Goal: Communication & Community: Answer question/provide support

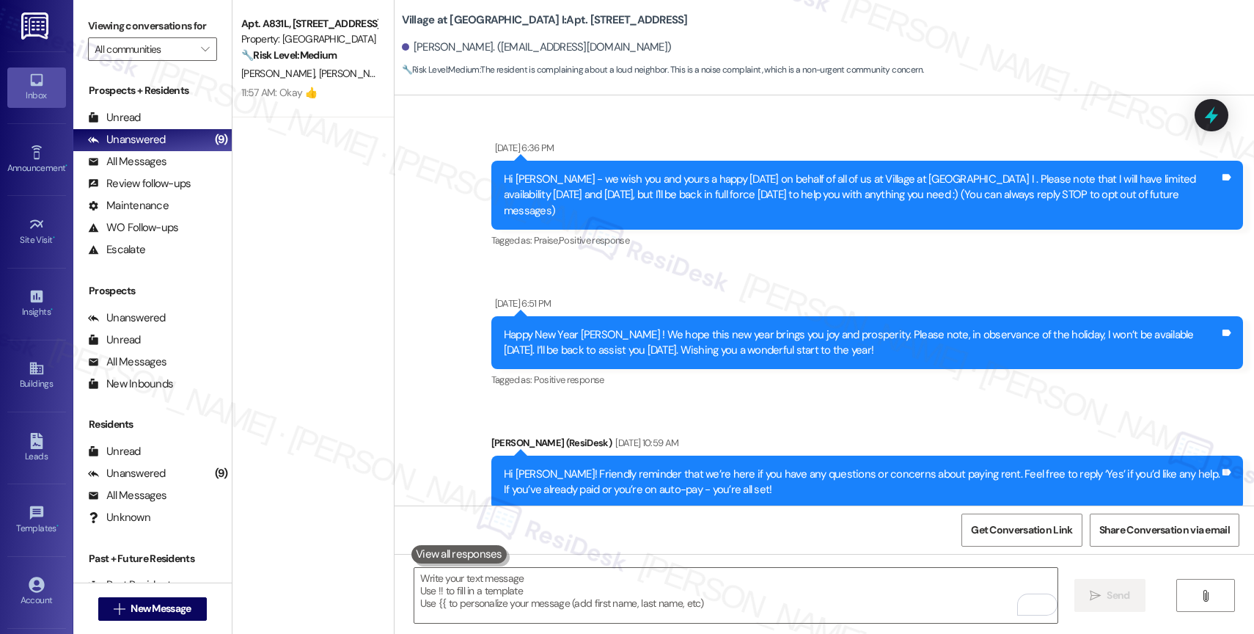
scroll to position [5091, 0]
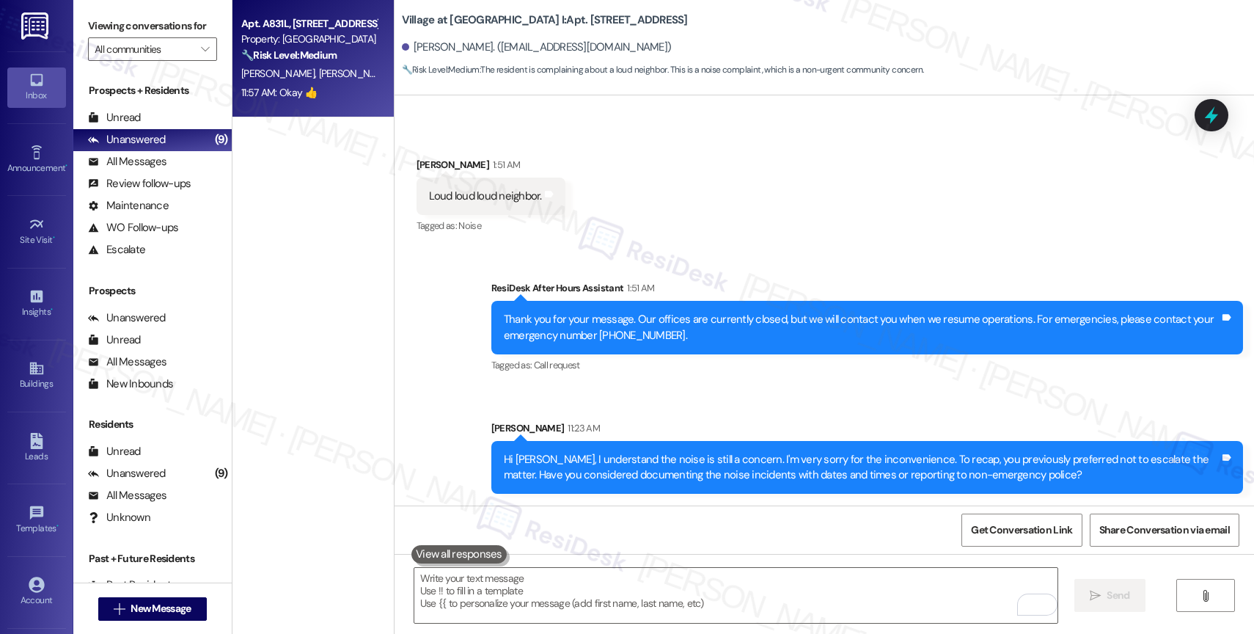
click at [287, 87] on div "11:57 AM: Okay 👍 11:57 AM: Okay 👍" at bounding box center [279, 92] width 76 height 13
type textarea "Fetching suggested responses. Please feel free to read through the conversation…"
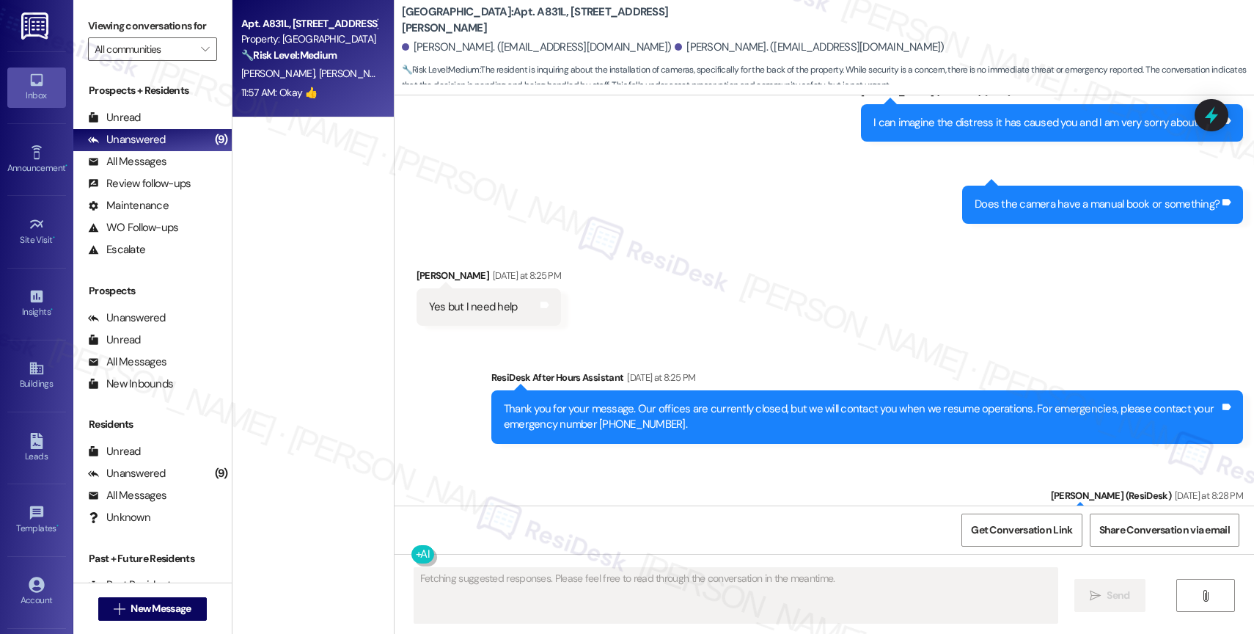
scroll to position [8087, 0]
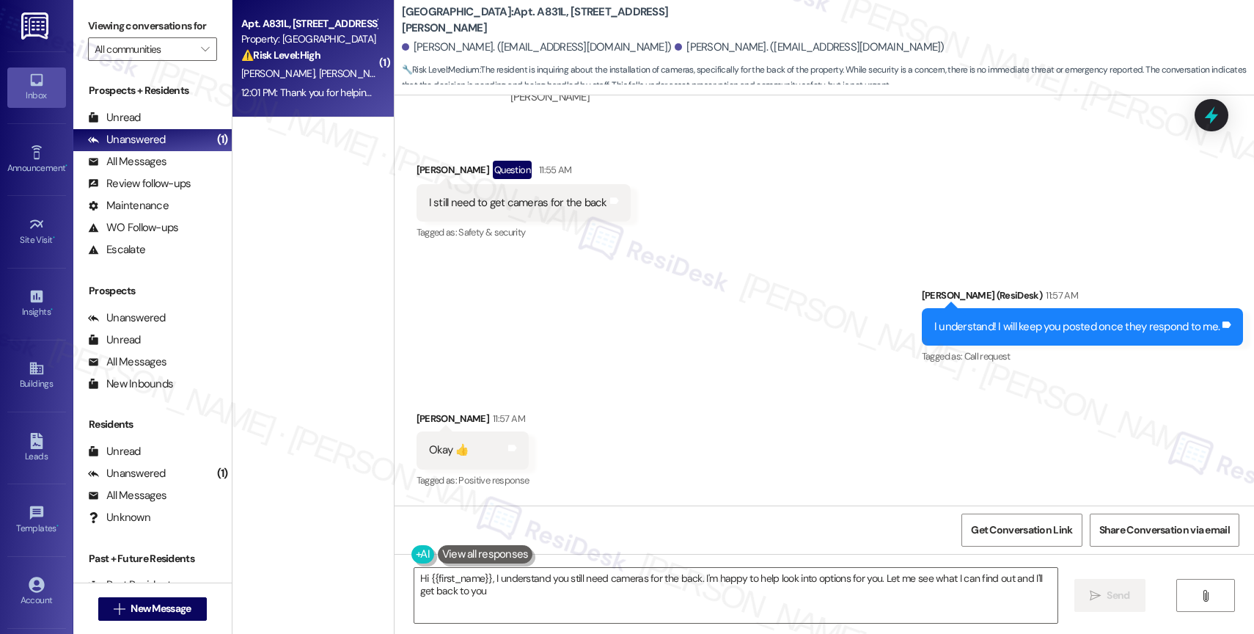
type textarea "Hi {{first_name}}, I understand you still need cameras for the back. I'm happy …"
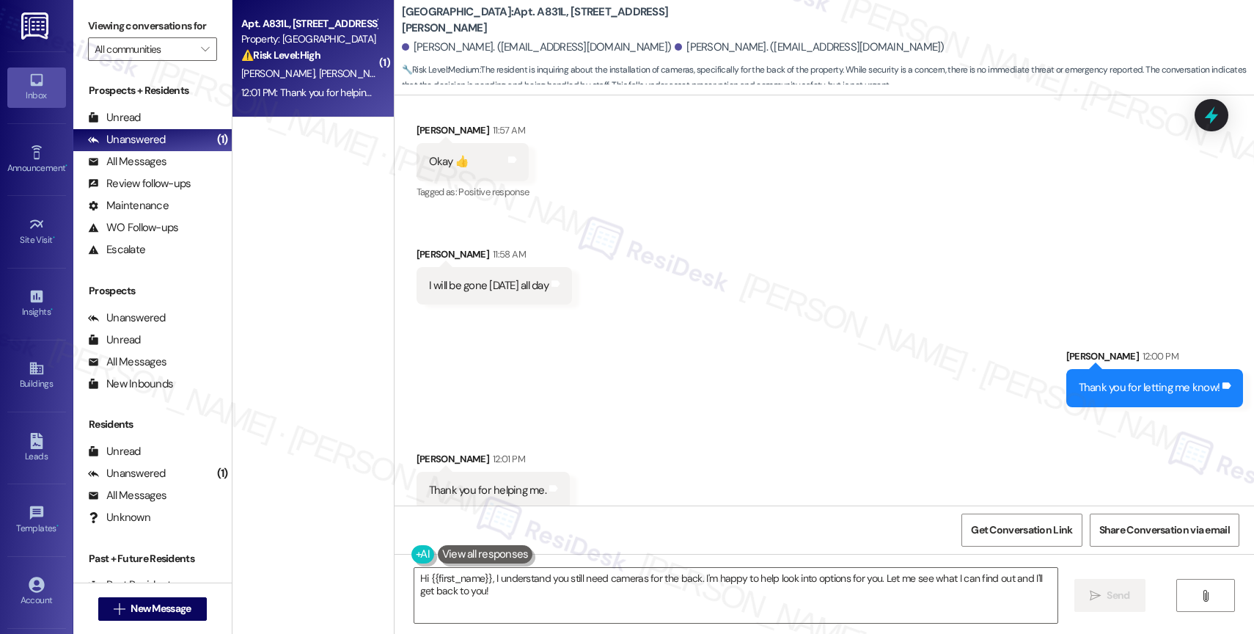
scroll to position [8629, 0]
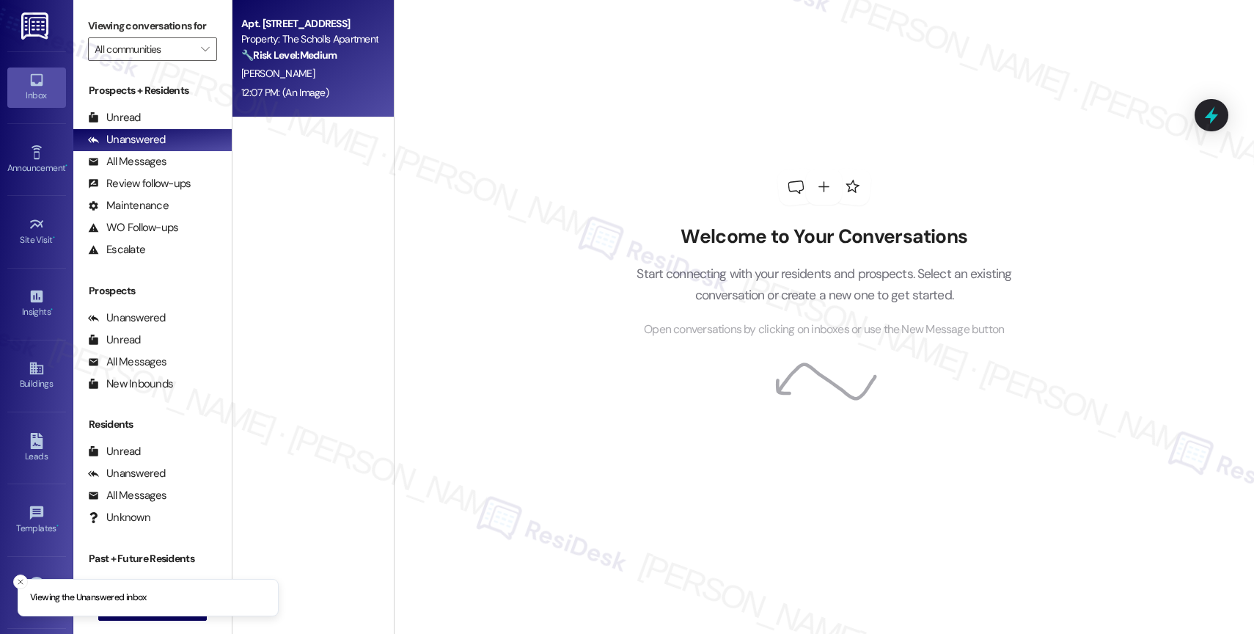
click at [293, 73] on div "[PERSON_NAME]" at bounding box center [309, 74] width 139 height 18
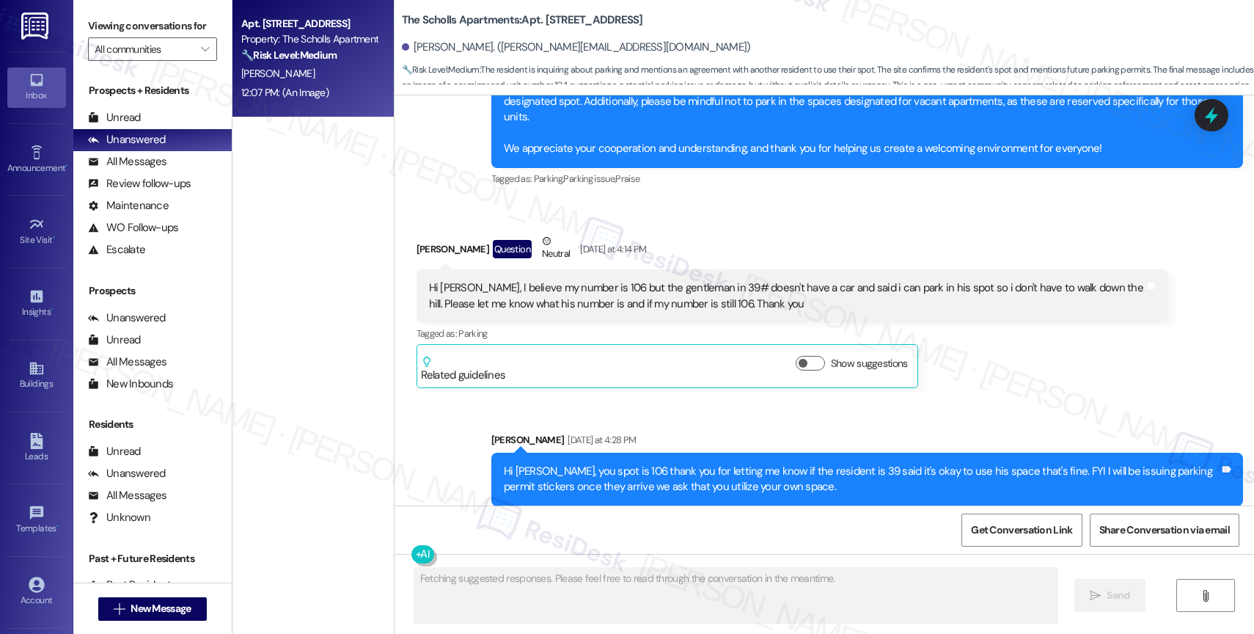
scroll to position [3692, 0]
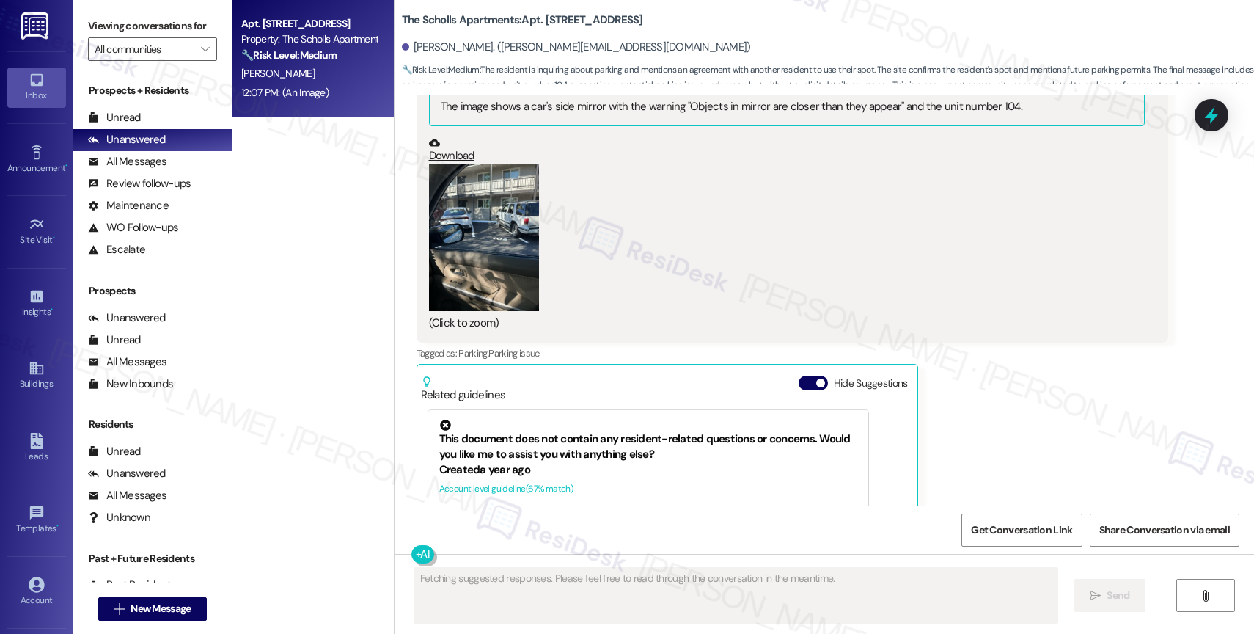
click at [801, 375] on button "Hide Suggestions" at bounding box center [812, 382] width 29 height 15
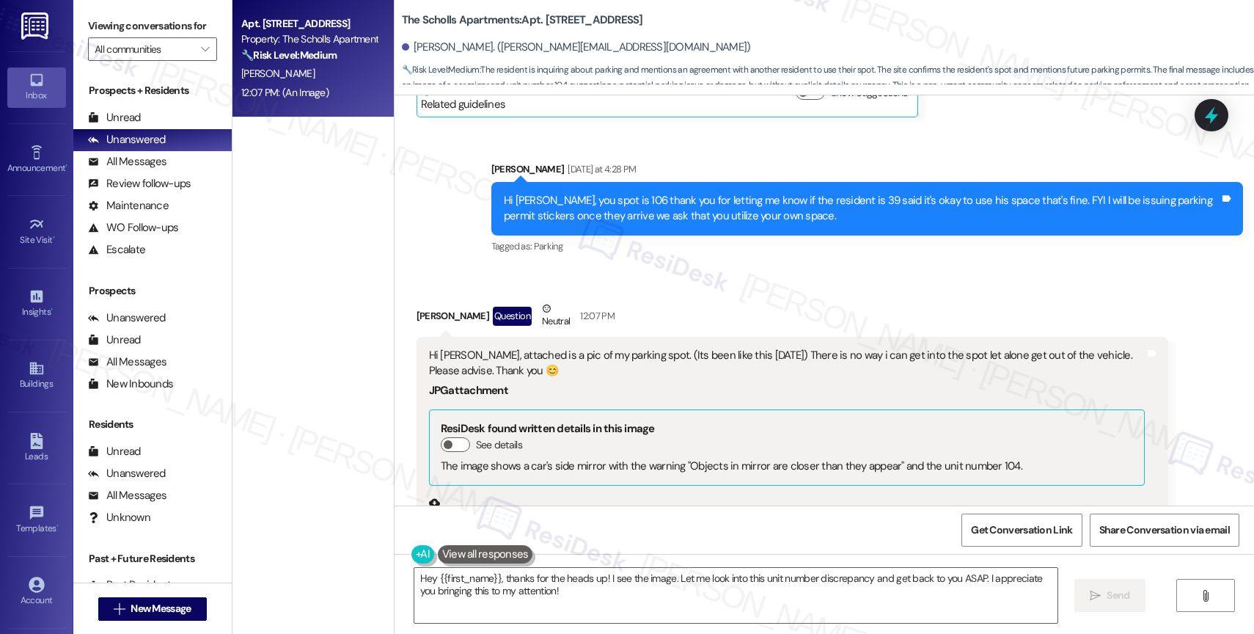
scroll to position [3250, 0]
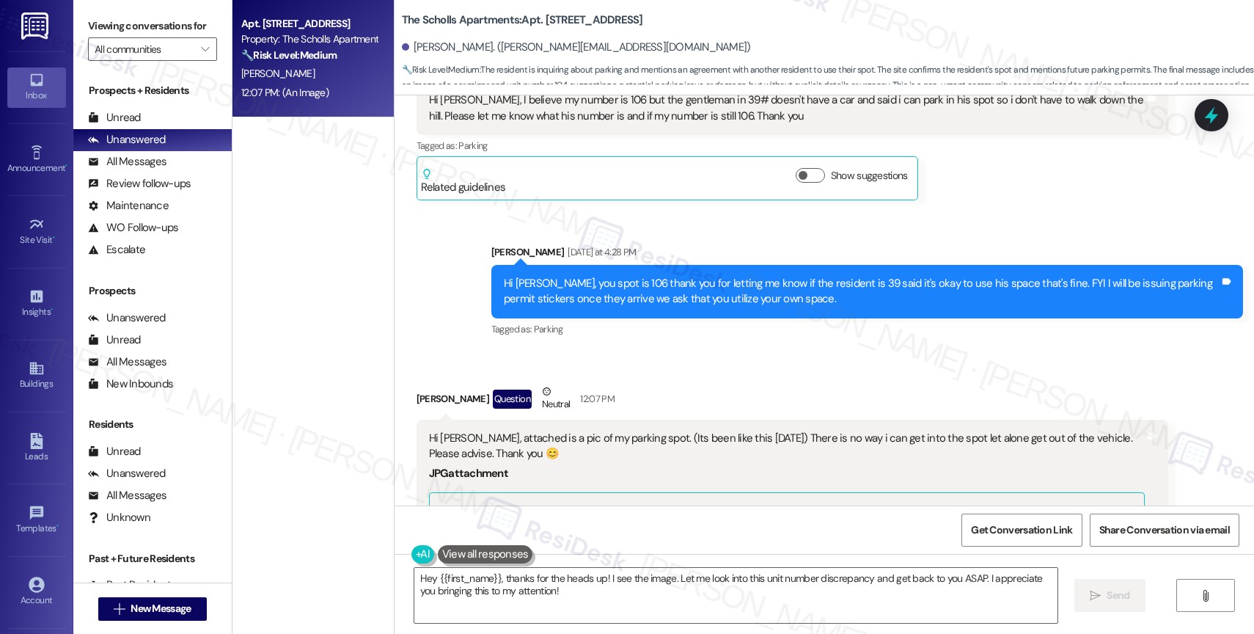
click at [623, 312] on div "Sent via SMS Marcy Gonzalez Yesterday at 4:28 PM Hi Karen, you spot is 106 than…" at bounding box center [867, 291] width 774 height 117
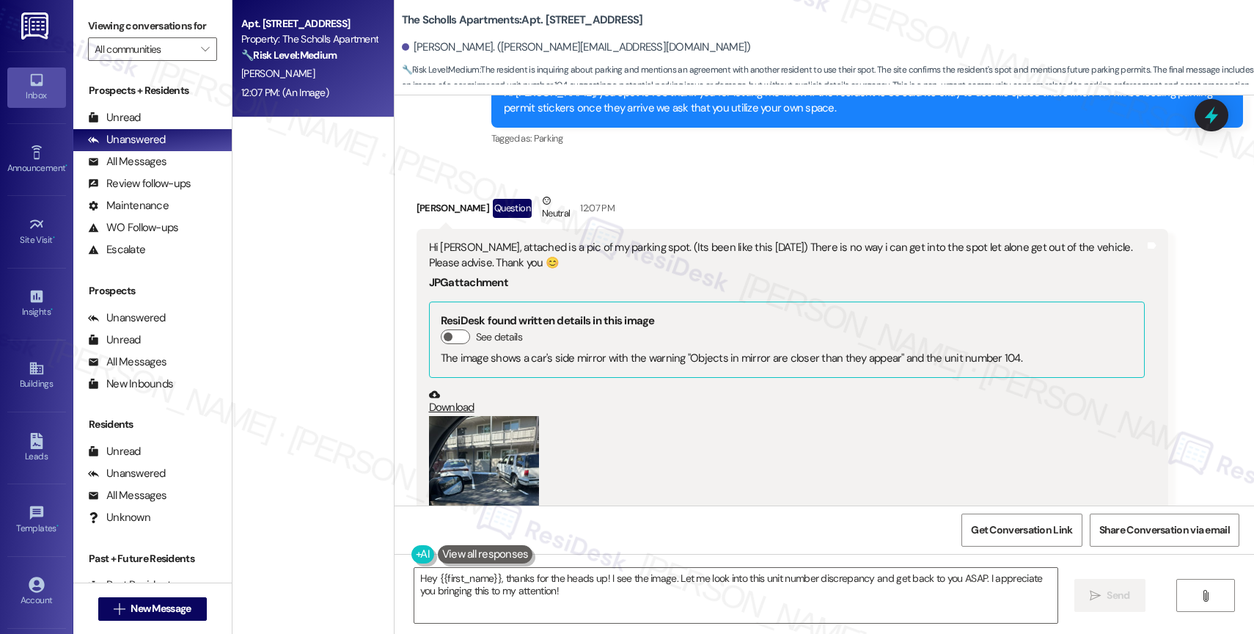
scroll to position [3468, 0]
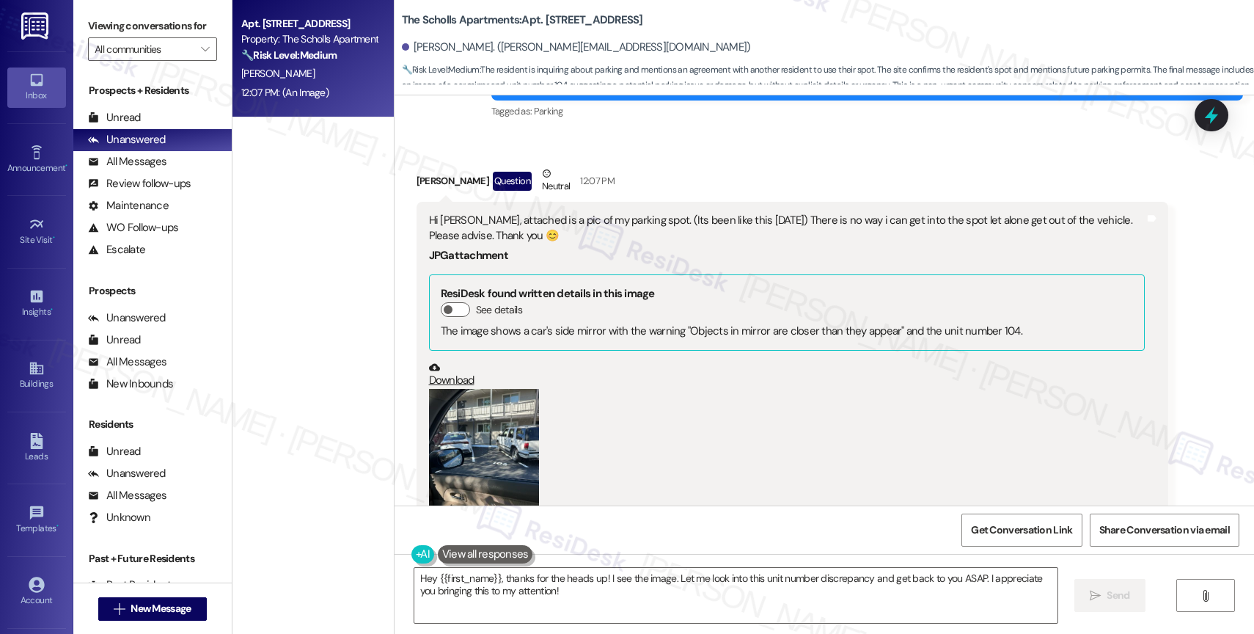
click at [463, 427] on button "Zoom image" at bounding box center [484, 462] width 110 height 147
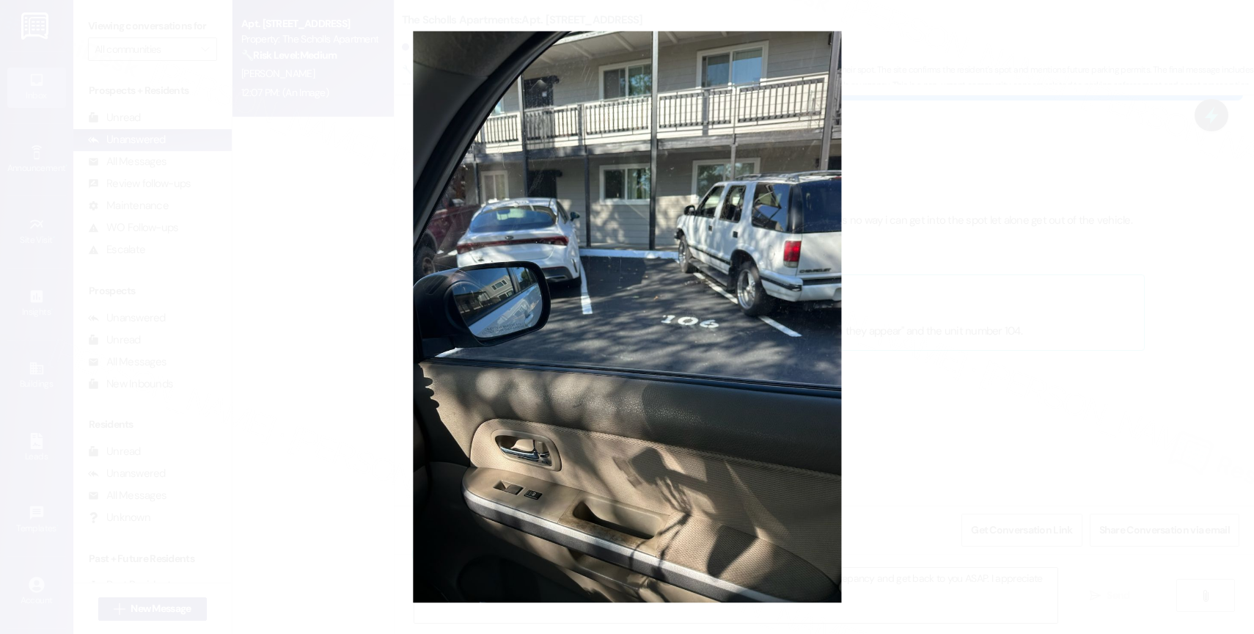
click at [575, 427] on button "Unzoom image" at bounding box center [627, 317] width 1254 height 634
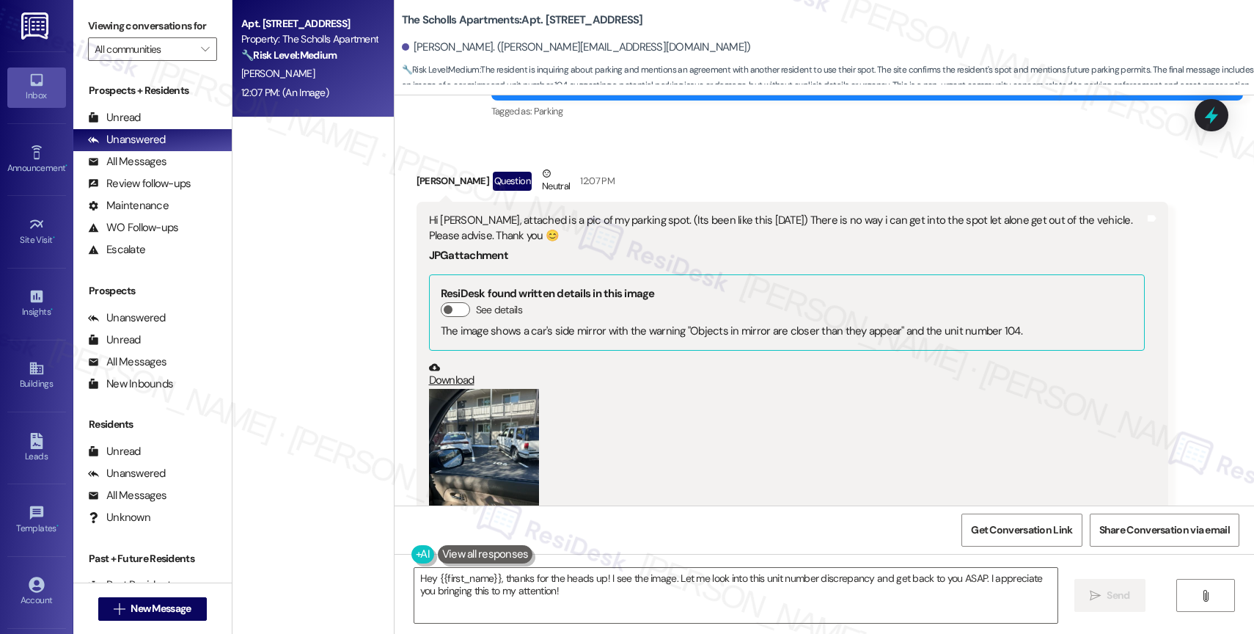
click at [488, 427] on button "Zoom image" at bounding box center [484, 462] width 110 height 147
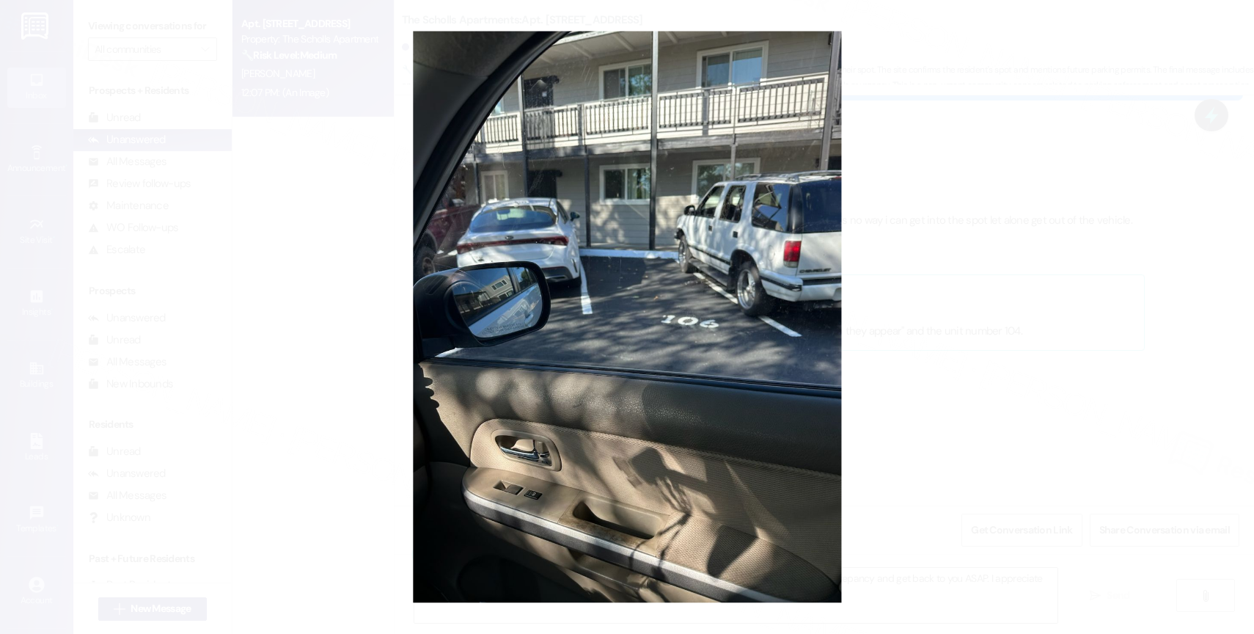
click at [637, 457] on button "Unzoom image" at bounding box center [627, 317] width 1254 height 634
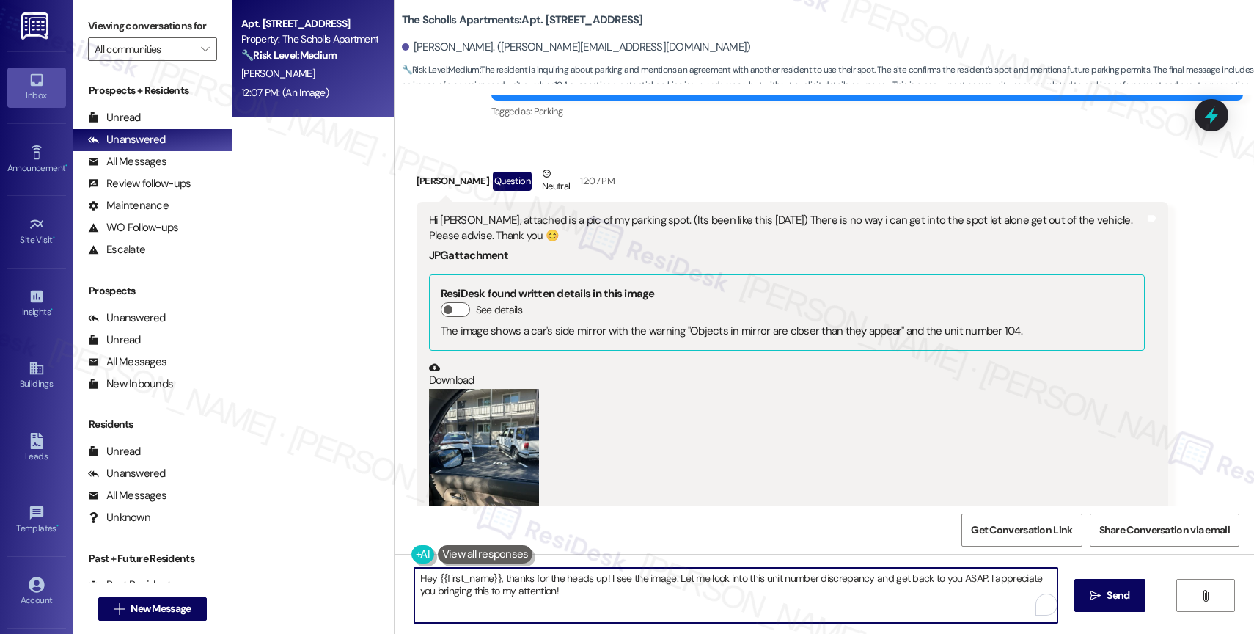
drag, startPoint x: 491, startPoint y: 575, endPoint x: 392, endPoint y: 569, distance: 98.4
click at [394, 569] on div "Hey {{first_name}}, thanks for the heads up! I see the image. Let me look into …" at bounding box center [823, 609] width 859 height 110
drag, startPoint x: 447, startPoint y: 579, endPoint x: 562, endPoint y: 588, distance: 114.7
click at [562, 588] on textarea "Hi Karen, thanks for the heads up! I see the image. Let me look into this unit …" at bounding box center [735, 595] width 643 height 55
click at [484, 438] on button "Zoom image" at bounding box center [484, 462] width 110 height 147
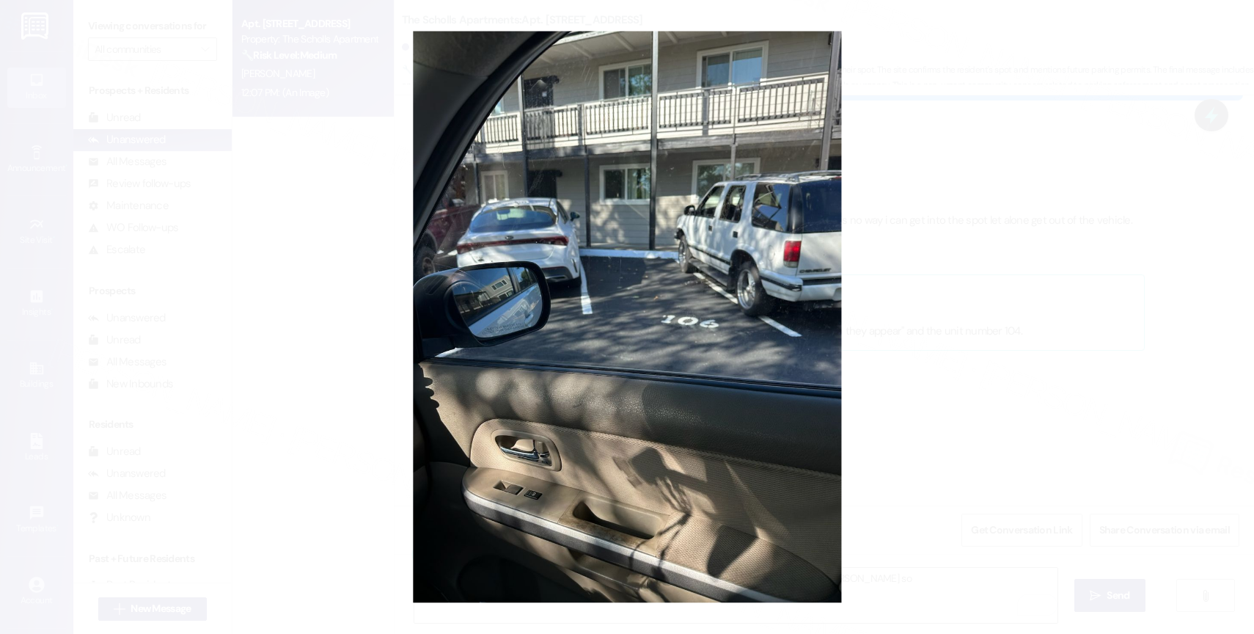
click at [593, 432] on button "Unzoom image" at bounding box center [627, 317] width 1254 height 634
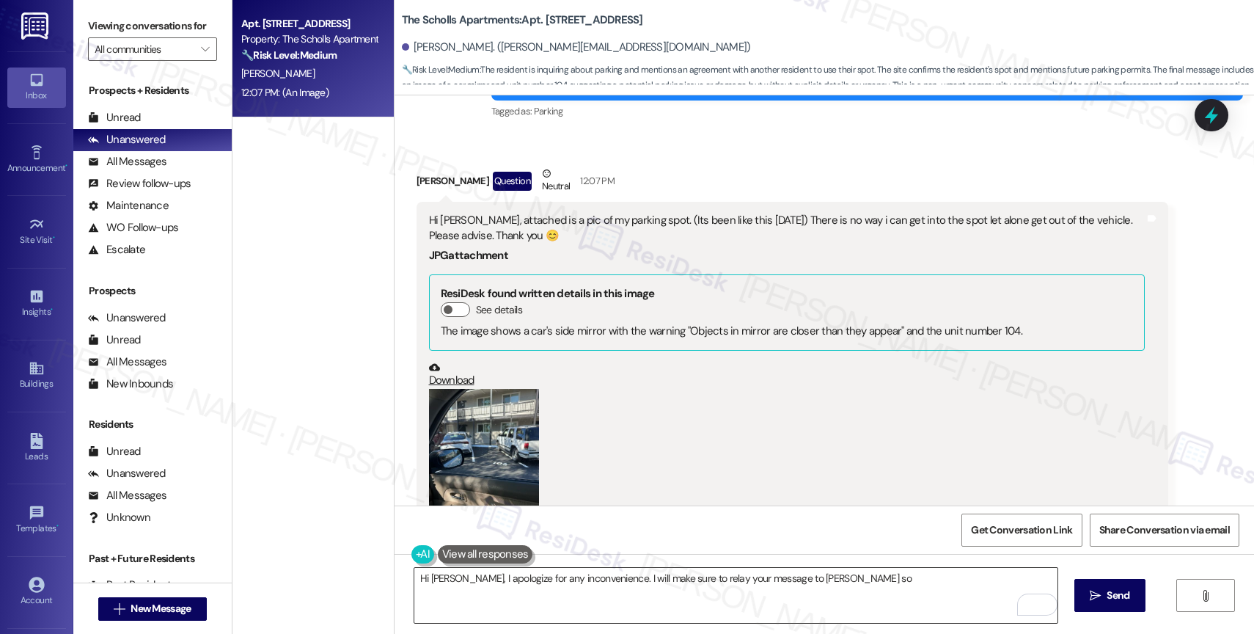
click at [839, 583] on textarea "Hi Karen, I apologize for any inconvenience. I will make sure to relay your mes…" at bounding box center [735, 595] width 643 height 55
click at [464, 458] on button "Zoom image" at bounding box center [484, 462] width 110 height 147
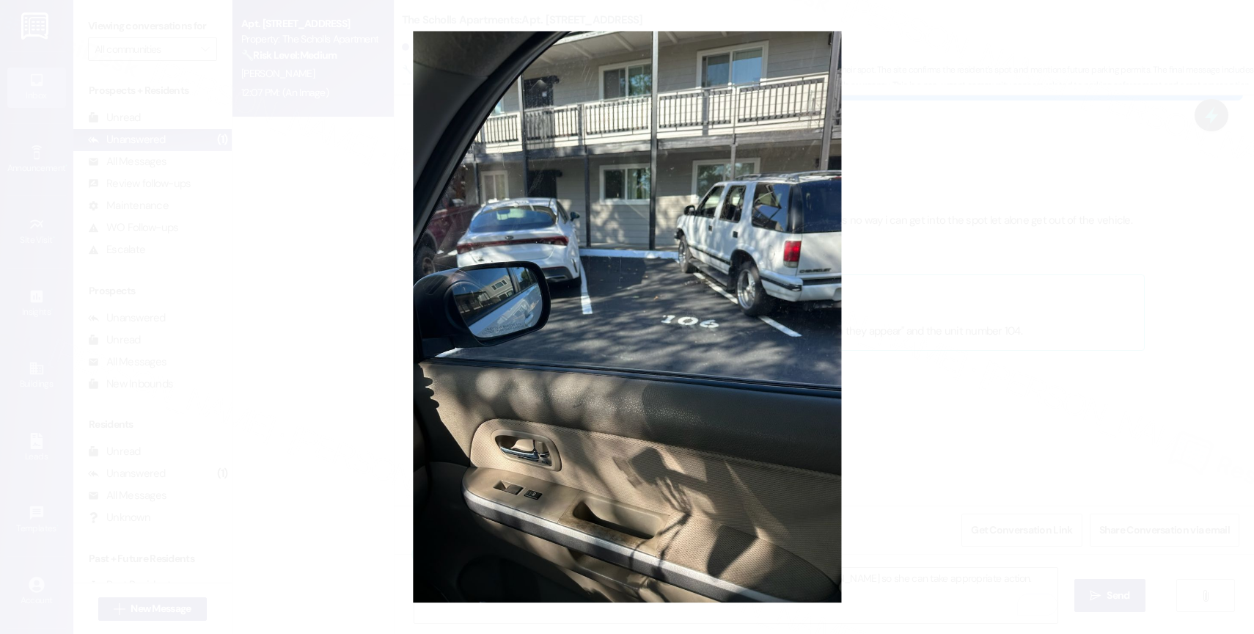
click at [668, 390] on button "Unzoom image" at bounding box center [627, 317] width 1254 height 634
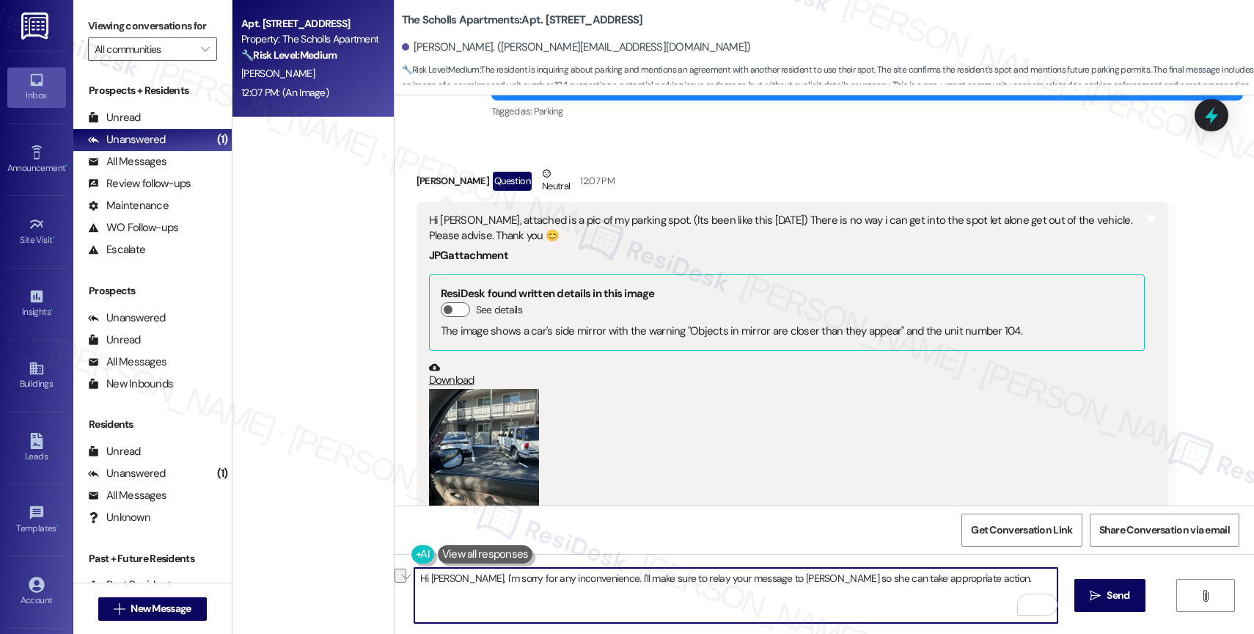
drag, startPoint x: 802, startPoint y: 579, endPoint x: 948, endPoint y: 587, distance: 146.1
click at [948, 587] on textarea "Hi Karen, I'm sorry for any inconvenience. I'll make sure to relay your message…" at bounding box center [735, 595] width 643 height 55
drag, startPoint x: 822, startPoint y: 578, endPoint x: 995, endPoint y: 583, distance: 173.1
click at [995, 583] on textarea "Hi Karen, I'm sorry for any inconvenience. I'll make sure to relay your message…" at bounding box center [735, 595] width 643 height 55
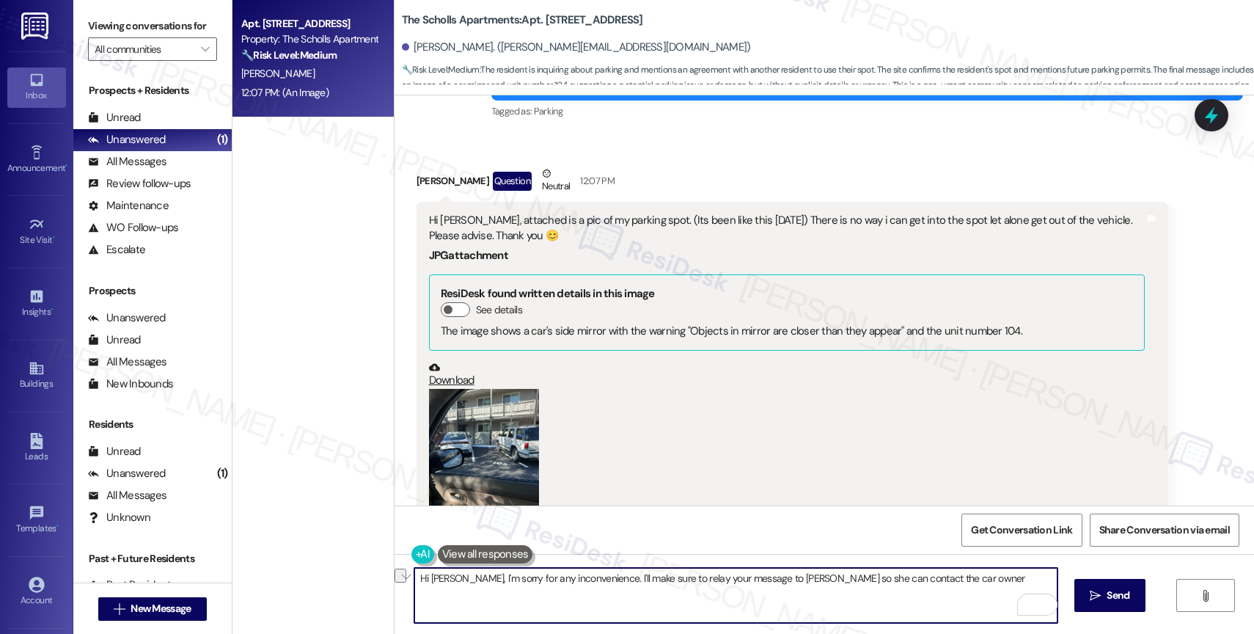
drag, startPoint x: 856, startPoint y: 578, endPoint x: 935, endPoint y: 581, distance: 78.5
click at [935, 581] on textarea "Hi Karen, I'm sorry for any inconvenience. I'll make sure to relay your message…" at bounding box center [735, 595] width 643 height 55
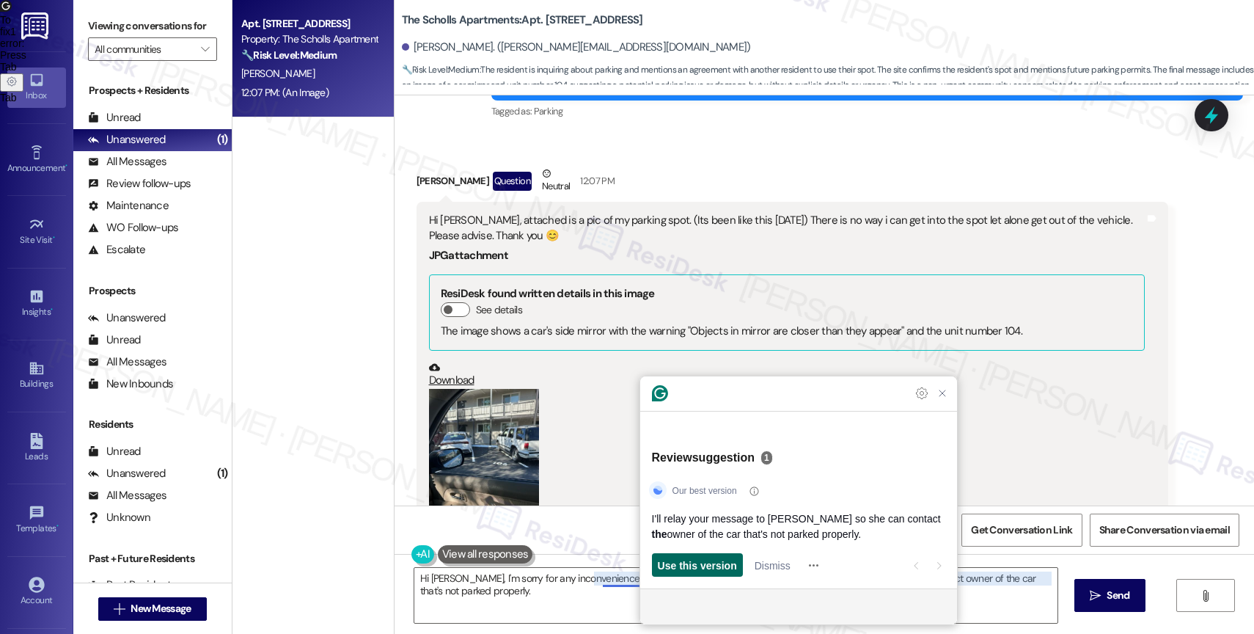
click at [703, 560] on span "Use this version" at bounding box center [697, 564] width 79 height 15
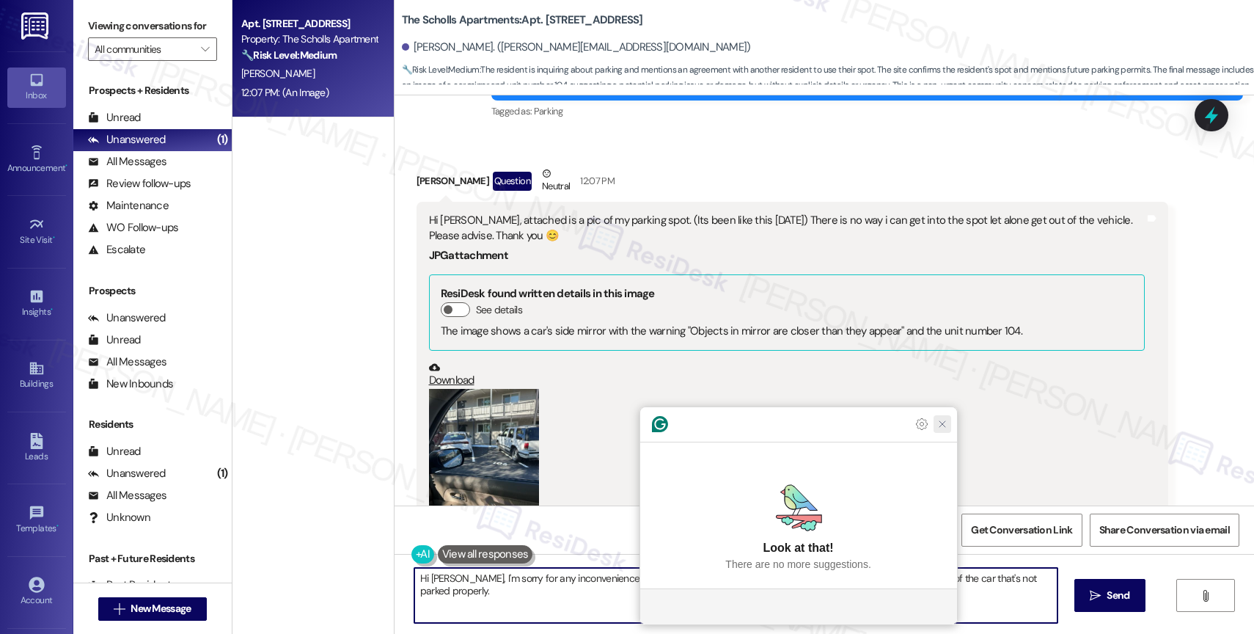
click at [941, 430] on icon "Close Grammarly Assistant" at bounding box center [942, 424] width 12 height 12
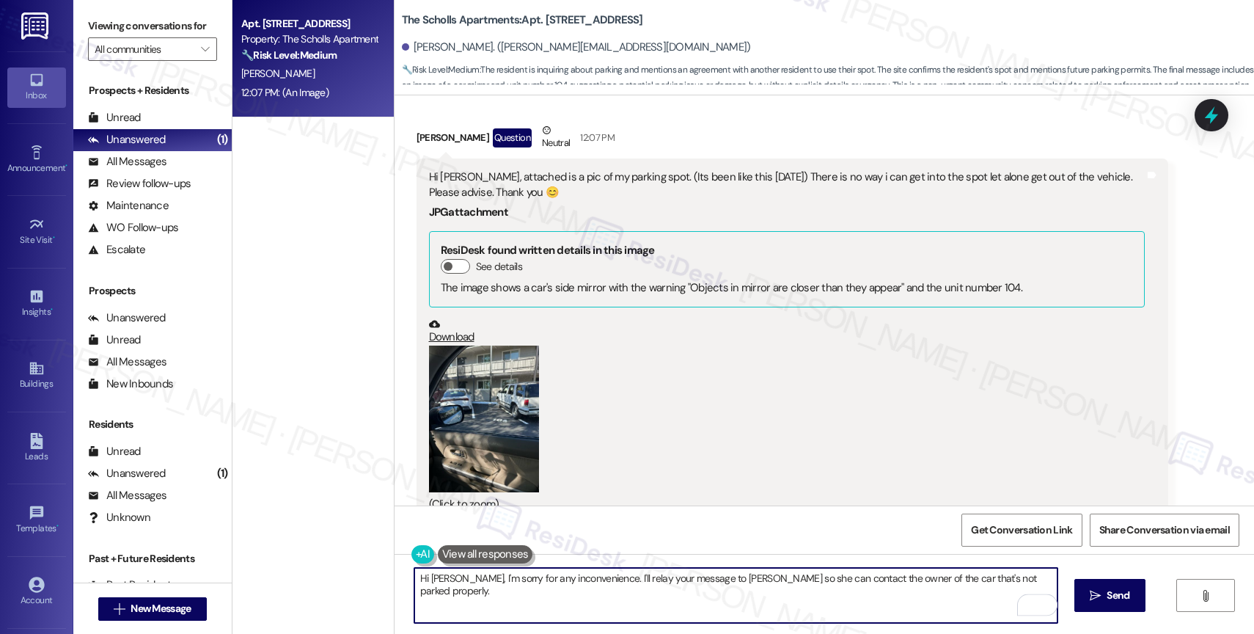
scroll to position [3575, 0]
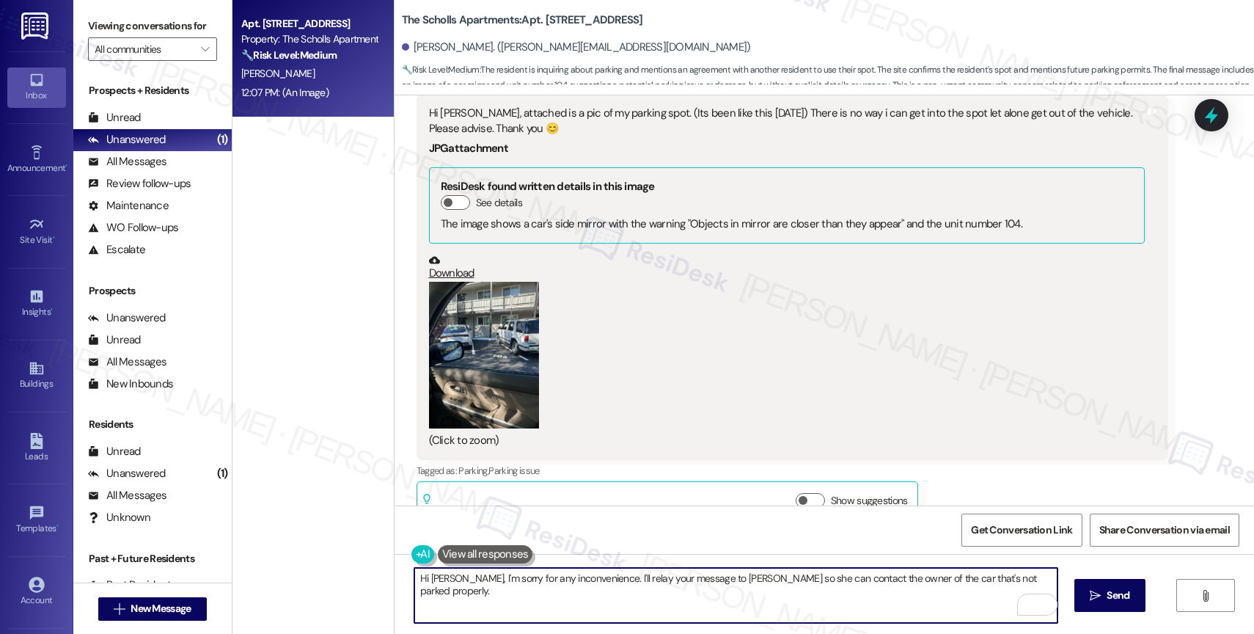
click at [1013, 583] on textarea "Hi Karen, I'm sorry for any inconvenience. I'll relay your message to Marcy so …" at bounding box center [735, 595] width 643 height 55
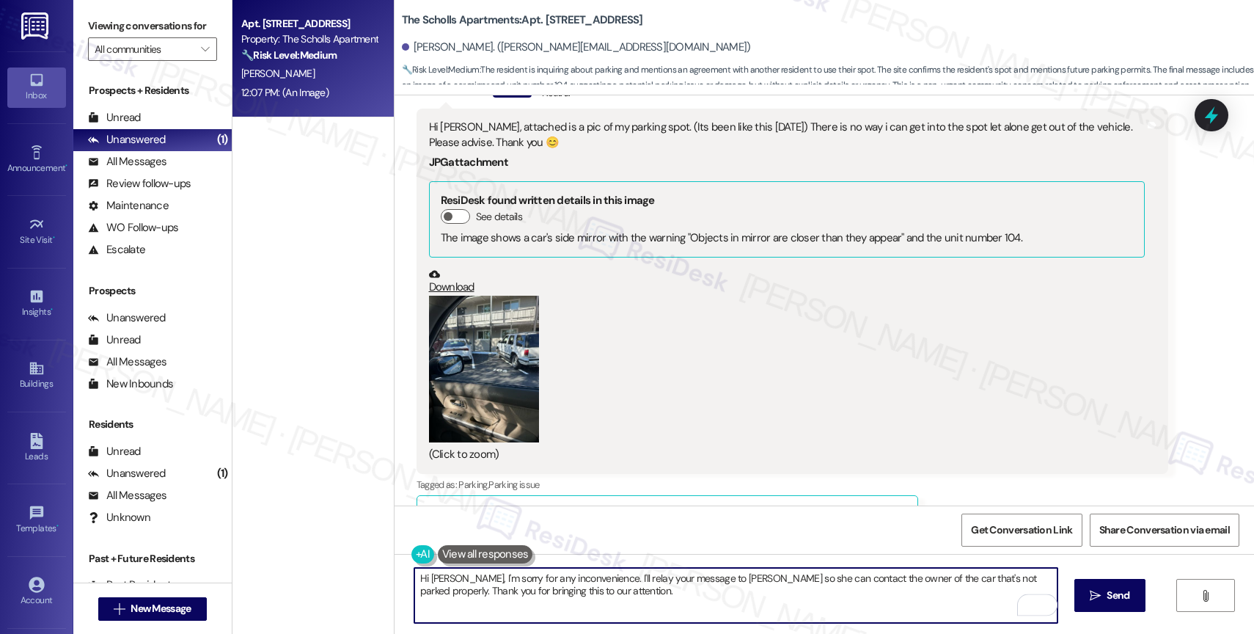
scroll to position [3414, 0]
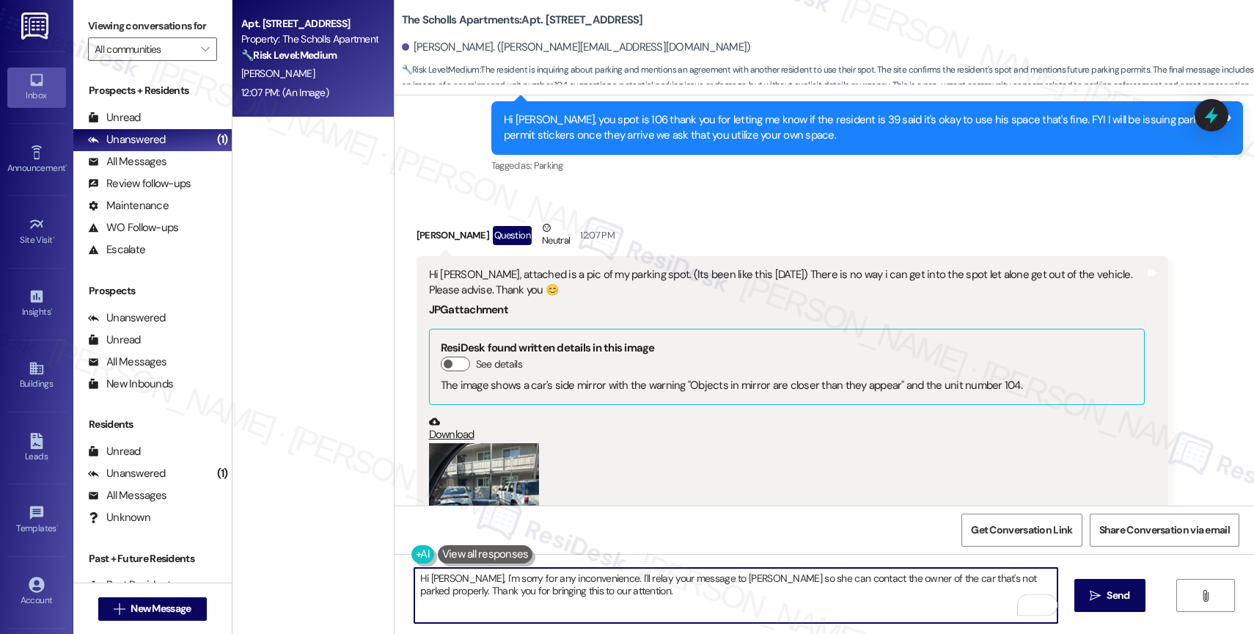
type textarea "Hi Karen, I'm sorry for any inconvenience. I'll relay your message to Marcy so …"
click at [471, 452] on button "Zoom image" at bounding box center [484, 516] width 110 height 147
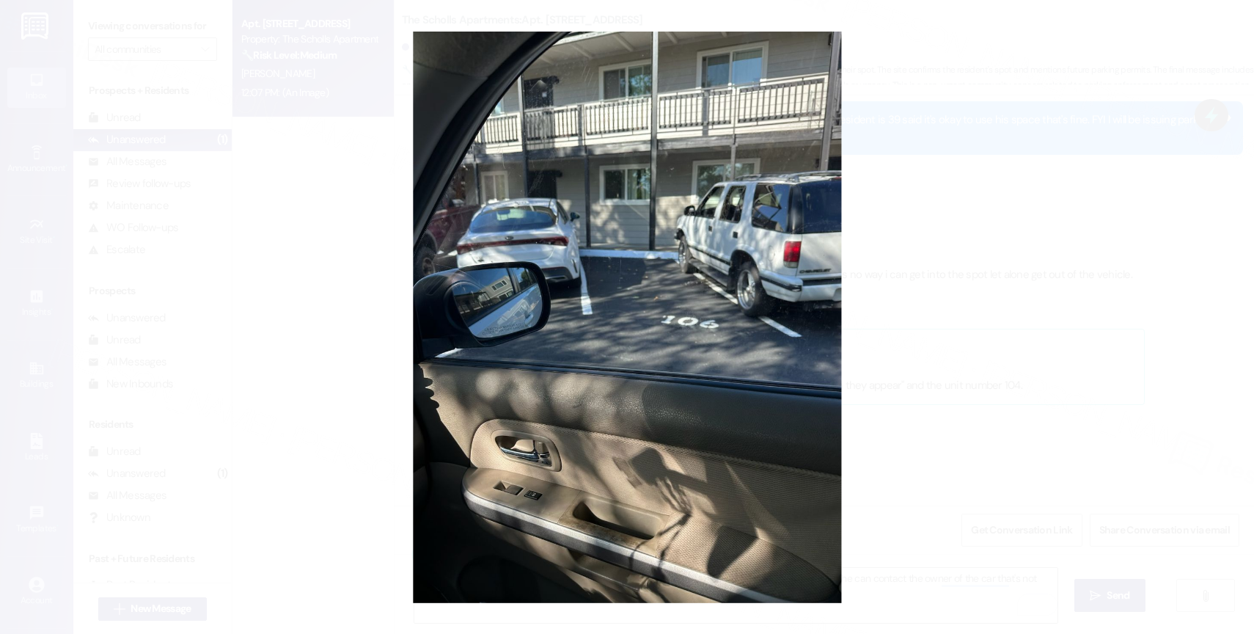
click at [782, 376] on button "Unzoom image" at bounding box center [627, 317] width 1254 height 634
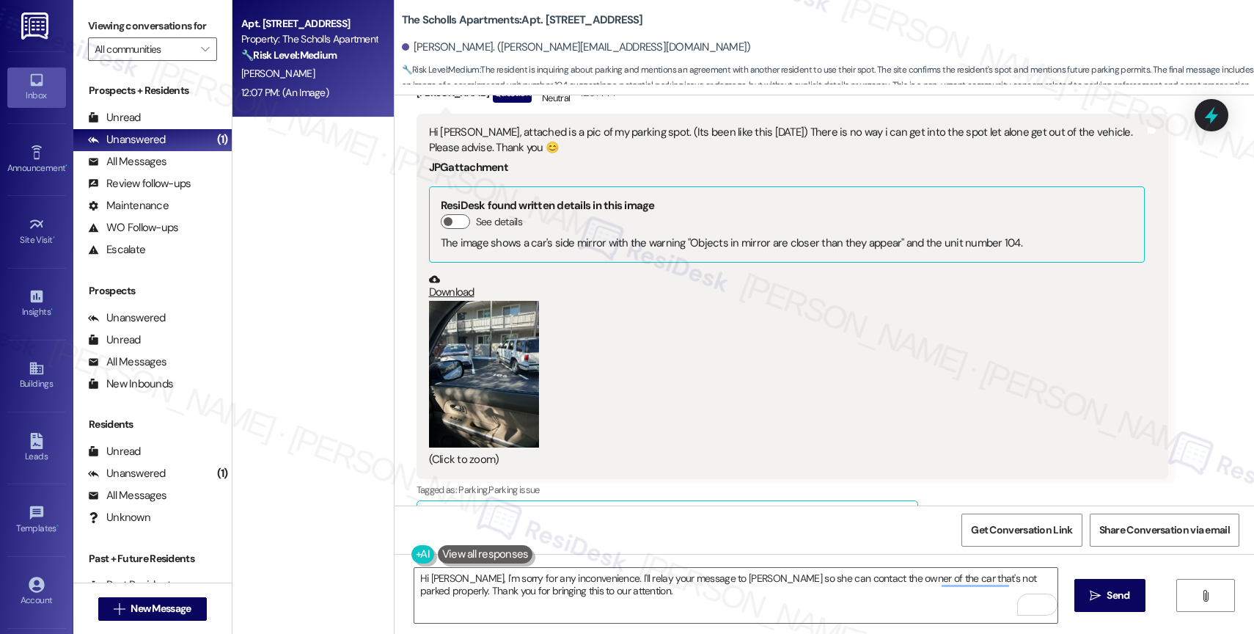
scroll to position [3575, 0]
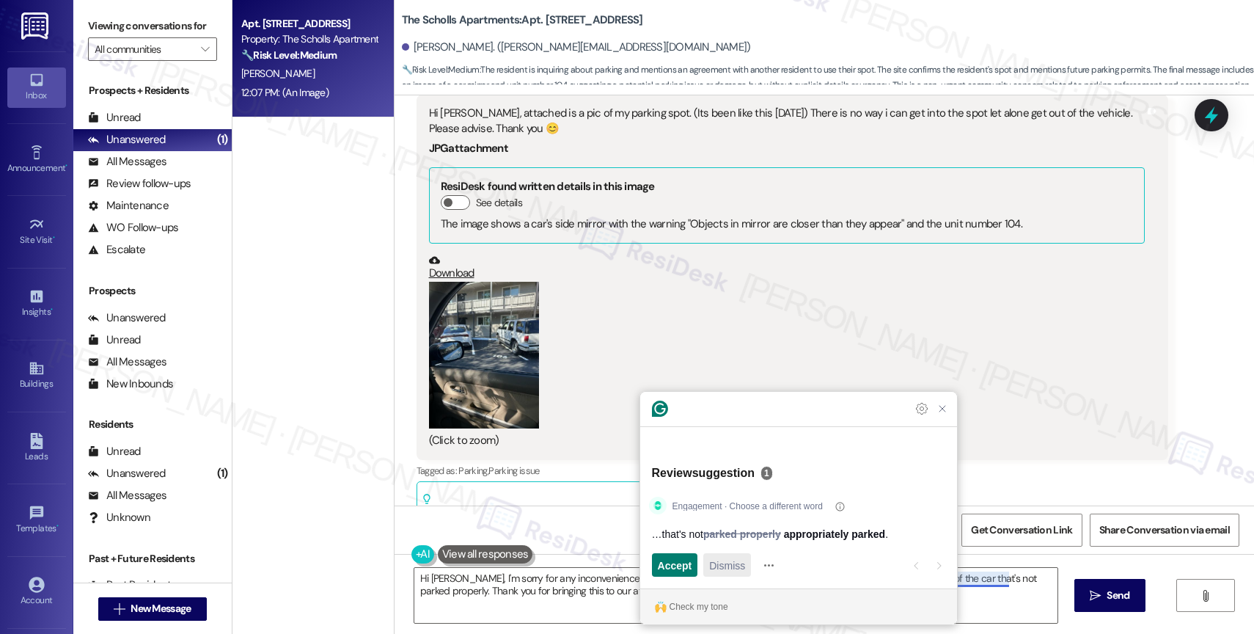
click at [730, 563] on span "Dismiss" at bounding box center [727, 564] width 36 height 15
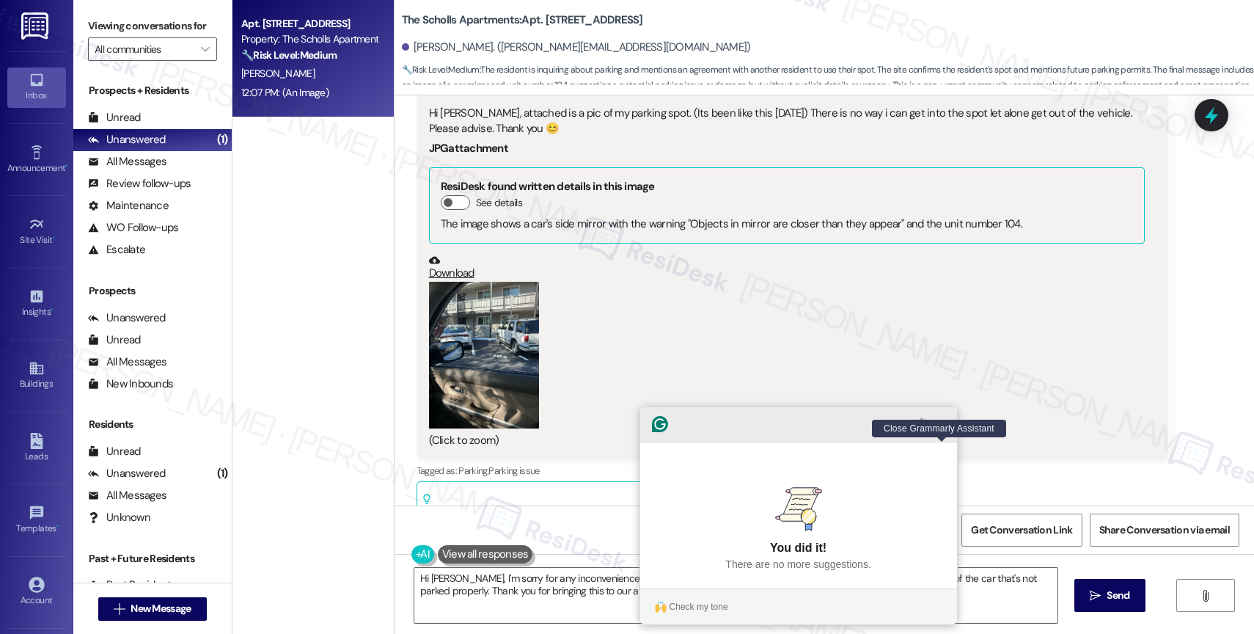
click at [939, 430] on icon "Close Grammarly Assistant" at bounding box center [942, 424] width 12 height 12
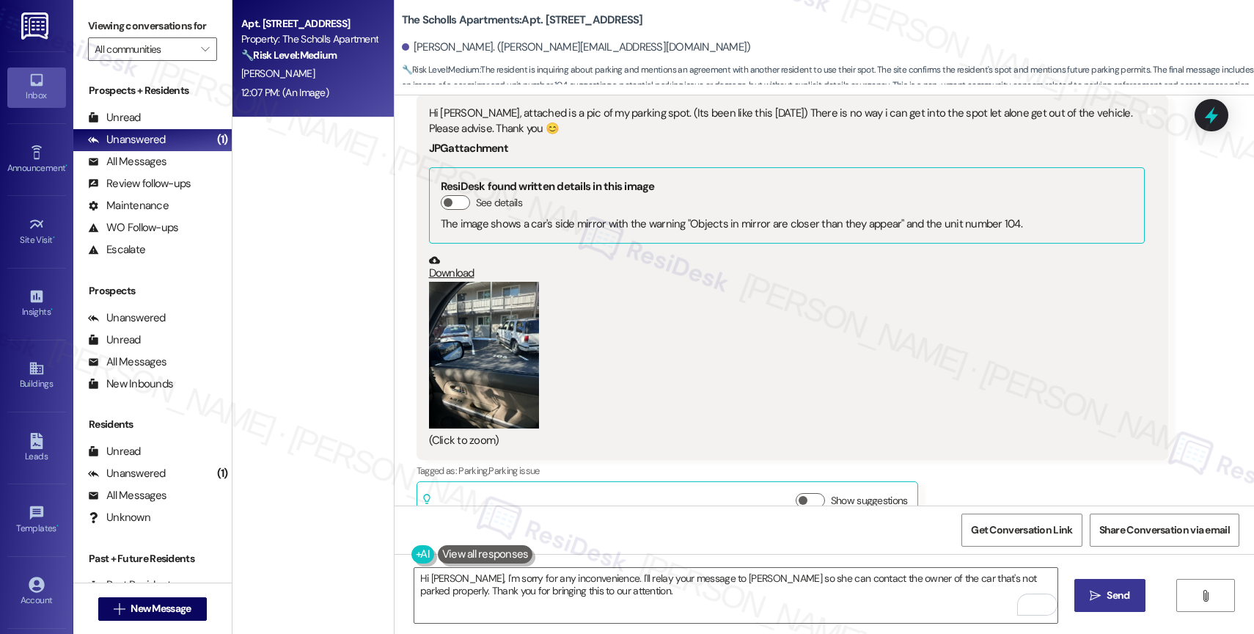
click at [1109, 589] on span "Send" at bounding box center [1117, 594] width 23 height 15
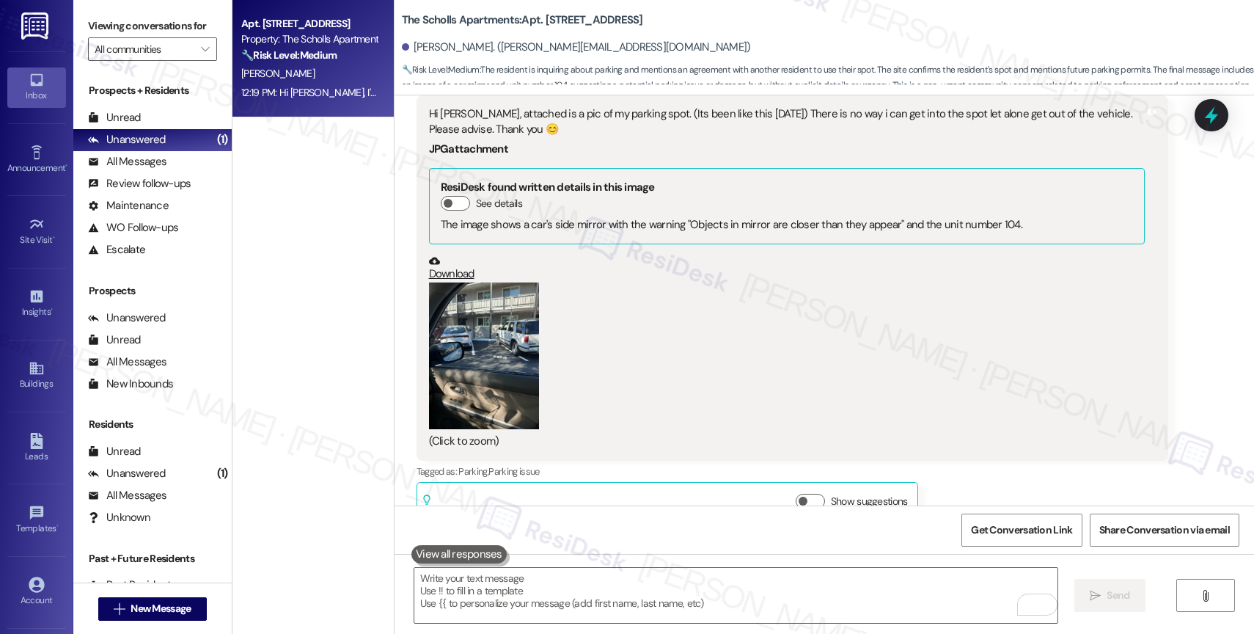
scroll to position [3692, 0]
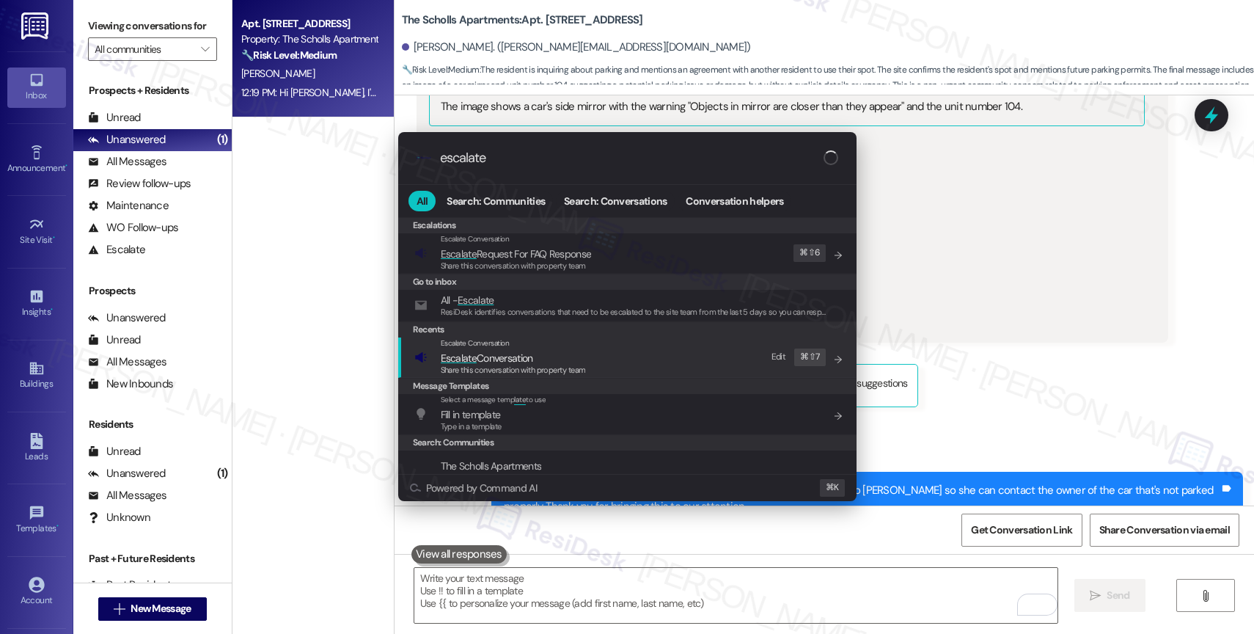
type input "escalate"
click at [529, 356] on span "Escalate Conversation" at bounding box center [487, 357] width 92 height 13
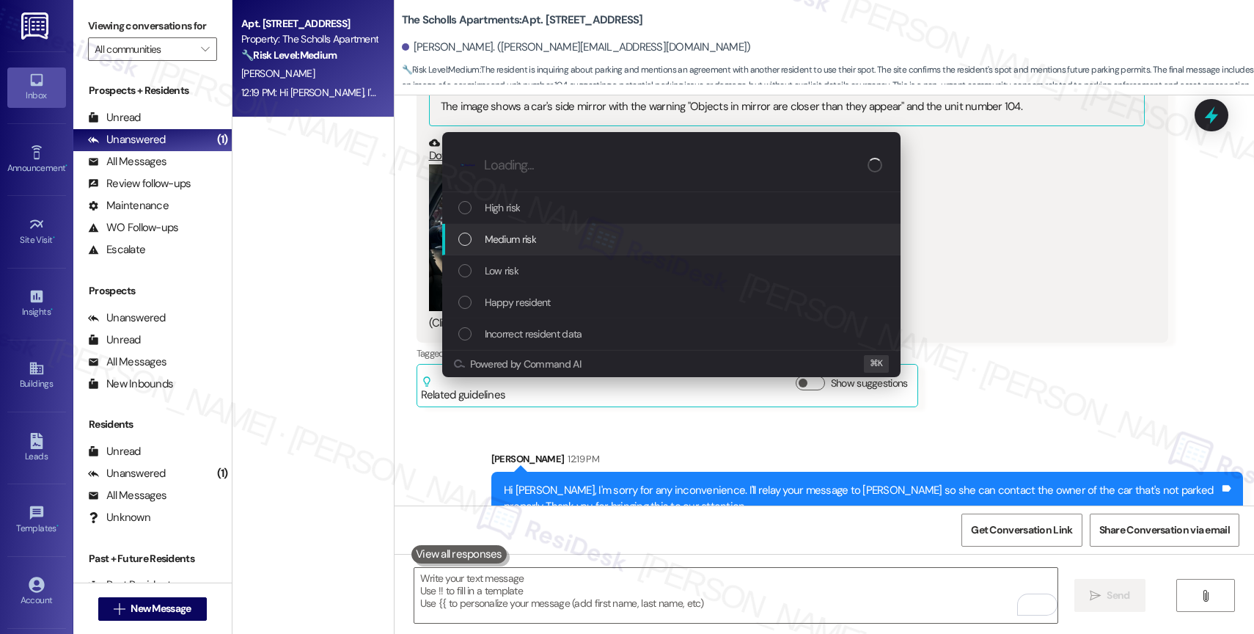
click at [512, 242] on span "Medium risk" at bounding box center [510, 239] width 51 height 16
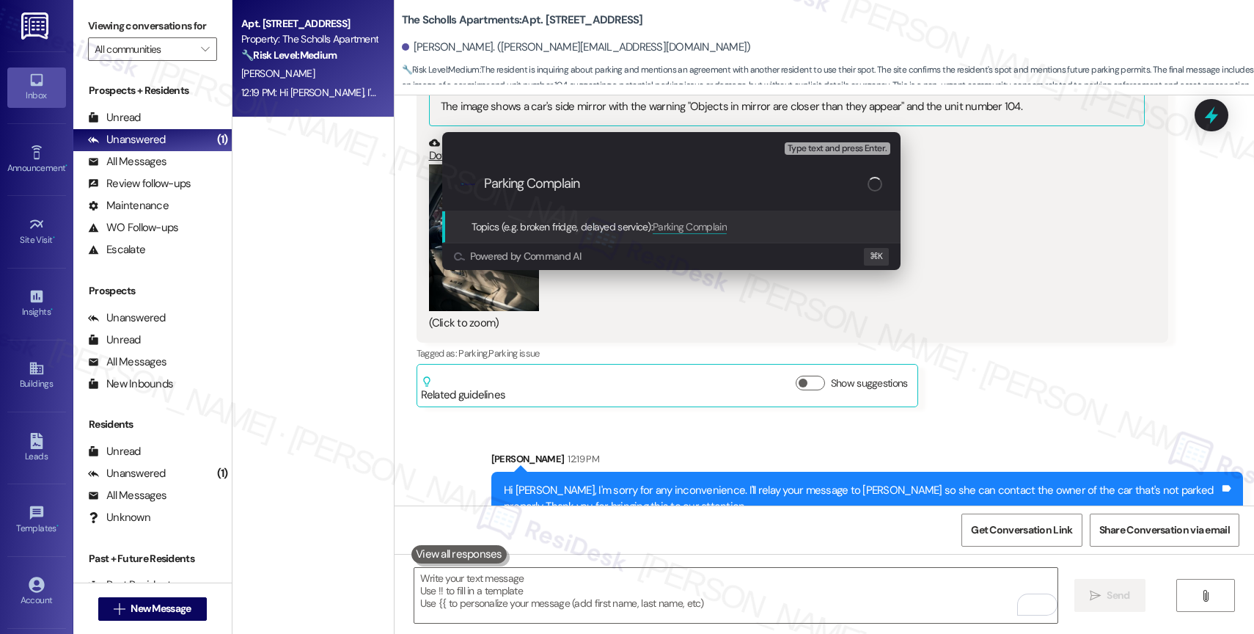
type input "Parking Complaint"
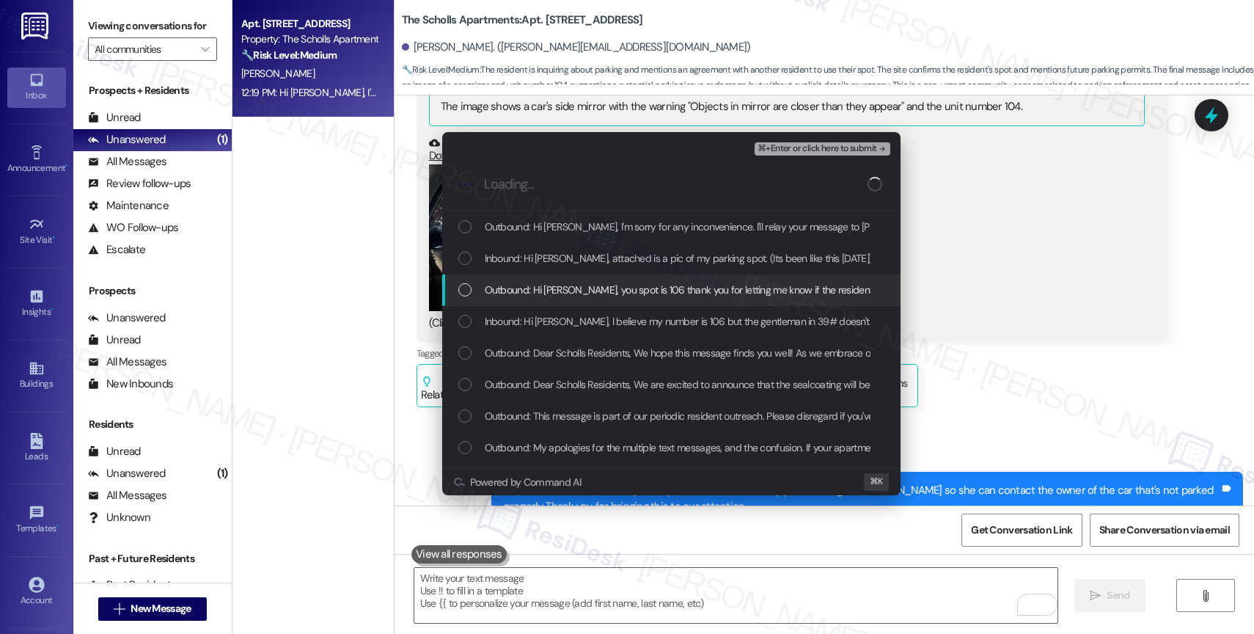
click at [580, 290] on span "Outbound: Hi Karen, you spot is 106 thank you for letting me know if the reside…" at bounding box center [984, 290] width 999 height 16
click at [590, 292] on span "Outbound: Hi Karen, you spot is 106 thank you for letting me know if the reside…" at bounding box center [984, 290] width 999 height 16
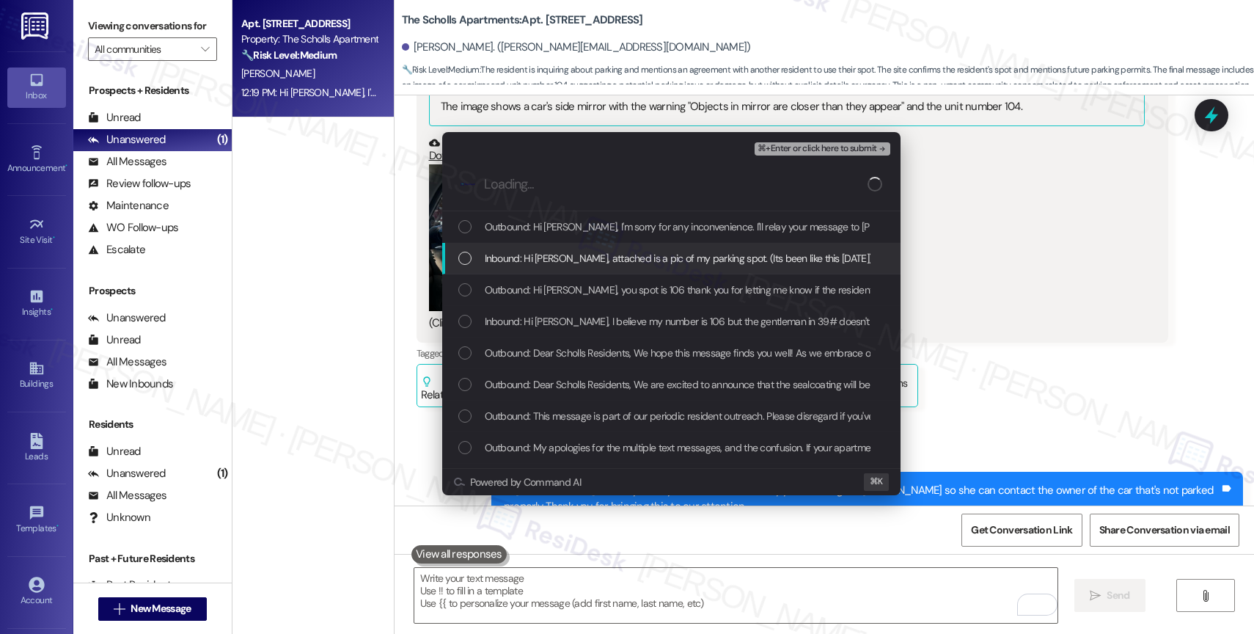
click at [595, 265] on span "Inbound: Hi Marcy, attached is a pic of my parking spot. (Its been like this si…" at bounding box center [888, 258] width 806 height 16
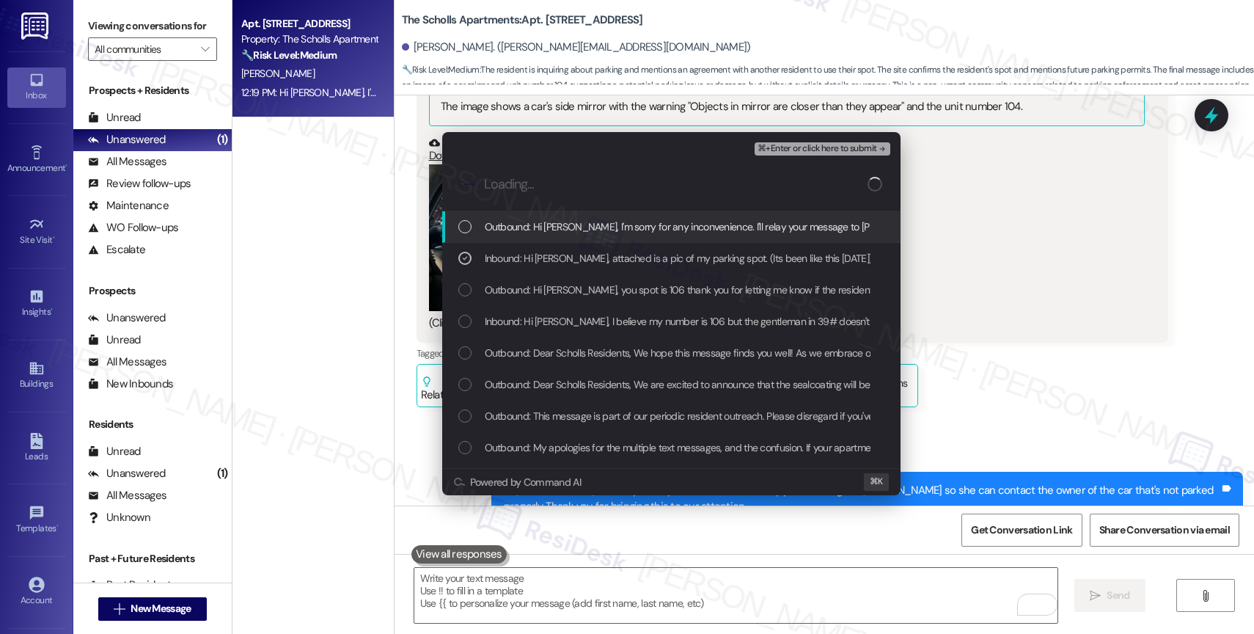
click at [603, 234] on span "Outbound: Hi Karen, I'm sorry for any inconvenience. I'll relay your message to…" at bounding box center [945, 226] width 920 height 16
click at [848, 149] on span "⌘+Enter or click here to submit" at bounding box center [816, 149] width 119 height 10
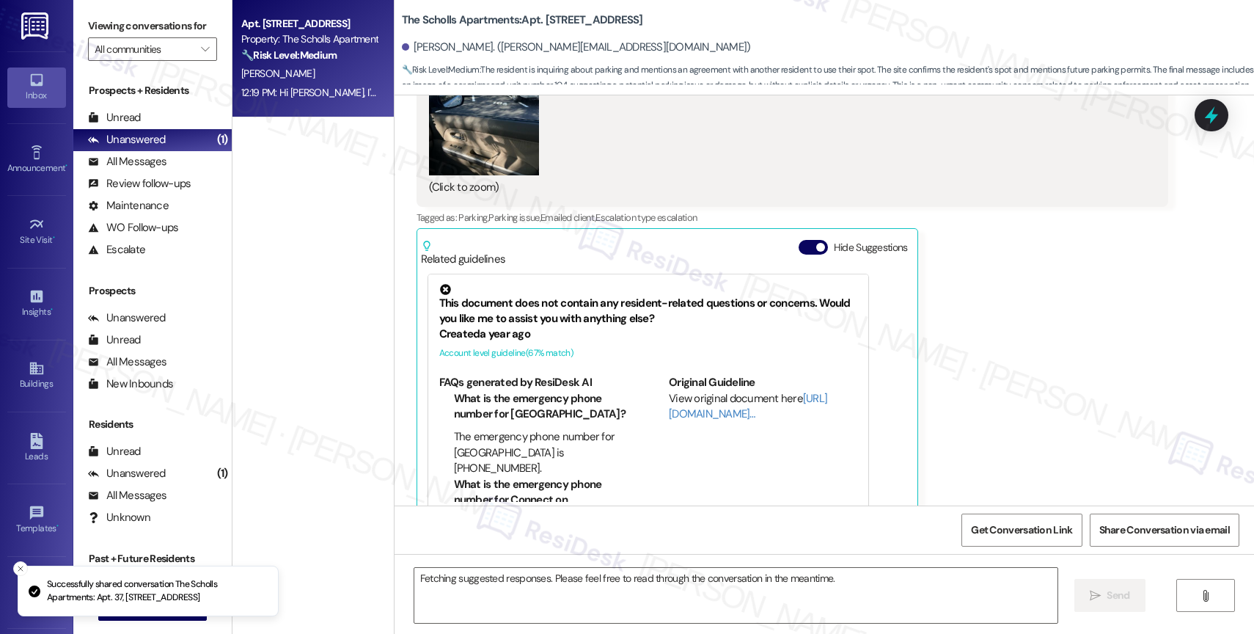
scroll to position [3827, 0]
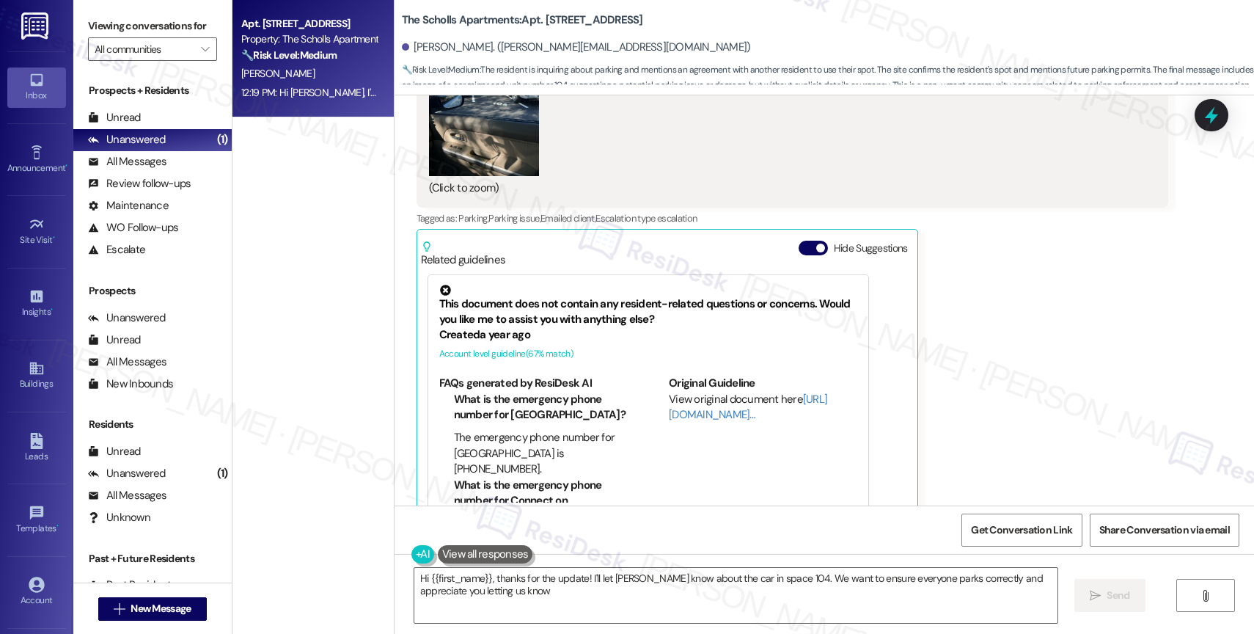
type textarea "Hi {{first_name}}, thanks for the update! I'll let Marcy know about the car in …"
click at [806, 240] on button "Hide Suggestions" at bounding box center [812, 247] width 29 height 15
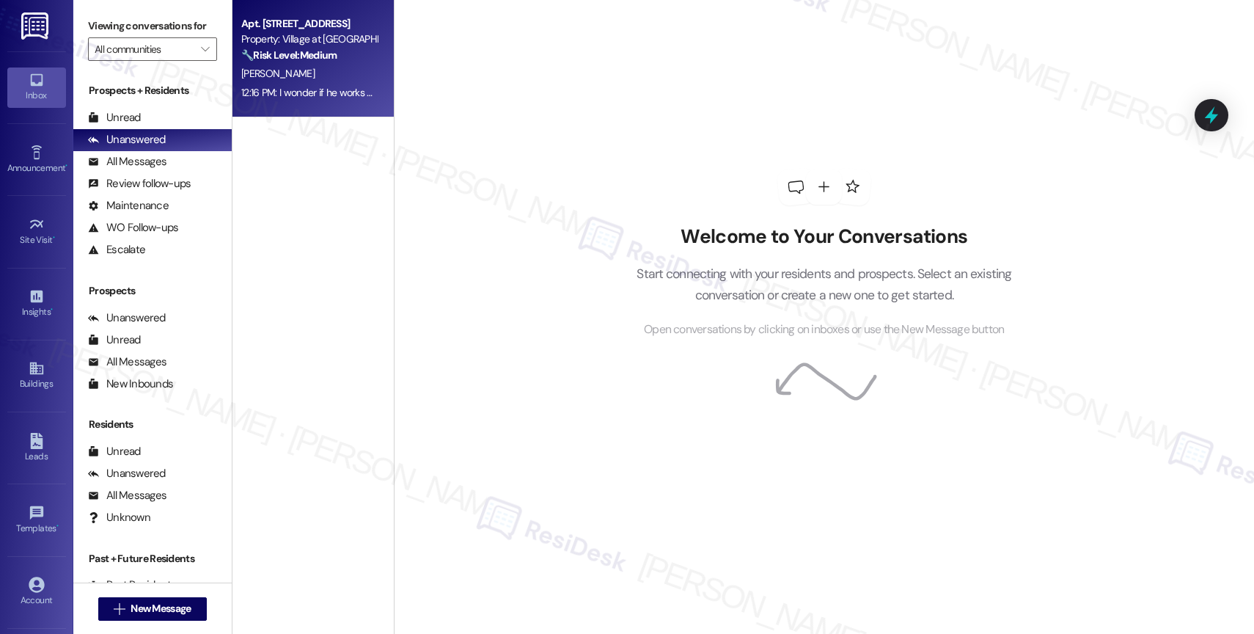
click at [312, 76] on div "[PERSON_NAME]" at bounding box center [309, 74] width 139 height 18
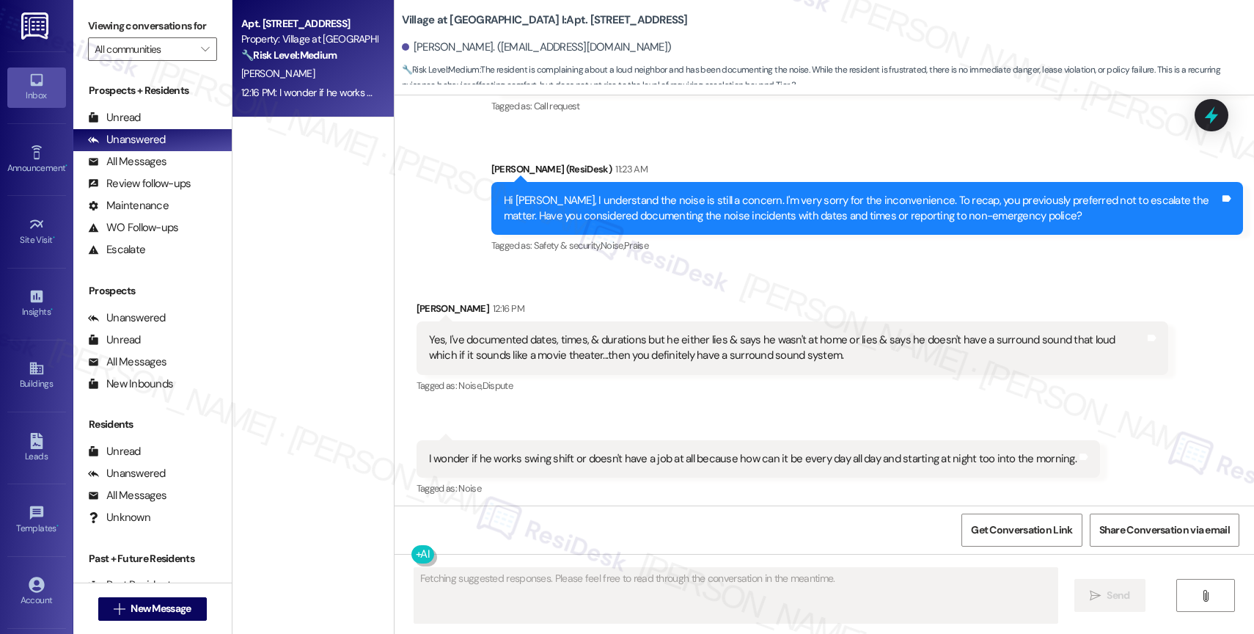
scroll to position [5355, 0]
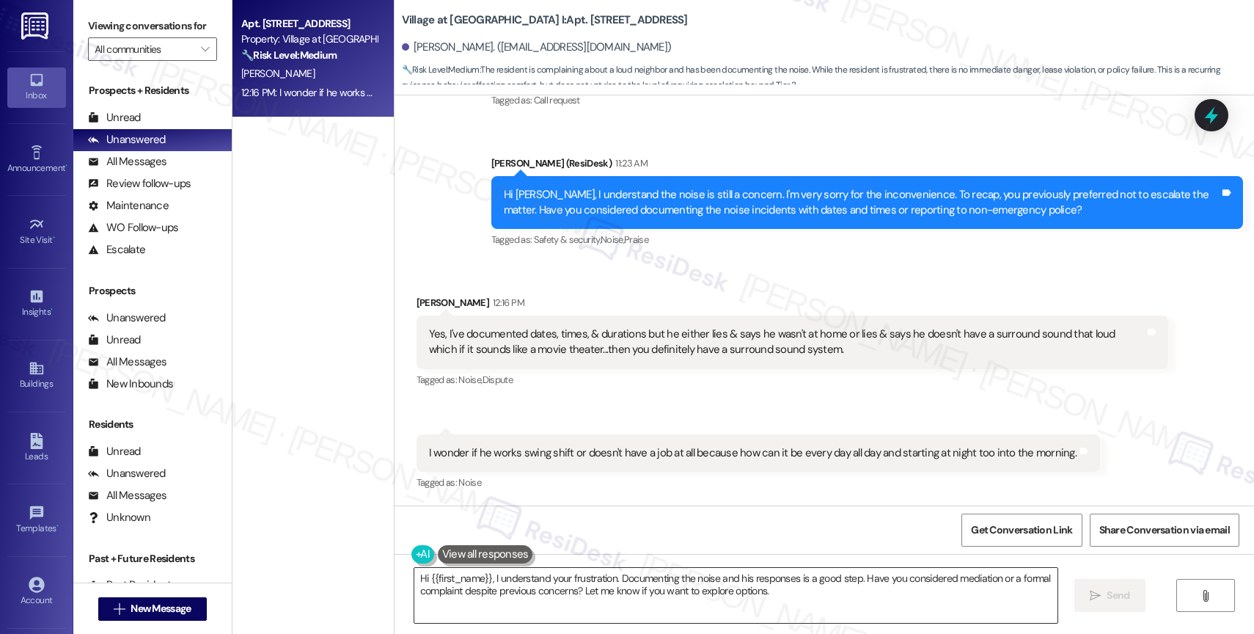
click at [527, 582] on textarea "Hi {{first_name}}, I understand your frustration. Documenting the noise and his…" at bounding box center [735, 595] width 643 height 55
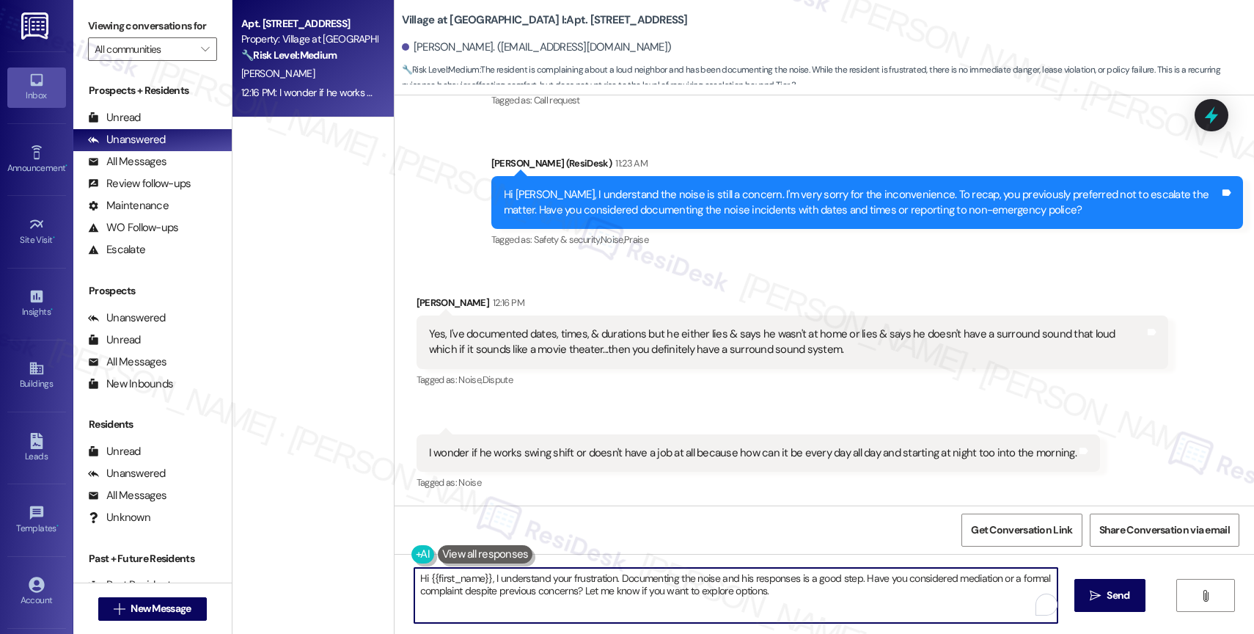
click at [527, 582] on textarea "Hi {{first_name}}, I understand your frustration. Documenting the noise and his…" at bounding box center [735, 595] width 643 height 55
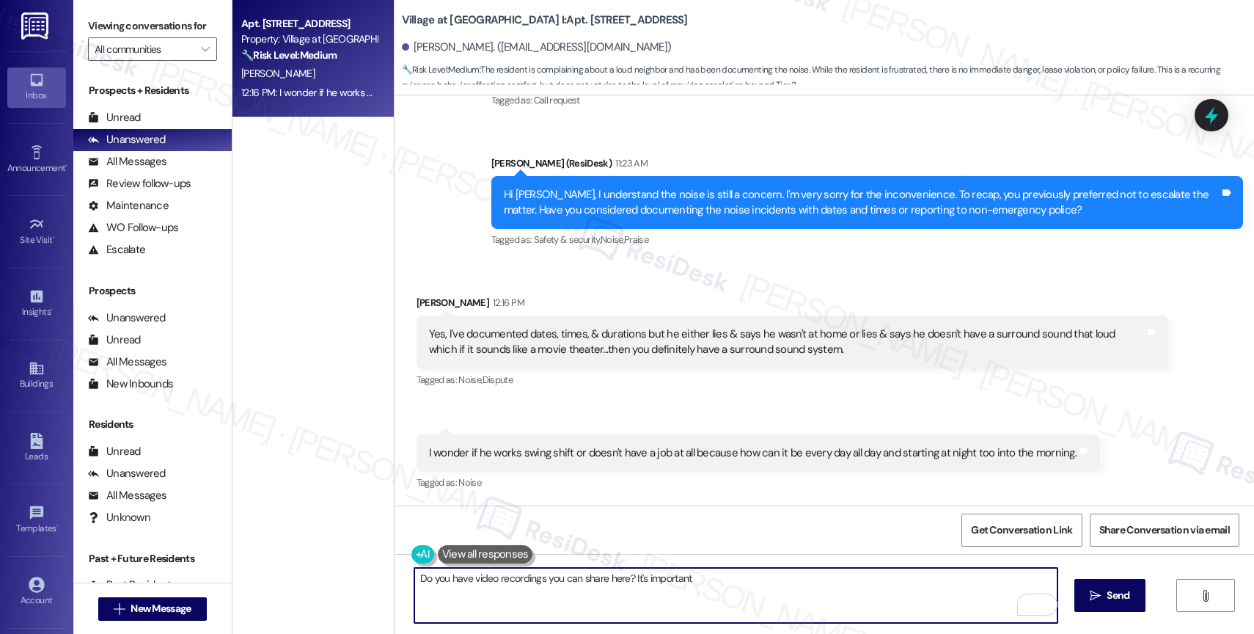
click at [625, 573] on textarea "Do you have video recordings you can share here? It's important" at bounding box center [735, 595] width 643 height 55
drag, startPoint x: 624, startPoint y: 572, endPoint x: 735, endPoint y: 576, distance: 111.5
click at [735, 576] on textarea "Do you have video recordings you can share here? It's important" at bounding box center [735, 595] width 643 height 55
click at [961, 576] on textarea "Do you have video recordings as well? I suggest we escalate this matter with th…" at bounding box center [735, 595] width 643 height 55
click at [669, 612] on textarea "Do you have video recordings as well? I suggest we escalate this matter with th…" at bounding box center [735, 595] width 643 height 55
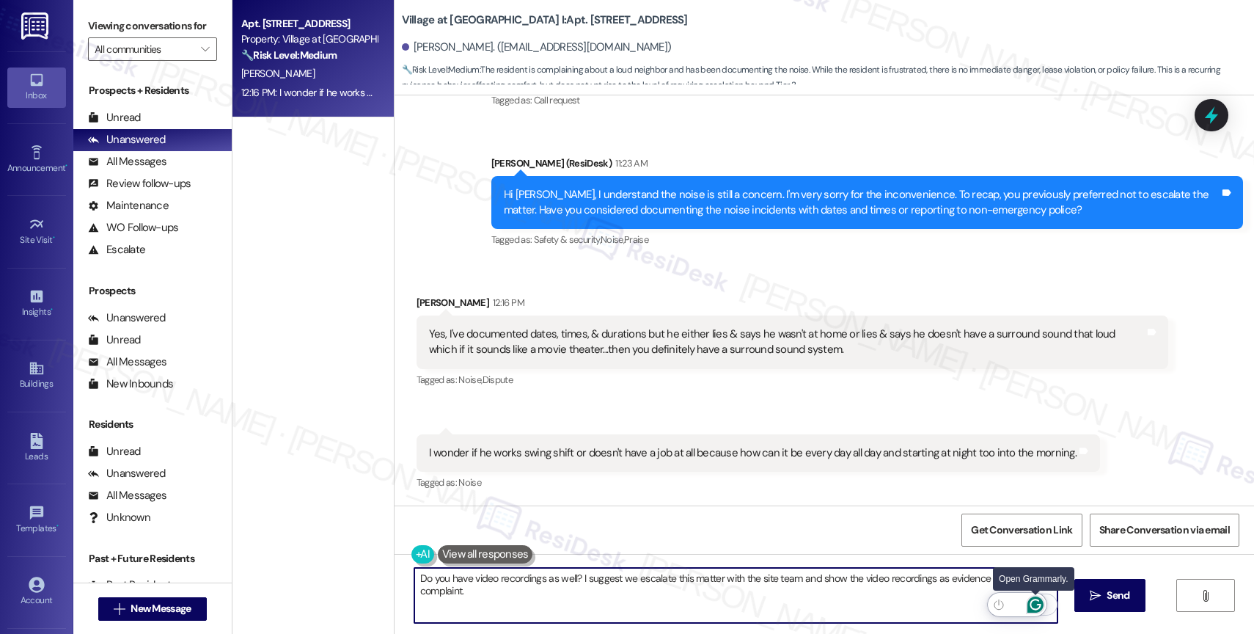
click at [1035, 601] on icon "Open Grammarly. 0 Suggestions." at bounding box center [1035, 604] width 16 height 16
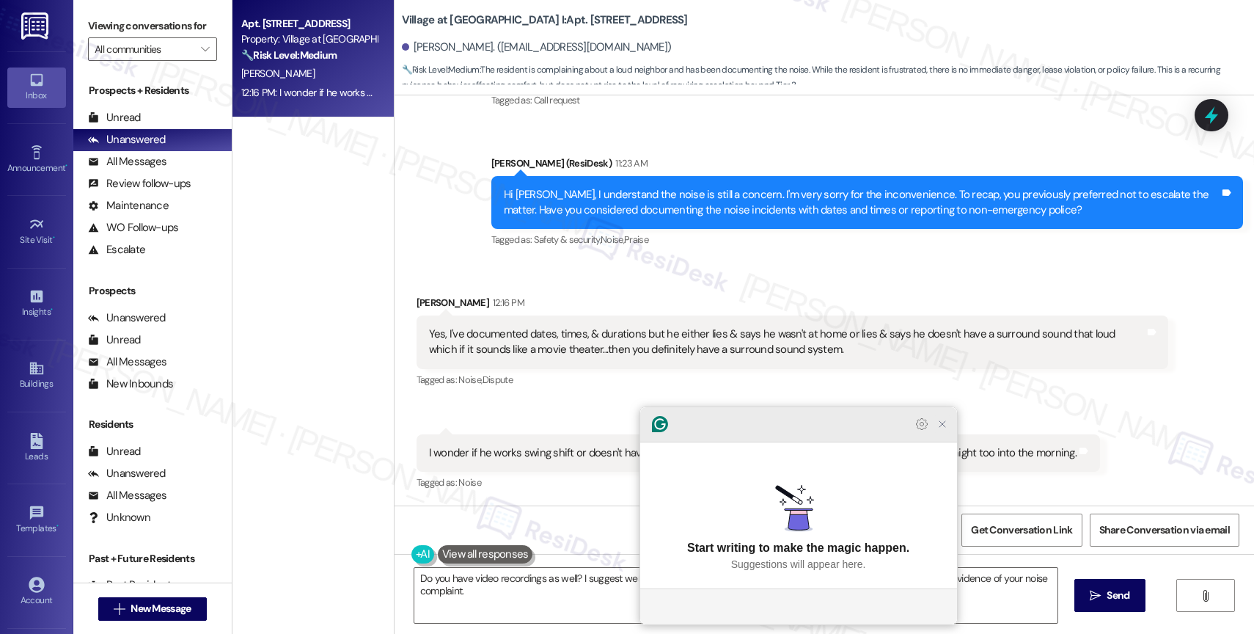
click at [943, 427] on icon "Close Grammarly Assistant" at bounding box center [942, 424] width 6 height 6
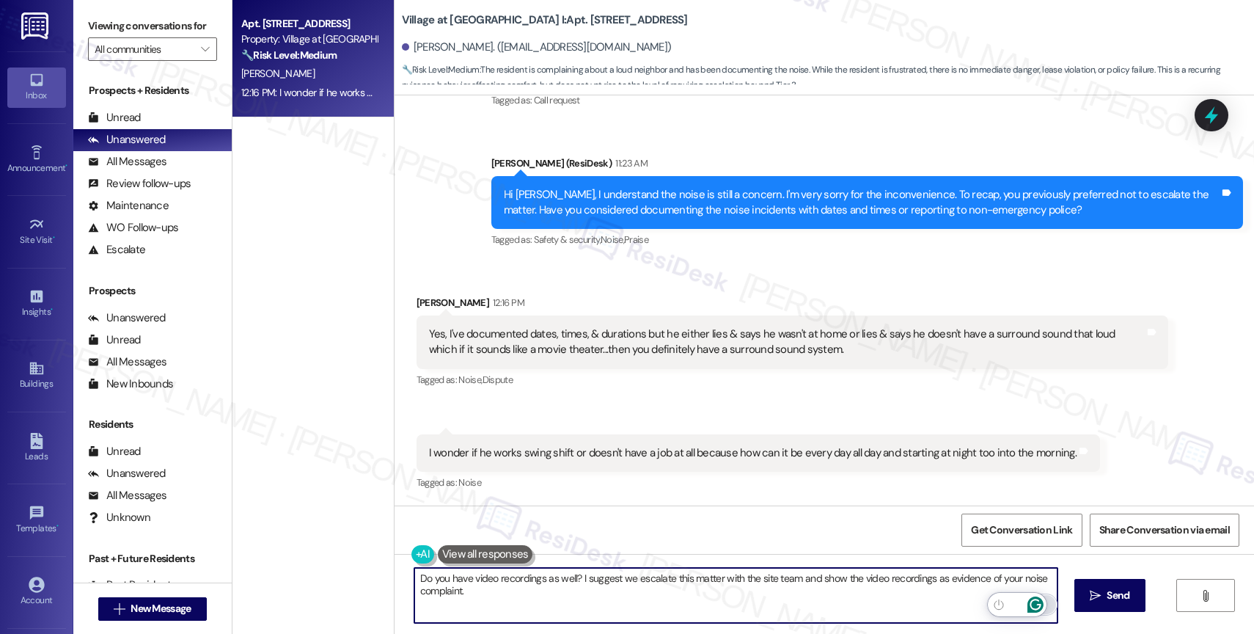
click at [1034, 601] on icon "Open Grammarly. 0 Suggestions." at bounding box center [1035, 604] width 16 height 16
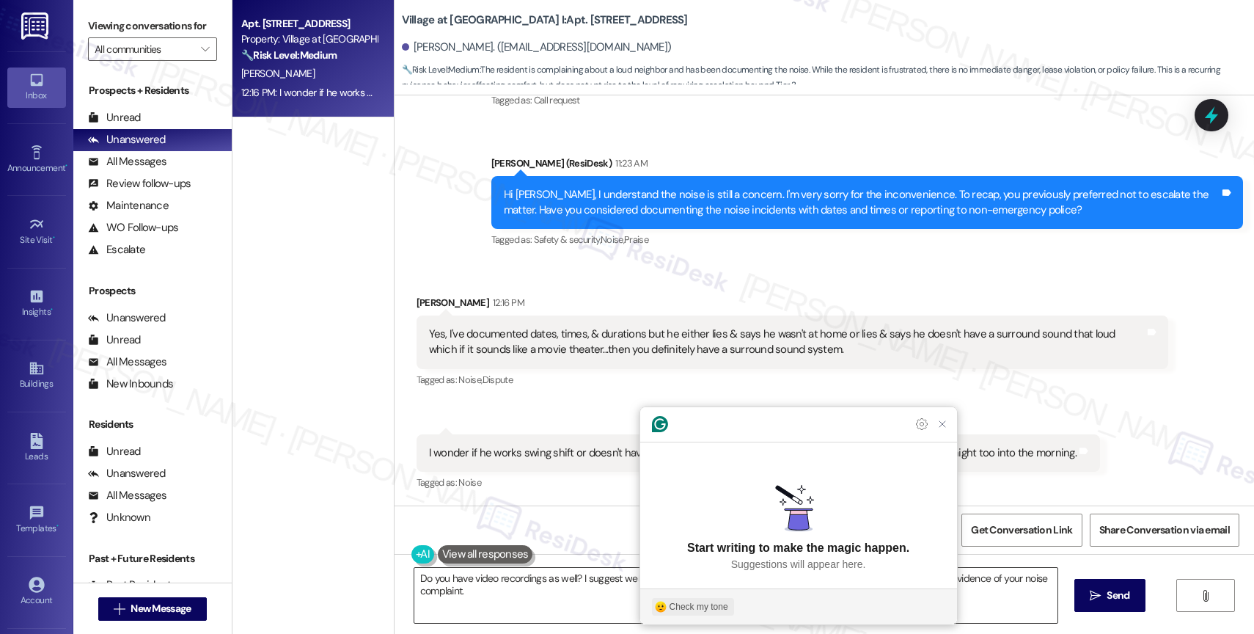
click at [700, 606] on div "Check my tone" at bounding box center [698, 606] width 59 height 13
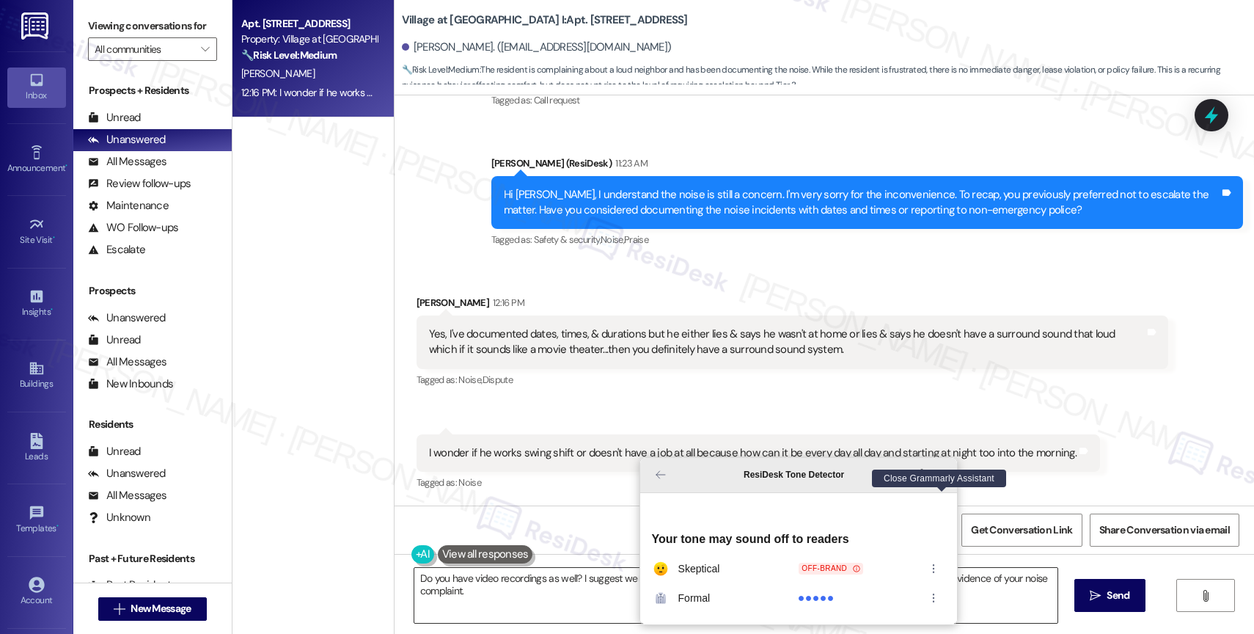
click at [944, 480] on icon "Close Grammarly Assistant" at bounding box center [942, 475] width 12 height 12
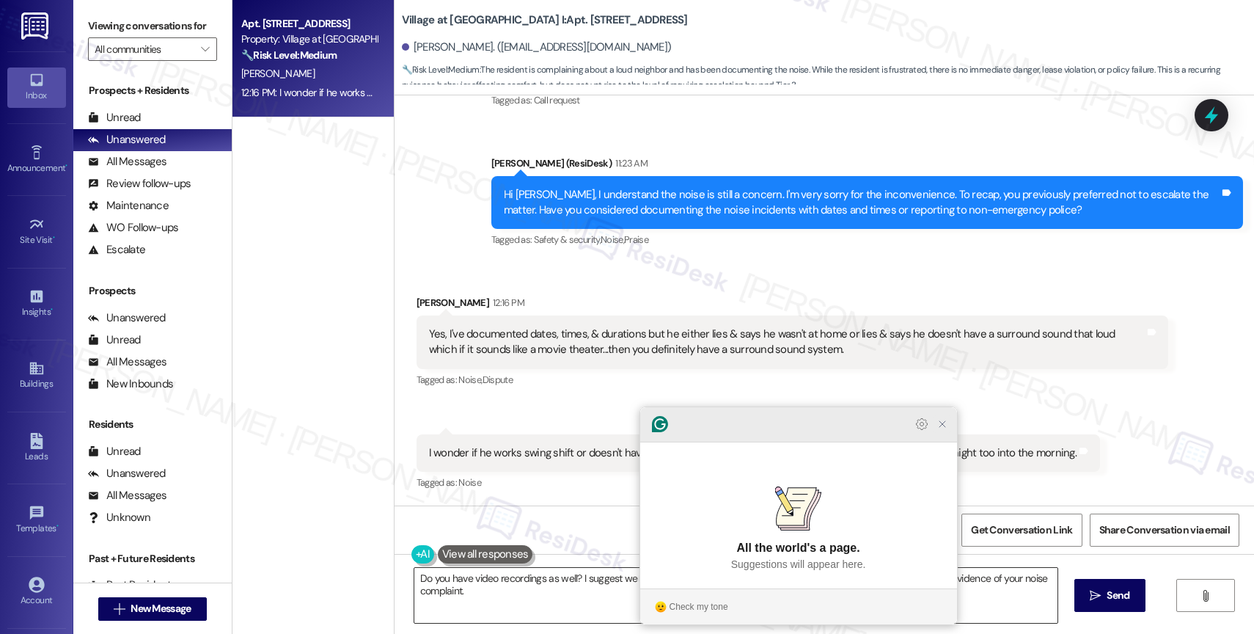
click at [936, 433] on icon "Close Grammarly Assistant" at bounding box center [942, 424] width 18 height 18
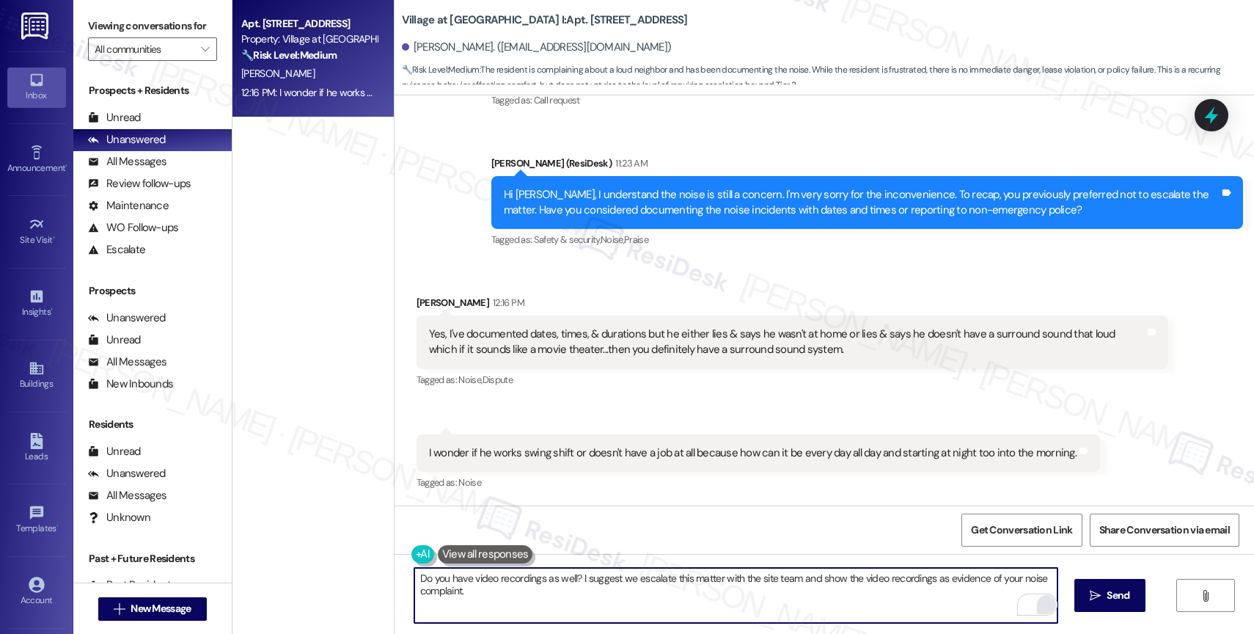
click at [716, 606] on textarea "Do you have video recordings as well? I suggest we escalate this matter with th…" at bounding box center [735, 595] width 643 height 55
click at [850, 578] on textarea "Do you have video recordings as well? I suggest we escalate this matter with th…" at bounding box center [735, 595] width 643 height 55
click at [670, 596] on textarea "Do you have video recordings as well? I suggest we escalate this matter with th…" at bounding box center [735, 595] width 643 height 55
type textarea "Do you have video recordings as well? I suggest we escalate this matter with th…"
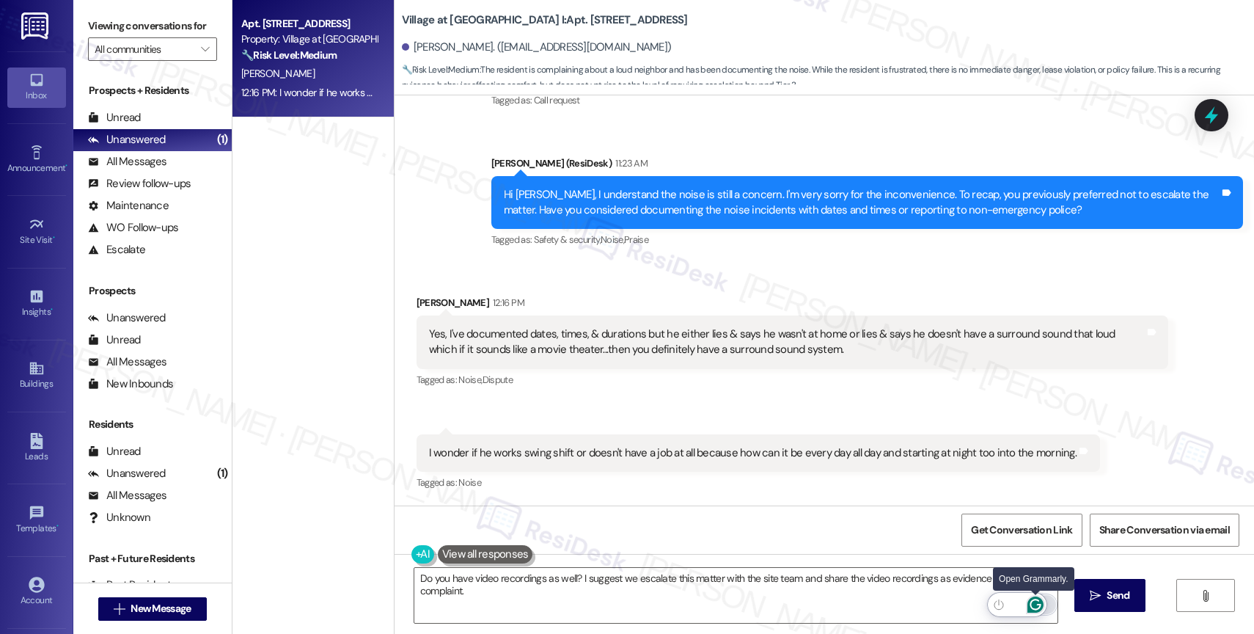
click at [1035, 602] on icon "Open Grammarly. 0 Suggestions." at bounding box center [1035, 604] width 16 height 16
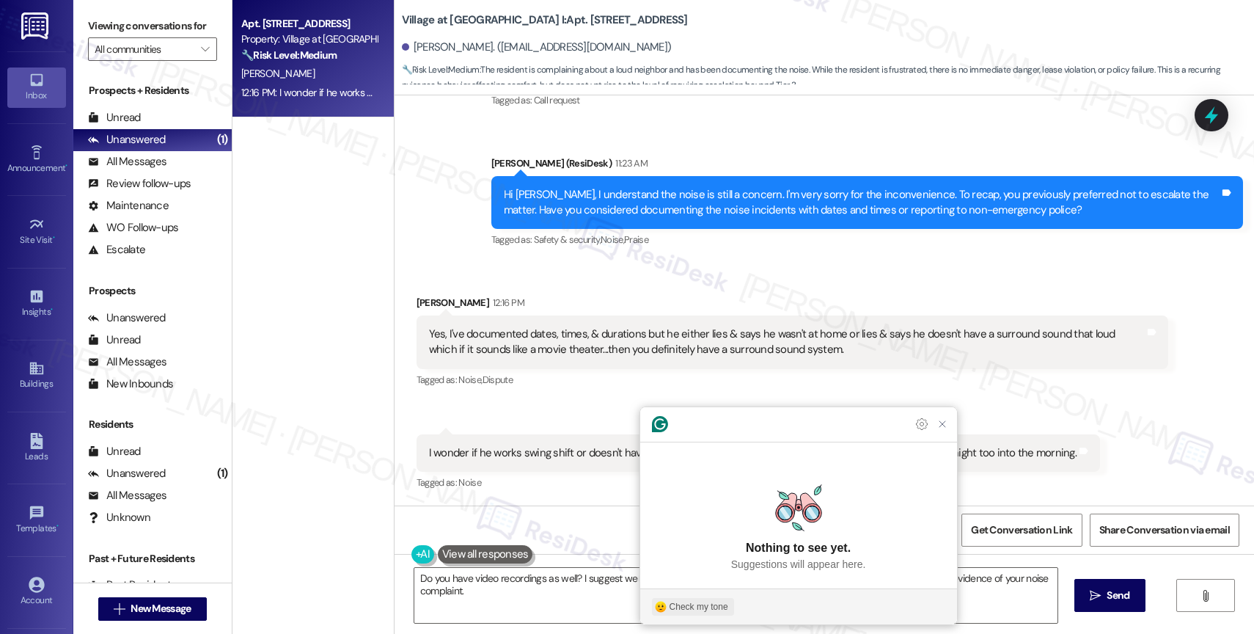
click at [707, 611] on div "Check my tone" at bounding box center [698, 606] width 59 height 13
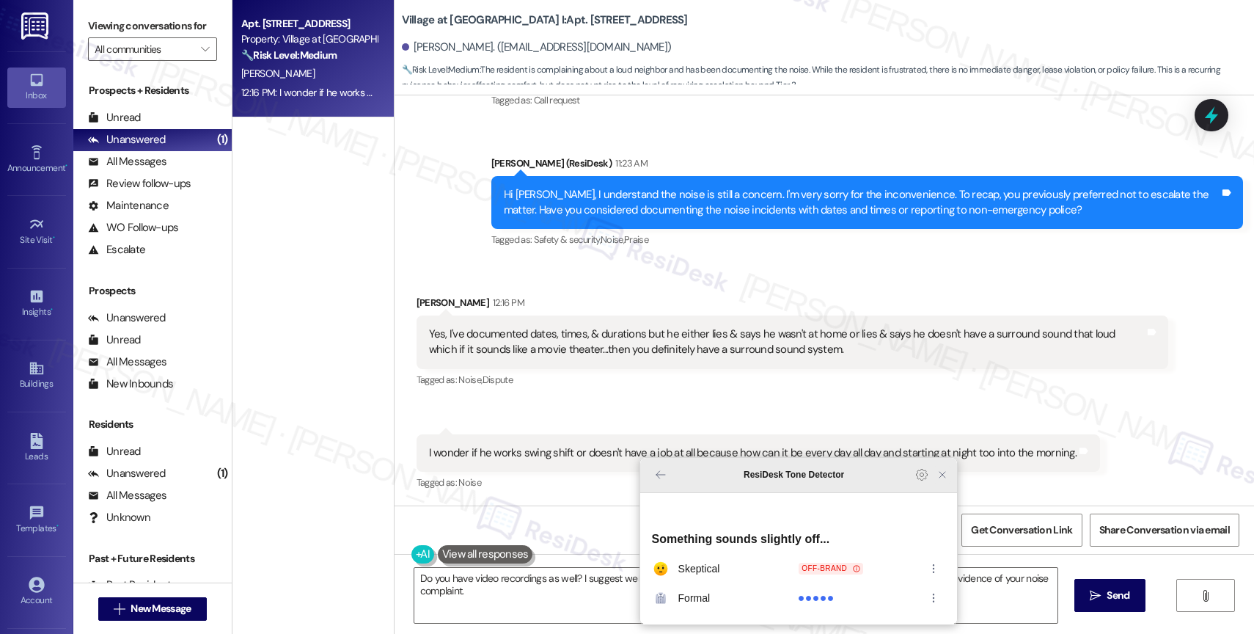
click at [939, 480] on icon "Close Grammarly Assistant" at bounding box center [942, 475] width 12 height 12
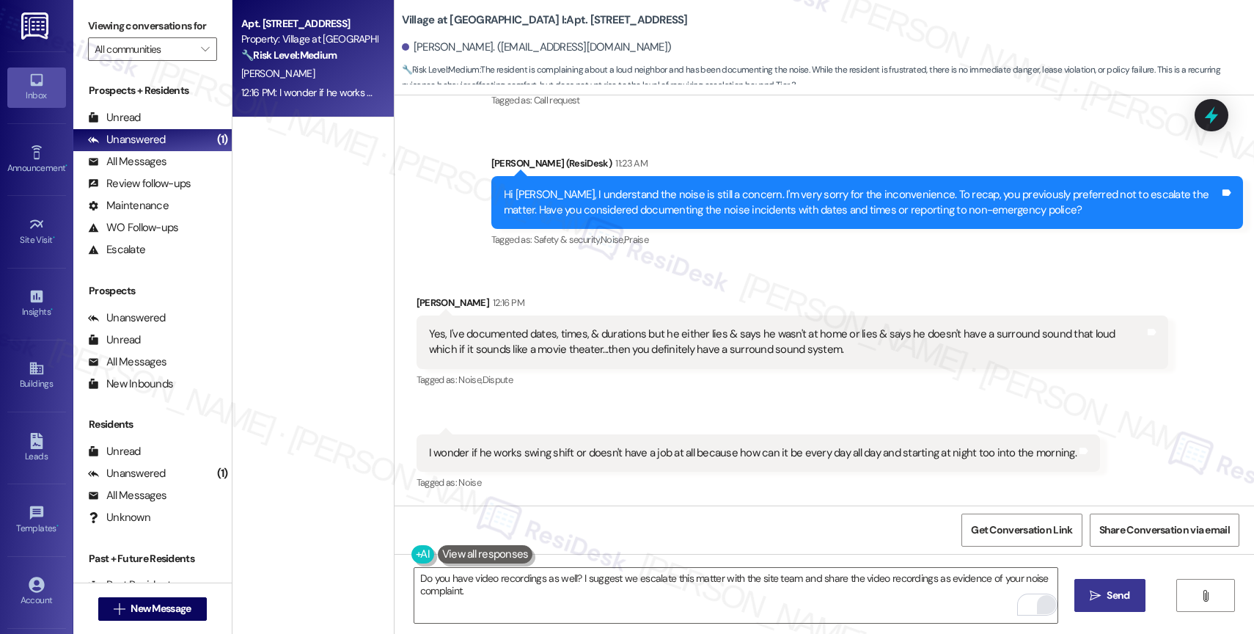
click at [1094, 586] on button " Send" at bounding box center [1109, 595] width 71 height 33
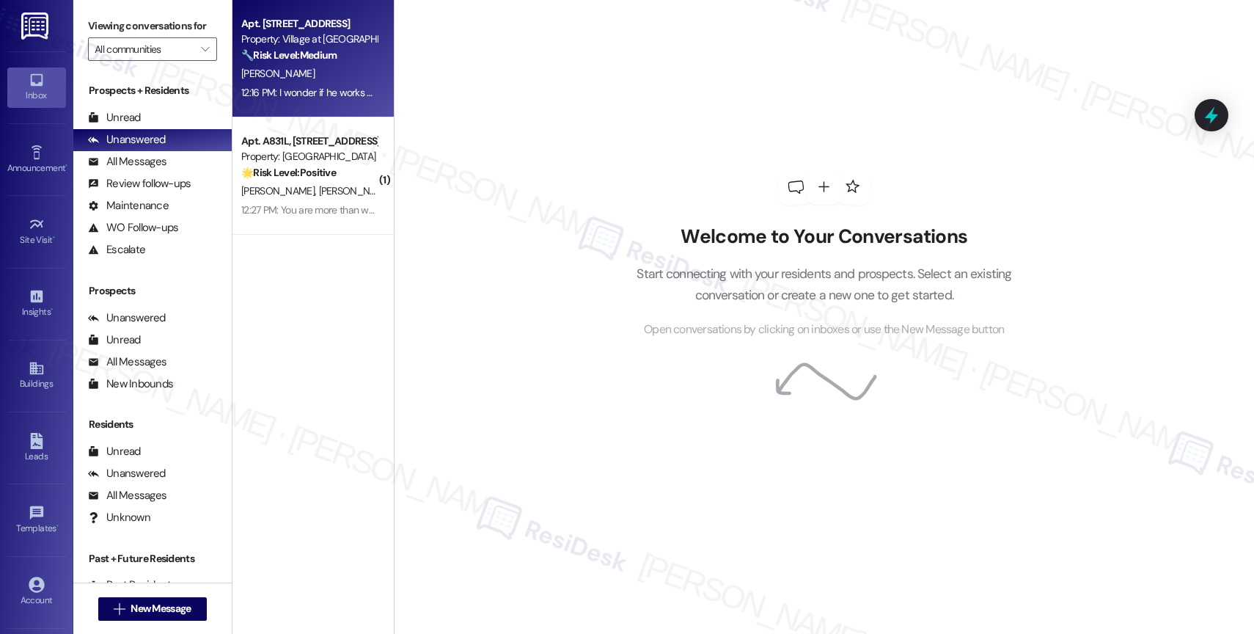
click at [302, 78] on div "I. Yath" at bounding box center [309, 74] width 139 height 18
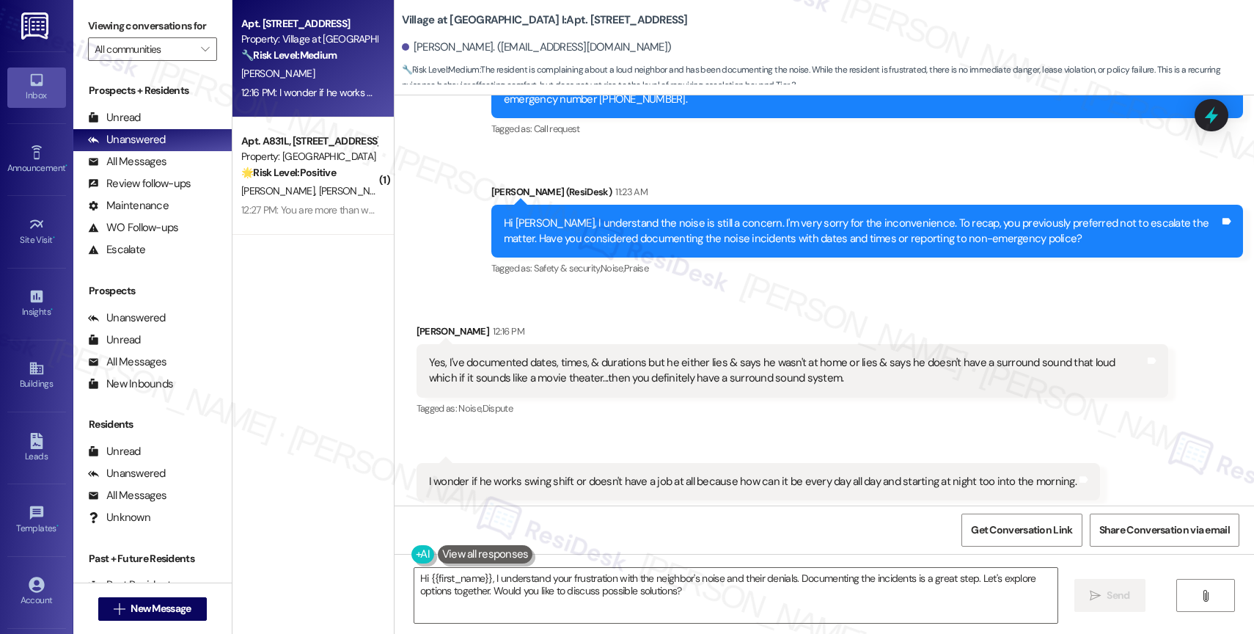
scroll to position [5355, 0]
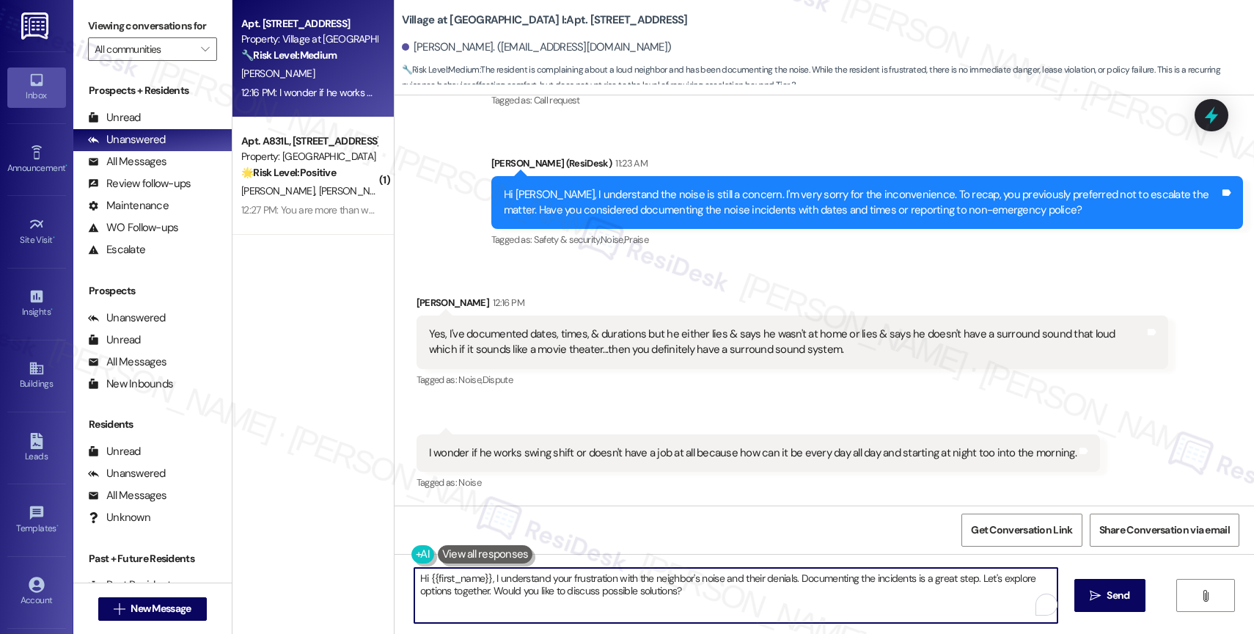
drag, startPoint x: 741, startPoint y: 579, endPoint x: 404, endPoint y: 575, distance: 336.6
click at [414, 575] on textarea "Hi {{first_name}}, I understand your frustration with the neighbor's noise and …" at bounding box center [735, 595] width 643 height 55
drag, startPoint x: 599, startPoint y: 576, endPoint x: 969, endPoint y: 592, distance: 369.9
click at [969, 592] on textarea "Documenting the incidents is a great step. Let's explore options together. Woul…" at bounding box center [735, 595] width 643 height 55
click at [623, 581] on textarea "Documenting the incidents is a great step. Do you have video recordings we can …" at bounding box center [735, 595] width 643 height 55
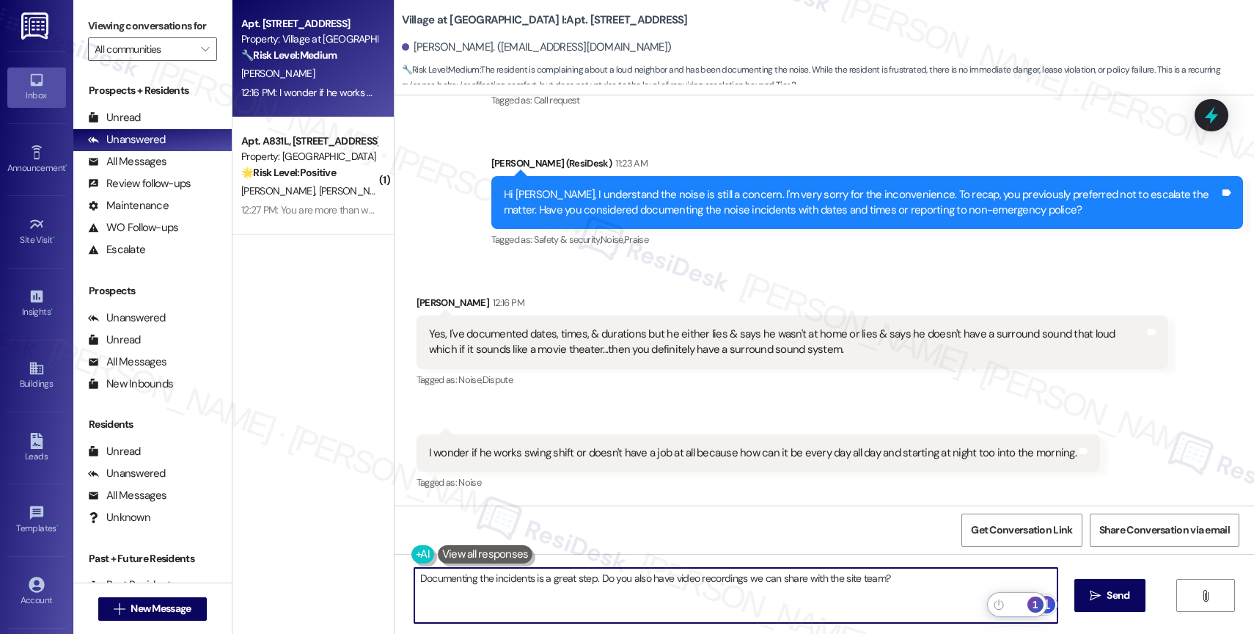
type textarea "Documenting the incidents is a great step. Do you also have video recordings we…"
click at [1040, 603] on div "1" at bounding box center [1035, 604] width 16 height 16
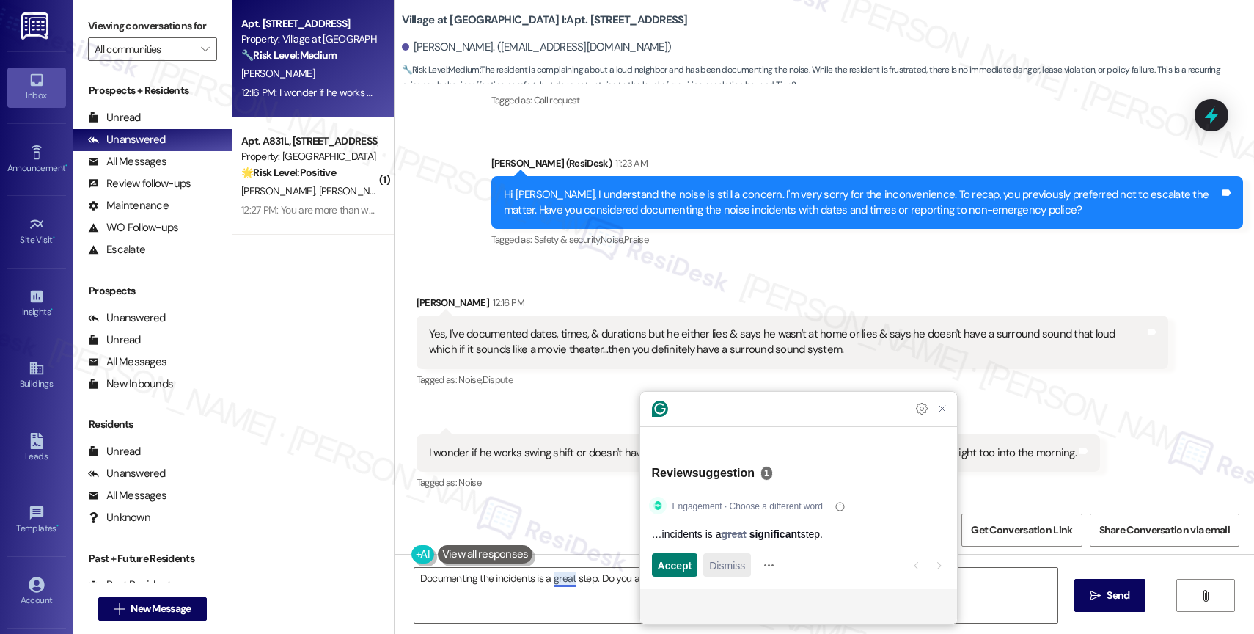
click at [740, 570] on span "Dismiss" at bounding box center [727, 564] width 36 height 15
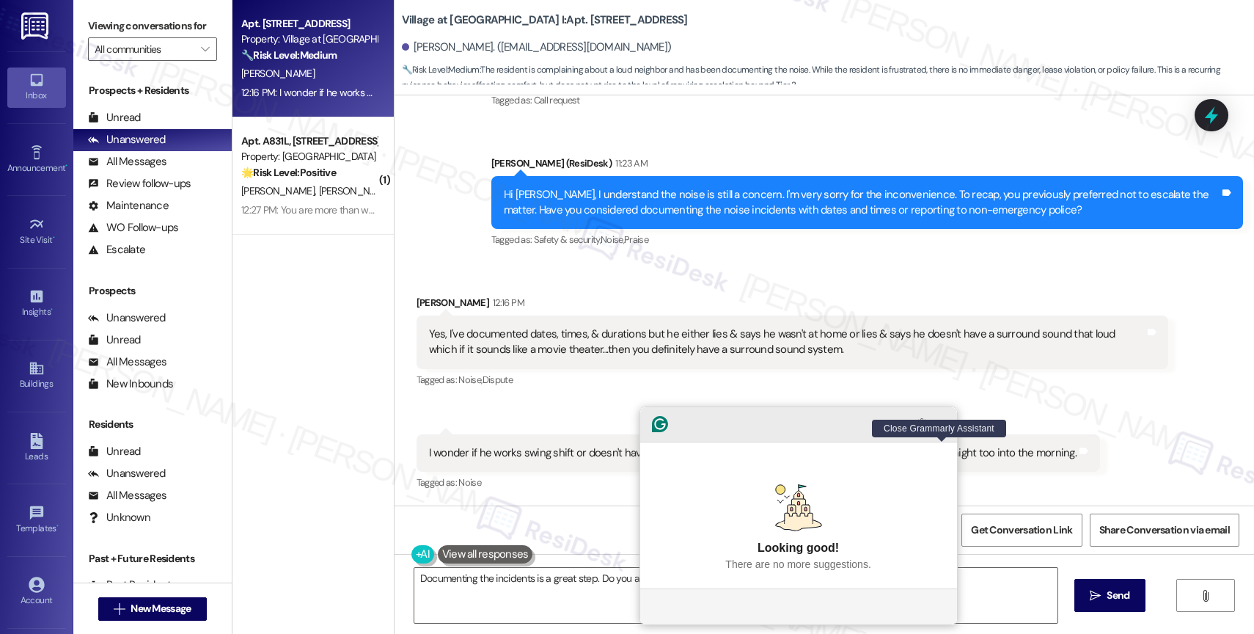
click at [941, 430] on icon "Close Grammarly Assistant" at bounding box center [942, 424] width 12 height 12
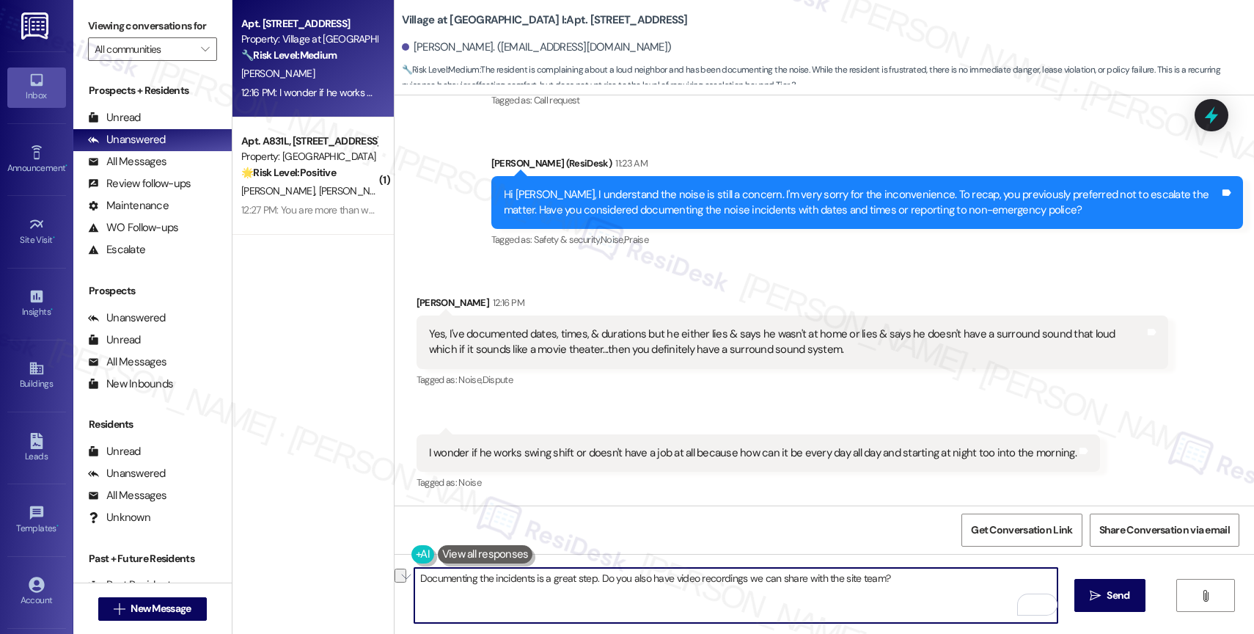
click at [912, 586] on textarea "Documenting the incidents is a great step. Do you also have video recordings we…" at bounding box center [735, 595] width 643 height 55
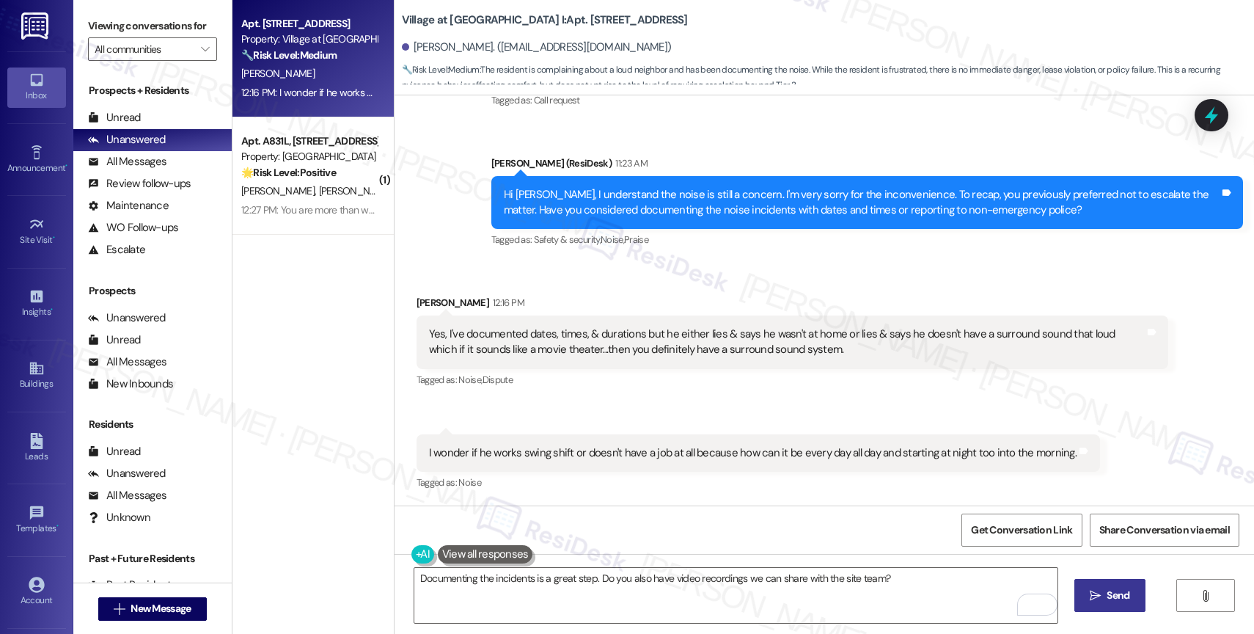
click at [1087, 590] on span " Send" at bounding box center [1110, 594] width 46 height 15
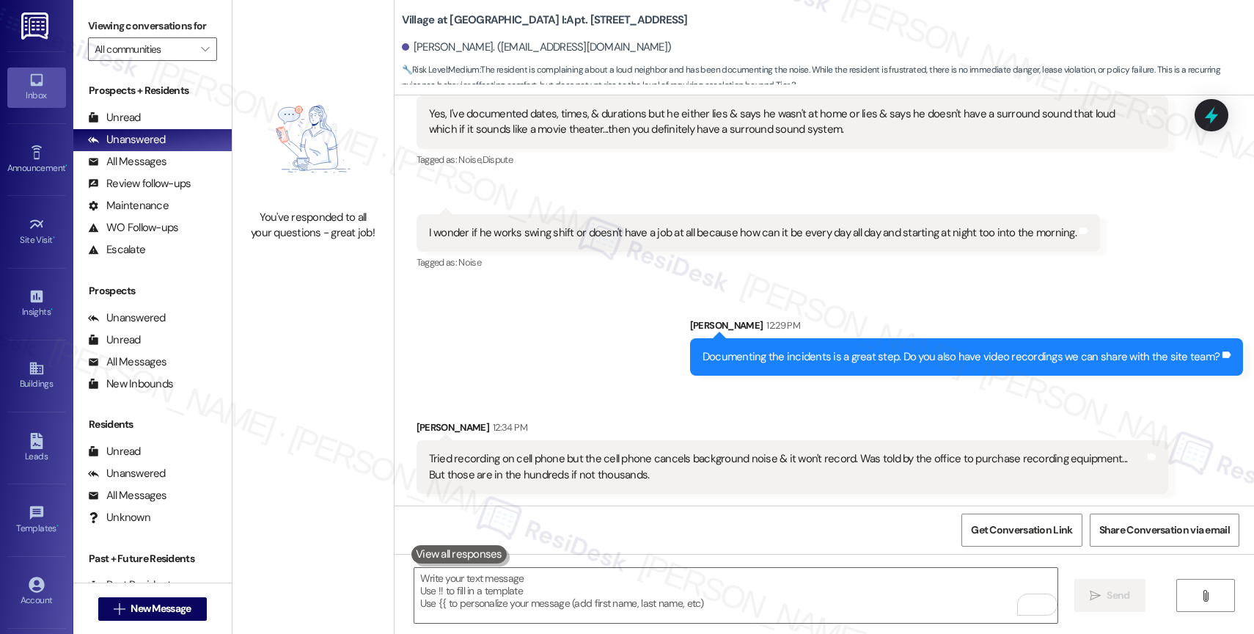
scroll to position [5677, 0]
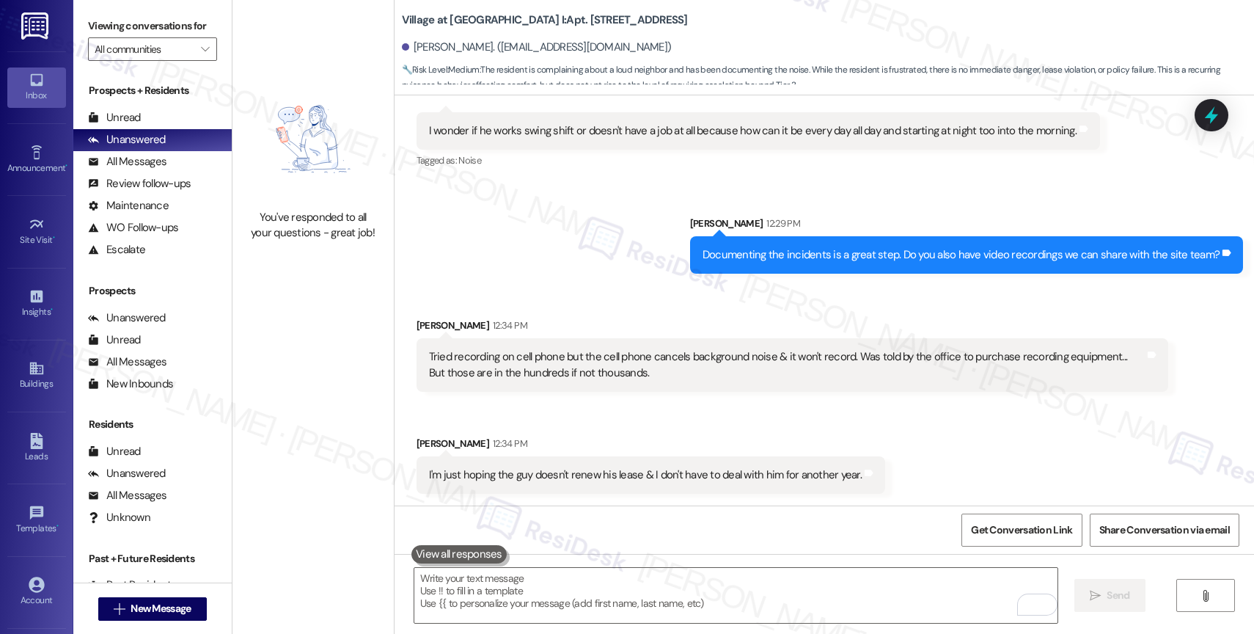
click at [562, 295] on div "Received via SMS Isabelle Yath 12:34 PM Tried recording on cell phone but the c…" at bounding box center [823, 394] width 859 height 220
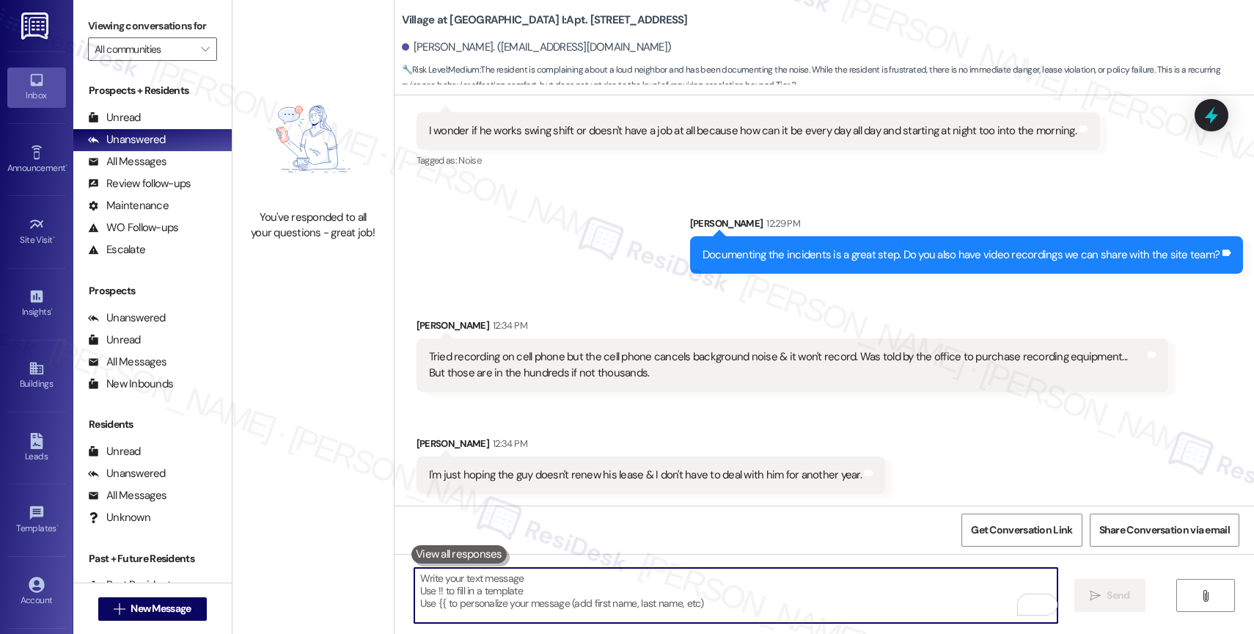
click at [568, 581] on textarea "To enrich screen reader interactions, please activate Accessibility in Grammarl…" at bounding box center [735, 595] width 643 height 55
click at [579, 290] on div "Received via SMS Isabelle Yath 12:34 PM Tried recording on cell phone but the c…" at bounding box center [823, 394] width 859 height 220
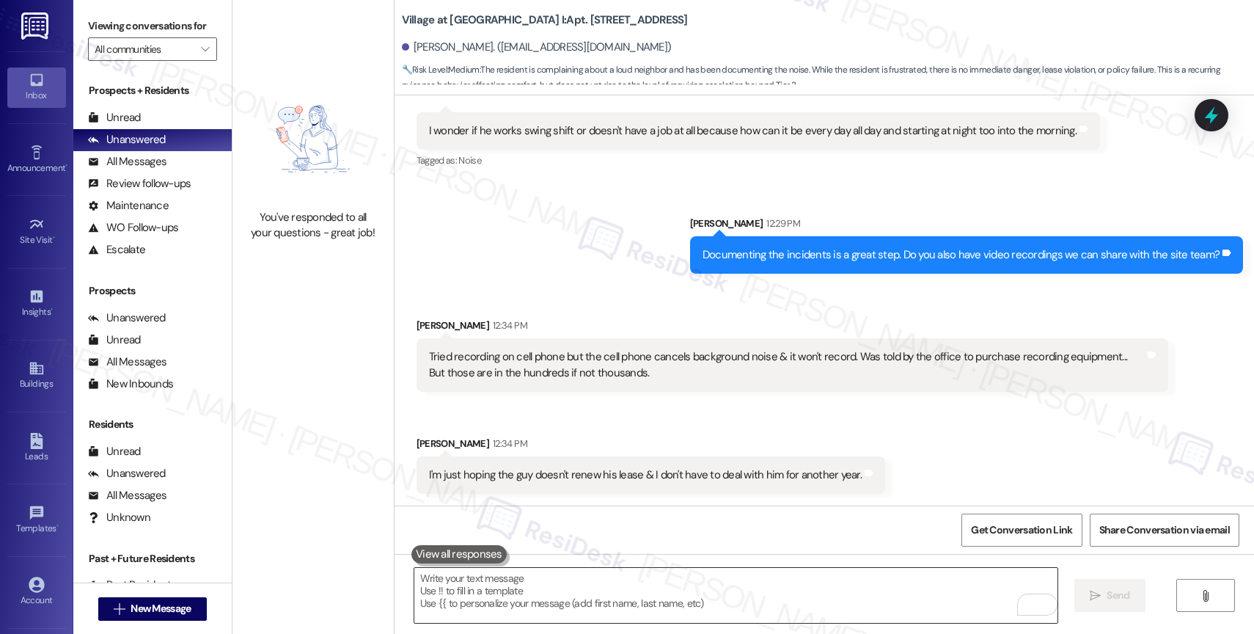
click at [573, 587] on textarea "To enrich screen reader interactions, please activate Accessibility in Grammarl…" at bounding box center [735, 595] width 643 height 55
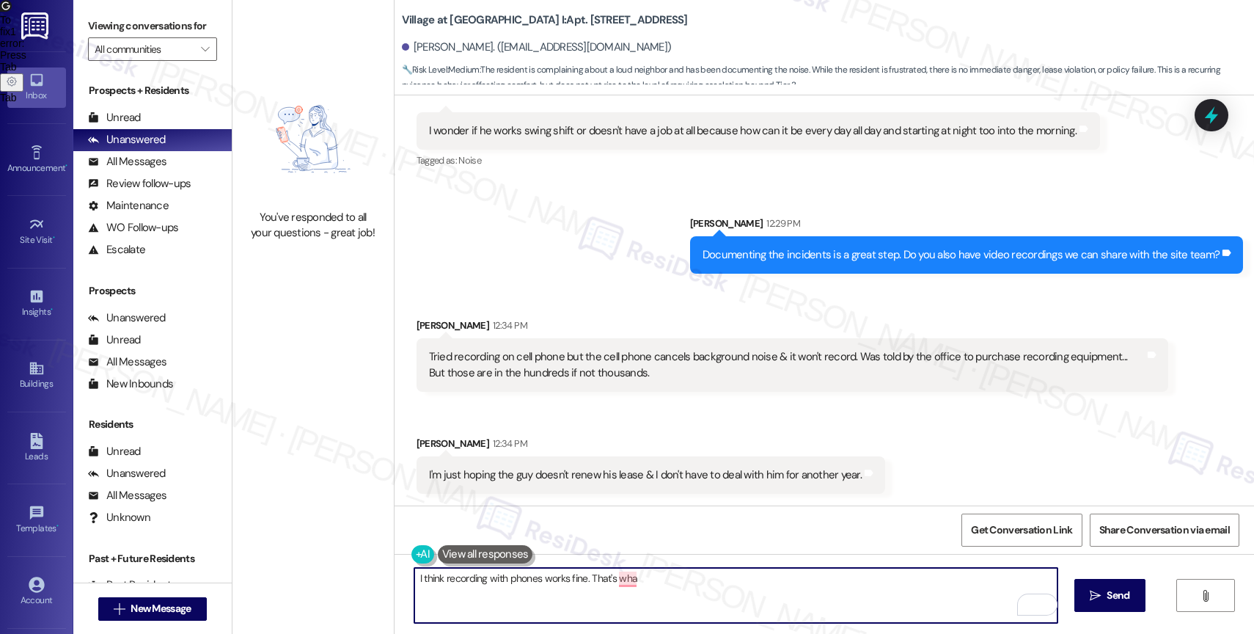
drag, startPoint x: 580, startPoint y: 575, endPoint x: 755, endPoint y: 590, distance: 175.9
click at [755, 590] on textarea "I think recording with phones works fine. That's wha" at bounding box center [735, 595] width 643 height 55
type textarea "I think recording with phones works fine. That's what other residents do. Pleas…"
click at [1035, 600] on icon "Open Grammarly. 0 Suggestions." at bounding box center [1034, 604] width 11 height 11
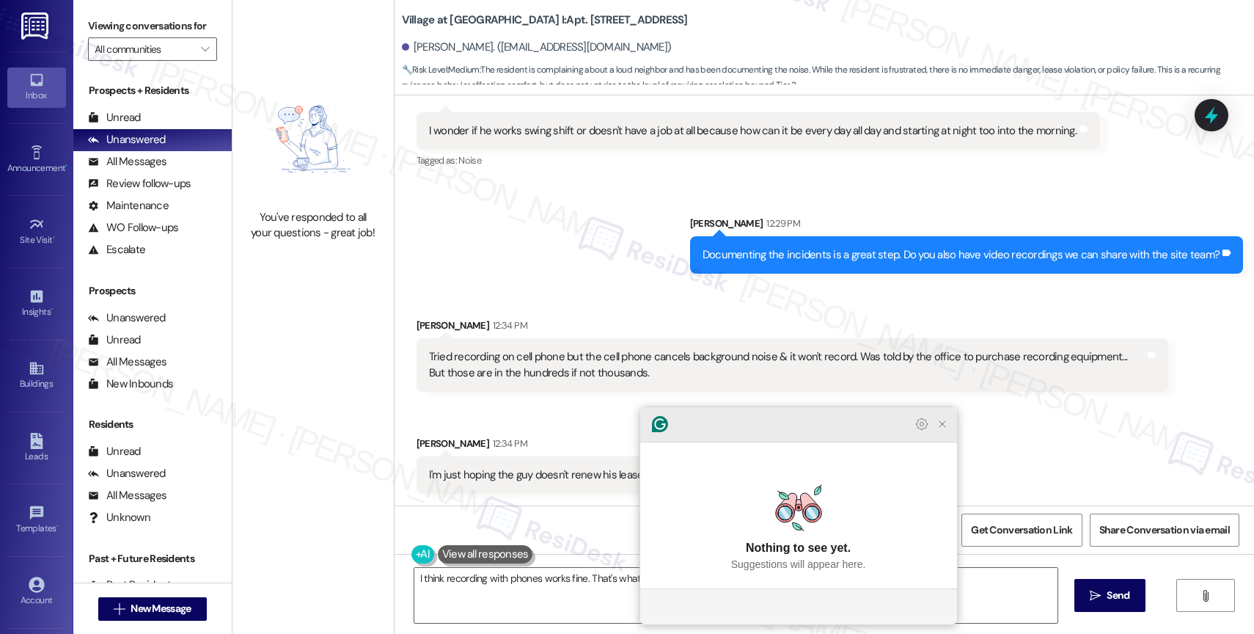
click at [941, 427] on icon "Close Grammarly Assistant" at bounding box center [942, 424] width 6 height 6
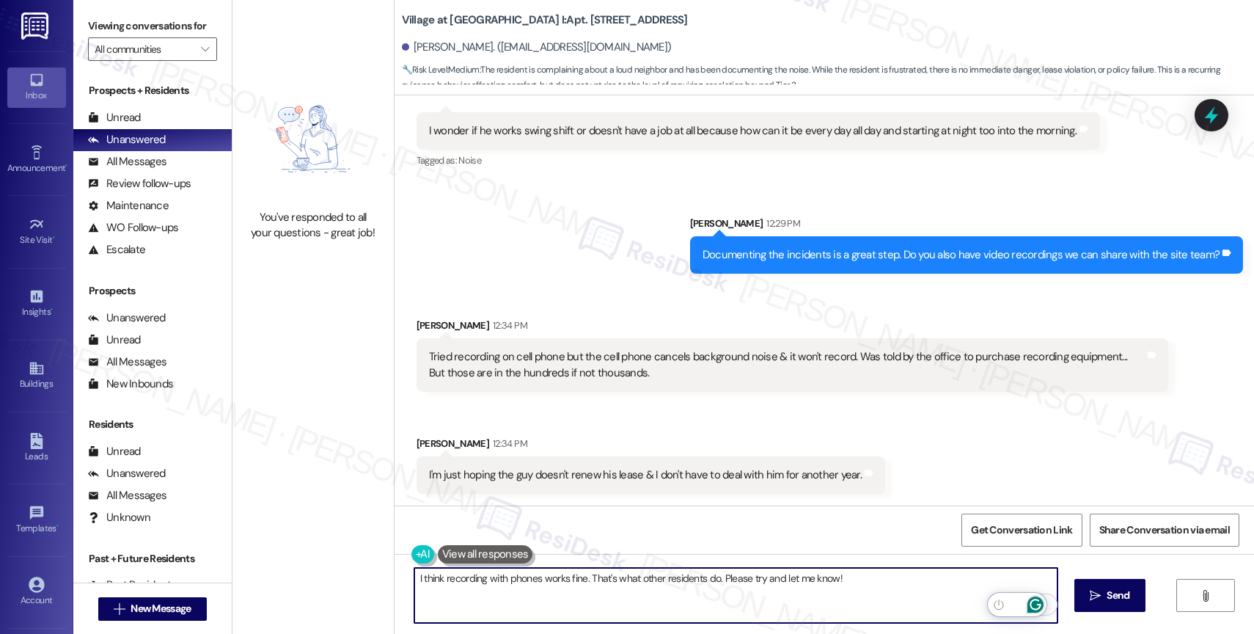
click at [1038, 600] on icon "Open Grammarly. 0 Suggestions." at bounding box center [1034, 604] width 11 height 11
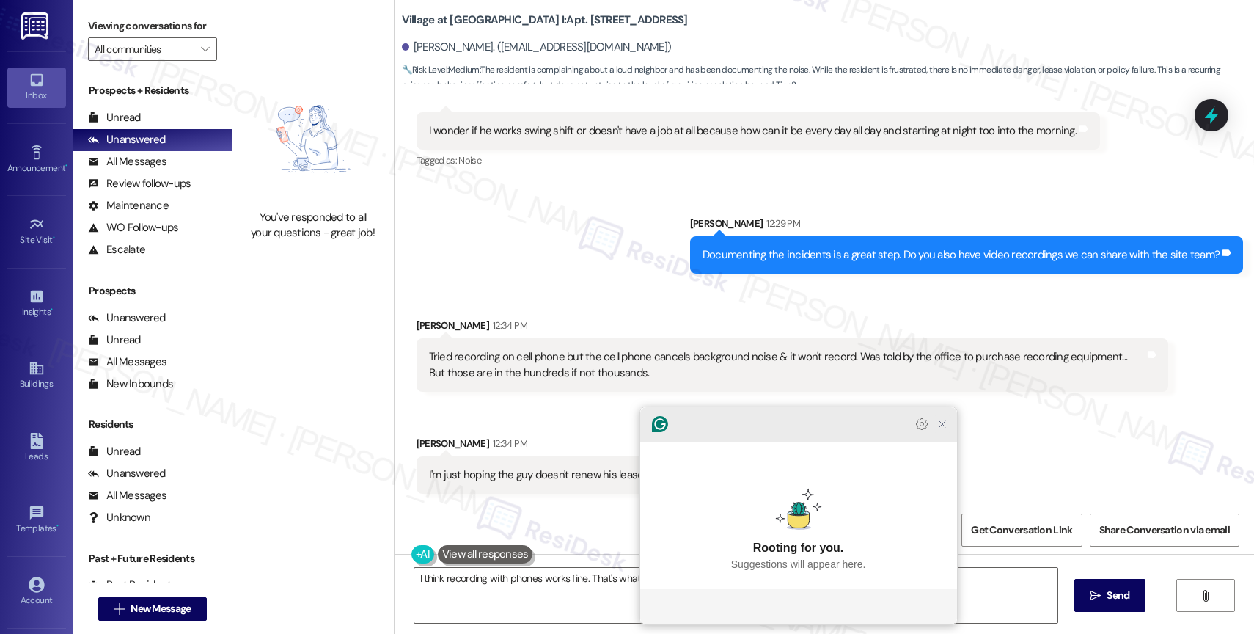
click at [946, 433] on icon "Close Grammarly Assistant" at bounding box center [942, 424] width 18 height 18
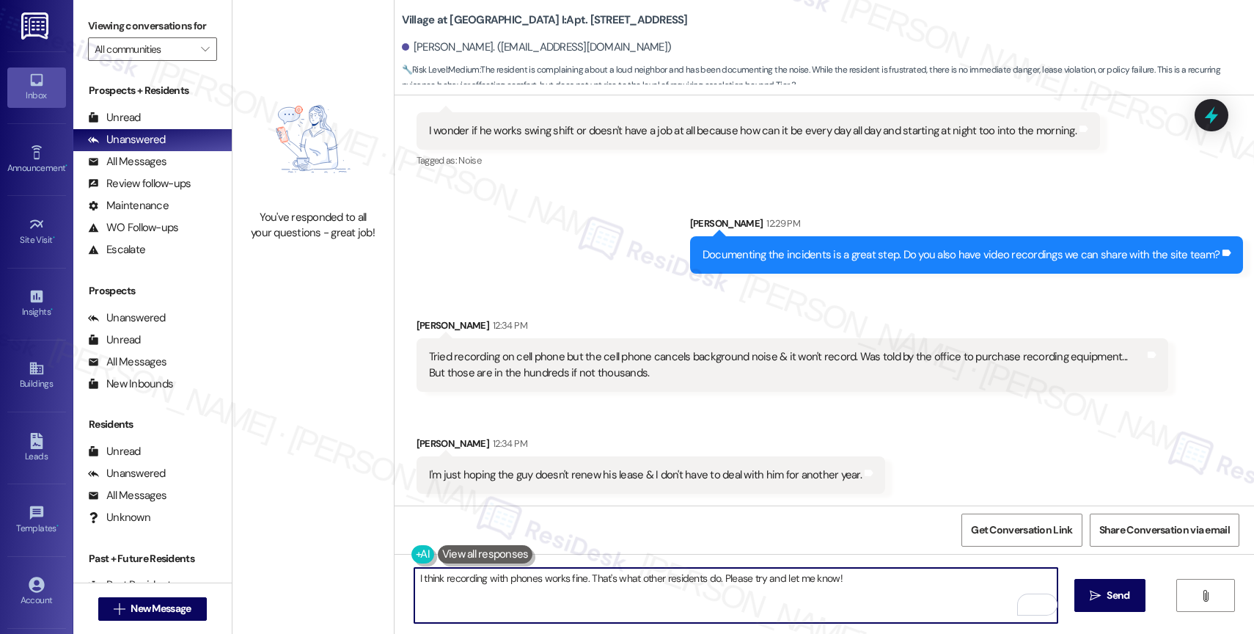
click at [755, 576] on textarea "I think recording with phones works fine. That's what other residents do. Pleas…" at bounding box center [735, 595] width 643 height 55
click at [1092, 590] on icon "" at bounding box center [1095, 596] width 11 height 12
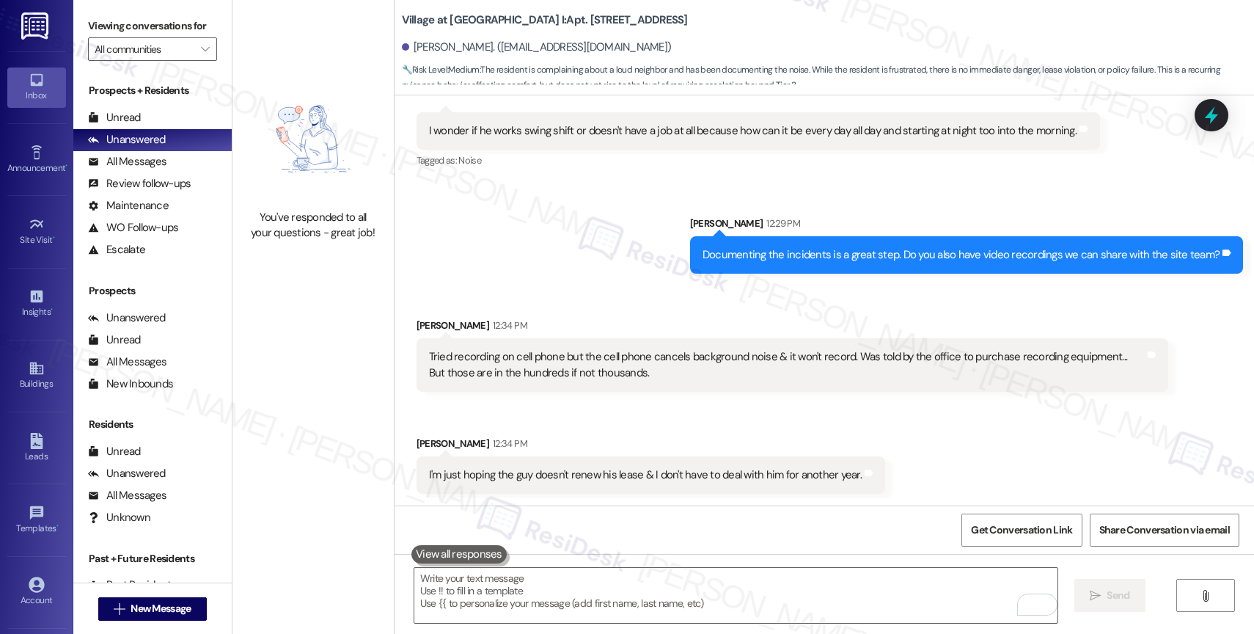
scroll to position [5780, 0]
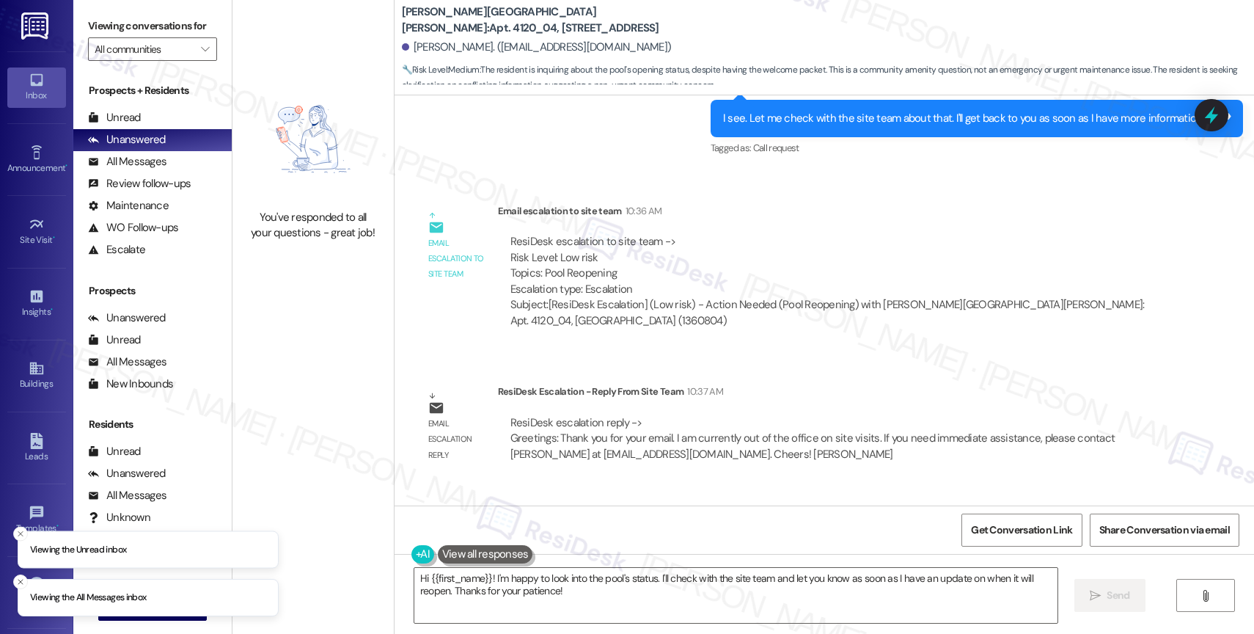
scroll to position [7024, 0]
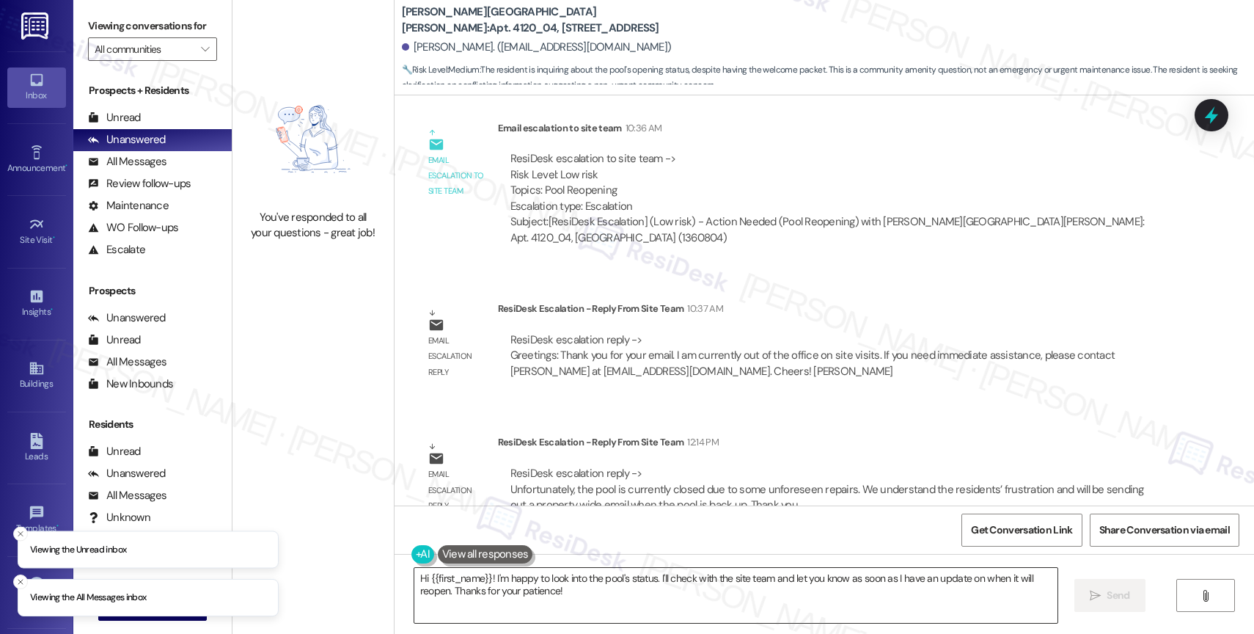
click at [554, 601] on textarea "Hi {{first_name}}! I'm happy to look into the pool's status. I'll check with th…" at bounding box center [735, 595] width 643 height 55
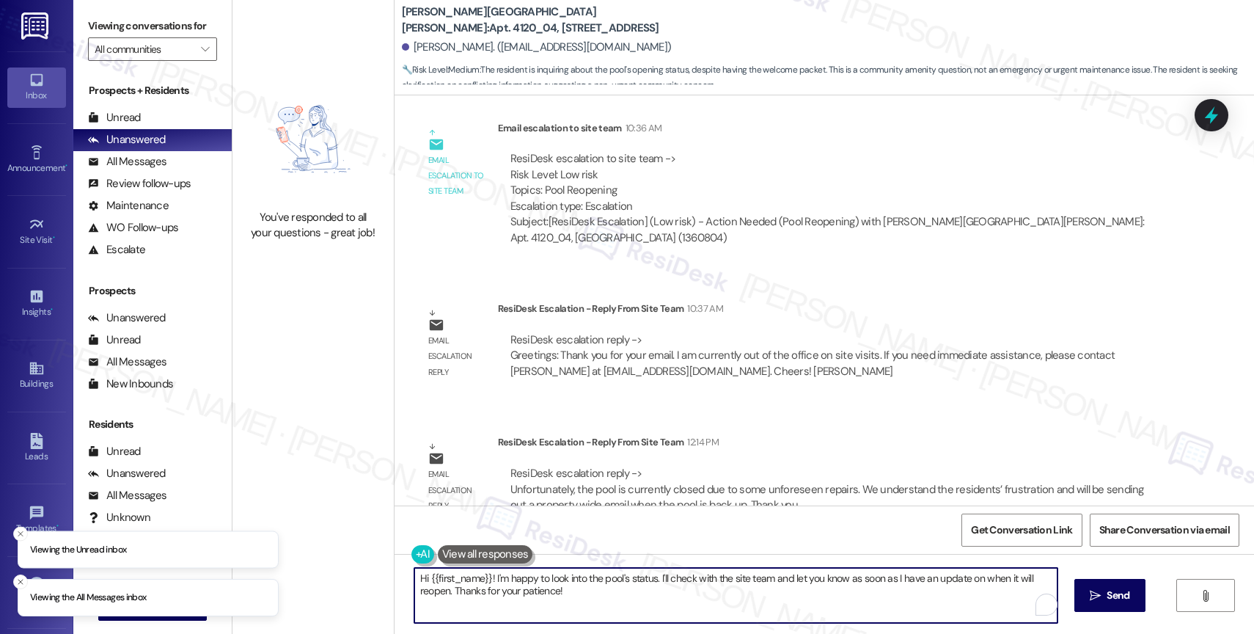
click at [554, 601] on textarea "Hi {{first_name}}! I'm happy to look into the pool's status. I'll check with th…" at bounding box center [735, 595] width 643 height 55
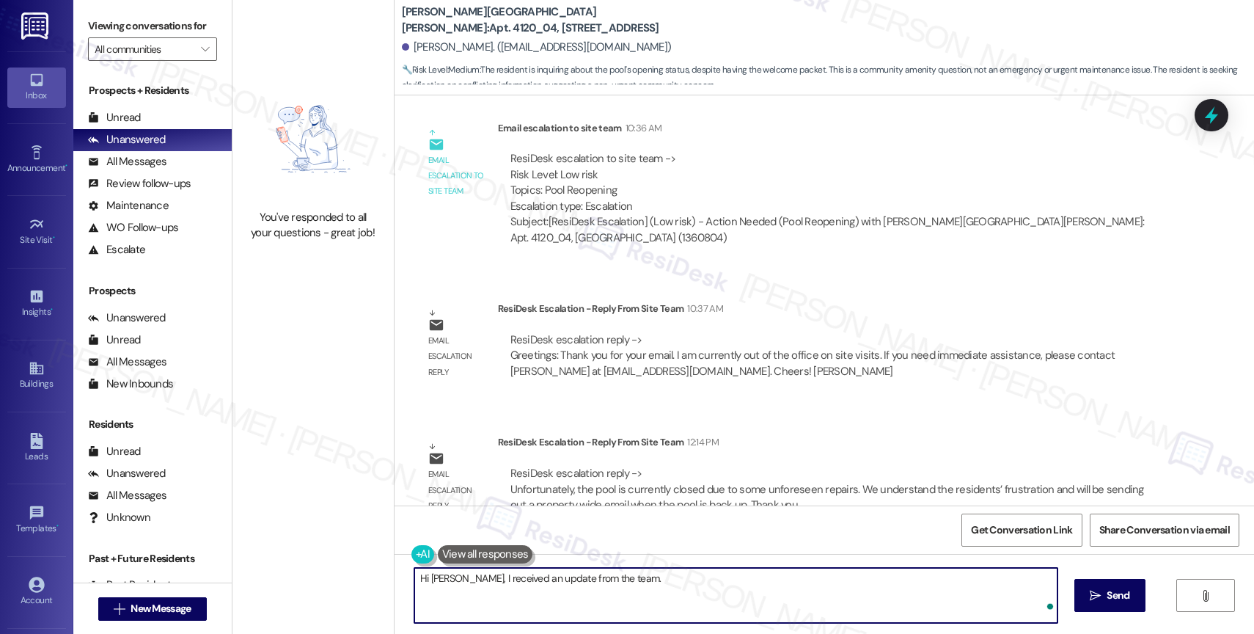
paste textarea "Unfortunately, the pool is currently closed due to some unforeseen repairs. We …"
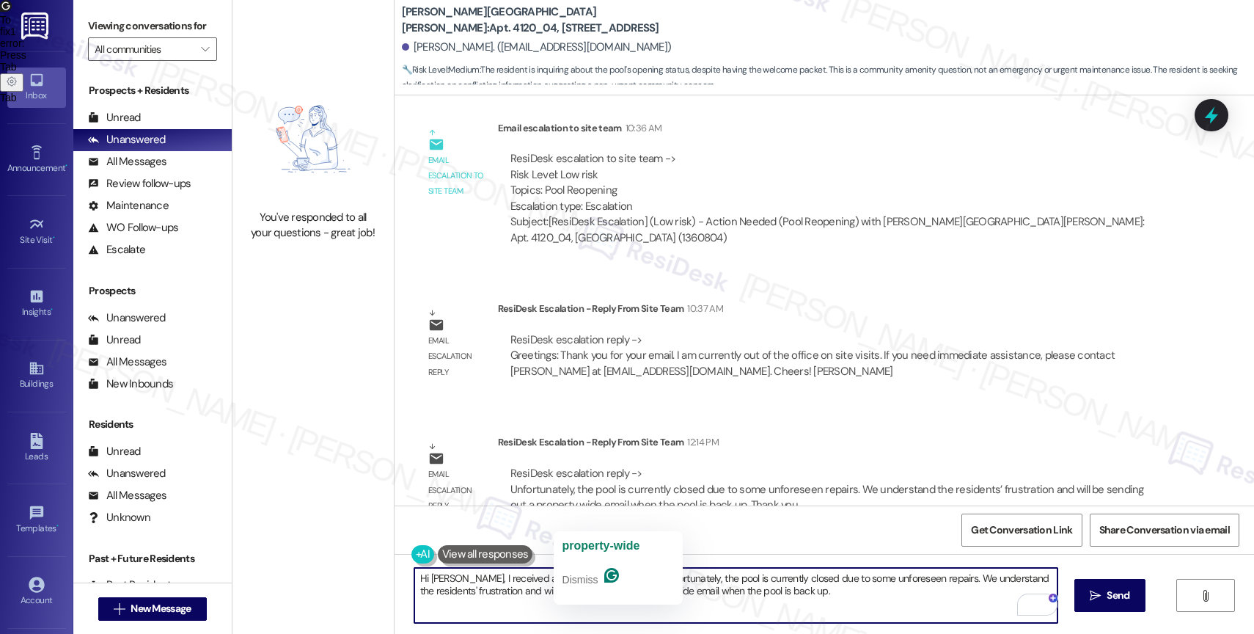
click at [486, 581] on textarea "Hi [PERSON_NAME], I received an update from the team. Unfortunately, the pool i…" at bounding box center [735, 595] width 643 height 55
drag, startPoint x: 603, startPoint y: 579, endPoint x: 459, endPoint y: 573, distance: 143.9
click at [459, 573] on textarea "Hi [PERSON_NAME], I received an update from the team. Unfortunately, the pool i…" at bounding box center [735, 595] width 643 height 55
drag, startPoint x: 987, startPoint y: 578, endPoint x: 956, endPoint y: 581, distance: 30.9
click at [928, 576] on textarea "Hi [PERSON_NAME], thank you for waiting. Unfortunately, the pool is currently c…" at bounding box center [735, 595] width 643 height 55
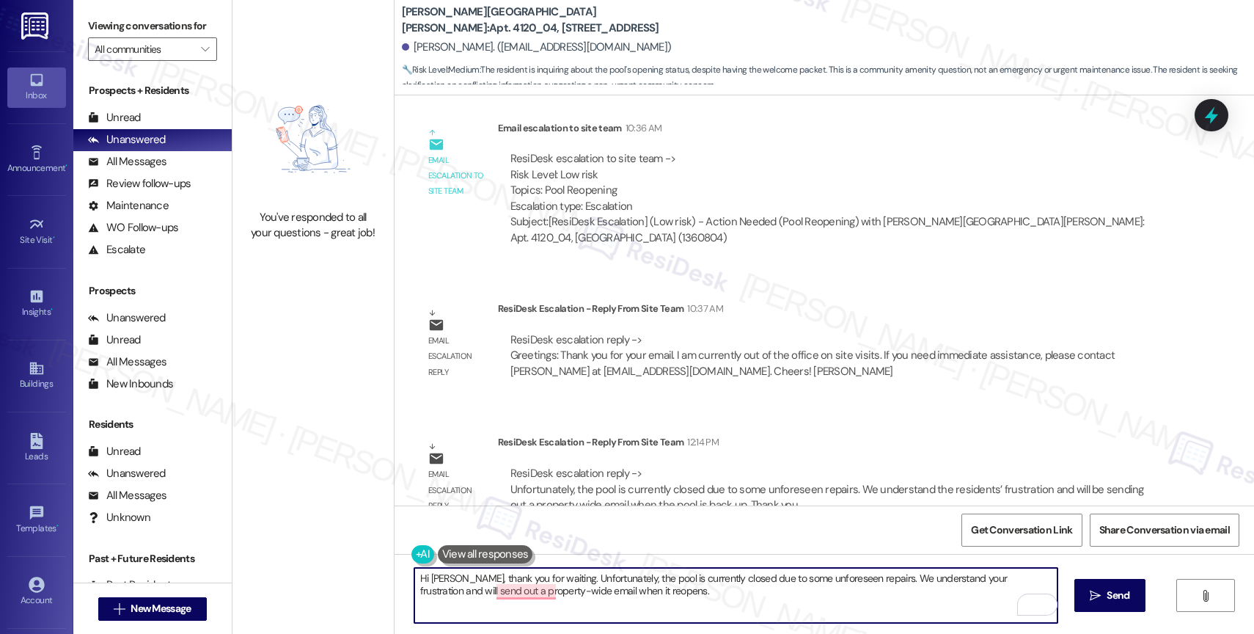
click at [661, 591] on textarea "Hi [PERSON_NAME], thank you for waiting. Unfortunately, the pool is currently c…" at bounding box center [735, 595] width 643 height 55
click at [1038, 600] on icon "Open Grammarly. 0 Suggestions." at bounding box center [1034, 604] width 11 height 11
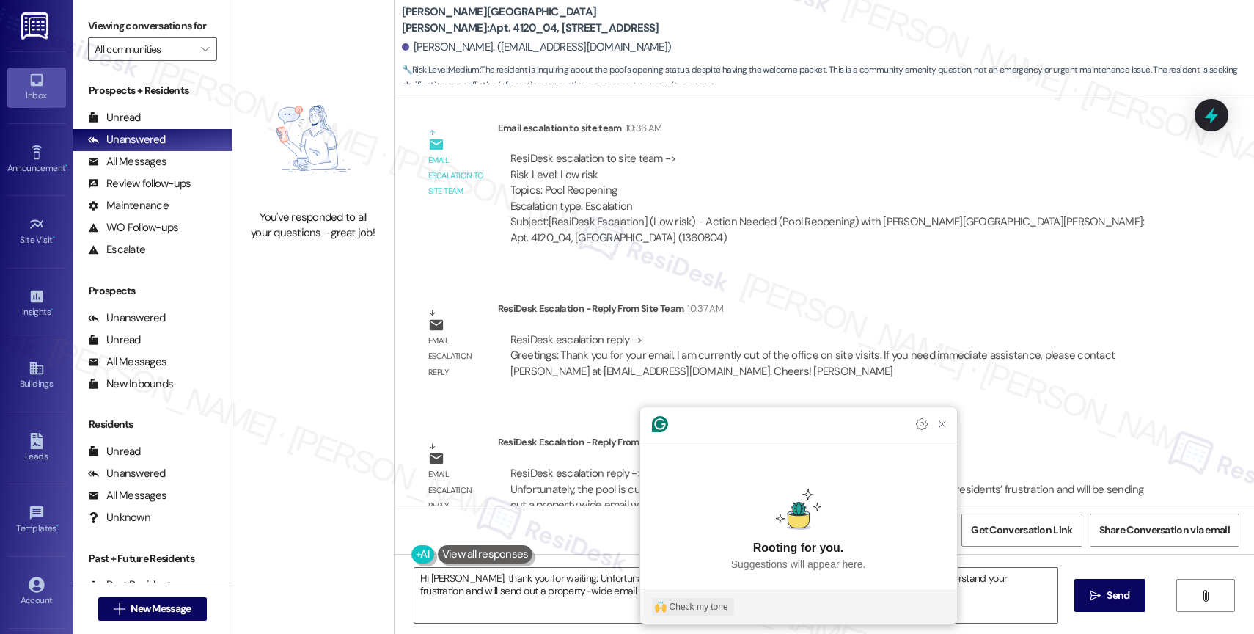
click at [698, 607] on div "Check my tone" at bounding box center [698, 606] width 59 height 13
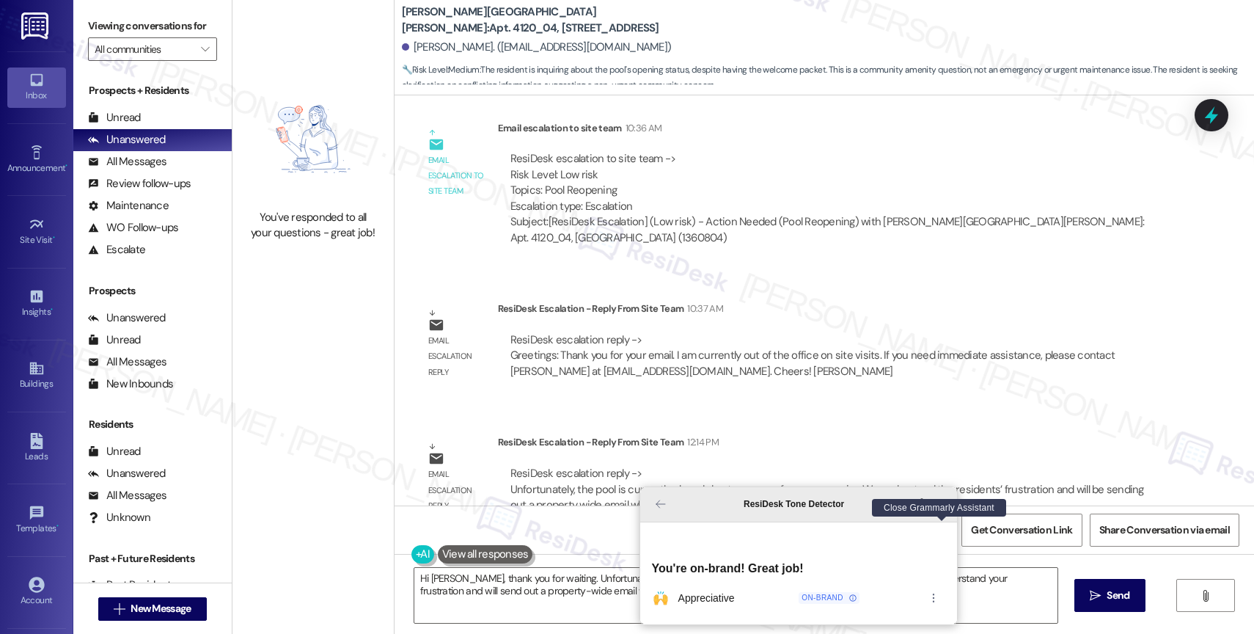
click at [937, 510] on icon "Close Grammarly Assistant" at bounding box center [942, 504] width 12 height 12
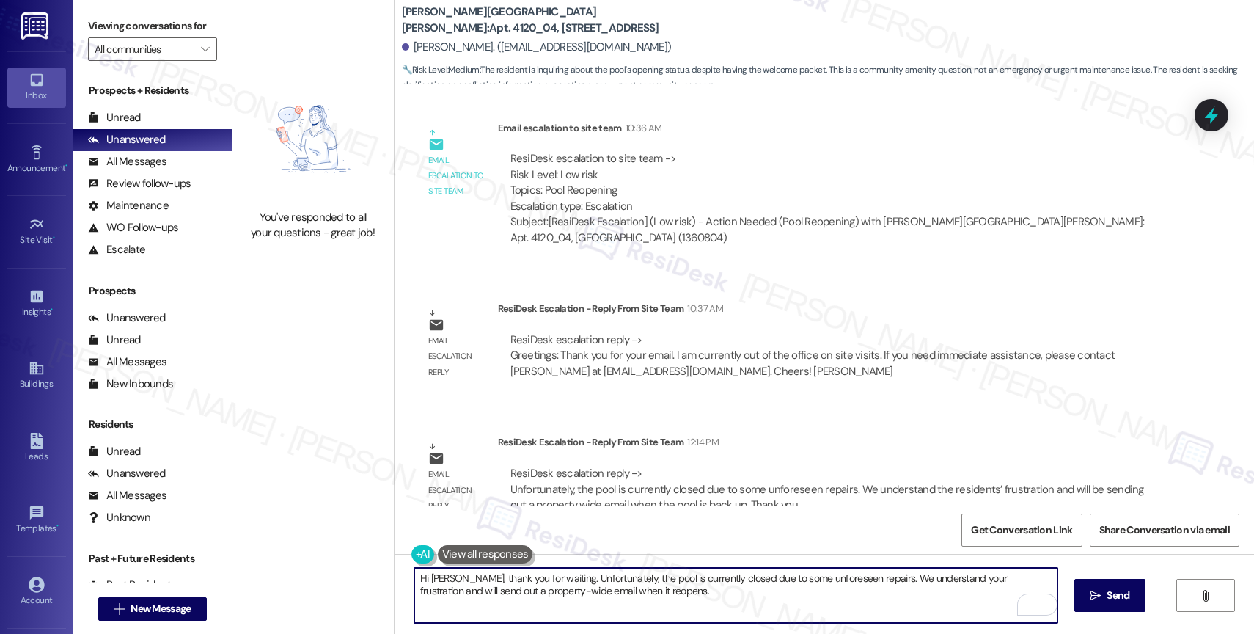
click at [652, 596] on textarea "Hi Susan, thank you for waiting. Unfortunately, the pool is currently closed du…" at bounding box center [735, 595] width 643 height 55
click at [683, 598] on textarea "Hi Susan, thank you for waiting. Unfortunately, the pool is currently closed du…" at bounding box center [735, 595] width 643 height 55
paste textarea "If anything else comes up or you have more questions, feel free to reach out an…"
drag, startPoint x: 981, startPoint y: 590, endPoint x: 994, endPoint y: 619, distance: 31.5
click at [995, 620] on textarea "Hi Susan, thank you for waiting. Unfortunately, the pool is currently closed du…" at bounding box center [735, 595] width 643 height 55
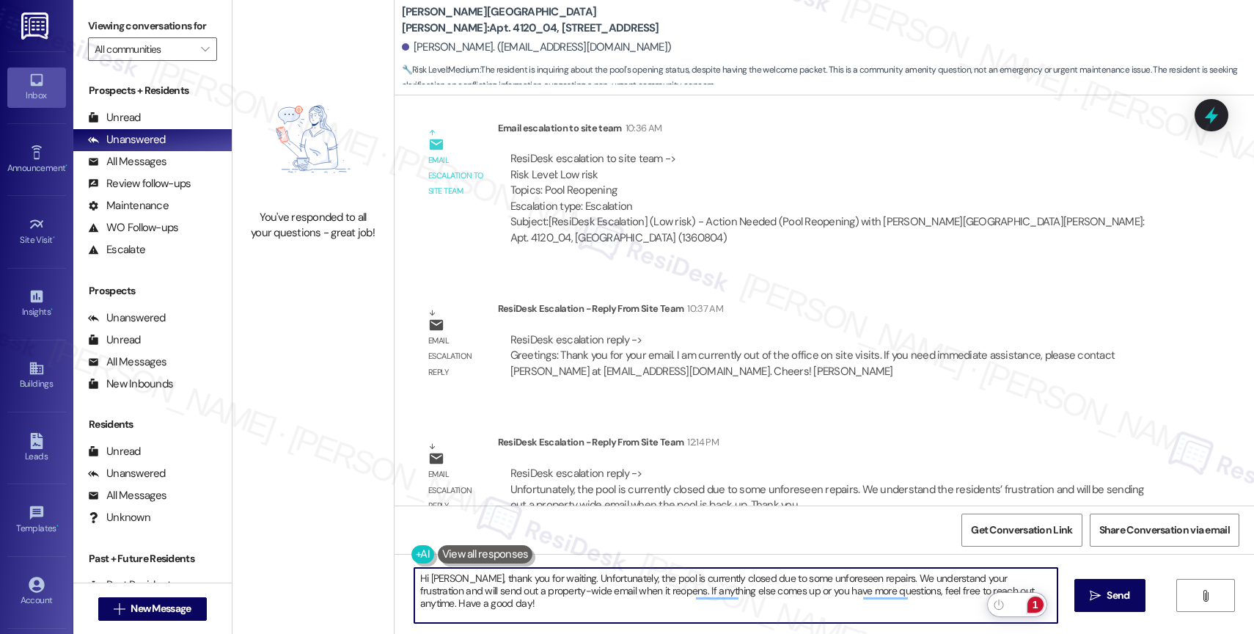
type textarea "Hi Susan, thank you for waiting. Unfortunately, the pool is currently closed du…"
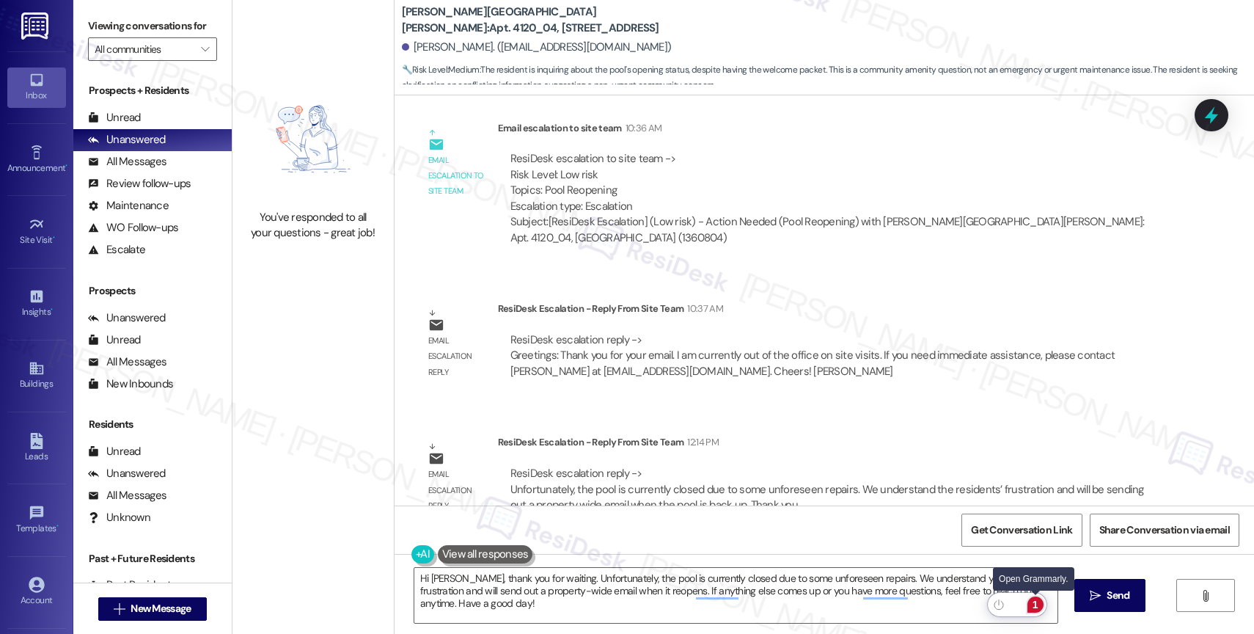
click at [1036, 601] on div "1" at bounding box center [1035, 604] width 16 height 16
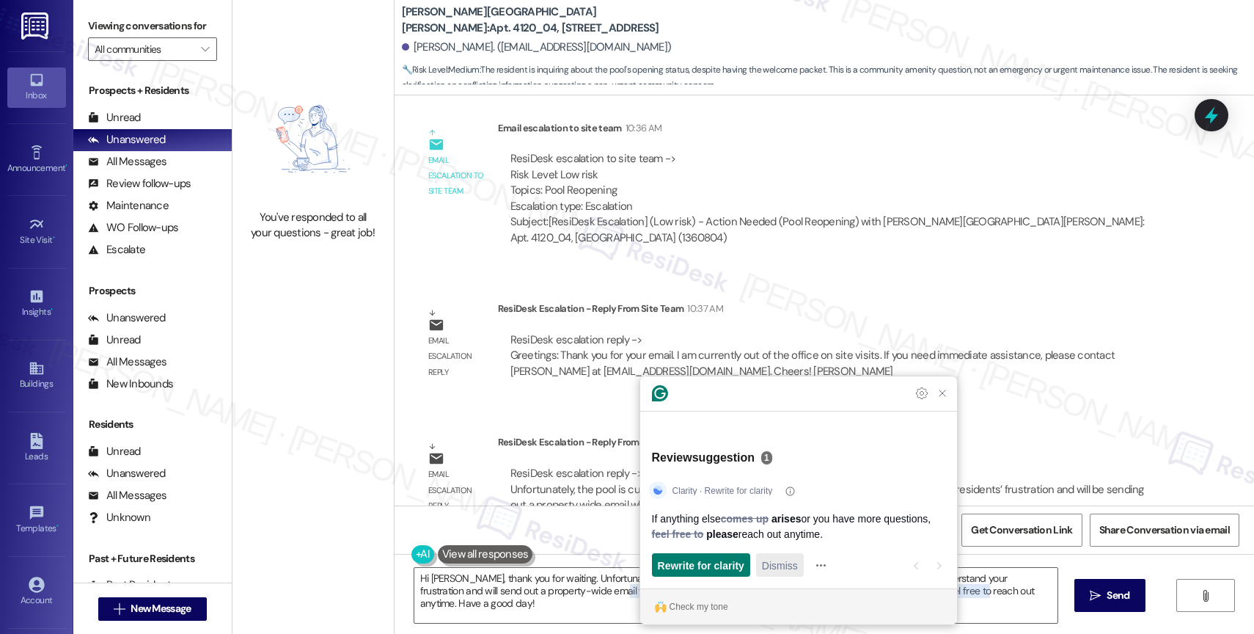
click at [779, 573] on div "Dismiss" at bounding box center [780, 564] width 36 height 23
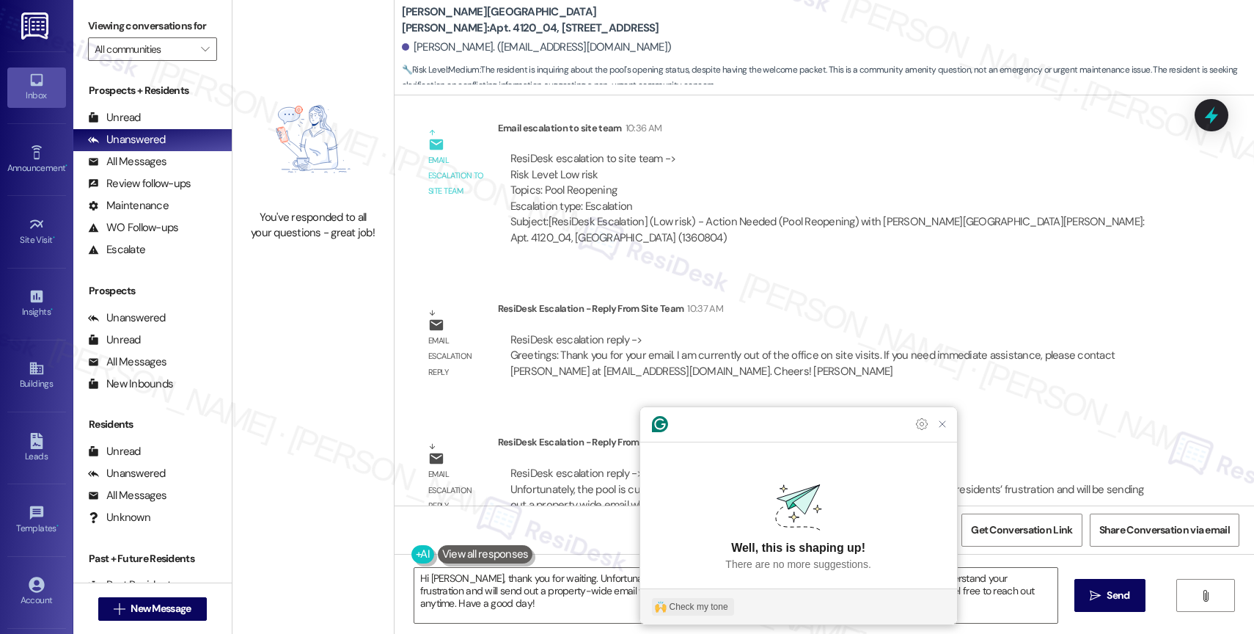
click at [685, 610] on div "Check my tone" at bounding box center [698, 606] width 59 height 13
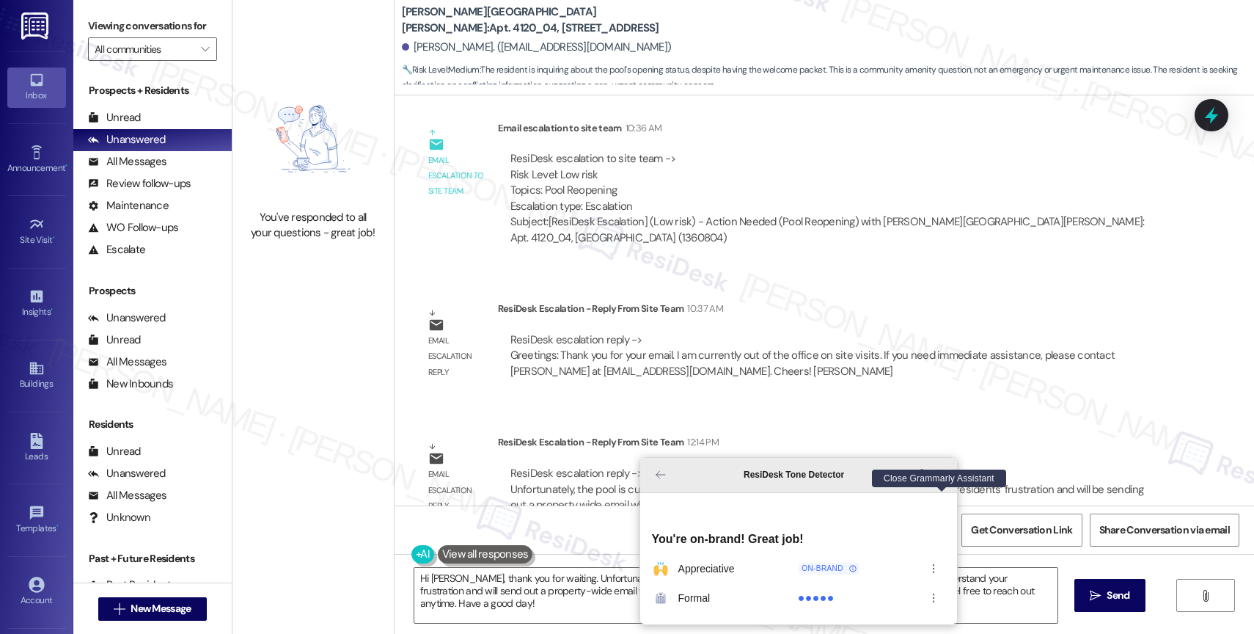
click at [941, 480] on icon "Close Grammarly Assistant" at bounding box center [942, 475] width 12 height 12
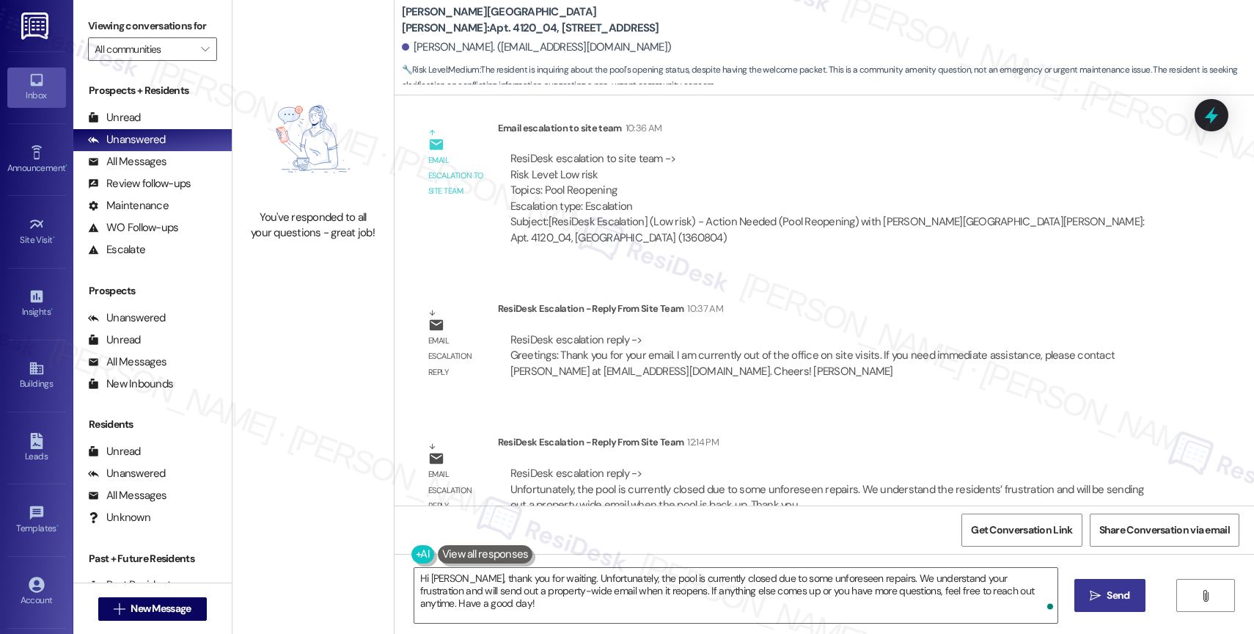
click at [1090, 589] on span " Send" at bounding box center [1110, 594] width 46 height 15
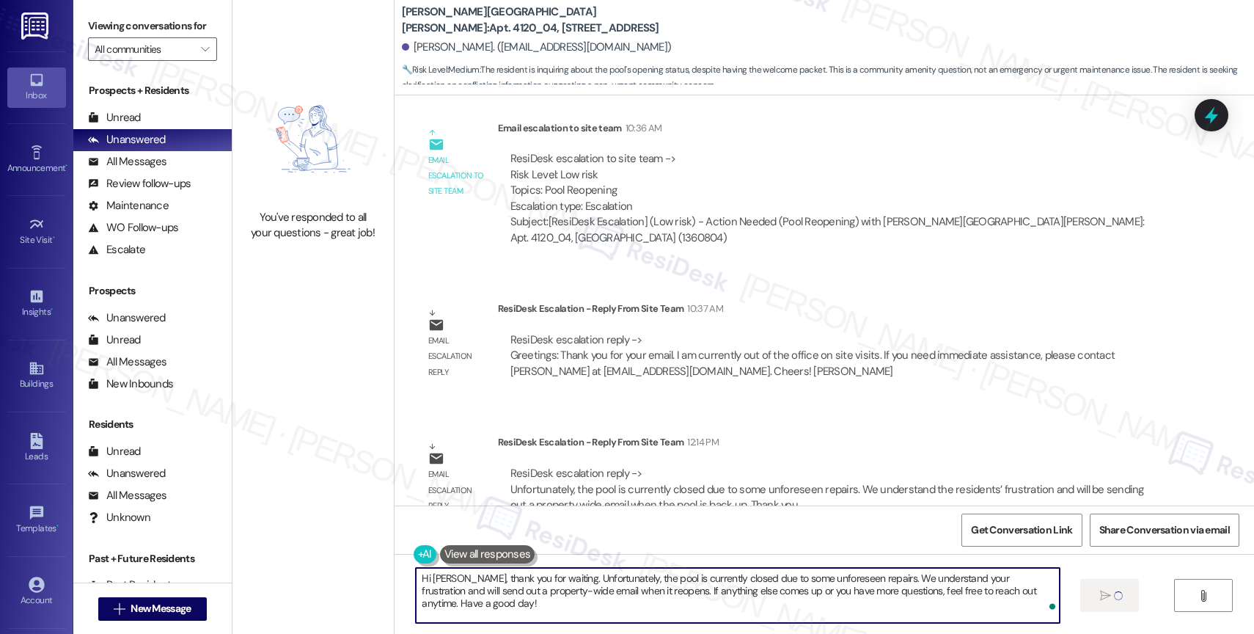
click at [571, 610] on textarea "Hi Susan, thank you for waiting. Unfortunately, the pool is currently closed du…" at bounding box center [737, 595] width 643 height 55
click at [570, 609] on textarea "Hi Susan, thank you for waiting. Unfortunately, the pool is currently closed du…" at bounding box center [737, 595] width 643 height 55
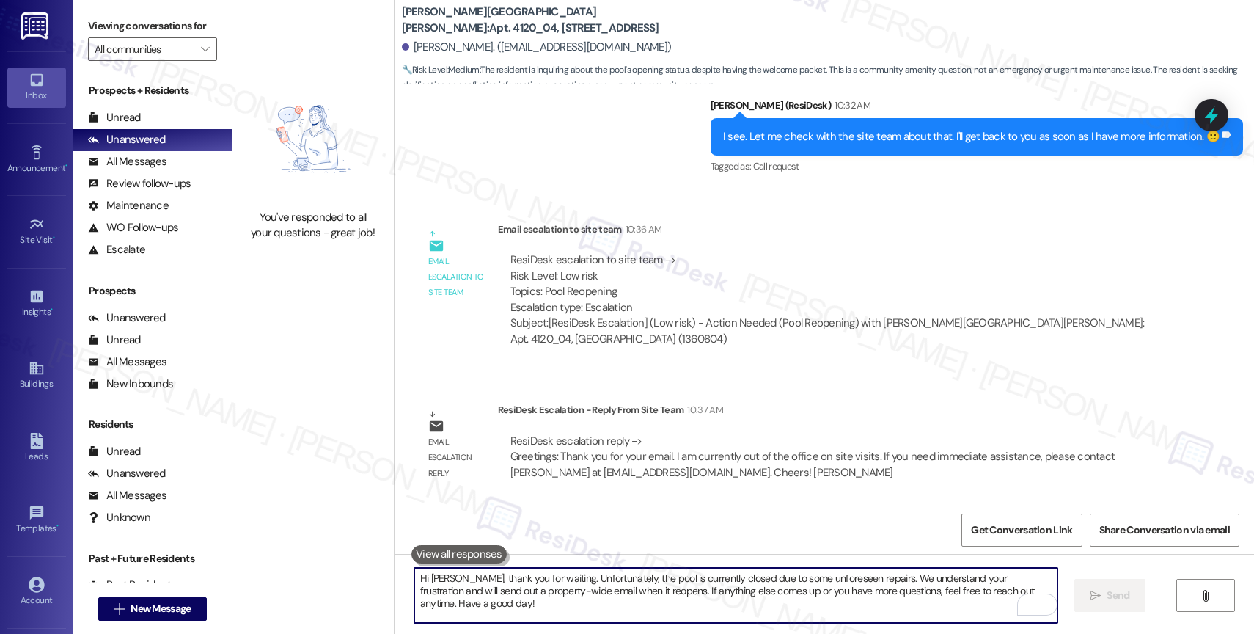
scroll to position [7142, 0]
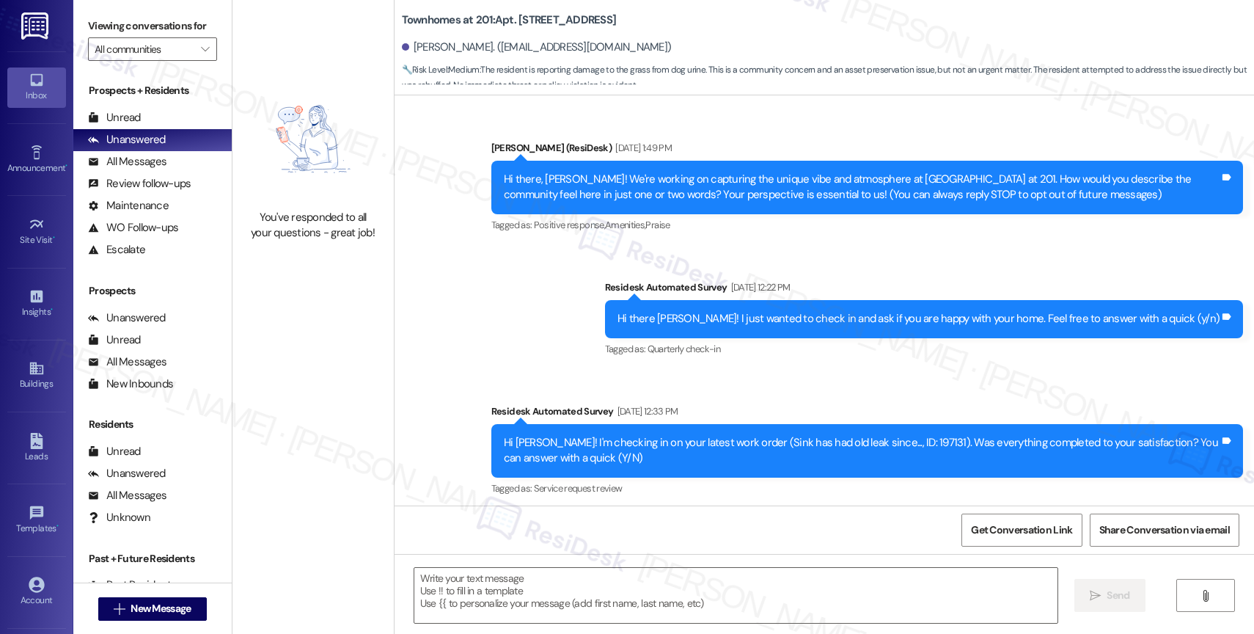
scroll to position [17472, 0]
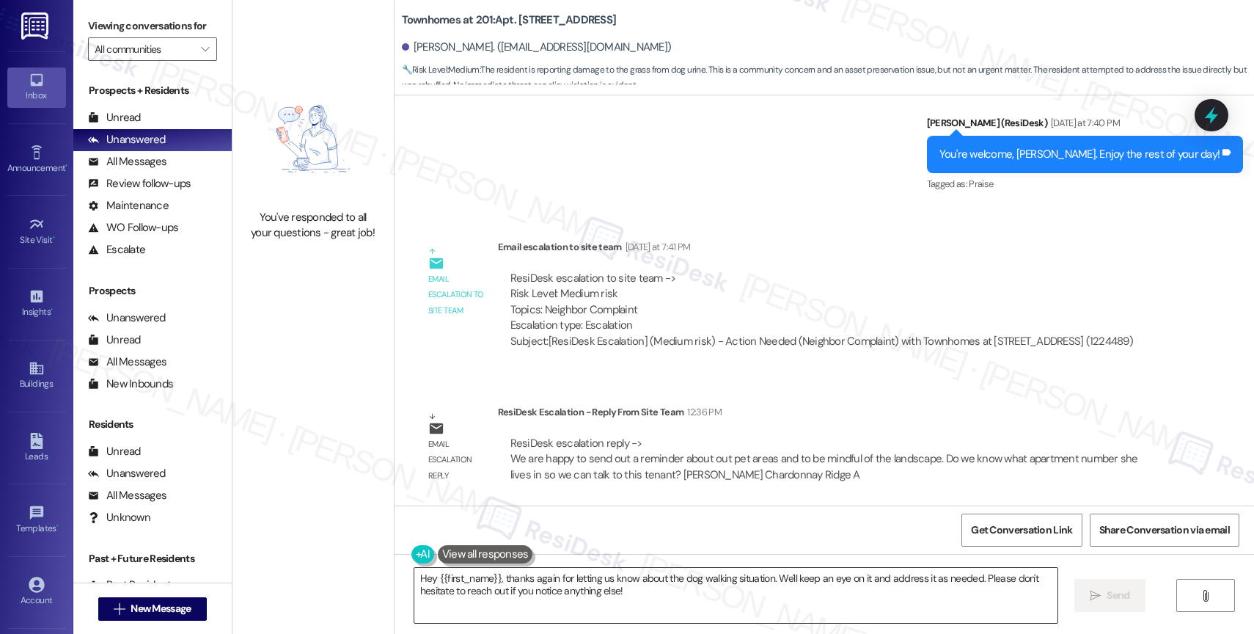
click at [554, 598] on textarea "Hey {{first_name}}, thanks again for letting us know about the dog walking situ…" at bounding box center [735, 595] width 643 height 55
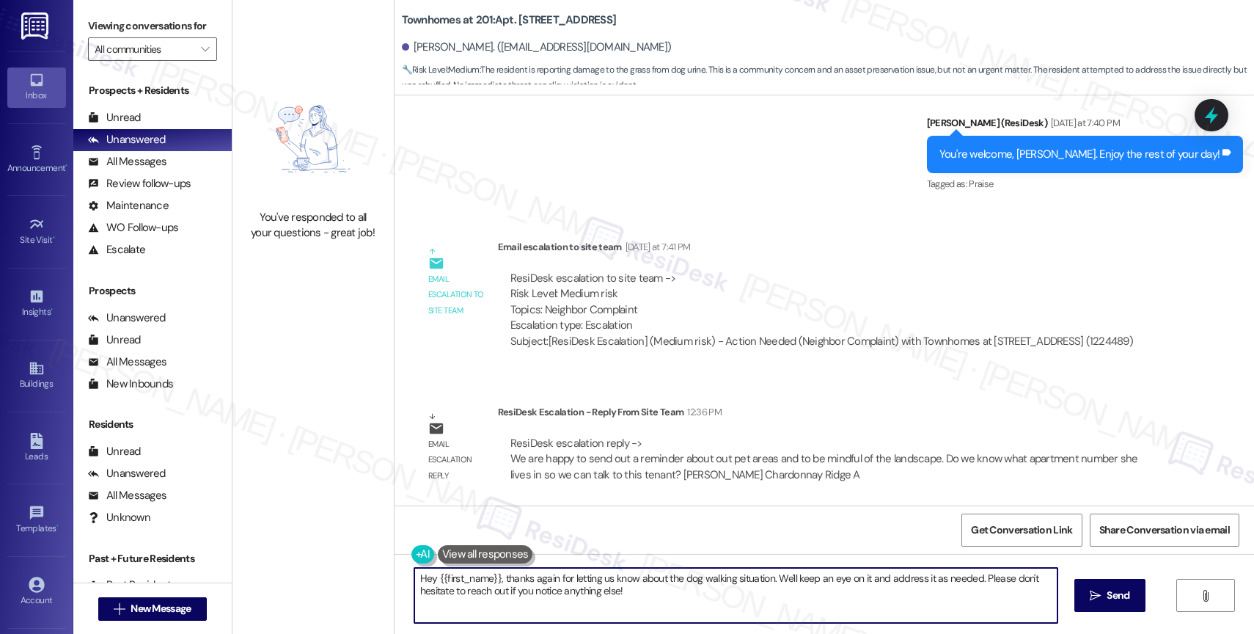
click at [554, 598] on textarea "Hey {{first_name}}, thanks again for letting us know about the dog walking situ…" at bounding box center [735, 595] width 643 height 55
paste textarea "We are happy to send out a reminder about out pet areas and to be mindful of th…"
click at [414, 574] on textarea "We are happy to send out a reminder about out pet areas and to be mindful of th…" at bounding box center [735, 595] width 643 height 55
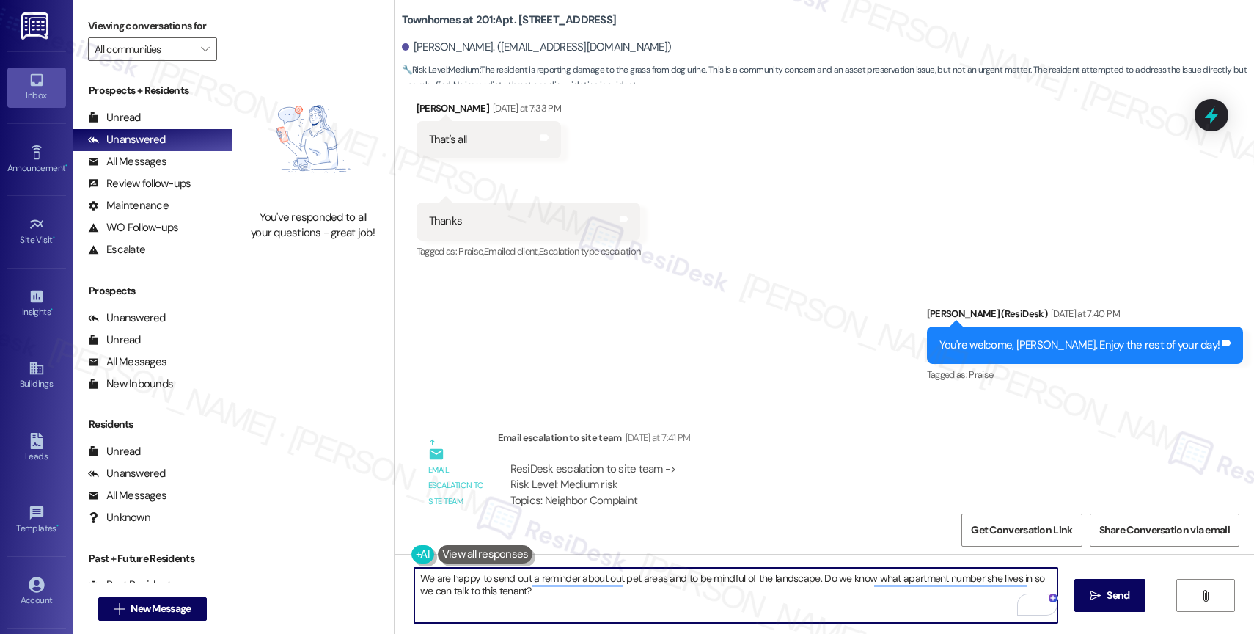
scroll to position [17109, 0]
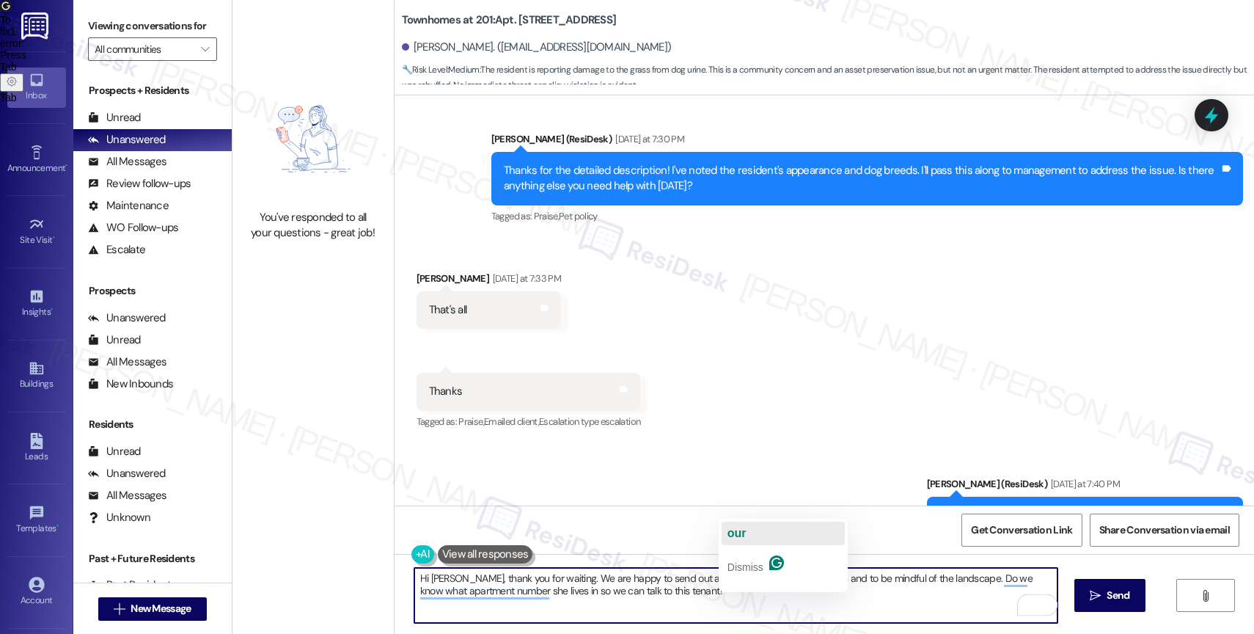
click at [743, 526] on span "our" at bounding box center [736, 532] width 19 height 12
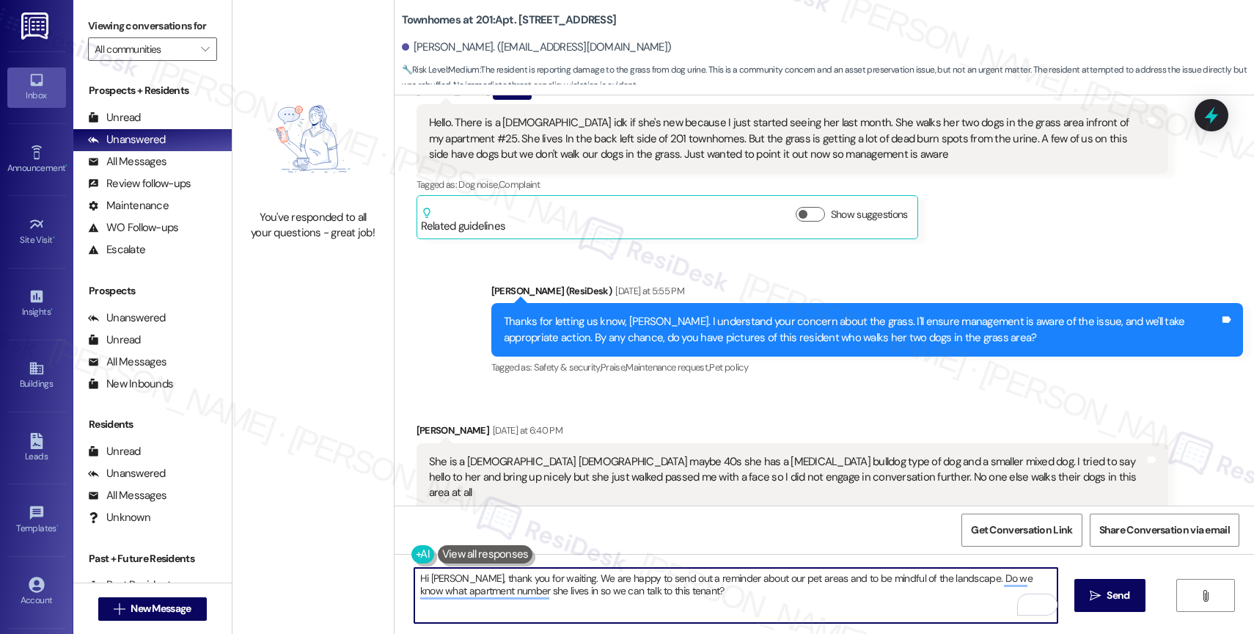
scroll to position [16618, 0]
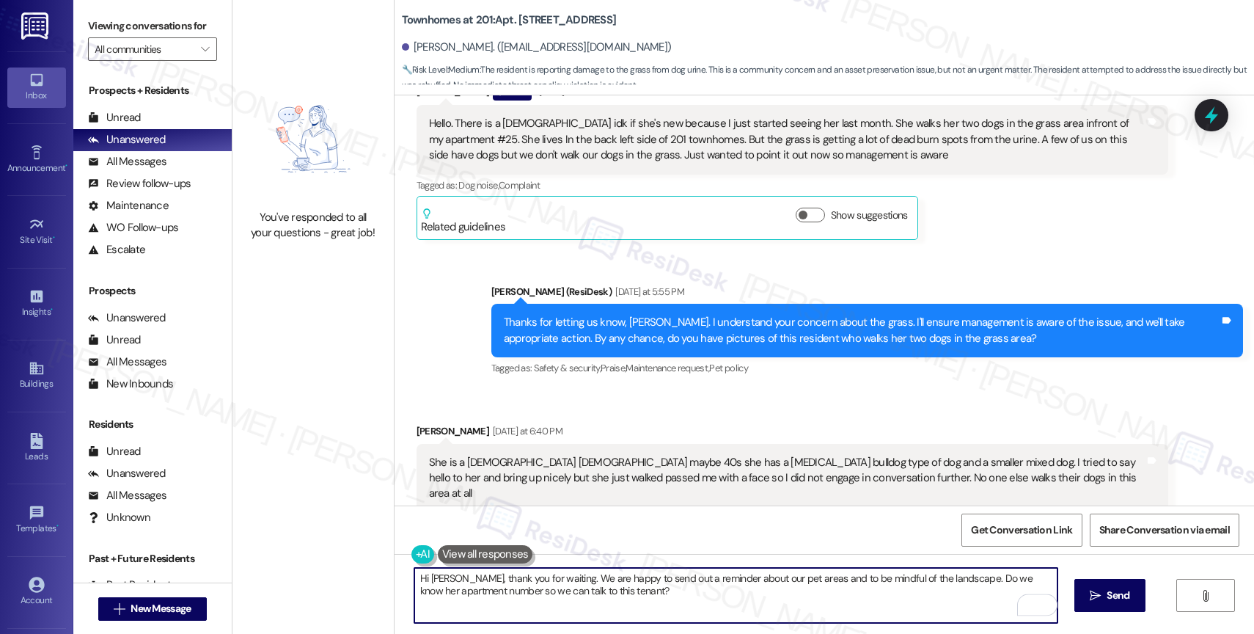
click at [965, 578] on textarea "Hi [PERSON_NAME], thank you for waiting. We are happy to send out a reminder ab…" at bounding box center [735, 595] width 643 height 55
click at [1011, 577] on textarea "Hi Jorge, thank you for waiting. We are happy to send out a reminder about our …" at bounding box center [735, 595] width 643 height 55
click at [493, 592] on textarea "Hi Jorge, thank you for waiting. We are happy to send out a reminder about our …" at bounding box center [735, 595] width 643 height 55
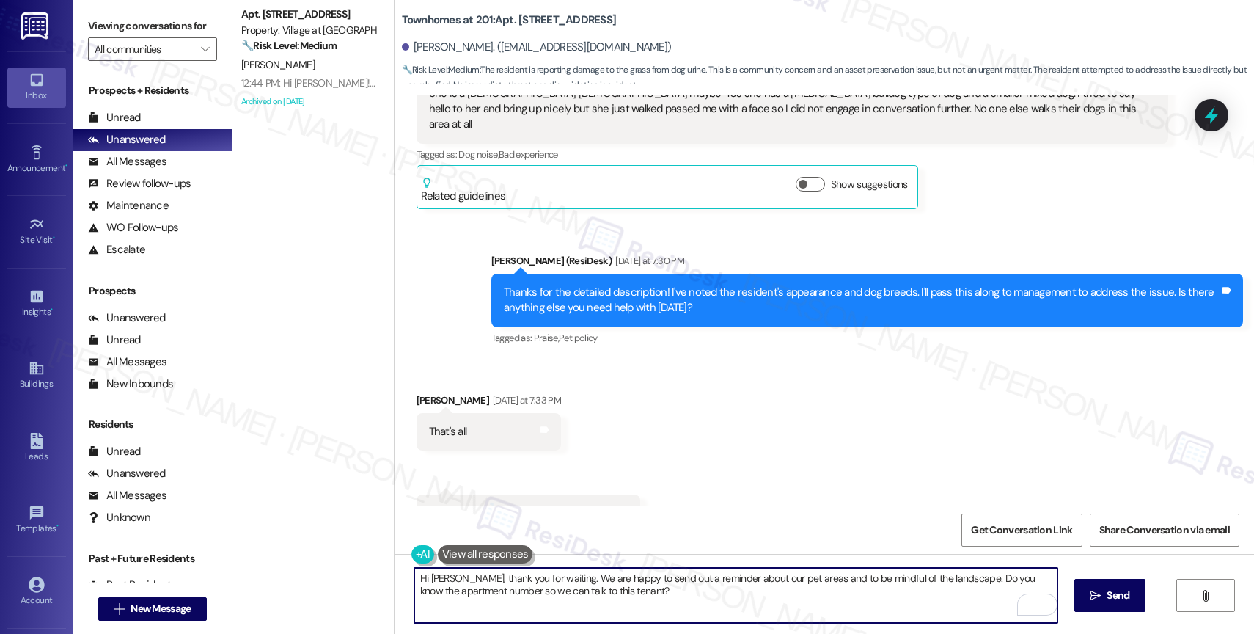
scroll to position [17234, 0]
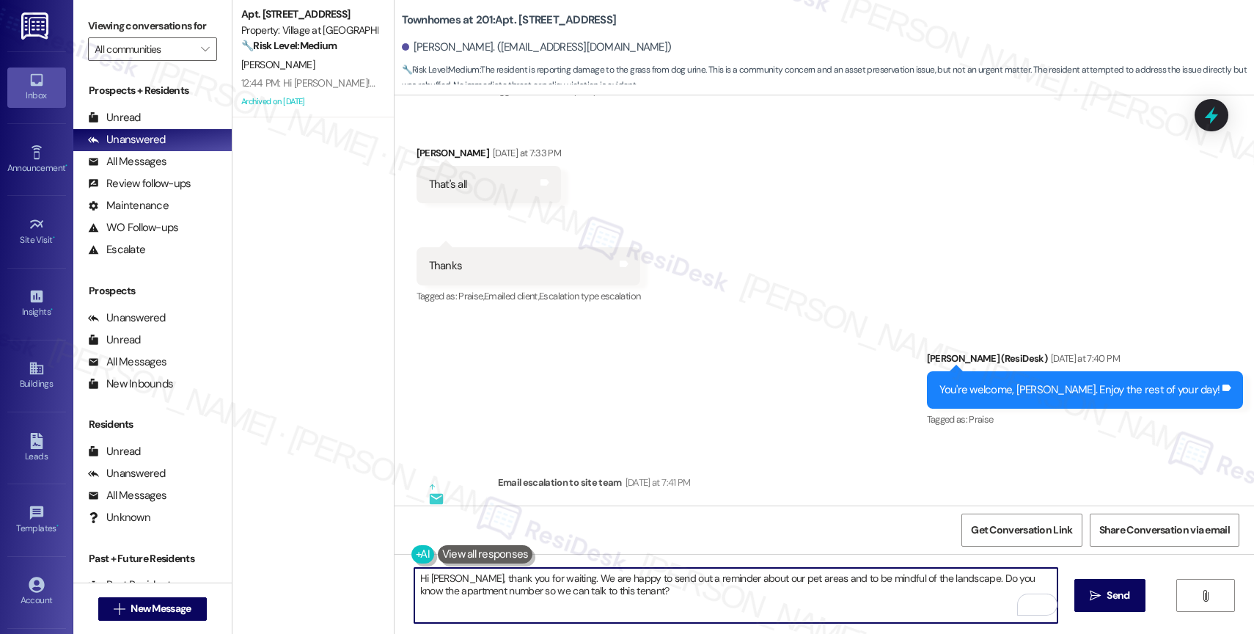
click at [1032, 580] on textarea "Hi Jorge, thank you for waiting. We are happy to send out a reminder about our …" at bounding box center [735, 595] width 643 height 55
drag, startPoint x: 488, startPoint y: 587, endPoint x: 454, endPoint y: 592, distance: 34.2
click at [454, 592] on textarea "Hi Jorge, thank you for waiting. We are happy to send out a reminder about our …" at bounding box center [735, 595] width 643 height 55
drag, startPoint x: 939, startPoint y: 581, endPoint x: 942, endPoint y: 595, distance: 14.2
click at [942, 595] on textarea "Hi Jorge, thank you for waiting. We are happy to send out a reminder about our …" at bounding box center [735, 595] width 643 height 55
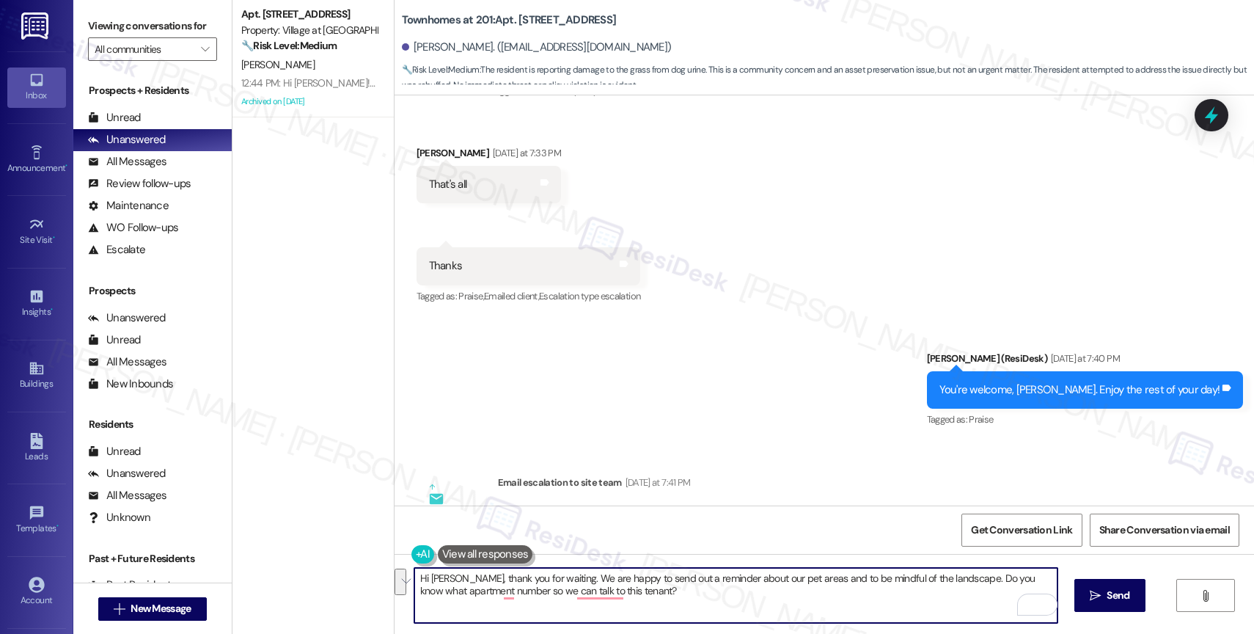
paste textarea "we know what apartment number she lives in so we can talk to this tenant?"
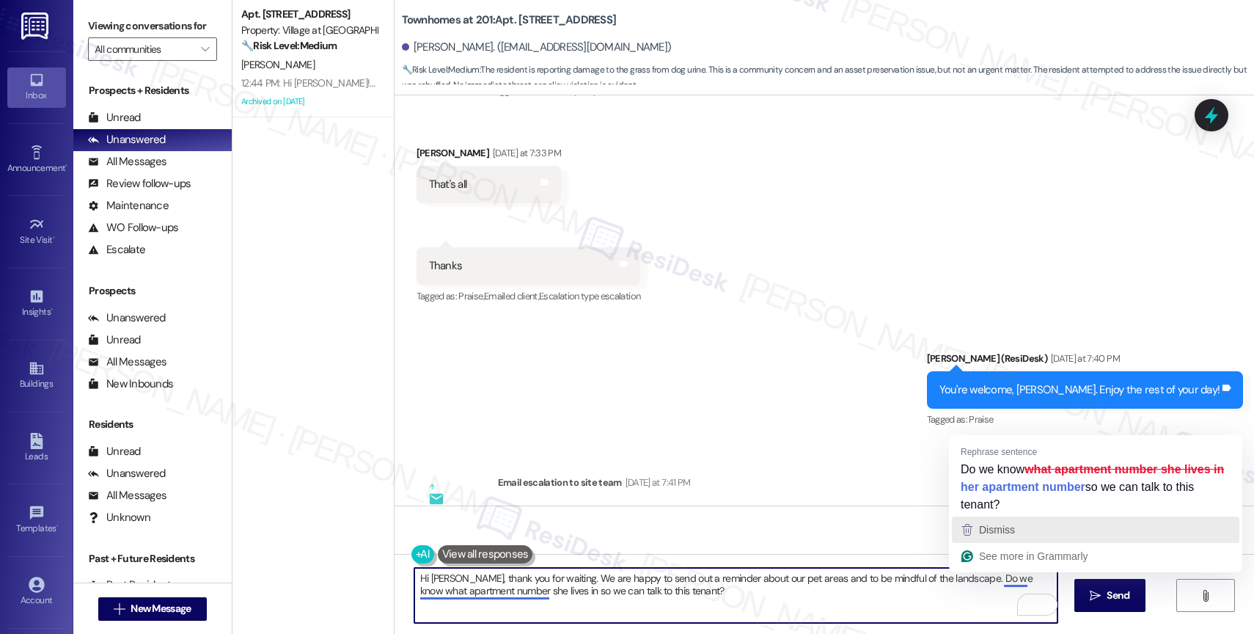
click at [1002, 534] on span "Dismiss" at bounding box center [997, 530] width 36 height 12
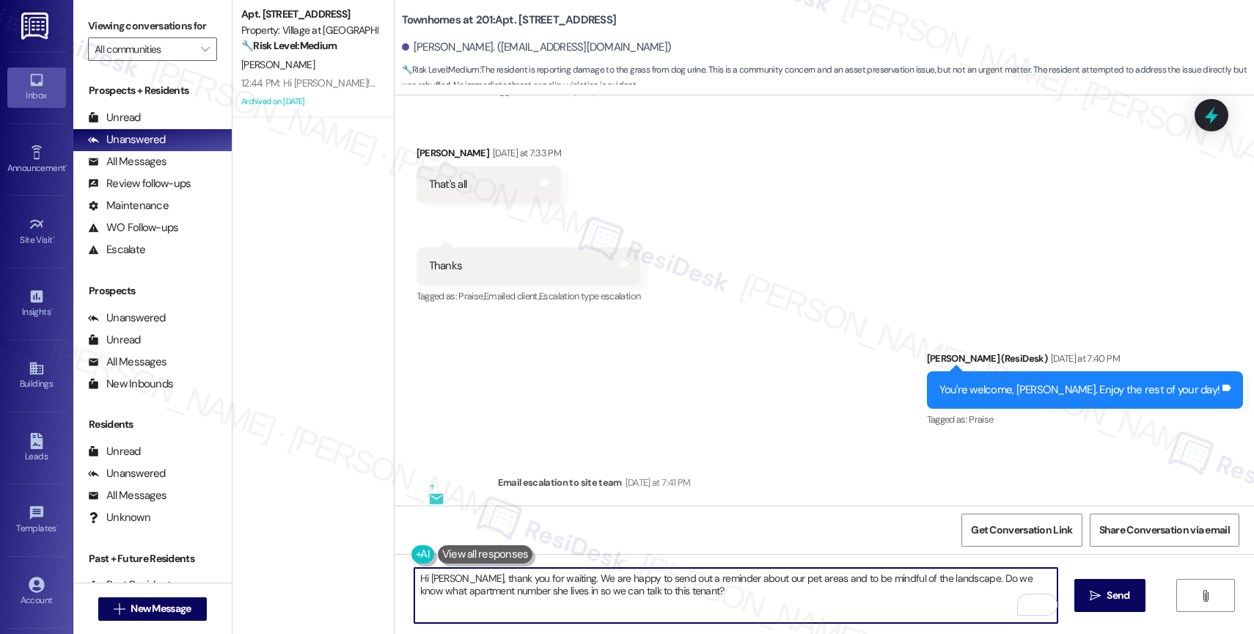
click at [963, 577] on textarea "Hi Jorge, thank you for waiting. We are happy to send out a reminder about our …" at bounding box center [735, 595] width 643 height 55
click at [744, 583] on textarea "Hi Jorge, thank you for waiting. We are happy to send out a reminder about our …" at bounding box center [735, 595] width 643 height 55
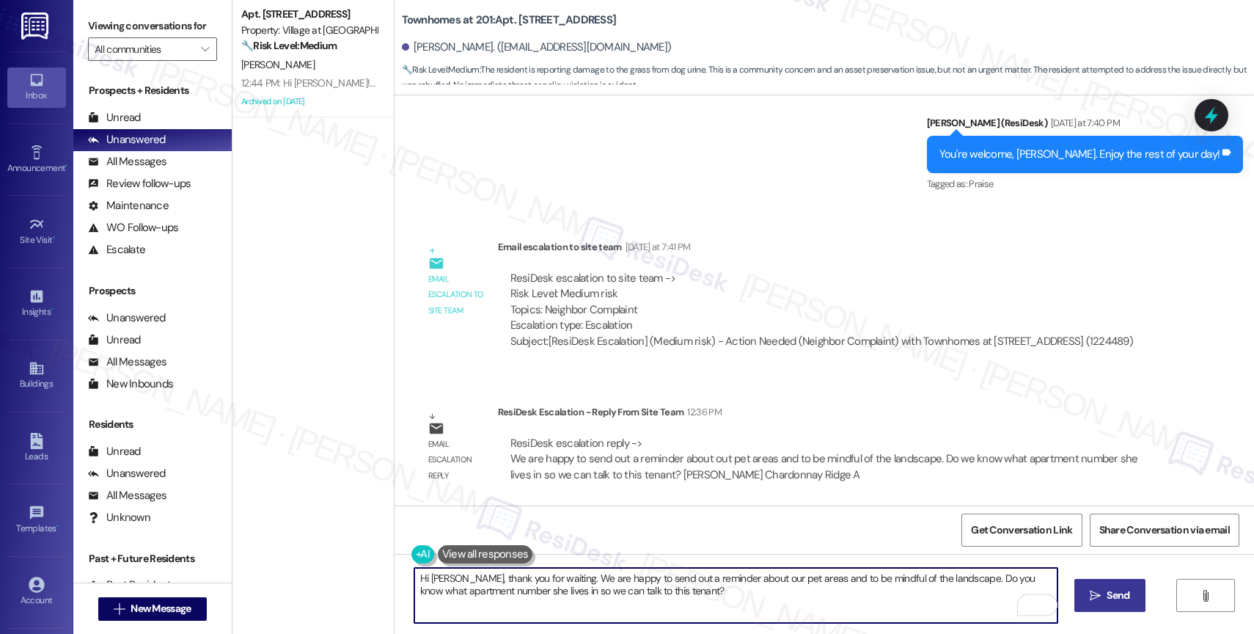
type textarea "Hi Jorge, thank you for waiting. We are happy to send out a reminder about our …"
click at [1098, 603] on button " Send" at bounding box center [1109, 595] width 71 height 33
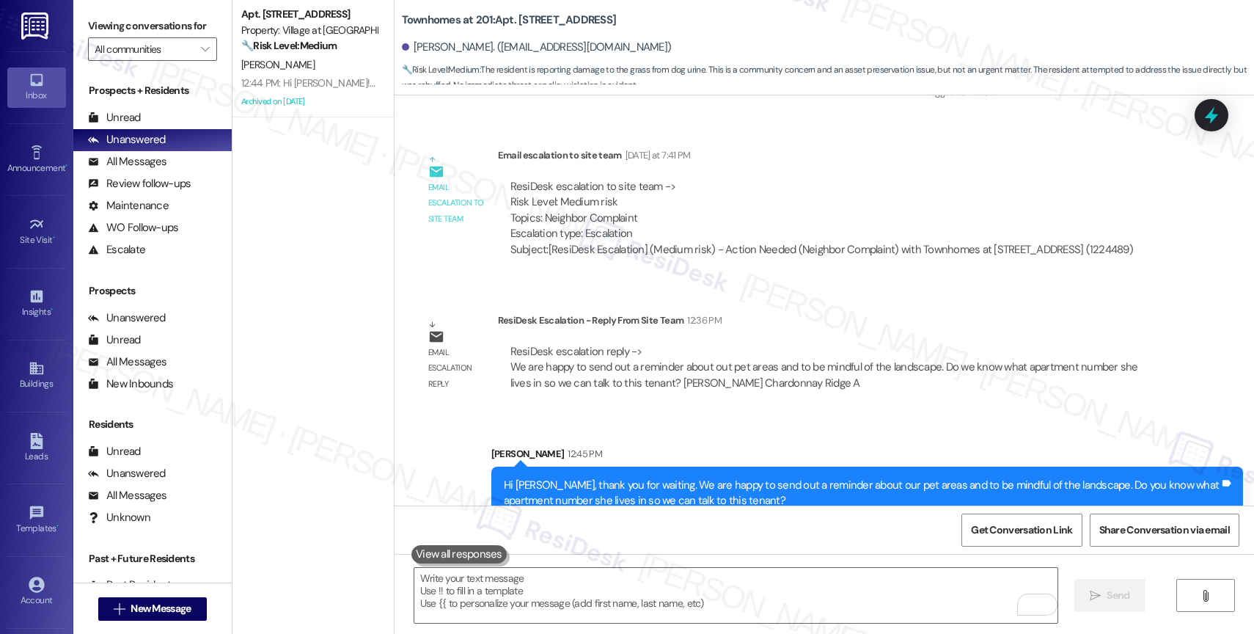
scroll to position [17590, 0]
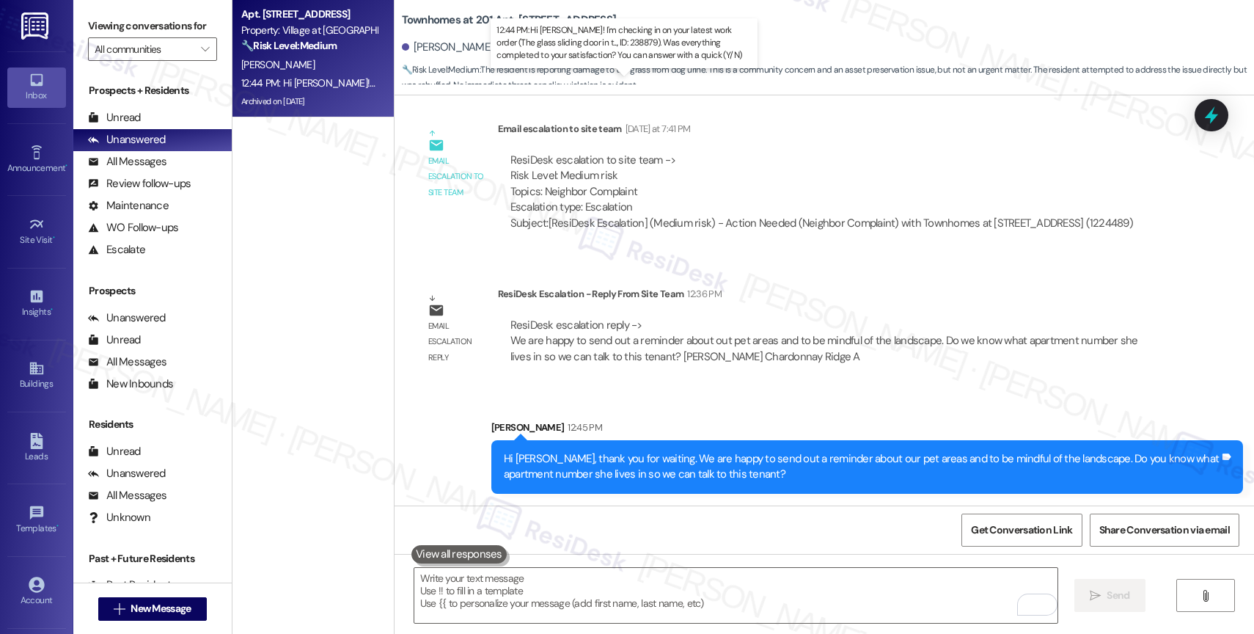
click at [337, 83] on div "12:44 PM: Hi Rosemary! I'm checking in on your latest work order (The glass sli…" at bounding box center [654, 82] width 826 height 13
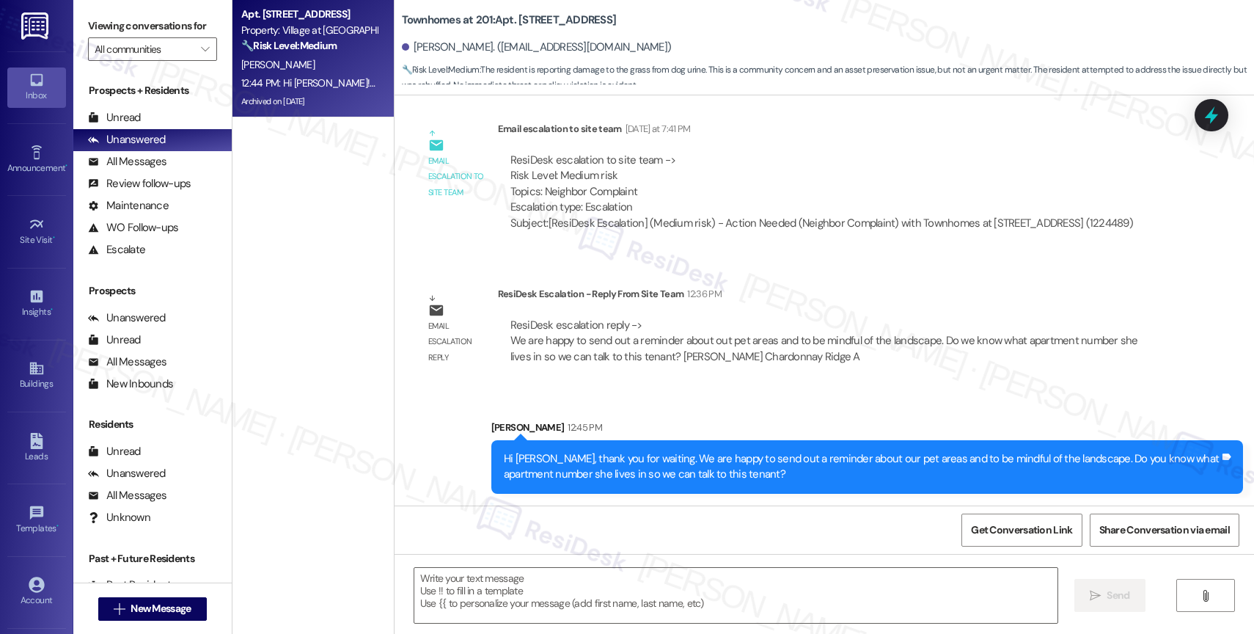
type textarea "Fetching suggested responses. Please feel free to read through the conversation…"
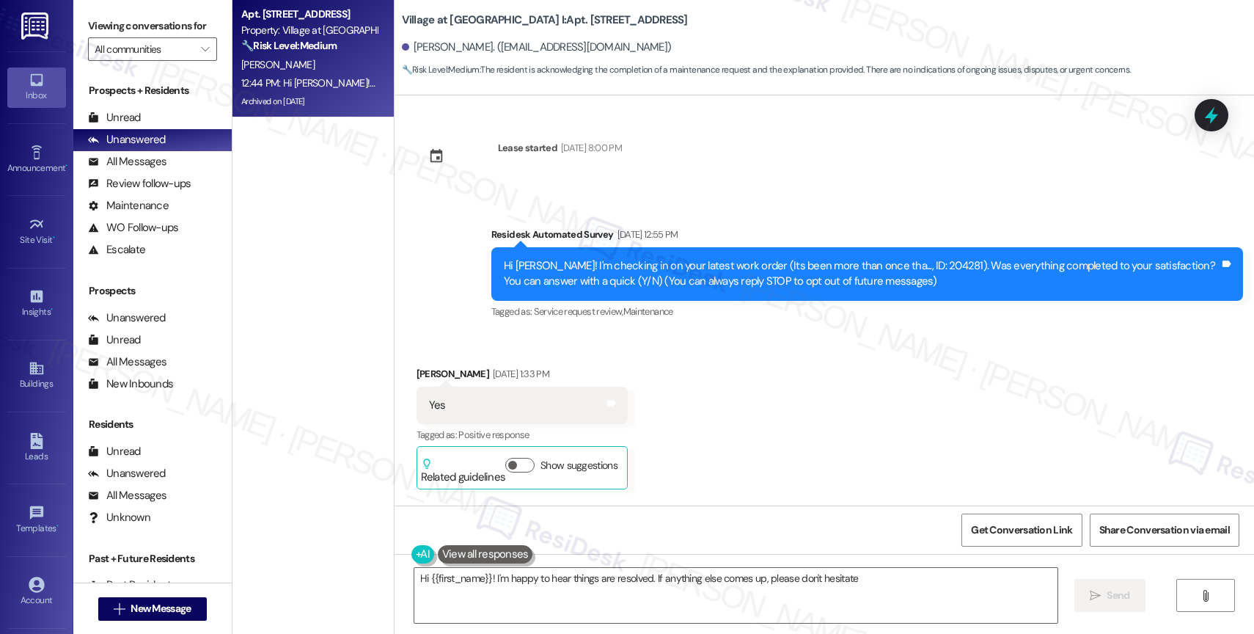
scroll to position [5773, 0]
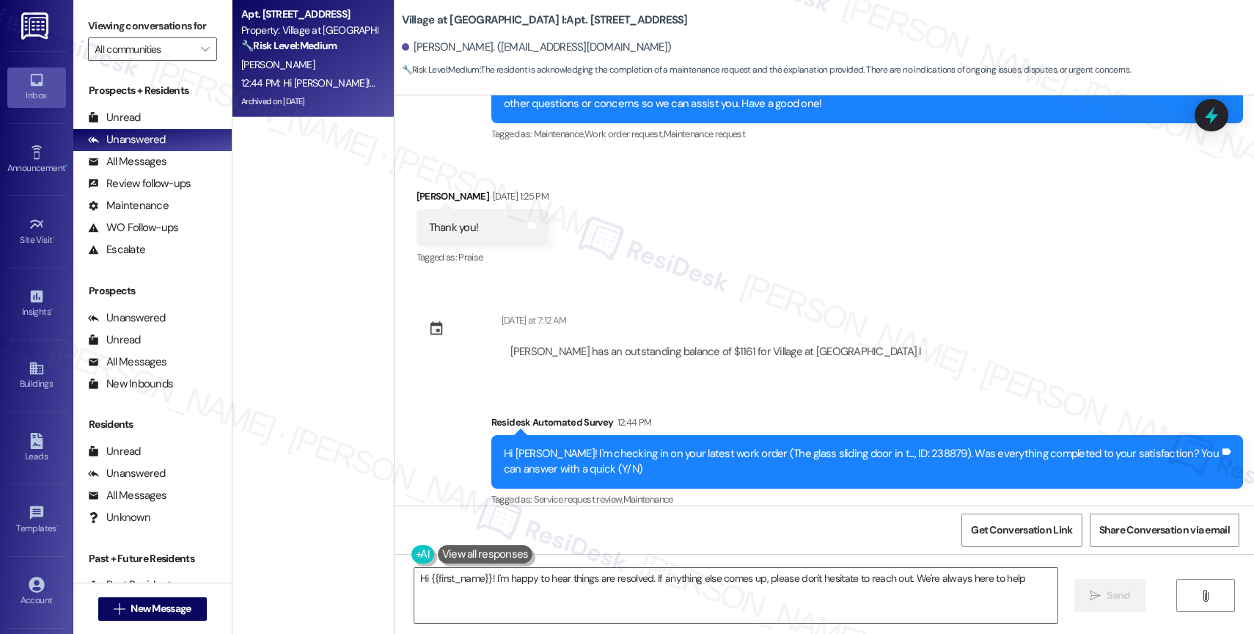
type textarea "Hi {{first_name}}! I'm happy to hear things are resolved. If anything else come…"
click at [734, 217] on div "Received via SMS Rosemary Magana Aug 12, 2025 at 1:25 PM Thank you! Tags and no…" at bounding box center [823, 217] width 859 height 124
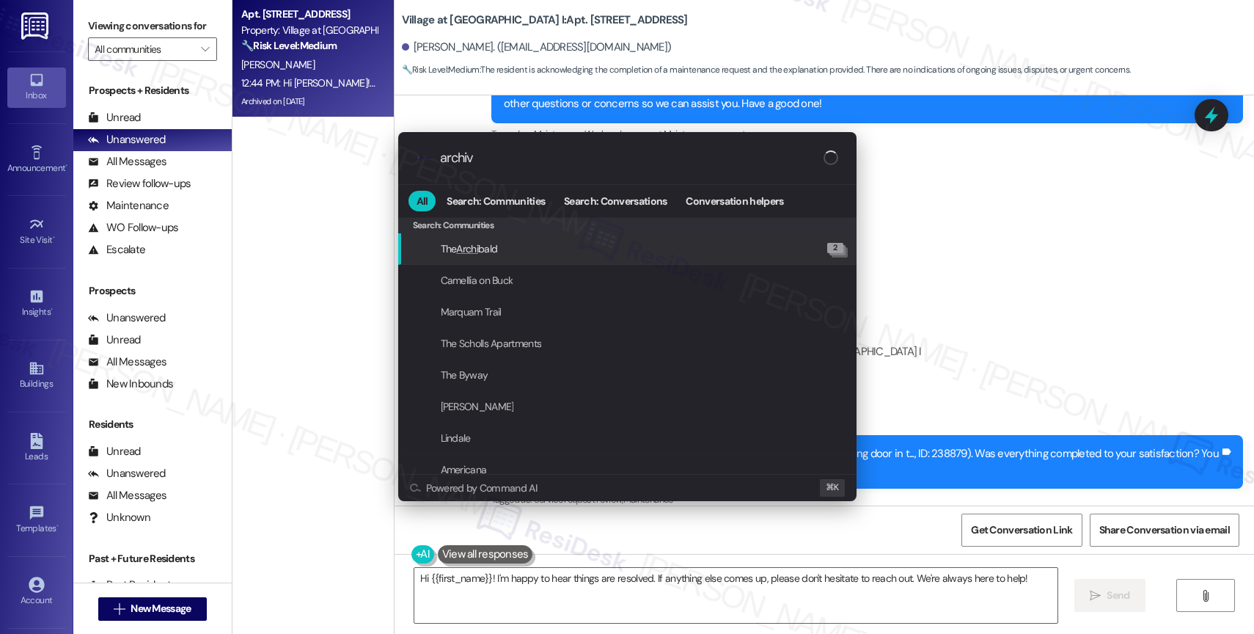
type input "archive"
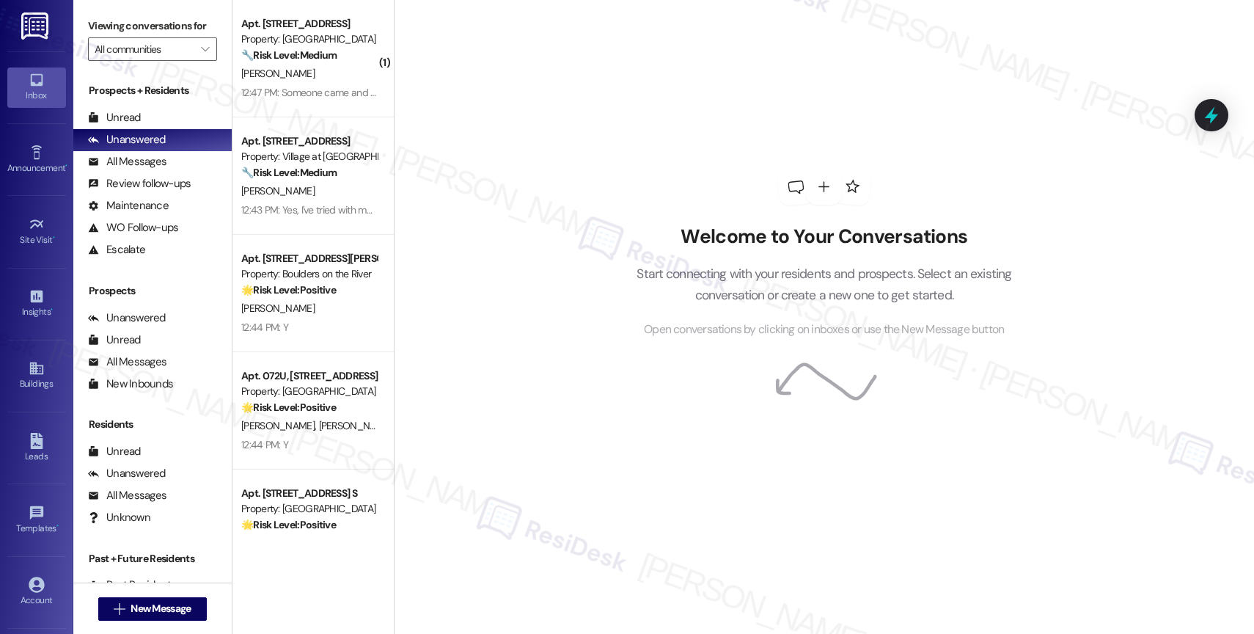
click at [499, 188] on div "Welcome to Your Conversations Start connecting with your residents and prospect…" at bounding box center [824, 317] width 860 height 634
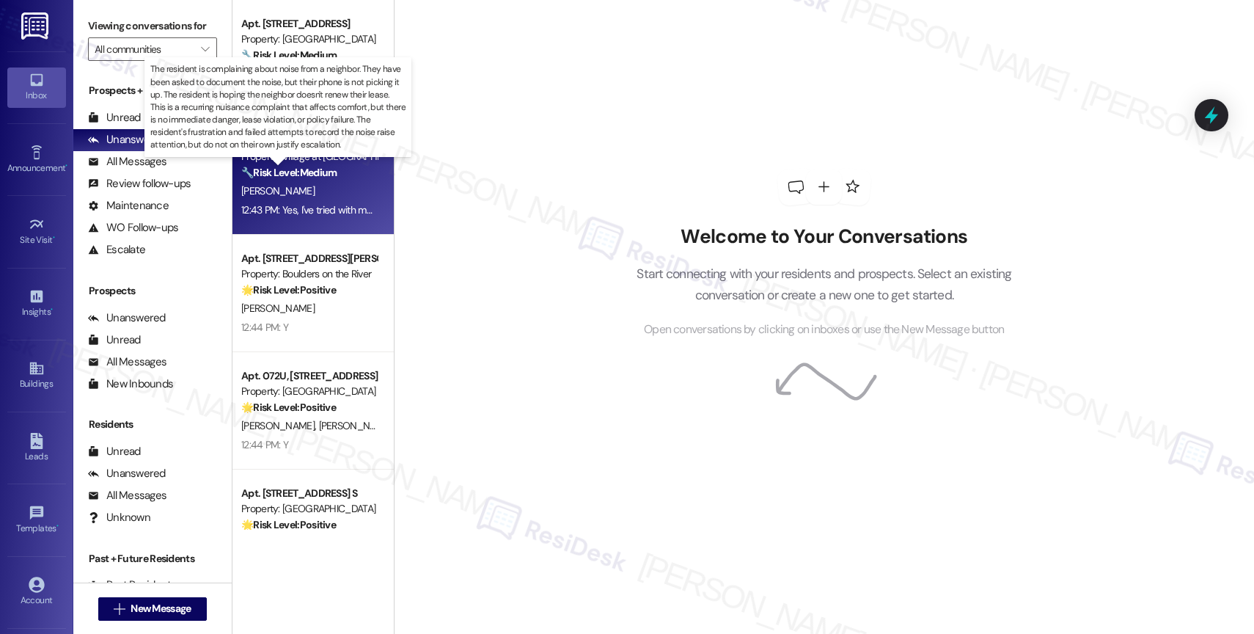
click at [313, 175] on strong "🔧 Risk Level: Medium" at bounding box center [288, 172] width 95 height 13
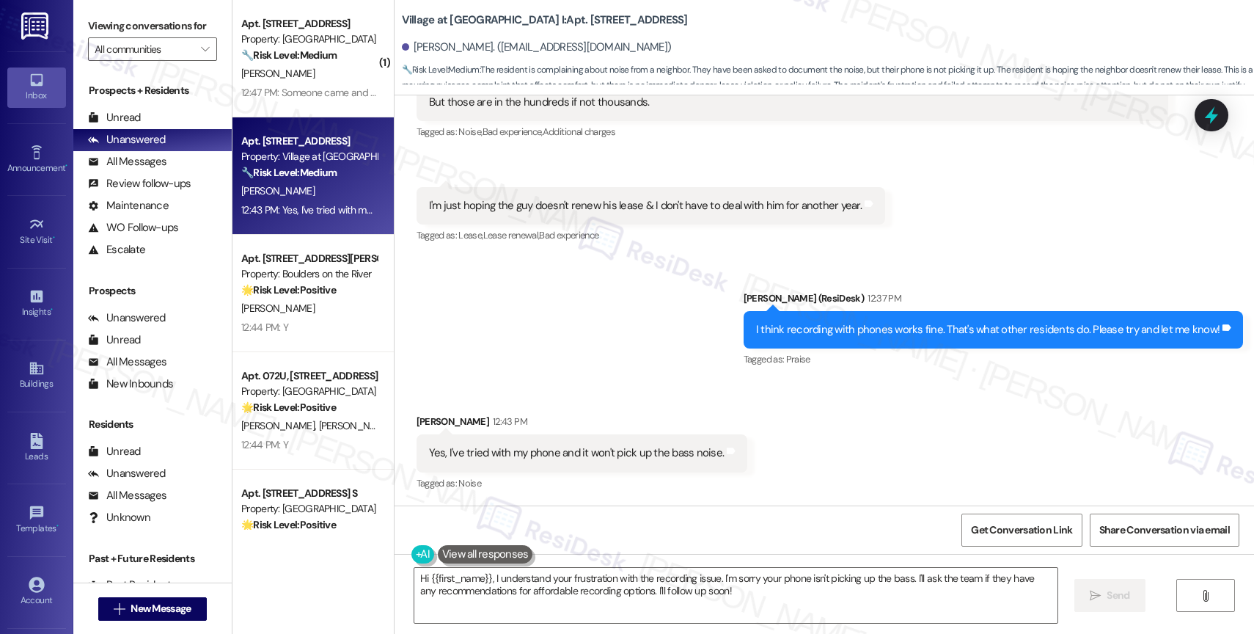
scroll to position [5985, 0]
click at [573, 588] on textarea "Hi {{first_name}}, I understand your frustration with the recording issue. I'm …" at bounding box center [735, 595] width 643 height 55
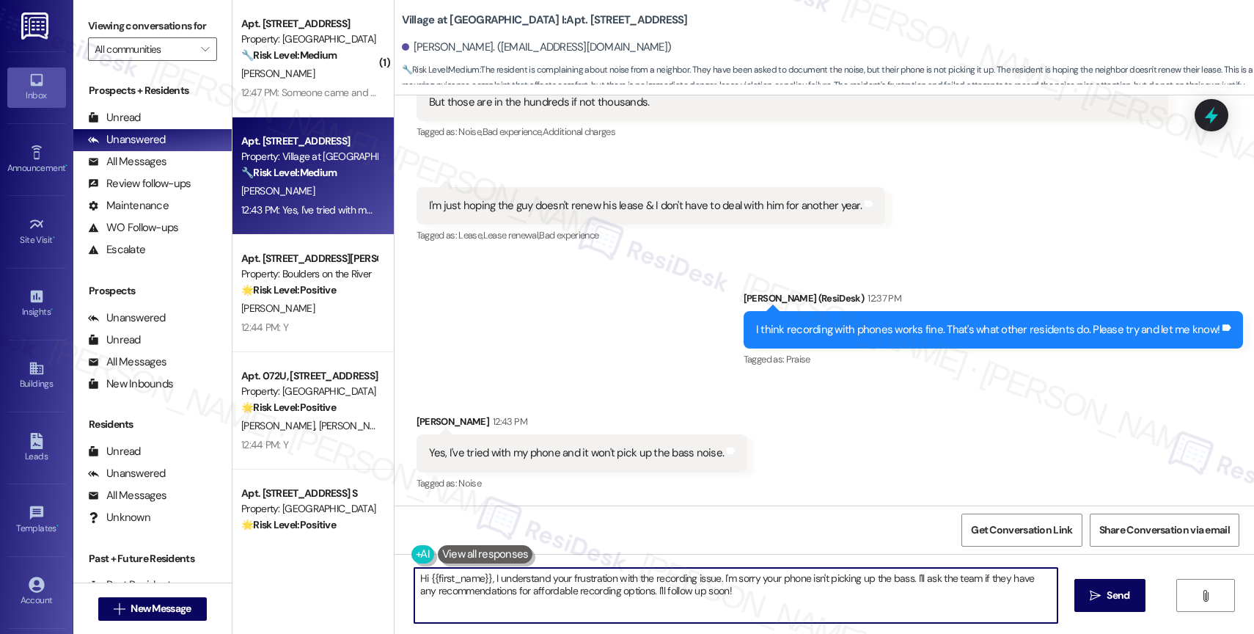
click at [573, 588] on textarea "Hi {{first_name}}, I understand your frustration with the recording issue. I'm …" at bounding box center [735, 595] width 643 height 55
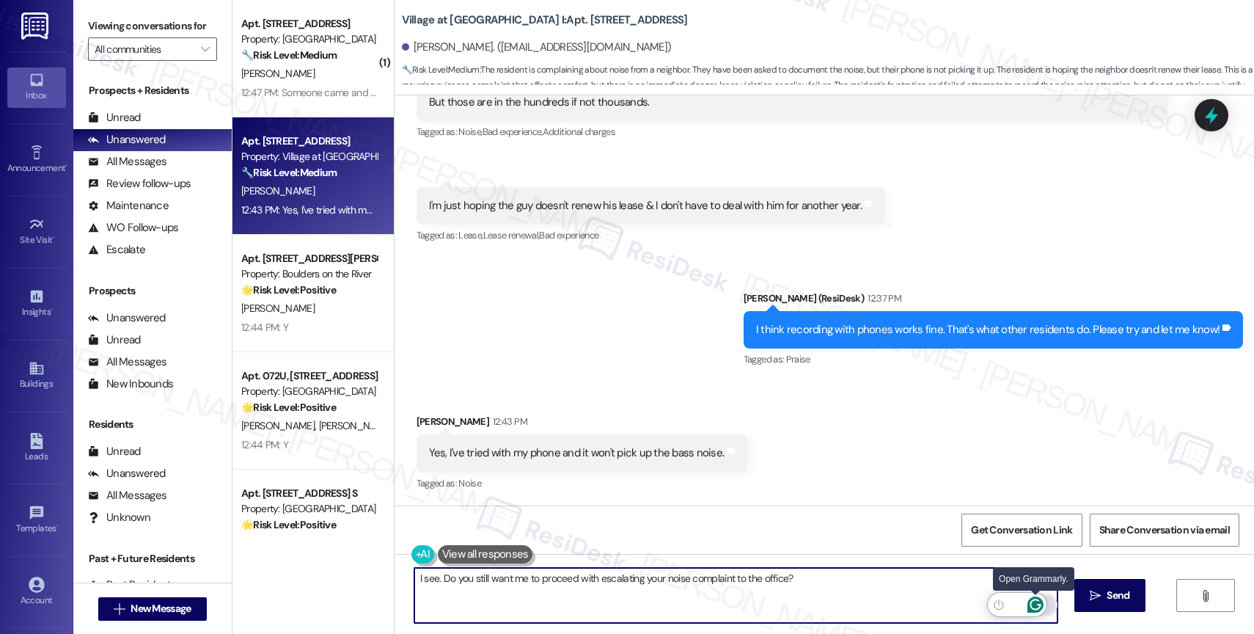
click at [1035, 599] on icon "Open Grammarly. 0 Suggestions." at bounding box center [1034, 604] width 11 height 11
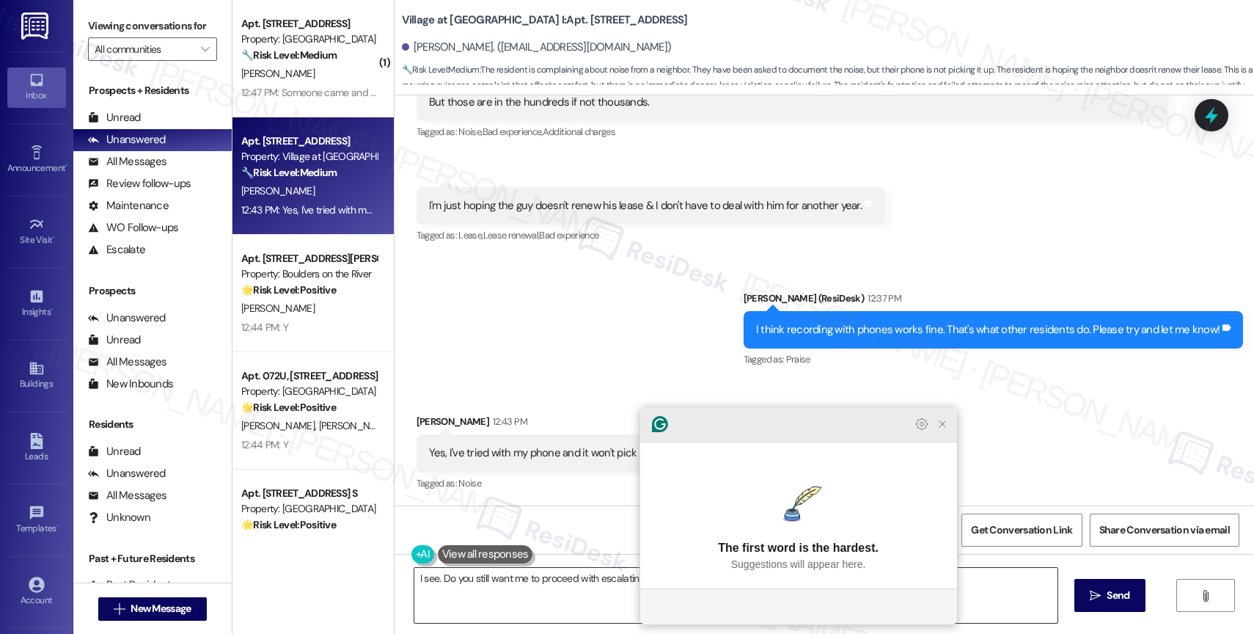
click at [944, 433] on icon "Close Grammarly Assistant" at bounding box center [942, 424] width 18 height 18
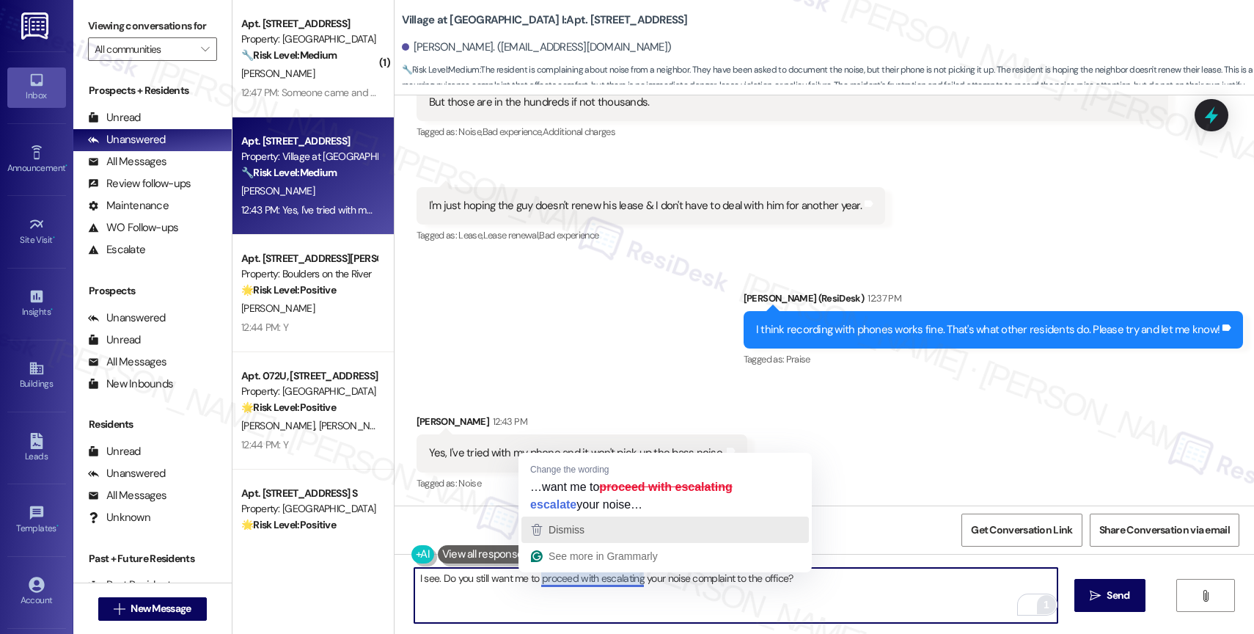
click at [588, 527] on div "Dismiss" at bounding box center [665, 529] width 274 height 22
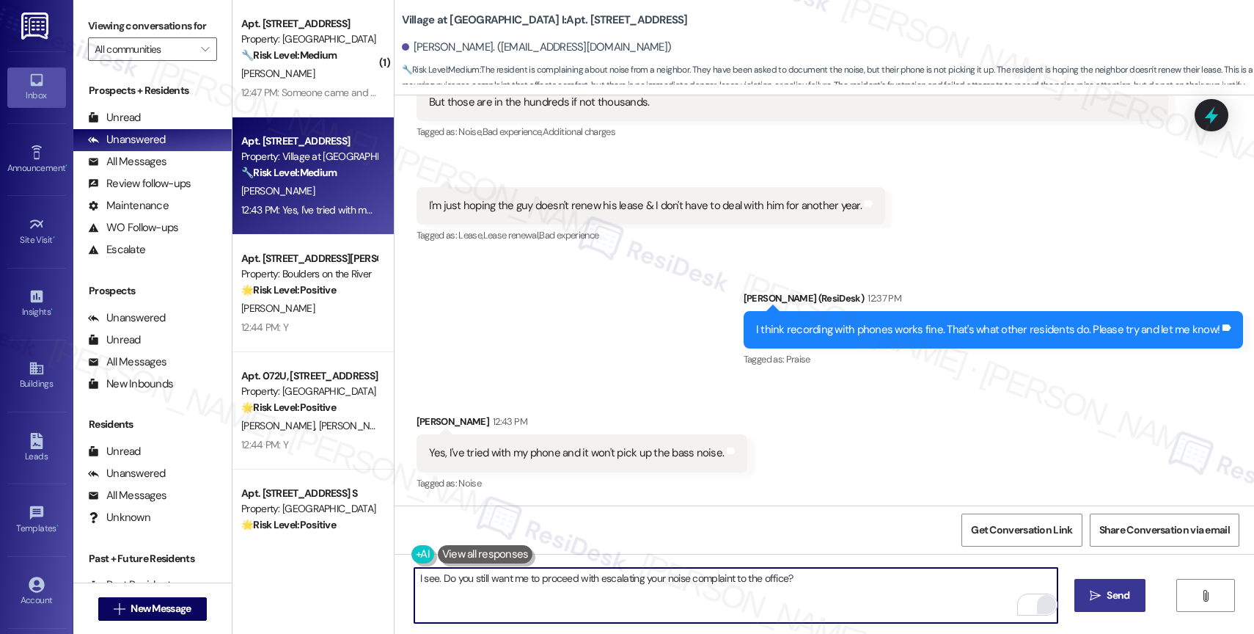
click at [1133, 595] on button " Send" at bounding box center [1109, 595] width 71 height 33
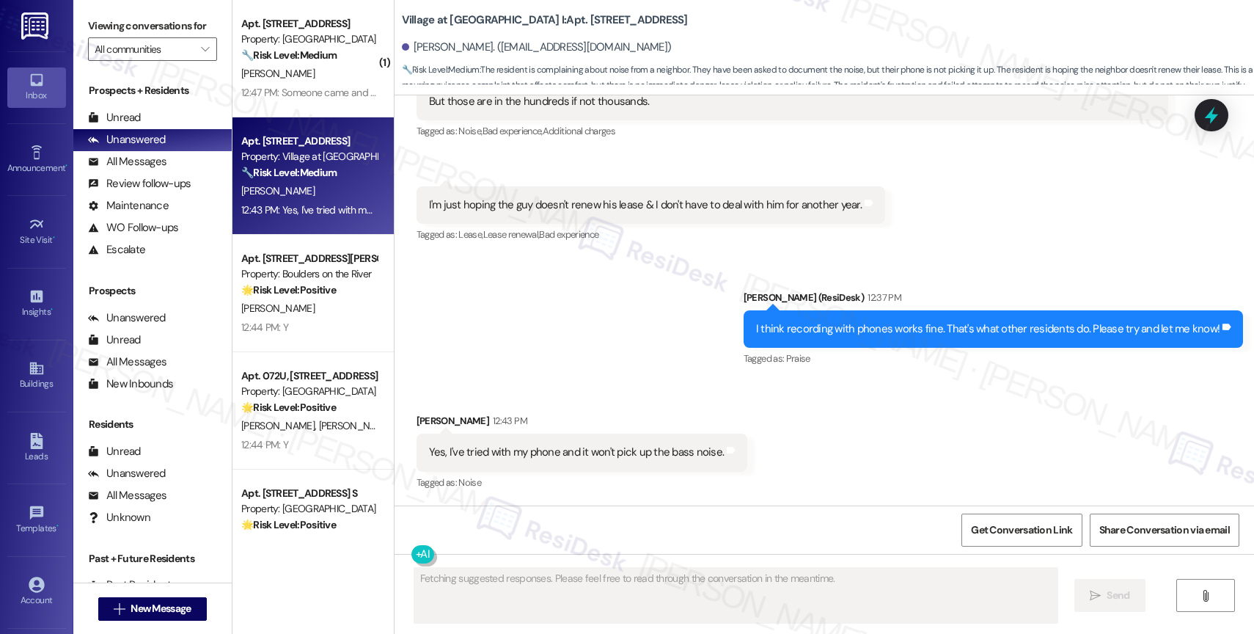
scroll to position [5984, 0]
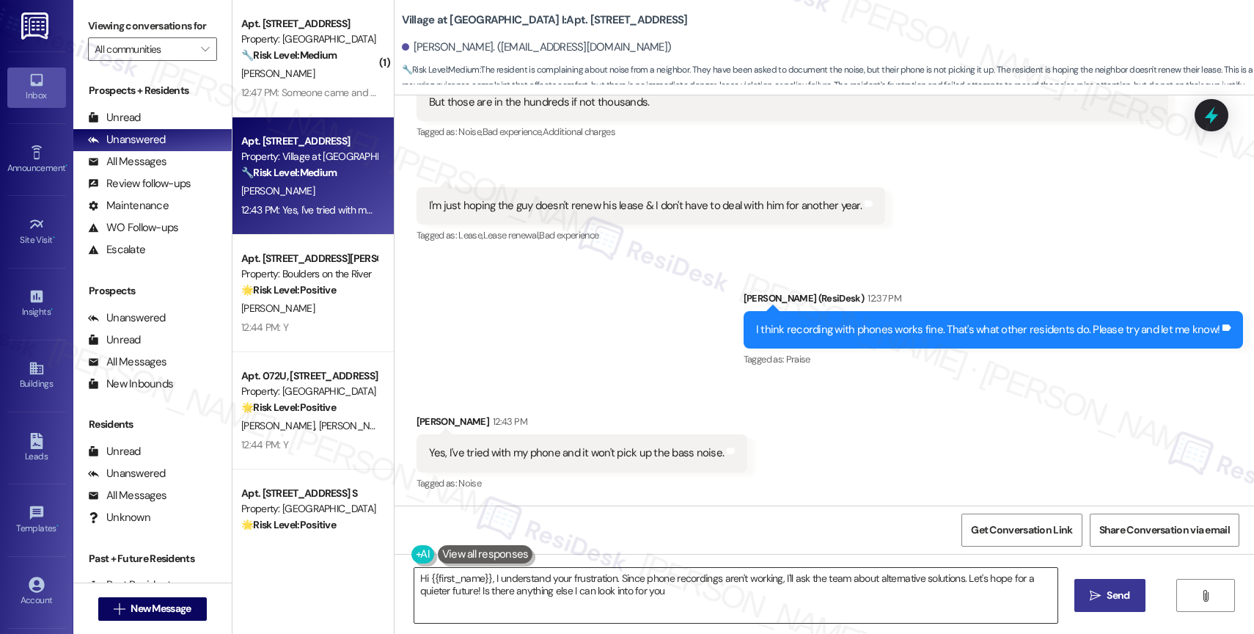
type textarea "Hi {{first_name}}, I understand your frustration. Since phone recordings aren't…"
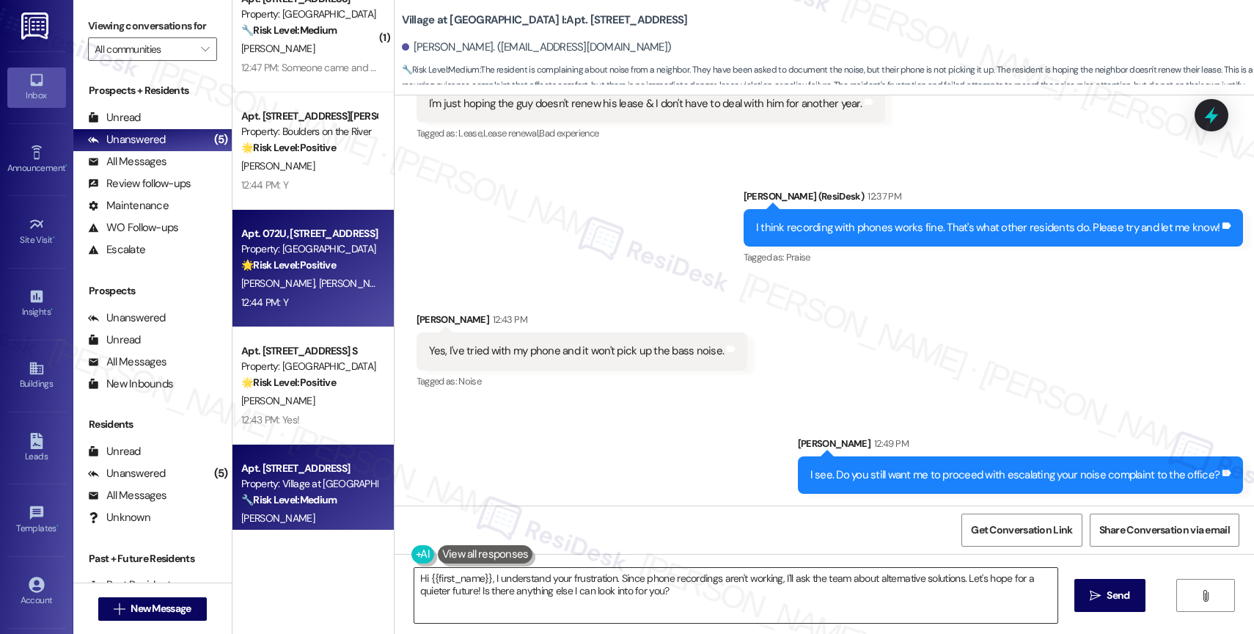
scroll to position [57, 0]
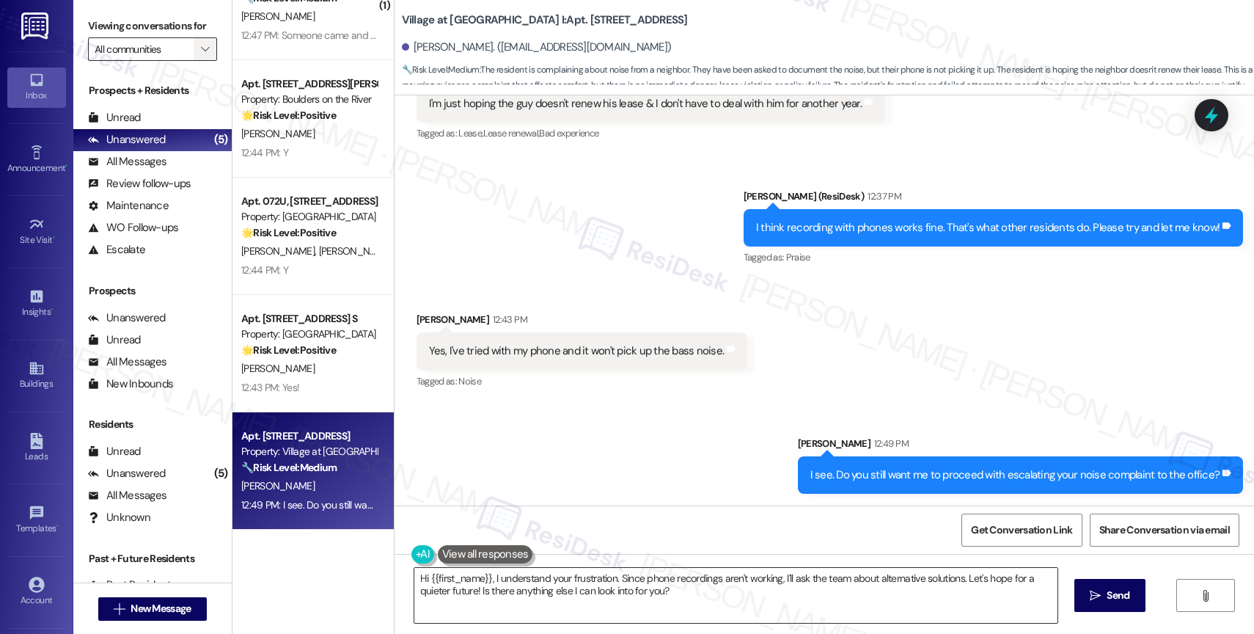
click at [201, 55] on icon "" at bounding box center [205, 49] width 8 height 12
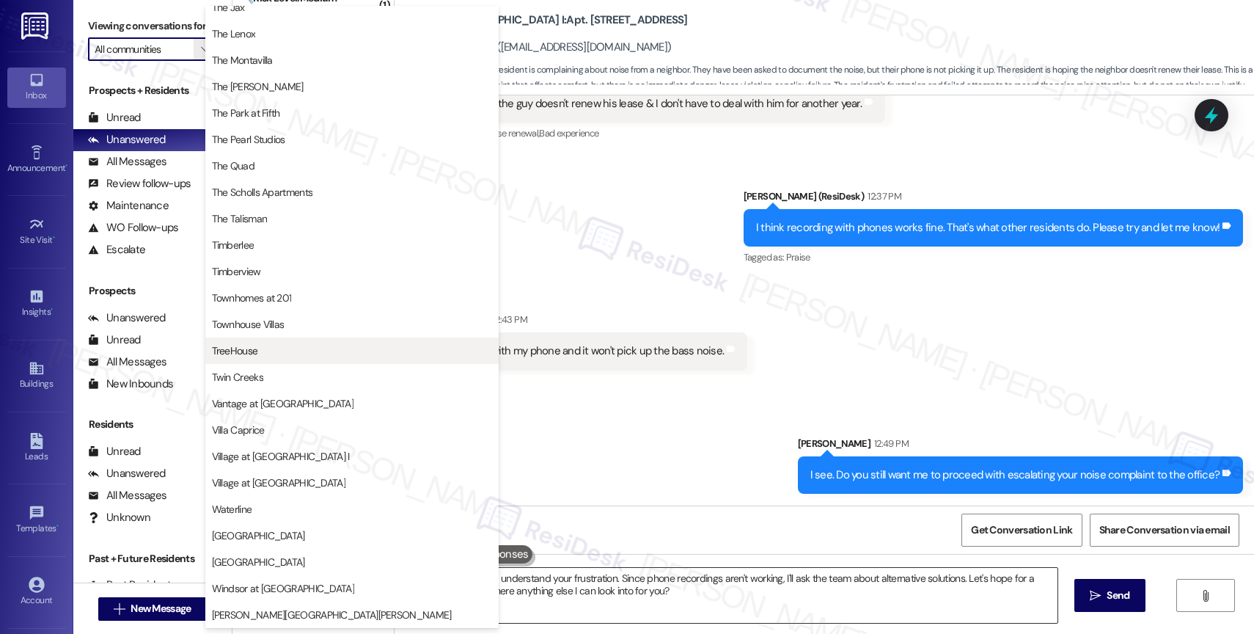
scroll to position [2705, 0]
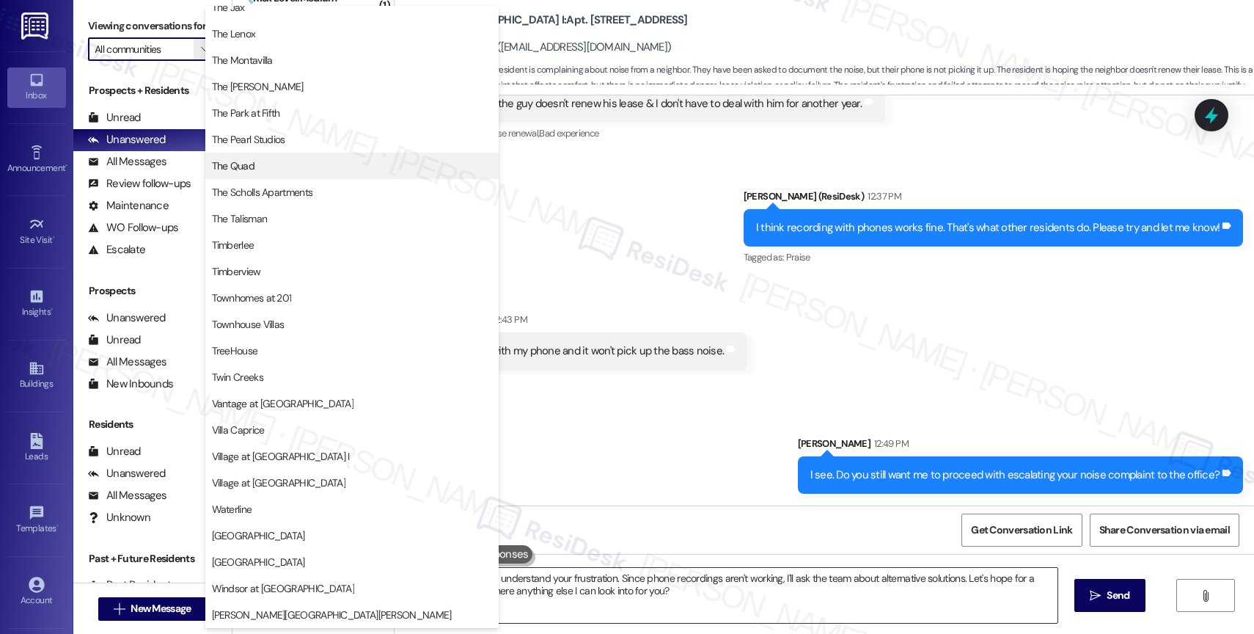
click at [287, 161] on span "The Quad" at bounding box center [352, 165] width 280 height 15
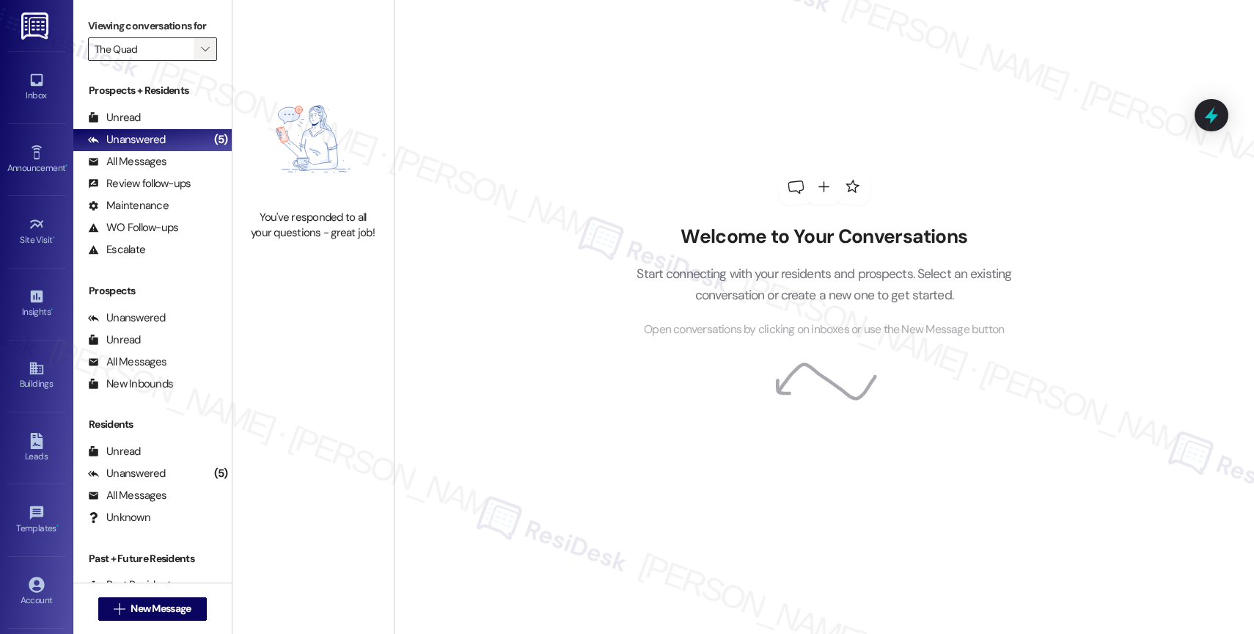
click at [201, 55] on icon "" at bounding box center [205, 49] width 8 height 12
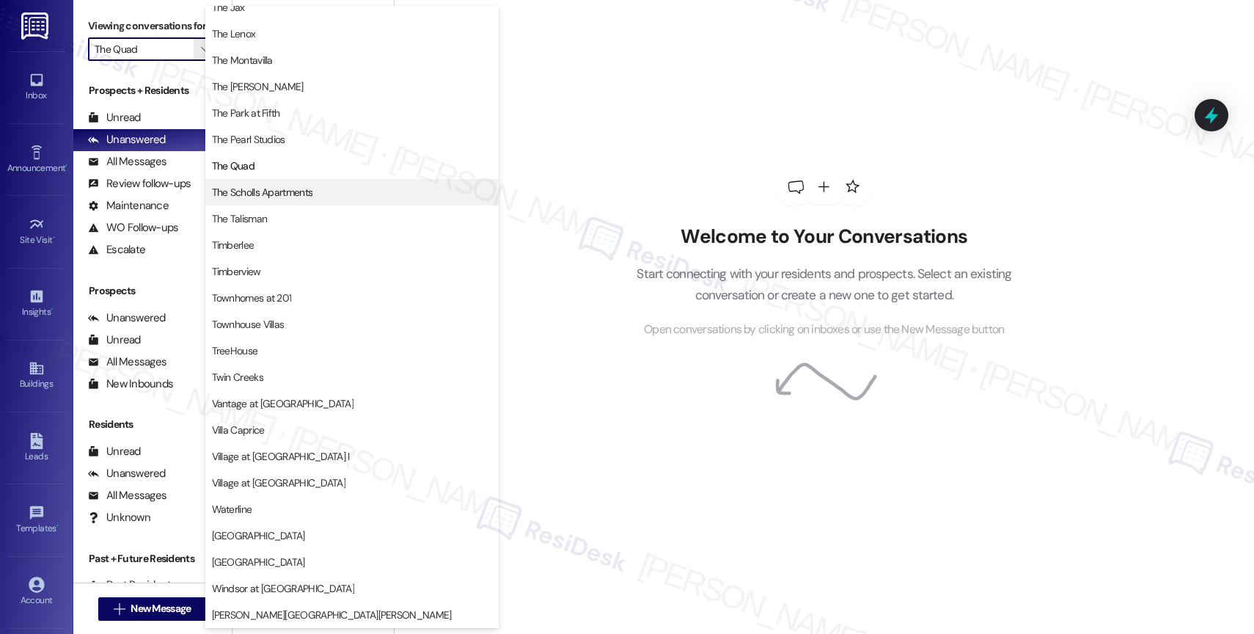
scroll to position [2671, 0]
click at [309, 194] on span "The Scholls Apartments" at bounding box center [262, 192] width 101 height 15
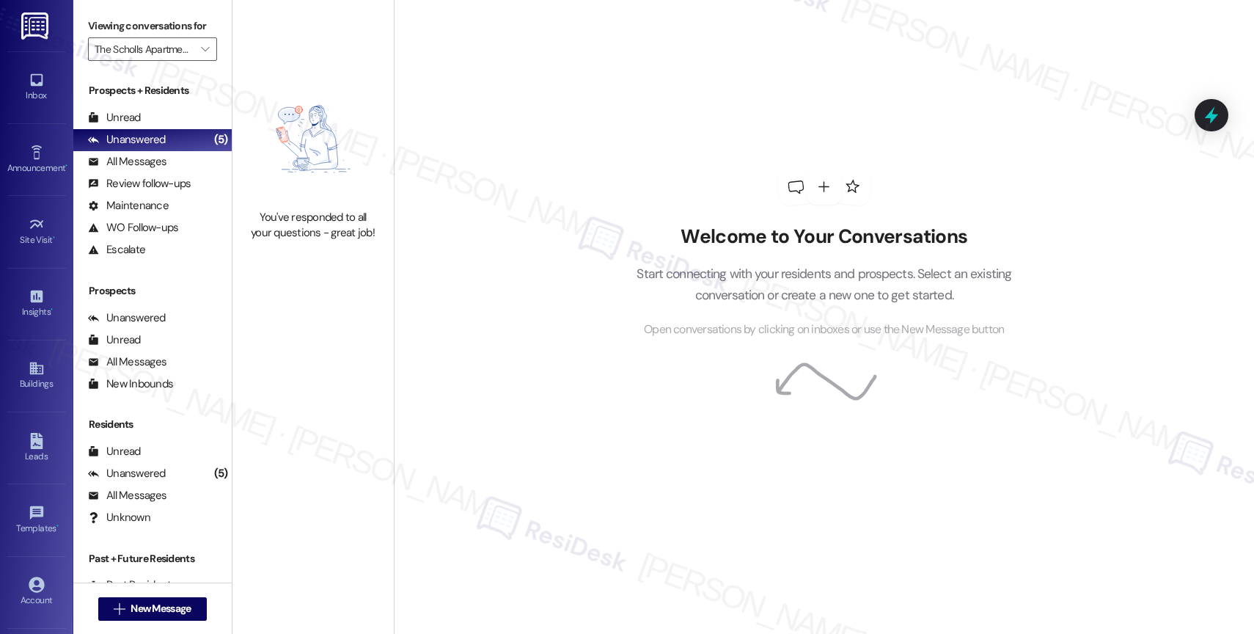
click at [313, 120] on img at bounding box center [313, 139] width 129 height 127
click at [199, 60] on span "" at bounding box center [205, 48] width 14 height 23
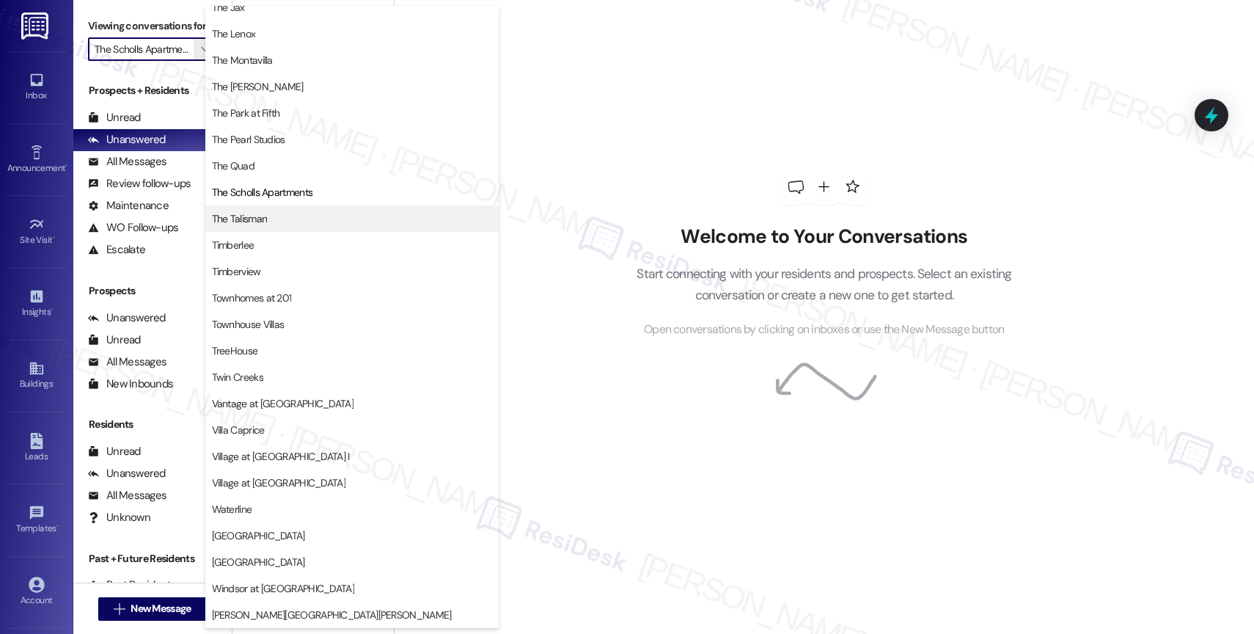
scroll to position [2664, 0]
click at [309, 216] on span "The Talisman" at bounding box center [352, 218] width 280 height 15
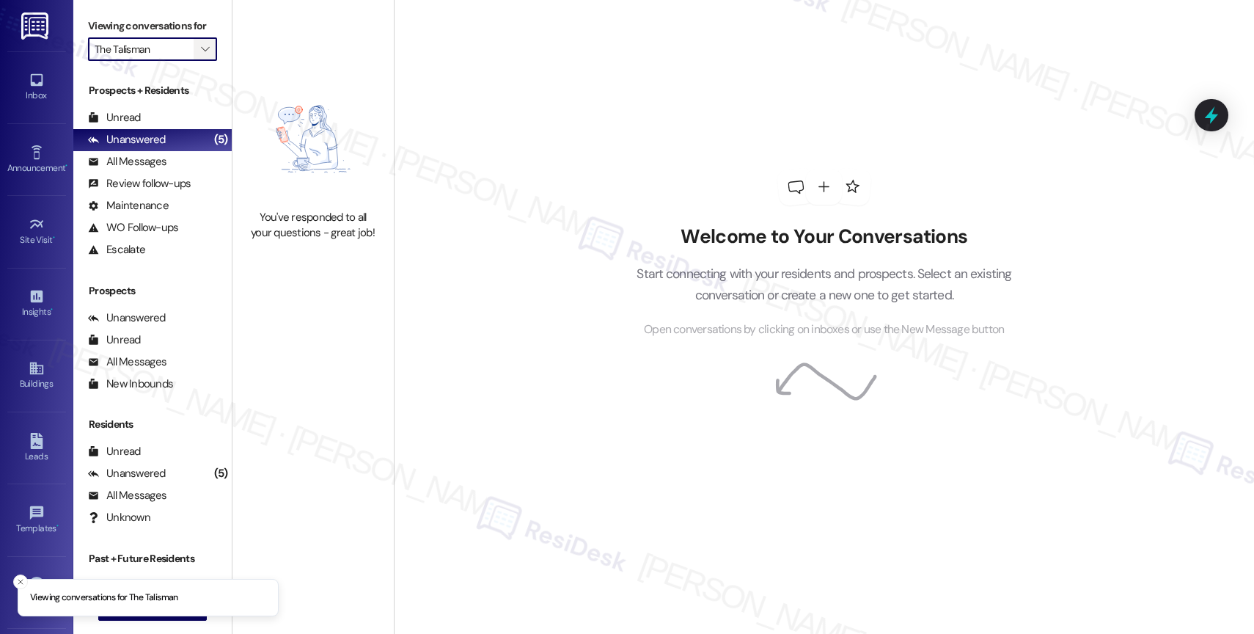
click at [200, 61] on span "" at bounding box center [205, 48] width 14 height 23
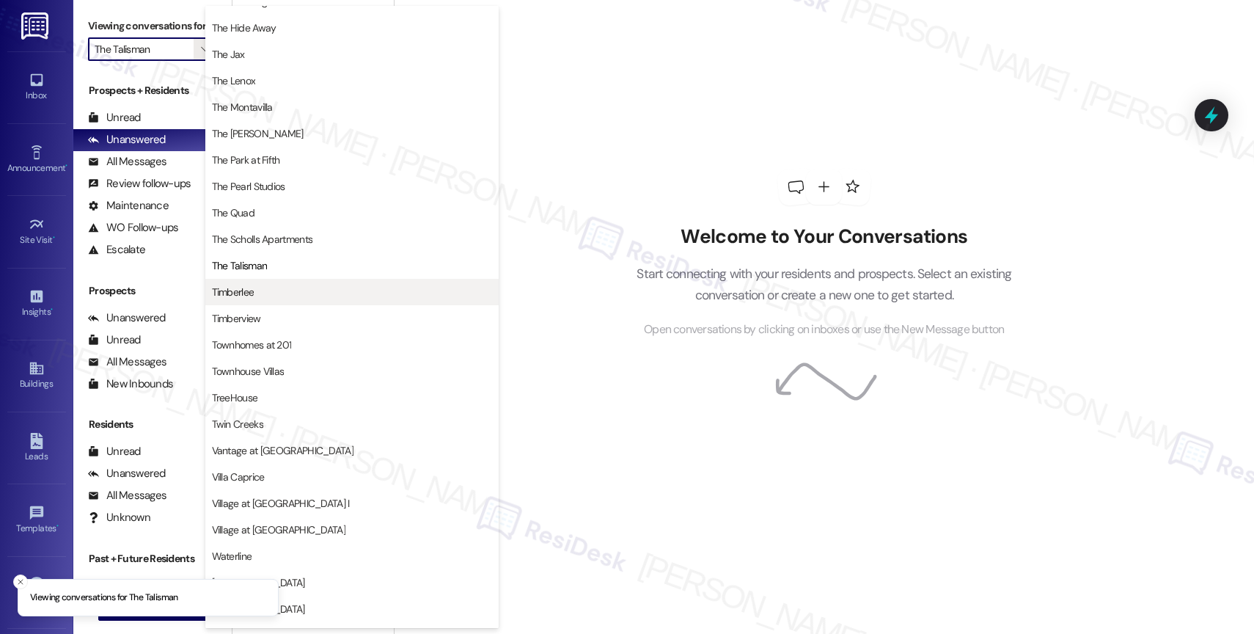
scroll to position [2676, 0]
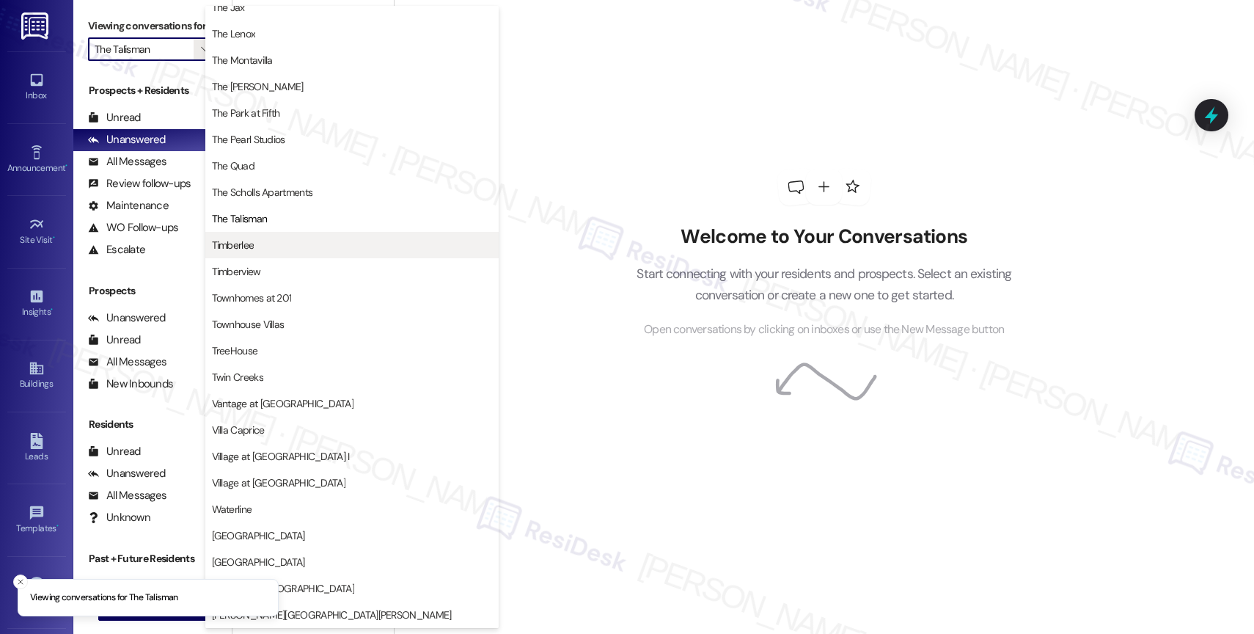
click at [302, 242] on span "Timberlee" at bounding box center [352, 245] width 280 height 15
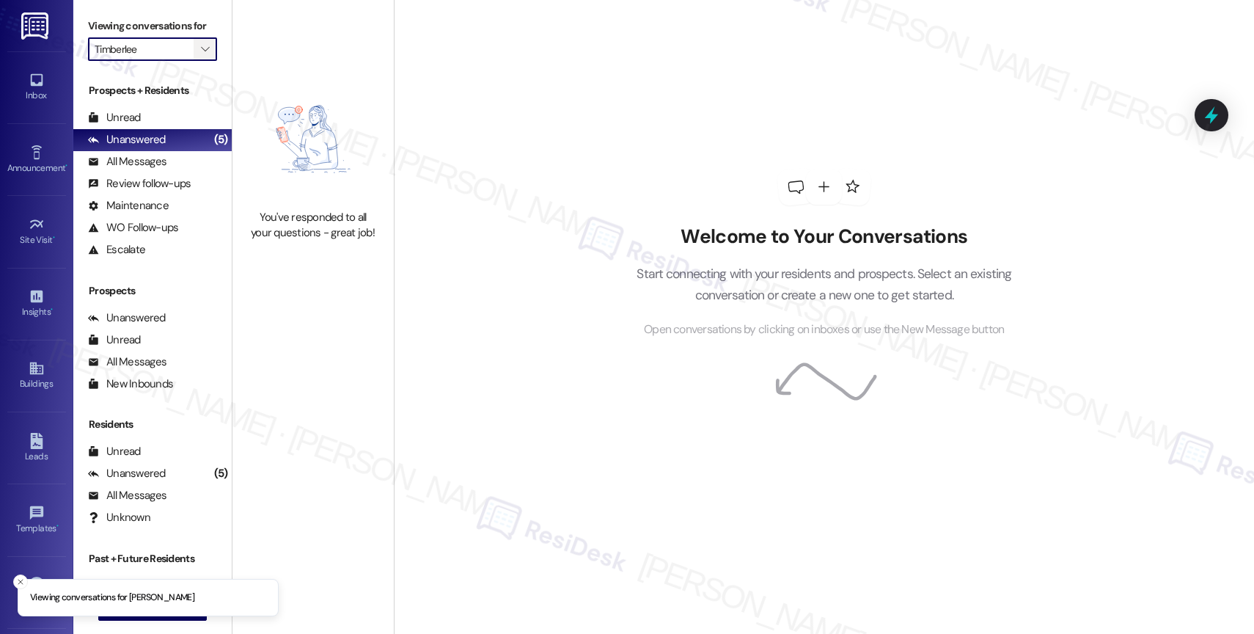
click at [201, 61] on button "" at bounding box center [205, 48] width 23 height 23
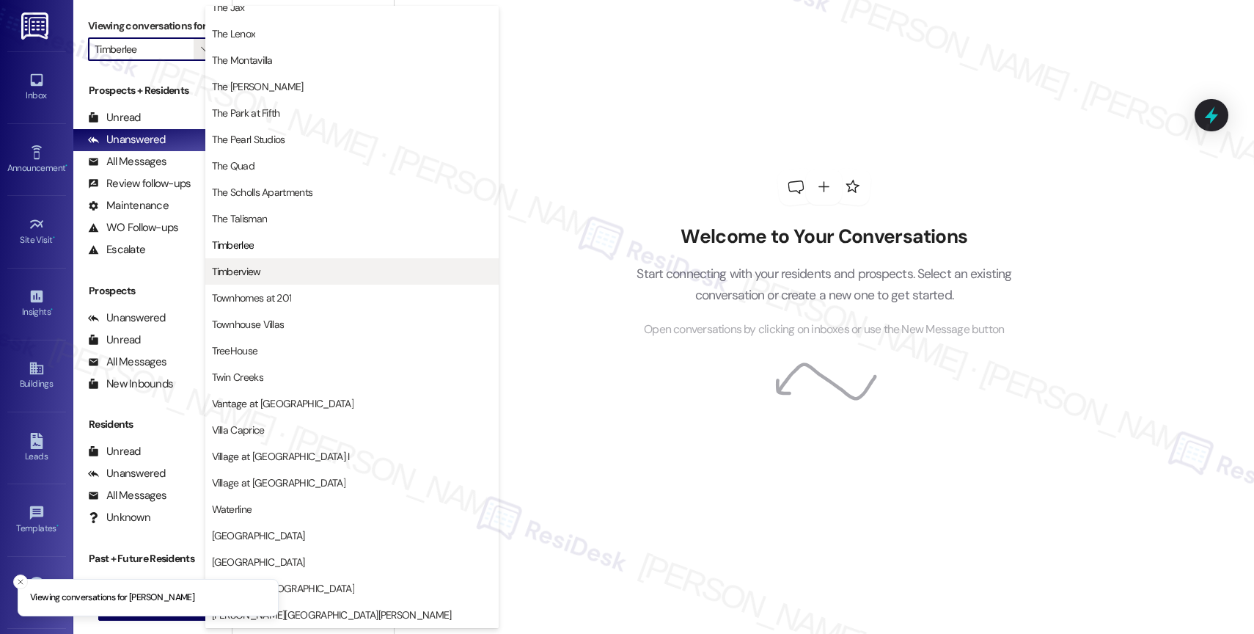
scroll to position [2673, 0]
click at [304, 265] on span "Timberview" at bounding box center [352, 271] width 280 height 15
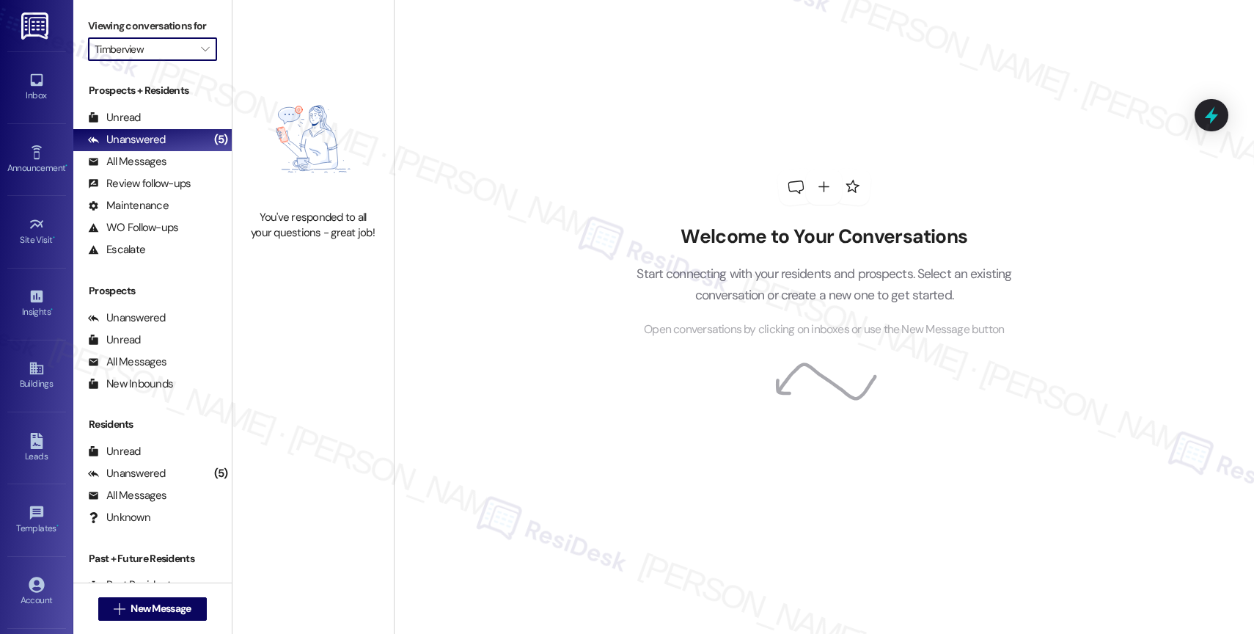
click at [394, 125] on div "Welcome to Your Conversations Start connecting with your residents and prospect…" at bounding box center [824, 317] width 860 height 634
click at [198, 56] on span "" at bounding box center [205, 48] width 14 height 23
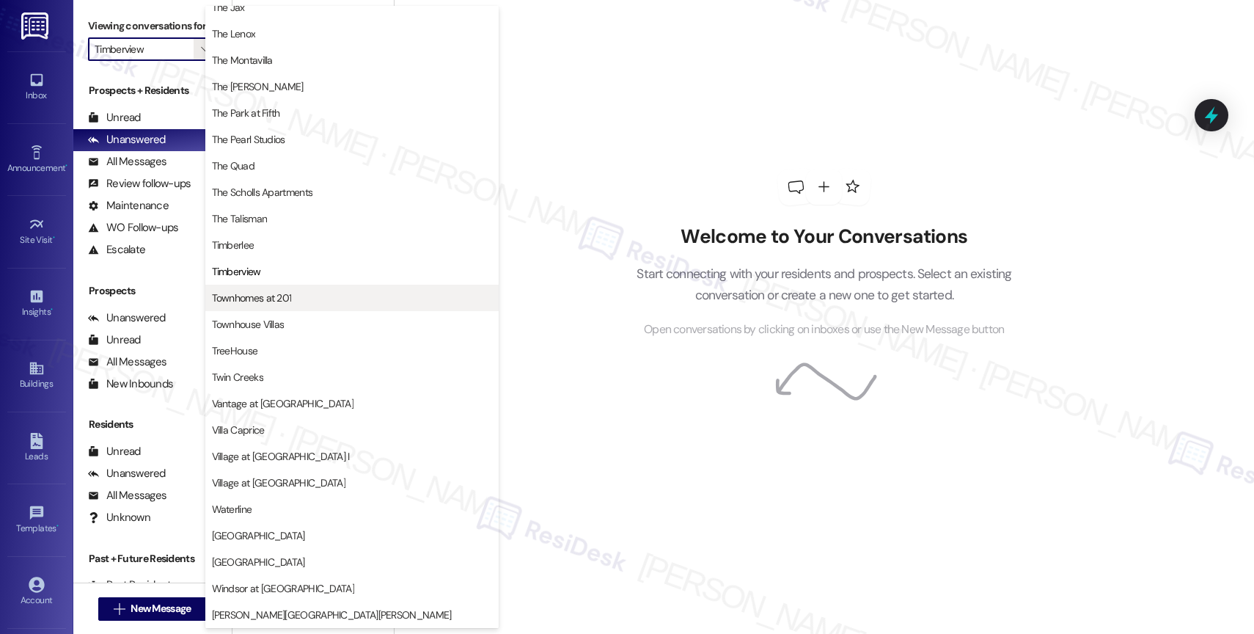
scroll to position [2664, 0]
click at [267, 303] on span "Townhomes at 201" at bounding box center [252, 297] width 80 height 15
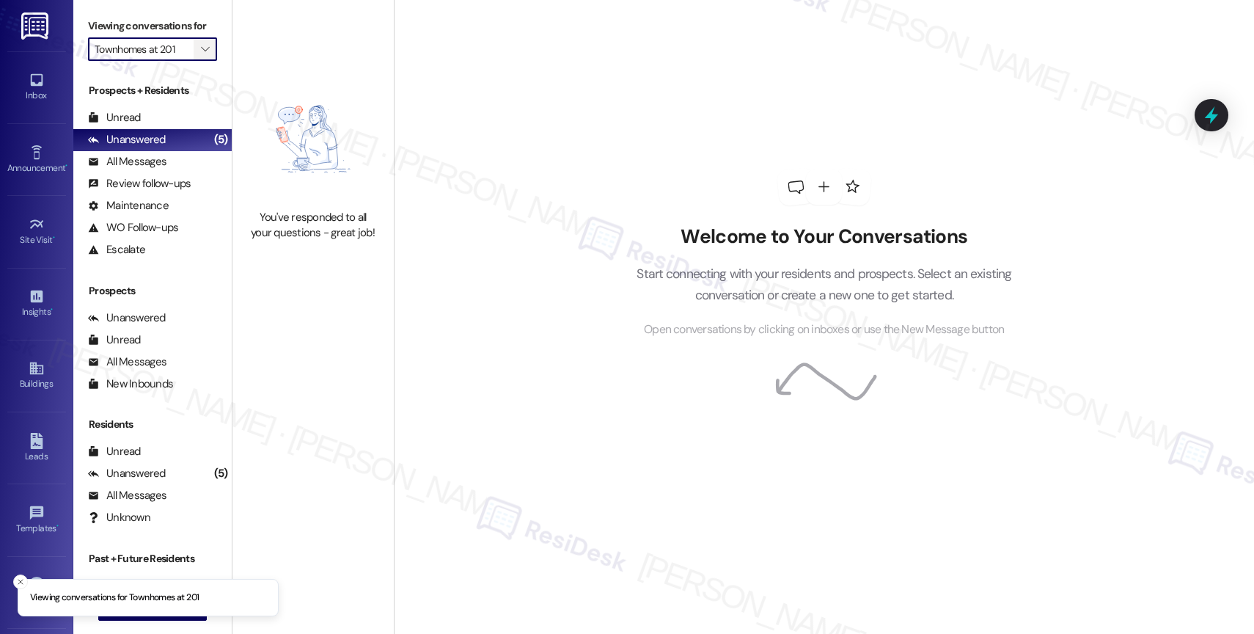
click at [201, 61] on button "" at bounding box center [205, 48] width 23 height 23
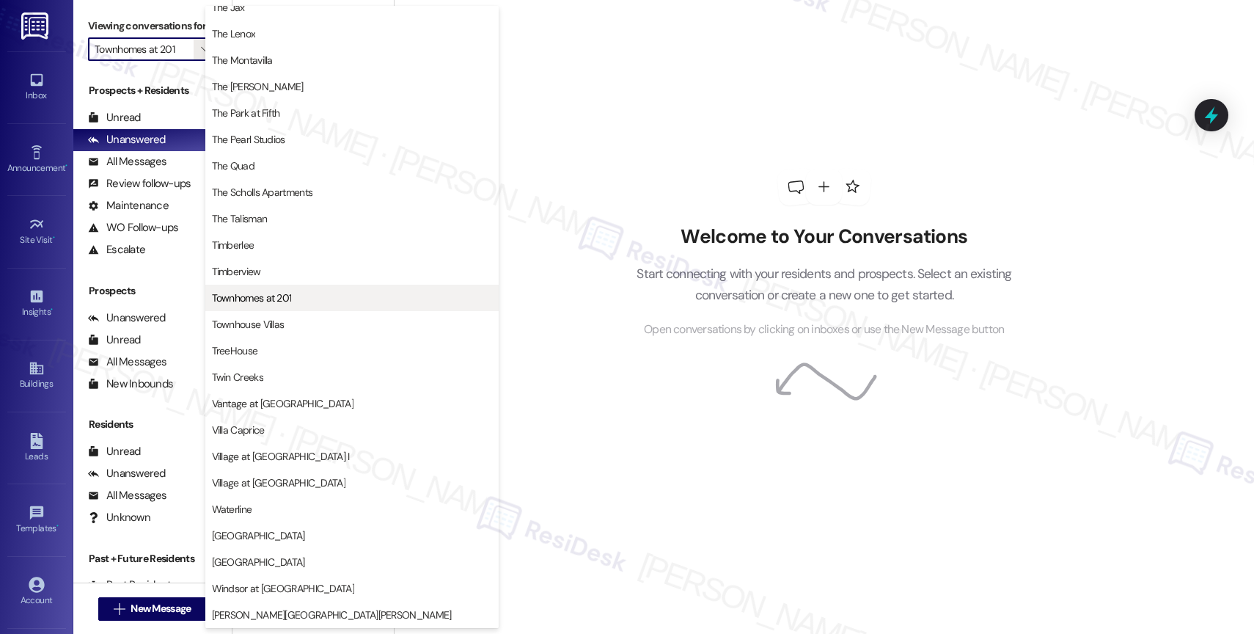
scroll to position [2664, 0]
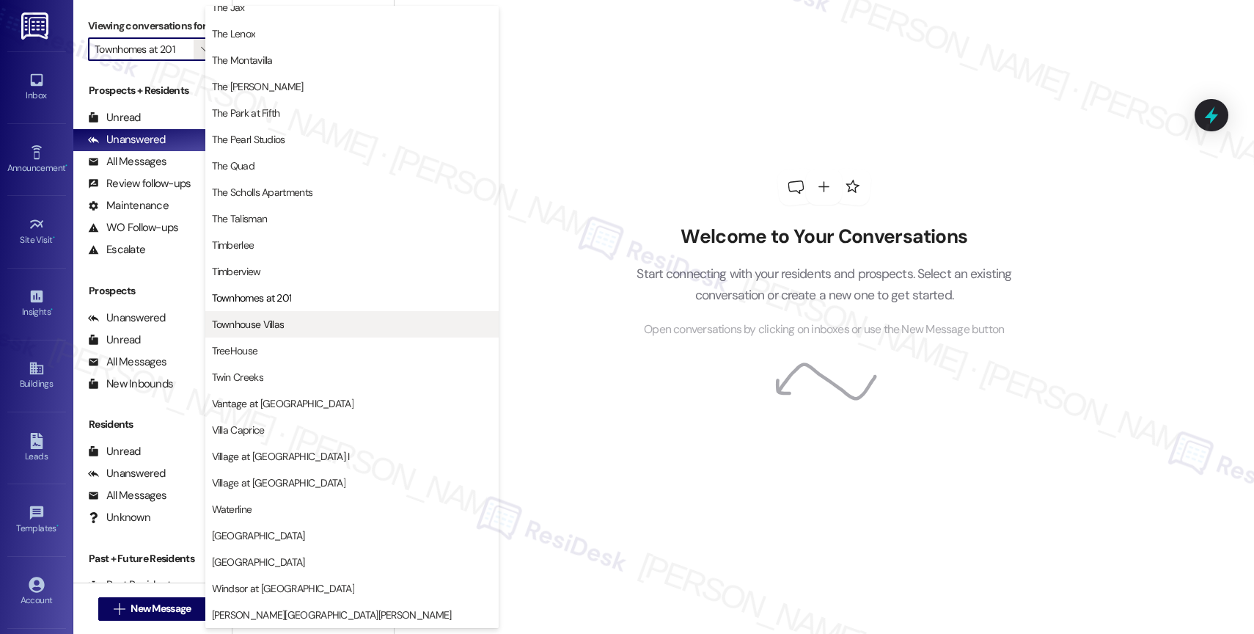
click at [288, 327] on span "Townhouse Villas" at bounding box center [352, 324] width 280 height 15
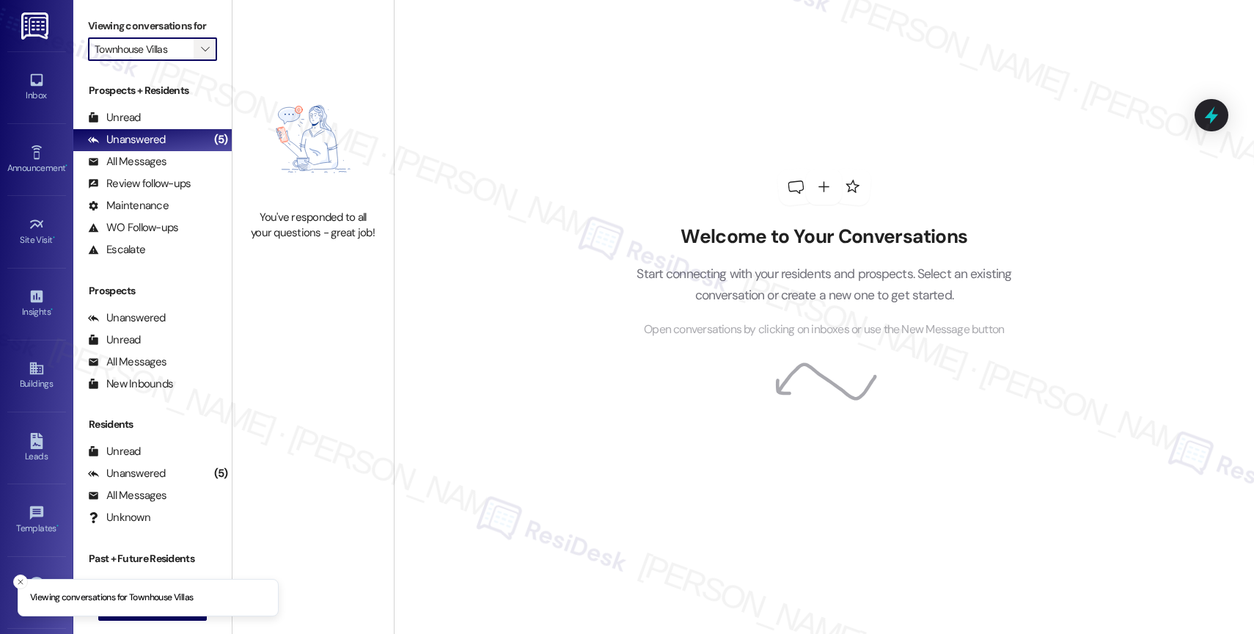
click at [201, 55] on icon "" at bounding box center [205, 49] width 8 height 12
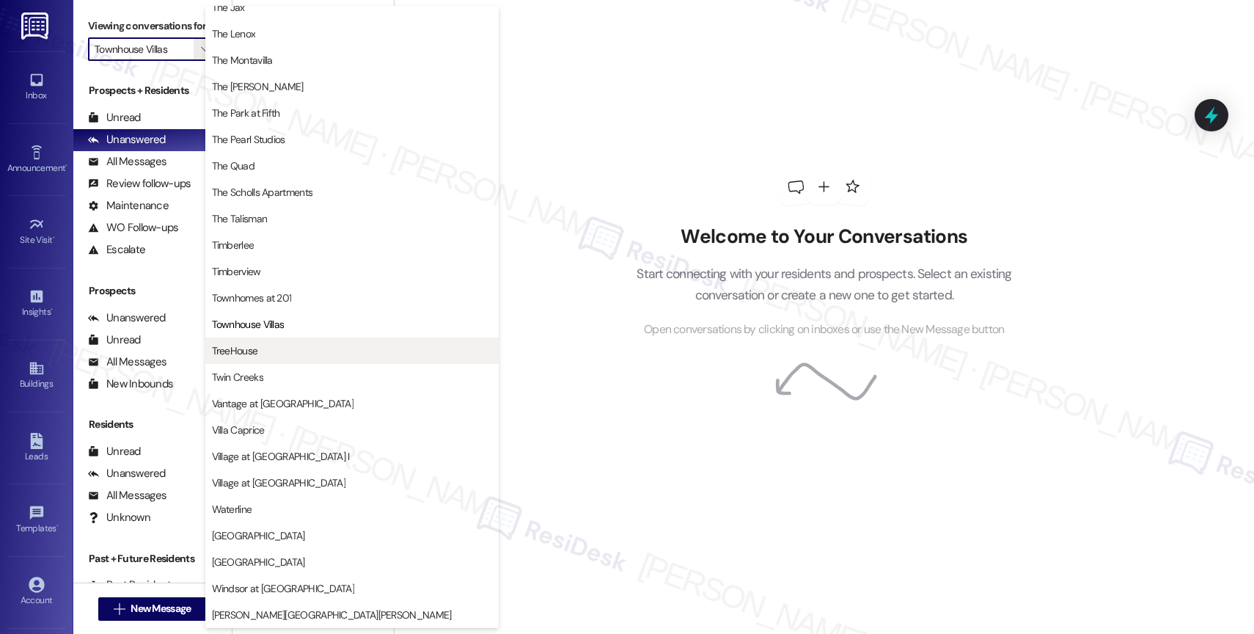
scroll to position [2654, 0]
click at [285, 350] on span "TreeHouse" at bounding box center [352, 350] width 280 height 15
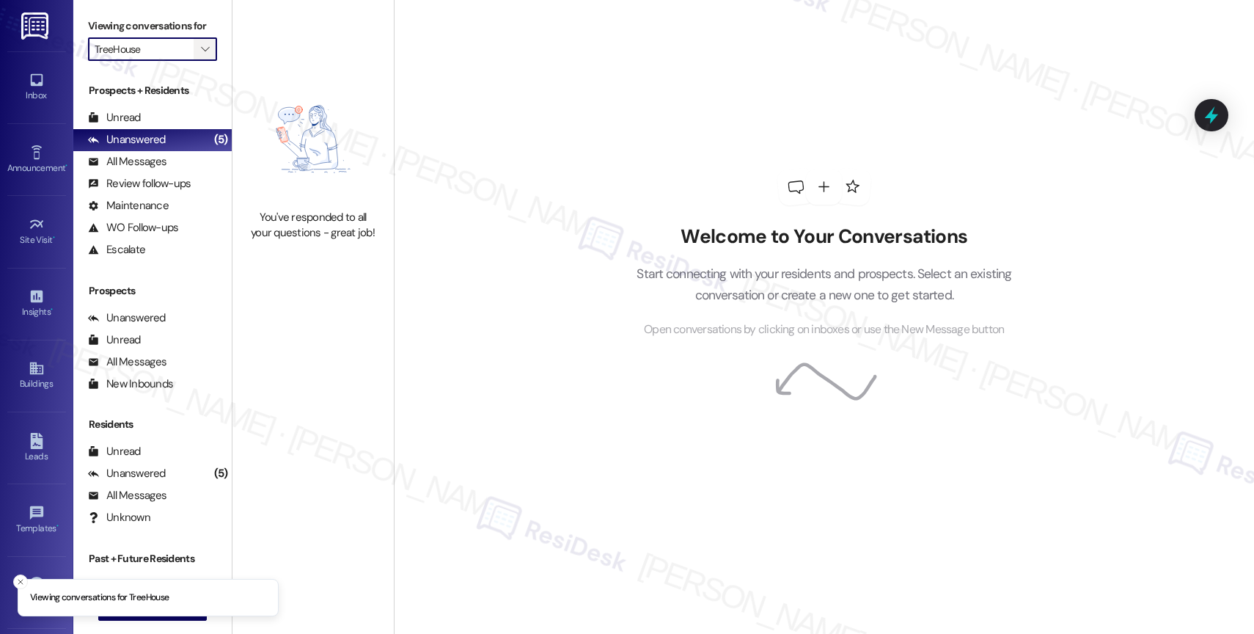
click at [201, 55] on icon "" at bounding box center [205, 49] width 8 height 12
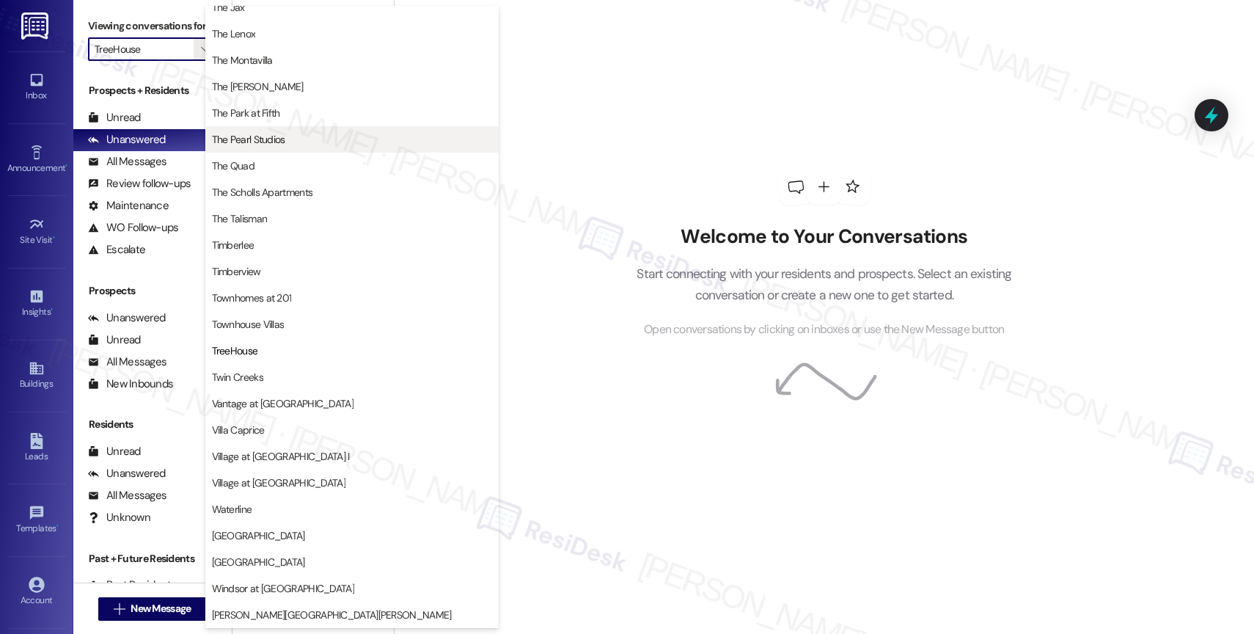
scroll to position [2664, 0]
click at [532, 191] on div "Welcome to Your Conversations Start connecting with your residents and prospect…" at bounding box center [824, 317] width 860 height 634
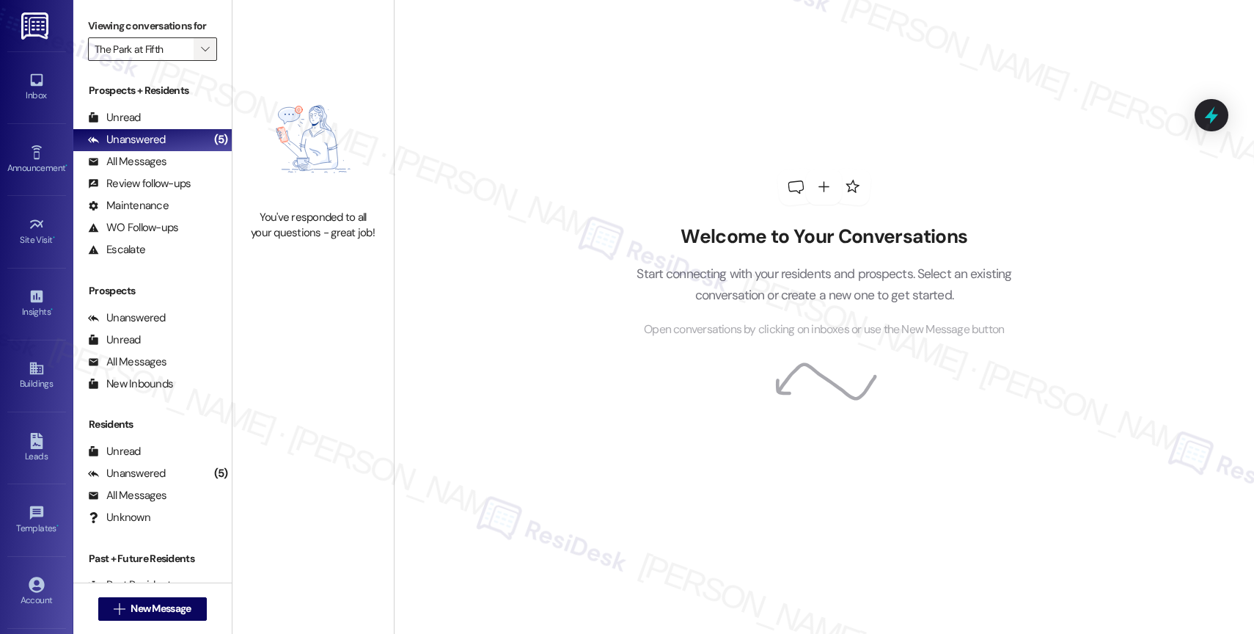
click at [198, 61] on span "" at bounding box center [205, 48] width 14 height 23
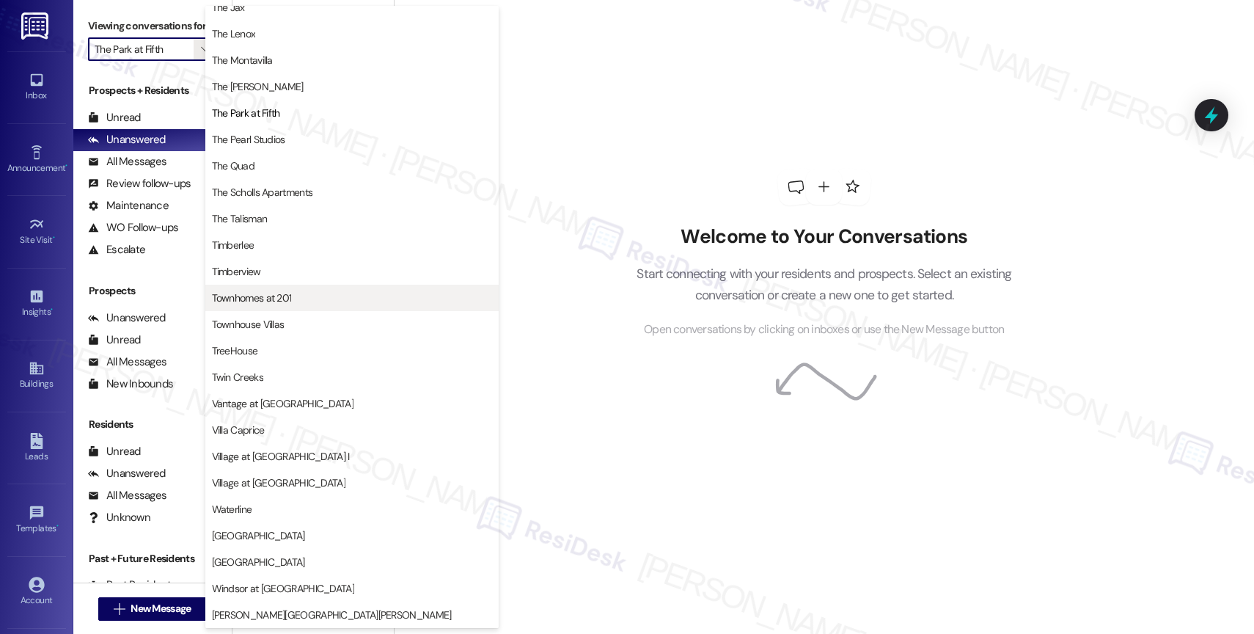
scroll to position [2661, 0]
click at [257, 291] on span "Townhomes at 201" at bounding box center [252, 297] width 80 height 15
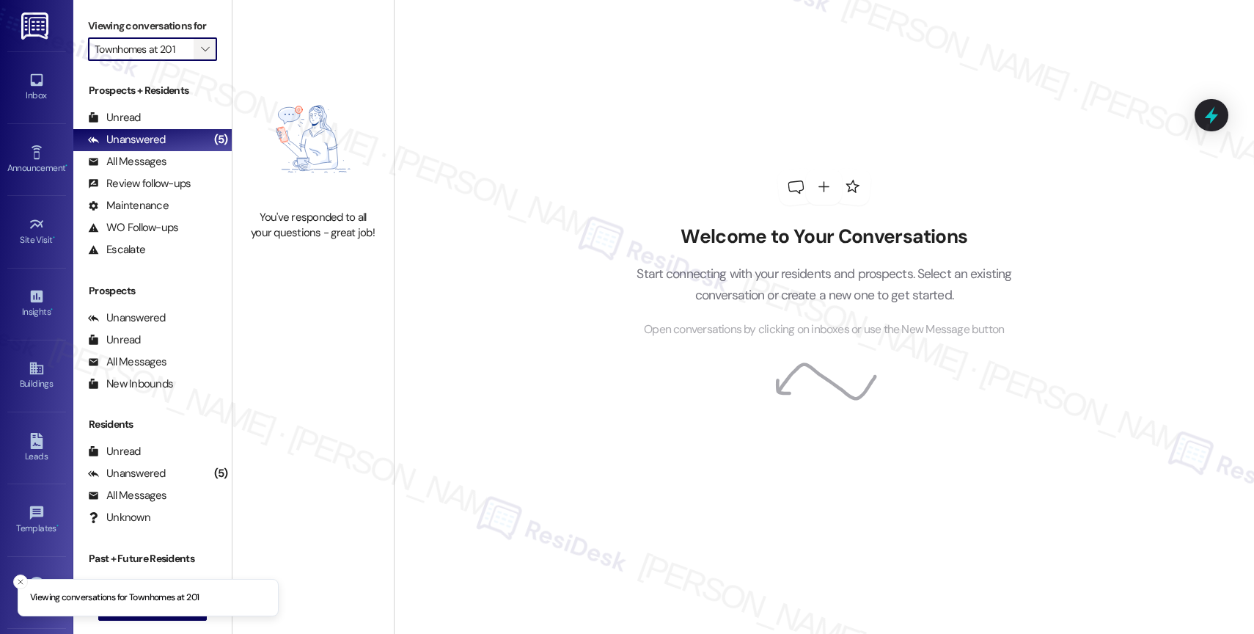
click at [198, 61] on span "" at bounding box center [205, 48] width 14 height 23
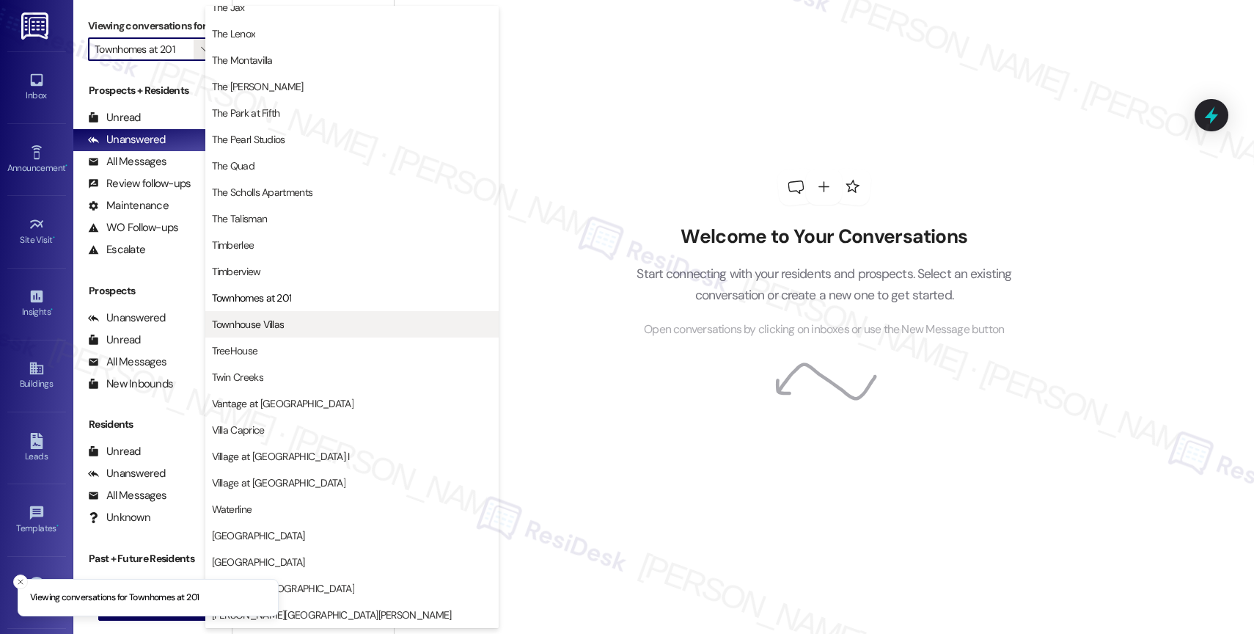
scroll to position [2664, 0]
click at [305, 328] on span "Townhouse Villas" at bounding box center [352, 324] width 280 height 15
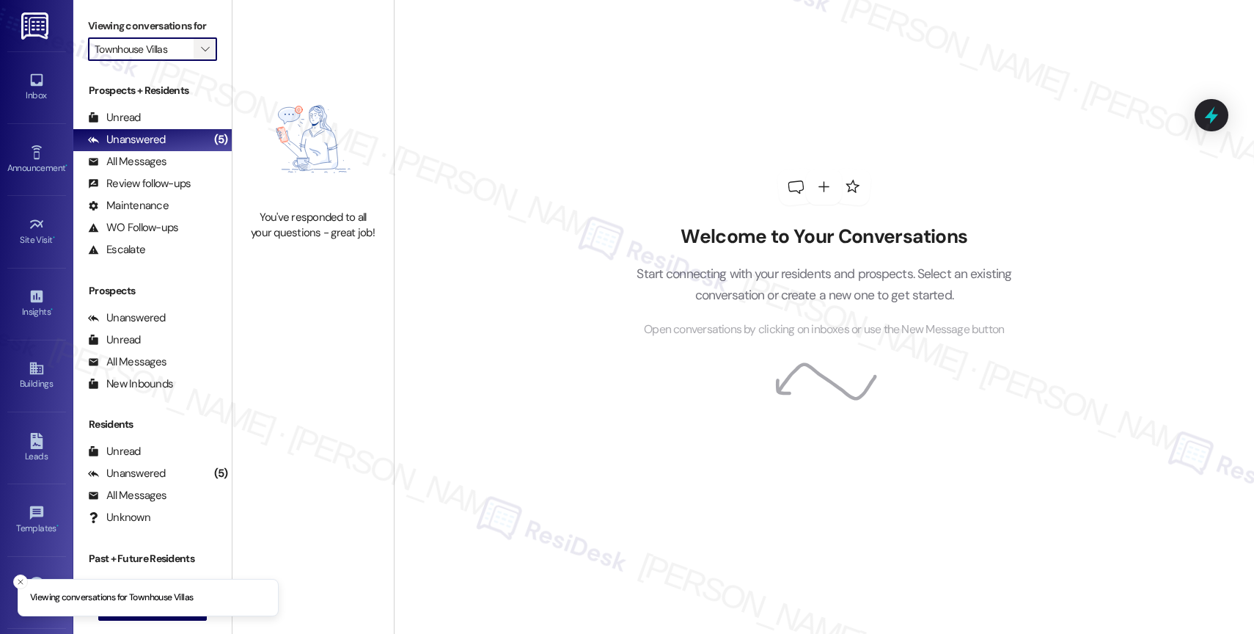
click at [201, 61] on button "" at bounding box center [205, 48] width 23 height 23
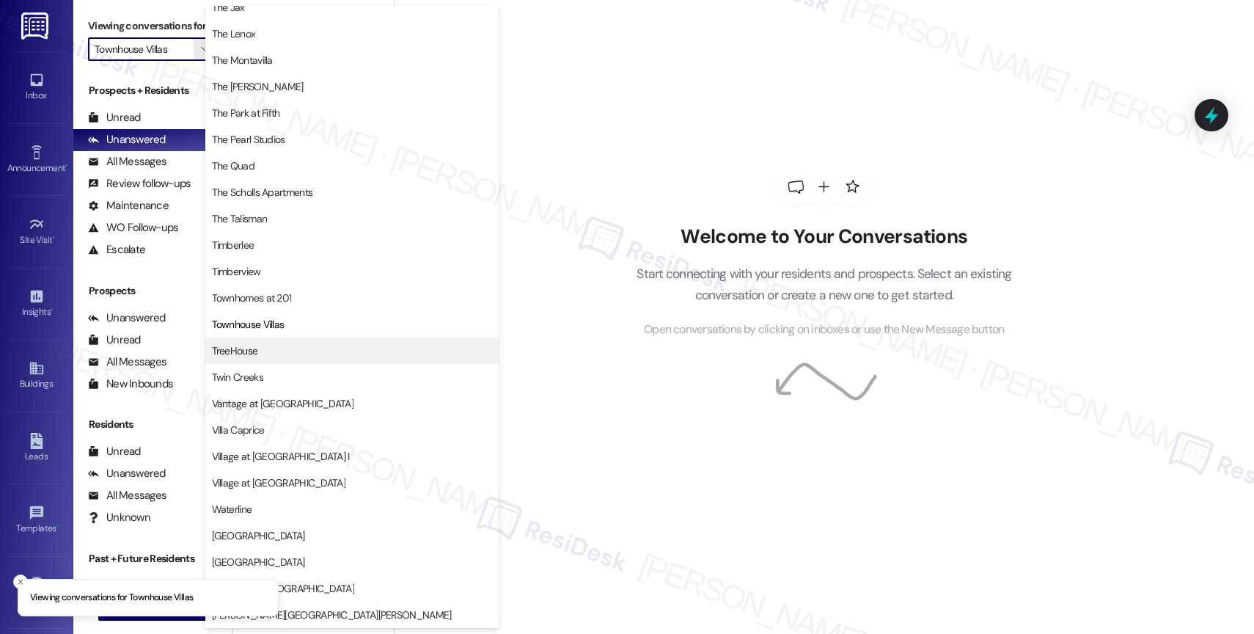
scroll to position [2670, 0]
click at [263, 343] on span "TreeHouse" at bounding box center [352, 350] width 280 height 15
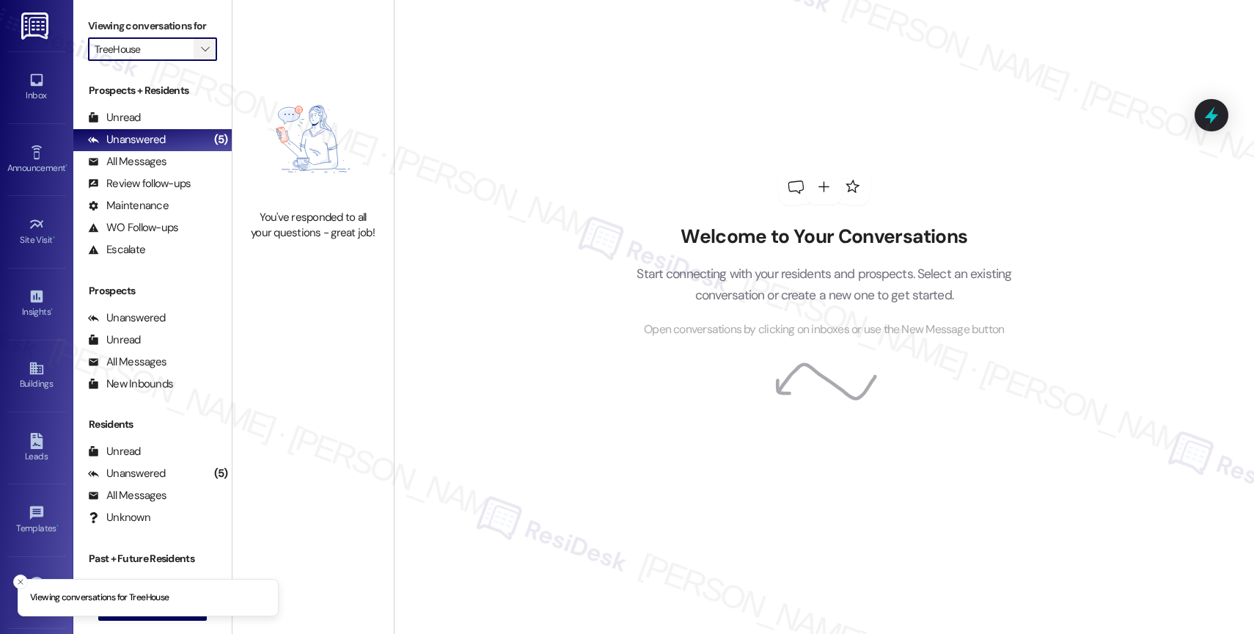
click at [201, 55] on icon "" at bounding box center [205, 49] width 8 height 12
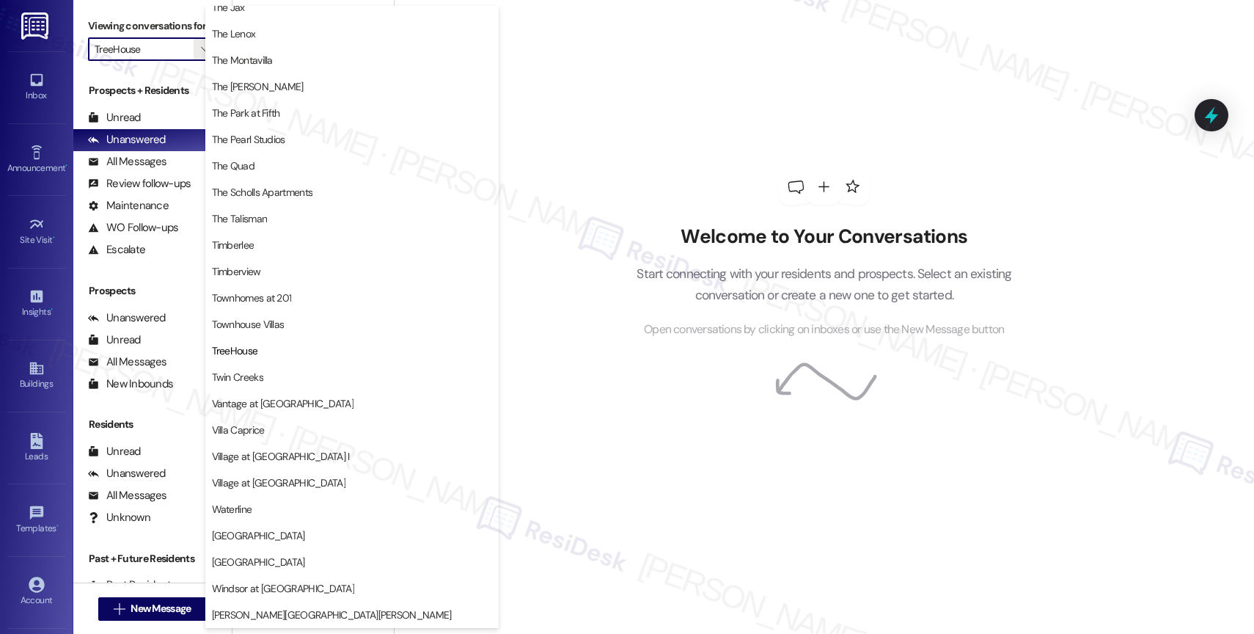
scroll to position [2670, 0]
click at [604, 240] on div "Welcome to Your Conversations Start connecting with your residents and prospect…" at bounding box center [824, 253] width 440 height 507
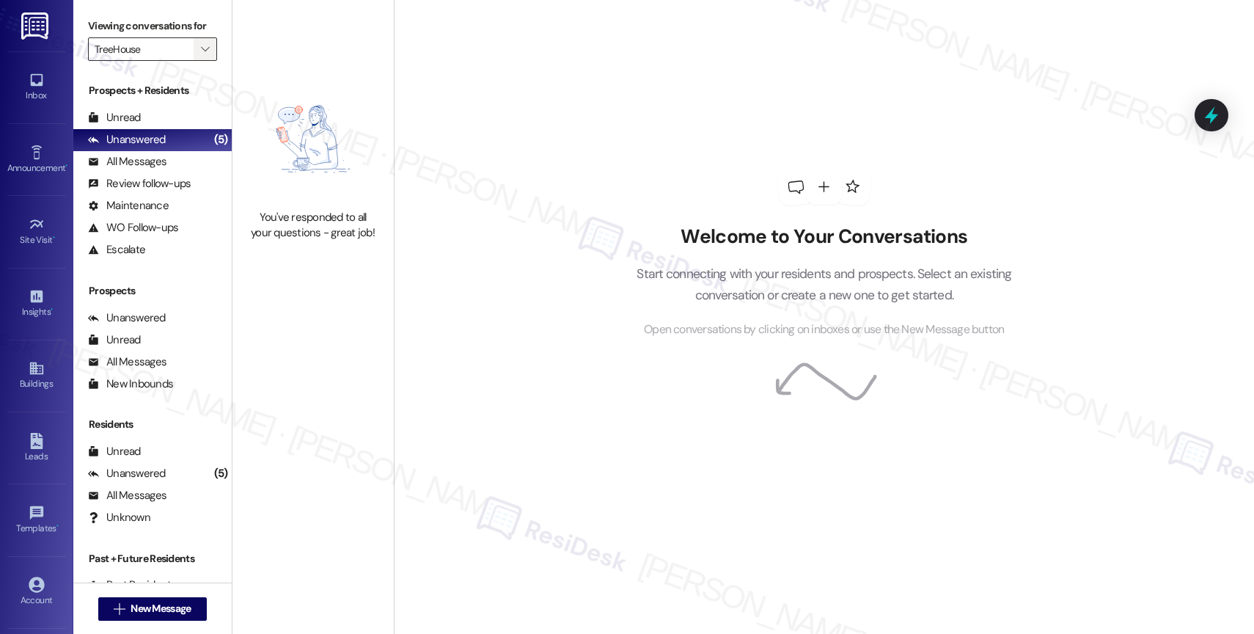
click at [198, 61] on span "" at bounding box center [205, 48] width 14 height 23
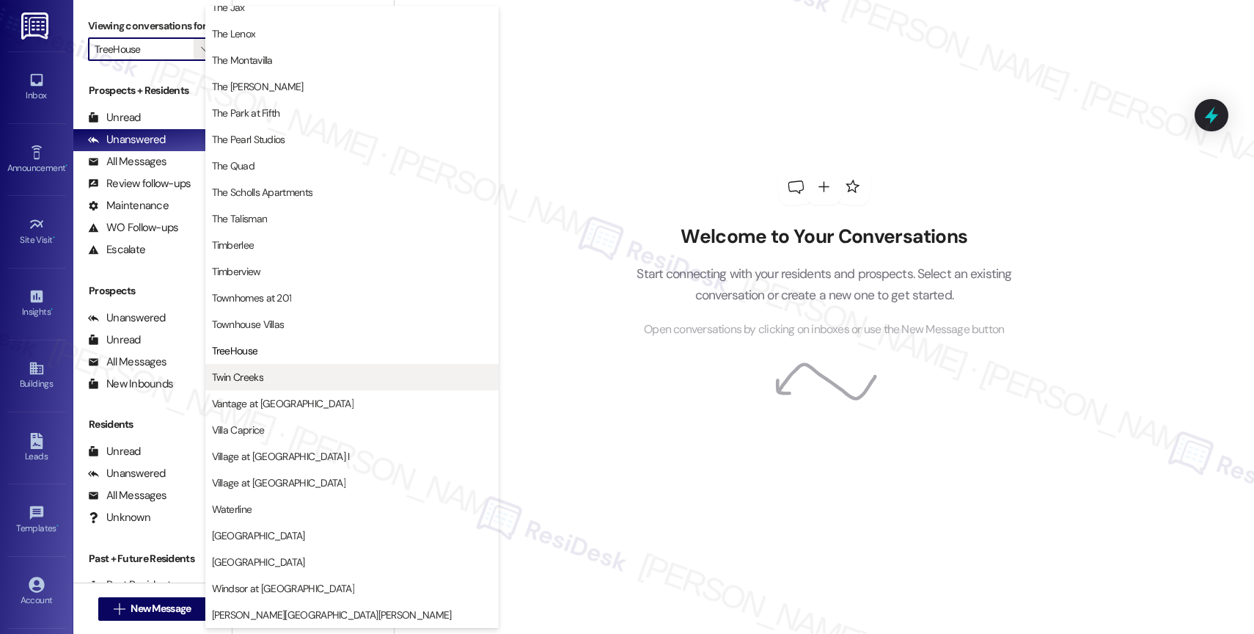
scroll to position [2661, 0]
click at [255, 366] on button "Twin Creeks" at bounding box center [351, 377] width 293 height 26
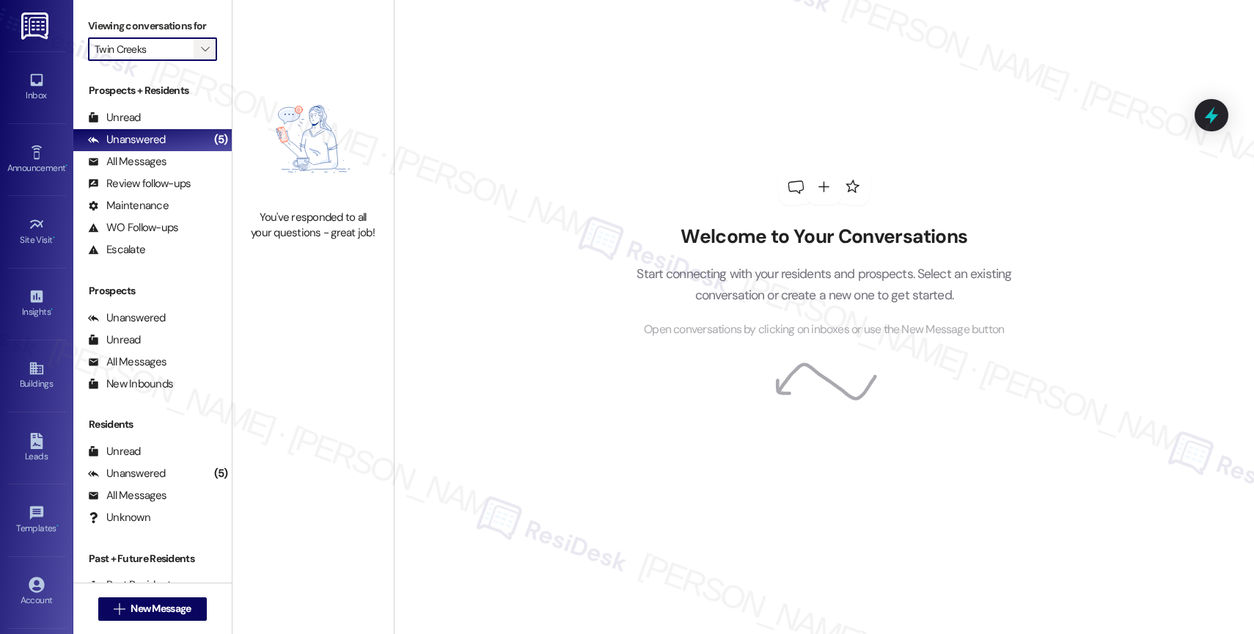
click at [201, 55] on icon "" at bounding box center [205, 49] width 8 height 12
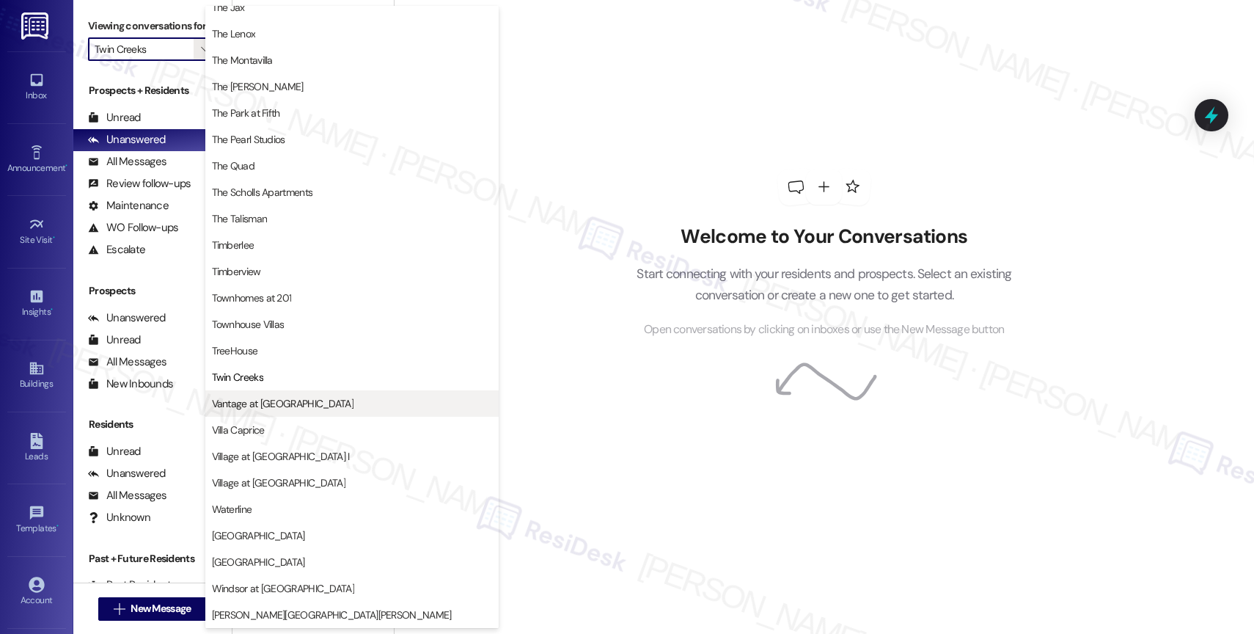
scroll to position [2659, 0]
click at [276, 404] on span "Vantage at [GEOGRAPHIC_DATA]" at bounding box center [283, 403] width 142 height 15
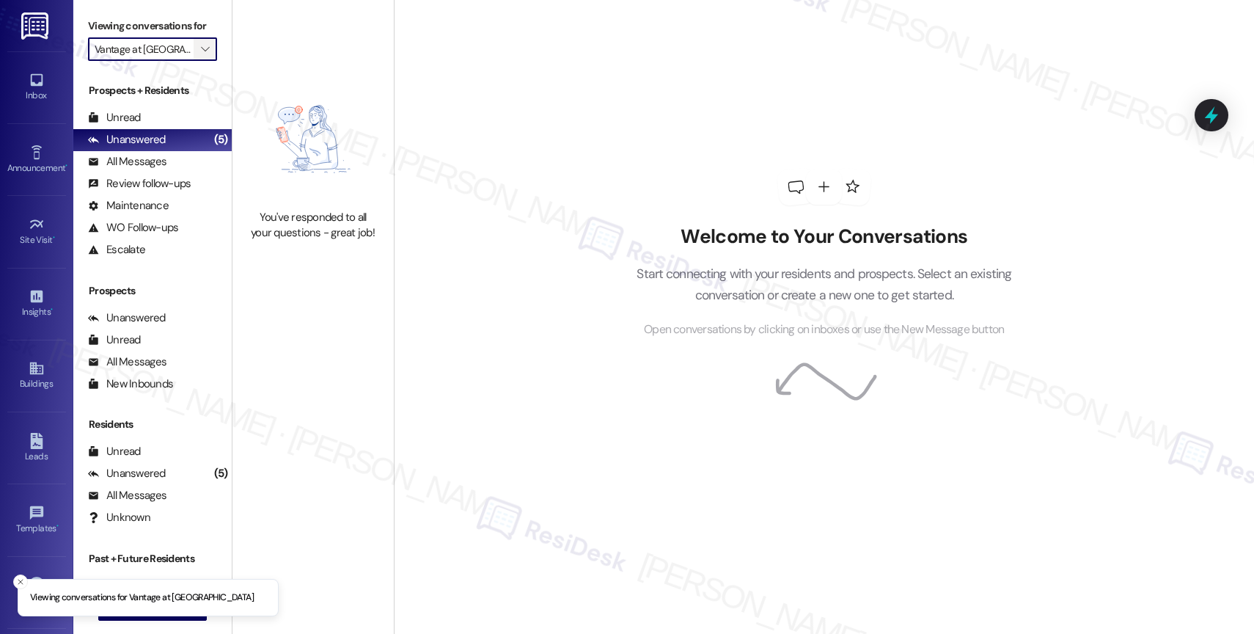
click at [199, 61] on span "" at bounding box center [205, 48] width 14 height 23
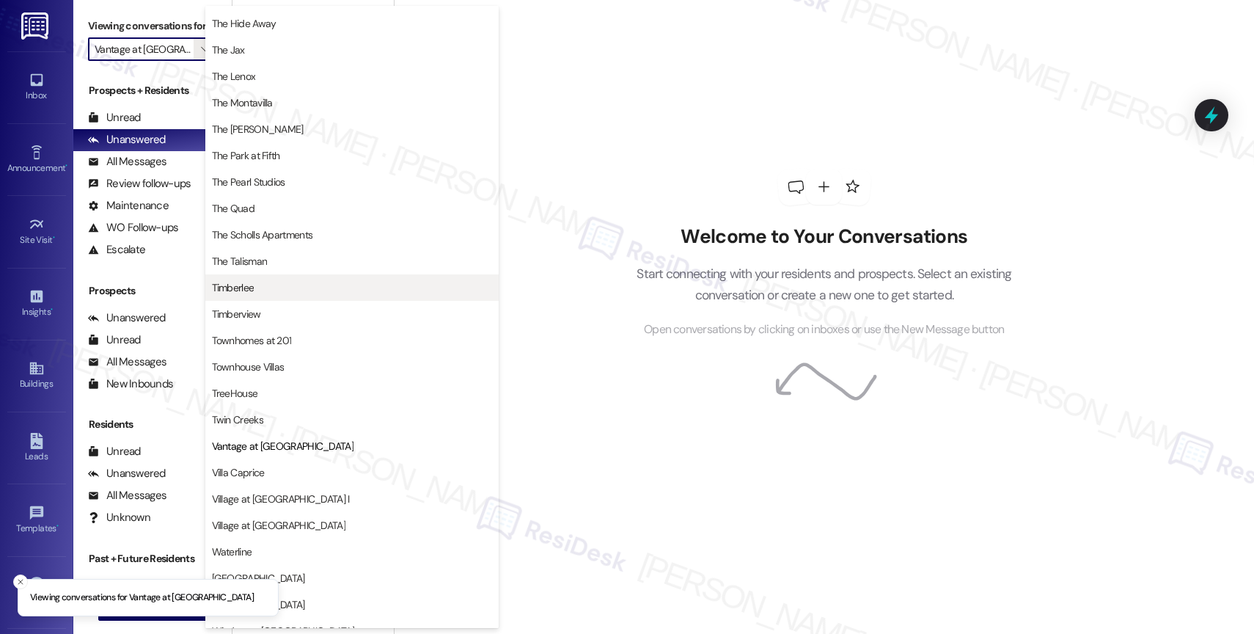
scroll to position [2671, 0]
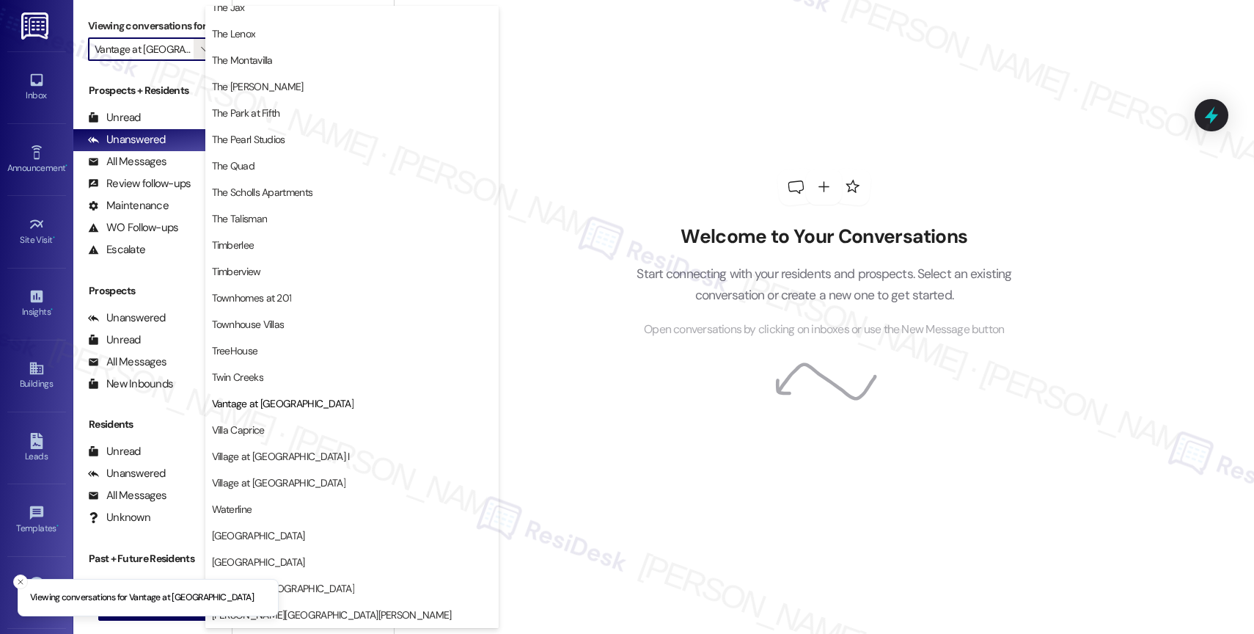
click at [585, 227] on div "Welcome to Your Conversations Start connecting with your residents and prospect…" at bounding box center [824, 317] width 860 height 634
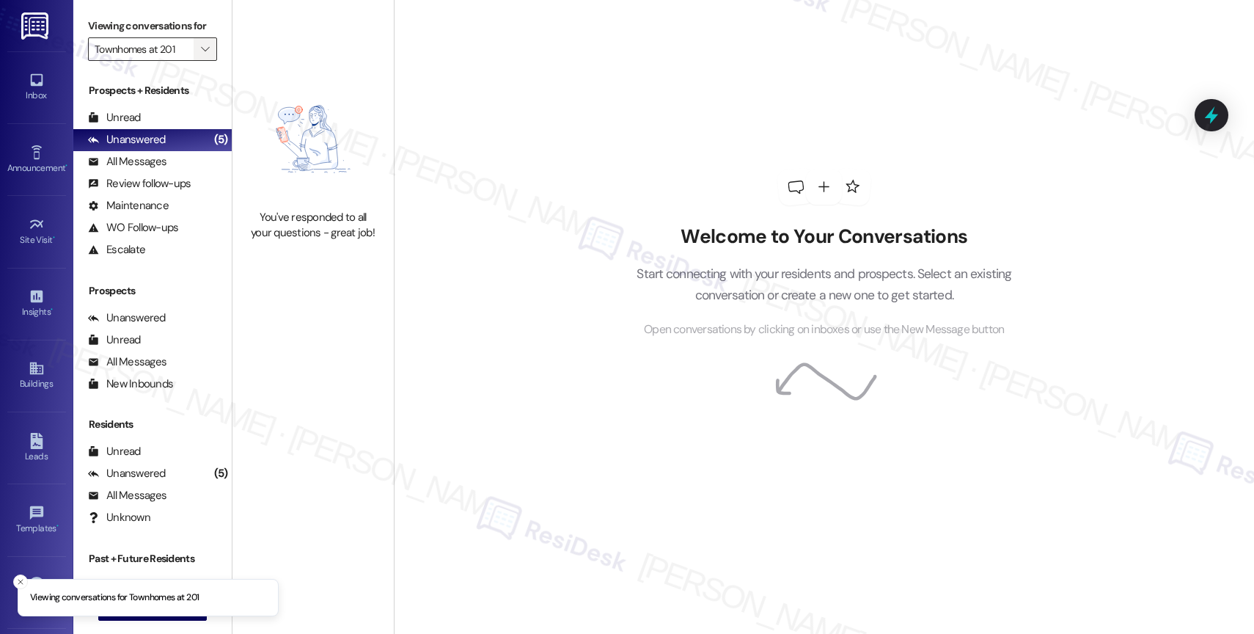
click at [203, 61] on button "" at bounding box center [205, 48] width 23 height 23
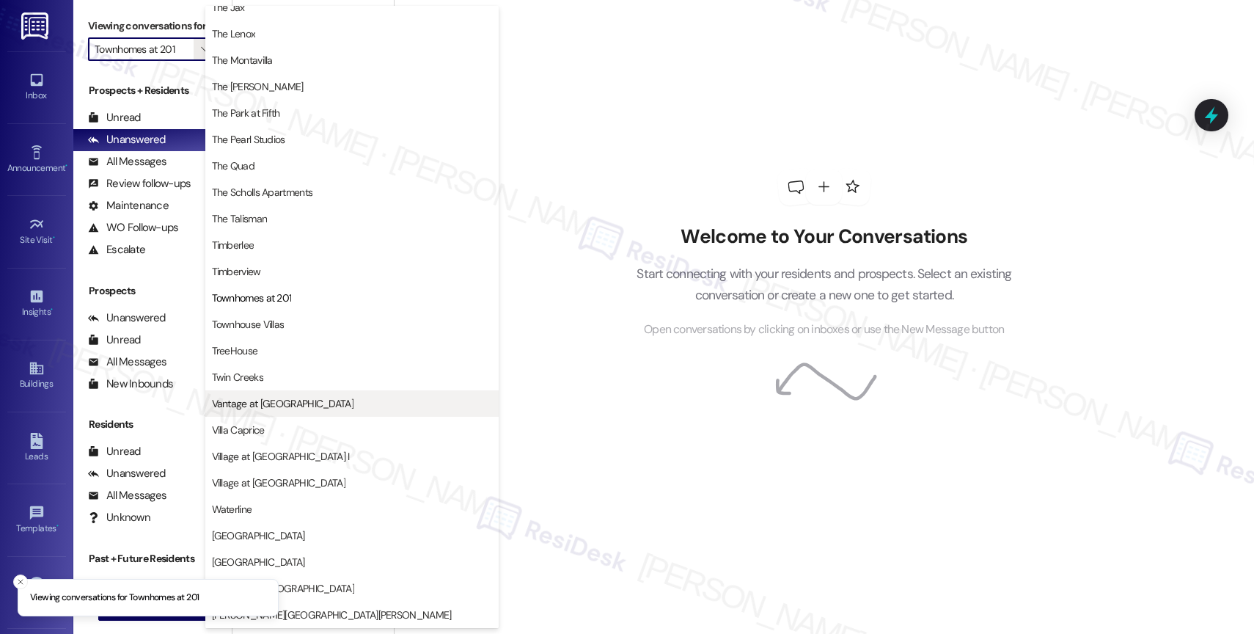
scroll to position [2673, 0]
click at [272, 403] on span "Vantage at [GEOGRAPHIC_DATA]" at bounding box center [283, 403] width 142 height 15
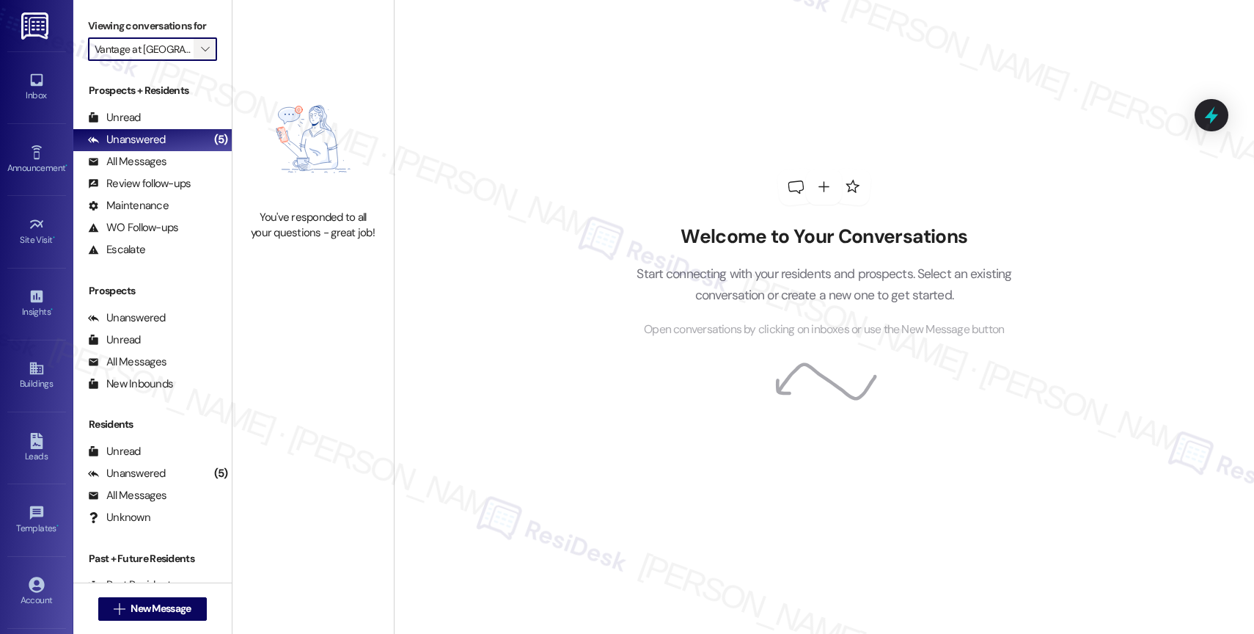
click at [198, 61] on span "" at bounding box center [205, 48] width 14 height 23
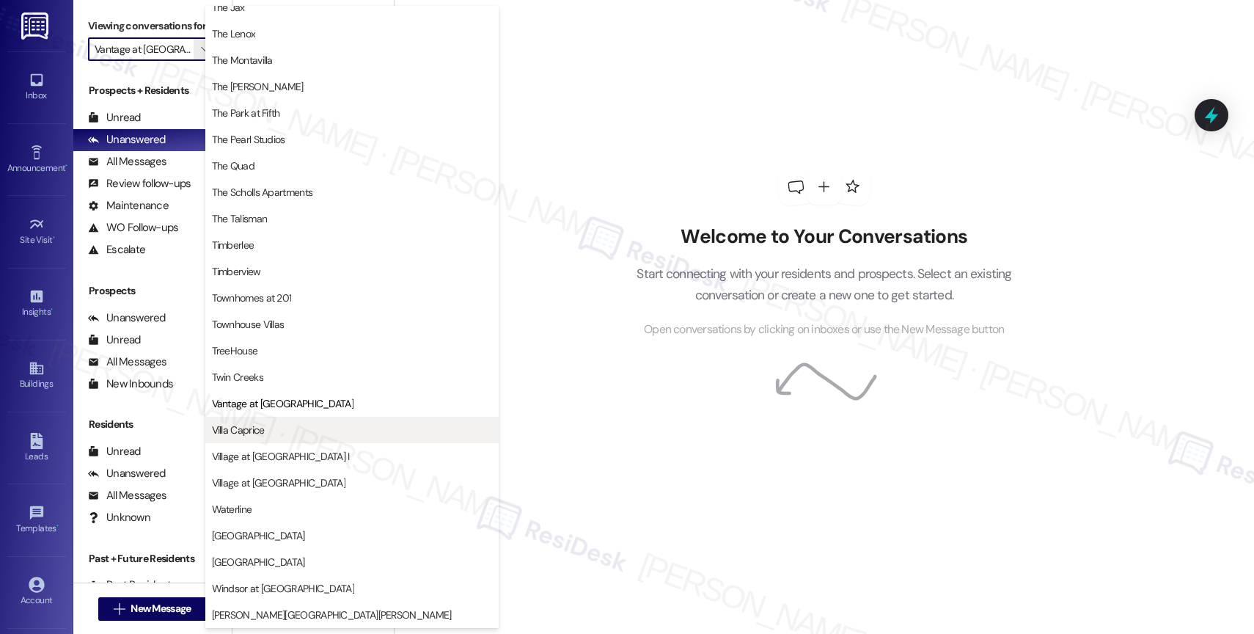
scroll to position [2673, 0]
click at [257, 423] on span "Villa Caprice" at bounding box center [238, 429] width 53 height 15
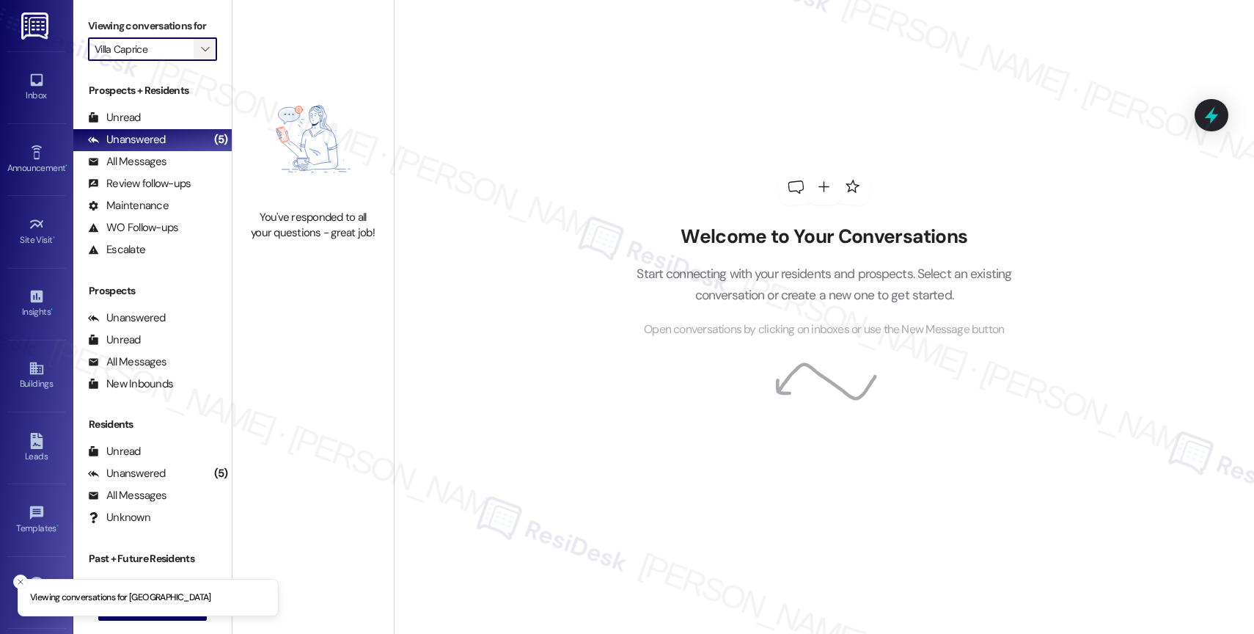
click at [199, 61] on span "" at bounding box center [205, 48] width 14 height 23
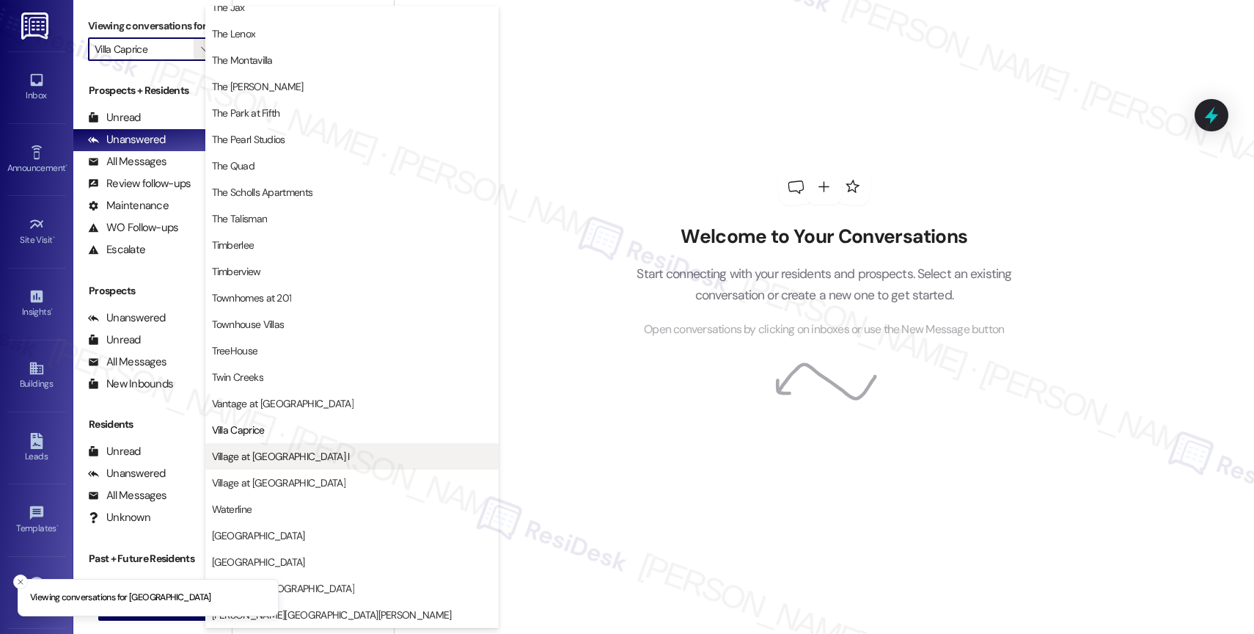
scroll to position [2640, 0]
click at [270, 451] on span "Village at [GEOGRAPHIC_DATA] I" at bounding box center [281, 456] width 138 height 15
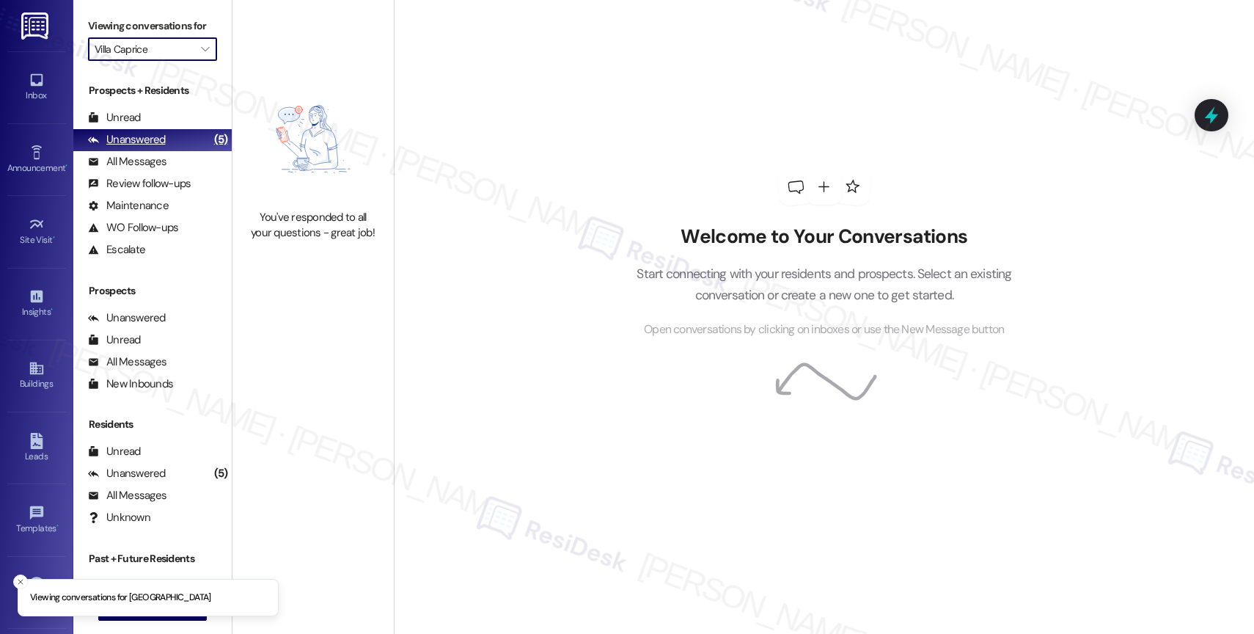
type input "Village at [GEOGRAPHIC_DATA] I"
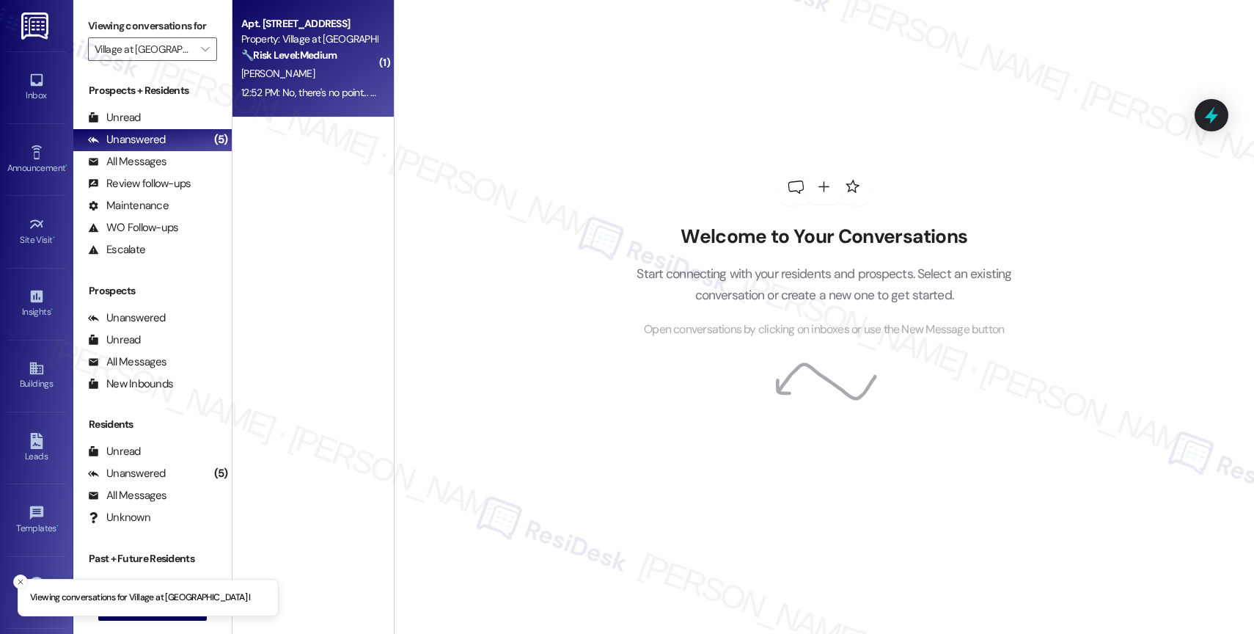
click at [273, 79] on div "I. Yath" at bounding box center [309, 74] width 139 height 18
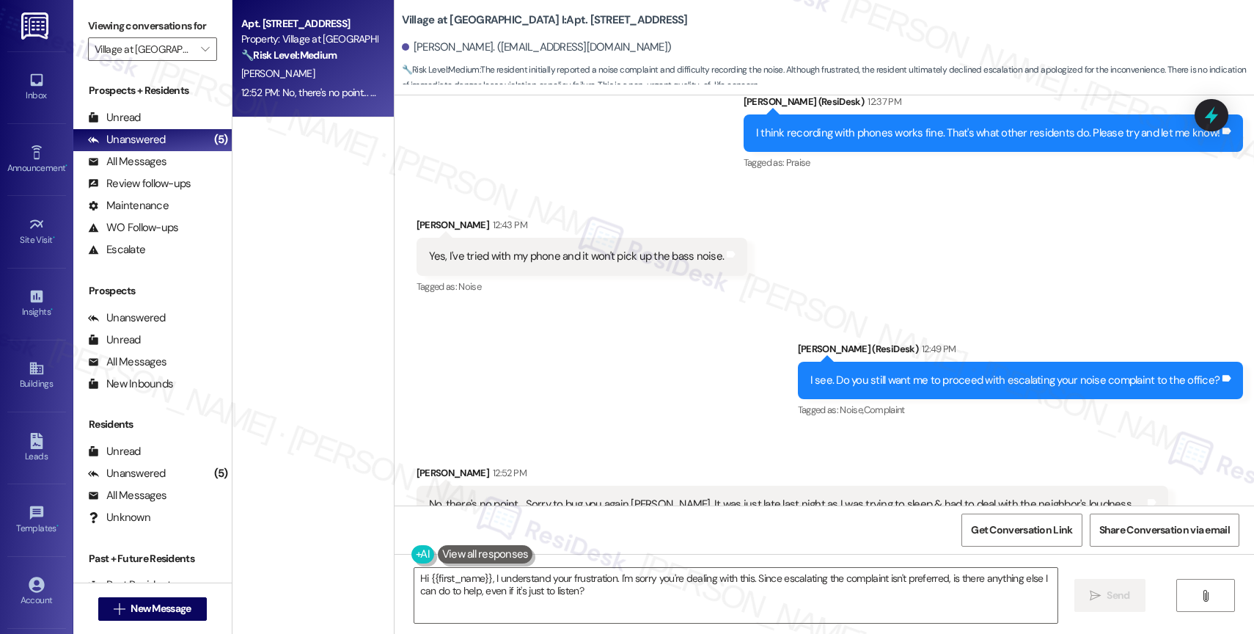
scroll to position [6180, 0]
click at [542, 598] on textarea "Hi {{first_name}}, I understand your frustration. I'm sorry you're dealing with…" at bounding box center [735, 595] width 643 height 55
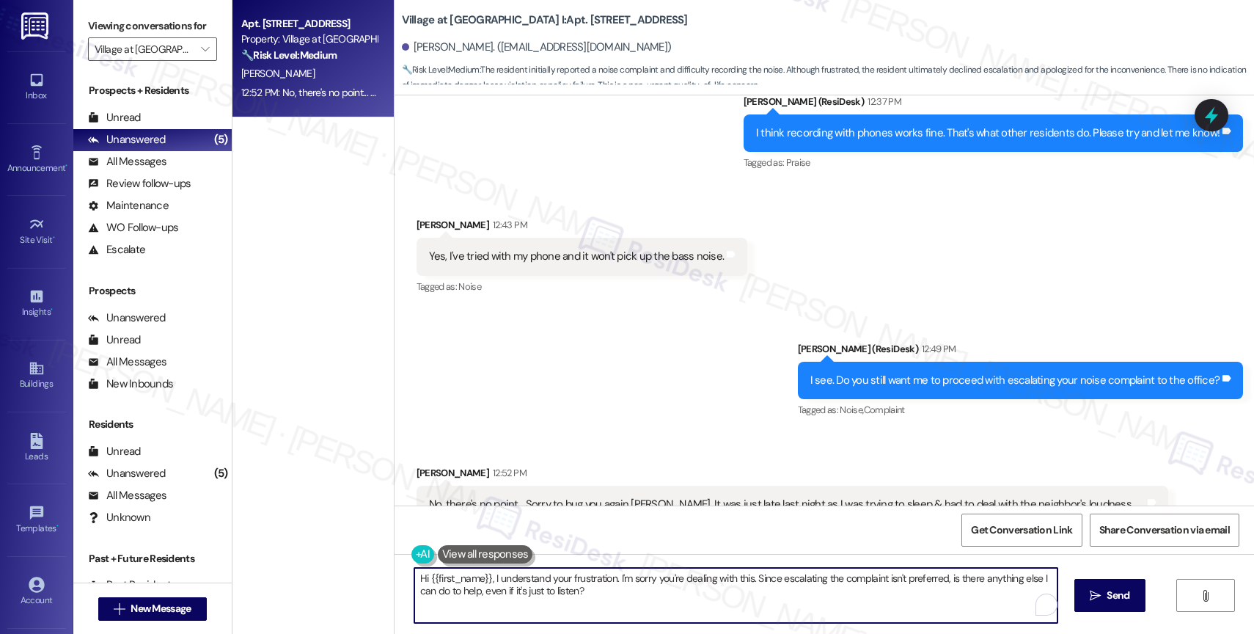
click at [542, 598] on textarea "Hi {{first_name}}, I understand your frustration. I'm sorry you're dealing with…" at bounding box center [735, 595] width 643 height 55
click at [541, 598] on textarea "Hi {{first_name}}, I understand your frustration. I'm sorry you're dealing with…" at bounding box center [735, 595] width 643 height 55
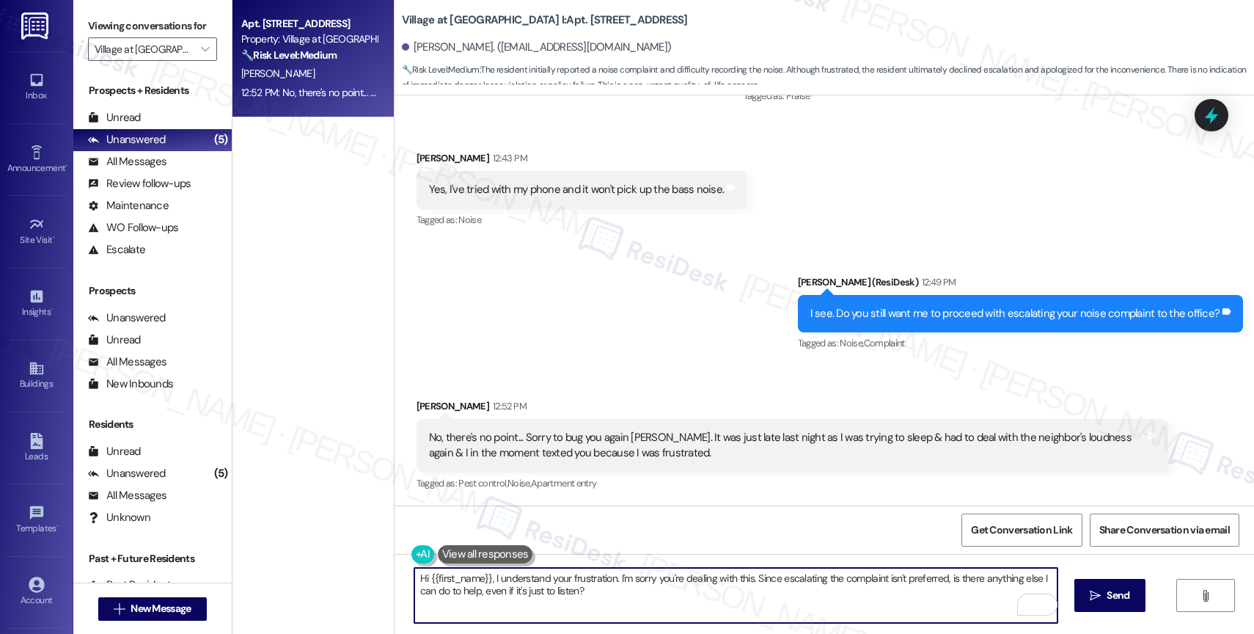
scroll to position [6248, 0]
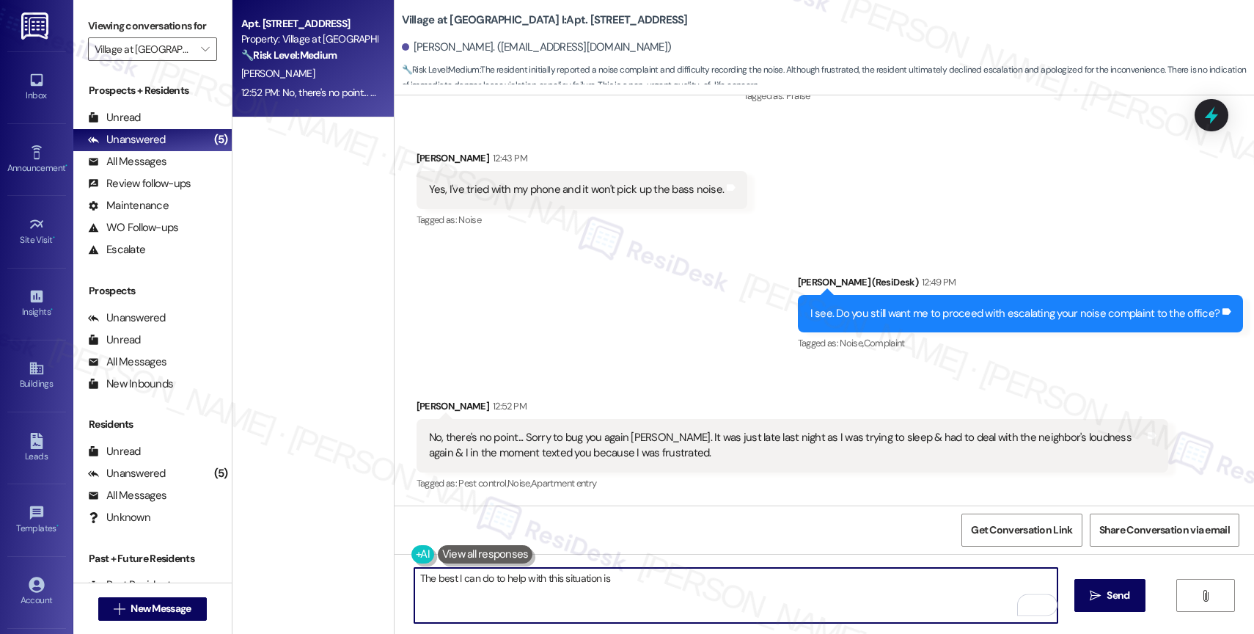
click at [423, 578] on textarea "The best I can do to help with this situation is" at bounding box center [735, 595] width 643 height 55
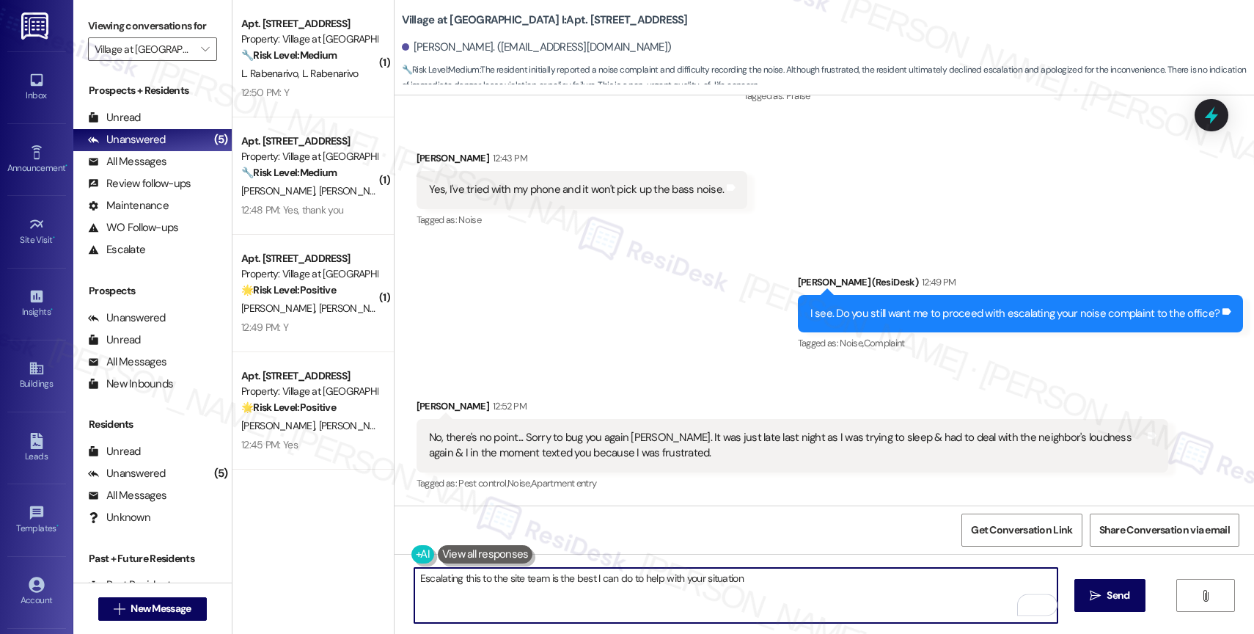
click at [753, 583] on textarea "Escalating this to the site team is the best I can do to help with your situati…" at bounding box center [735, 595] width 643 height 55
click at [768, 588] on textarea "Escalating this to the site team is the best I can do to help with your situati…" at bounding box center [735, 595] width 643 height 55
drag, startPoint x: 698, startPoint y: 581, endPoint x: 770, endPoint y: 575, distance: 72.1
click at [770, 575] on textarea "Escalating this to the site team is the best I can do to help with your situati…" at bounding box center [735, 595] width 643 height 55
type textarea "Escalating this to the site team is the best I can do to help with your noise c…"
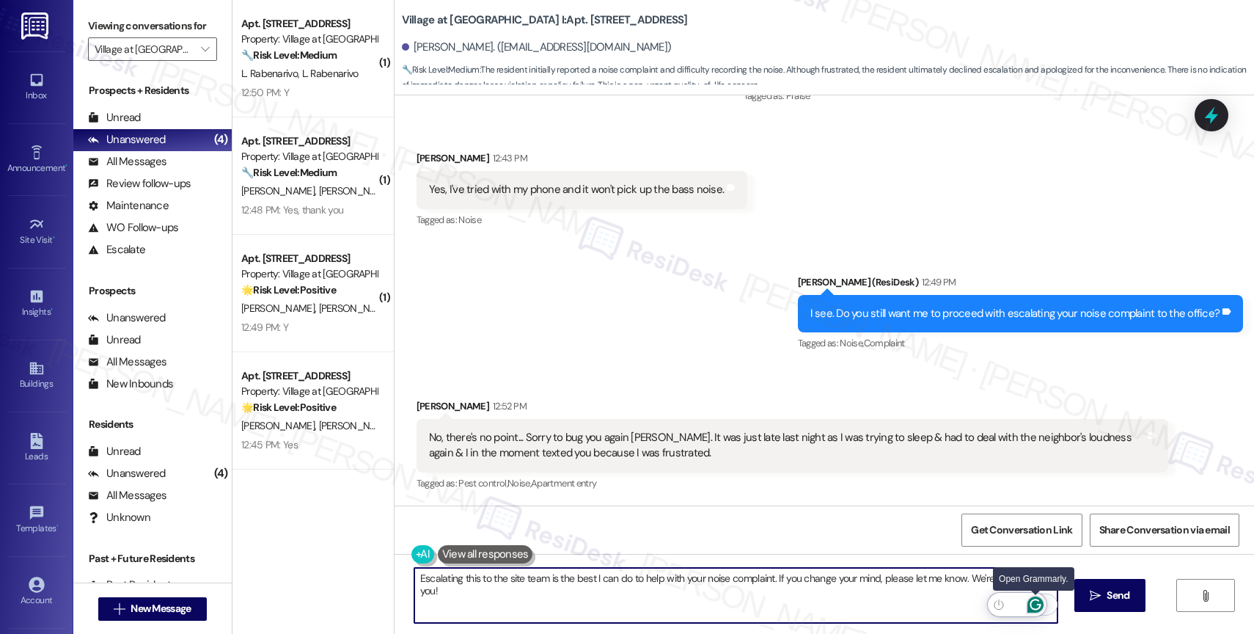
click at [1038, 603] on icon "Open Grammarly. 0 Suggestions." at bounding box center [1034, 604] width 11 height 11
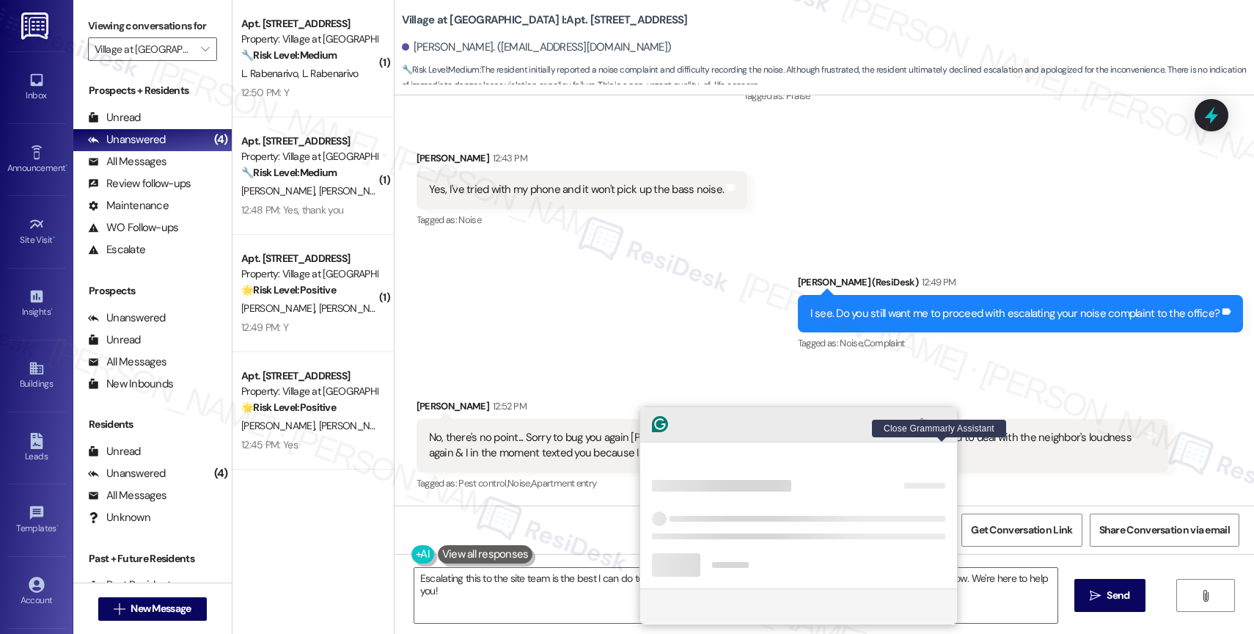
click at [945, 430] on icon "Close Grammarly Assistant" at bounding box center [942, 424] width 12 height 12
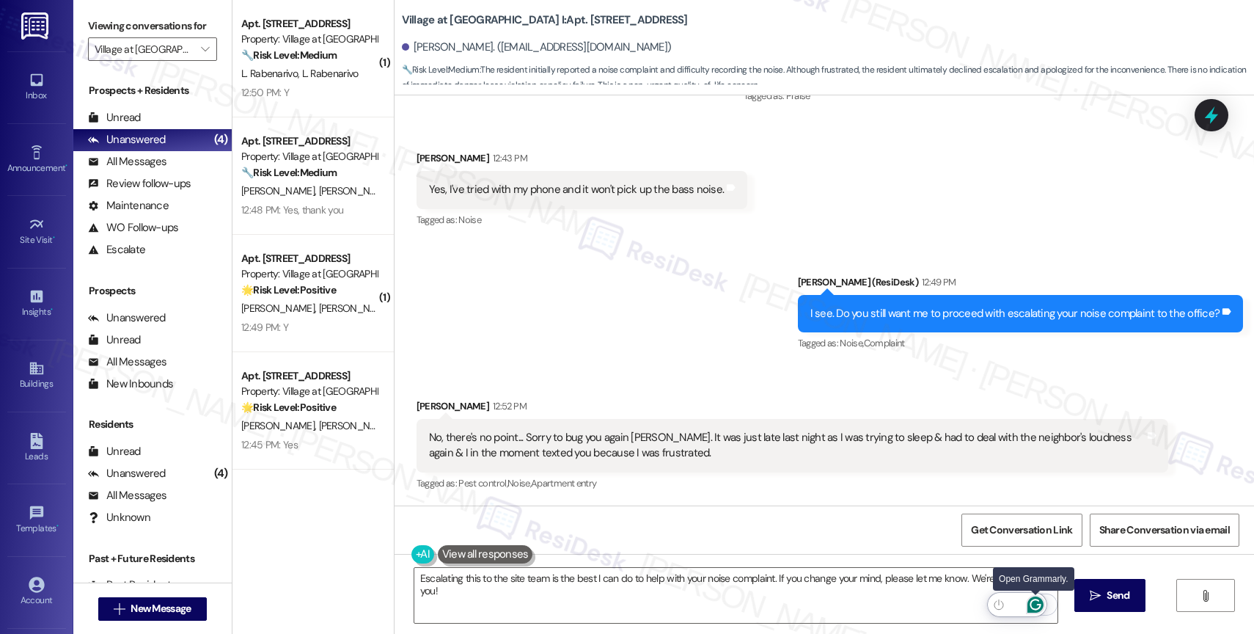
click at [1036, 602] on icon "Open Grammarly. 0 Suggestions." at bounding box center [1035, 604] width 16 height 16
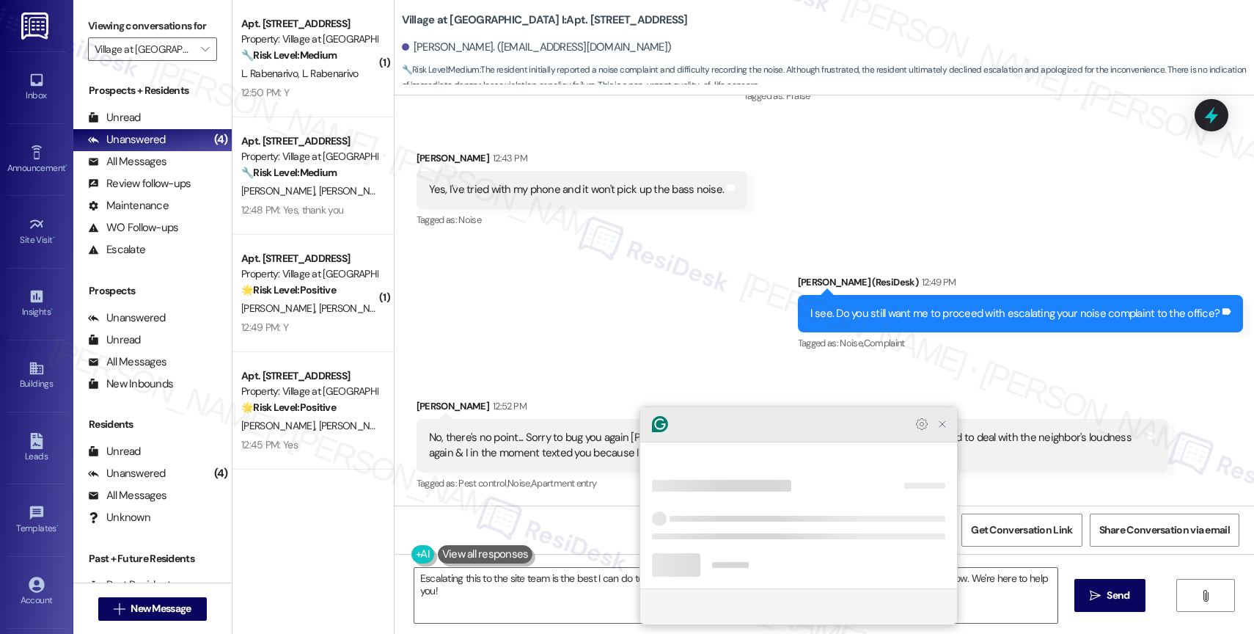
click at [946, 430] on icon "Close Grammarly Assistant" at bounding box center [942, 424] width 12 height 12
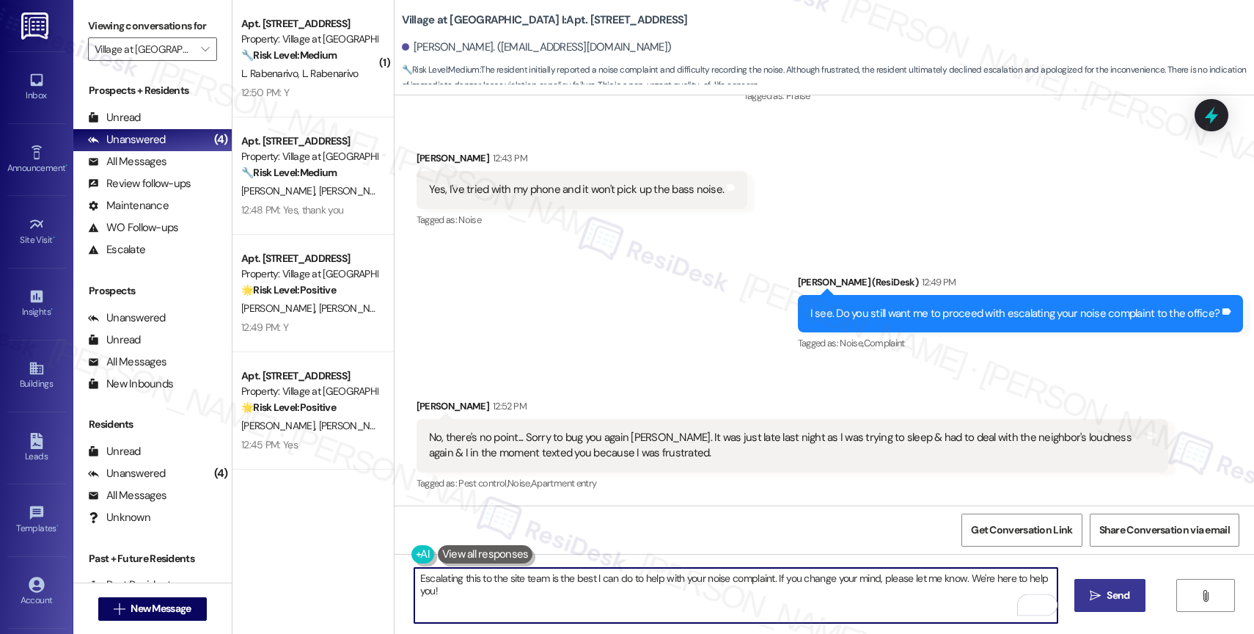
click at [1095, 600] on icon "" at bounding box center [1095, 596] width 11 height 12
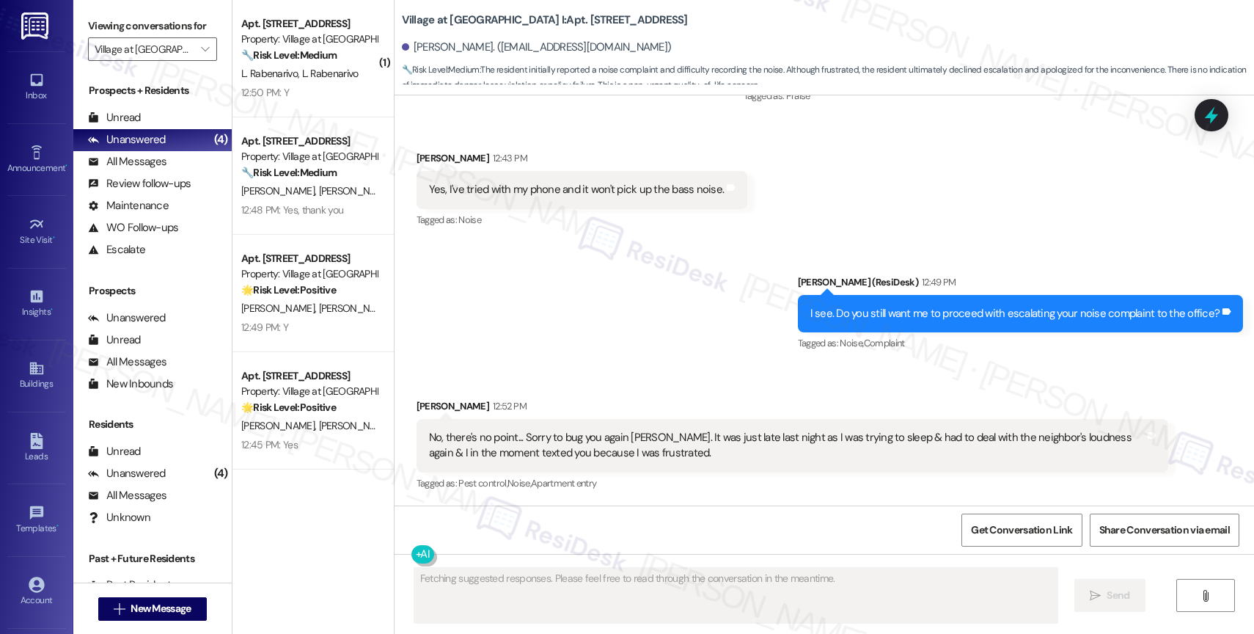
scroll to position [6350, 0]
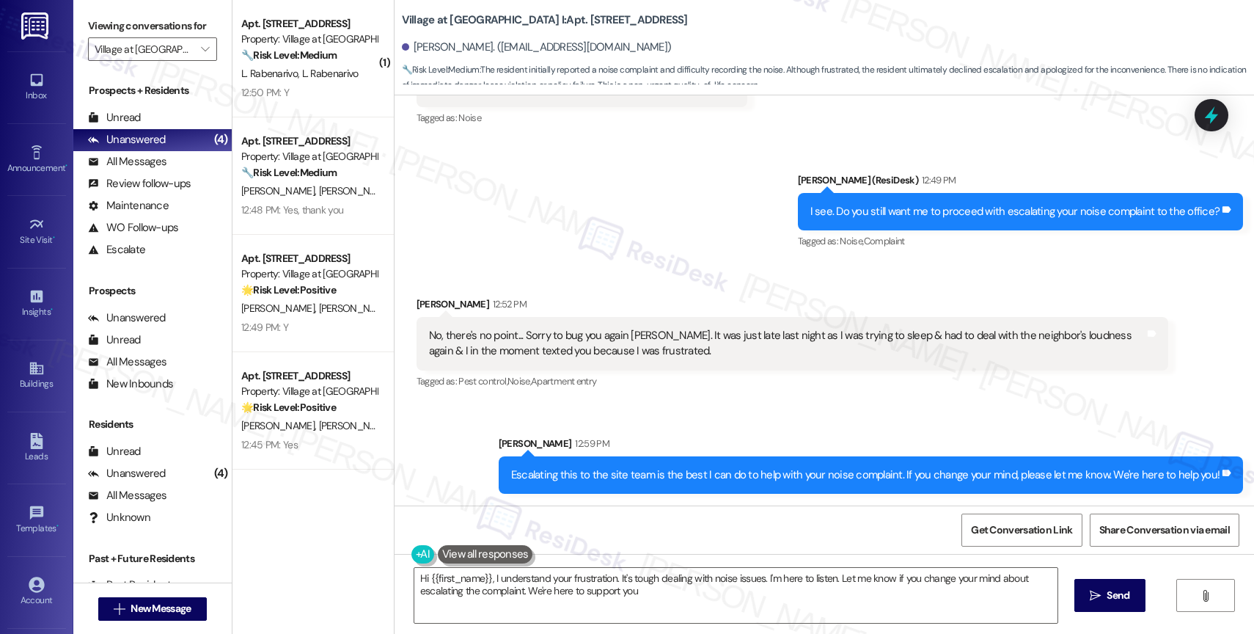
type textarea "Hi {{first_name}}, I understand your frustration. It's tough dealing with noise…"
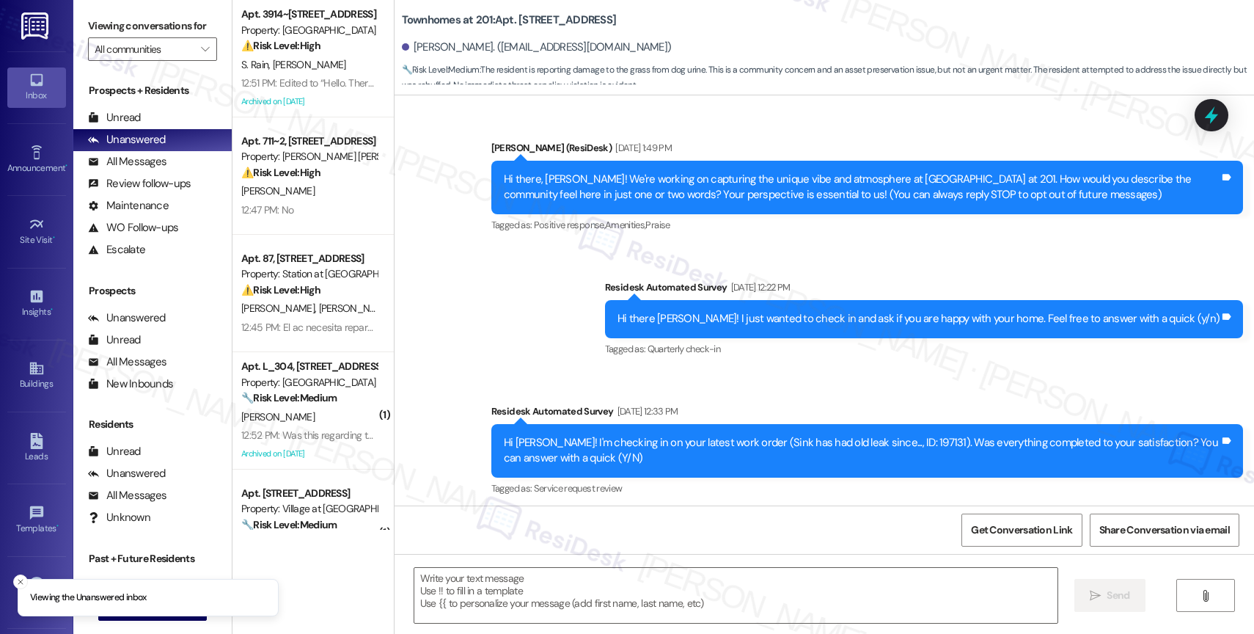
scroll to position [17745, 0]
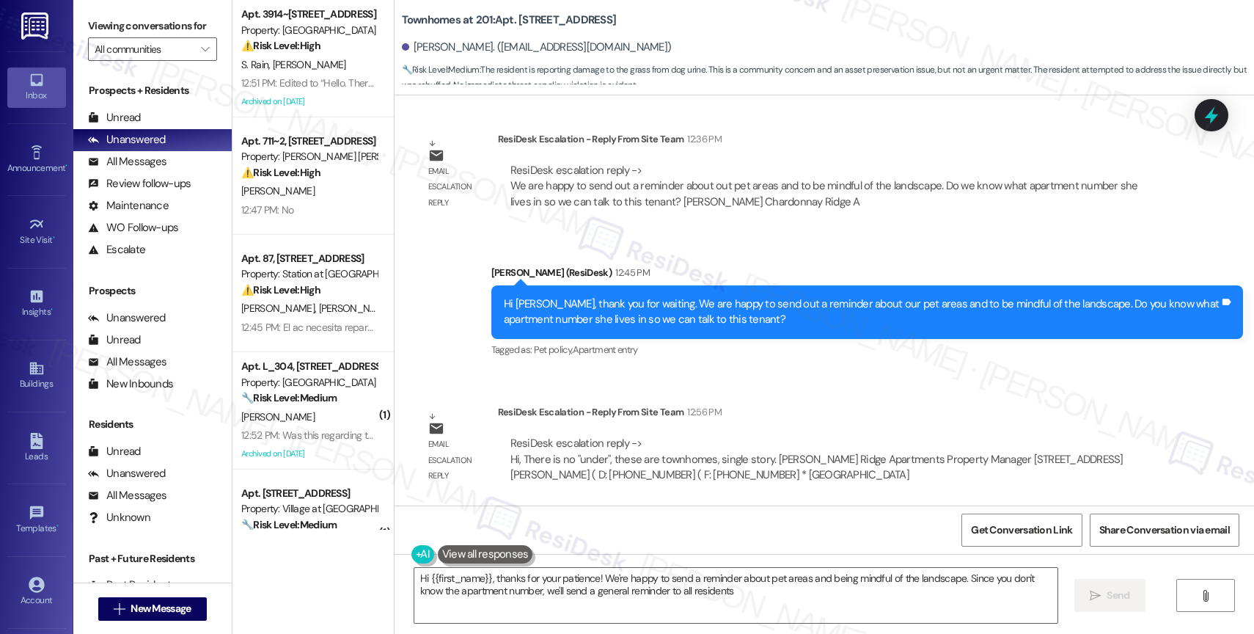
type textarea "Hi {{first_name}}, thanks for your patience! We're happy to send a reminder abo…"
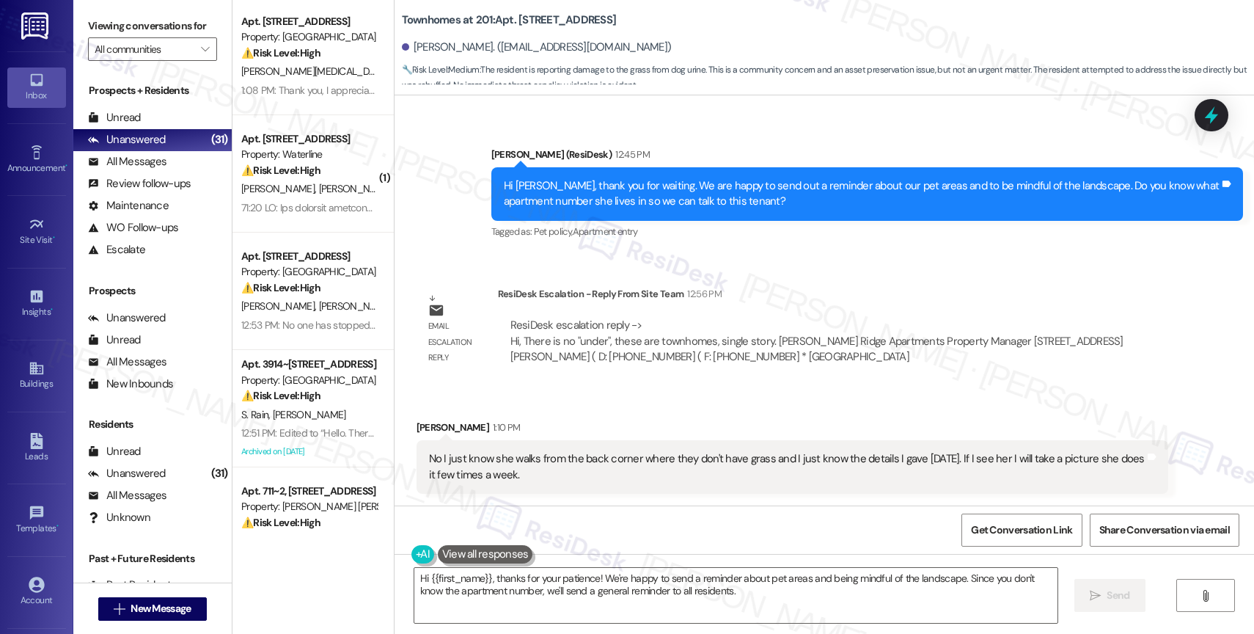
scroll to position [837, 0]
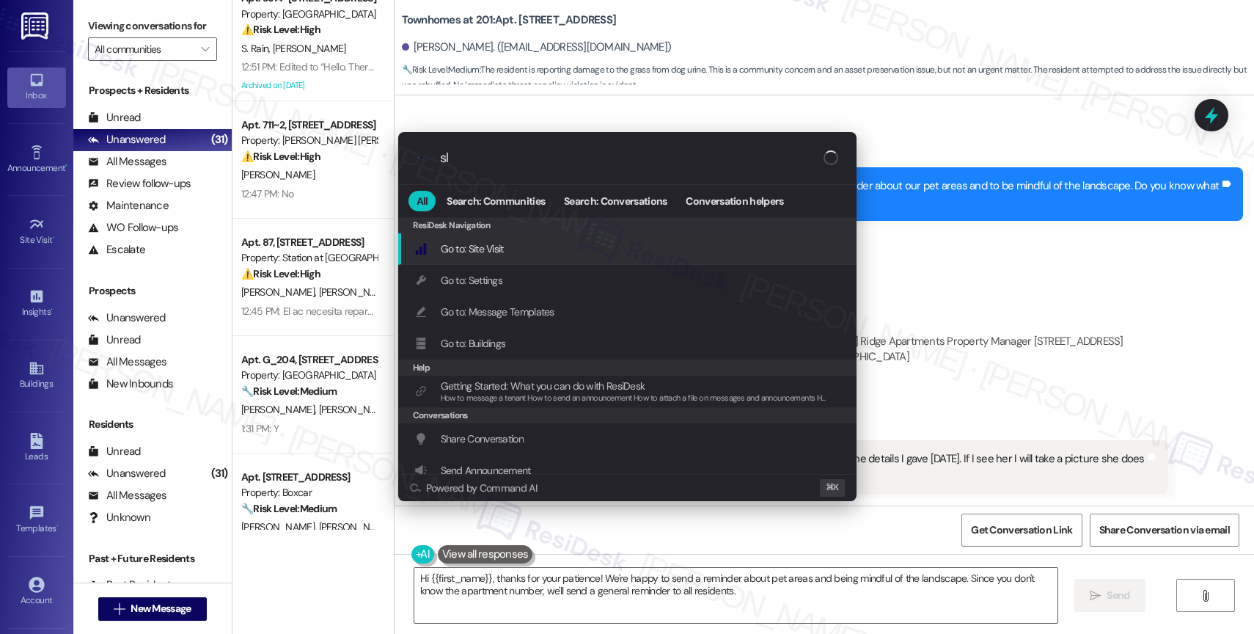
type input "sla"
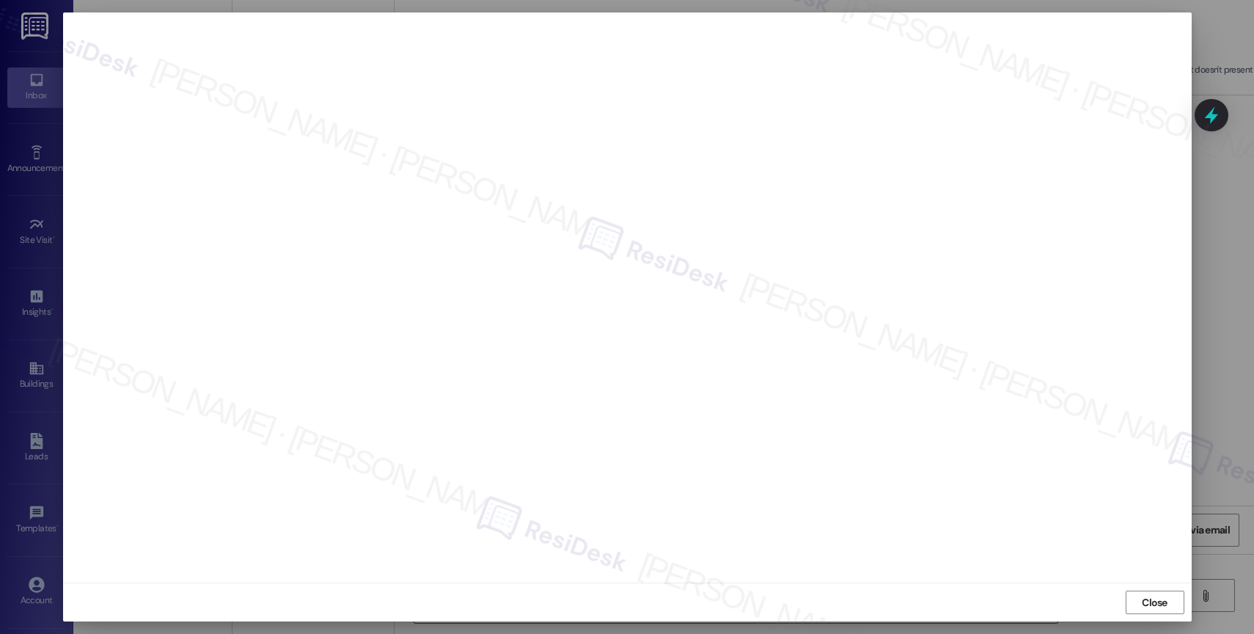
type textarea "Hey {{first_name}}, thanks for the additional info! If you happen to get a pict…"
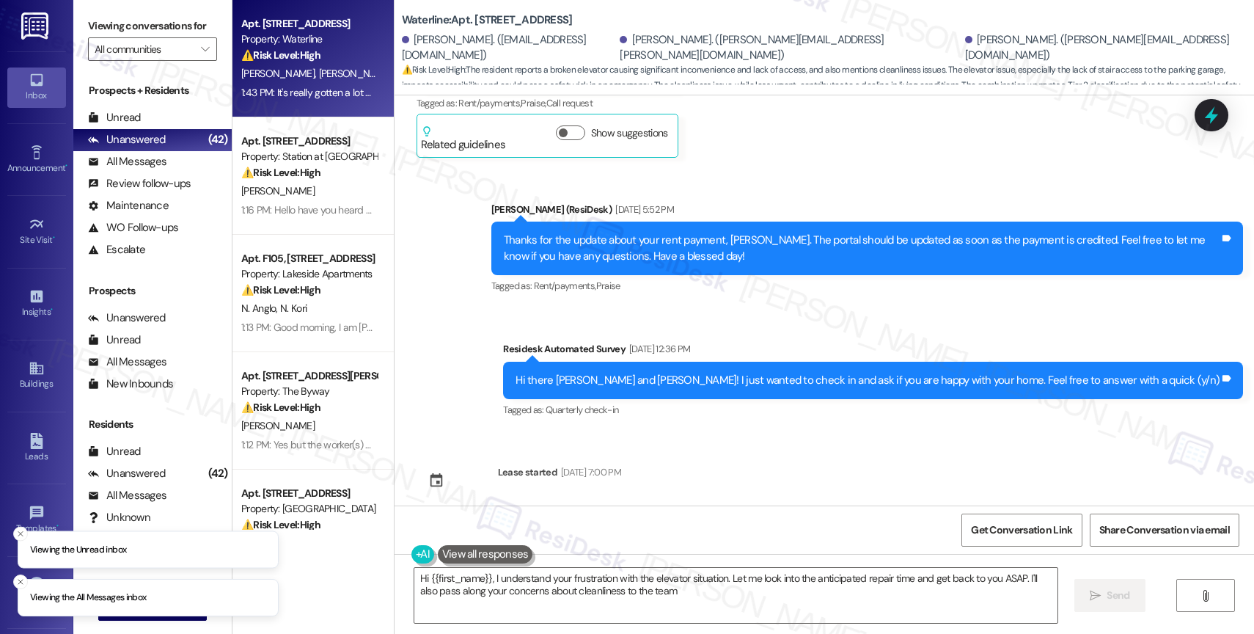
type textarea "Hi {{first_name}}, I understand your frustration with the elevator situation. L…"
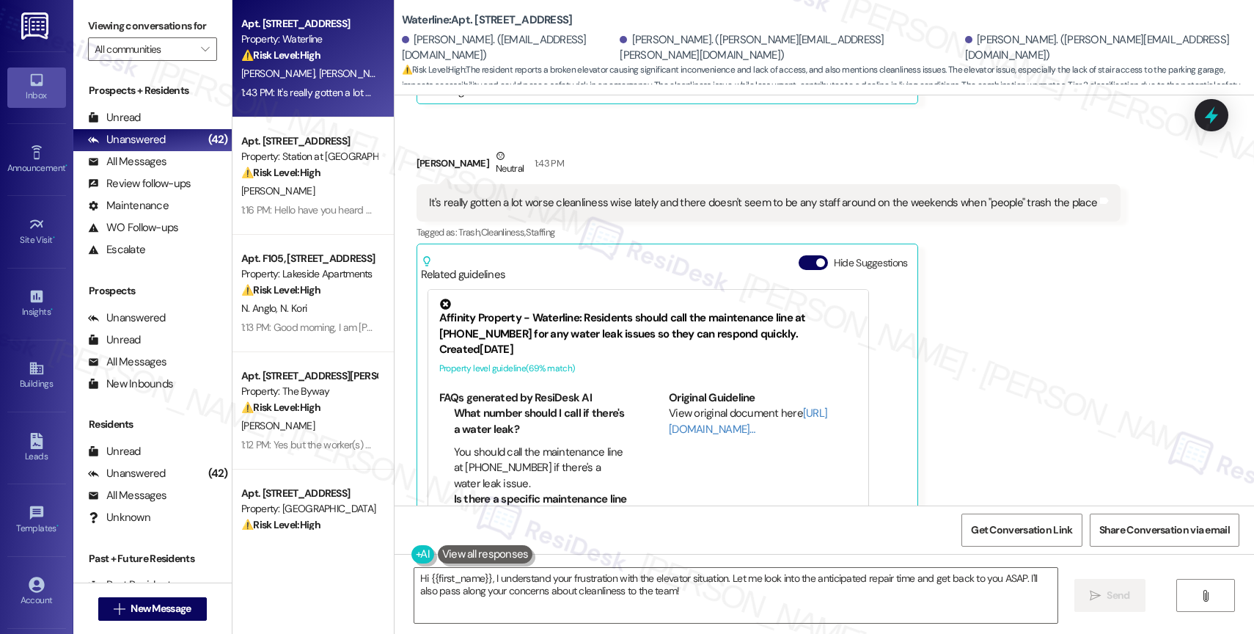
scroll to position [3234, 0]
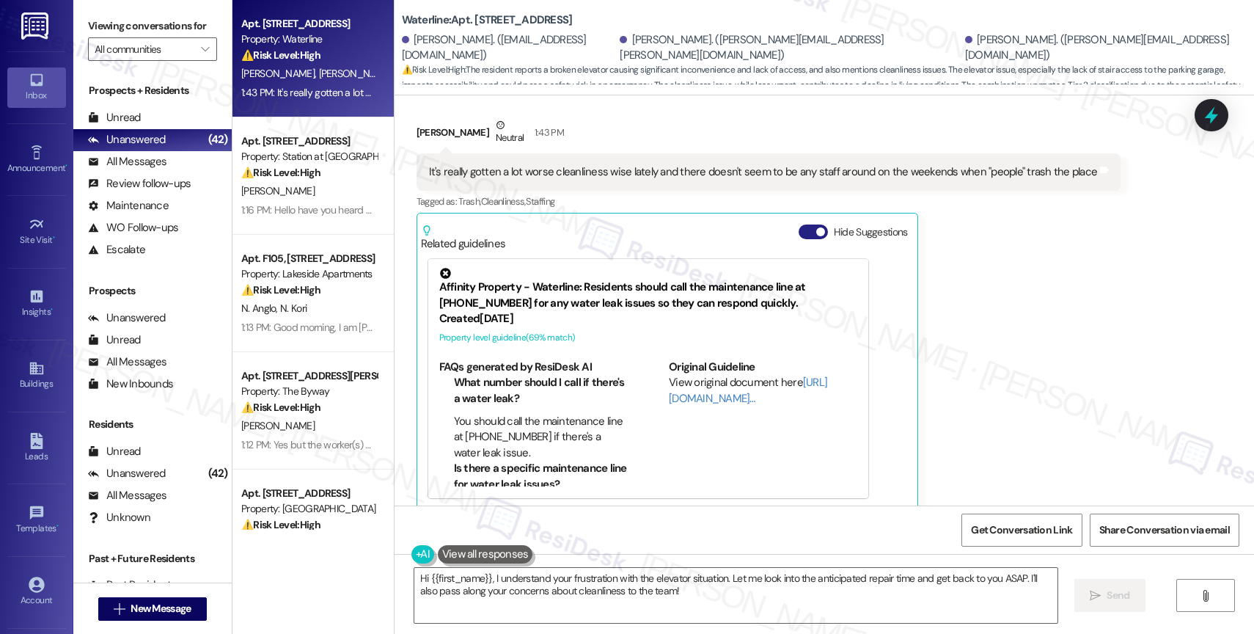
click at [798, 224] on button "Hide Suggestions" at bounding box center [812, 231] width 29 height 15
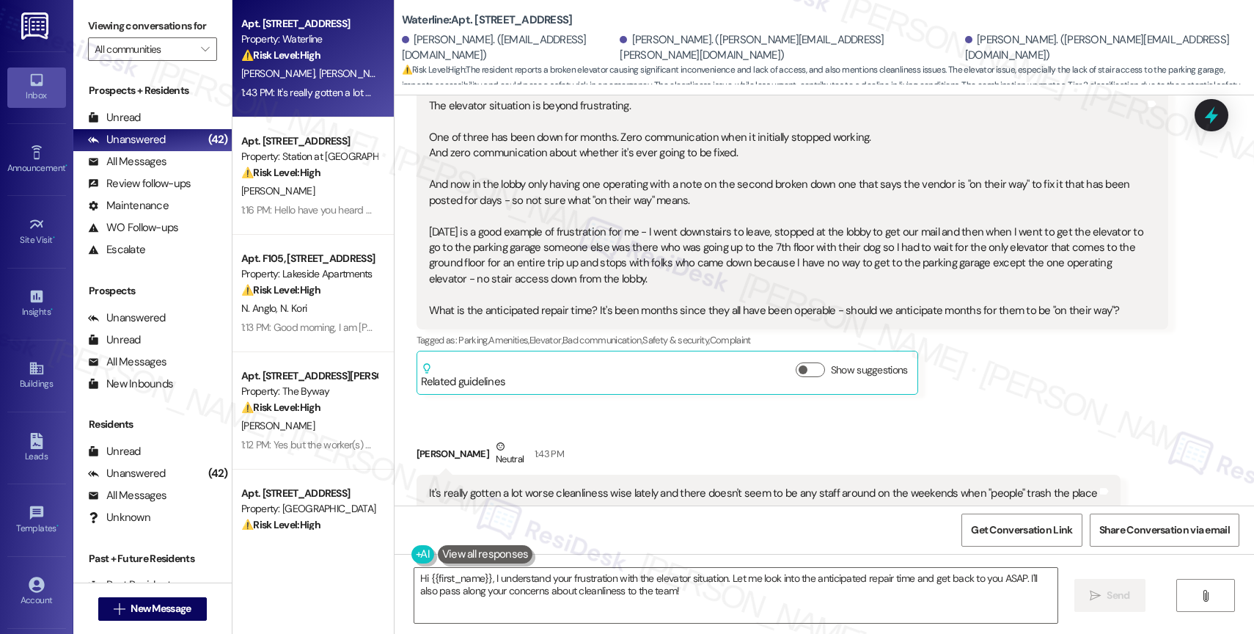
scroll to position [2728, 0]
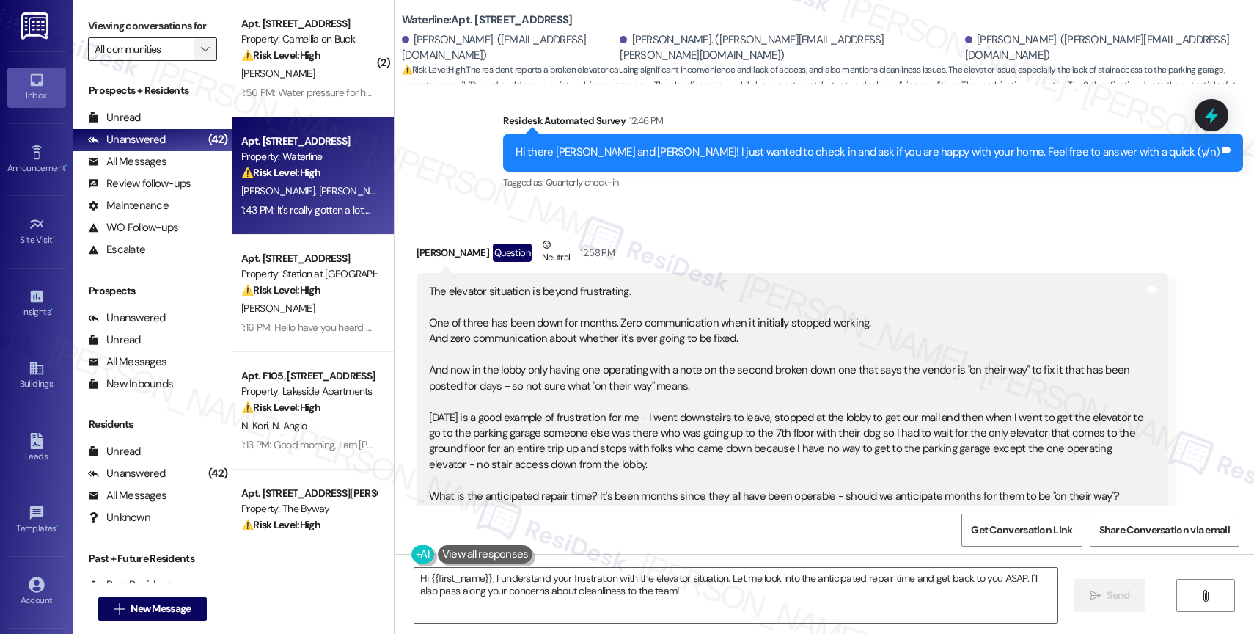
click at [199, 59] on span "" at bounding box center [205, 48] width 14 height 23
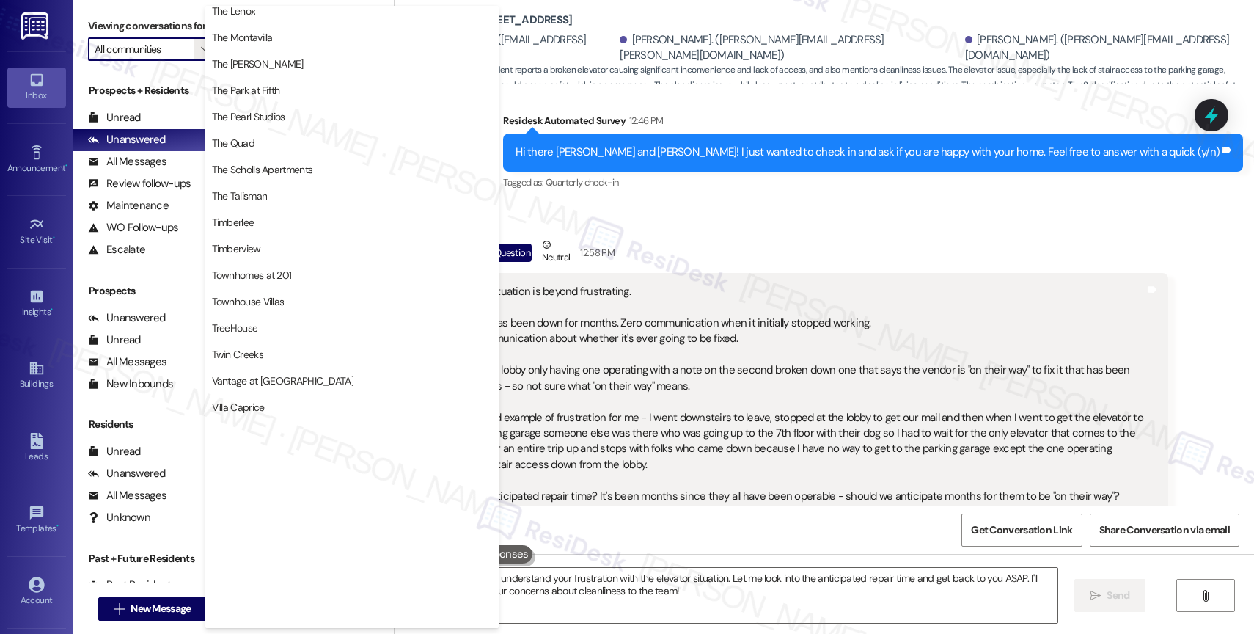
scroll to position [2705, 0]
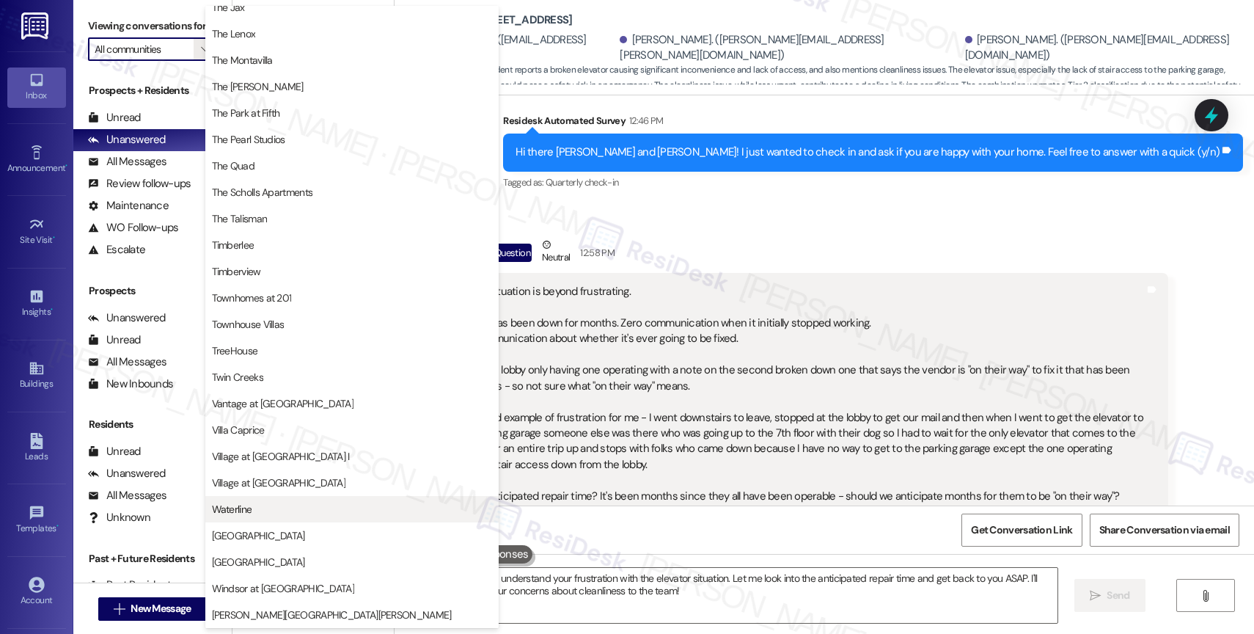
click at [264, 515] on span "Waterline" at bounding box center [352, 509] width 280 height 15
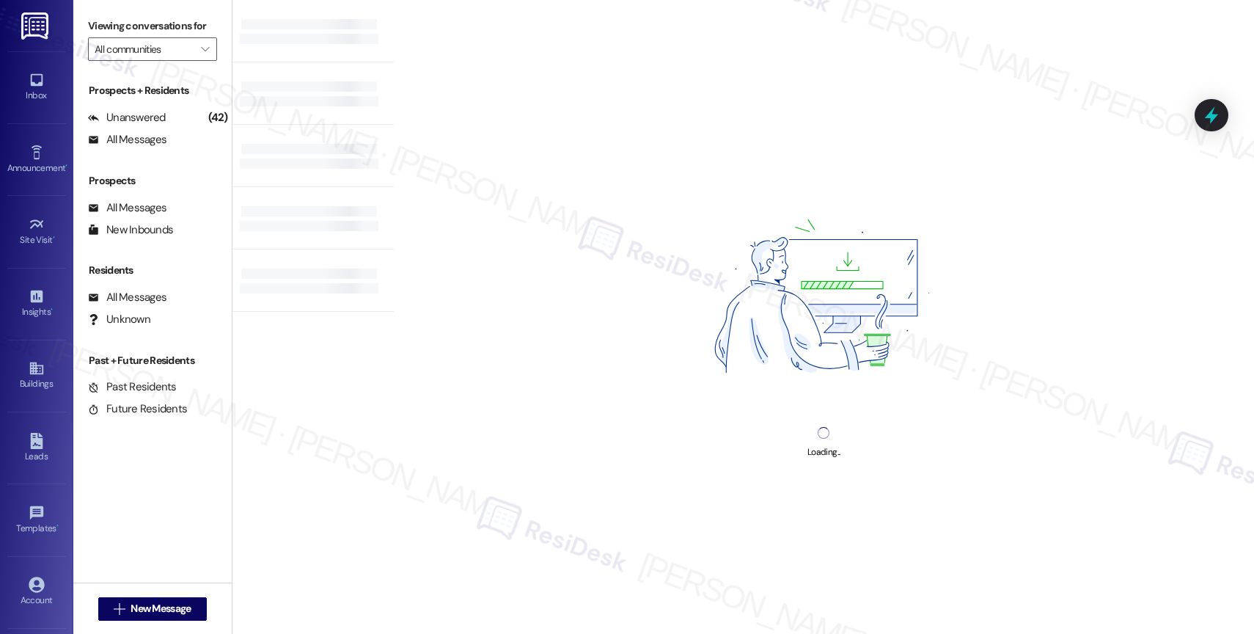
type input "Waterline"
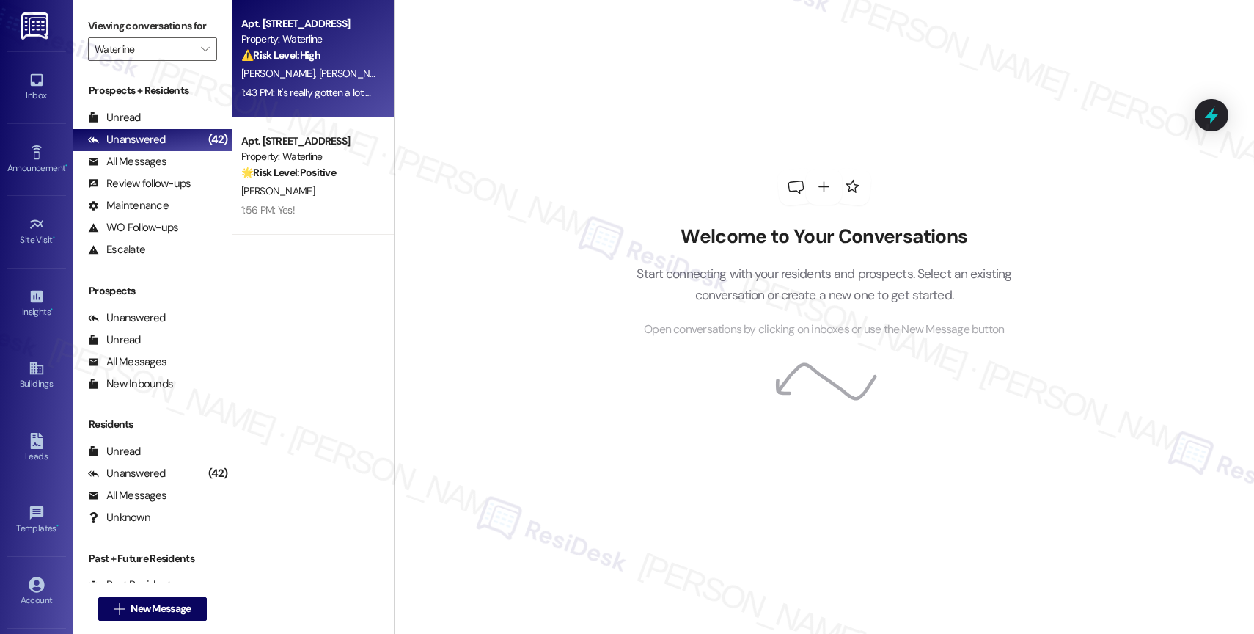
click at [316, 48] on div "⚠️ Risk Level: High The resident reports a broken elevator causing significant …" at bounding box center [309, 55] width 136 height 15
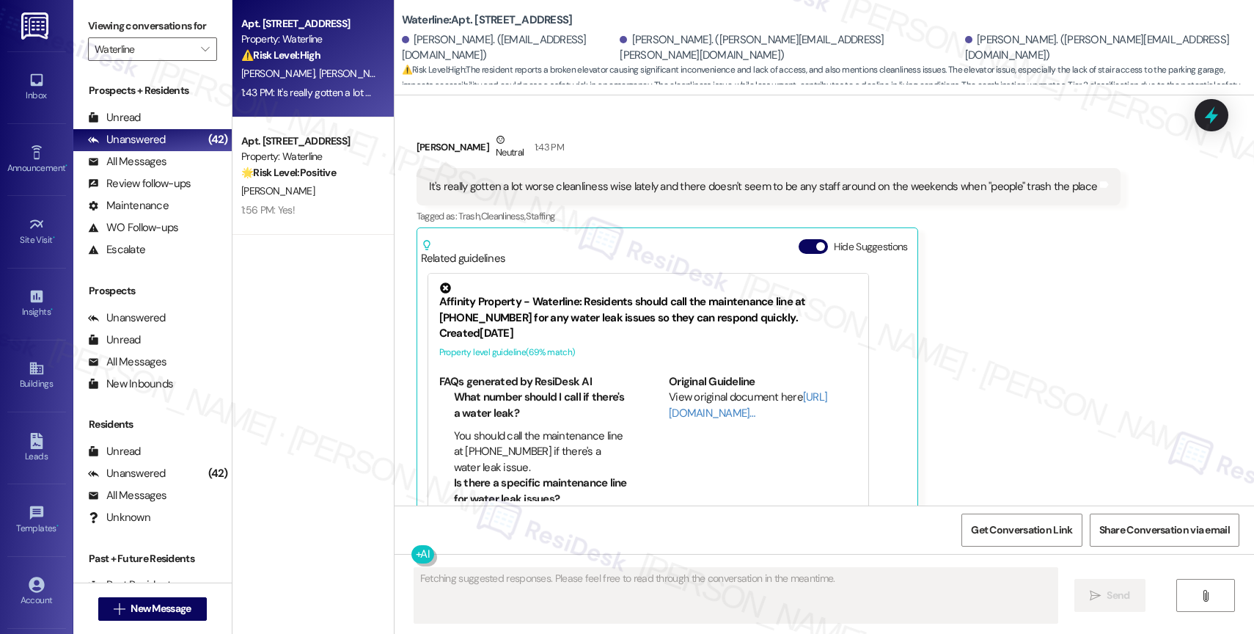
scroll to position [3234, 0]
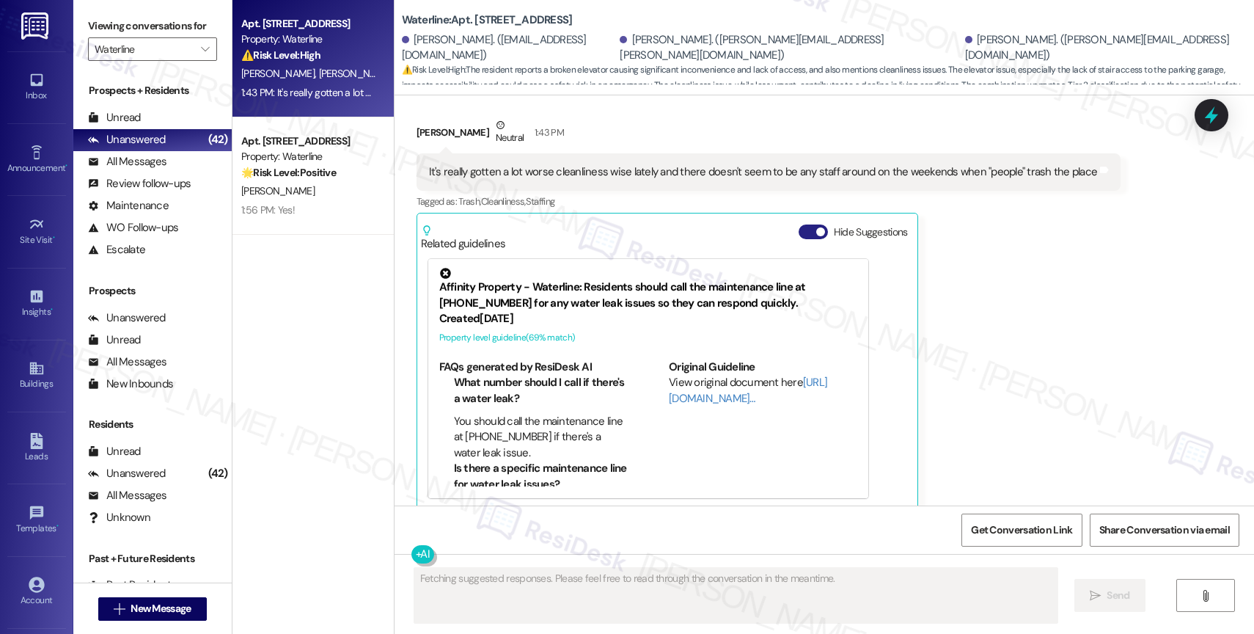
click at [801, 224] on button "Hide Suggestions" at bounding box center [812, 231] width 29 height 15
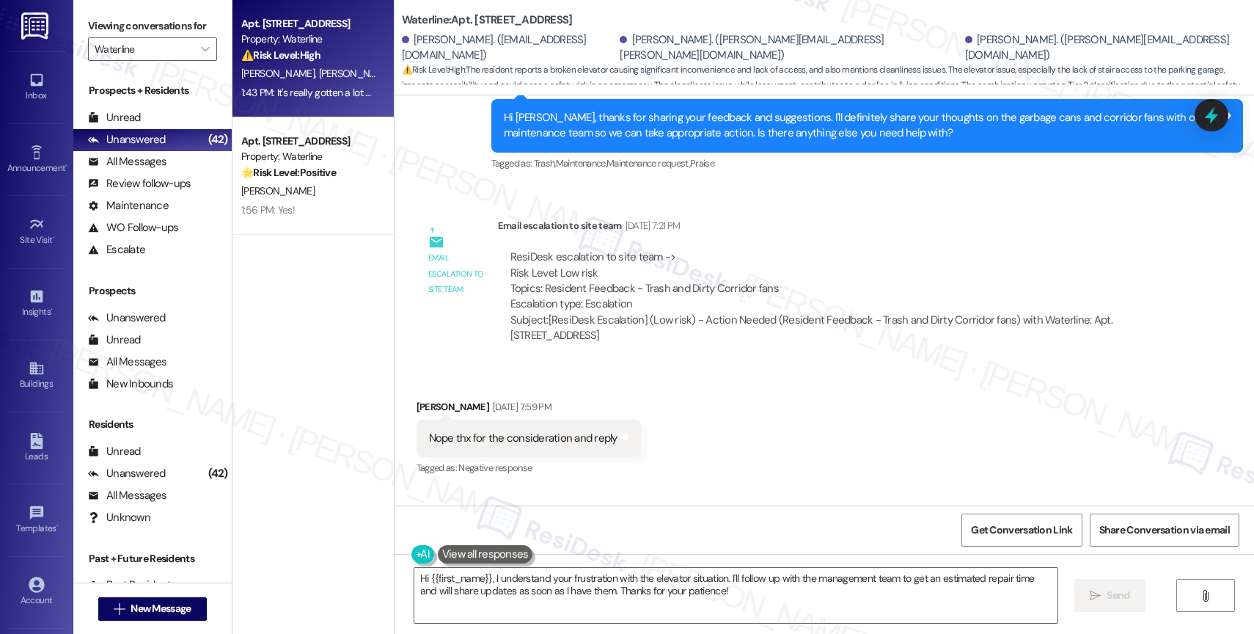
scroll to position [1812, 0]
click at [732, 423] on div "Received via SMS [PERSON_NAME] [DATE] 7:59 PM Nope thx for the consideration an…" at bounding box center [823, 429] width 859 height 124
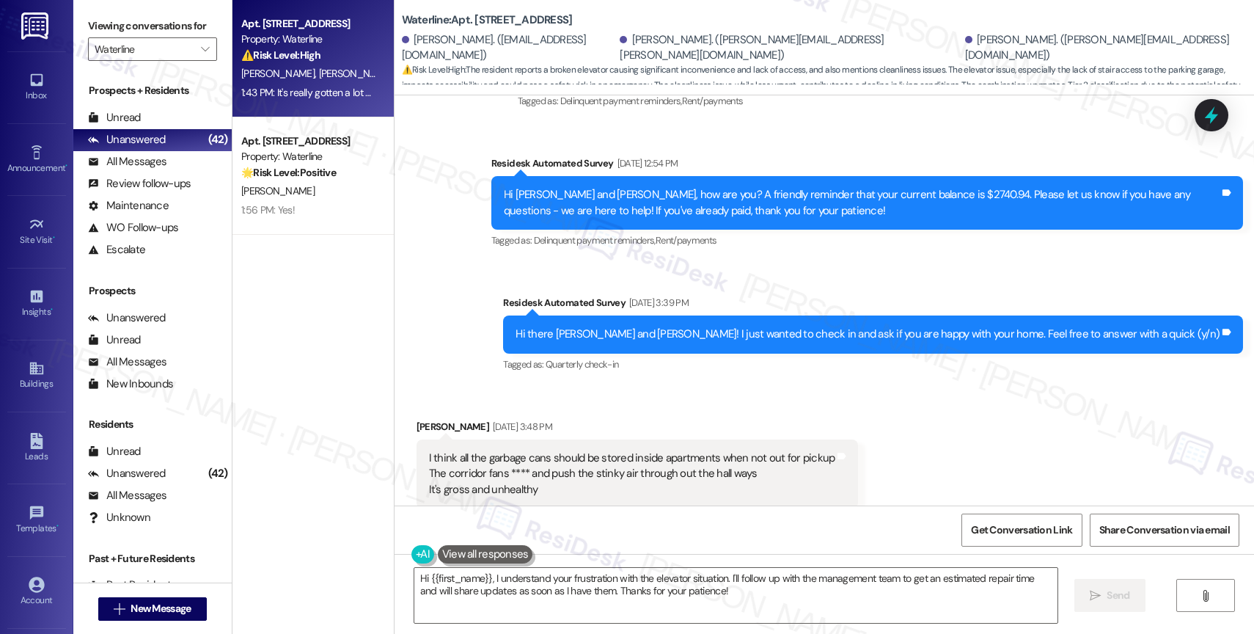
scroll to position [1020, 0]
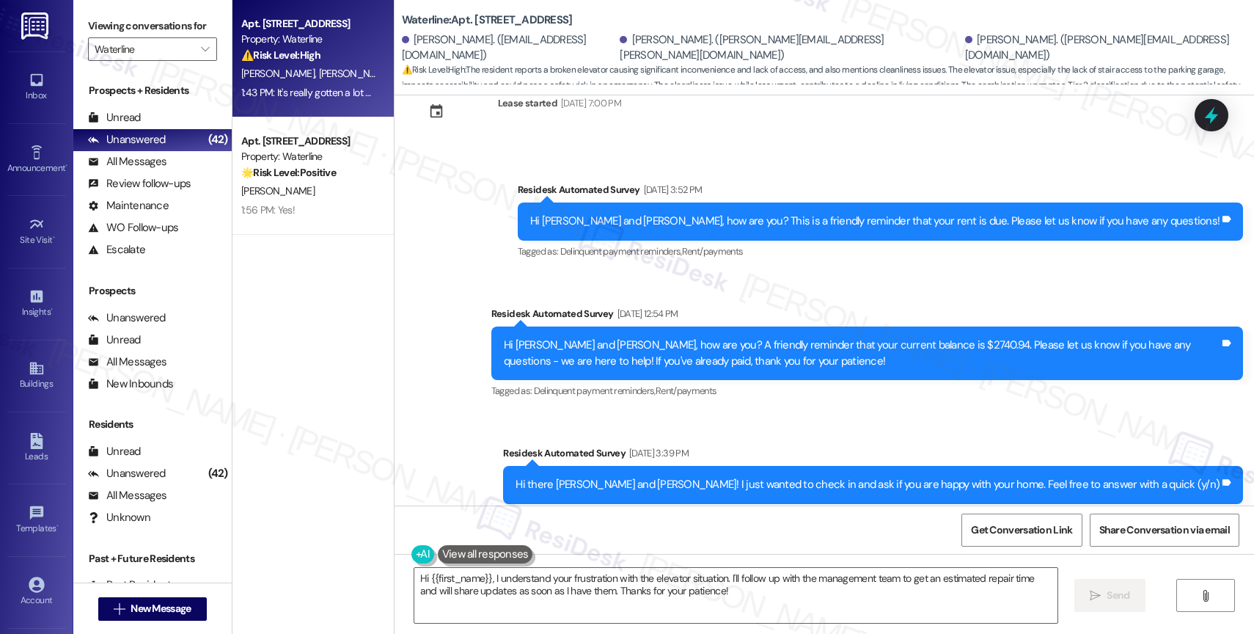
click at [808, 249] on div "Survey, sent via SMS Residesk Automated Survey [DATE] 3:52 PM Hi [PERSON_NAME] …" at bounding box center [880, 222] width 747 height 102
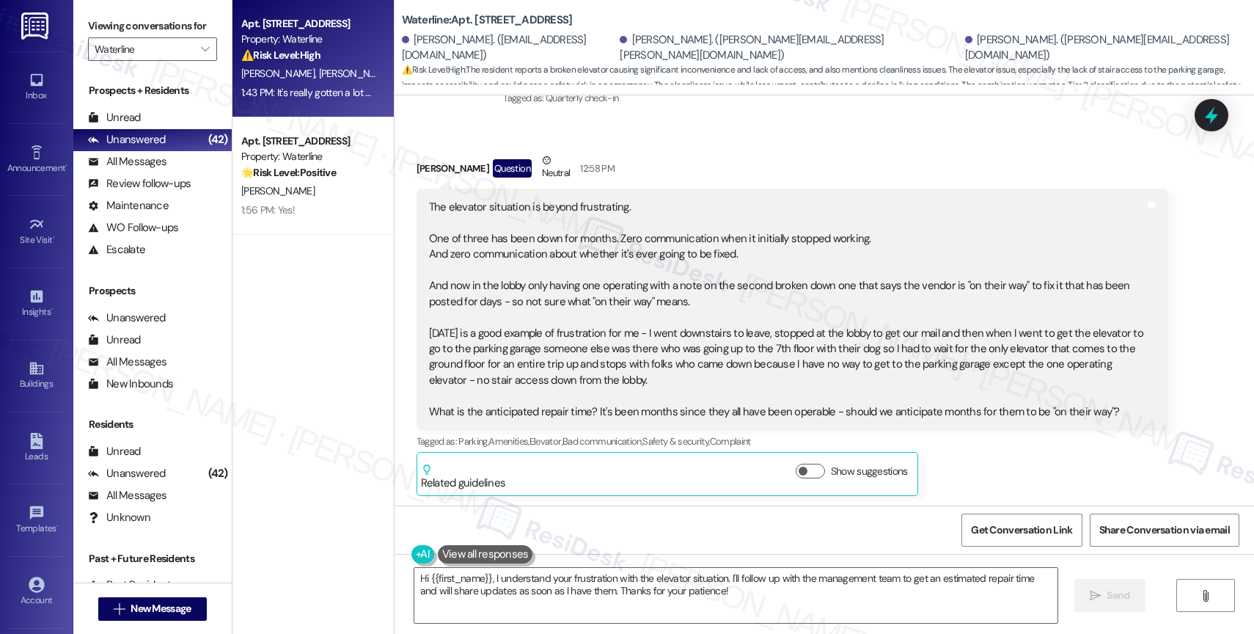
scroll to position [2804, 0]
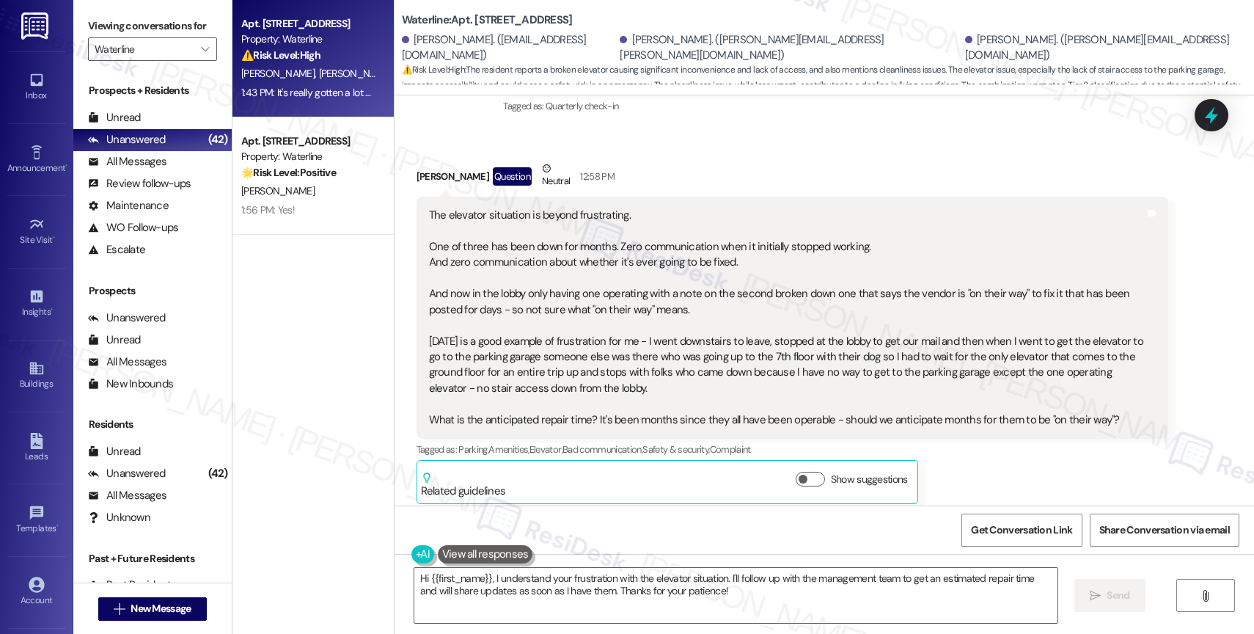
click at [689, 208] on div "The elevator situation is beyond frustrating. One of three has been down for mo…" at bounding box center [787, 318] width 716 height 220
click at [524, 301] on div "The elevator situation is beyond frustrating. One of three has been down for mo…" at bounding box center [787, 318] width 716 height 220
click at [691, 295] on div "The elevator situation is beyond frustrating. One of three has been down for mo…" at bounding box center [787, 318] width 716 height 220
click at [906, 335] on div "The elevator situation is beyond frustrating. One of three has been down for mo…" at bounding box center [787, 318] width 716 height 220
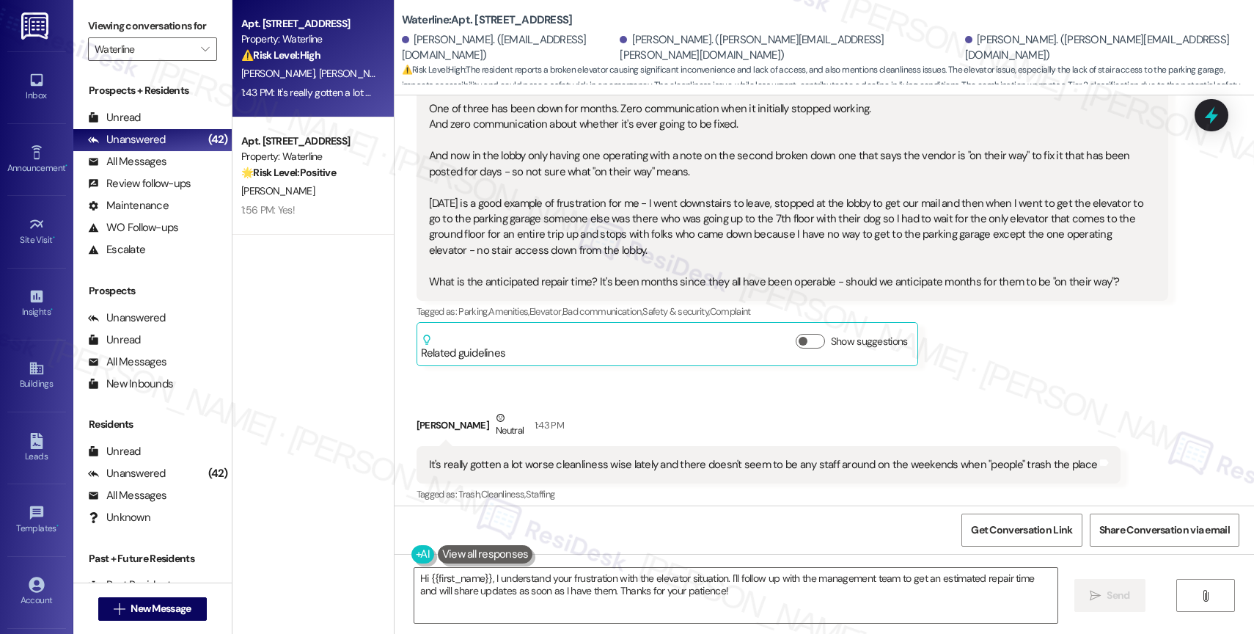
scroll to position [2981, 0]
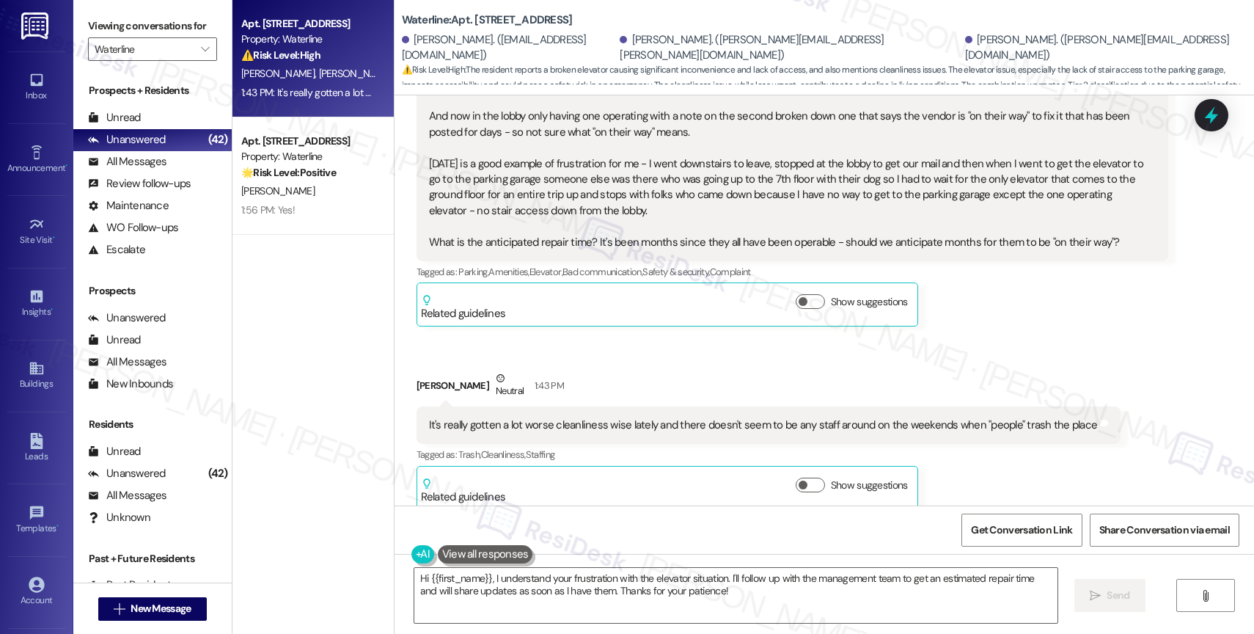
click at [478, 546] on button at bounding box center [485, 554] width 95 height 18
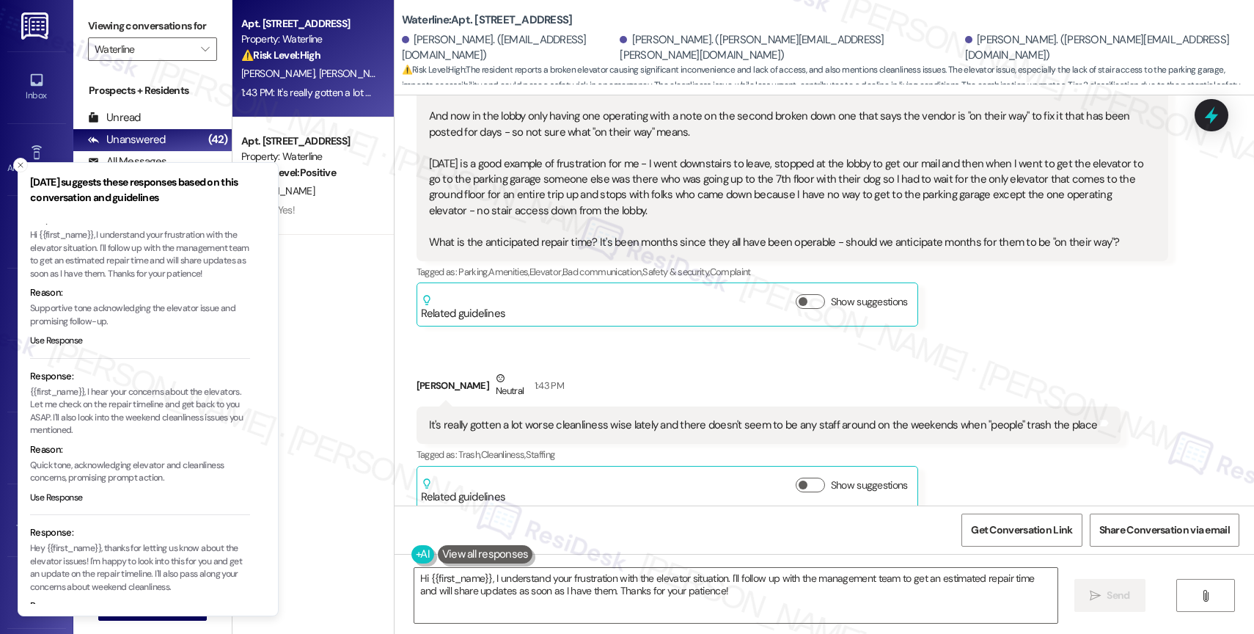
scroll to position [109, 0]
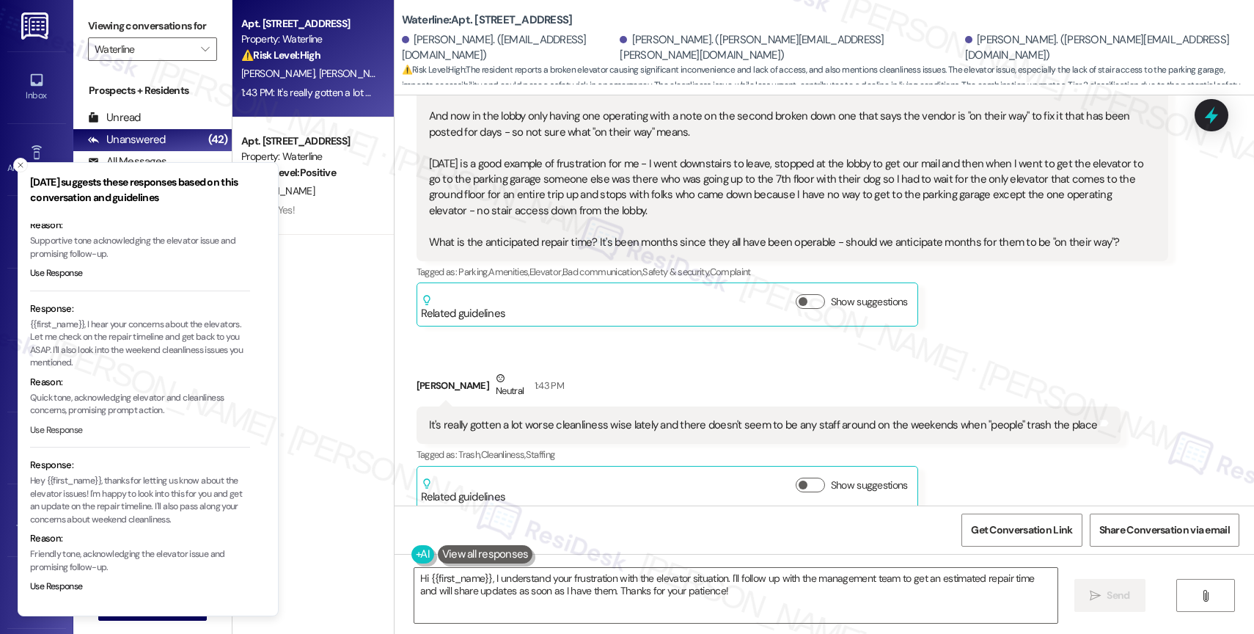
click at [73, 430] on button "Use Response" at bounding box center [56, 430] width 53 height 13
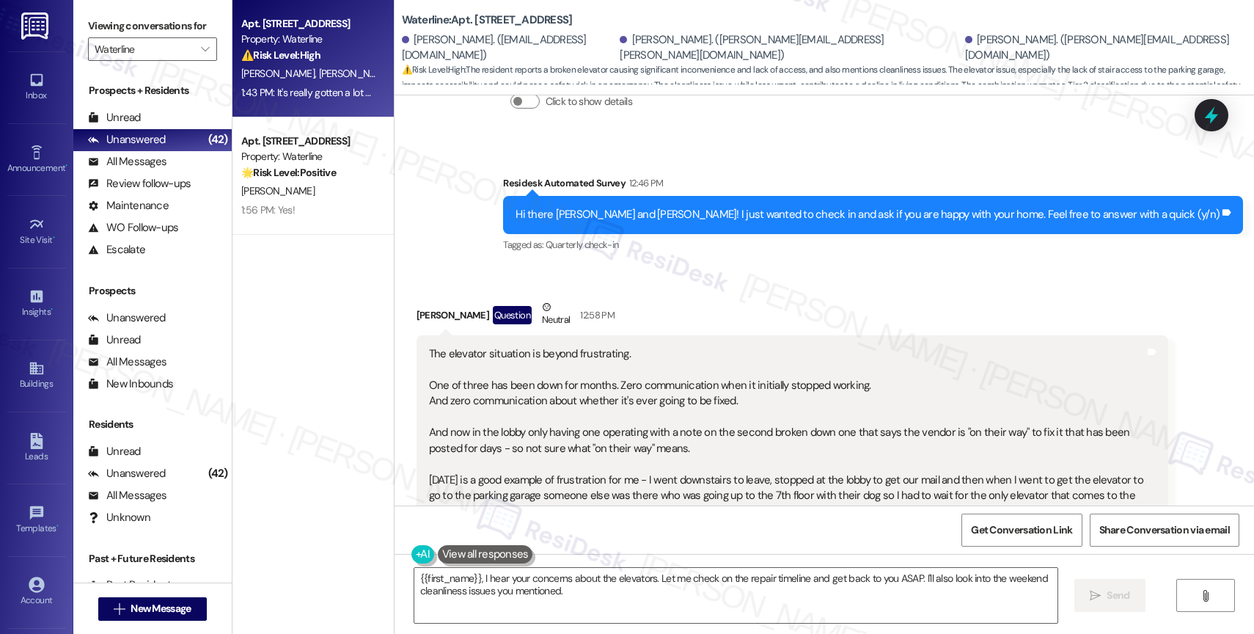
scroll to position [2981, 0]
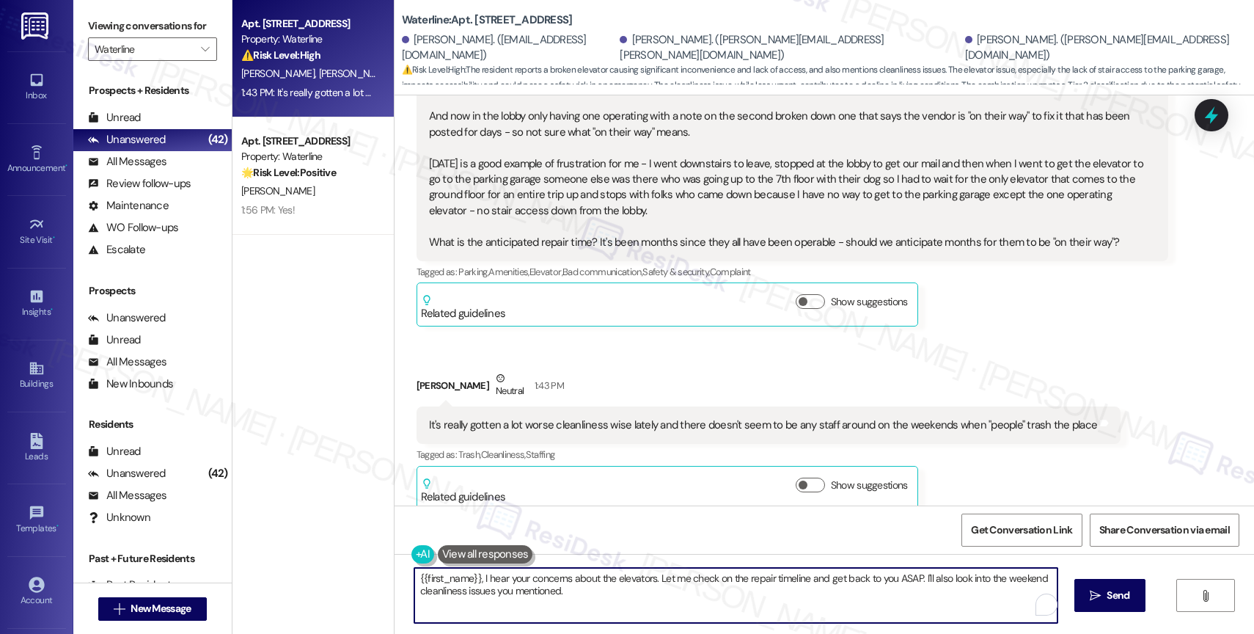
drag, startPoint x: 655, startPoint y: 583, endPoint x: 659, endPoint y: 593, distance: 11.2
click at [659, 593] on textarea "{{first_name}}, I hear your concerns about the elevators. Let me check on the r…" at bounding box center [735, 595] width 643 height 55
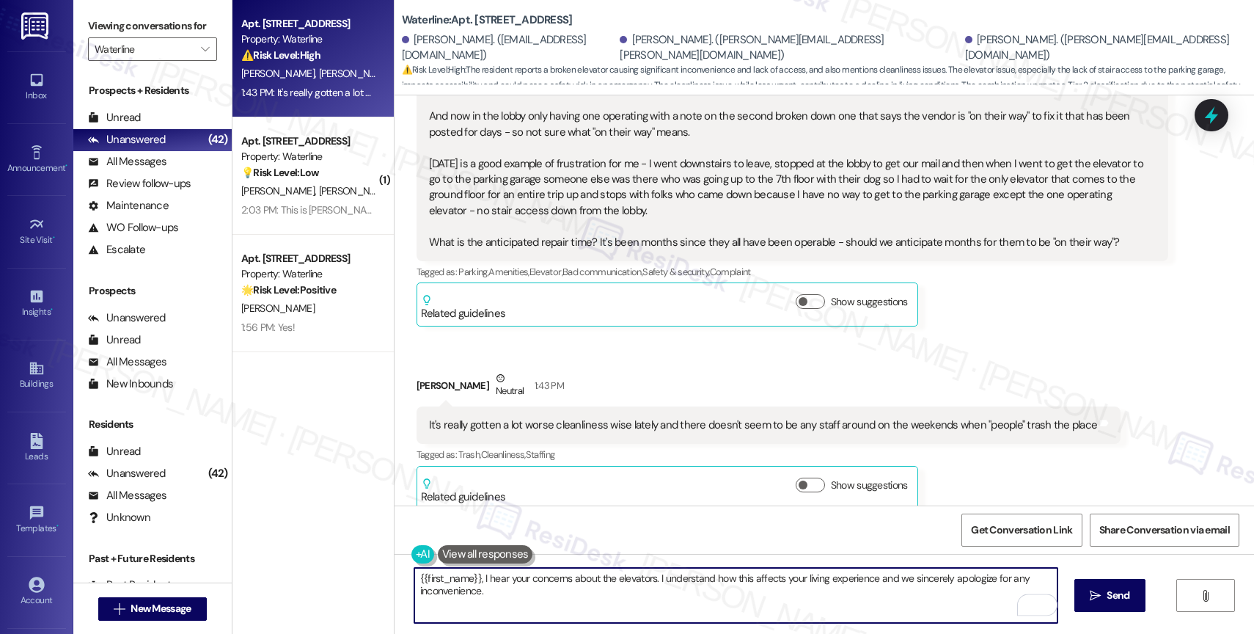
click at [654, 579] on textarea "{{first_name}}, I hear your concerns about the elevators. I understand how this…" at bounding box center [735, 595] width 643 height 55
click at [559, 601] on textarea "{{first_name}}, I hear your concerns about the elevators. We understand how thi…" at bounding box center [735, 595] width 643 height 55
click at [903, 528] on span "and" at bounding box center [902, 532] width 20 height 12
click at [507, 600] on textarea "{{first_name}}, I hear your concerns about the elevators. We understand how thi…" at bounding box center [735, 595] width 643 height 55
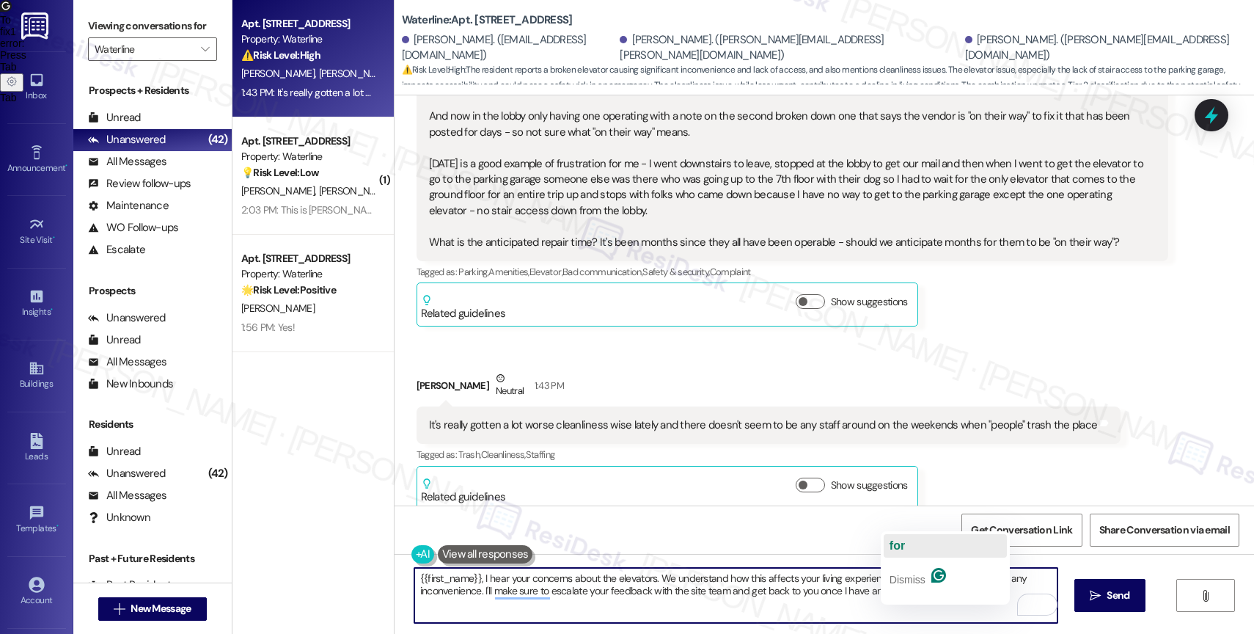
click at [906, 540] on button "for" at bounding box center [945, 545] width 123 height 23
click at [972, 595] on textarea "{{first_name}}, I hear your concerns about the elevators. We understand how thi…" at bounding box center [735, 595] width 643 height 55
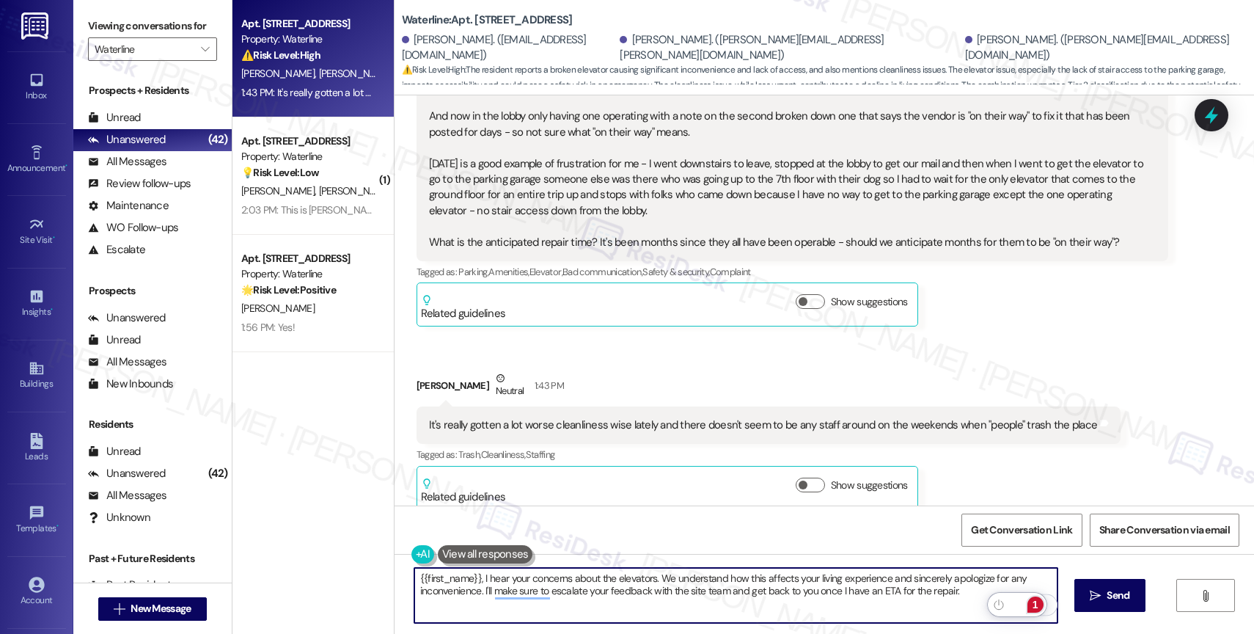
type textarea "{{first_name}}, I hear your concerns about the elevators. We understand how thi…"
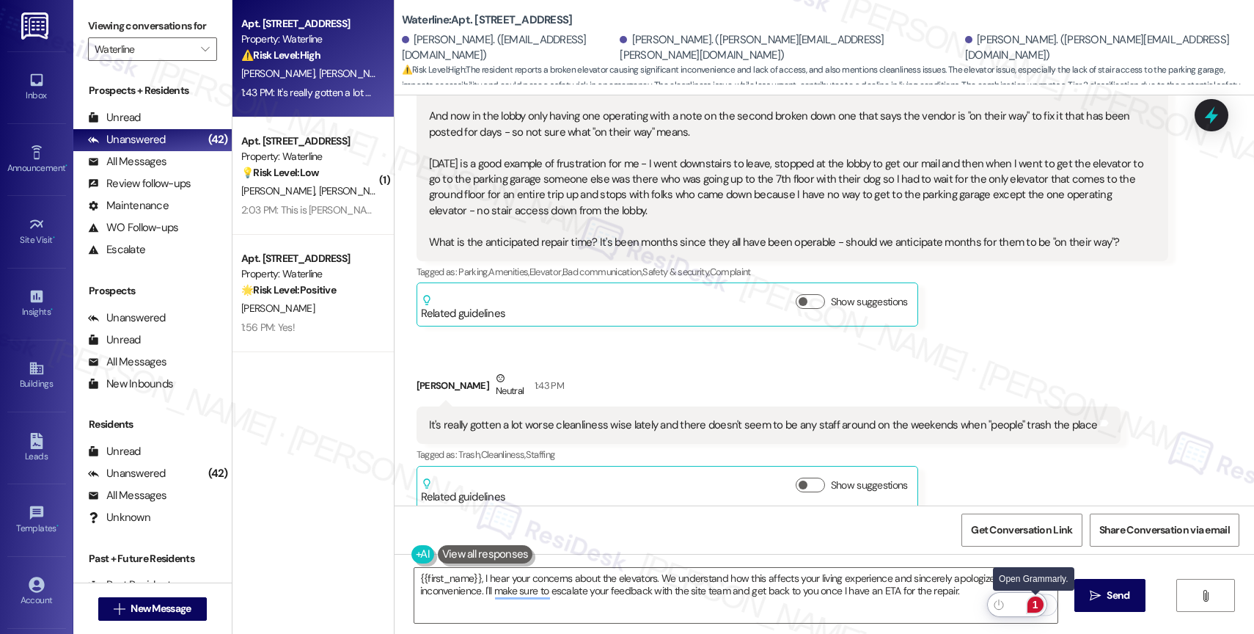
click at [1034, 599] on div "1" at bounding box center [1035, 604] width 16 height 16
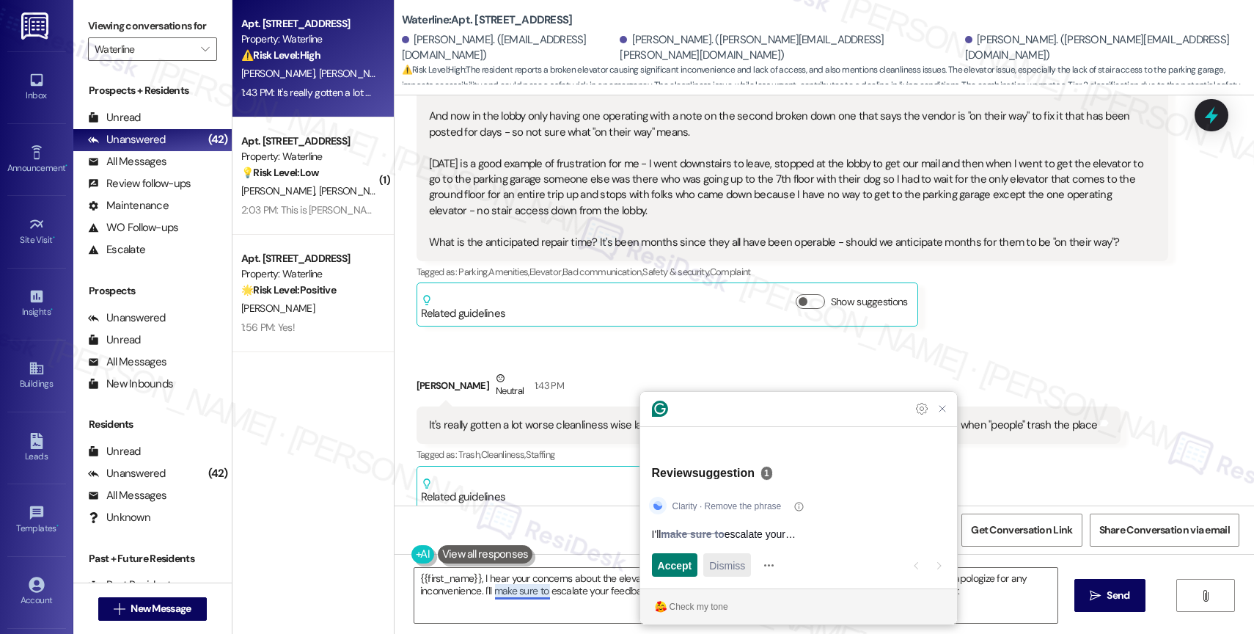
click at [749, 562] on button "Dismiss" at bounding box center [727, 564] width 48 height 23
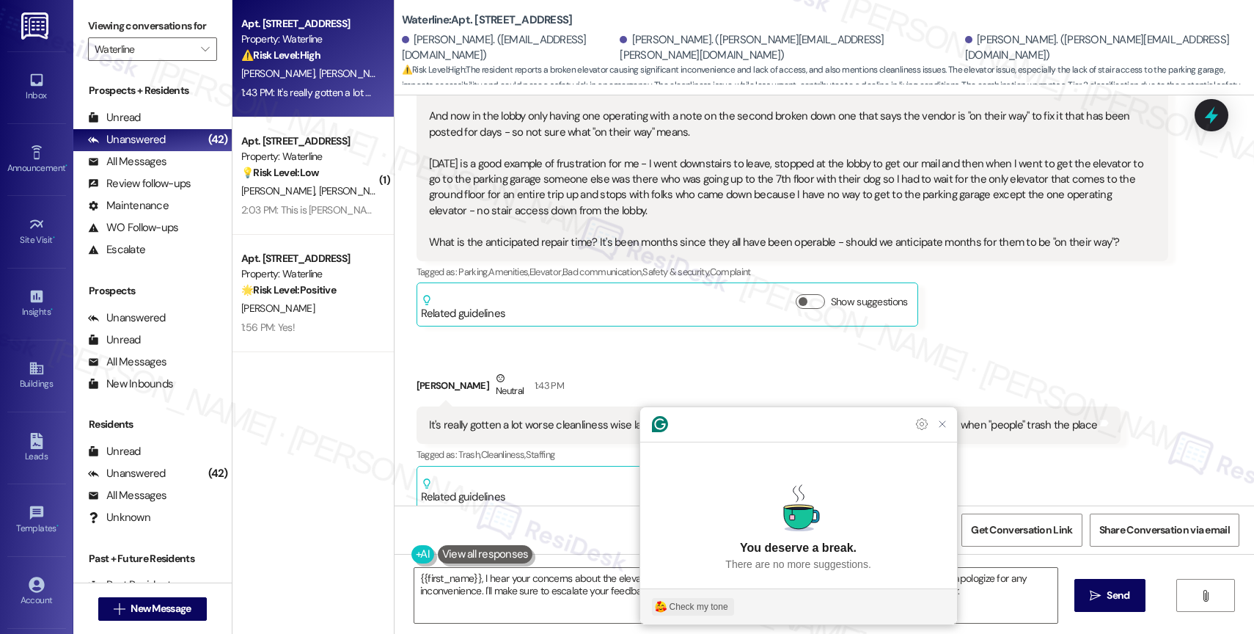
click at [717, 609] on div "Check my tone" at bounding box center [698, 606] width 59 height 13
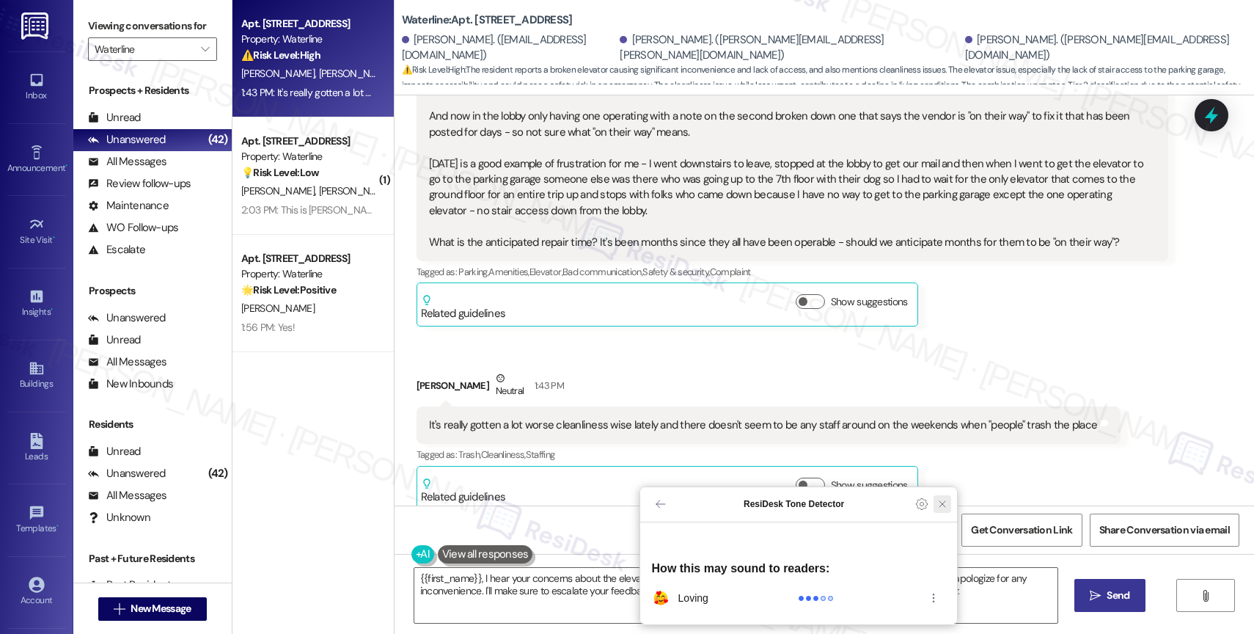
drag, startPoint x: 944, startPoint y: 531, endPoint x: 1091, endPoint y: 581, distance: 155.1
click at [944, 510] on icon "Close Grammarly Assistant" at bounding box center [942, 504] width 12 height 12
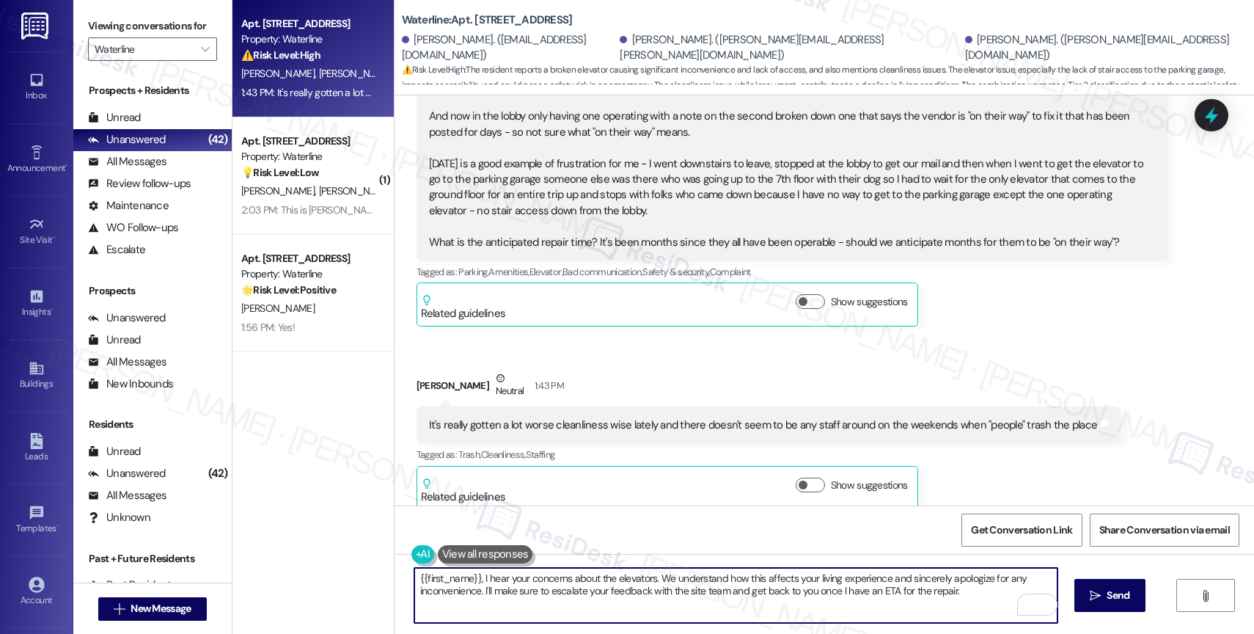
drag, startPoint x: 1124, startPoint y: 592, endPoint x: 1041, endPoint y: 571, distance: 85.4
click at [1124, 592] on span "Send" at bounding box center [1117, 594] width 23 height 15
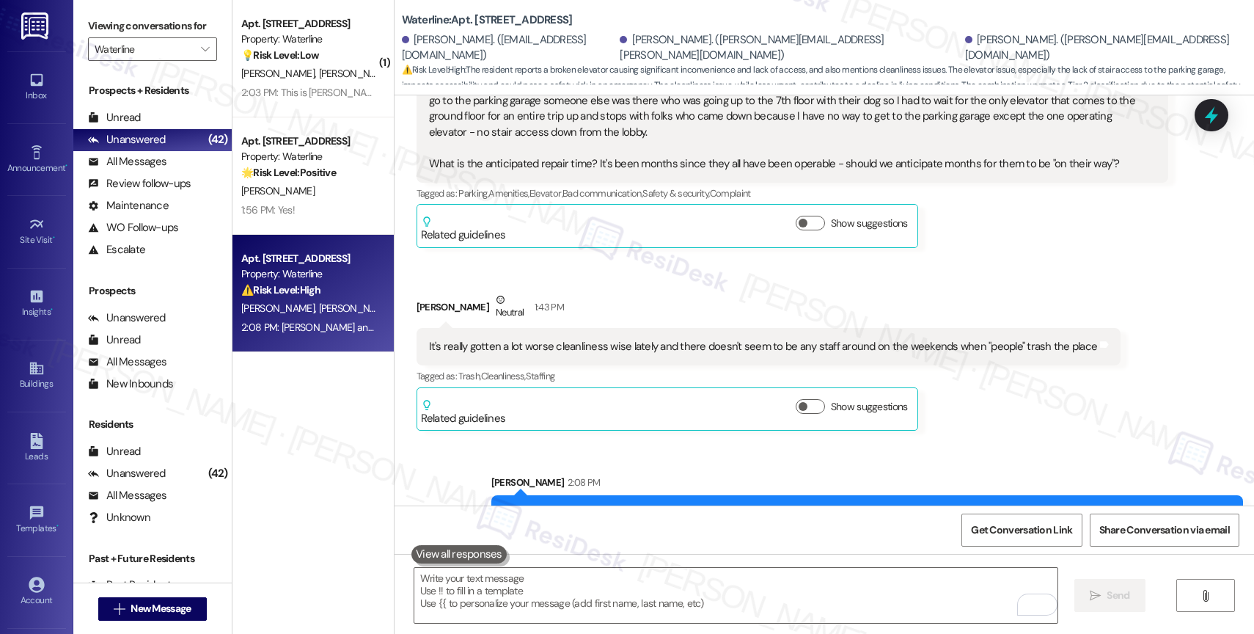
scroll to position [3099, 0]
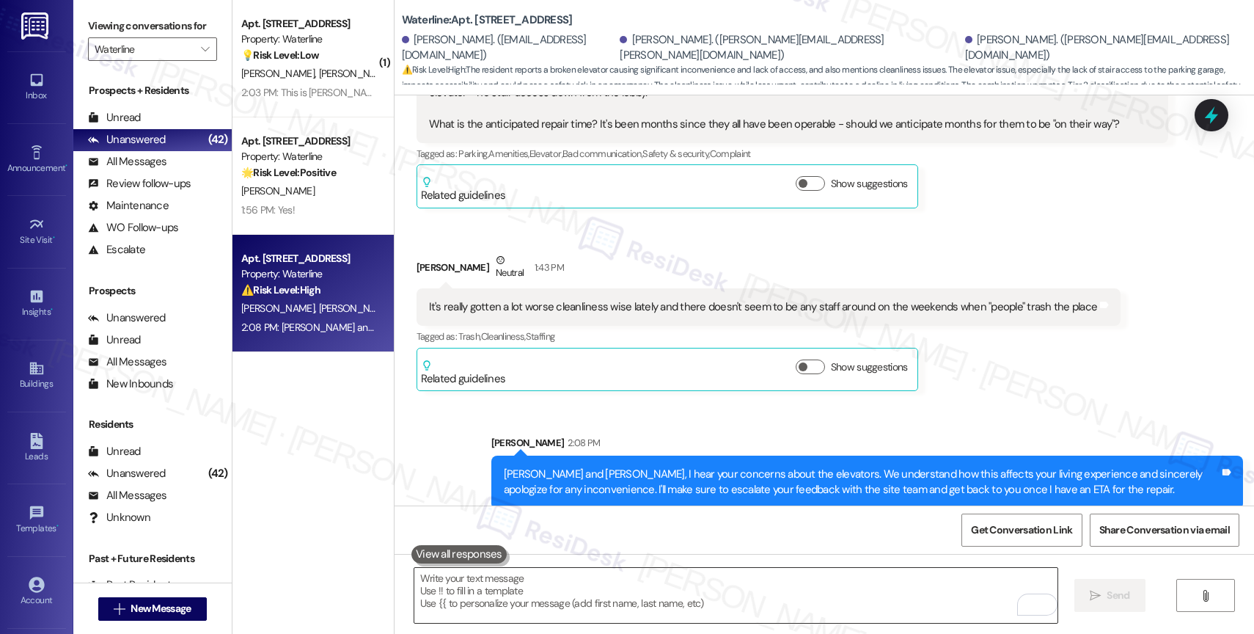
click at [542, 593] on textarea "To enrich screen reader interactions, please activate Accessibility in Grammarl…" at bounding box center [735, 595] width 643 height 55
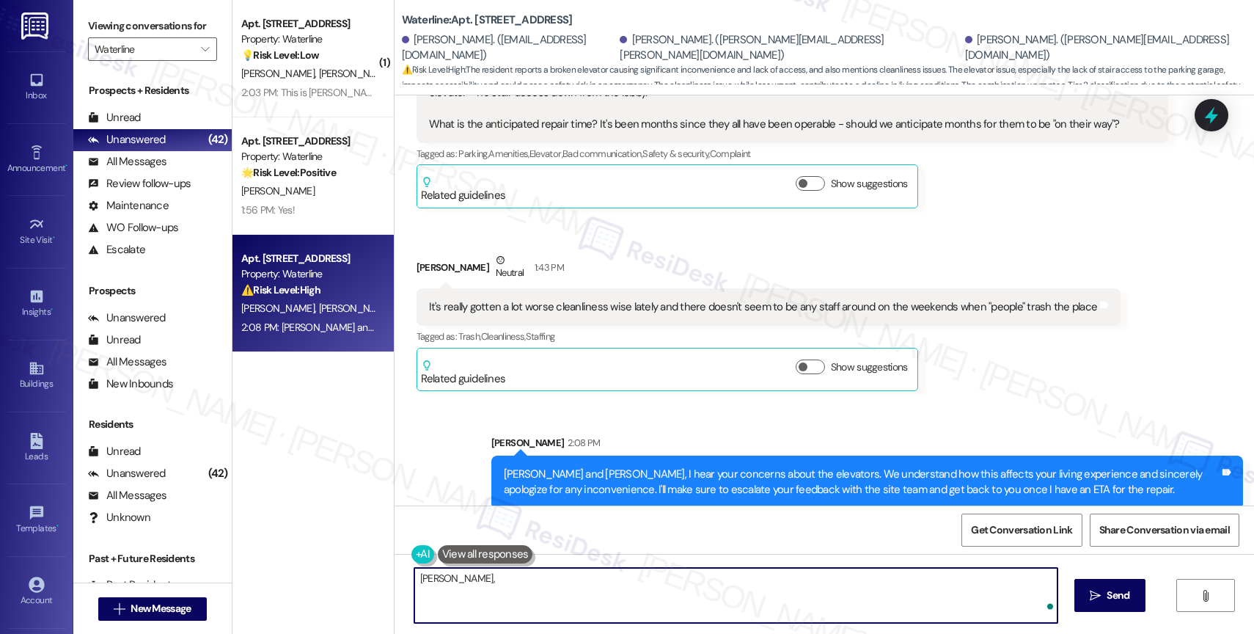
type textarea "Kirk,"
click at [458, 579] on textarea "Kirk," at bounding box center [735, 595] width 643 height 55
drag, startPoint x: 392, startPoint y: 578, endPoint x: 361, endPoint y: 575, distance: 30.9
click at [361, 575] on div "( 1 ) Apt. 616, 2900 Grand Ave. Property: Waterline 💡 Risk Level: Low The resid…" at bounding box center [742, 317] width 1021 height 634
click at [455, 579] on textarea "About the cleanliness" at bounding box center [735, 595] width 643 height 55
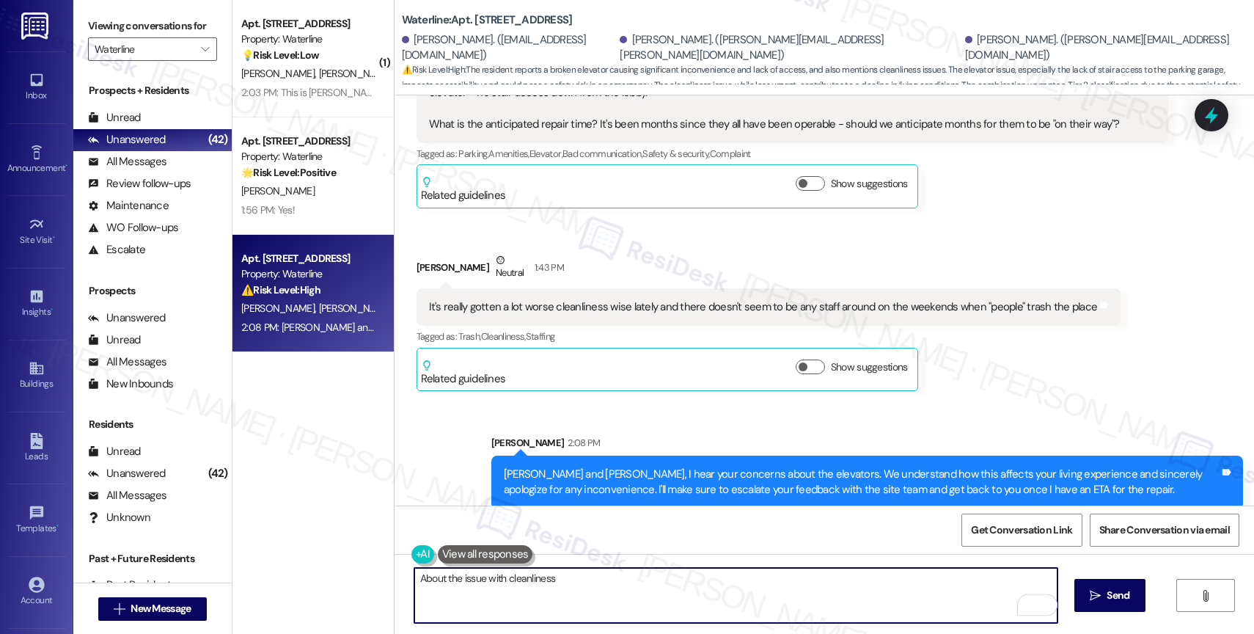
click at [569, 581] on textarea "About the issue with cleanliness" at bounding box center [735, 595] width 643 height 55
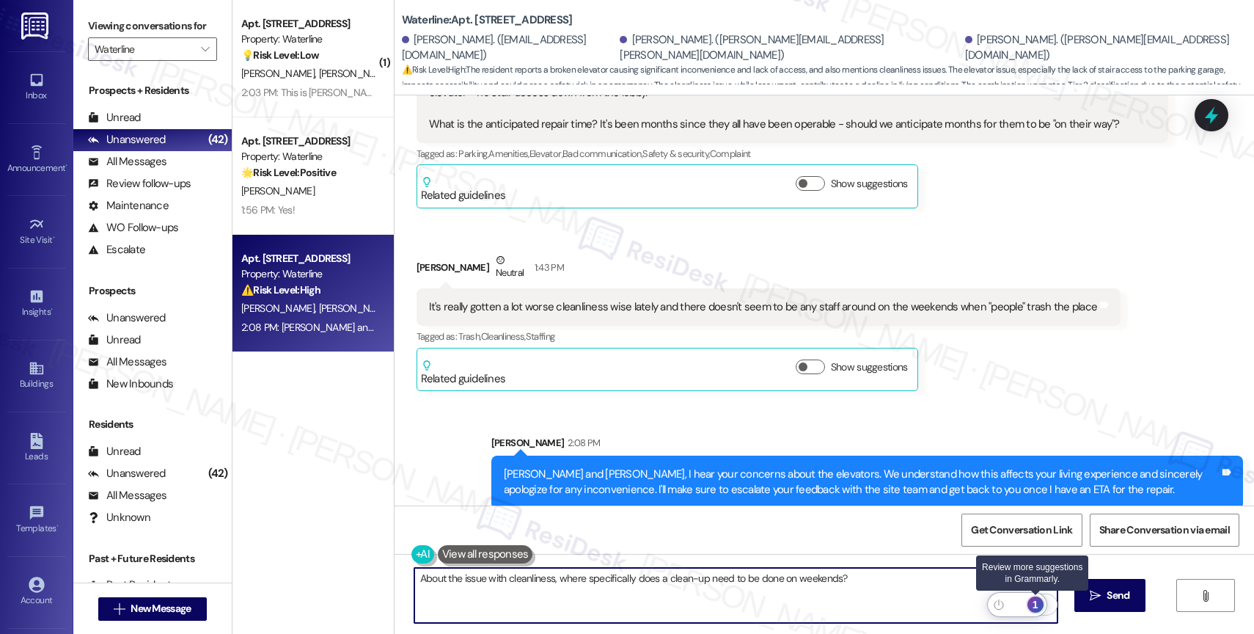
type textarea "About the issue with cleanliness, where specifically does a clean-up need to be…"
click at [1035, 603] on div "1" at bounding box center [1035, 604] width 16 height 16
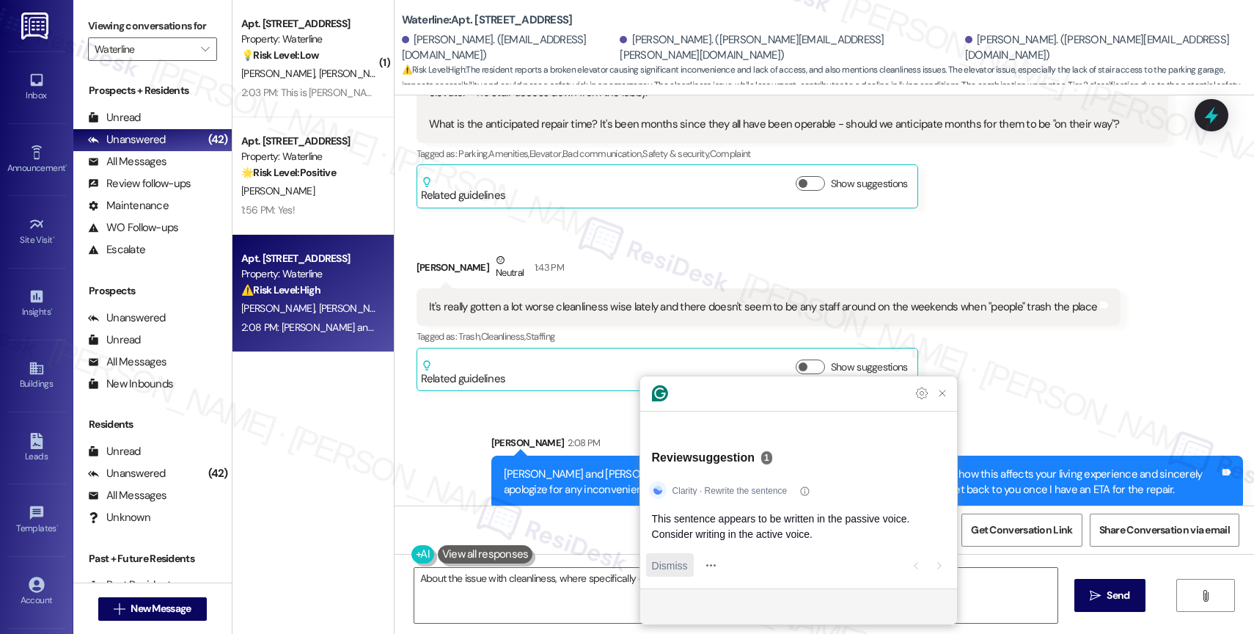
click at [664, 565] on span "Dismiss" at bounding box center [670, 564] width 36 height 15
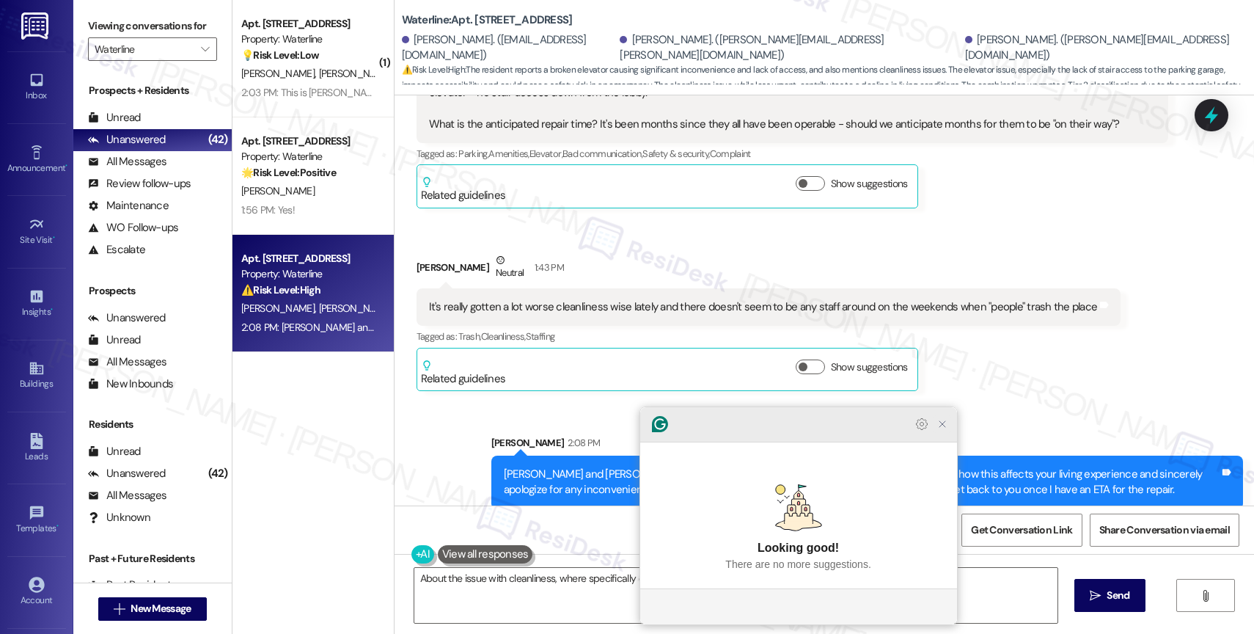
click at [941, 430] on icon "Close Grammarly Assistant" at bounding box center [942, 424] width 12 height 12
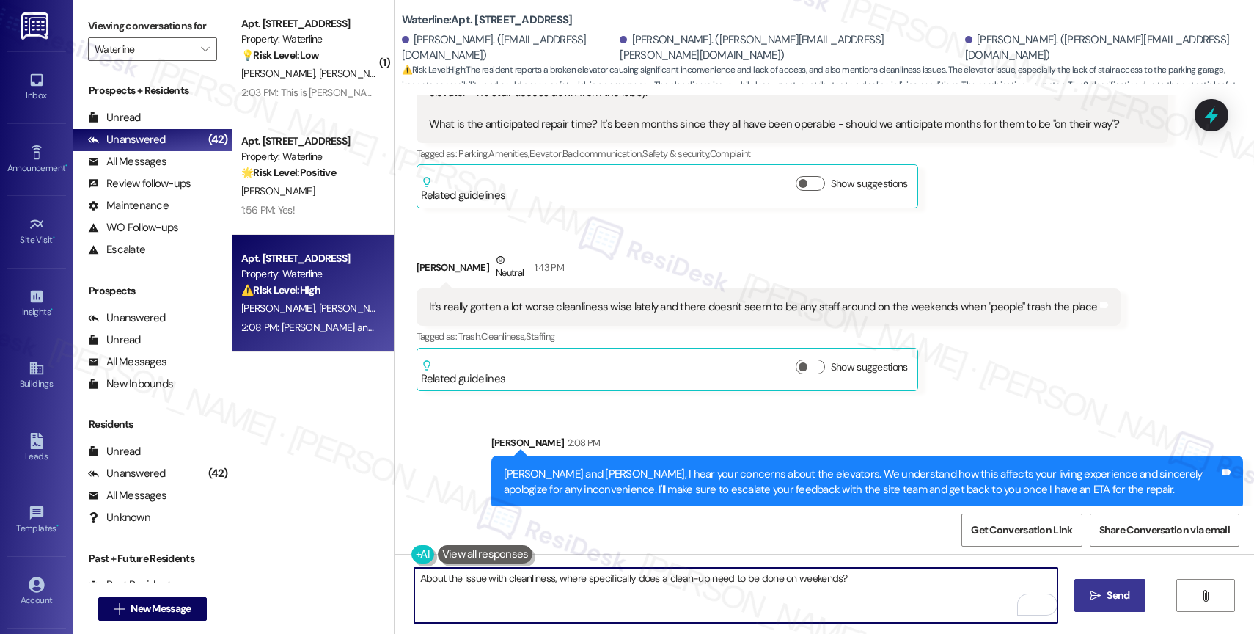
click at [1111, 595] on span "Send" at bounding box center [1117, 594] width 23 height 15
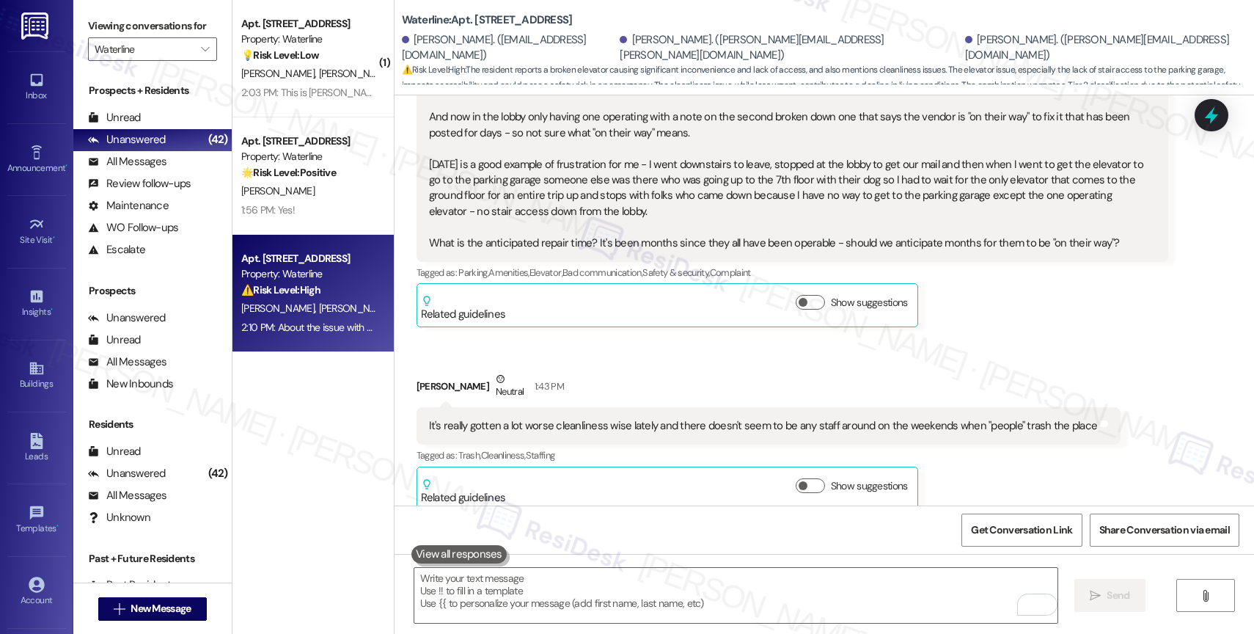
scroll to position [3201, 0]
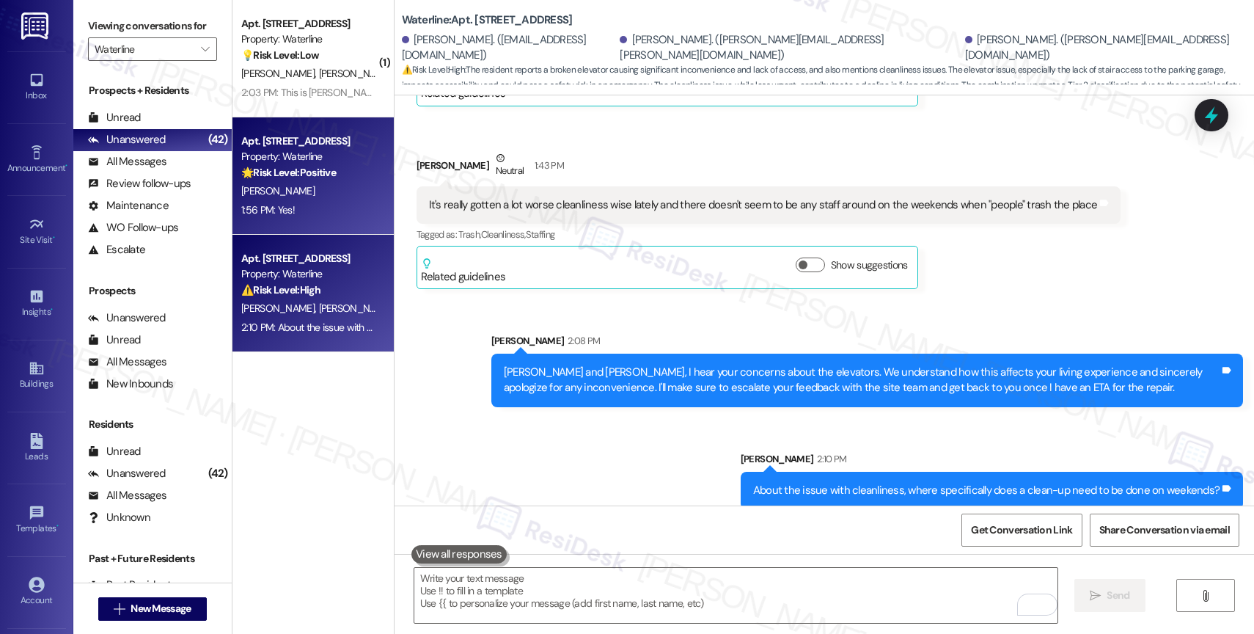
click at [273, 153] on div "Property: Waterline" at bounding box center [309, 156] width 136 height 15
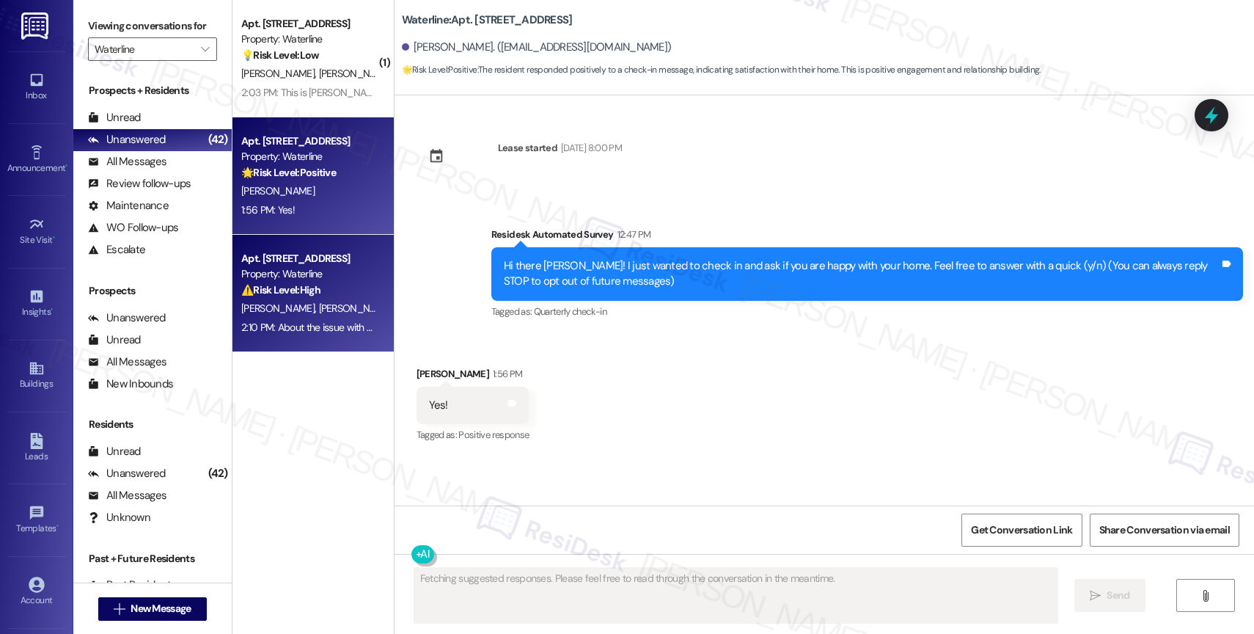
scroll to position [0, 0]
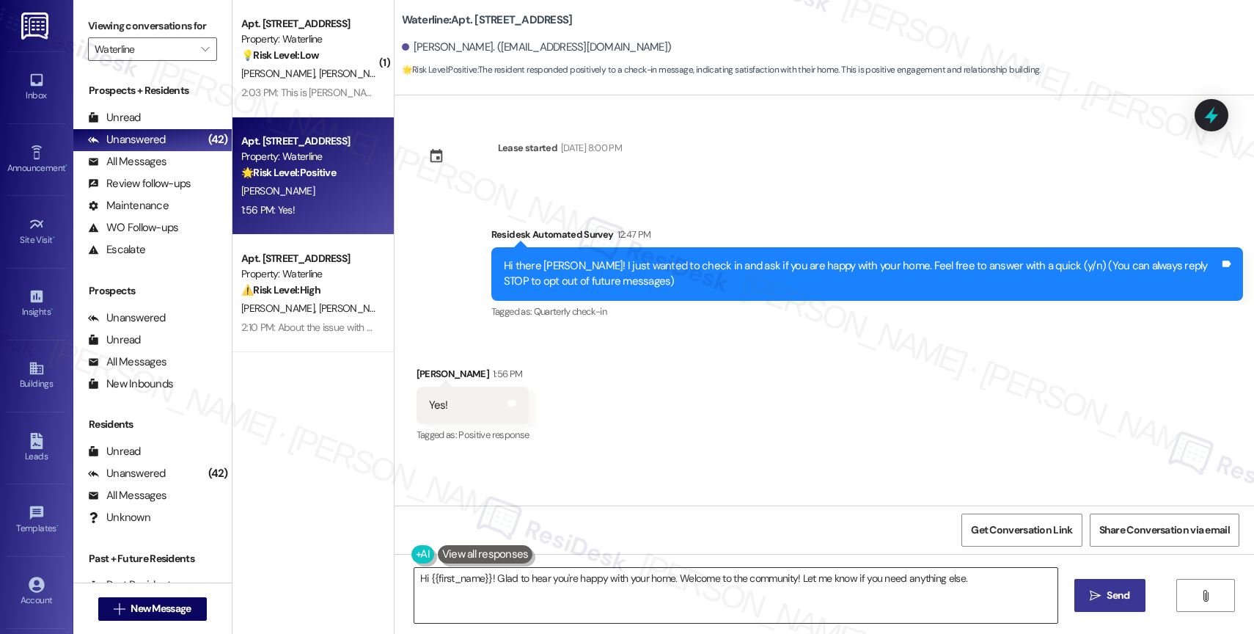
click at [526, 579] on textarea "Hi {{first_name}}! Glad to hear you're happy with your home. Welcome to the com…" at bounding box center [735, 595] width 643 height 55
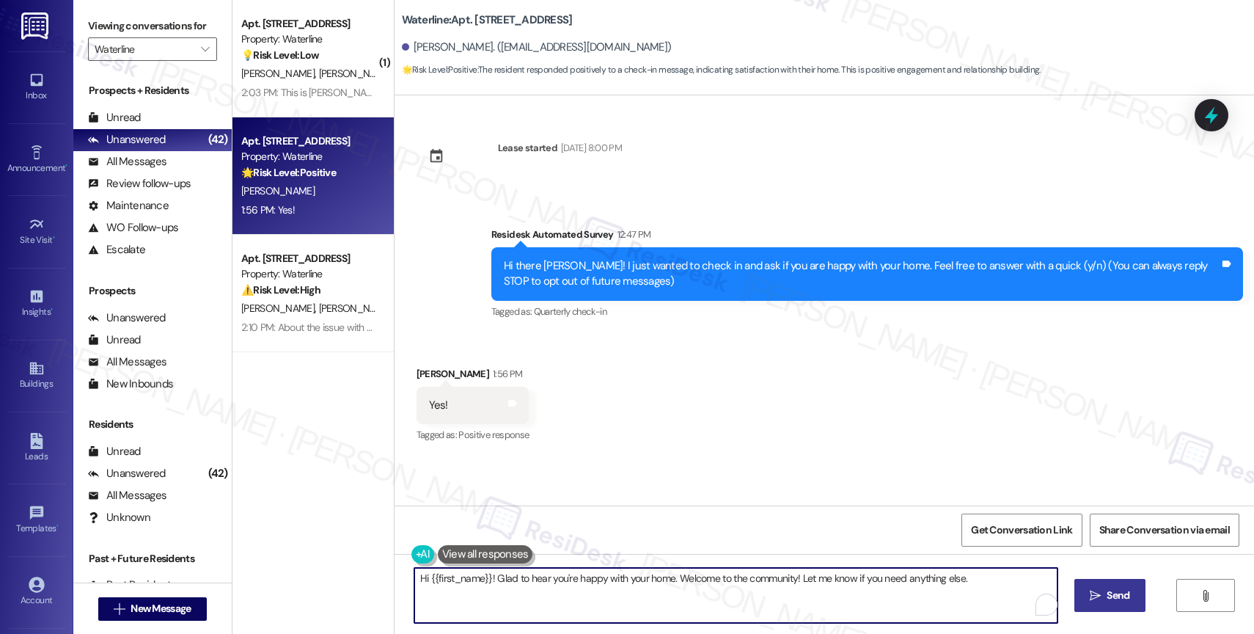
click at [526, 579] on textarea "Hi {{first_name}}! Glad to hear you're happy with your home. Welcome to the com…" at bounding box center [735, 595] width 643 height 55
paste textarea ", it's great to connect with you! Thanks for confirming you're happy with your …"
click at [716, 601] on textarea "Hi {{first_name}}, it's great to connect with you! Thanks for confirming you're…" at bounding box center [735, 595] width 643 height 55
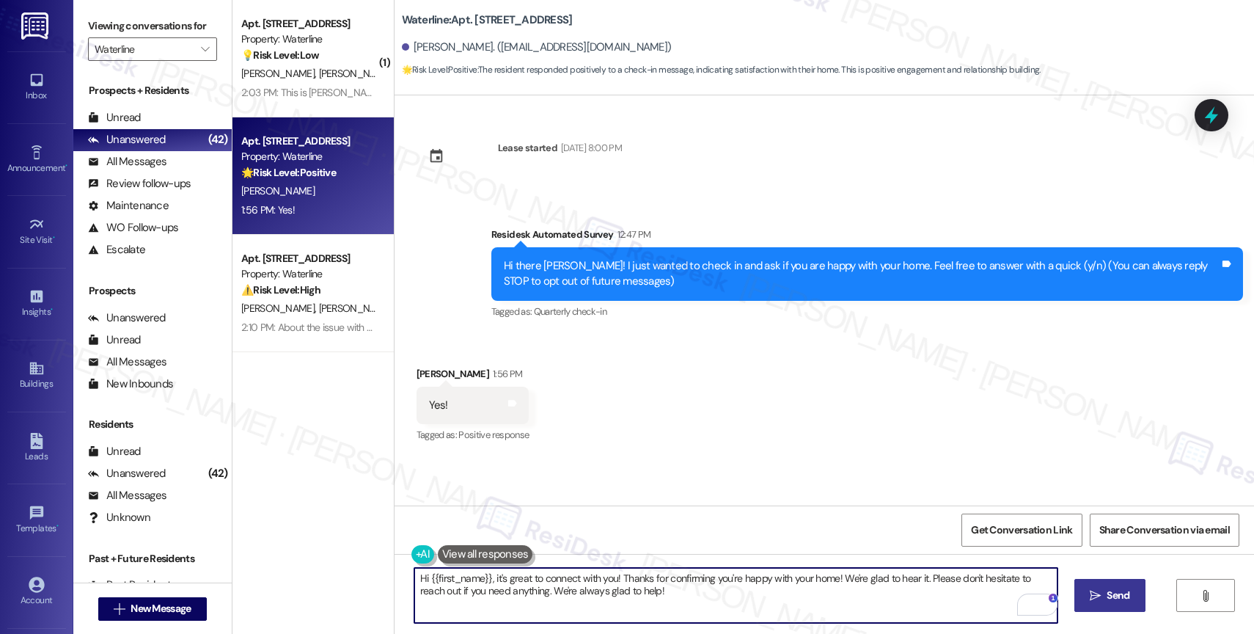
drag, startPoint x: 517, startPoint y: 587, endPoint x: 650, endPoint y: 592, distance: 133.5
click at [650, 592] on textarea "Hi {{first_name}}, it's great to connect with you! Thanks for confirming you're…" at bounding box center [735, 595] width 643 height 55
type textarea "Hi {{first_name}}, it's great to connect with you! Thanks for confirming you're…"
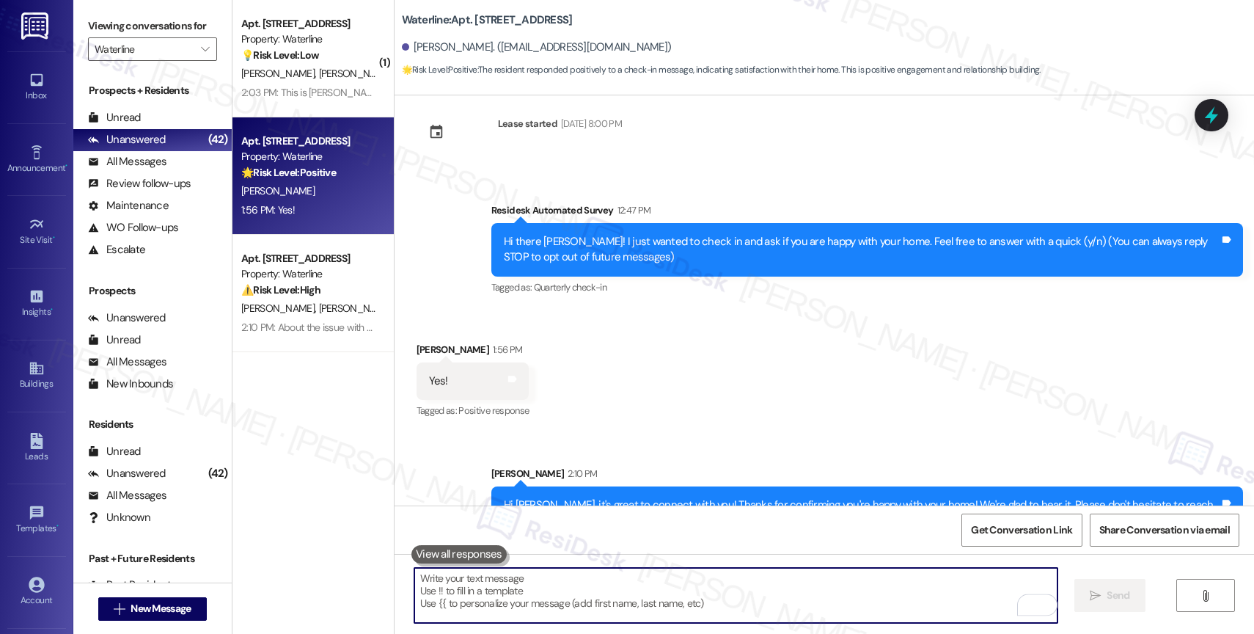
scroll to position [70, 0]
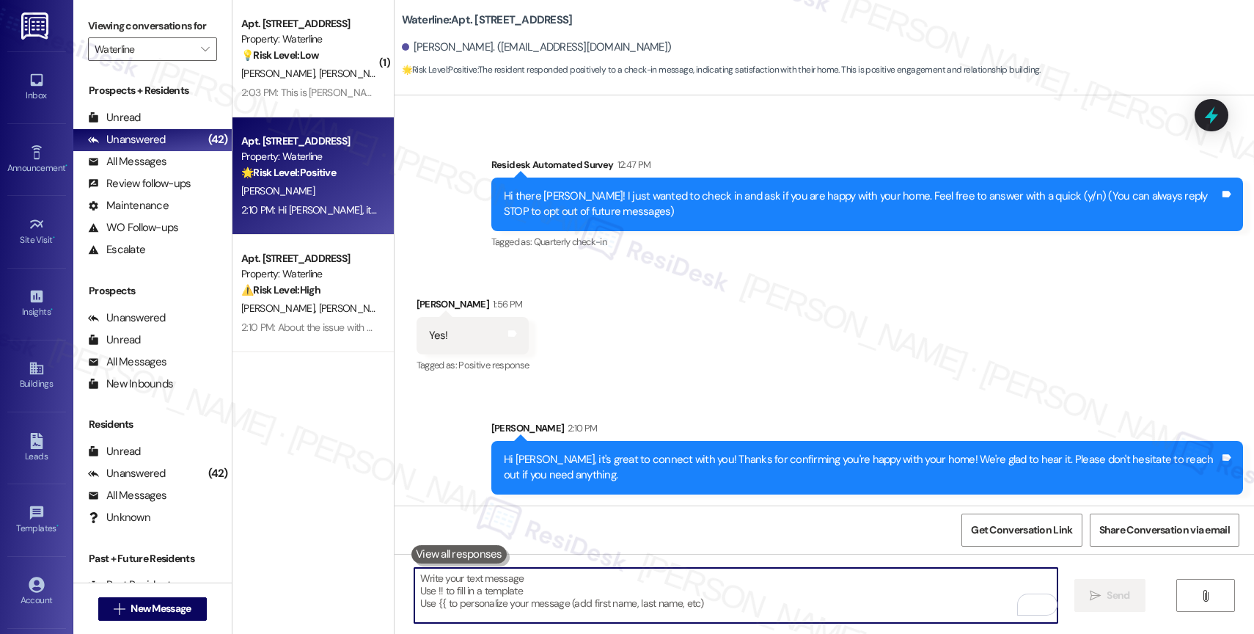
click at [490, 584] on textarea "To enrich screen reader interactions, please activate Accessibility in Grammarl…" at bounding box center [735, 595] width 643 height 55
paste textarea "I also want to take this chance to ask you...Has {{property}} lived up to your …"
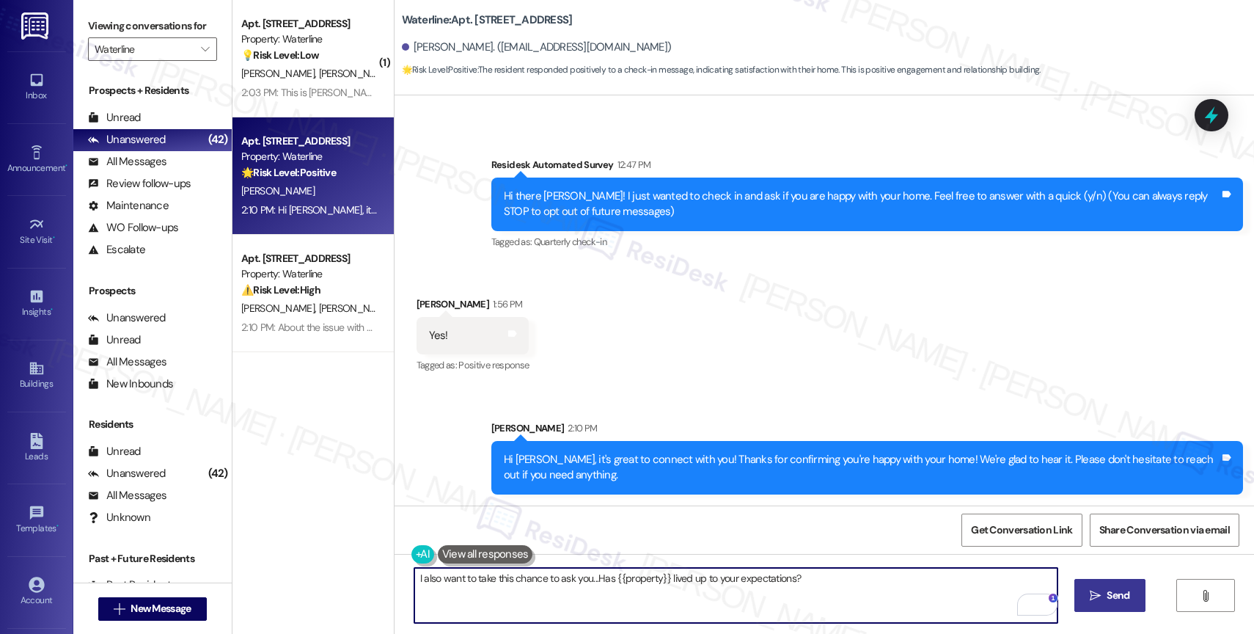
type textarea "I also want to take this chance to ask you...Has {{property}} lived up to your …"
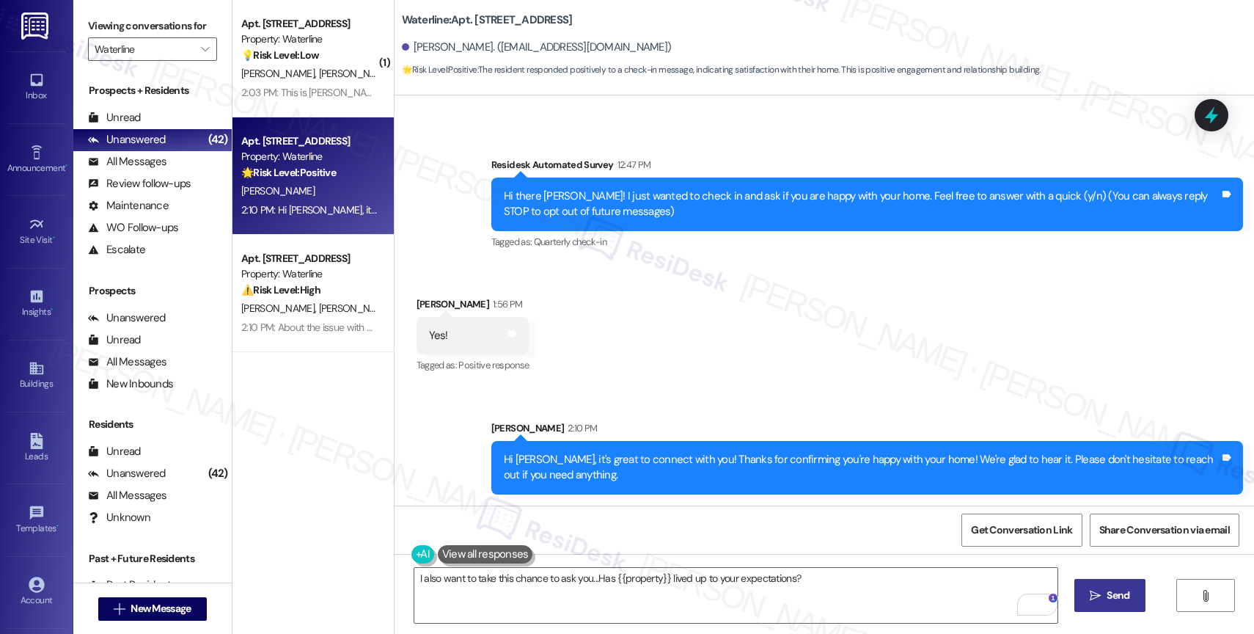
click at [1099, 601] on span " Send" at bounding box center [1110, 594] width 46 height 15
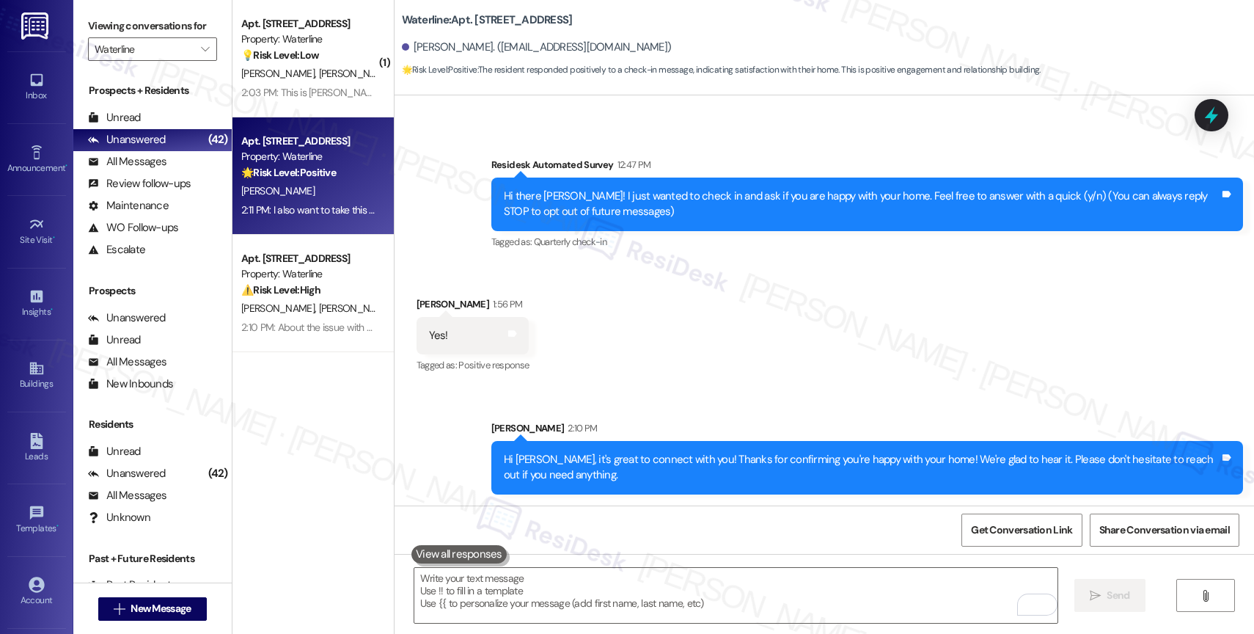
scroll to position [172, 0]
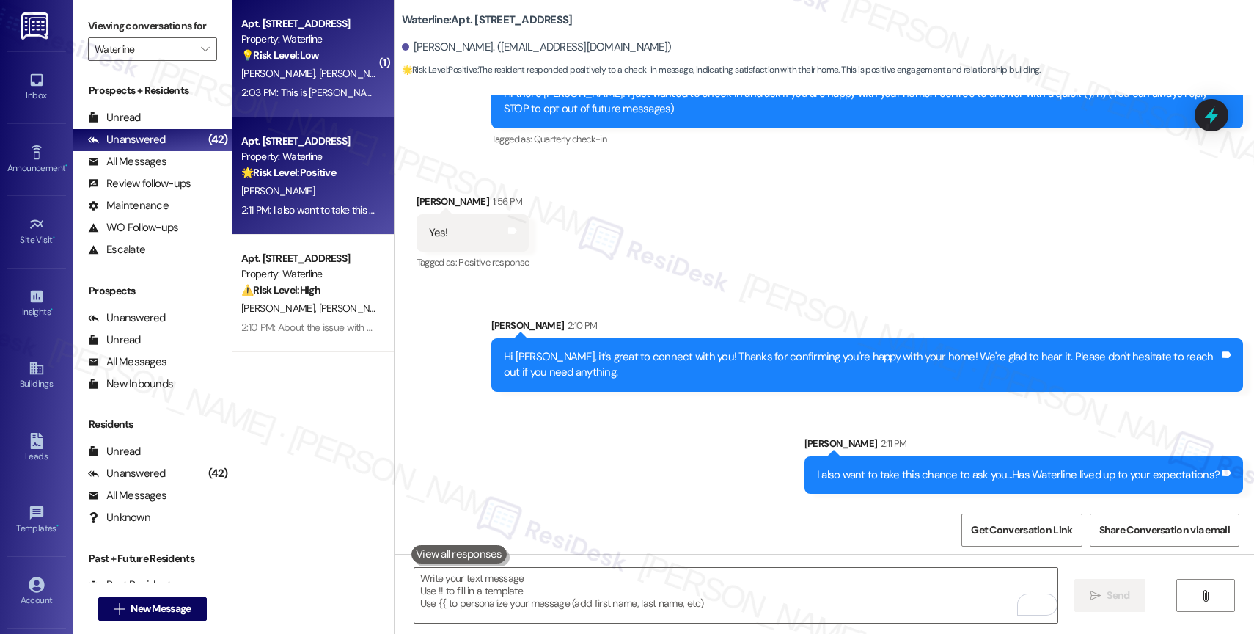
click at [264, 95] on div "2:03 PM: This is John the other phone number in here is not ardena idk where yo…" at bounding box center [484, 92] width 487 height 13
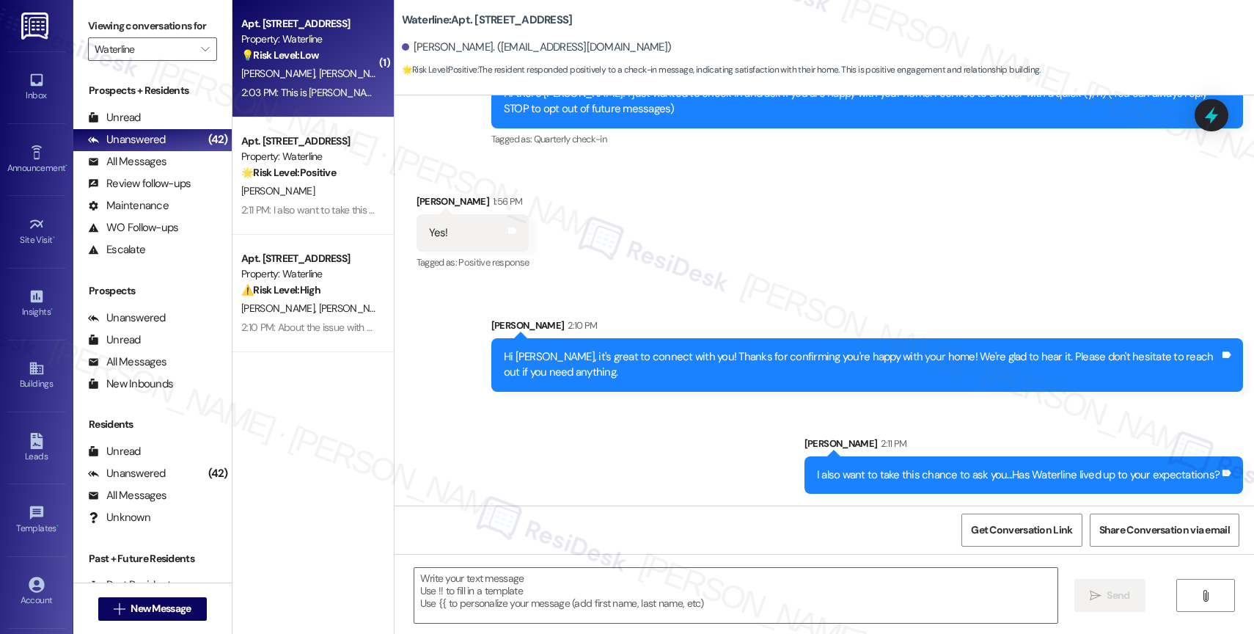
type textarea "Fetching suggested responses. Please feel free to read through the conversation…"
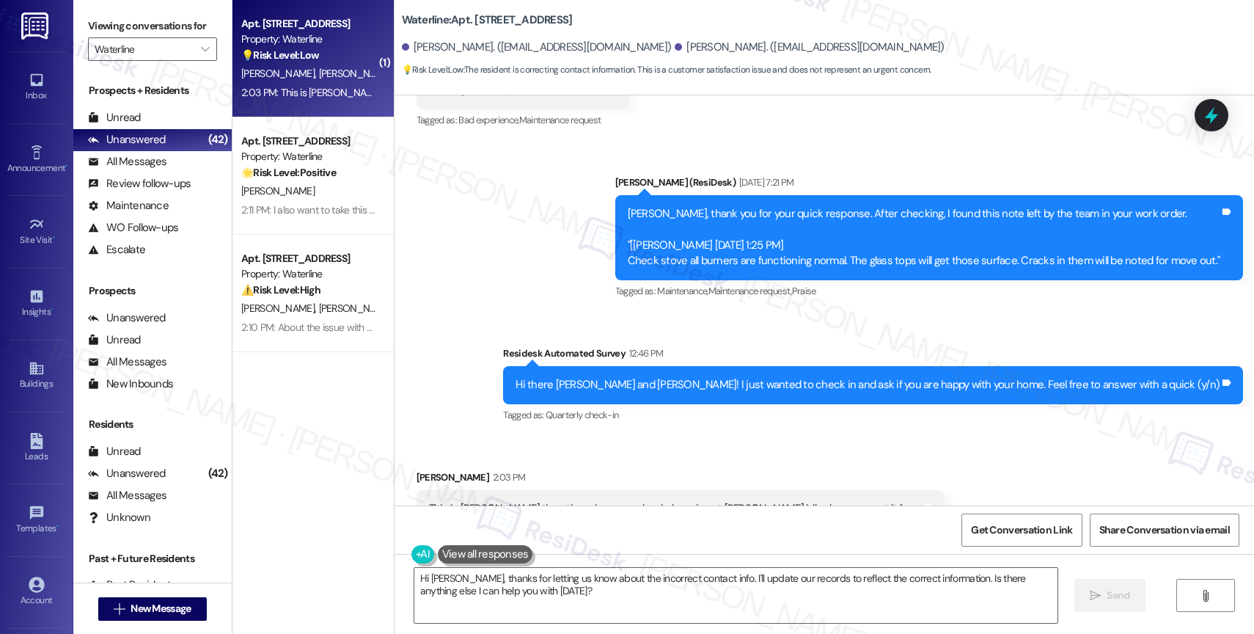
scroll to position [995, 0]
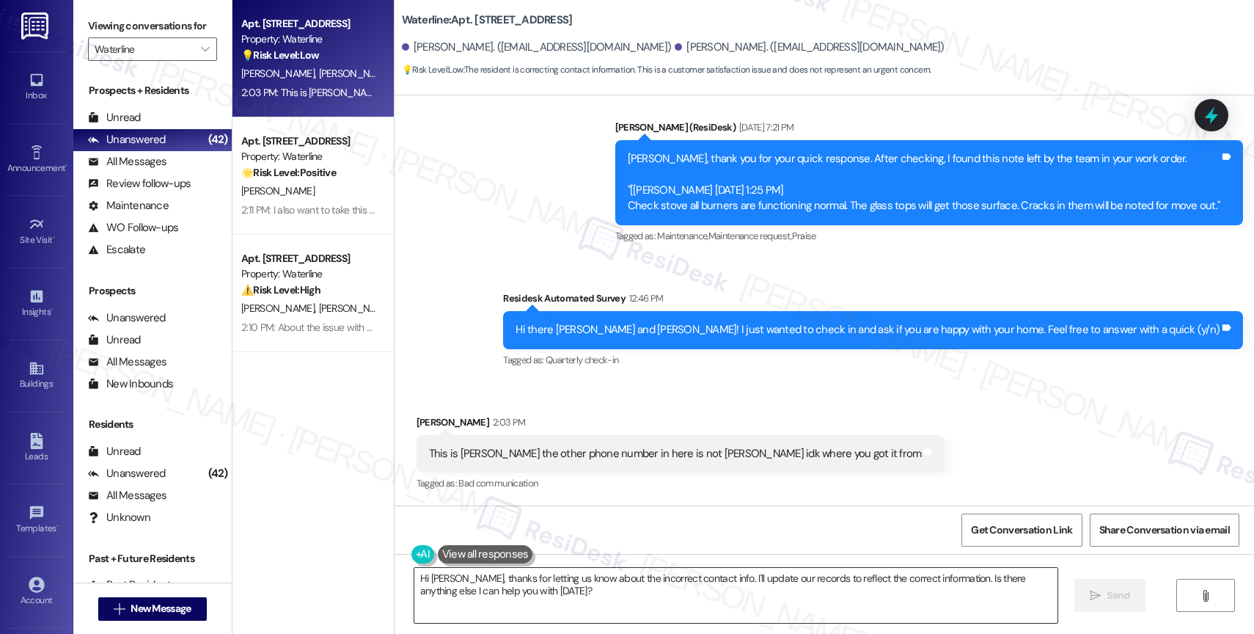
click at [528, 575] on textarea "Hi John, thanks for letting us know about the incorrect contact info. I'll upda…" at bounding box center [735, 595] width 643 height 55
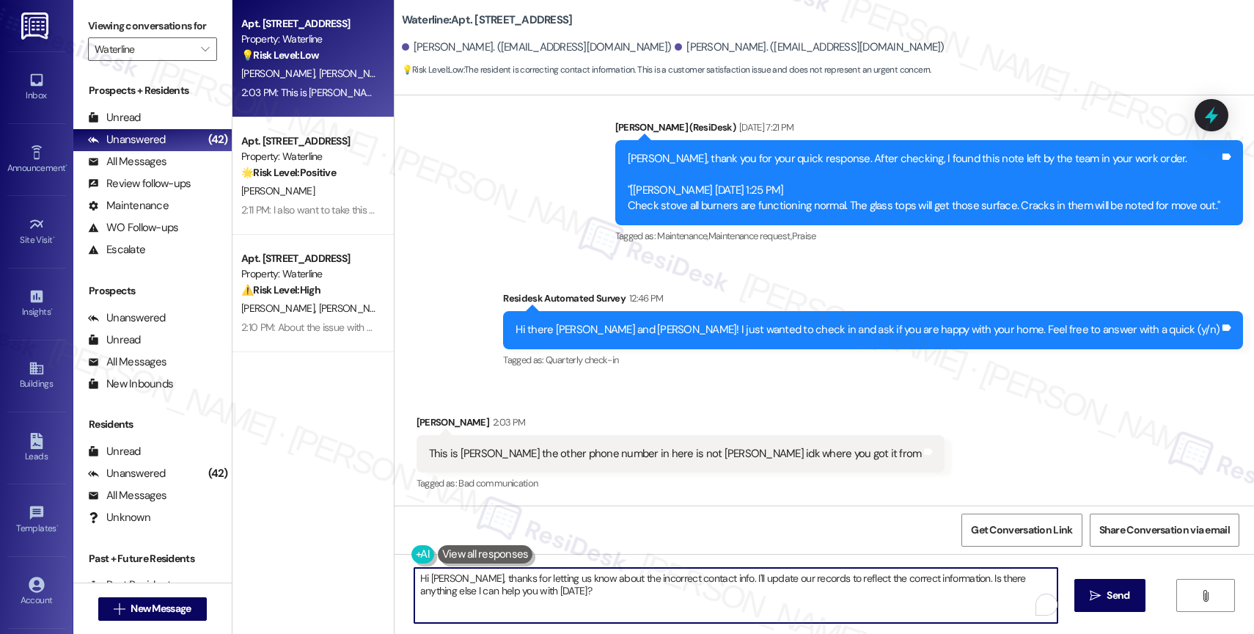
click at [528, 575] on textarea "Hi John, thanks for letting us know about the incorrect contact info. I'll upda…" at bounding box center [735, 595] width 643 height 55
drag, startPoint x: 793, startPoint y: 577, endPoint x: 949, endPoint y: 589, distance: 155.9
click at [949, 589] on textarea "Hi John, thank you for letting me know. Could you please share Ardena's phone n…" at bounding box center [735, 595] width 643 height 55
type textarea "Hi John, thank you for letting me know. Could you please share Ardena's phone n…"
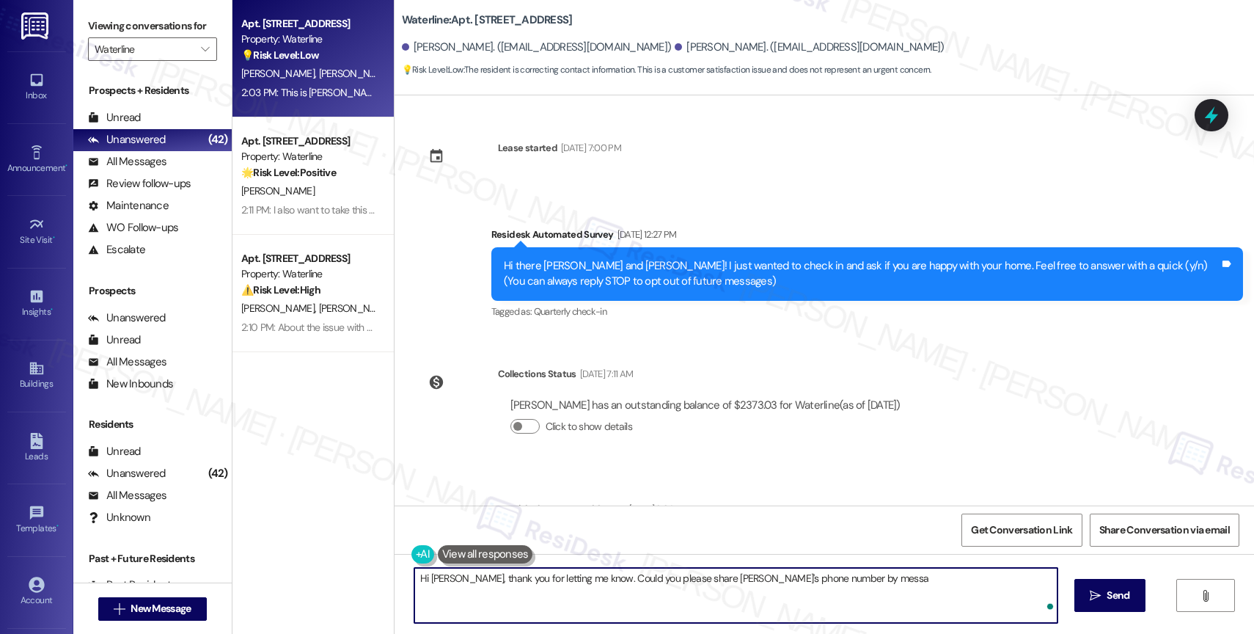
scroll to position [995, 0]
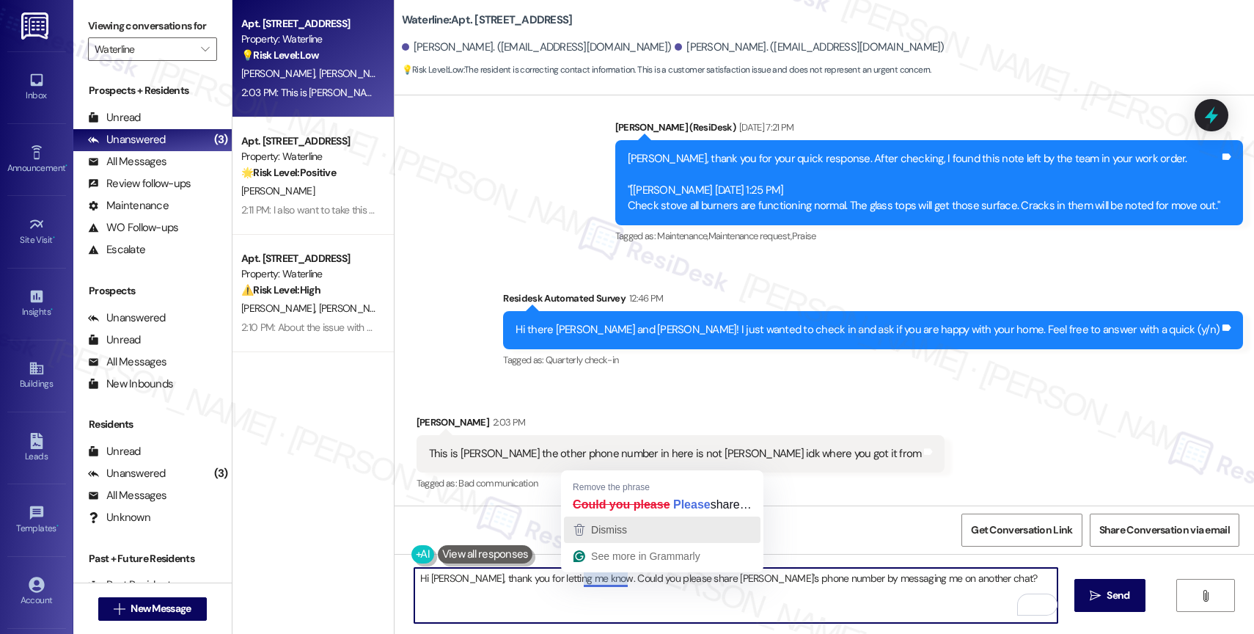
click at [615, 526] on span "Dismiss" at bounding box center [609, 530] width 36 height 12
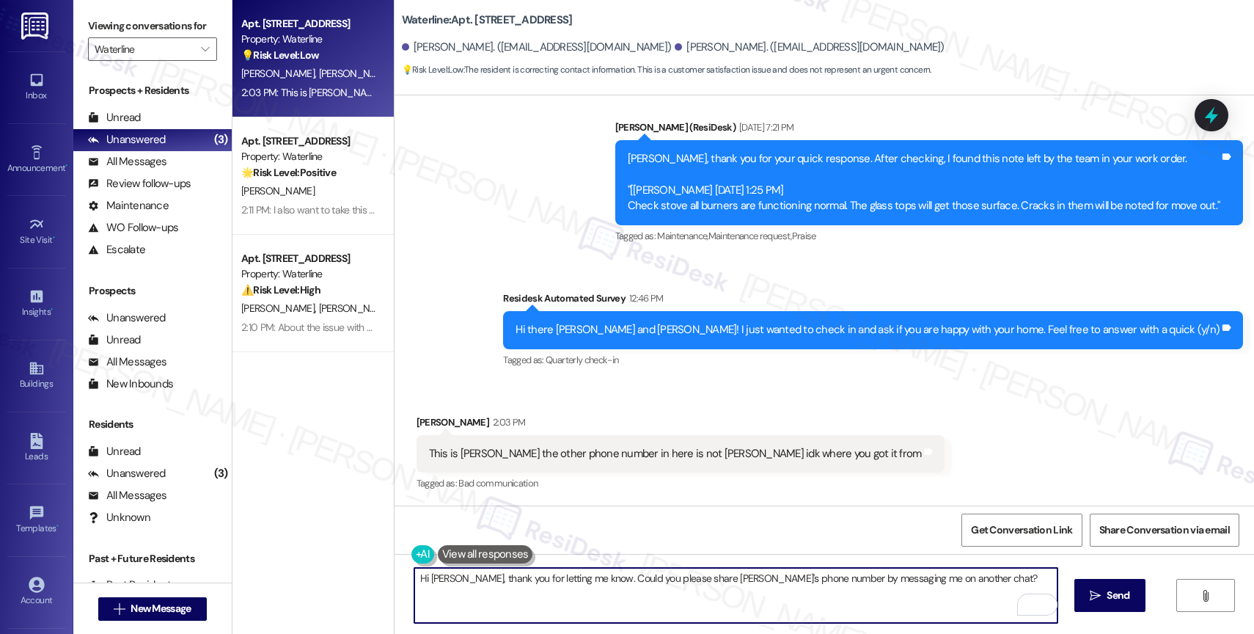
click at [940, 577] on textarea "Hi John, thank you for letting me know. Could you please share Ardena's phone n…" at bounding box center [735, 595] width 643 height 55
drag, startPoint x: 780, startPoint y: 579, endPoint x: 859, endPoint y: 580, distance: 79.2
click at [859, 580] on textarea "Hi John, thank you for letting me know. Could you please share Ardena's phone n…" at bounding box center [735, 595] width 643 height 55
click at [764, 587] on textarea "Hi John, thank you for letting me know. Could you please share Ardena's phone n…" at bounding box center [735, 595] width 643 height 55
drag, startPoint x: 778, startPoint y: 576, endPoint x: 905, endPoint y: 584, distance: 127.1
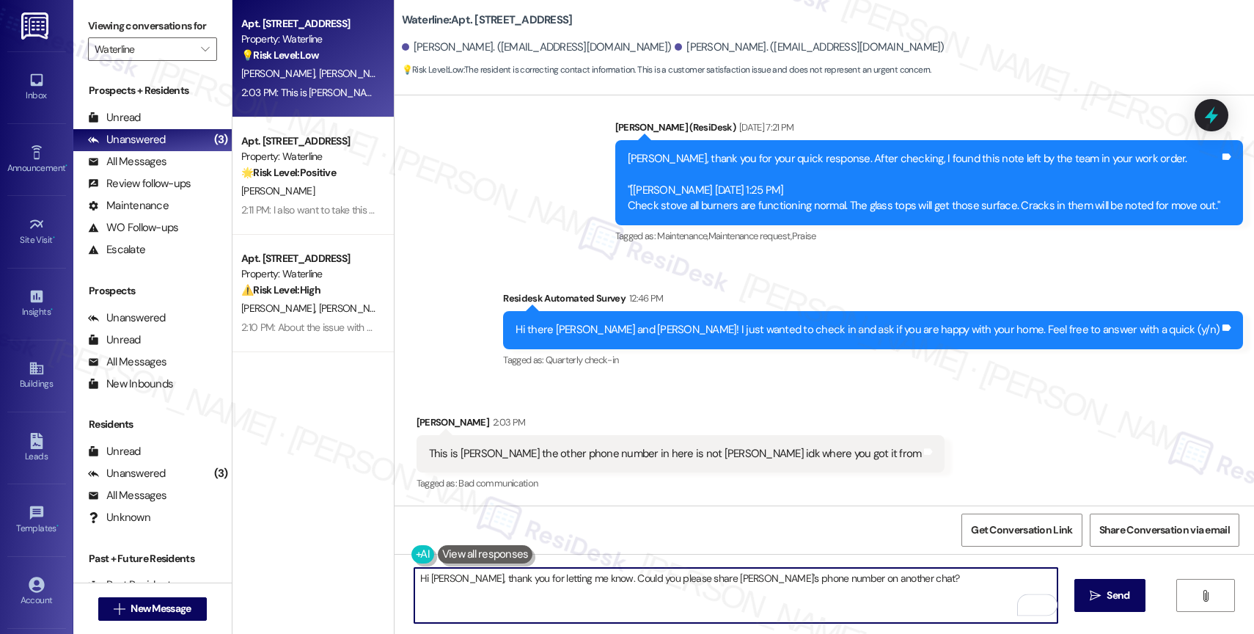
click at [905, 584] on textarea "Hi John, thank you for letting me know. Could you please share Ardena's phone n…" at bounding box center [735, 595] width 643 height 55
click at [777, 579] on textarea "Hi John, thank you for letting me know. Could you please share Ardena's phone n…" at bounding box center [735, 595] width 643 height 55
type textarea "Hi John, thank you for letting me know. Could you please share Ardena's phone n…"
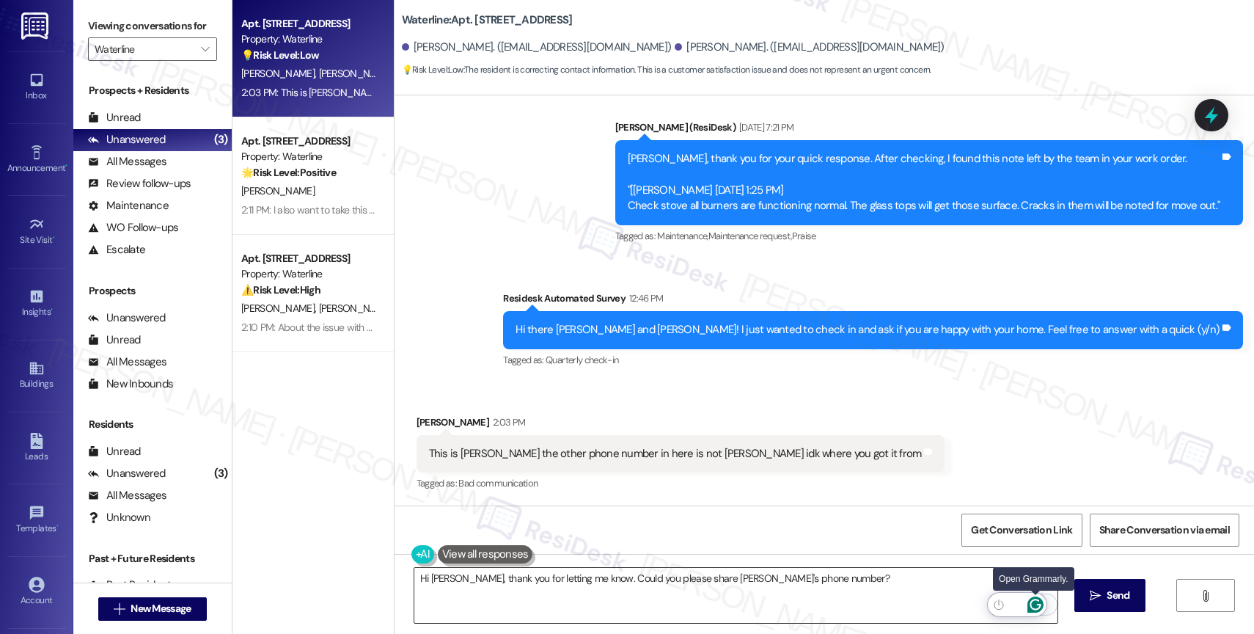
click at [1038, 603] on icon "Open Grammarly. 0 Suggestions." at bounding box center [1035, 604] width 16 height 16
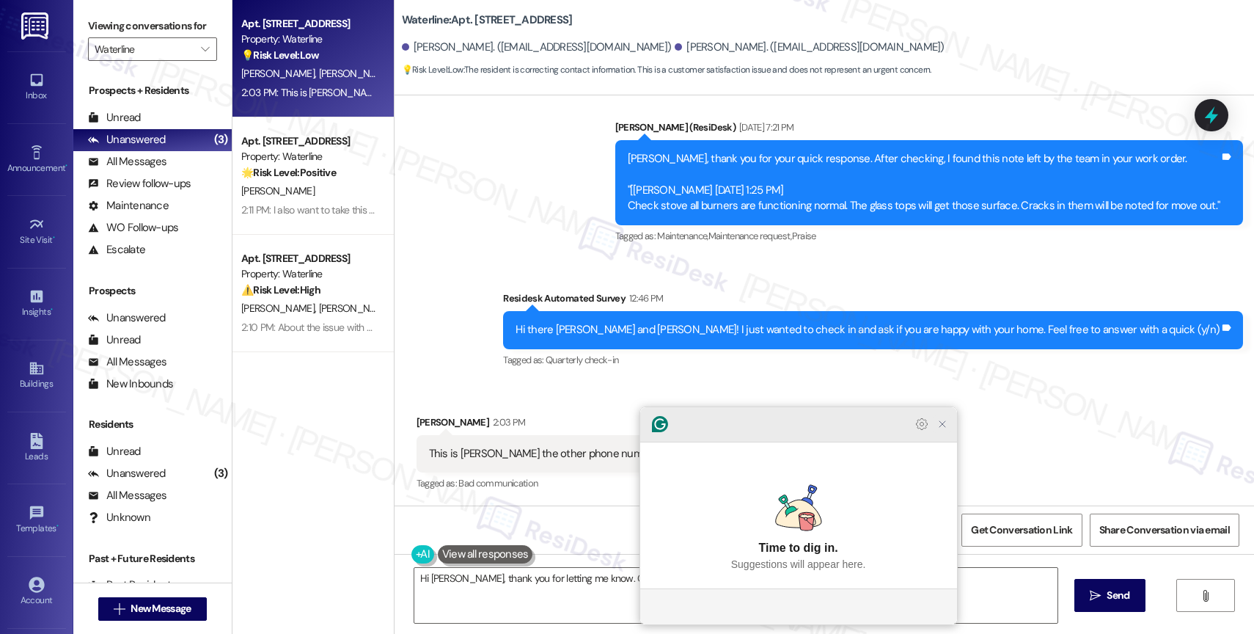
click at [945, 430] on icon "Close Grammarly Assistant" at bounding box center [942, 424] width 12 height 12
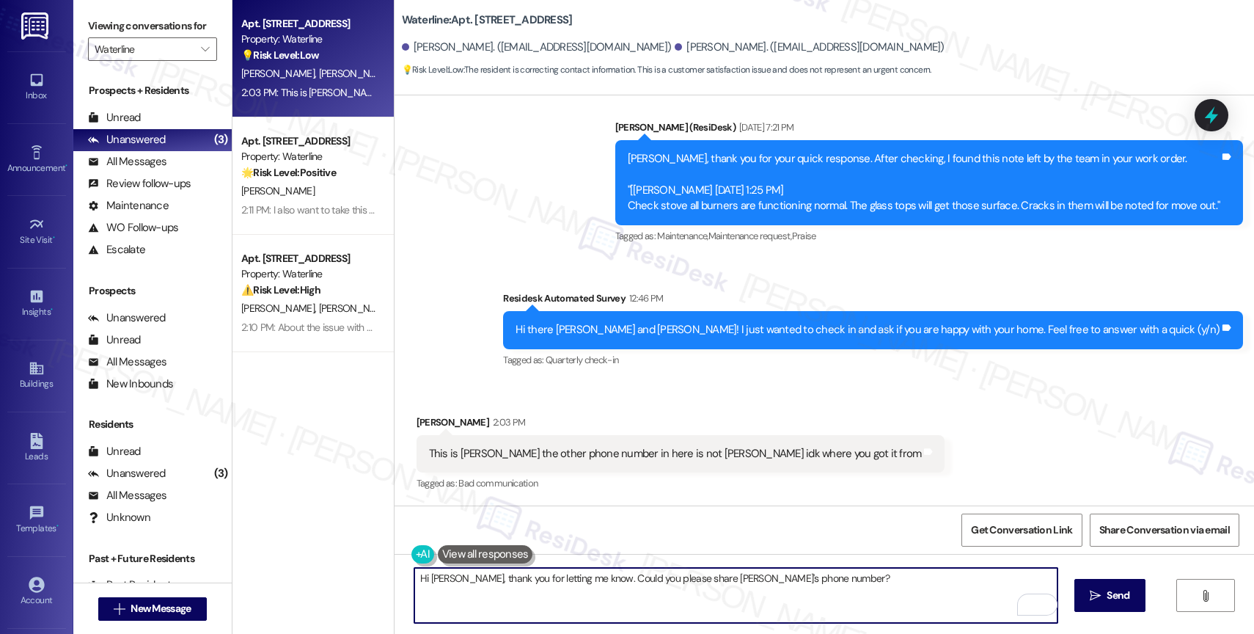
click at [816, 587] on textarea "Hi John, thank you for letting me know. Could you please share Ardena's phone n…" at bounding box center [735, 595] width 643 height 55
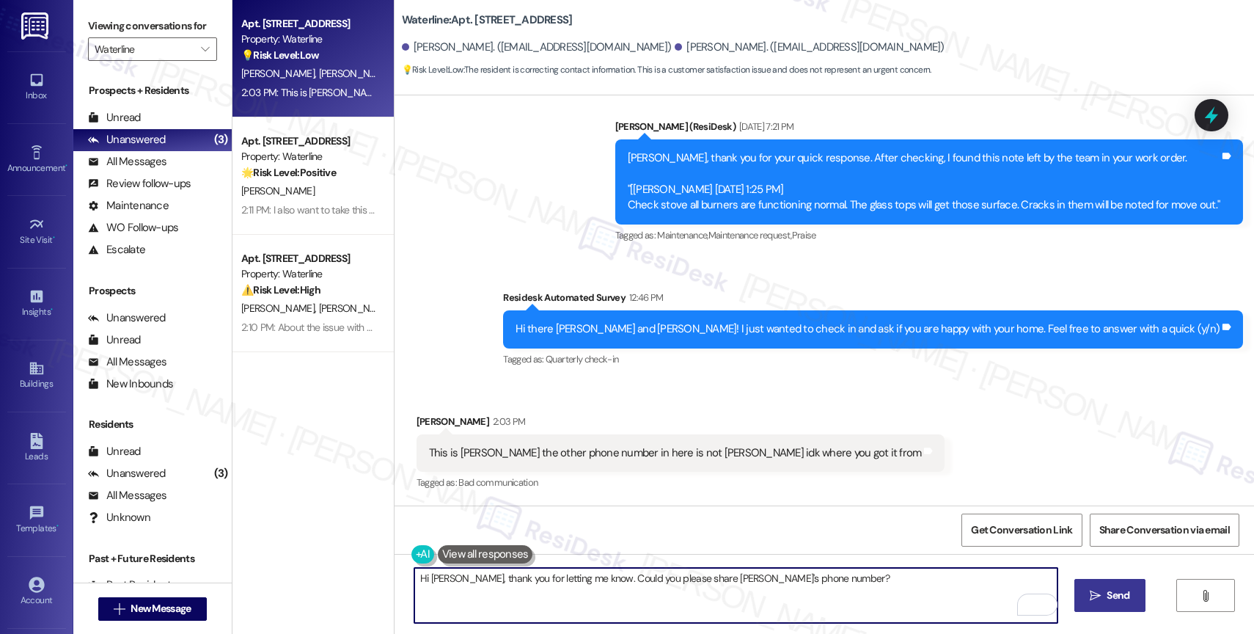
click at [1100, 594] on span " Send" at bounding box center [1110, 594] width 46 height 15
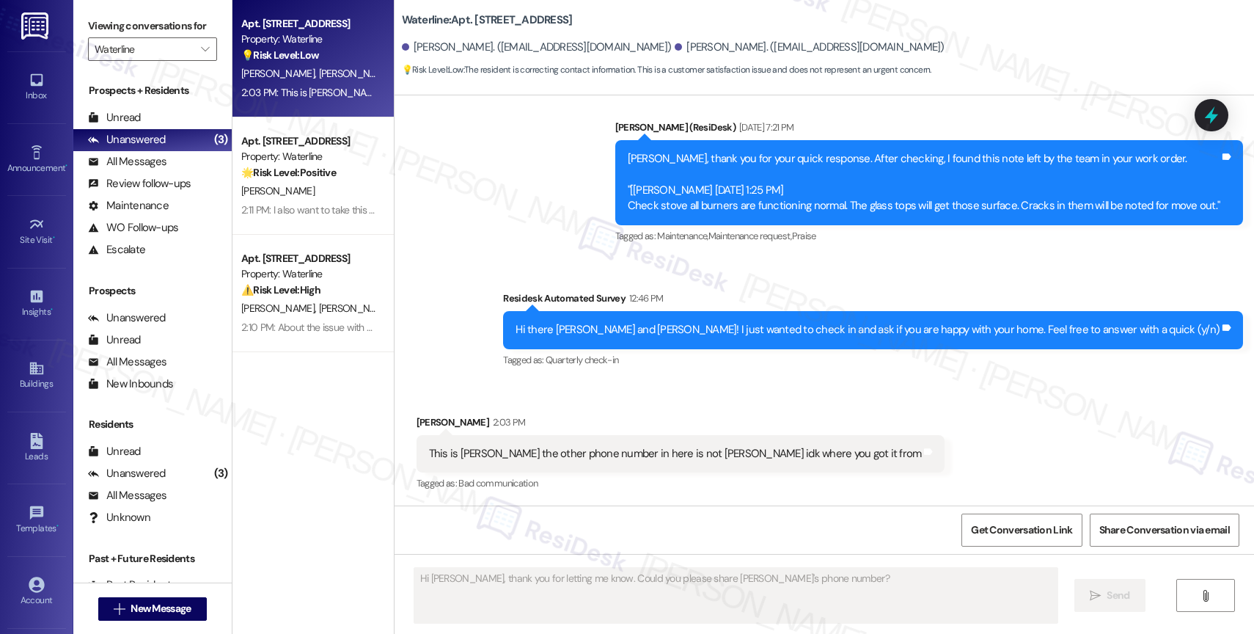
scroll to position [1098, 0]
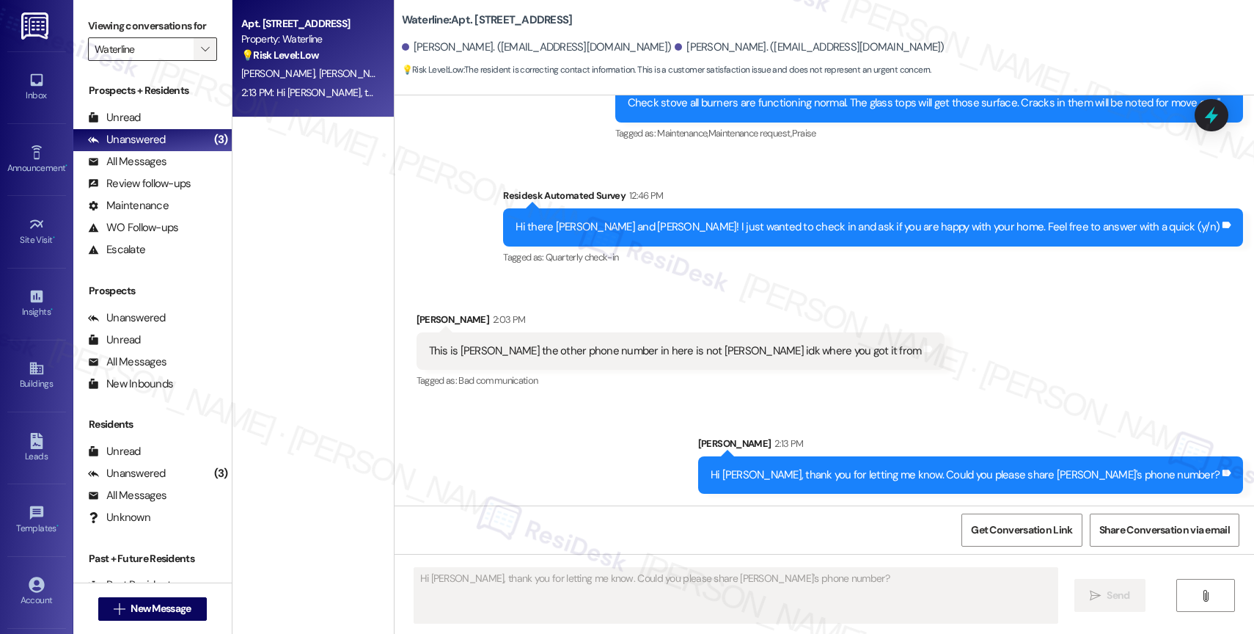
click at [198, 60] on span "" at bounding box center [205, 48] width 14 height 23
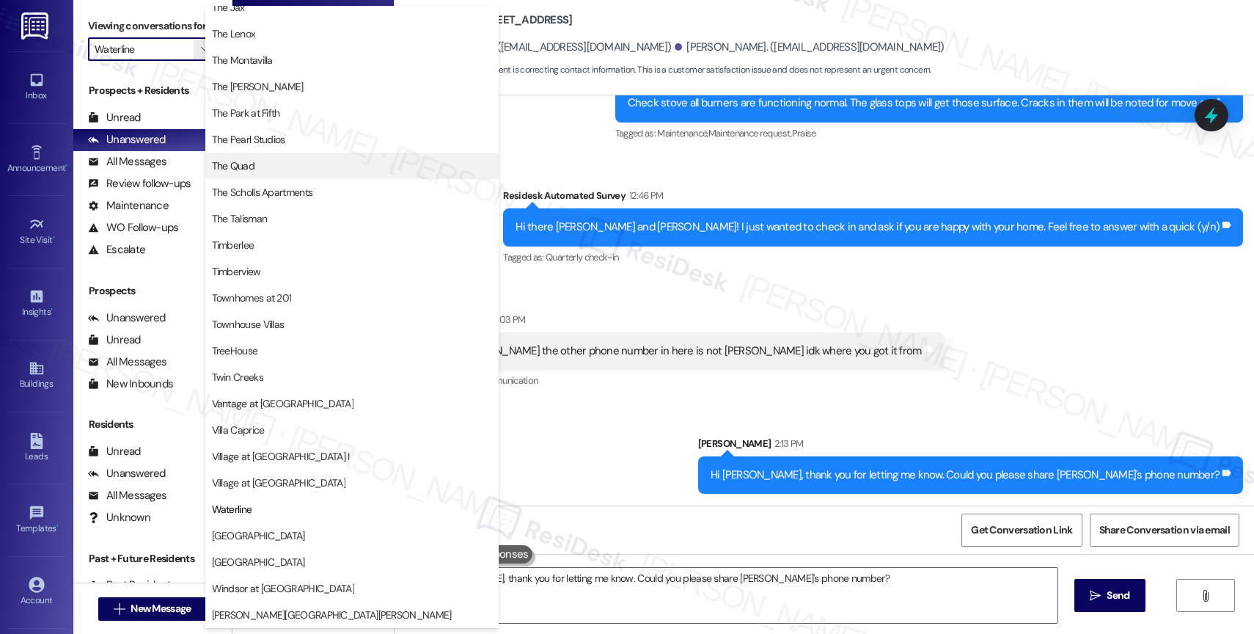
scroll to position [2632, 0]
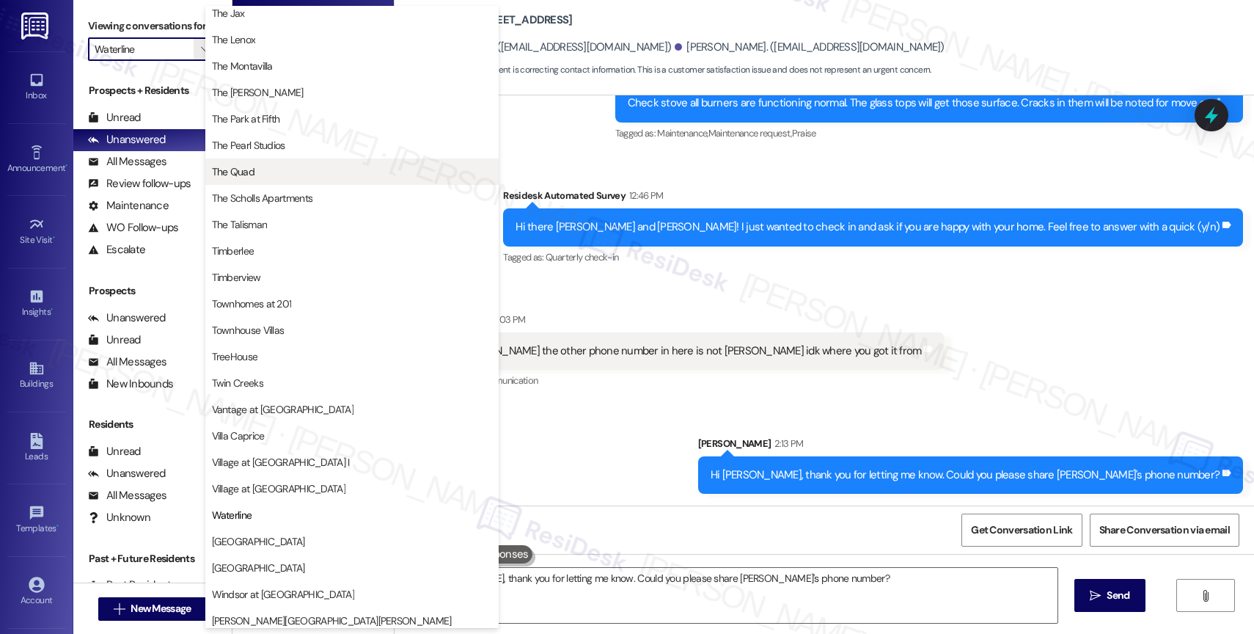
click at [260, 158] on button "The Quad" at bounding box center [351, 171] width 293 height 26
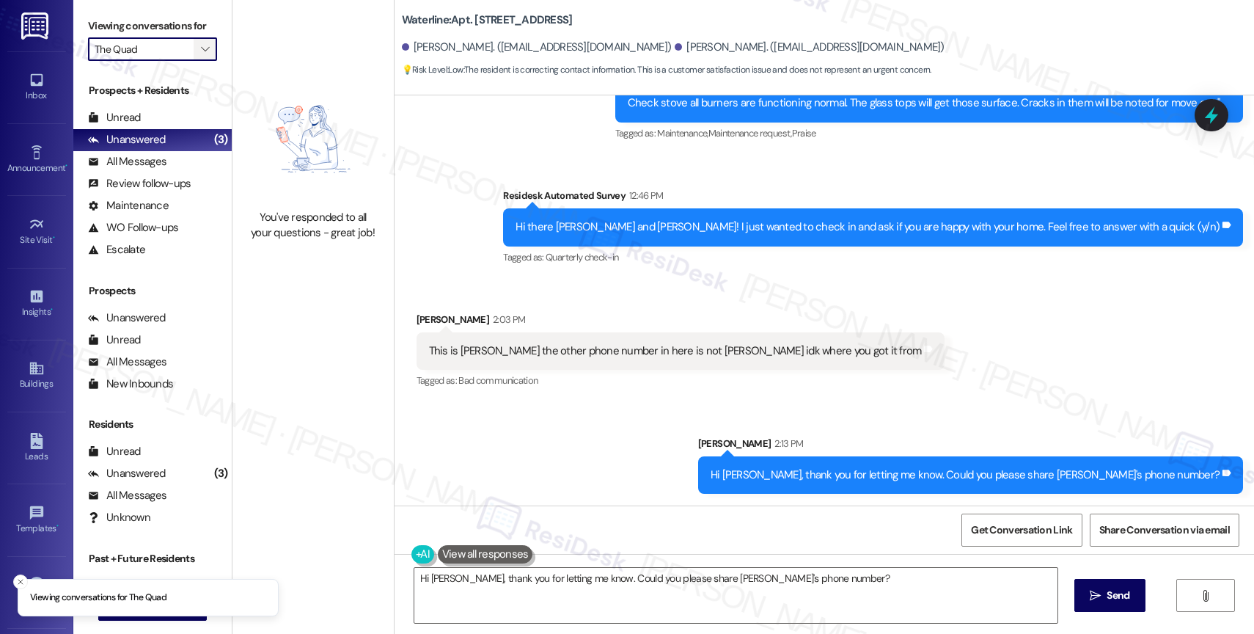
click at [201, 55] on icon "" at bounding box center [205, 49] width 8 height 12
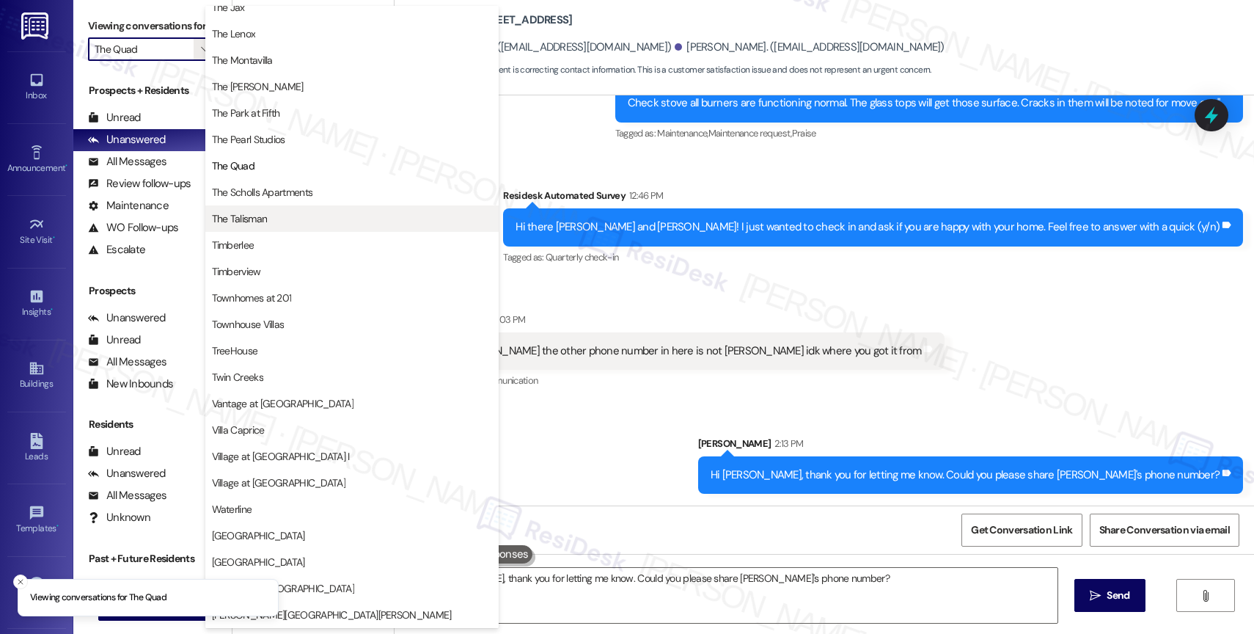
scroll to position [2664, 0]
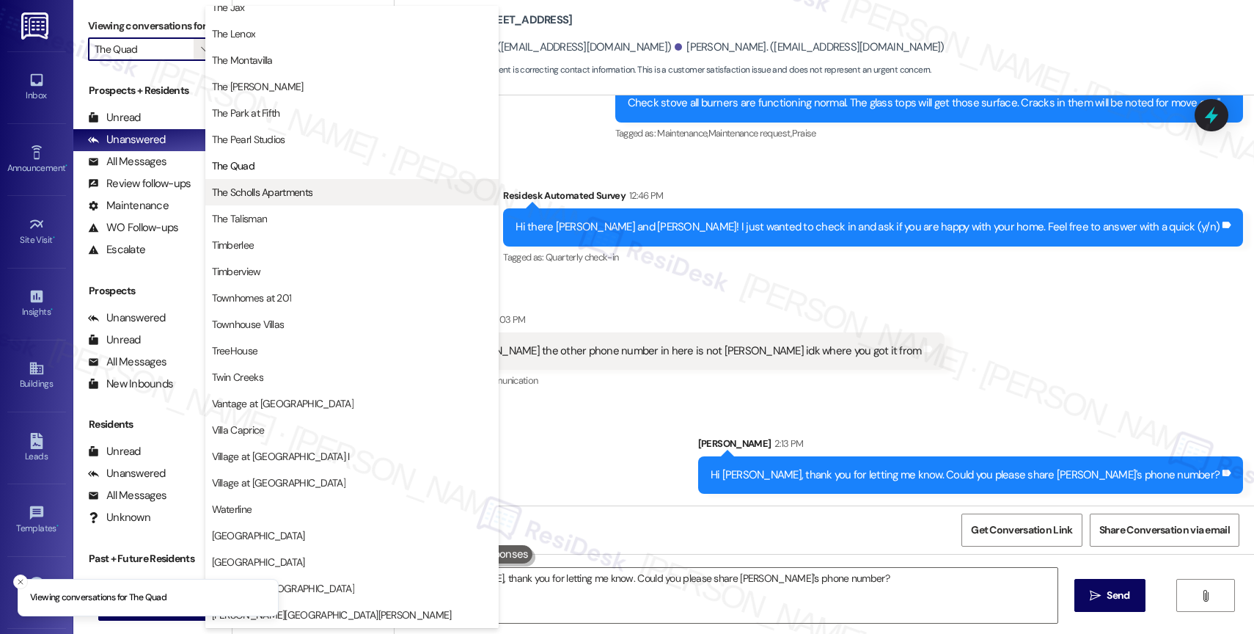
click at [268, 199] on button "The Scholls Apartments" at bounding box center [351, 192] width 293 height 26
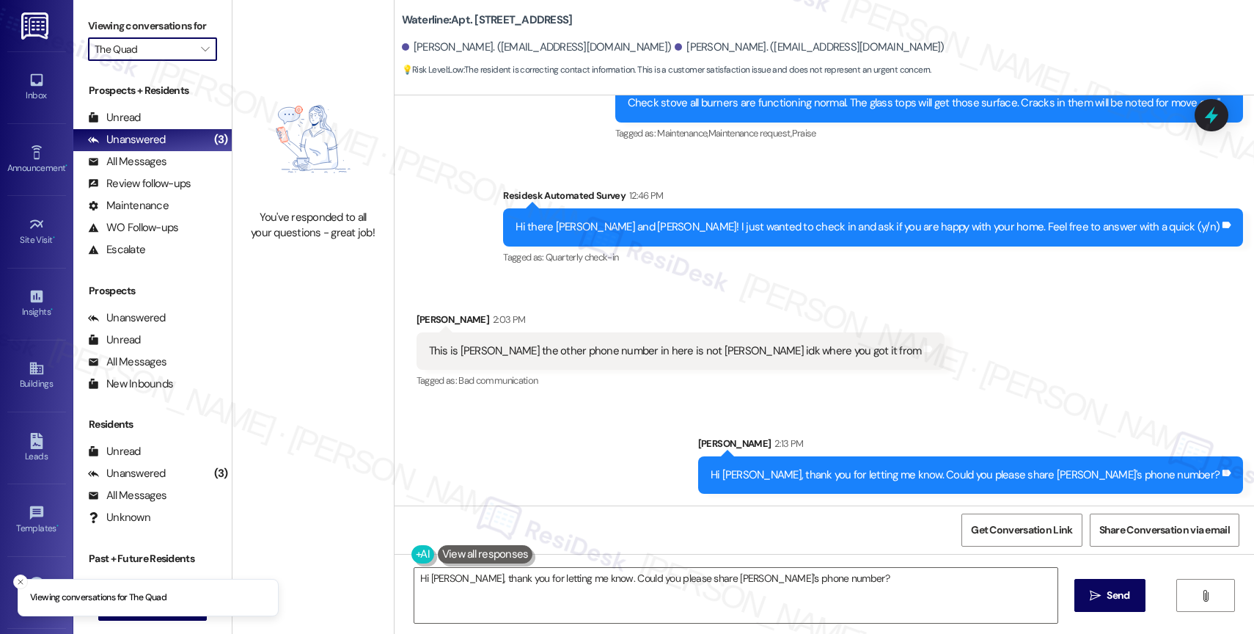
type input "The Scholls Apartments"
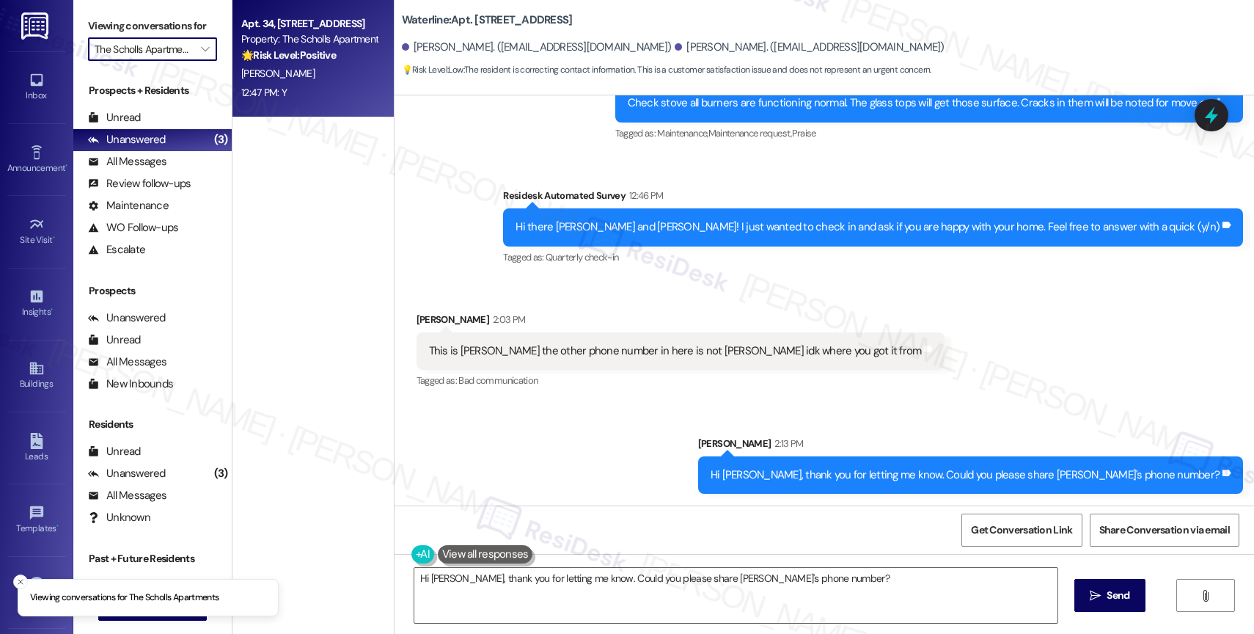
click at [296, 76] on div "T. Troiano" at bounding box center [309, 74] width 139 height 18
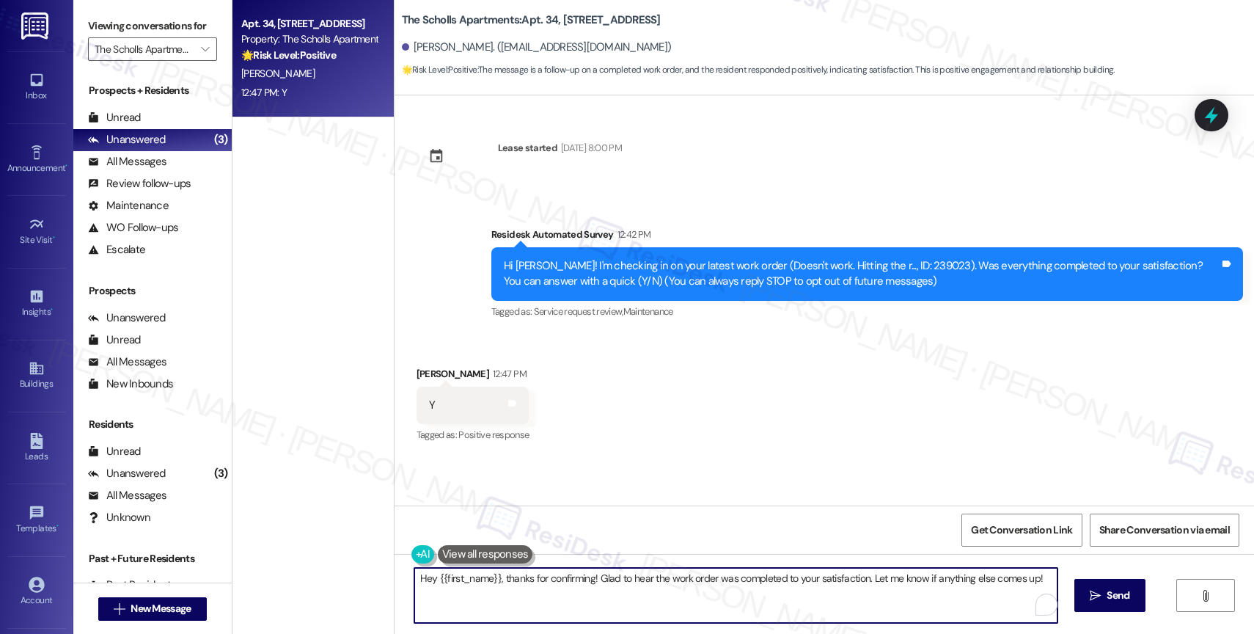
drag, startPoint x: 861, startPoint y: 577, endPoint x: 1068, endPoint y: 590, distance: 207.9
click at [1068, 590] on div "Hey {{first_name}}, thanks for confirming! Glad to hear the work order was comp…" at bounding box center [823, 609] width 859 height 110
type textarea "Hey {{first_name}}, thanks for confirming! Glad to hear the work order was comp…"
click at [1037, 601] on div "1" at bounding box center [1035, 604] width 16 height 16
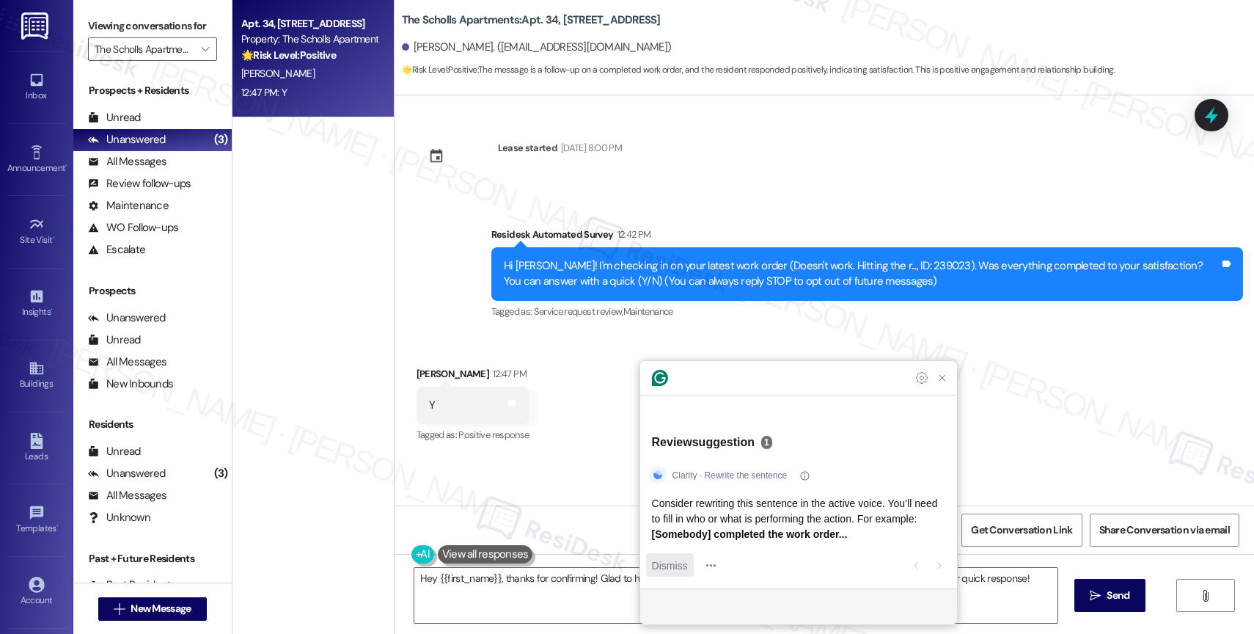
click at [664, 567] on span "Dismiss" at bounding box center [670, 564] width 36 height 15
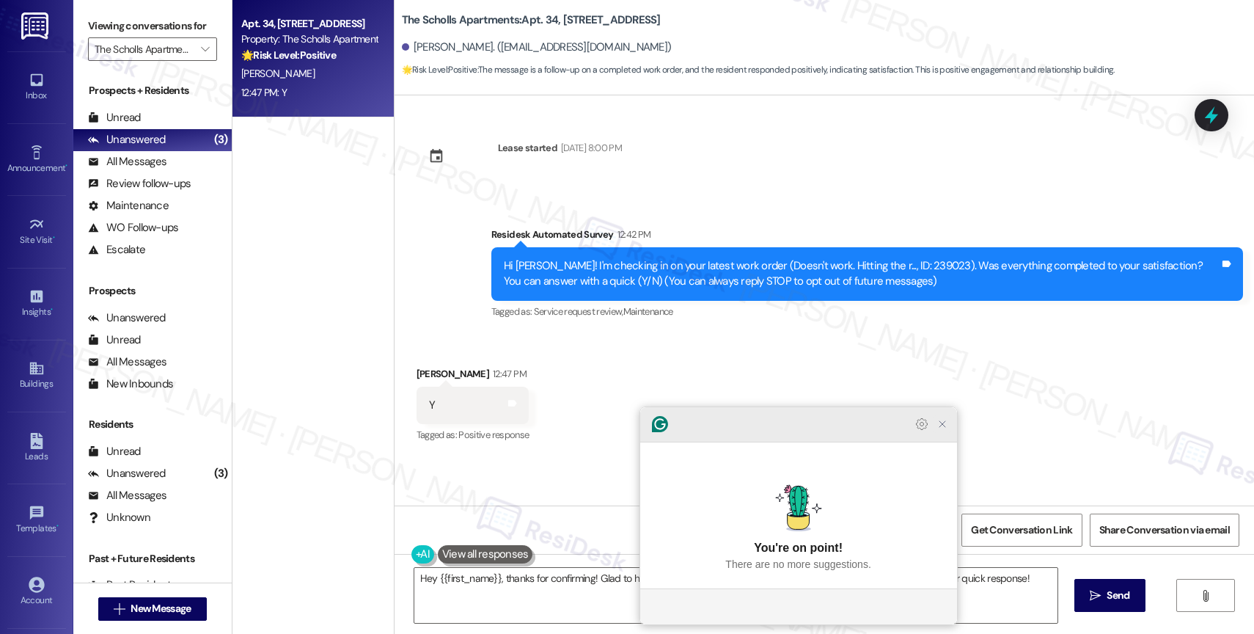
click at [941, 430] on icon "Close Grammarly Assistant" at bounding box center [942, 424] width 12 height 12
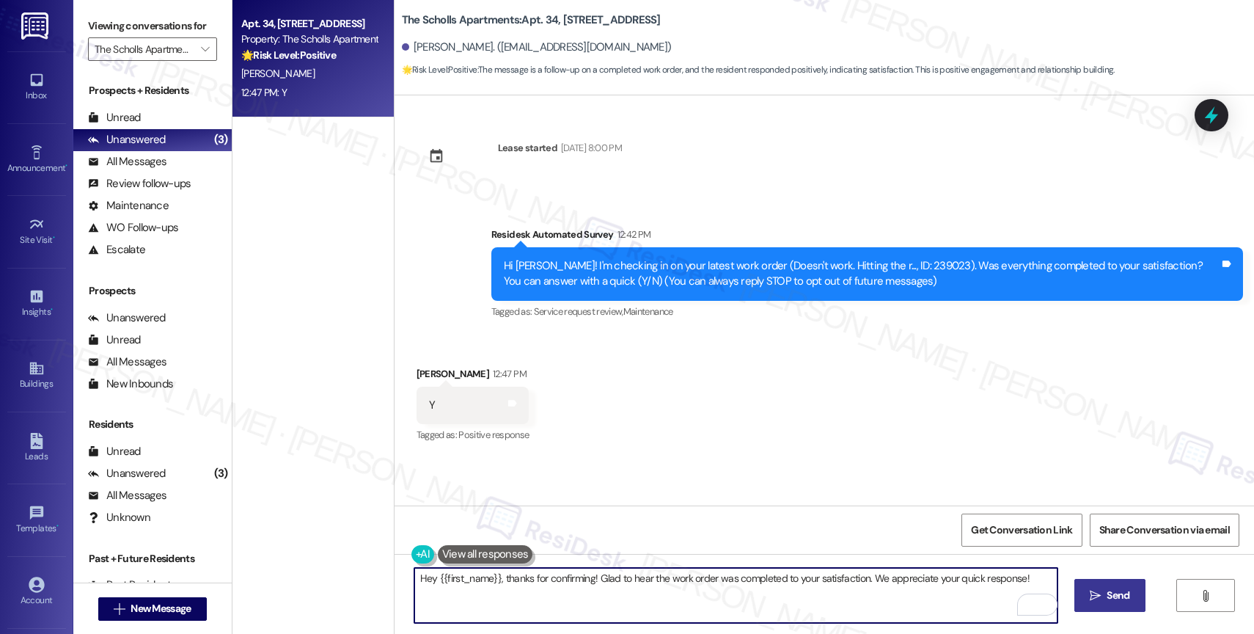
click at [1088, 584] on button " Send" at bounding box center [1109, 595] width 71 height 33
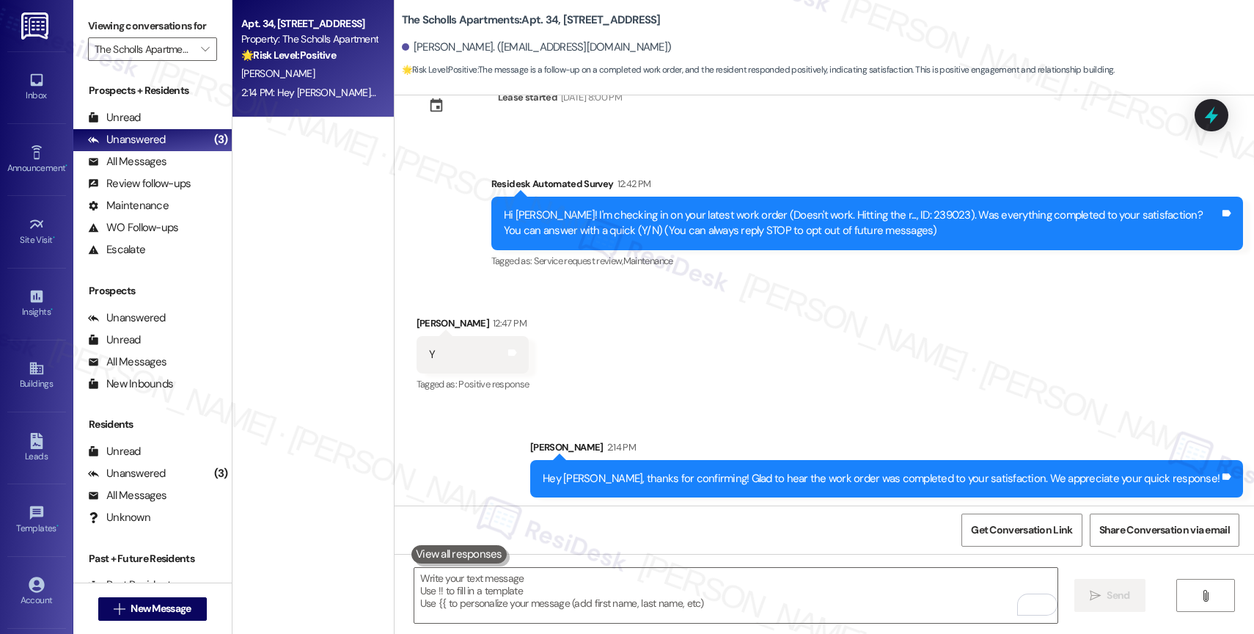
scroll to position [54, 0]
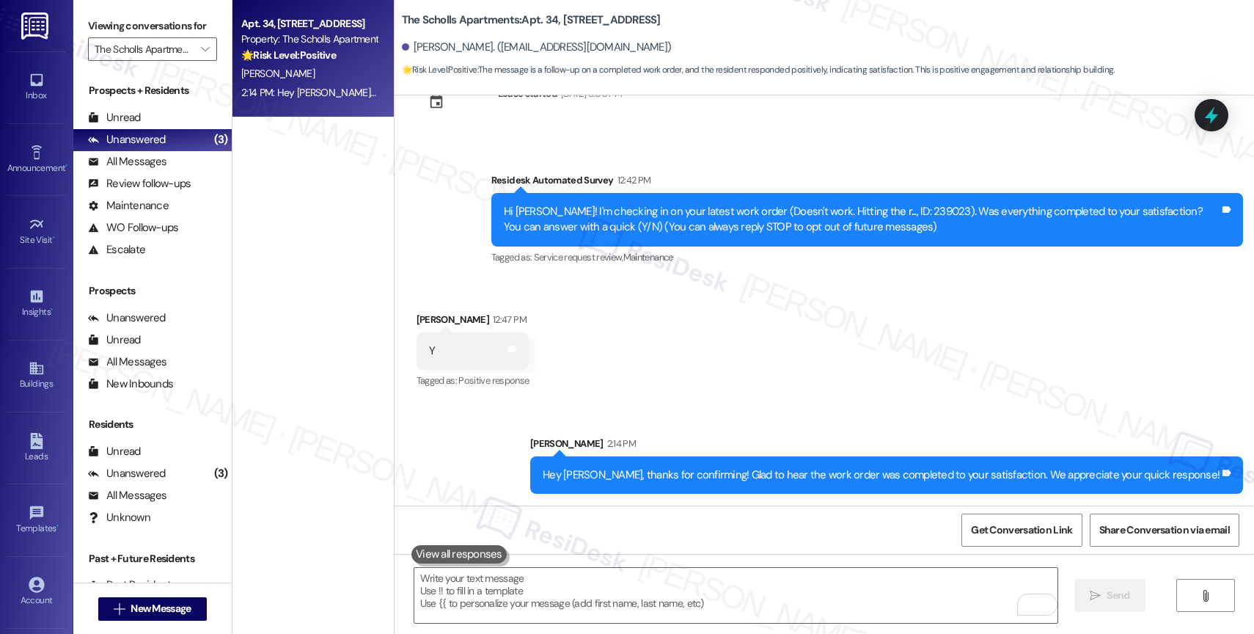
click at [707, 352] on div "Received via SMS Tony Troiano 12:47 PM Y Tags and notes Tagged as: Positive res…" at bounding box center [823, 341] width 859 height 124
click at [581, 590] on textarea "To enrich screen reader interactions, please activate Accessibility in Grammarl…" at bounding box center [735, 595] width 643 height 55
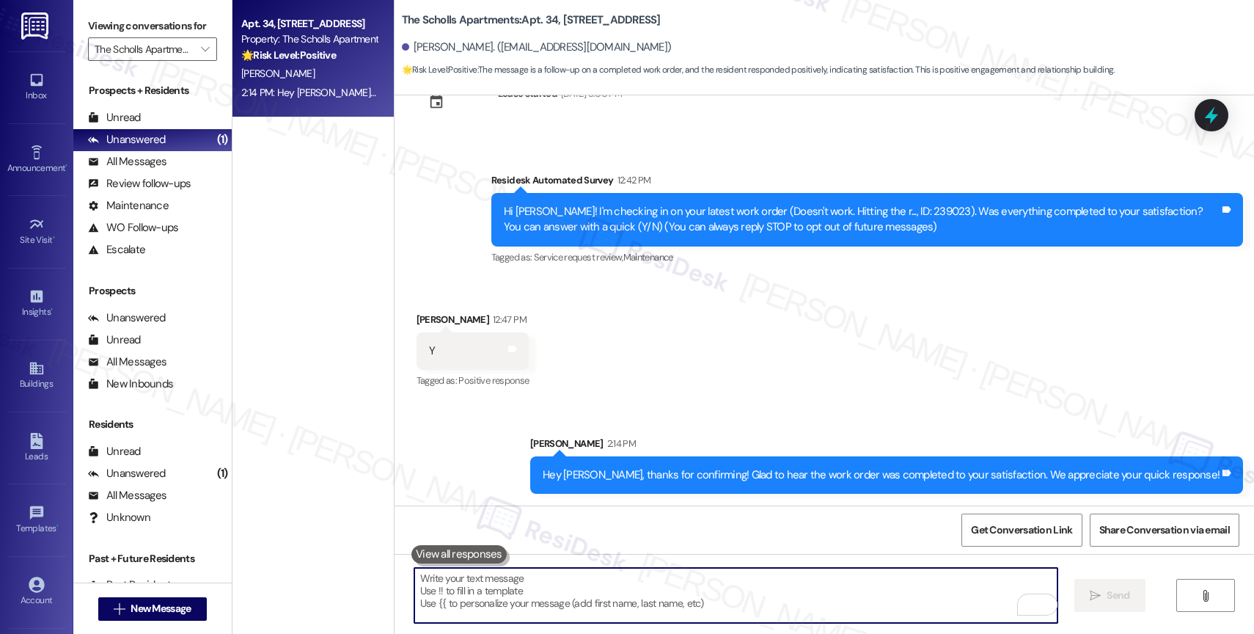
paste textarea "I also want to take this chance to ask you...Has {{property}} lived up to your …"
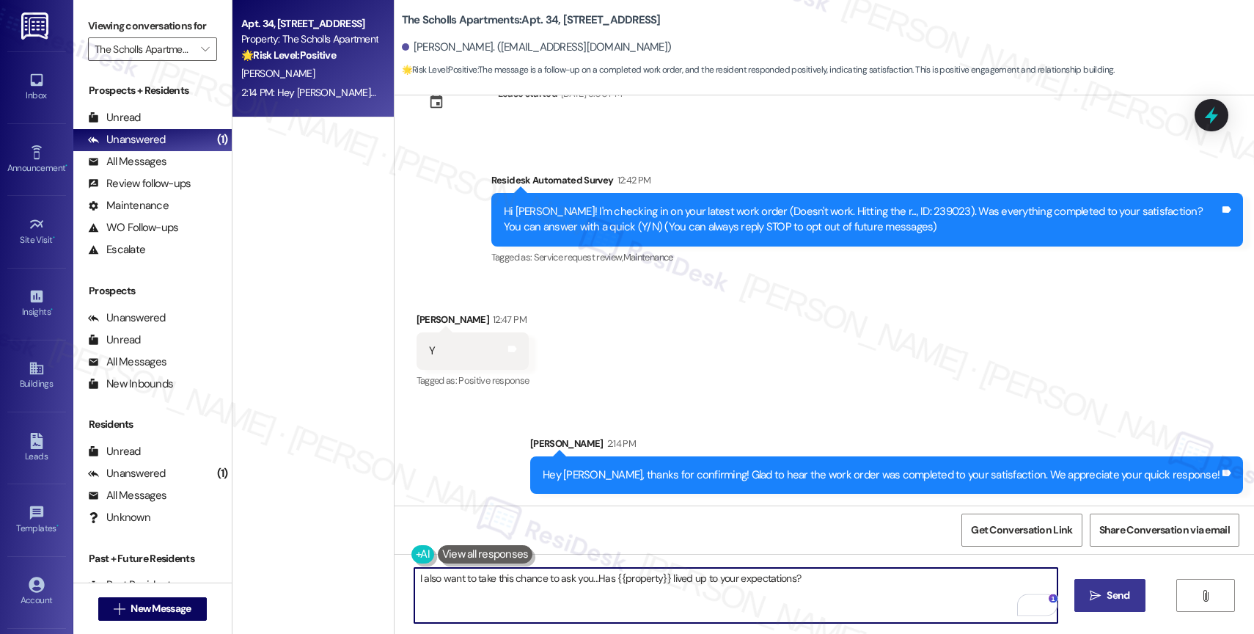
type textarea "I also want to take this chance to ask you...Has {{property}} lived up to your …"
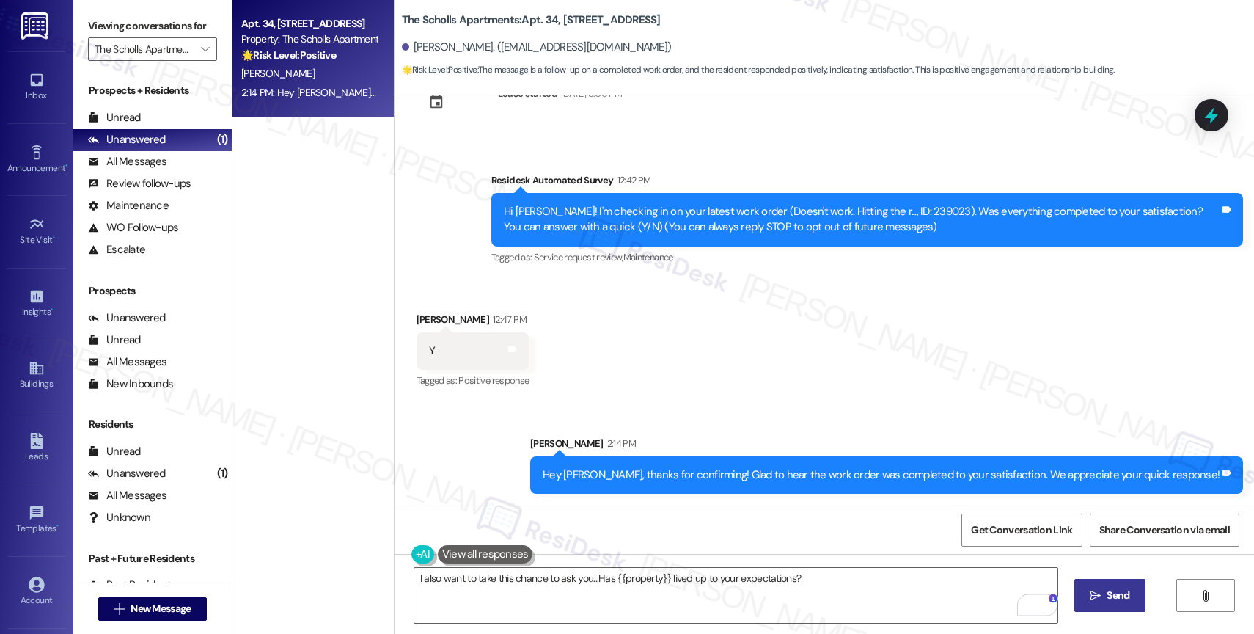
click at [1114, 599] on span "Send" at bounding box center [1117, 594] width 23 height 15
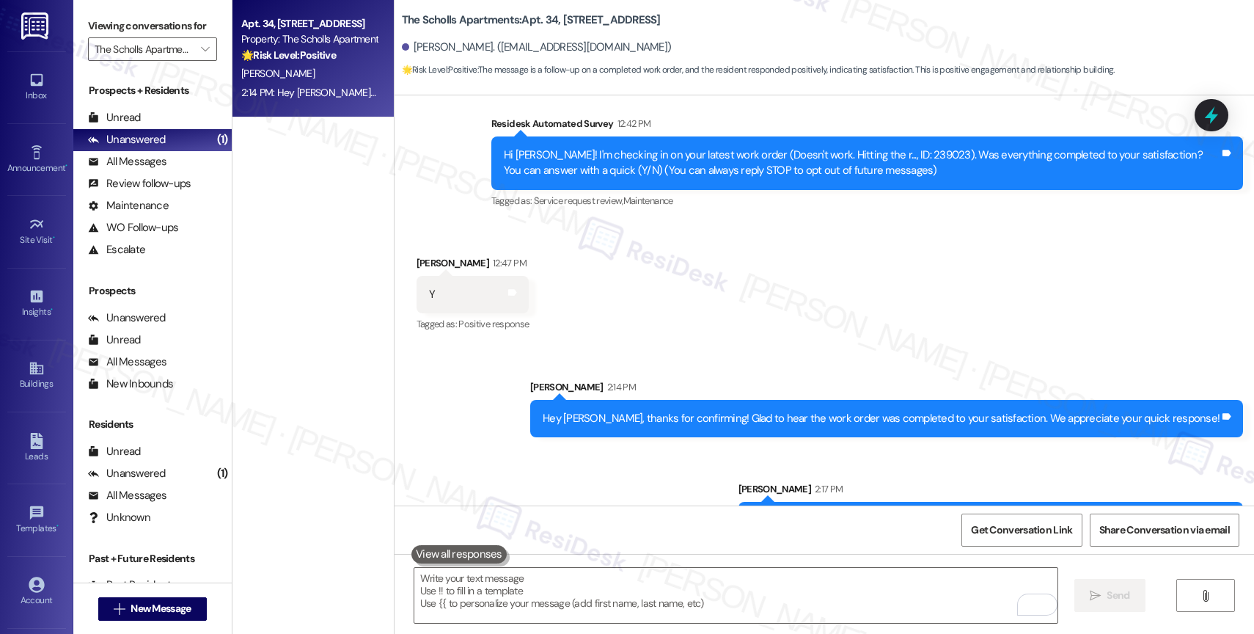
scroll to position [156, 0]
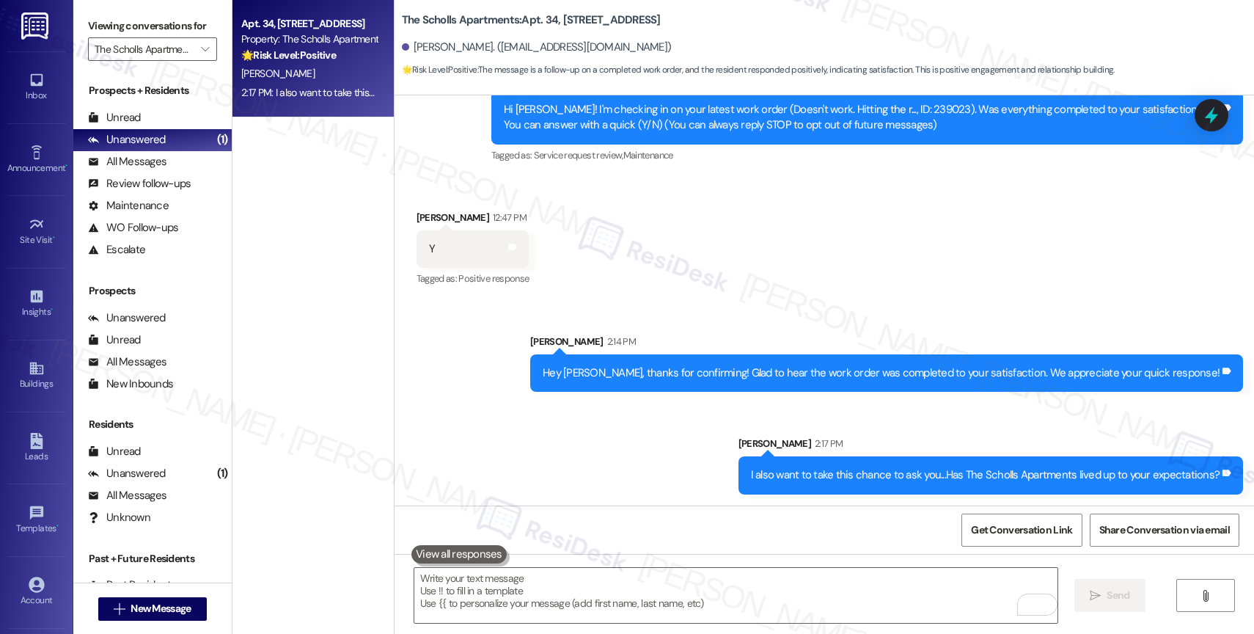
drag, startPoint x: 196, startPoint y: 57, endPoint x: 204, endPoint y: 80, distance: 24.1
click at [198, 57] on span "" at bounding box center [205, 48] width 14 height 23
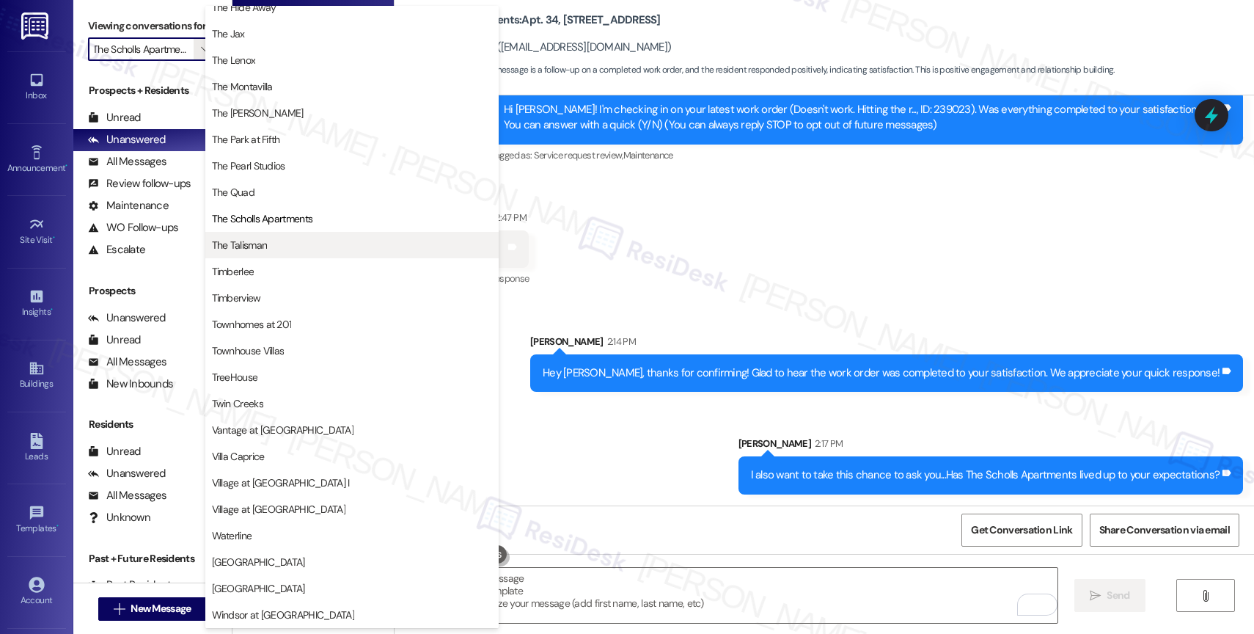
scroll to position [2634, 0]
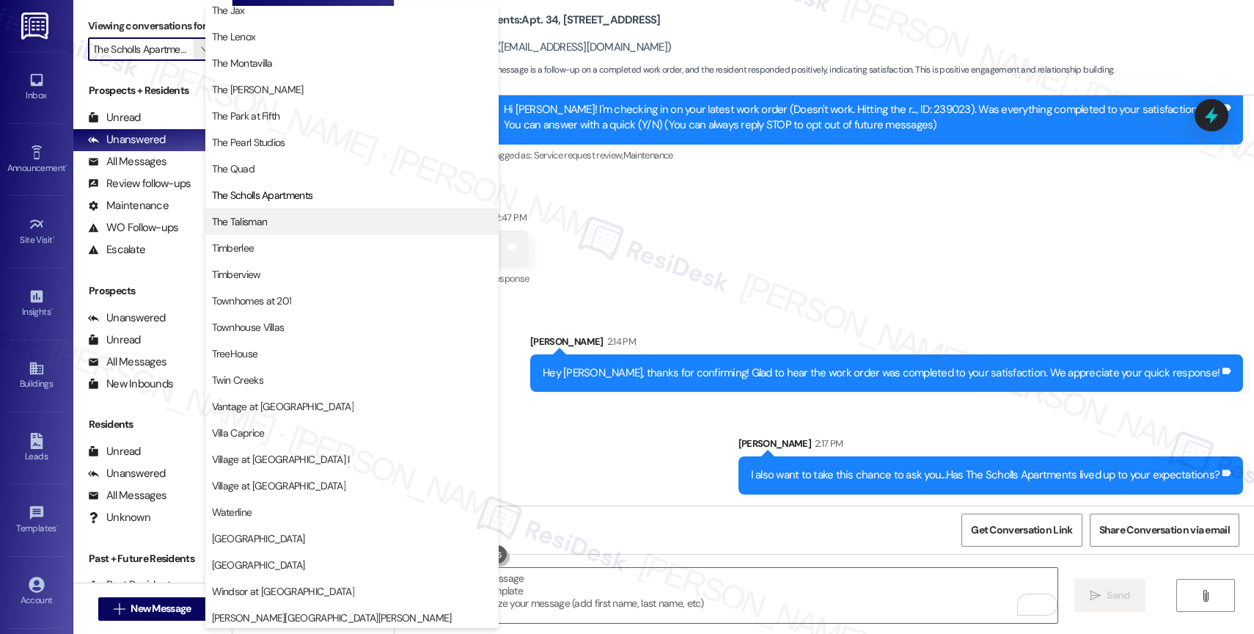
click at [293, 224] on span "The Talisman" at bounding box center [352, 221] width 280 height 15
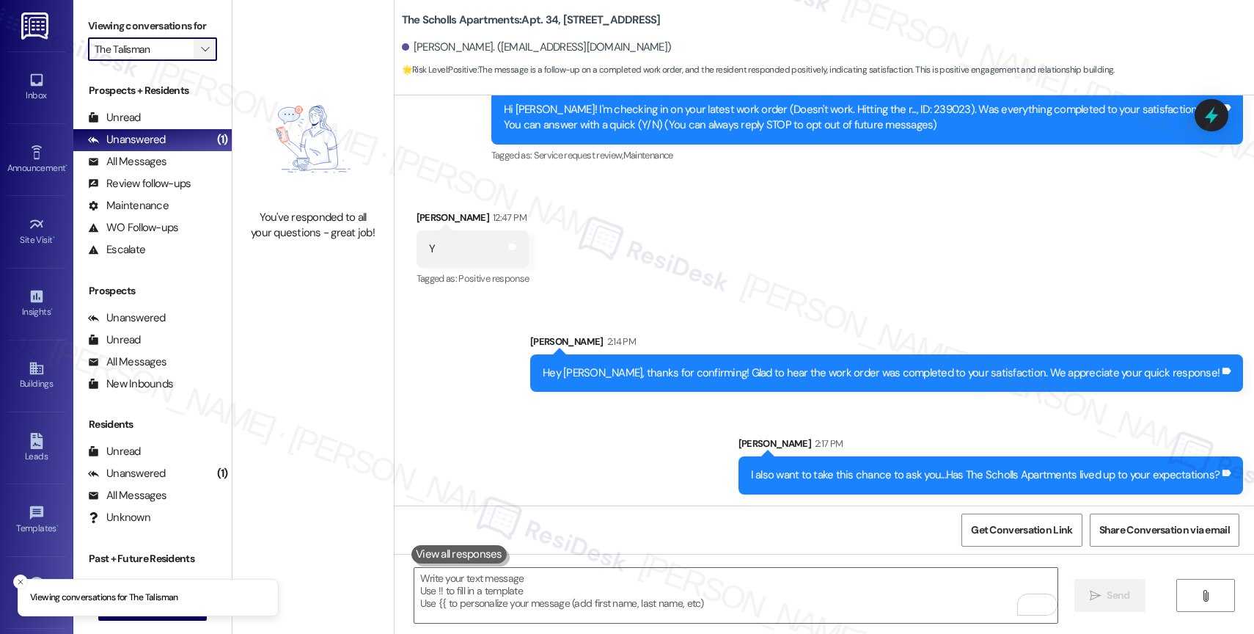
click at [199, 61] on span "" at bounding box center [205, 48] width 14 height 23
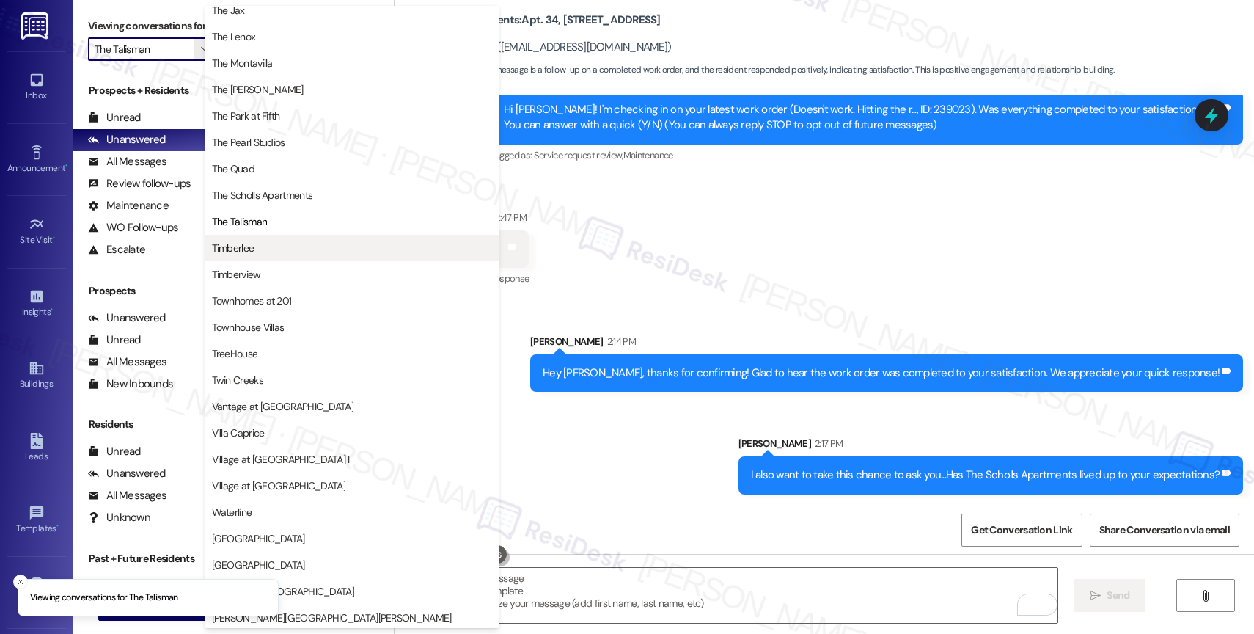
scroll to position [2637, 0]
click at [287, 247] on span "Timberlee" at bounding box center [352, 245] width 280 height 15
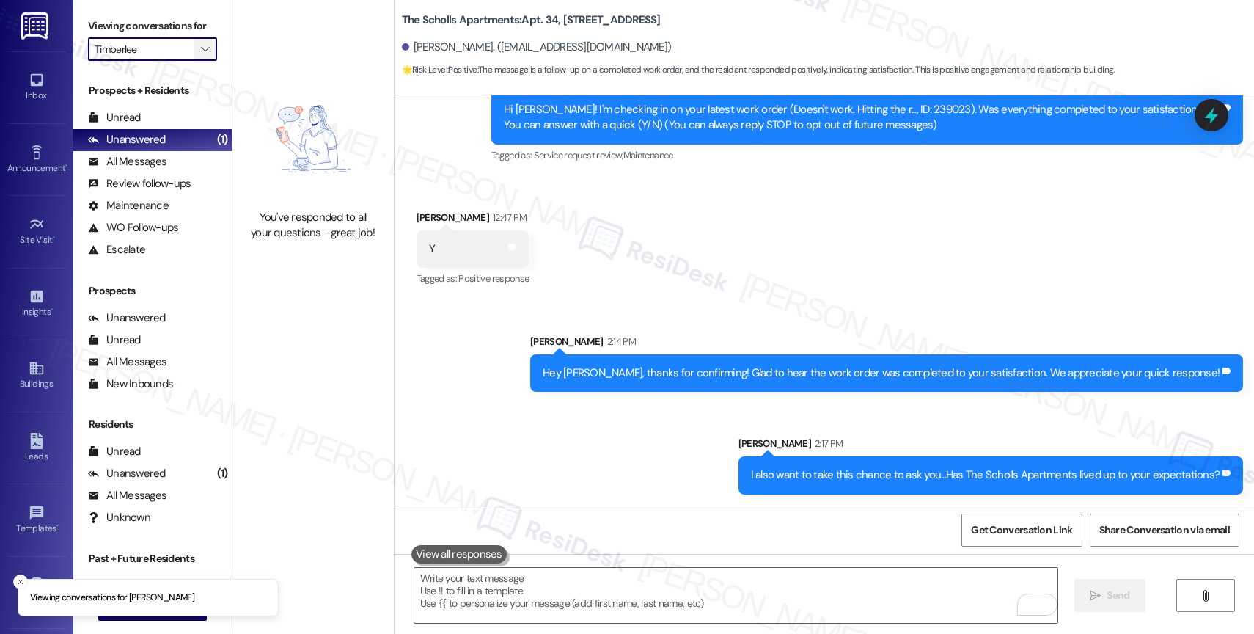
click at [198, 56] on span "" at bounding box center [205, 48] width 14 height 23
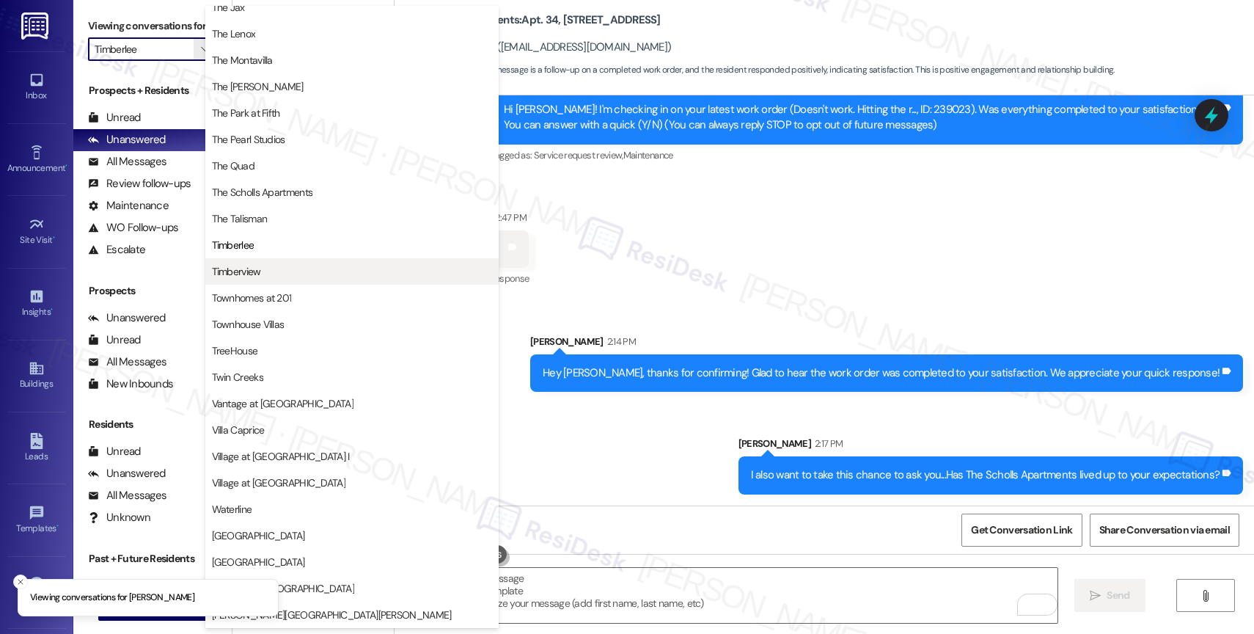
scroll to position [2634, 0]
click at [271, 268] on span "Timberview" at bounding box center [352, 271] width 280 height 15
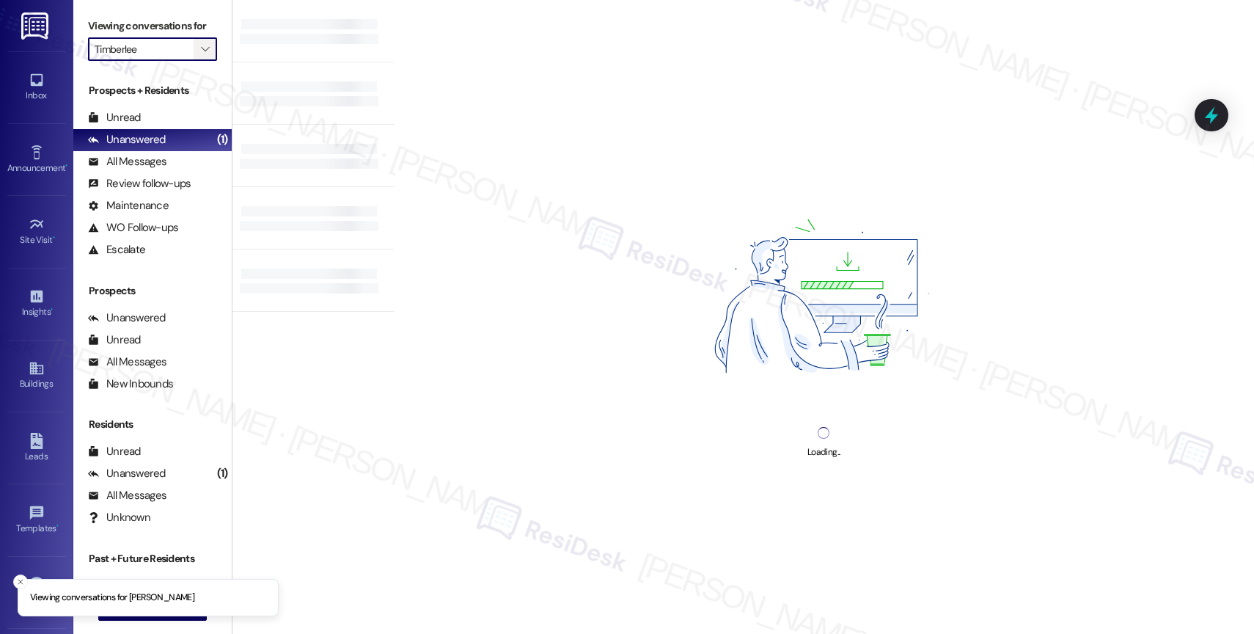
type input "Timberview"
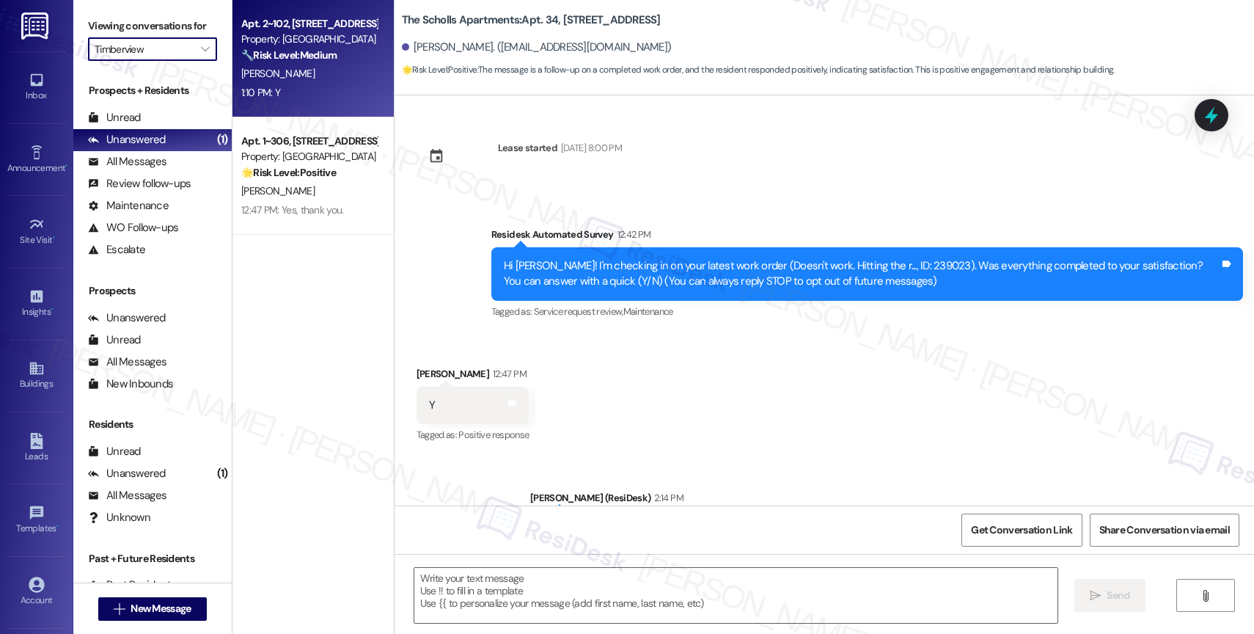
click at [302, 71] on div "T. Caulfield" at bounding box center [309, 74] width 139 height 18
type textarea "Fetching suggested responses. Please feel free to read through the conversation…"
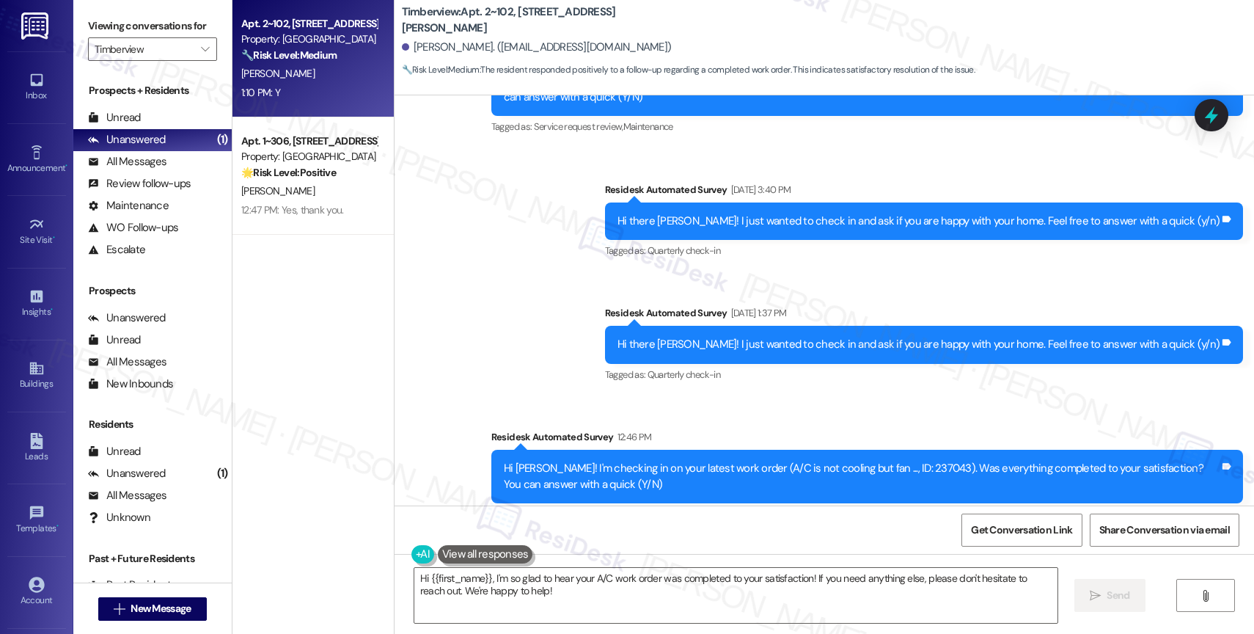
scroll to position [1764, 0]
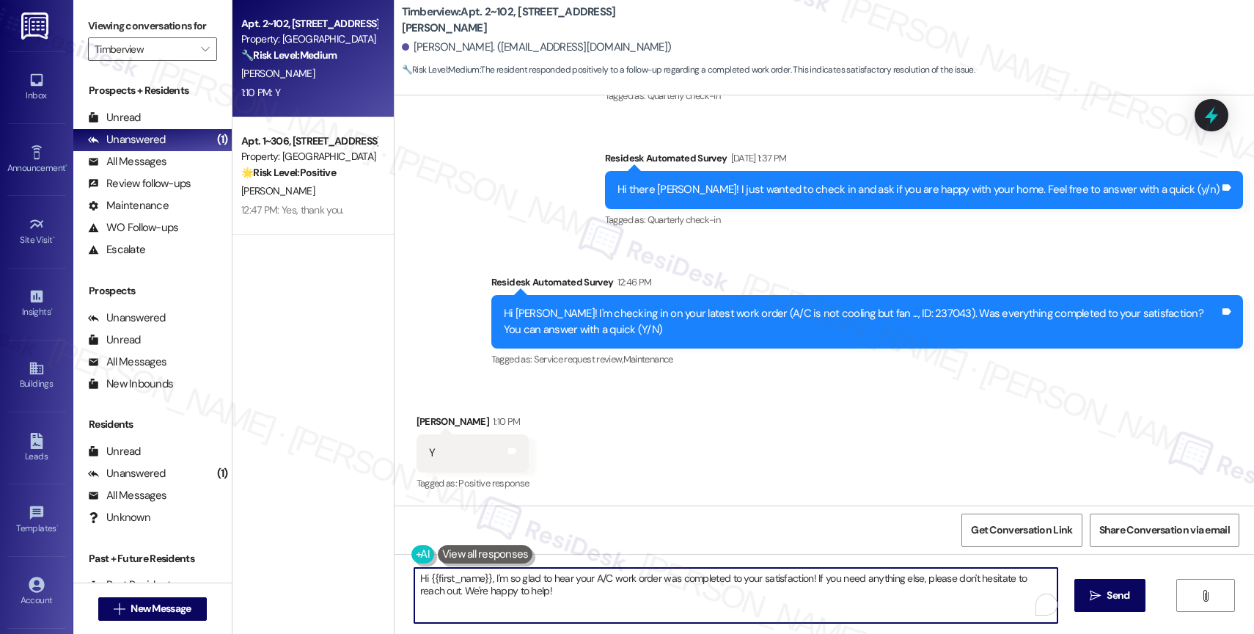
drag, startPoint x: 484, startPoint y: 579, endPoint x: 383, endPoint y: 570, distance: 101.6
click at [394, 570] on div "Hi {{first_name}}, I'm so glad to hear your A/C work order was completed to you…" at bounding box center [823, 609] width 859 height 110
click at [624, 600] on textarea "I'm so glad to hear your A/C work order was completed to your satisfaction! If …" at bounding box center [735, 595] width 643 height 55
type textarea "I'm so glad to hear your A/C work order was completed to your satisfaction! If …"
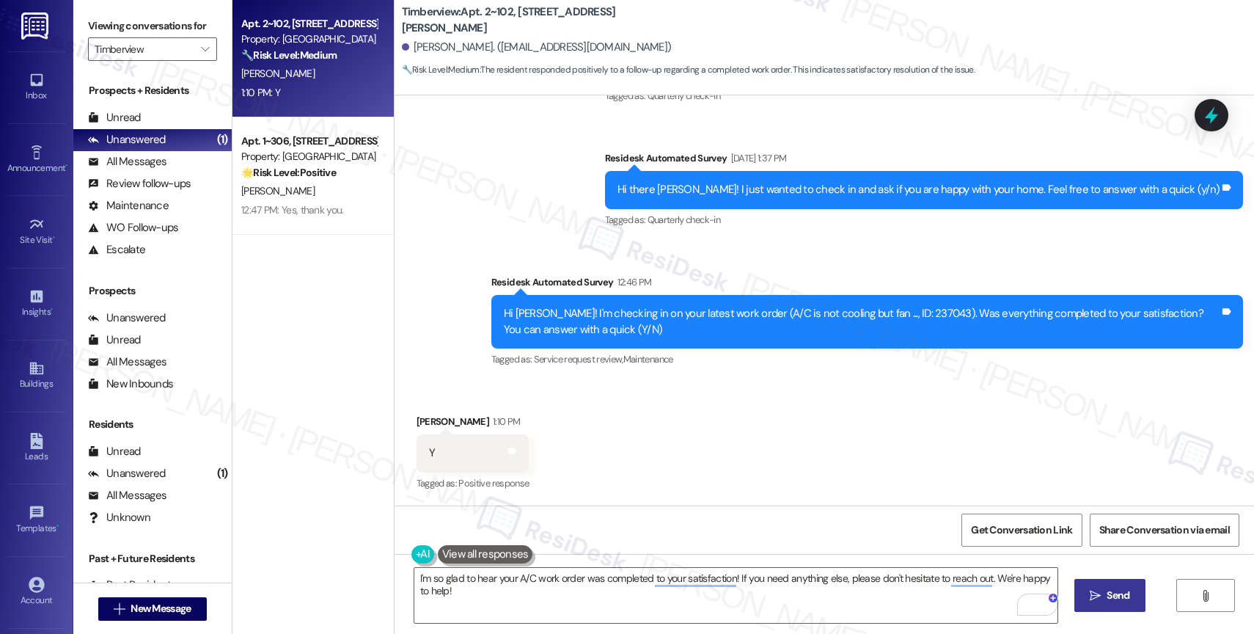
click at [1103, 597] on span "Send" at bounding box center [1117, 594] width 29 height 15
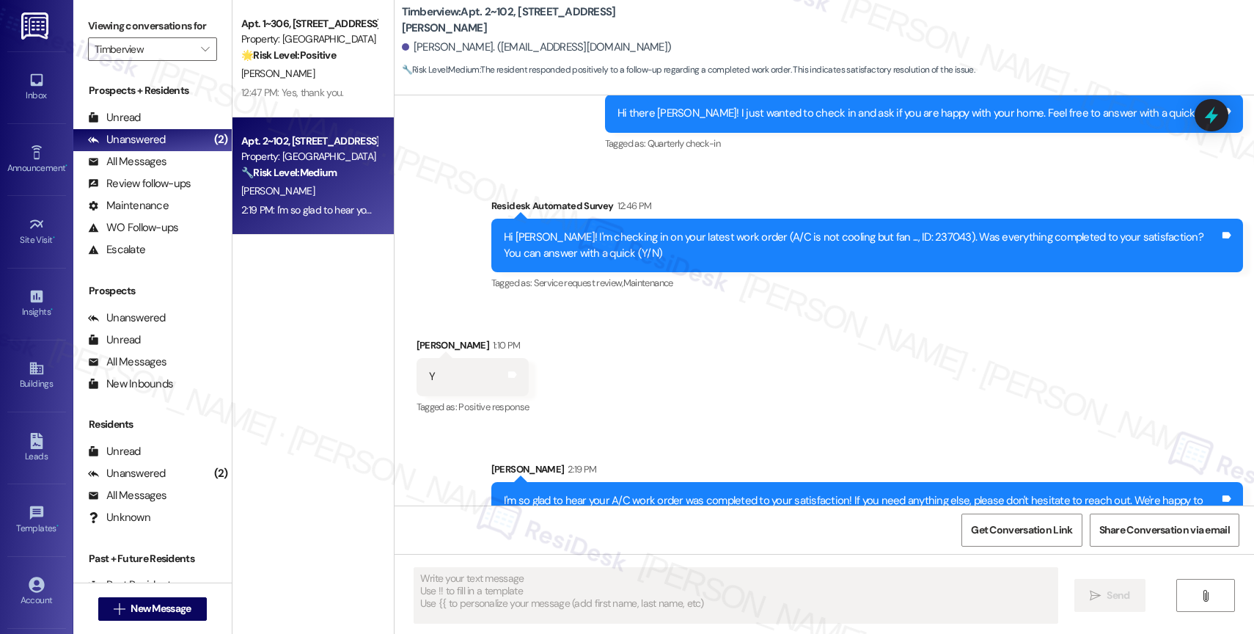
scroll to position [1867, 0]
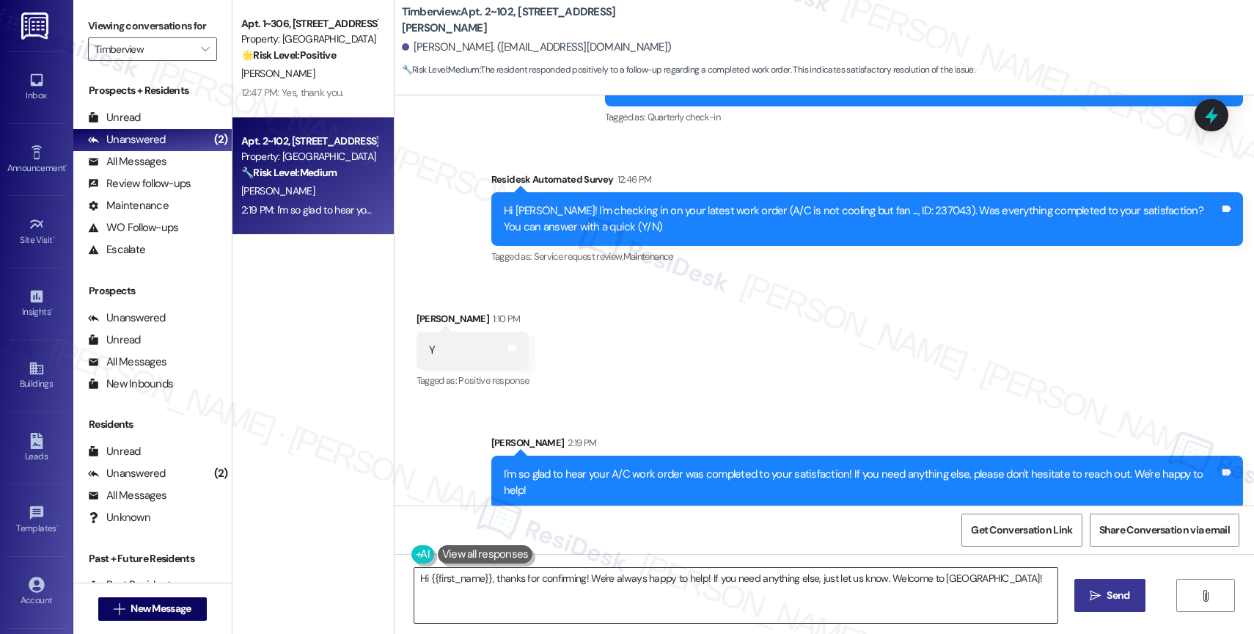
click at [471, 572] on textarea "Hi {{first_name}}, thanks for confirming! We're always happy to help! If you ne…" at bounding box center [735, 595] width 643 height 55
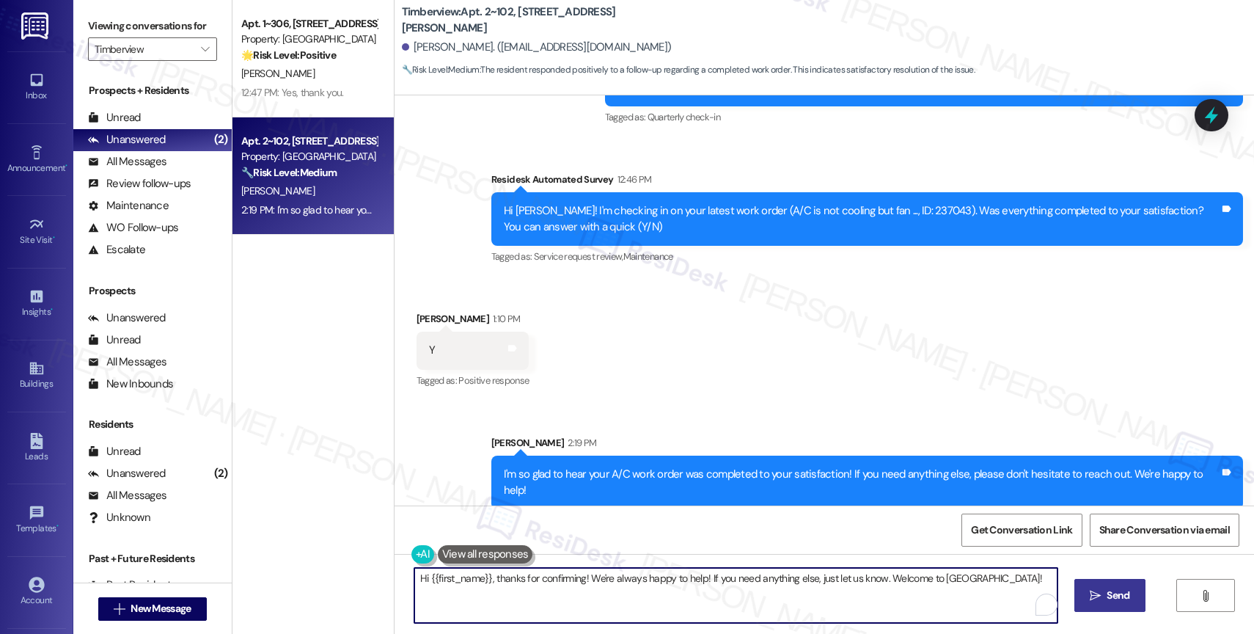
click at [471, 572] on textarea "Hi {{first_name}}, thanks for confirming! We're always happy to help! If you ne…" at bounding box center [735, 595] width 643 height 55
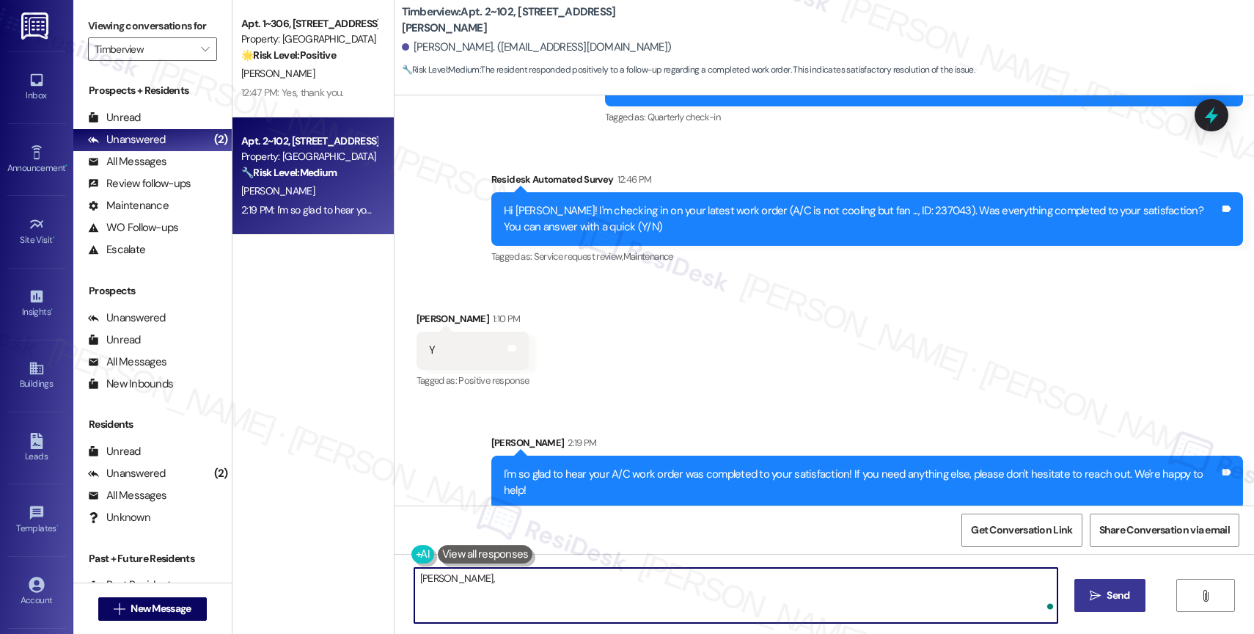
paste textarea "I also want to take this chance to ask you...Has {{property}} lived up to your …"
type textarea "Tamera, I also want to take this chance to ask you...Has {{property}} lived up …"
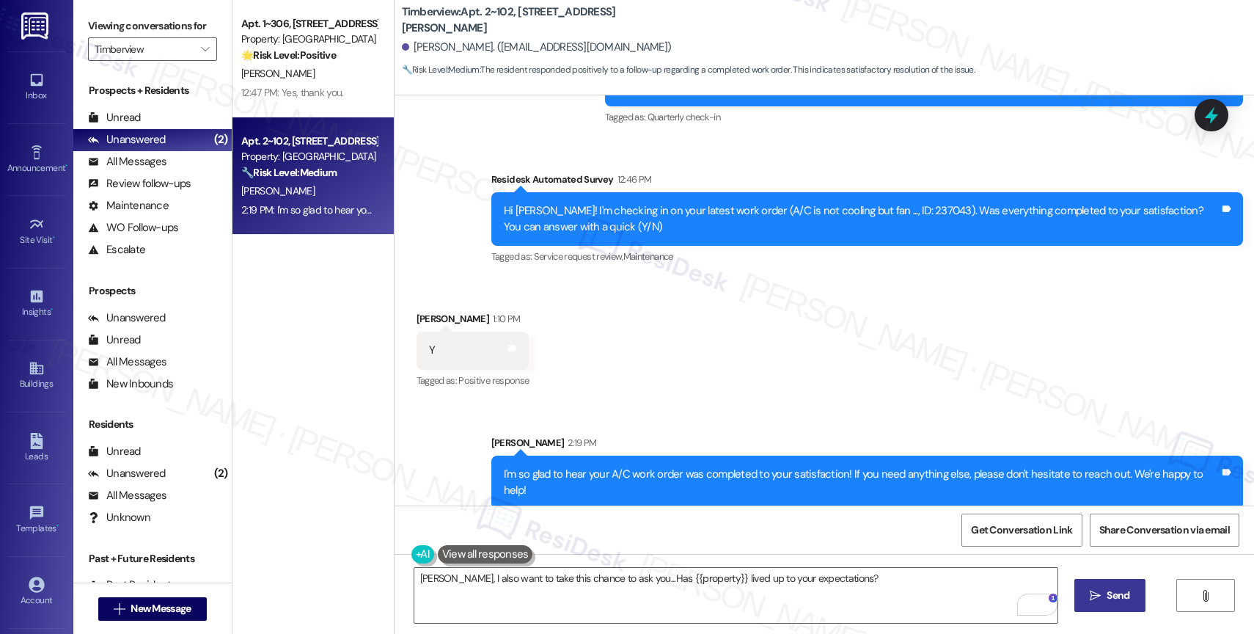
click at [1104, 590] on span "Send" at bounding box center [1117, 594] width 29 height 15
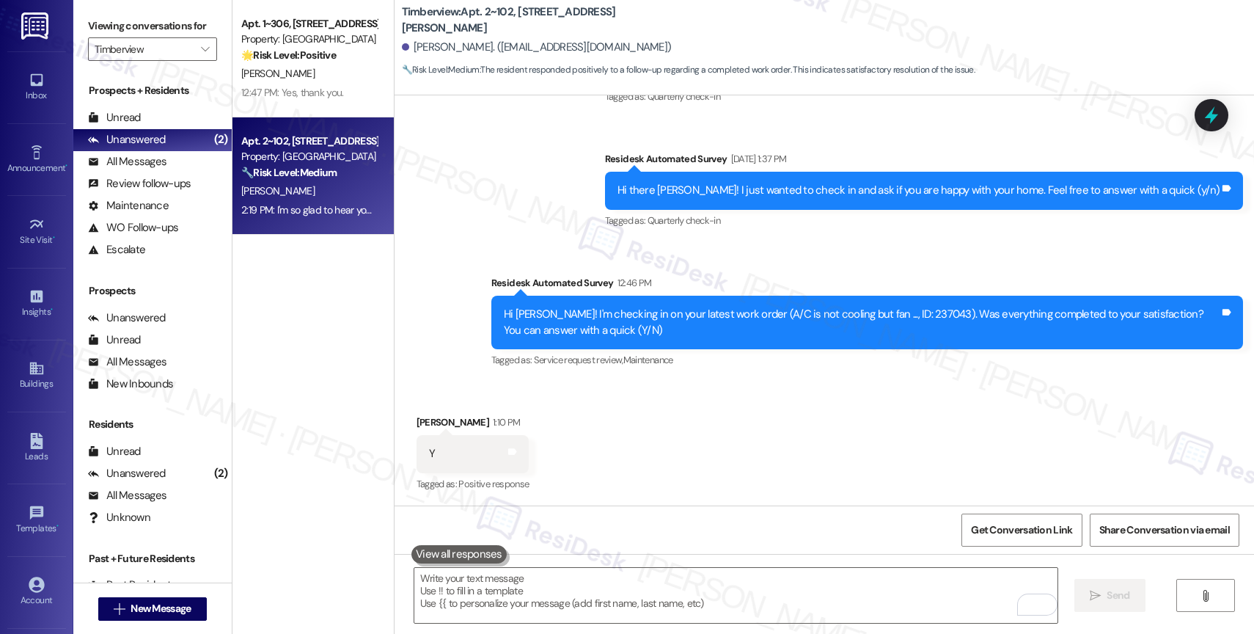
scroll to position [1969, 0]
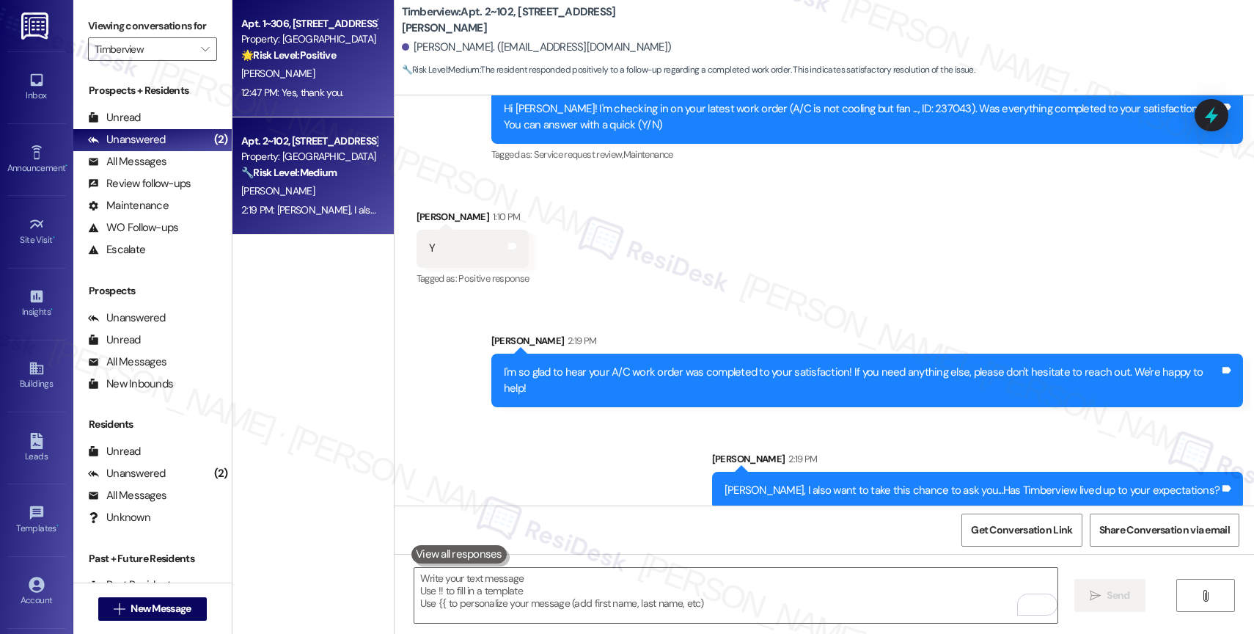
click at [293, 49] on strong "🌟 Risk Level: Positive" at bounding box center [288, 54] width 95 height 13
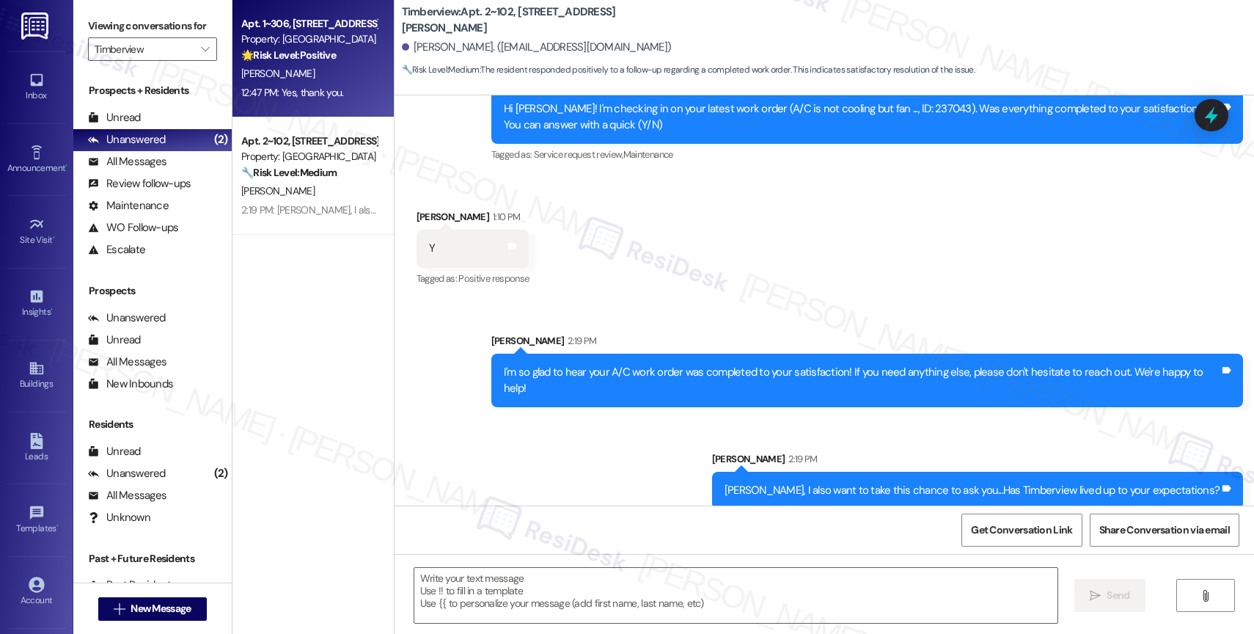
type textarea "Fetching suggested responses. Please feel free to read through the conversation…"
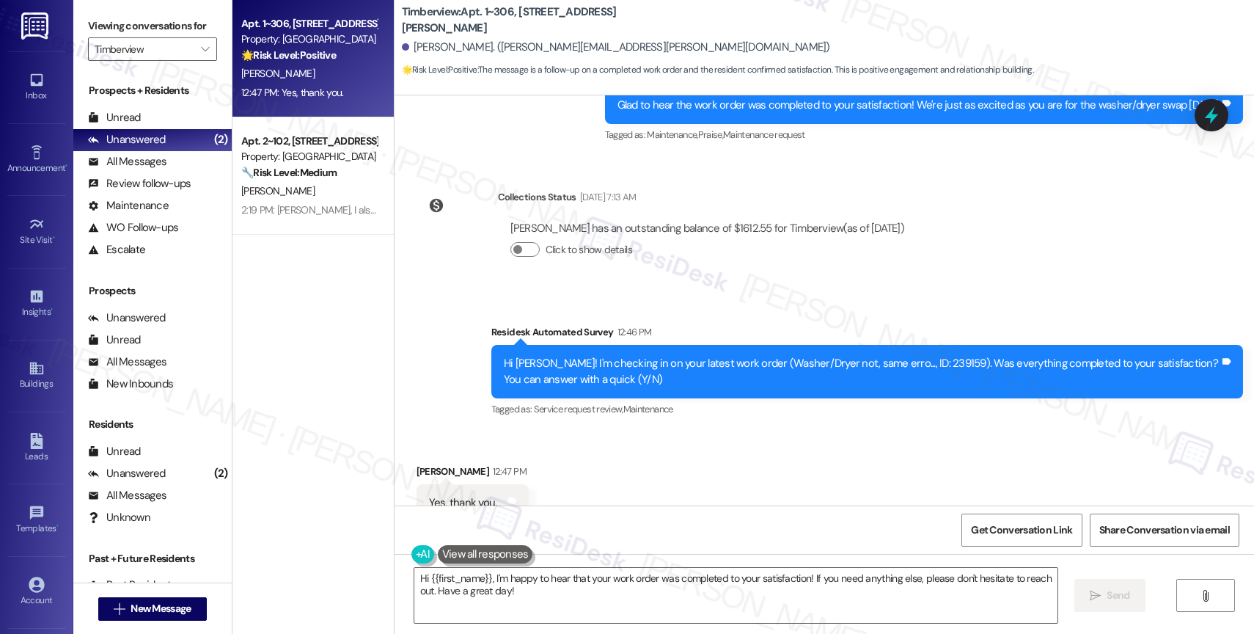
scroll to position [532, 0]
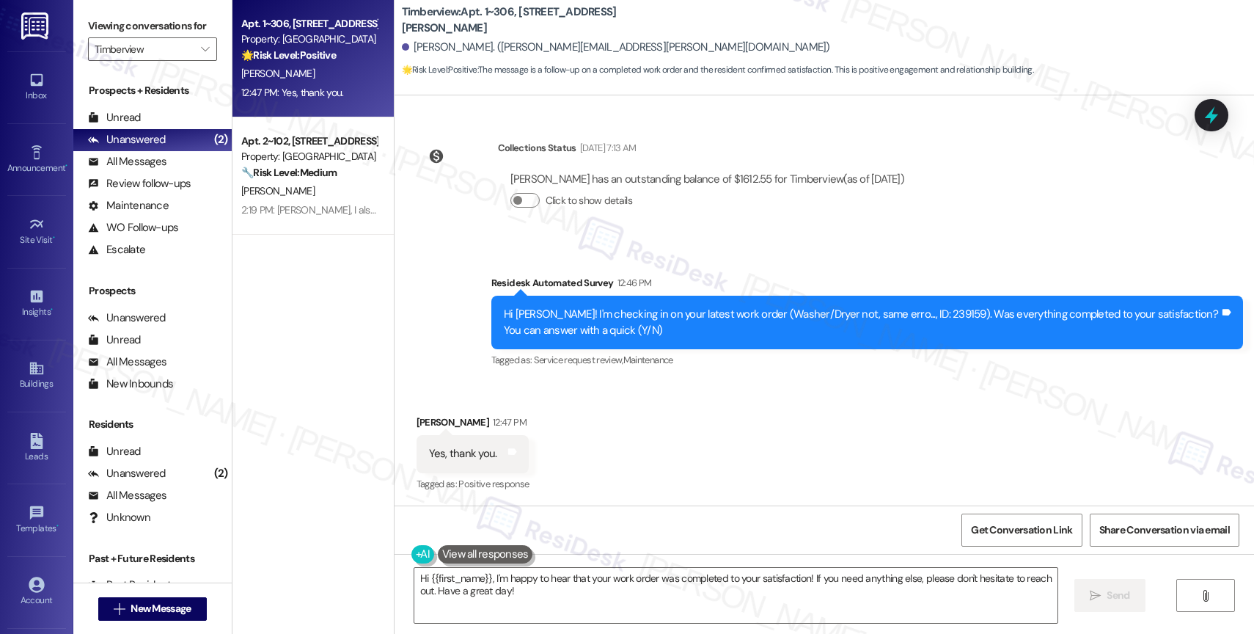
click at [642, 444] on div "Received via SMS Andrew Marshall 12:47 PM Yes, thank you. Tags and notes Tagged…" at bounding box center [823, 443] width 859 height 124
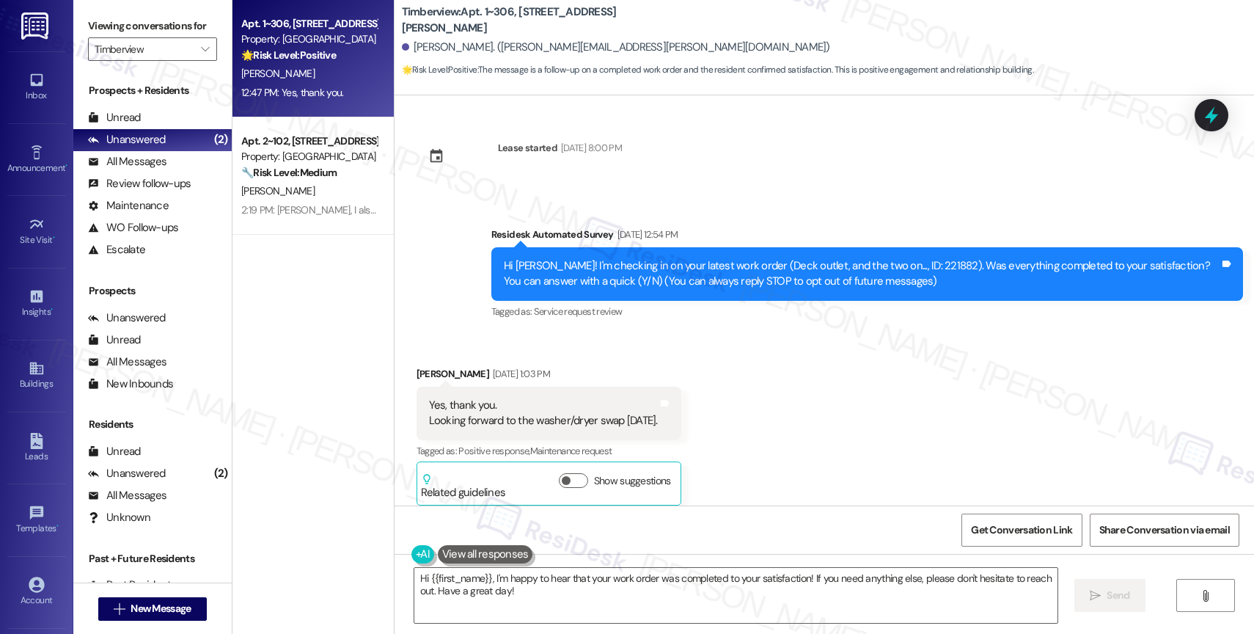
scroll to position [533, 0]
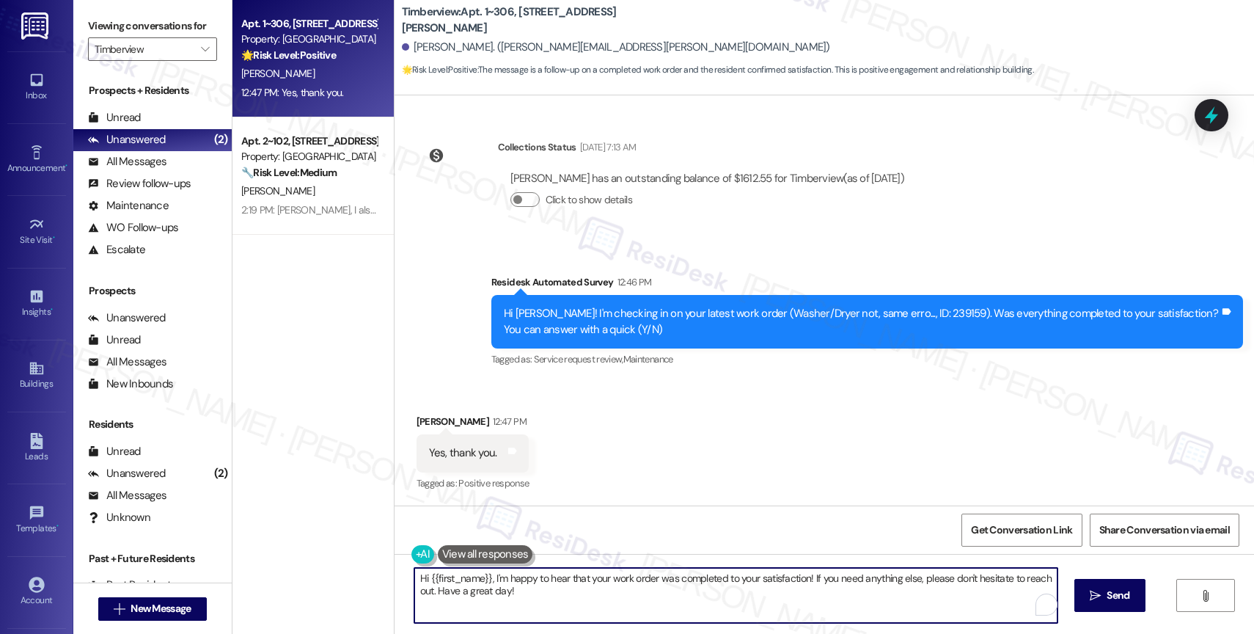
drag, startPoint x: 482, startPoint y: 576, endPoint x: 351, endPoint y: 571, distance: 131.3
click at [351, 571] on div "Apt. 1~306, 15150 Gifford Ln Property: Timberview 🌟 Risk Level: Positive The me…" at bounding box center [742, 317] width 1021 height 634
drag, startPoint x: 1021, startPoint y: 576, endPoint x: 1030, endPoint y: 595, distance: 20.7
click at [1030, 595] on div "Andrew, I'm happy to hear that your work order was completed to your satisfacti…" at bounding box center [736, 595] width 644 height 56
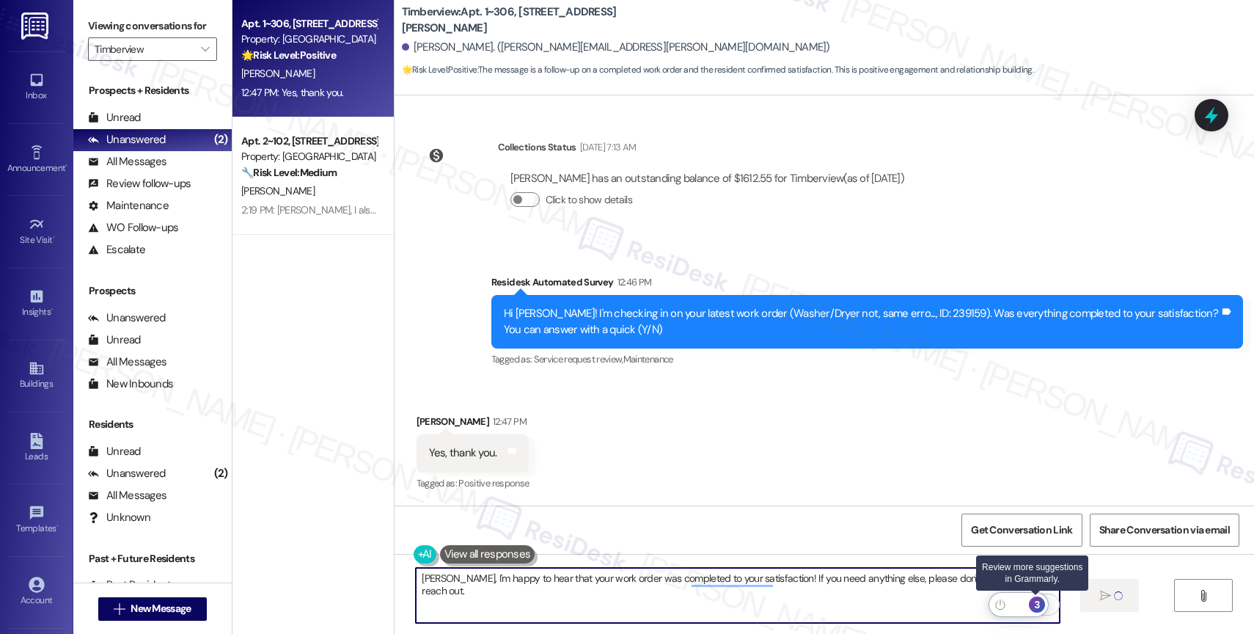
type textarea "[PERSON_NAME], I'm happy to hear that your work order was completed to your sat…"
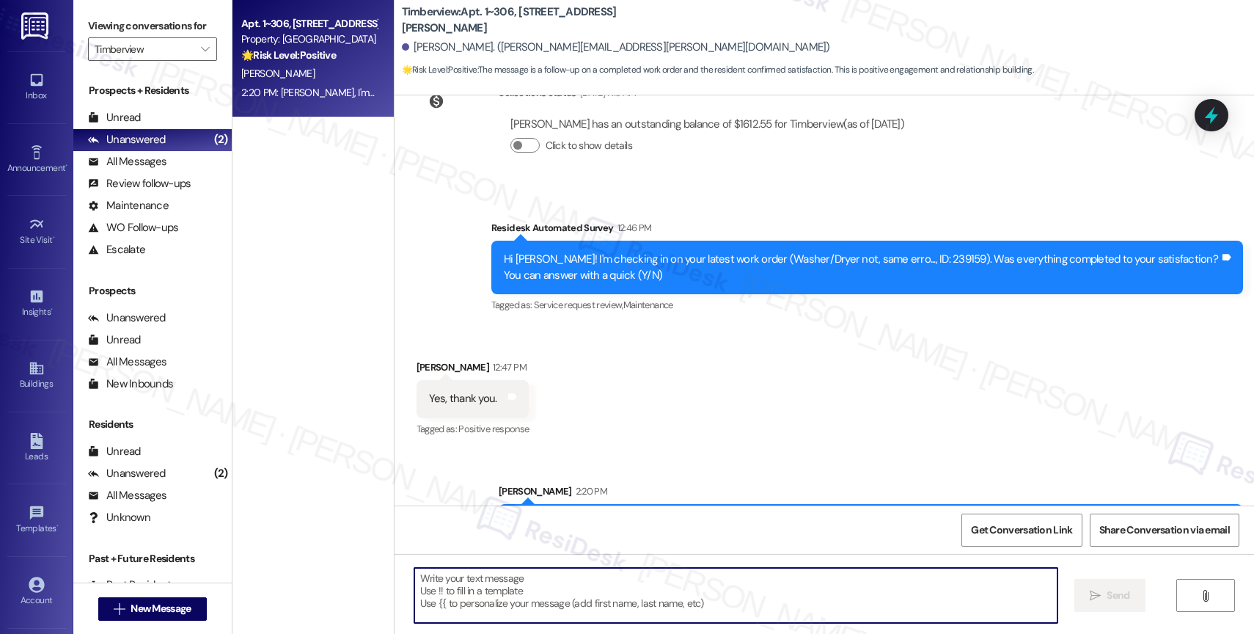
scroll to position [635, 0]
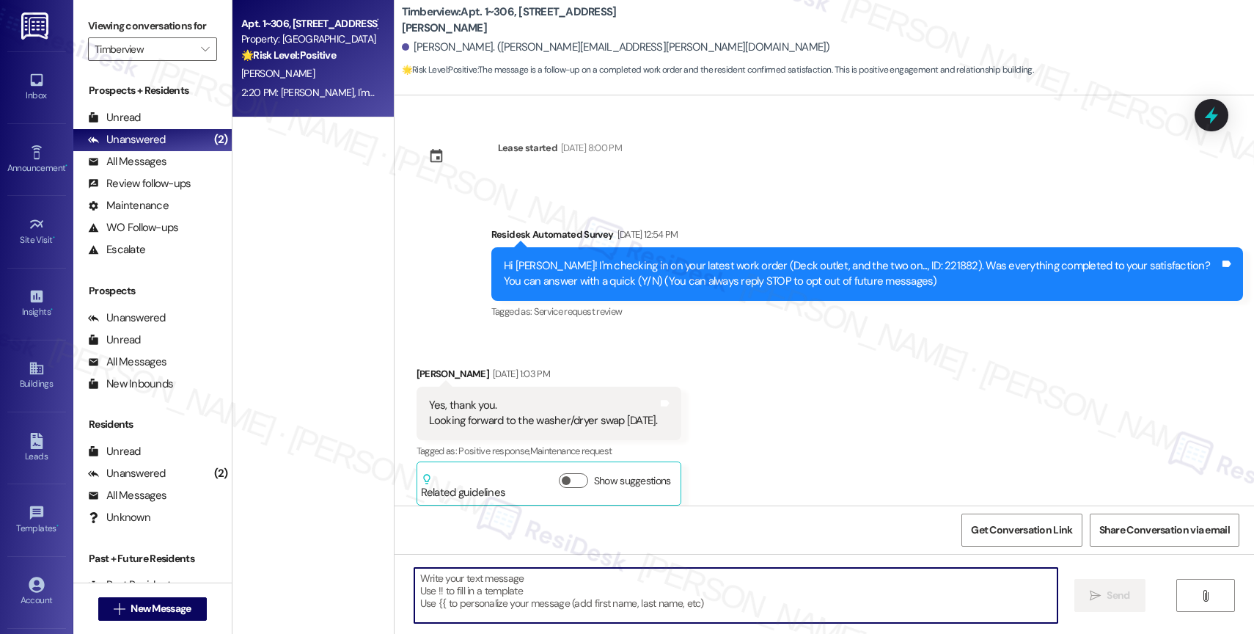
scroll to position [635, 0]
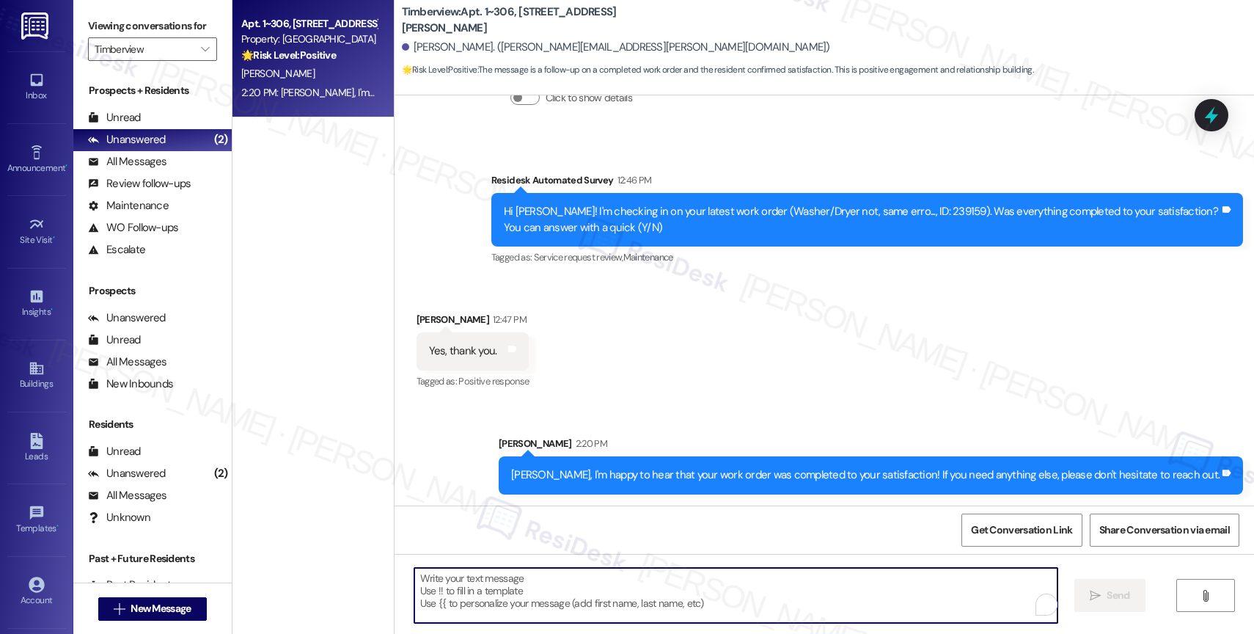
click at [517, 587] on textarea "To enrich screen reader interactions, please activate Accessibility in Grammarl…" at bounding box center [735, 595] width 643 height 55
paste textarea "I also want to take this chance to ask you...Has {{property}} lived up to your …"
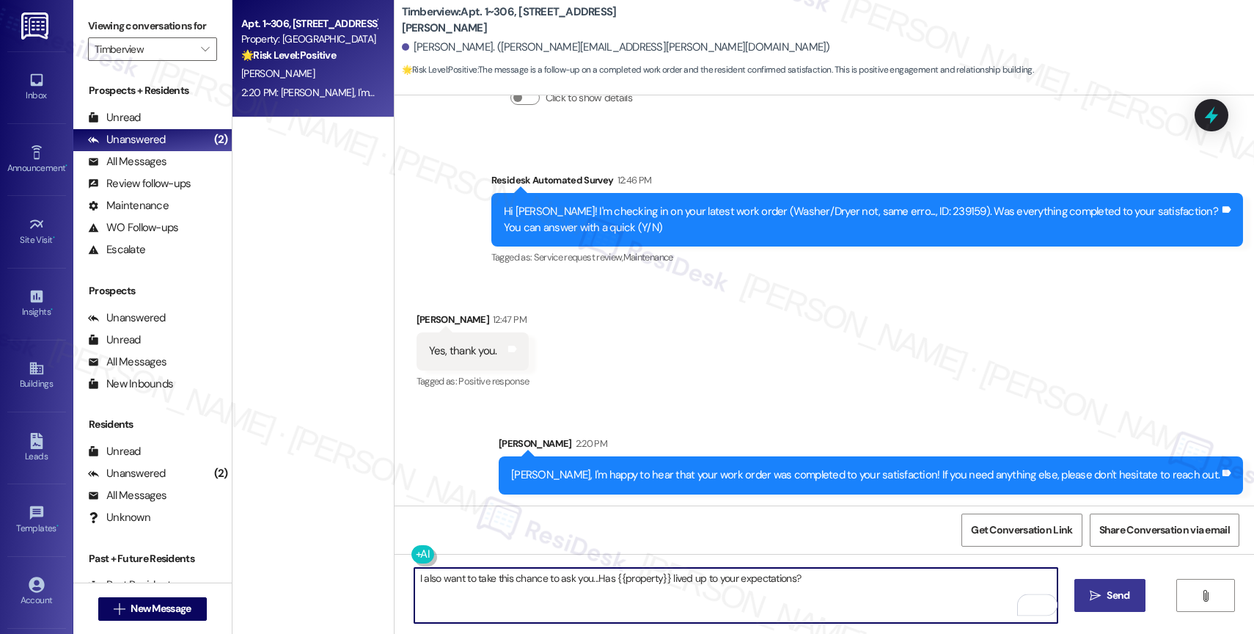
type textarea "I also want to take this chance to ask you...Has {{property}} lived up to your …"
click at [1116, 590] on span "Send" at bounding box center [1117, 594] width 23 height 15
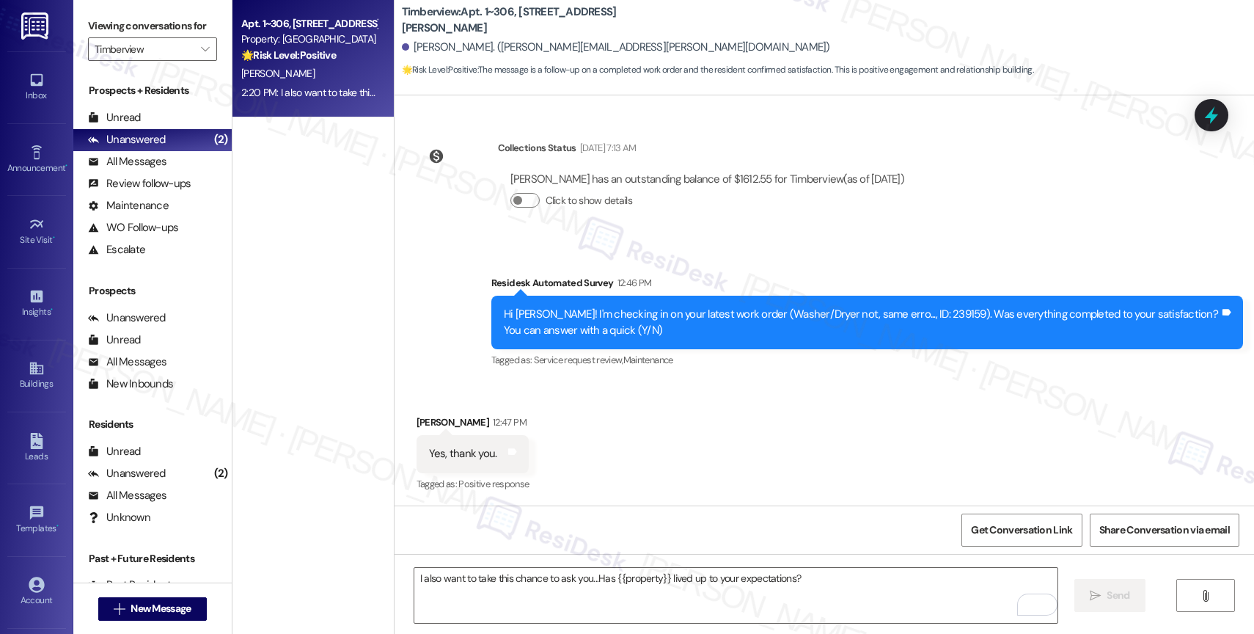
scroll to position [738, 0]
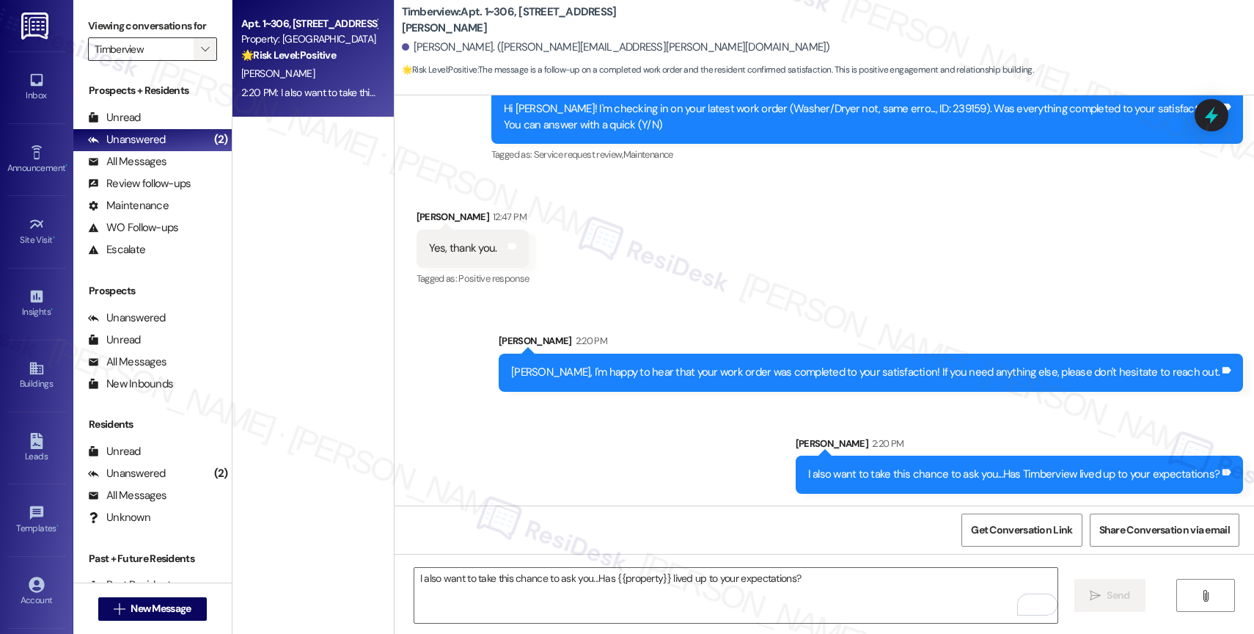
click at [198, 61] on span "" at bounding box center [205, 48] width 14 height 23
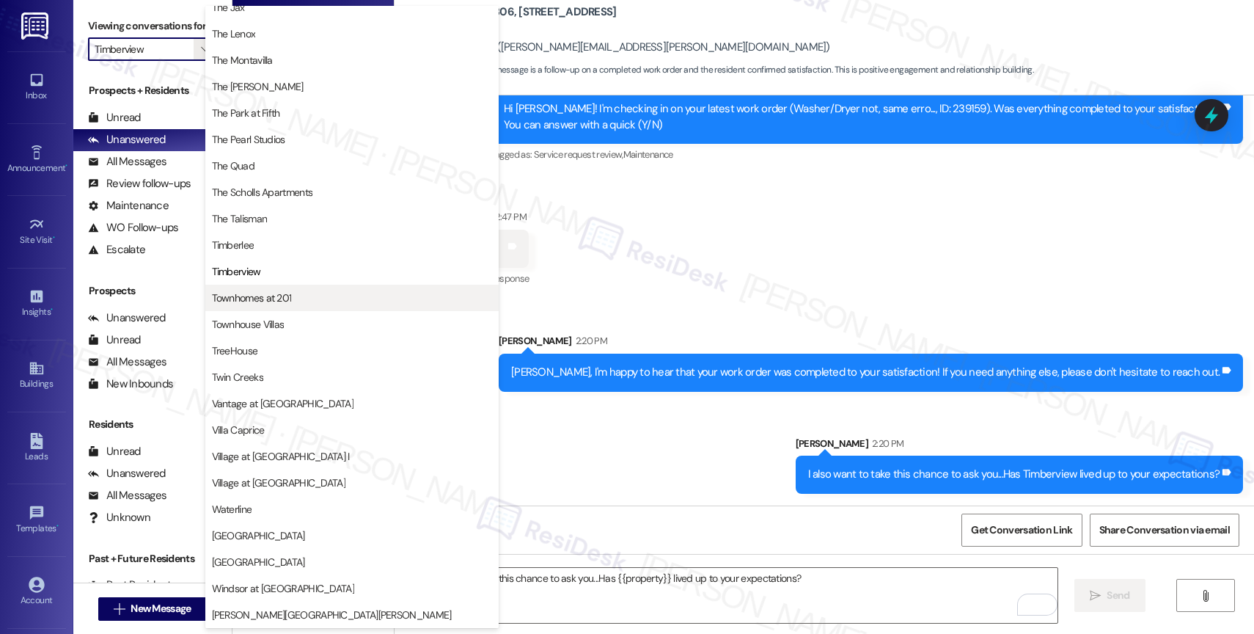
scroll to position [2661, 0]
click at [306, 299] on span "Townhomes at 201" at bounding box center [352, 297] width 280 height 15
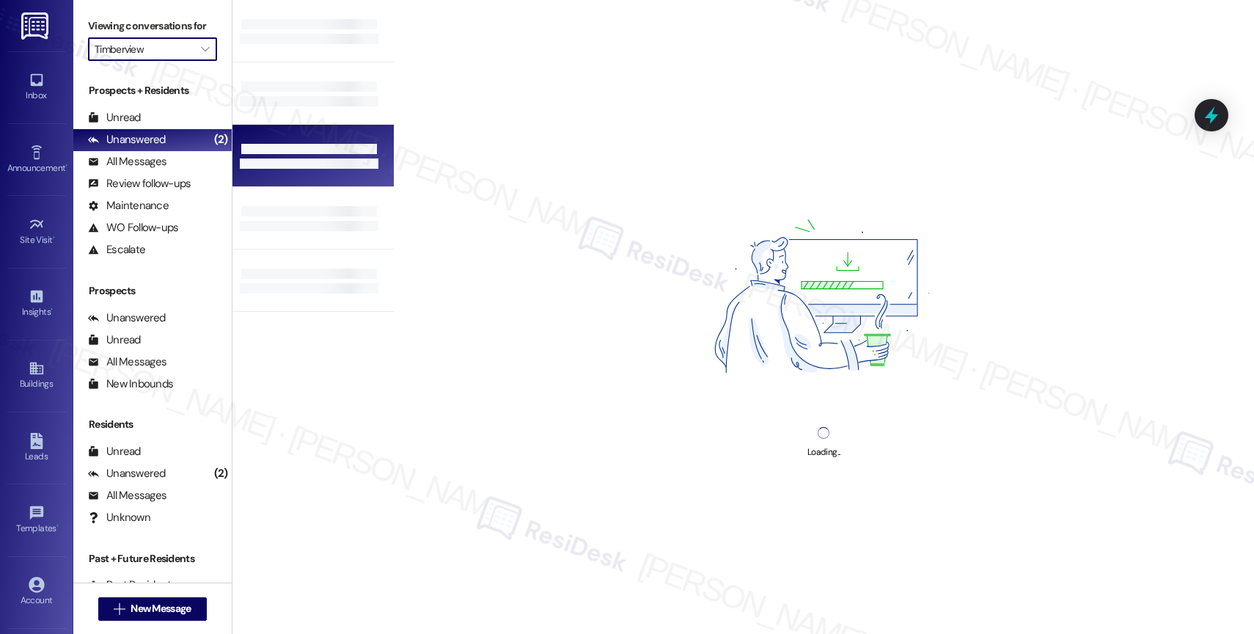
type input "Townhomes at 201"
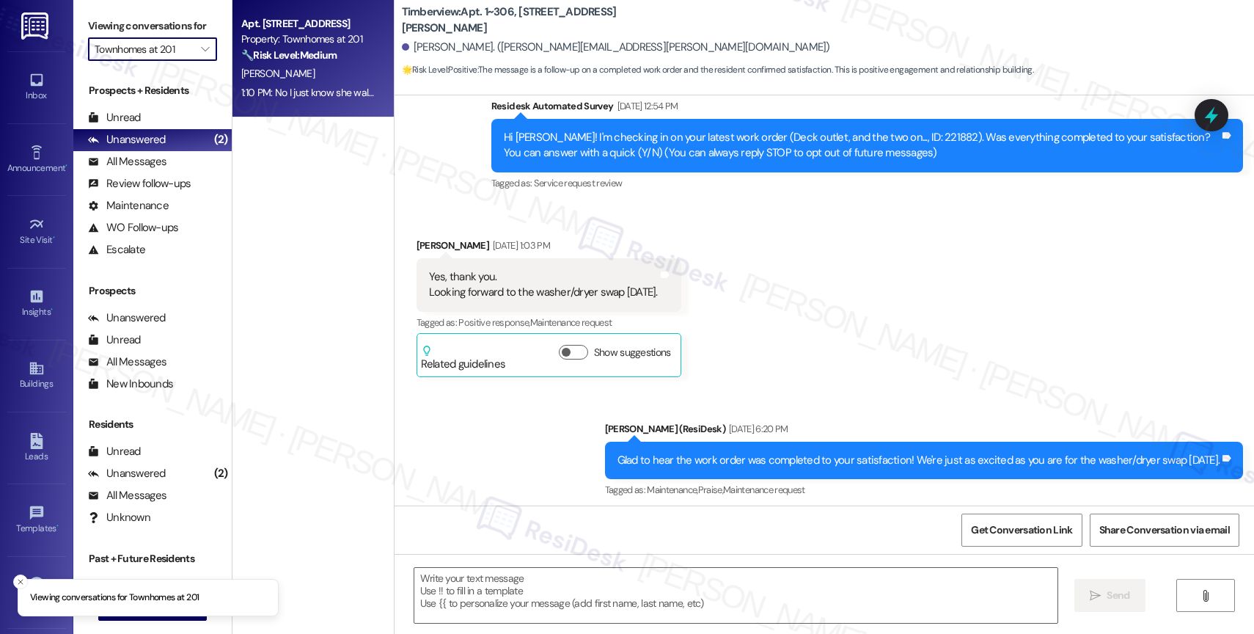
click at [307, 28] on div "Apt. 25, 201 E Grant Line Road" at bounding box center [309, 23] width 136 height 15
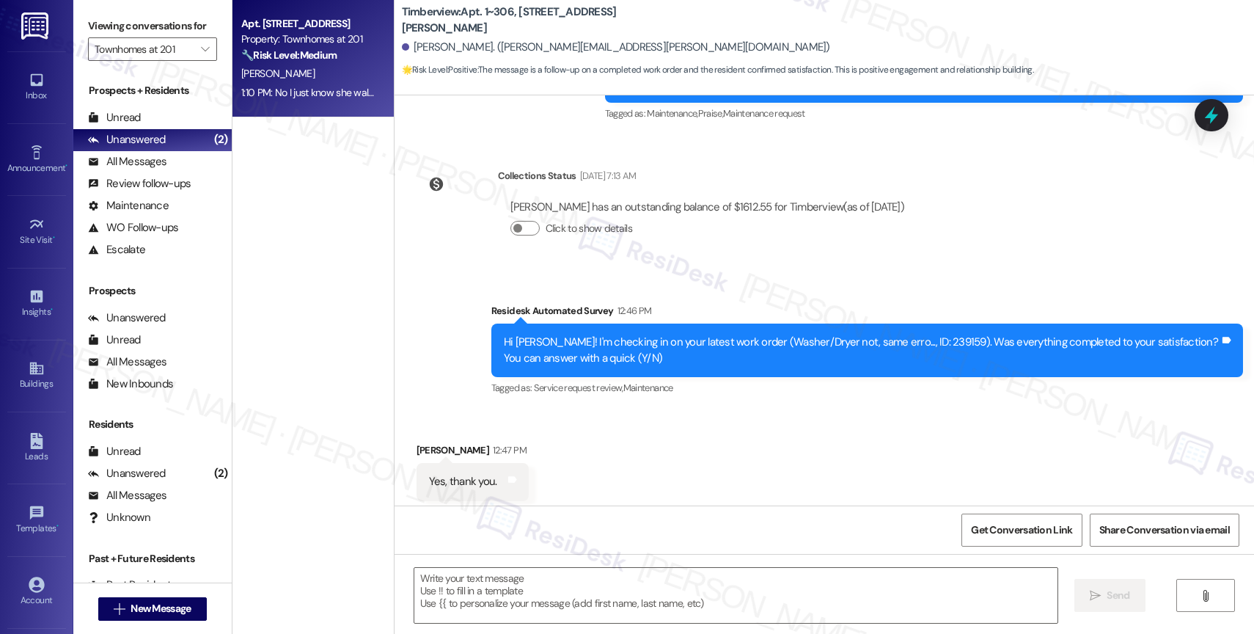
type textarea "Fetching suggested responses. Please feel free to read through the conversation…"
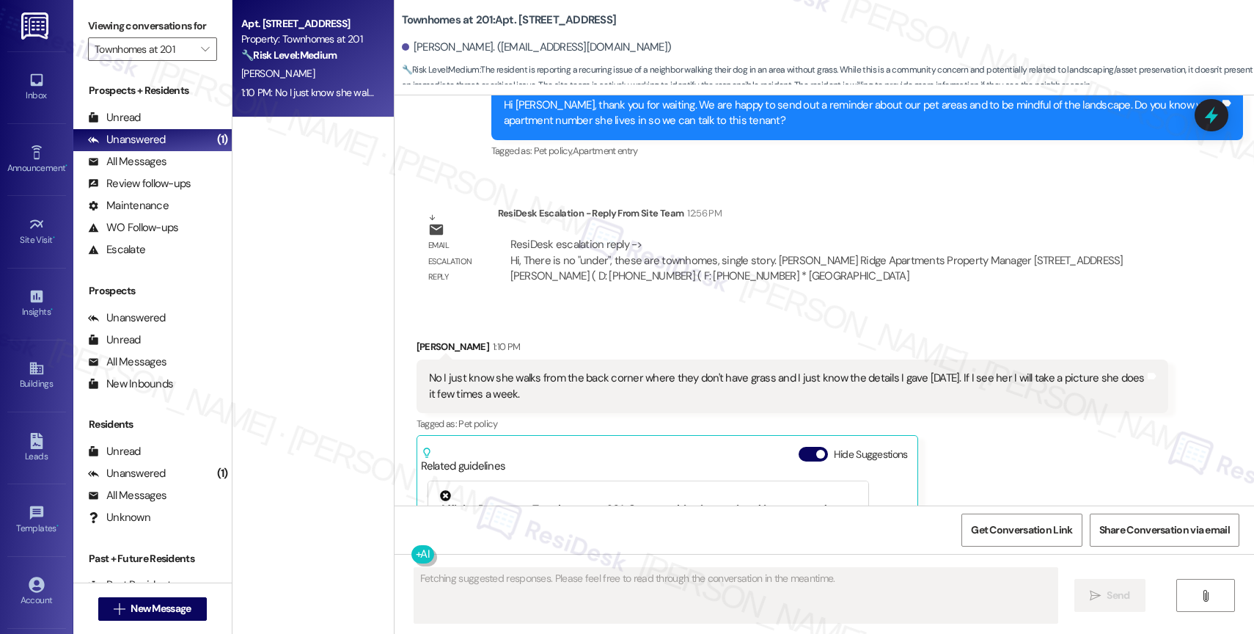
scroll to position [17960, 0]
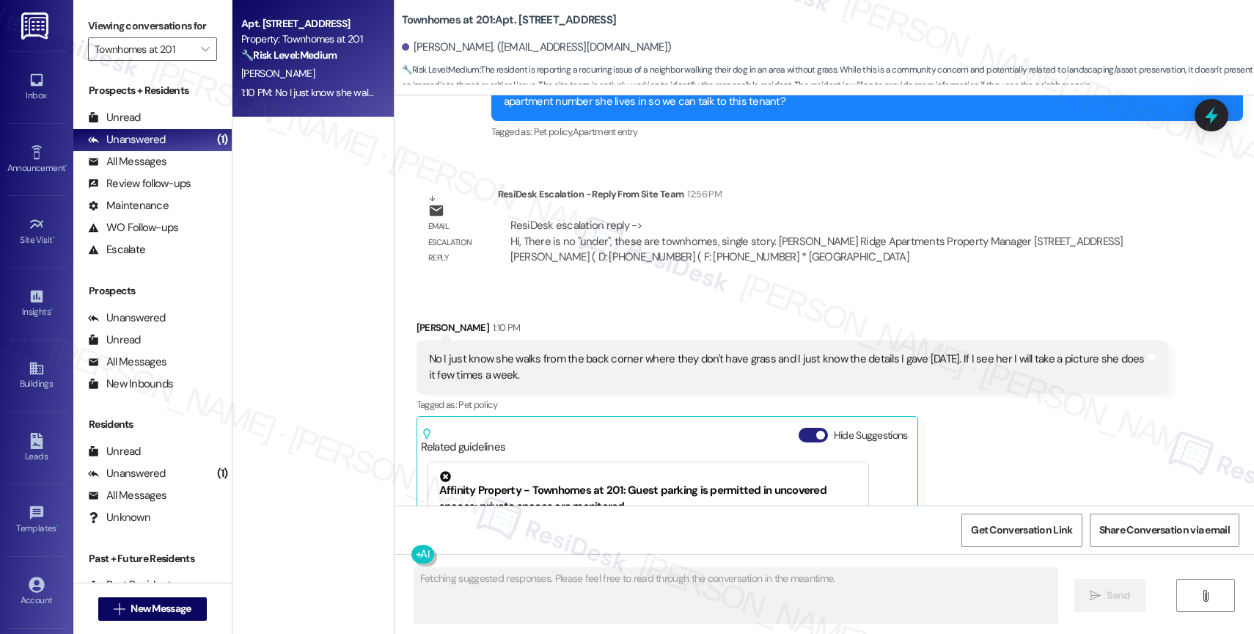
click at [802, 427] on button "Hide Suggestions" at bounding box center [812, 434] width 29 height 15
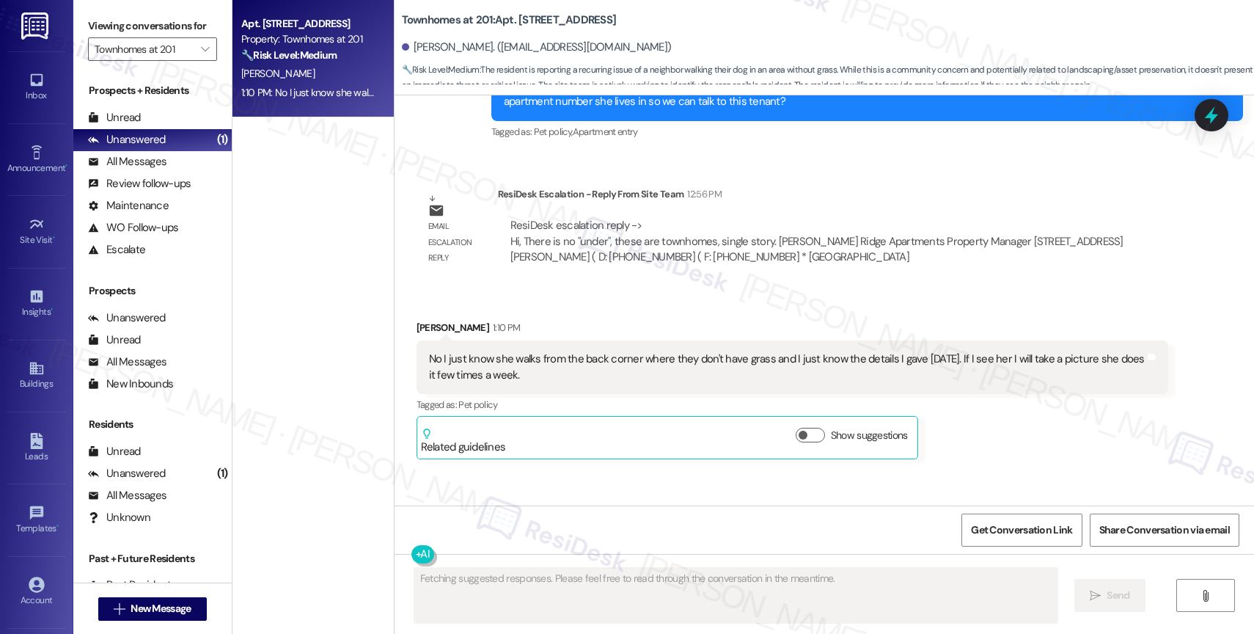
scroll to position [17841, 0]
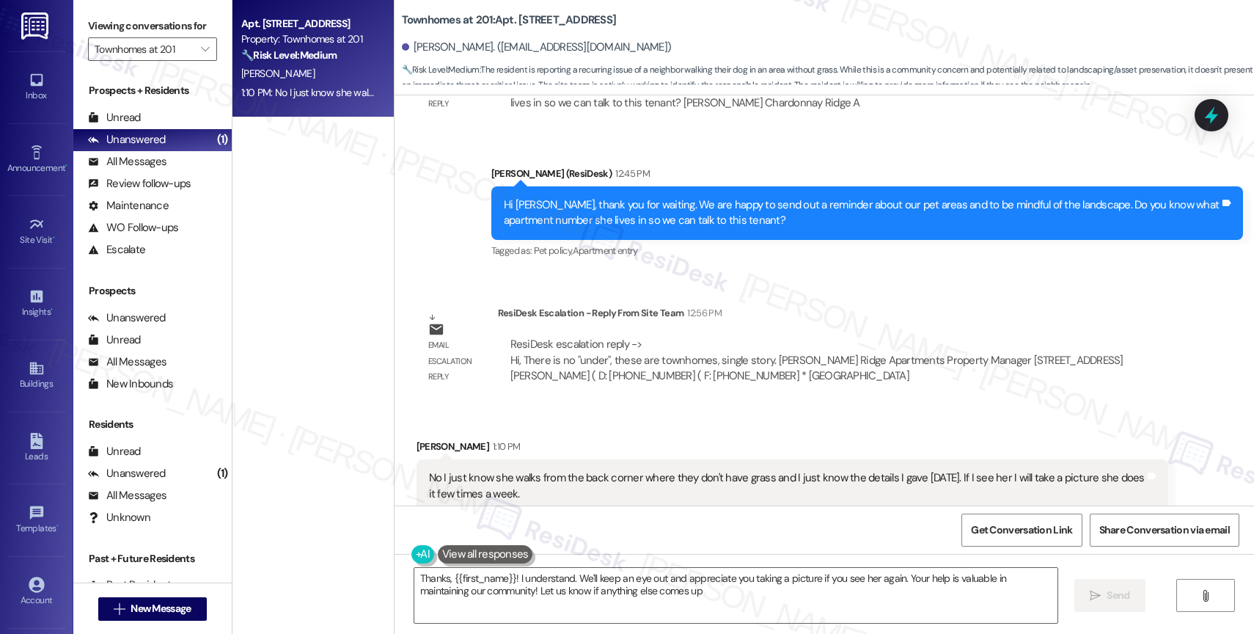
type textarea "Thanks, {{first_name}}! I understand. We'll keep an eye out and appreciate you …"
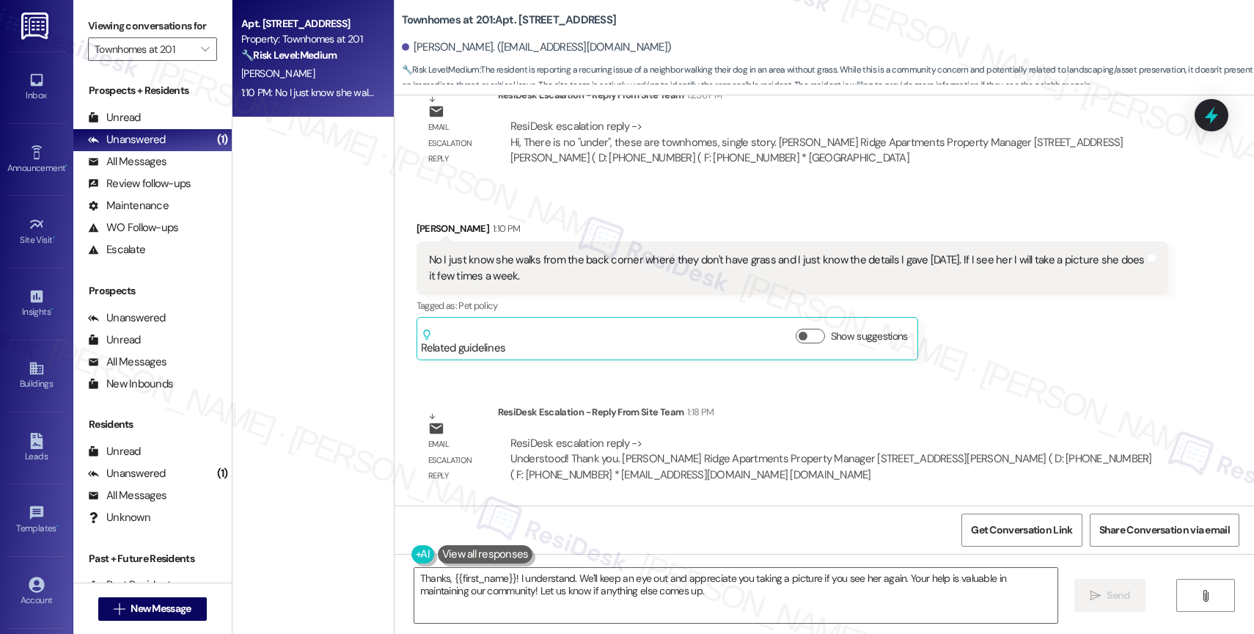
scroll to position [18058, 0]
click at [504, 590] on textarea "Thanks, {{first_name}}! I understand. We'll keep an eye out and appreciate you …" at bounding box center [735, 595] width 643 height 55
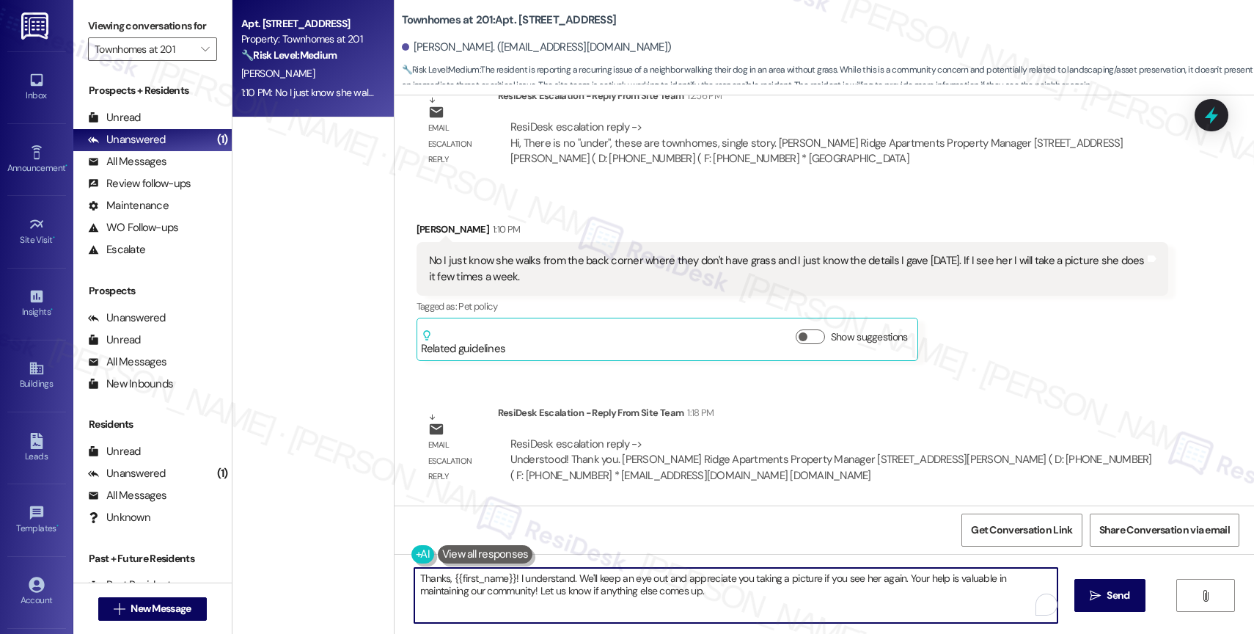
click at [504, 590] on textarea "Thanks, {{first_name}}! I understand. We'll keep an eye out and appreciate you …" at bounding box center [735, 595] width 643 height 55
click at [533, 587] on textarea "Thanks, {{first_name}}! I understand. We'll keep an eye out and appreciate you …" at bounding box center [735, 595] width 643 height 55
click at [674, 601] on textarea "Thanks, {{first_name}}! I understand. We'll keep an eye out and appreciate you …" at bounding box center [735, 595] width 643 height 55
click at [697, 597] on textarea "Thanks, {{first_name}}! I understand. We'll keep an eye out and appreciate you …" at bounding box center [735, 595] width 643 height 55
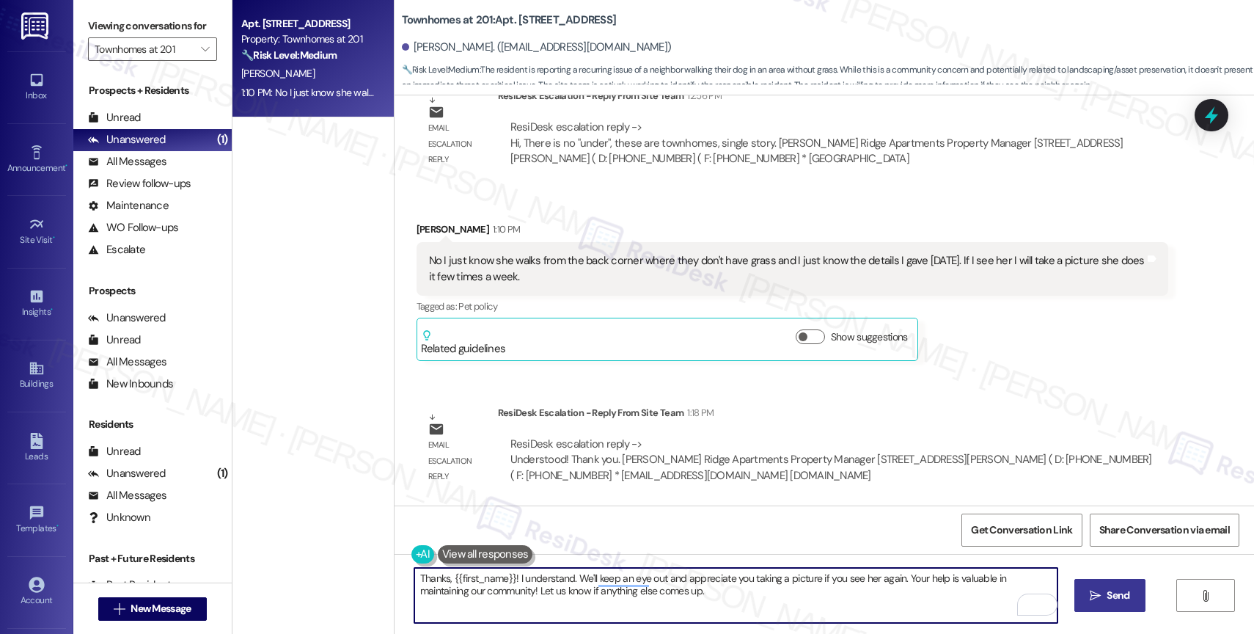
click at [1103, 597] on span "Send" at bounding box center [1117, 594] width 29 height 15
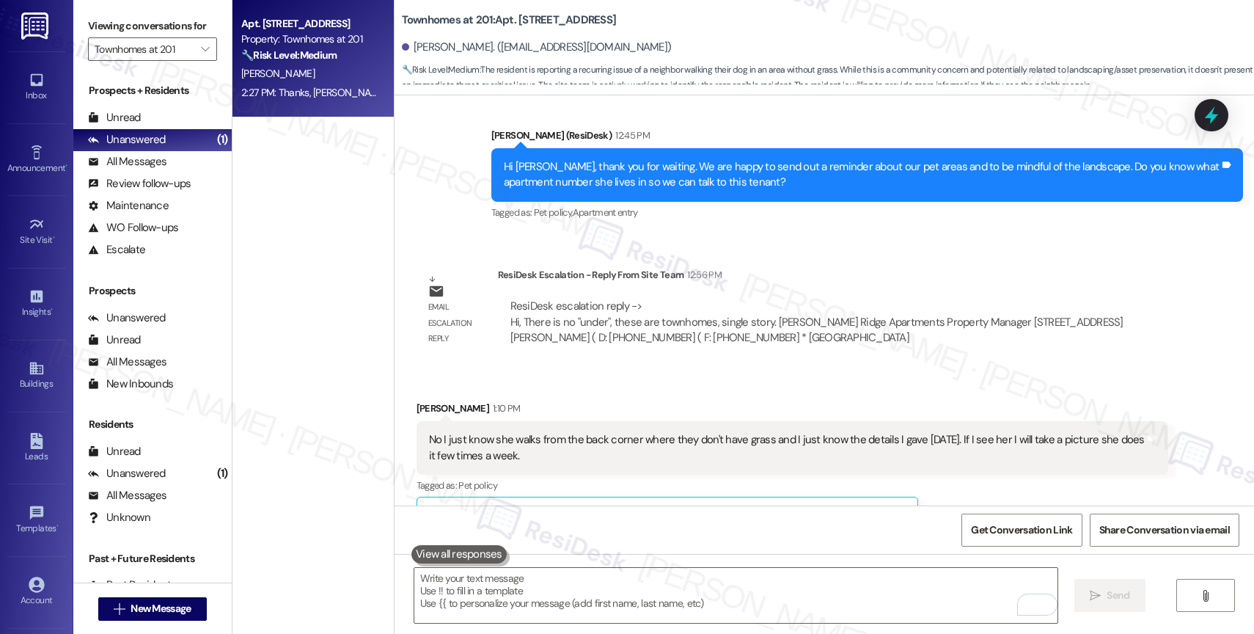
scroll to position [17882, 0]
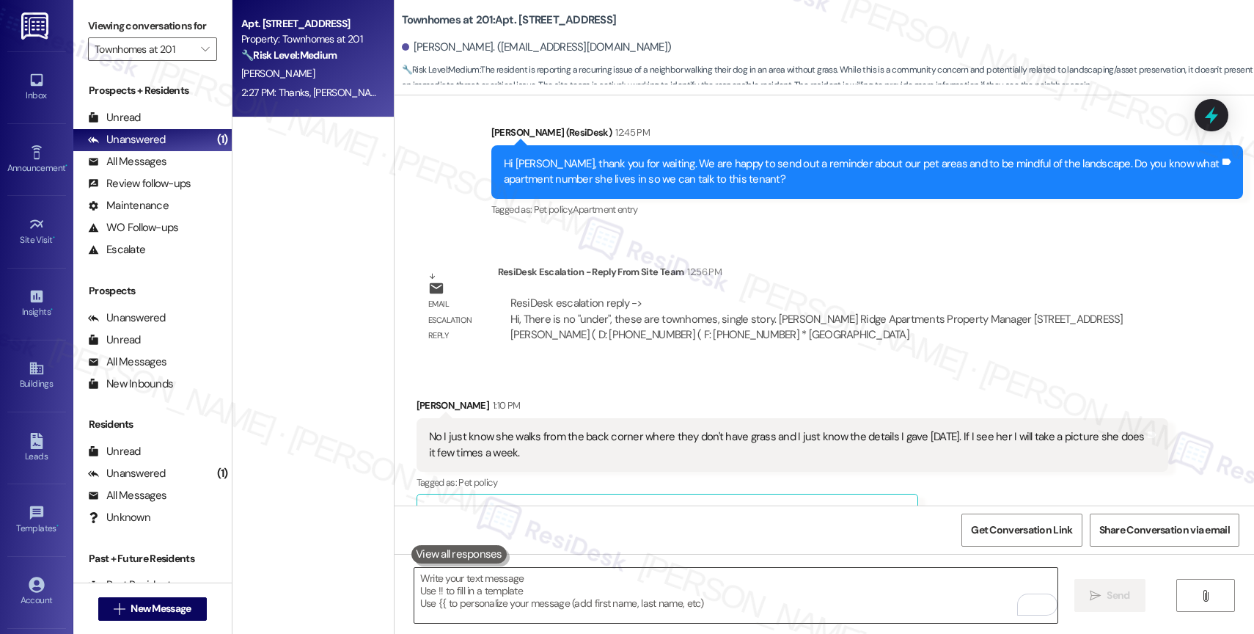
click at [475, 598] on textarea "To enrich screen reader interactions, please activate Accessibility in Grammarl…" at bounding box center [735, 595] width 643 height 55
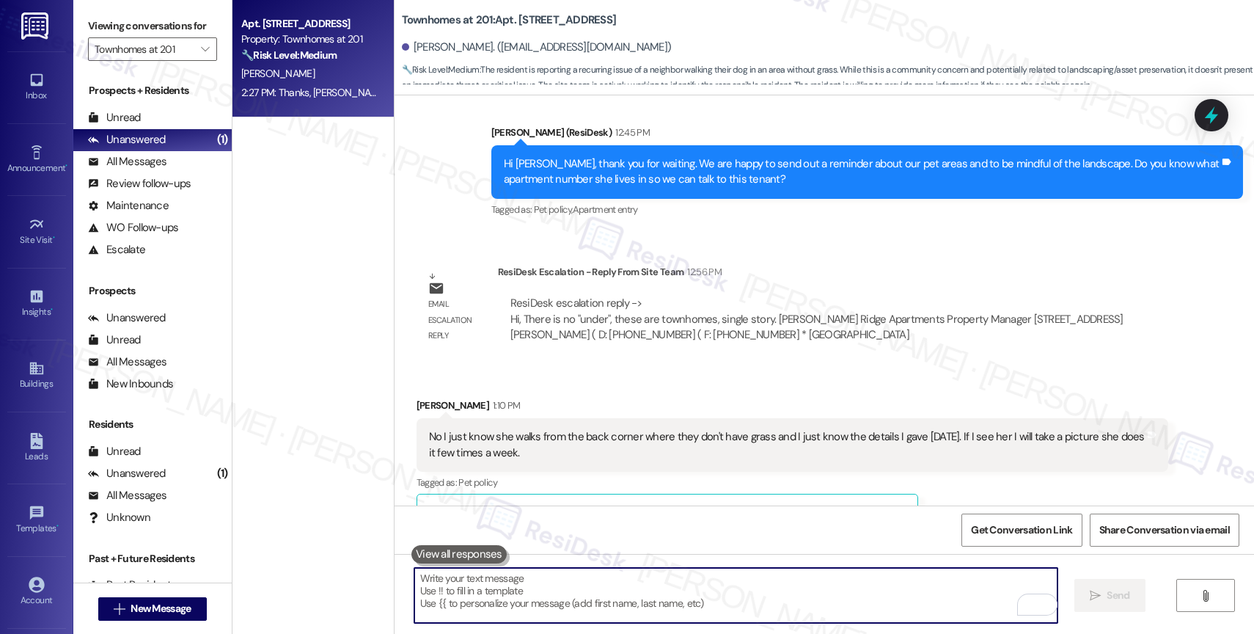
paste textarea "The resident doesn't know the apartment she lives in, but he'll take pictures w…"
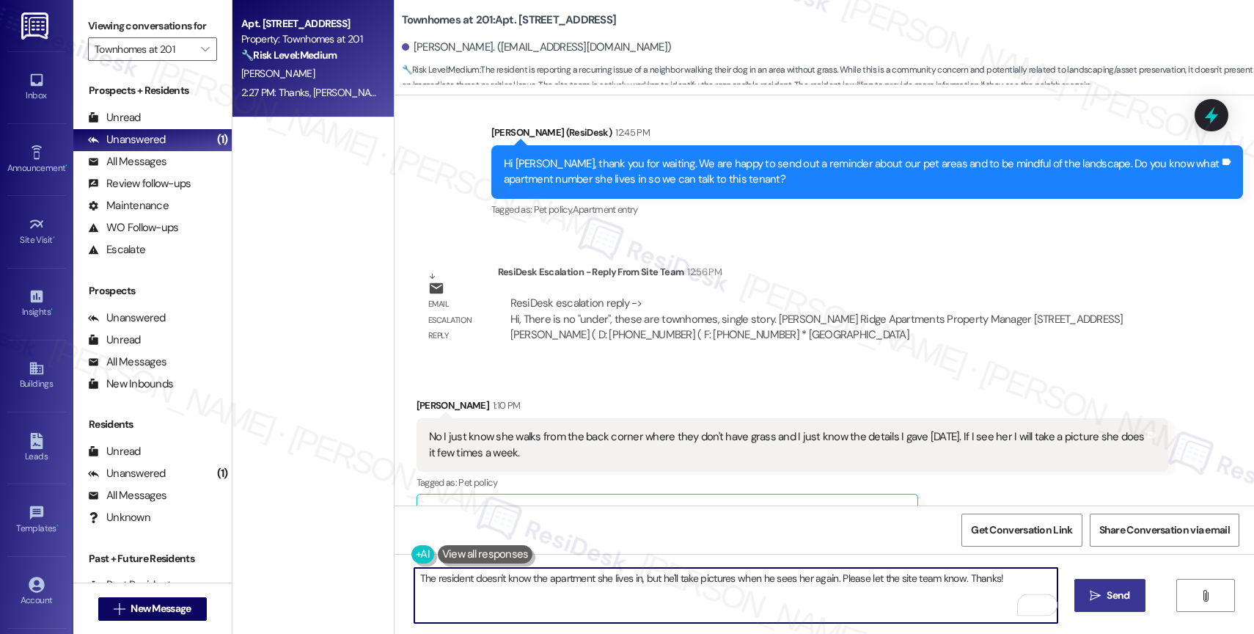
type textarea "The resident doesn't know the apartment she lives in, but he'll take pictures w…"
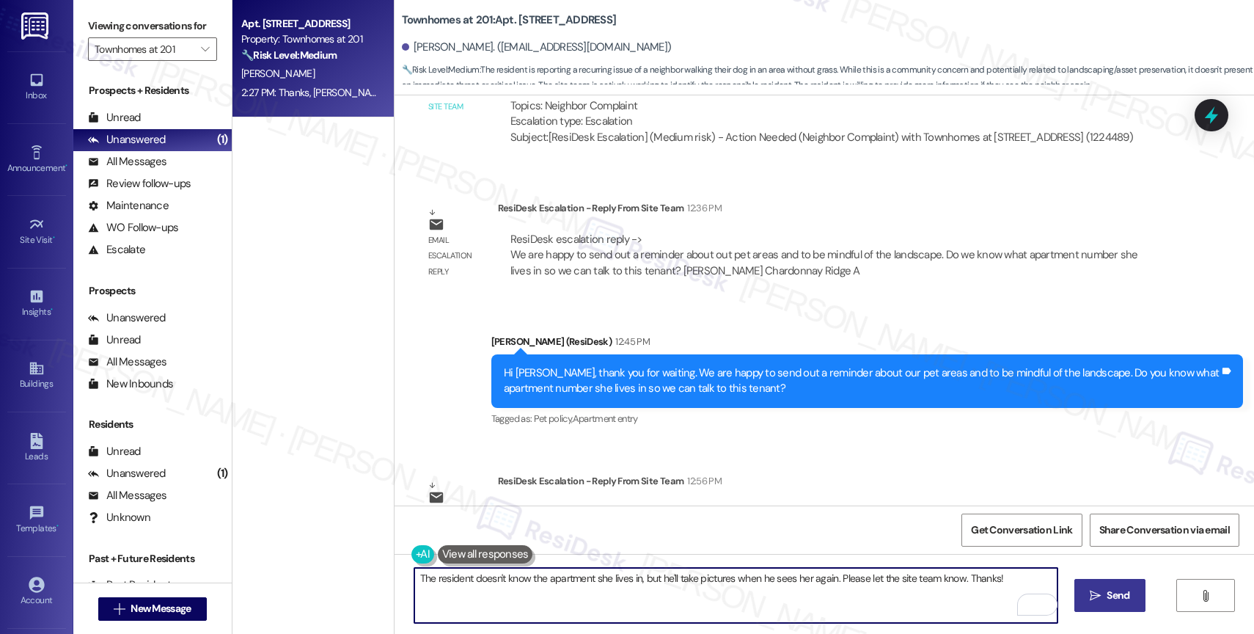
scroll to position [18179, 0]
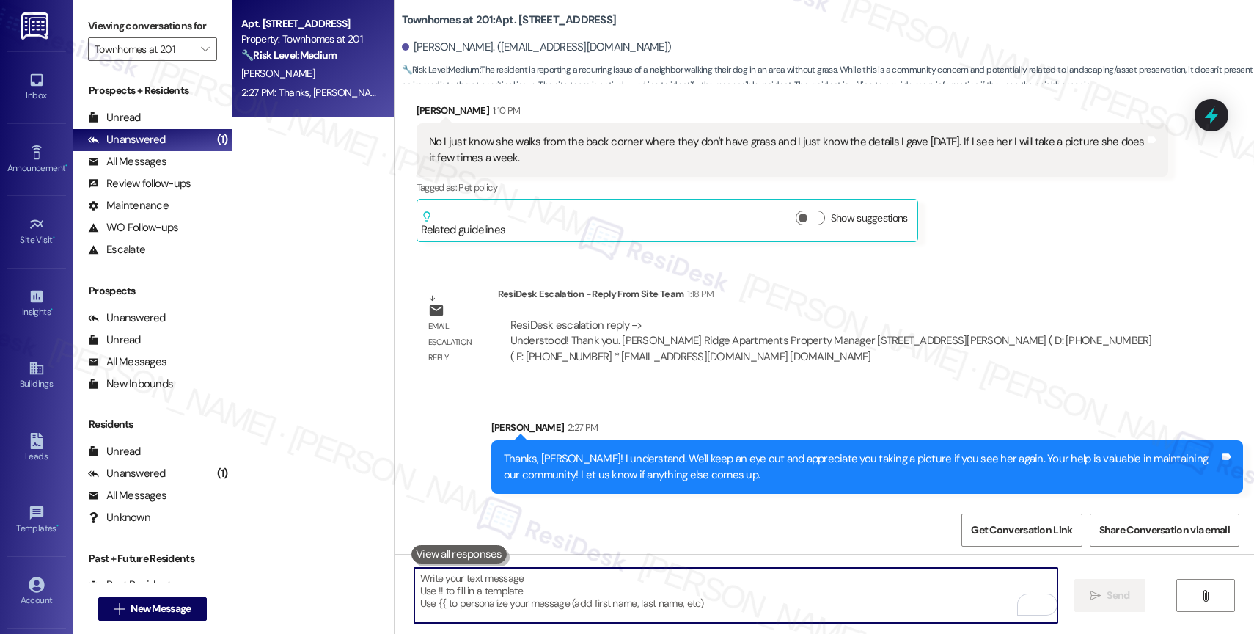
click at [620, 399] on div "Sent via SMS Sarah 2:27 PM Thanks, Jorge! I understand. We'll keep an eye out a…" at bounding box center [823, 445] width 859 height 118
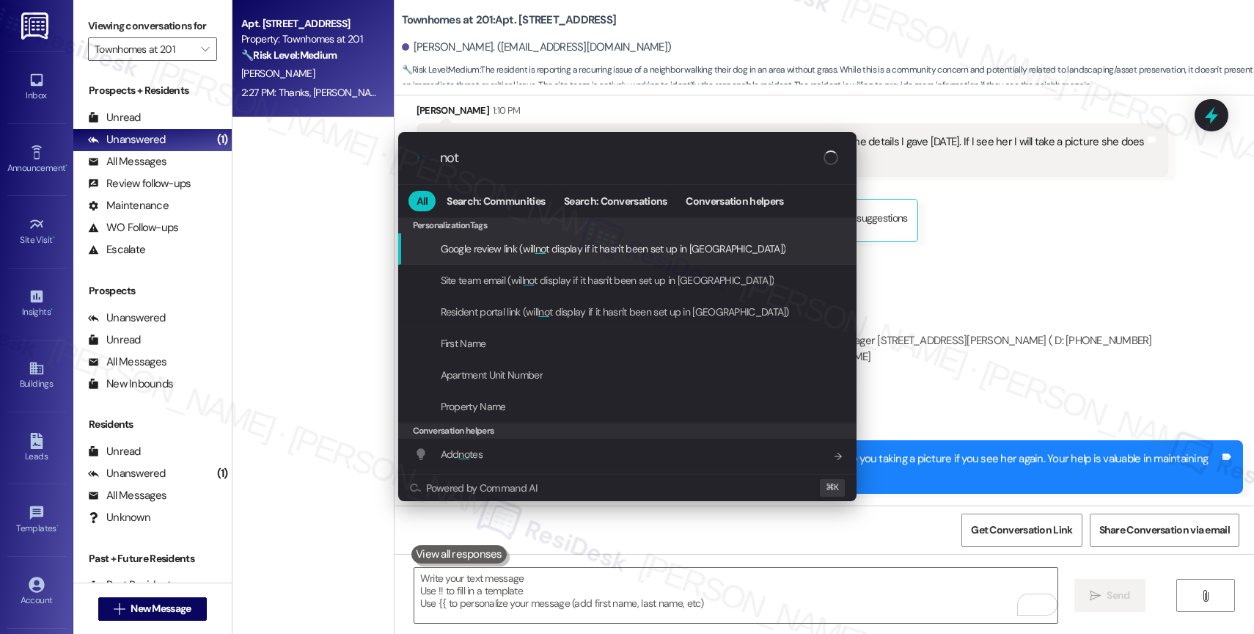
type input "note"
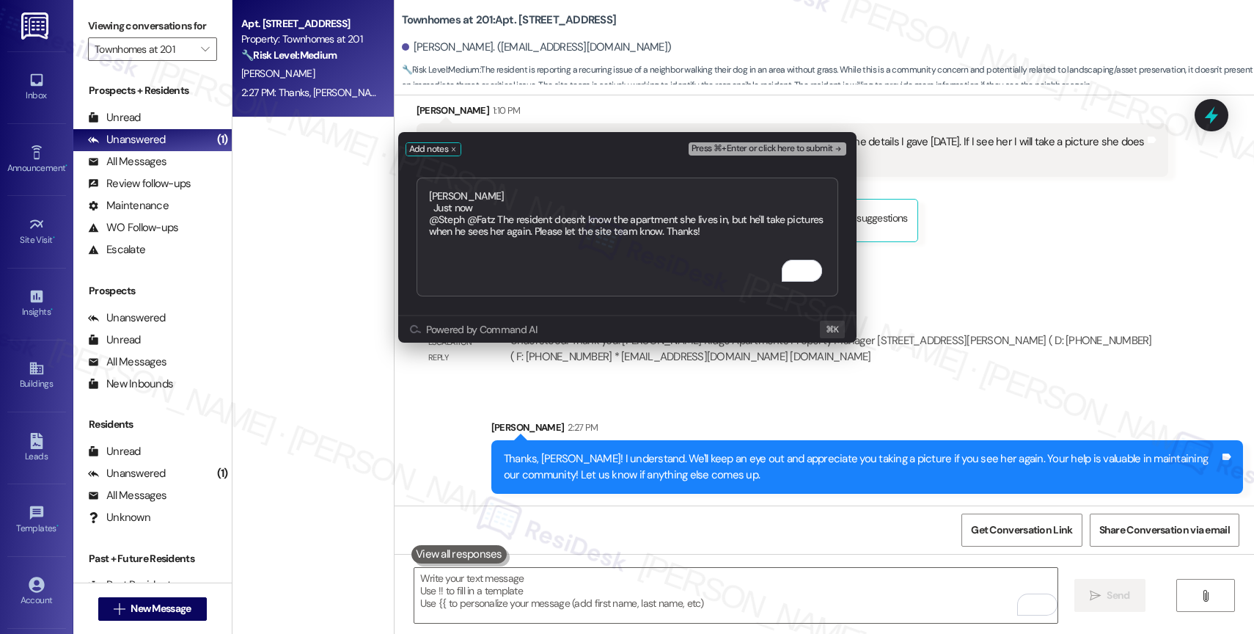
type textarea "Alethea Just now @Steph @Fatz The resident doesn't know the apartment she lives…"
click at [771, 150] on span "Press ⌘+Enter or click here to submit" at bounding box center [762, 149] width 142 height 10
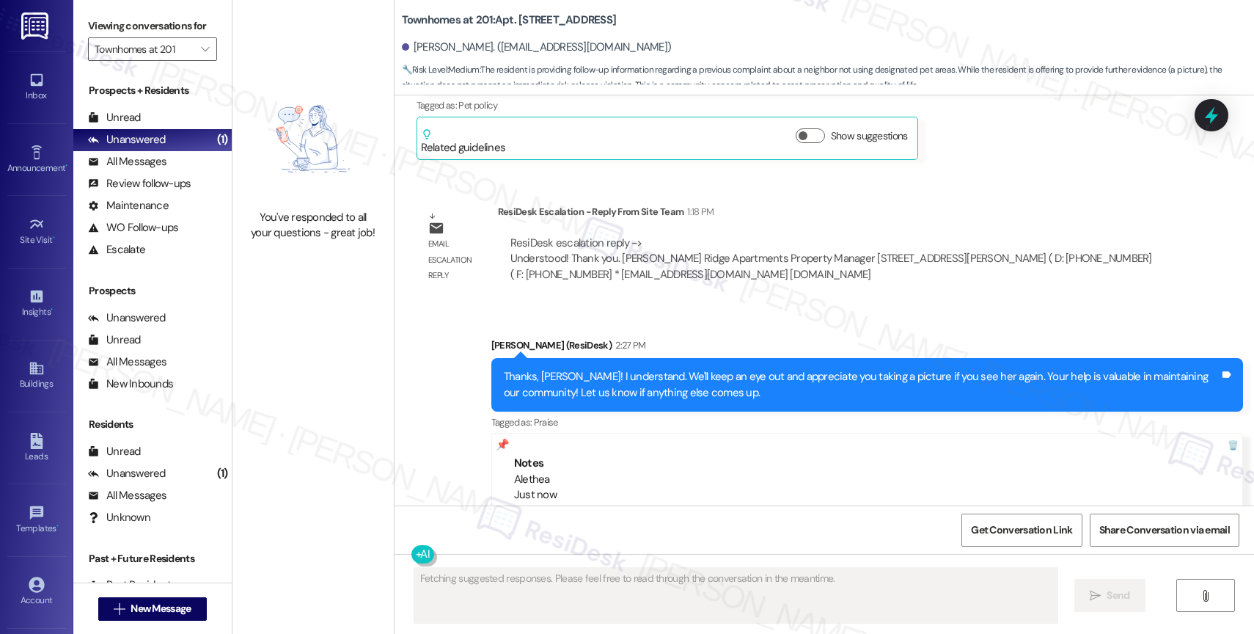
scroll to position [18260, 0]
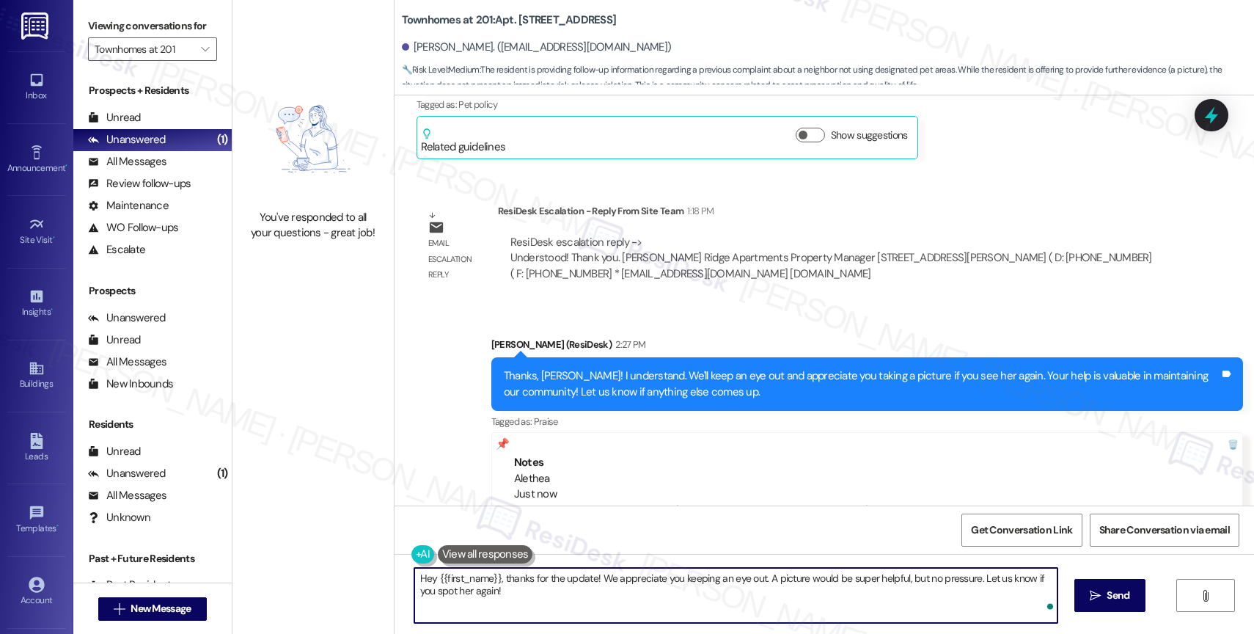
click at [524, 583] on textarea "Hey {{first_name}}, thanks for the update! We appreciate you keeping an eye out…" at bounding box center [735, 595] width 643 height 55
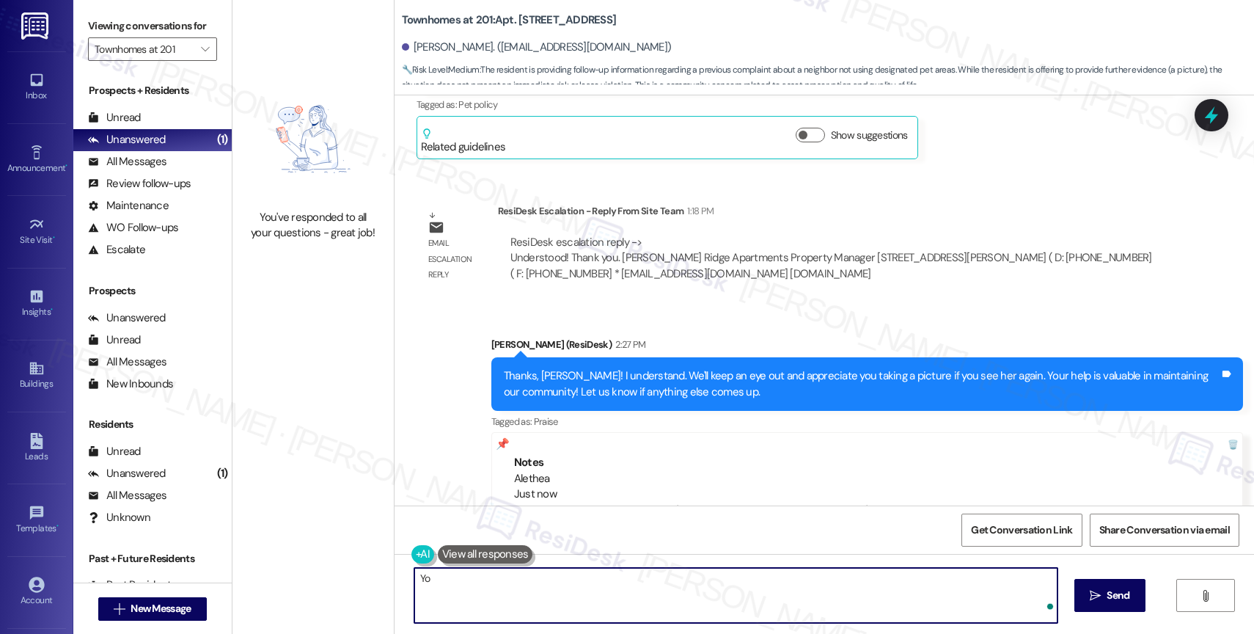
type textarea "Y"
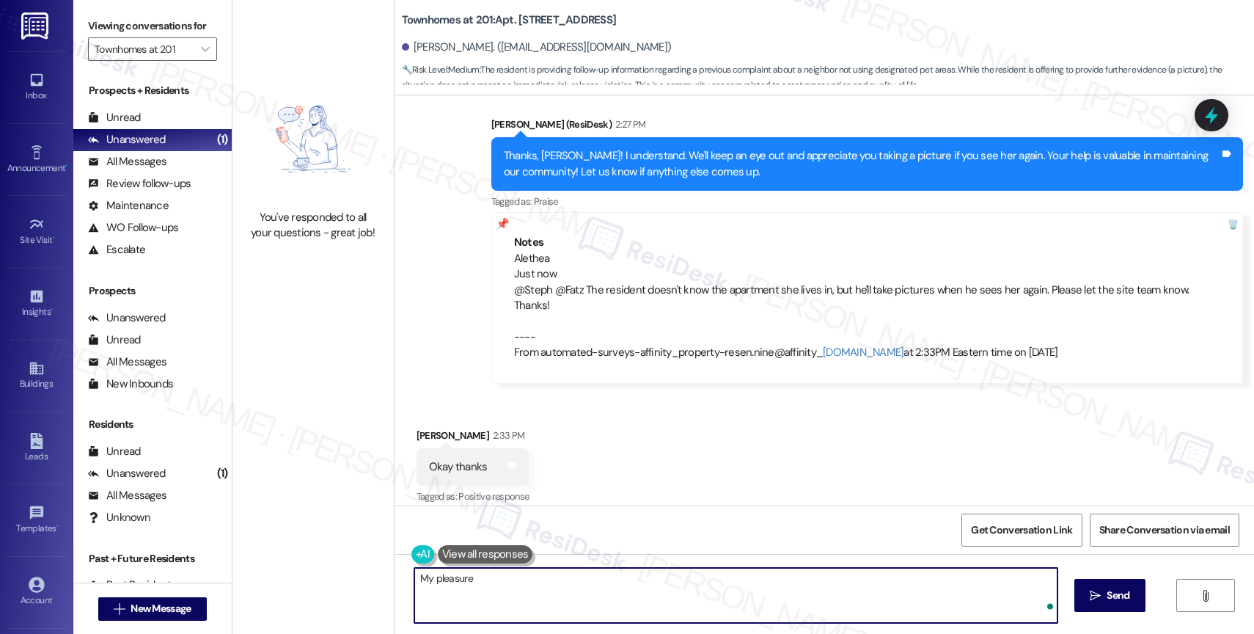
type textarea "My pleasure!"
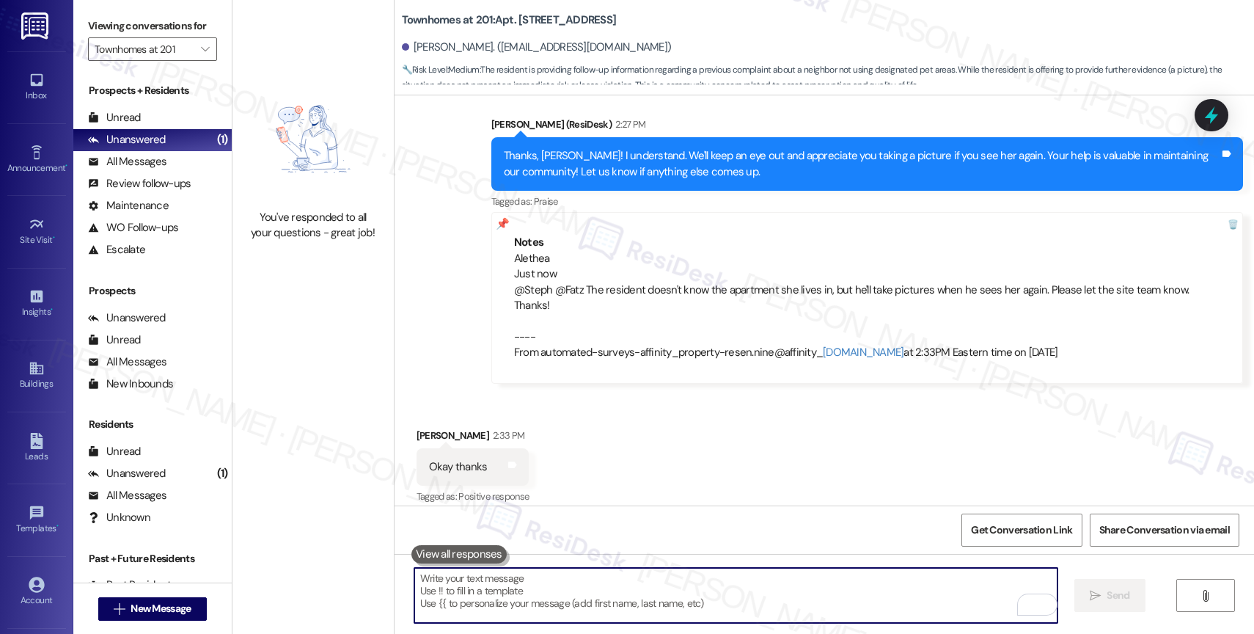
scroll to position [18479, 0]
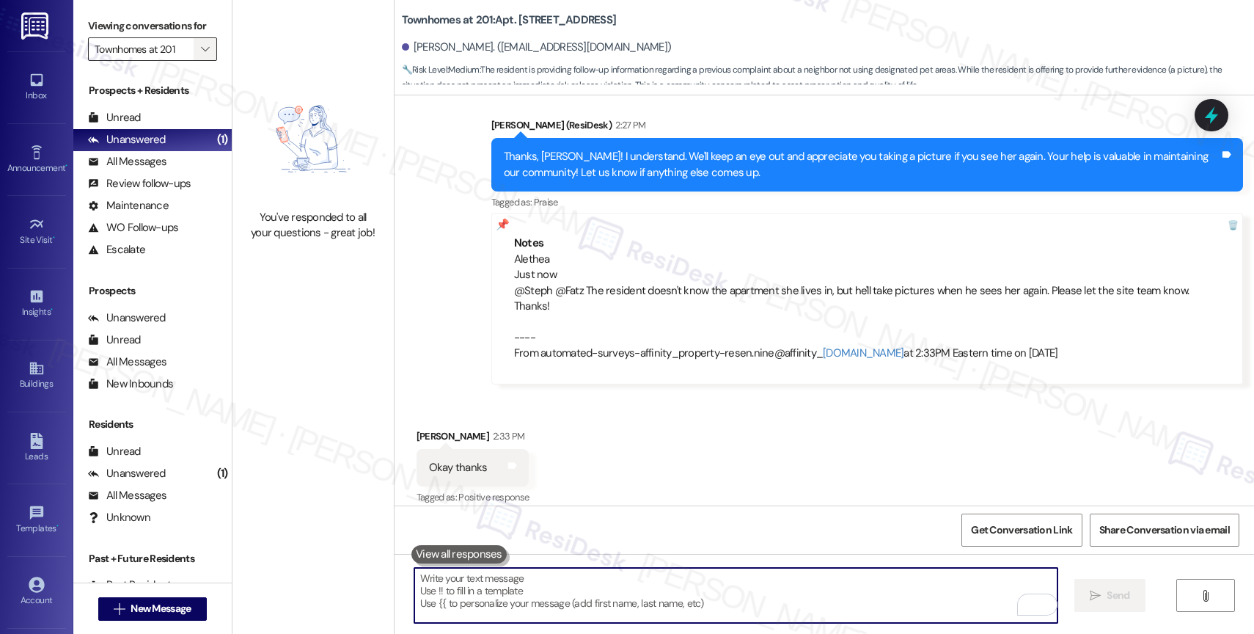
click at [198, 56] on span "" at bounding box center [205, 48] width 14 height 23
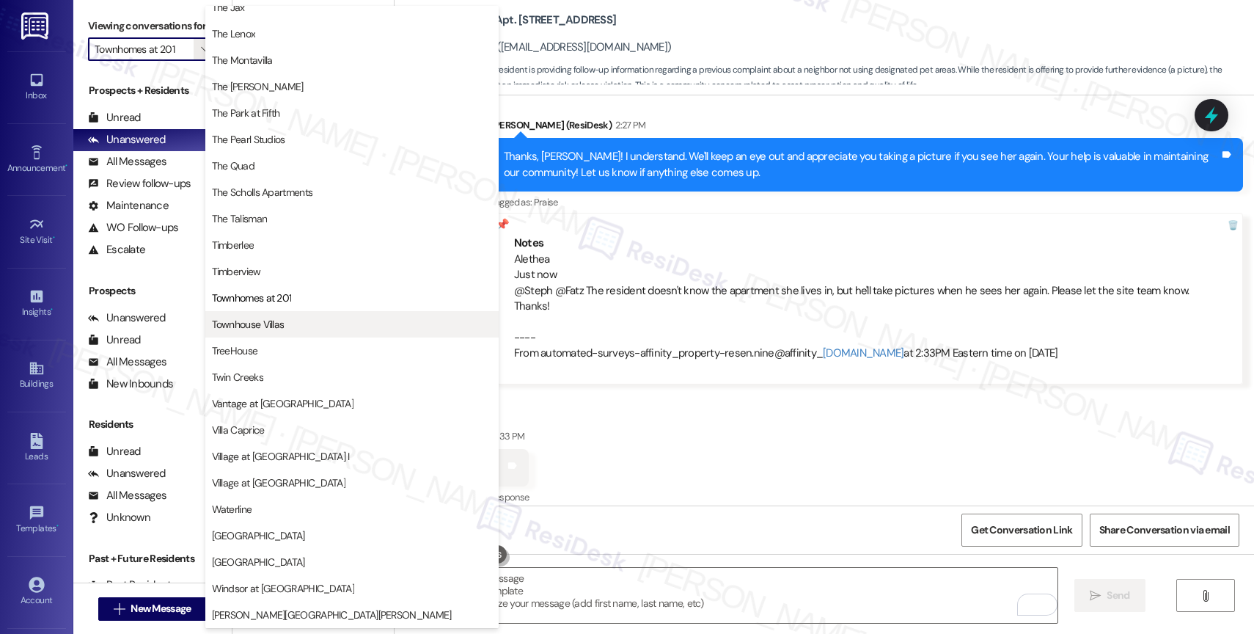
scroll to position [2634, 0]
click at [284, 327] on span "Townhouse Villas" at bounding box center [248, 324] width 73 height 15
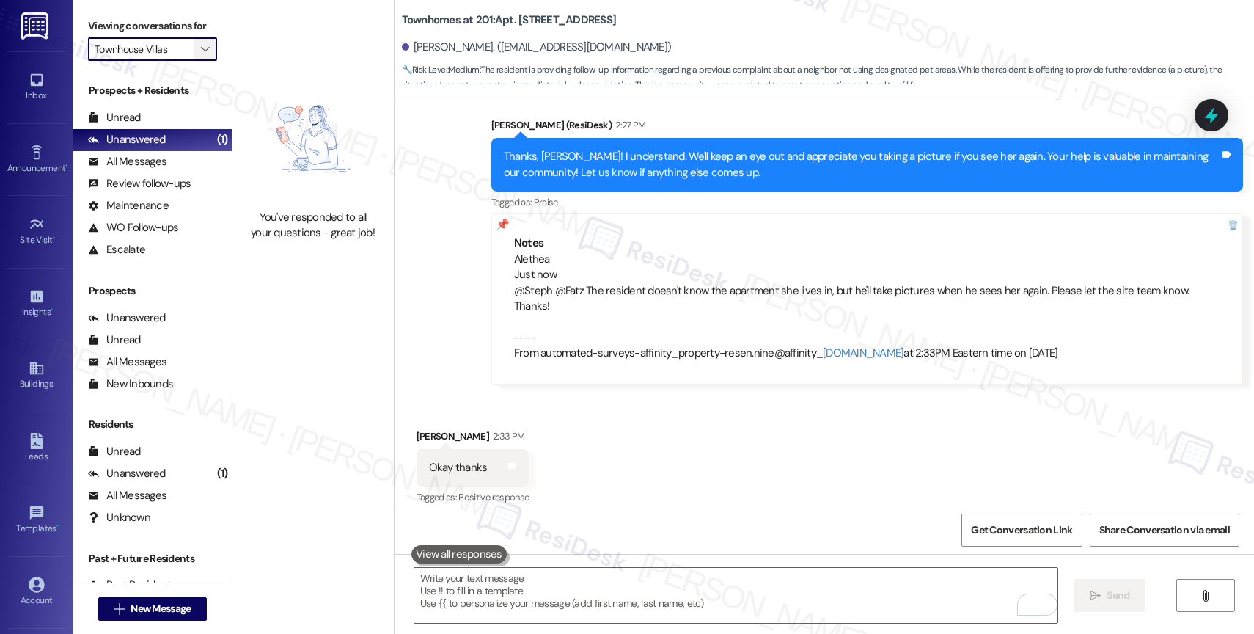
click at [199, 61] on span "" at bounding box center [205, 48] width 14 height 23
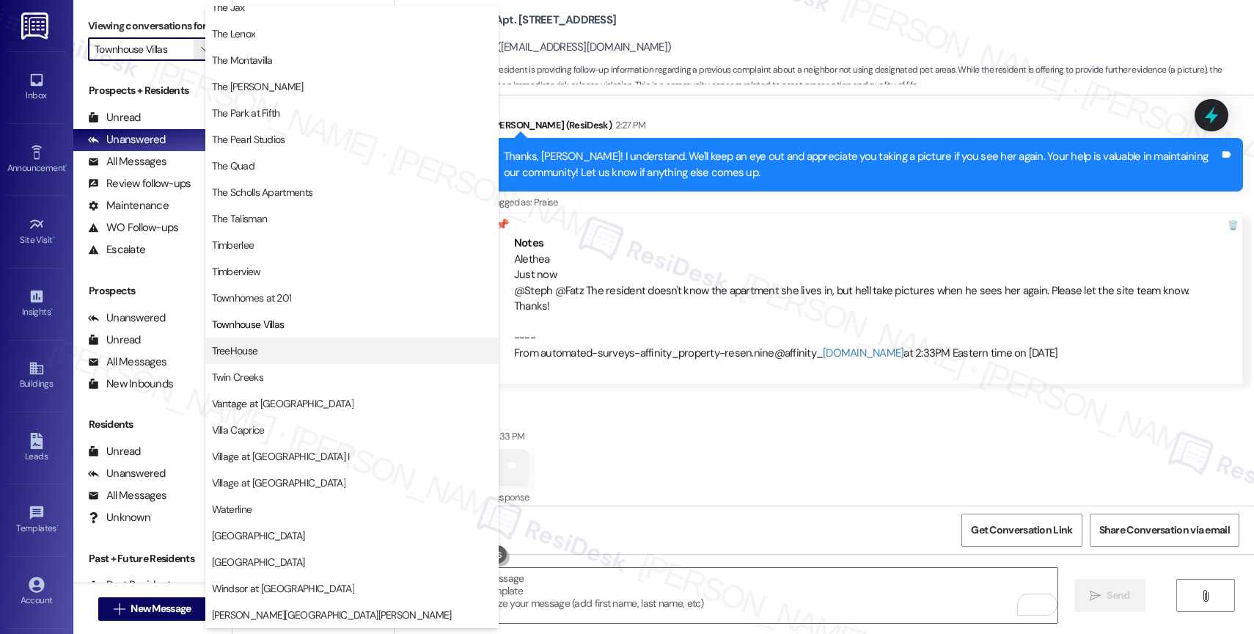
scroll to position [2637, 0]
click at [293, 350] on span "TreeHouse" at bounding box center [352, 350] width 280 height 15
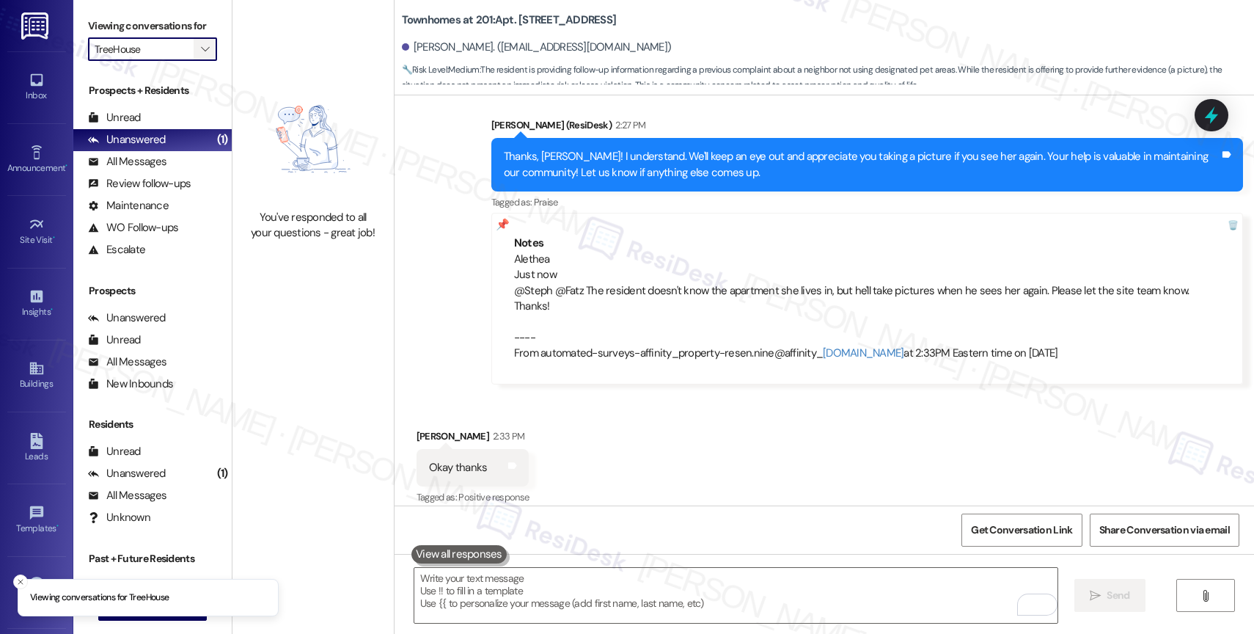
click at [200, 61] on button "" at bounding box center [205, 48] width 23 height 23
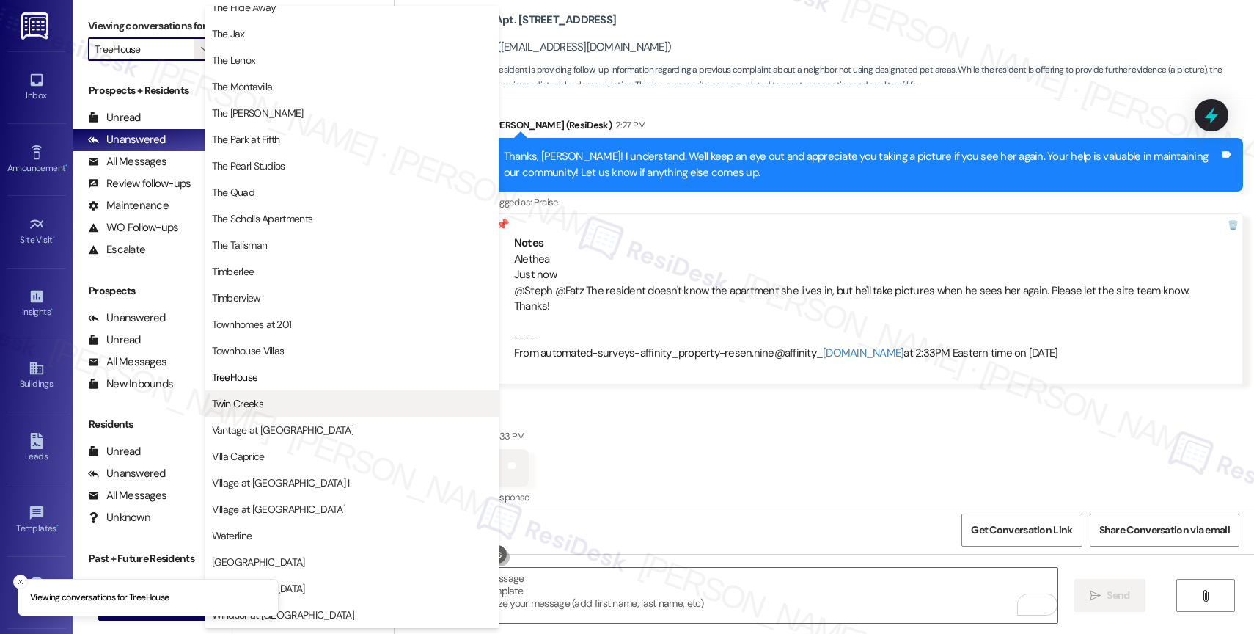
scroll to position [2634, 0]
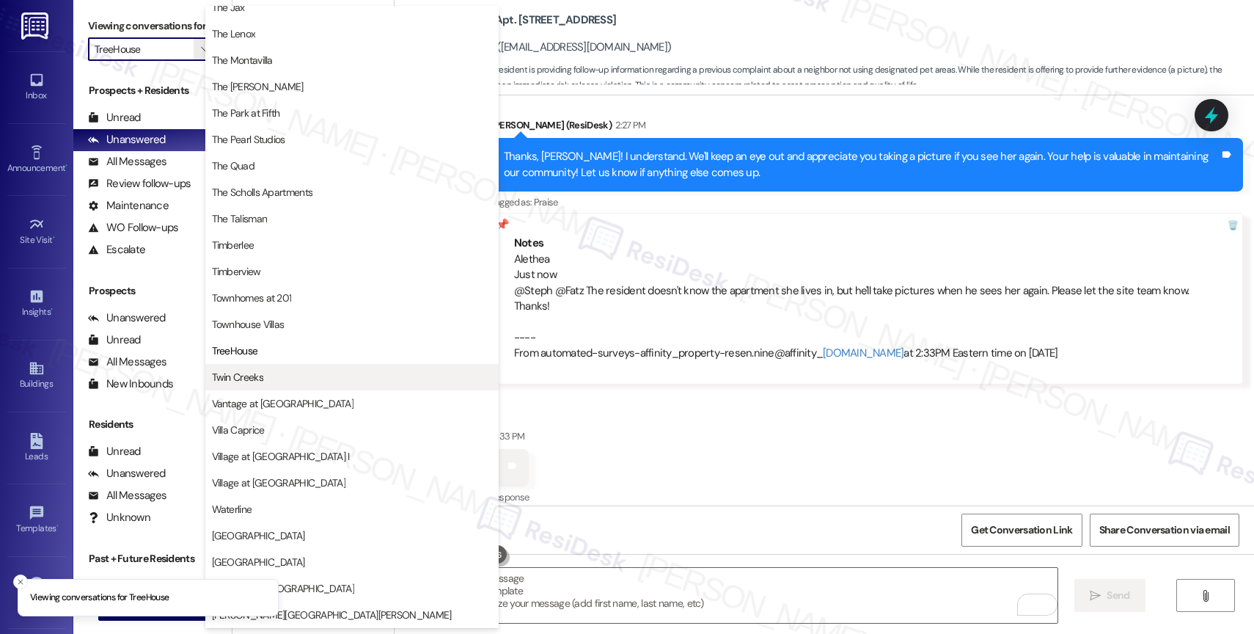
click at [287, 374] on span "Twin Creeks" at bounding box center [352, 377] width 280 height 15
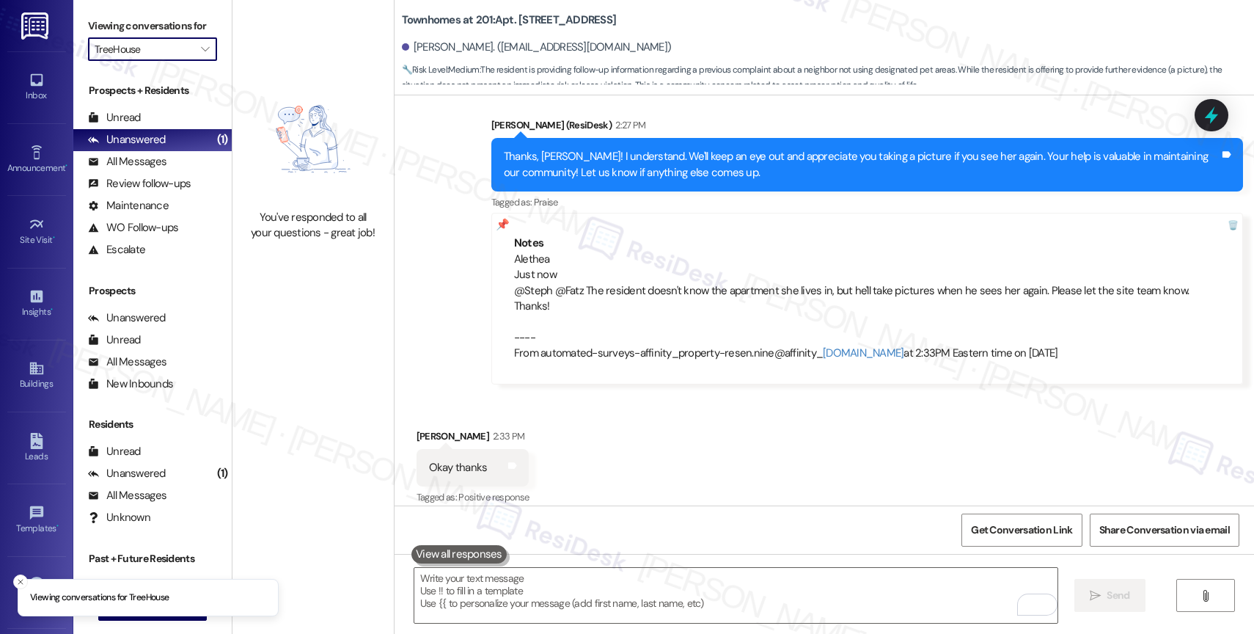
type input "Twin Creeks"
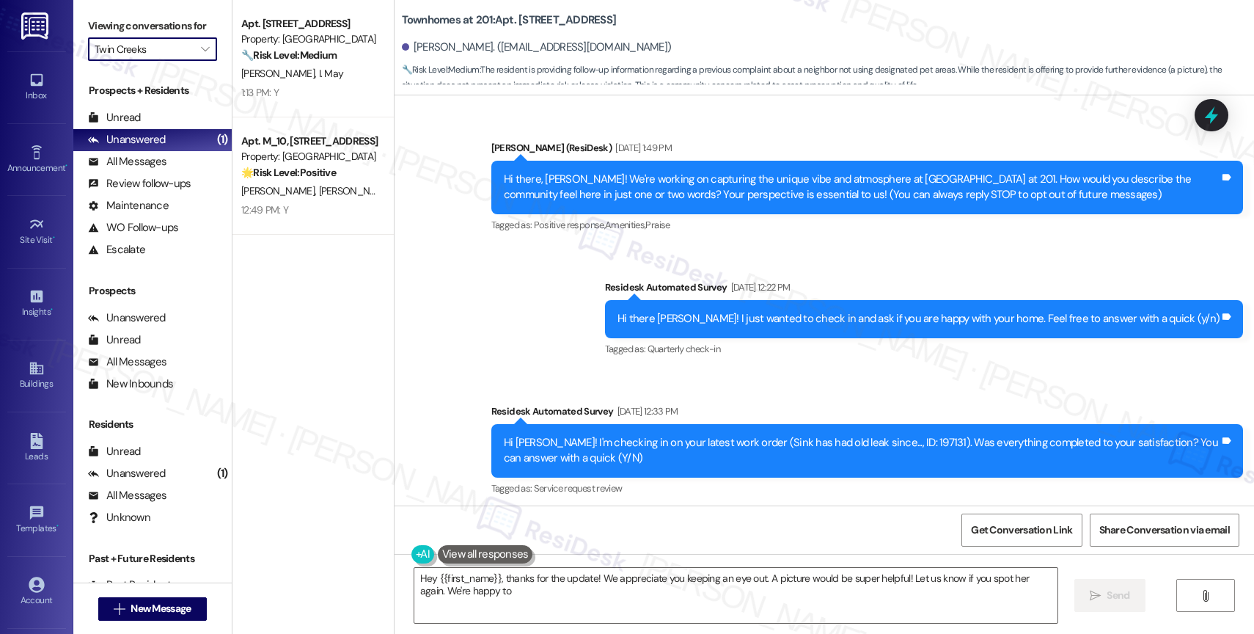
scroll to position [18604, 0]
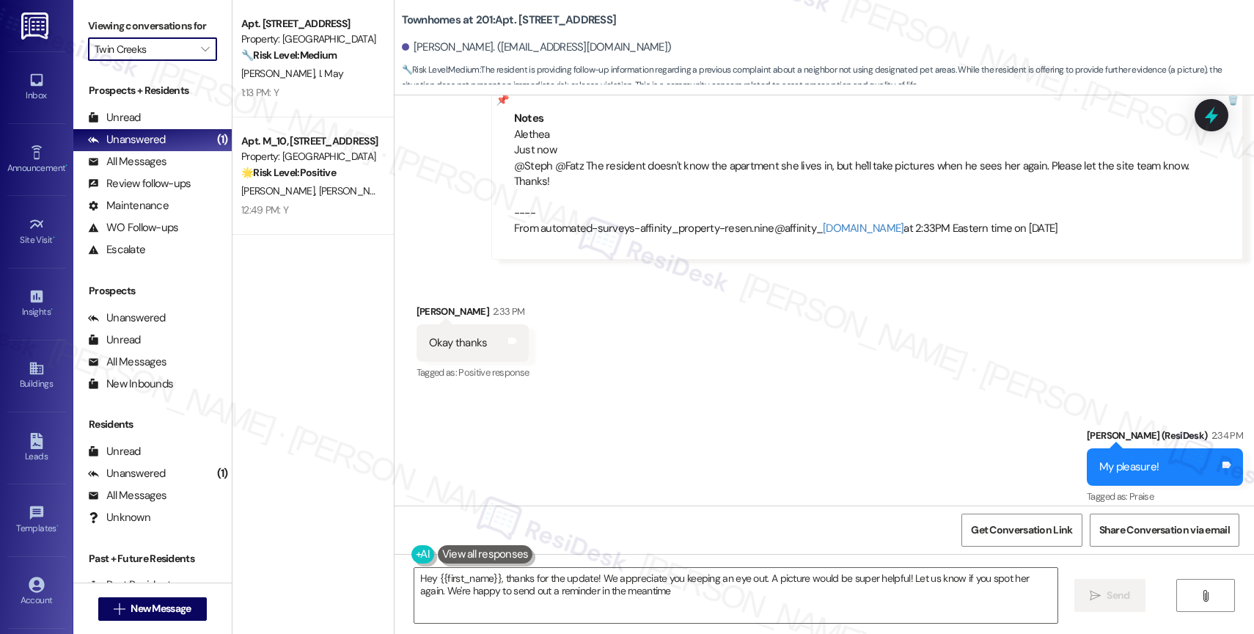
type textarea "Hey {{first_name}}, thanks for the update! We appreciate you keeping an eye out…"
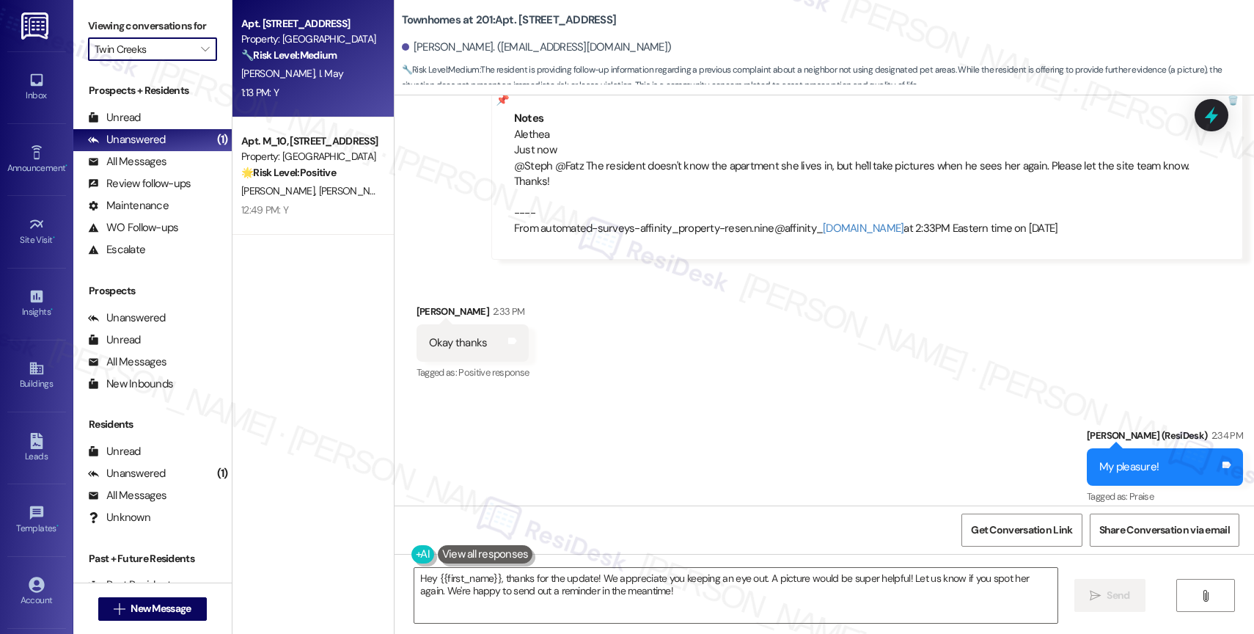
click at [320, 86] on div "1:13 PM: Y 1:13 PM: Y" at bounding box center [309, 93] width 139 height 18
type textarea "Fetching suggested responses. Please feel free to read through the conversation…"
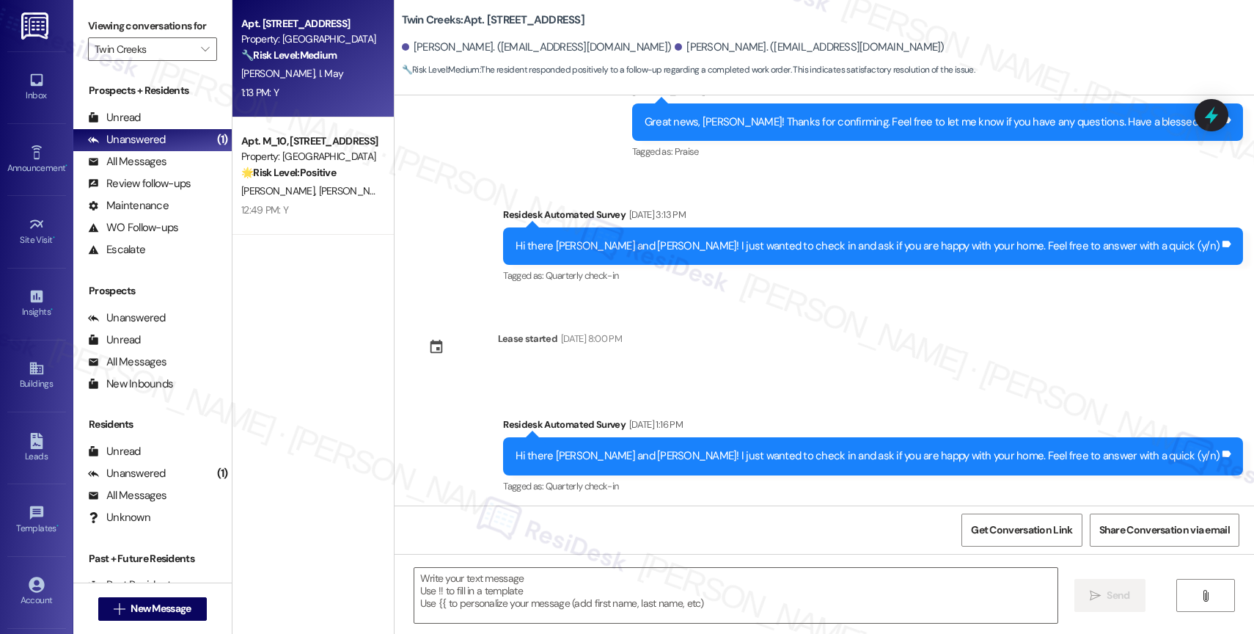
type textarea "Fetching suggested responses. Please feel free to read through the conversation…"
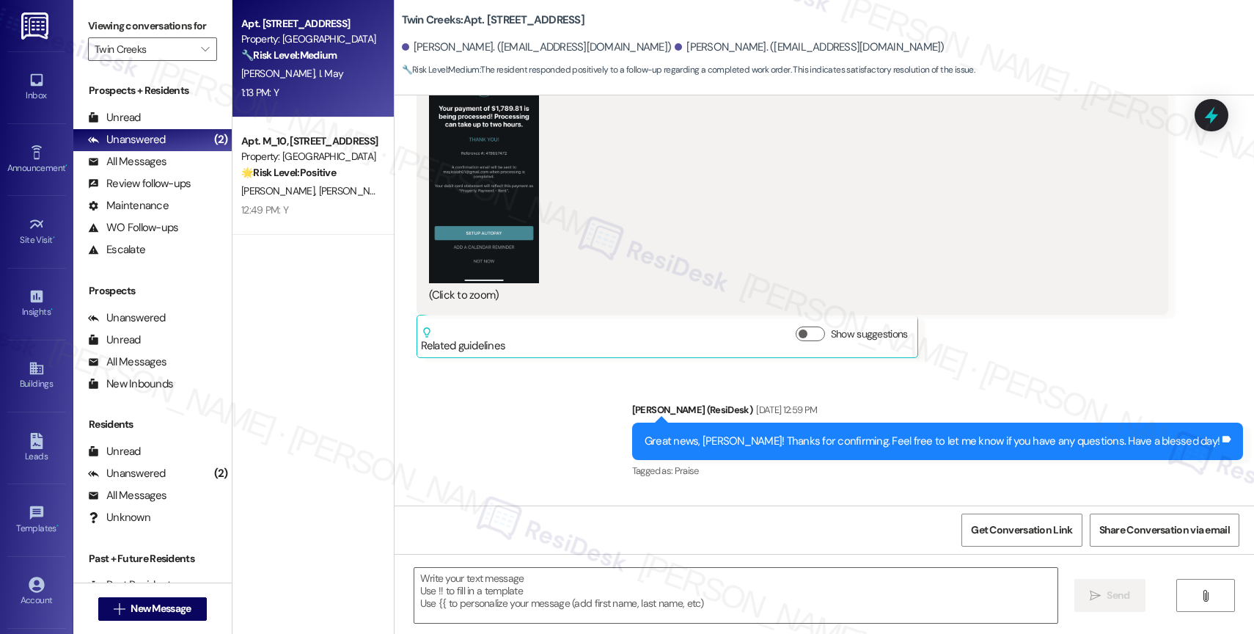
scroll to position [1531, 0]
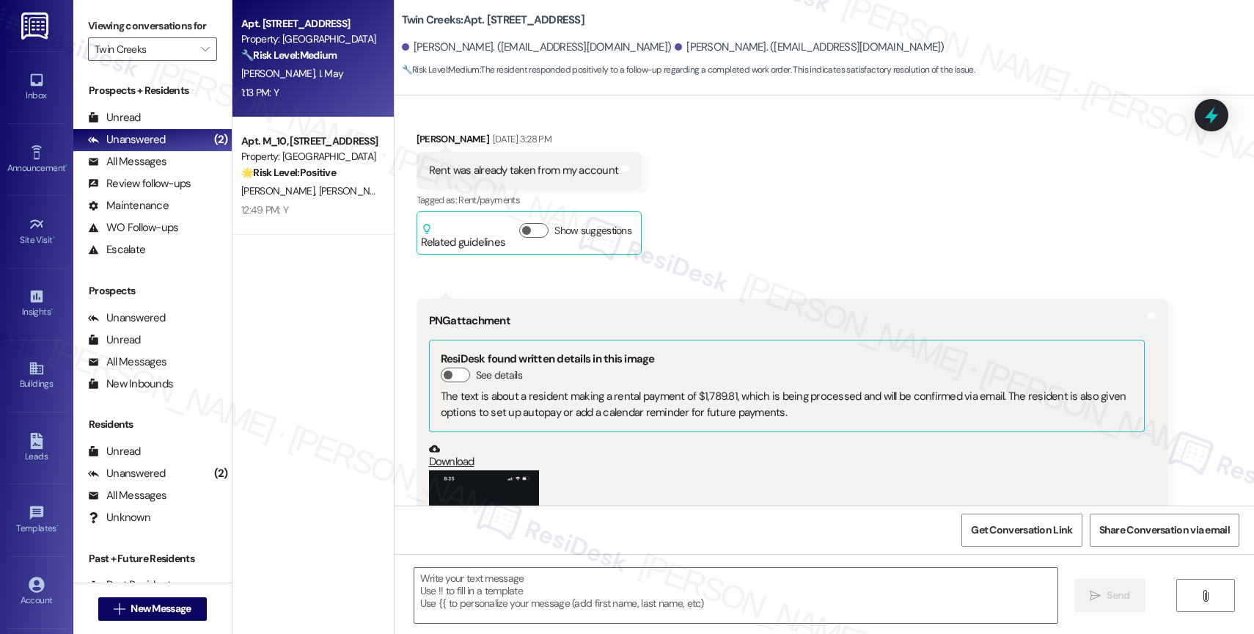
click at [724, 206] on div "Received via SMS Isaiah May Apr 03, 2025 at 3:28 PM Rent was already taken from…" at bounding box center [823, 446] width 859 height 696
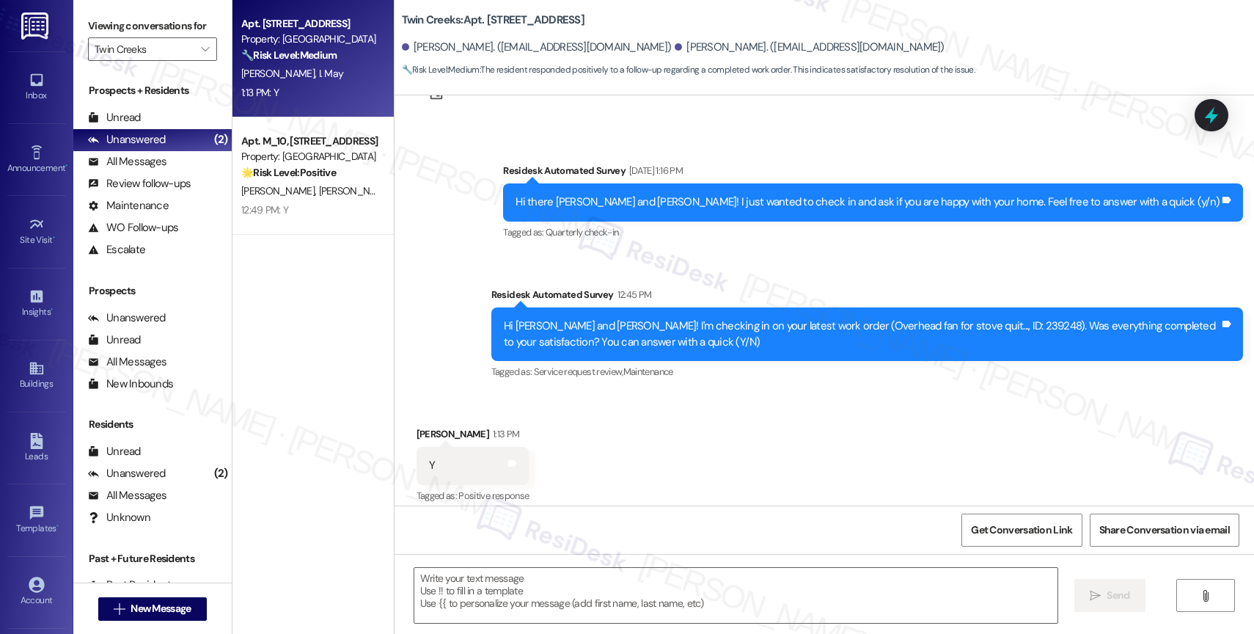
scroll to position [2541, 0]
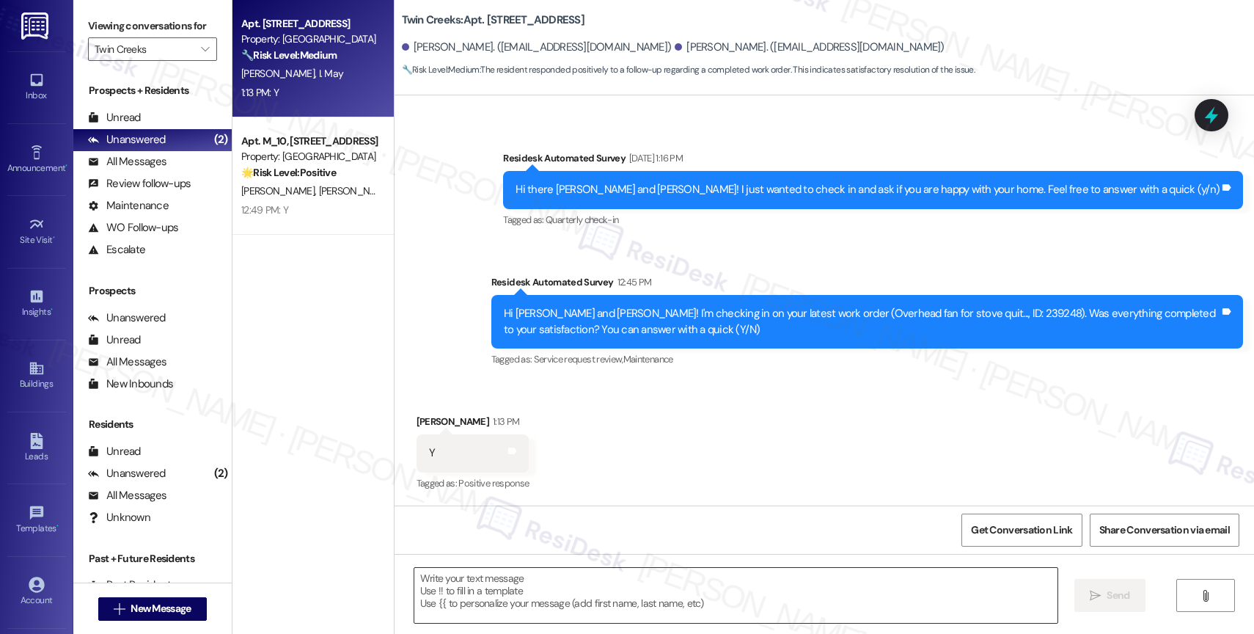
click at [529, 575] on textarea at bounding box center [735, 595] width 643 height 55
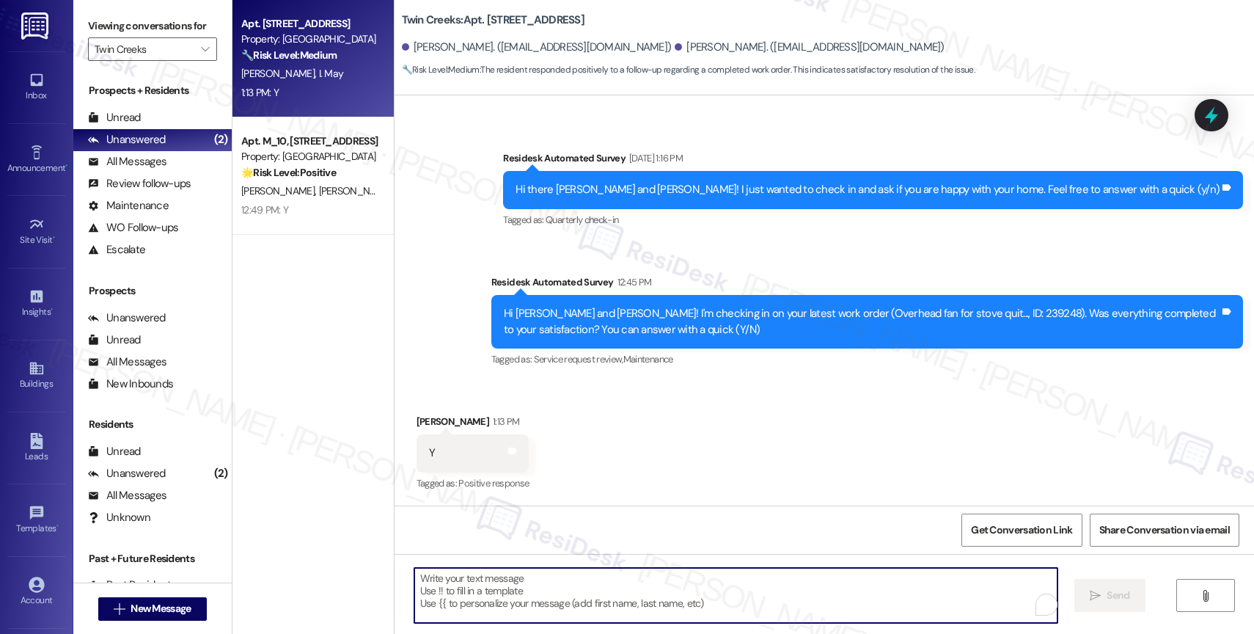
paste textarea "Hi {{first_name}}, thank you for confirming that the work order has been comple…"
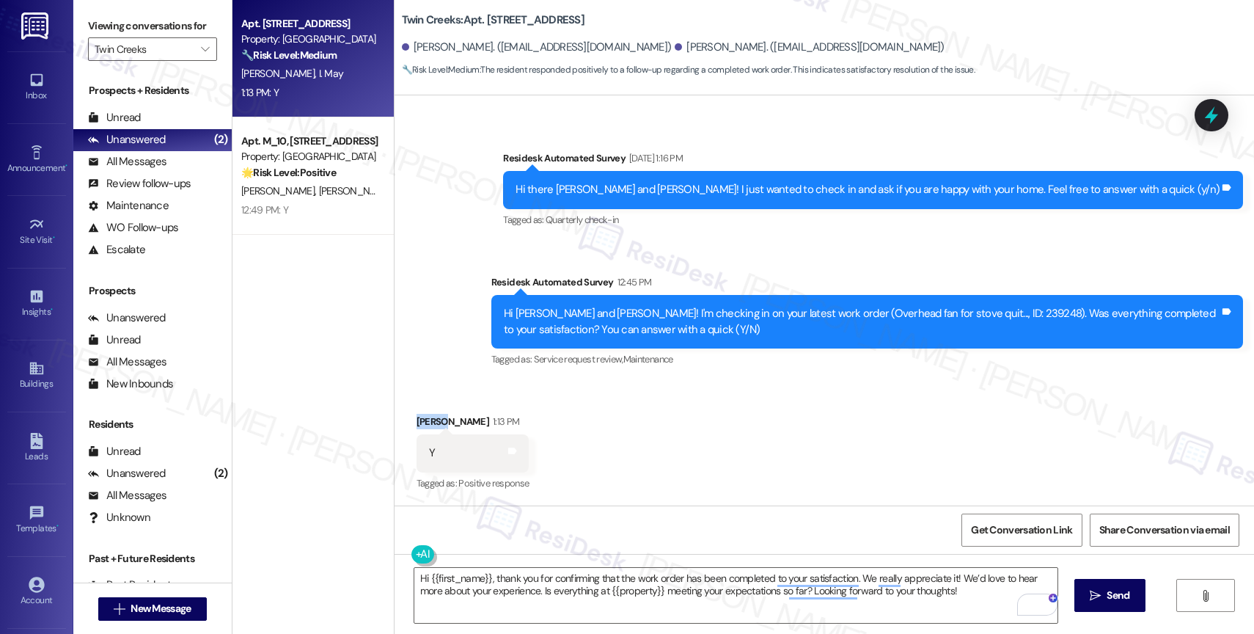
drag, startPoint x: 429, startPoint y: 419, endPoint x: 402, endPoint y: 418, distance: 27.1
click at [405, 418] on div "Received via SMS Isaiah May 1:13 PM Y Tags and notes Tagged as: Positive respon…" at bounding box center [472, 454] width 135 height 102
copy div "Isaiah"
click at [463, 601] on textarea "Hi {{first_name}}, thank you for confirming that the work order has been comple…" at bounding box center [735, 595] width 643 height 55
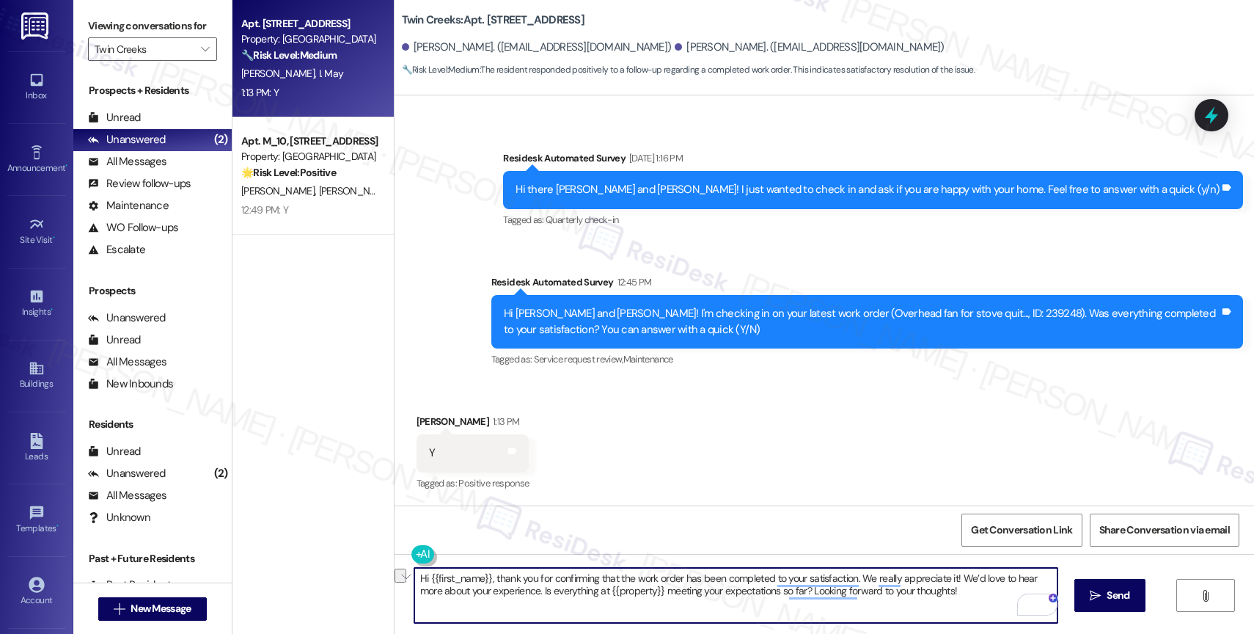
drag, startPoint x: 480, startPoint y: 576, endPoint x: 397, endPoint y: 573, distance: 83.6
click at [406, 573] on div "Hi {{first_name}}, thank you for confirming that the work order has been comple…" at bounding box center [728, 595] width 644 height 56
paste textarea "Isaiah"
click at [919, 607] on textarea "Isaiah, thank you for confirming that the work order has been completed to your…" at bounding box center [735, 595] width 643 height 55
click at [1034, 600] on div "4" at bounding box center [1035, 604] width 16 height 16
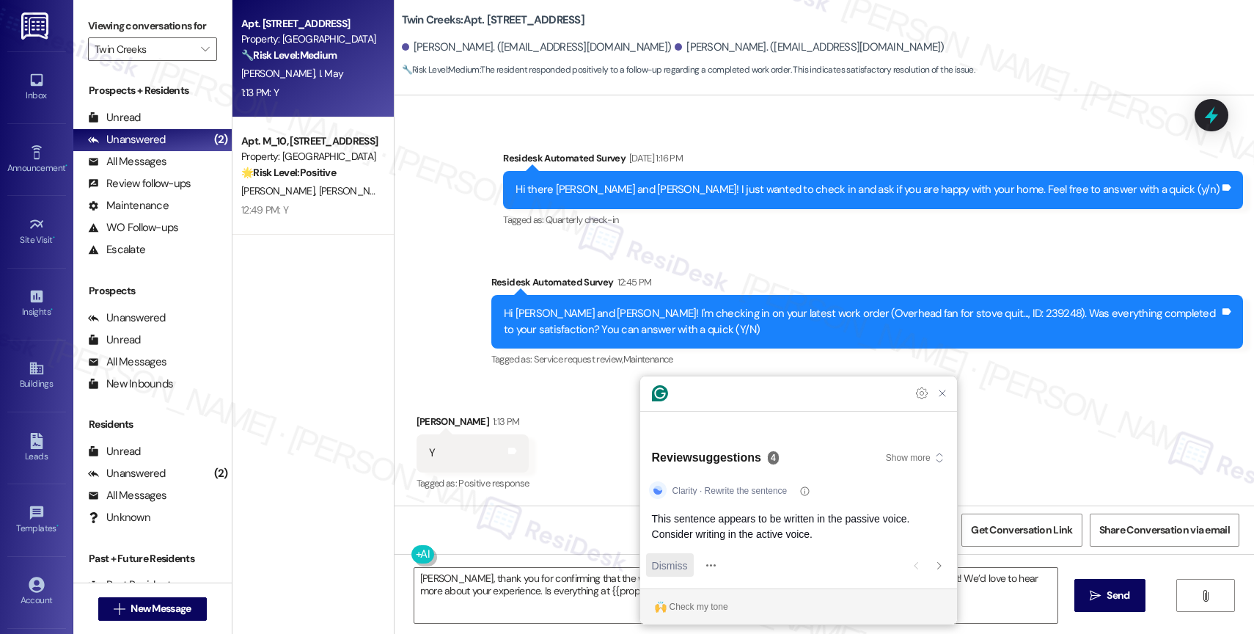
click at [679, 559] on span "Dismiss" at bounding box center [670, 564] width 36 height 15
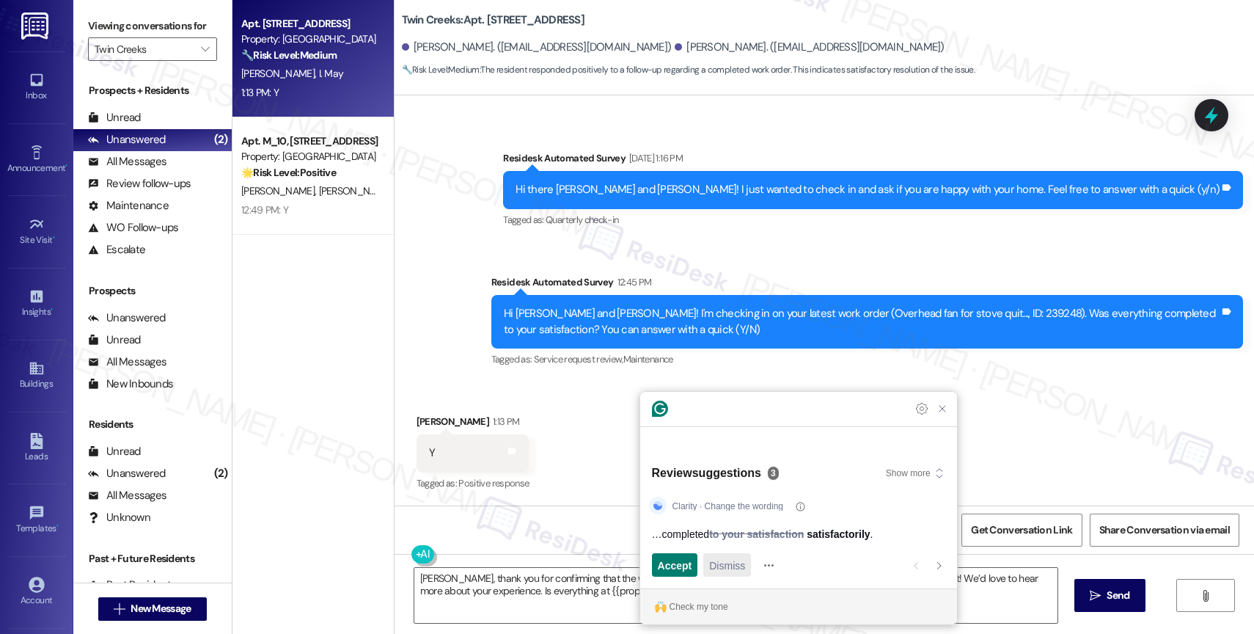
click at [721, 569] on span "Dismiss" at bounding box center [727, 564] width 36 height 15
click at [725, 556] on div "Dismiss" at bounding box center [727, 564] width 36 height 23
click at [682, 565] on span "Accept" at bounding box center [675, 564] width 34 height 15
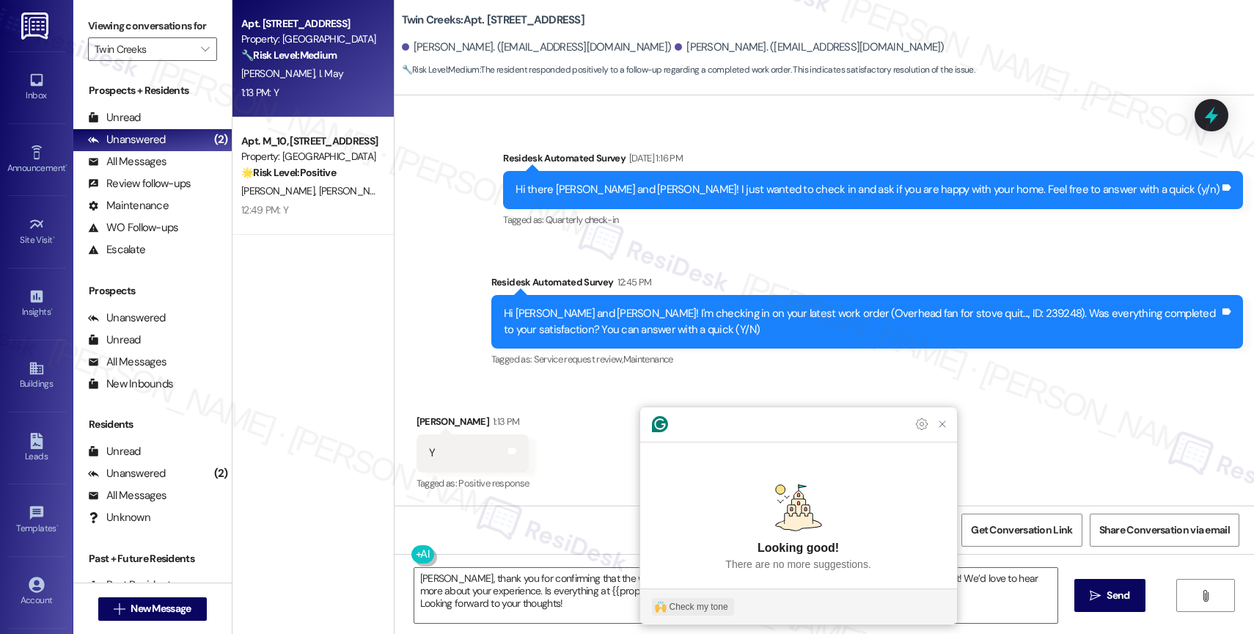
click at [705, 609] on div "Check my tone" at bounding box center [698, 606] width 59 height 13
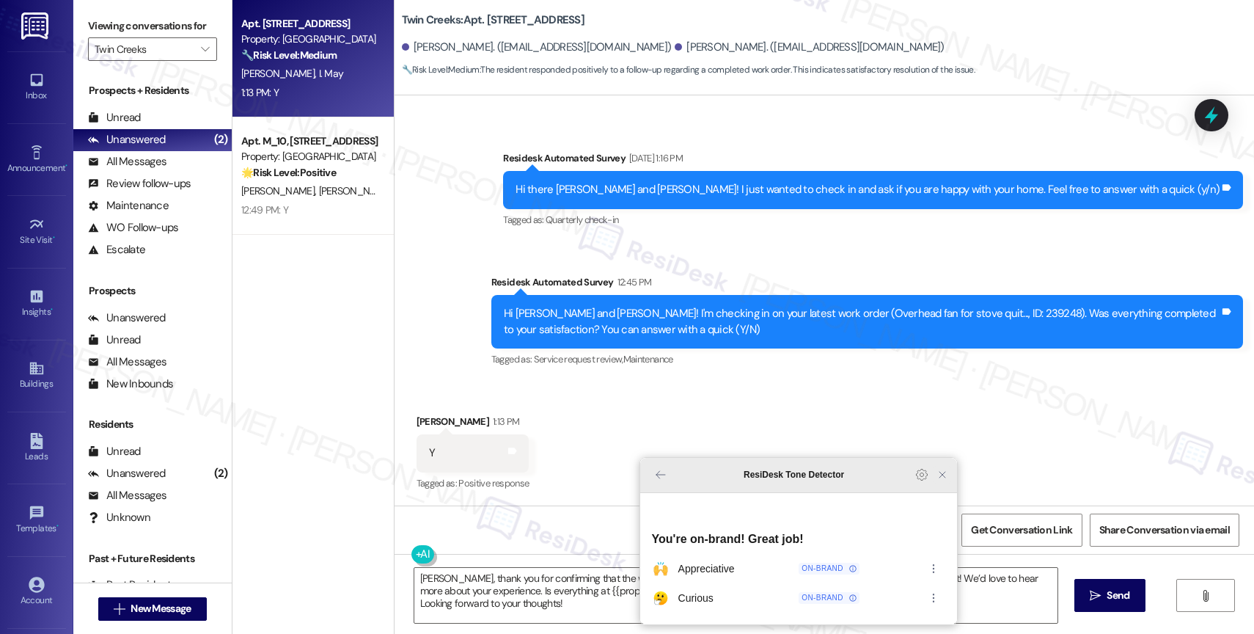
click at [950, 483] on icon "Close Grammarly Assistant" at bounding box center [942, 475] width 18 height 18
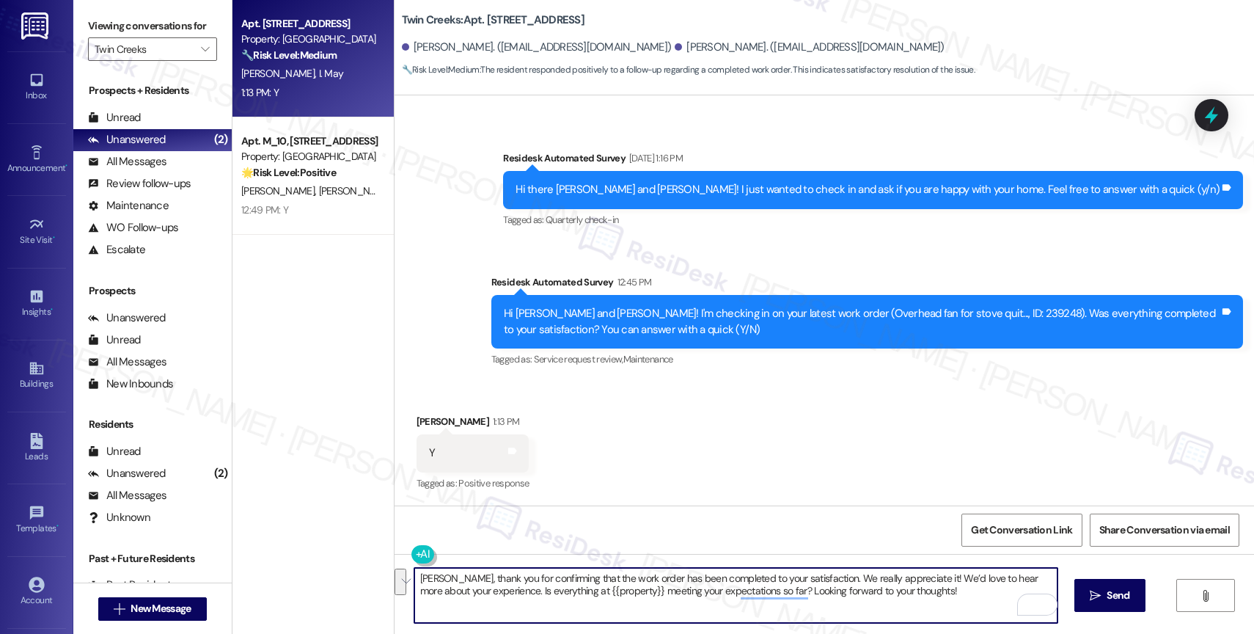
drag, startPoint x: 903, startPoint y: 576, endPoint x: 918, endPoint y: 603, distance: 30.6
click at [918, 603] on textarea "Isaiah, thank you for confirming that the work order has been completed to your…" at bounding box center [735, 595] width 643 height 55
type textarea "Isaiah, thank you for confirming that the work order has been completed to your…"
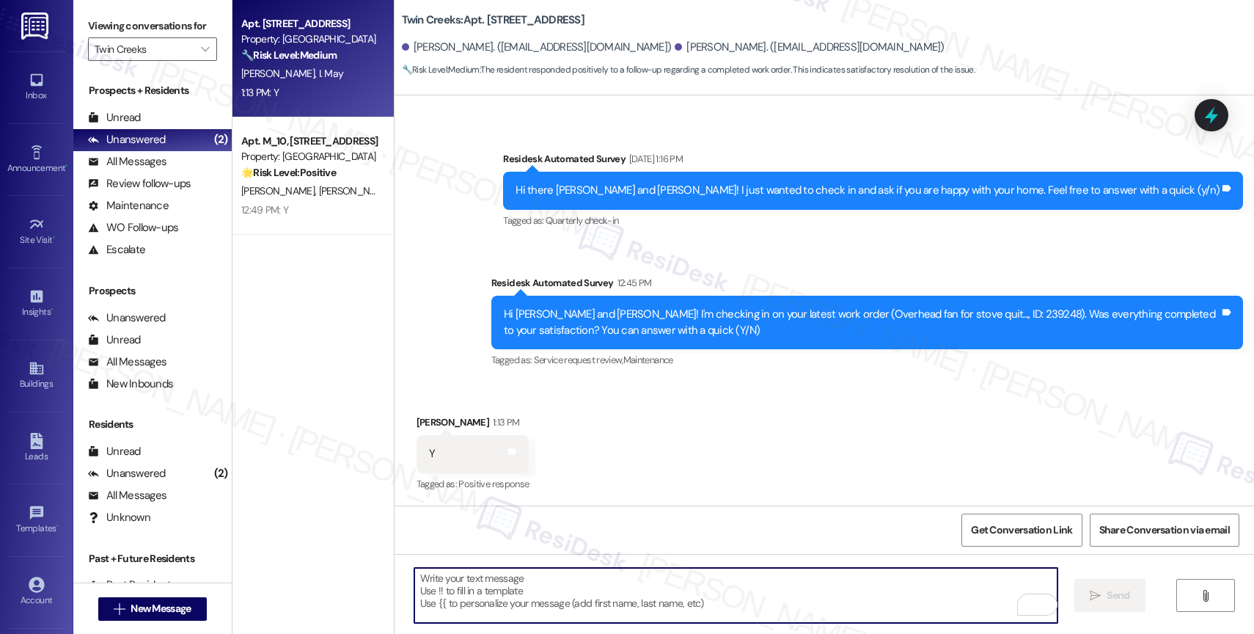
scroll to position [2643, 0]
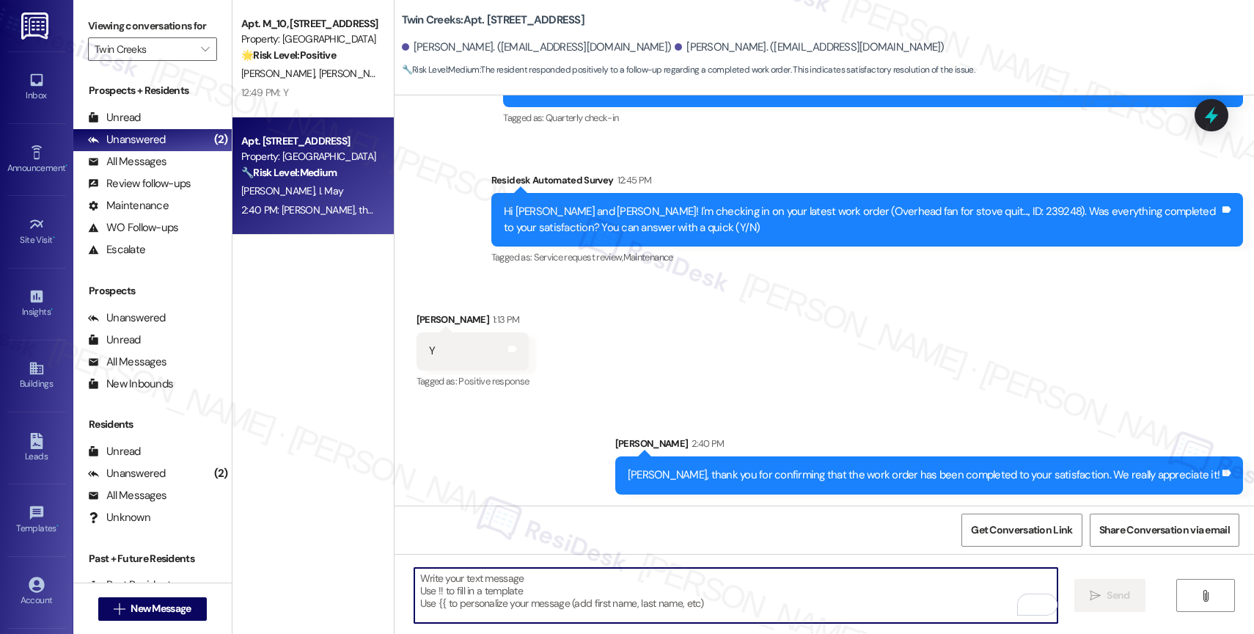
click at [529, 590] on textarea "To enrich screen reader interactions, please activate Accessibility in Grammarl…" at bounding box center [735, 595] width 643 height 55
paste textarea "We’d love to hear more about your experience. Is everything at {{property}} mee…"
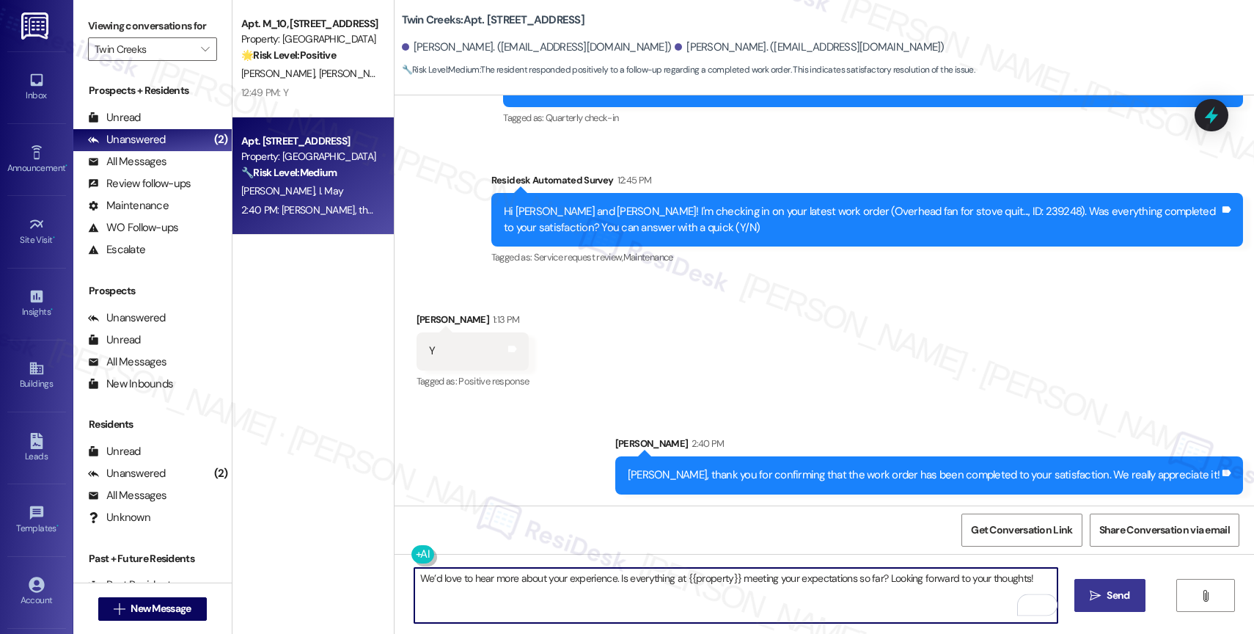
type textarea "We’d love to hear more about your experience. Is everything at {{property}} mee…"
click at [1112, 595] on span "Send" at bounding box center [1117, 594] width 23 height 15
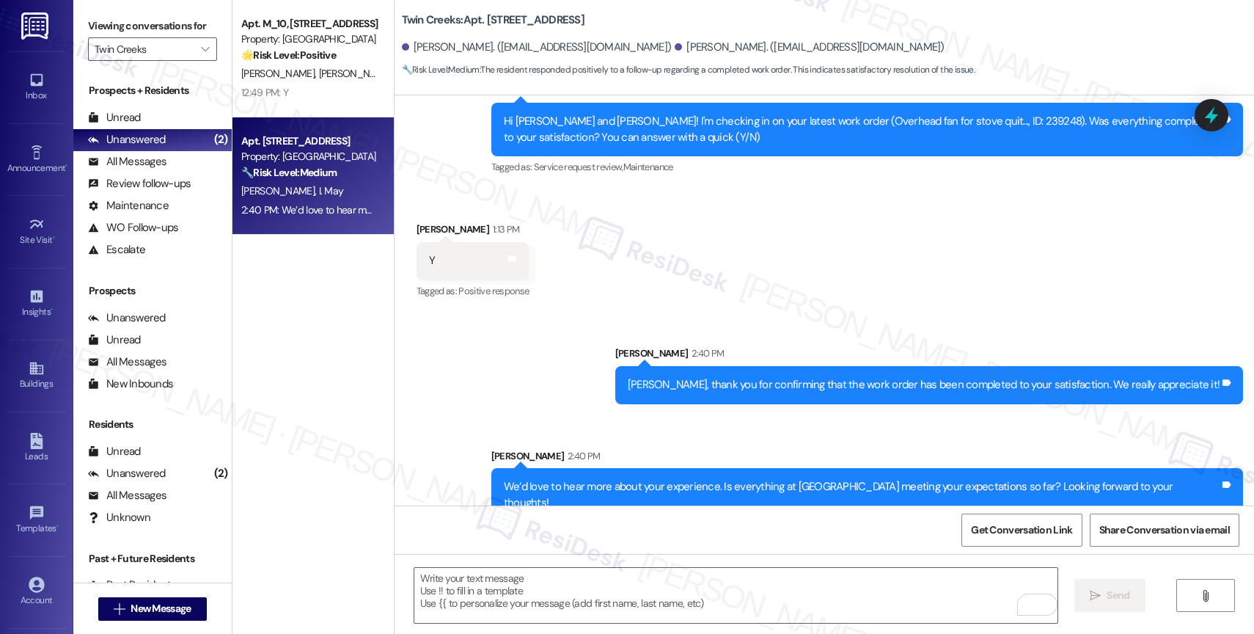
scroll to position [2746, 0]
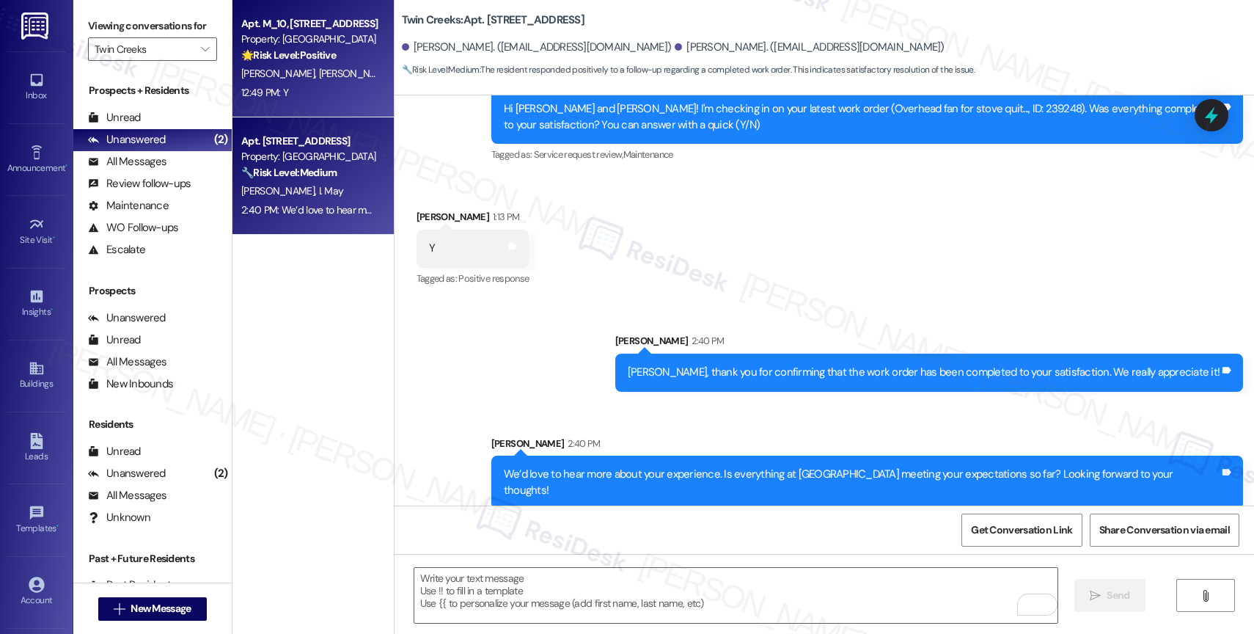
click at [295, 65] on div "K. Miller A. Miller" at bounding box center [309, 74] width 139 height 18
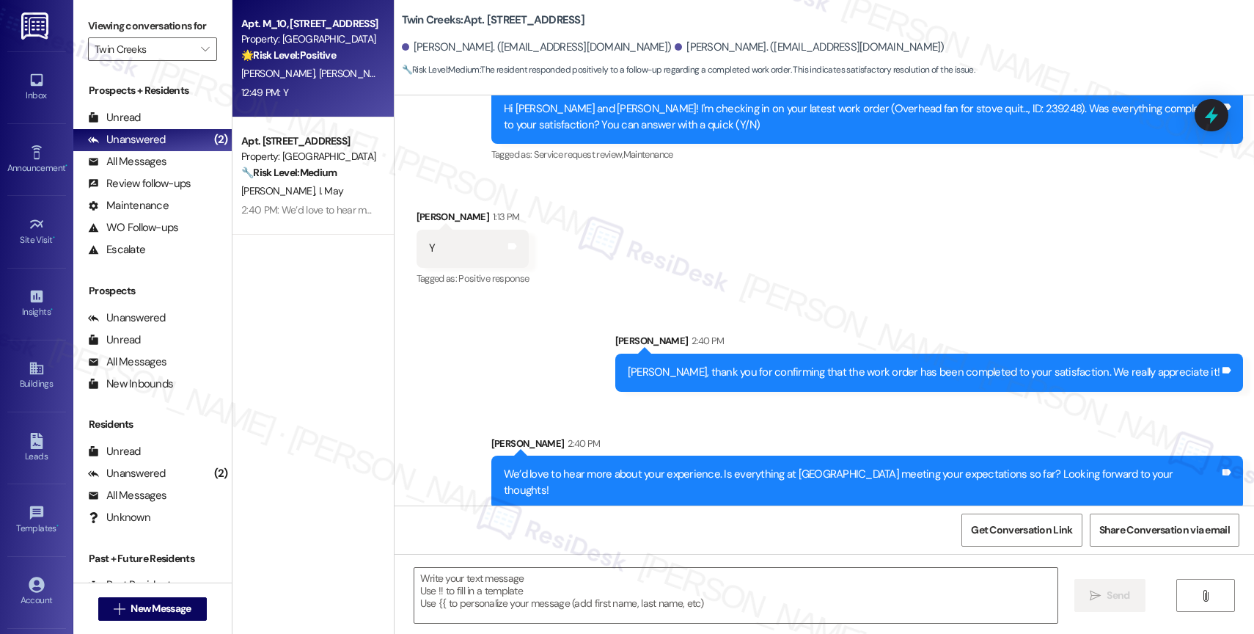
type textarea "Fetching suggested responses. Please feel free to read through the conversation…"
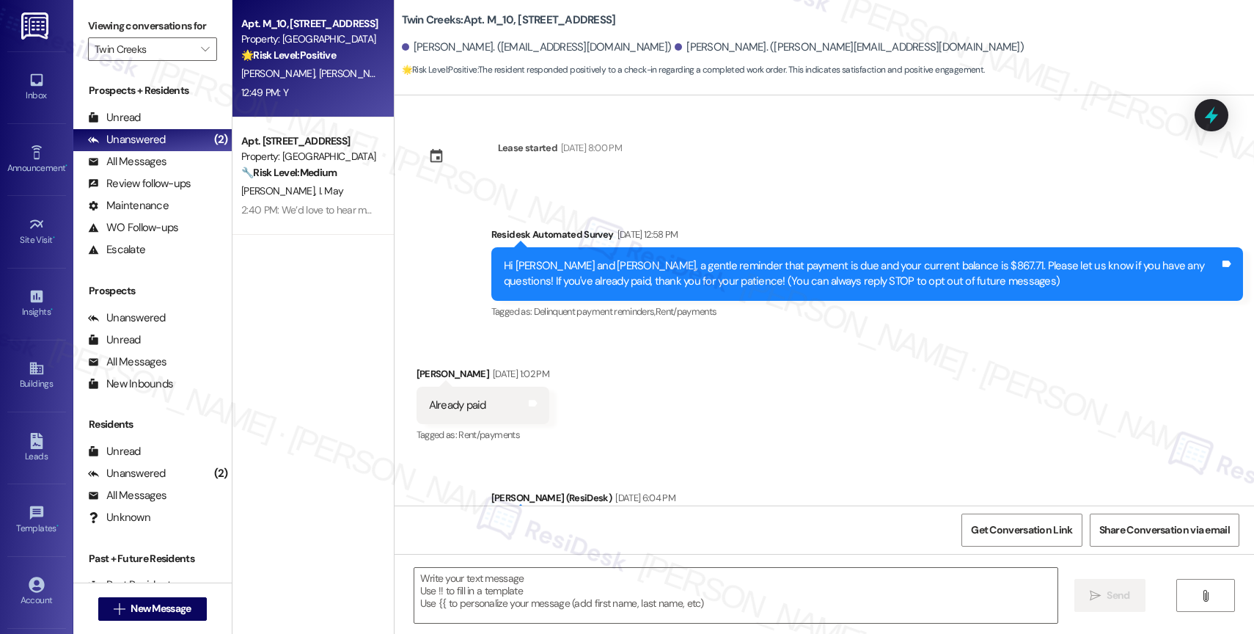
scroll to position [629, 0]
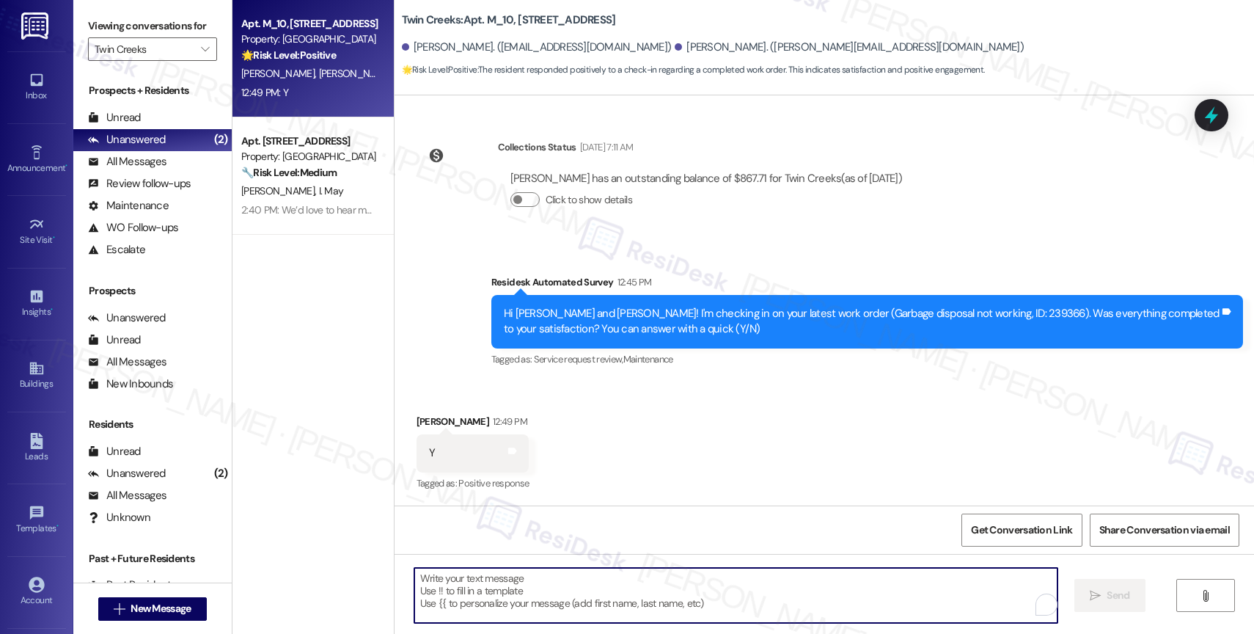
click at [506, 585] on textarea "To enrich screen reader interactions, please activate Accessibility in Grammarl…" at bounding box center [735, 595] width 643 height 55
paste textarea "Hi {{first_name}}, thank you for confirming that the work order has been comple…"
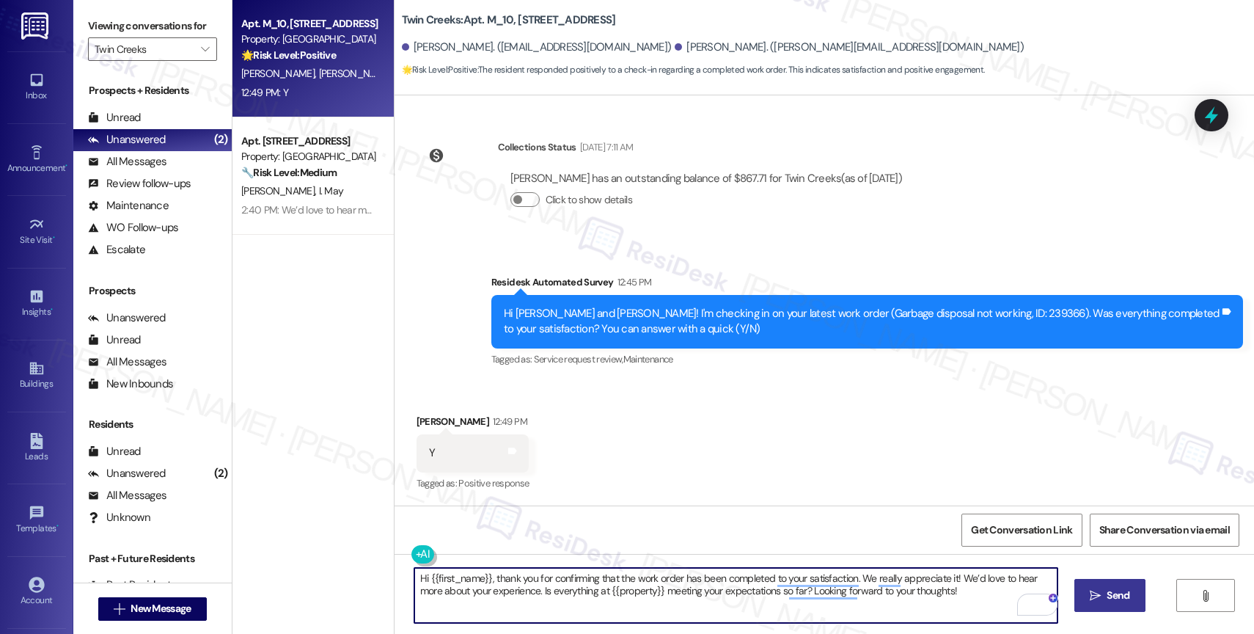
drag, startPoint x: 950, startPoint y: 576, endPoint x: 962, endPoint y: 606, distance: 31.6
click at [962, 606] on textarea "Hi {{first_name}}, thank you for confirming that the work order has been comple…" at bounding box center [735, 595] width 643 height 55
paste textarea "Hi {{first_name}}, thank you for confirming that the work order has been comple…"
type textarea "Hi {{first_name}}, thank you for confirming that the work order has been comple…"
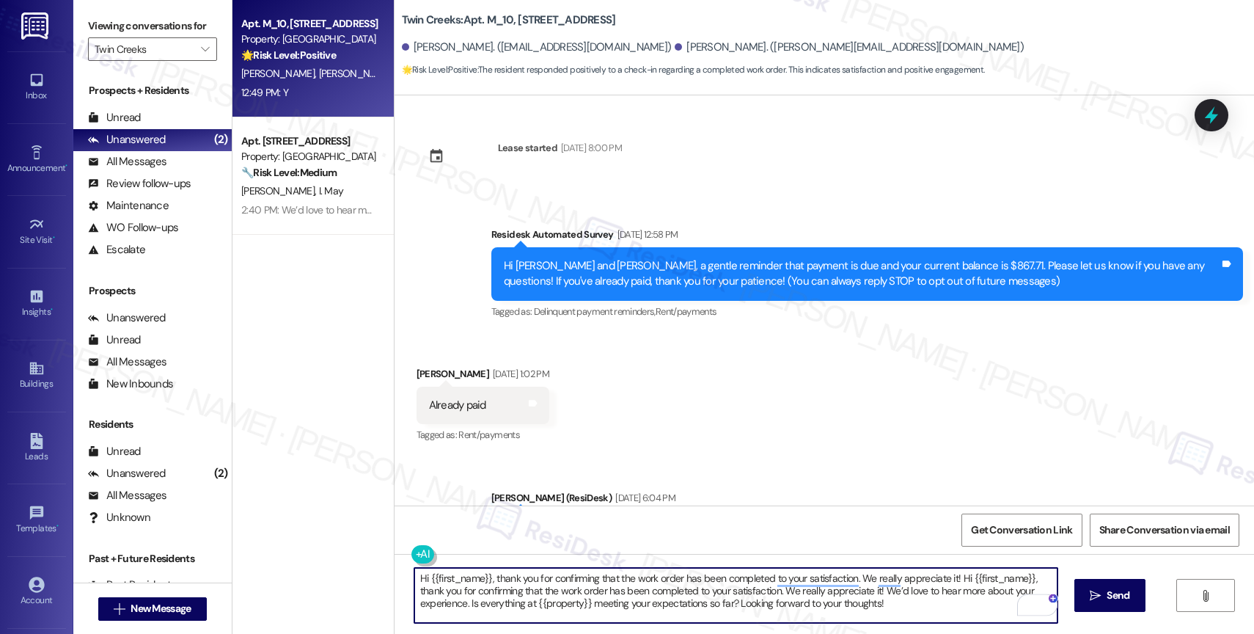
scroll to position [629, 0]
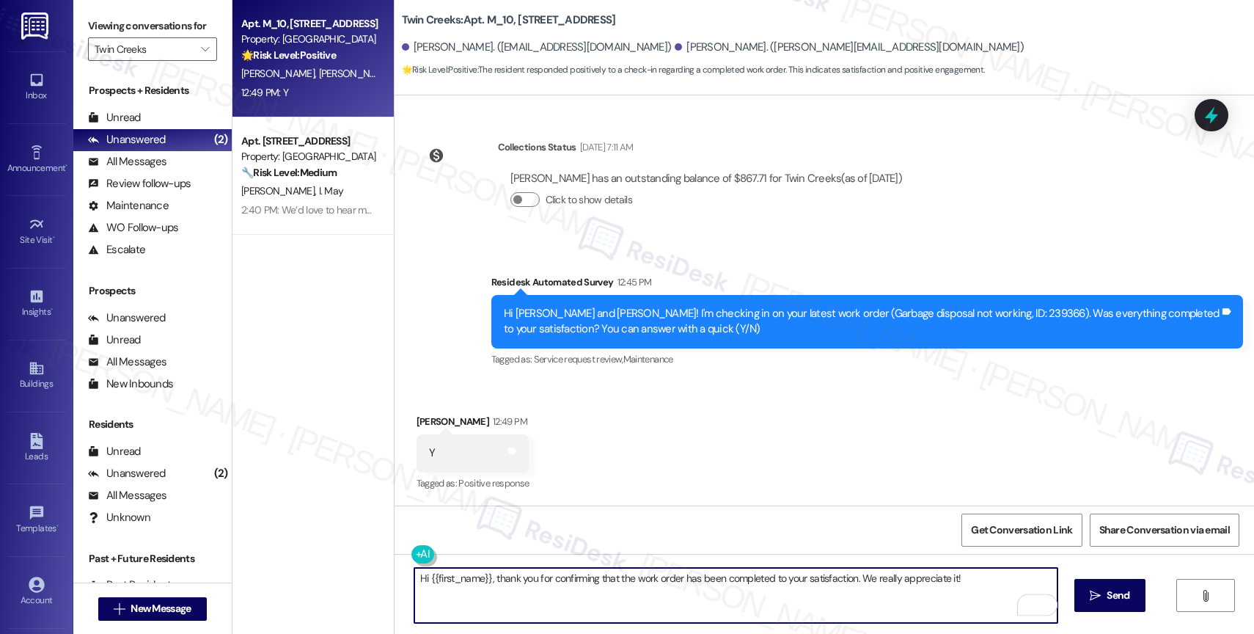
drag, startPoint x: 417, startPoint y: 576, endPoint x: 428, endPoint y: 576, distance: 11.0
click at [418, 576] on textarea "Hi {{first_name}}, thank you for confirming that the work order has been comple…" at bounding box center [735, 595] width 643 height 55
drag, startPoint x: 488, startPoint y: 576, endPoint x: 427, endPoint y: 574, distance: 60.9
click at [427, 574] on textarea "Hey {{first_name}}, thank you for confirming that the work order has been compl…" at bounding box center [735, 595] width 643 height 55
type textarea "Hey [PERSON_NAME], thank you for confirming that the work order has been comple…"
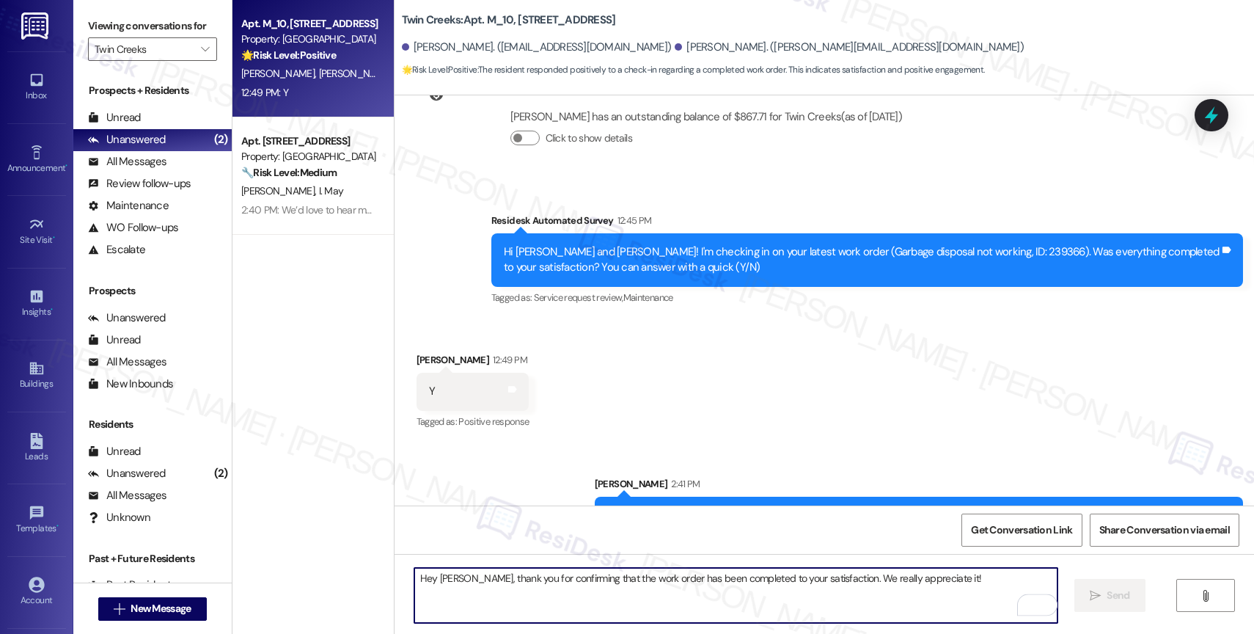
scroll to position [731, 0]
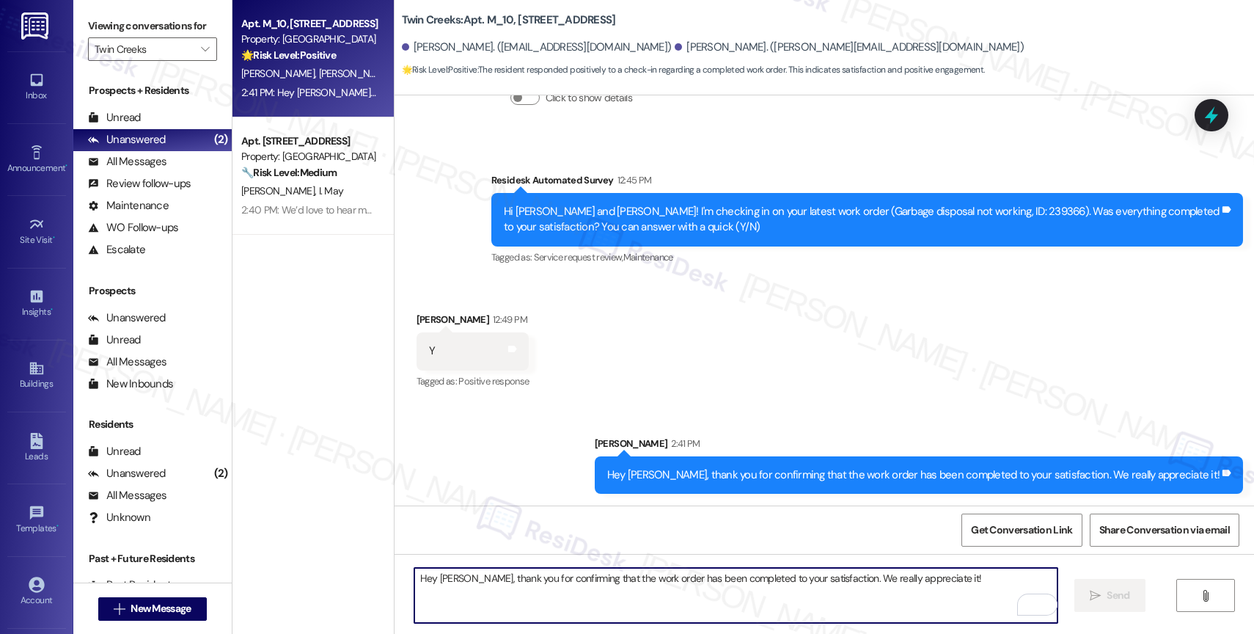
click at [494, 595] on textarea "Hey [PERSON_NAME], thank you for confirming that the work order has been comple…" at bounding box center [735, 595] width 643 height 55
type textarea "We’d love to hear more about your experience. Is everything at {{property}} mee…"
click at [1096, 602] on span " Send" at bounding box center [1110, 594] width 46 height 15
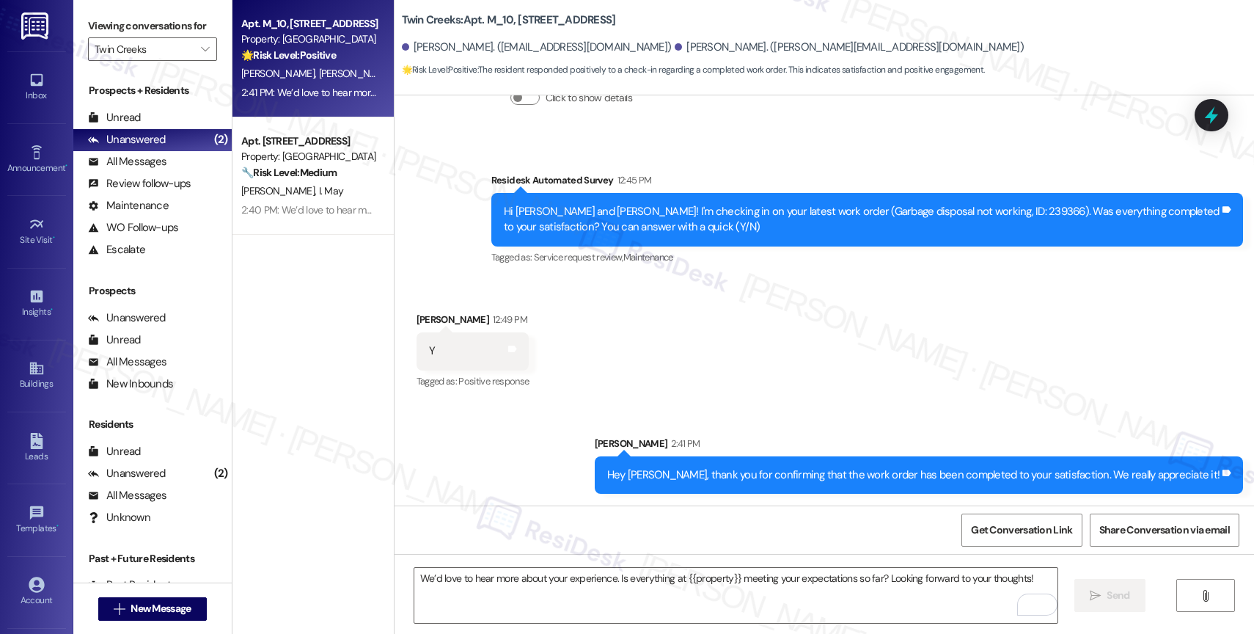
scroll to position [834, 0]
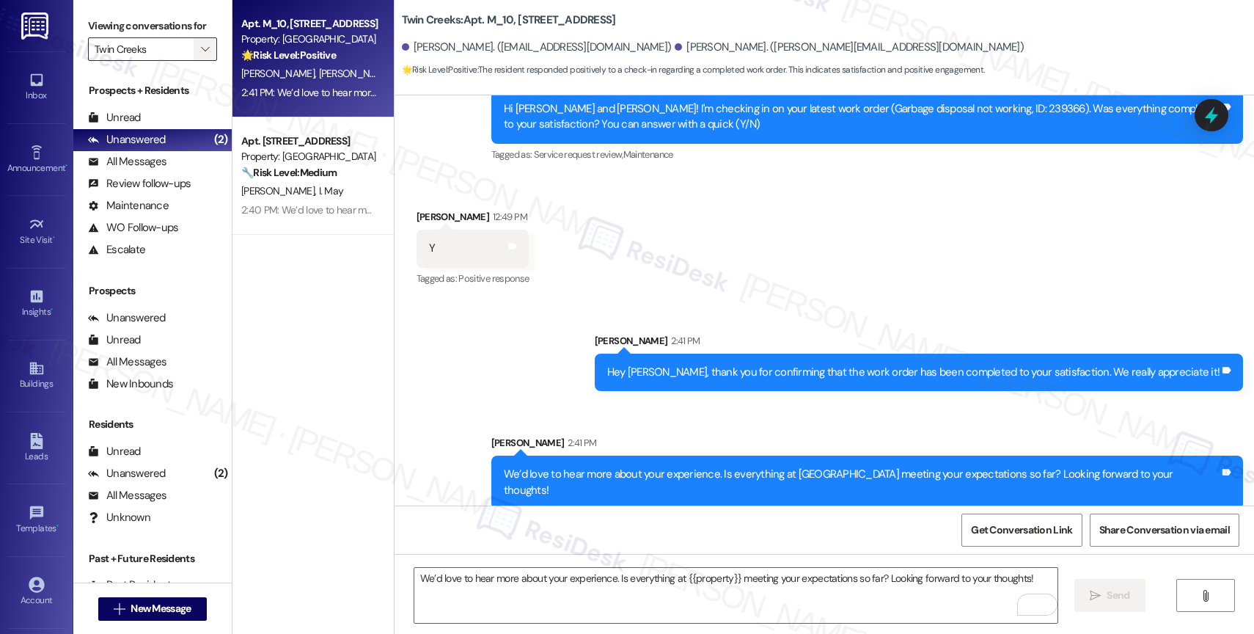
click at [201, 55] on icon "" at bounding box center [205, 49] width 8 height 12
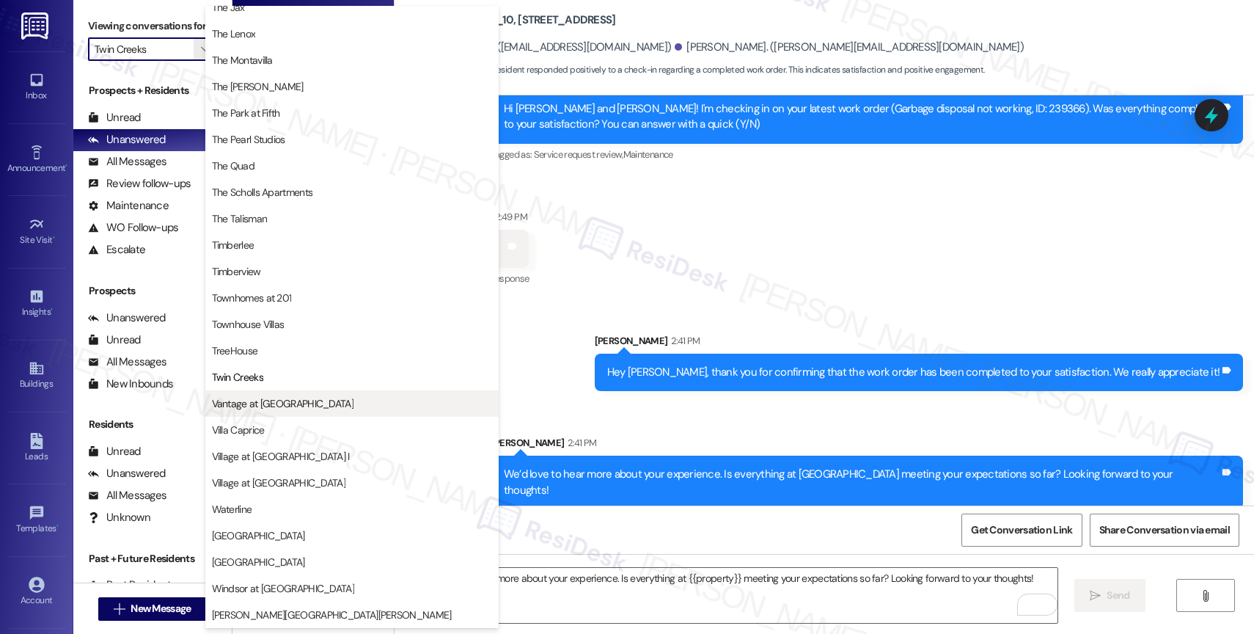
scroll to position [2676, 0]
click at [279, 410] on span "Vantage at [GEOGRAPHIC_DATA]" at bounding box center [283, 403] width 142 height 15
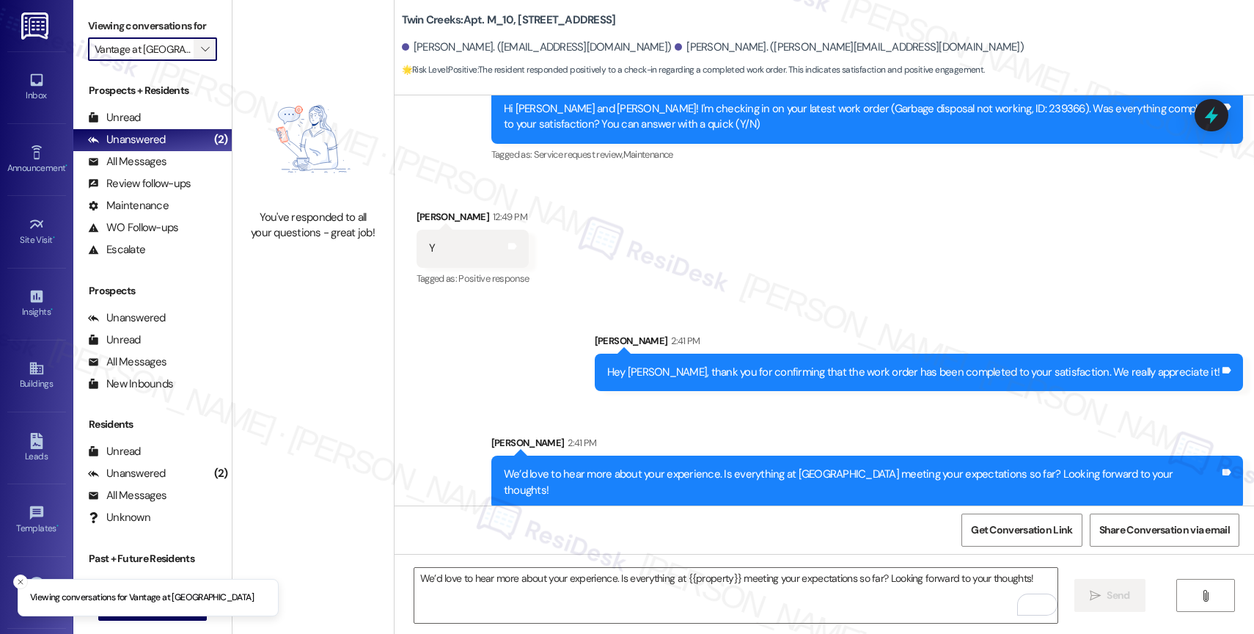
click at [201, 55] on icon "" at bounding box center [205, 49] width 8 height 12
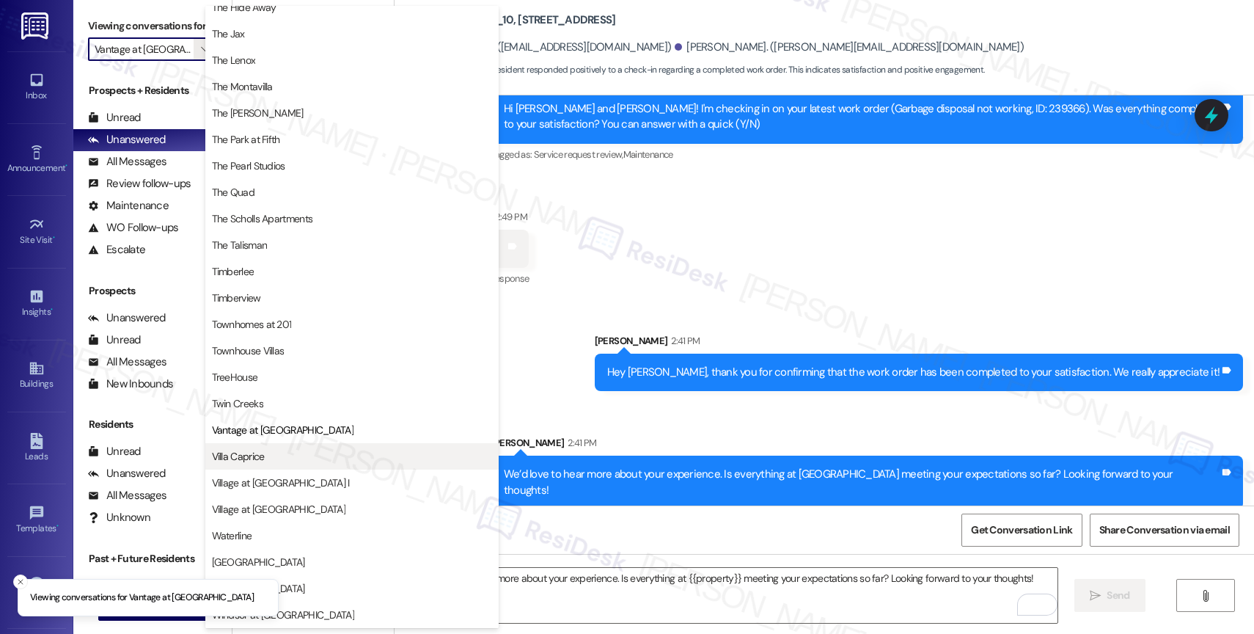
scroll to position [2634, 0]
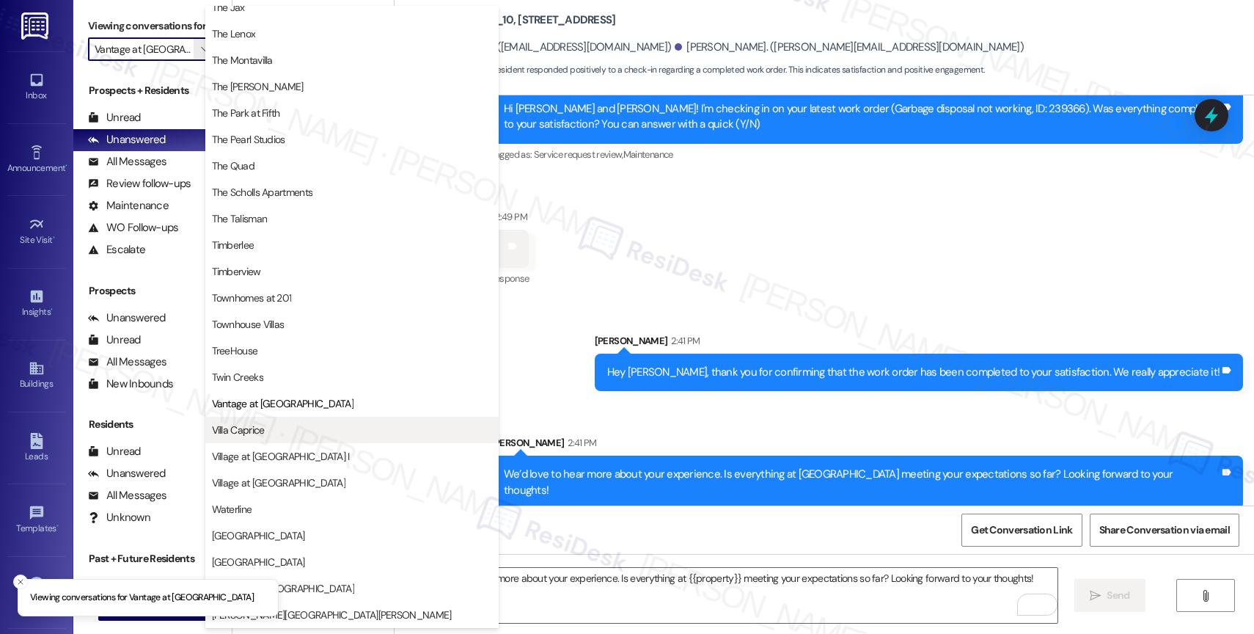
click at [303, 433] on span "Villa Caprice" at bounding box center [352, 429] width 280 height 15
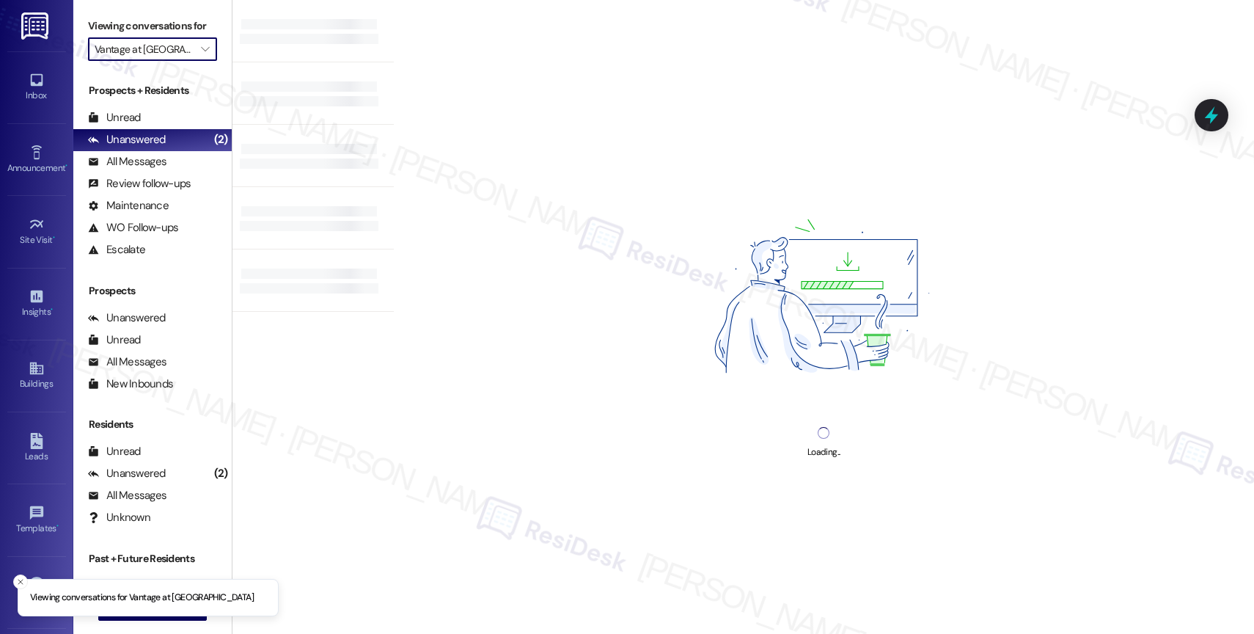
type input "Villa Caprice"
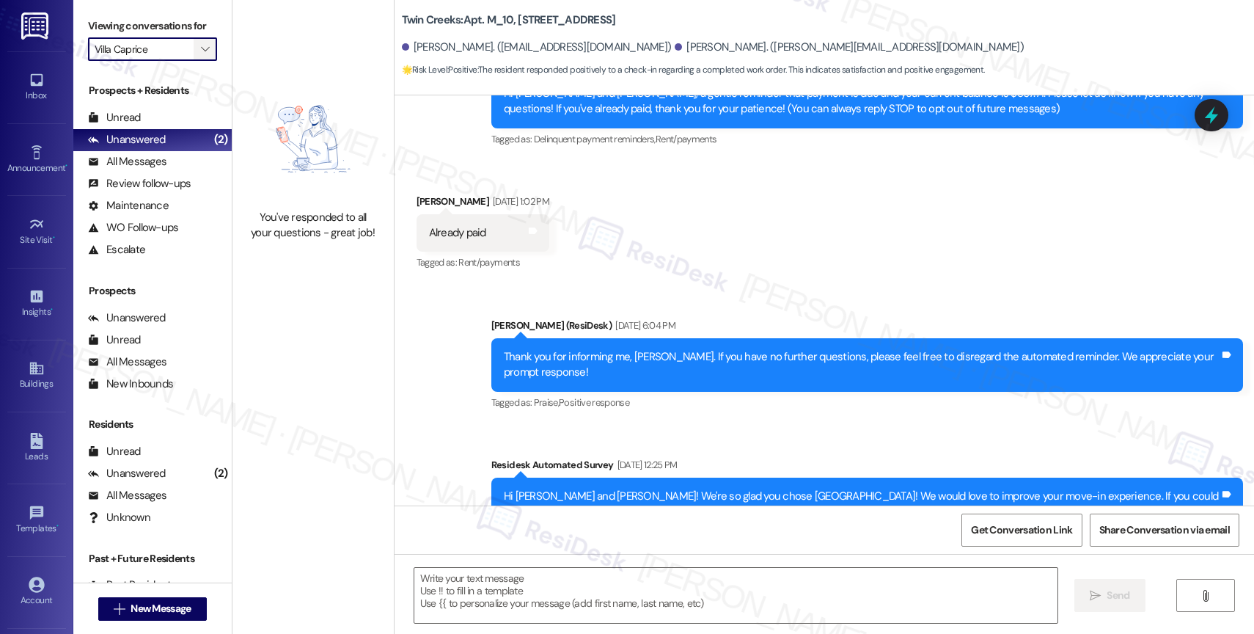
type textarea "Fetching suggested responses. Please feel free to read through the conversation…"
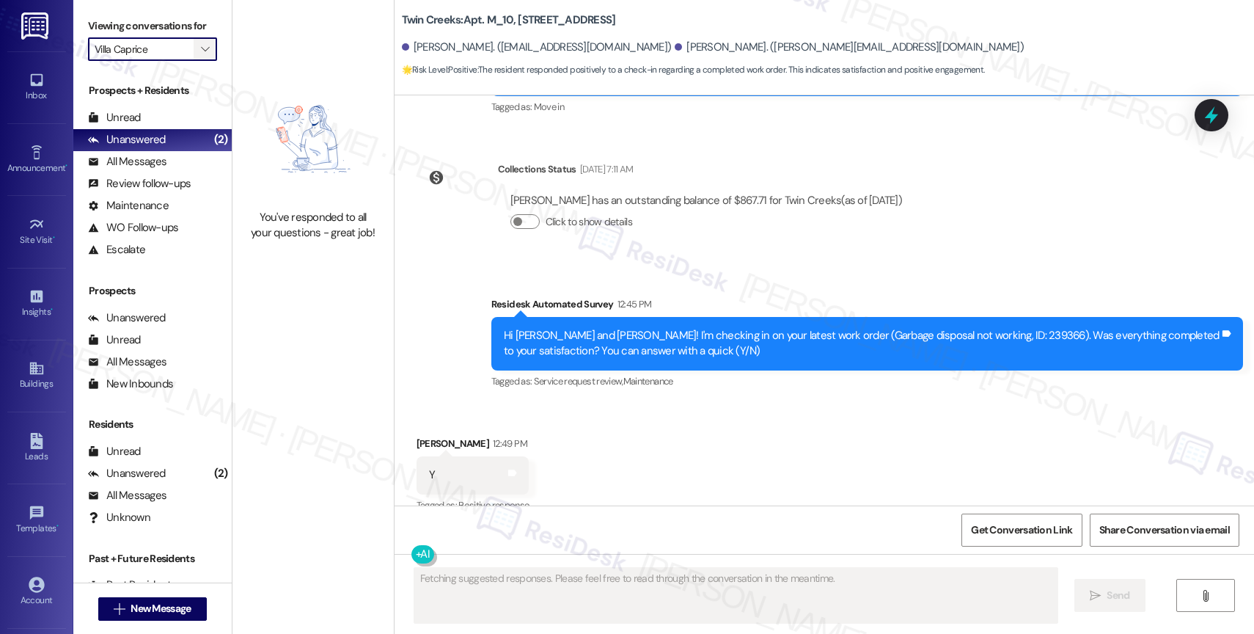
scroll to position [628, 0]
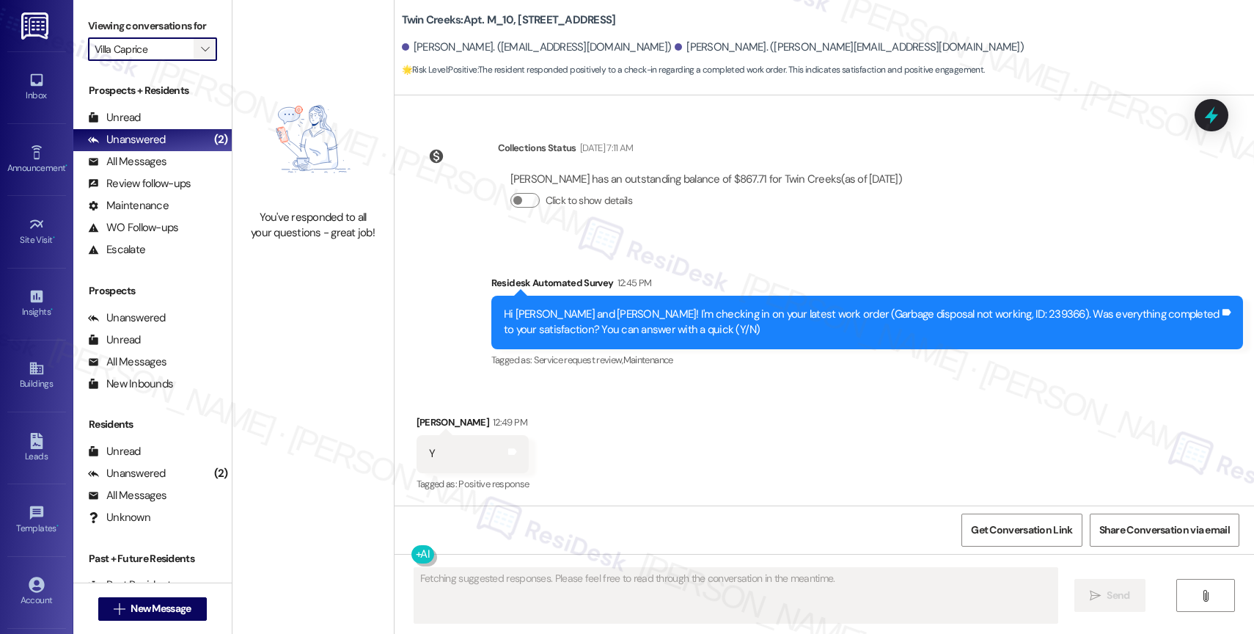
click at [201, 55] on icon "" at bounding box center [205, 49] width 8 height 12
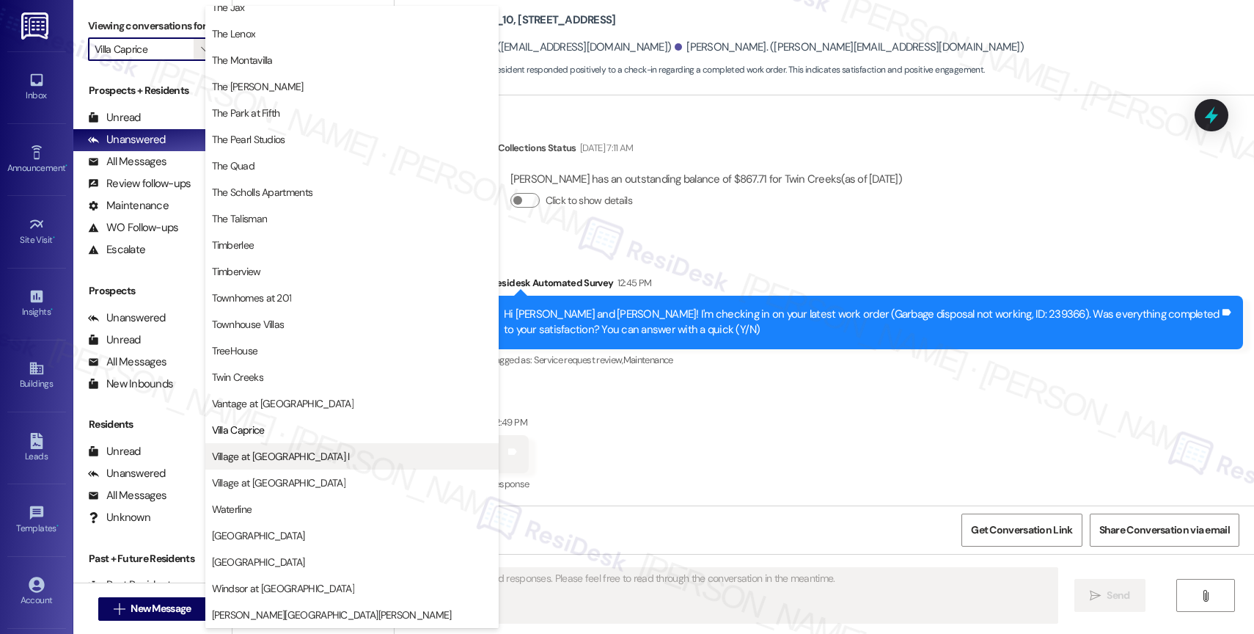
scroll to position [2640, 0]
click at [274, 460] on span "Village at [GEOGRAPHIC_DATA] I" at bounding box center [281, 456] width 138 height 15
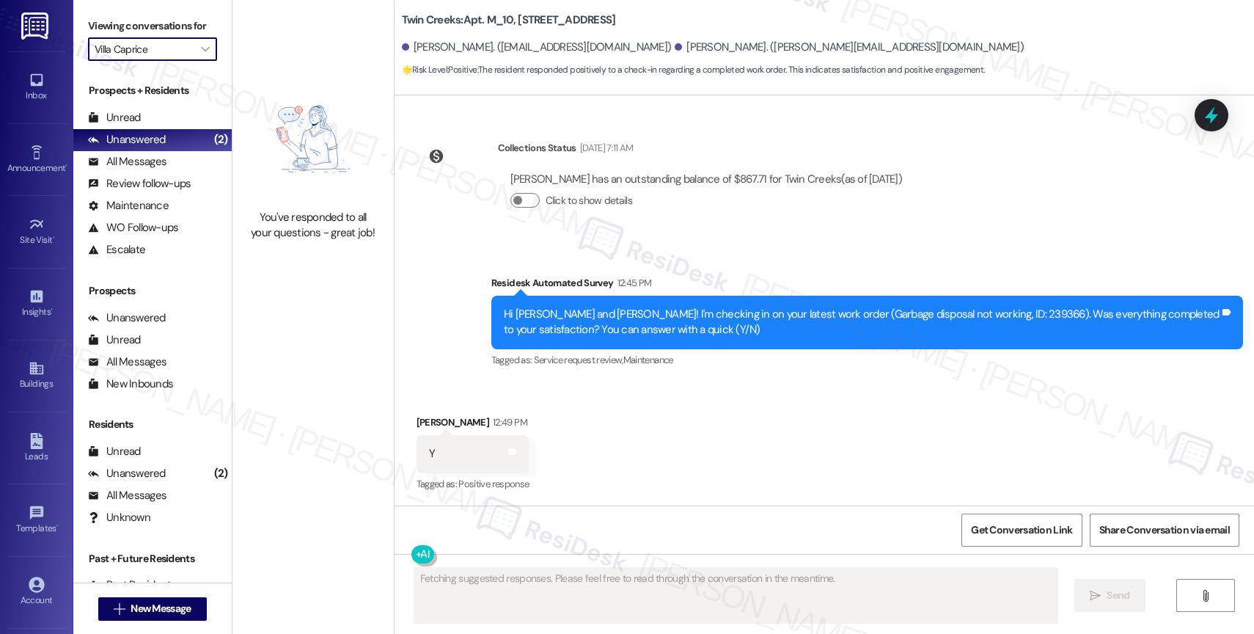
type input "Village at [GEOGRAPHIC_DATA] I"
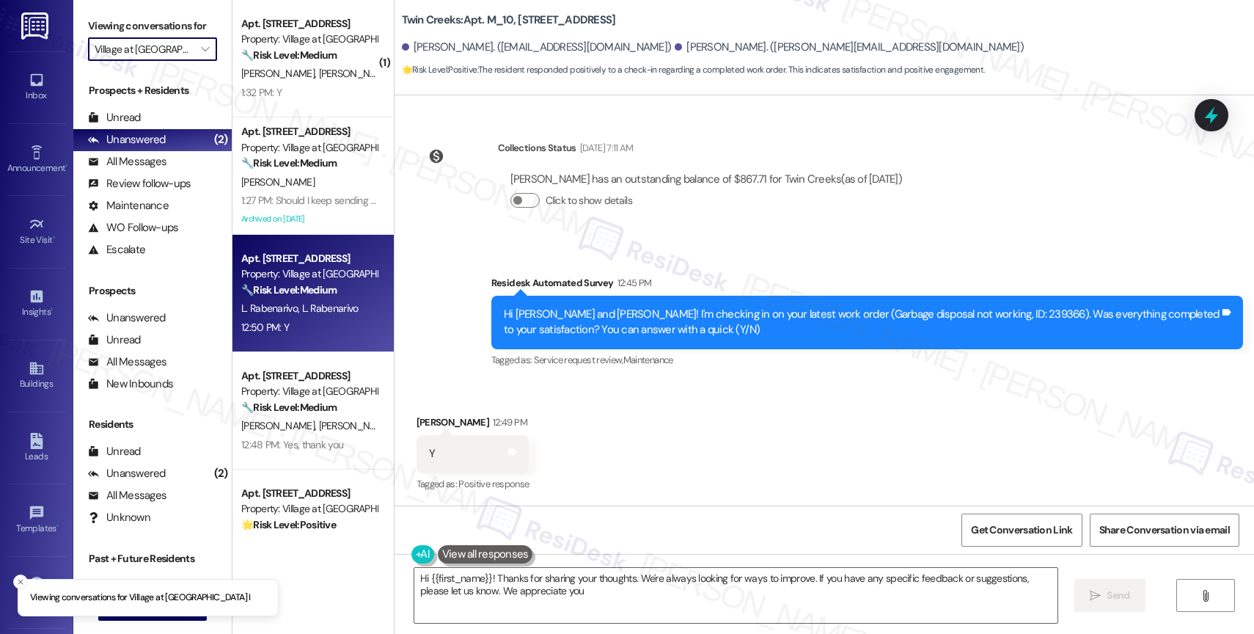
type textarea "Hi {{first_name}}! Thanks for sharing your thoughts. We're always looking for w…"
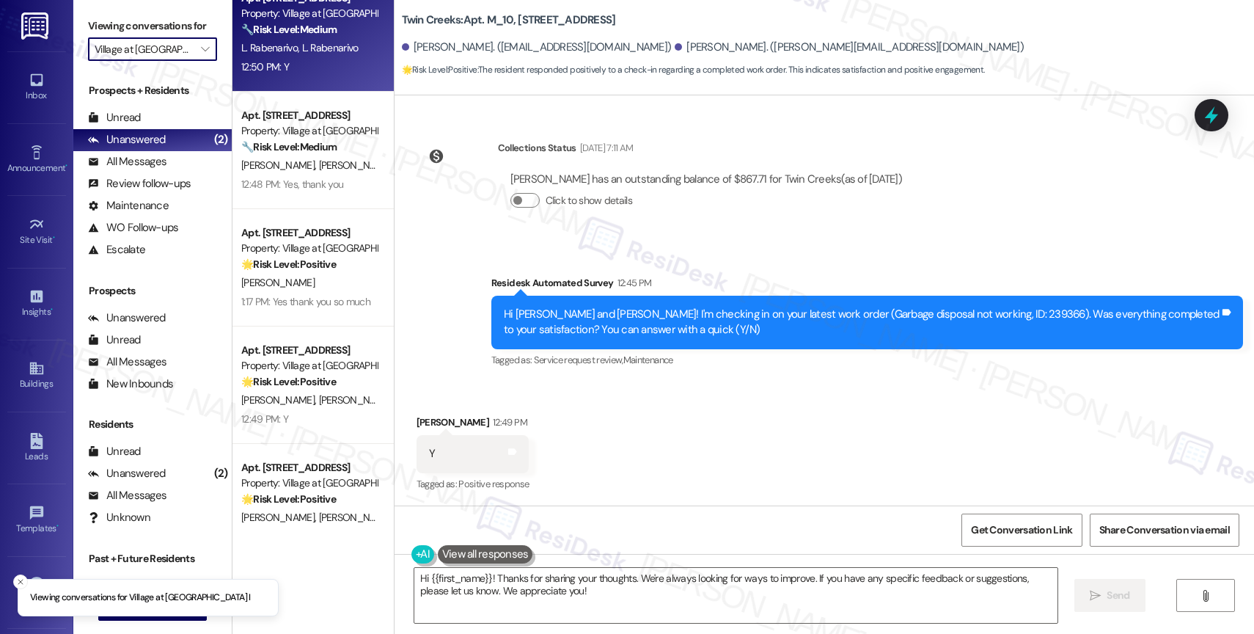
scroll to position [292, 0]
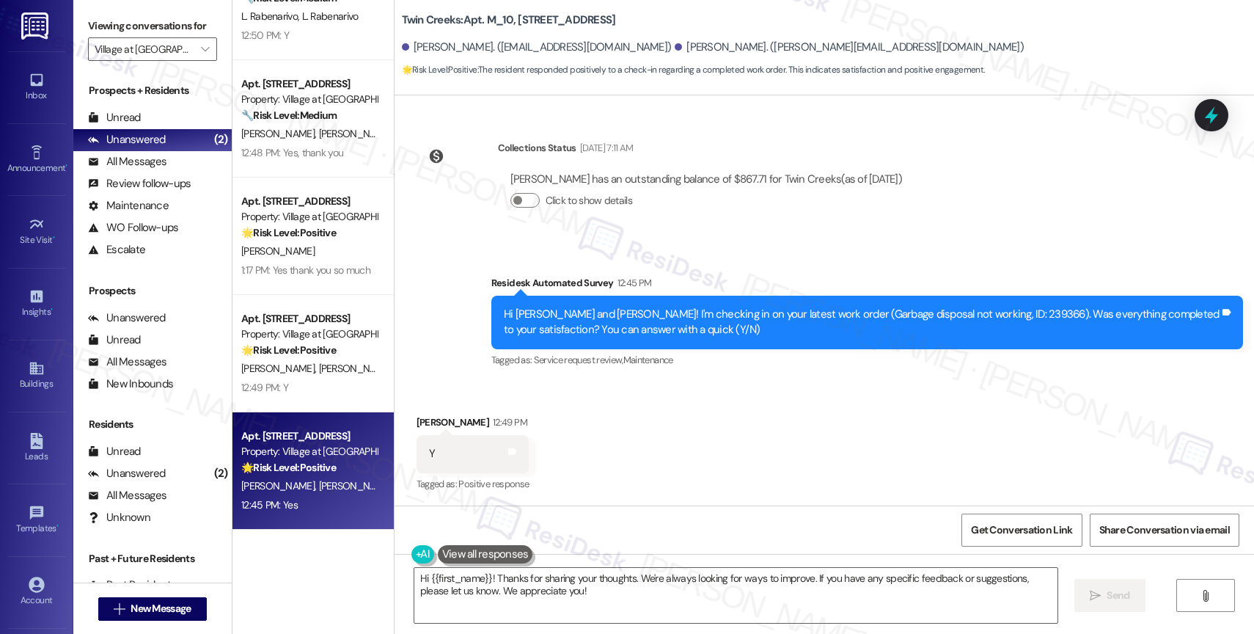
click at [285, 478] on div "[PERSON_NAME] [PERSON_NAME]" at bounding box center [309, 486] width 139 height 18
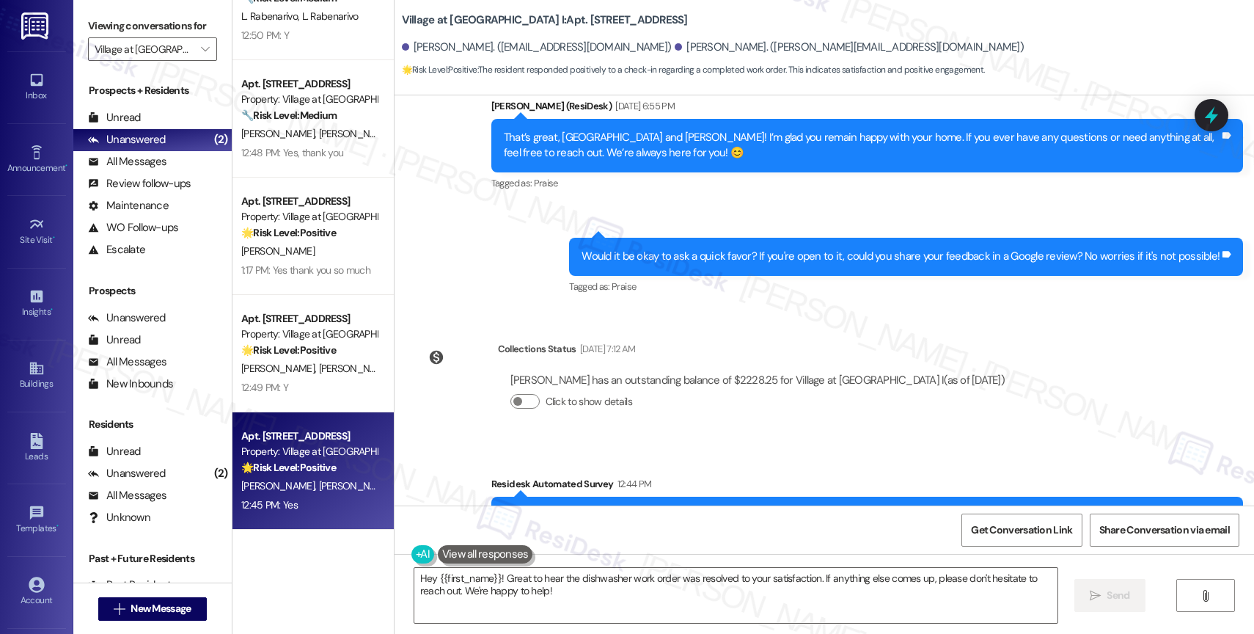
scroll to position [1151, 0]
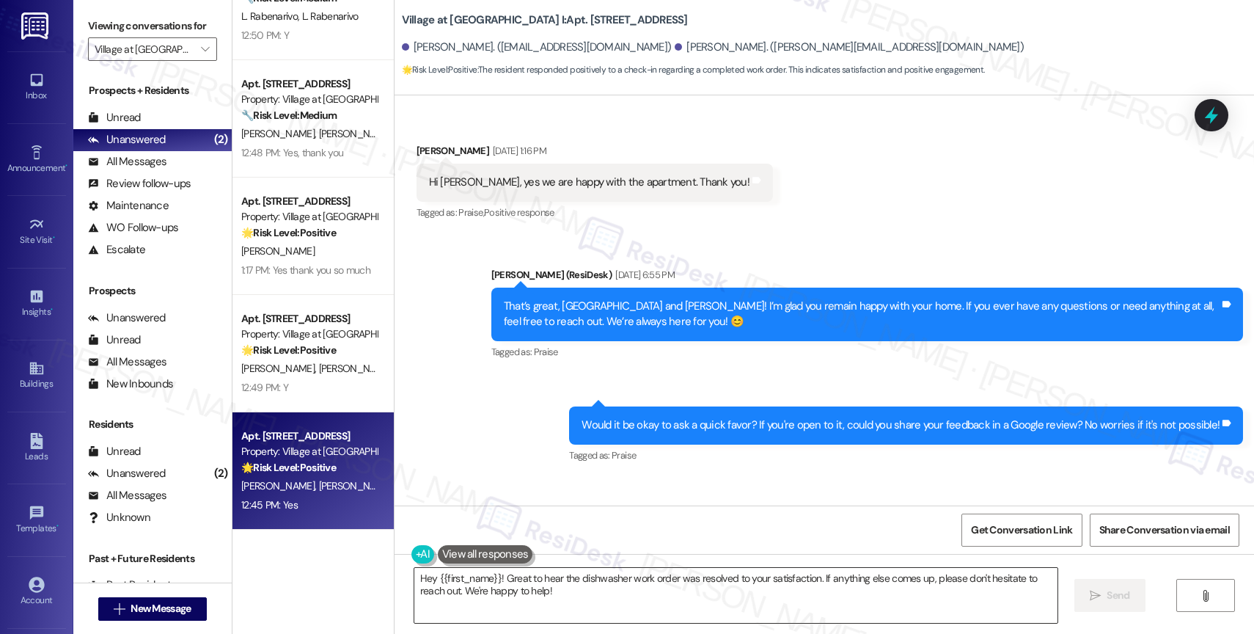
click at [562, 576] on textarea "Hey {{first_name}}! Great to hear the dishwasher work order was resolved to you…" at bounding box center [735, 595] width 643 height 55
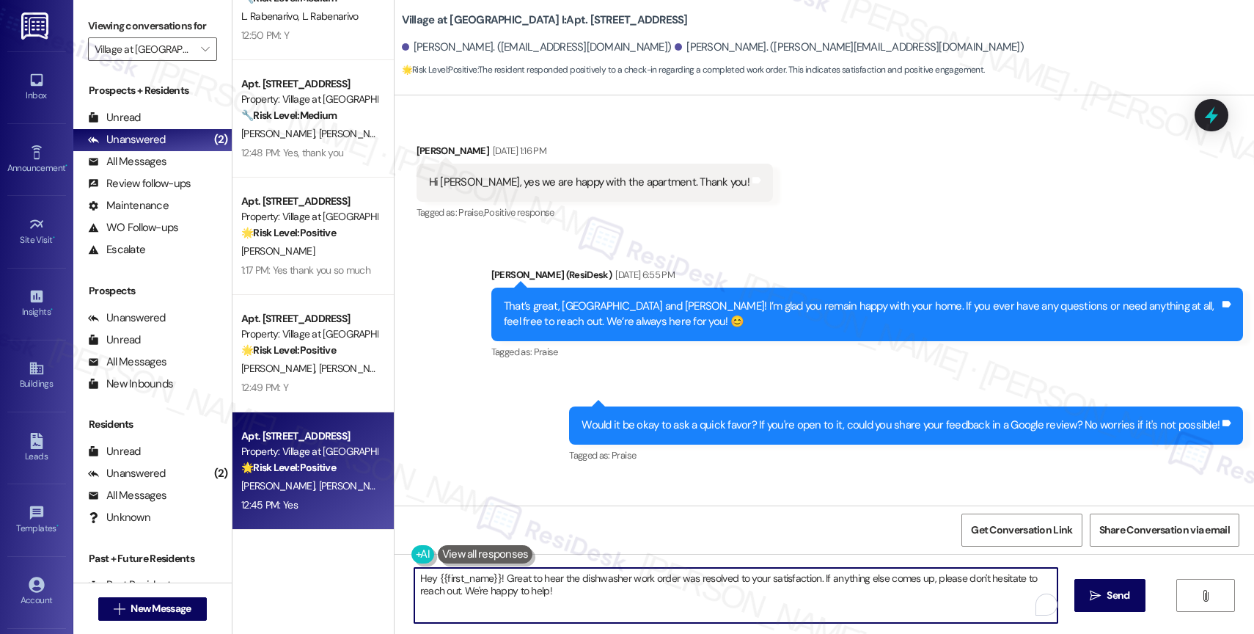
click at [562, 576] on textarea "Hey {{first_name}}! Great to hear the dishwasher work order was resolved to you…" at bounding box center [735, 595] width 643 height 55
paste textarea "That’s wonderful—thank you for confirming the work order was completed to your …"
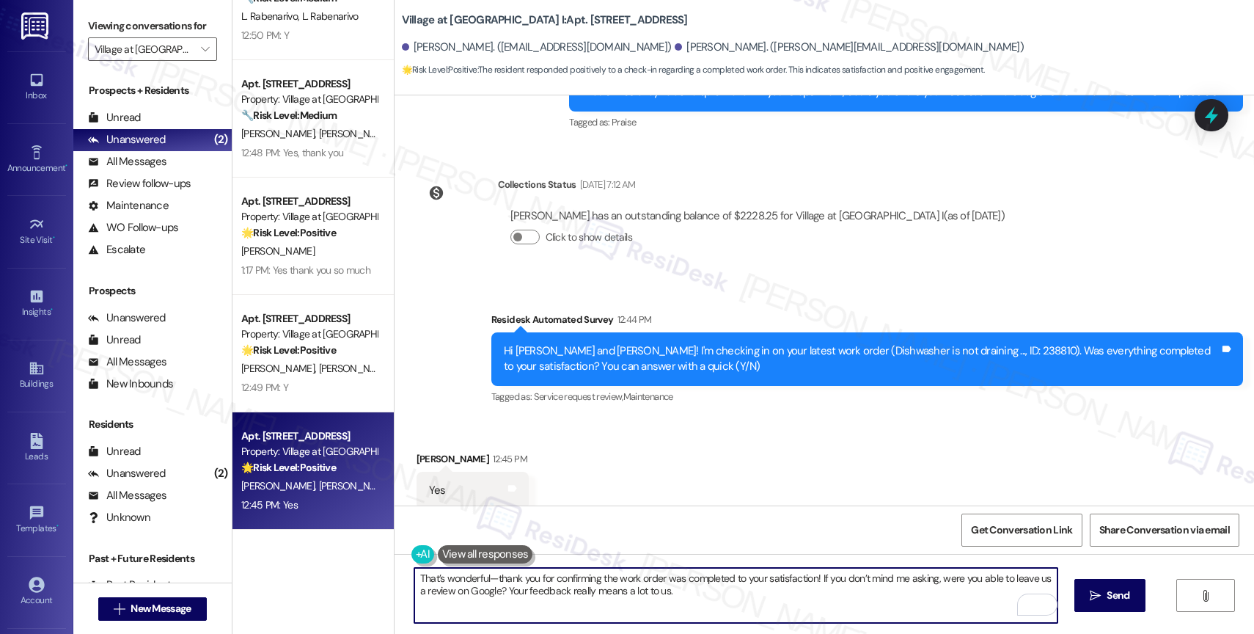
scroll to position [1506, 0]
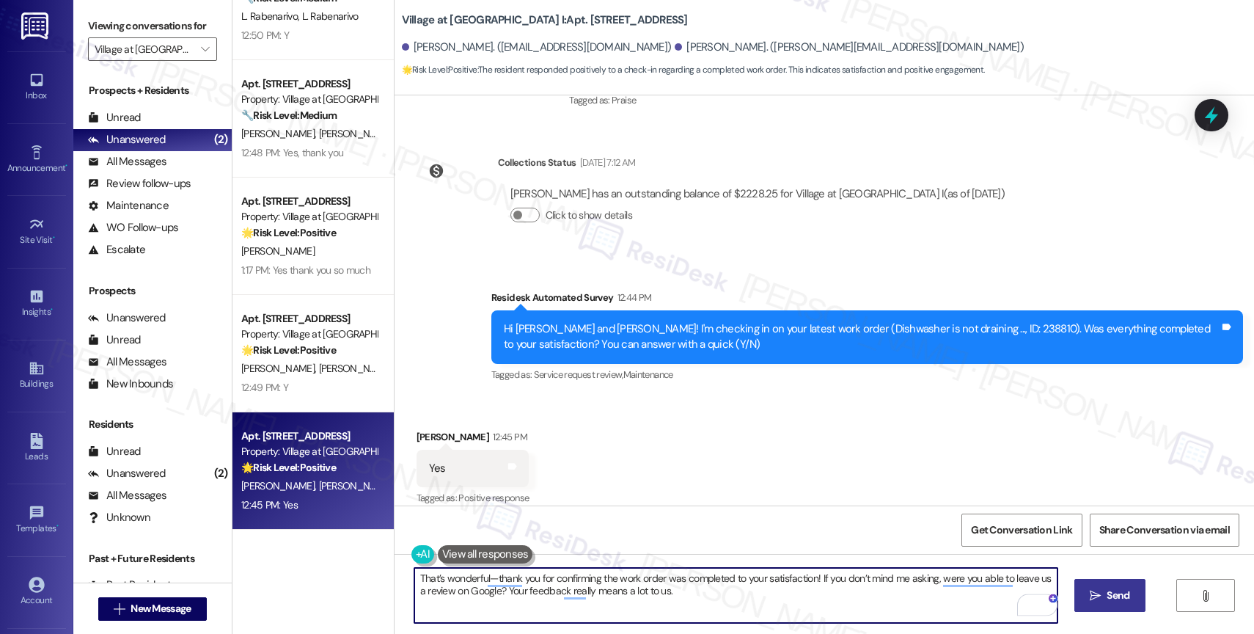
click at [1103, 589] on span "Send" at bounding box center [1117, 594] width 29 height 15
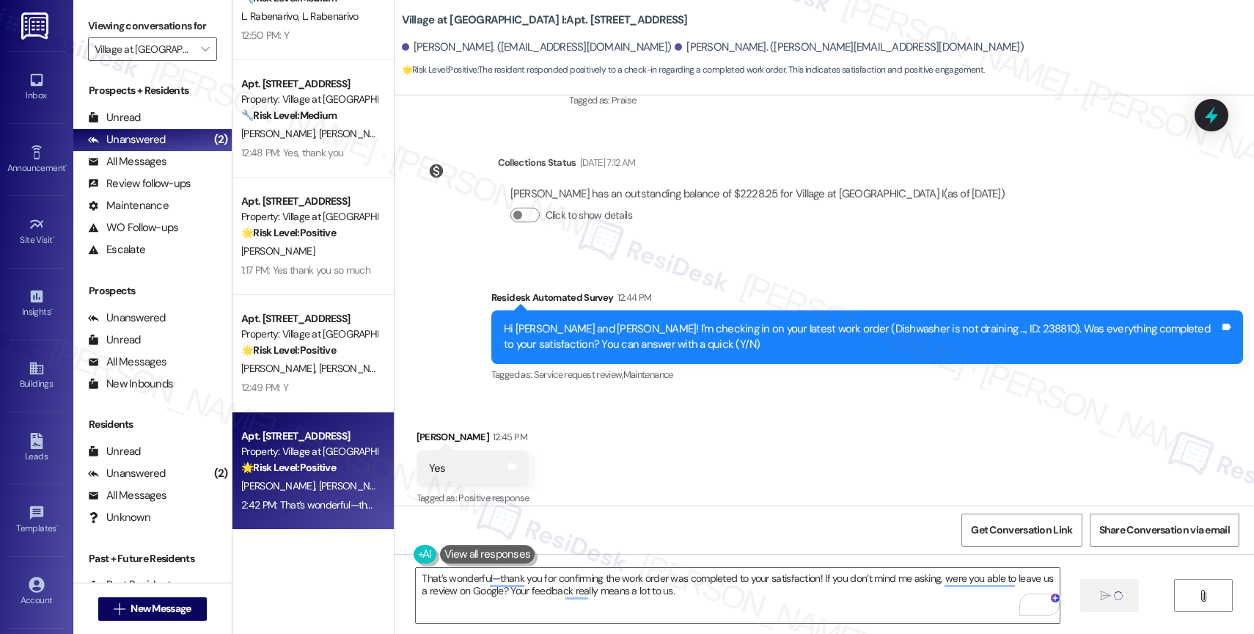
type textarea "Fetching suggested responses. Please feel free to read through the conversation…"
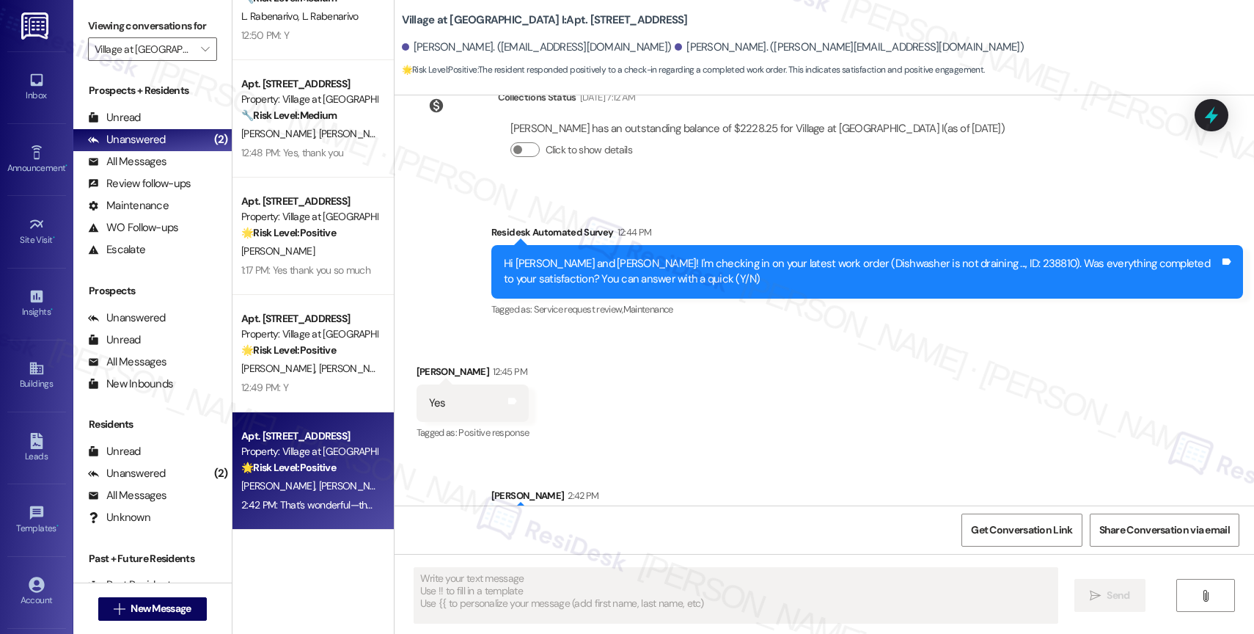
scroll to position [1623, 0]
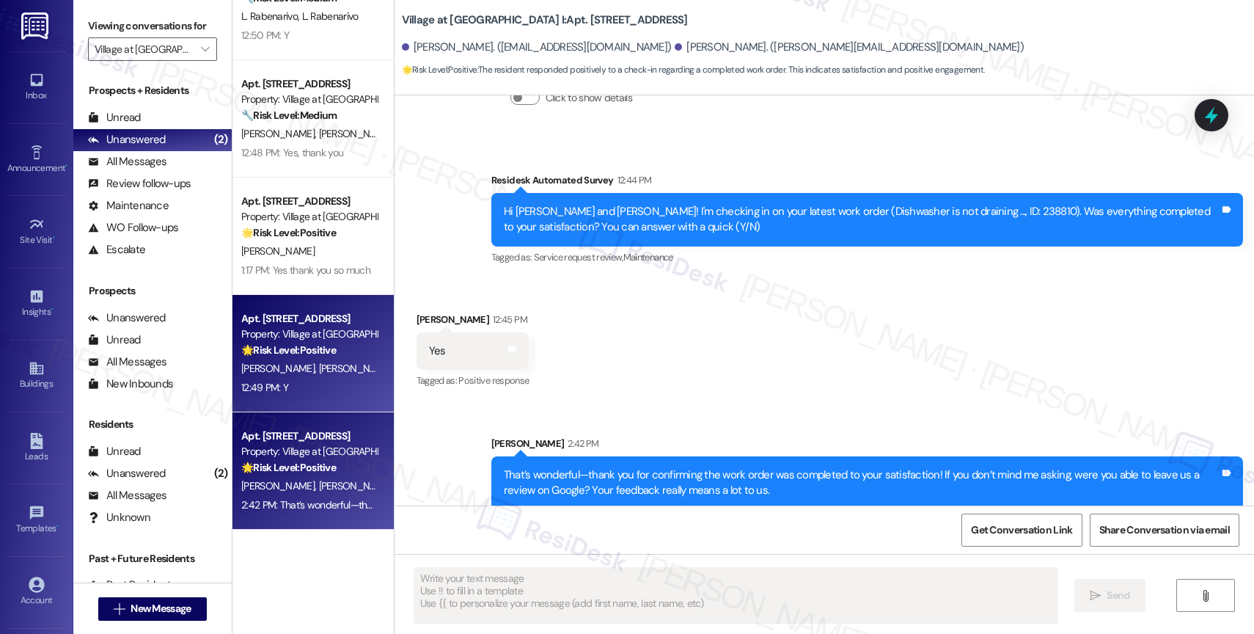
click at [286, 350] on strong "🌟 Risk Level: Positive" at bounding box center [288, 349] width 95 height 13
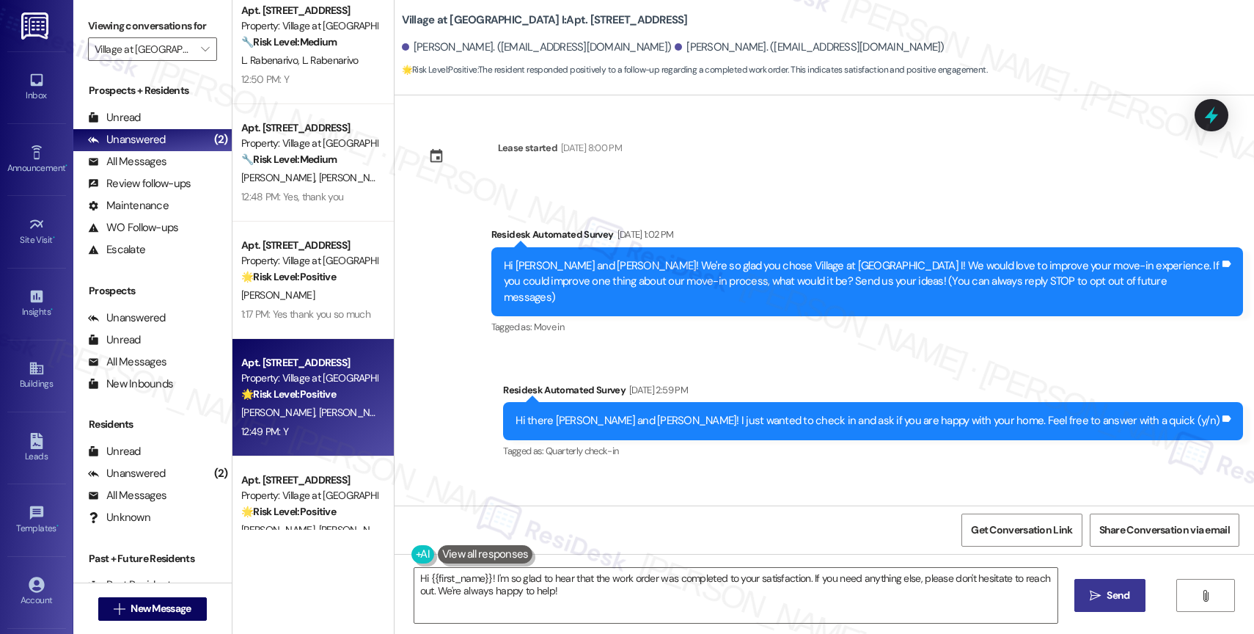
scroll to position [737, 0]
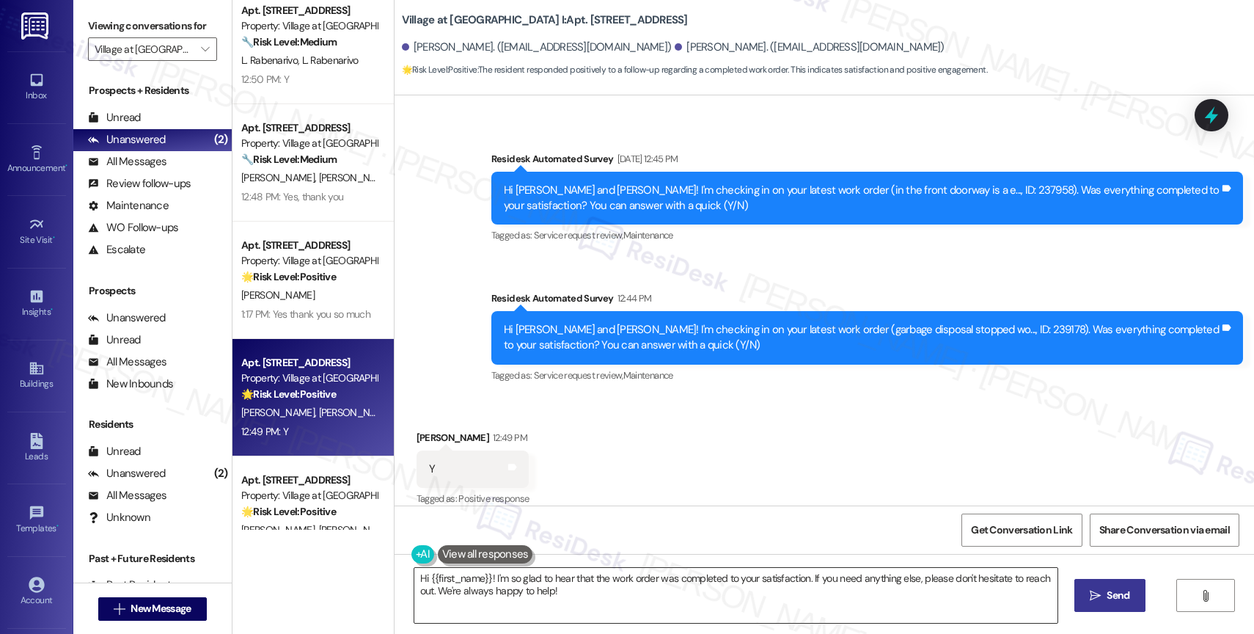
click at [537, 578] on textarea "Hi {{first_name}}! I'm so glad to hear that the work order was completed to you…" at bounding box center [735, 595] width 643 height 55
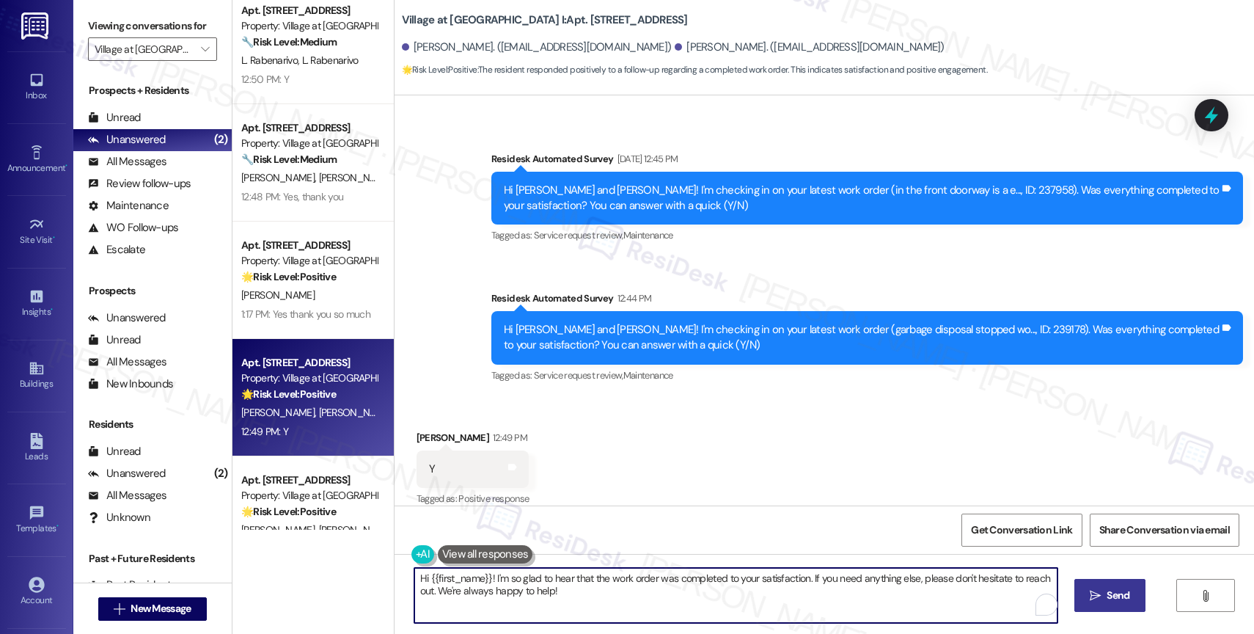
click at [537, 578] on textarea "Hi {{first_name}}! I'm so glad to hear that the work order was completed to you…" at bounding box center [735, 595] width 643 height 55
paste textarea ", thank you for confirming that the work order has been completed to your satis…"
drag, startPoint x: 480, startPoint y: 576, endPoint x: 361, endPoint y: 577, distance: 118.8
click at [361, 577] on div "( 1 ) Apt. 3401, 30050 SW Town Center Lp W Suite 100 Property: Village at Main …" at bounding box center [742, 317] width 1021 height 634
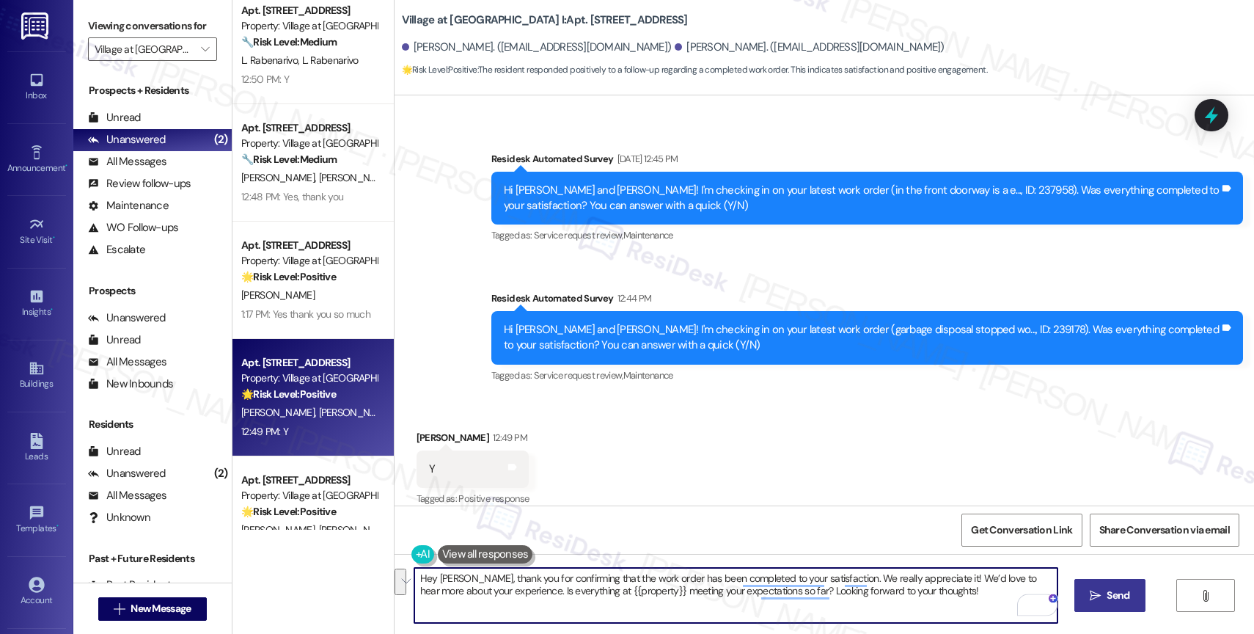
click at [930, 590] on textarea "Hey Tony, thank you for confirming that the work order has been completed to yo…" at bounding box center [735, 595] width 643 height 55
type textarea "Hey Tony, thank you for confirming that the work order has been completed to yo…"
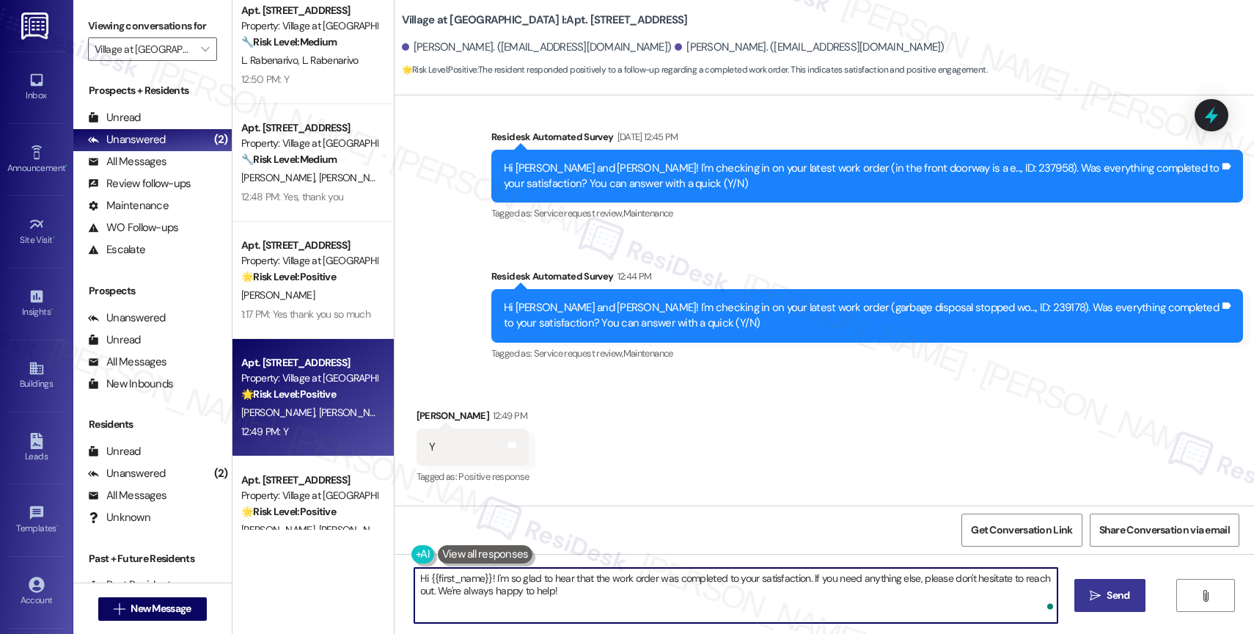
scroll to position [840, 0]
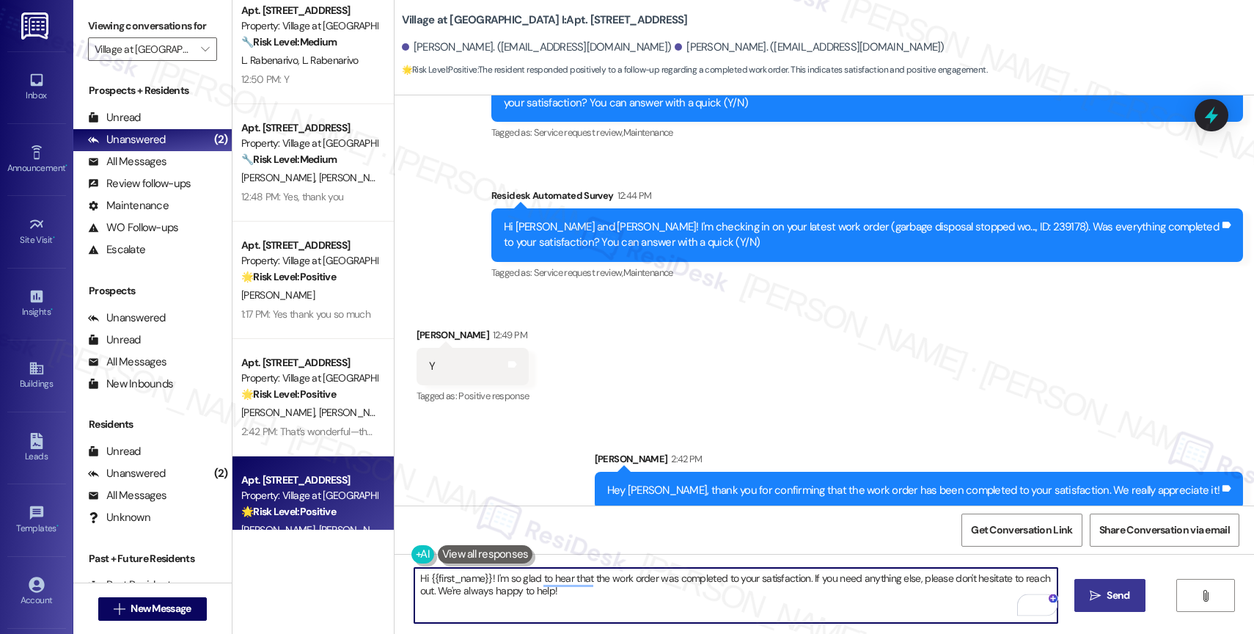
click at [484, 592] on textarea "Hi {{first_name}}! I'm so glad to hear that the work order was completed to you…" at bounding box center [735, 595] width 643 height 55
paste textarea "We’d love to hear more about your experience. Is everything at {{property}} mee…"
type textarea "We’d love to hear more about your experience. Is everything at {{property}} mee…"
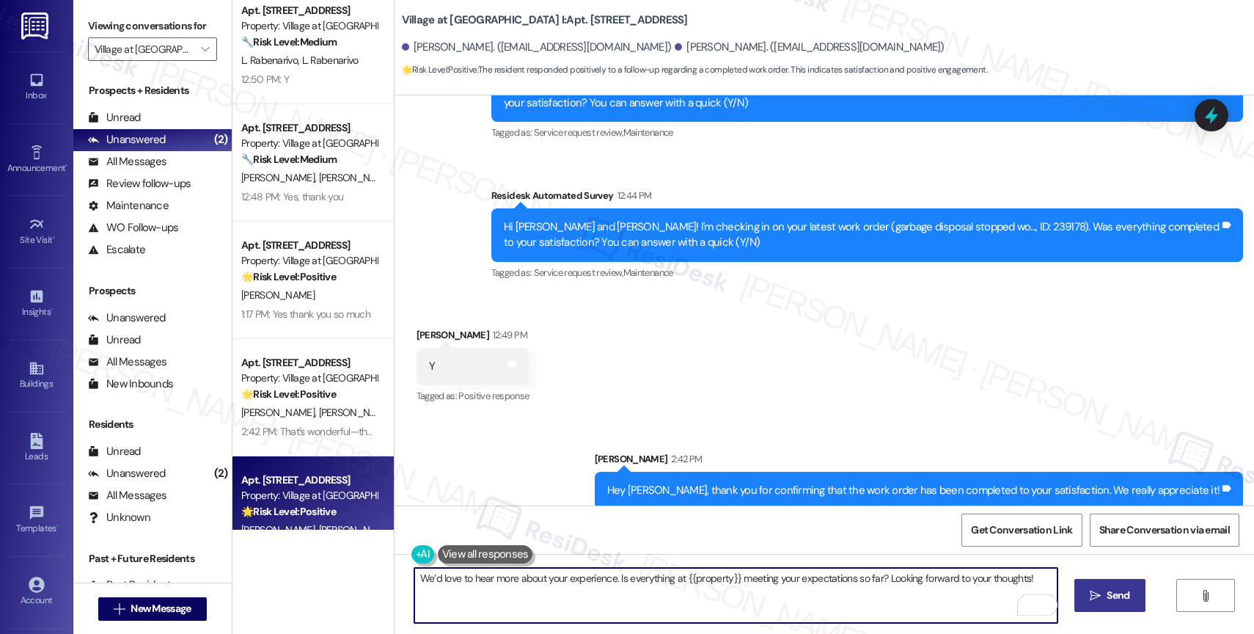
click at [1101, 592] on span " Send" at bounding box center [1110, 594] width 46 height 15
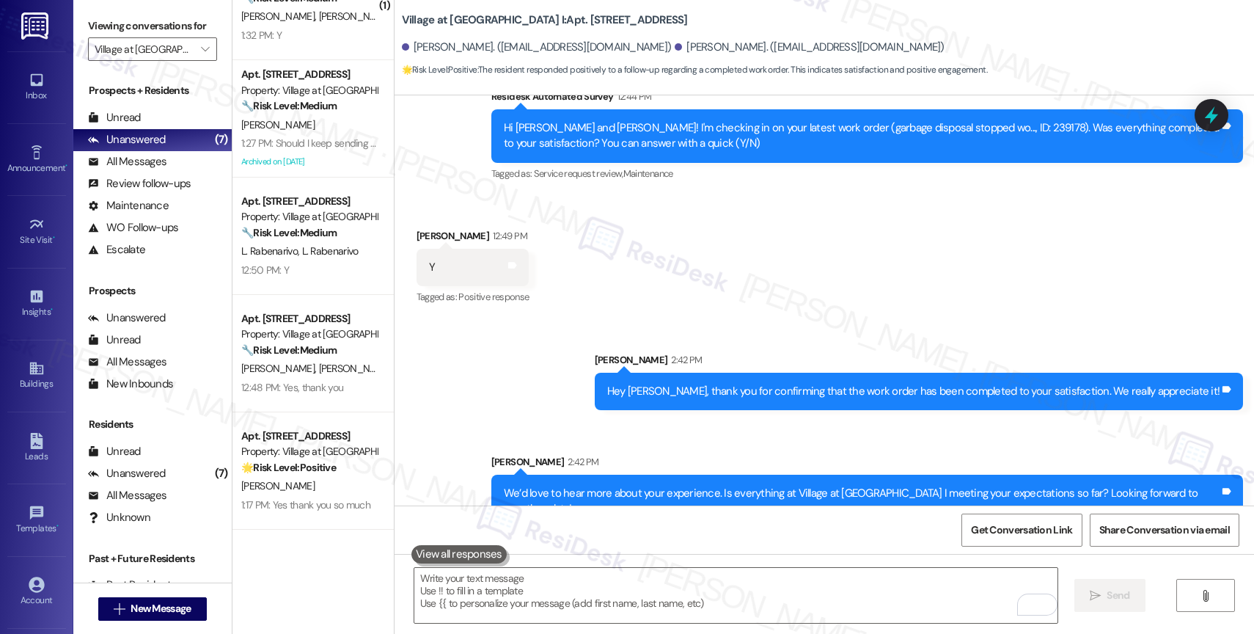
scroll to position [941, 0]
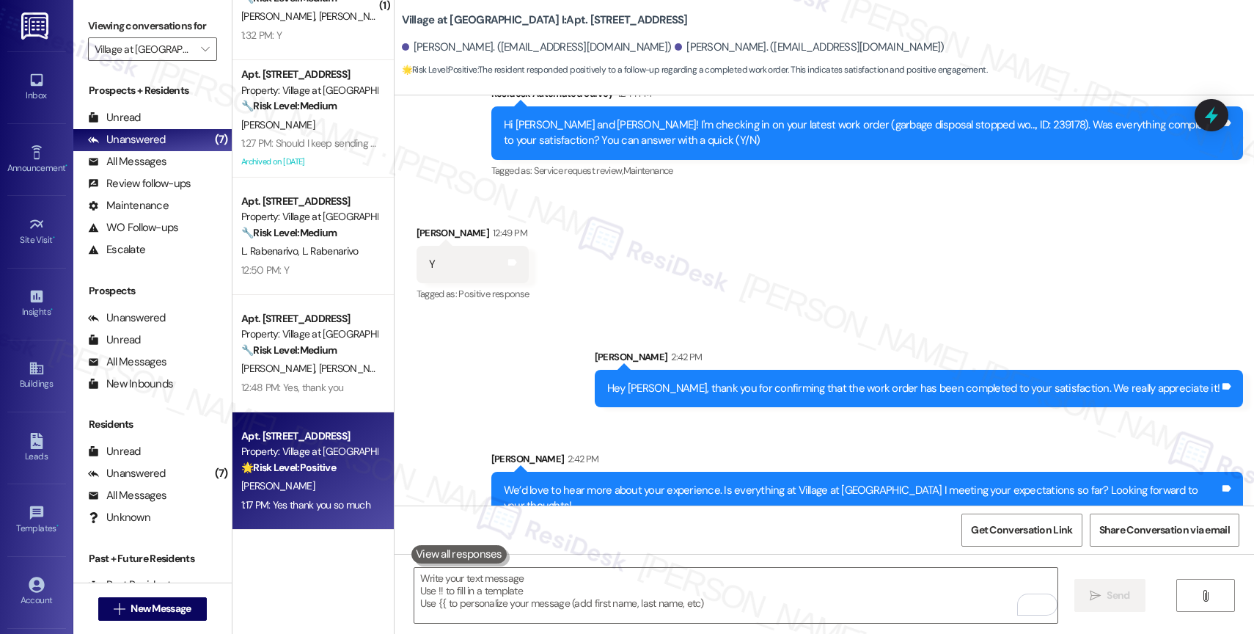
click at [272, 477] on div "[PERSON_NAME]" at bounding box center [309, 486] width 139 height 18
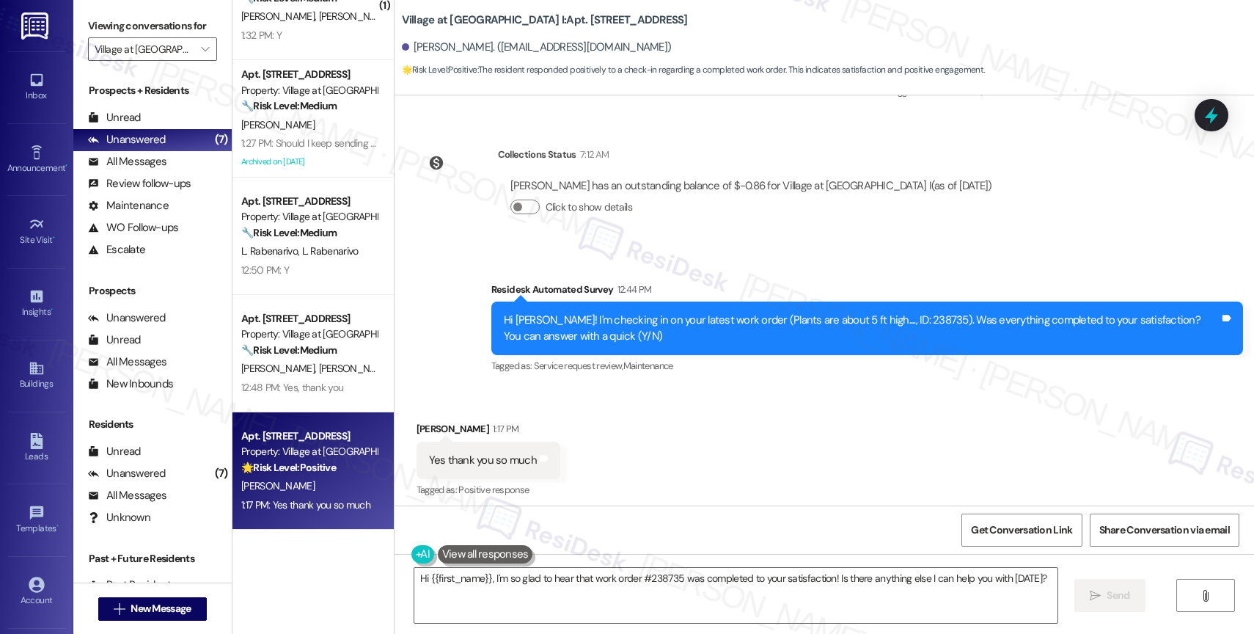
scroll to position [8633, 0]
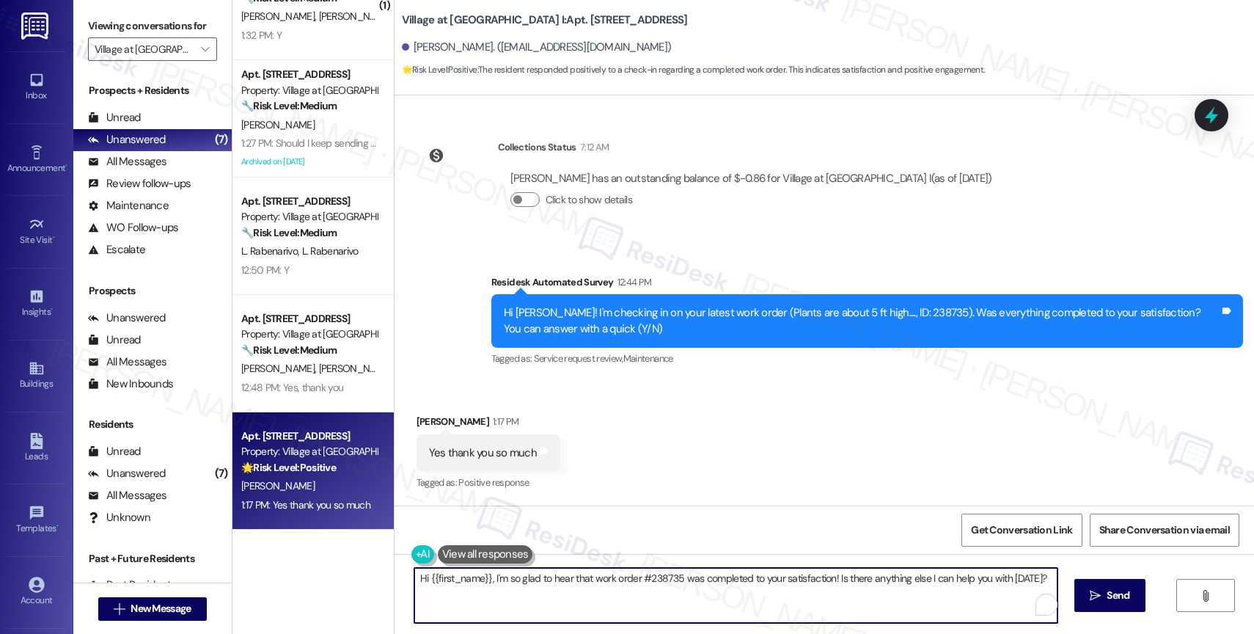
click at [417, 578] on textarea "Hi {{first_name}}, I'm so glad to hear that work order #238735 was completed to…" at bounding box center [735, 595] width 643 height 55
drag, startPoint x: 837, startPoint y: 580, endPoint x: 1090, endPoint y: 581, distance: 252.2
click at [1090, 581] on div "Hey {{first_name}}, I'm so glad to hear that work order #238735 was completed t…" at bounding box center [823, 609] width 859 height 110
type textarea "Hey {{first_name}}, I'm so glad to hear that work order #238735 was completed t…"
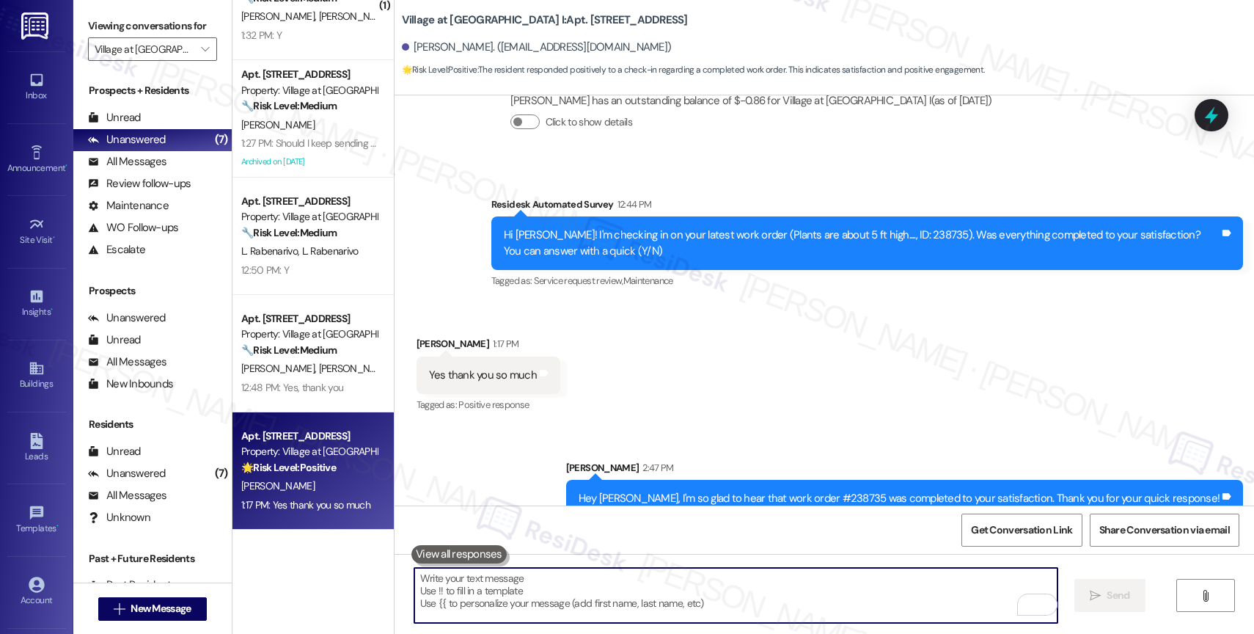
scroll to position [8735, 0]
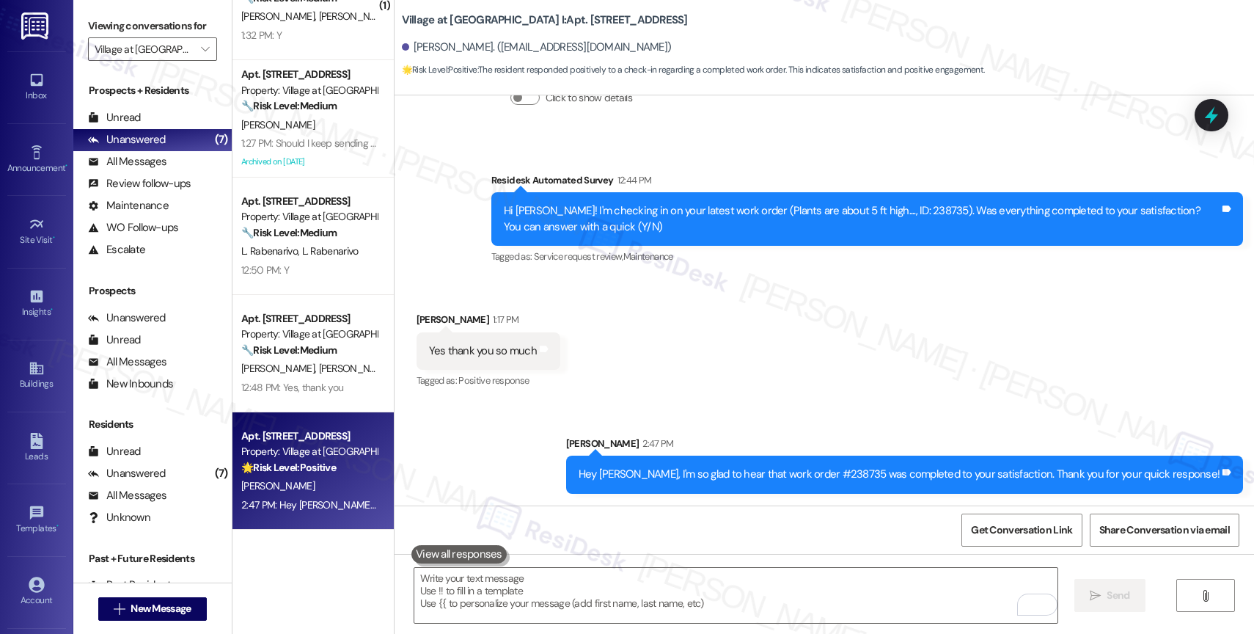
click at [531, 466] on div "Sent via SMS Sarah 2:47 PM Hey Mary, I'm so glad to hear that work order #23873…" at bounding box center [823, 454] width 859 height 102
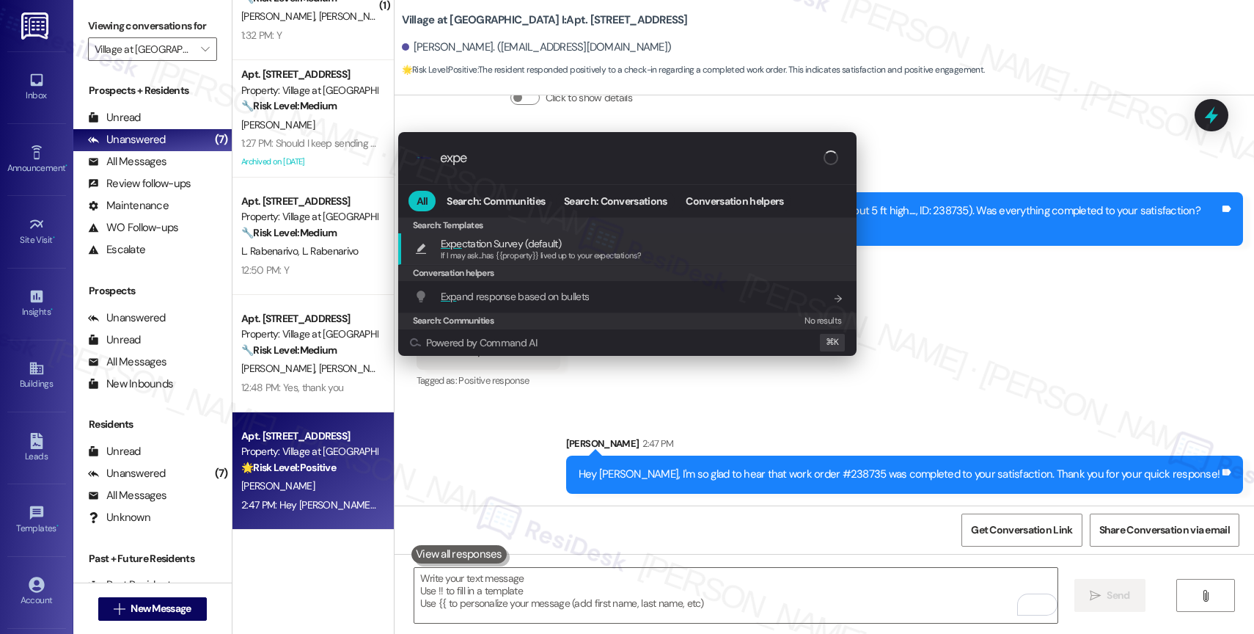
type input "expec"
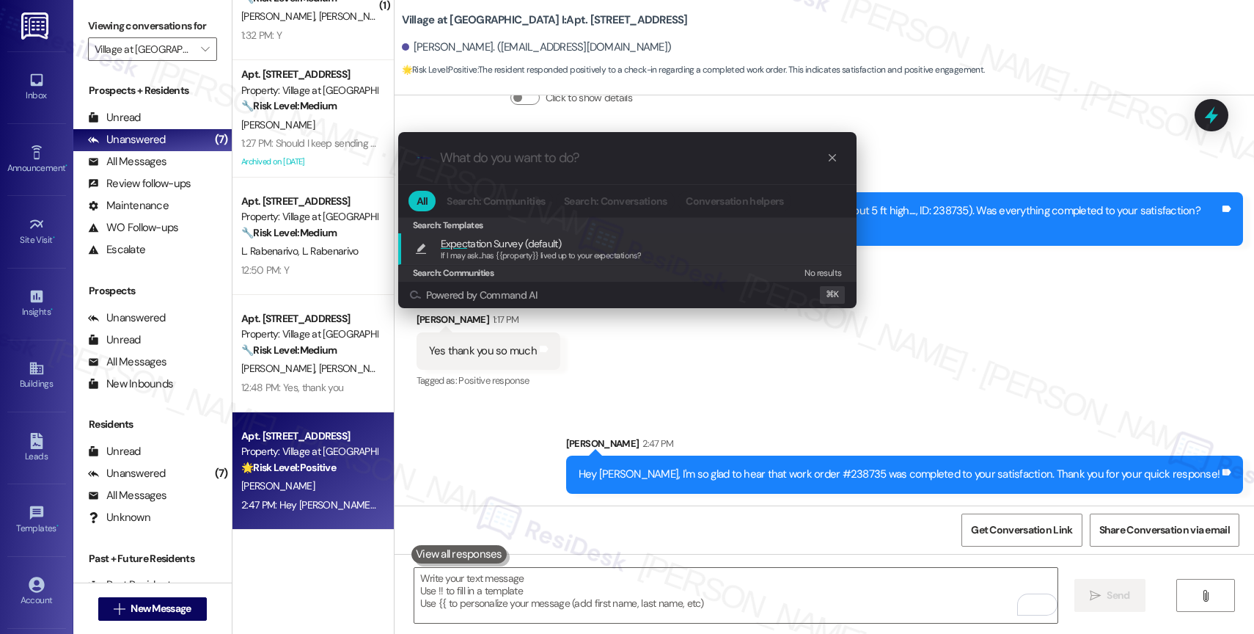
type textarea "If I may ask...has {{property}} lived up to your expectations?"
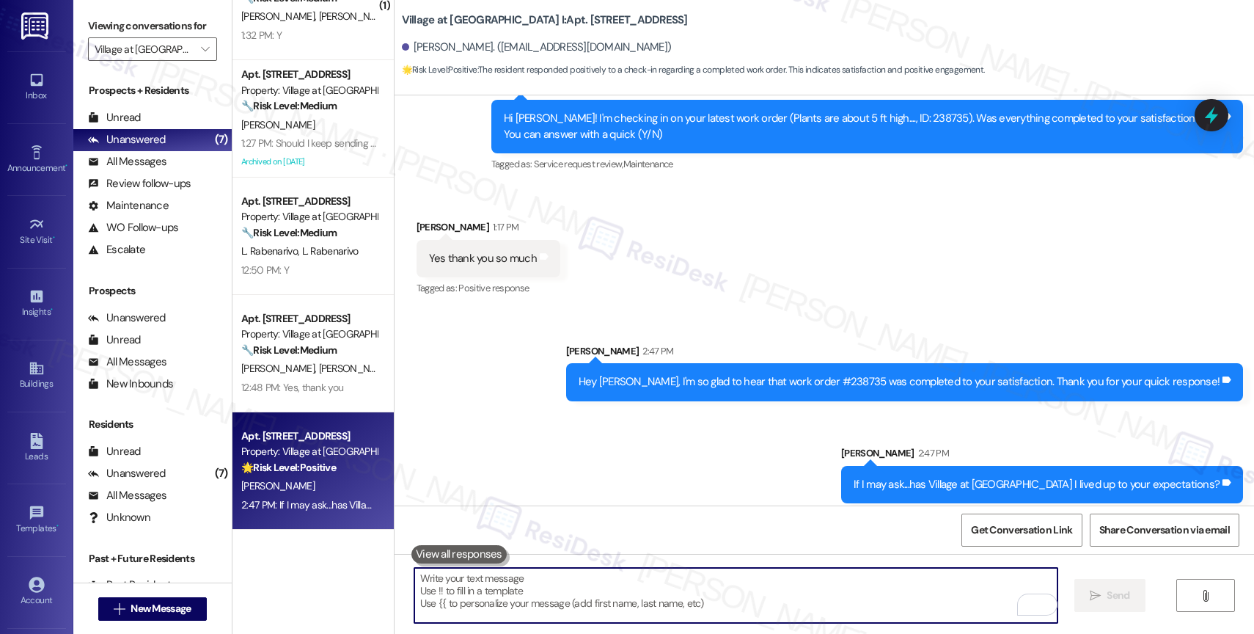
scroll to position [8837, 0]
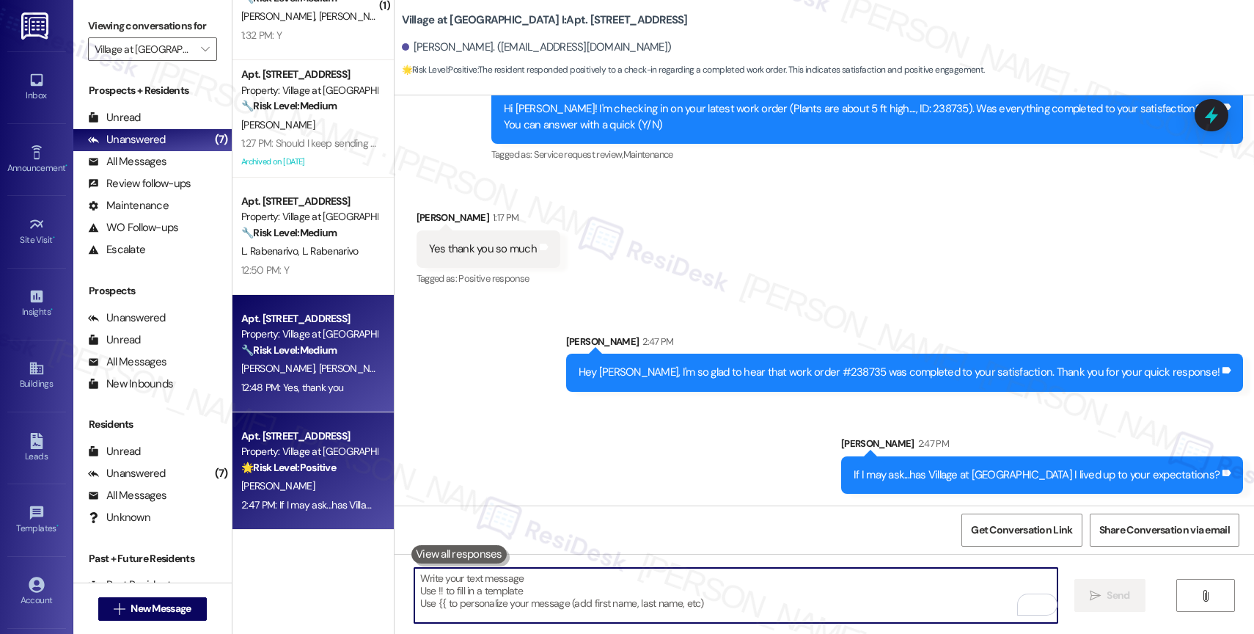
click at [253, 334] on div "Property: Village at [GEOGRAPHIC_DATA] I" at bounding box center [309, 333] width 136 height 15
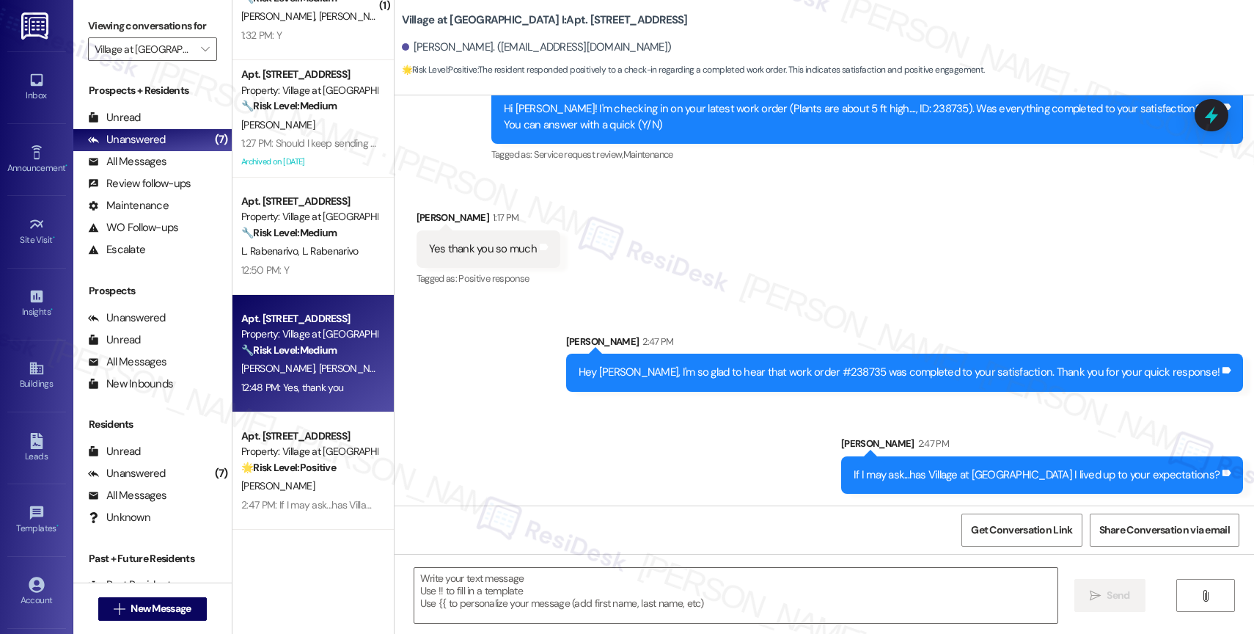
type textarea "Fetching suggested responses. Please feel free to read through the conversation…"
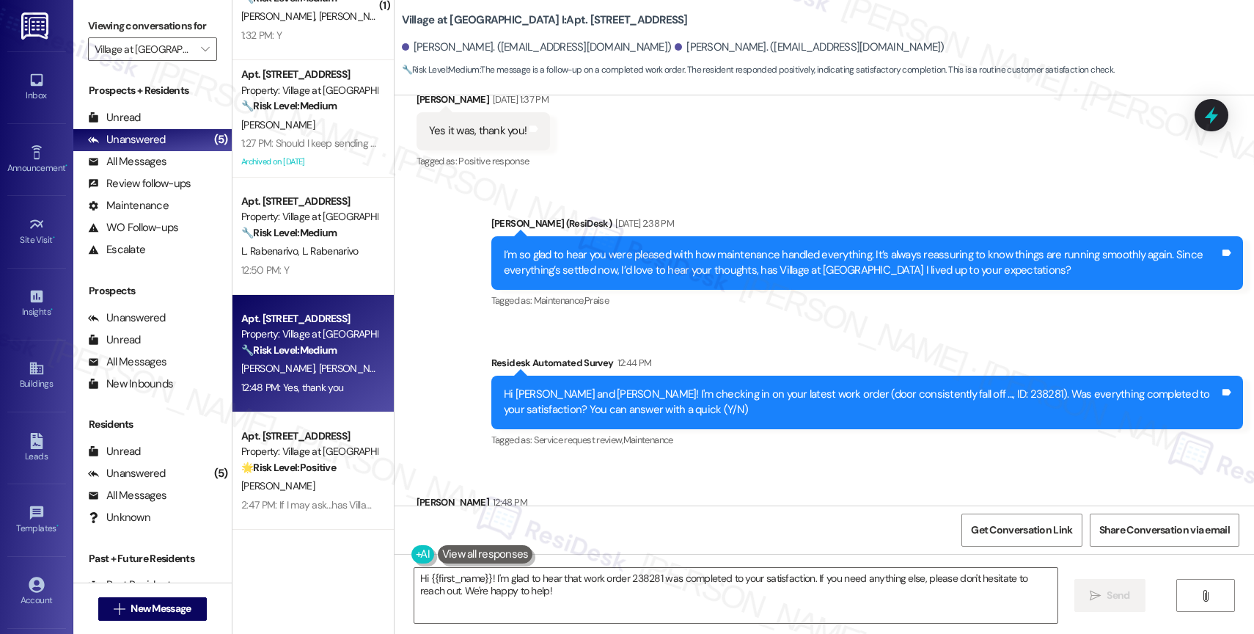
scroll to position [2743, 0]
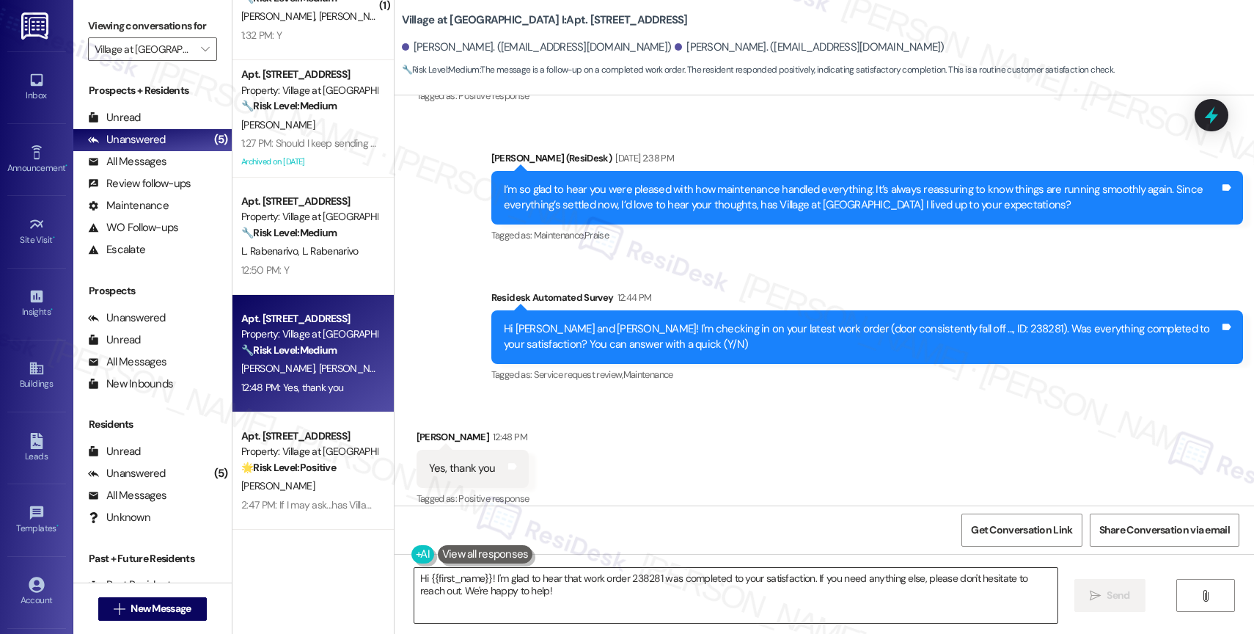
click at [416, 578] on textarea "Hi {{first_name}}! I'm glad to hear that work order 238281 was completed to you…" at bounding box center [735, 595] width 643 height 55
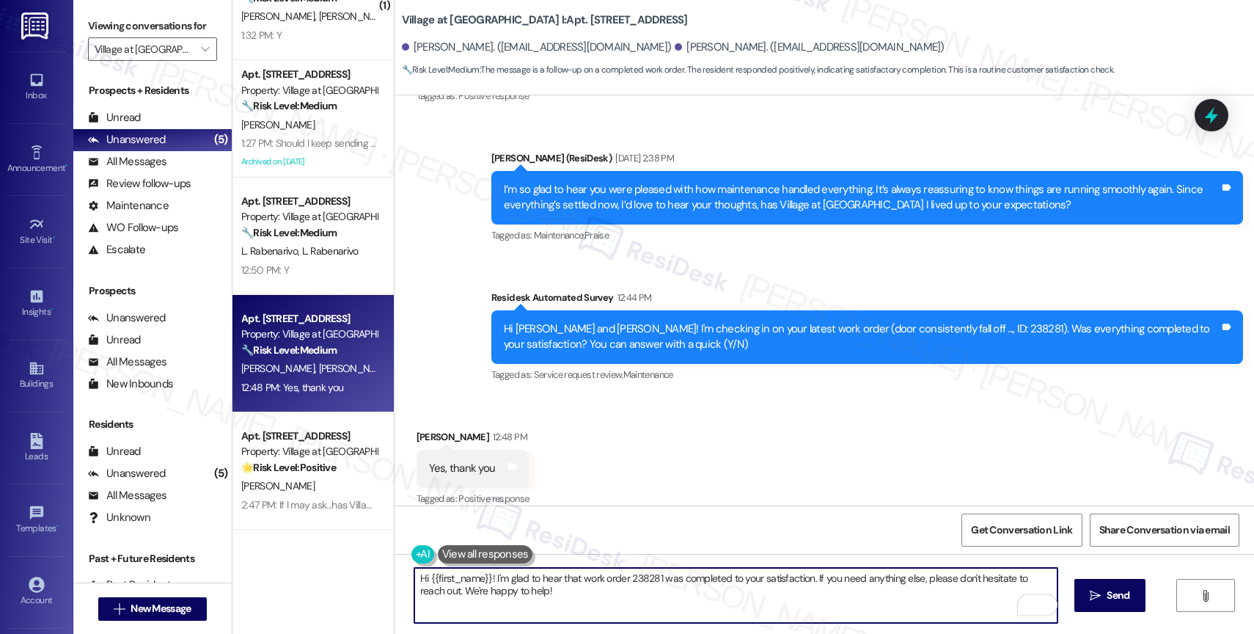
drag, startPoint x: 482, startPoint y: 578, endPoint x: 378, endPoint y: 572, distance: 103.6
click at [378, 572] on div "( 1 ) Apt. 3401, 30050 SW Town Center Lp W Suite 100 Property: Village at Main …" at bounding box center [742, 317] width 1021 height 634
type textarea "I'm glad to hear that work order 238281 was completed to your satisfaction. If …"
click at [1106, 587] on span "Send" at bounding box center [1117, 594] width 23 height 15
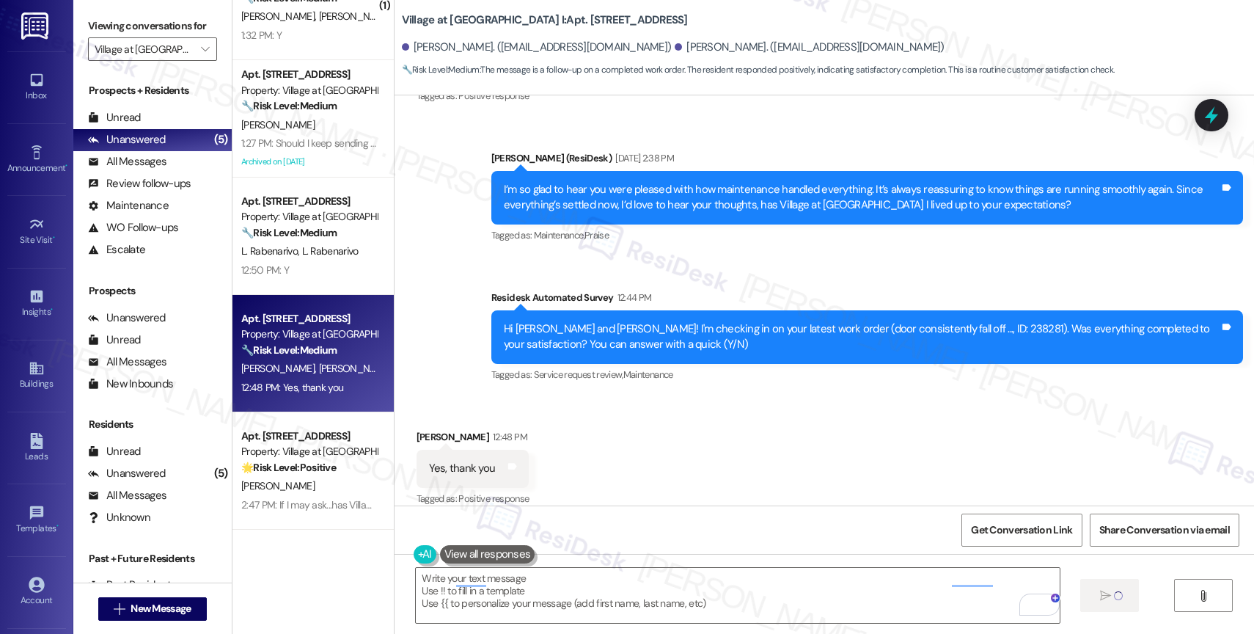
type textarea "Fetching suggested responses. Please feel free to read through the conversation…"
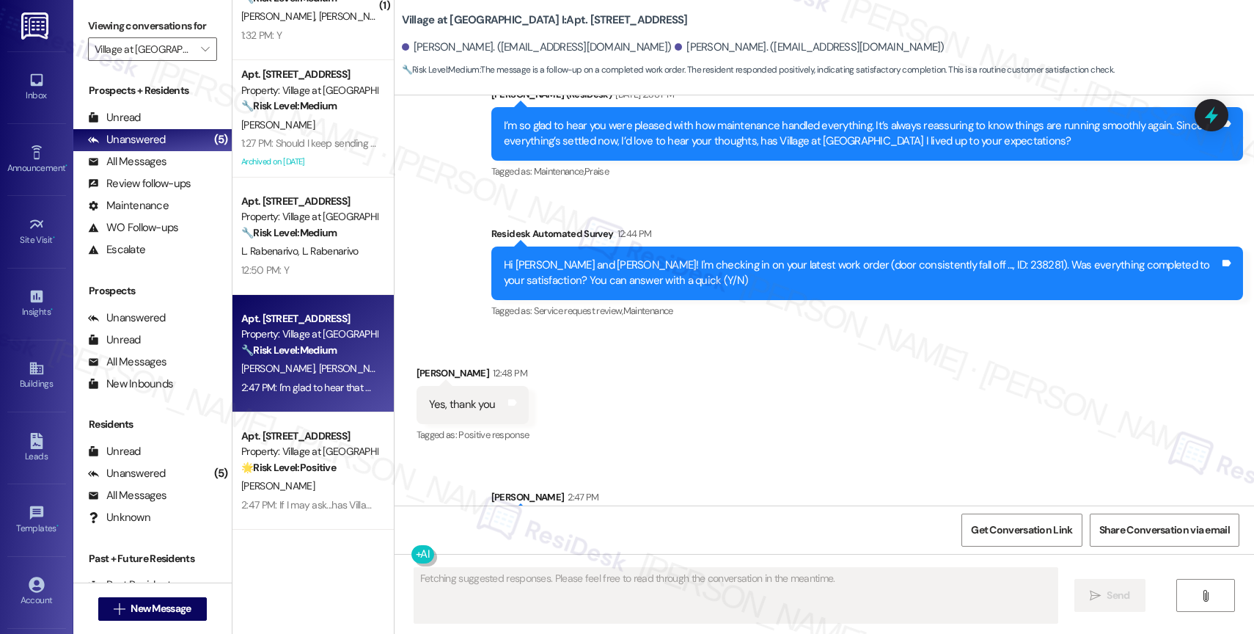
scroll to position [2845, 0]
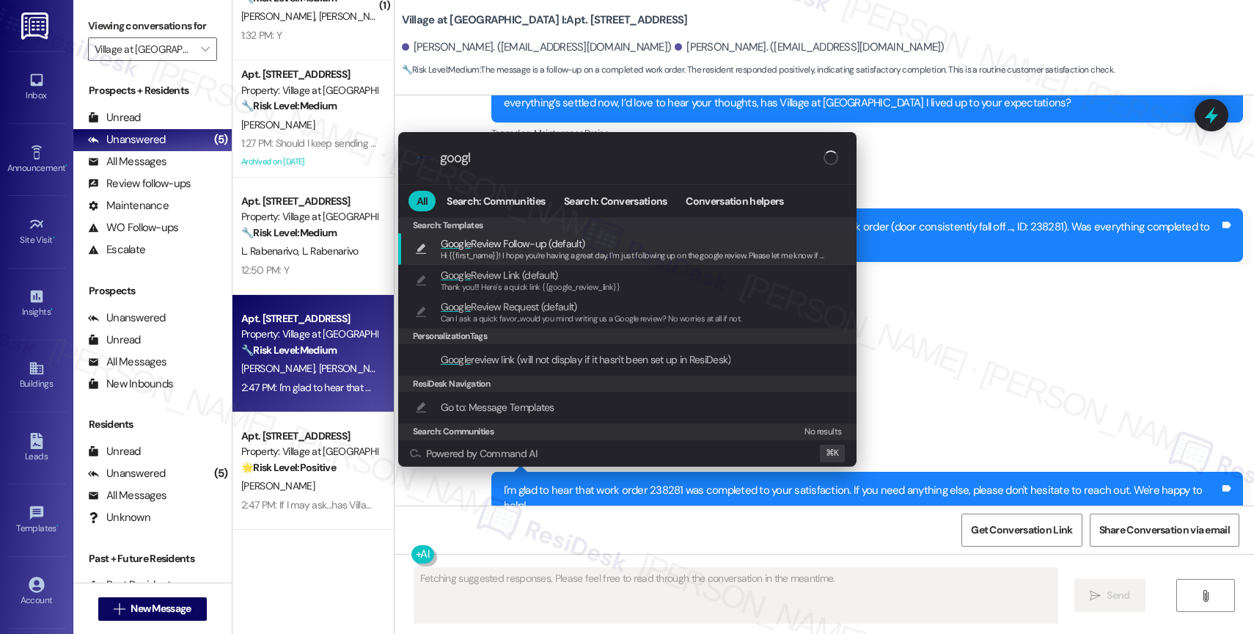
type input "google"
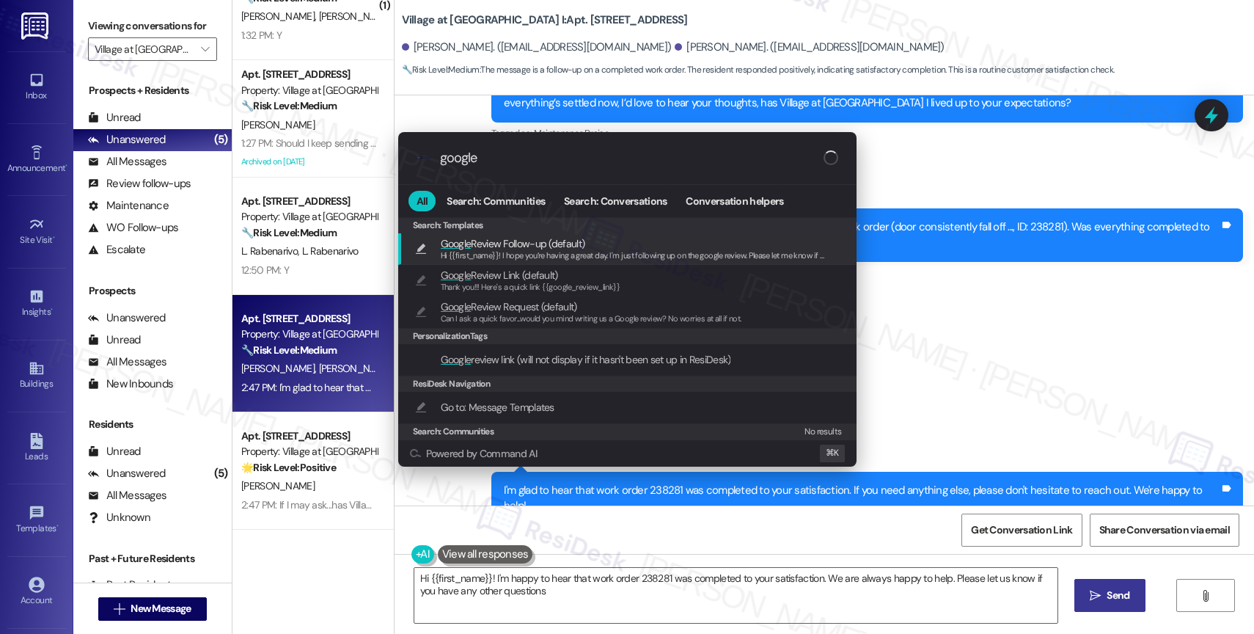
type textarea "Hi {{first_name}}! I'm happy to hear that work order 238281 was completed to yo…"
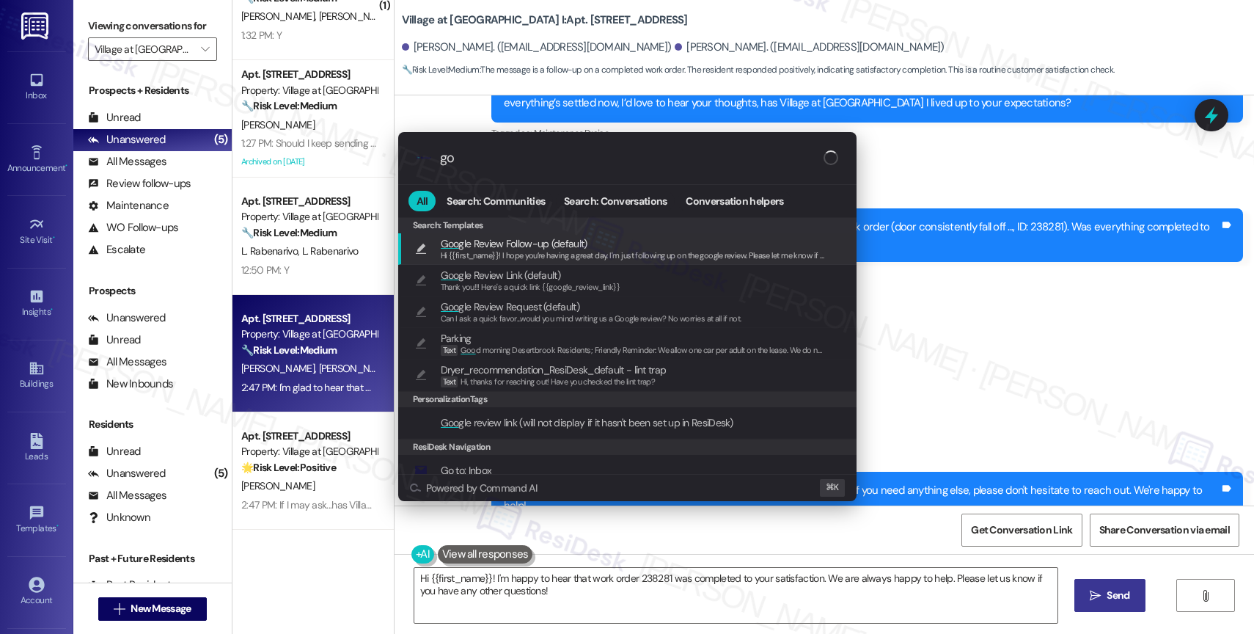
type input "g"
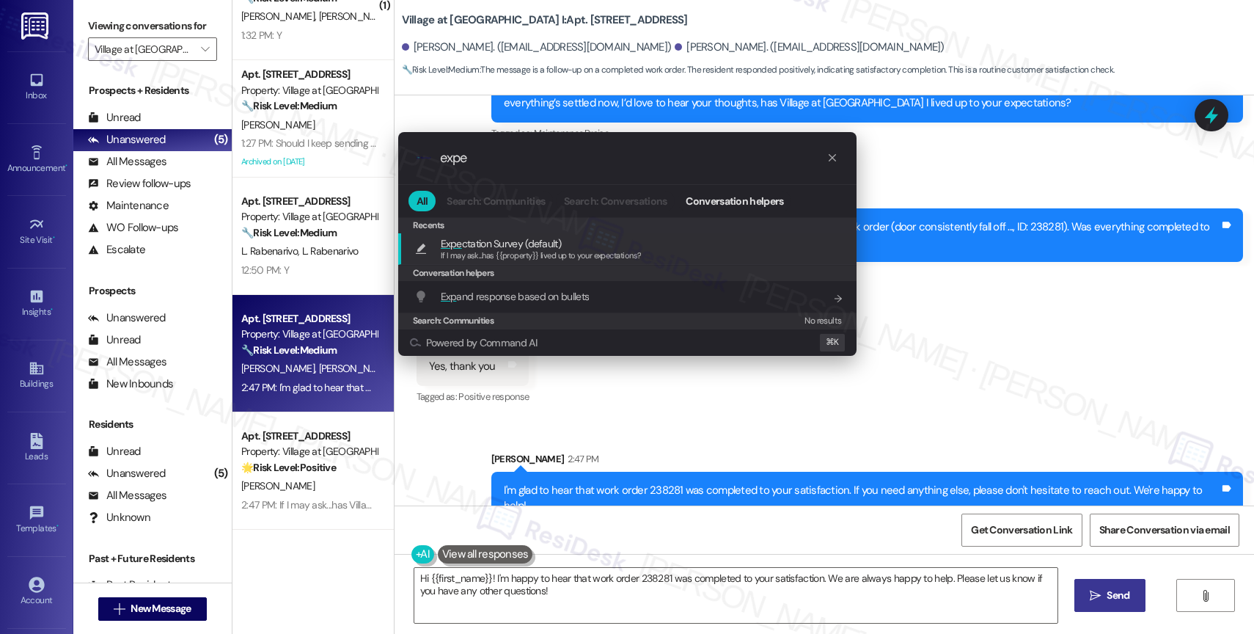
type input "expec"
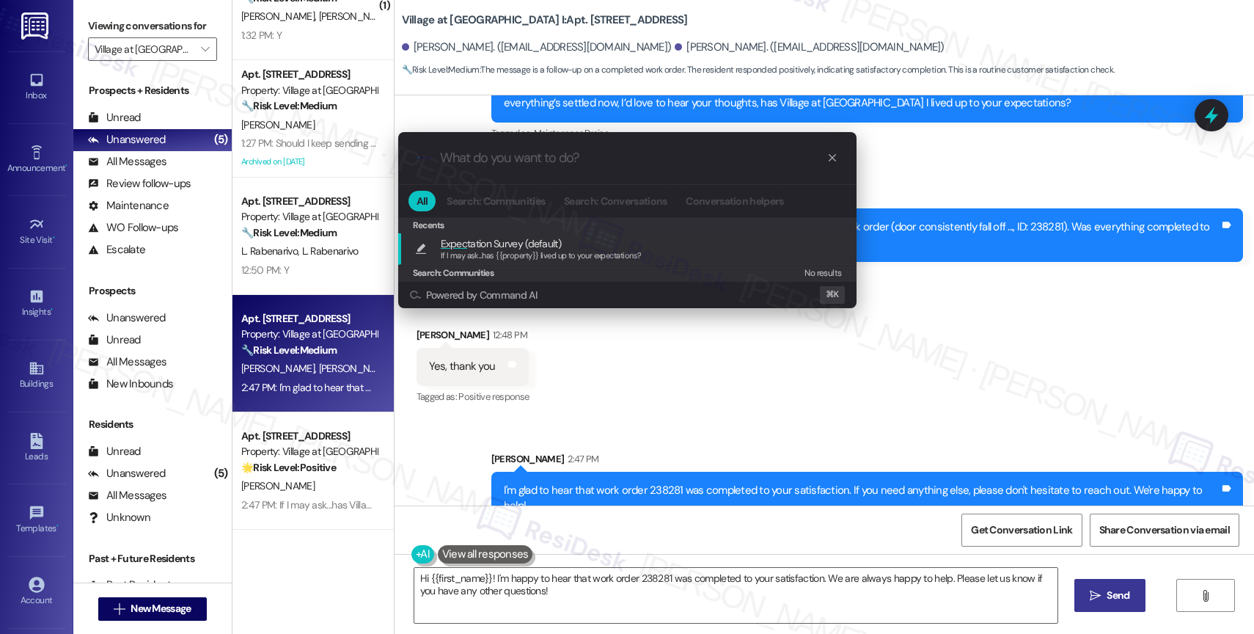
type textarea "If I may ask...has {{property}} lived up to your expectations?"
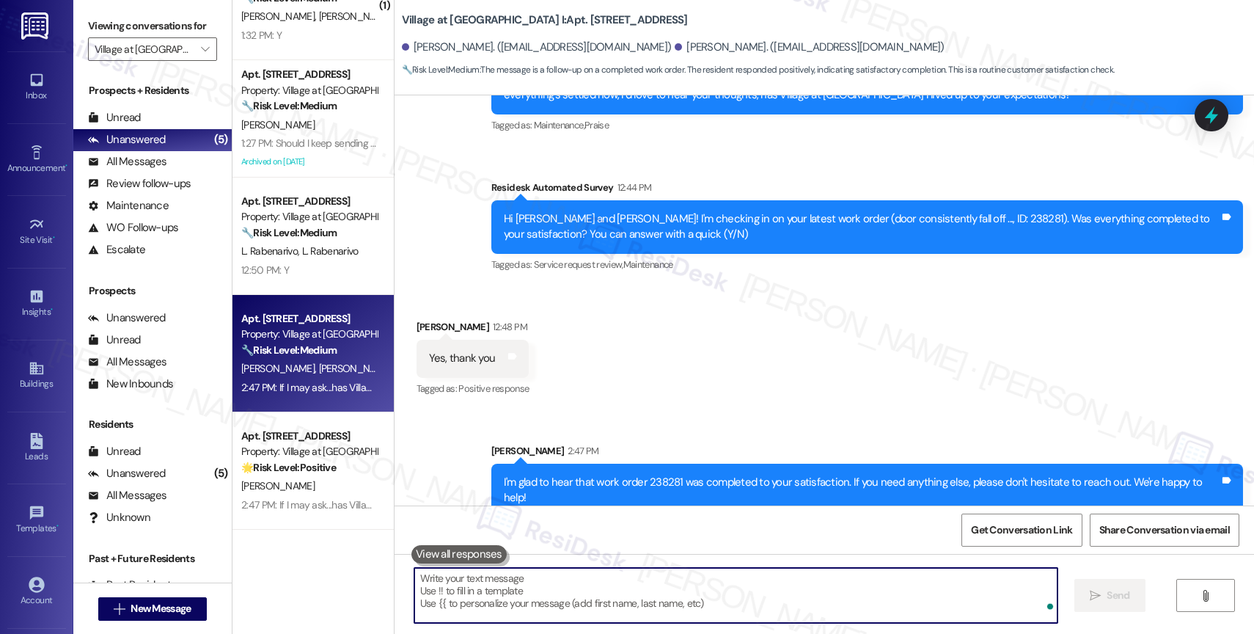
scroll to position [2948, 0]
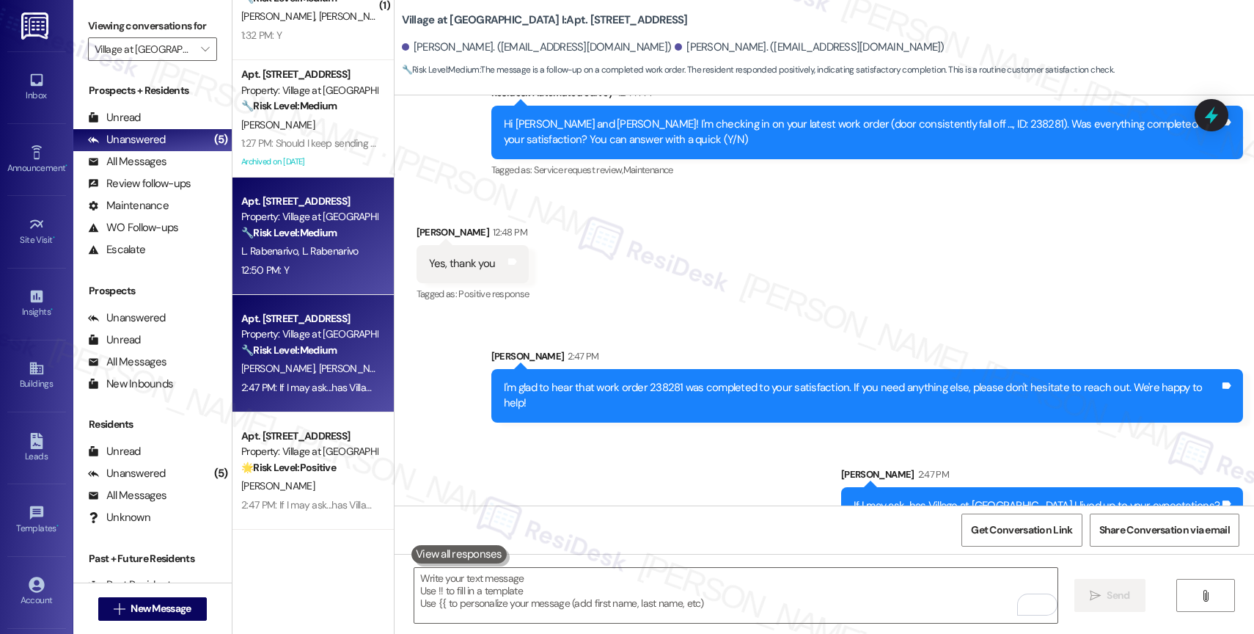
click at [258, 232] on strong "🔧 Risk Level: Medium" at bounding box center [288, 232] width 95 height 13
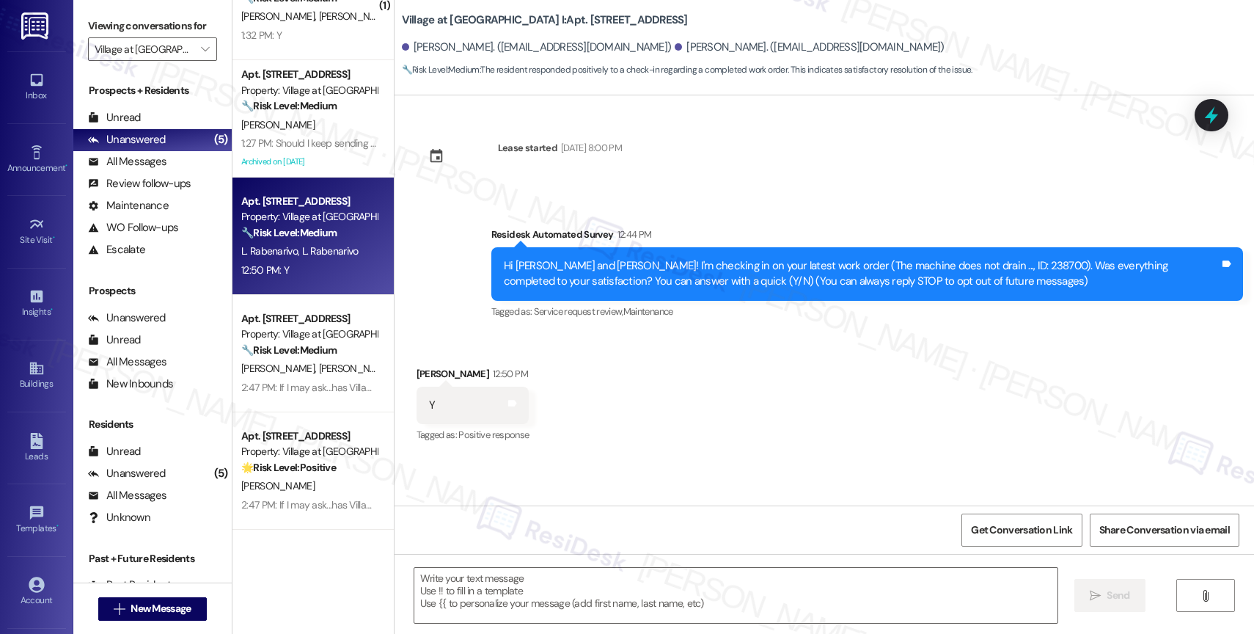
scroll to position [0, 0]
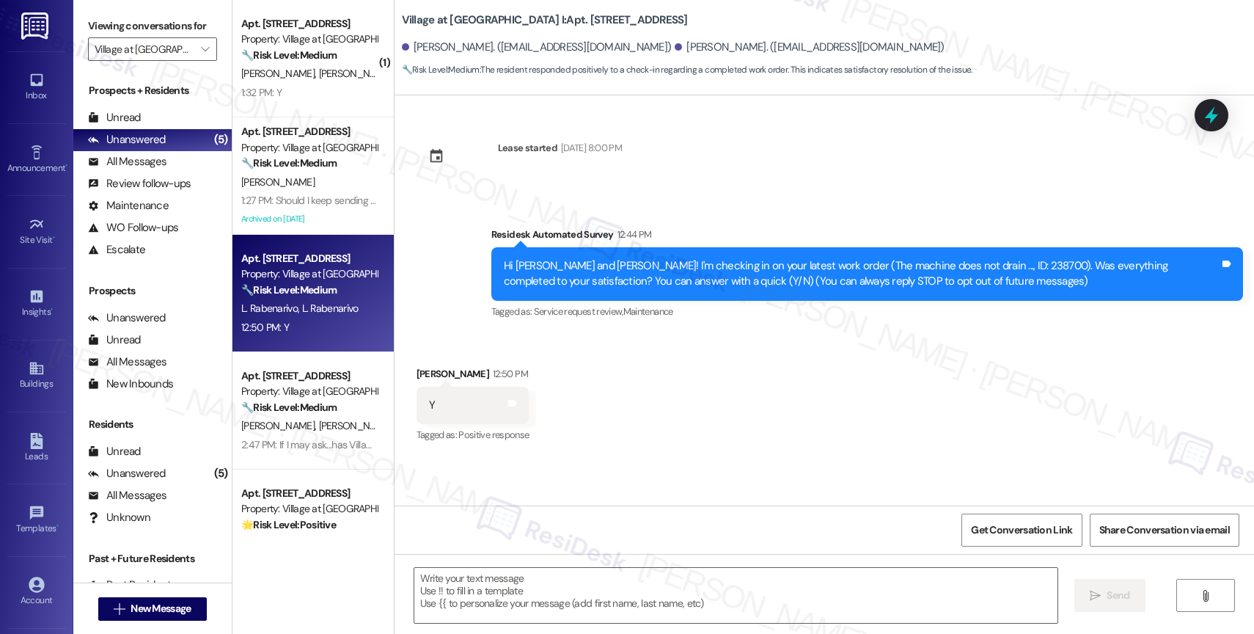
type textarea "Fetching suggested responses. Please feel free to read through the conversation…"
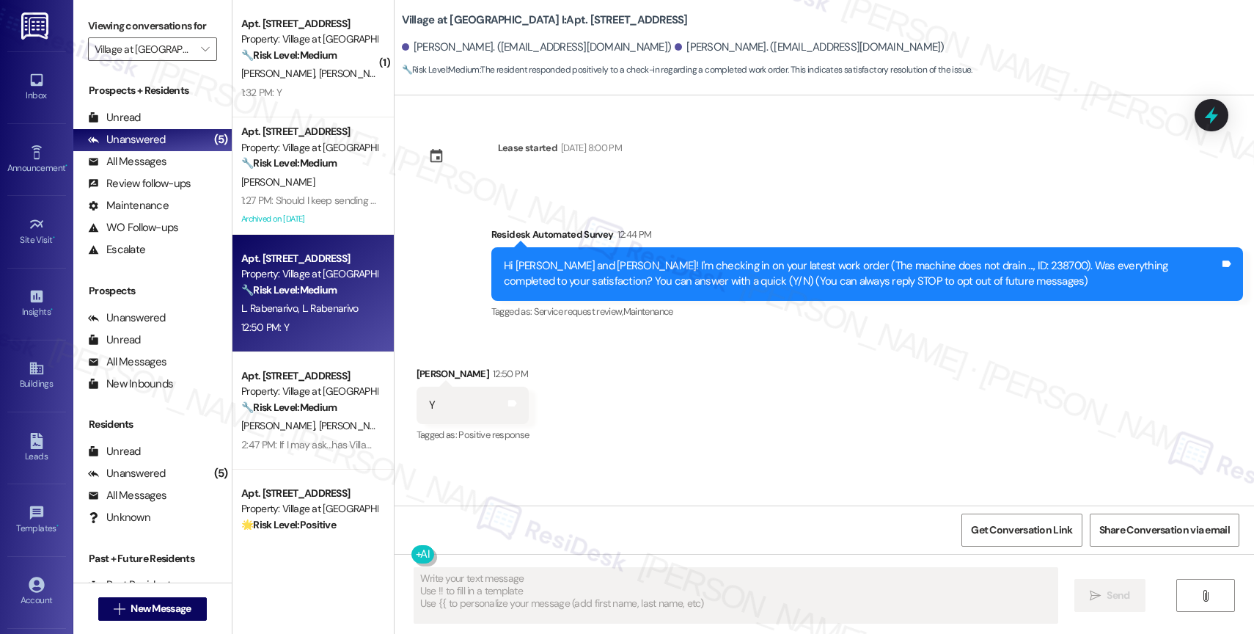
click at [750, 366] on div "Received via SMS Lanto Rabenarivo 12:50 PM Y Tags and notes Tagged as: Positive…" at bounding box center [823, 395] width 859 height 124
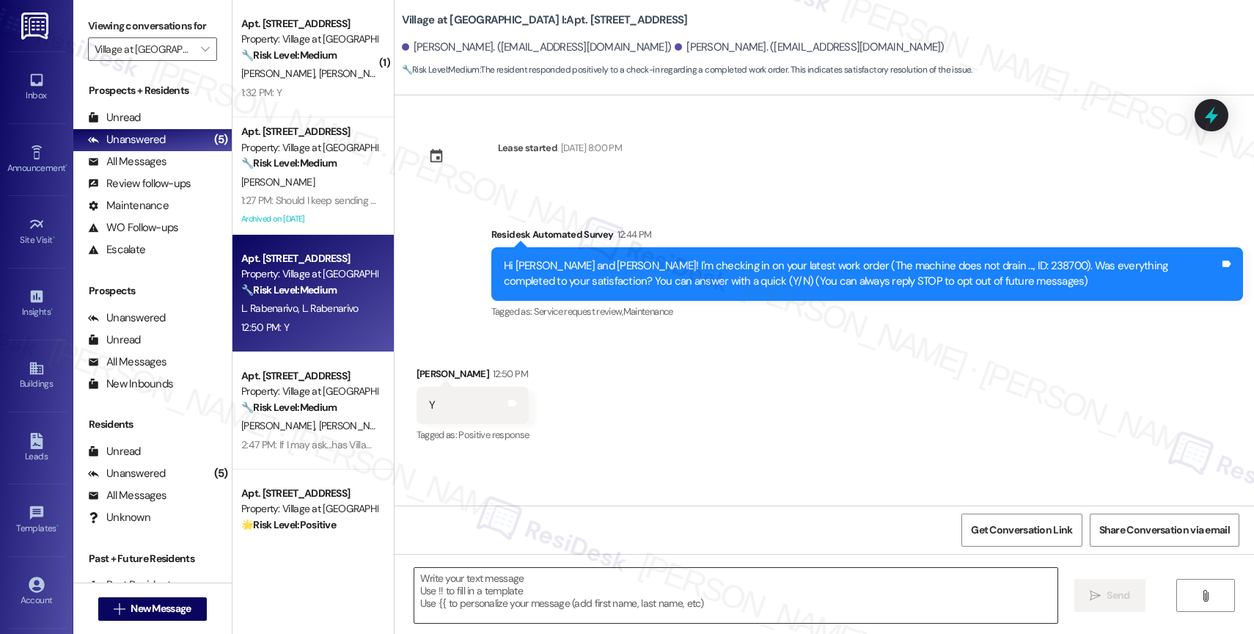
click at [527, 581] on textarea at bounding box center [735, 595] width 643 height 55
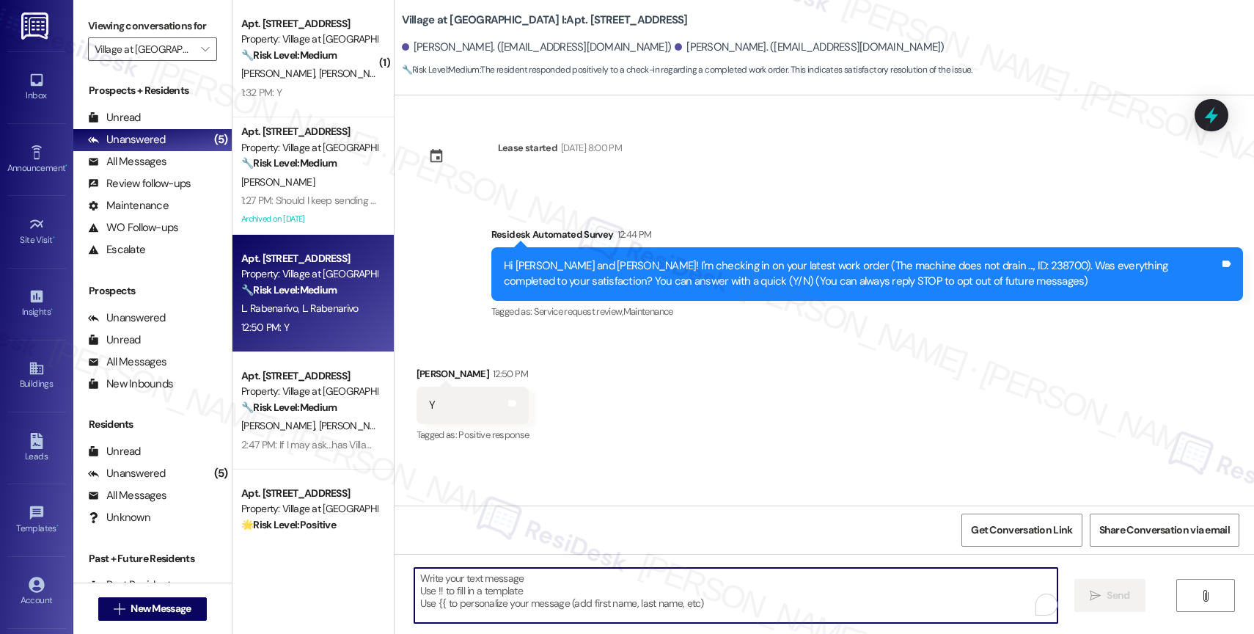
paste textarea "Hi {{first_name}}, thank you for confirming that the work order has been comple…"
type textarea "Hi {{first_name}}, thank you for confirming that the work order has been comple…"
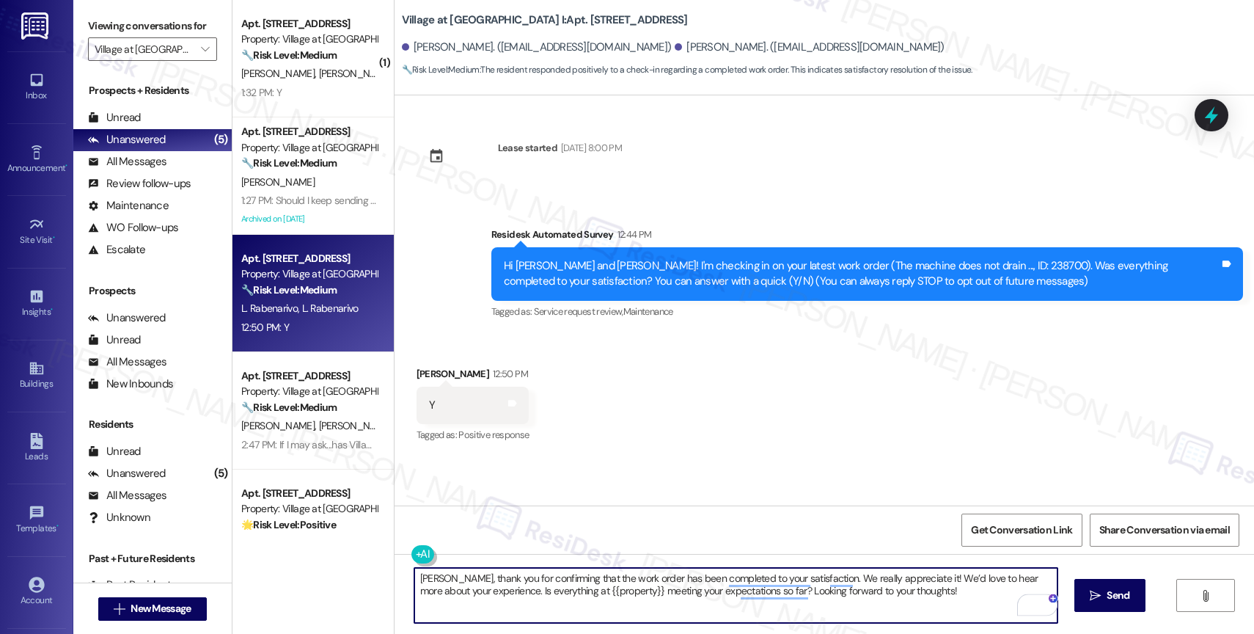
drag, startPoint x: 903, startPoint y: 579, endPoint x: 924, endPoint y: 597, distance: 27.5
click at [924, 597] on textarea "[PERSON_NAME], thank you for confirming that the work order has been completed …" at bounding box center [735, 595] width 643 height 55
type textarea "[PERSON_NAME], thank you for confirming that the work order has been completed …"
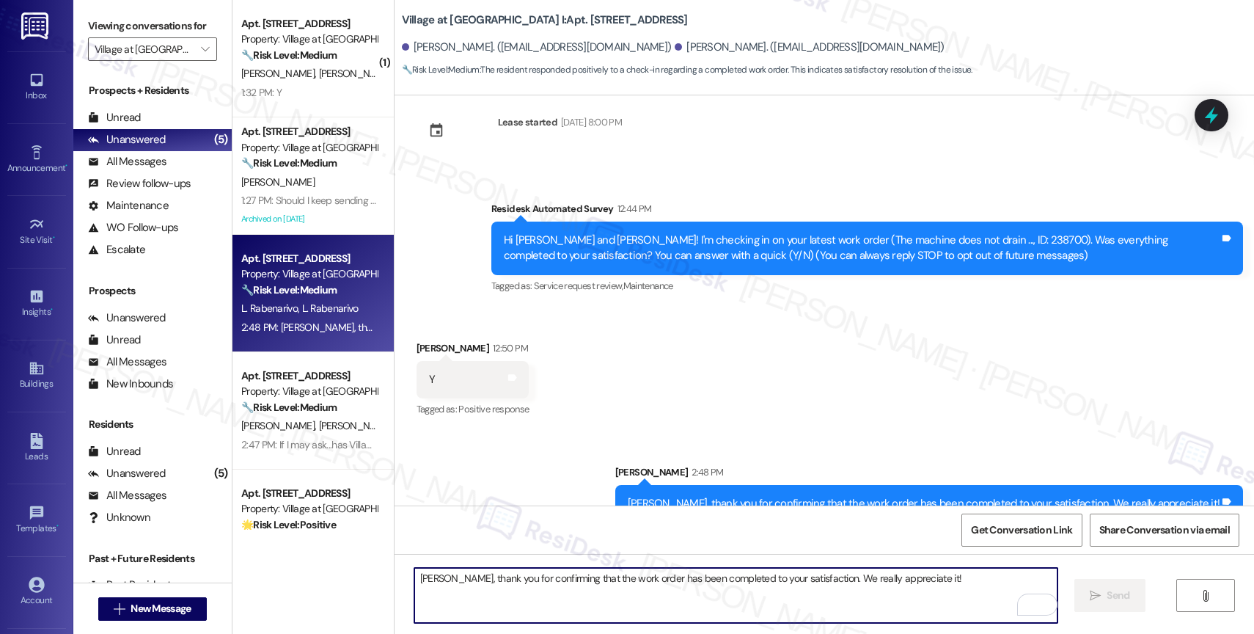
scroll to position [54, 0]
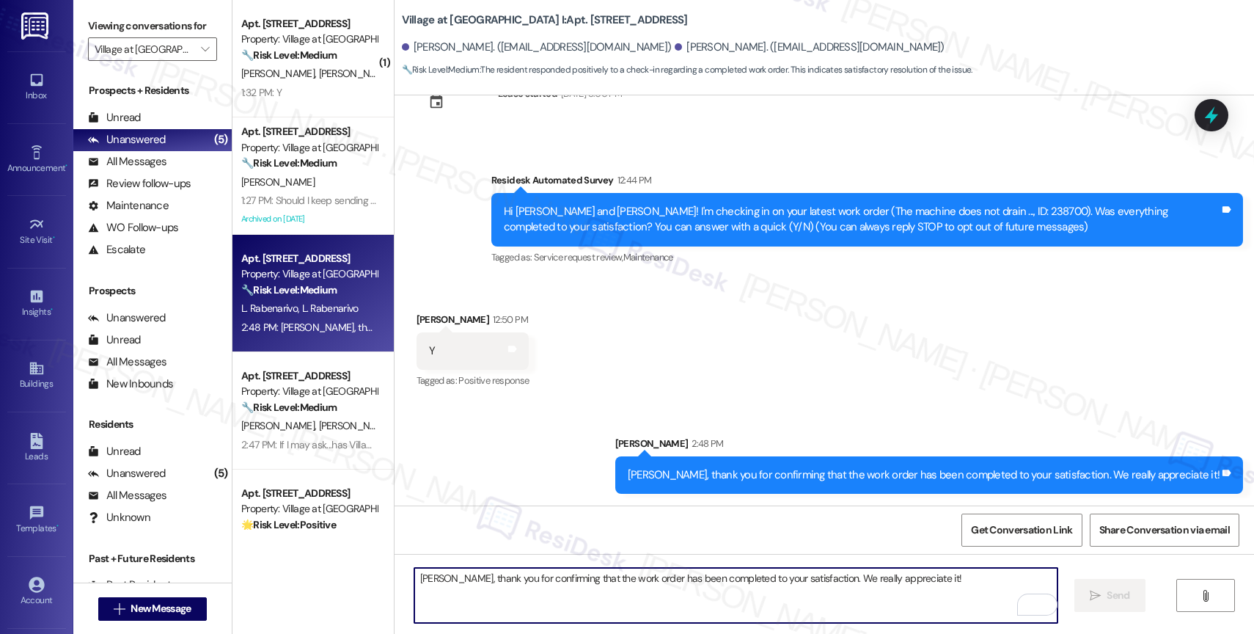
click at [484, 601] on textarea "[PERSON_NAME], thank you for confirming that the work order has been completed …" at bounding box center [735, 595] width 643 height 55
type textarea "We’d love to hear more about your experience. Is everything at {{property}} mee…"
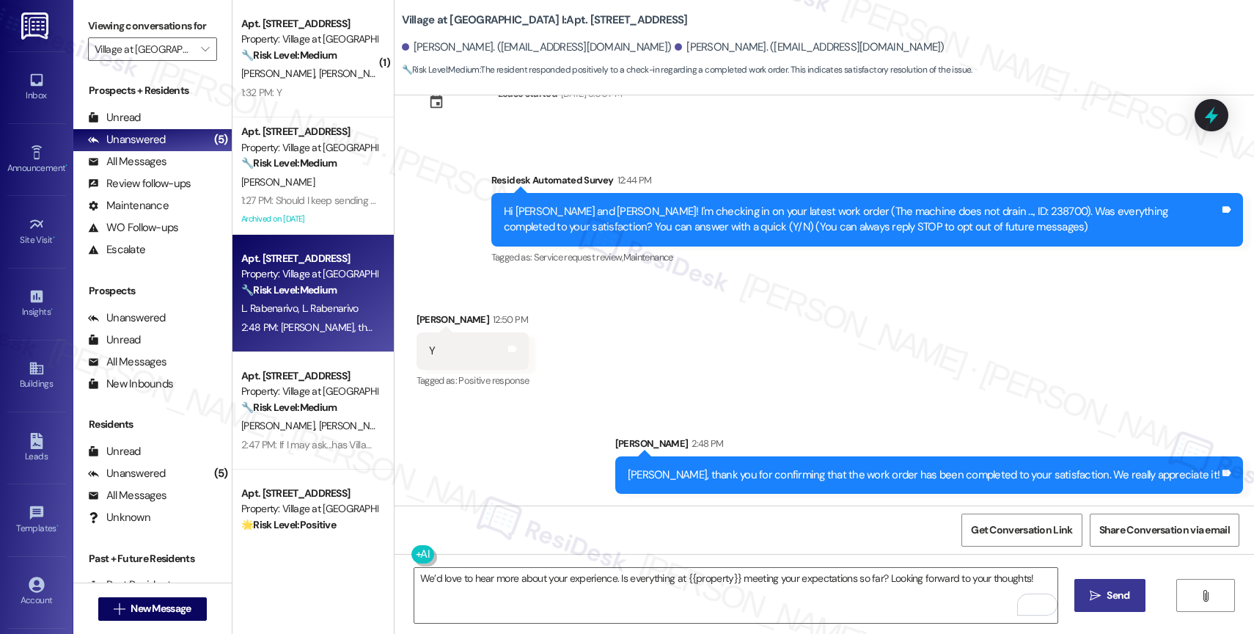
click at [1098, 595] on icon "" at bounding box center [1095, 596] width 11 height 12
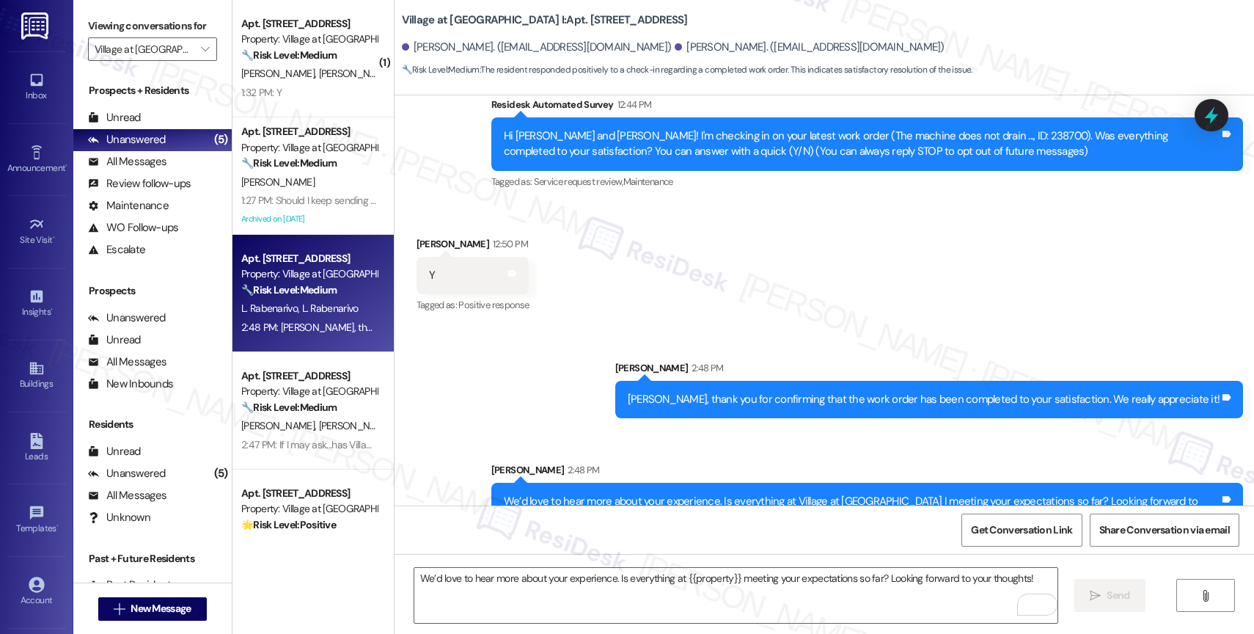
scroll to position [156, 0]
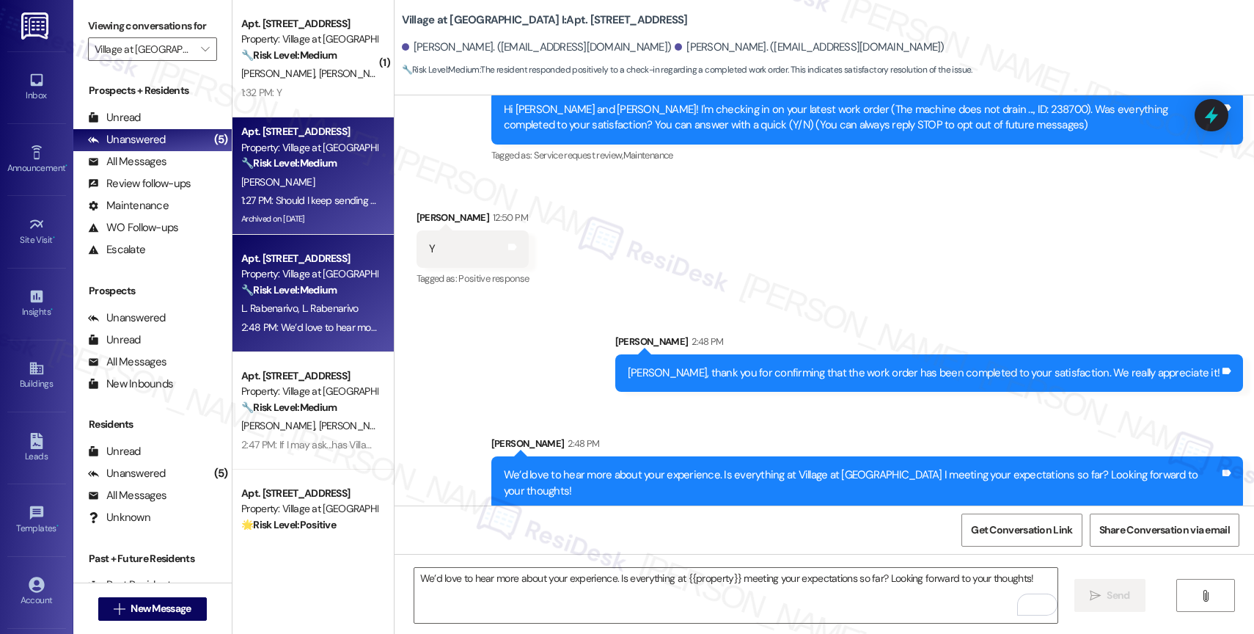
click at [310, 181] on div "[PERSON_NAME]" at bounding box center [309, 182] width 139 height 18
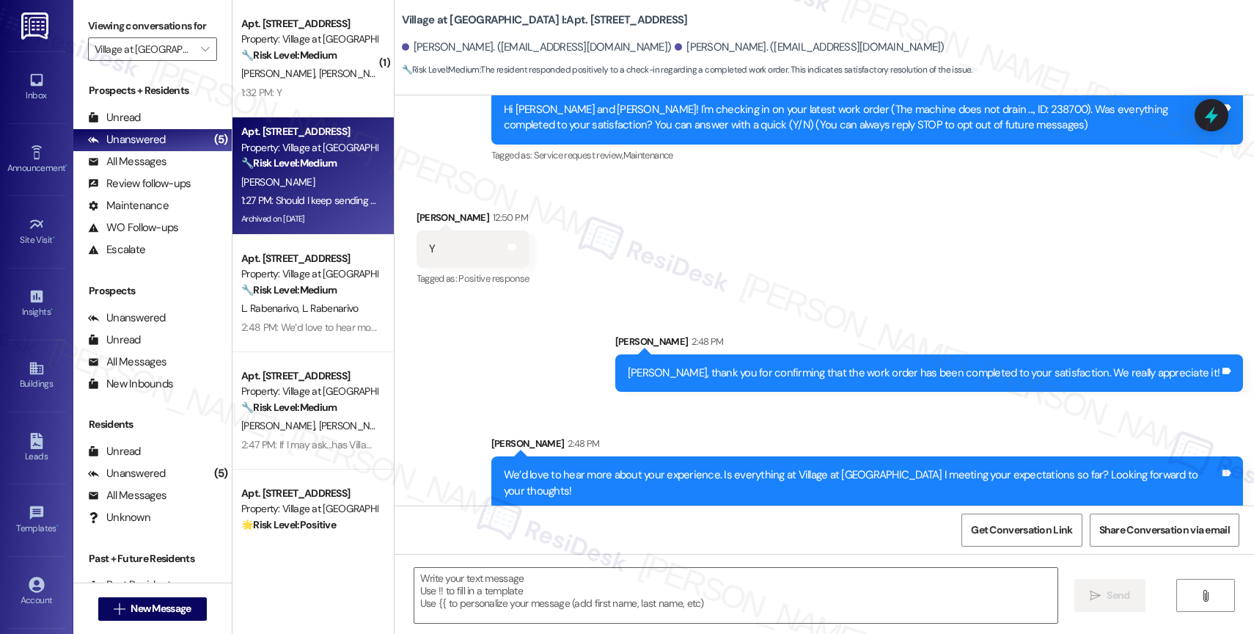
type textarea "Fetching suggested responses. Please feel free to read through the conversation…"
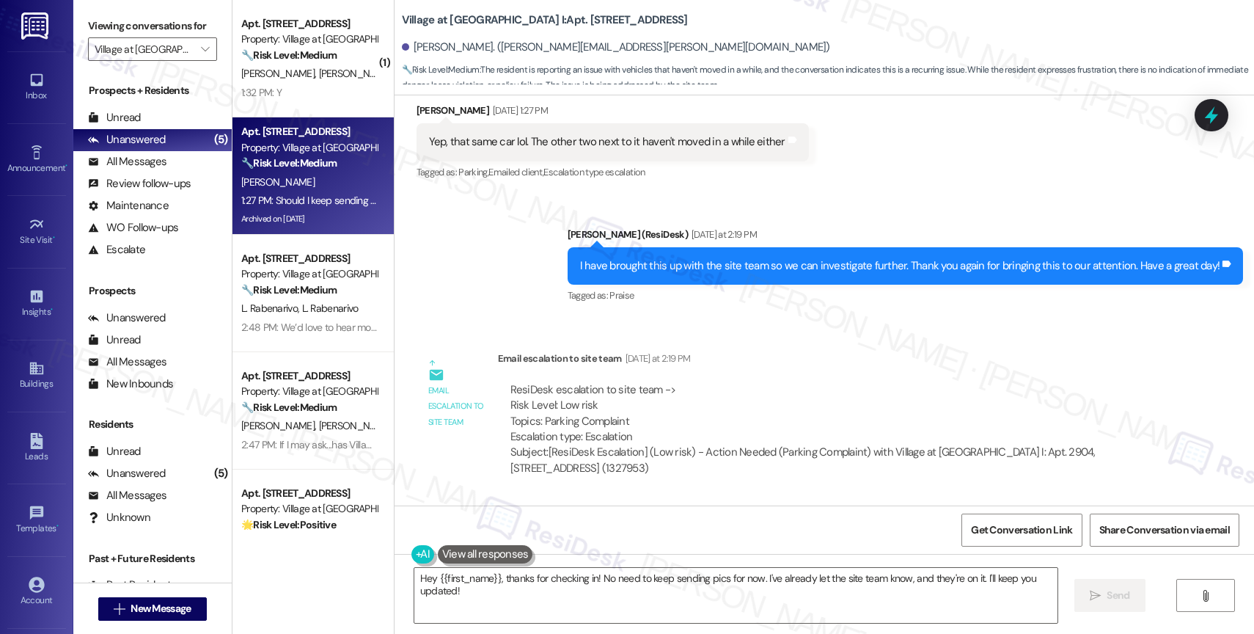
scroll to position [9596, 0]
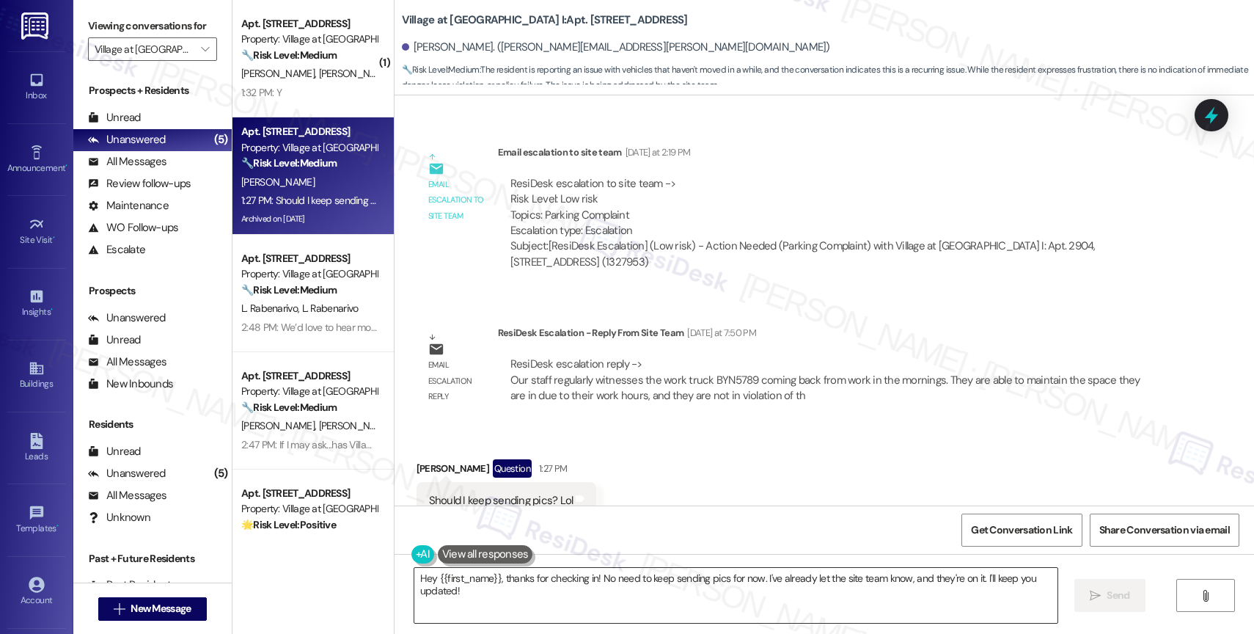
click at [582, 589] on textarea "Hey {{first_name}}, thanks for checking in! No need to keep sending pics for no…" at bounding box center [735, 595] width 643 height 55
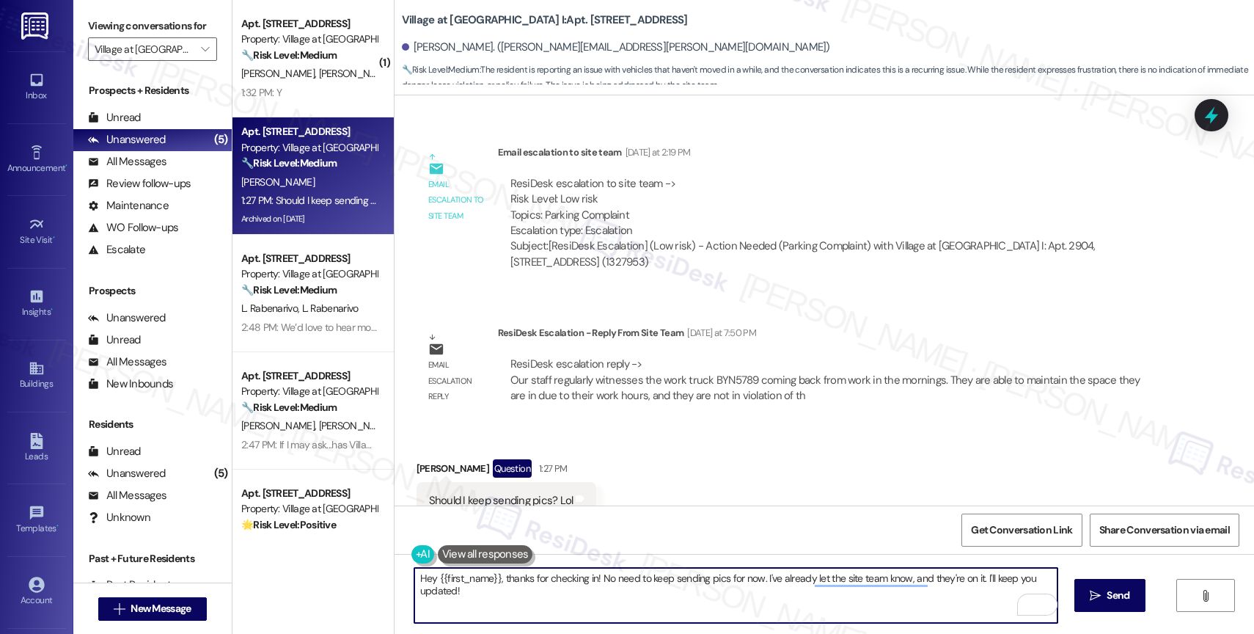
click at [491, 584] on textarea "Hey {{first_name}}, thanks for checking in! No need to keep sending pics for no…" at bounding box center [735, 595] width 643 height 55
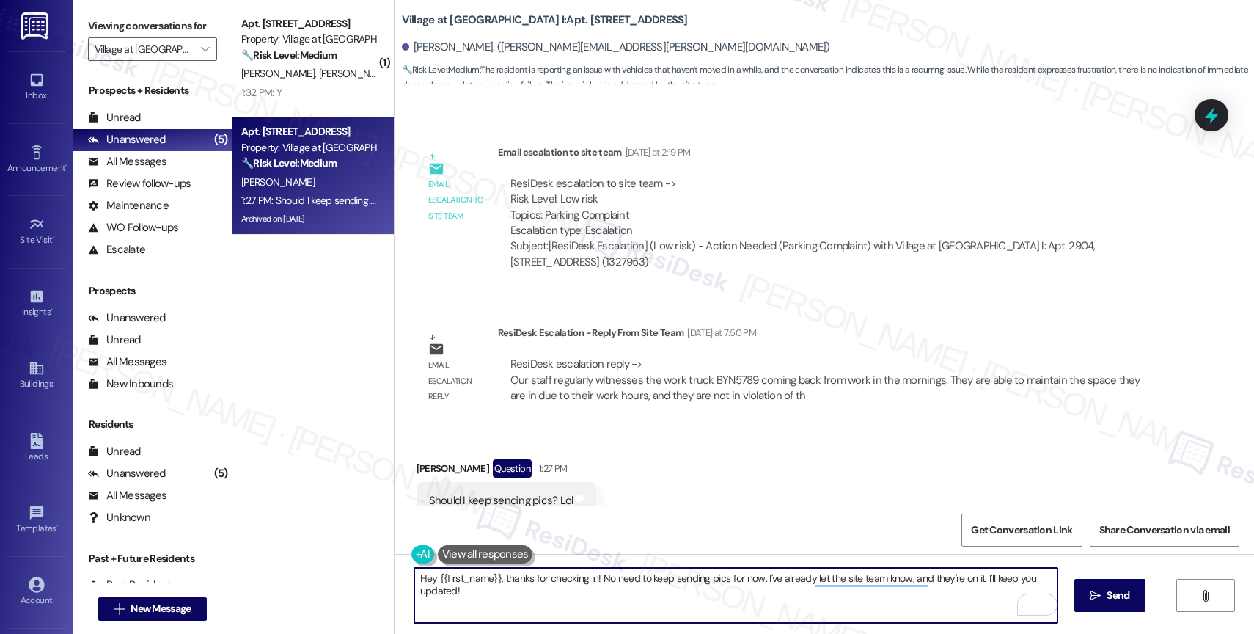
click at [491, 584] on textarea "Hey {{first_name}}, thanks for checking in! No need to keep sending pics for no…" at bounding box center [735, 595] width 643 height 55
click at [508, 588] on textarea "Hey {{first_name}}, thanks for checking in! No need to keep sending pics for no…" at bounding box center [735, 595] width 643 height 55
drag, startPoint x: 495, startPoint y: 581, endPoint x: 515, endPoint y: 600, distance: 27.0
click at [515, 600] on textarea "Hey {{first_name}}, thanks for checking in! No need to keep sending pics for no…" at bounding box center [735, 595] width 643 height 55
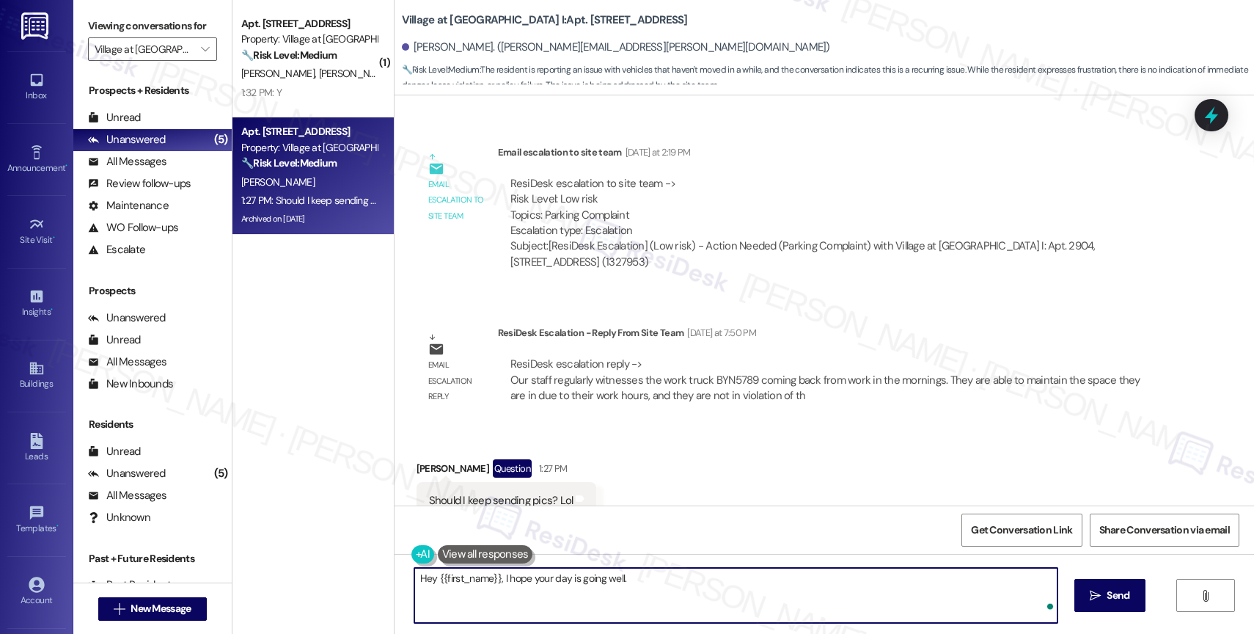
paste textarea "[URL][DOMAIN_NAME]"
paste textarea "Our staff regularly witnesses the work truck BYN5789 coming back from work in t…"
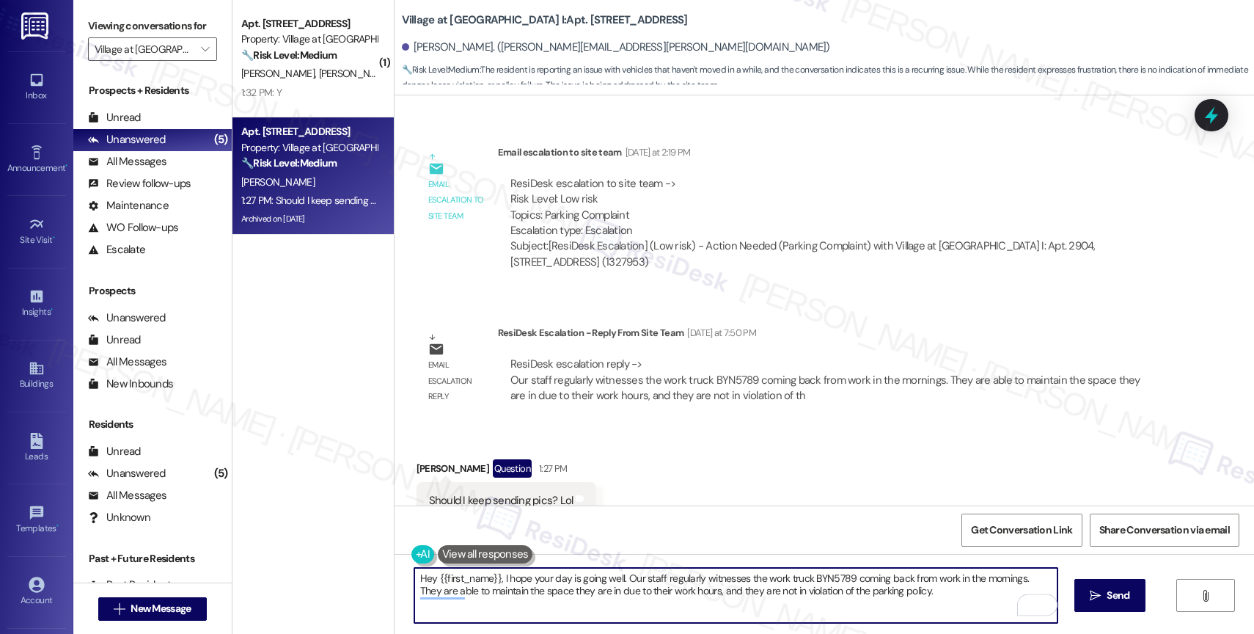
click at [426, 579] on textarea "Hey {{first_name}}, I hope your day is going well. Our staff regularly witnesse…" at bounding box center [735, 595] width 643 height 55
click at [951, 598] on textarea "Hi {{first_name}}, I hope your day is going well. Our staff regularly witnesses…" at bounding box center [735, 595] width 643 height 55
click at [927, 599] on textarea "Hi {{first_name}}, I hope your day is going well. Our staff regularly witnesses…" at bounding box center [735, 595] width 643 height 55
paste textarea "We are happy to follow up on the other two vehicles."
click at [595, 606] on textarea "Hi {{first_name}}, I hope your day is going well. Our staff regularly witnesses…" at bounding box center [735, 595] width 643 height 55
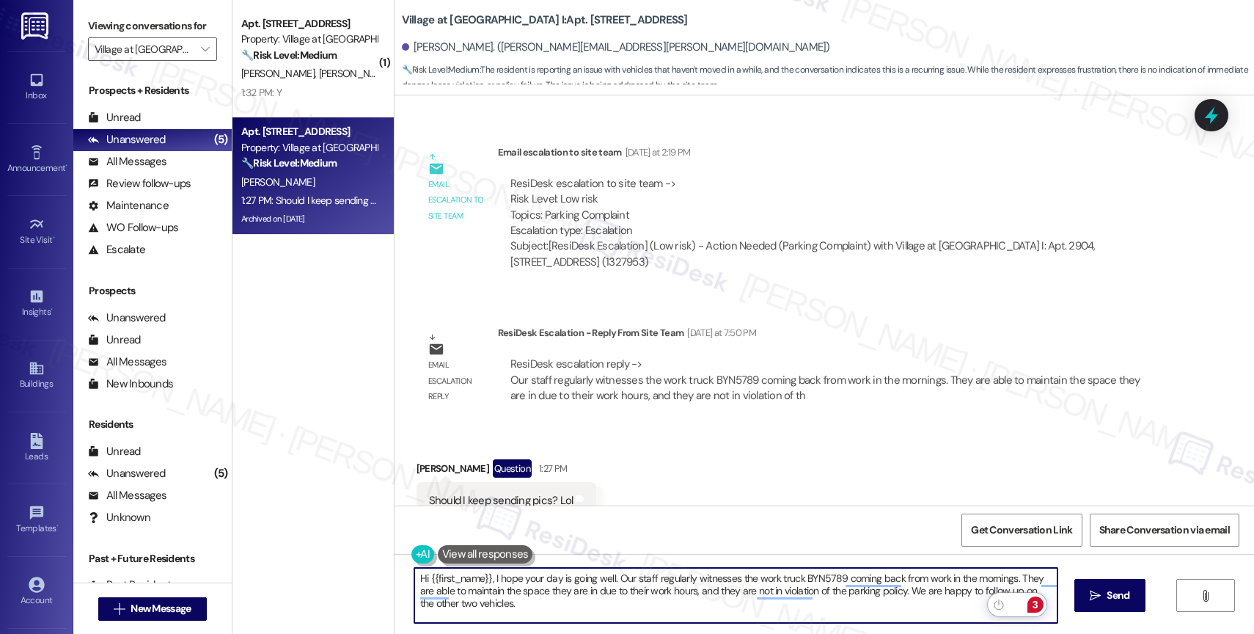
type textarea "Hi {{first_name}}, I hope your day is going well. Our staff regularly witnesses…"
click at [1038, 603] on div "3" at bounding box center [1035, 604] width 16 height 16
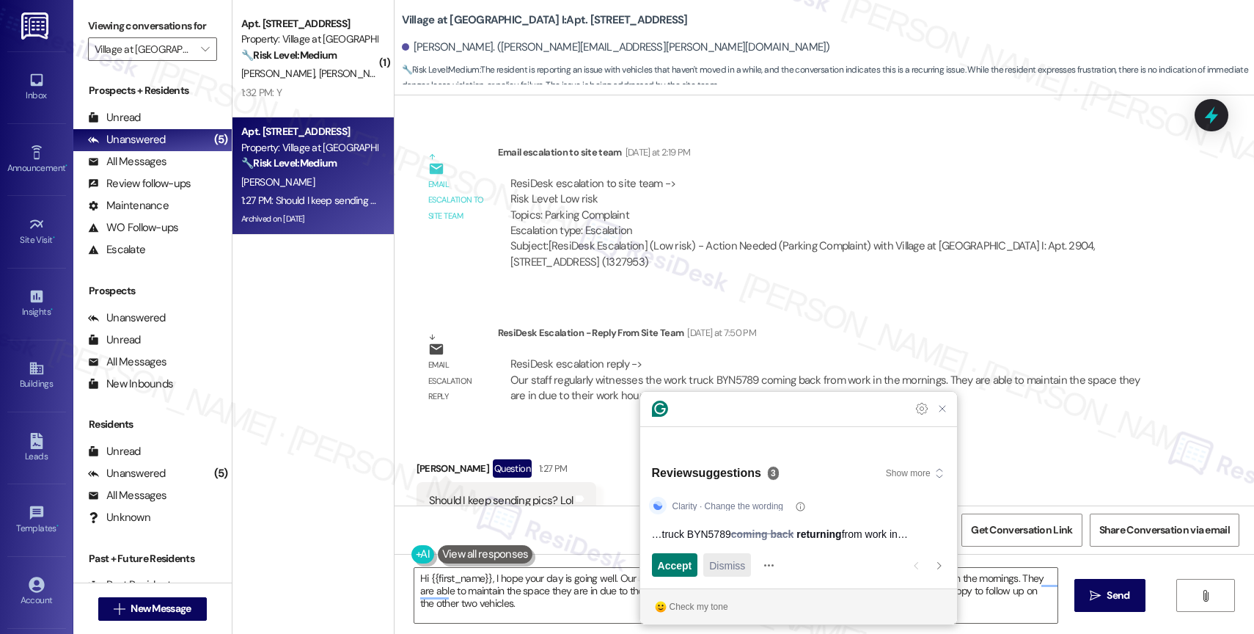
click at [743, 568] on span "Dismiss" at bounding box center [727, 564] width 36 height 15
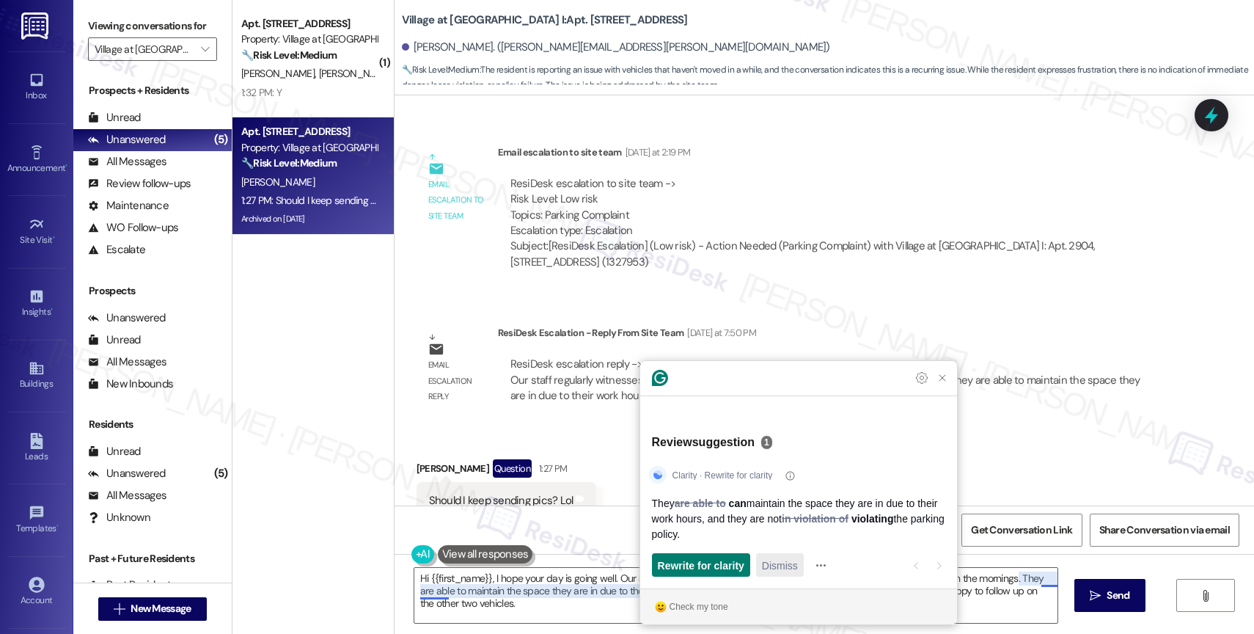
click at [798, 563] on span "Dismiss" at bounding box center [780, 564] width 36 height 15
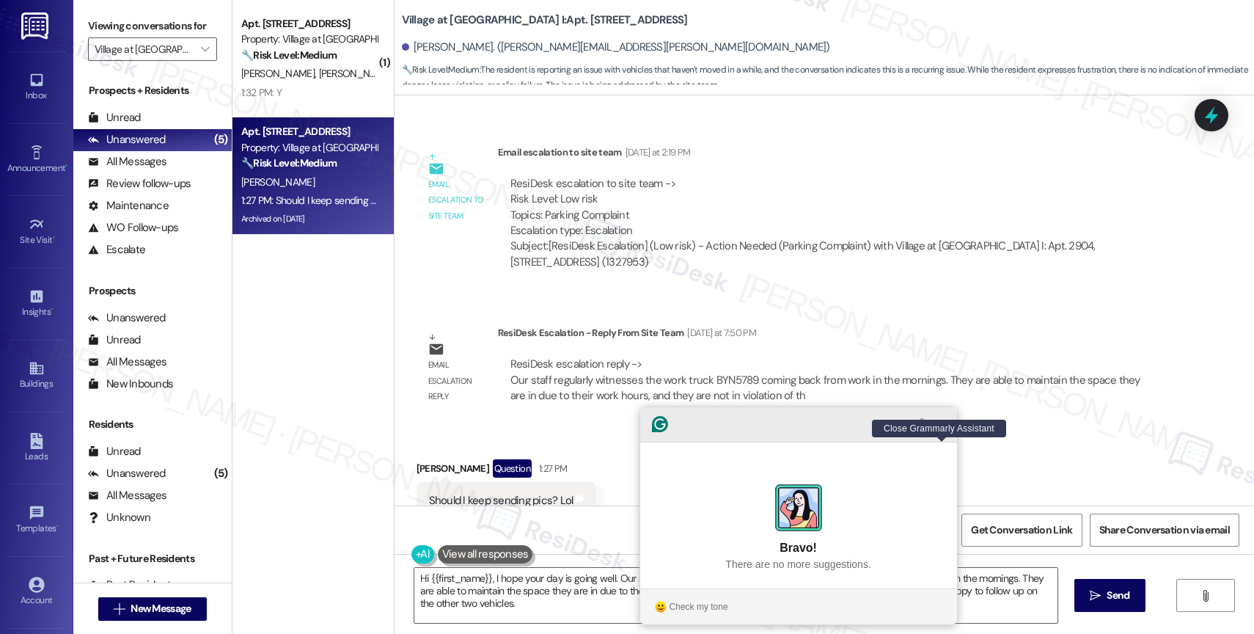
click at [940, 433] on icon "Close Grammarly Assistant" at bounding box center [942, 424] width 18 height 18
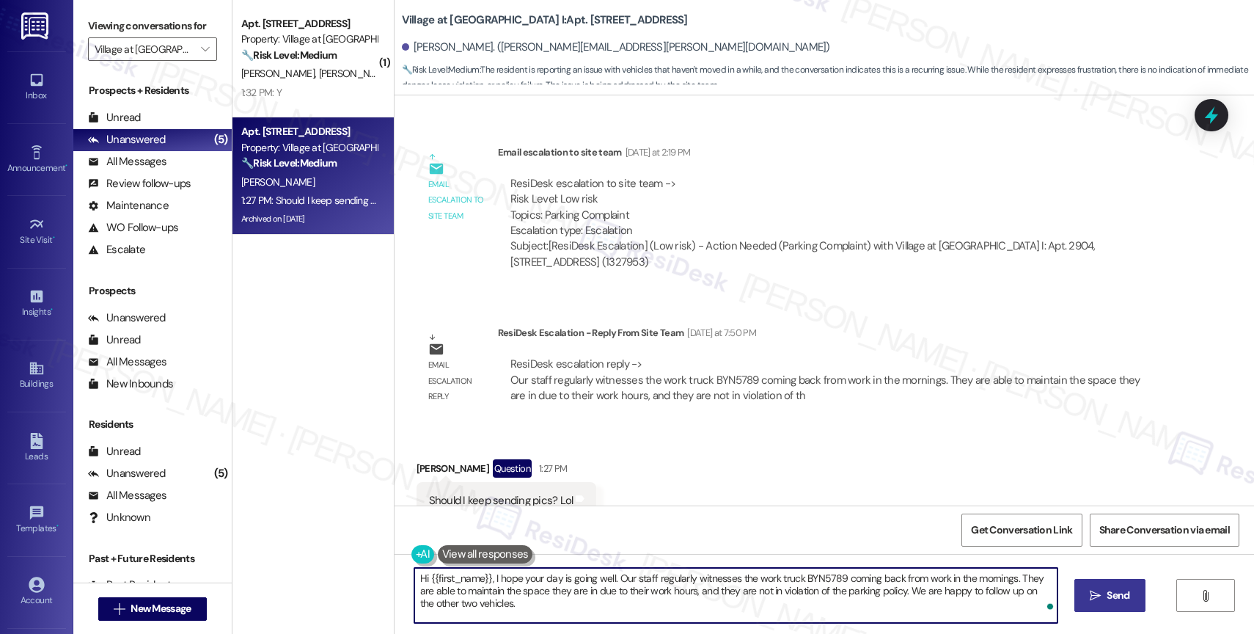
click at [1106, 598] on span "Send" at bounding box center [1117, 594] width 23 height 15
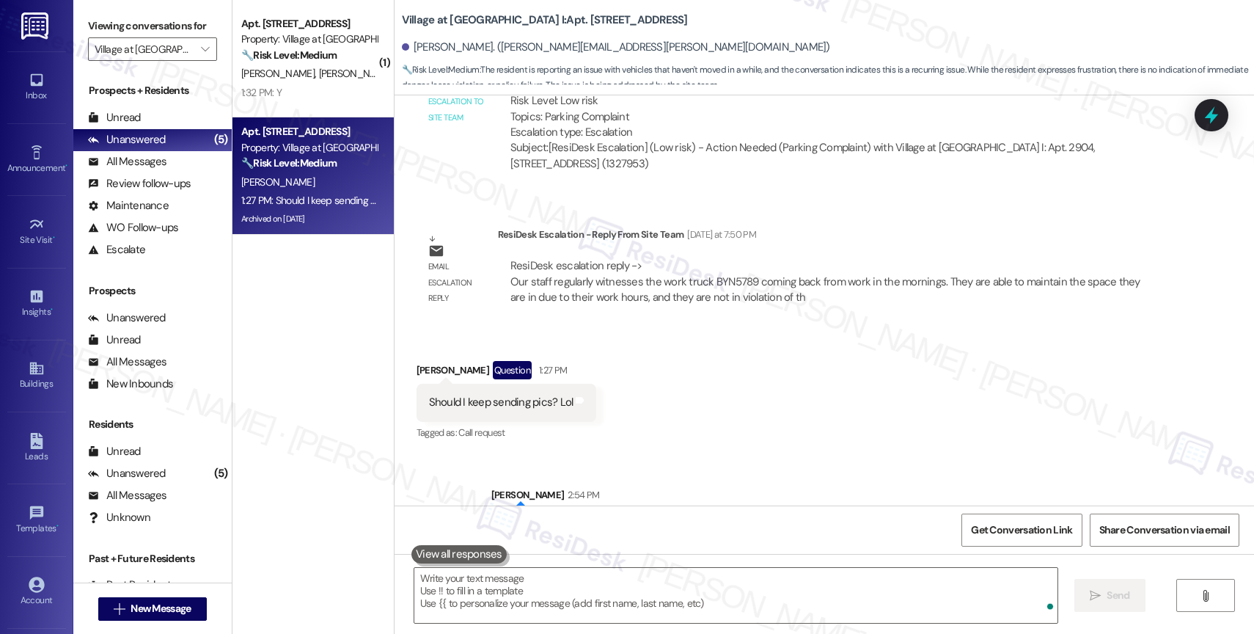
scroll to position [9714, 0]
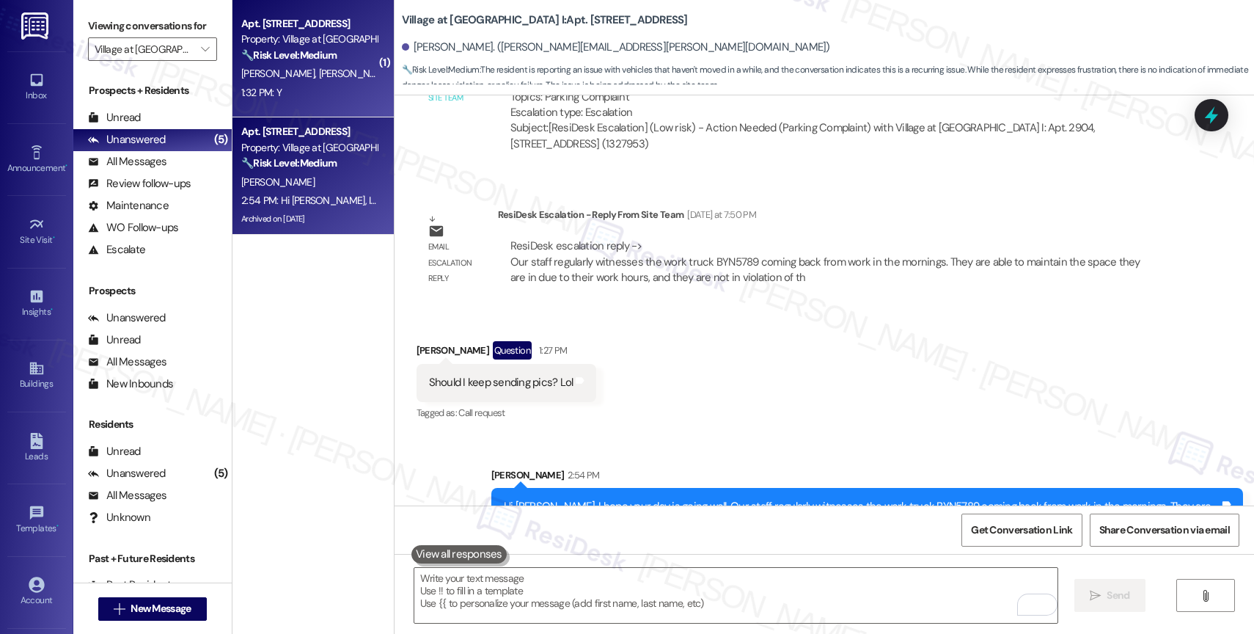
click at [318, 78] on span "[PERSON_NAME]" at bounding box center [354, 73] width 73 height 13
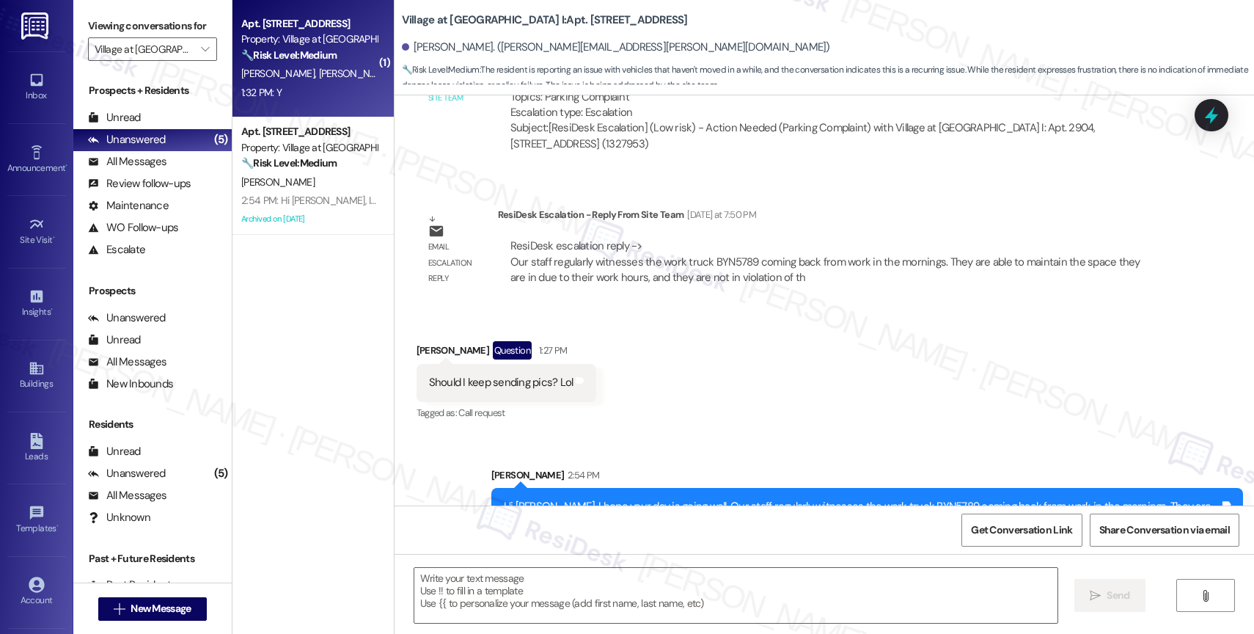
type textarea "Fetching suggested responses. Please feel free to read through the conversation…"
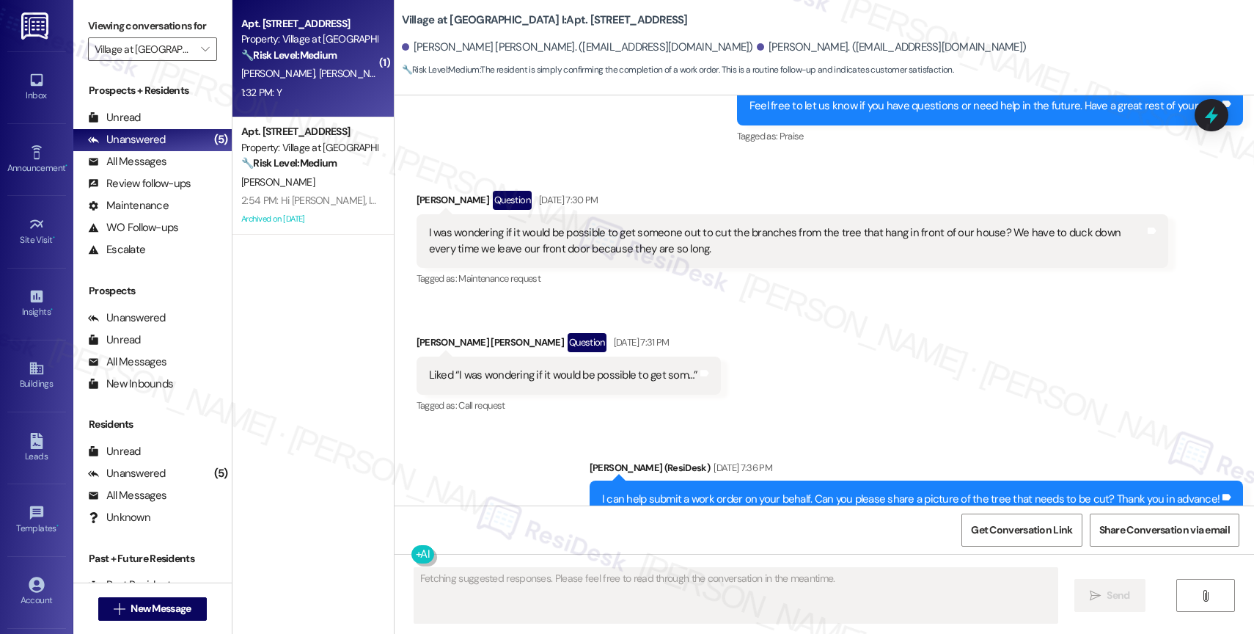
scroll to position [7120, 0]
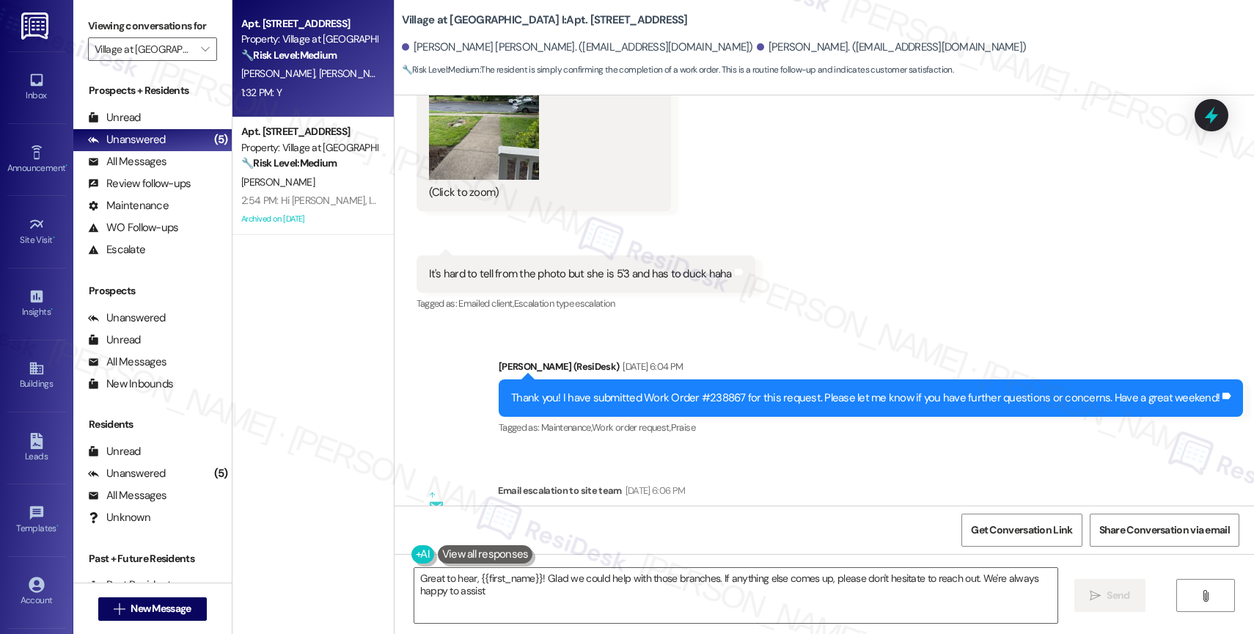
type textarea "Great to hear, {{first_name}}! Glad we could help with those branches. If anyth…"
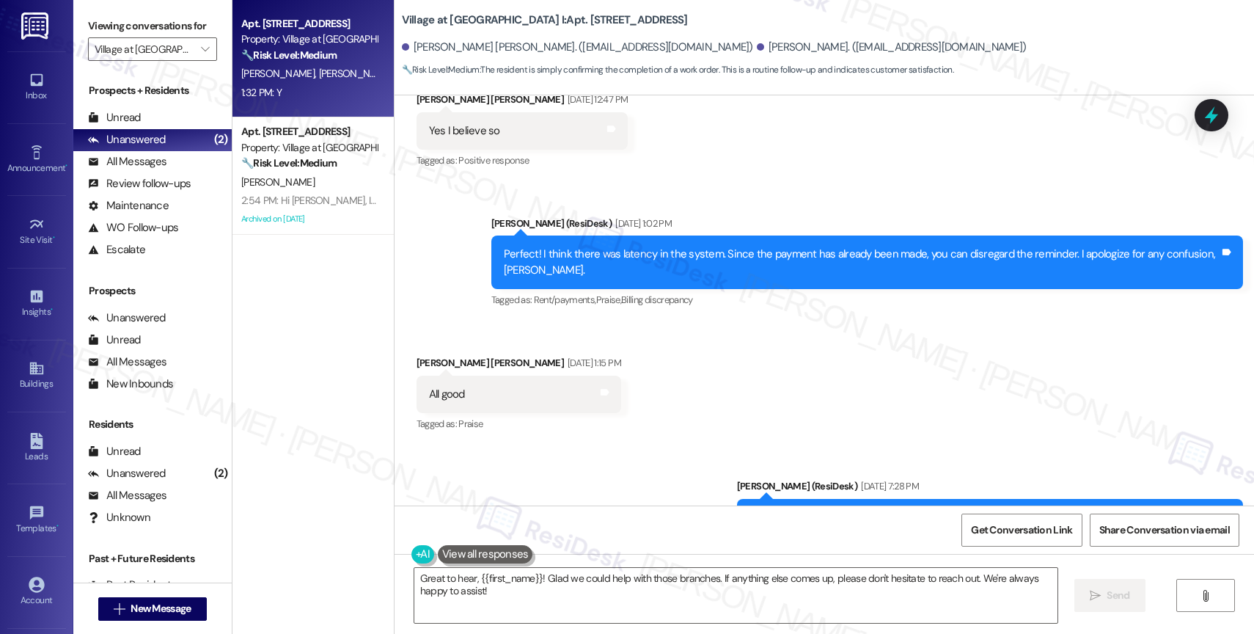
scroll to position [5748, 0]
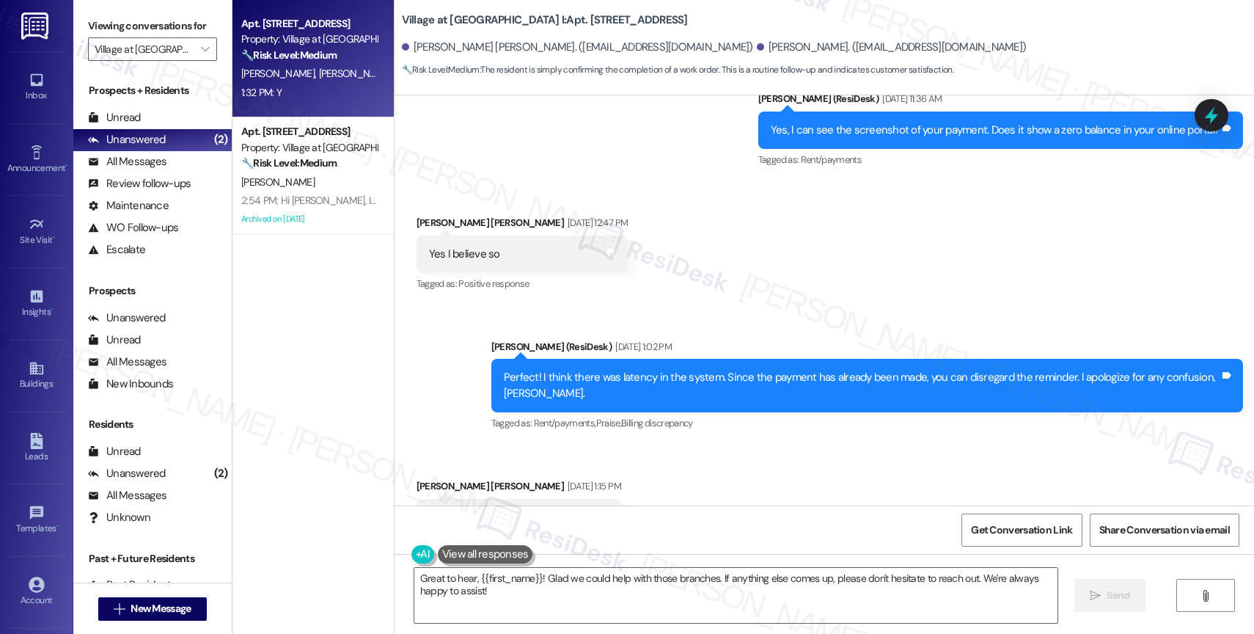
click at [787, 392] on div "Sent via SMS [PERSON_NAME] (ResiDesk) [DATE] 1:02 PM Perfect! I think there was…" at bounding box center [867, 386] width 774 height 117
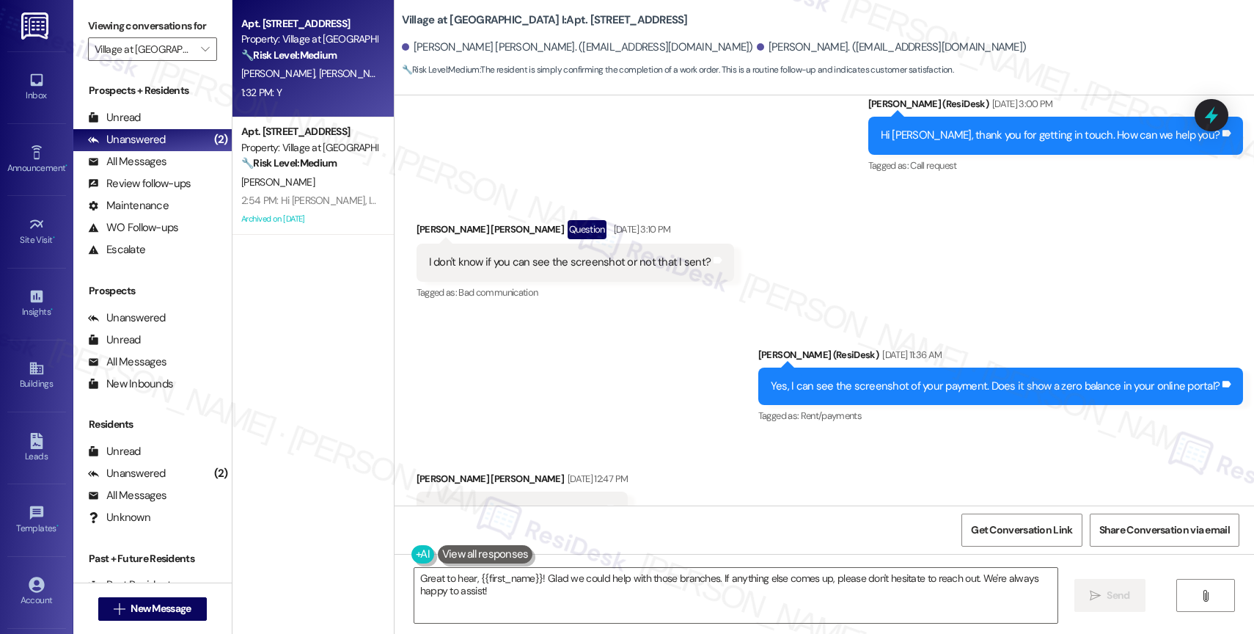
scroll to position [5425, 0]
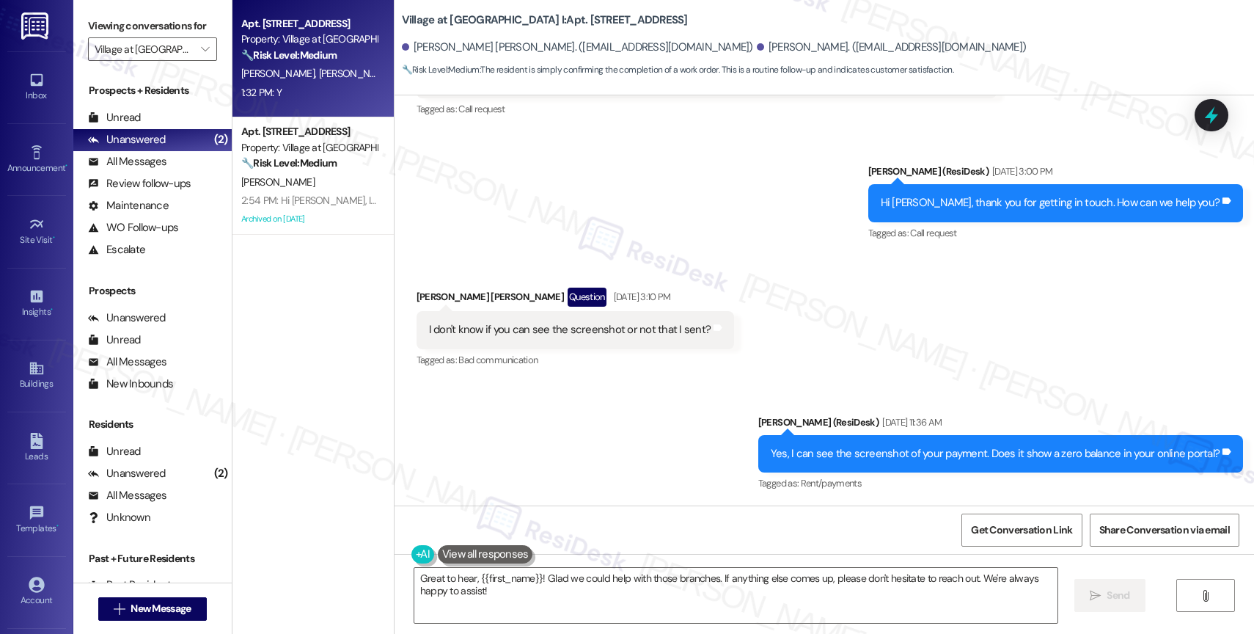
click at [651, 397] on div "Sent via SMS [PERSON_NAME] (ResiDesk) [DATE] 11:36 AM Yes, I can see the screen…" at bounding box center [823, 443] width 859 height 124
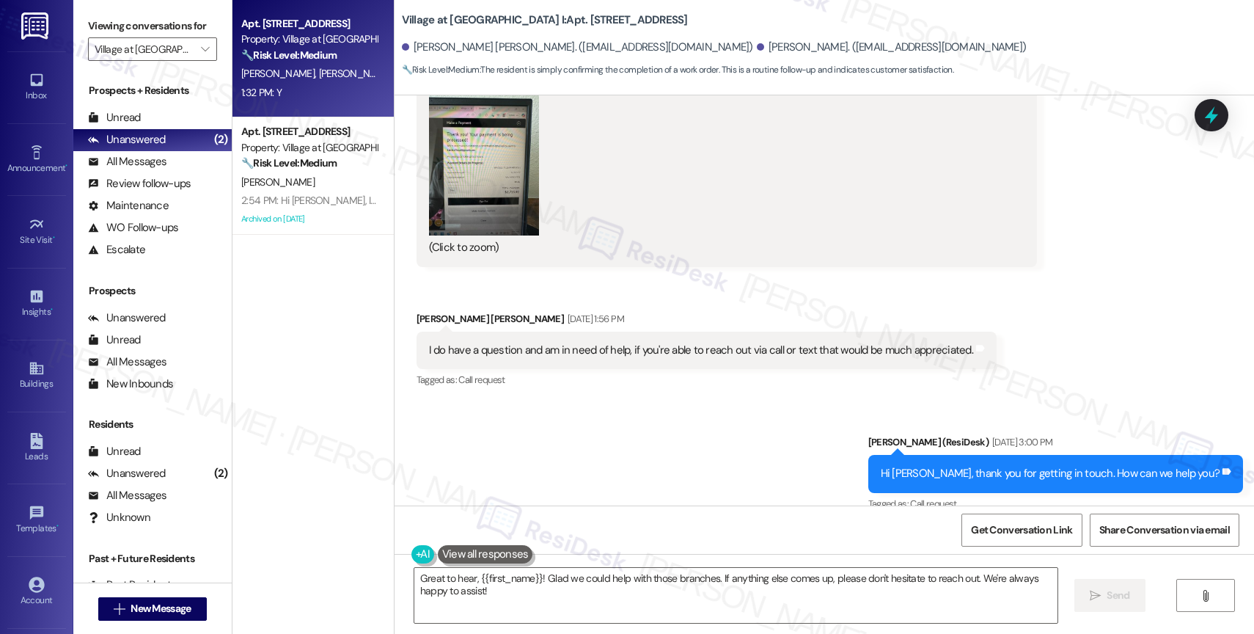
scroll to position [6137, 0]
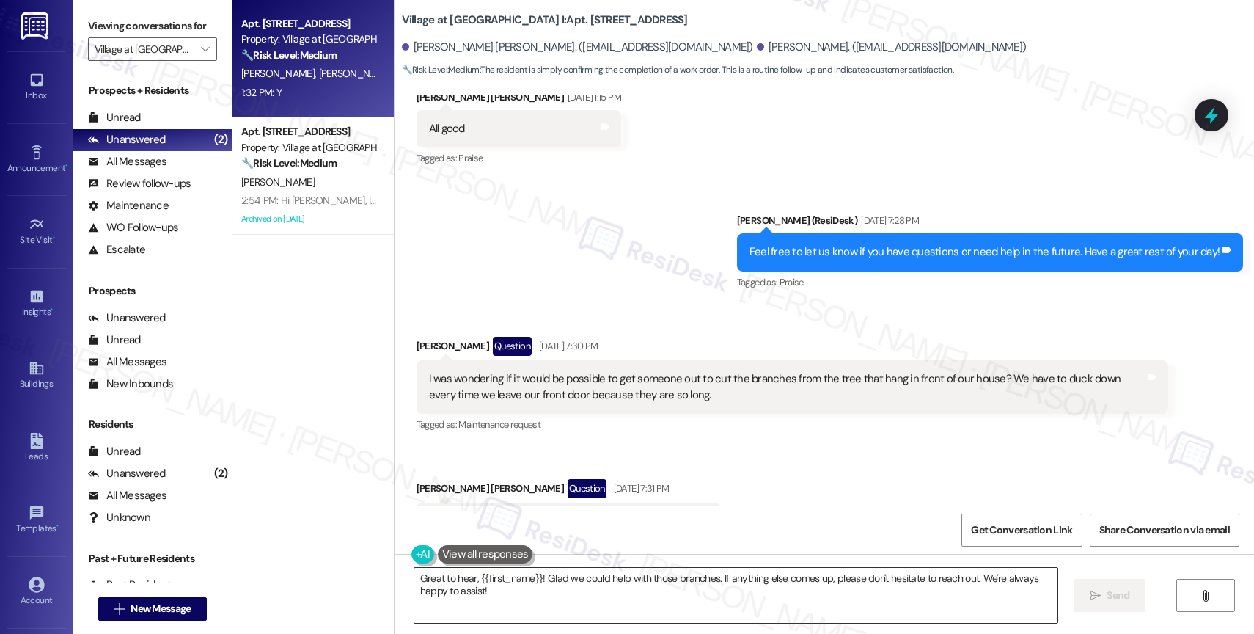
click at [824, 597] on textarea "Great to hear, {{first_name}}! Glad we could help with those branches. If anyth…" at bounding box center [735, 595] width 643 height 55
click at [1113, 596] on span "Send" at bounding box center [1117, 594] width 23 height 15
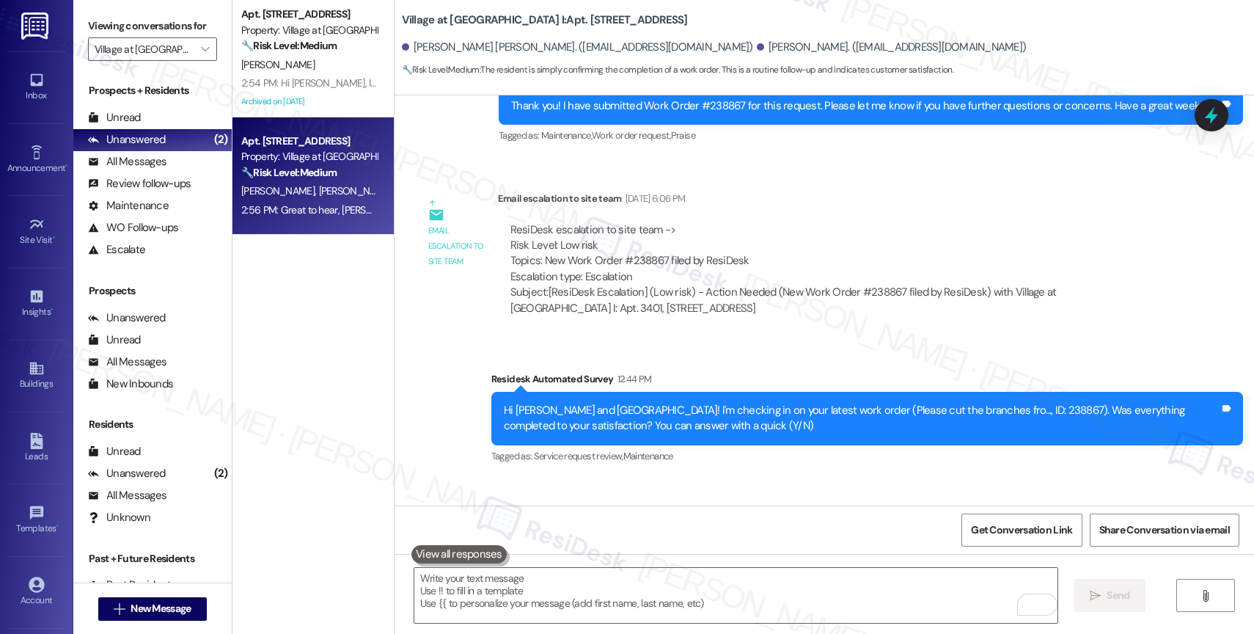
scroll to position [7461, 0]
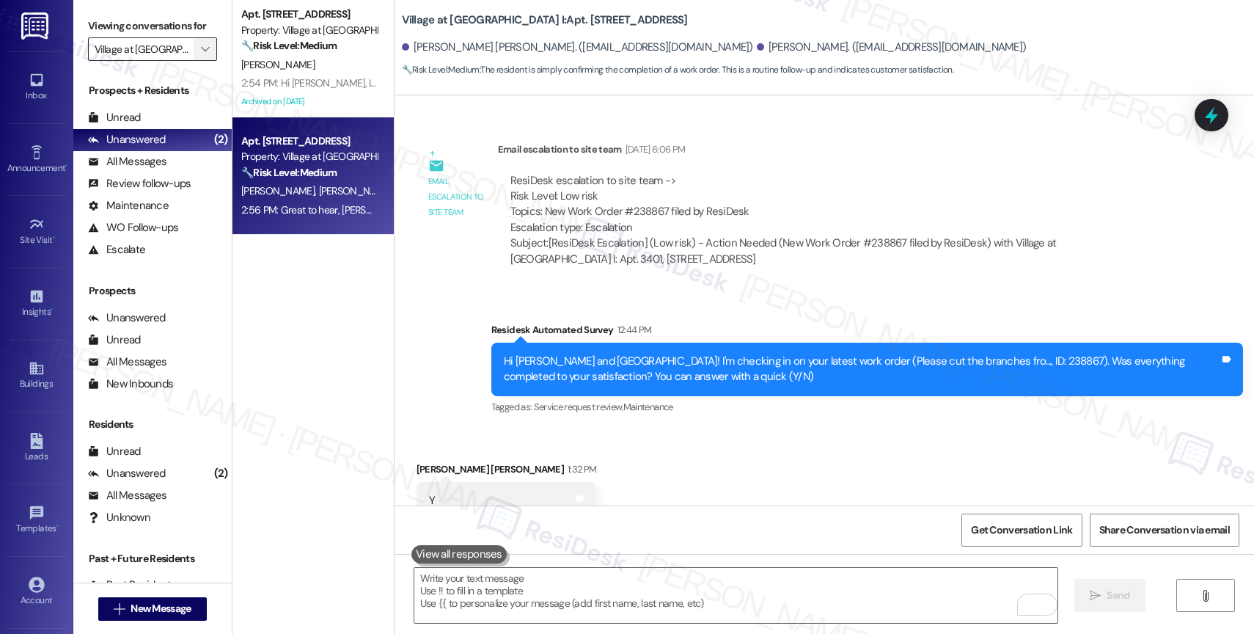
drag, startPoint x: 192, startPoint y: 65, endPoint x: 198, endPoint y: 73, distance: 10.0
click at [201, 55] on icon "" at bounding box center [205, 49] width 8 height 12
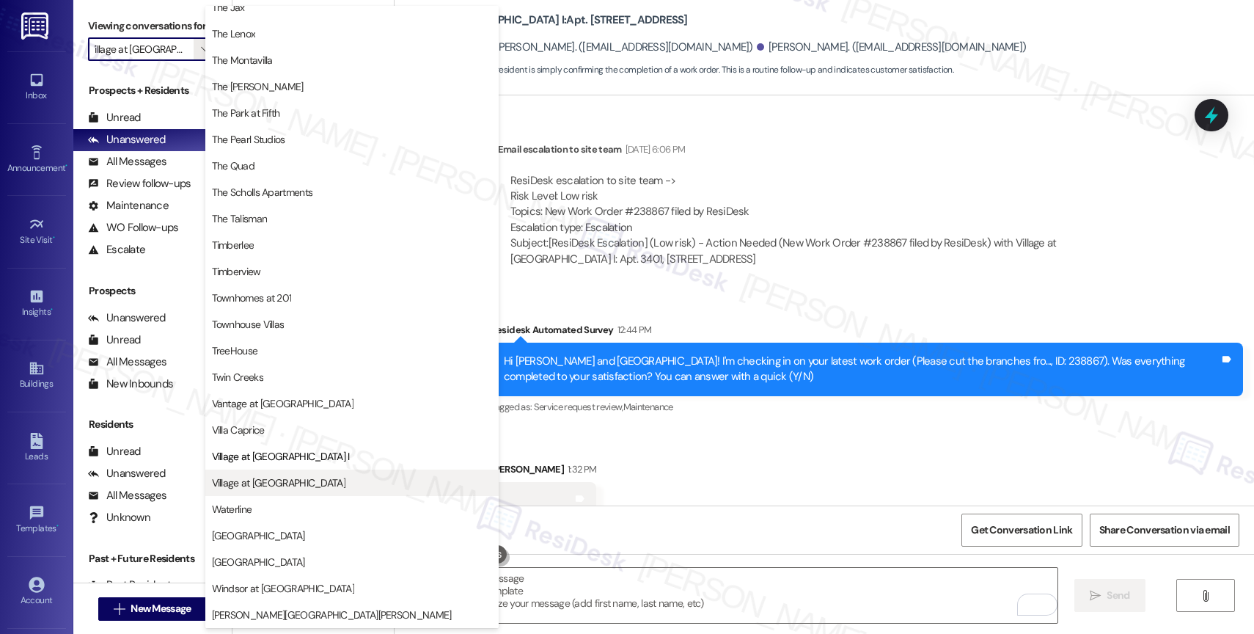
scroll to position [2634, 0]
click at [308, 488] on span "Village at [GEOGRAPHIC_DATA]" at bounding box center [352, 482] width 280 height 15
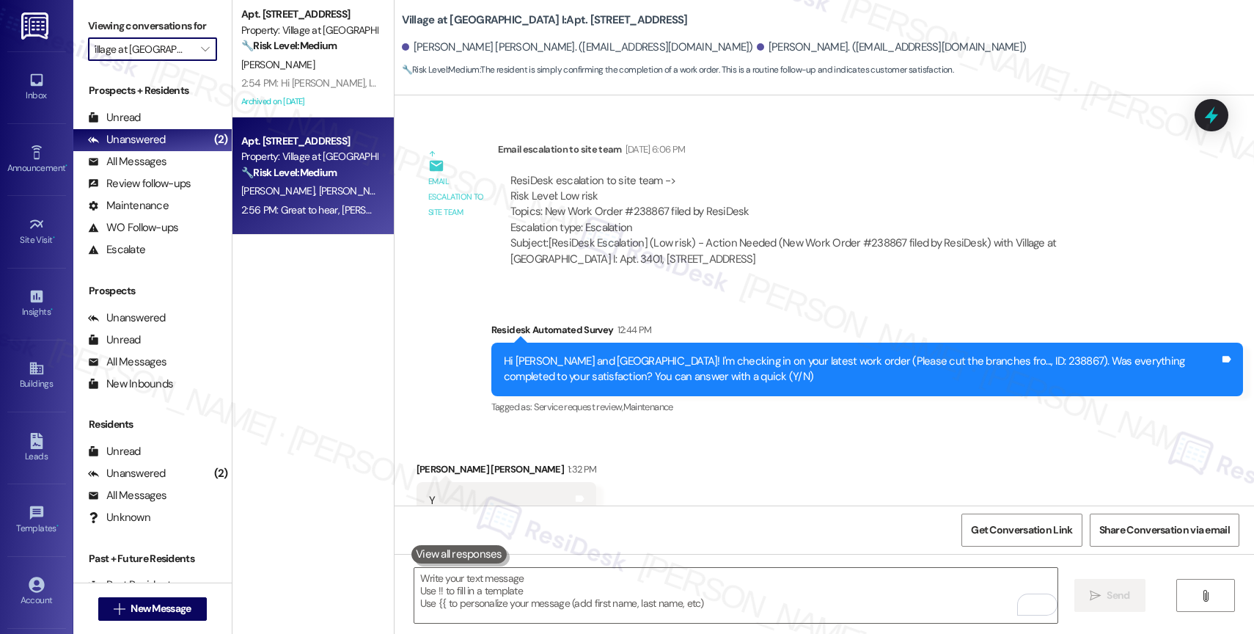
type input "Village at [GEOGRAPHIC_DATA]"
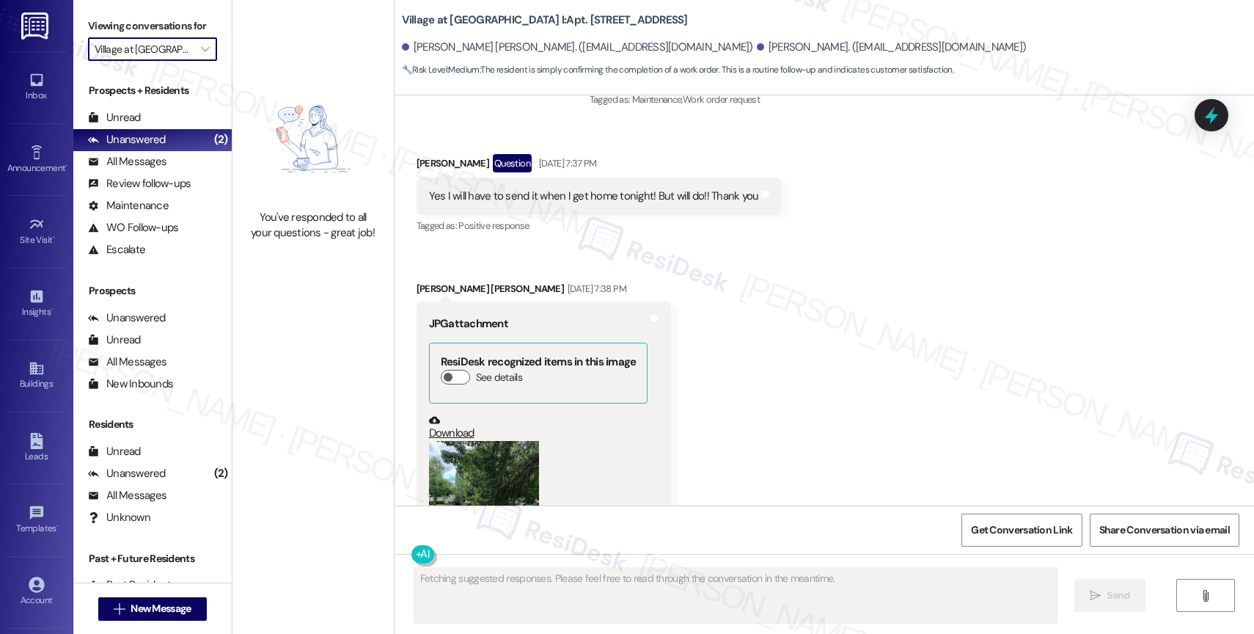
scroll to position [7120, 0]
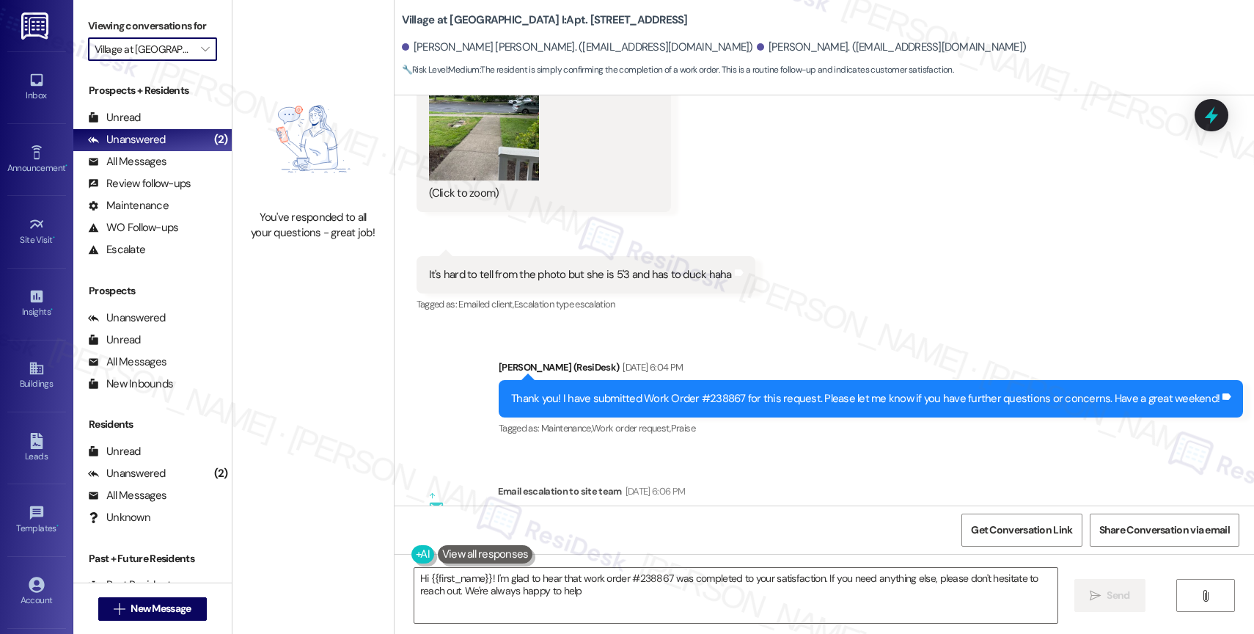
type textarea "Hi {{first_name}}! I'm glad to hear that work order #238867 was completed to yo…"
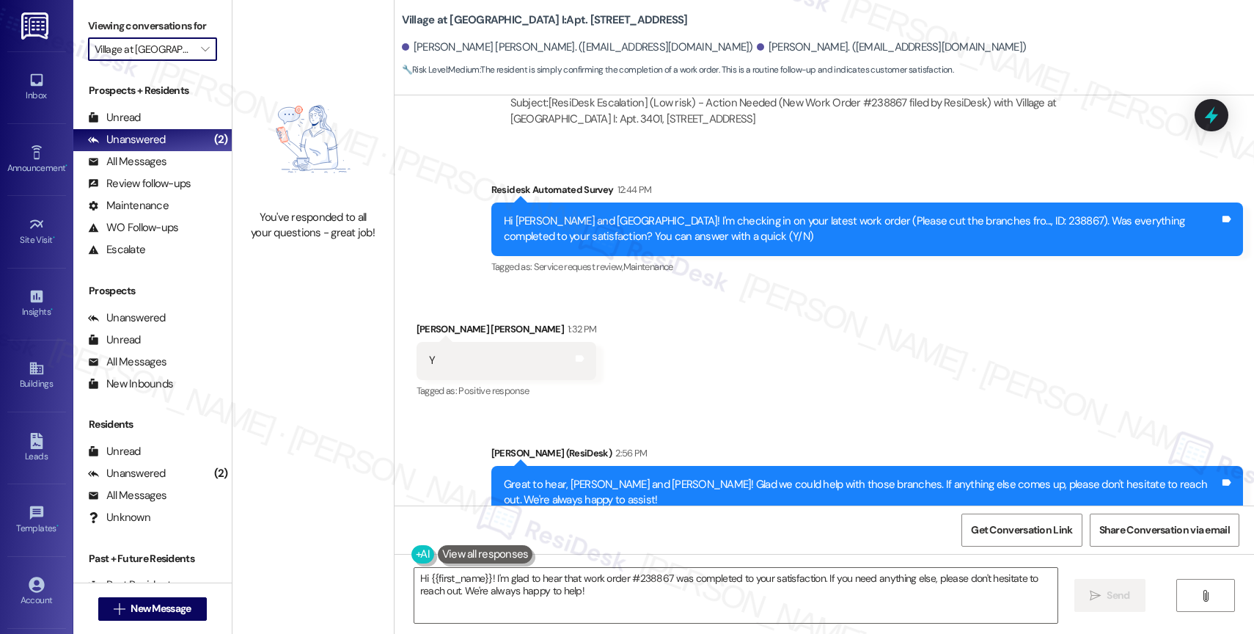
click at [670, 288] on div "Received via SMS [PERSON_NAME] [PERSON_NAME] 1:32 PM Y Tags and notes Tagged as…" at bounding box center [823, 350] width 859 height 124
click at [201, 55] on icon "" at bounding box center [205, 49] width 8 height 12
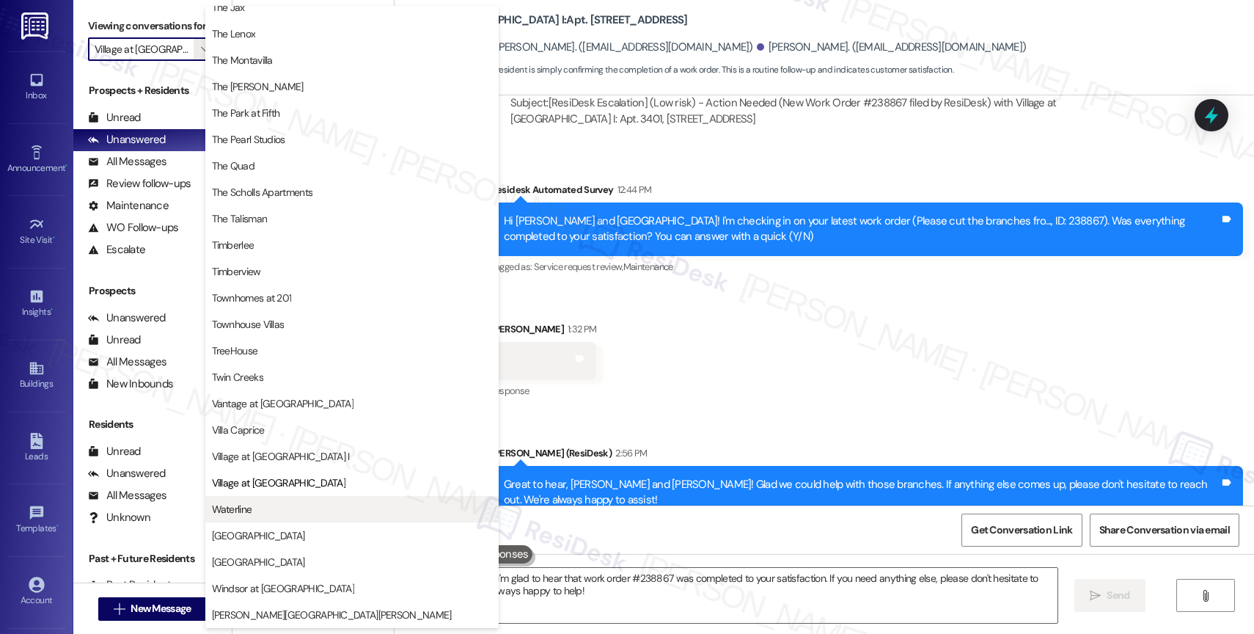
scroll to position [2661, 0]
click at [301, 510] on span "Waterline" at bounding box center [352, 509] width 280 height 15
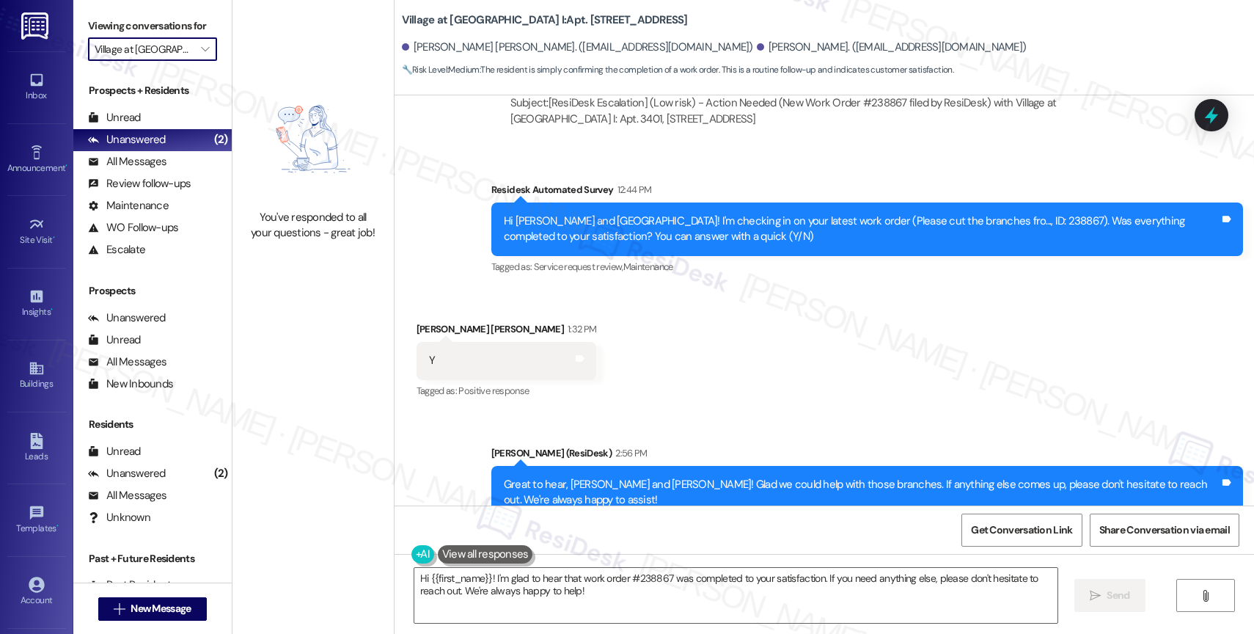
type input "Waterline"
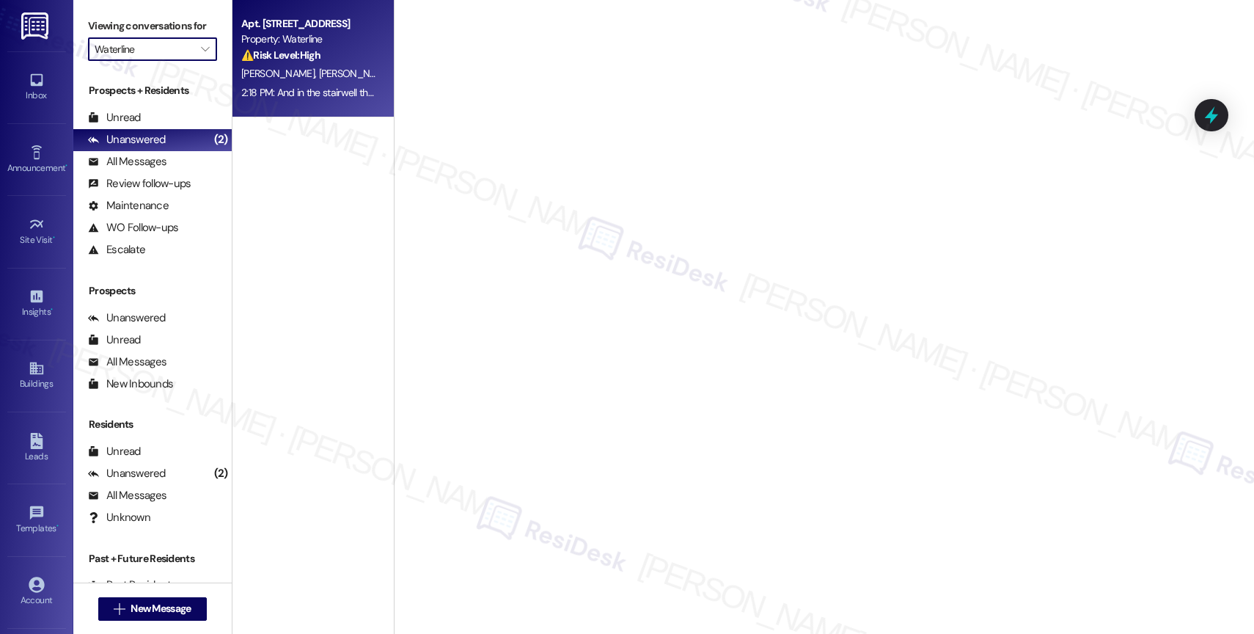
click at [301, 44] on div "Property: Waterline" at bounding box center [309, 39] width 136 height 15
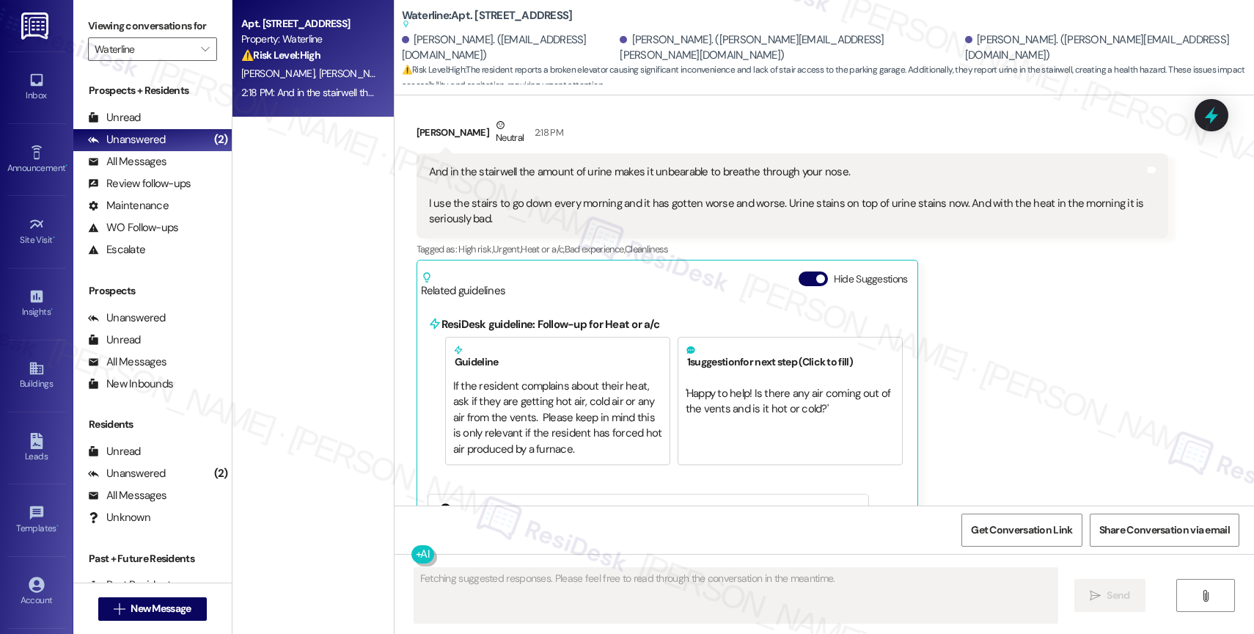
scroll to position [4140, 0]
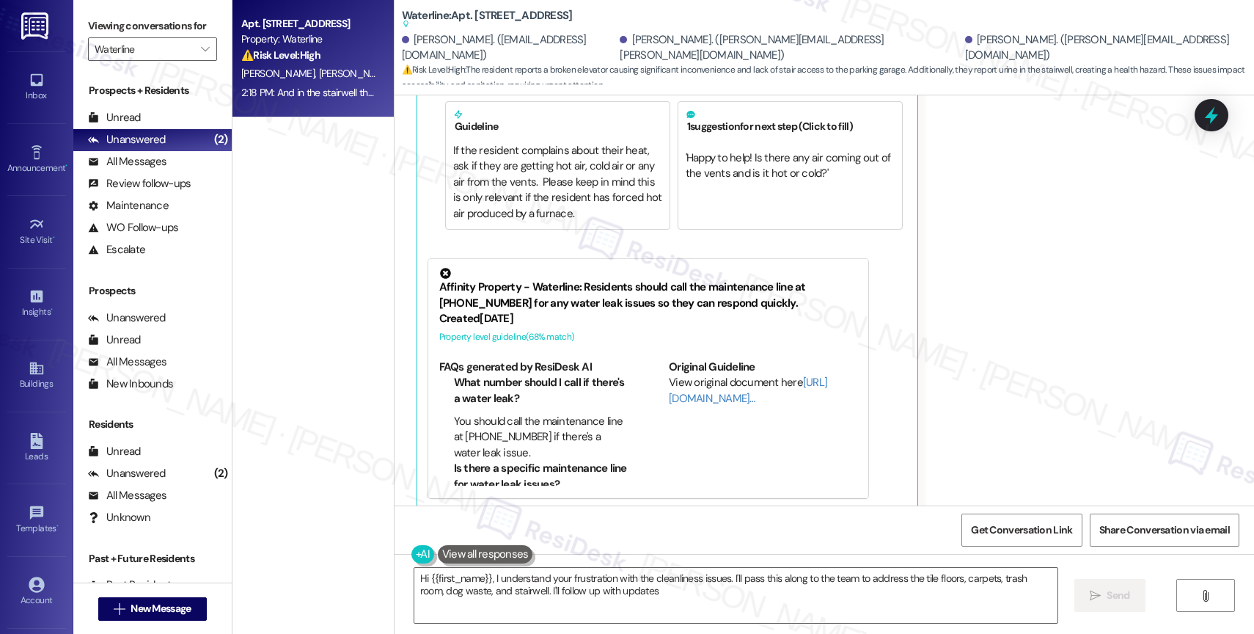
type textarea "Hi {{first_name}}, I understand your frustration with the cleanliness issues. I…"
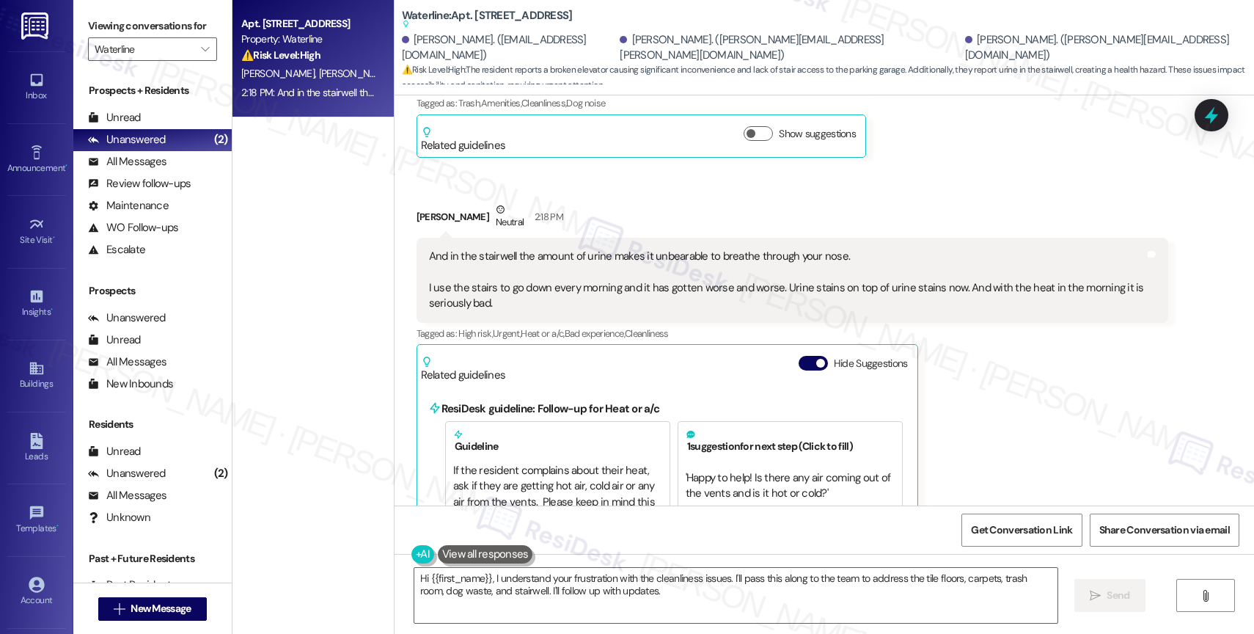
click at [816, 359] on span "button" at bounding box center [820, 363] width 9 height 9
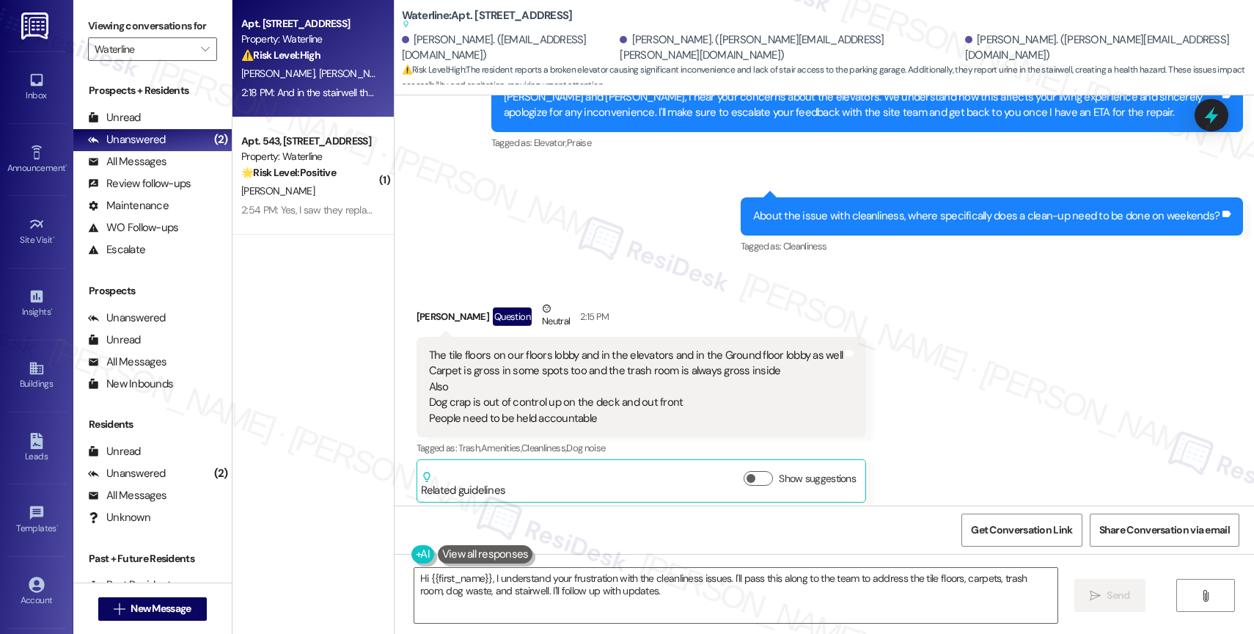
scroll to position [3700, 0]
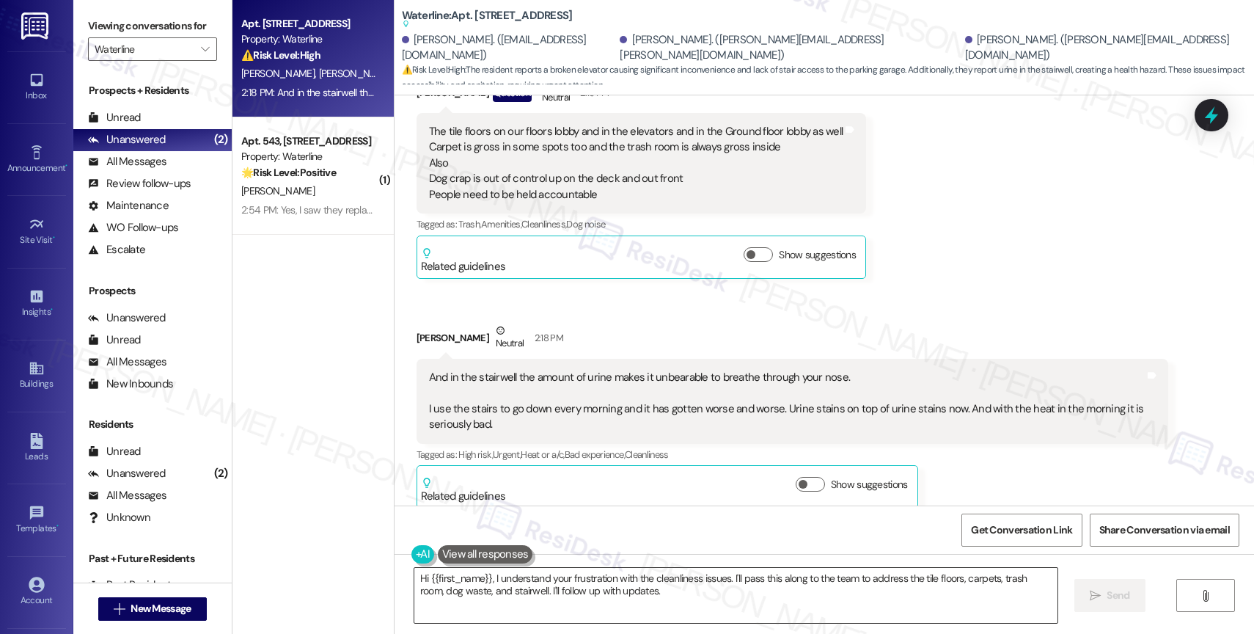
click at [554, 576] on textarea "Hi {{first_name}}, I understand your frustration with the cleanliness issues. I…" at bounding box center [735, 595] width 643 height 55
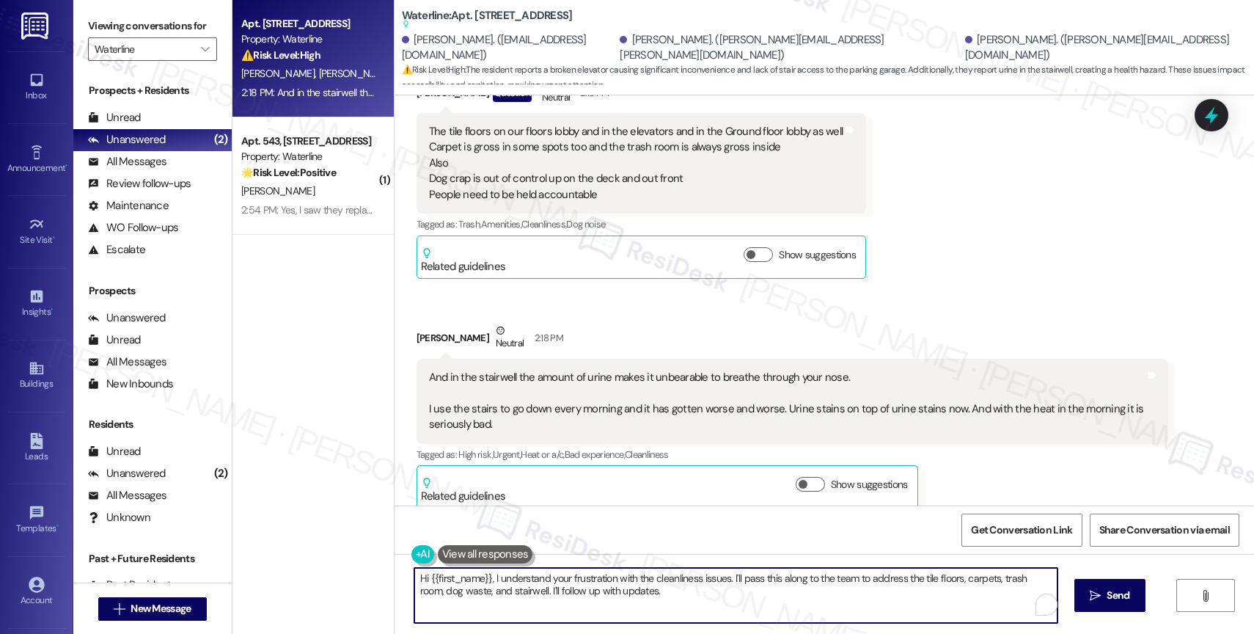
click at [554, 576] on textarea "Hi {{first_name}}, I understand your frustration with the cleanliness issues. I…" at bounding box center [735, 595] width 643 height 55
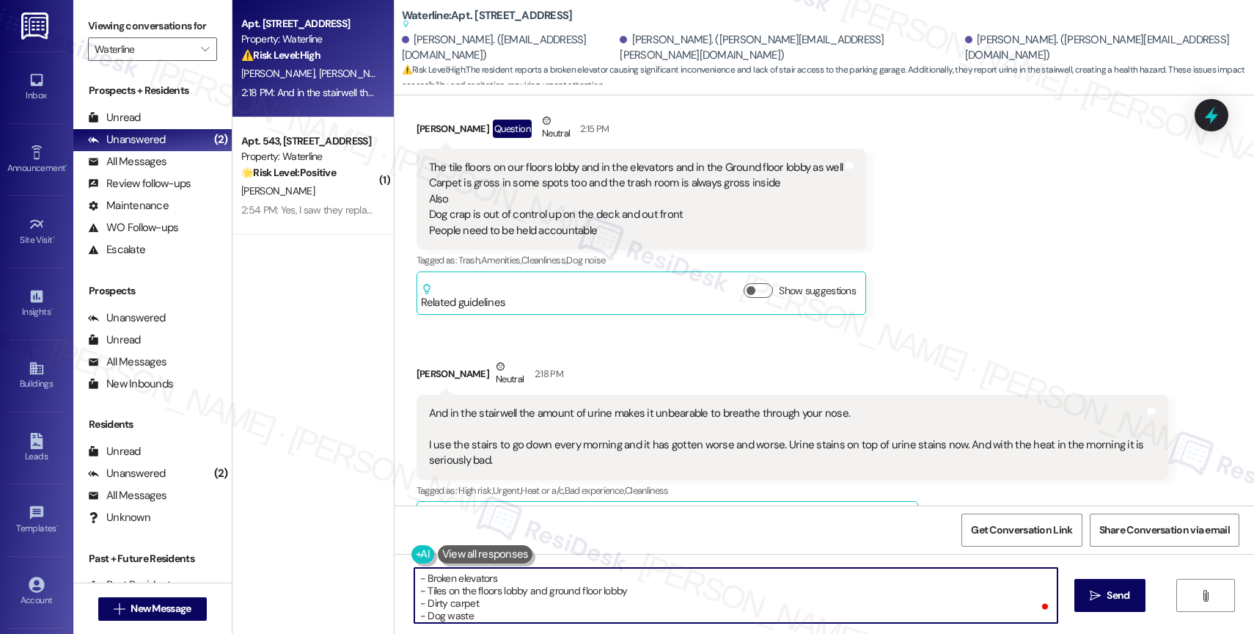
scroll to position [12, 0]
click at [482, 607] on textarea "- Broken elevators - Tiles on the floors lobby and ground floor lobby - Dirty c…" at bounding box center [735, 595] width 643 height 55
click at [599, 553] on span "and" at bounding box center [589, 557] width 20 height 12
click at [460, 602] on textarea "- Broken elevators - Tiles on the floors lobby and ground floor lobby - Dirty c…" at bounding box center [735, 595] width 643 height 55
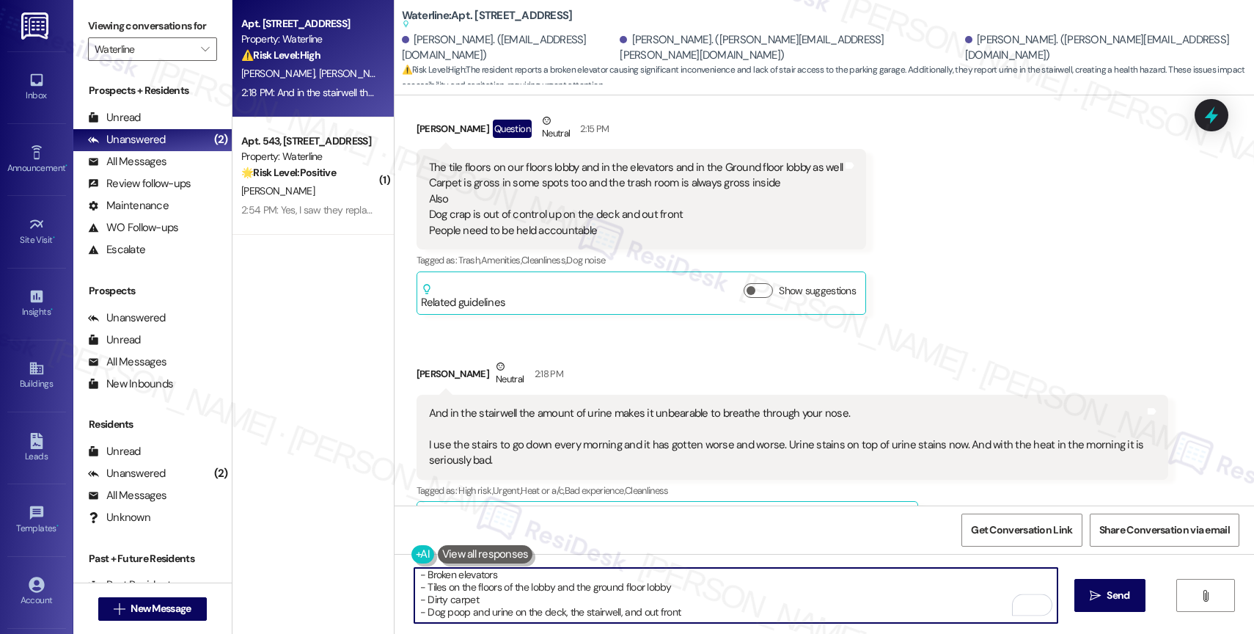
click at [515, 617] on textarea "- Broken elevators - Tiles on the floors of the lobby and the ground floor lobb…" at bounding box center [735, 595] width 643 height 55
type textarea "- Broken elevators - Tiles on the floors of the lobby and the ground floor lobb…"
drag, startPoint x: 692, startPoint y: 615, endPoint x: 402, endPoint y: 578, distance: 292.8
click at [401, 578] on div "- Broken elevators - Tiles on the floors of the lobby and the ground floor lobb…" at bounding box center [823, 609] width 859 height 110
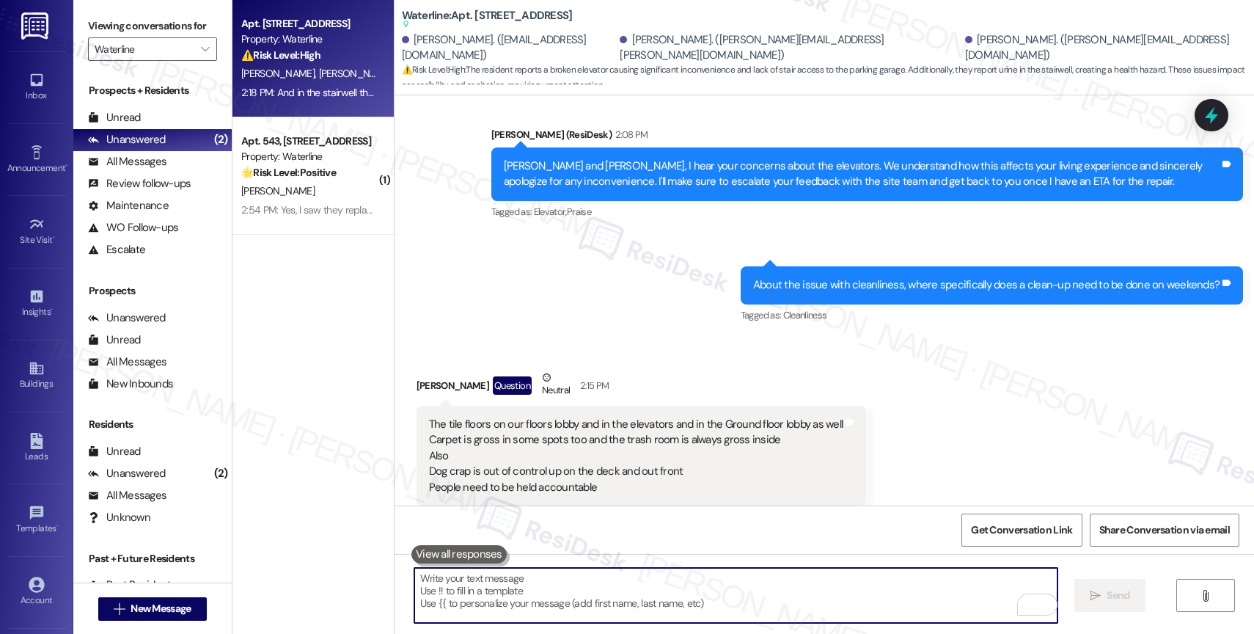
scroll to position [3407, 0]
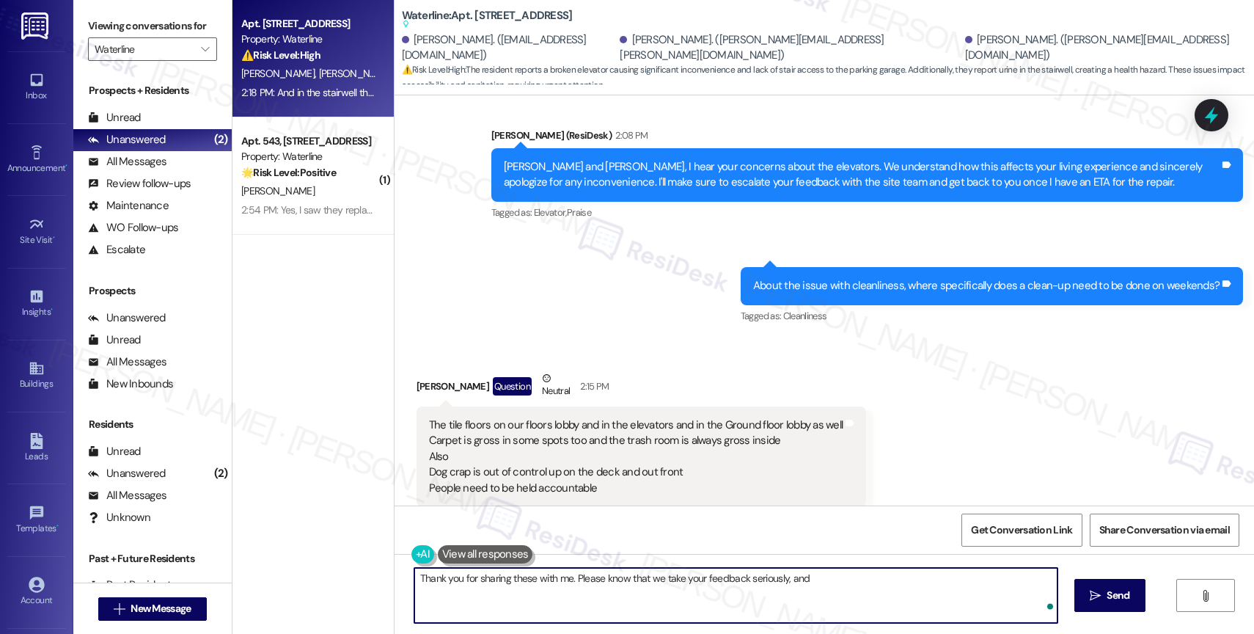
type textarea "Thank you for sharing these with me. Please know that we take your feedback ser…"
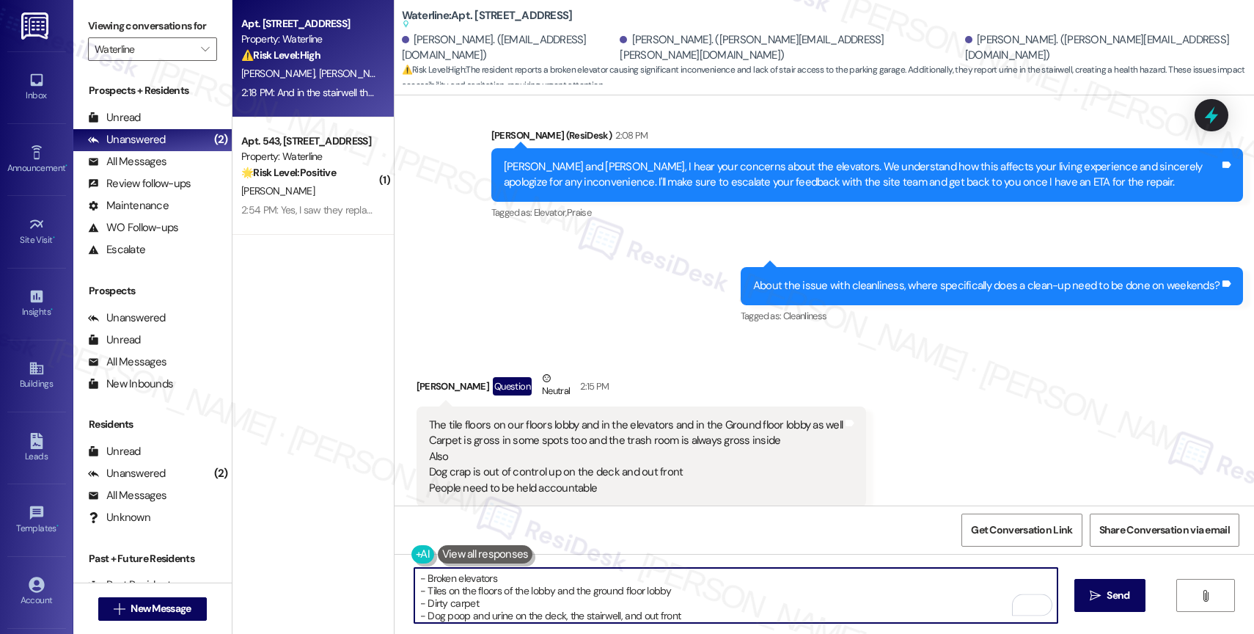
click at [416, 590] on textarea "Thank you for sharing these with me. Please know that we take your feedback ser…" at bounding box center [735, 595] width 643 height 55
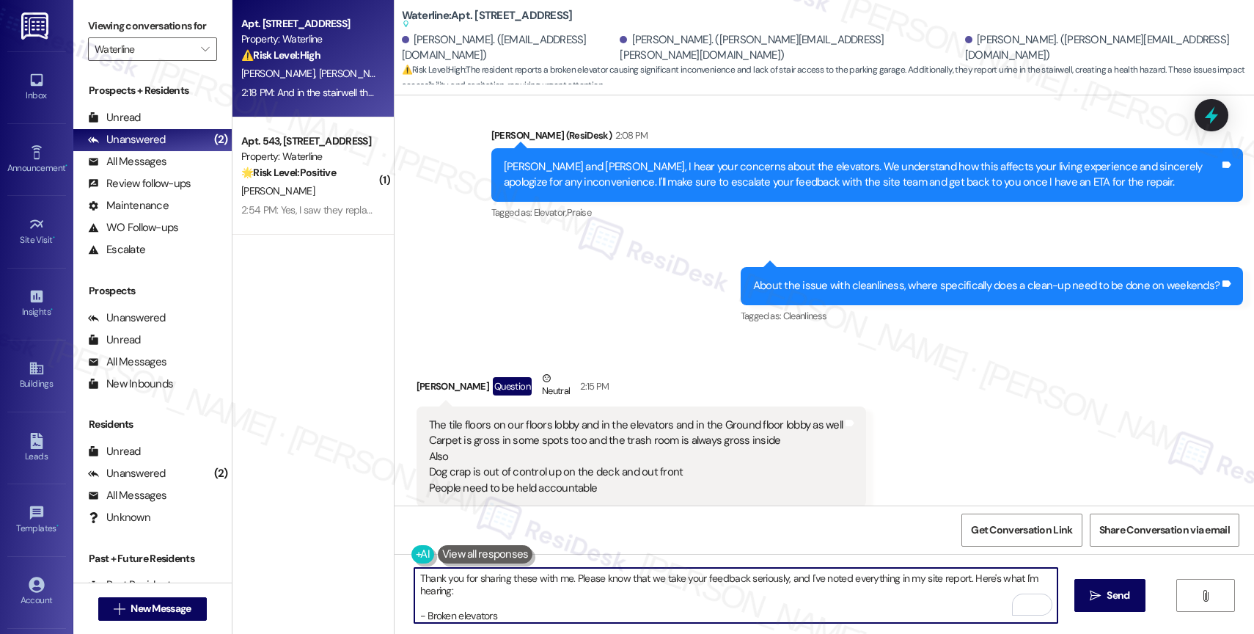
scroll to position [0, 0]
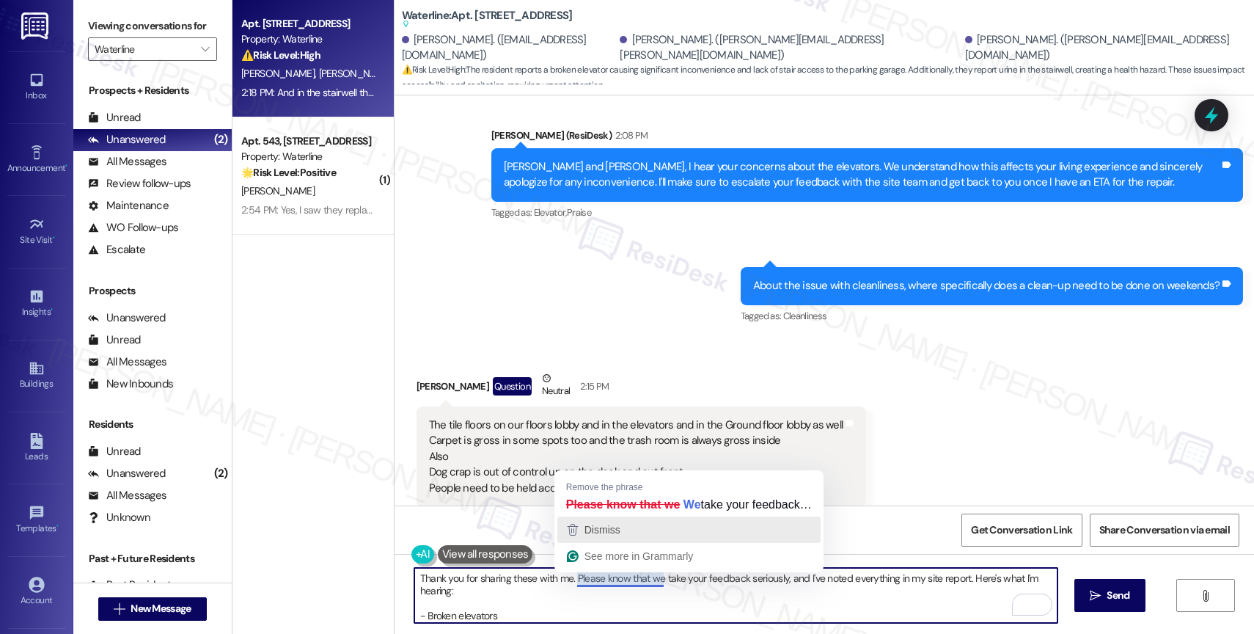
click at [627, 527] on div "Dismiss" at bounding box center [689, 529] width 250 height 22
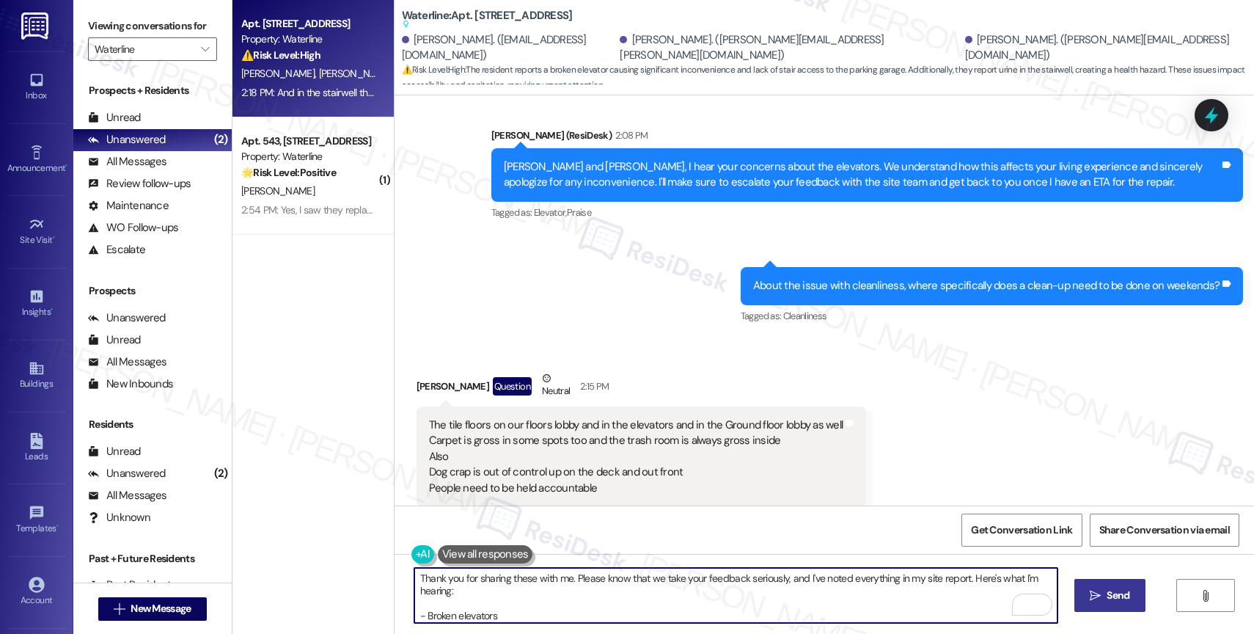
click at [1103, 593] on span "Send" at bounding box center [1117, 594] width 29 height 15
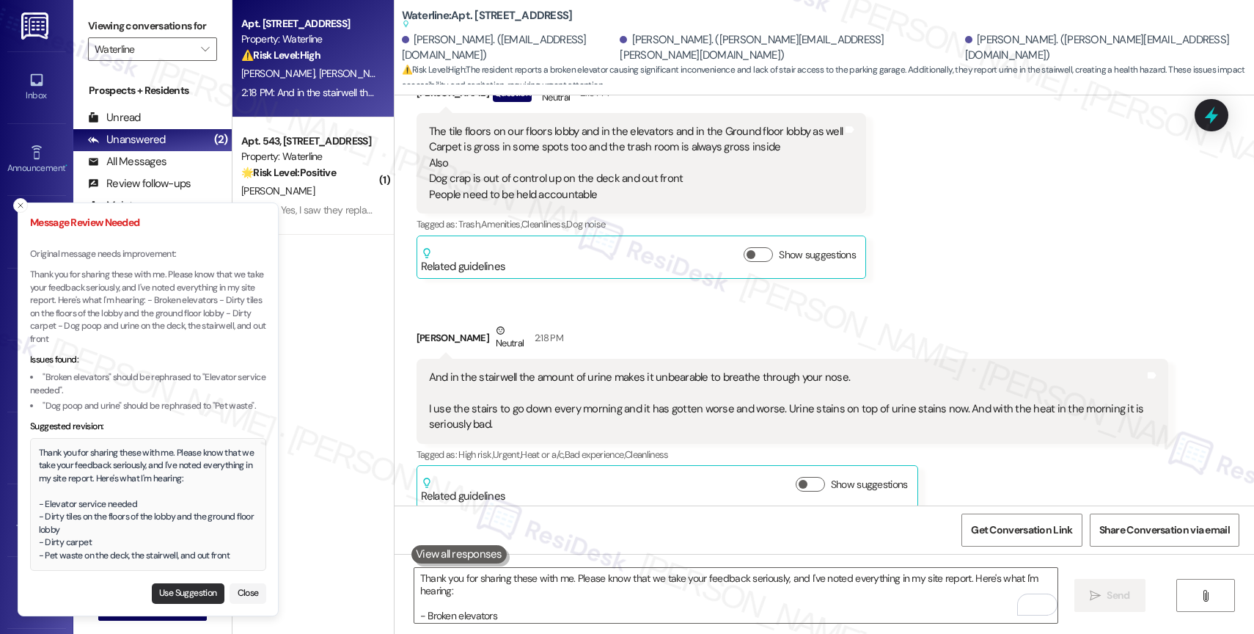
click at [185, 595] on button "Use Suggestion" at bounding box center [188, 593] width 73 height 21
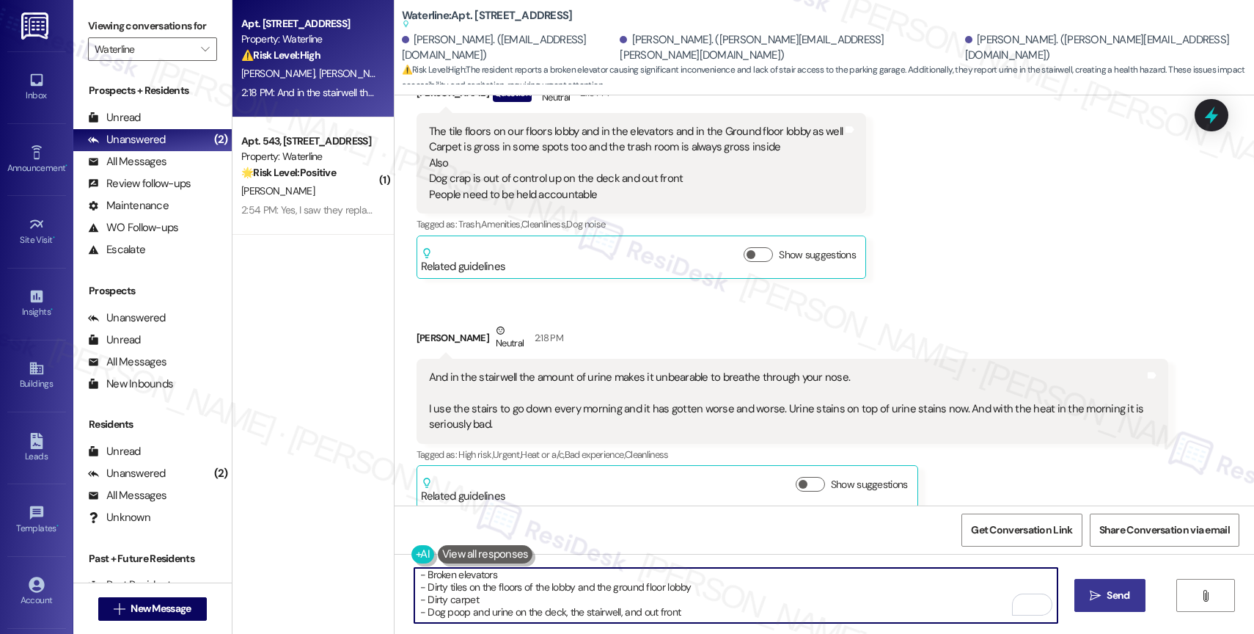
click at [693, 613] on textarea "Thank you for sharing these with me. Please know that we take your feedback ser…" at bounding box center [735, 595] width 643 height 55
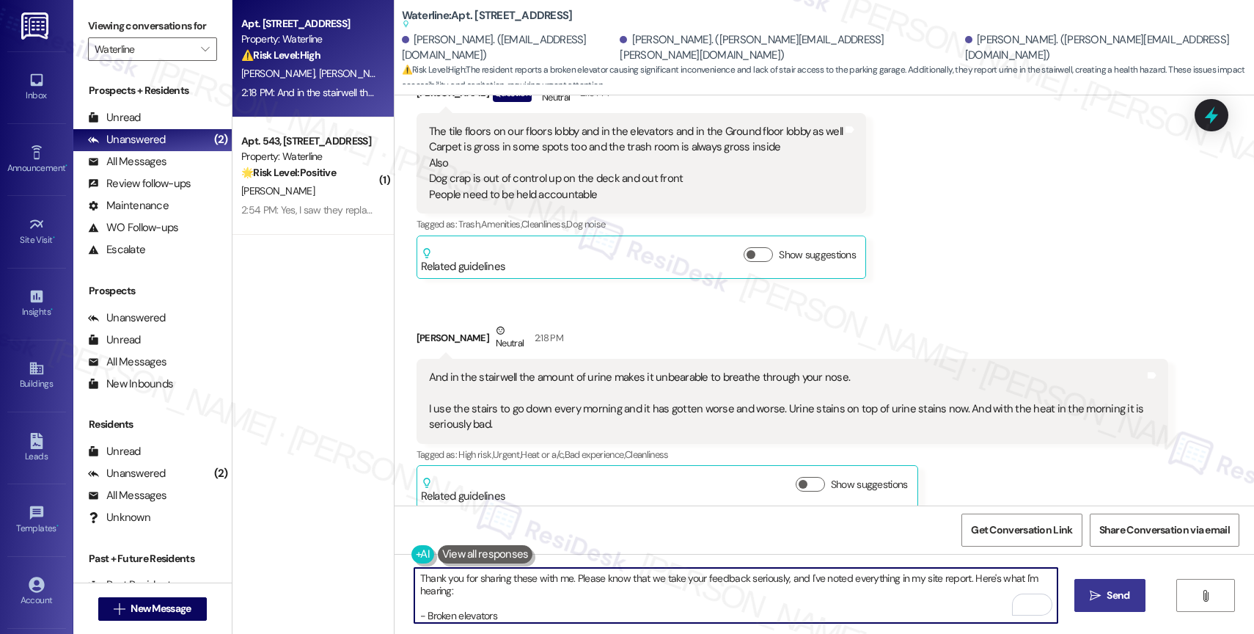
type textarea "Thank you for sharing these with me. Please know that we take your feedback ser…"
drag, startPoint x: 706, startPoint y: 609, endPoint x: 721, endPoint y: 604, distance: 16.0
click at [706, 609] on textarea "Thank you for sharing these with me. Please know that we take your feedback ser…" at bounding box center [735, 595] width 643 height 55
click at [1107, 599] on span "Send" at bounding box center [1117, 594] width 23 height 15
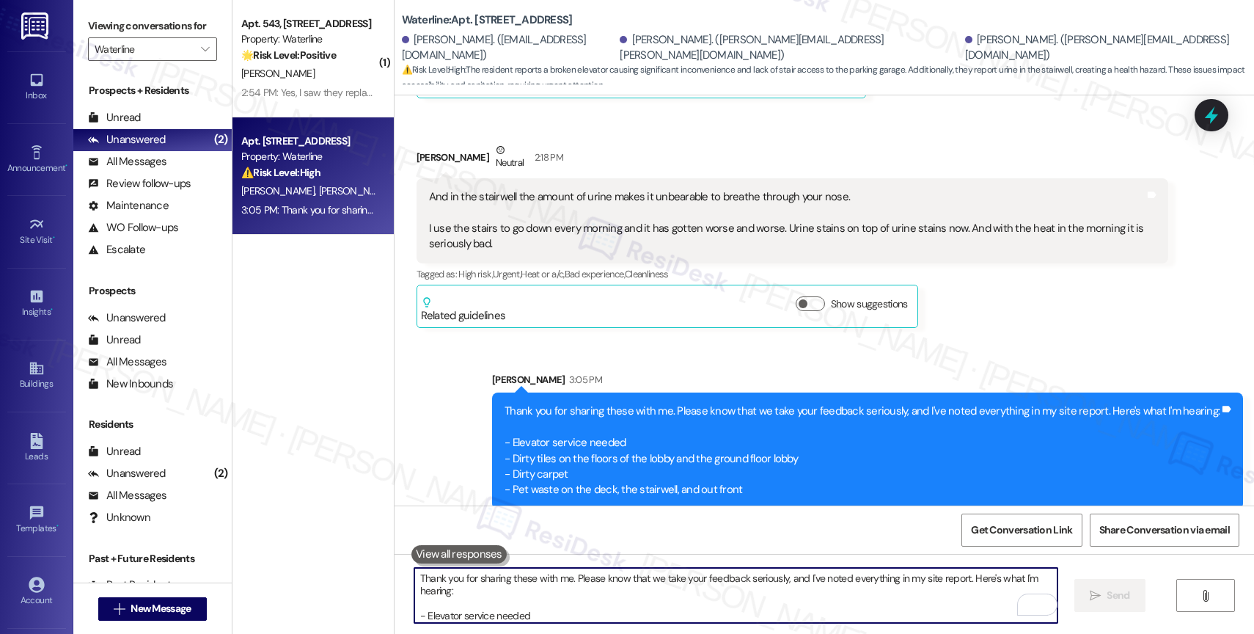
click at [526, 586] on textarea "Thank you for sharing these with me. Please know that we take your feedback ser…" at bounding box center [735, 595] width 643 height 55
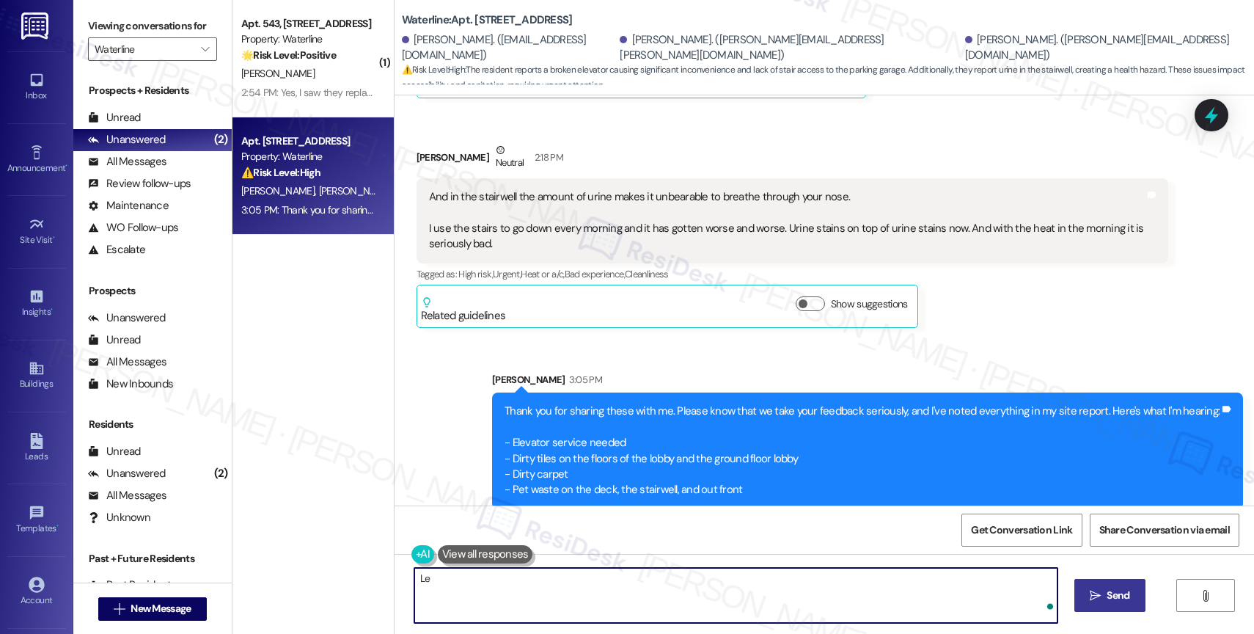
type textarea "L"
drag, startPoint x: 464, startPoint y: 577, endPoint x: 329, endPoint y: 570, distance: 135.1
click at [331, 570] on div "( 1 ) Apt. 543, [STREET_ADDRESS] Property: Waterline 🌟 Risk Level: Positive The…" at bounding box center [742, 317] width 1021 height 634
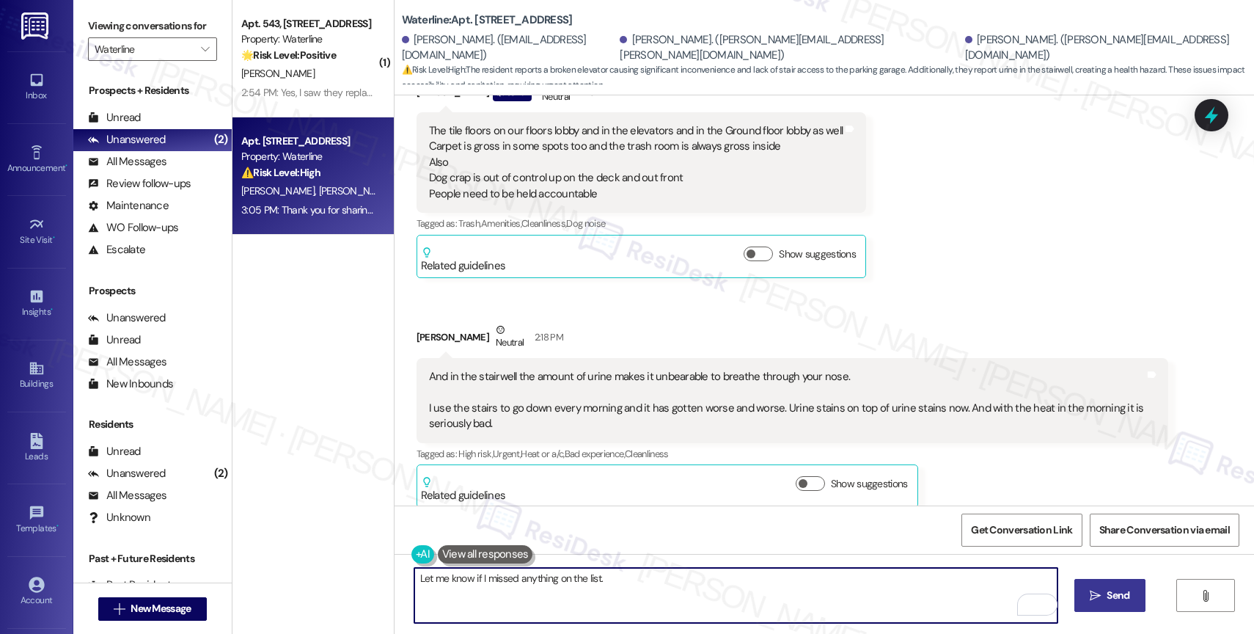
scroll to position [3880, 0]
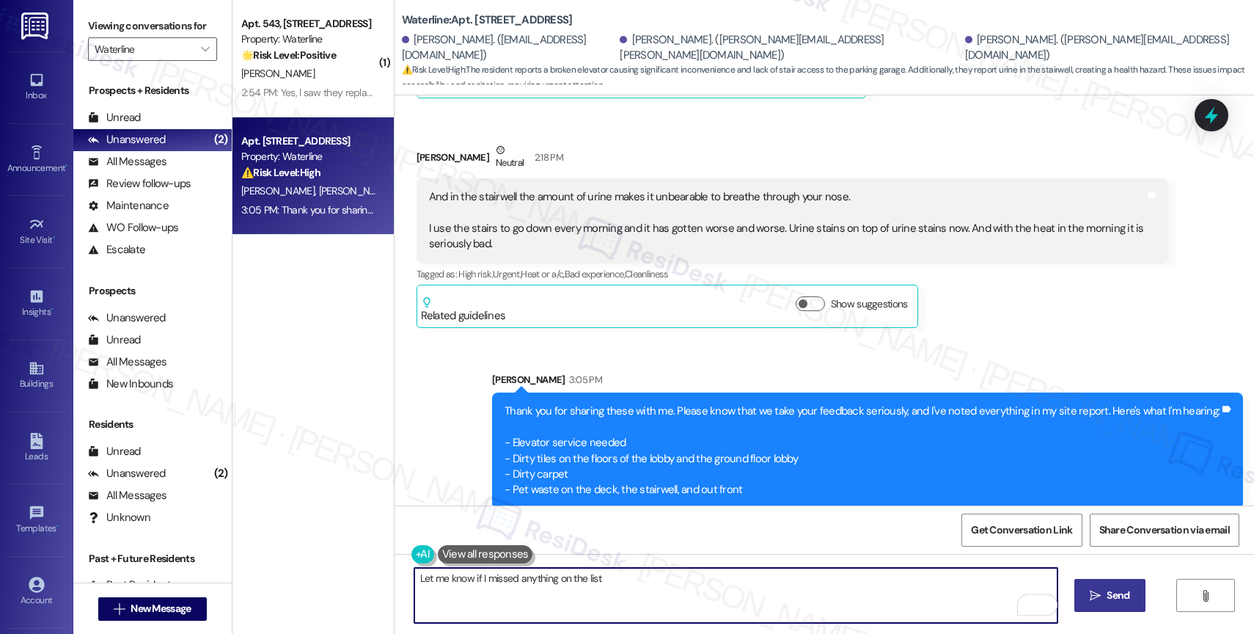
type textarea "Let me know if I missed anything on the list!"
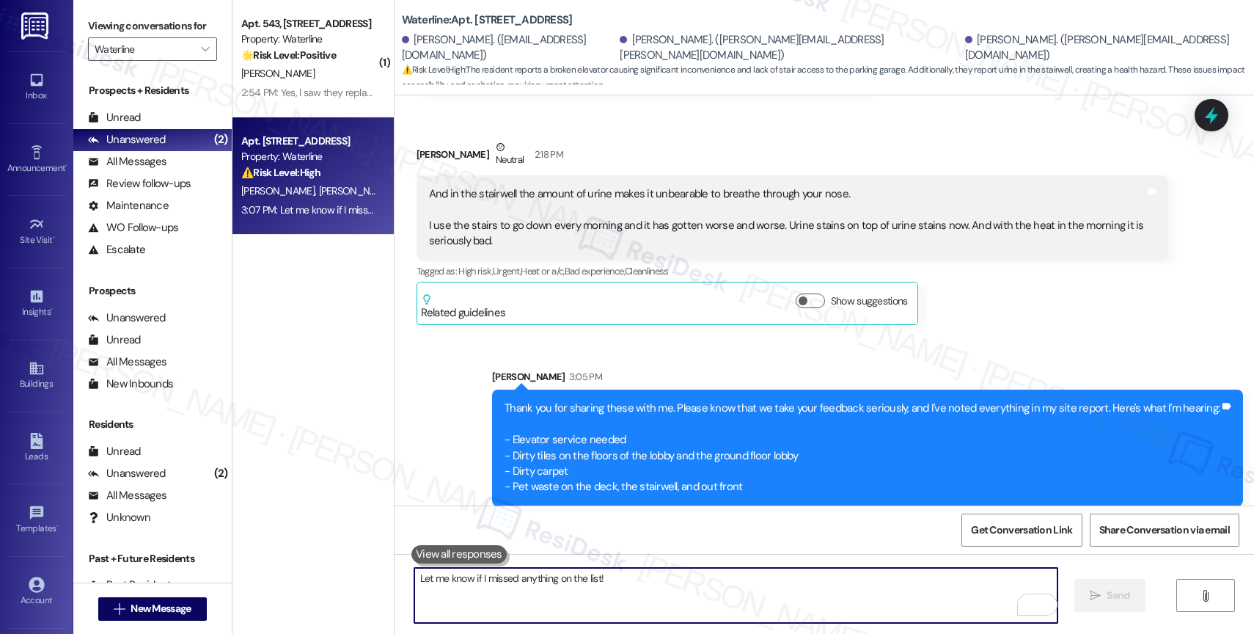
scroll to position [3983, 0]
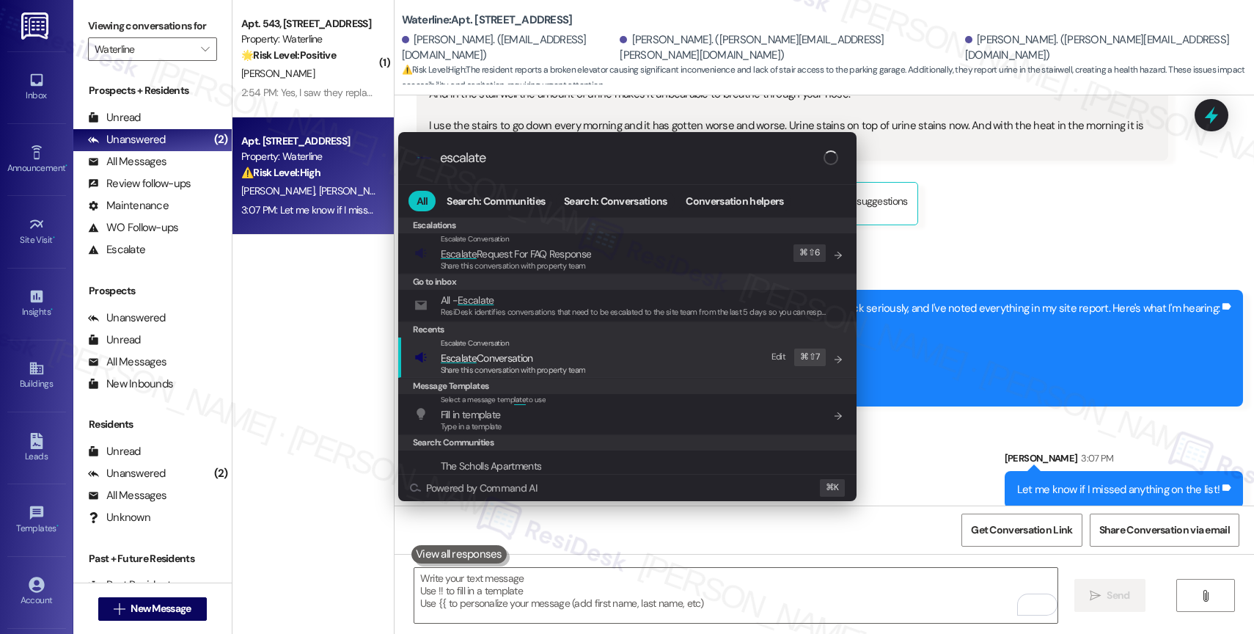
type input "escalate"
click at [494, 349] on div "Escalate Conversation Escalate Conversation Share this conversation with proper…" at bounding box center [513, 357] width 145 height 40
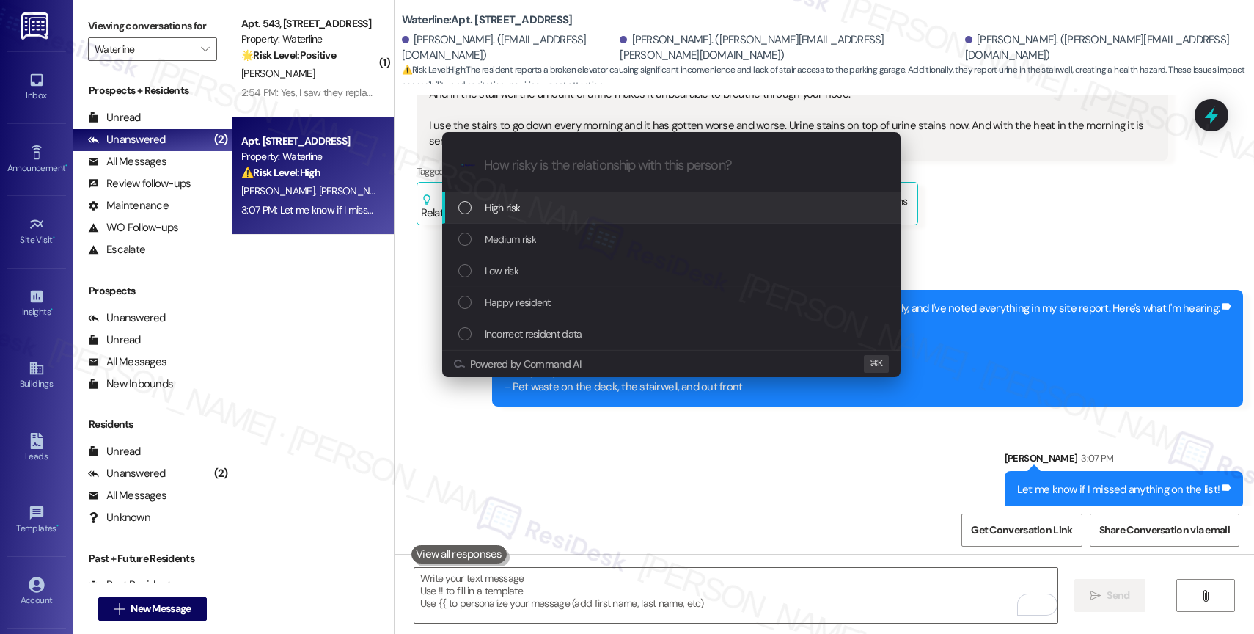
click at [528, 204] on div "High risk" at bounding box center [672, 207] width 429 height 16
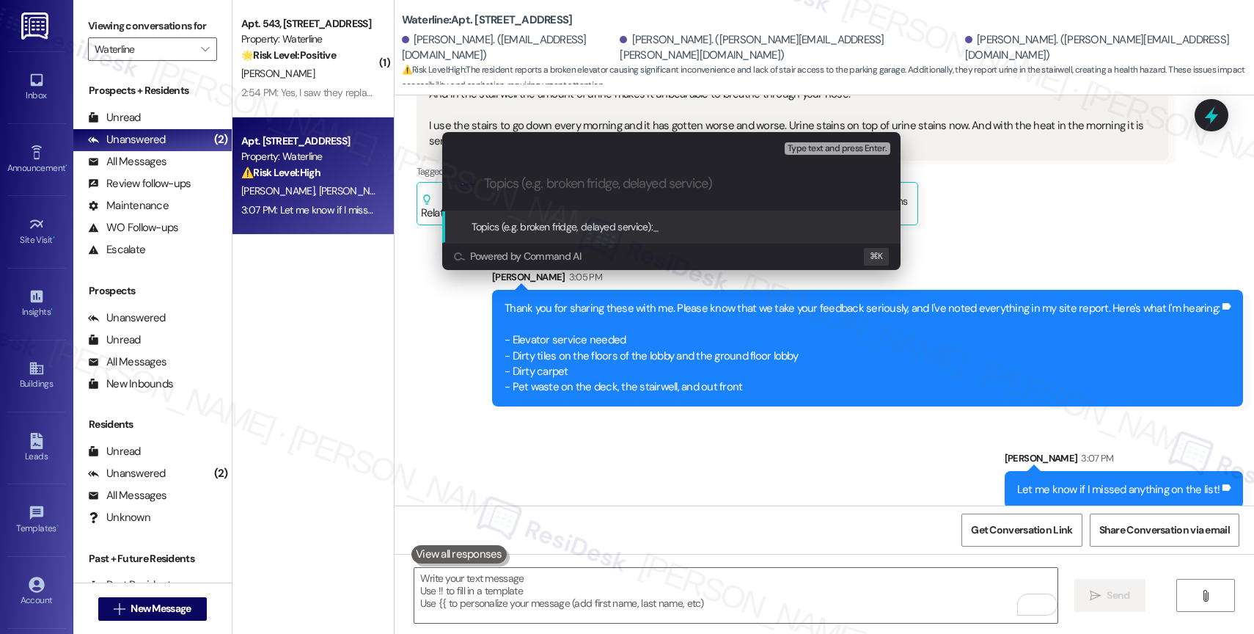
click at [518, 185] on input "Topics (e.g. broken fridge, delayed service)" at bounding box center [683, 183] width 398 height 15
type input "A"
type input "Resident Feedback - Areas of improvements"
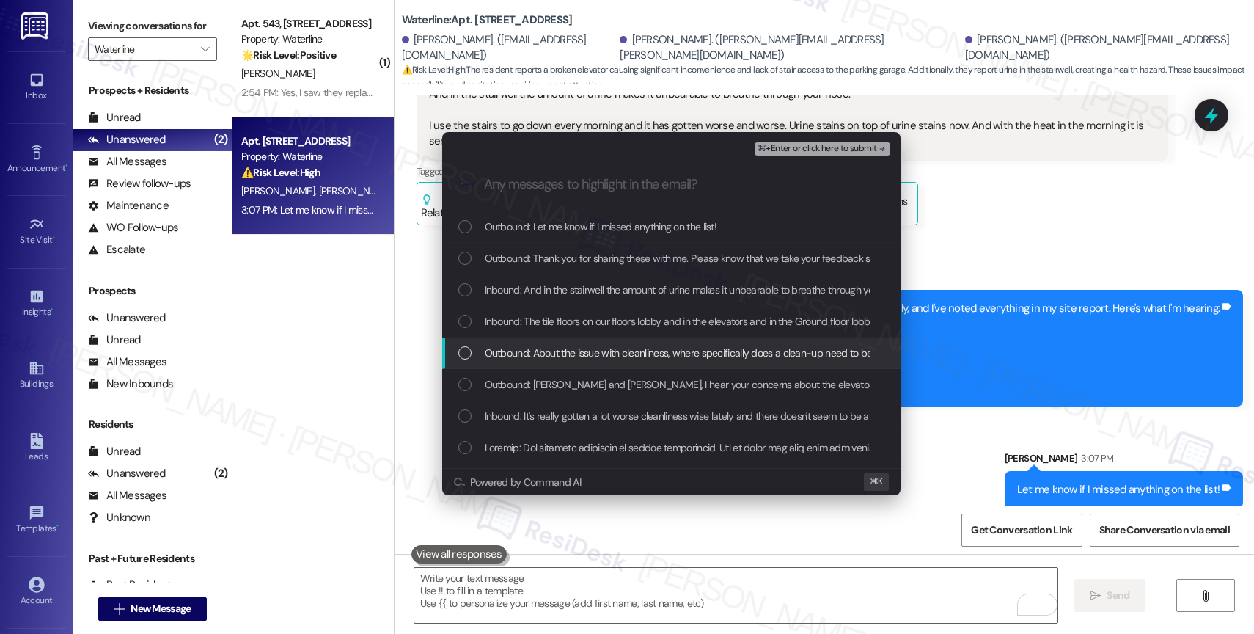
click at [980, 216] on div "Escalate Conversation High risk Resident Feedback - Areas of improvements Any m…" at bounding box center [627, 317] width 1254 height 634
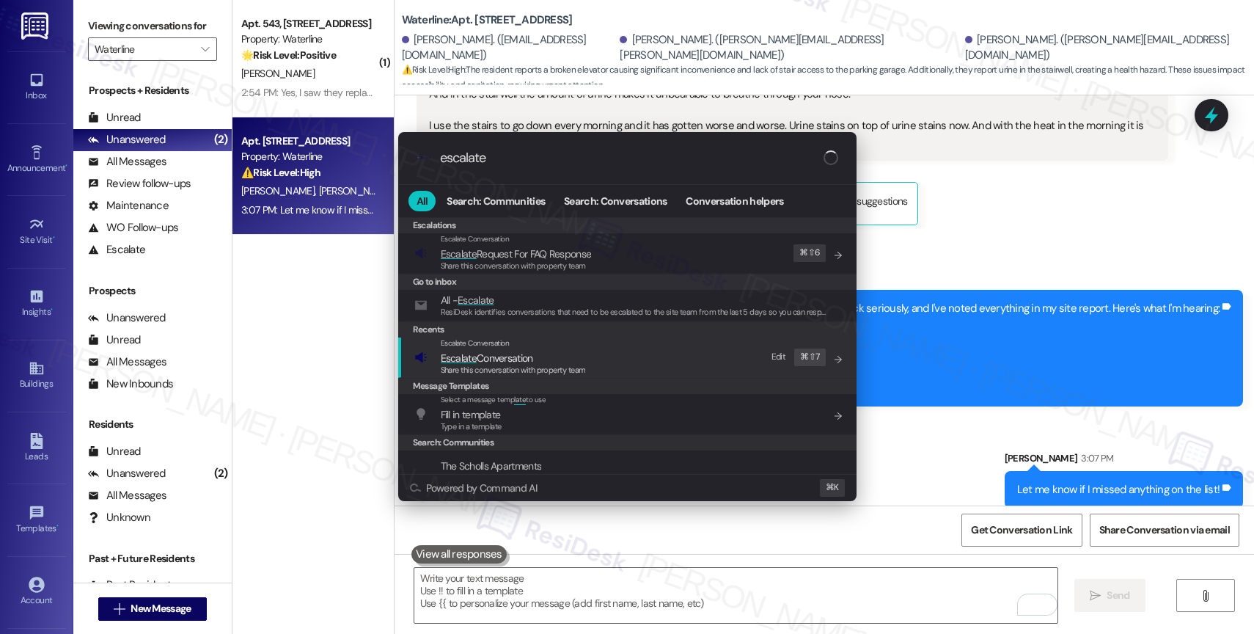
type input "escalate"
click at [500, 352] on span "Escalate Conversation" at bounding box center [487, 357] width 92 height 13
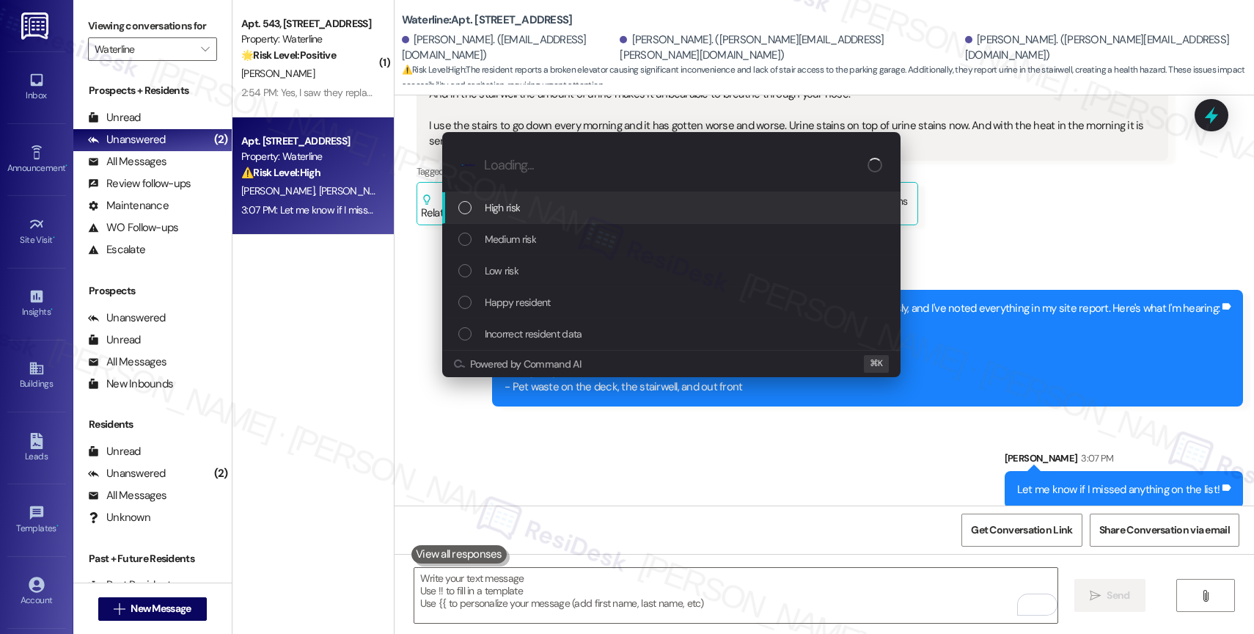
click at [514, 202] on span "High risk" at bounding box center [503, 207] width 36 height 16
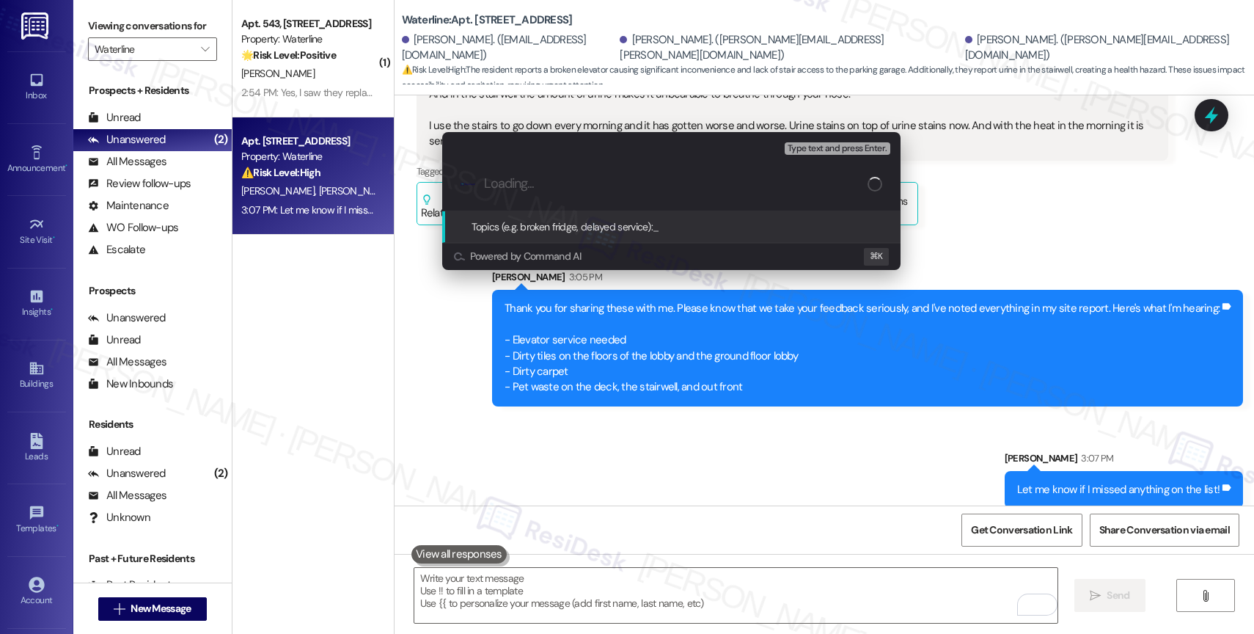
click at [509, 183] on input "Loading..." at bounding box center [675, 183] width 383 height 15
type input "Resident Feedback - Areas of improvement"
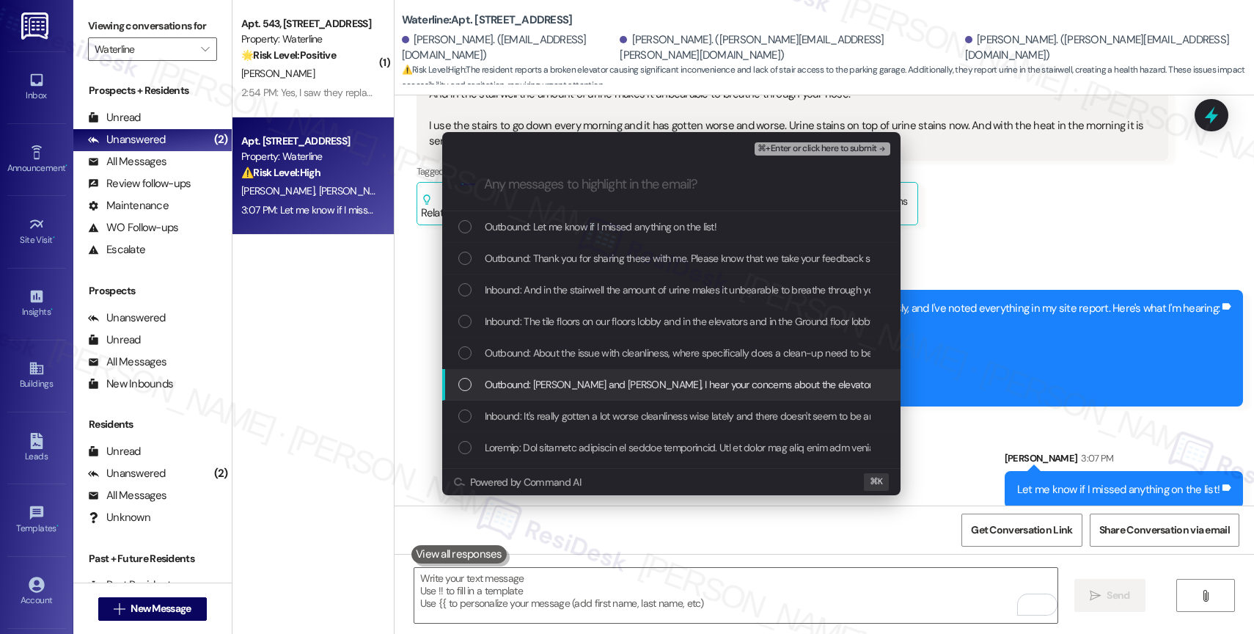
scroll to position [27, 0]
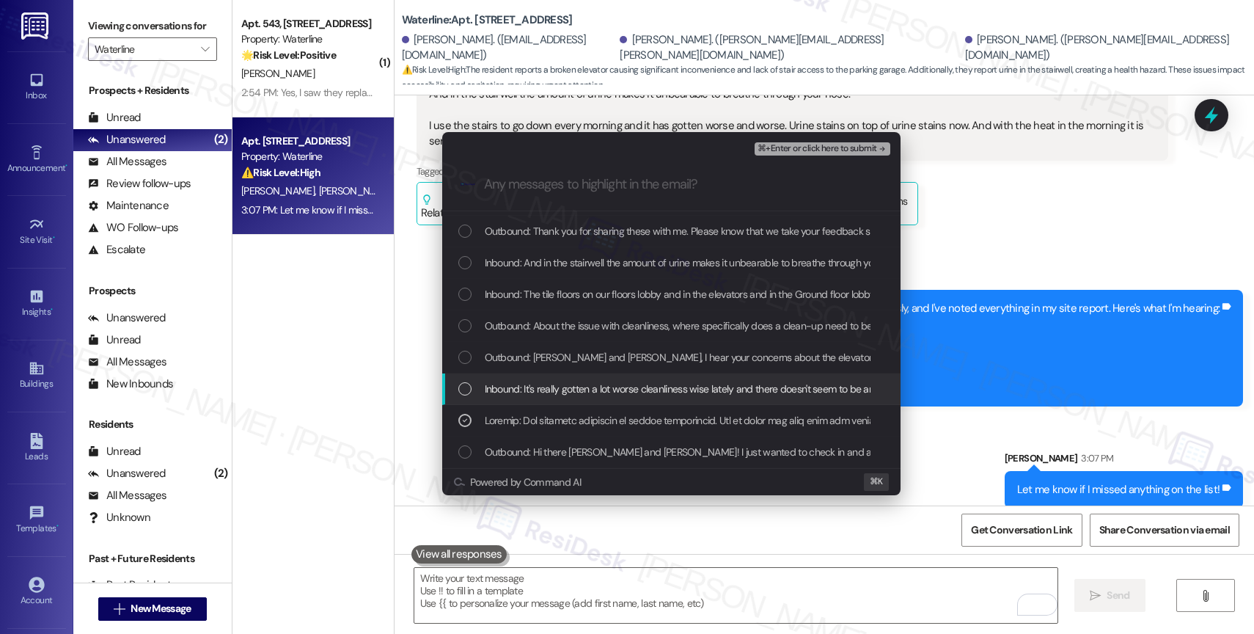
click at [584, 381] on span "Inbound: It's really gotten a lot worse cleanliness wise lately and there doesn…" at bounding box center [812, 389] width 655 height 16
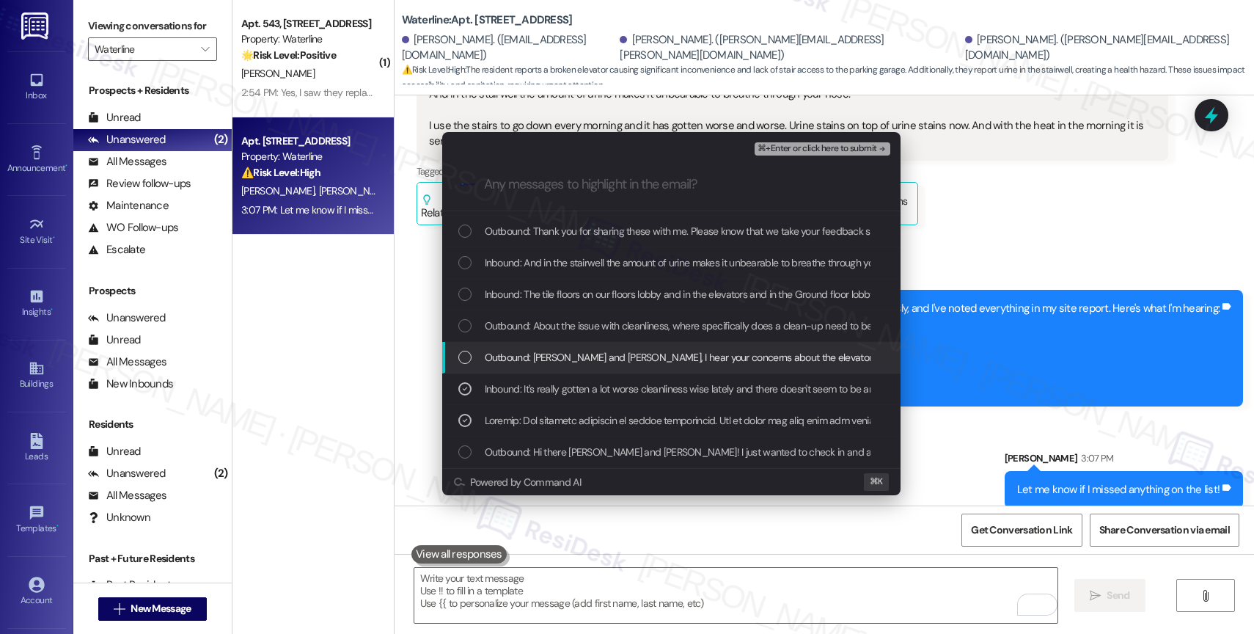
drag, startPoint x: 589, startPoint y: 367, endPoint x: 587, endPoint y: 330, distance: 36.7
click at [588, 359] on div "Outbound: Kirk, Dylan and Heidi, I hear your concerns about the elevators. We u…" at bounding box center [671, 358] width 458 height 32
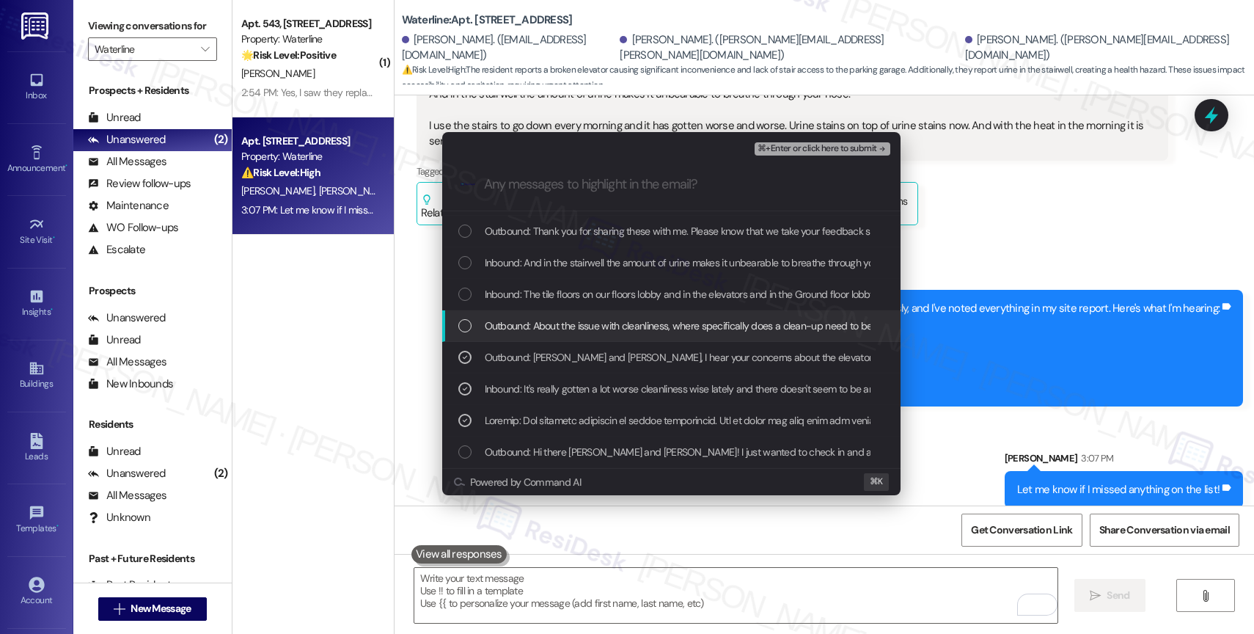
drag, startPoint x: 587, startPoint y: 330, endPoint x: 590, endPoint y: 301, distance: 28.8
click at [587, 330] on span "Outbound: About the issue with cleanliness, where specifically does a clean-up …" at bounding box center [723, 325] width 476 height 16
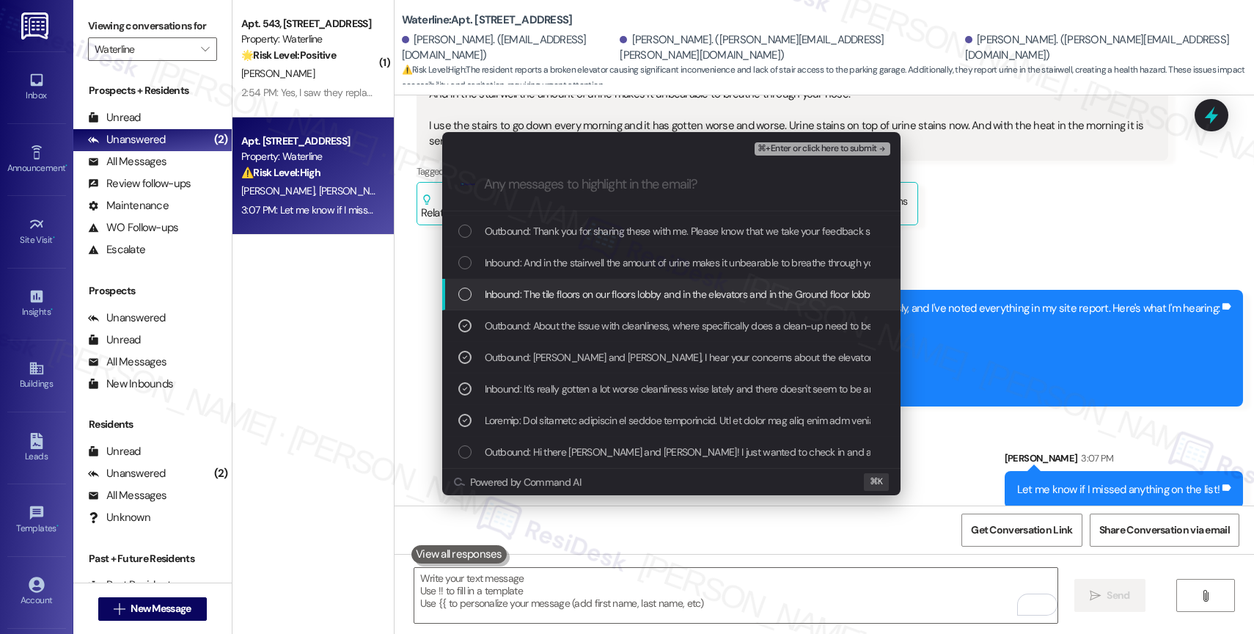
click at [591, 301] on span "Inbound: The tile floors on our floors lobby and in the elevators and in the Gr…" at bounding box center [1064, 294] width 1158 height 16
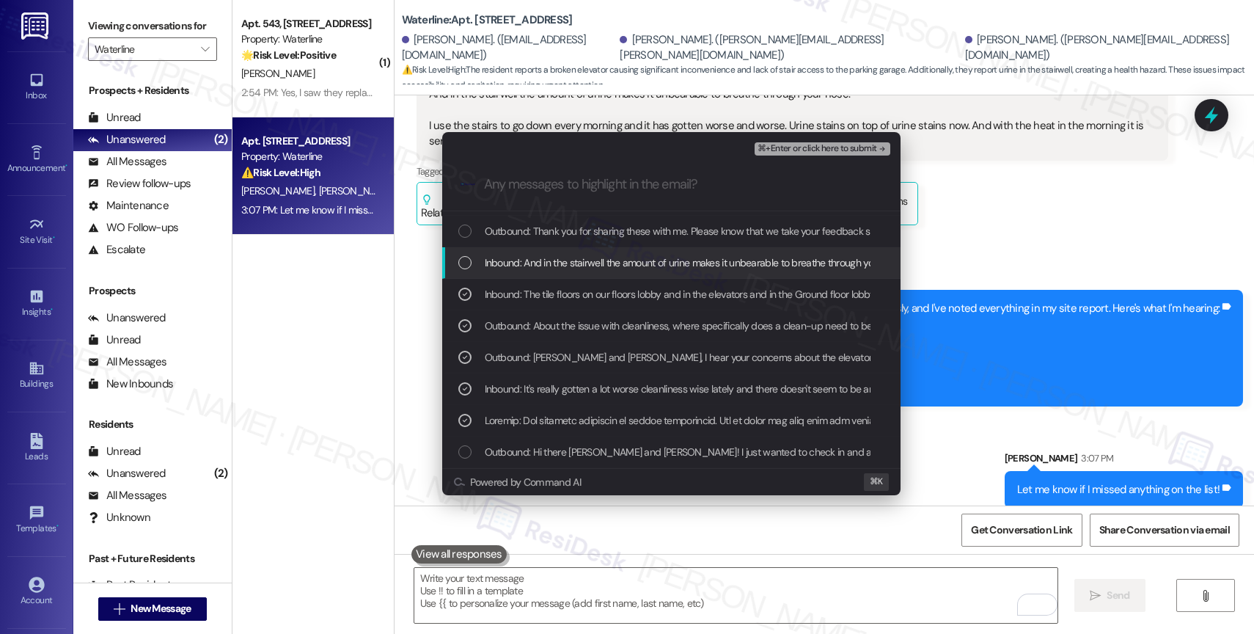
click at [598, 263] on span "Inbound: And in the stairwell the amount of urine makes it unbearable to breath…" at bounding box center [1052, 262] width 1134 height 16
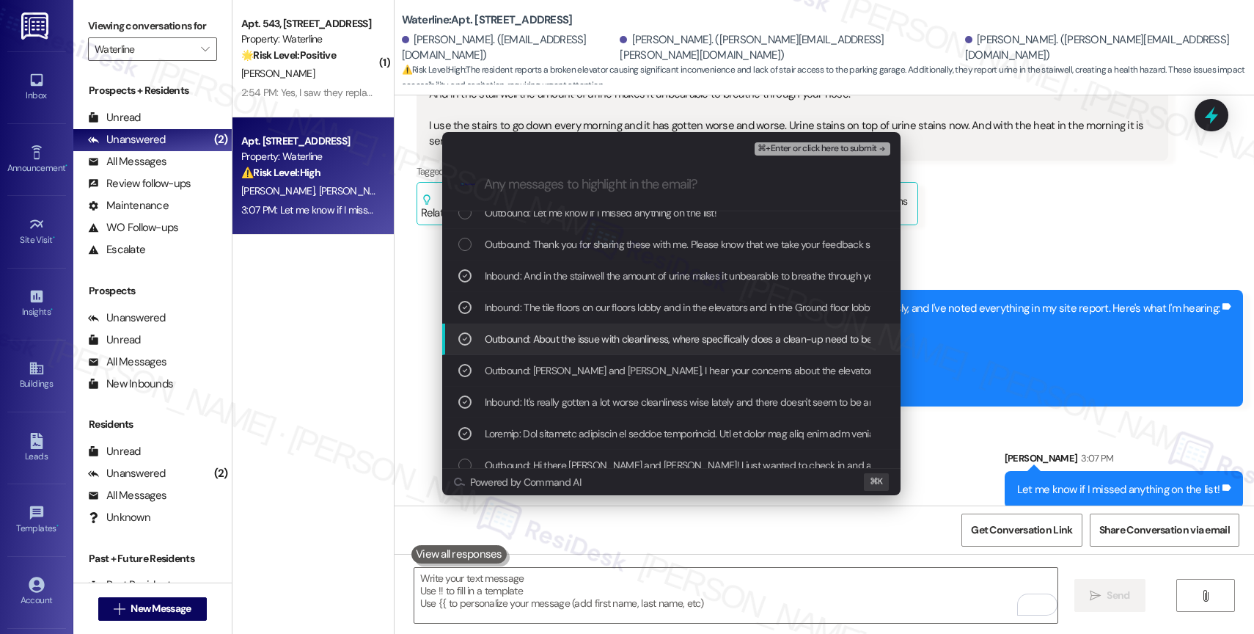
scroll to position [0, 0]
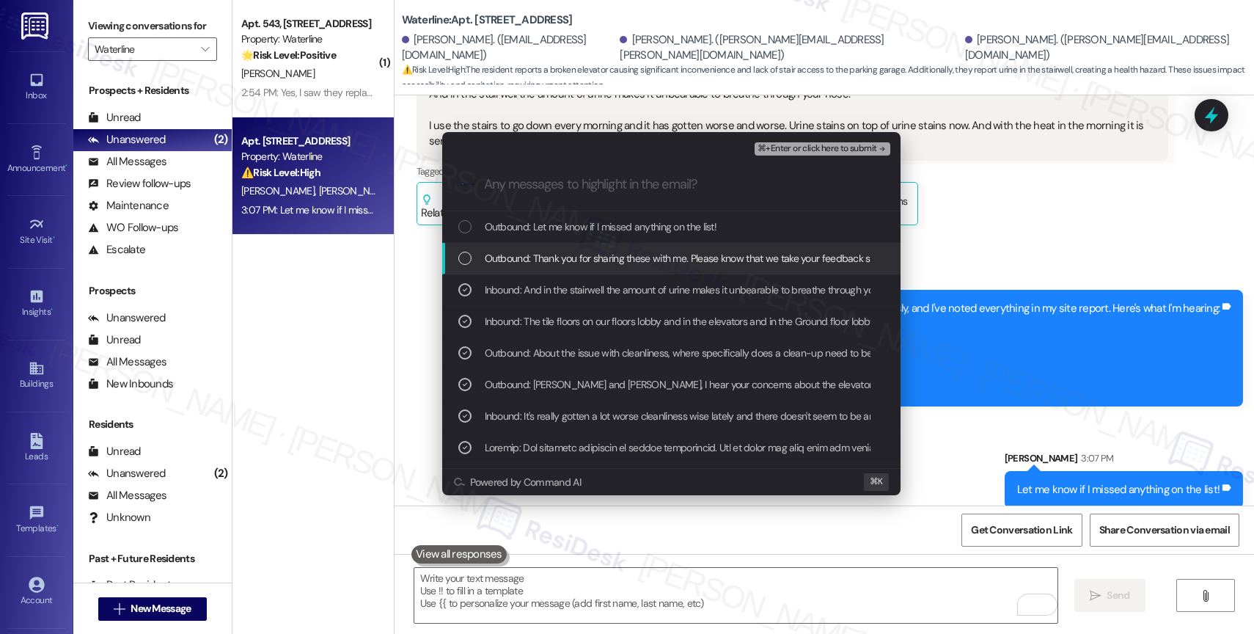
click at [629, 265] on span "Outbound: Thank you for sharing these with me. Please know that we take your fe…" at bounding box center [1170, 258] width 1370 height 16
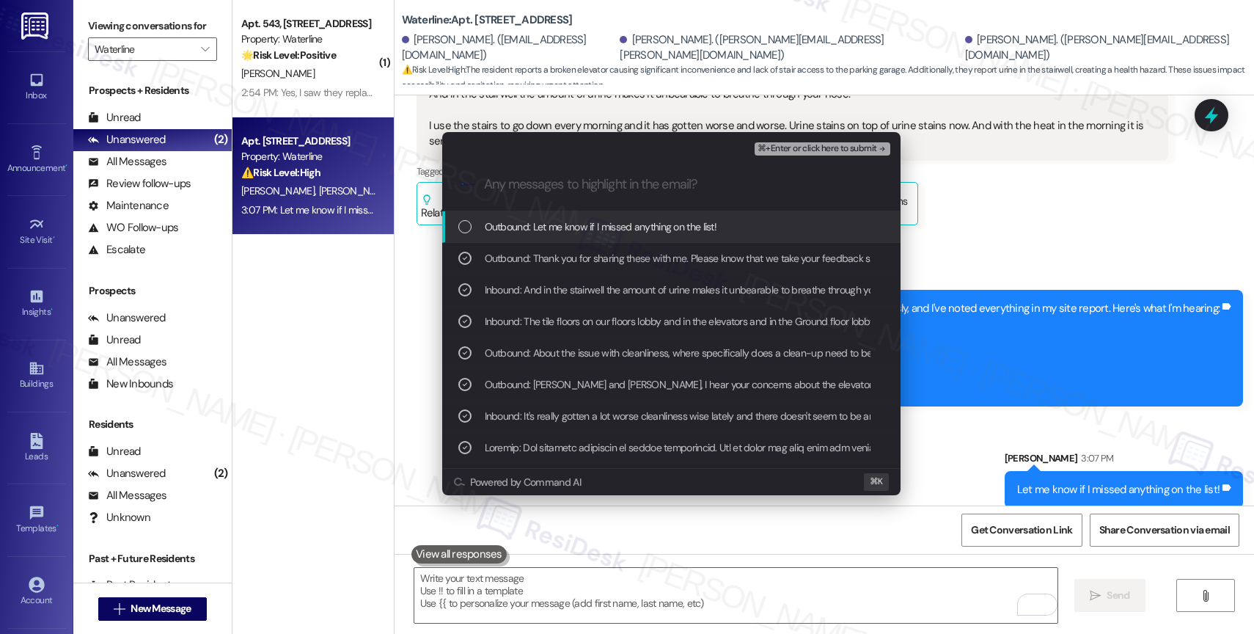
click at [634, 235] on div "Outbound: Let me know if I missed anything on the list!" at bounding box center [671, 227] width 458 height 32
click at [831, 144] on span "⌘+Enter or click here to submit" at bounding box center [816, 149] width 119 height 10
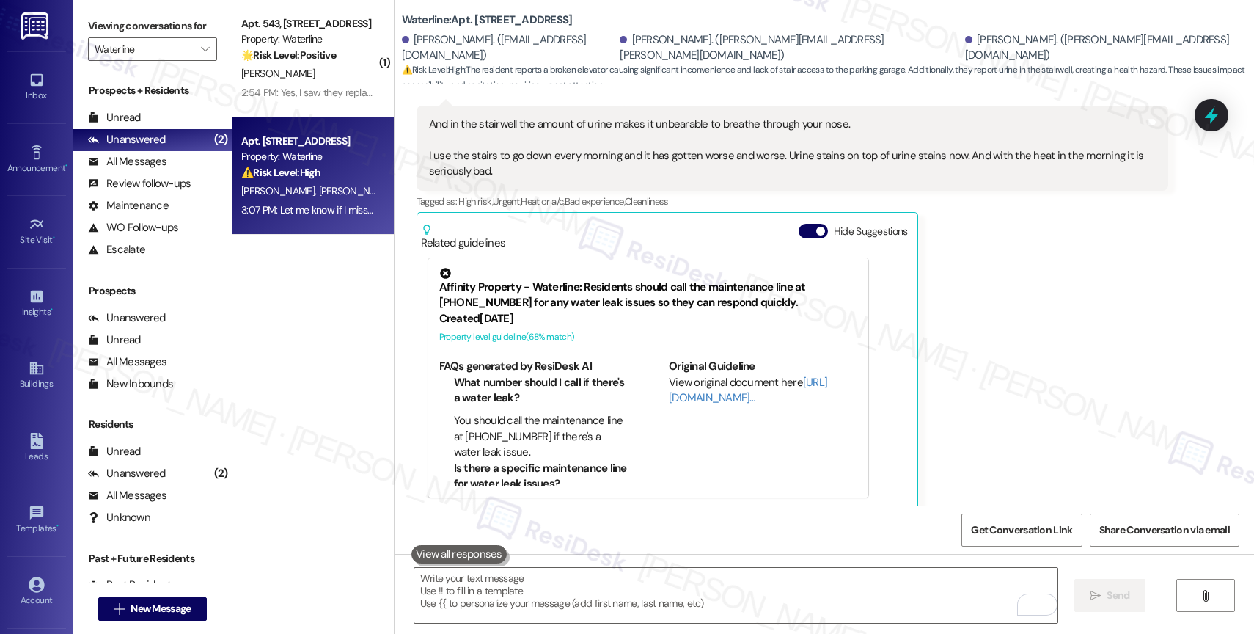
scroll to position [3952, 0]
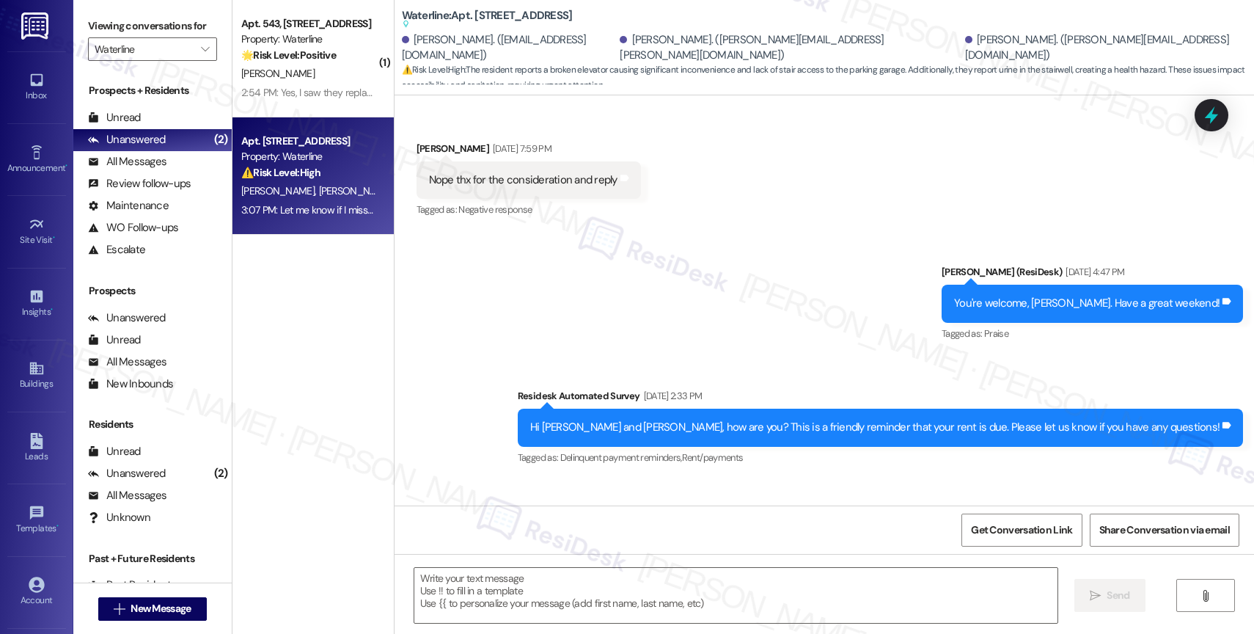
type textarea "Fetching suggested responses. Please feel free to read through the conversation…"
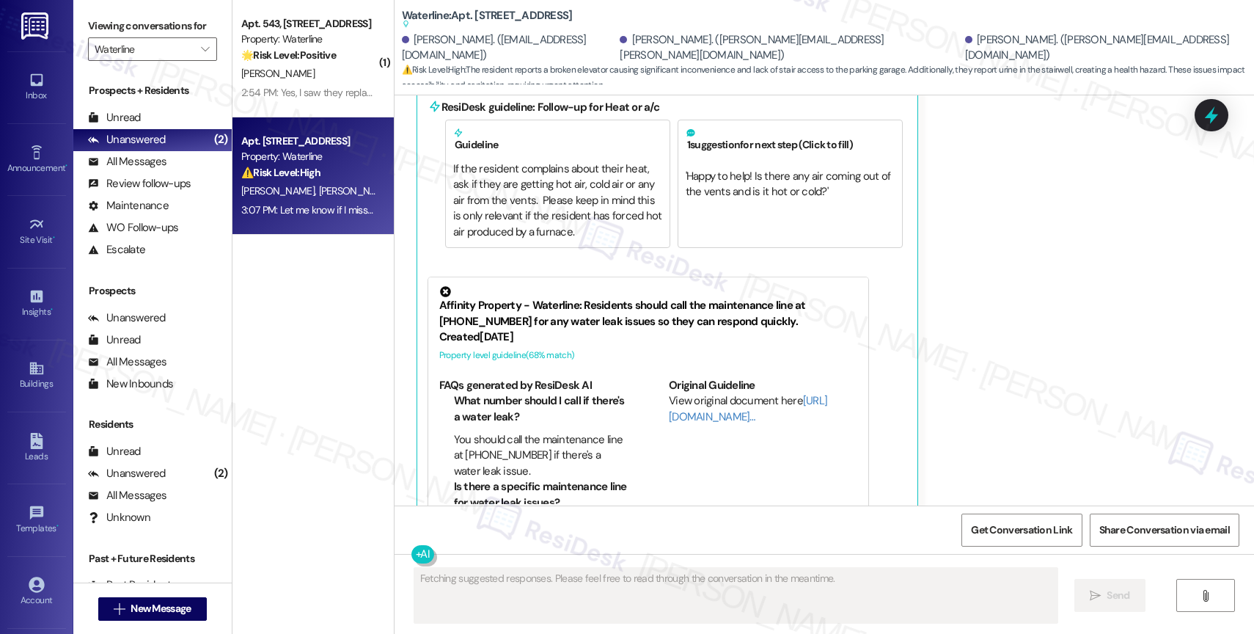
scroll to position [4447, 0]
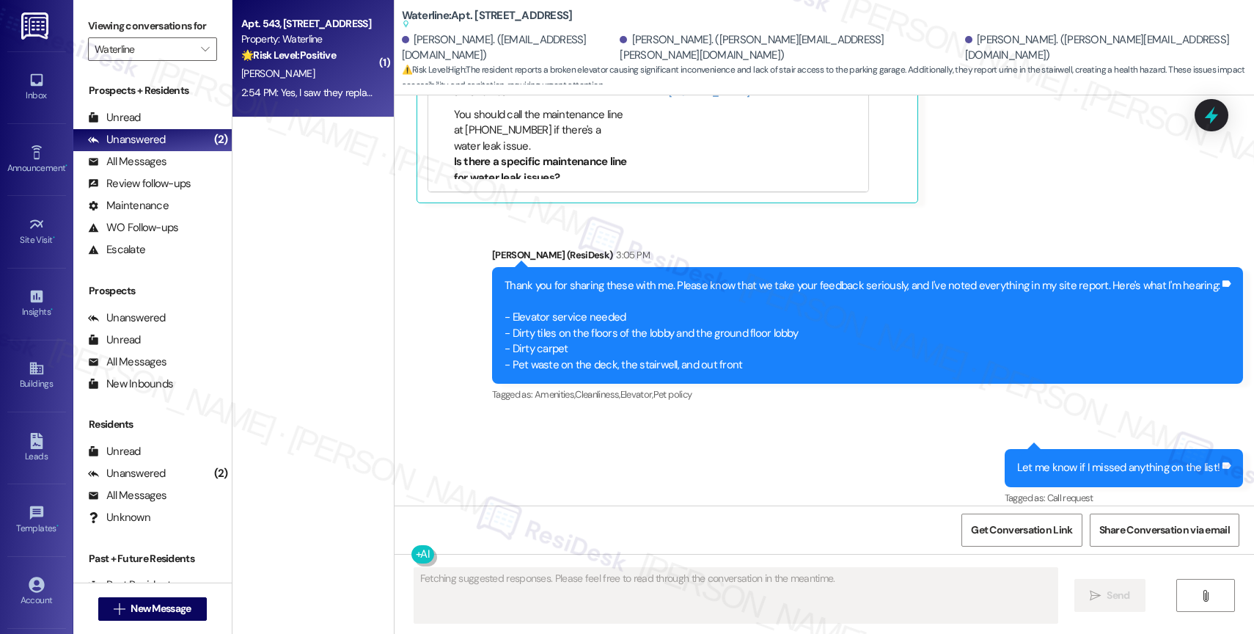
click at [310, 49] on strong "🌟 Risk Level: Positive" at bounding box center [288, 54] width 95 height 13
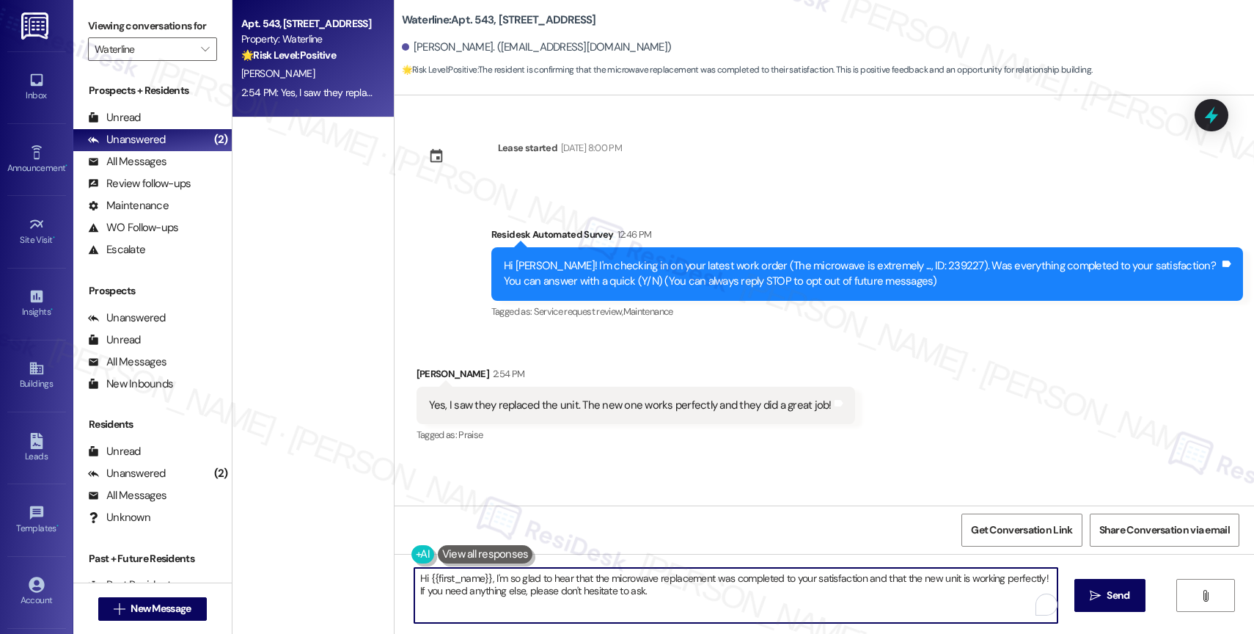
drag, startPoint x: 484, startPoint y: 579, endPoint x: 383, endPoint y: 568, distance: 101.0
click at [394, 568] on div "Hi {{first_name}}, I'm so glad to hear that the microwave replacement was compl…" at bounding box center [823, 609] width 859 height 110
click at [597, 595] on textarea "Amazing! I'm so glad to hear that the microwave replacement was completed to yo…" at bounding box center [735, 595] width 643 height 55
click at [595, 595] on textarea "Amazing! I'm so glad the microwave replacement was completed to your satisfacti…" at bounding box center [735, 595] width 643 height 55
click at [792, 597] on textarea "Amazing! I'm so glad the microwave replacement was completed to your satisfacti…" at bounding box center [735, 595] width 643 height 55
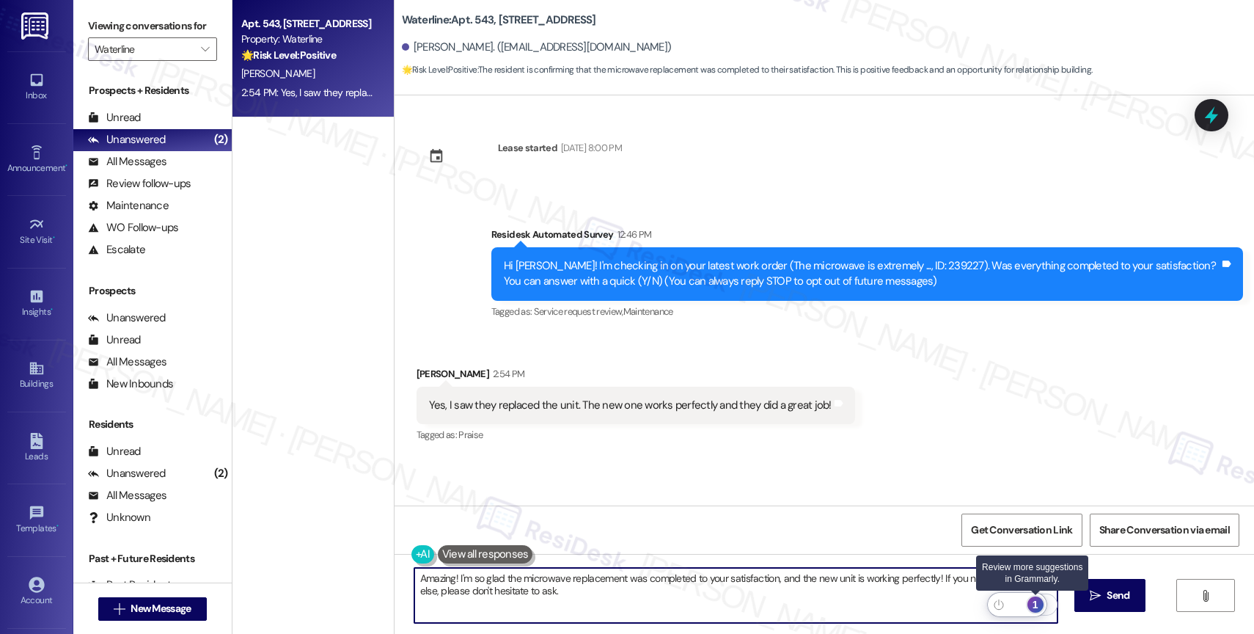
type textarea "Amazing! I'm so glad the microwave replacement was completed to your satisfacti…"
click at [1036, 600] on div "1" at bounding box center [1035, 604] width 16 height 16
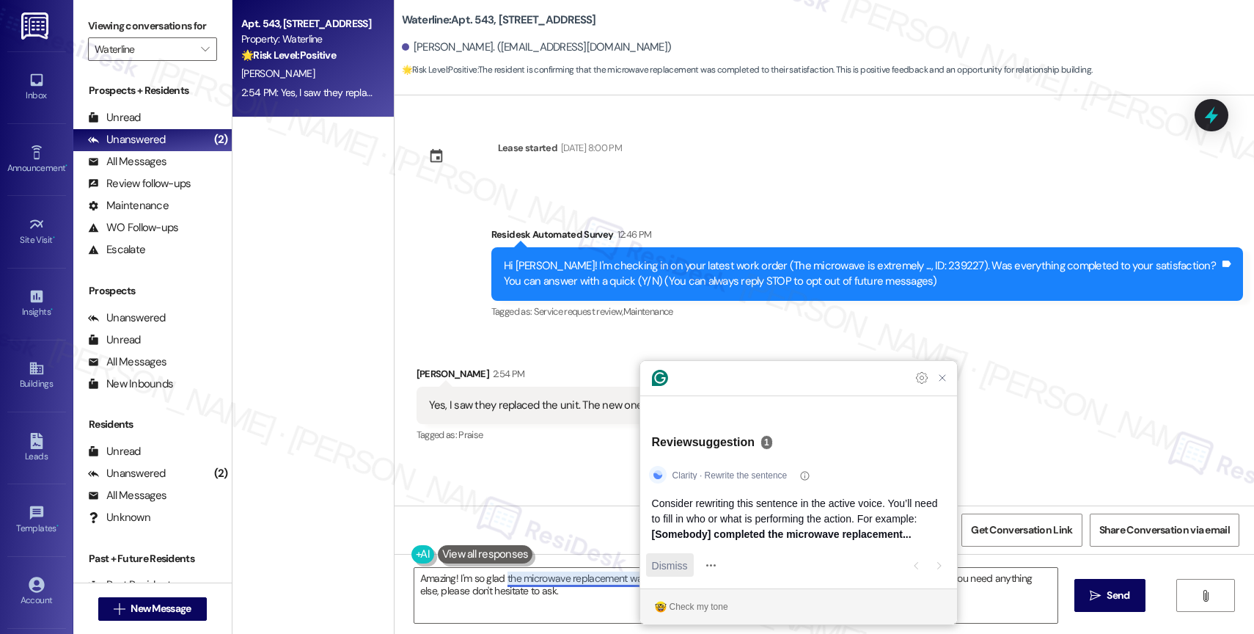
click at [673, 568] on span "Dismiss" at bounding box center [670, 564] width 36 height 15
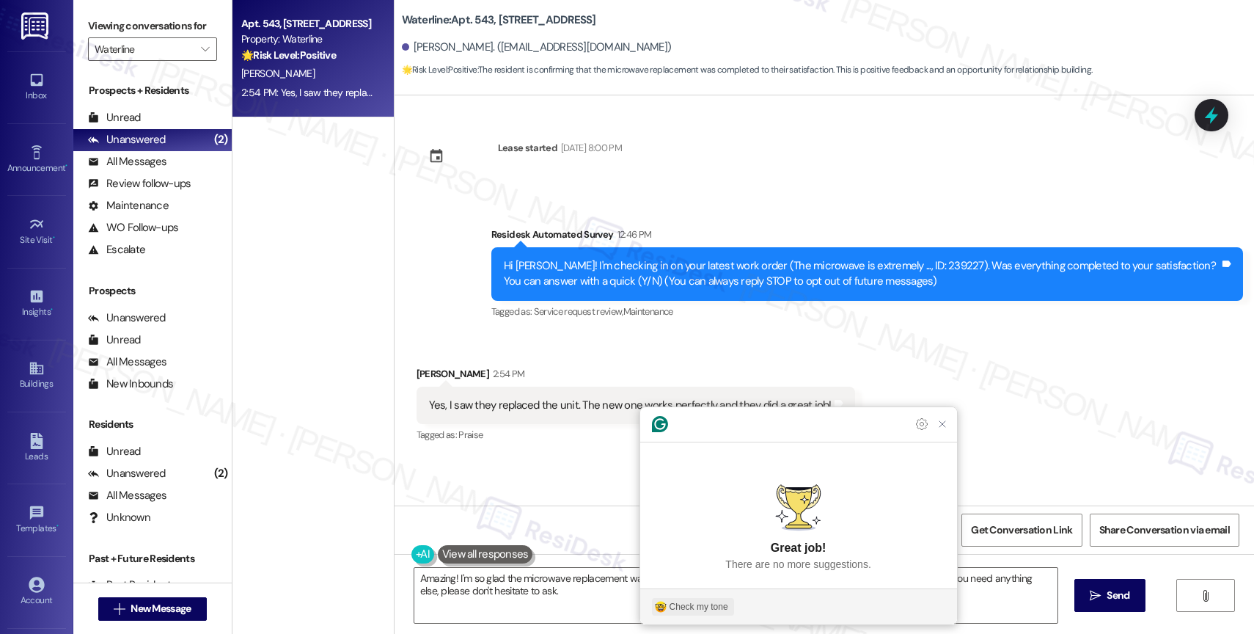
click at [708, 601] on div "Check my tone" at bounding box center [698, 606] width 59 height 13
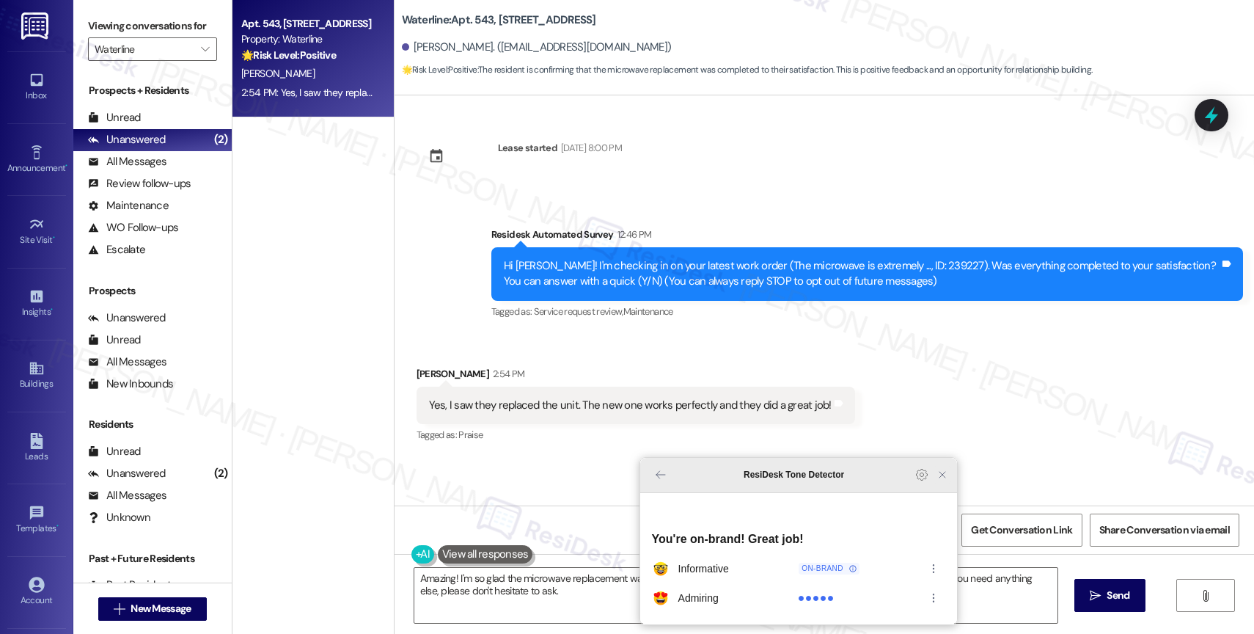
click at [940, 480] on icon "Close Grammarly Assistant" at bounding box center [942, 475] width 12 height 12
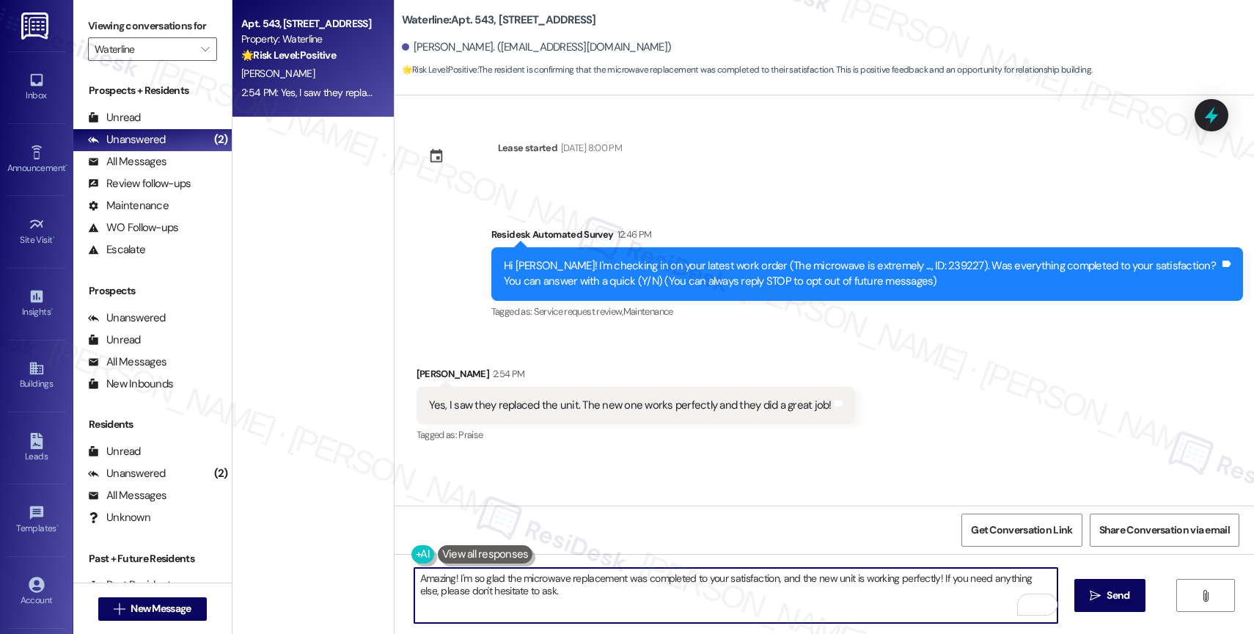
click at [608, 595] on textarea "Amazing! I'm so glad the microwave replacement was completed to your satisfacti…" at bounding box center [735, 595] width 643 height 55
click at [560, 597] on textarea "Amazing! I'm so glad the microwave replacement was completed to your satisfacti…" at bounding box center [735, 595] width 643 height 55
click at [1110, 598] on span "Send" at bounding box center [1117, 594] width 23 height 15
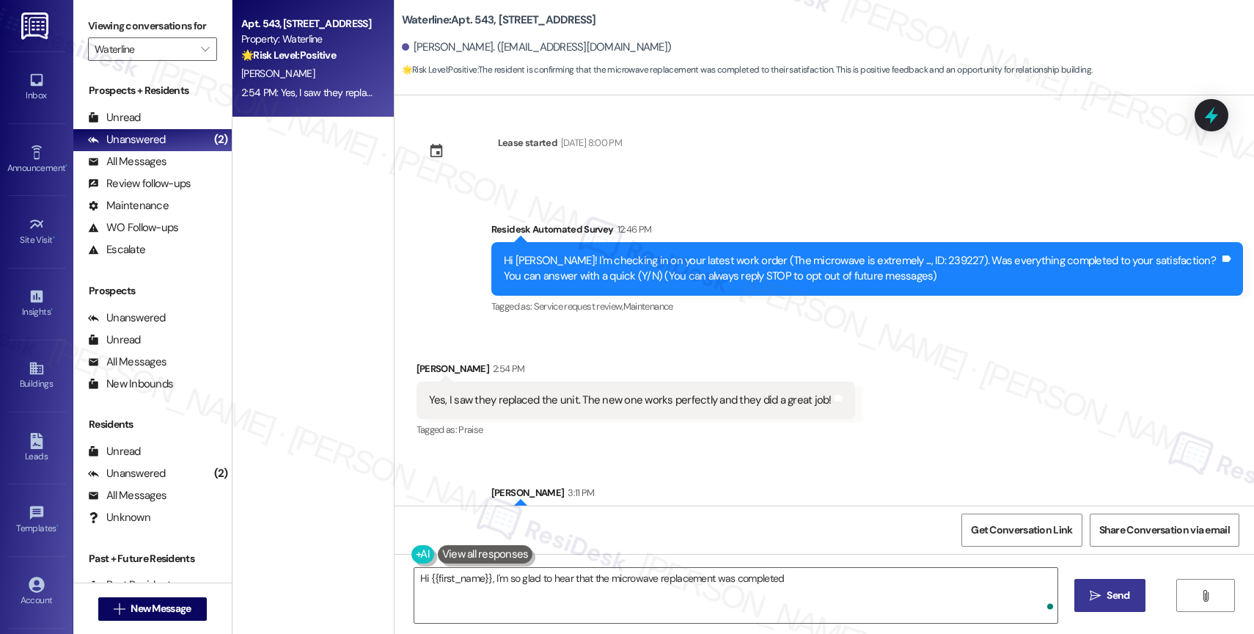
scroll to position [70, 0]
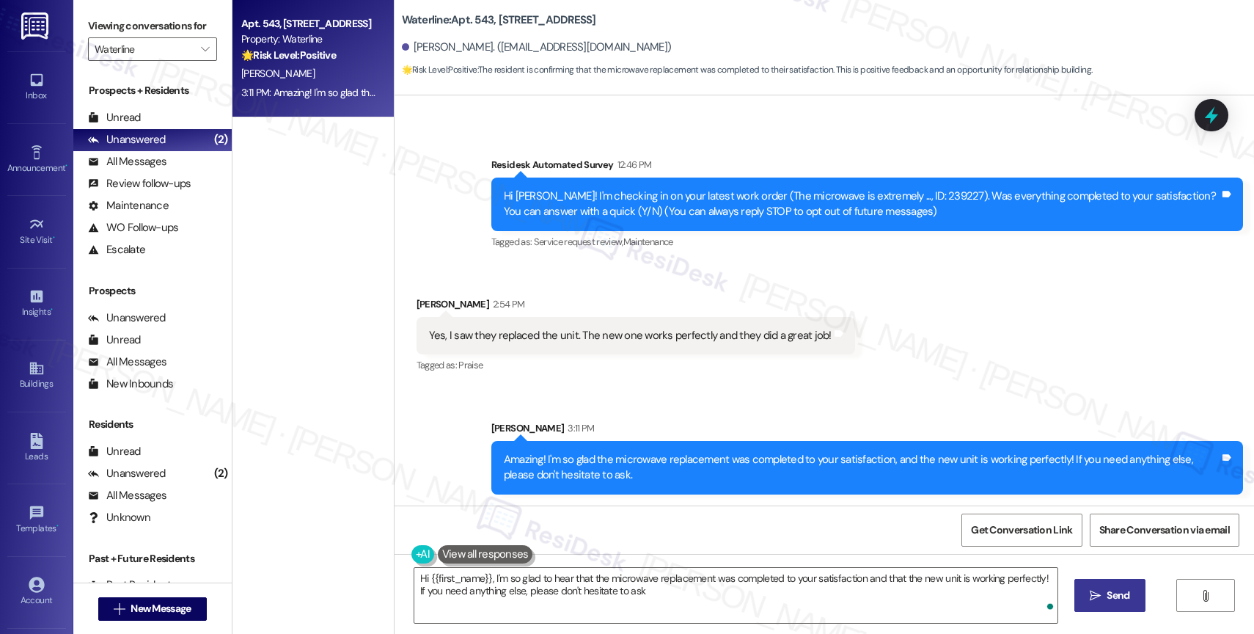
type textarea "Hi {{first_name}}, I'm so glad to hear that the microwave replacement was compl…"
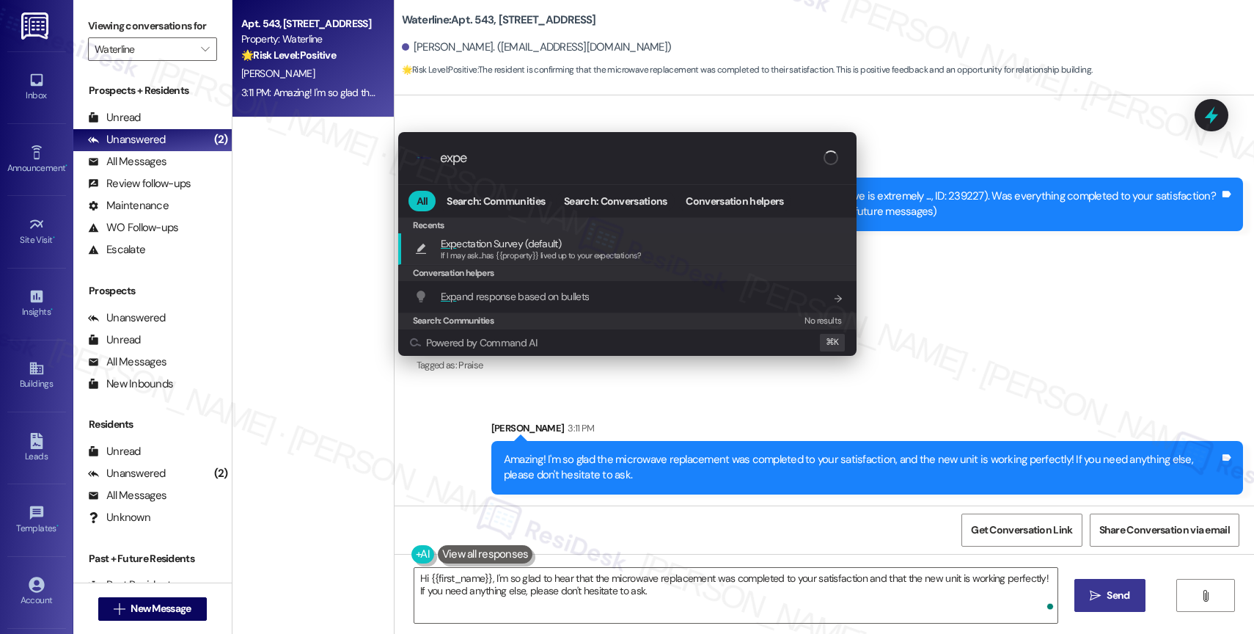
type input "expec"
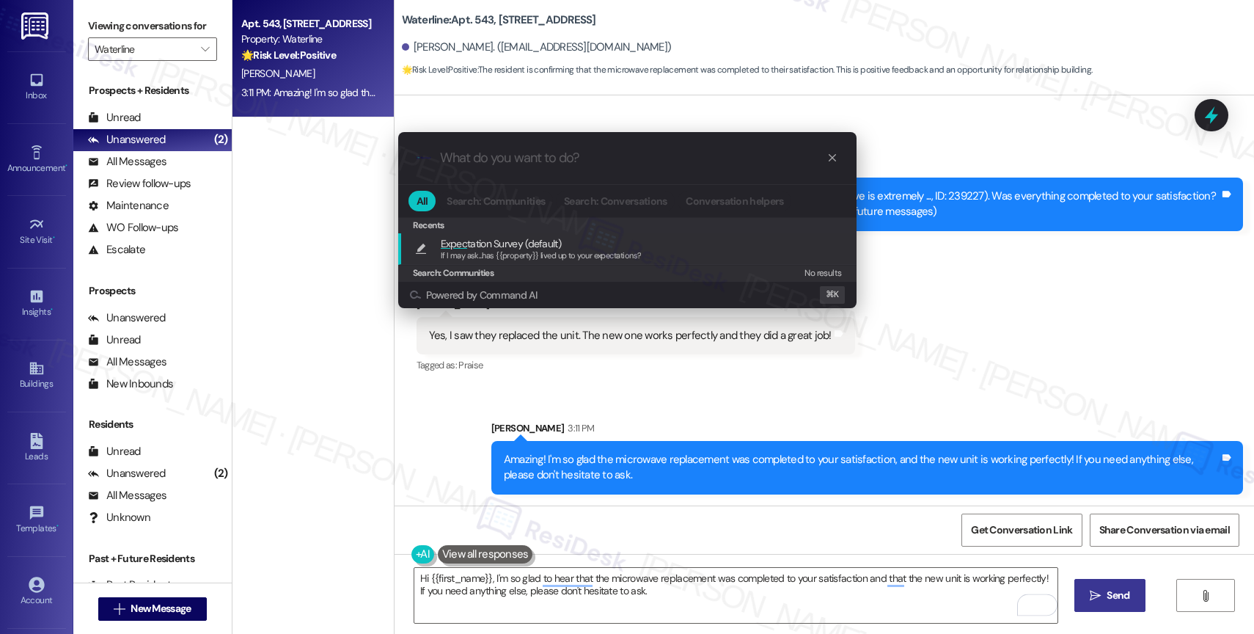
type textarea "If I may ask...has {{property}} lived up to your expectations?"
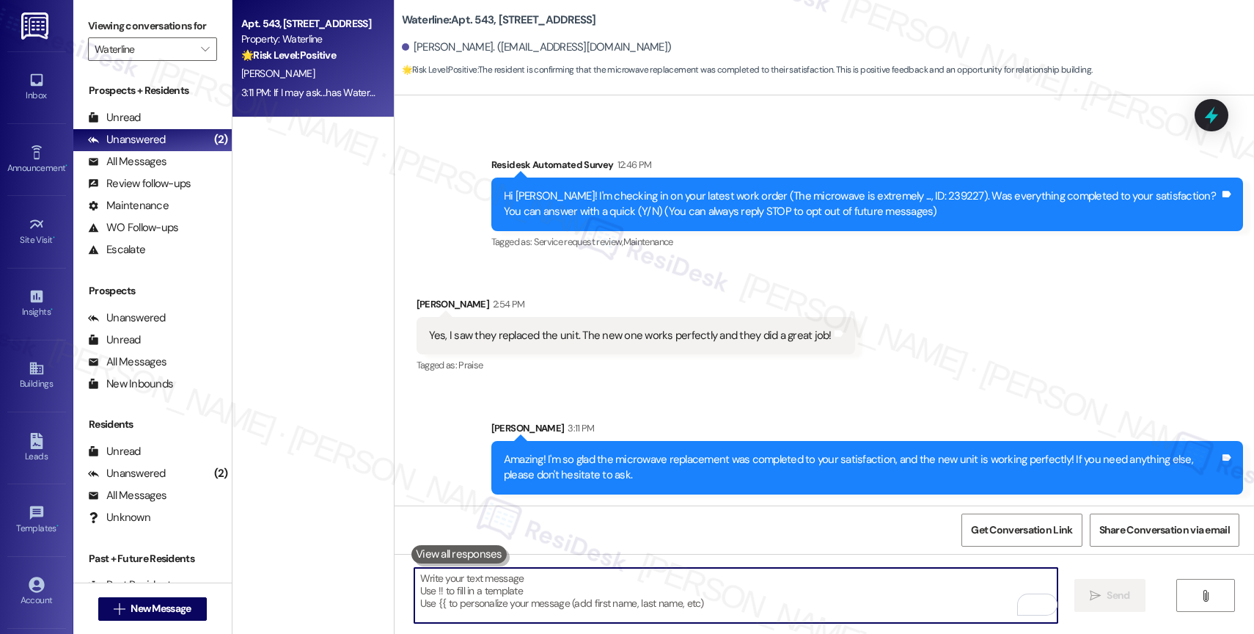
scroll to position [172, 0]
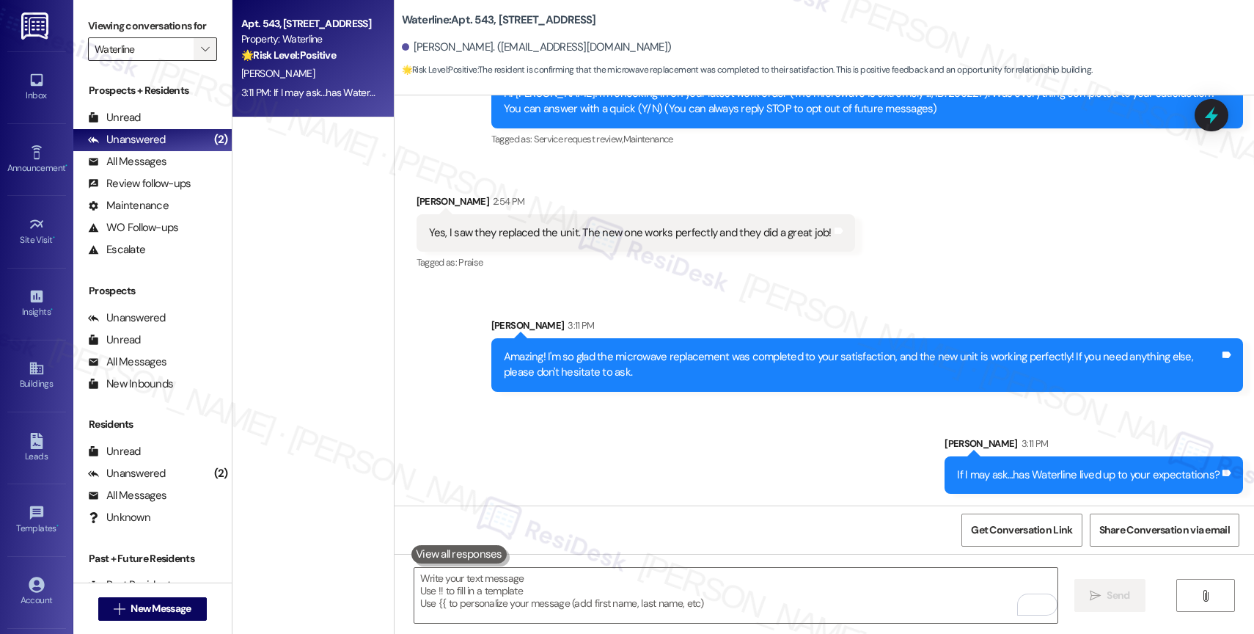
click at [198, 56] on span "" at bounding box center [205, 48] width 14 height 23
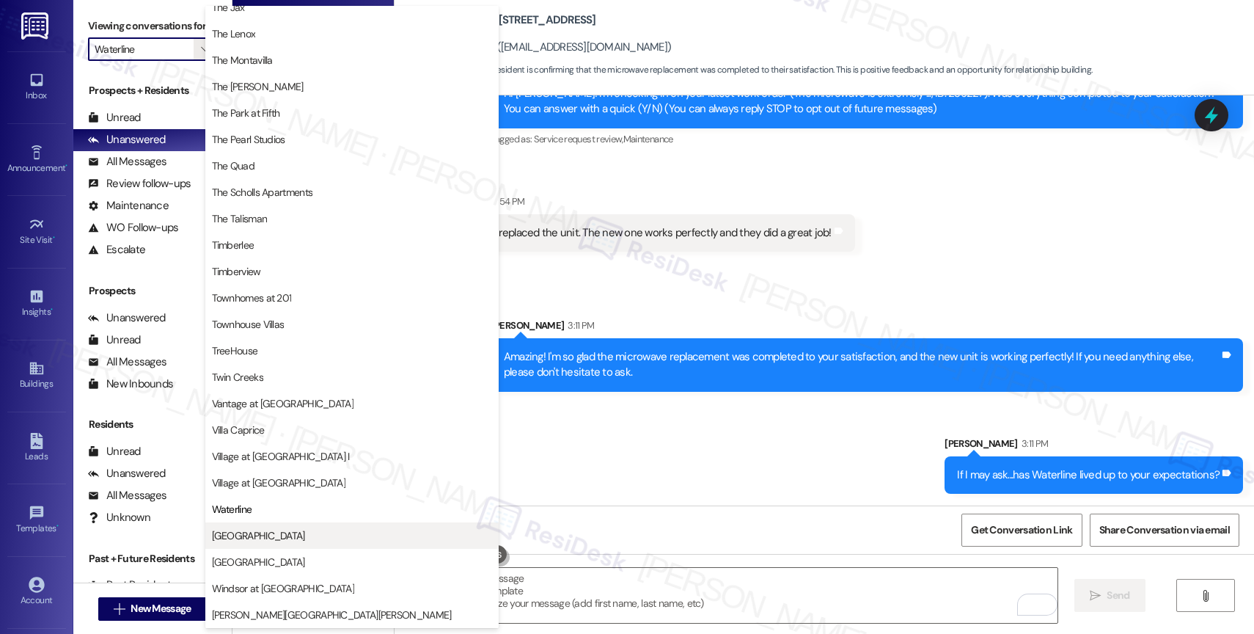
scroll to position [2634, 0]
click at [262, 546] on button "[GEOGRAPHIC_DATA]" at bounding box center [351, 535] width 293 height 26
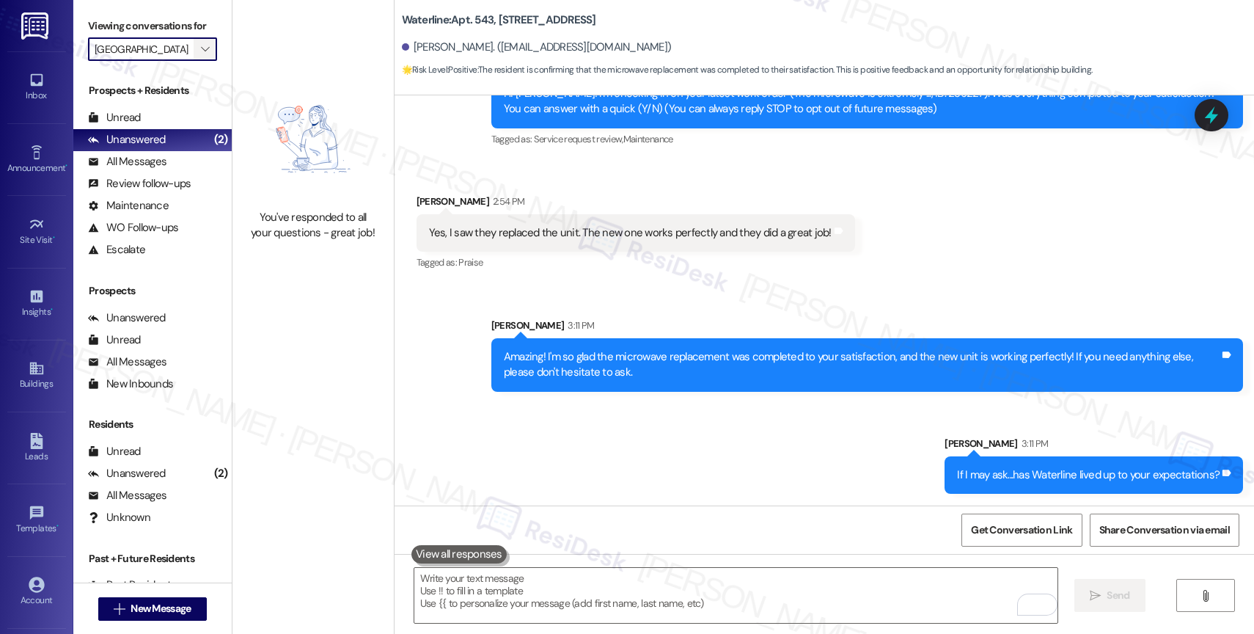
click at [198, 61] on span "" at bounding box center [205, 48] width 14 height 23
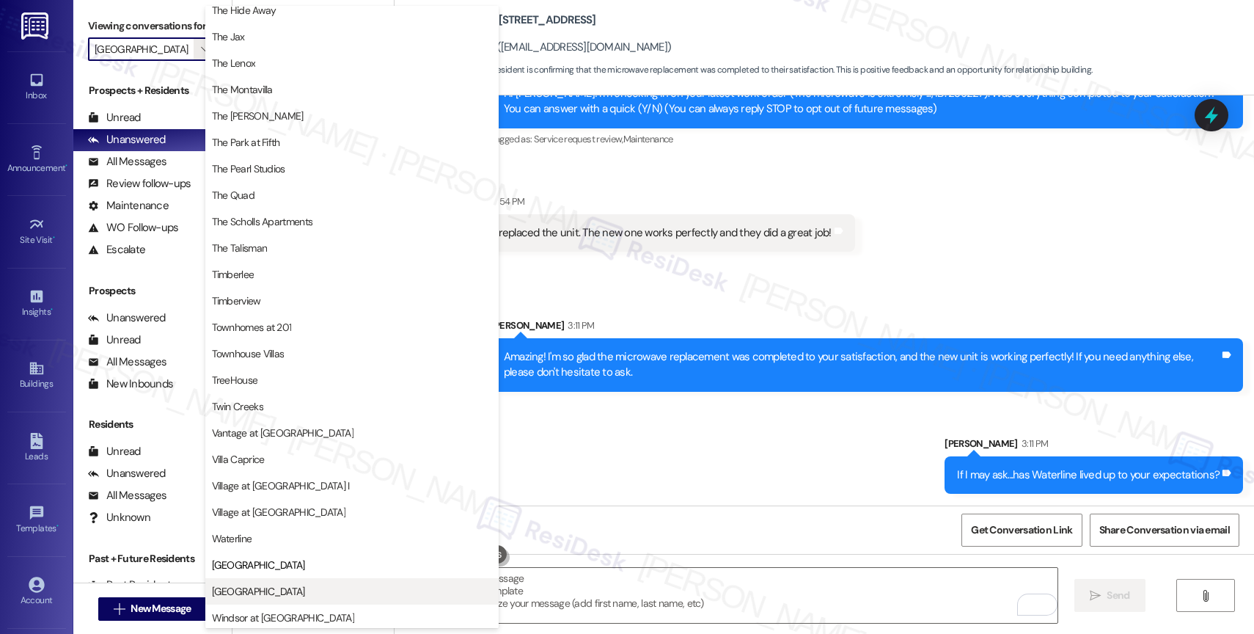
scroll to position [2629, 0]
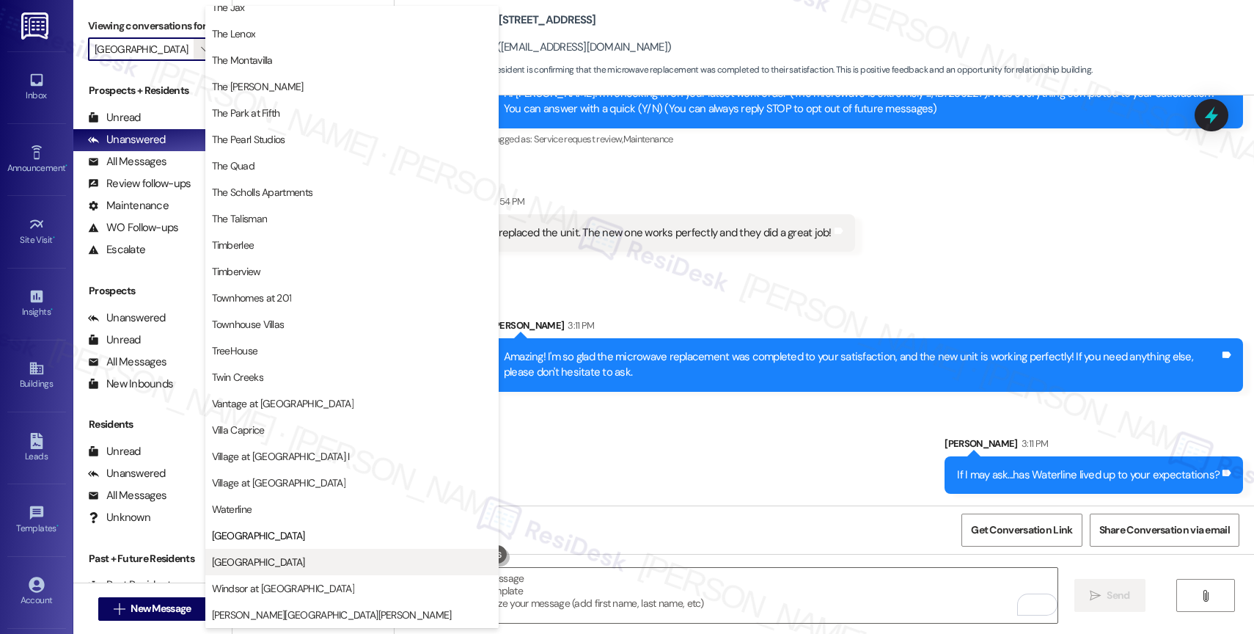
click at [280, 556] on span "[GEOGRAPHIC_DATA]" at bounding box center [258, 561] width 93 height 15
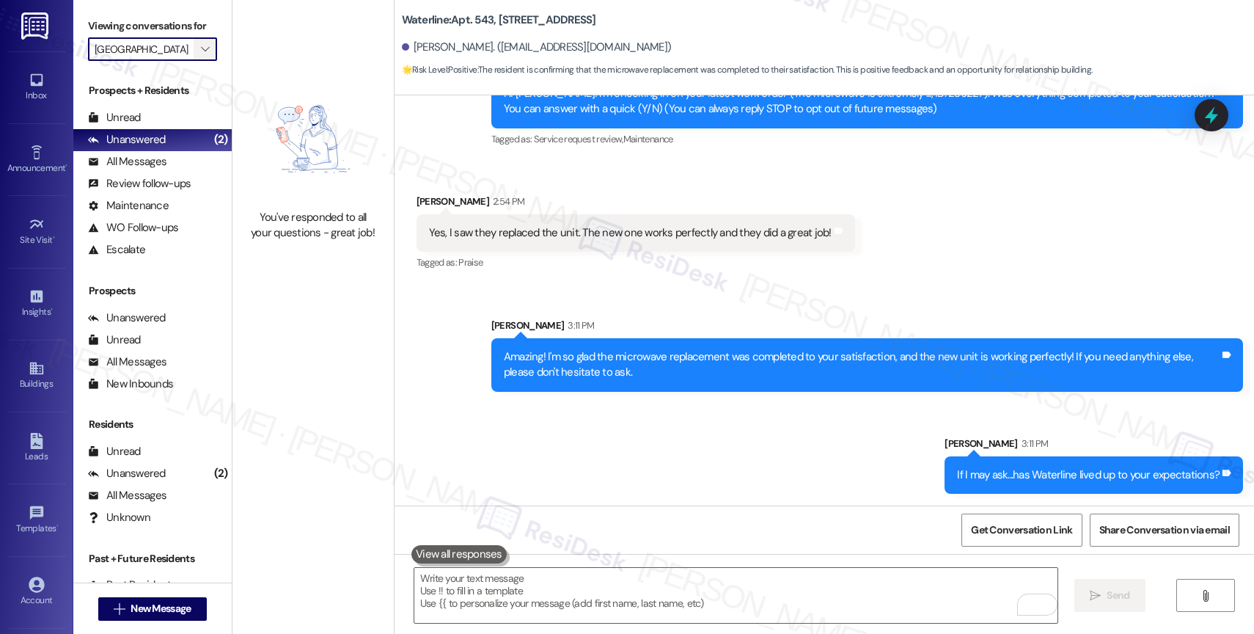
click at [198, 56] on span "" at bounding box center [205, 48] width 14 height 23
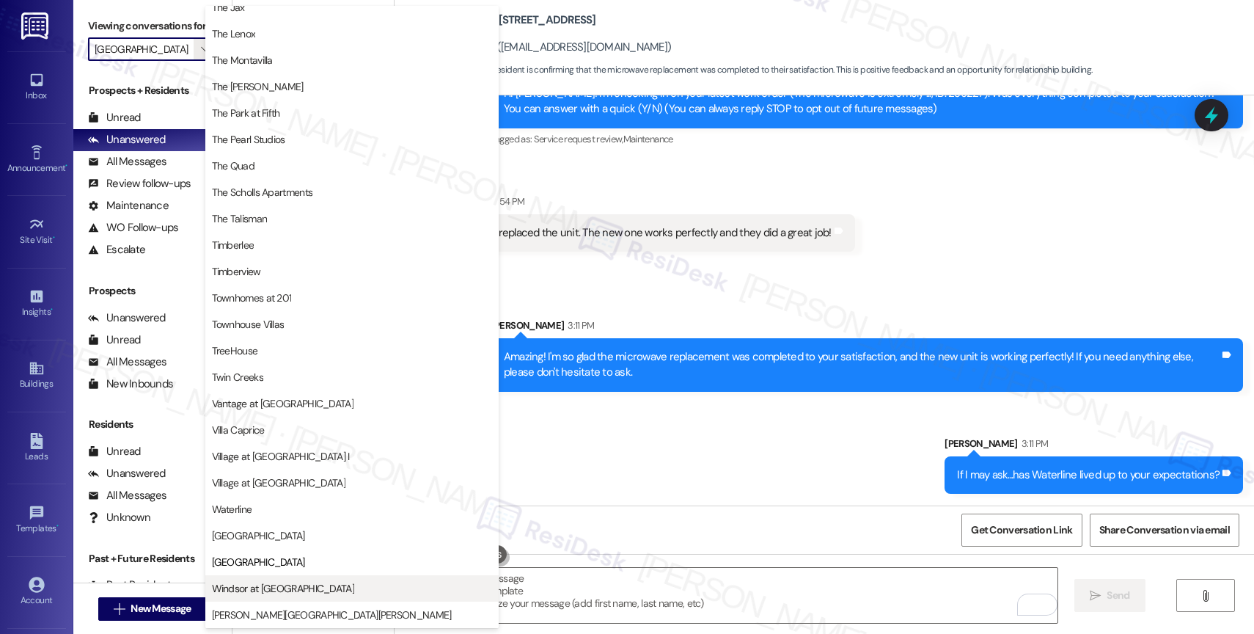
scroll to position [2637, 0]
click at [310, 588] on span "Windsor at [GEOGRAPHIC_DATA]" at bounding box center [352, 588] width 280 height 15
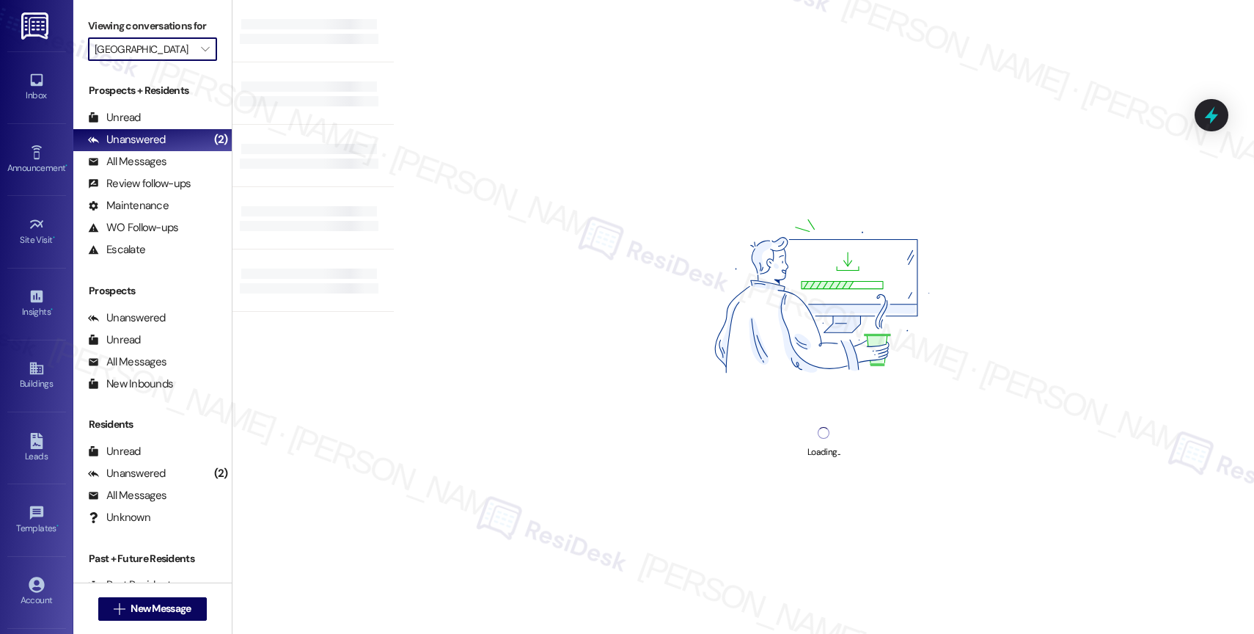
type input "Windsor at [GEOGRAPHIC_DATA]"
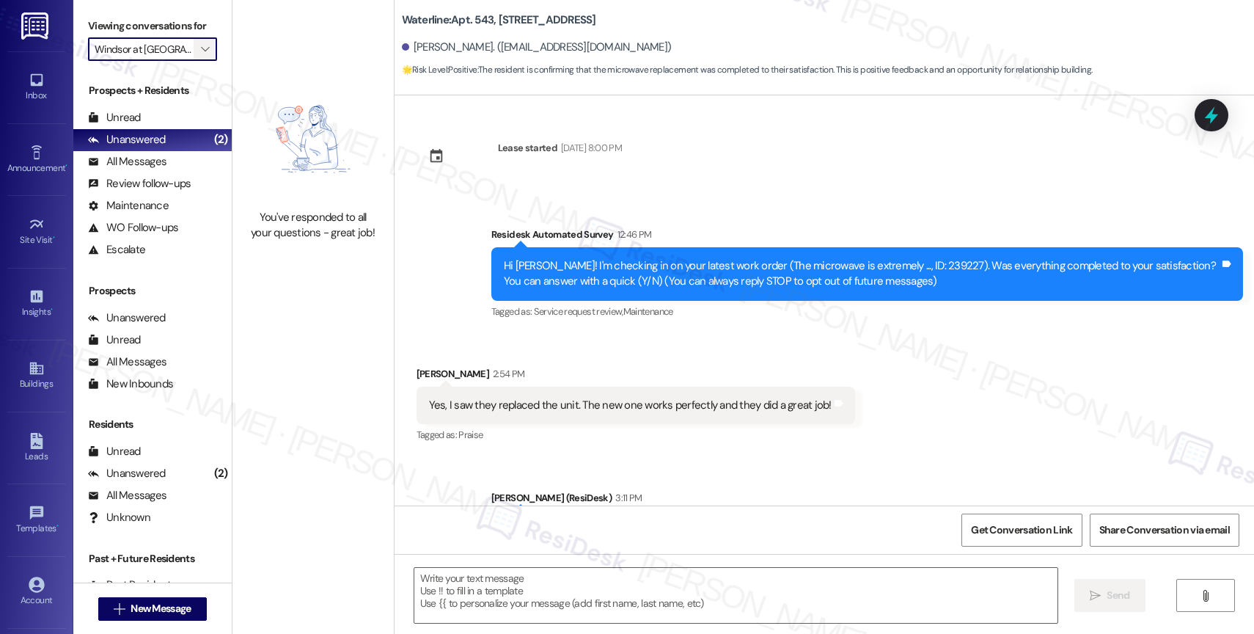
type textarea "Fetching suggested responses. Please feel free to read through the conversation…"
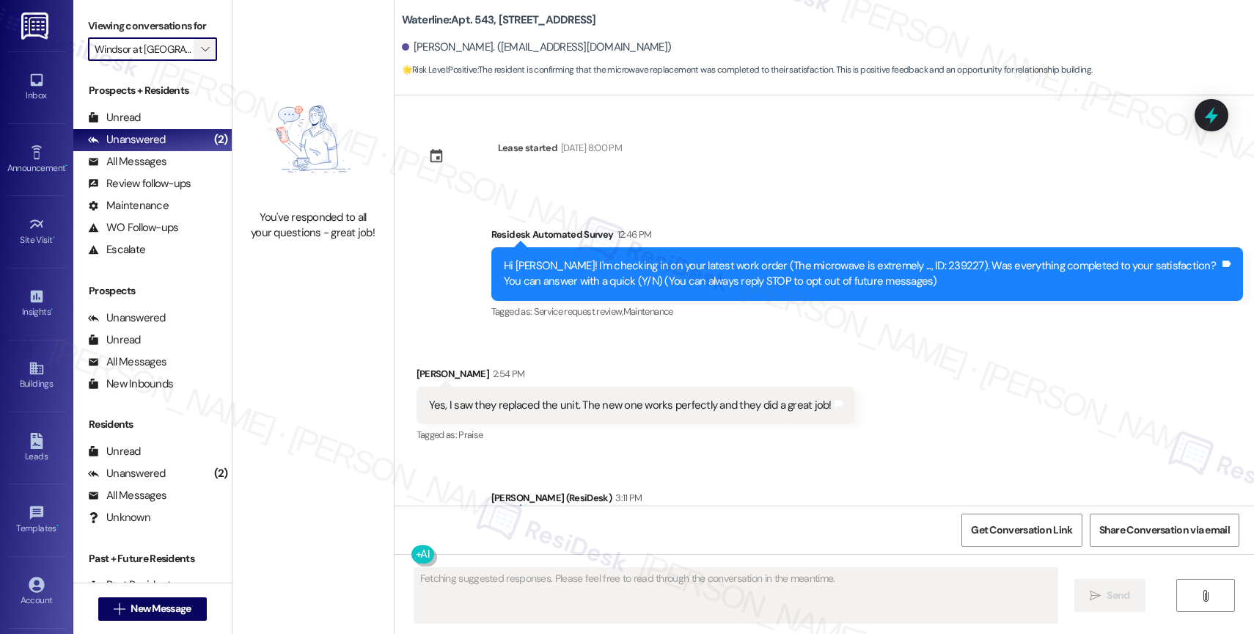
click at [201, 55] on icon "" at bounding box center [205, 49] width 8 height 12
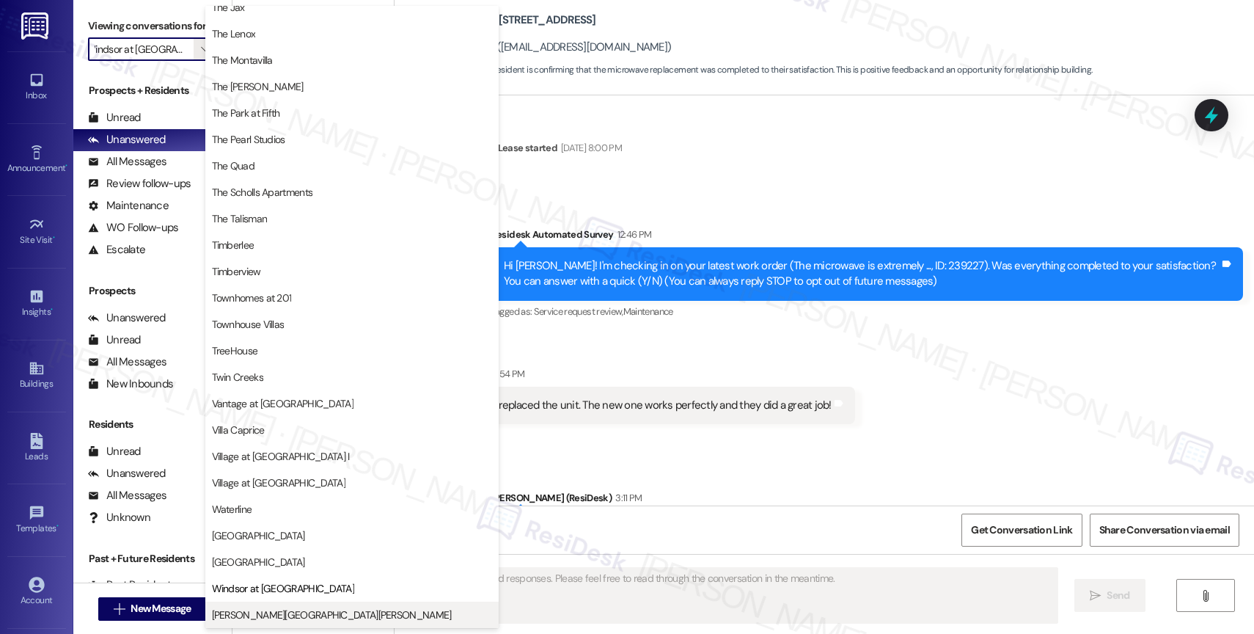
scroll to position [2670, 0]
click at [280, 610] on span "[PERSON_NAME][GEOGRAPHIC_DATA][PERSON_NAME]" at bounding box center [332, 614] width 240 height 15
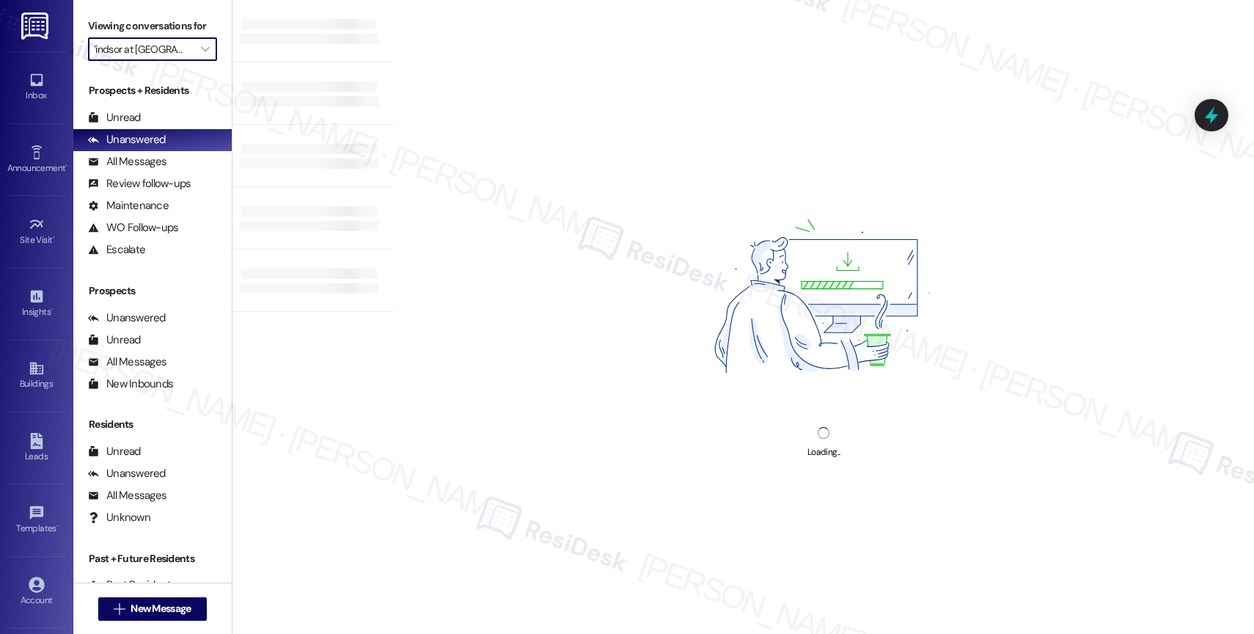
type input "[PERSON_NAME][GEOGRAPHIC_DATA][PERSON_NAME]"
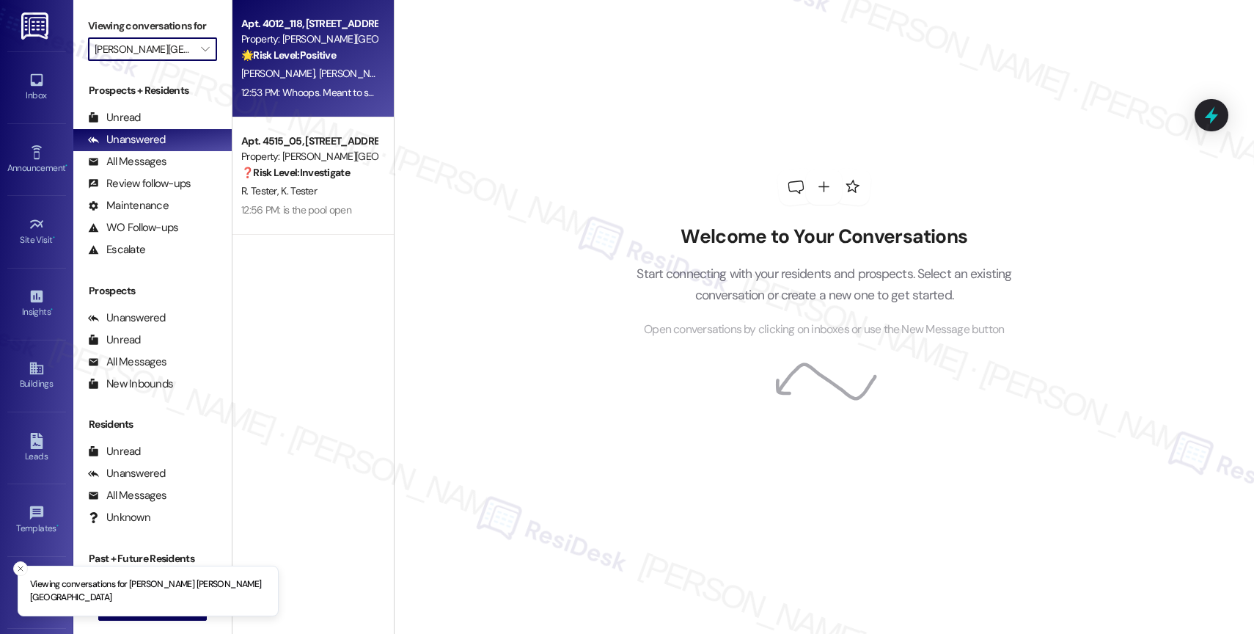
click at [320, 57] on strong "🌟 Risk Level: Positive" at bounding box center [288, 54] width 95 height 13
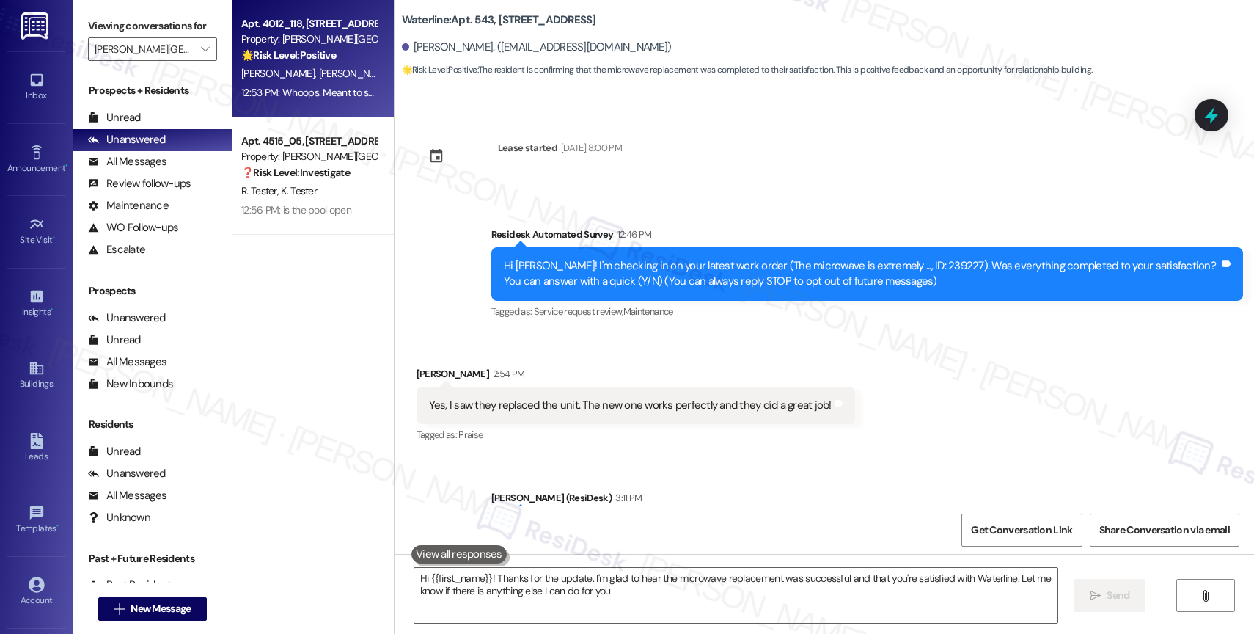
type textarea "Hi {{first_name}}! Thanks for the update. I'm glad to hear the microwave replac…"
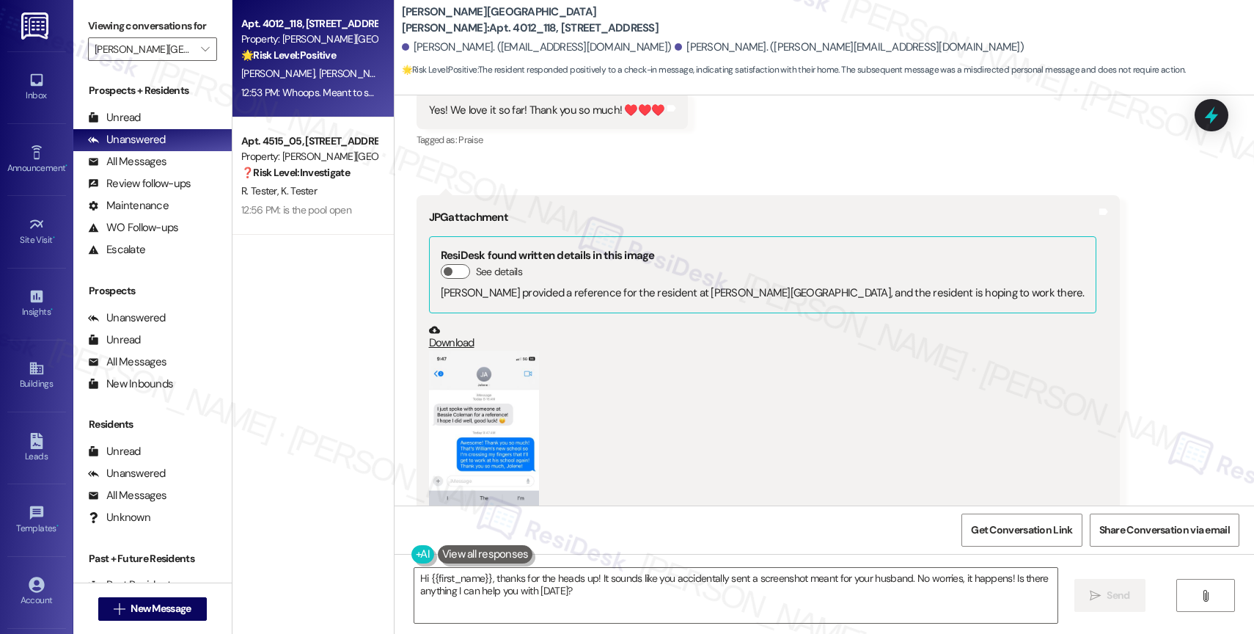
scroll to position [320, 0]
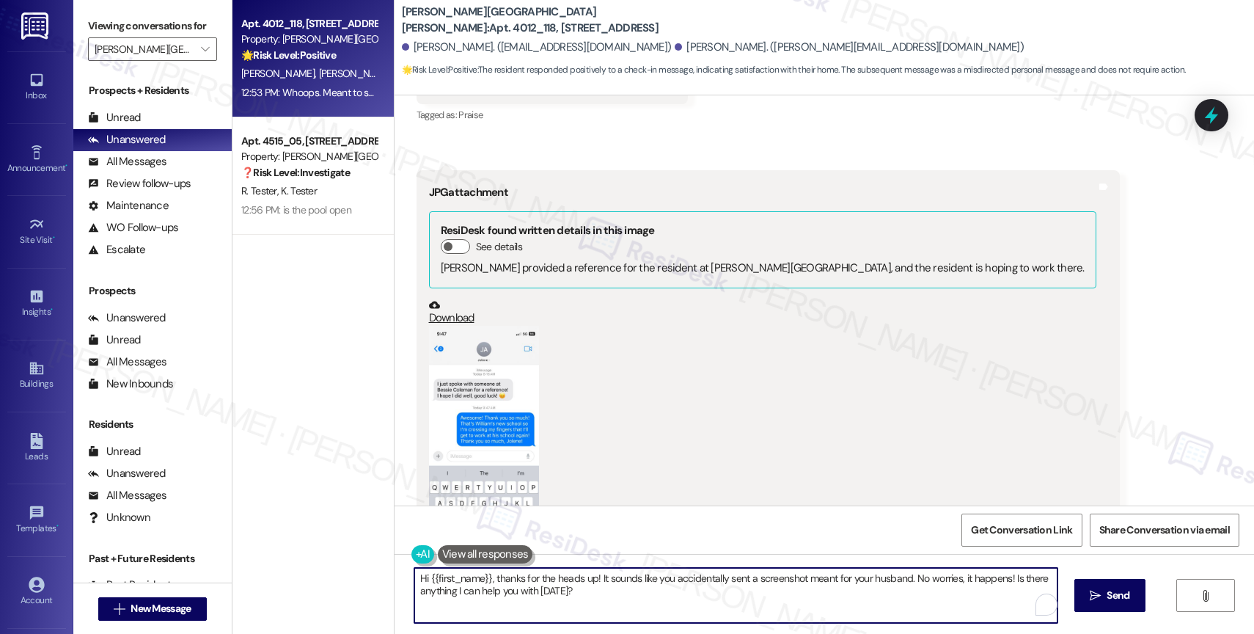
drag, startPoint x: 480, startPoint y: 573, endPoint x: 396, endPoint y: 570, distance: 83.6
click at [406, 570] on div "Hi {{first_name}}, thanks for the heads up! It sounds like you accidentally sen…" at bounding box center [728, 595] width 644 height 56
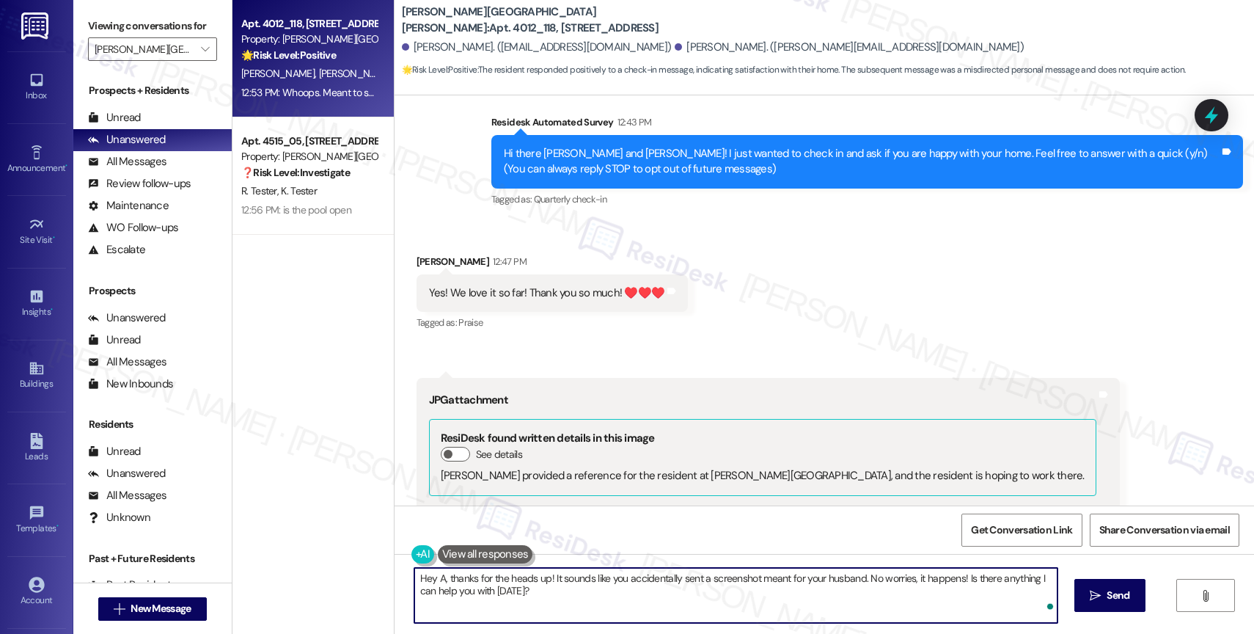
scroll to position [546, 0]
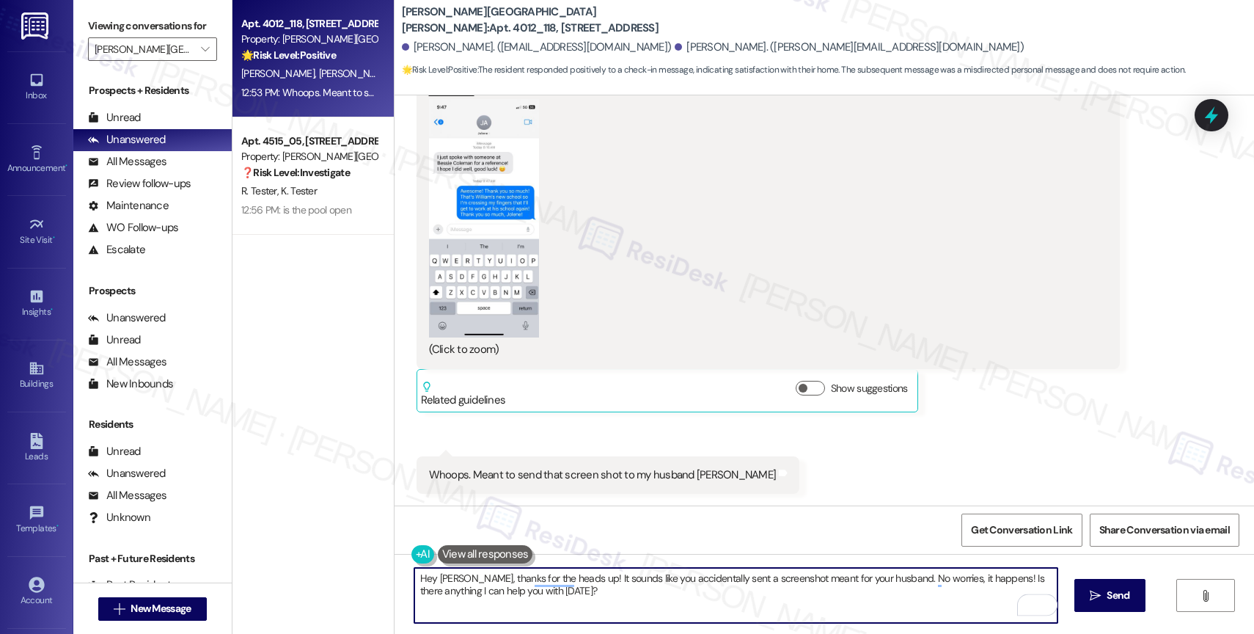
click at [623, 590] on textarea "Hey Andrea, thanks for the heads up! It sounds like you accidentally sent a scr…" at bounding box center [735, 595] width 643 height 55
click at [453, 184] on button "Zoom image" at bounding box center [484, 218] width 110 height 238
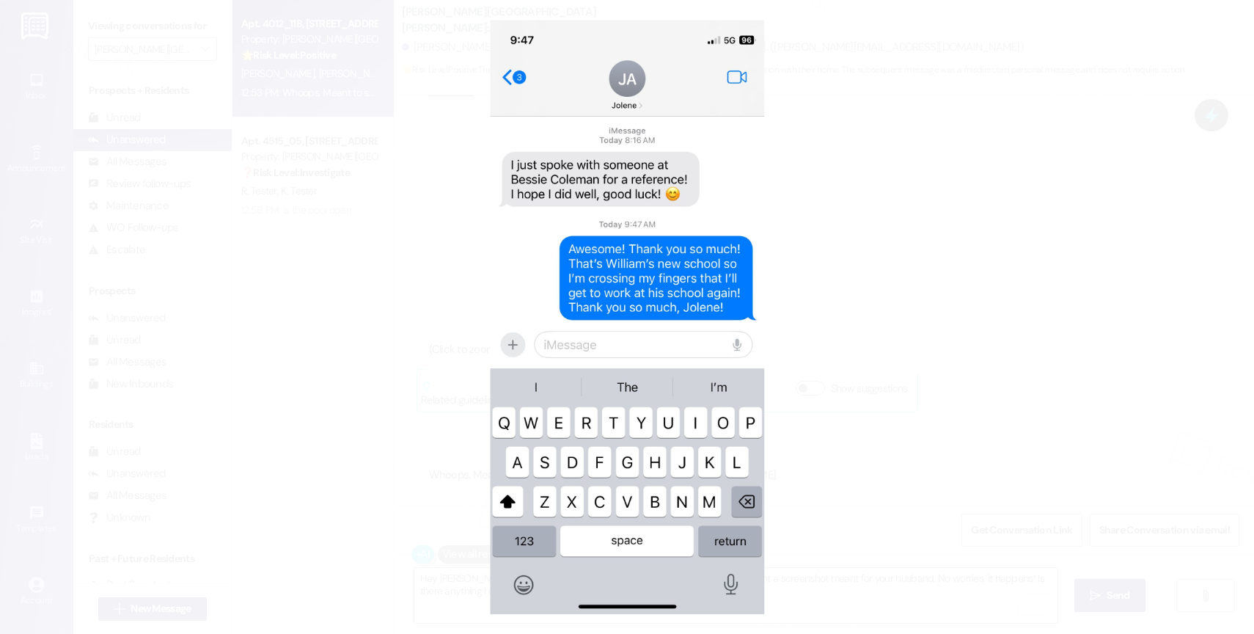
click at [728, 281] on button "Unzoom image" at bounding box center [627, 317] width 1254 height 634
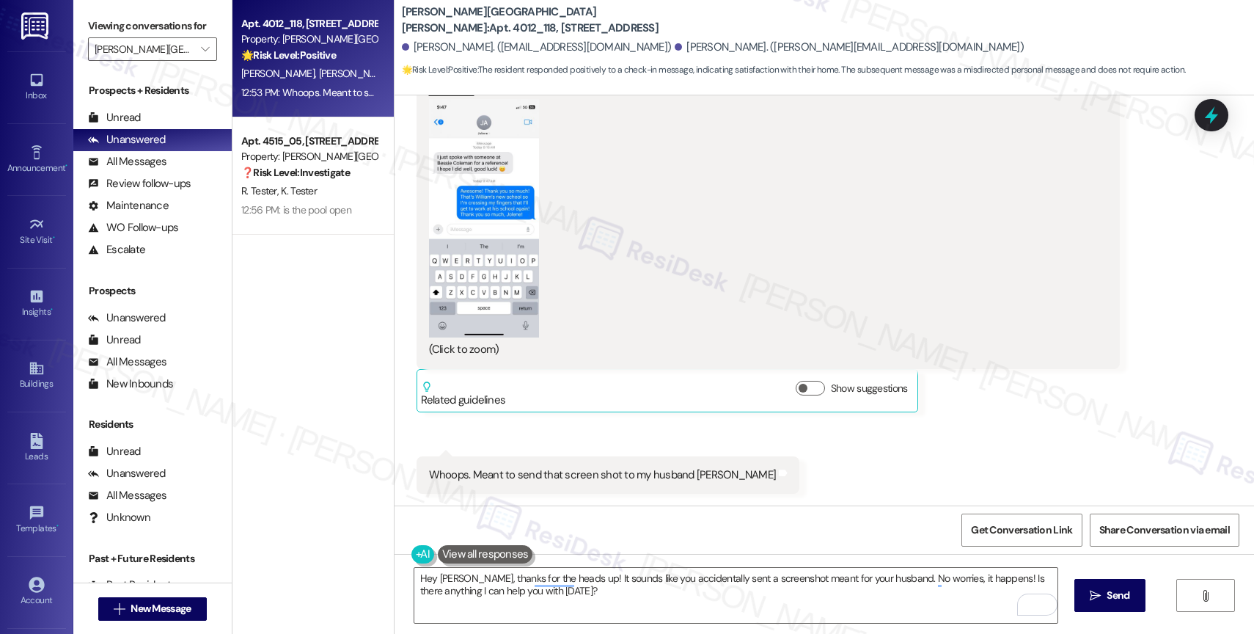
click at [493, 550] on button at bounding box center [485, 554] width 95 height 18
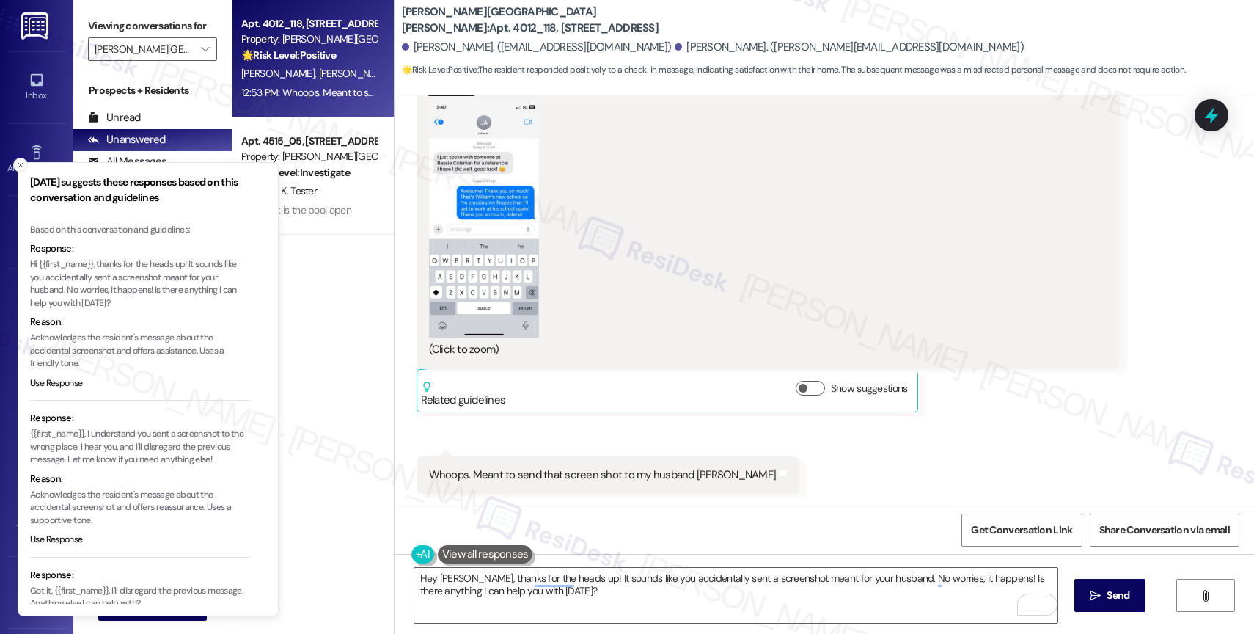
click at [17, 165] on icon "Close toast" at bounding box center [20, 165] width 9 height 9
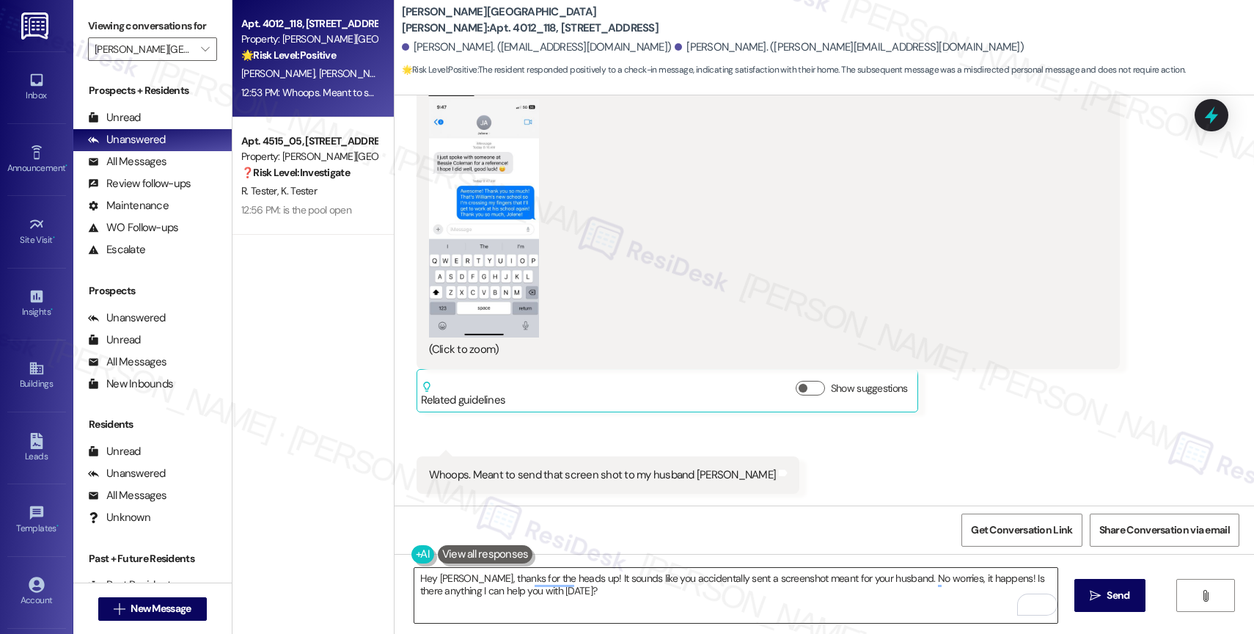
click at [521, 592] on textarea "Hey Andrea, thanks for the heads up! It sounds like you accidentally sent a scr…" at bounding box center [735, 595] width 643 height 55
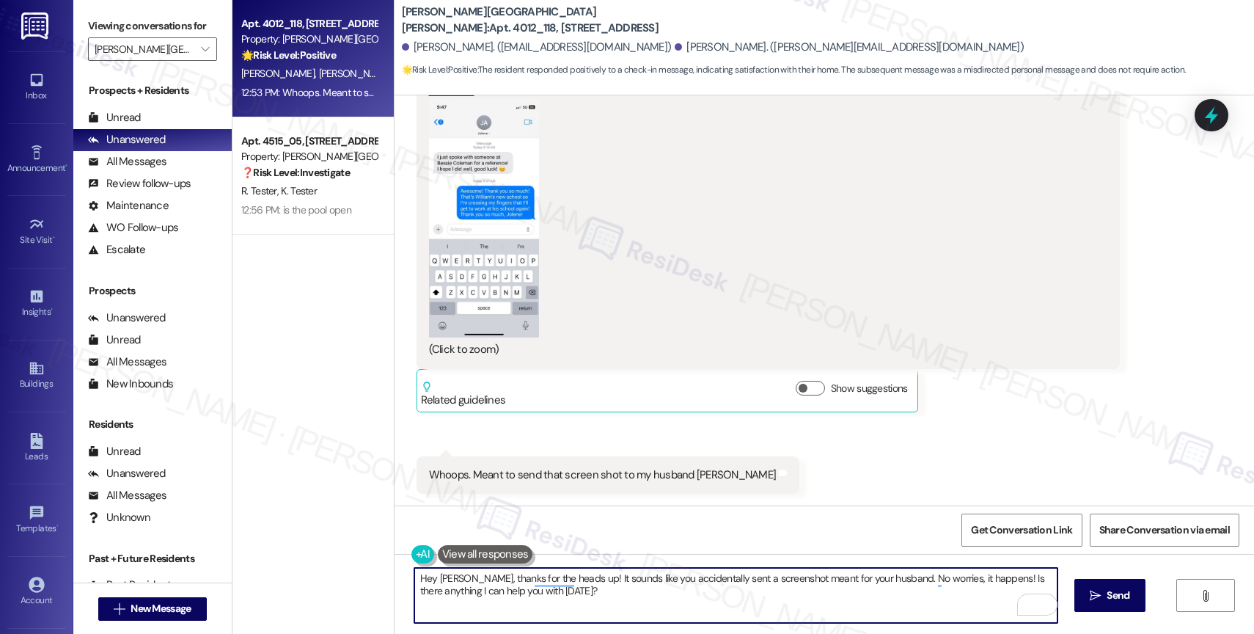
click at [521, 592] on textarea "Hey Andrea, thanks for the heads up! It sounds like you accidentally sent a scr…" at bounding box center [735, 595] width 643 height 55
paste textarea "That’s great, {{first_name}}! I’m glad you remain happy with your home. If you …"
drag, startPoint x: 463, startPoint y: 577, endPoint x: 523, endPoint y: 573, distance: 60.2
click at [523, 573] on textarea "That’s great, {{first_name}}! I’m glad you remain happy with your home. If you …" at bounding box center [735, 595] width 643 height 55
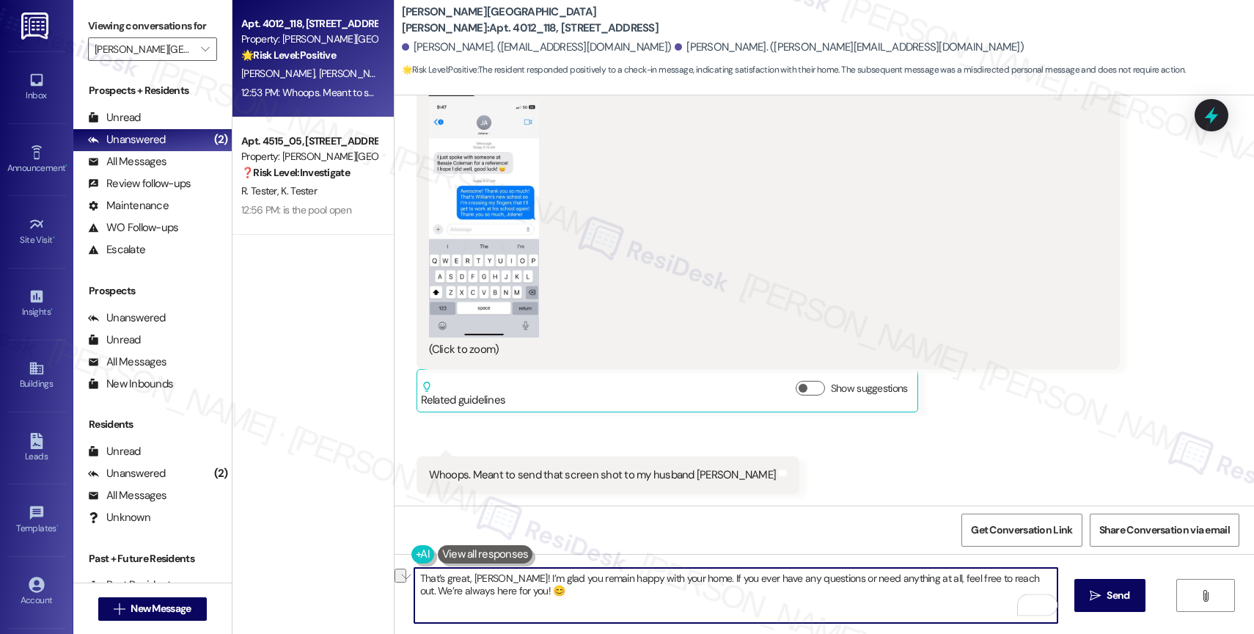
drag, startPoint x: 578, startPoint y: 578, endPoint x: 532, endPoint y: 579, distance: 46.2
click at [532, 579] on textarea "That’s great, Andrea! I’m glad you remain happy with your home. If you ever hav…" at bounding box center [735, 595] width 643 height 55
click at [633, 601] on textarea "That’s great, Andrea! I’m glad to hear that you're happy with your home. If you…" at bounding box center [735, 595] width 643 height 55
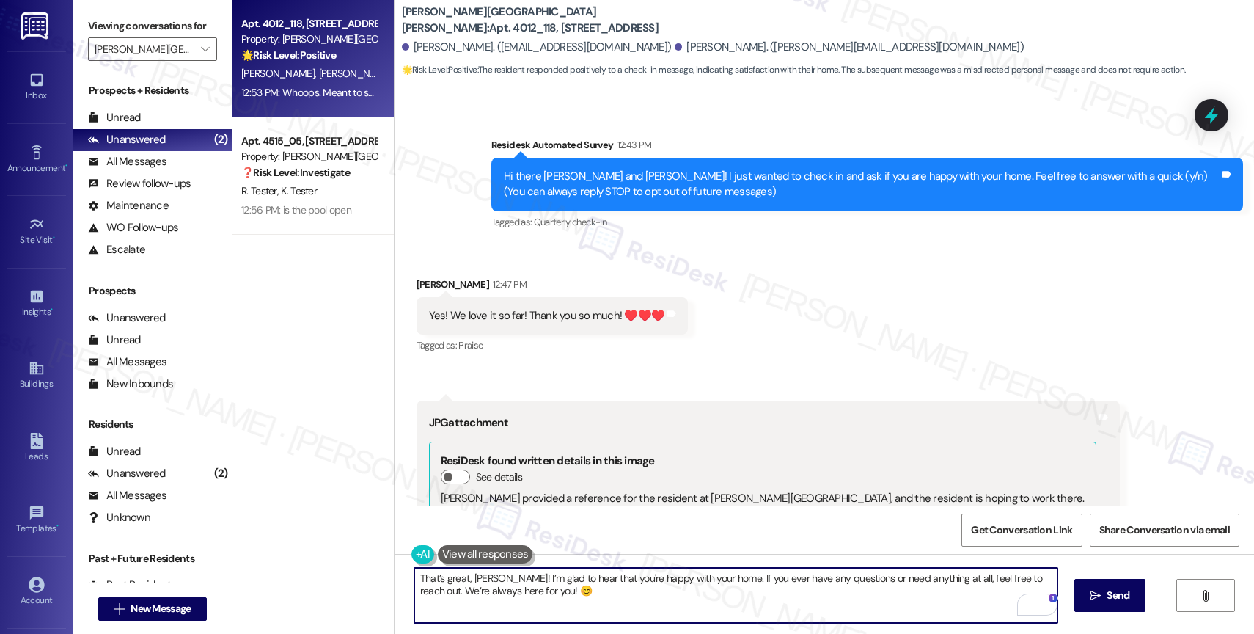
scroll to position [0, 0]
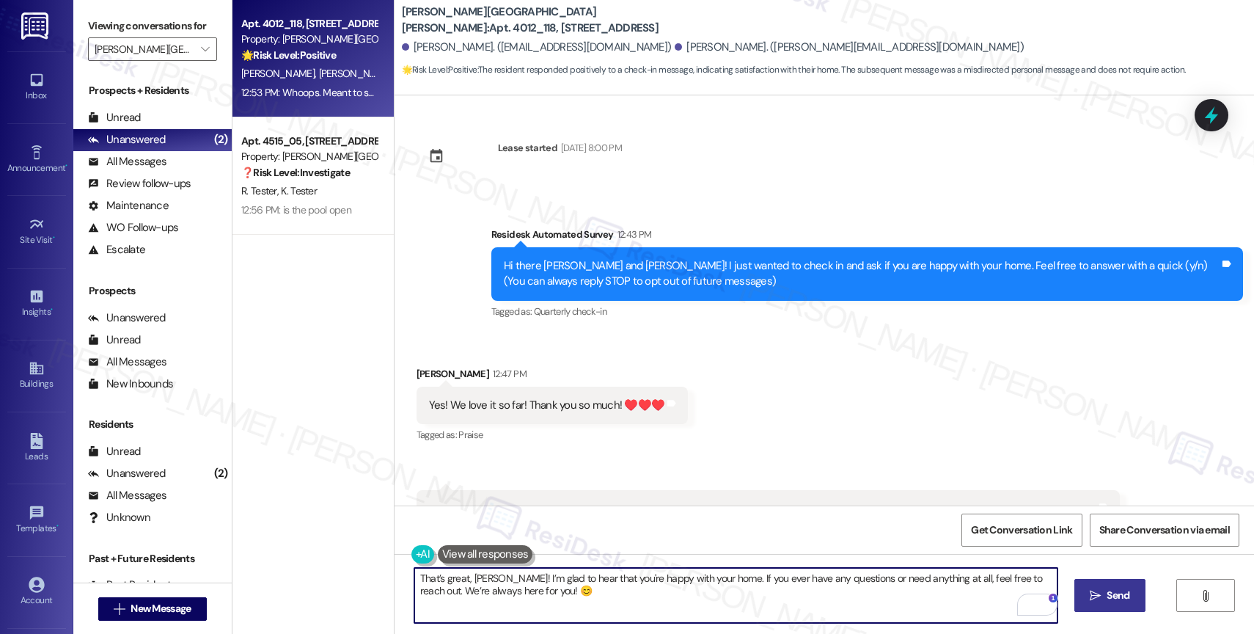
type textarea "That’s great, Andrea! I’m glad to hear that you're happy with your home. If you…"
click at [1096, 596] on icon "" at bounding box center [1095, 596] width 11 height 12
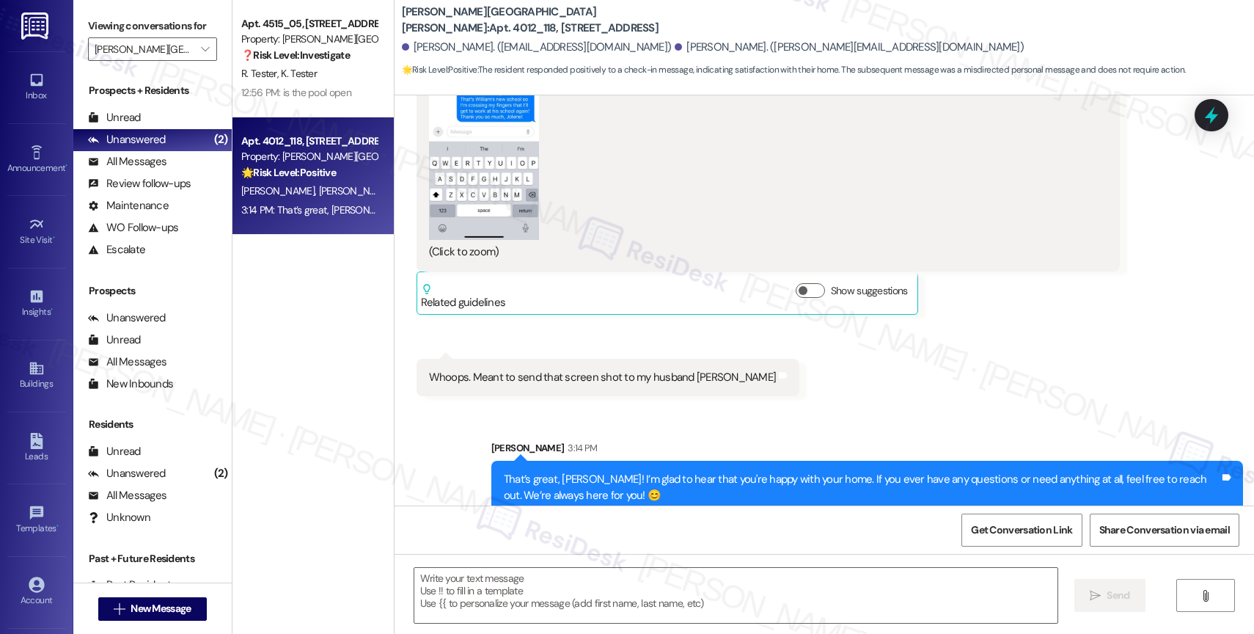
scroll to position [664, 0]
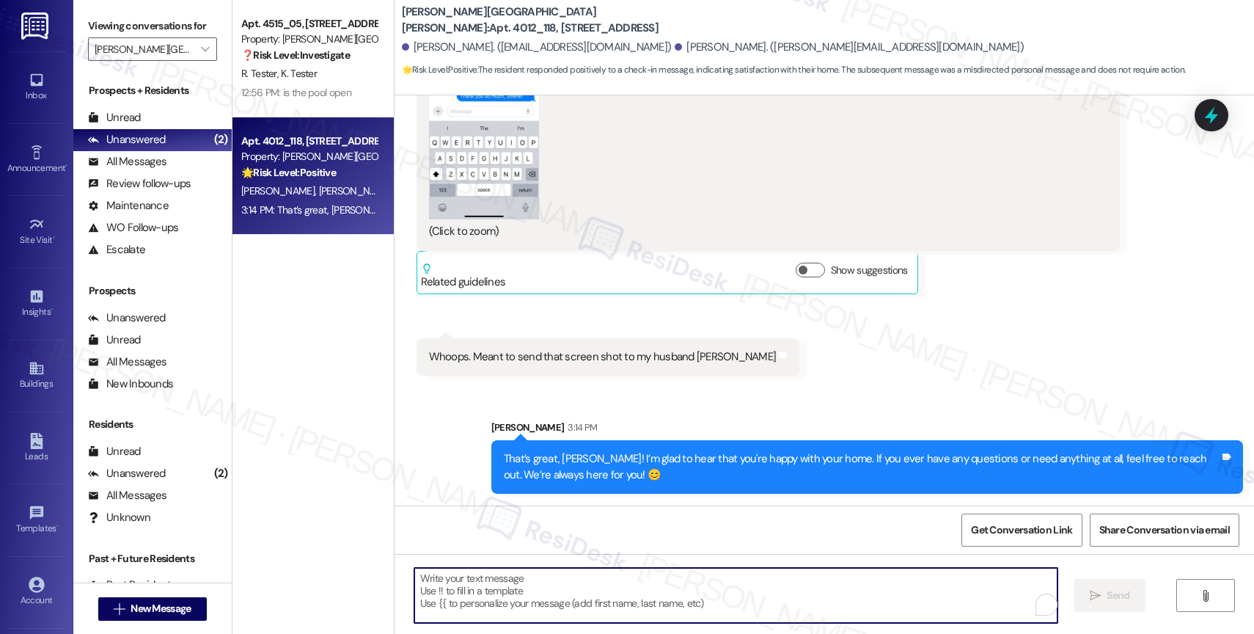
click at [504, 601] on textarea "To enrich screen reader interactions, please activate Accessibility in Grammarl…" at bounding box center [735, 595] width 643 height 55
paste textarea "Would it be okay to ask a quick favor? If you're open to it, could you share yo…"
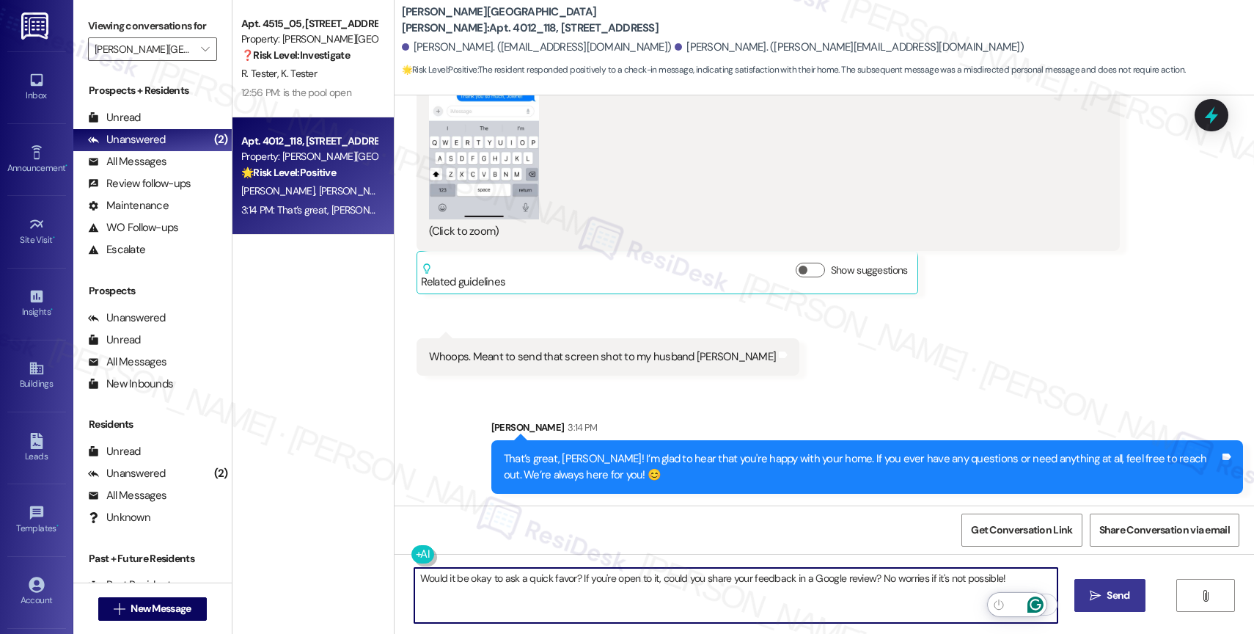
type textarea "Would it be okay to ask a quick favor? If you're open to it, could you share yo…"
click at [1078, 592] on button " Send" at bounding box center [1109, 595] width 71 height 33
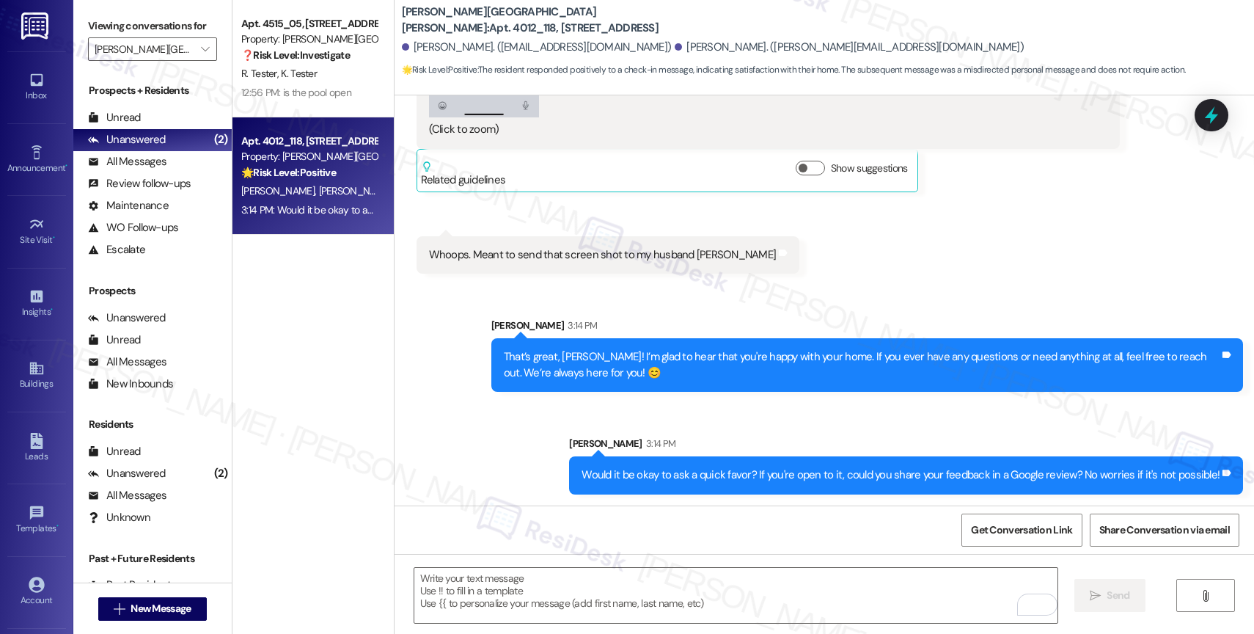
scroll to position [0, 0]
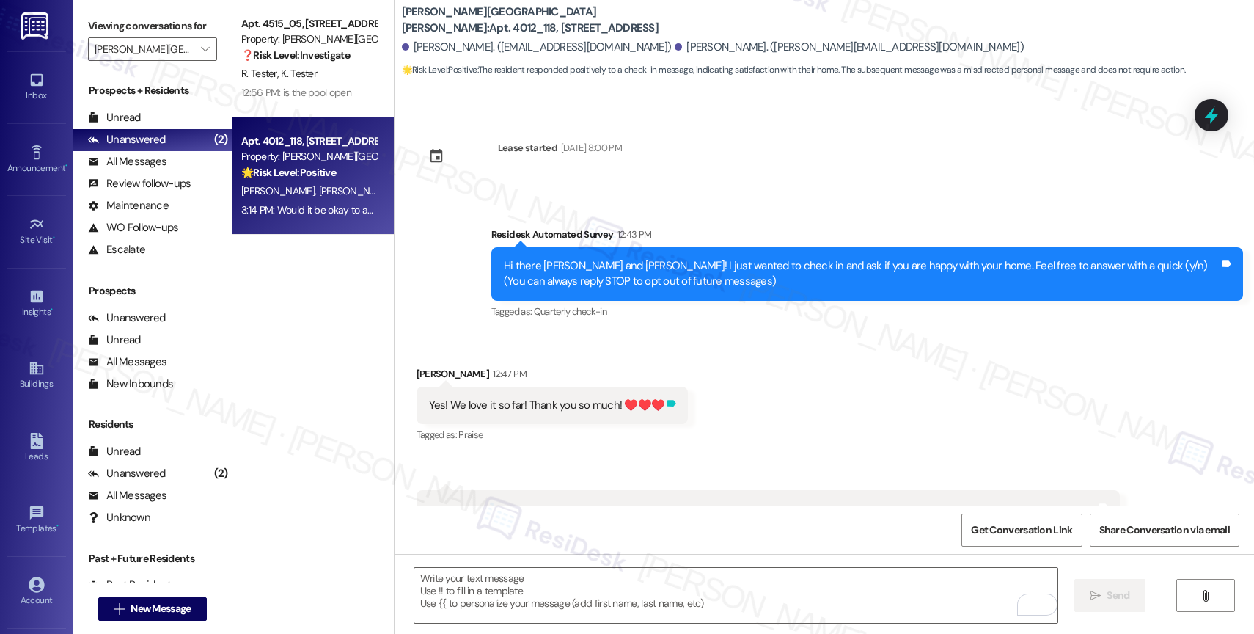
click at [667, 400] on icon at bounding box center [671, 403] width 9 height 7
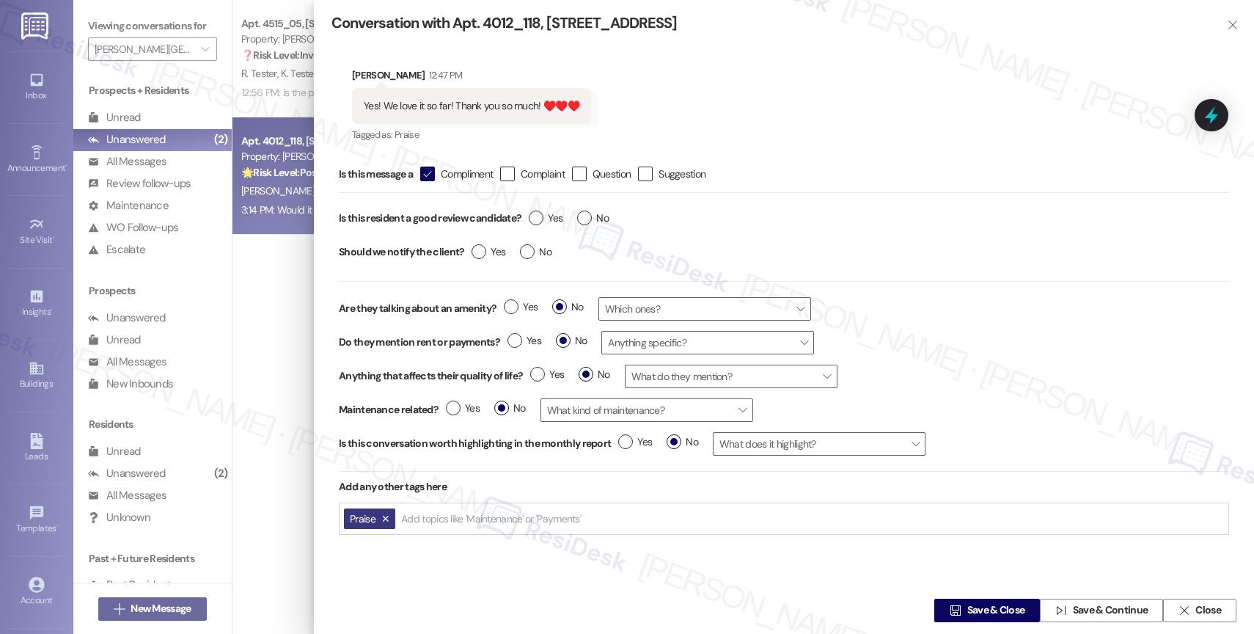
click at [536, 209] on div "Yes No" at bounding box center [568, 220] width 95 height 34
click at [540, 218] on label "Yes" at bounding box center [546, 217] width 34 height 15
click at [540, 218] on input "Yes" at bounding box center [546, 219] width 34 height 19
radio input "true"
click at [976, 603] on span "Save & Close" at bounding box center [996, 610] width 58 height 15
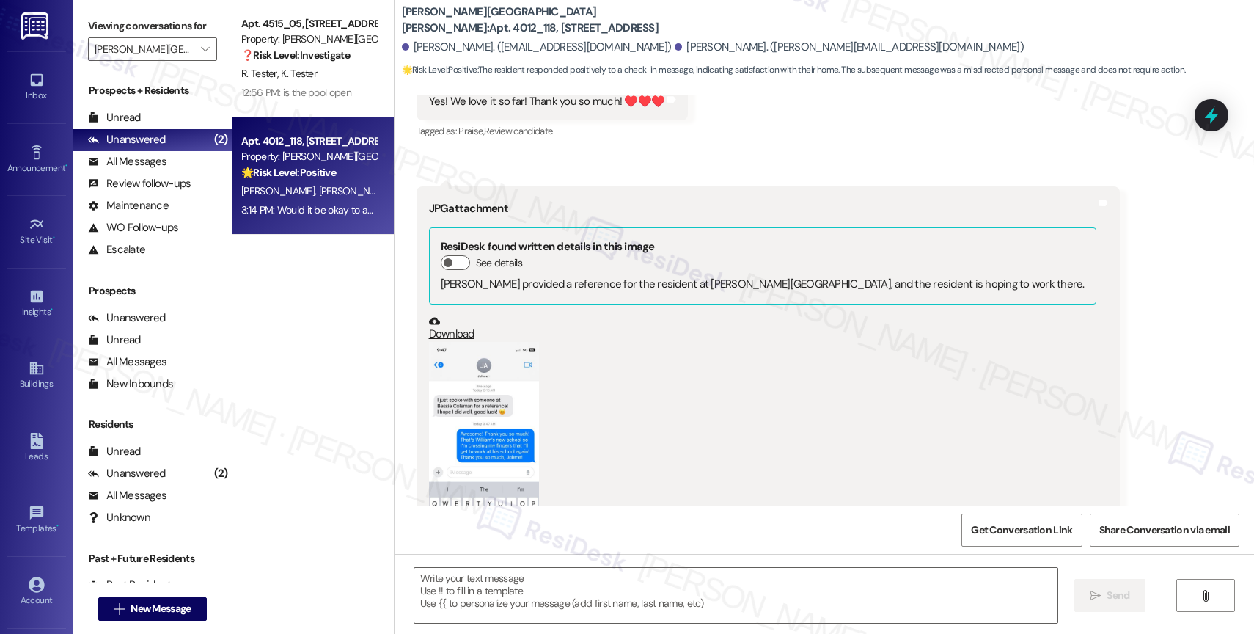
type textarea "Fetching suggested responses. Please feel free to read through the conversation…"
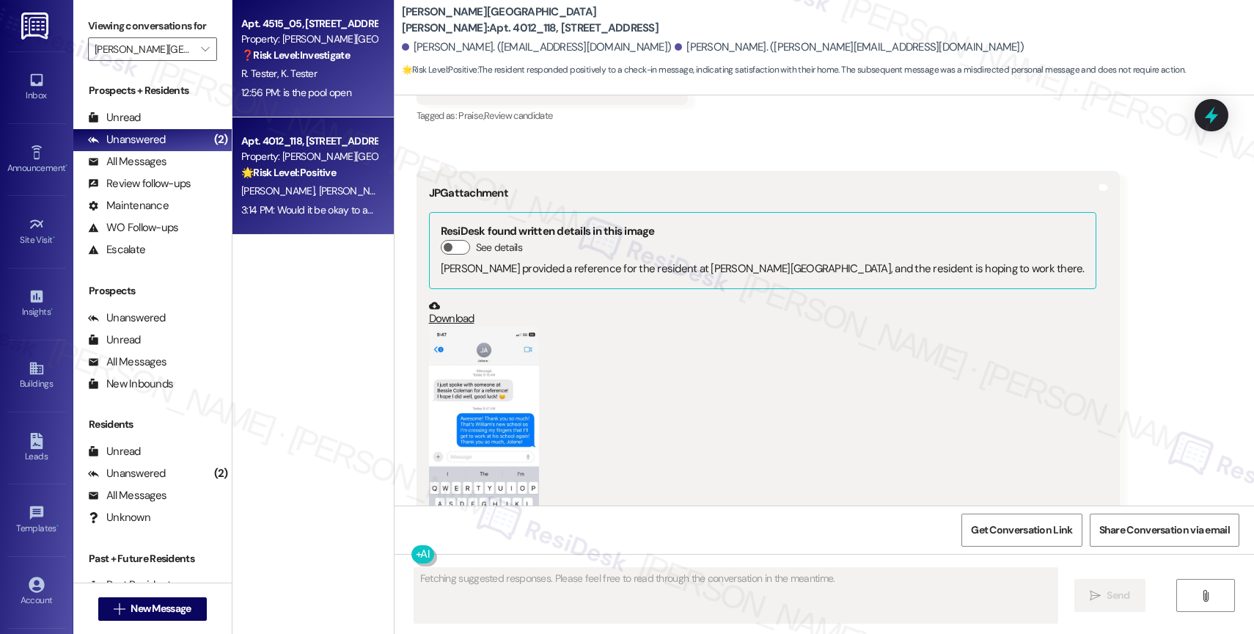
click at [277, 45] on div "Property: [PERSON_NAME][GEOGRAPHIC_DATA][PERSON_NAME]" at bounding box center [309, 39] width 136 height 15
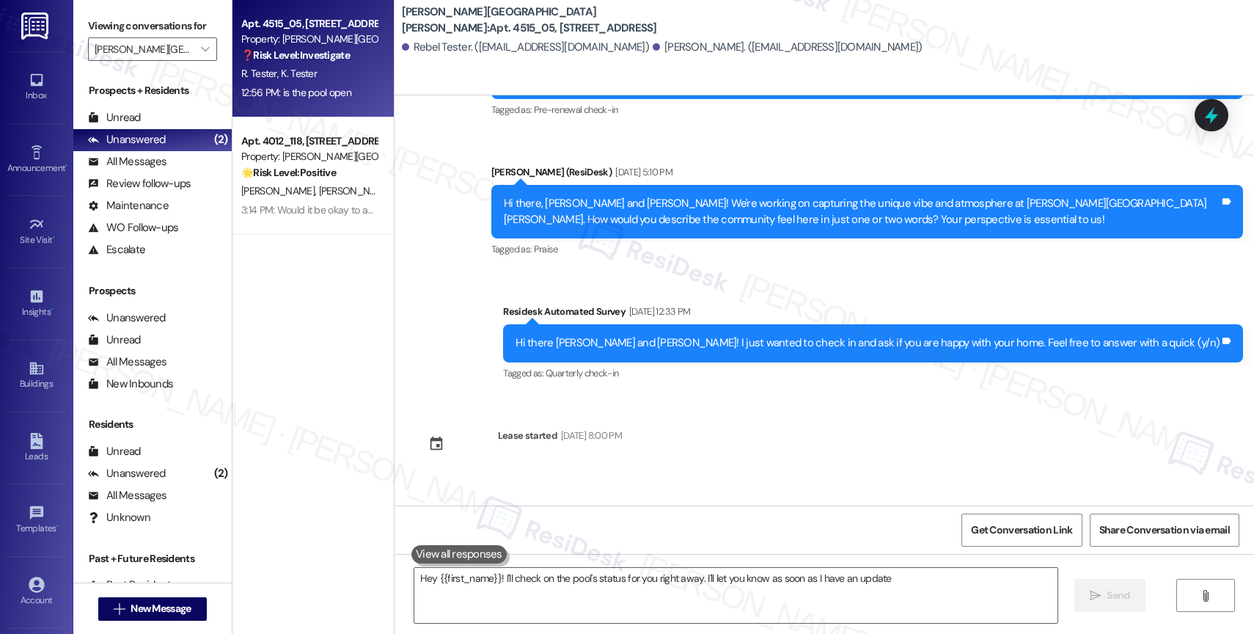
type textarea "Hey {{first_name}}! I'll check on the pool's status for you right away. I'll le…"
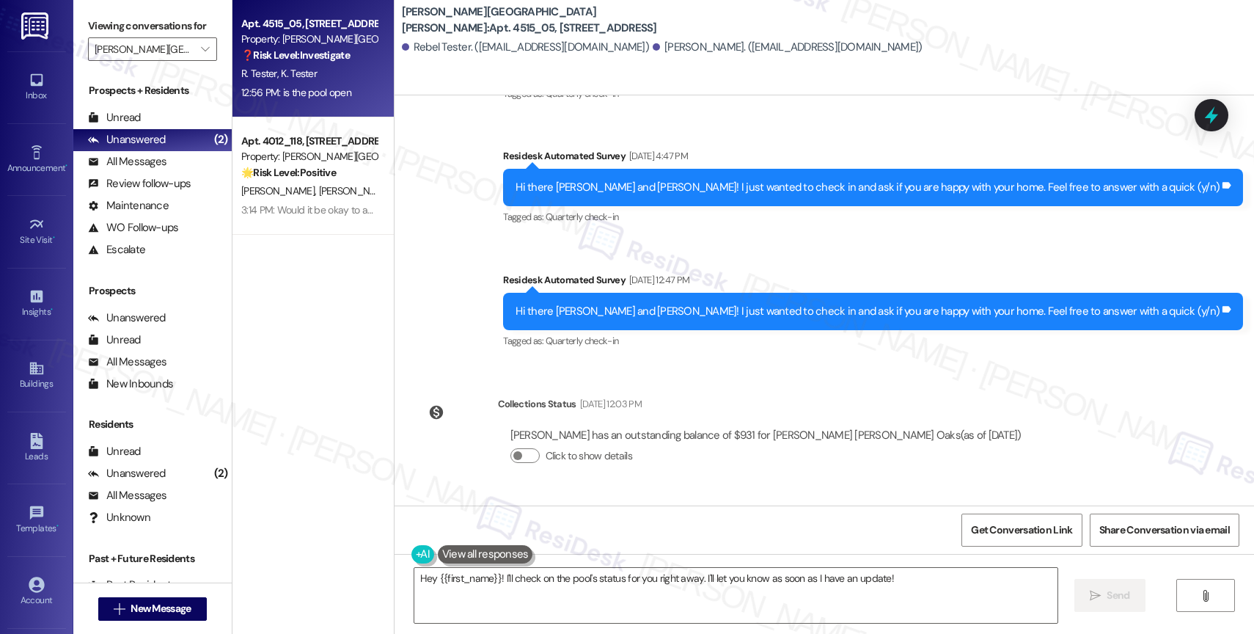
scroll to position [3648, 0]
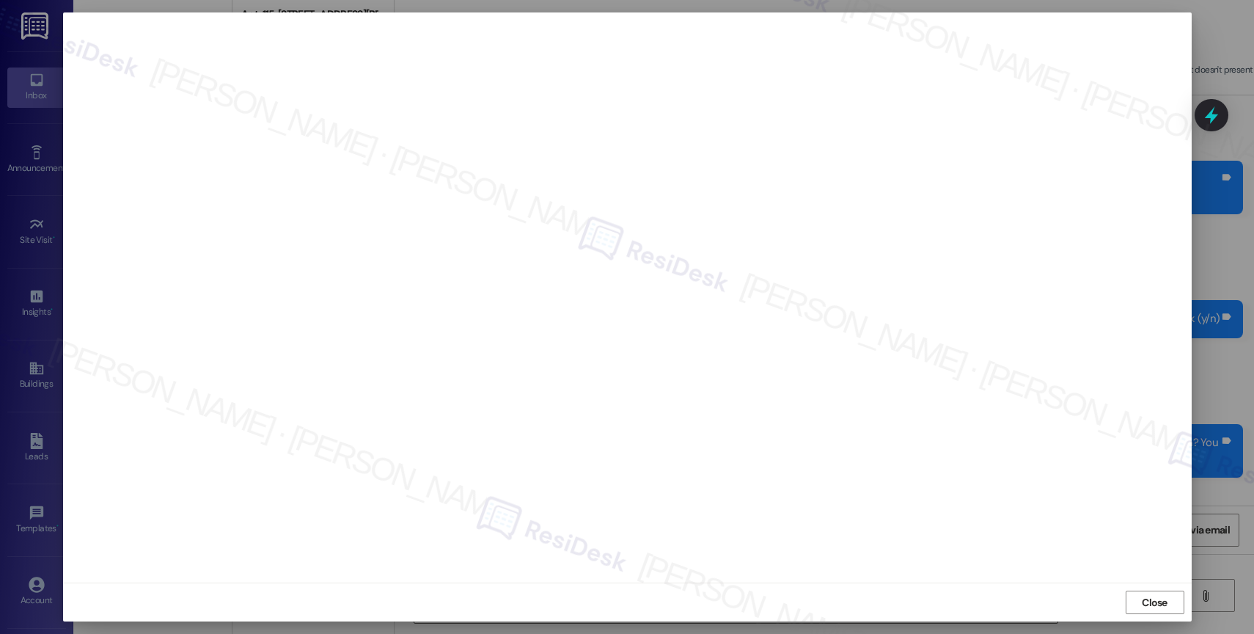
scroll to position [18534, 0]
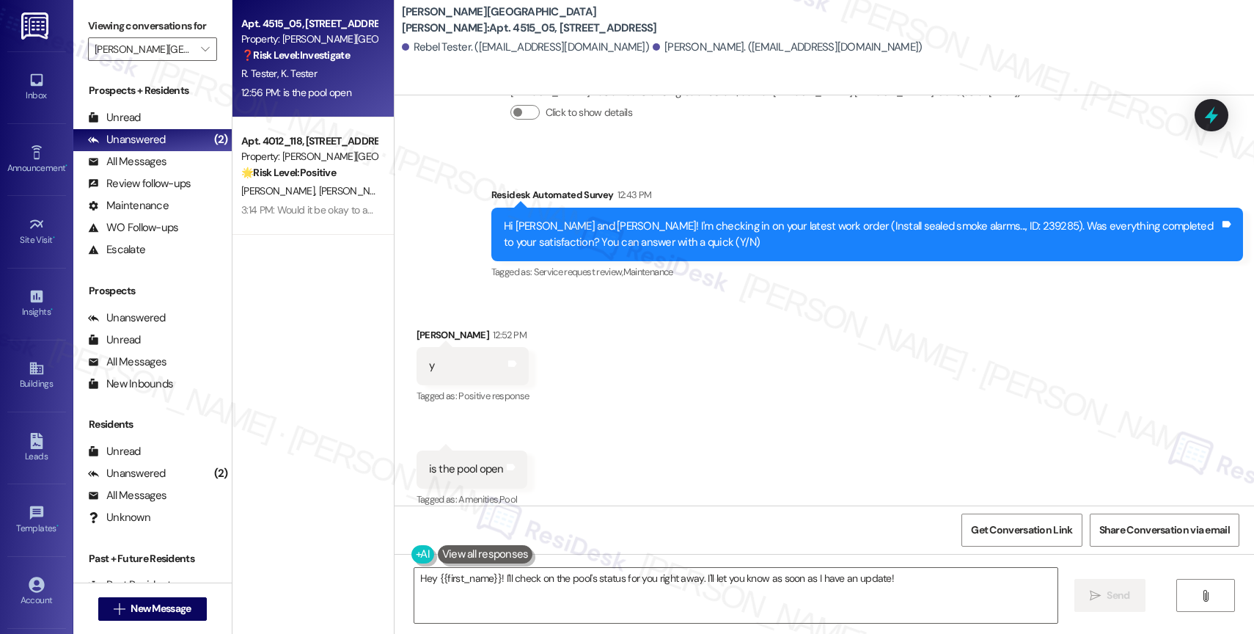
scroll to position [3649, 0]
click at [492, 584] on textarea "Hey {{first_name}}! I'll check on the pool's status for you right away. I'll le…" at bounding box center [735, 595] width 643 height 55
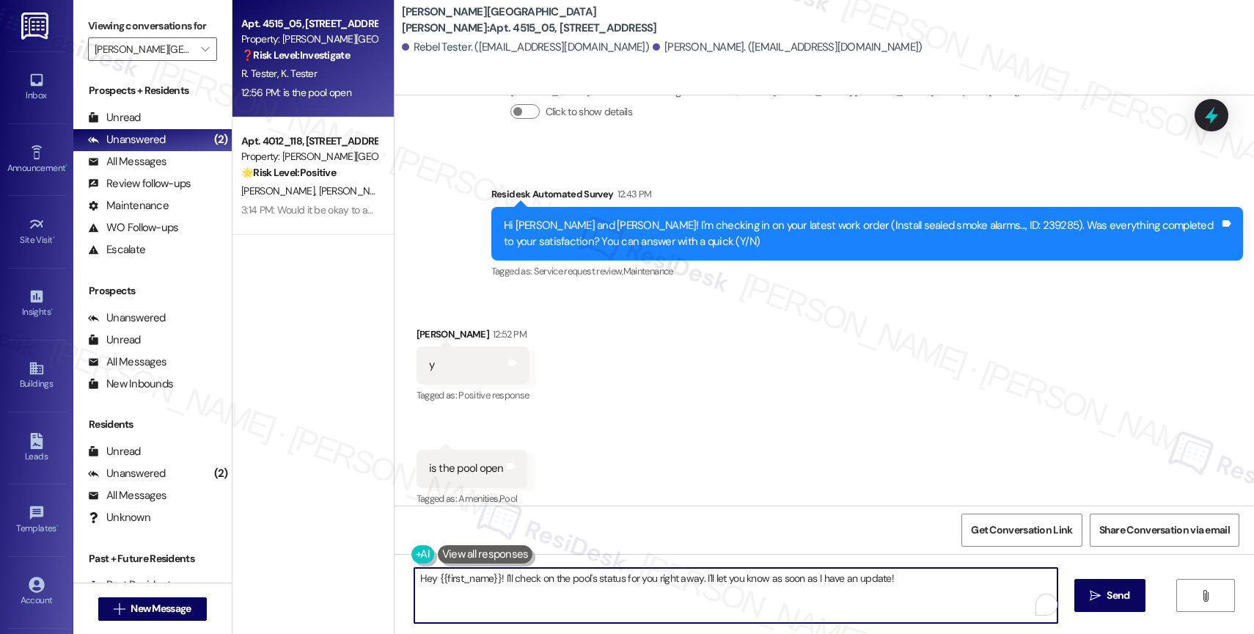
click at [492, 584] on textarea "Hey {{first_name}}! I'll check on the pool's status for you right away. I'll le…" at bounding box center [735, 595] width 643 height 55
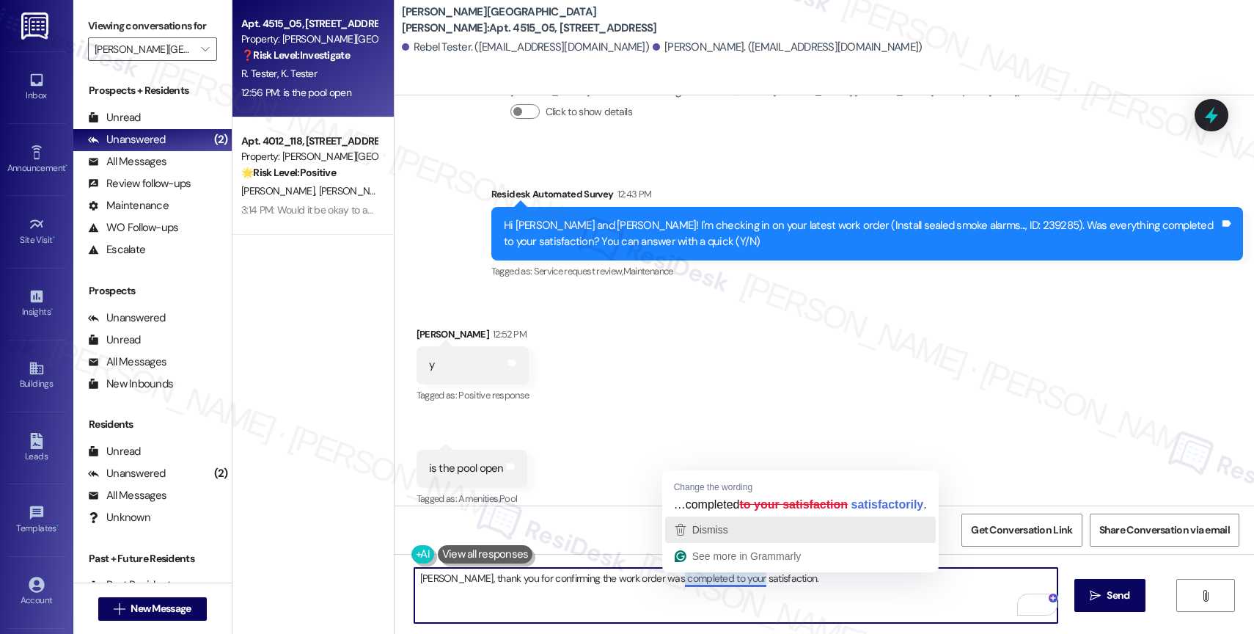
click at [730, 535] on div "Dismiss" at bounding box center [800, 529] width 257 height 22
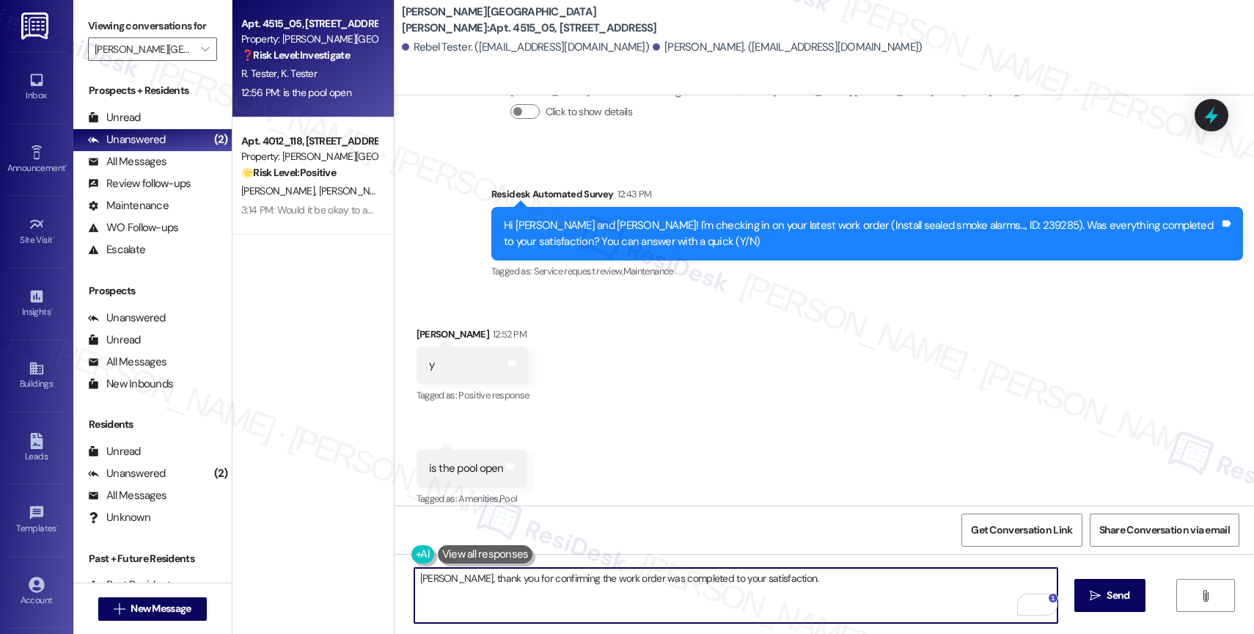
click at [812, 587] on textarea "[PERSON_NAME], thank you for confirming the work order was completed to your sa…" at bounding box center [735, 595] width 643 height 55
paste textarea "Unfortunately, the pool is currently closed due to some unforeseen repairs. We …"
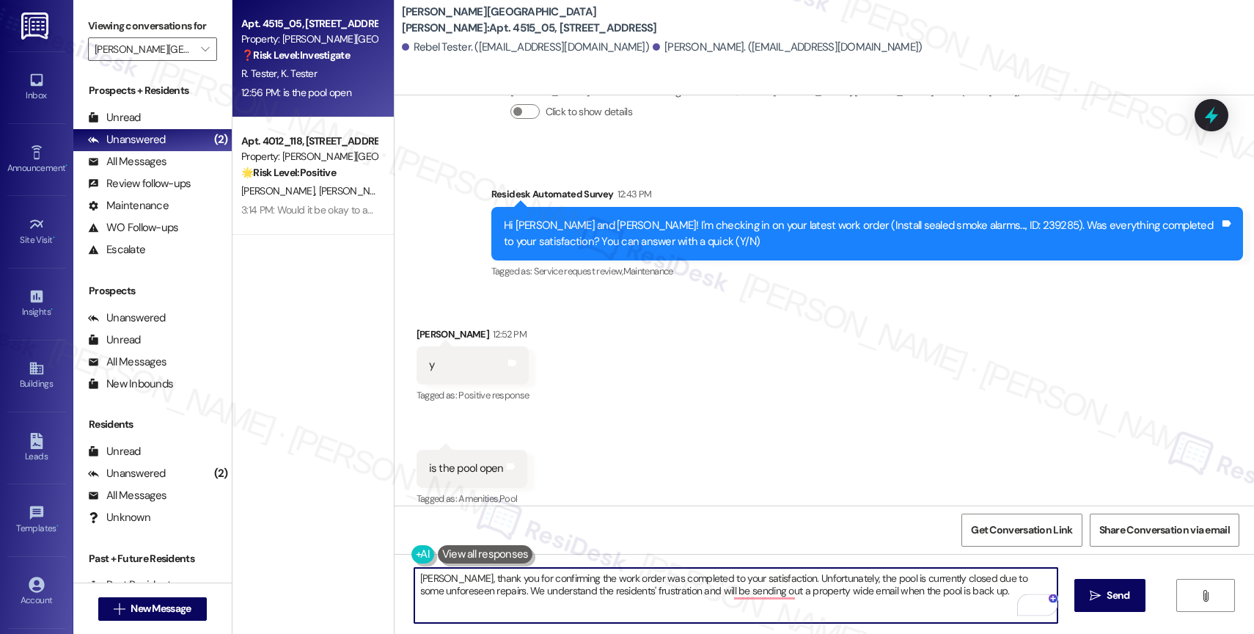
click at [761, 575] on textarea "[PERSON_NAME], thank you for confirming the work order was completed to your sa…" at bounding box center [735, 595] width 643 height 55
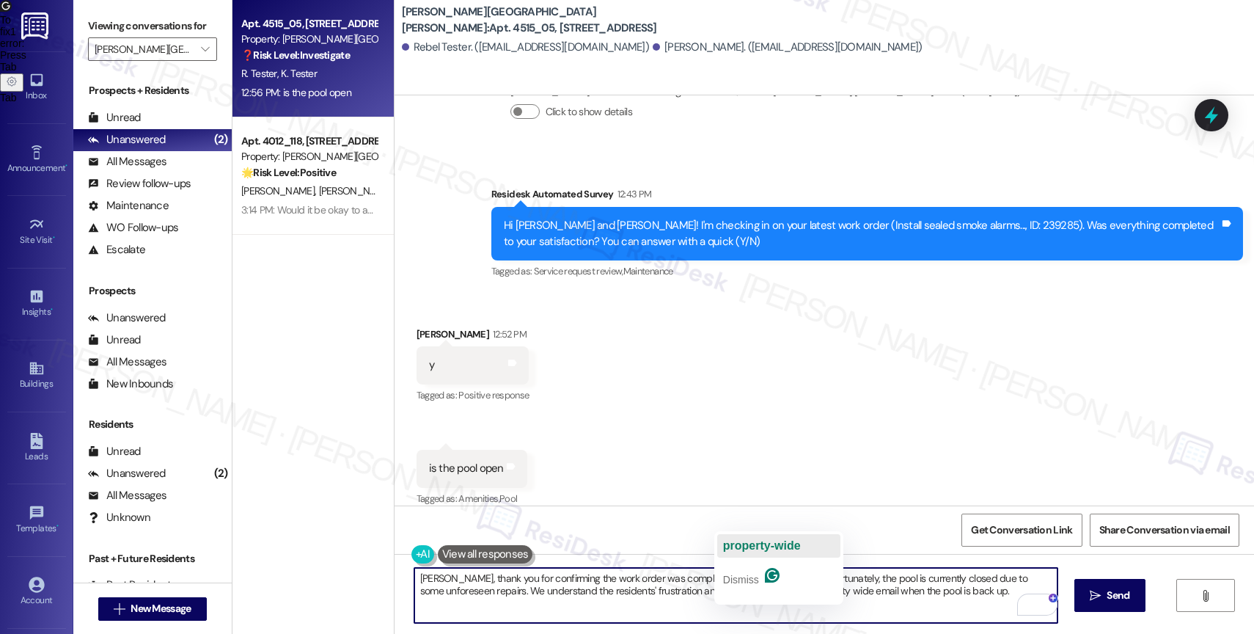
click at [775, 544] on span "property-wide" at bounding box center [762, 545] width 78 height 12
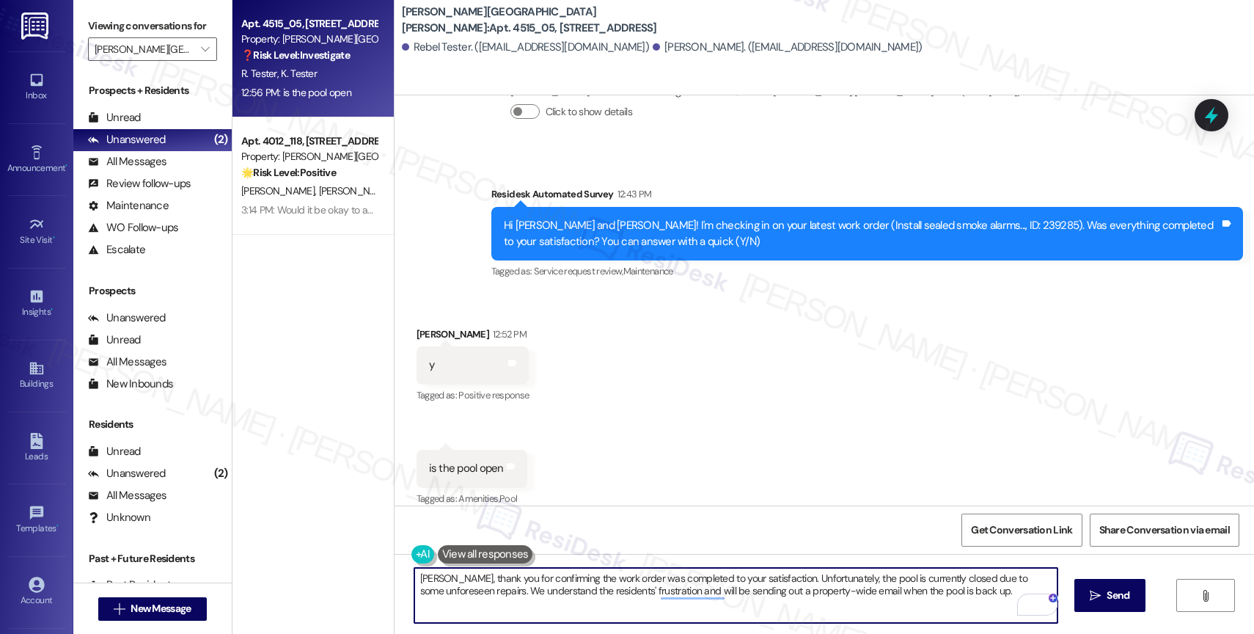
drag, startPoint x: 568, startPoint y: 588, endPoint x: 561, endPoint y: 593, distance: 9.0
click at [526, 592] on textarea "[PERSON_NAME], thank you for confirming the work order was completed to your sa…" at bounding box center [735, 595] width 643 height 55
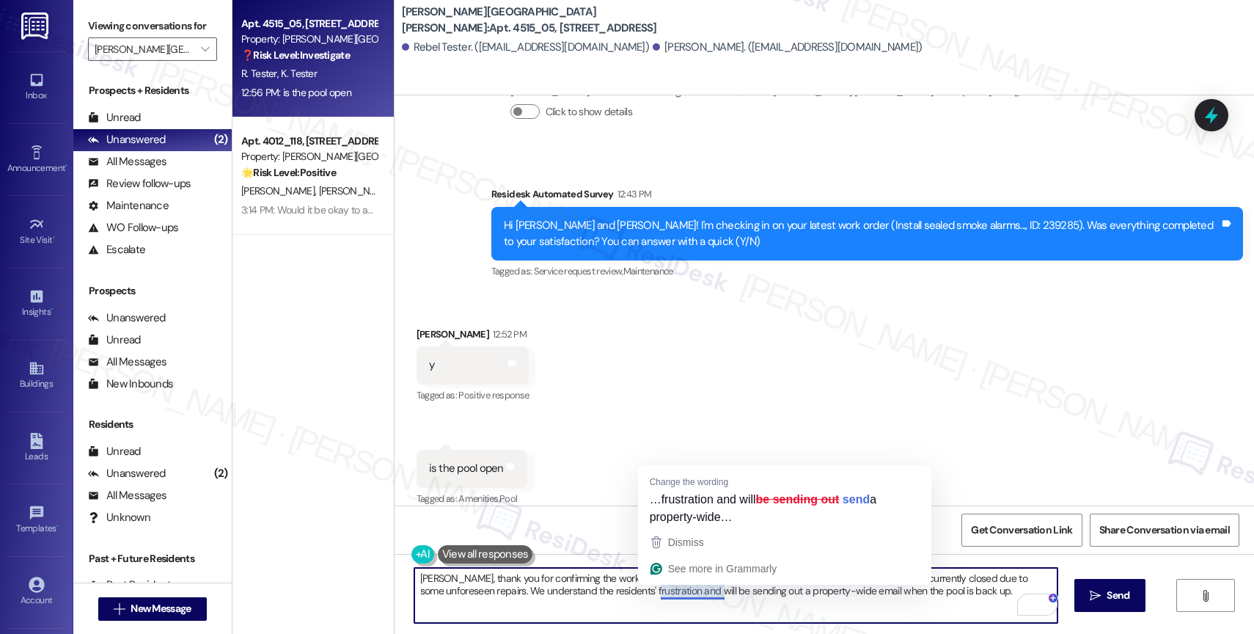
click at [587, 591] on textarea "[PERSON_NAME], thank you for confirming the work order was completed to your sa…" at bounding box center [735, 595] width 643 height 55
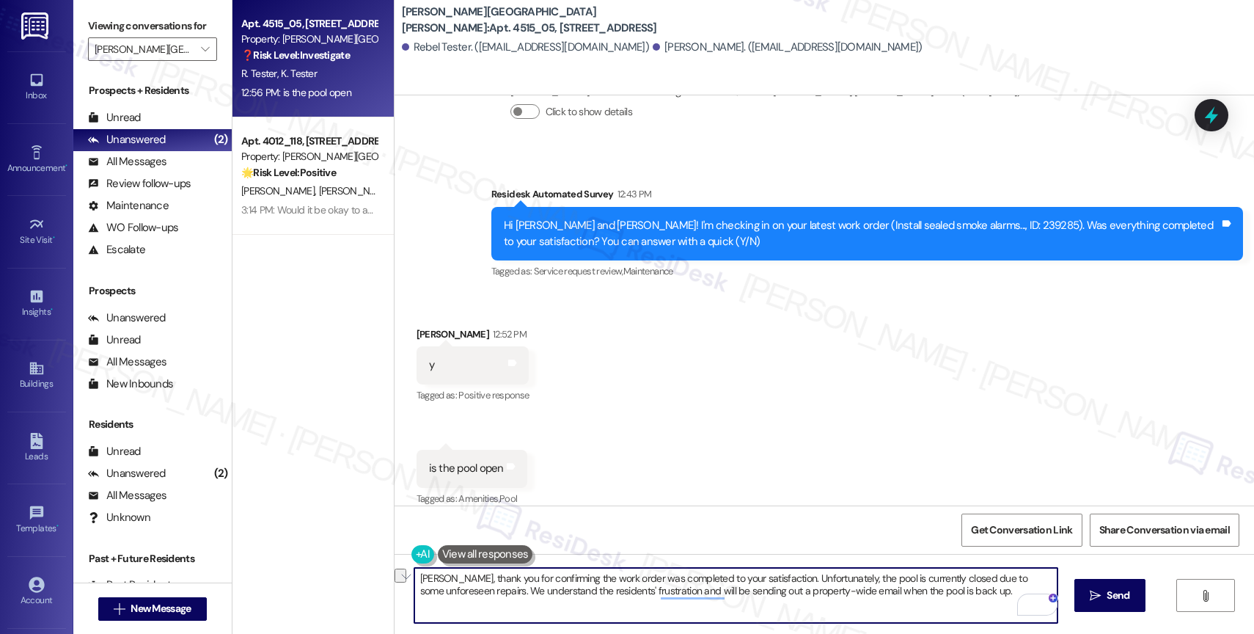
drag, startPoint x: 640, startPoint y: 591, endPoint x: 439, endPoint y: 591, distance: 200.9
click at [439, 591] on textarea "[PERSON_NAME], thank you for confirming the work order was completed to your sa…" at bounding box center [735, 595] width 643 height 55
click at [790, 598] on textarea "[PERSON_NAME], thank you for confirming the work order was completed to your sa…" at bounding box center [735, 595] width 643 height 55
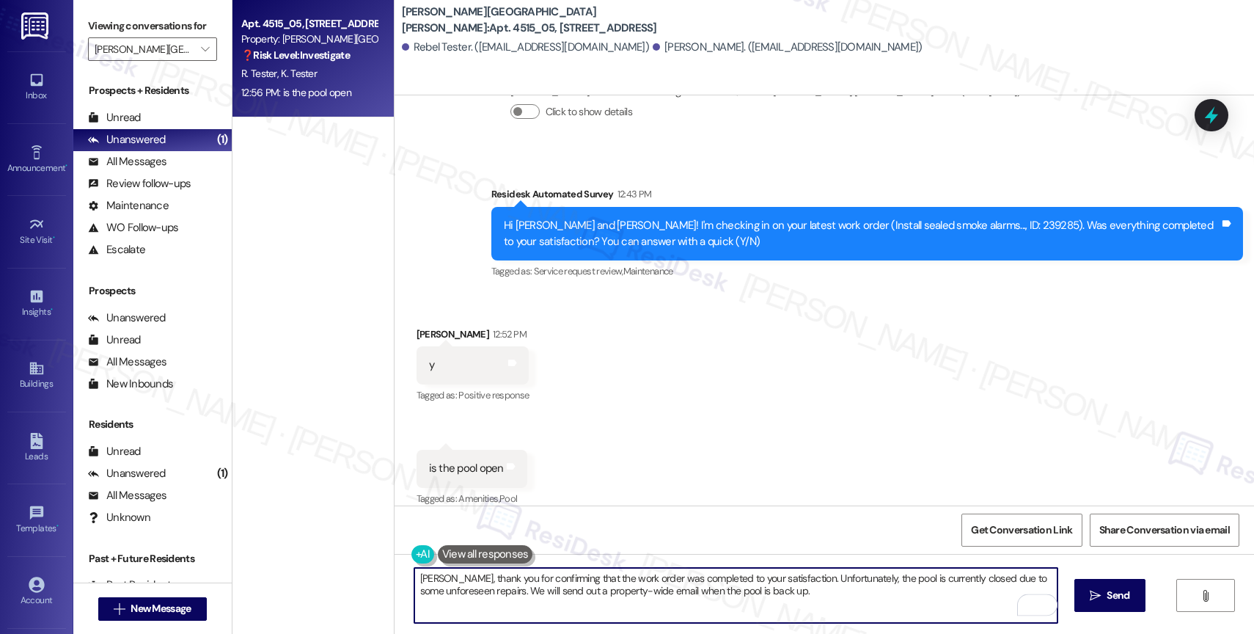
click at [824, 598] on textarea "[PERSON_NAME], thank you for confirming that the work order was completed to yo…" at bounding box center [735, 595] width 643 height 55
click at [802, 598] on textarea "[PERSON_NAME], thank you for confirming that the work order was completed to yo…" at bounding box center [735, 595] width 643 height 55
click at [787, 593] on textarea "[PERSON_NAME], thank you for confirming that the work order was completed to yo…" at bounding box center [735, 595] width 643 height 55
click at [999, 593] on textarea "[PERSON_NAME], thank you for confirming that the work order was completed to yo…" at bounding box center [735, 595] width 643 height 55
type textarea "[PERSON_NAME], thank you for confirming that the work order was completed to yo…"
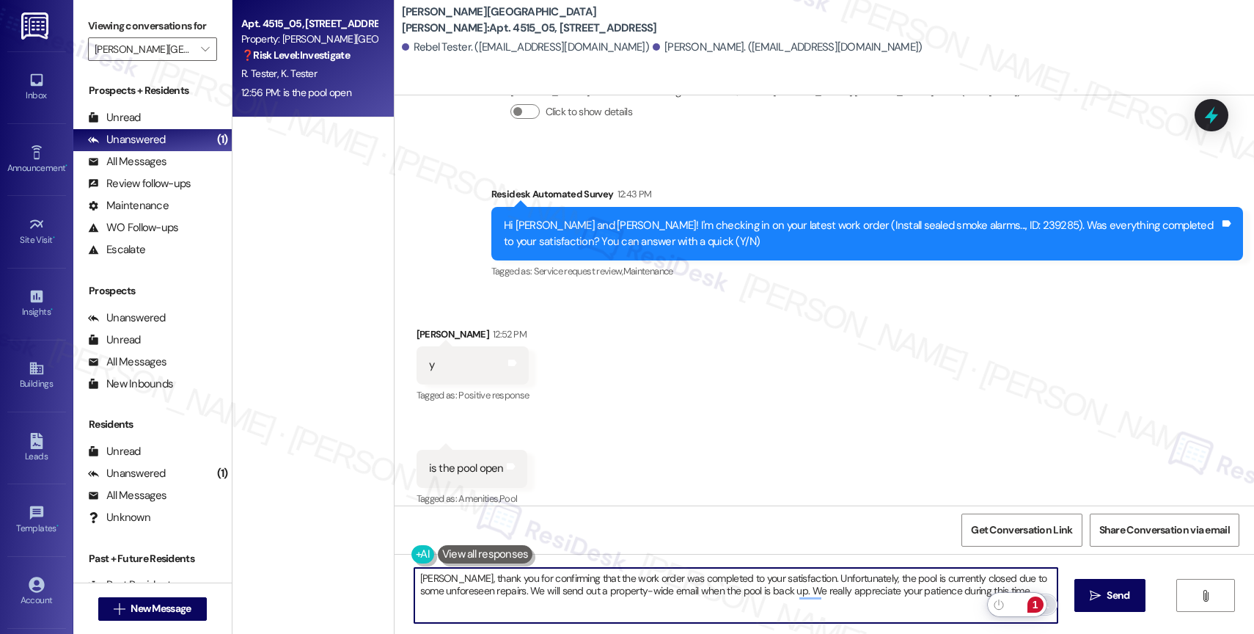
click at [1038, 603] on div "1" at bounding box center [1035, 604] width 16 height 16
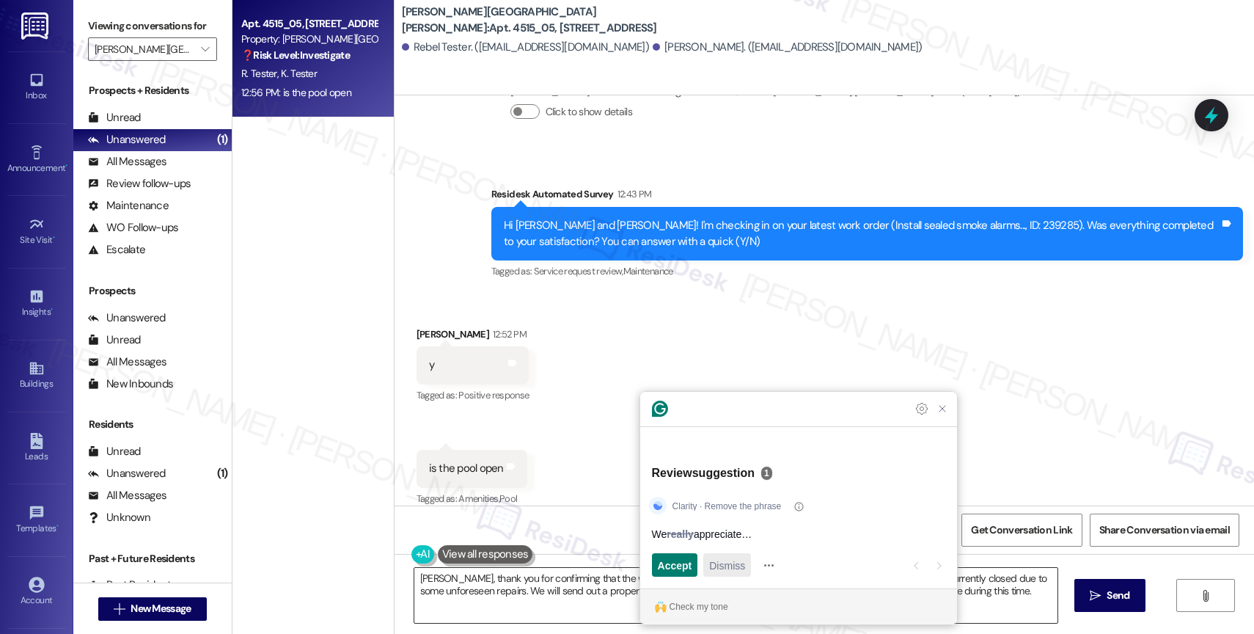
click at [736, 561] on span "Dismiss" at bounding box center [727, 564] width 36 height 15
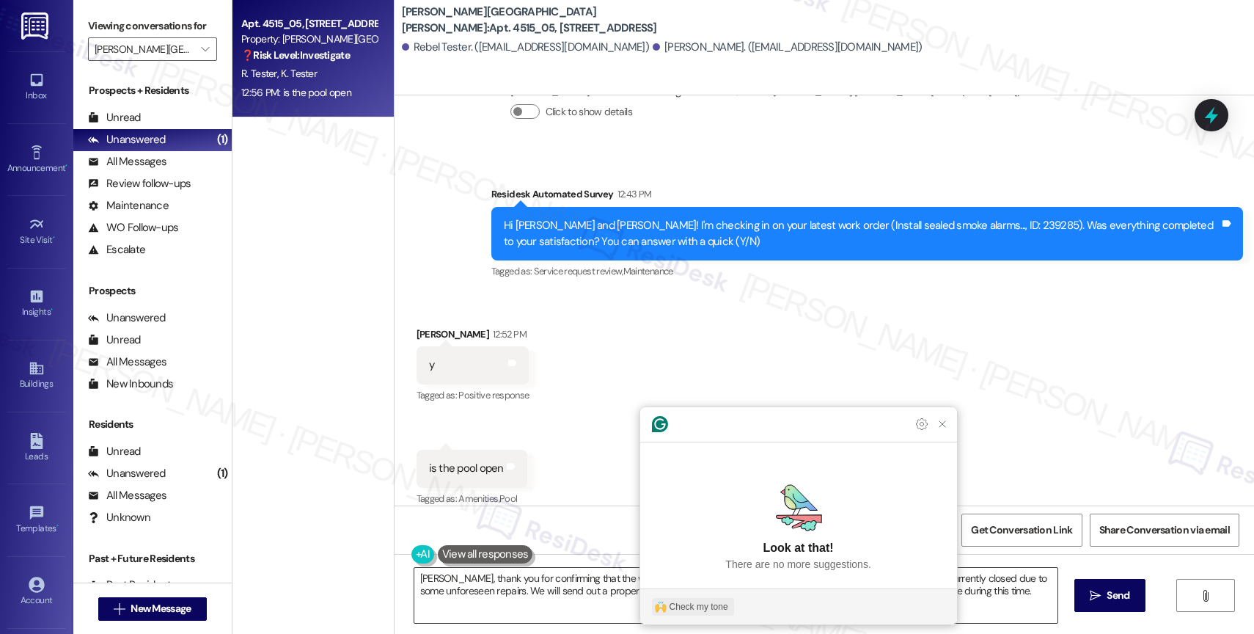
click at [719, 612] on div "Check my tone" at bounding box center [698, 606] width 59 height 13
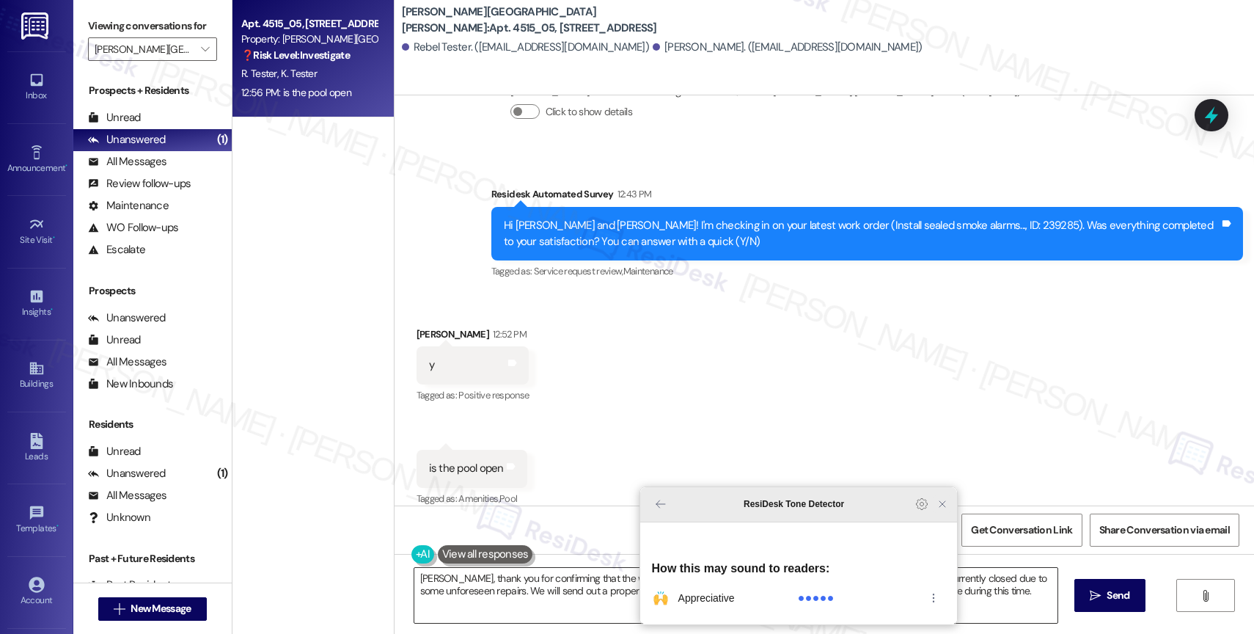
click at [943, 510] on icon "Close Grammarly Assistant" at bounding box center [942, 504] width 12 height 12
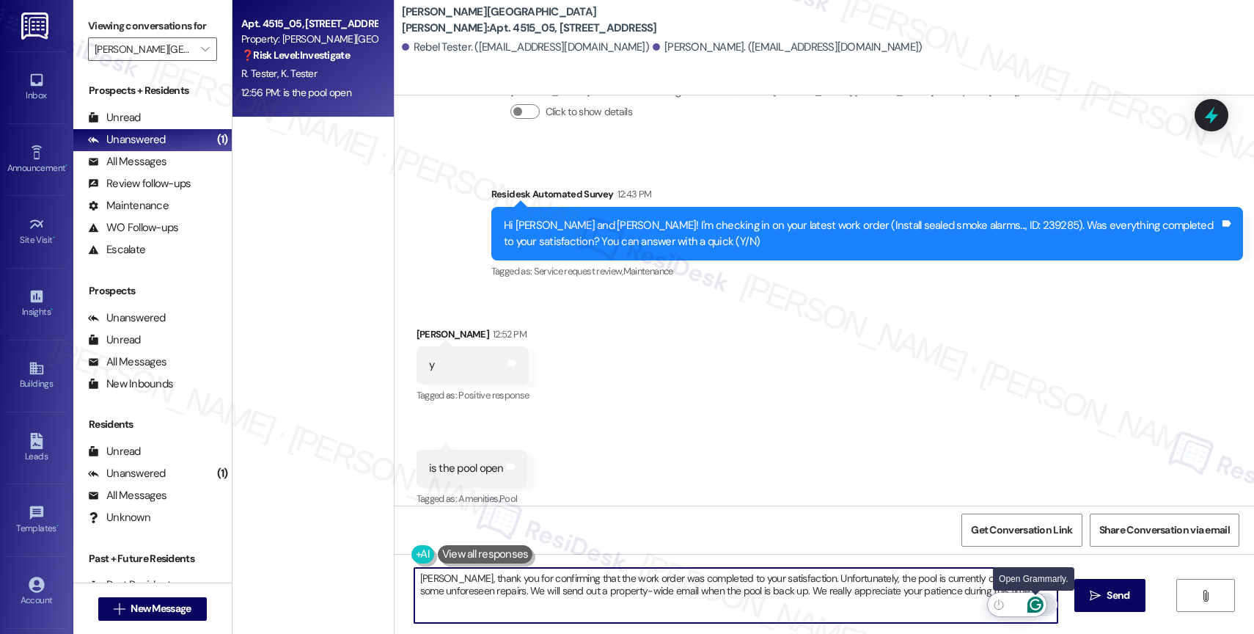
click at [1035, 602] on icon "Open Grammarly. 0 Suggestions." at bounding box center [1035, 604] width 16 height 16
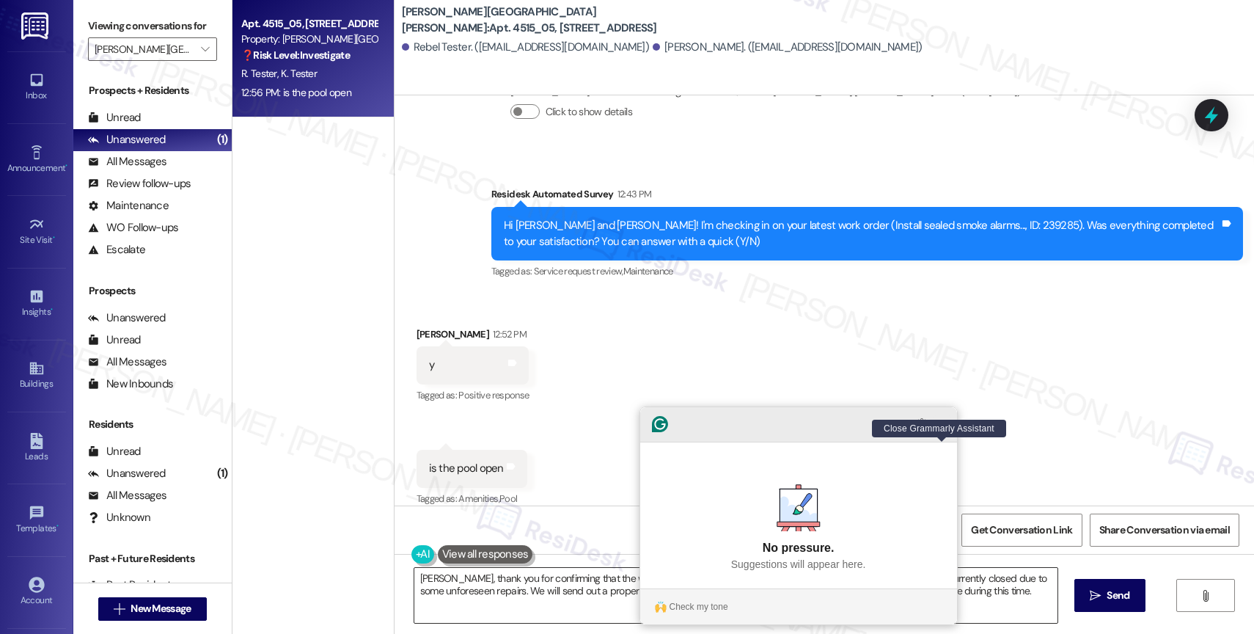
click at [939, 430] on icon "Close Grammarly Assistant" at bounding box center [942, 424] width 12 height 12
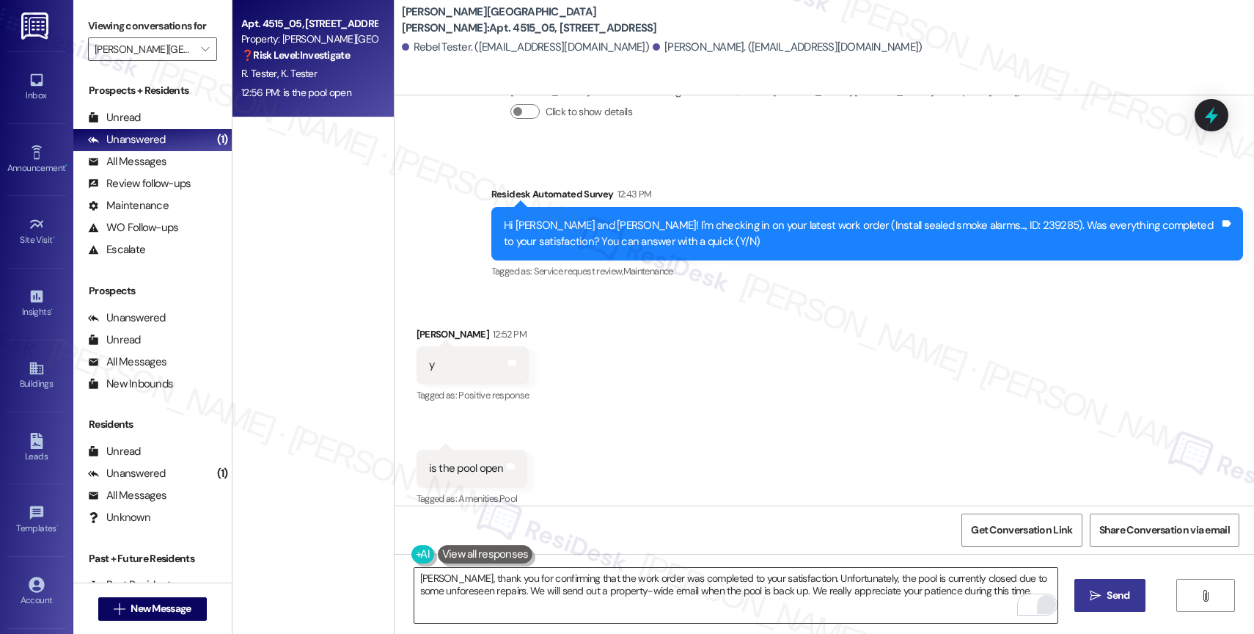
click at [1118, 589] on span "Send" at bounding box center [1117, 594] width 23 height 15
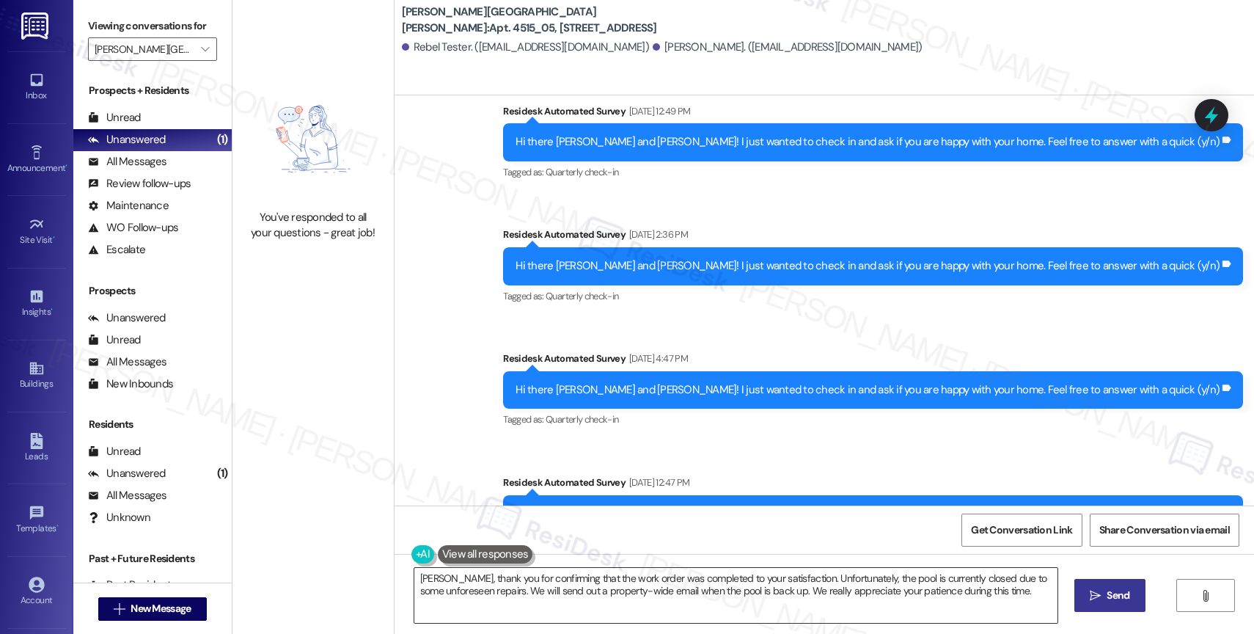
scroll to position [3767, 0]
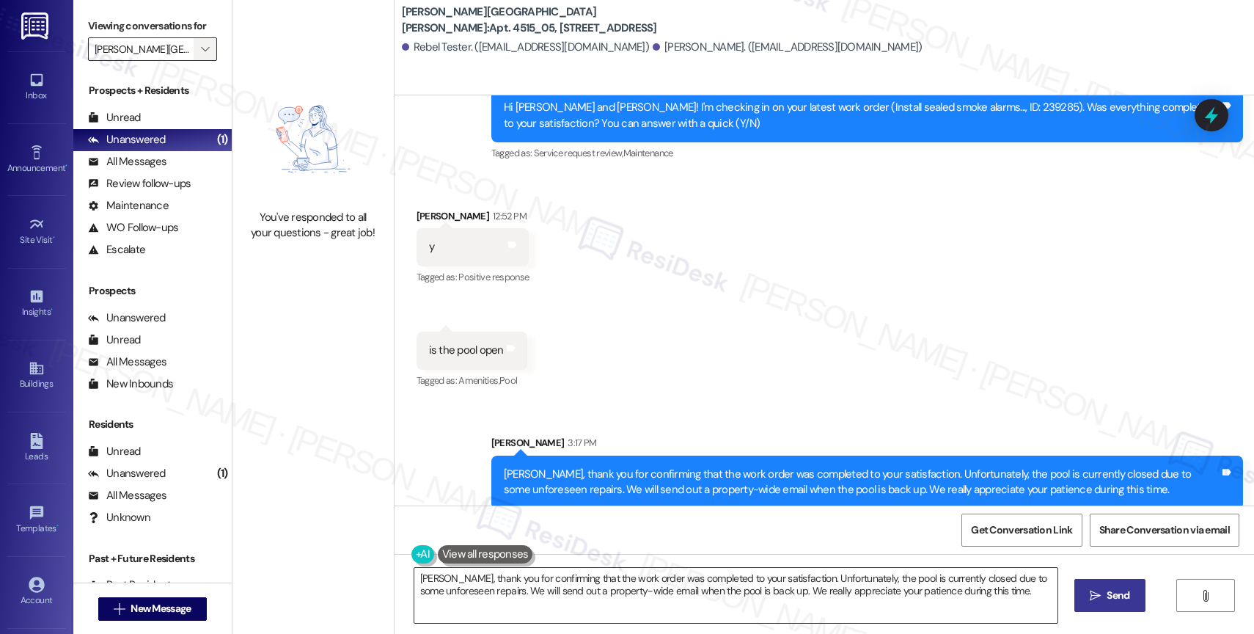
click at [201, 55] on icon "" at bounding box center [205, 49] width 8 height 12
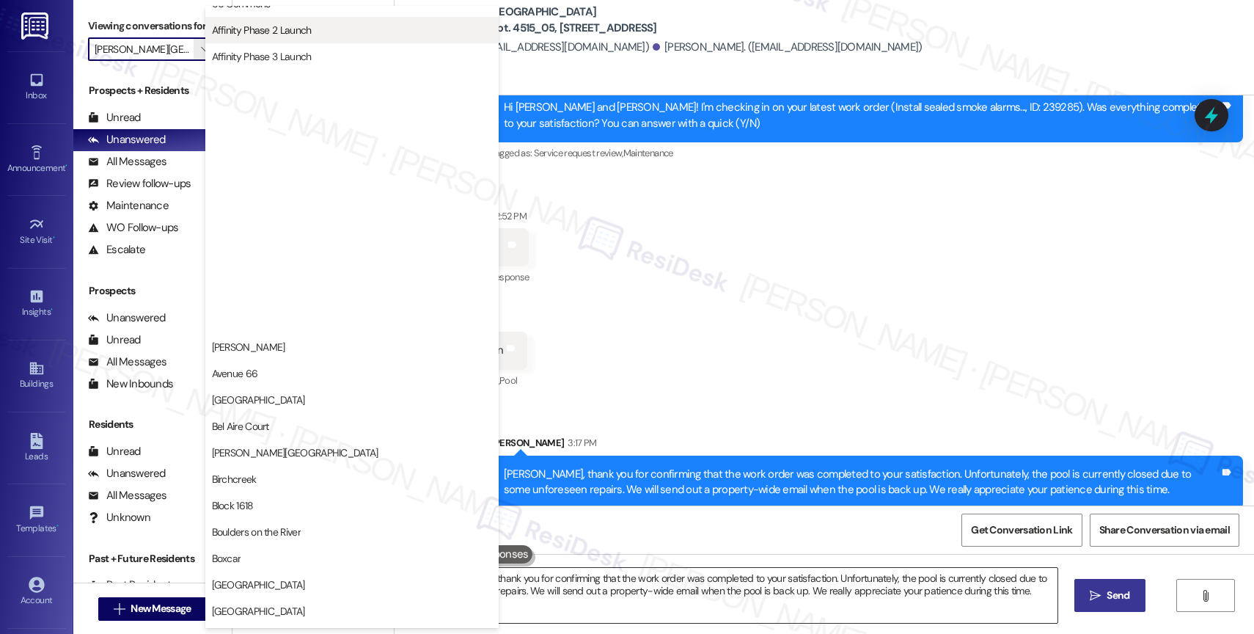
scroll to position [0, 0]
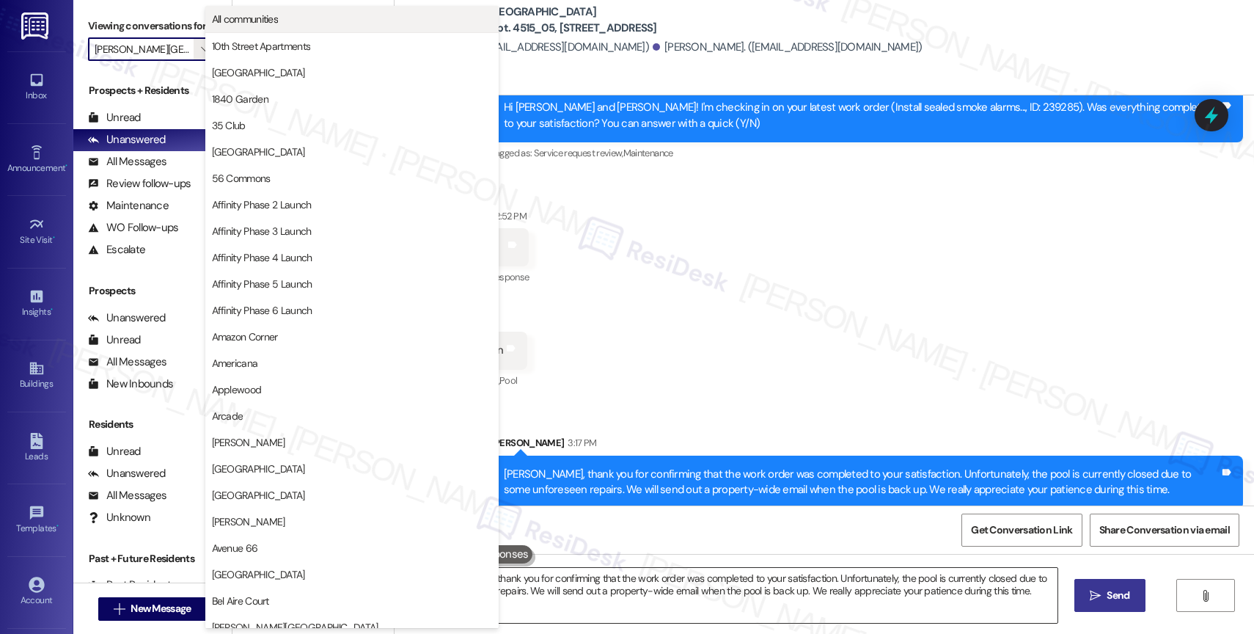
click at [312, 12] on span "All communities" at bounding box center [352, 19] width 280 height 15
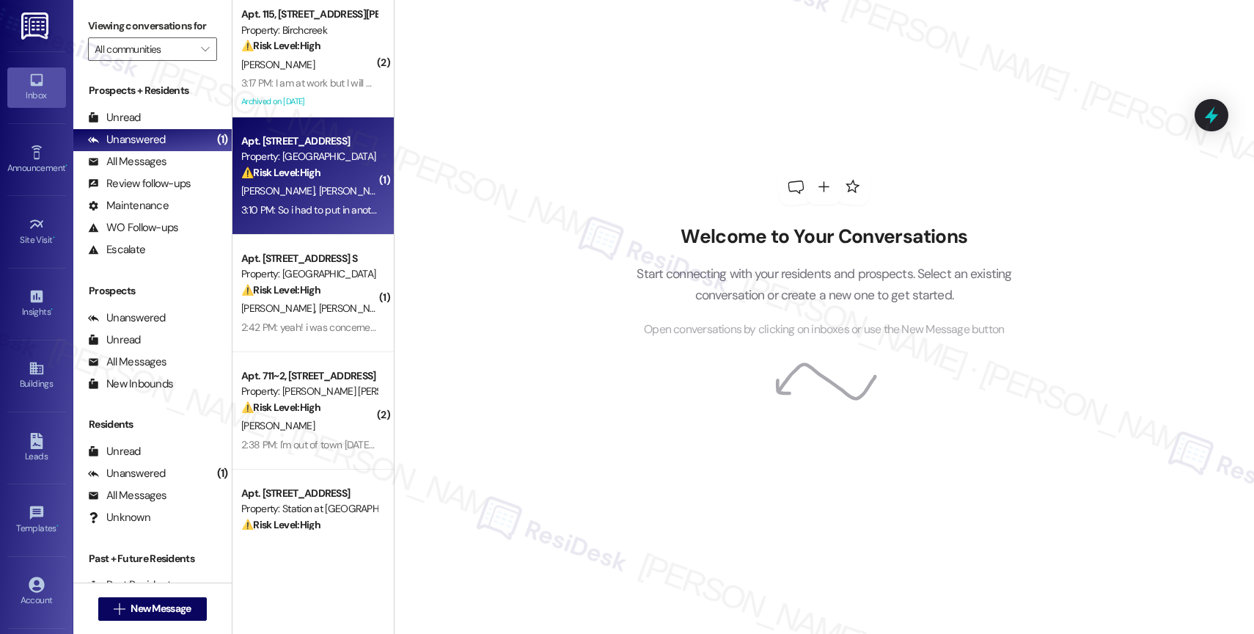
click at [317, 171] on div "⚠️ Risk Level: High The resident indicates that a previous work order was not c…" at bounding box center [309, 172] width 136 height 15
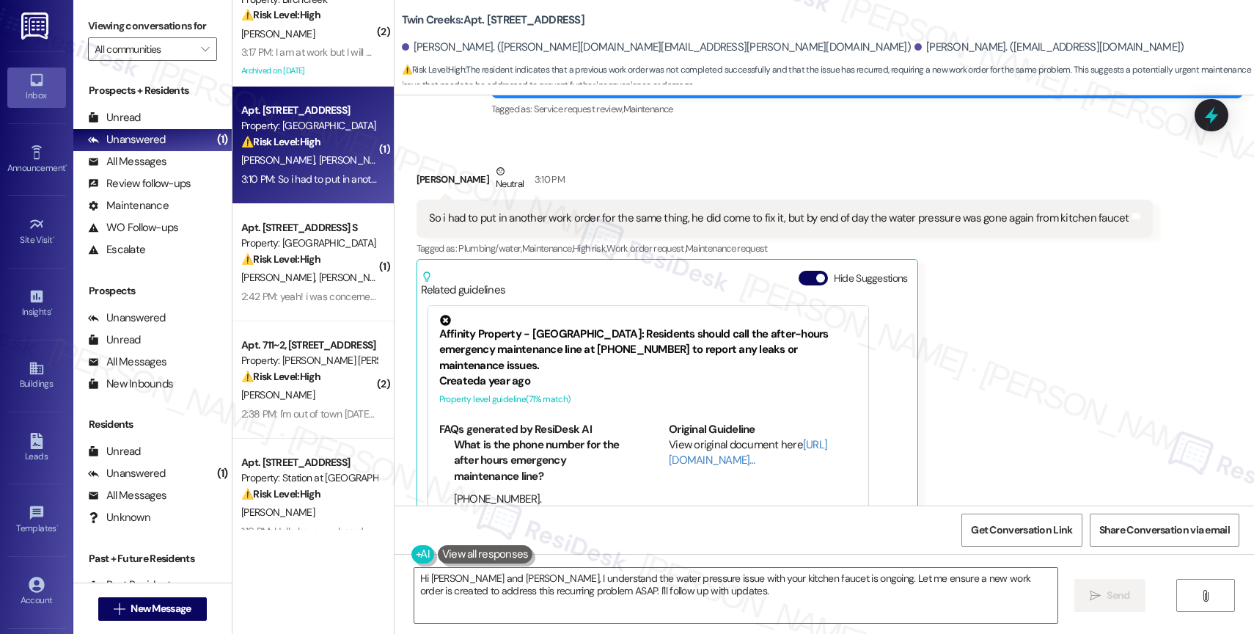
scroll to position [2563, 0]
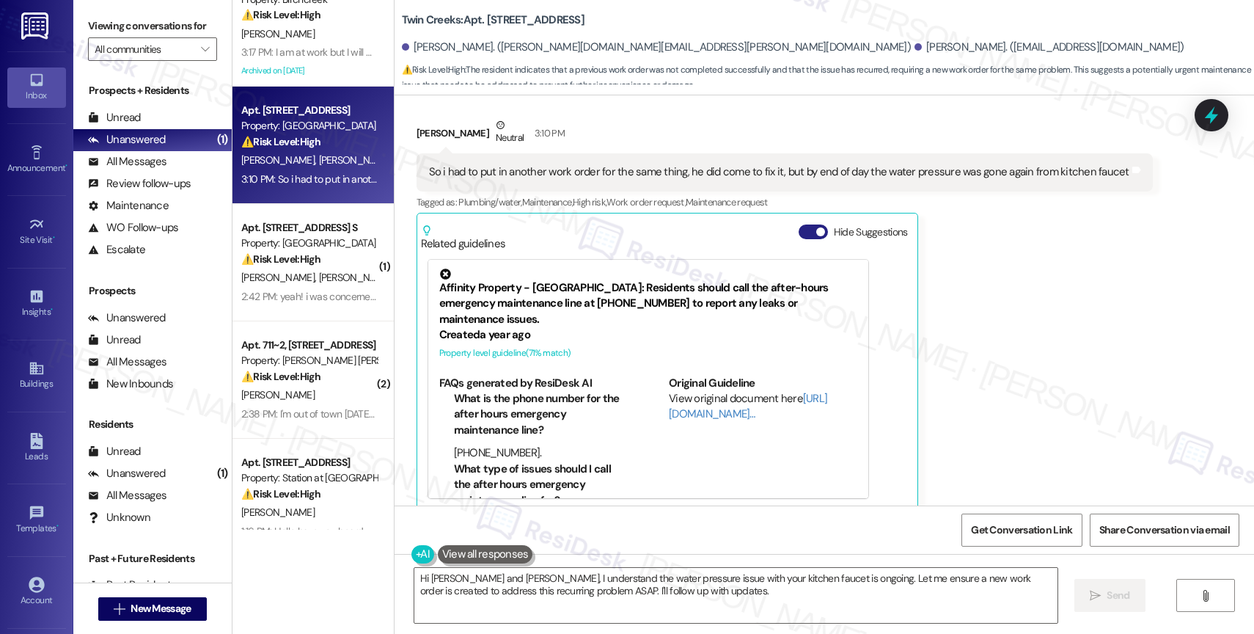
click at [816, 227] on span "button" at bounding box center [820, 231] width 9 height 9
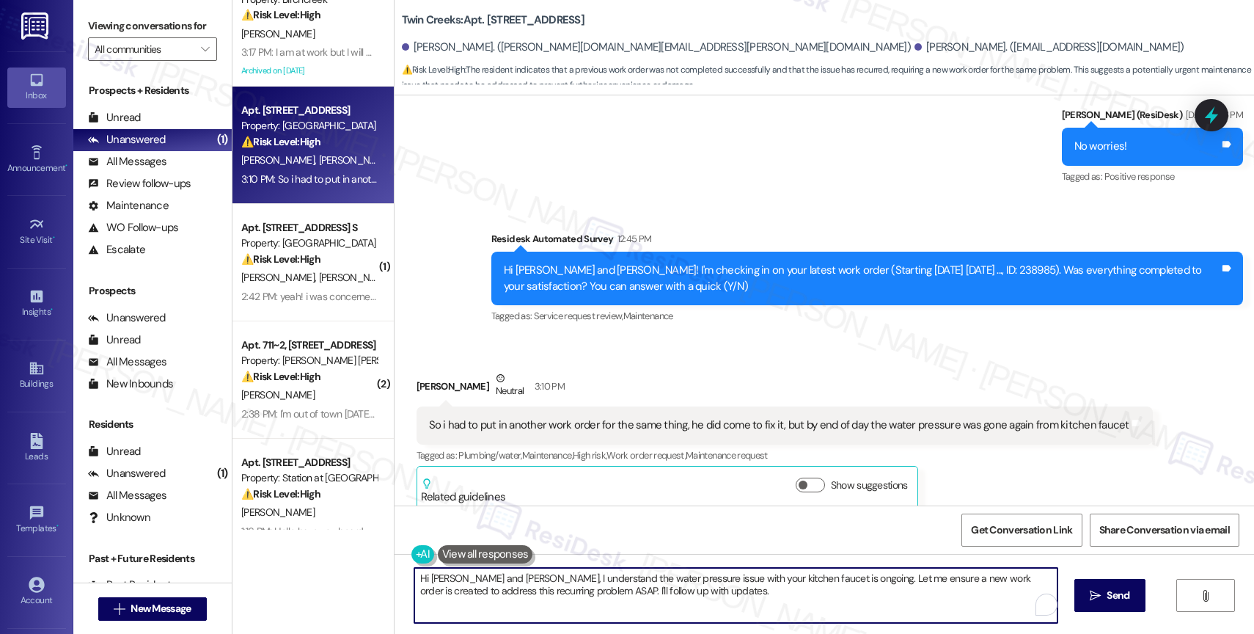
drag, startPoint x: 441, startPoint y: 579, endPoint x: 481, endPoint y: 578, distance: 39.6
click at [481, 578] on textarea "Hi Alan and Cody, I understand the water pressure issue with your kitchen fauce…" at bounding box center [735, 595] width 643 height 55
click at [664, 604] on textarea "Hi Alan, I understand the water pressure issue with your kitchen faucet is ongo…" at bounding box center [735, 595] width 643 height 55
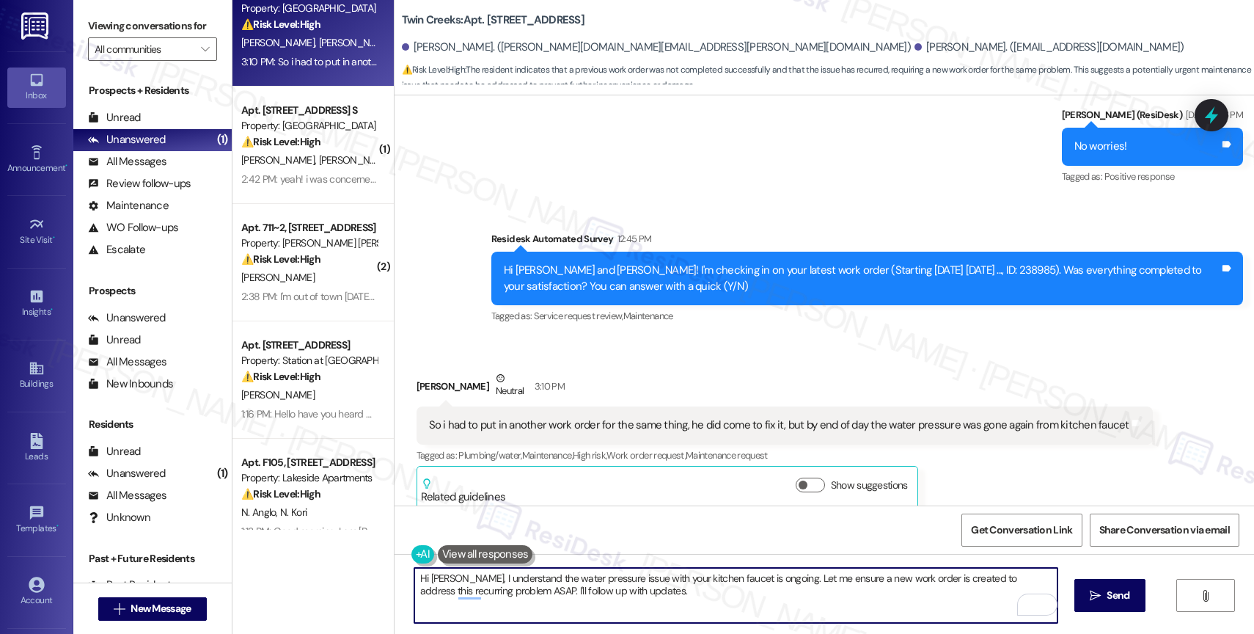
drag, startPoint x: 755, startPoint y: 577, endPoint x: 776, endPoint y: 600, distance: 30.6
click at [776, 600] on textarea "Hi Alan, I understand the water pressure issue with your kitchen faucet is ongo…" at bounding box center [735, 595] width 643 height 55
click at [441, 579] on textarea "Hi Alan, I understand the water pressure issue with your kitchen faucet is ongo…" at bounding box center [735, 595] width 643 height 55
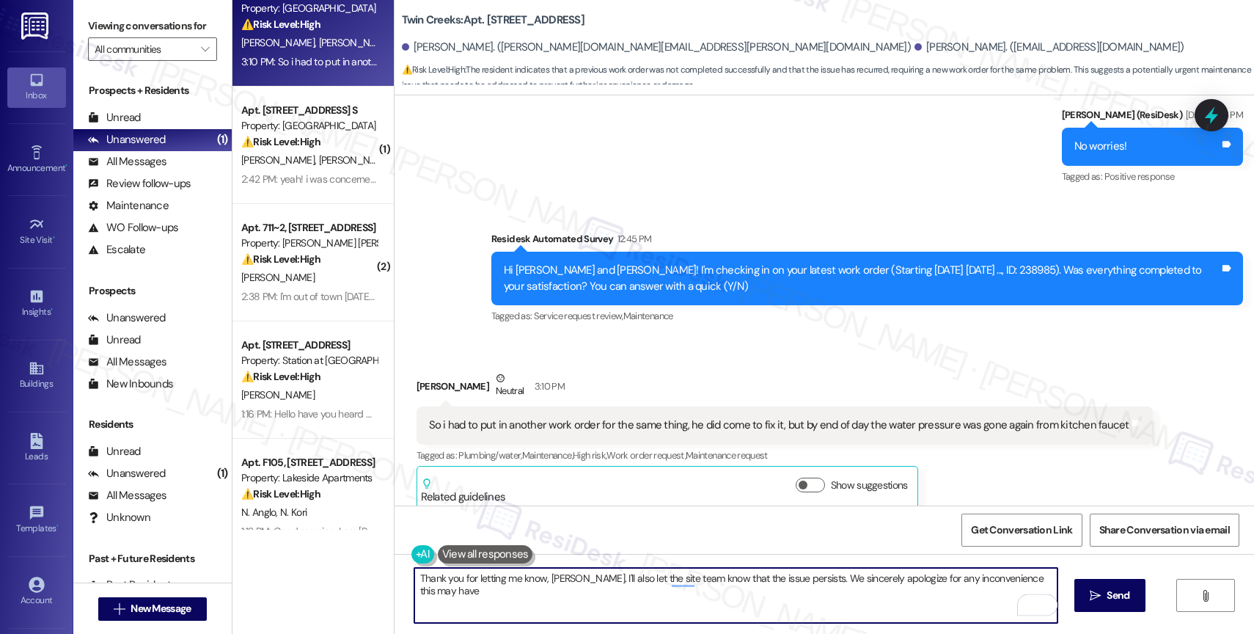
drag, startPoint x: 977, startPoint y: 580, endPoint x: 1057, endPoint y: 590, distance: 80.5
click at [1057, 590] on div "Thank you for letting me know, Alan. I'll also let the site team know that the …" at bounding box center [823, 609] width 859 height 110
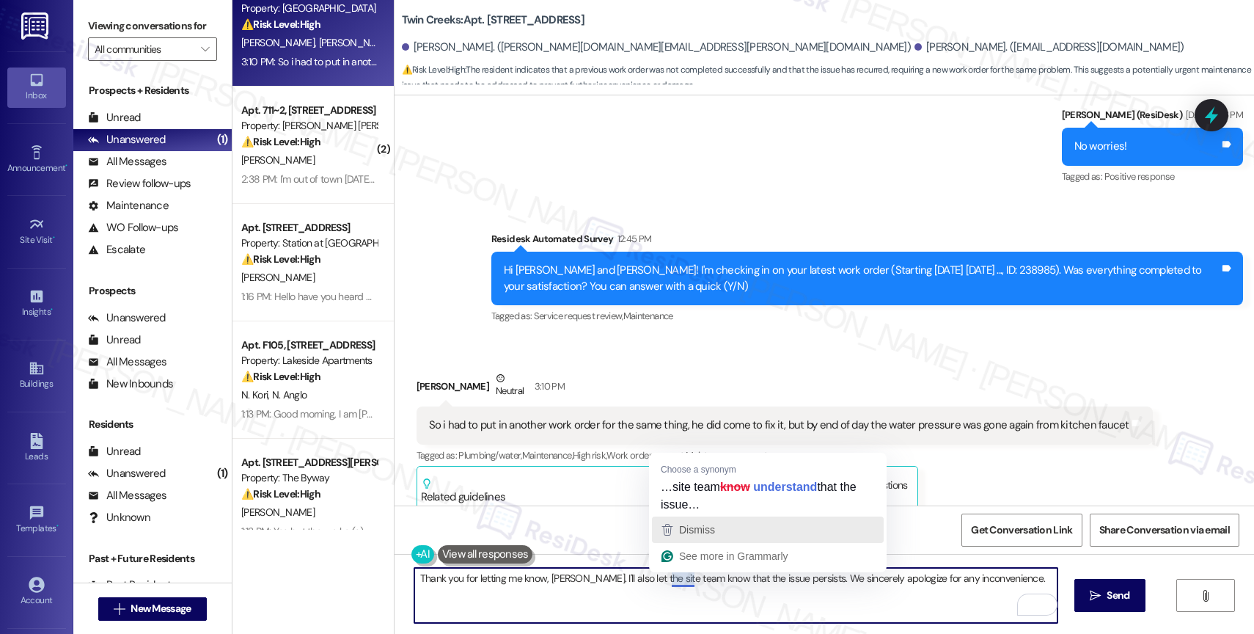
click at [710, 528] on span "Dismiss" at bounding box center [697, 530] width 36 height 12
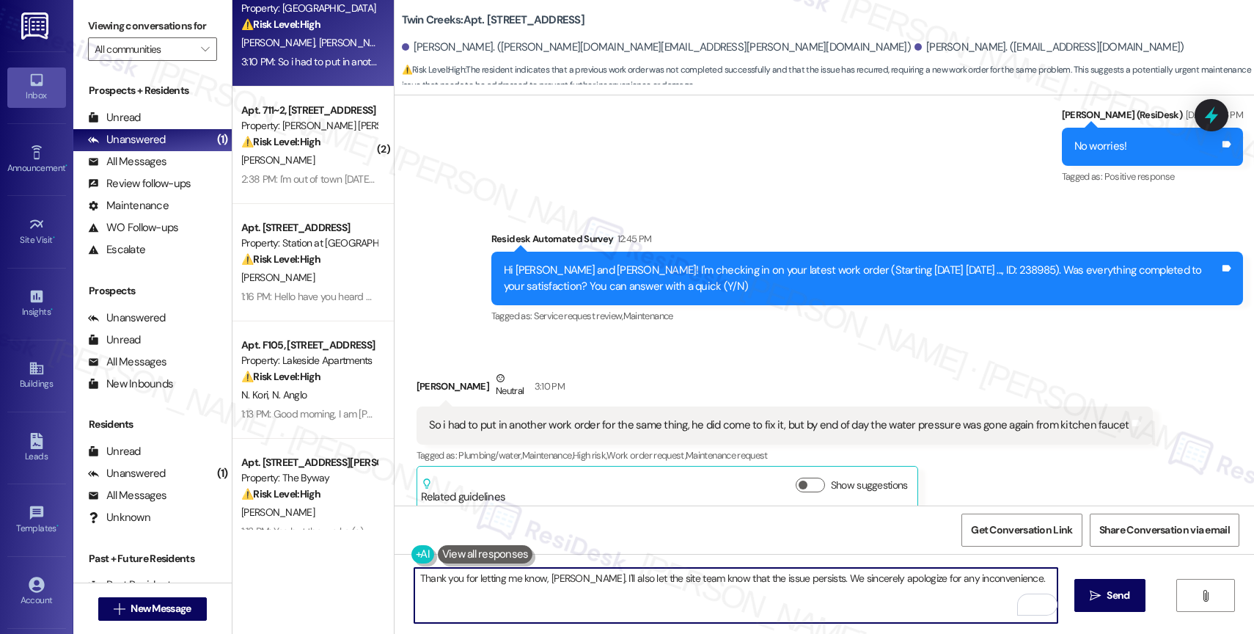
drag, startPoint x: 683, startPoint y: 580, endPoint x: 663, endPoint y: 577, distance: 20.0
click at [663, 577] on textarea "Thank you for letting me know, Alan. I'll also let the site team know that the …" at bounding box center [735, 595] width 643 height 55
drag, startPoint x: 616, startPoint y: 578, endPoint x: 596, endPoint y: 578, distance: 19.8
click at [590, 576] on textarea "Thank you for letting me know, Alan. I'll also let the site team that the issue…" at bounding box center [735, 595] width 643 height 55
click at [985, 580] on textarea "Thank you for letting me know, Alan. I'll also notify the site team that the is…" at bounding box center [735, 595] width 643 height 55
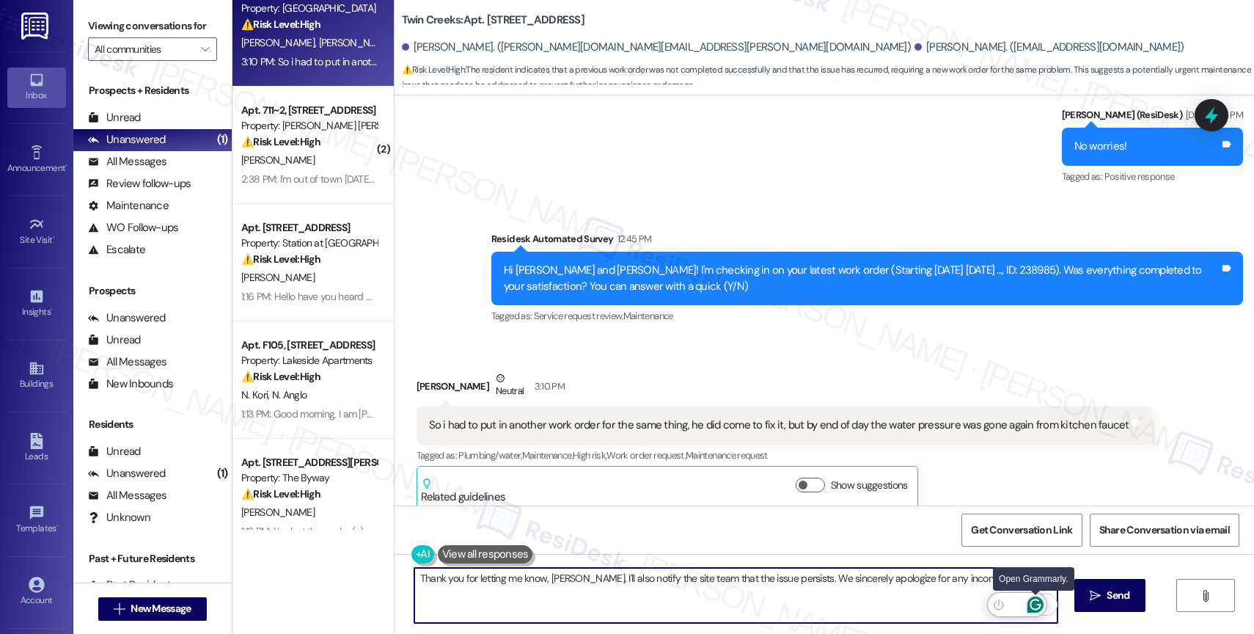
type textarea "Thank you for letting me know, Alan. I'll also notify the site team that the is…"
click at [1036, 609] on icon "Open Grammarly. 0 Suggestions." at bounding box center [1034, 604] width 11 height 11
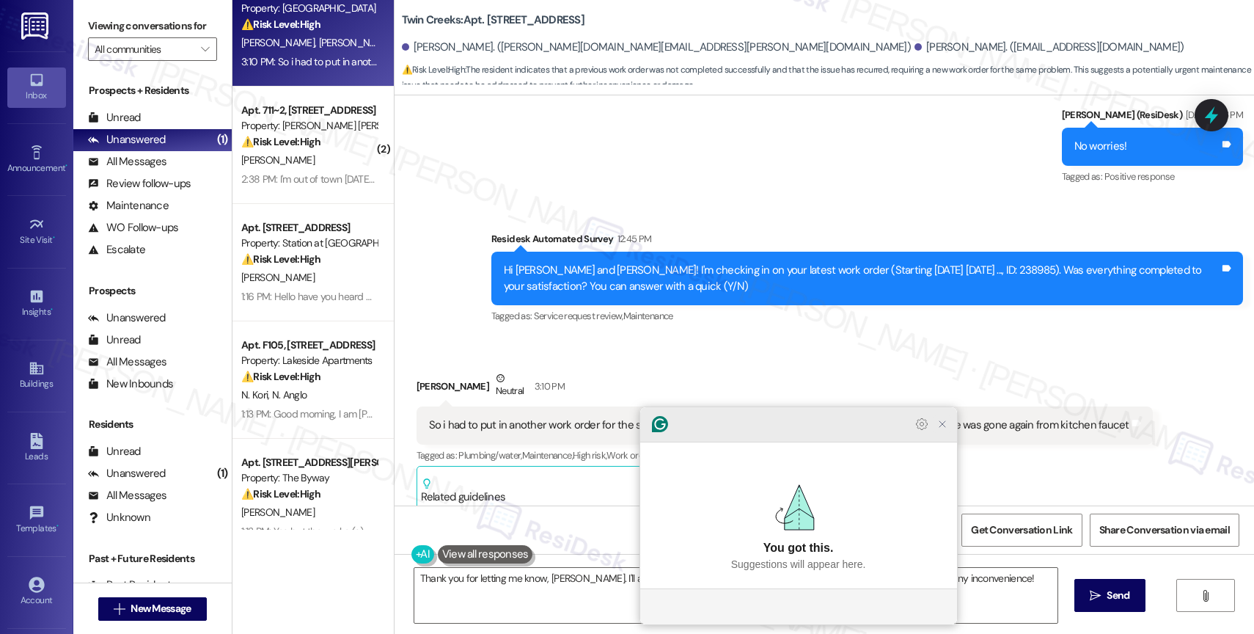
click at [945, 430] on icon "Close Grammarly Assistant" at bounding box center [942, 424] width 12 height 12
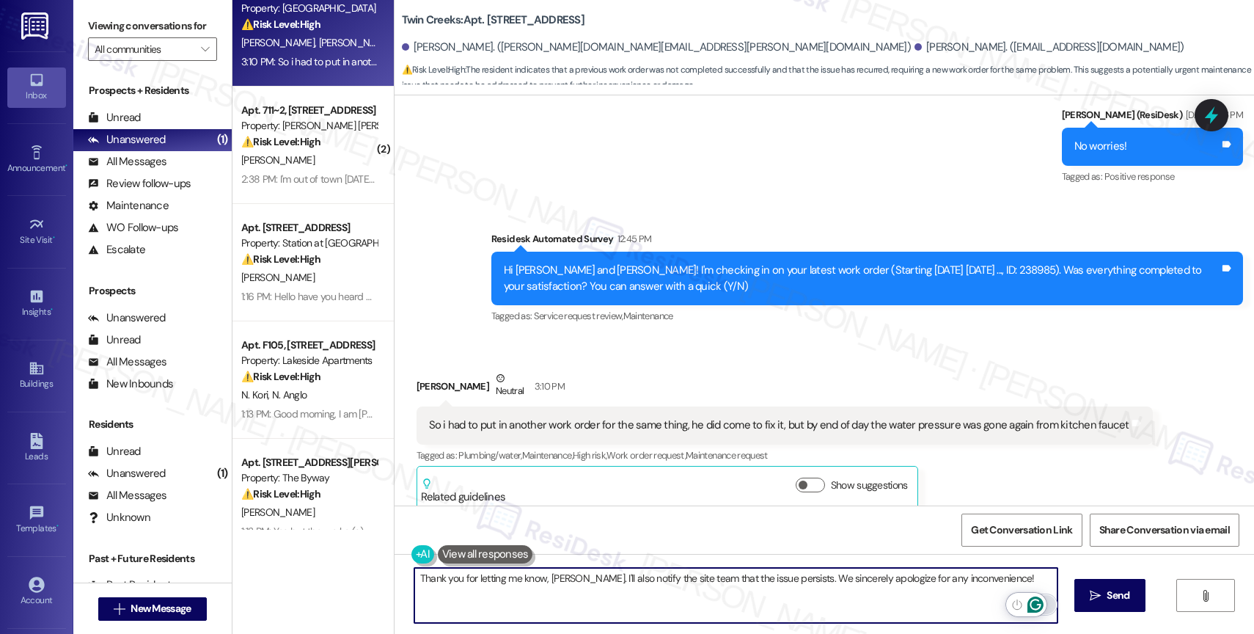
click at [1035, 602] on icon "Open Grammarly. 0 Suggestions." at bounding box center [1035, 604] width 16 height 16
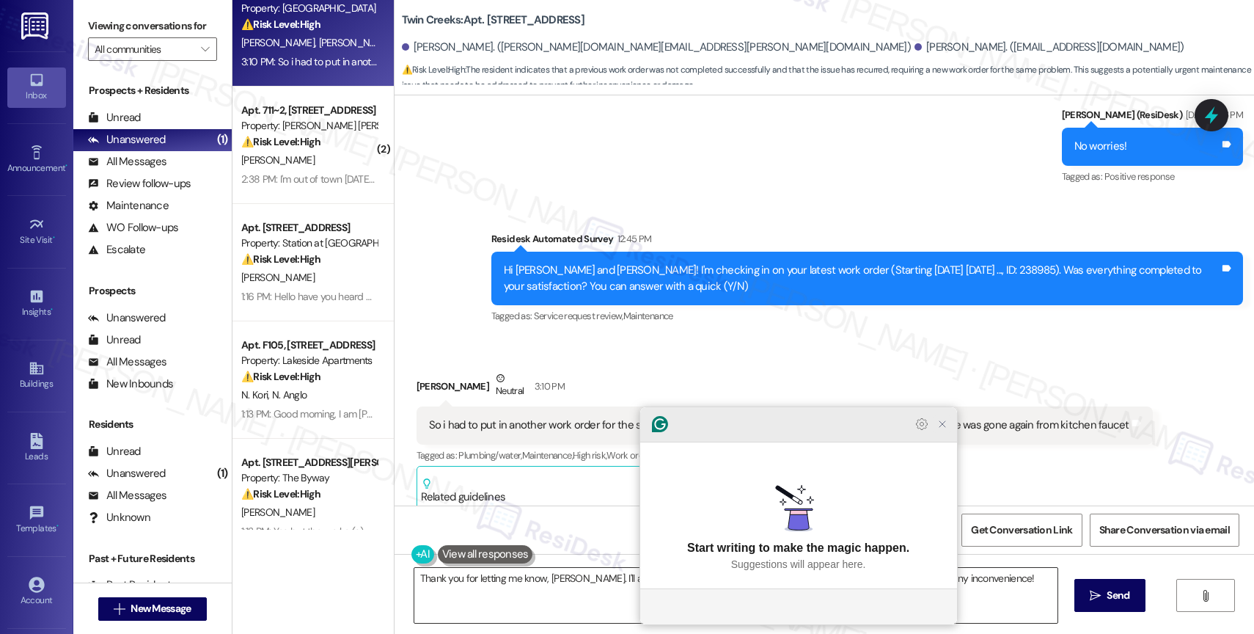
click at [937, 430] on icon "Close Grammarly Assistant" at bounding box center [942, 424] width 12 height 12
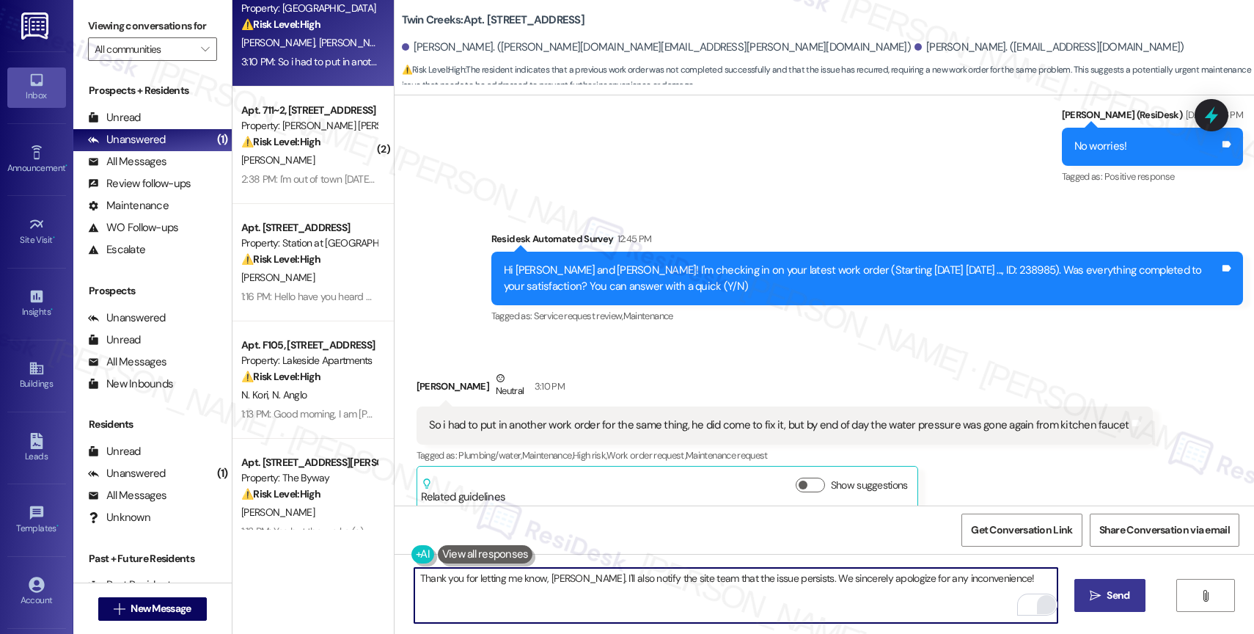
click at [1114, 590] on span "Send" at bounding box center [1117, 594] width 23 height 15
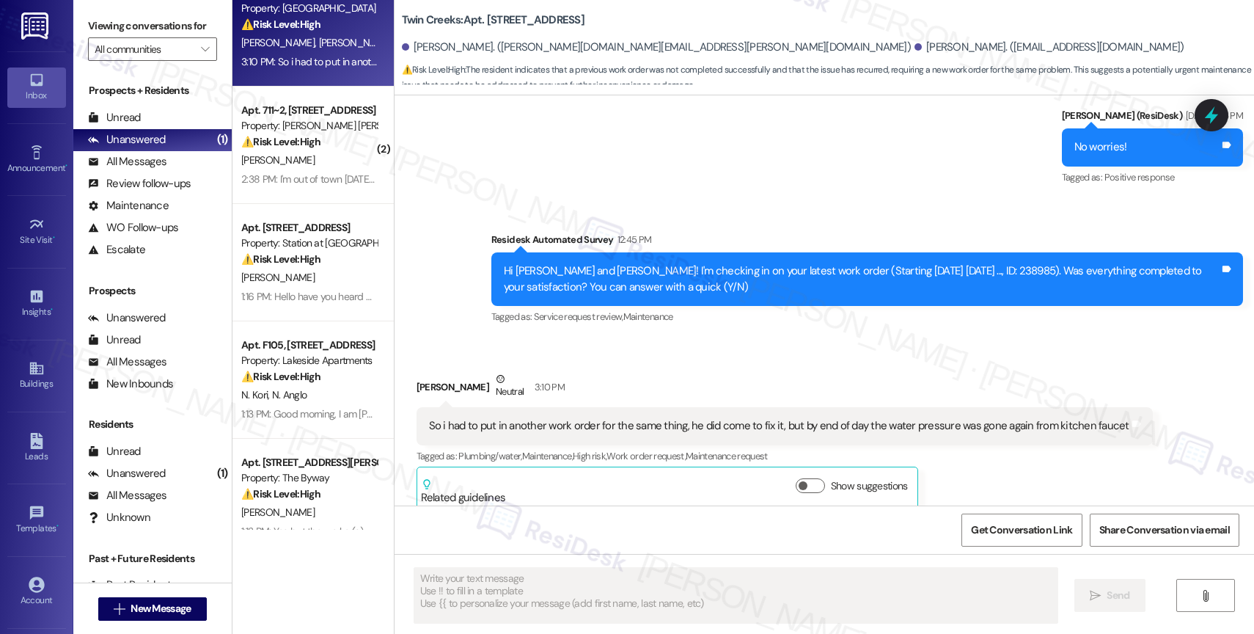
scroll to position [2412, 0]
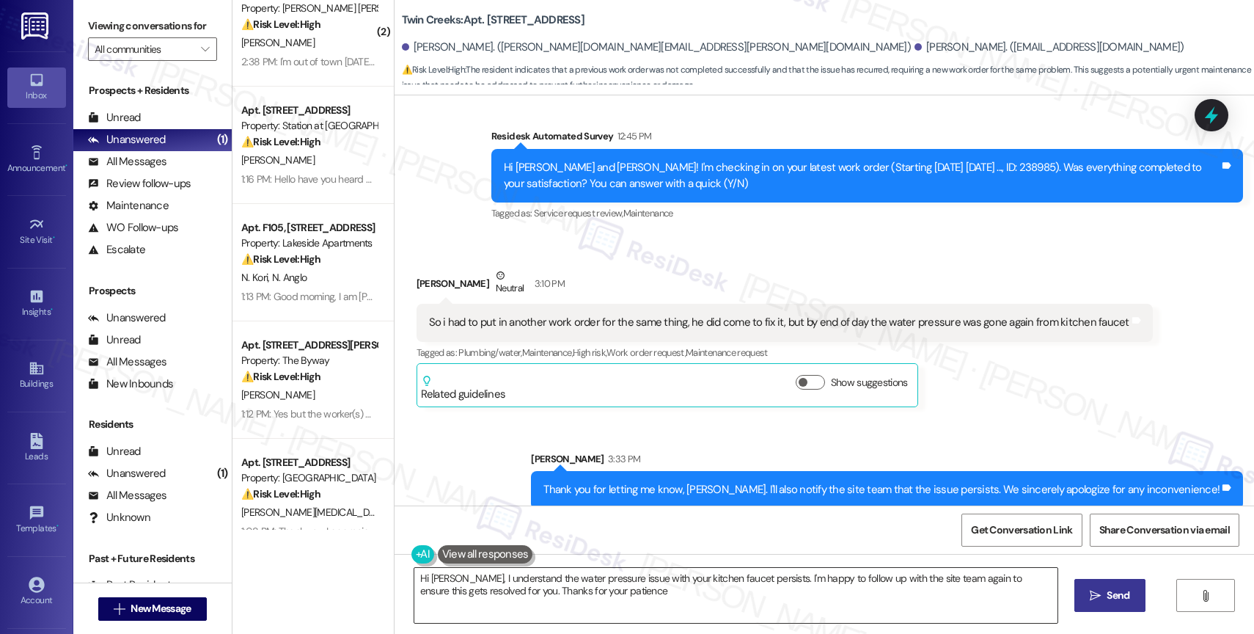
type textarea "Hi Alan, I understand the water pressure issue with your kitchen faucet persist…"
click at [570, 425] on div "Sent via SMS Sarah 3:33 PM Thank you for letting me know, Alan. I'll also notif…" at bounding box center [823, 469] width 859 height 102
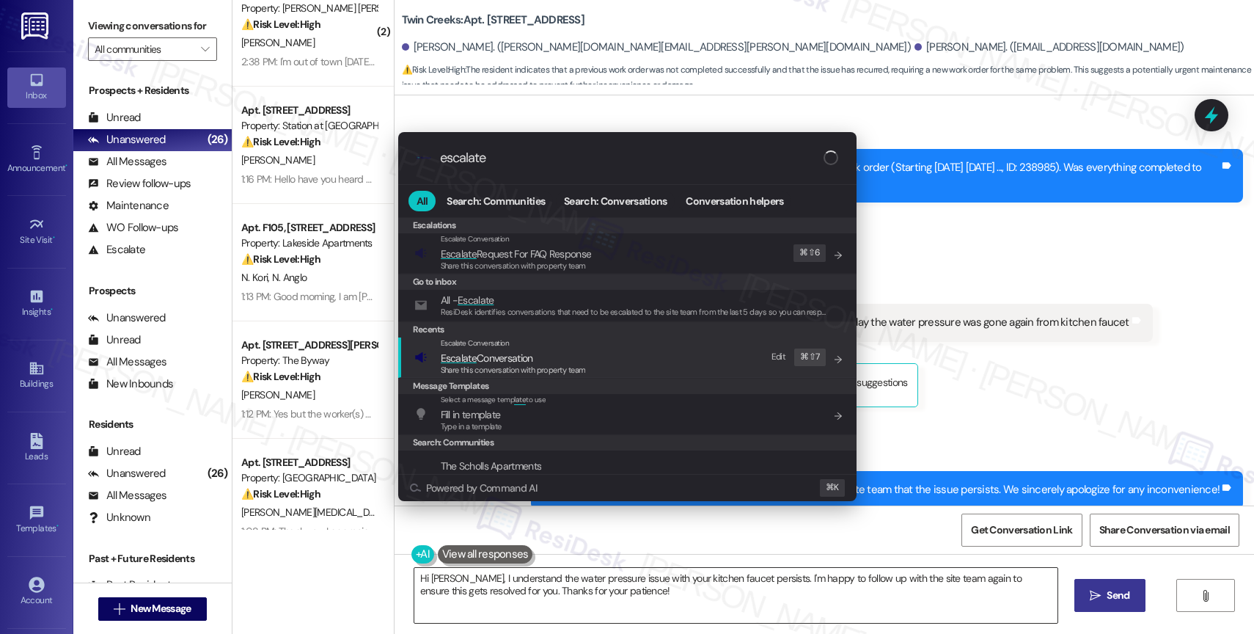
type input "escalate"
click at [499, 351] on span "Escalate Conversation" at bounding box center [487, 357] width 92 height 13
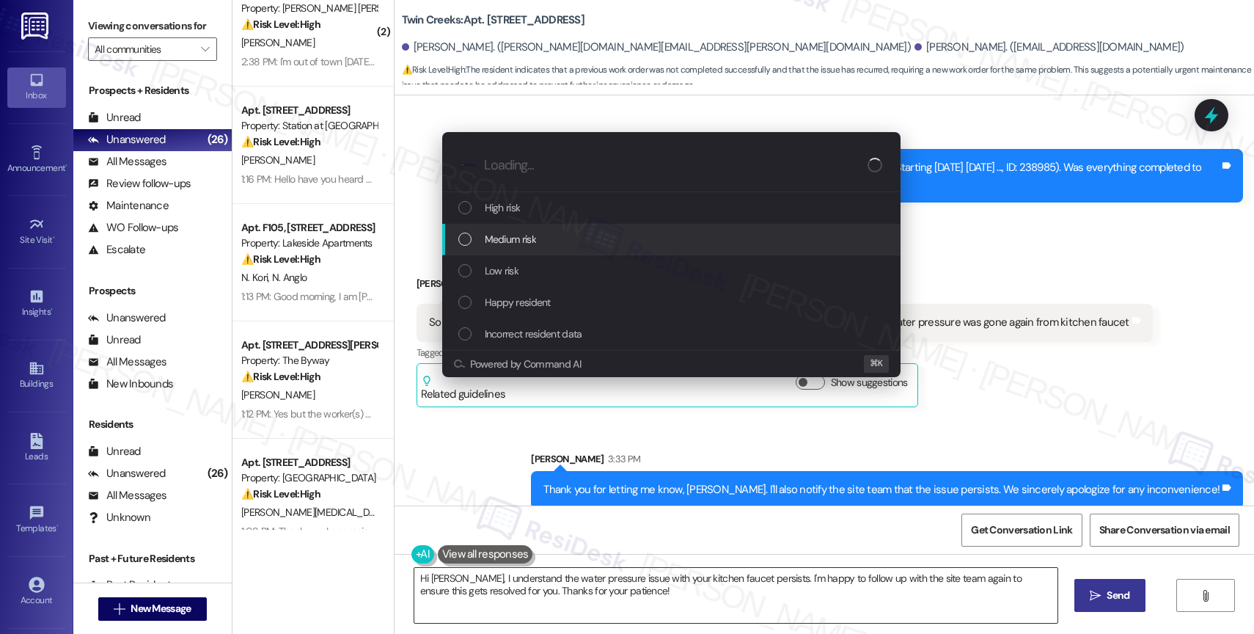
click at [528, 243] on span "Medium risk" at bounding box center [510, 239] width 51 height 16
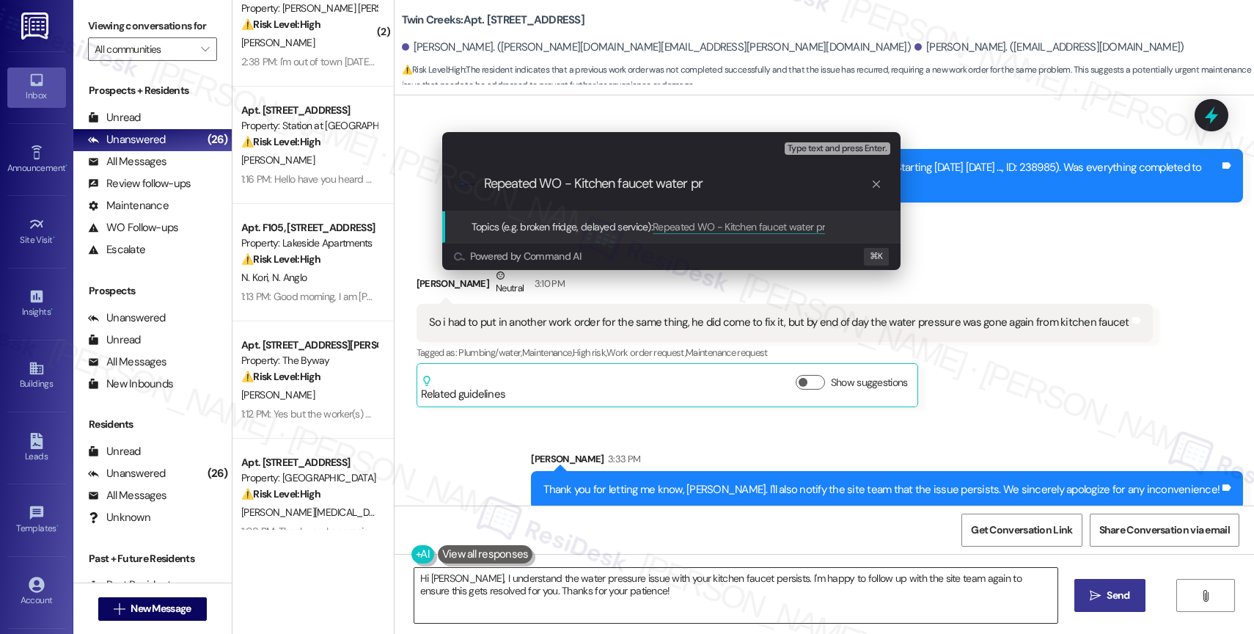
scroll to position [0, 0]
drag, startPoint x: 576, startPoint y: 186, endPoint x: 733, endPoint y: 183, distance: 156.9
click at [733, 183] on input "Repeated WO - Kitchen faucet water pr" at bounding box center [677, 183] width 386 height 15
drag, startPoint x: 721, startPoint y: 187, endPoint x: 659, endPoint y: 185, distance: 62.4
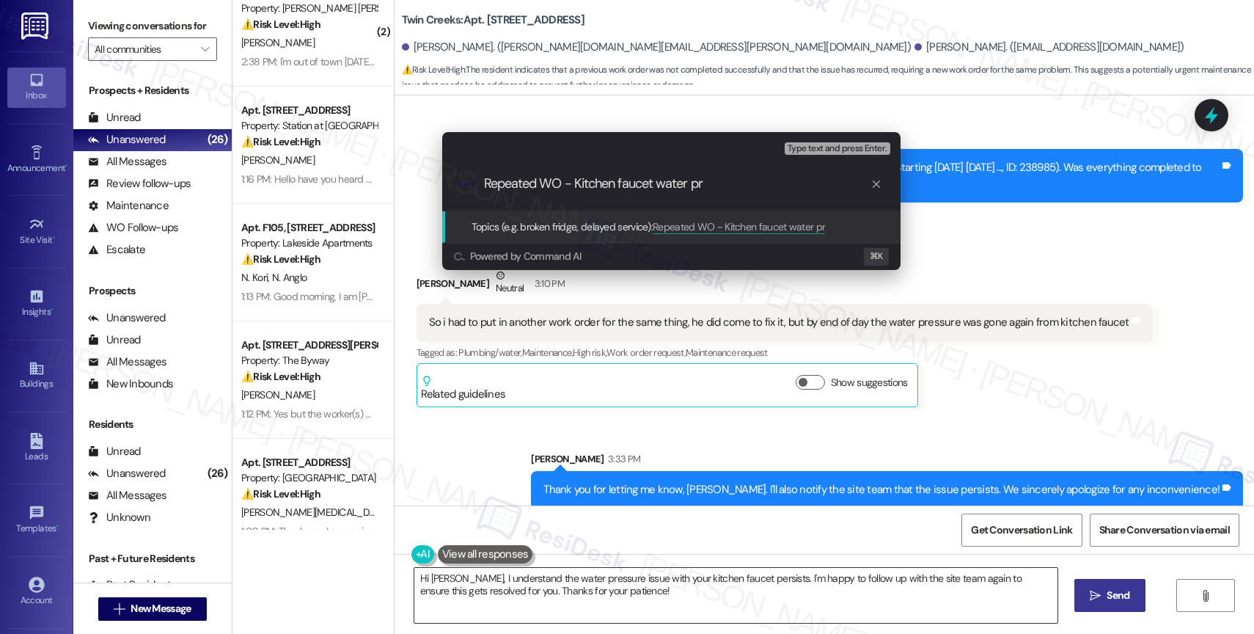
click at [659, 185] on input "Repeated WO - Kitchen faucet water pr" at bounding box center [677, 183] width 386 height 15
click at [575, 180] on input "Repeated WO - Kitchen faucet" at bounding box center [677, 183] width 386 height 15
type input "Repeated WO - Fix the water pressure in the kitchen faucet"
click at [828, 183] on input "Repeated WO - Fix the water pressure in the kitchen faucet" at bounding box center [677, 183] width 386 height 15
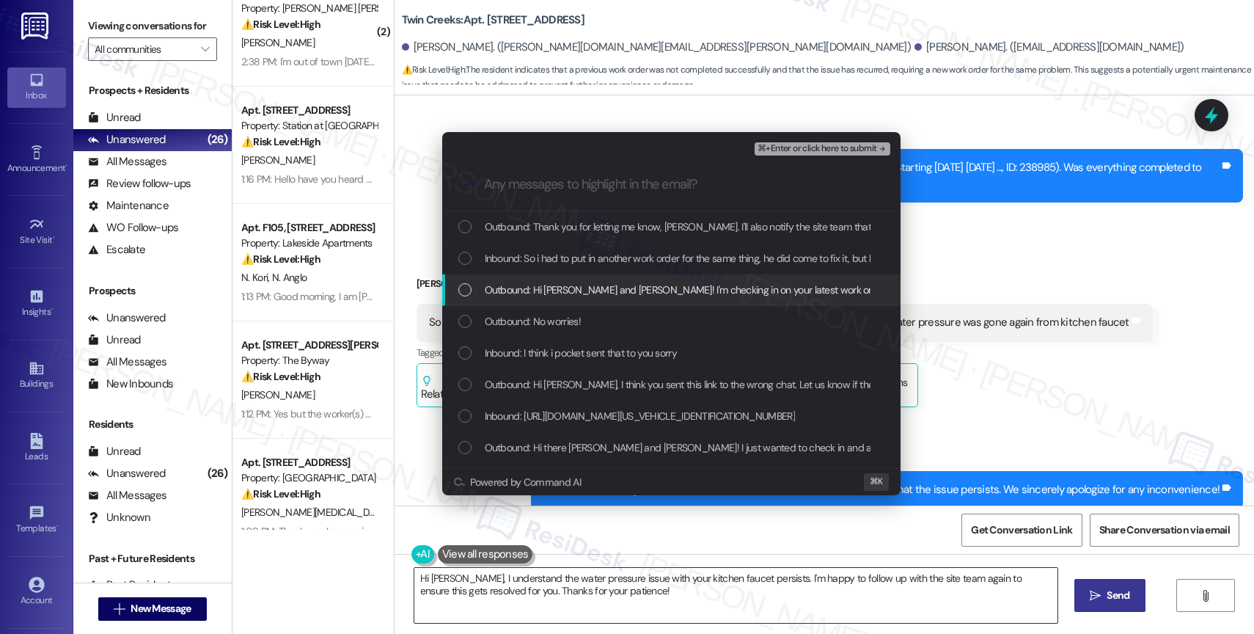
click at [567, 291] on span "Outbound: Hi Alan and Cody! I'm checking in on your latest work order (Starting…" at bounding box center [943, 290] width 916 height 16
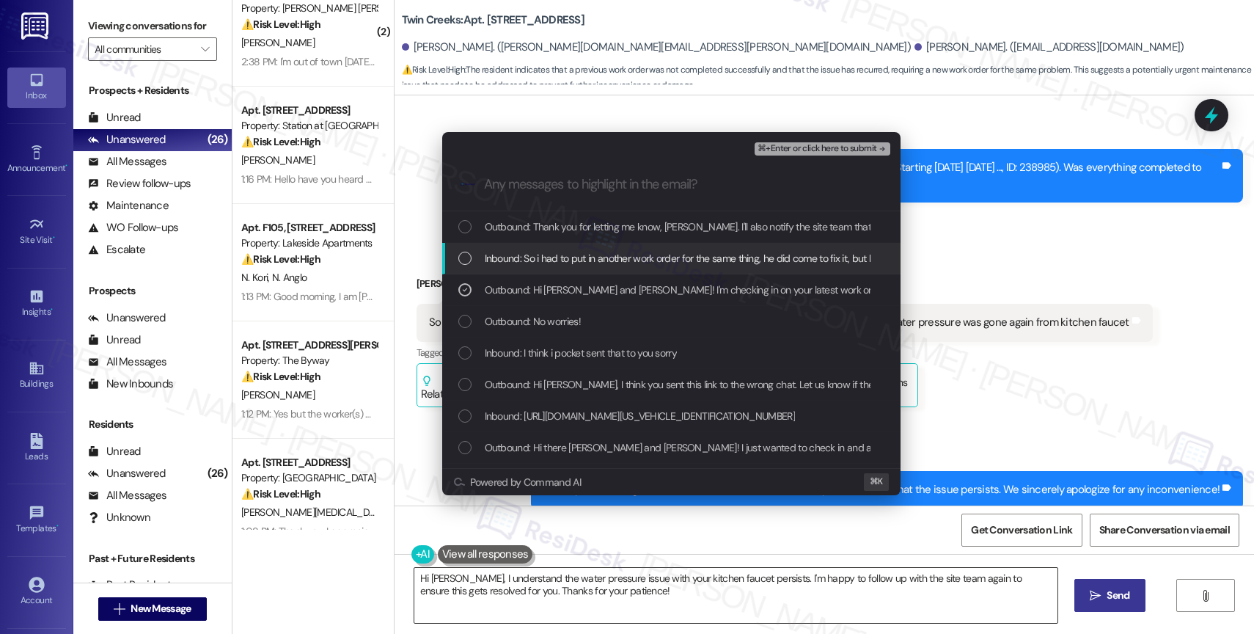
click at [568, 268] on div "Inbound: So i had to put in another work order for the same thing, he did come …" at bounding box center [671, 259] width 458 height 32
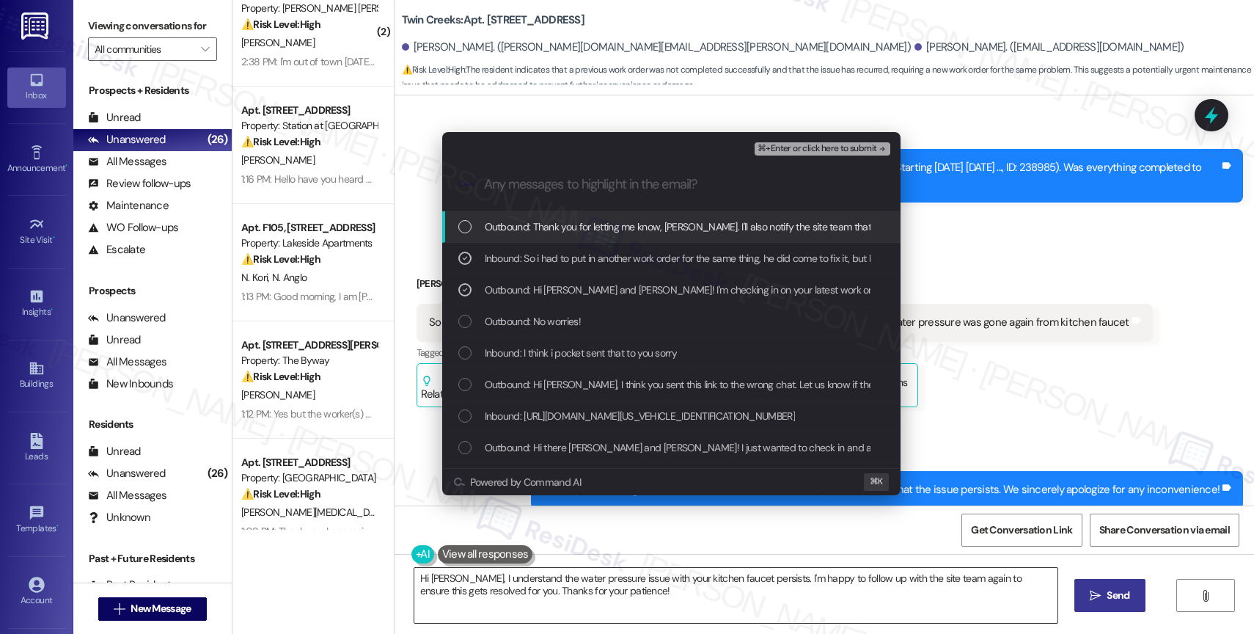
click at [601, 229] on span "Outbound: Thank you for letting me know, Alan. I'll also notify the site team t…" at bounding box center [816, 226] width 663 height 16
click at [840, 149] on span "⌘+Enter or click here to submit" at bounding box center [816, 149] width 119 height 10
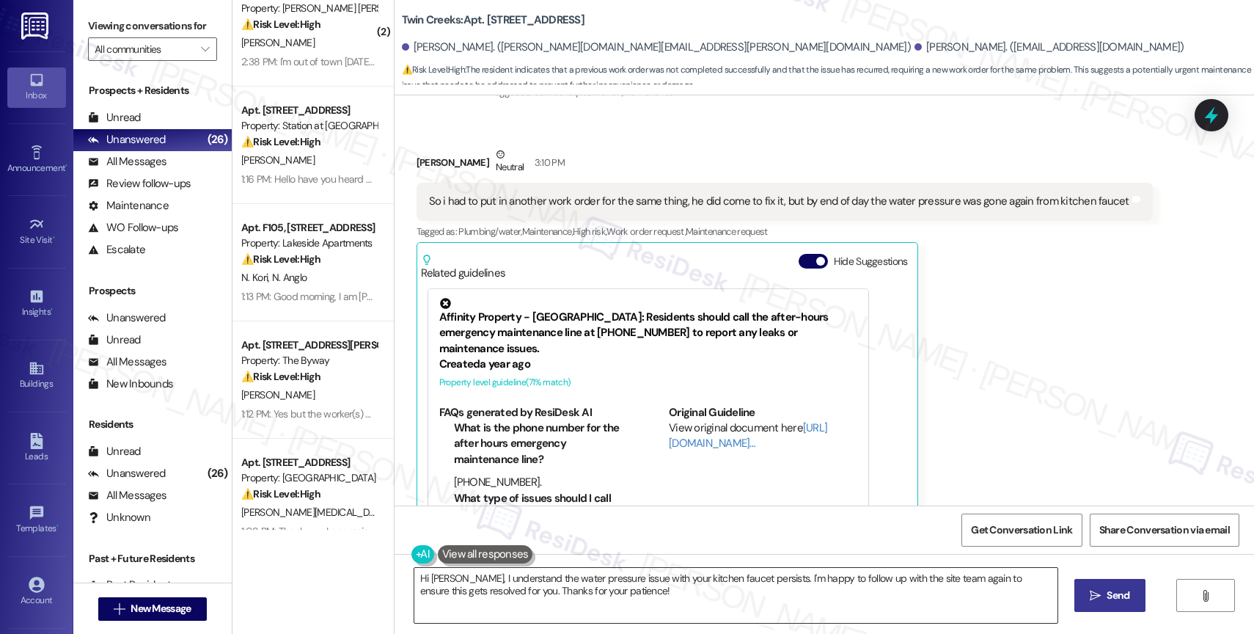
scroll to position [2563, 0]
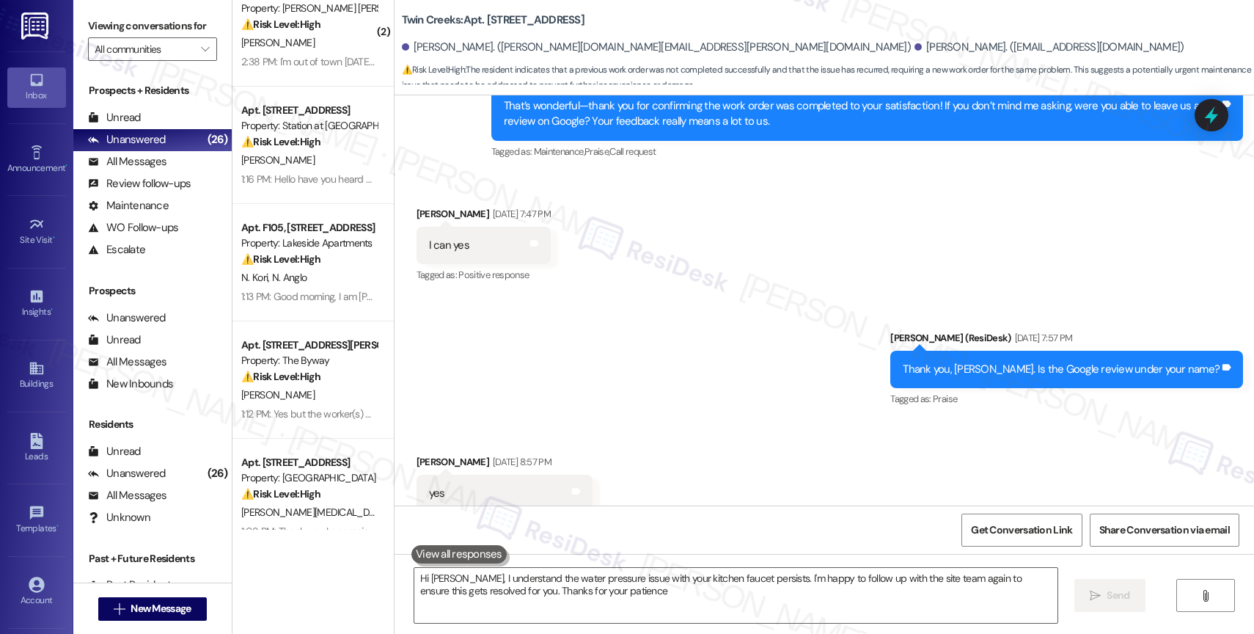
type textarea "Hi Alan, I understand the water pressure issue with your kitchen faucet persist…"
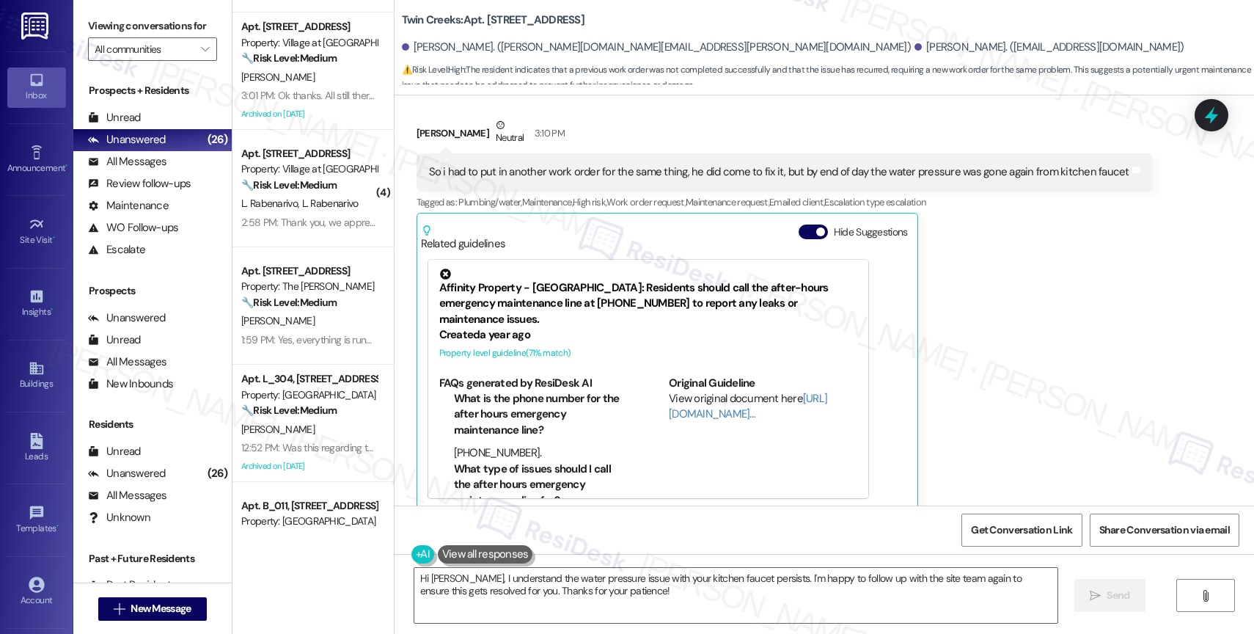
scroll to position [1245, 0]
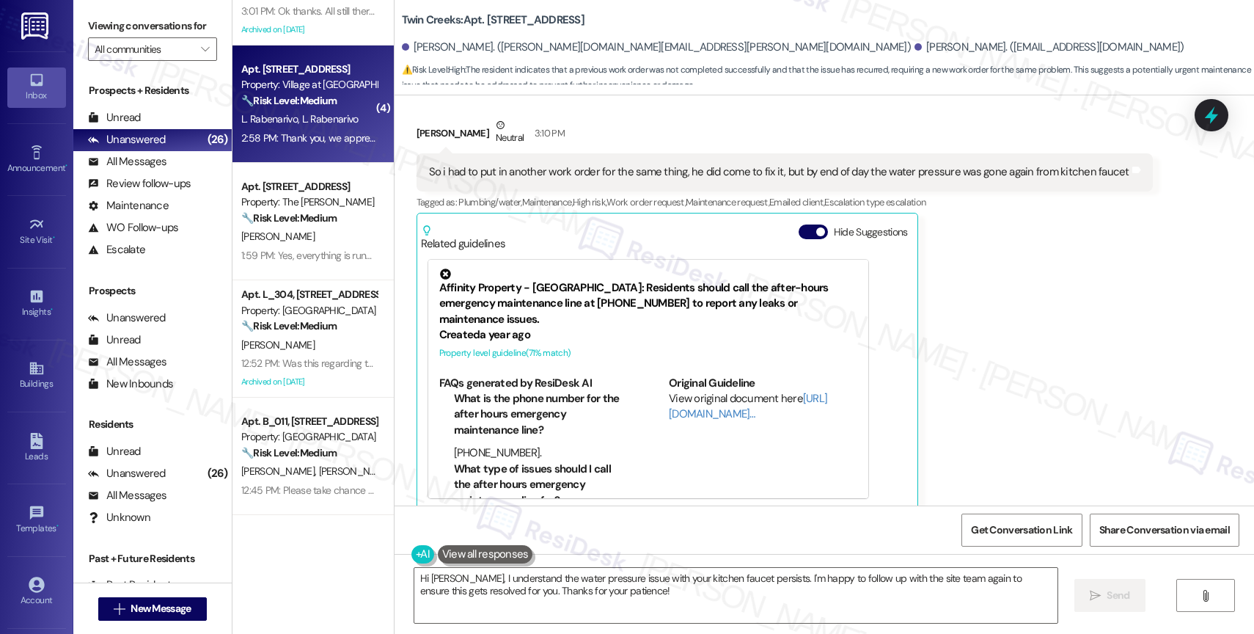
click at [291, 97] on strong "🔧 Risk Level: Medium" at bounding box center [288, 100] width 95 height 13
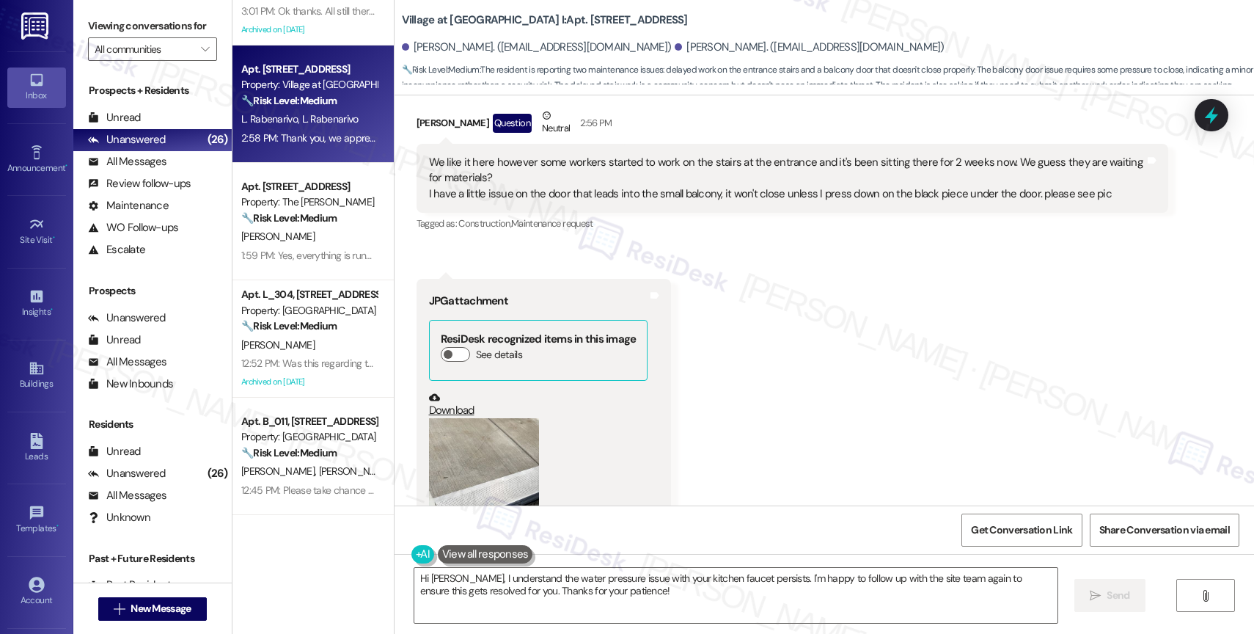
scroll to position [643, 0]
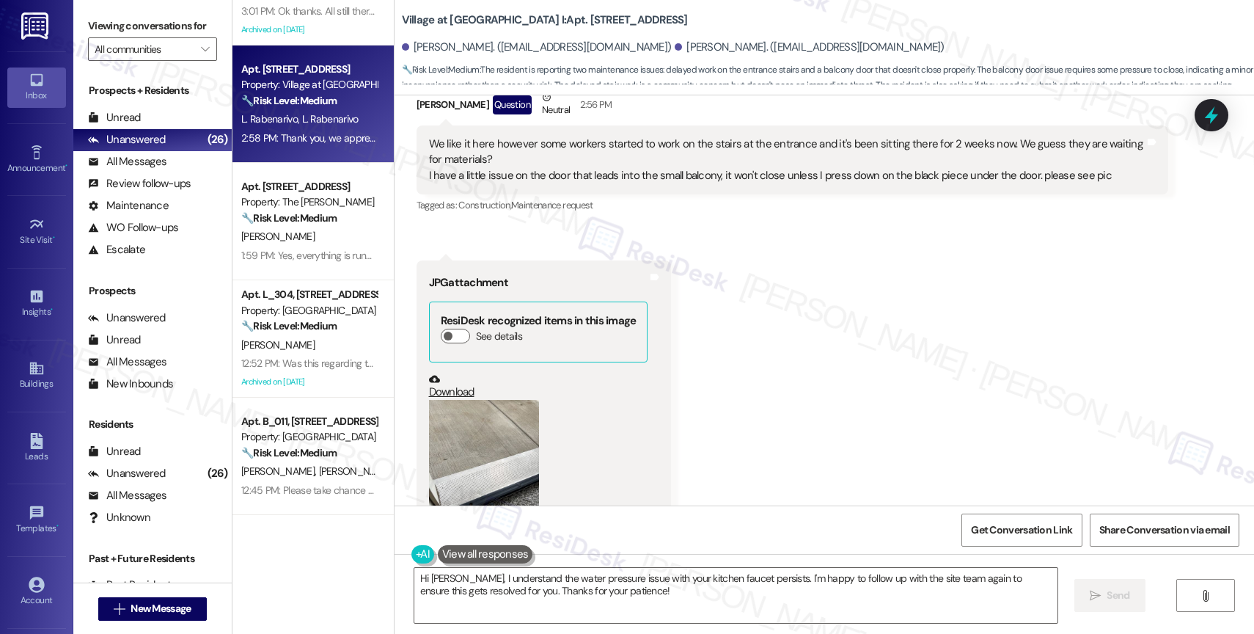
click at [478, 440] on button "Zoom image" at bounding box center [484, 473] width 110 height 147
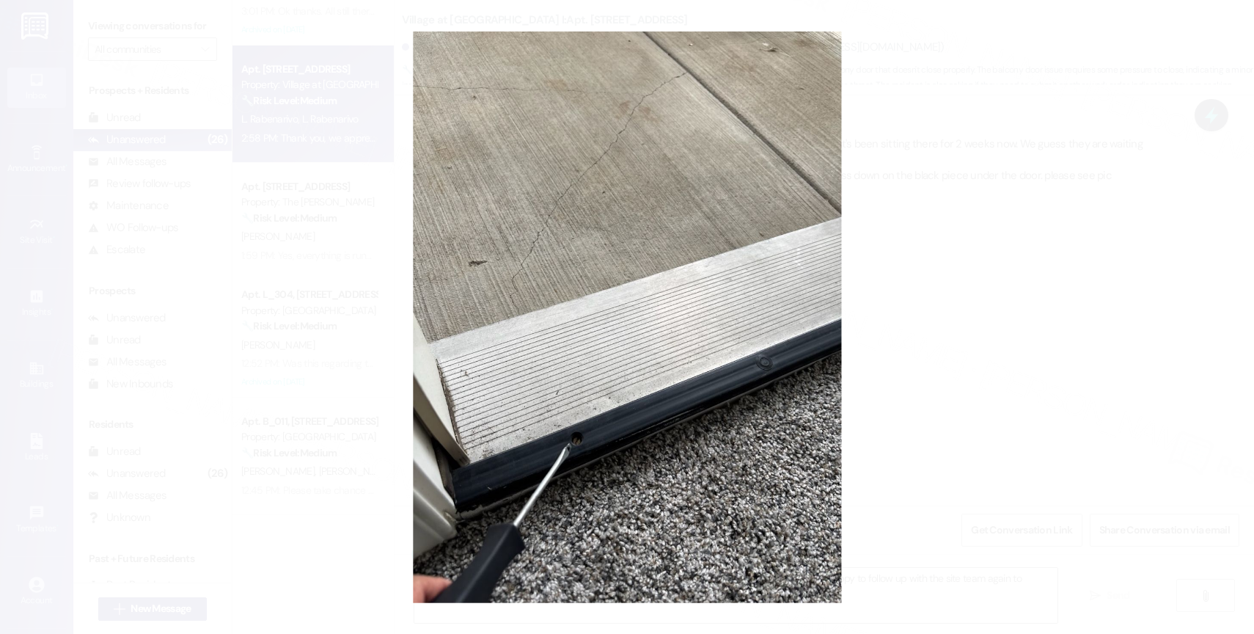
click at [710, 432] on button "Unzoom image" at bounding box center [627, 317] width 1254 height 634
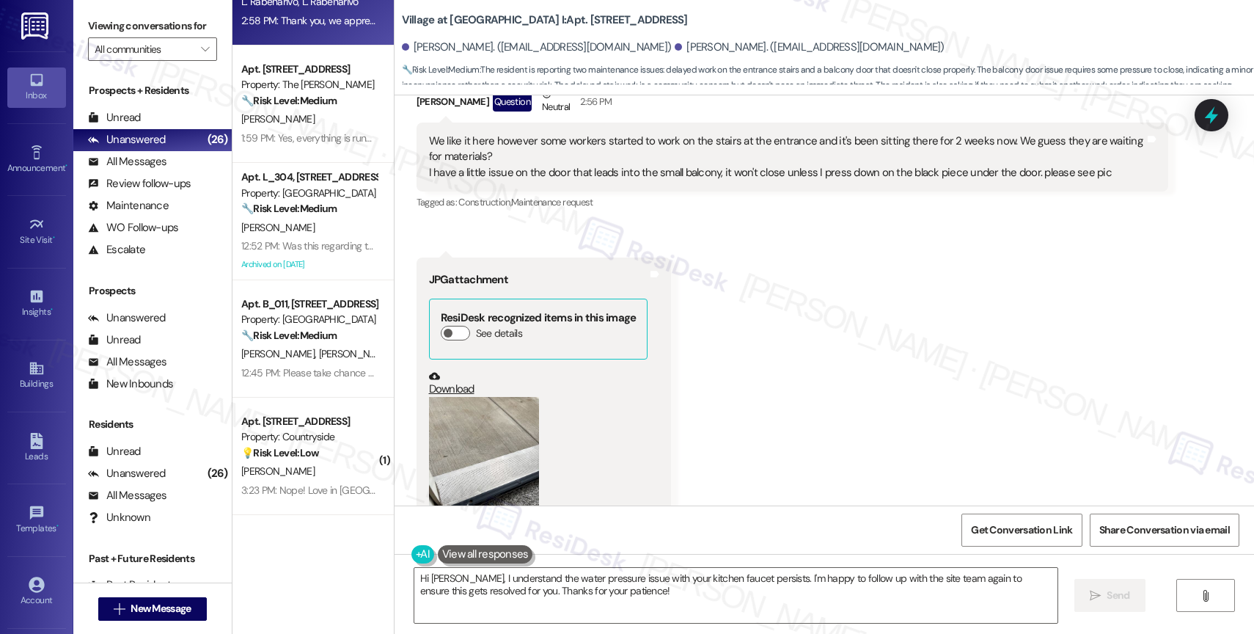
scroll to position [815, 0]
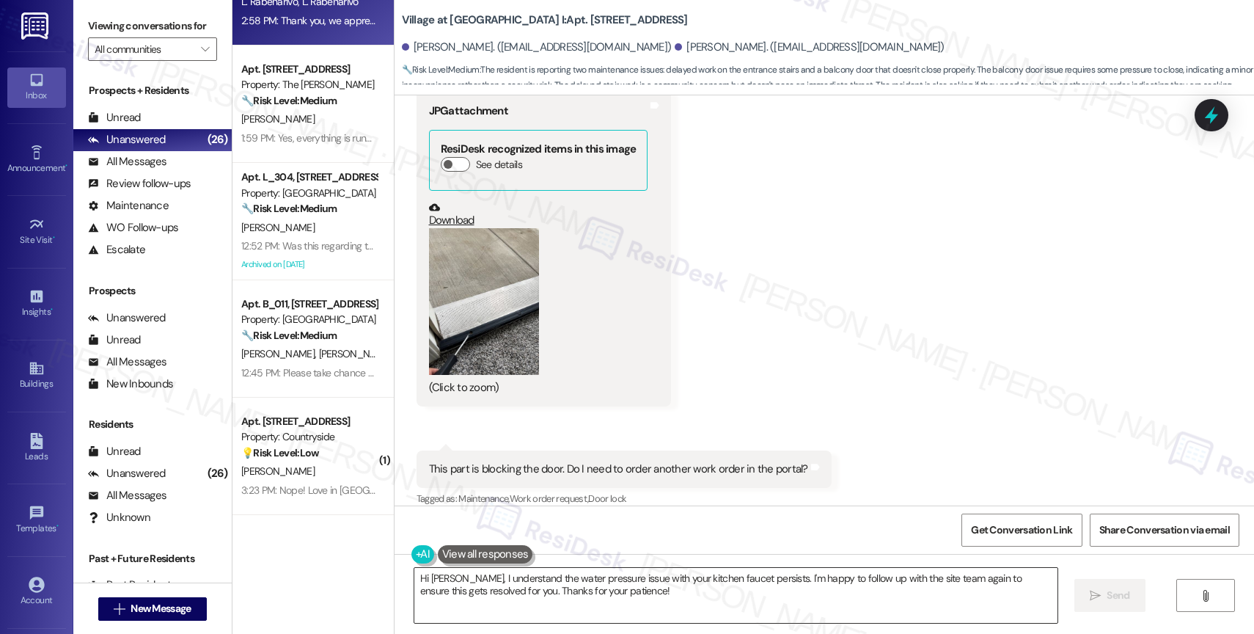
click at [554, 589] on textarea "Hi Alan, I understand the water pressure issue with your kitchen faucet persist…" at bounding box center [735, 595] width 643 height 55
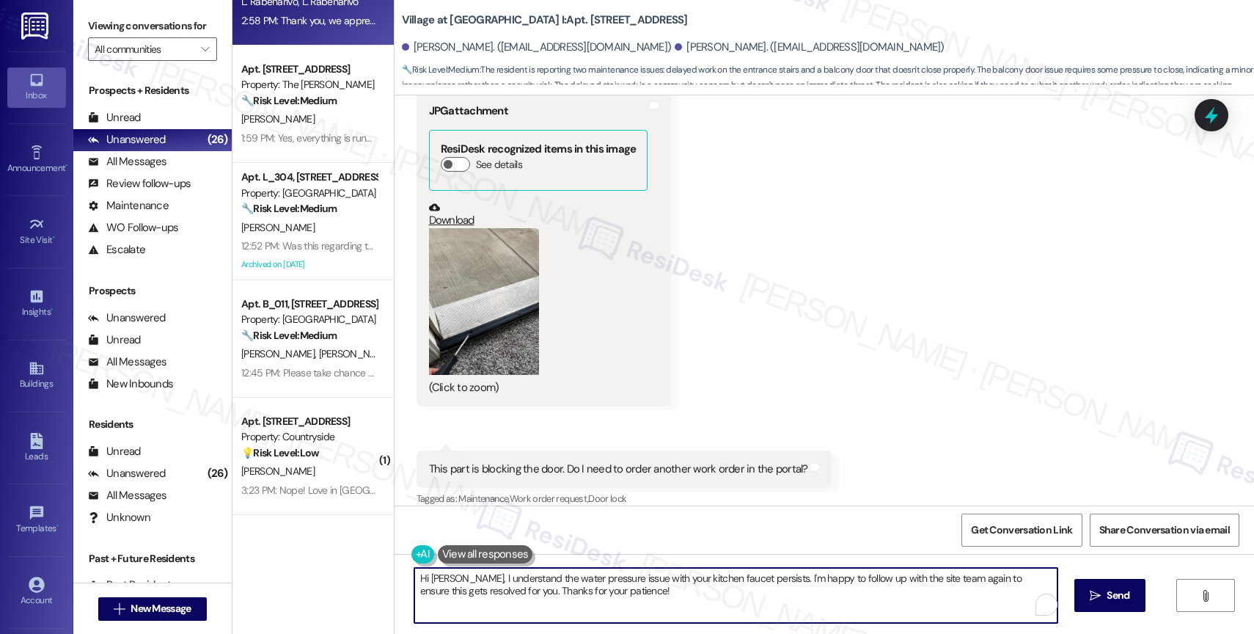
click at [554, 589] on textarea "Hi Alan, I understand the water pressure issue with your kitchen faucet persist…" at bounding box center [735, 595] width 643 height 55
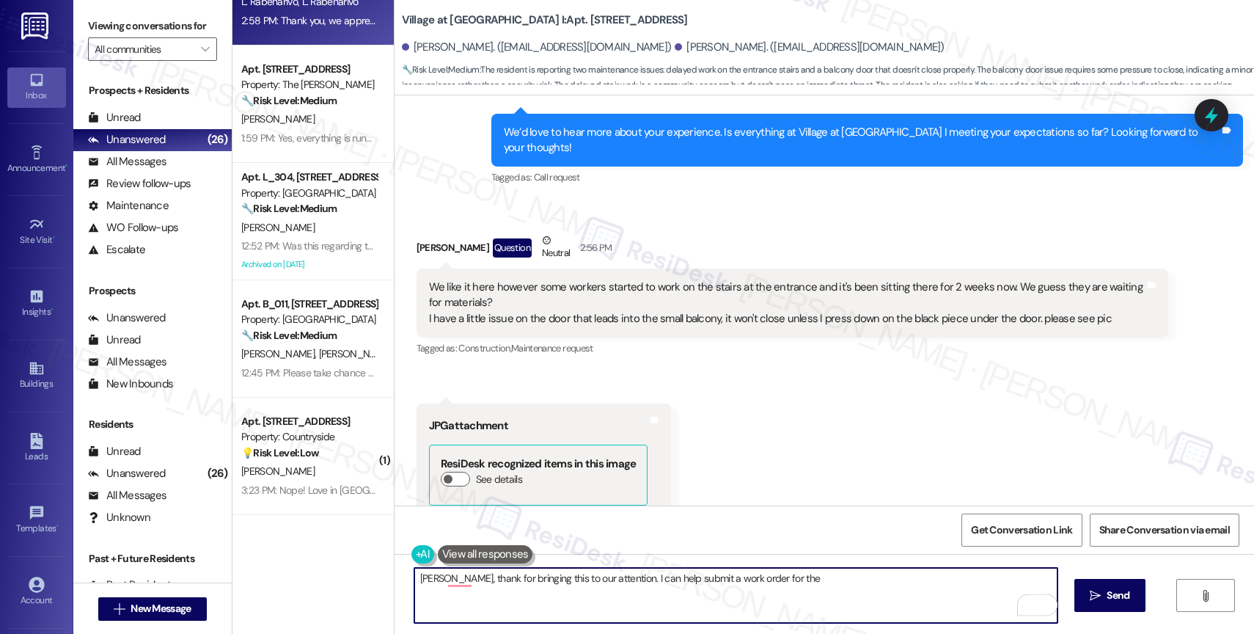
scroll to position [475, 0]
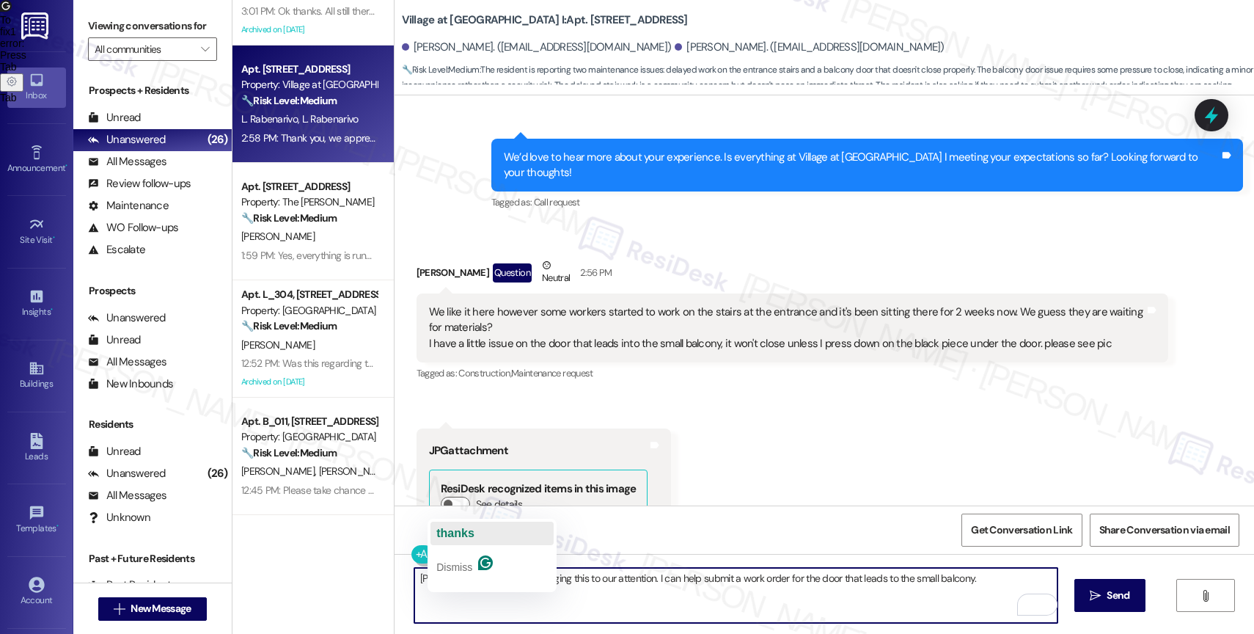
click at [466, 532] on span "thanks" at bounding box center [455, 532] width 38 height 12
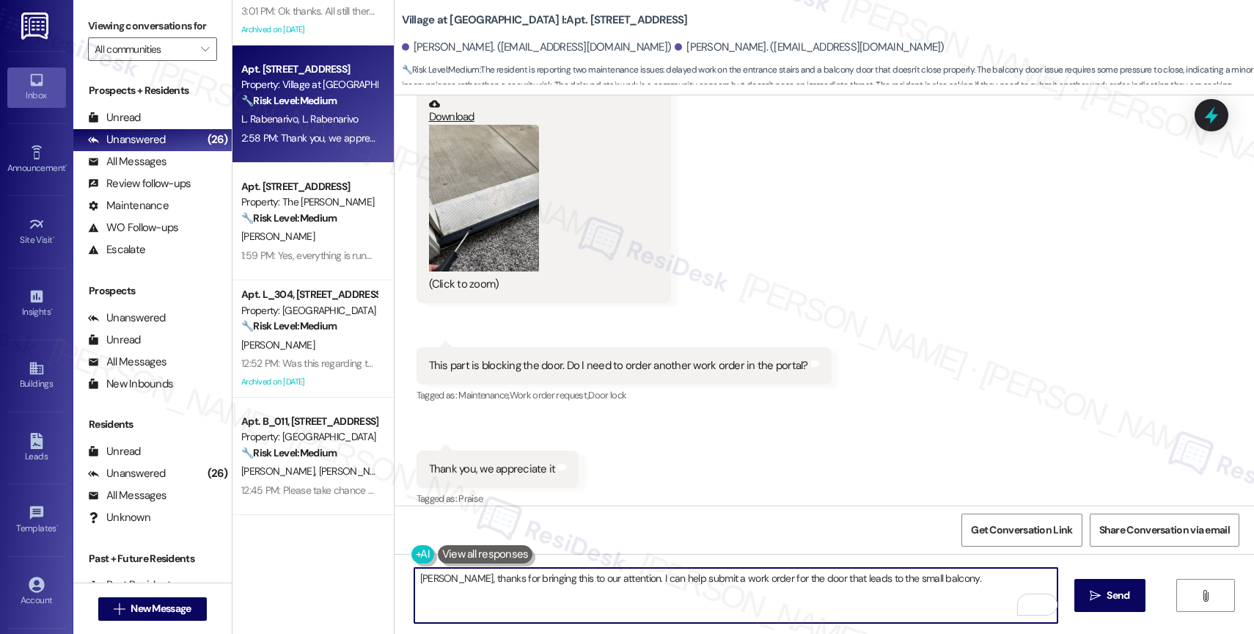
click at [968, 587] on textarea "Lanto, thanks for bringing this to our attention. I can help submit a work orde…" at bounding box center [735, 595] width 643 height 55
click at [639, 577] on textarea "Lanto, thanks for bringing this to our attention. I can help submit a work orde…" at bounding box center [735, 595] width 643 height 55
click at [1101, 587] on span " Send" at bounding box center [1110, 594] width 46 height 15
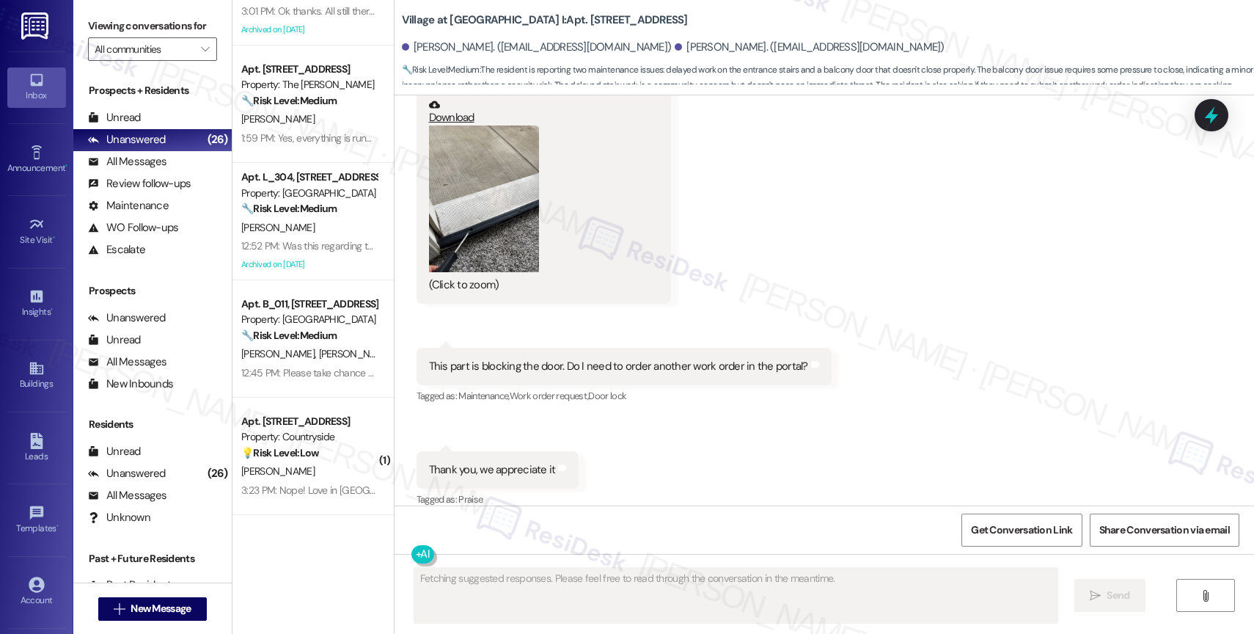
scroll to position [1035, 0]
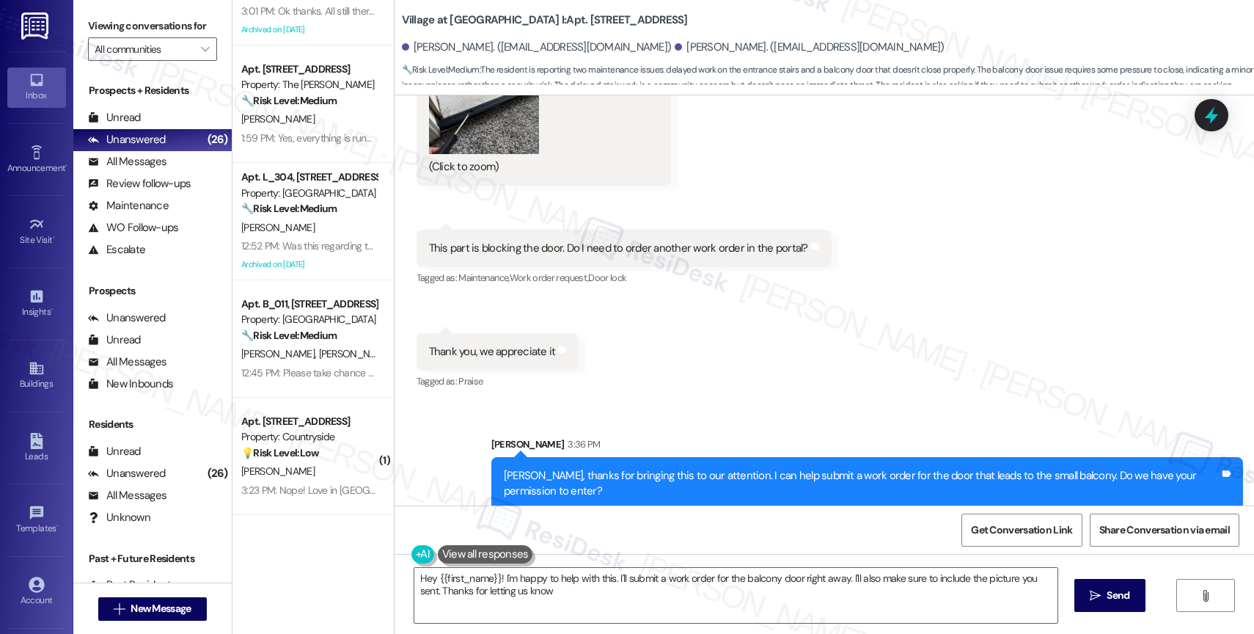
type textarea "Hey {{first_name}}! I'm happy to help with this. I'll submit a work order for t…"
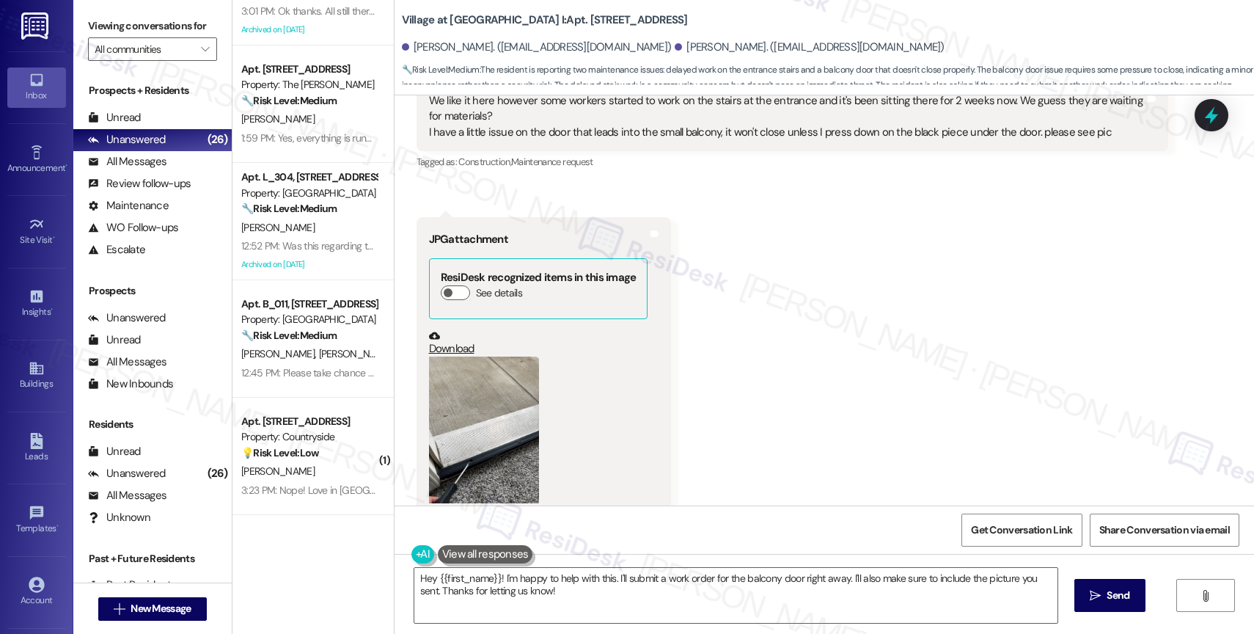
scroll to position [847, 0]
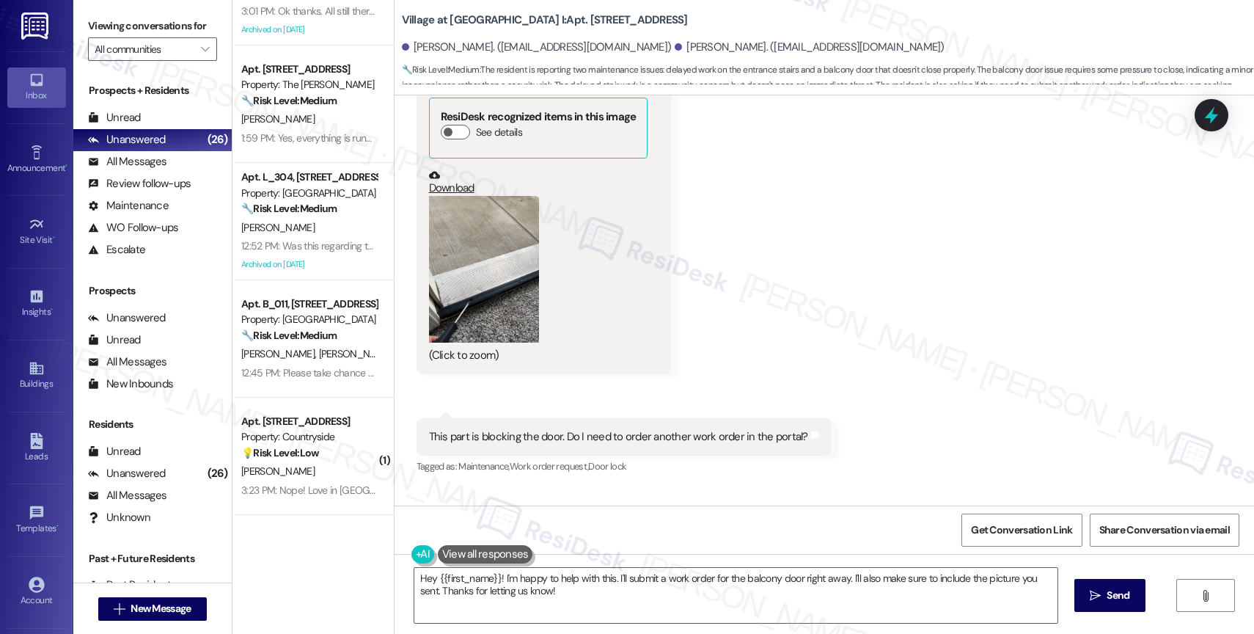
click at [452, 172] on link "Download" at bounding box center [538, 182] width 219 height 26
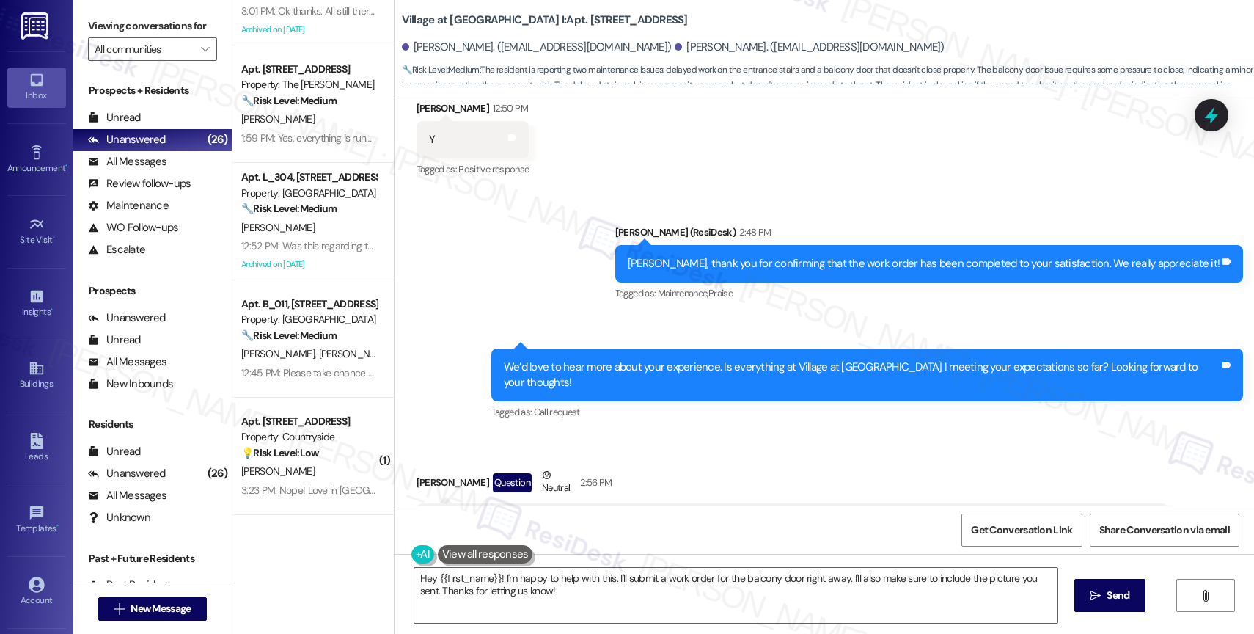
scroll to position [527, 0]
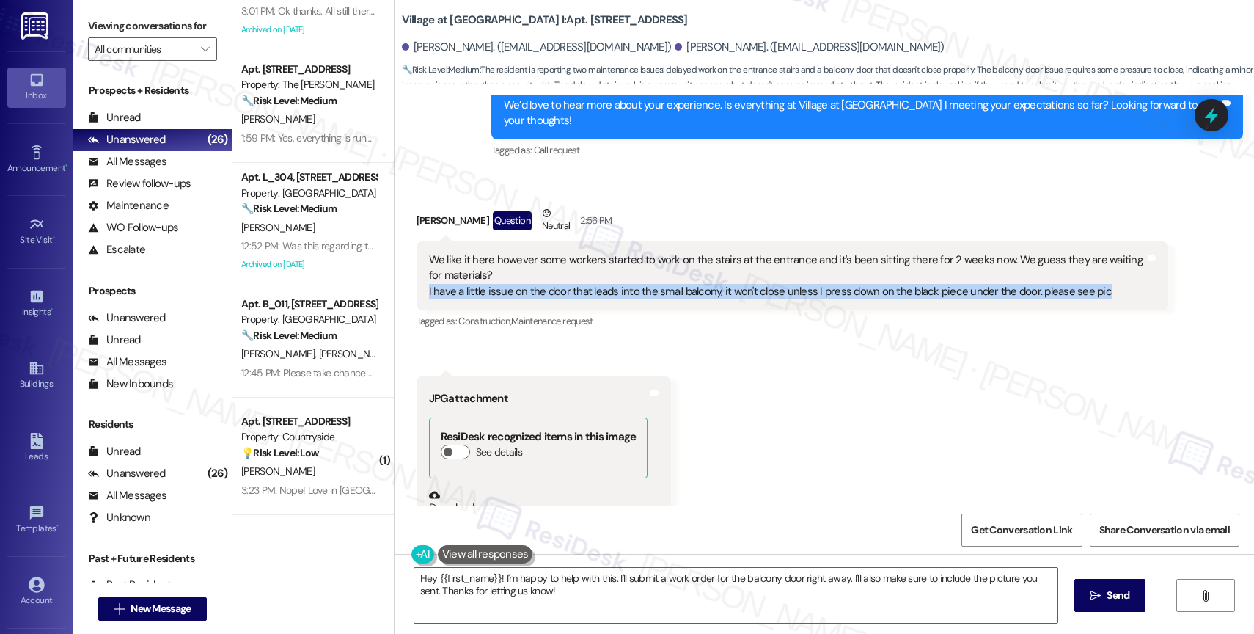
drag, startPoint x: 414, startPoint y: 273, endPoint x: 1089, endPoint y: 273, distance: 674.6
click at [1089, 273] on div "We like it here however some workers started to work on the stairs at the entra…" at bounding box center [792, 275] width 752 height 69
copy div "I have a little issue on the door that leads into the small balcony, it won't c…"
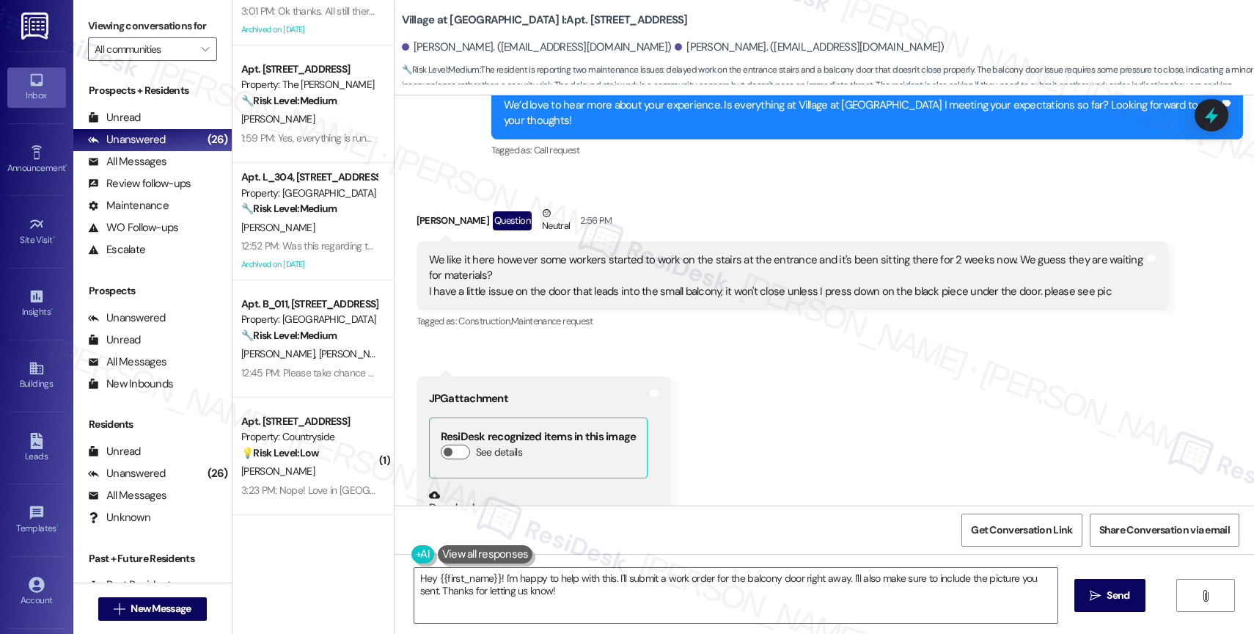
click at [831, 358] on div "Received via SMS Lanto Rabenarivo Question Neutral 2:56 PM We like it here howe…" at bounding box center [823, 541] width 859 height 739
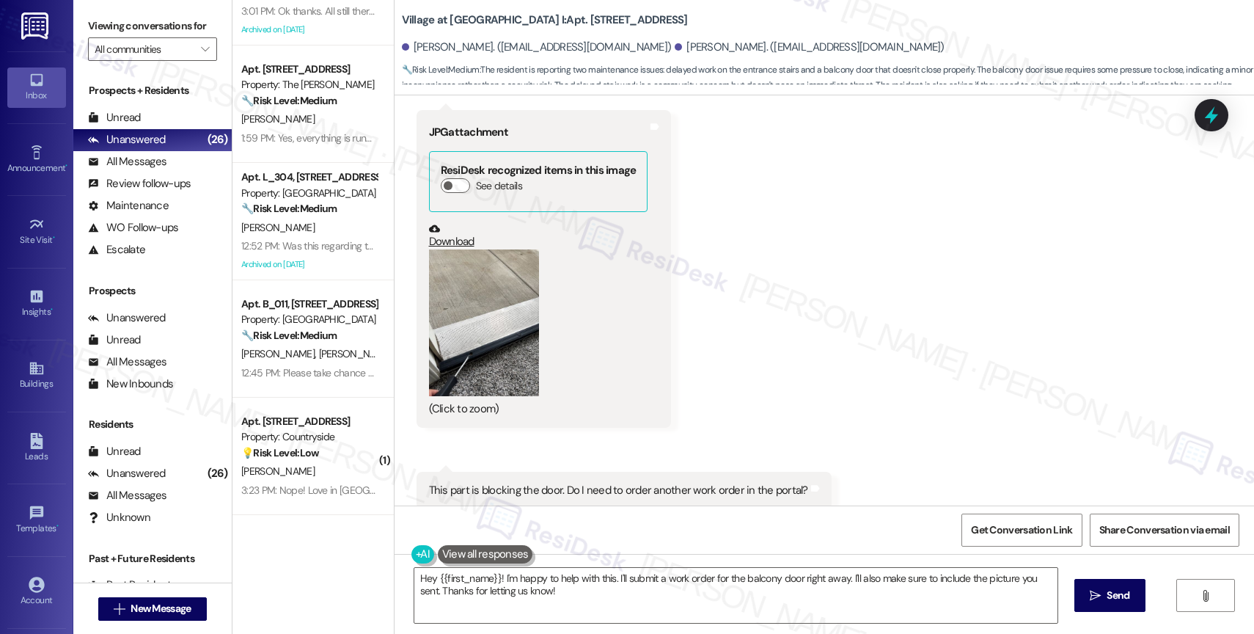
scroll to position [521, 0]
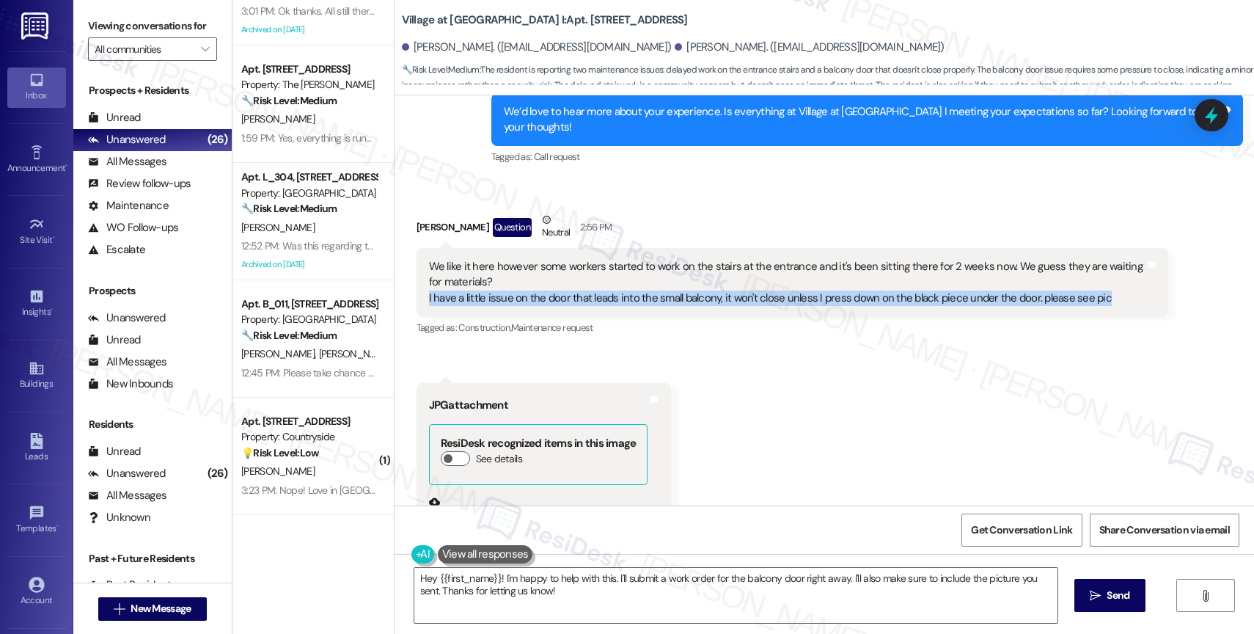
drag, startPoint x: 414, startPoint y: 282, endPoint x: 1120, endPoint y: 287, distance: 706.1
click at [1120, 287] on div "We like it here however some workers started to work on the stairs at the entra…" at bounding box center [792, 282] width 752 height 69
copy div "I have a little issue on the door that leads into the small balcony, it won't c…"
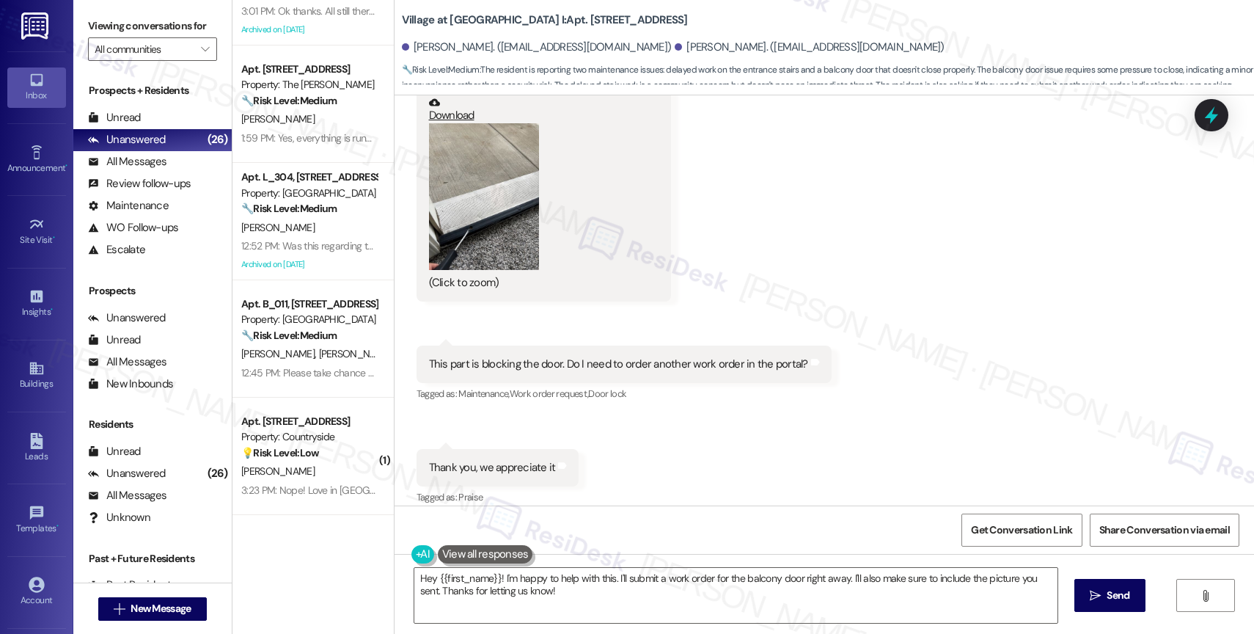
scroll to position [1138, 0]
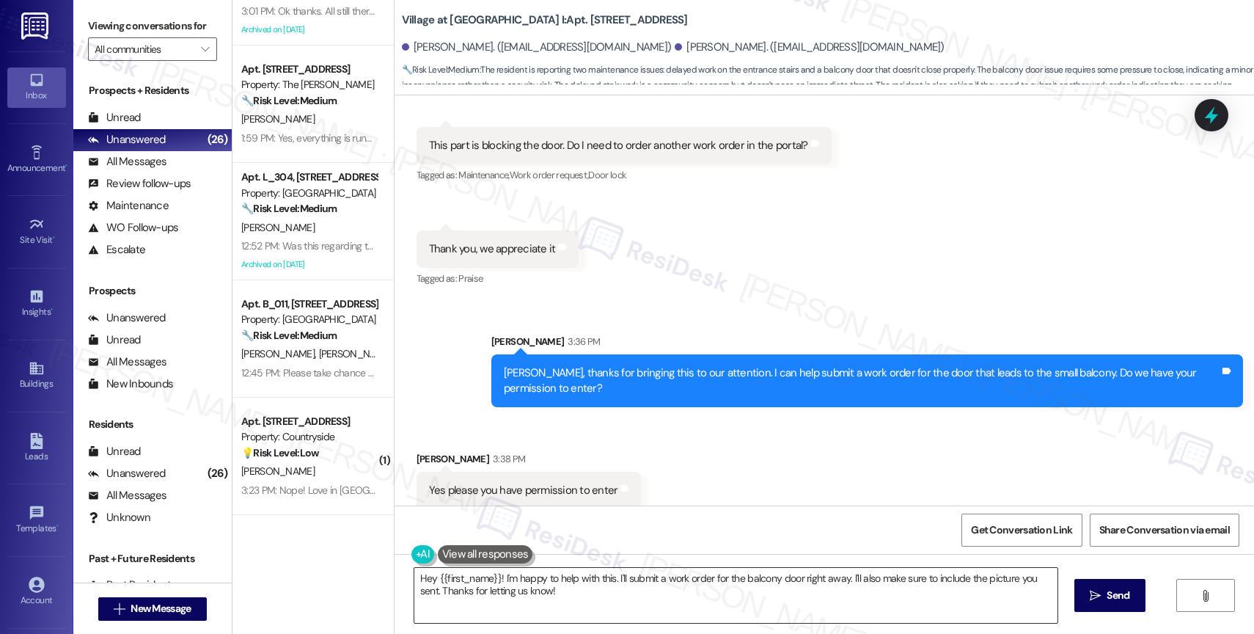
click at [504, 592] on textarea "Hey {{first_name}}! I'm happy to help with this. I'll submit a work order for t…" at bounding box center [735, 595] width 643 height 55
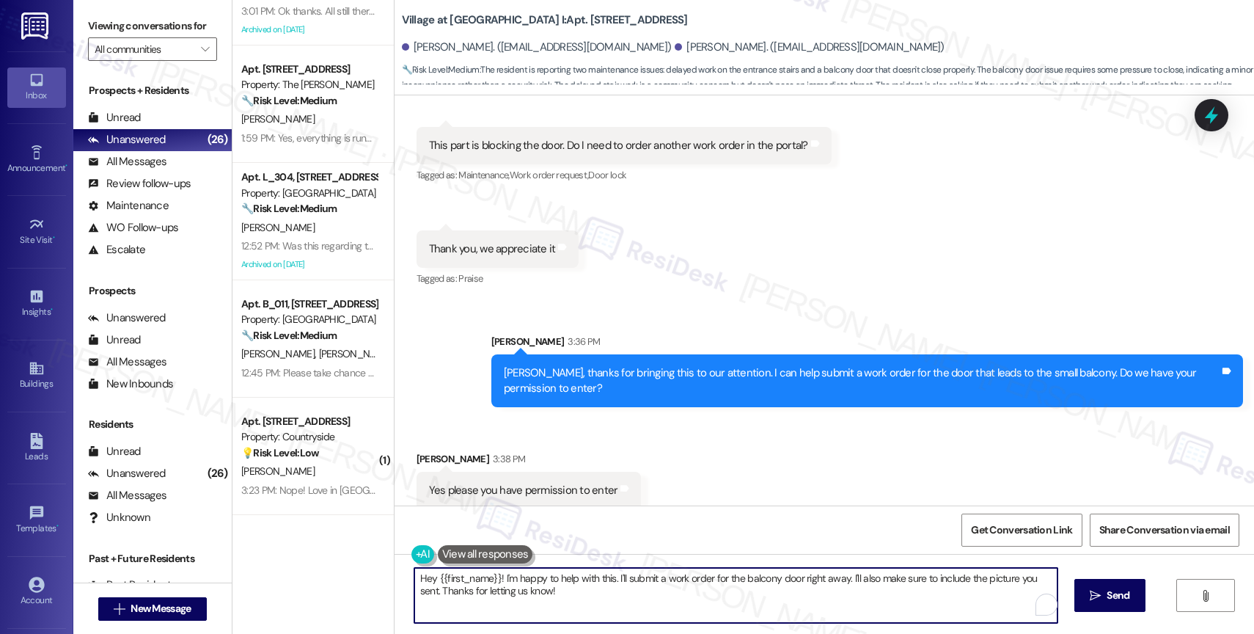
click at [504, 592] on textarea "Hey {{first_name}}! I'm happy to help with this. I'll submit a work order for t…" at bounding box center [735, 595] width 643 height 55
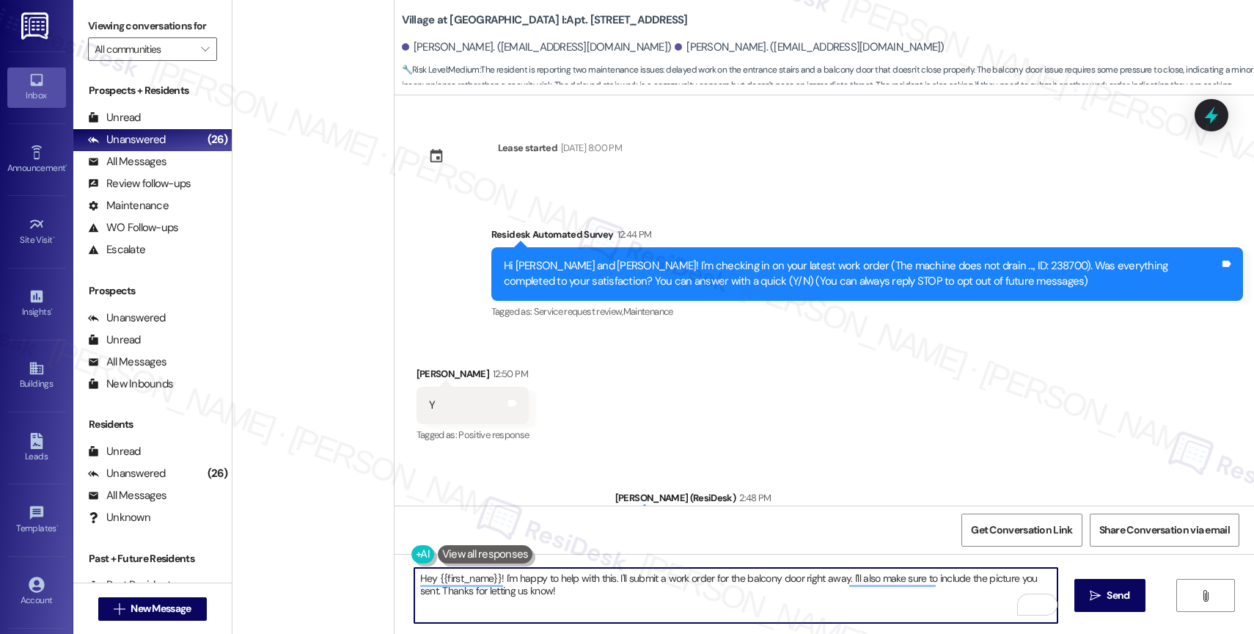
scroll to position [1138, 0]
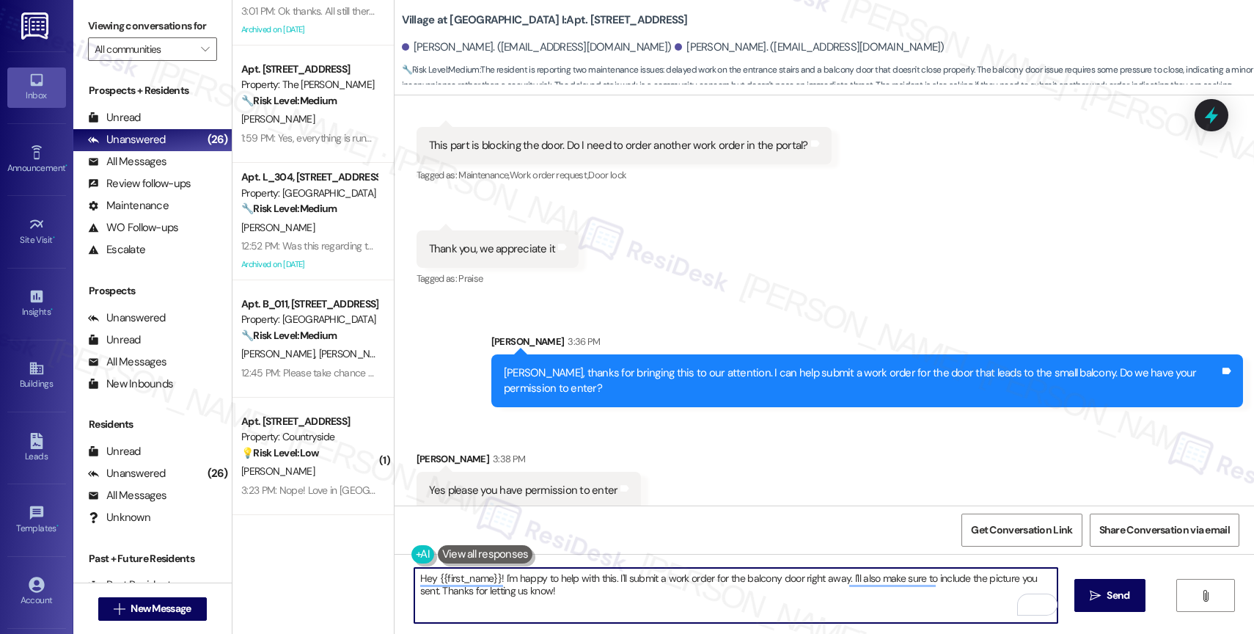
click at [569, 593] on textarea "Hey {{first_name}}! I'm happy to help with this. I'll submit a work order for t…" at bounding box center [735, 595] width 643 height 55
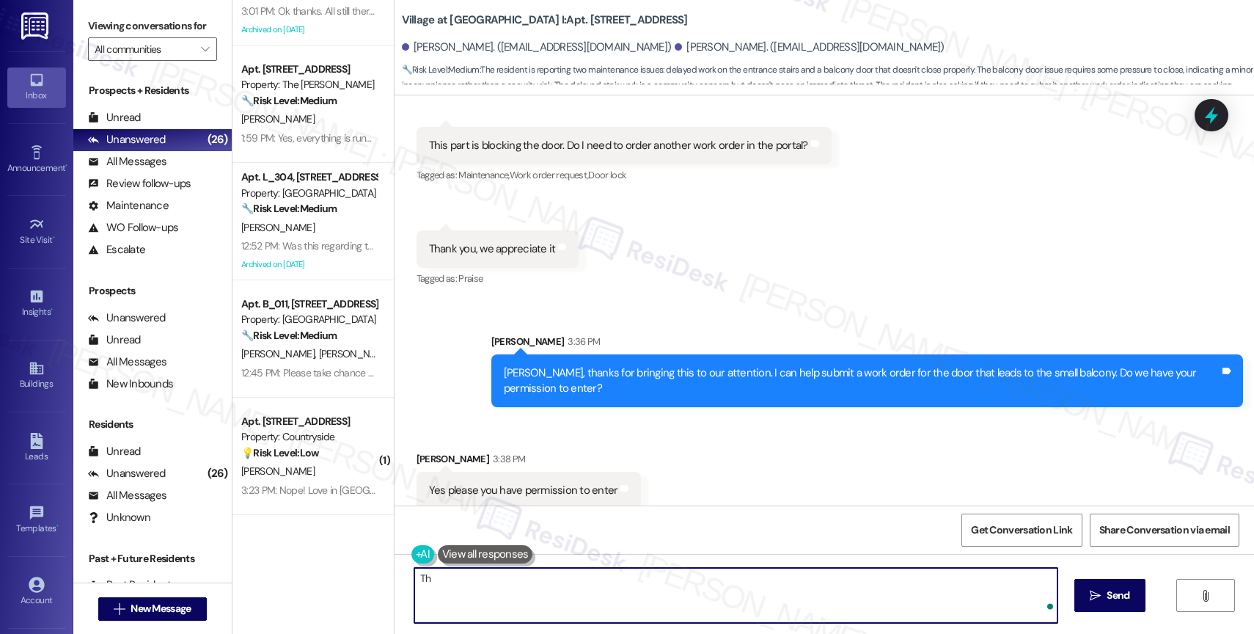
type textarea "T"
paste textarea "Work Order #239625"
click at [798, 580] on textarea "I have submitted Work Order #239625 so maintenance can schedule the repair." at bounding box center [735, 595] width 643 height 55
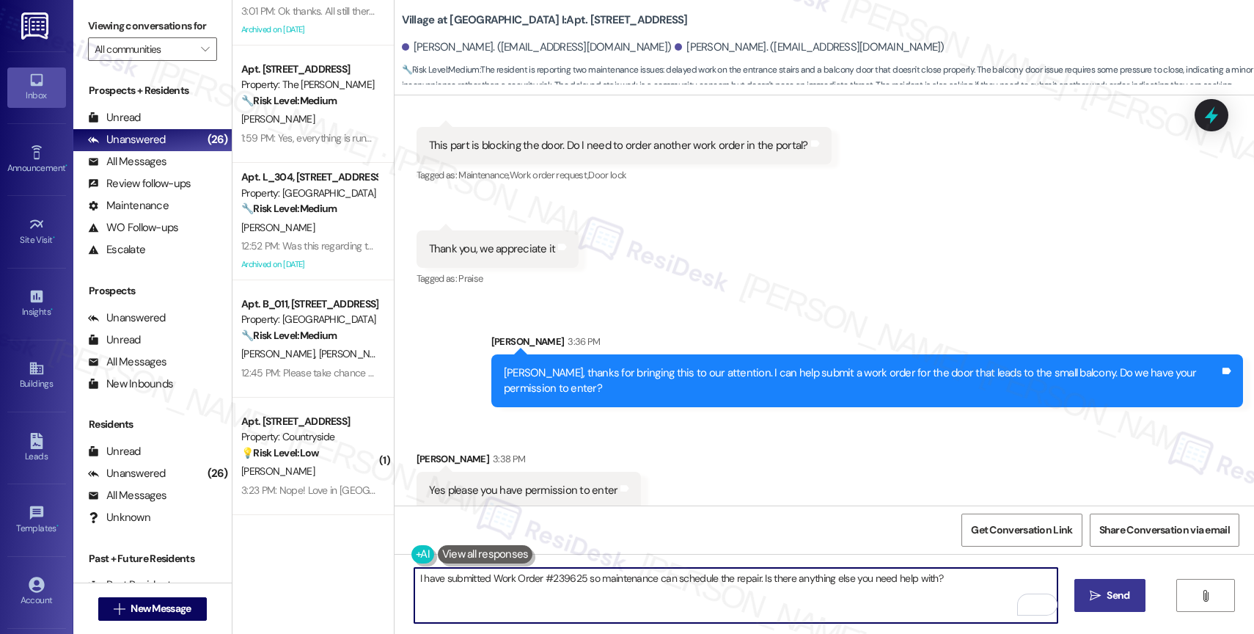
type textarea "I have submitted Work Order #239625 so maintenance can schedule the repair. Is …"
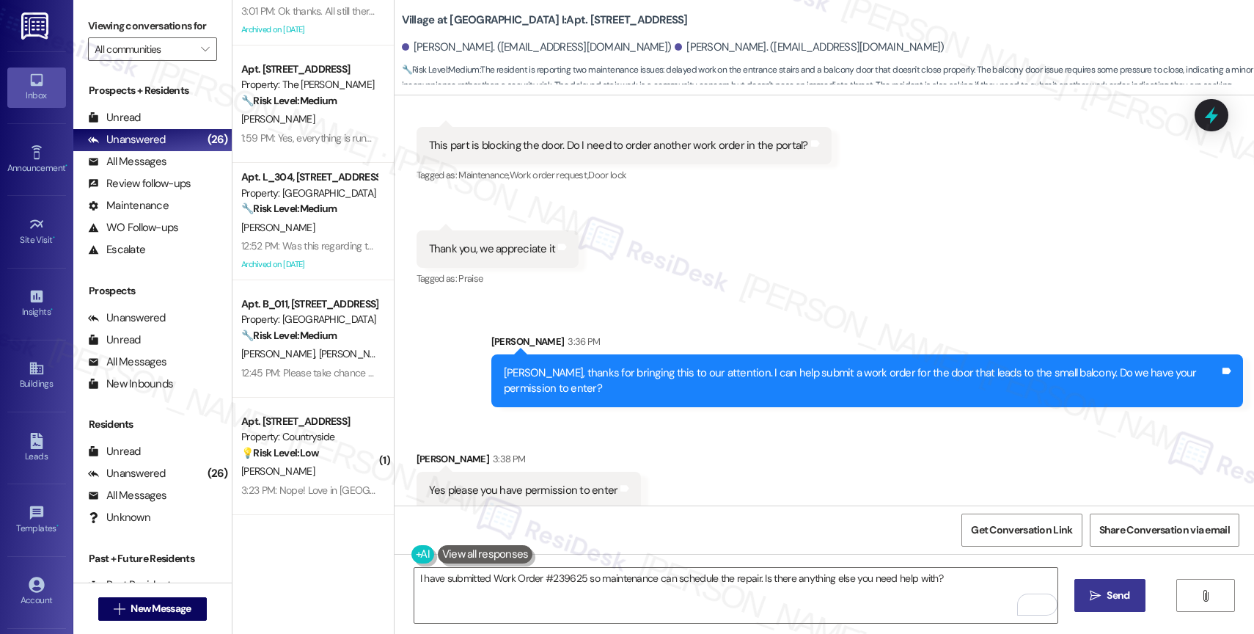
click at [1106, 597] on span "Send" at bounding box center [1117, 594] width 23 height 15
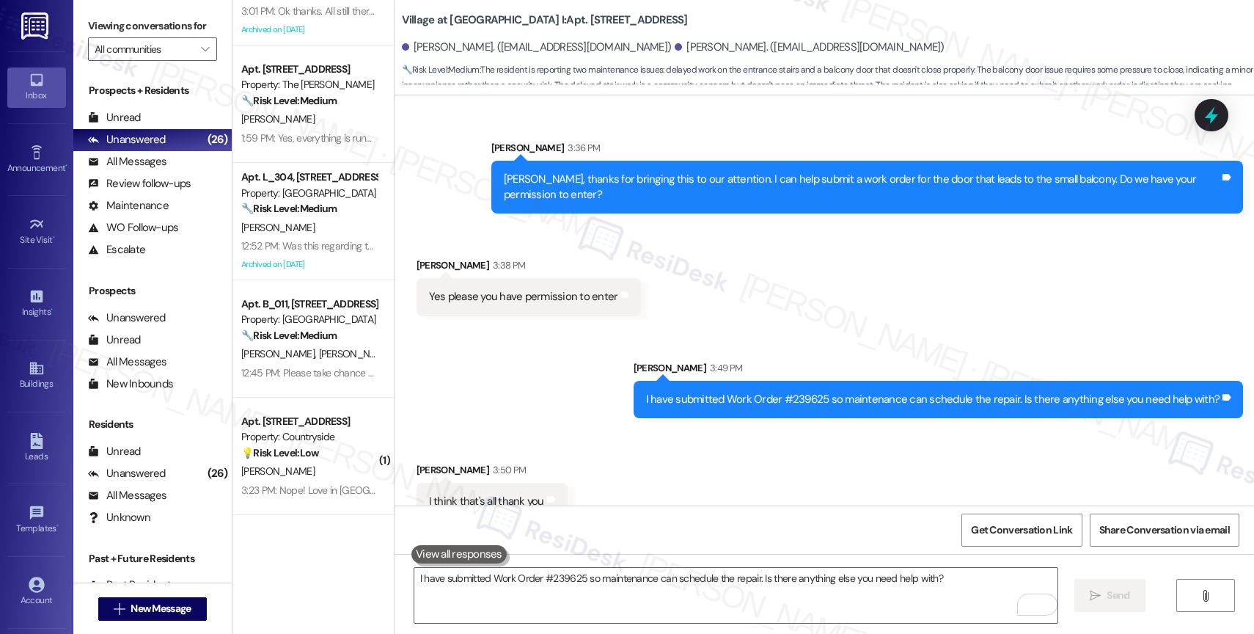
scroll to position [1342, 0]
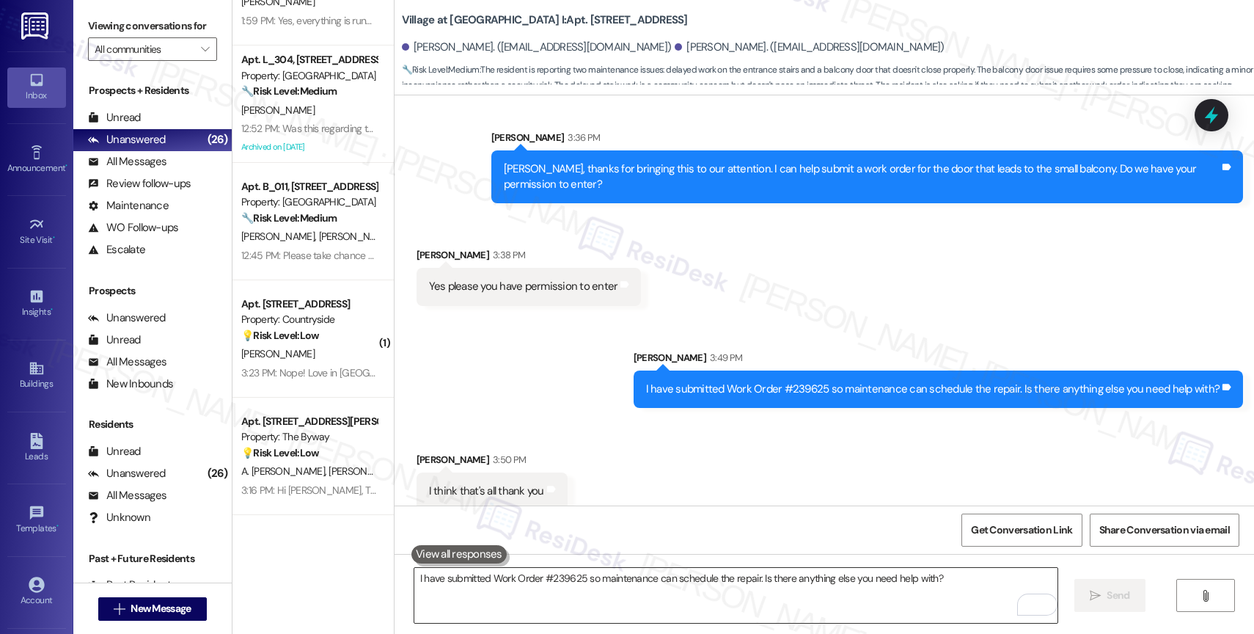
click at [576, 591] on textarea "I have submitted Work Order #239625 so maintenance can schedule the repair. Is …" at bounding box center [735, 595] width 643 height 55
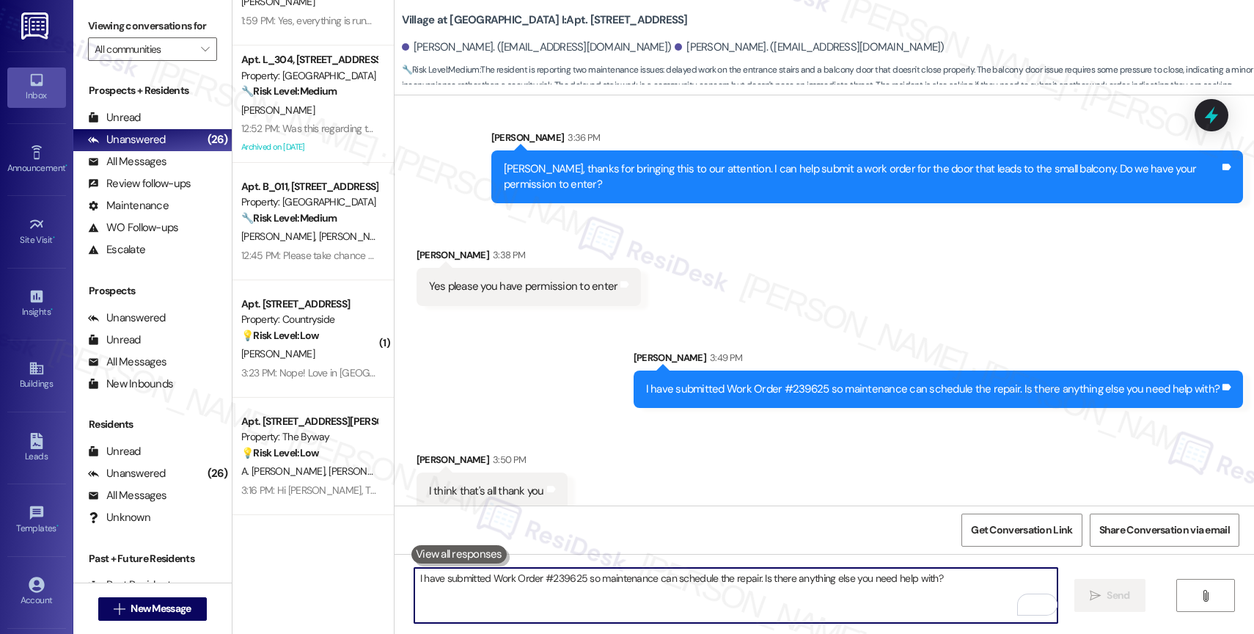
scroll to position [1343, 0]
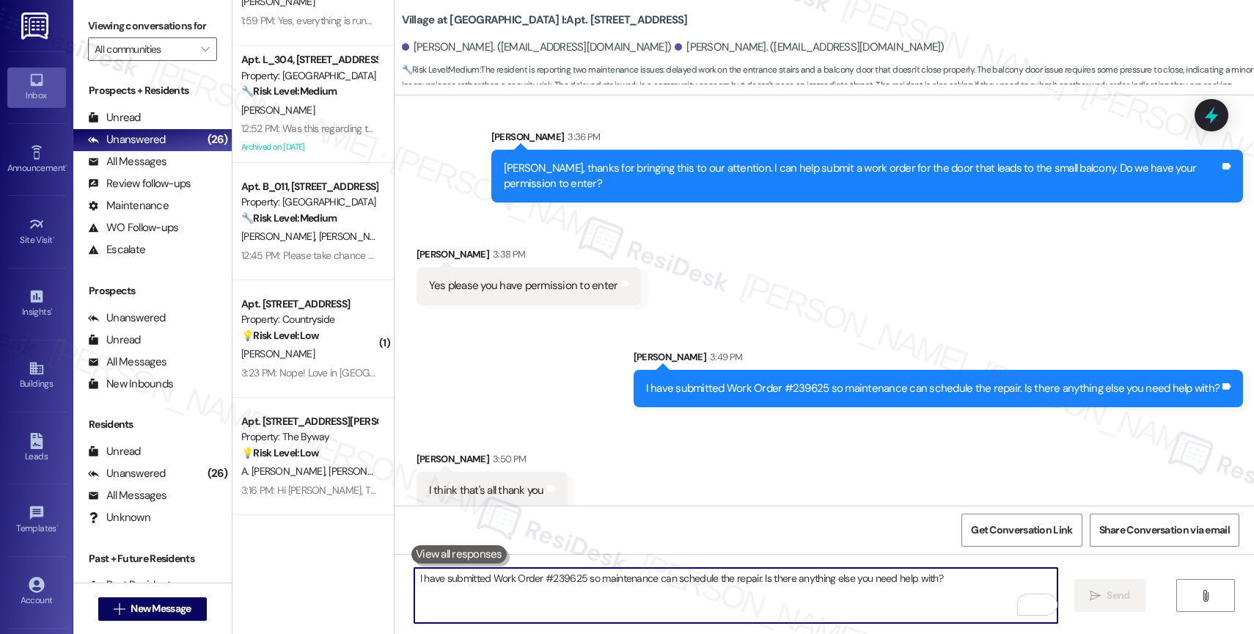
click at [578, 595] on textarea "I have submitted Work Order #239625 so maintenance can schedule the repair. Is …" at bounding box center [735, 595] width 643 height 55
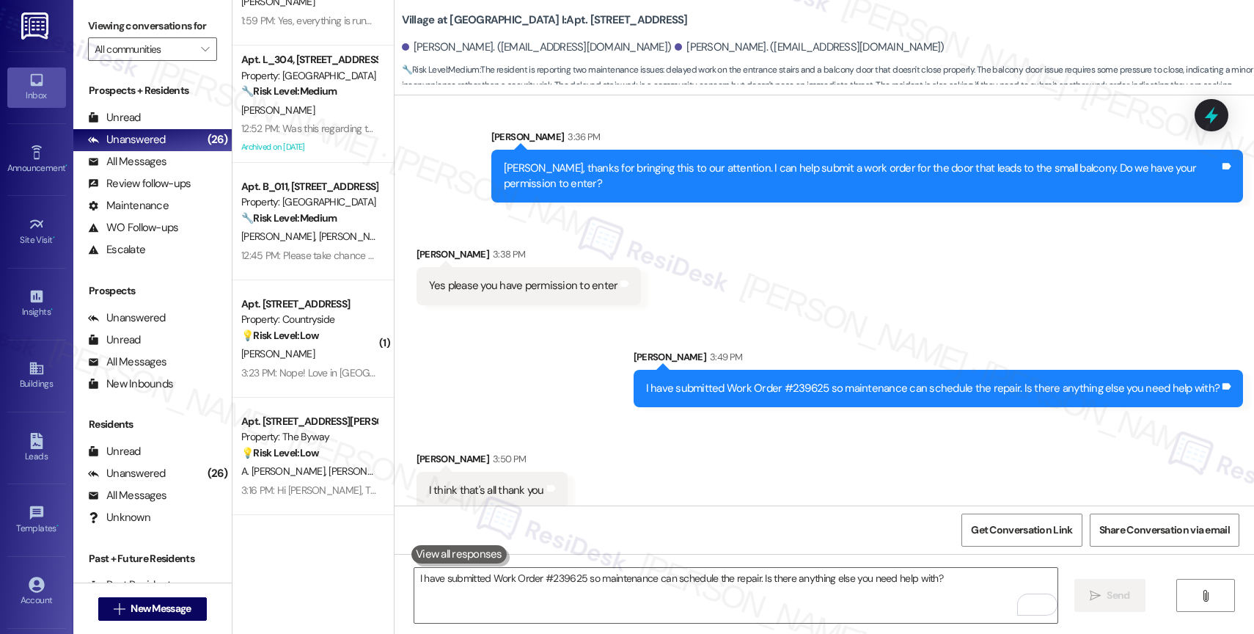
click at [673, 446] on div "Received via SMS [PERSON_NAME] 3:50 PM I think that's all thank you Tags and no…" at bounding box center [823, 469] width 859 height 102
click at [636, 419] on div "Received via SMS [PERSON_NAME] 3:50 PM I think that's all thank you Tags and no…" at bounding box center [823, 469] width 859 height 102
click at [590, 418] on div "Received via SMS [PERSON_NAME] 3:50 PM I think that's all thank you Tags and no…" at bounding box center [823, 469] width 859 height 102
click at [593, 441] on div "Received via SMS Lanto Rabenarivo 3:50 PM I think that's all thank you Tags and…" at bounding box center [823, 469] width 859 height 102
click at [530, 606] on textarea "I have submitted Work Order #239625 so maintenance can schedule the repair. Is …" at bounding box center [735, 595] width 643 height 55
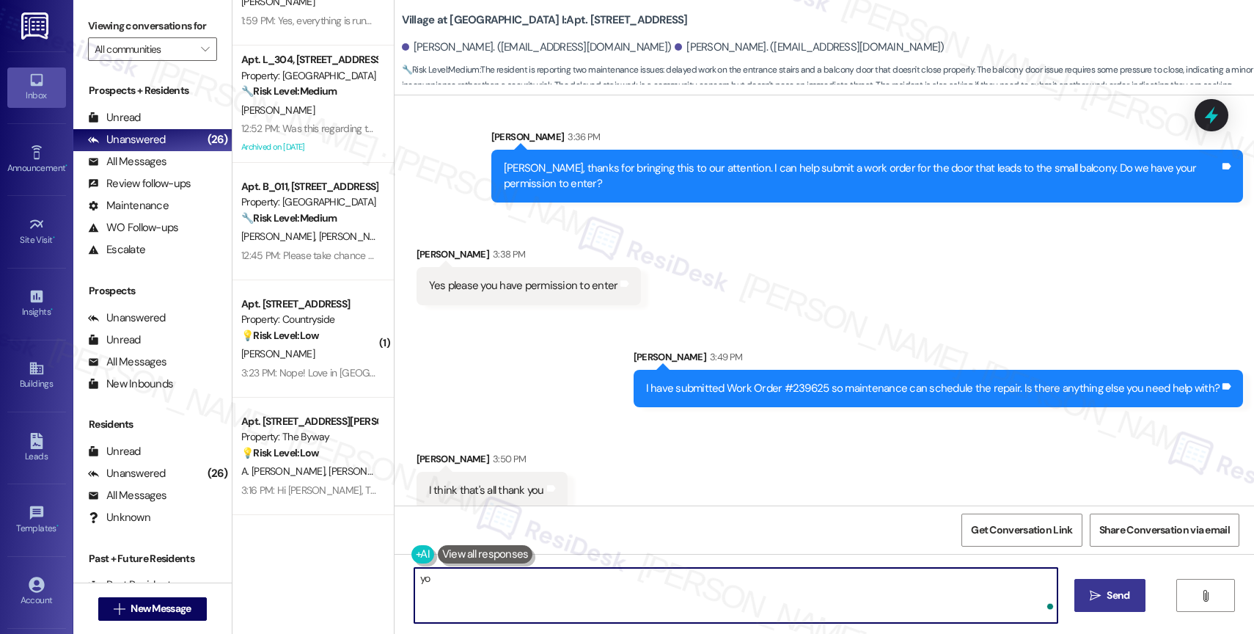
type textarea "y"
click at [555, 587] on textarea "You're welcome. Have" at bounding box center [735, 595] width 643 height 55
click at [522, 584] on textarea "You're welcome." at bounding box center [735, 595] width 643 height 55
paste textarea "Feel free to let us know if you have other questions or concerns so we can assi…"
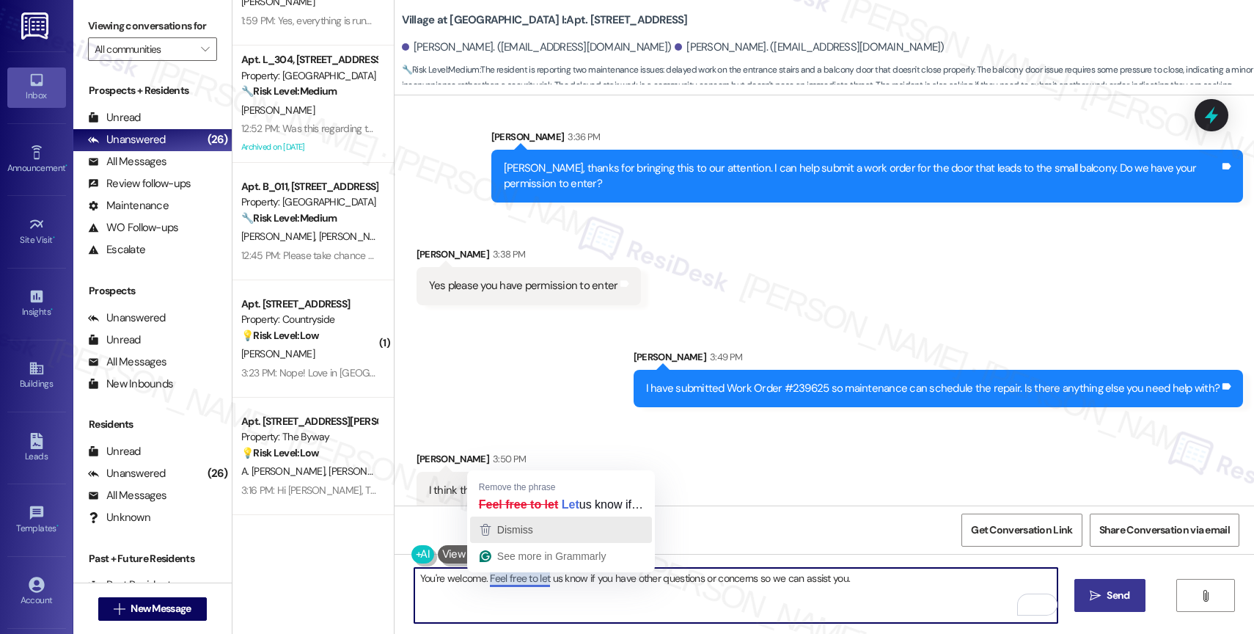
click at [530, 532] on span "Dismiss" at bounding box center [515, 530] width 36 height 12
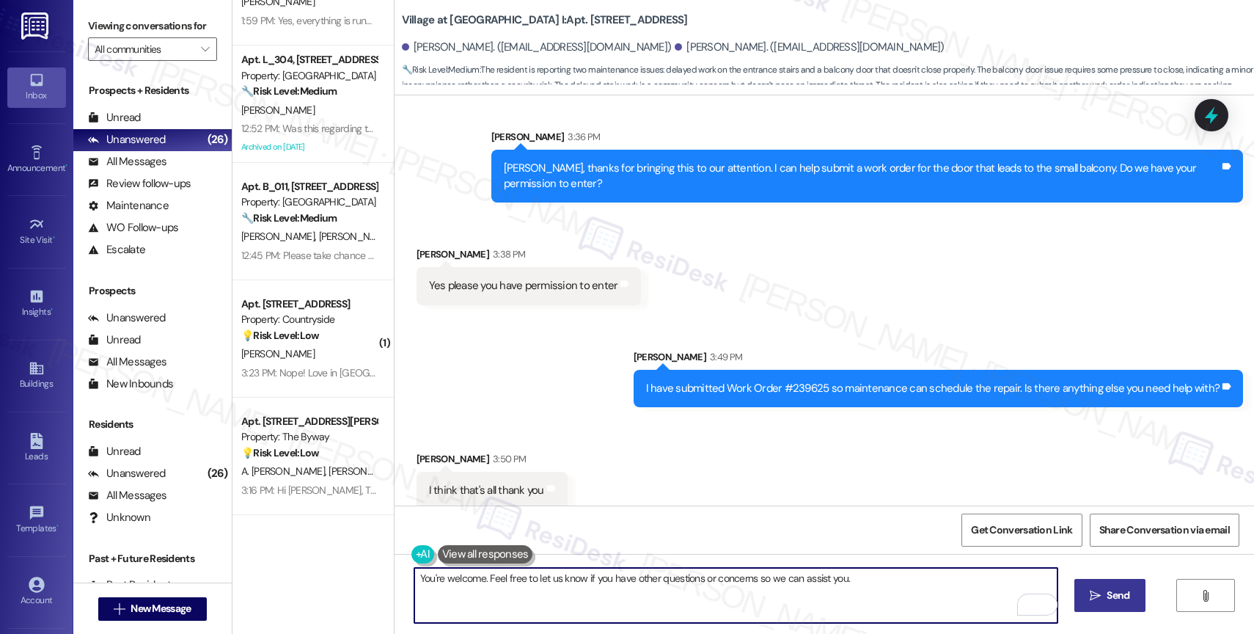
click at [855, 580] on textarea "You're welcome. Feel free to let us know if you have other questions or concern…" at bounding box center [735, 595] width 643 height 55
click at [878, 579] on textarea "You're welcome. Feel free to let us know if you have other questions or concern…" at bounding box center [735, 595] width 643 height 55
type textarea "You're welcome. Feel free to let us know if you have other questions or concern…"
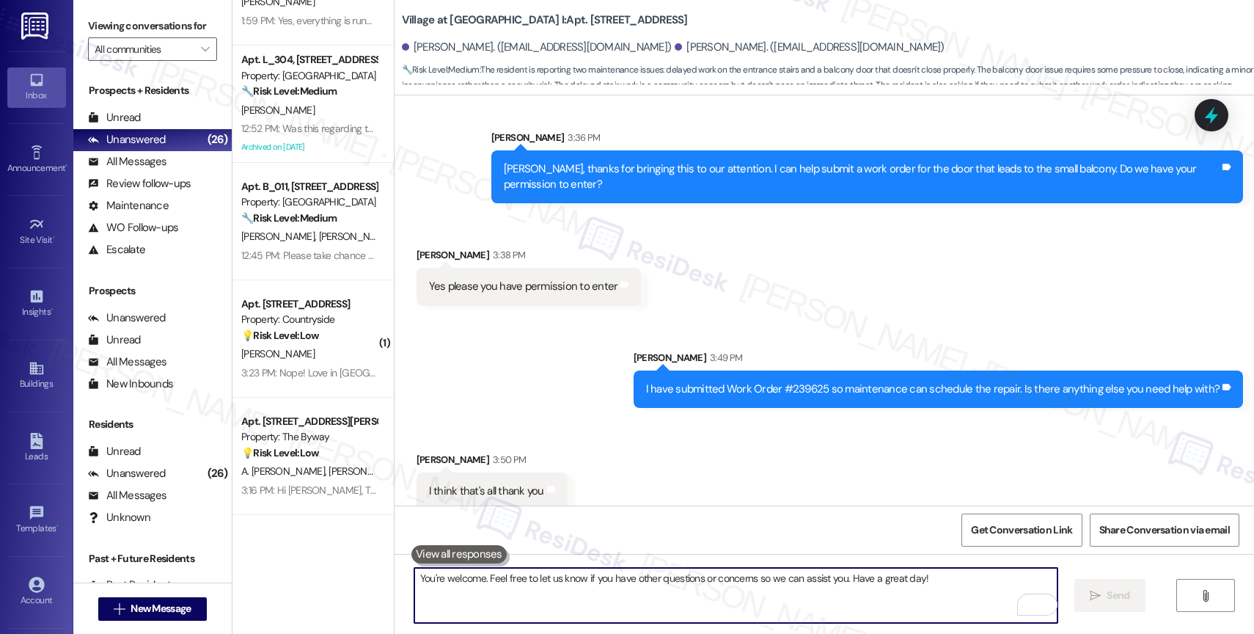
scroll to position [1444, 0]
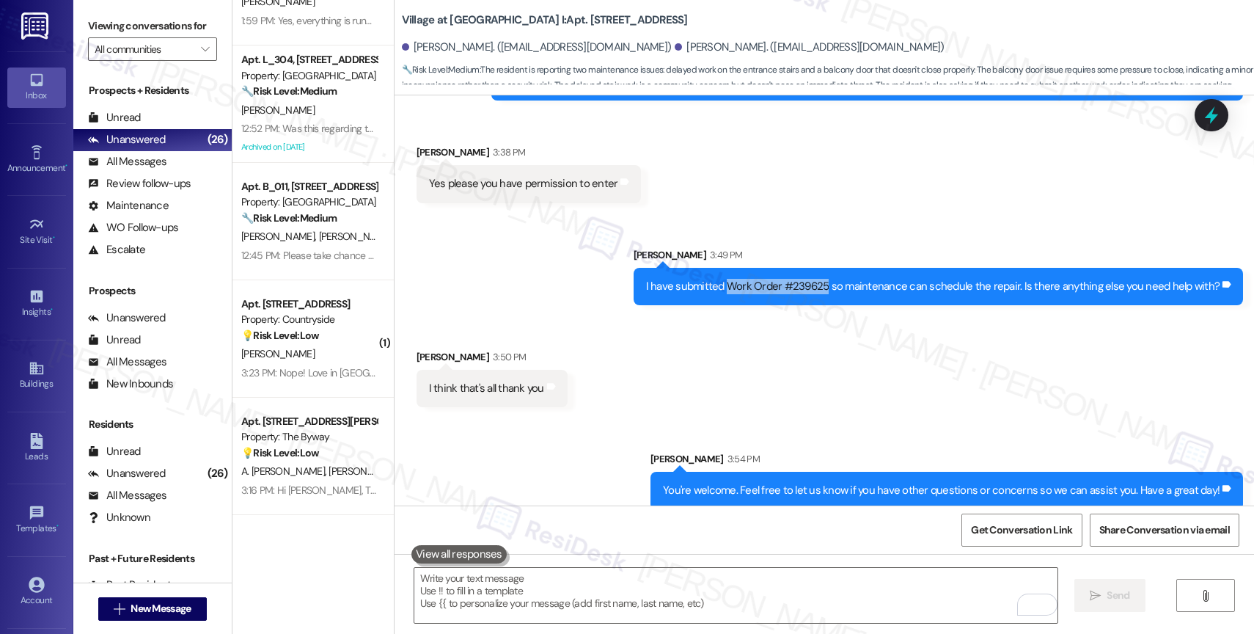
drag, startPoint x: 735, startPoint y: 268, endPoint x: 834, endPoint y: 271, distance: 98.3
click at [834, 279] on div "I have submitted Work Order #239625 so maintenance can schedule the repair. Is …" at bounding box center [933, 286] width 574 height 15
copy div "Work Order #239625"
click at [697, 384] on div "Received via SMS Lanto Rabenarivo 3:50 PM I think that's all thank you Tags and…" at bounding box center [823, 367] width 859 height 102
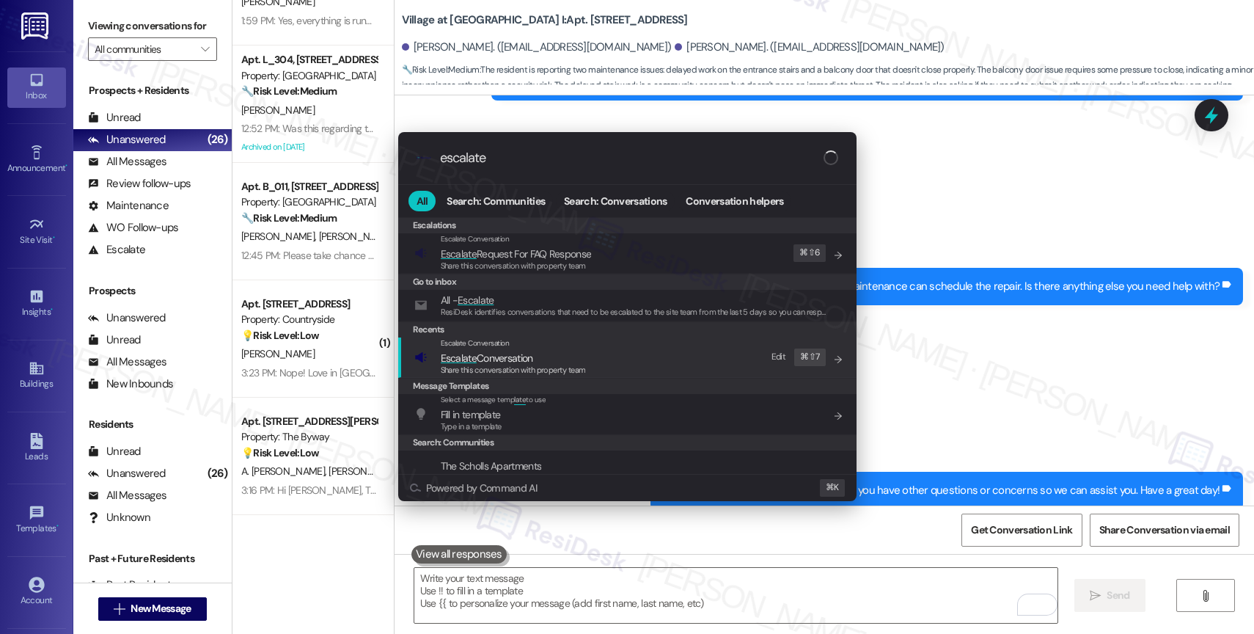
type input "escalate"
click at [539, 361] on span "Escalate Conversation" at bounding box center [513, 358] width 145 height 16
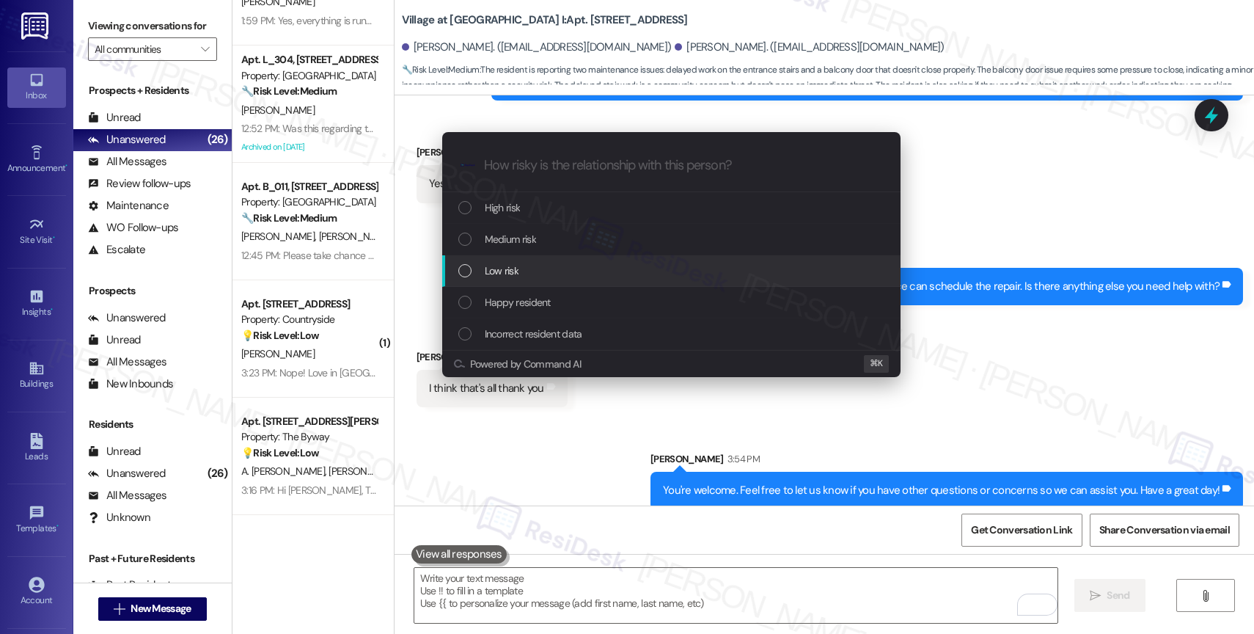
click at [504, 264] on span "Low risk" at bounding box center [502, 270] width 34 height 16
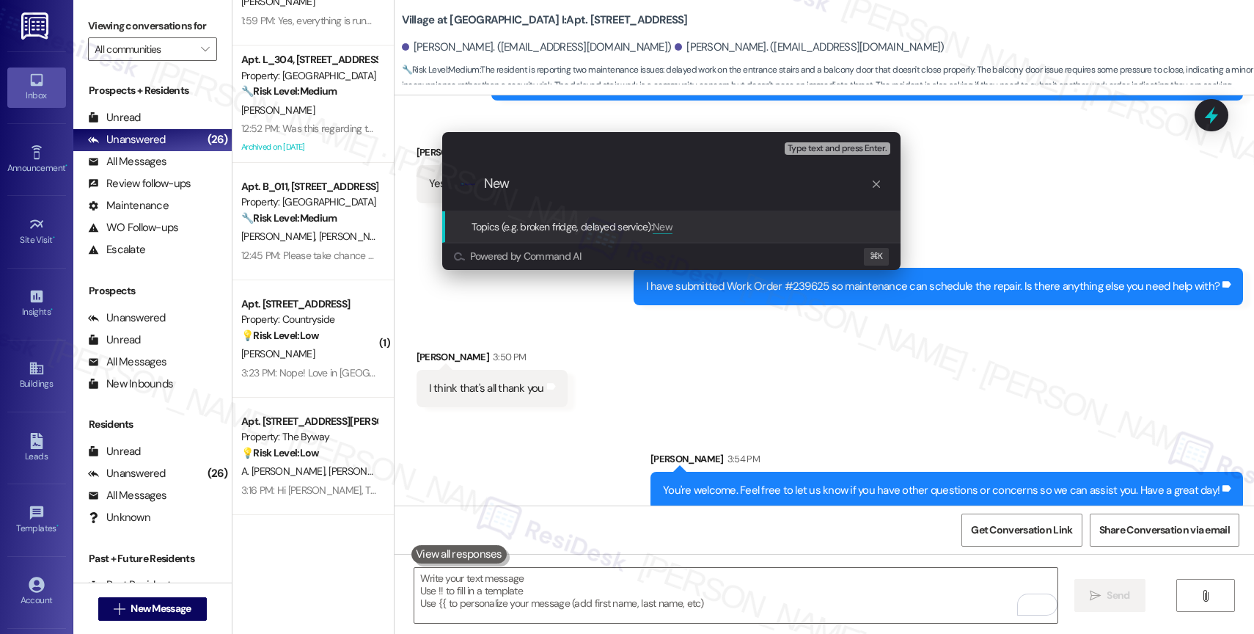
paste input "Work Order #239625"
type input "New Work Order #239625 filed by ResiDesk"
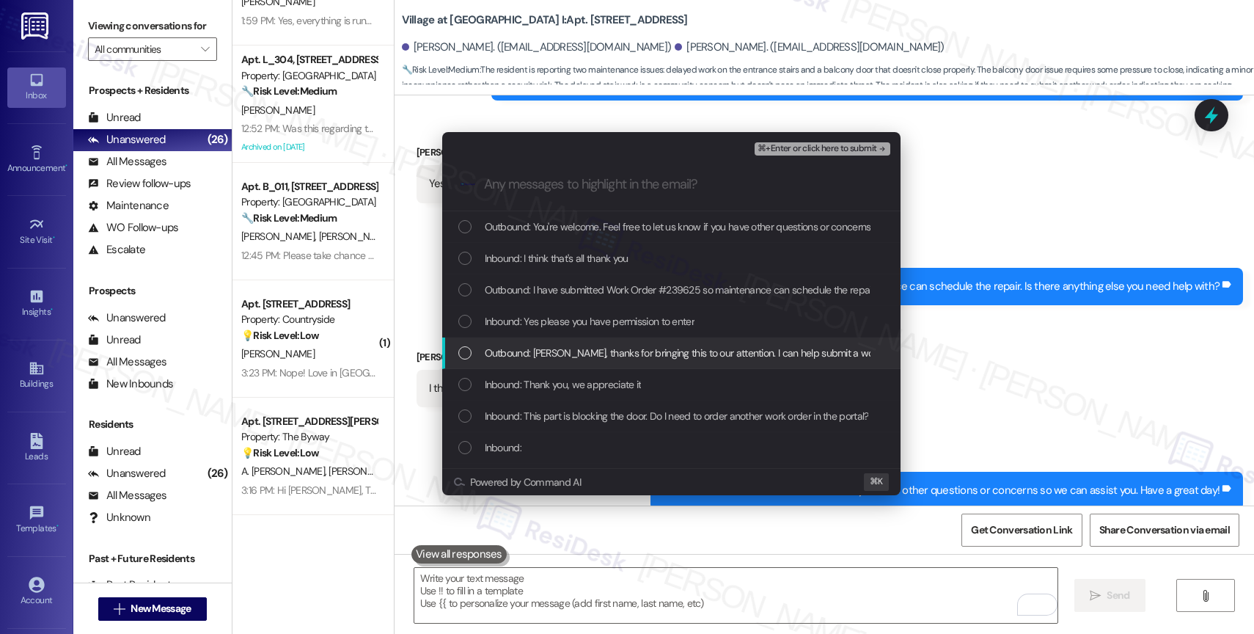
click at [565, 356] on span "Outbound: Lanto, thanks for bringing this to our attention. I can help submit a…" at bounding box center [871, 353] width 772 height 16
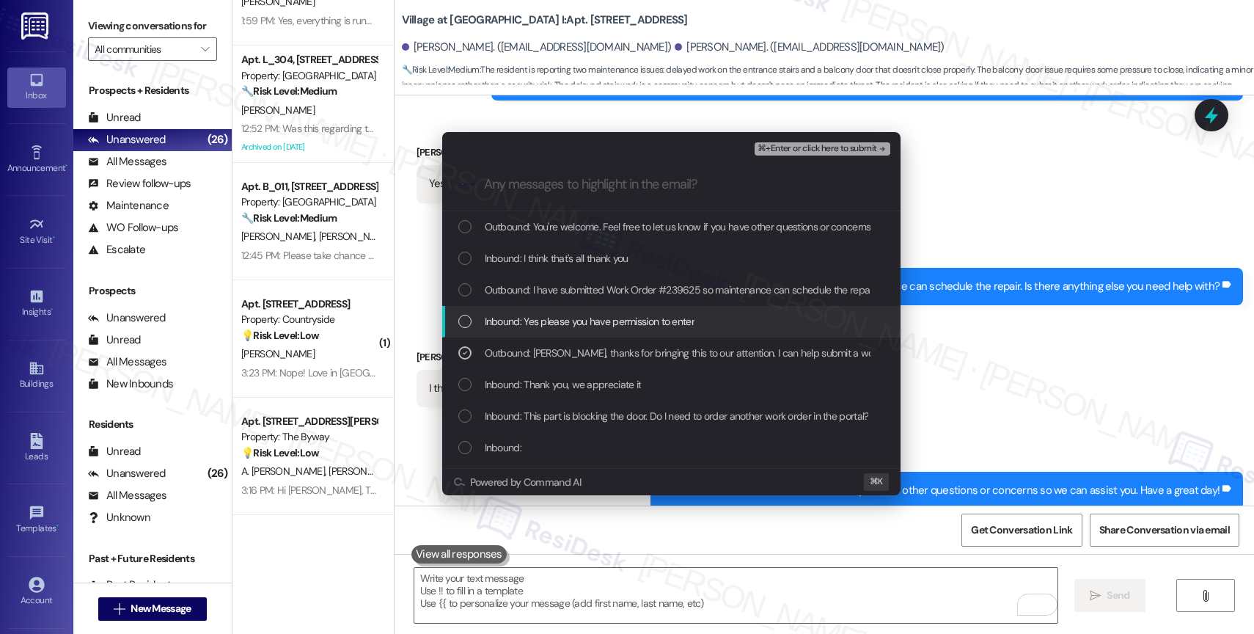
click at [565, 326] on span "Inbound: Yes please you have permission to enter" at bounding box center [590, 321] width 210 height 16
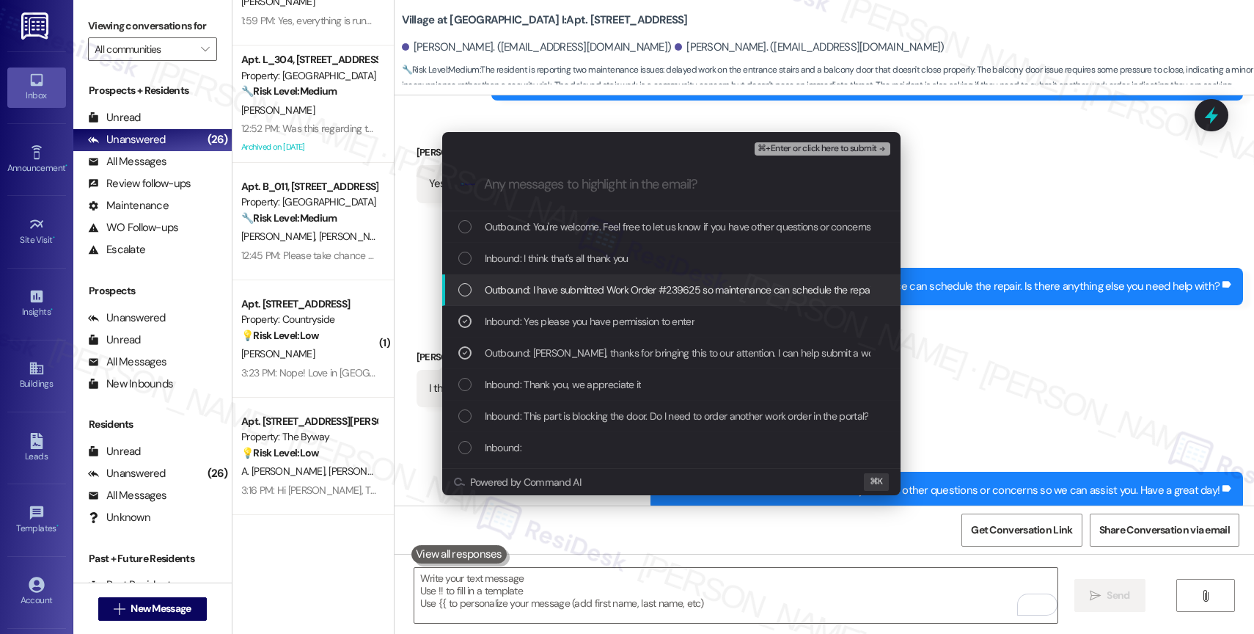
click at [577, 282] on span "Outbound: I have submitted Work Order #239625 so maintenance can schedule the r…" at bounding box center [770, 290] width 571 height 16
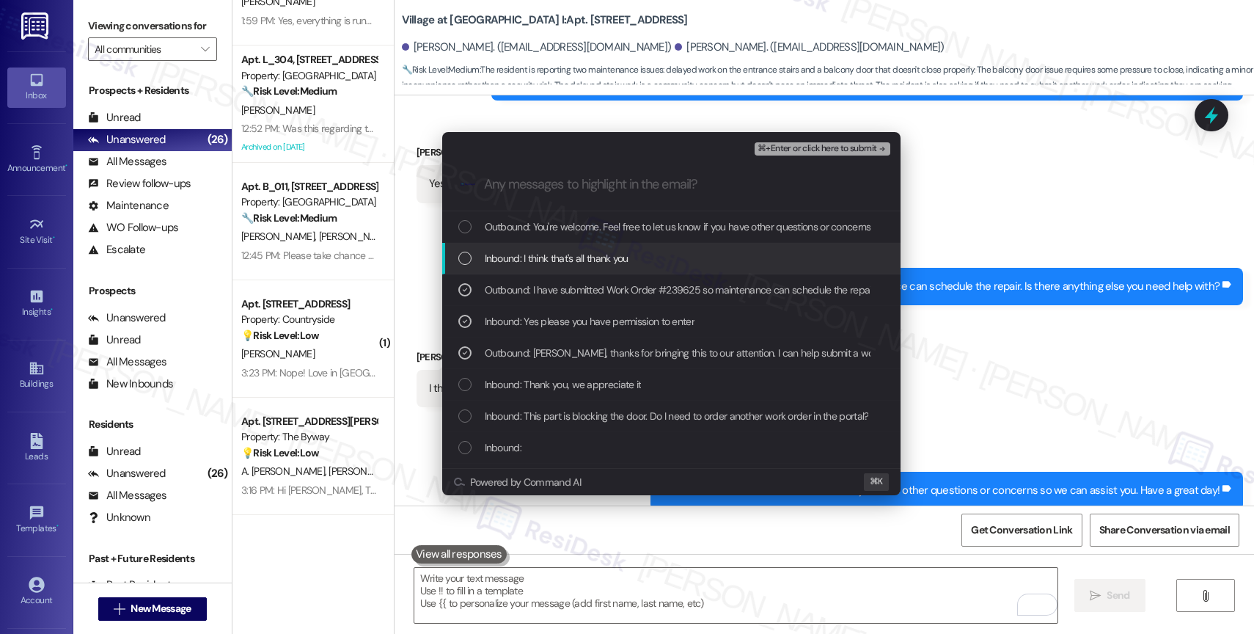
click at [579, 253] on span "Inbound: I think that's all thank you" at bounding box center [557, 258] width 144 height 16
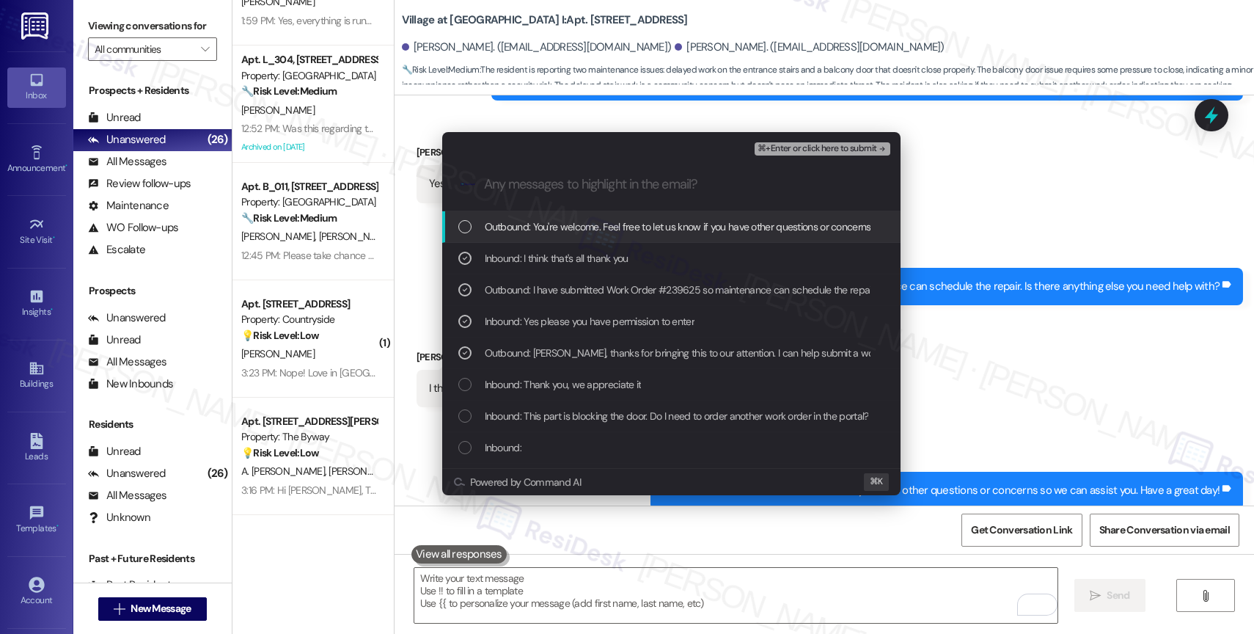
click at [859, 144] on span "⌘+Enter or click here to submit" at bounding box center [816, 149] width 119 height 10
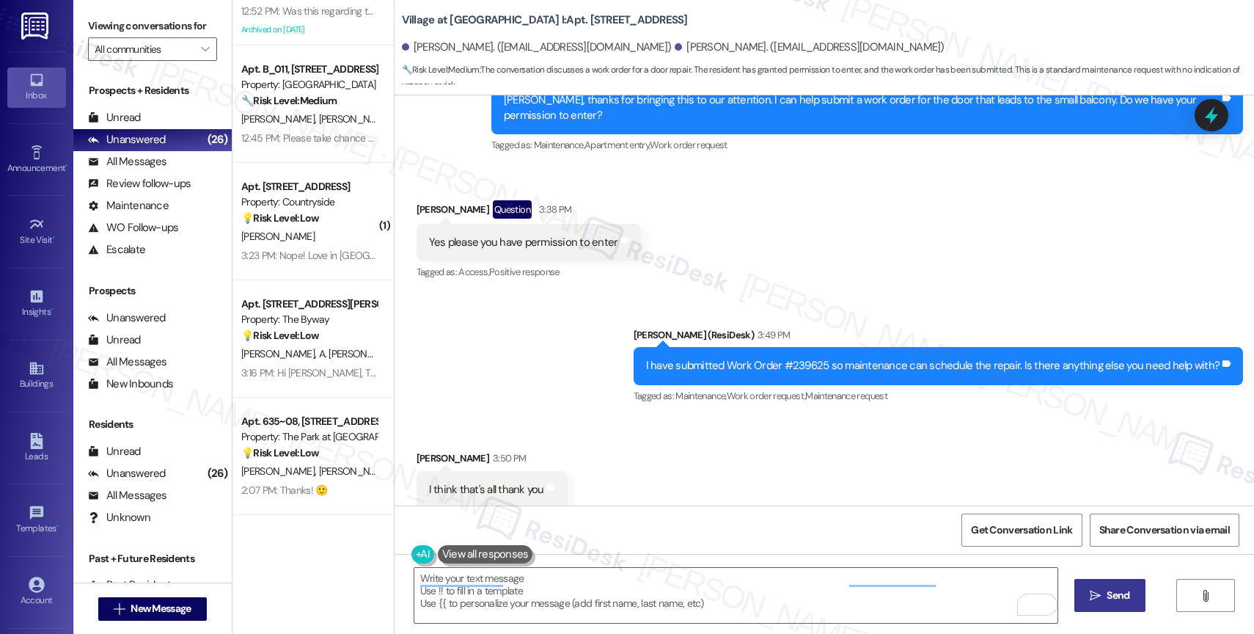
scroll to position [1679, 0]
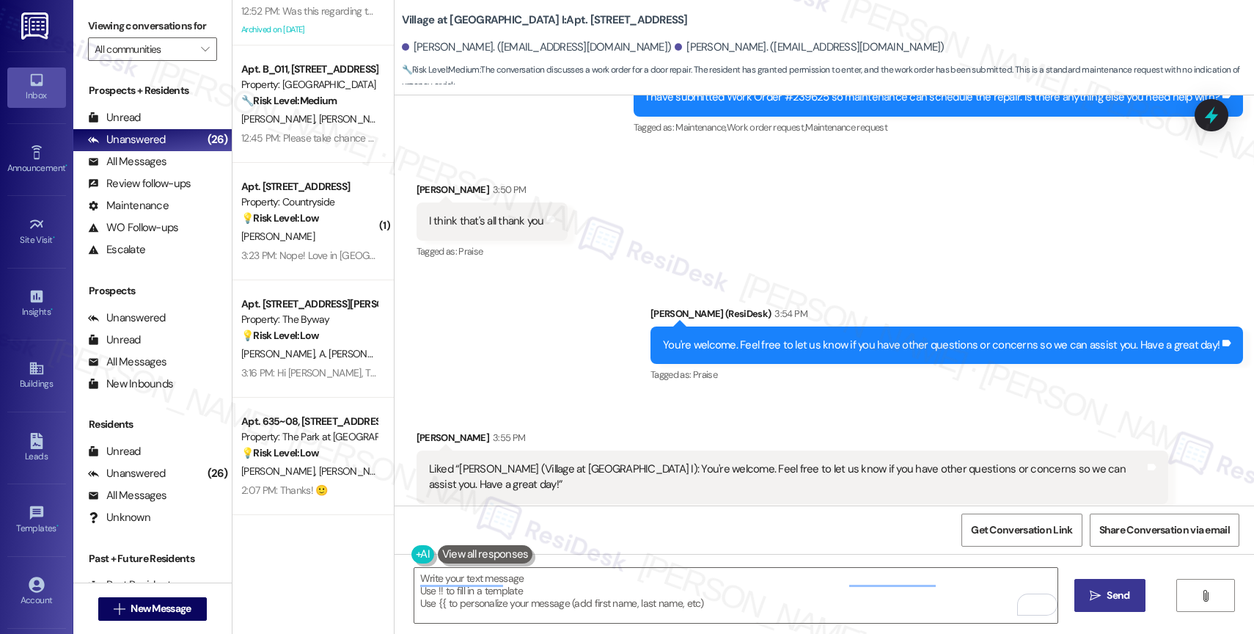
click at [574, 397] on div "Received via SMS Lanto Rabenarivo 3:55 PM Liked “Sarah (Village at Main Street …" at bounding box center [823, 466] width 859 height 139
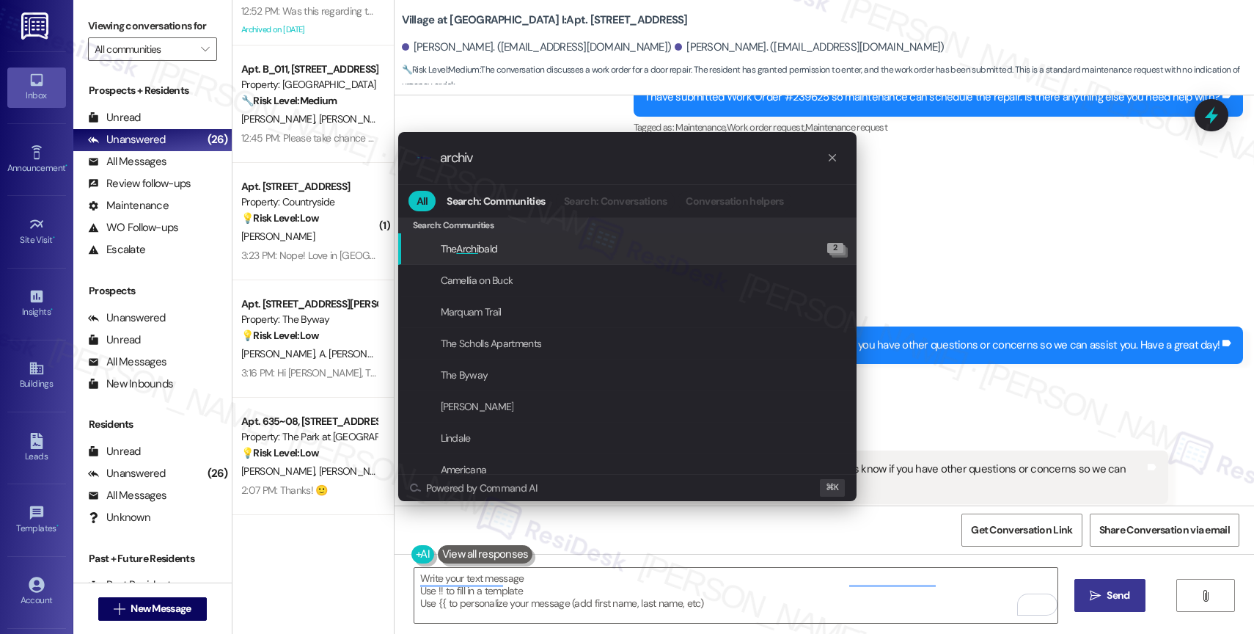
type input "archive"
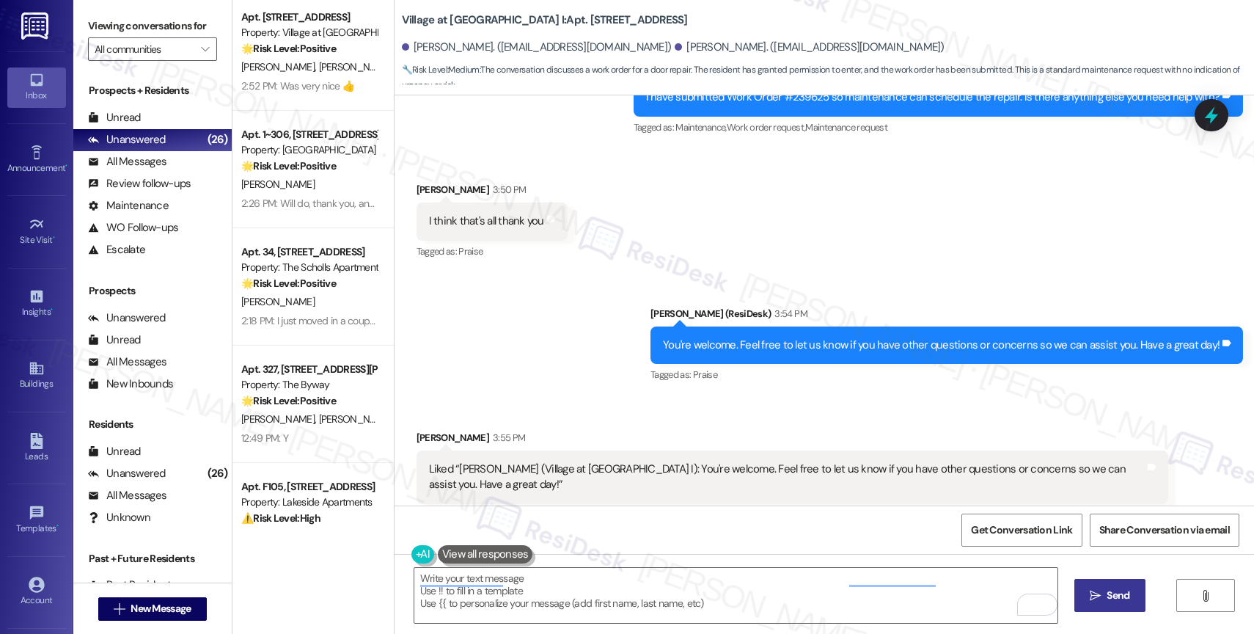
scroll to position [1934, 0]
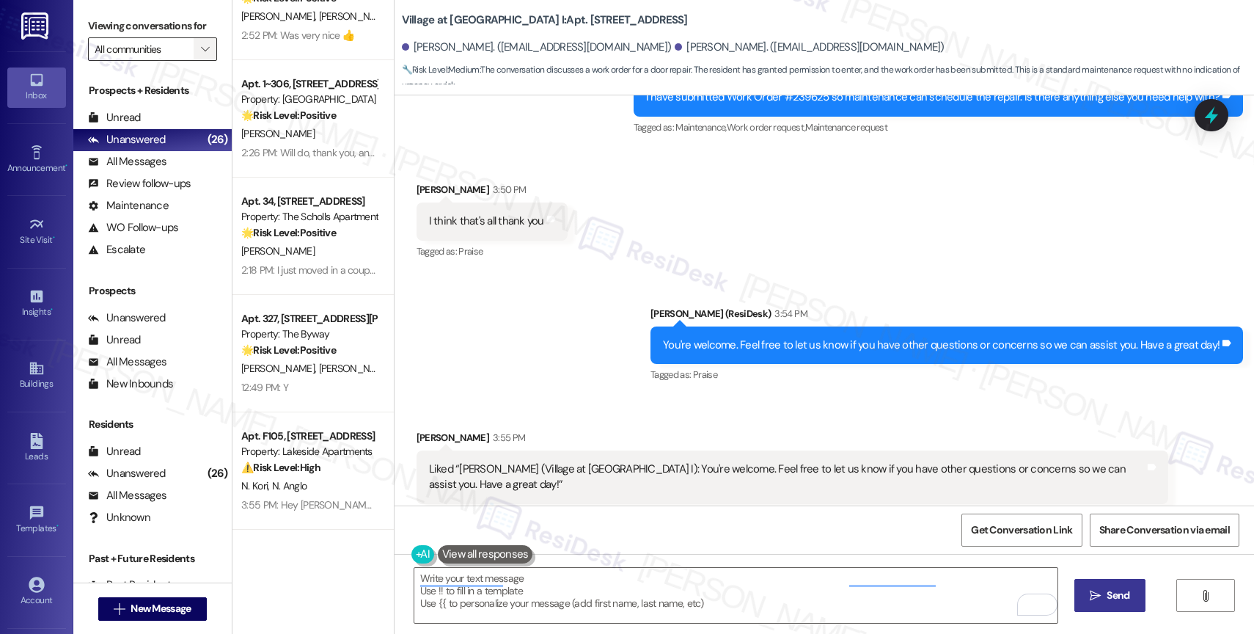
click at [201, 55] on icon "" at bounding box center [205, 49] width 8 height 12
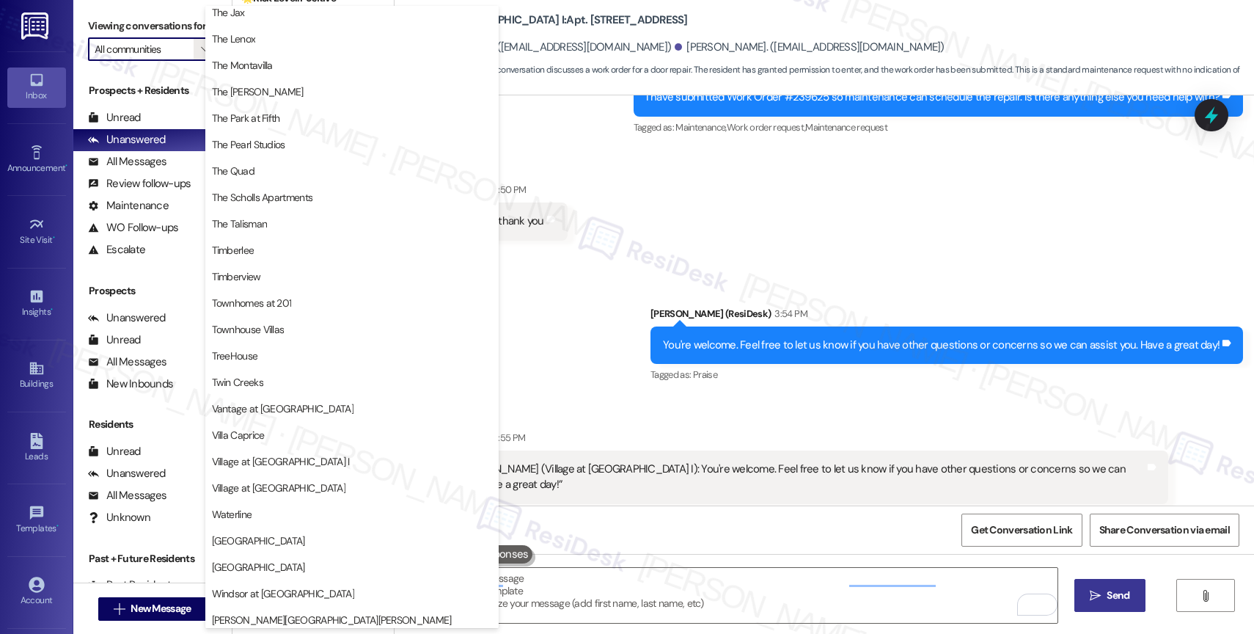
scroll to position [2705, 0]
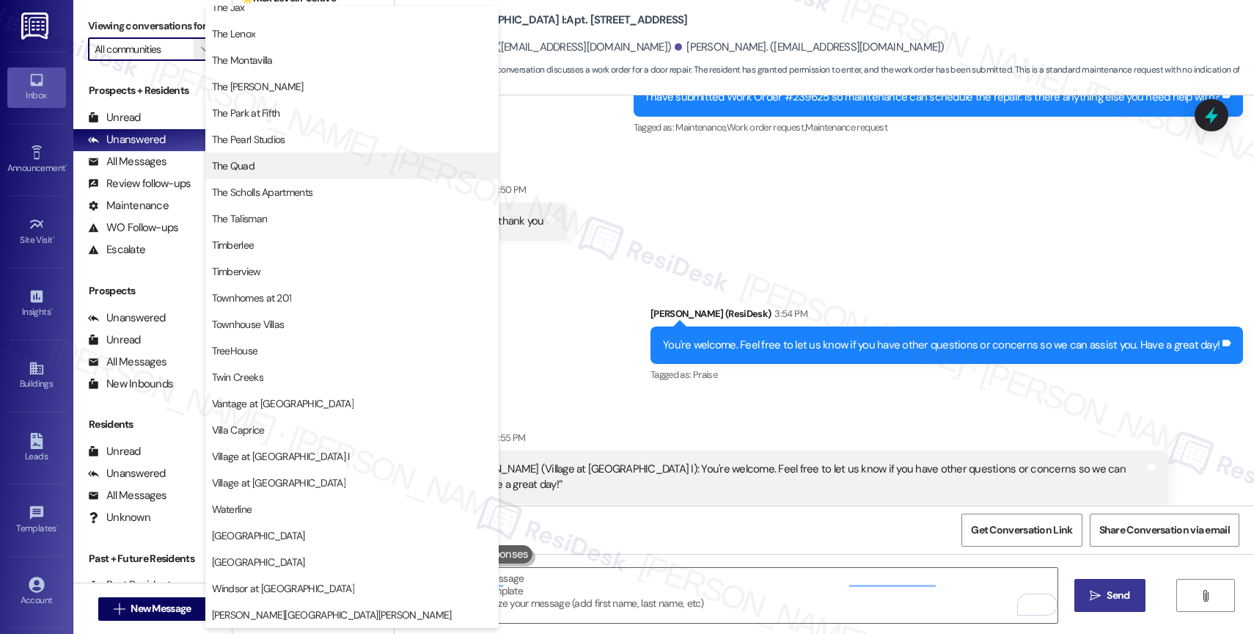
click at [297, 160] on span "The Quad" at bounding box center [352, 165] width 280 height 15
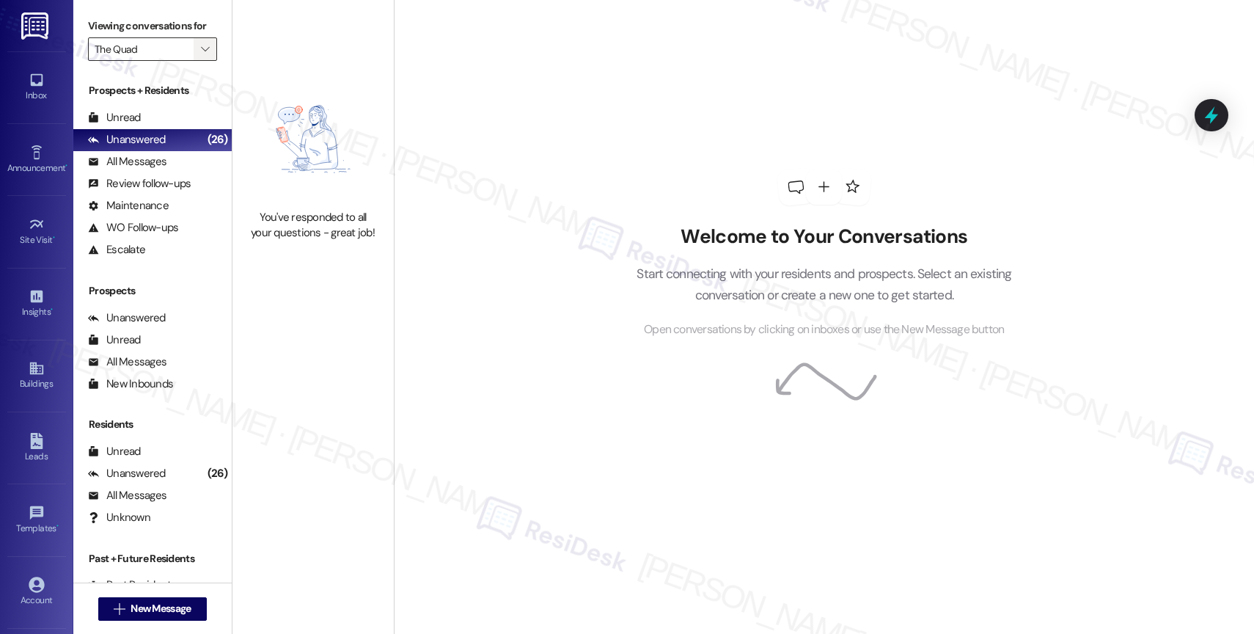
click at [201, 55] on icon "" at bounding box center [205, 49] width 8 height 12
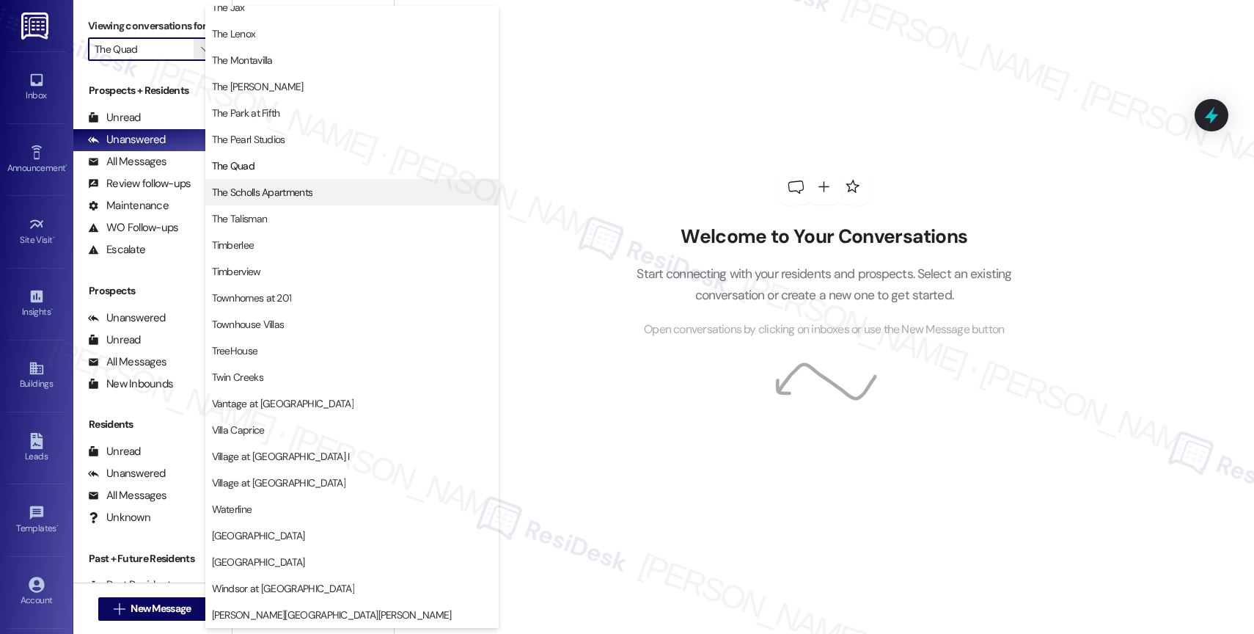
scroll to position [2664, 0]
click at [336, 197] on span "The Scholls Apartments" at bounding box center [352, 192] width 280 height 15
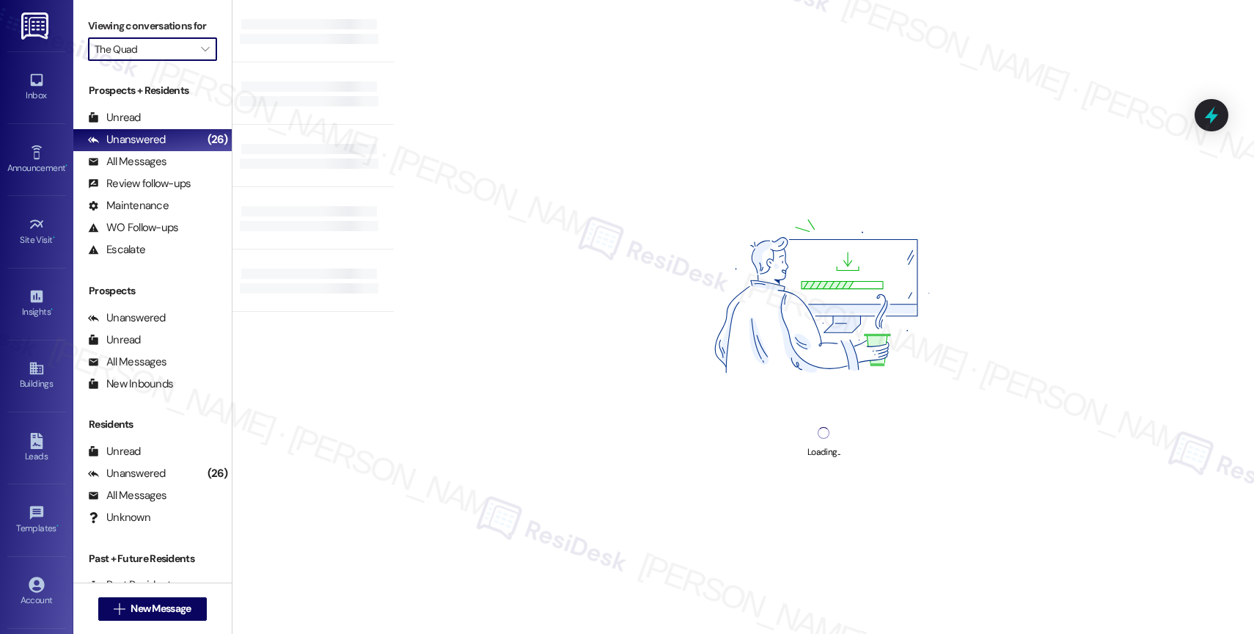
type input "The Scholls Apartments"
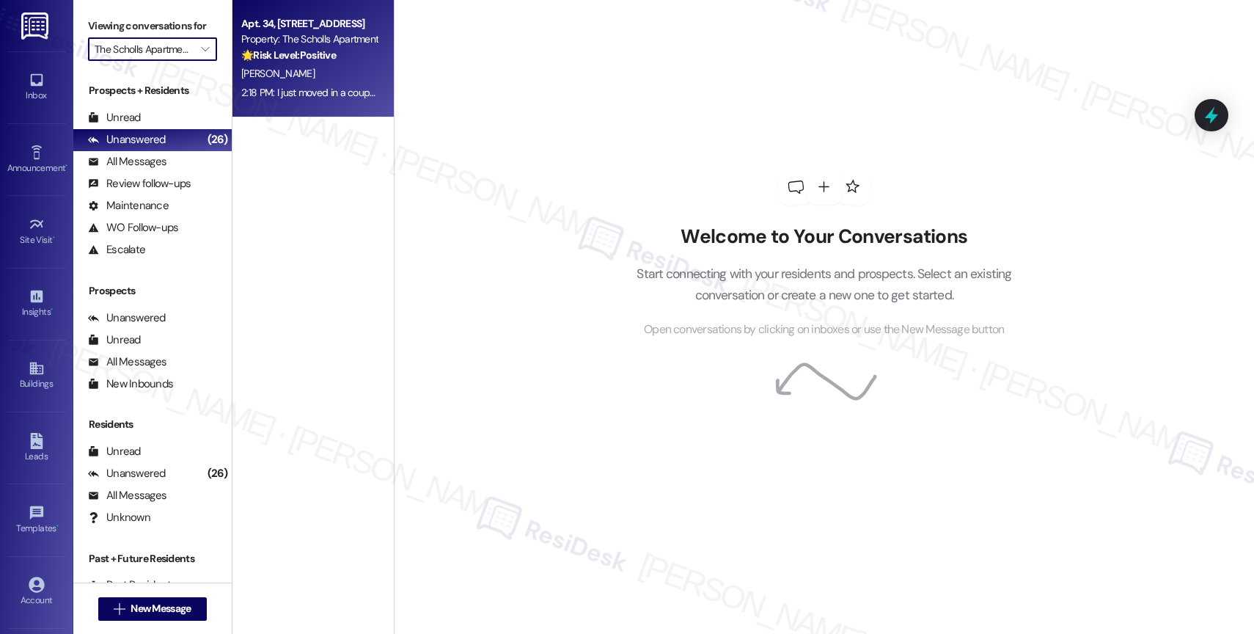
click at [317, 64] on div "Apt. 34, 5125 SW Scholls Ferry Rd Property: The Scholls Apartments 🌟 Risk Level…" at bounding box center [312, 58] width 161 height 117
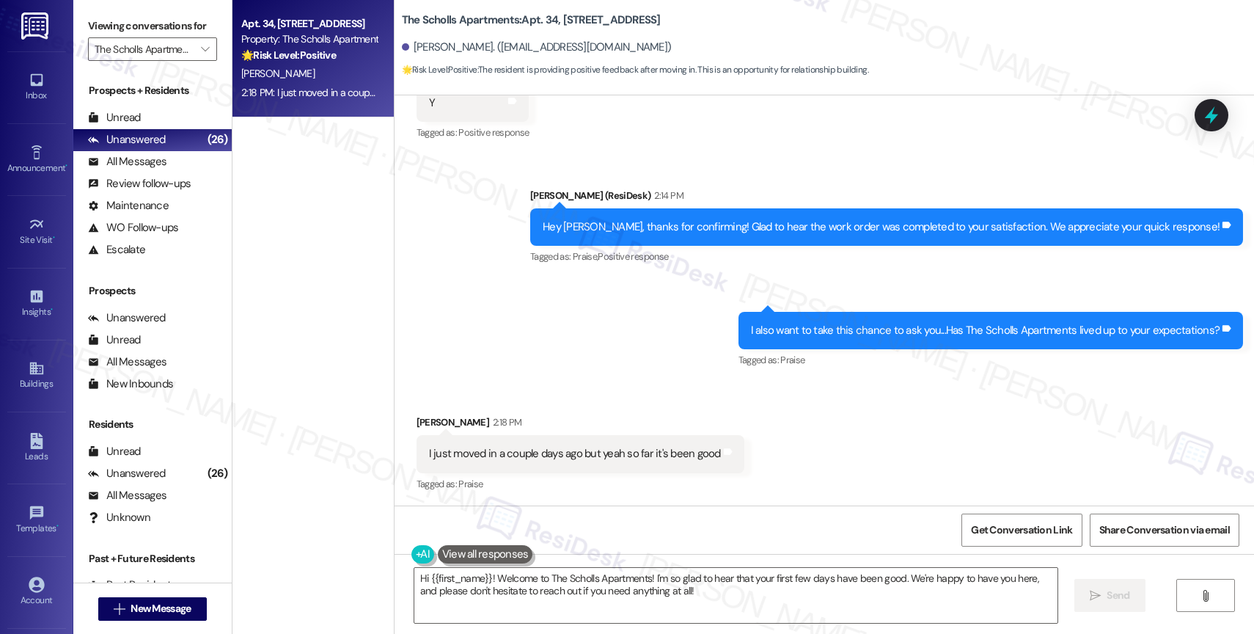
scroll to position [302, 0]
click at [634, 596] on textarea "Hi {{first_name}}! Welcome to The Scholls Apartments! I'm so glad to hear that …" at bounding box center [735, 595] width 643 height 55
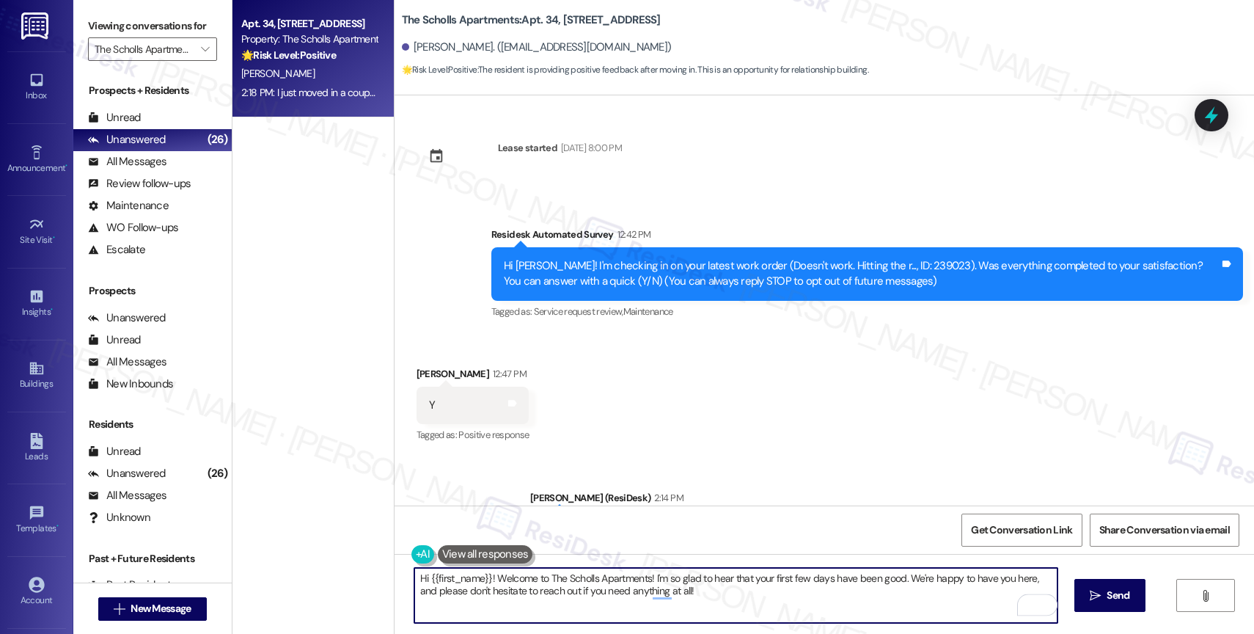
scroll to position [303, 0]
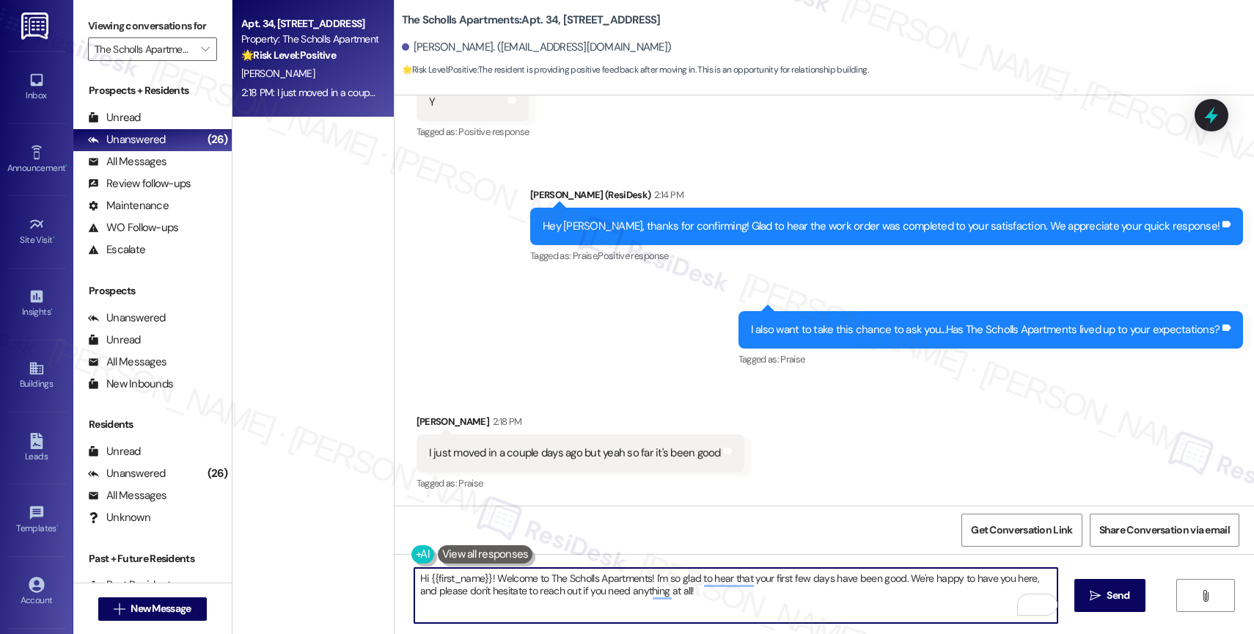
click at [564, 599] on textarea "Hi {{first_name}}! Welcome to The Scholls Apartments! I'm so glad to hear that …" at bounding box center [735, 595] width 643 height 55
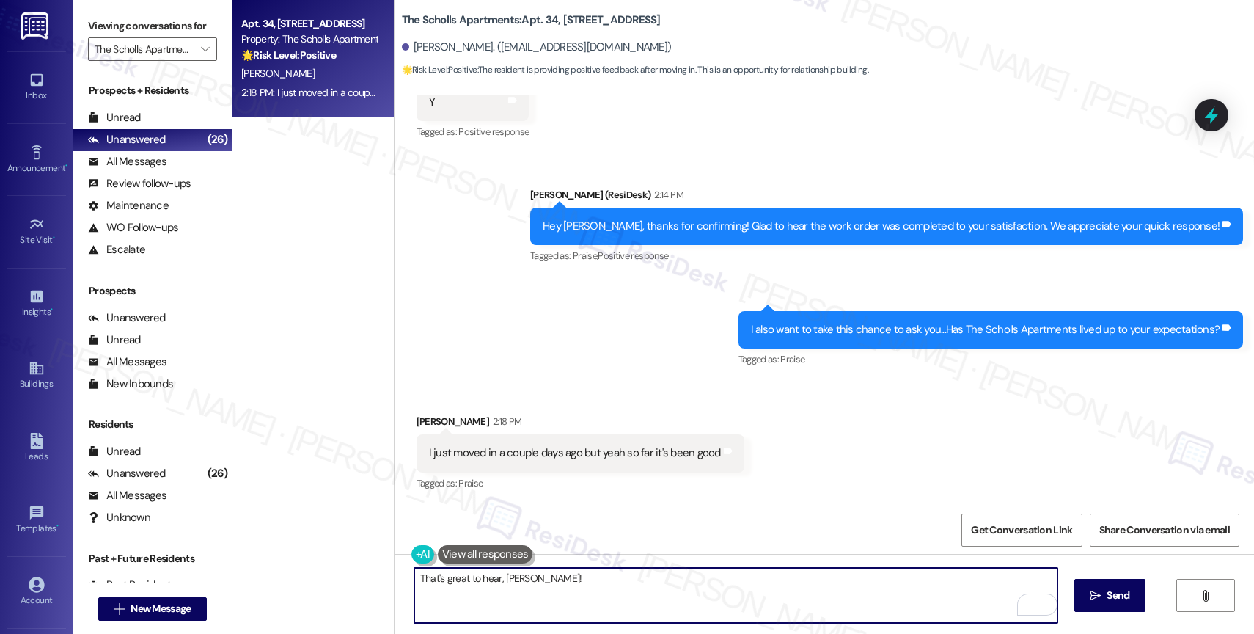
paste textarea "Feel free to let us know if you have other questions or concerns so we can assi…"
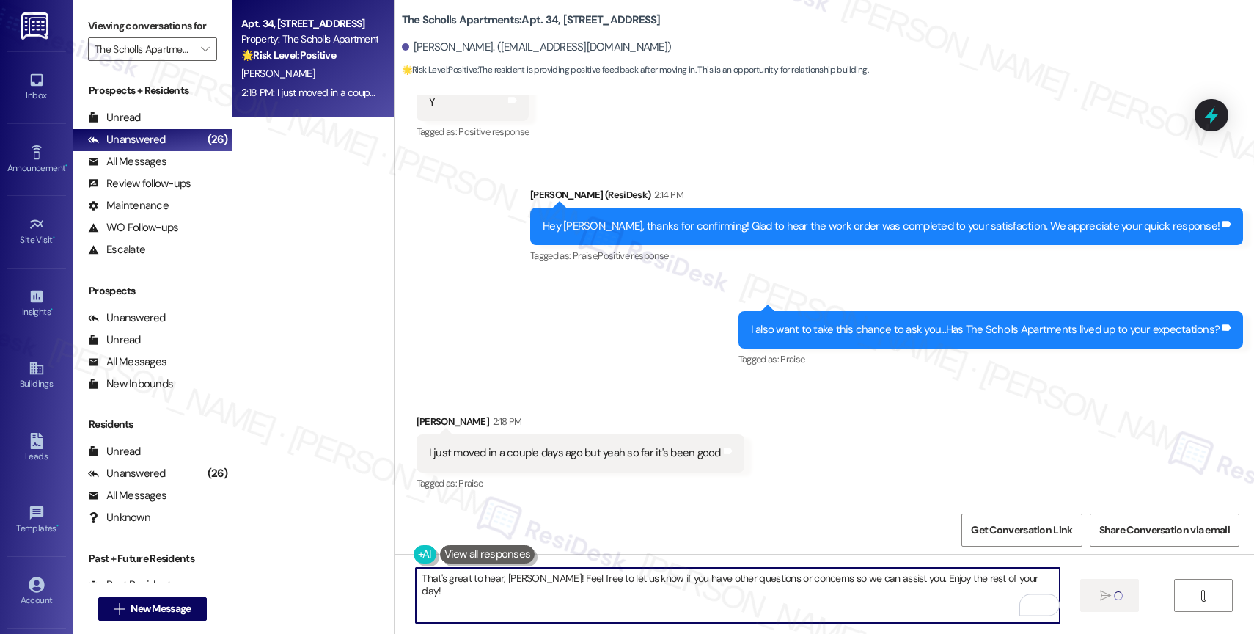
type textarea "That's great to hear, Tony! Feel free to let us know if you have other question…"
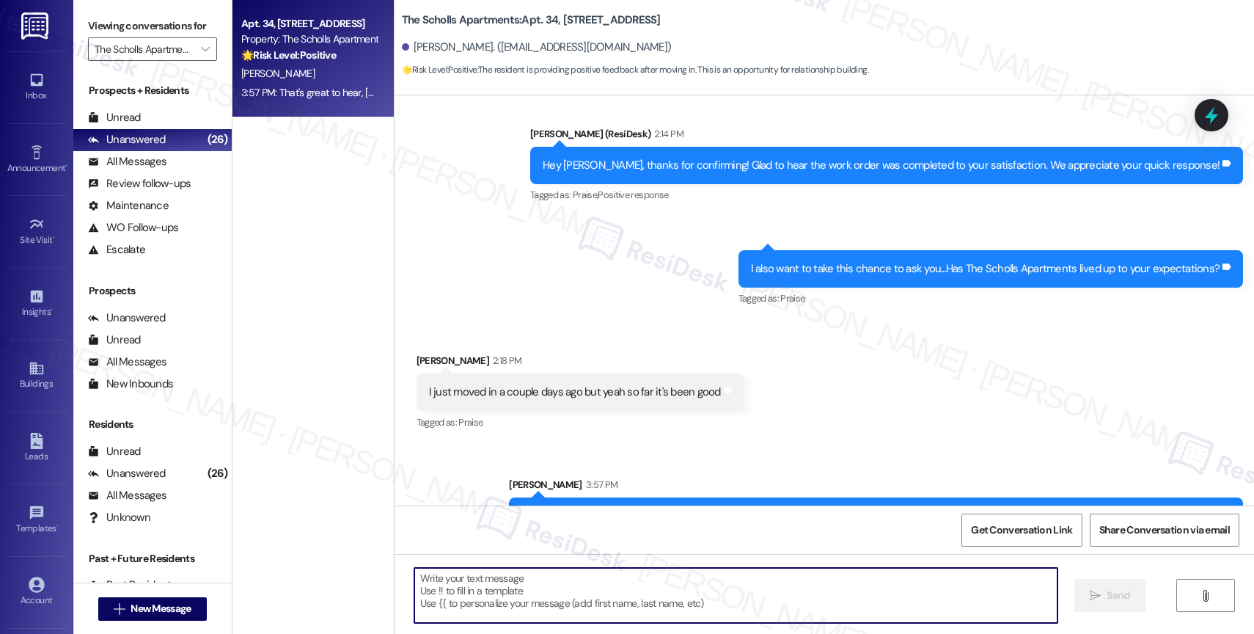
scroll to position [405, 0]
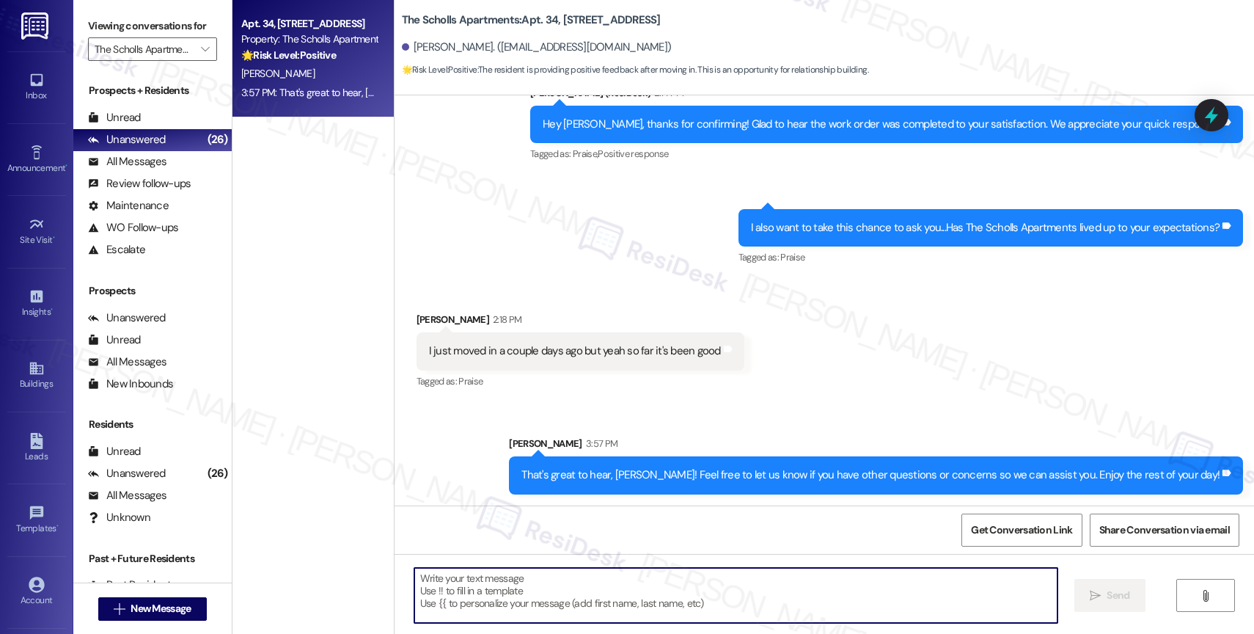
click at [537, 172] on div "Sent via SMS Sarah (ResiDesk) 2:14 PM Hey Tony, thanks for confirming! Glad to …" at bounding box center [823, 165] width 859 height 227
click at [504, 183] on div "Sent via SMS Sarah (ResiDesk) 2:14 PM Hey Tony, thanks for confirming! Glad to …" at bounding box center [823, 165] width 859 height 227
click at [550, 238] on div "Sent via SMS Sarah (ResiDesk) 2:14 PM Hey Tony, thanks for confirming! Glad to …" at bounding box center [823, 165] width 859 height 227
click at [640, 237] on div "Sent via SMS Sarah (ResiDesk) 2:14 PM Hey Tony, thanks for confirming! Glad to …" at bounding box center [823, 165] width 859 height 227
click at [198, 61] on span "" at bounding box center [205, 48] width 14 height 23
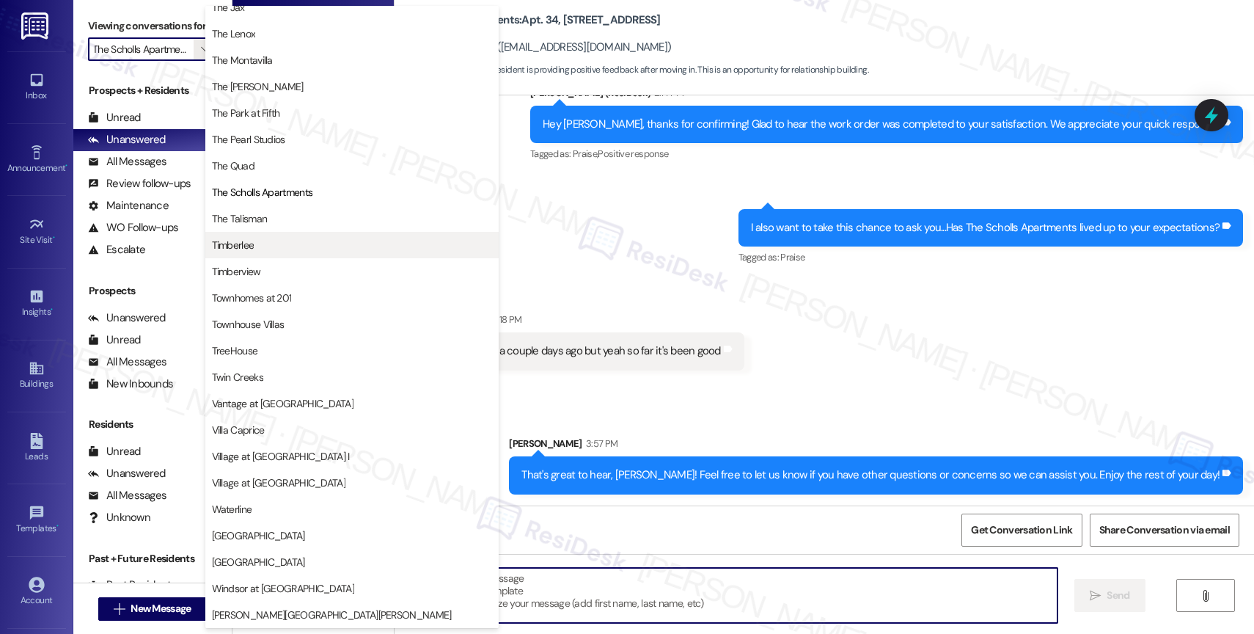
scroll to position [2634, 0]
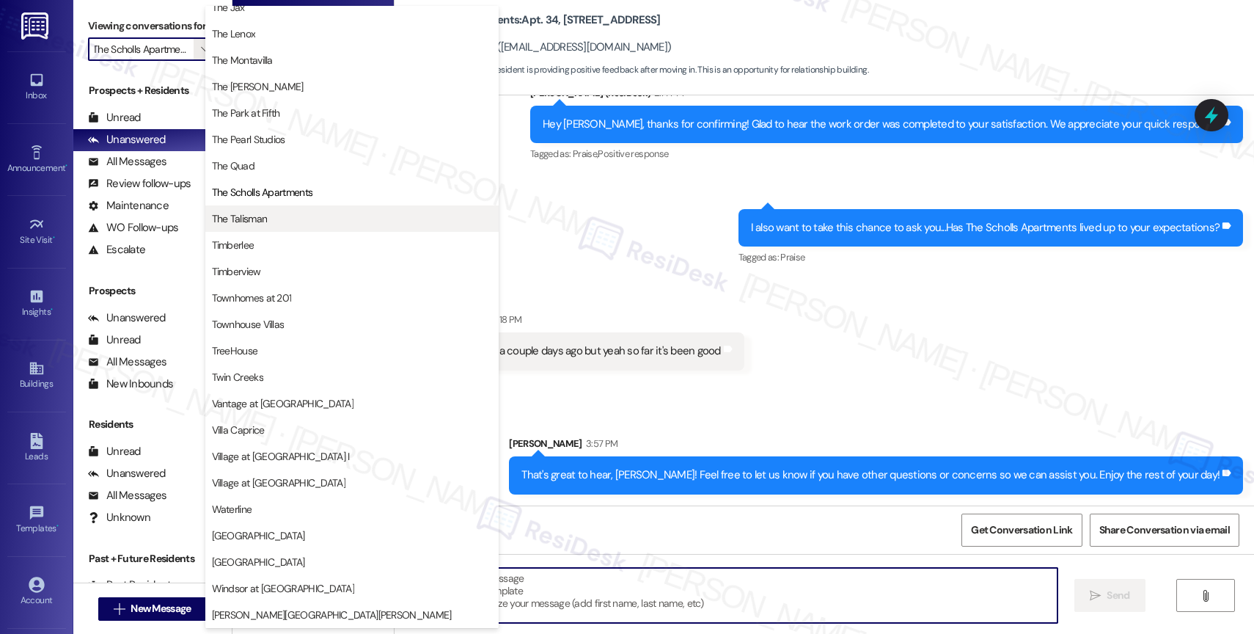
click at [329, 224] on span "The Talisman" at bounding box center [352, 218] width 280 height 15
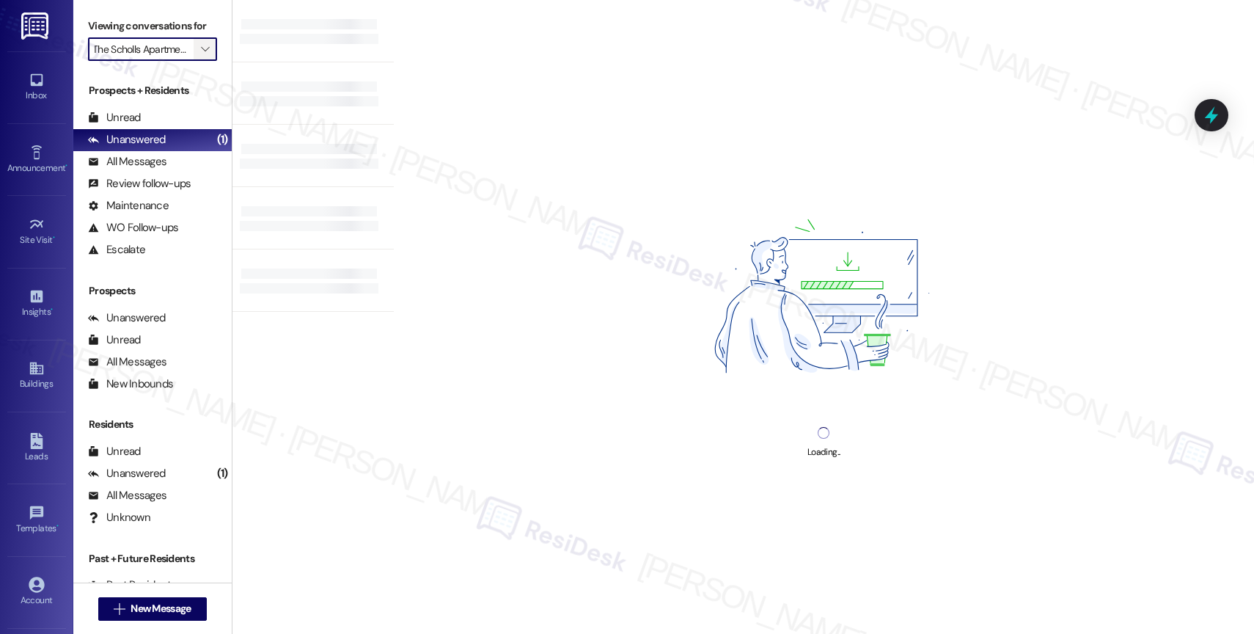
type input "The Talisman"
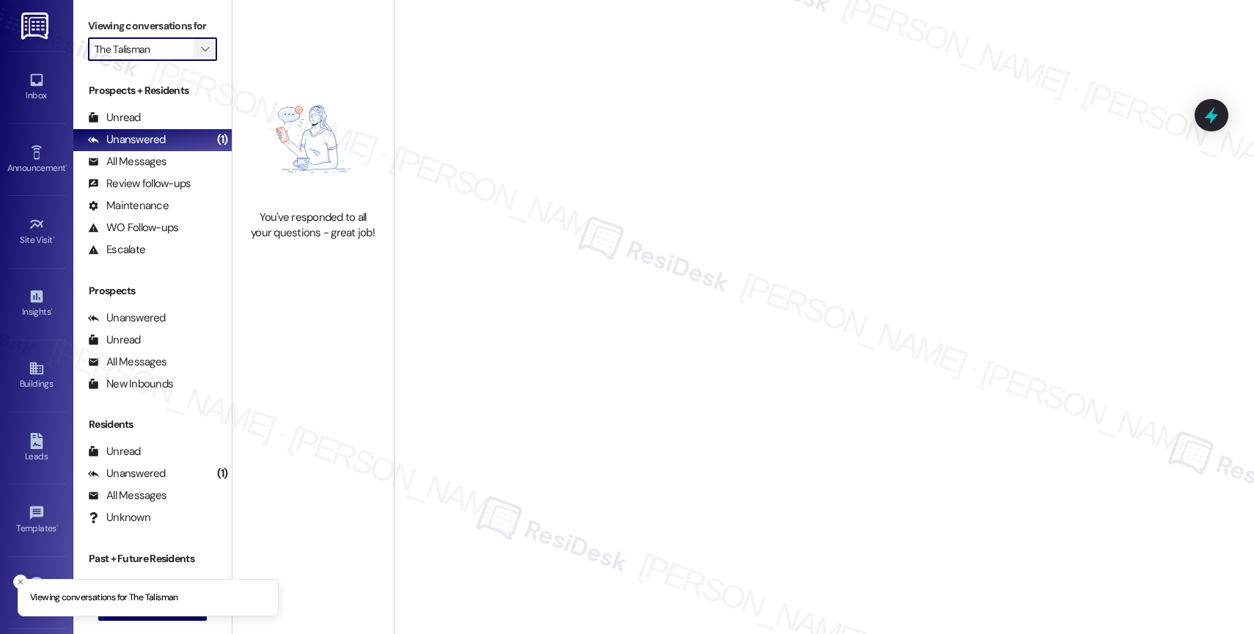
click at [201, 55] on icon "" at bounding box center [205, 49] width 8 height 12
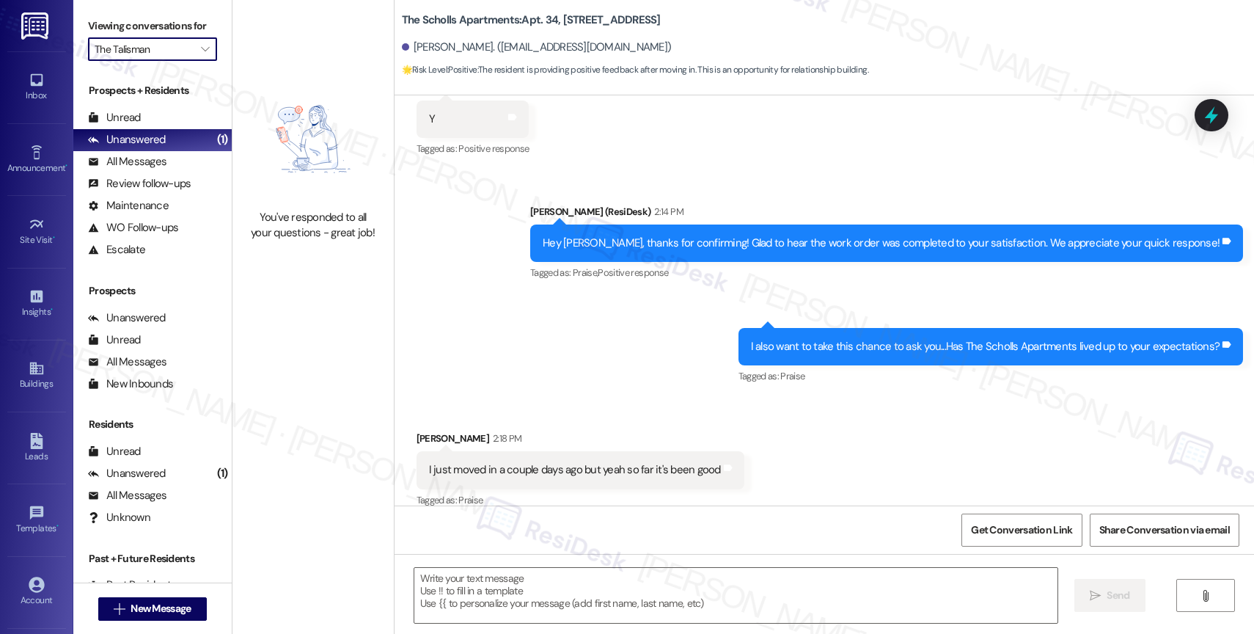
type textarea "Fetching suggested responses. Please feel free to read through the conversation…"
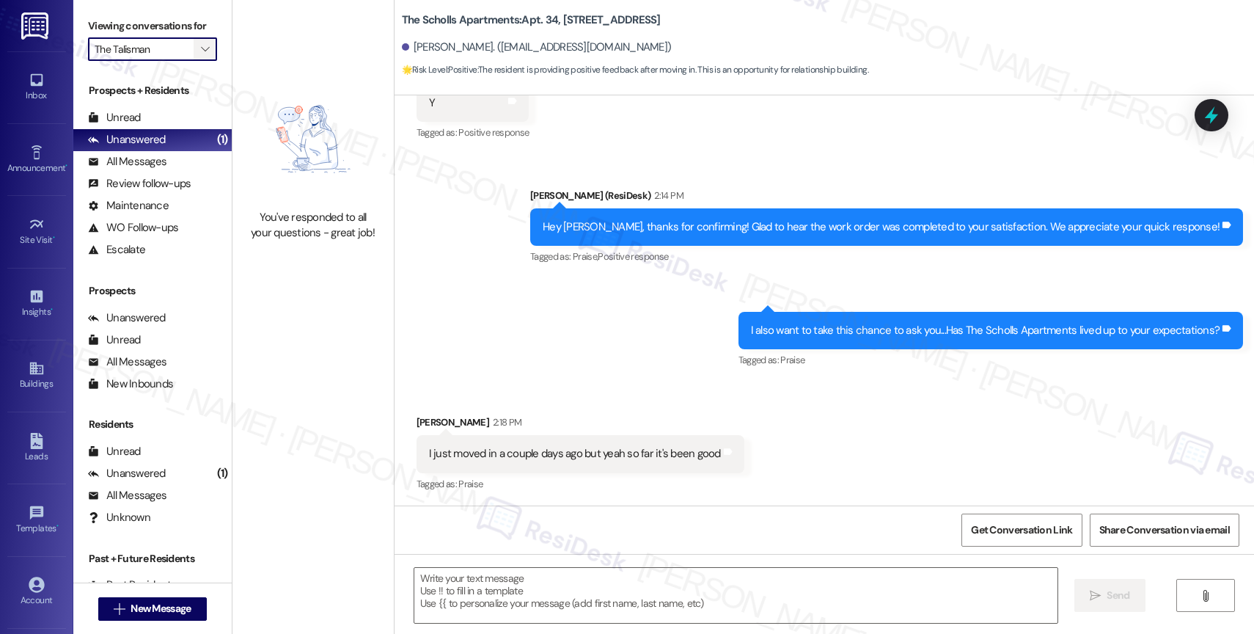
click at [201, 55] on icon "" at bounding box center [205, 49] width 8 height 12
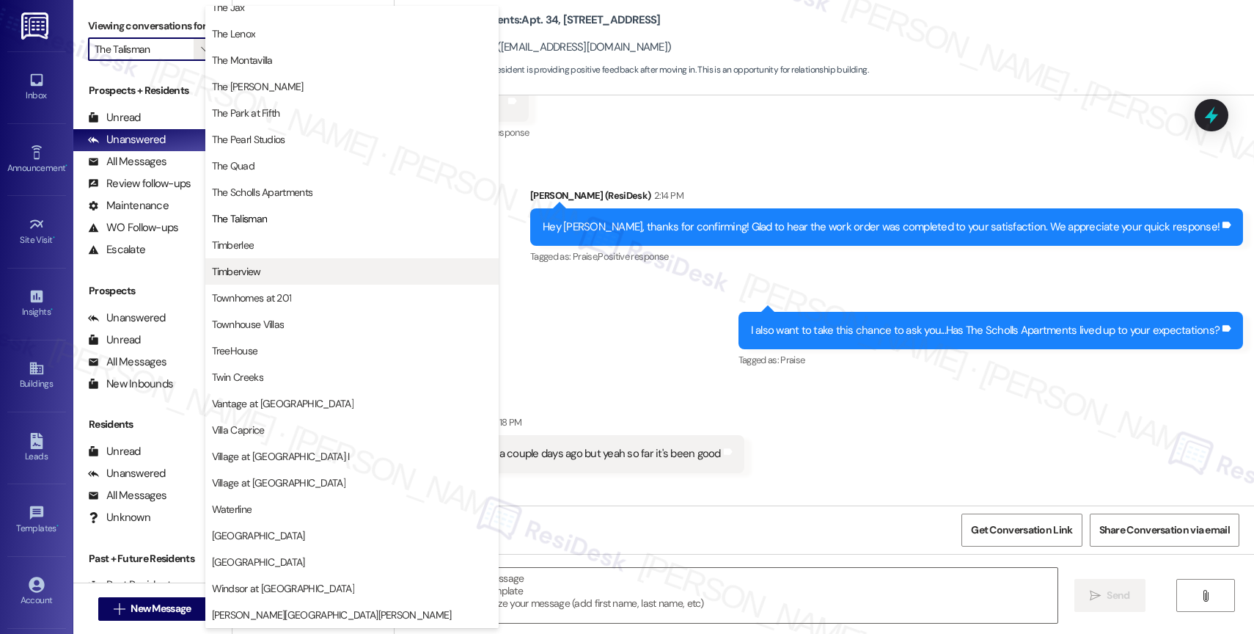
scroll to position [2670, 0]
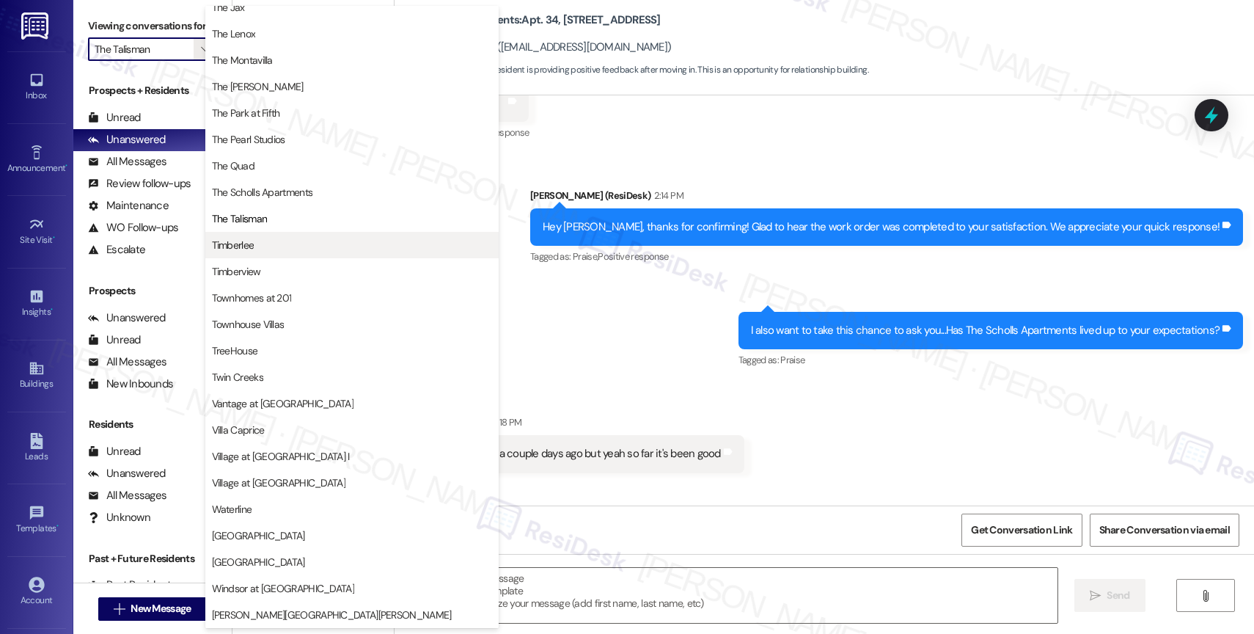
click at [291, 255] on button "Timberlee" at bounding box center [351, 245] width 293 height 26
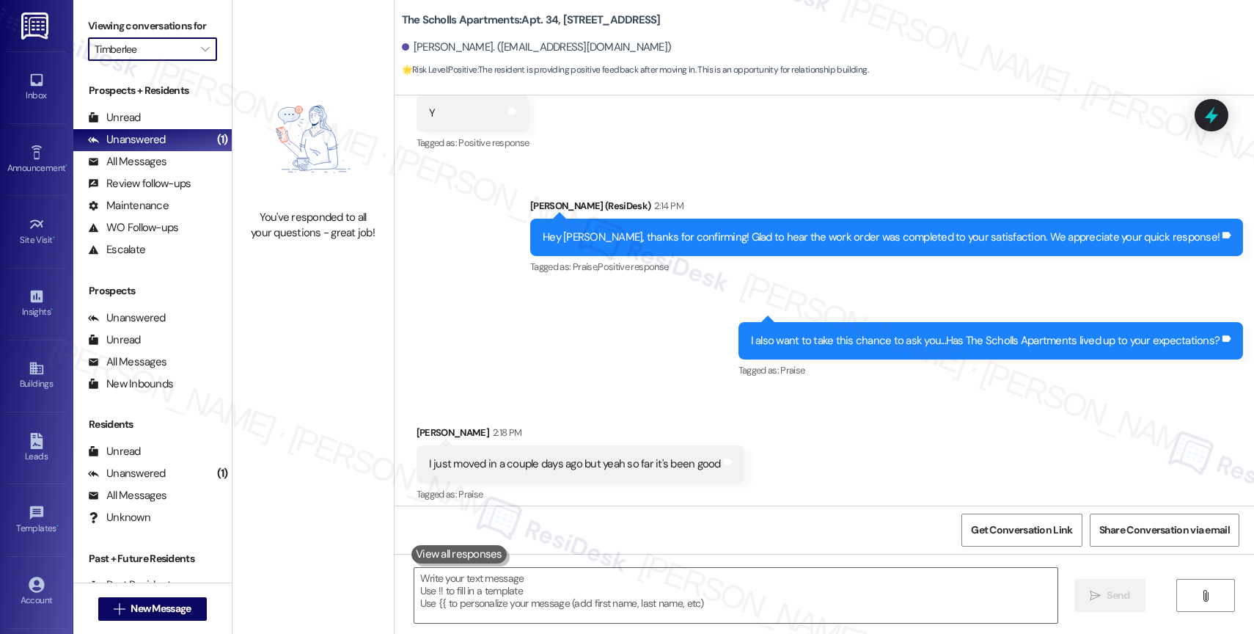
scroll to position [302, 0]
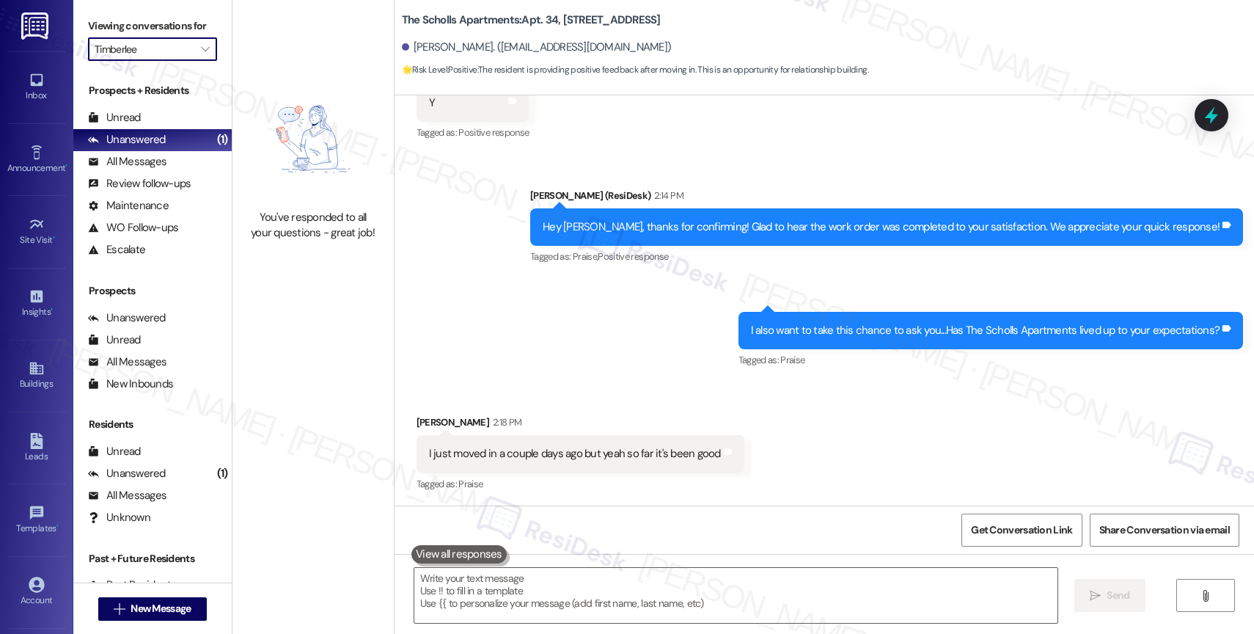
drag, startPoint x: 194, startPoint y: 65, endPoint x: 210, endPoint y: 72, distance: 17.7
click at [201, 55] on icon "" at bounding box center [205, 49] width 8 height 12
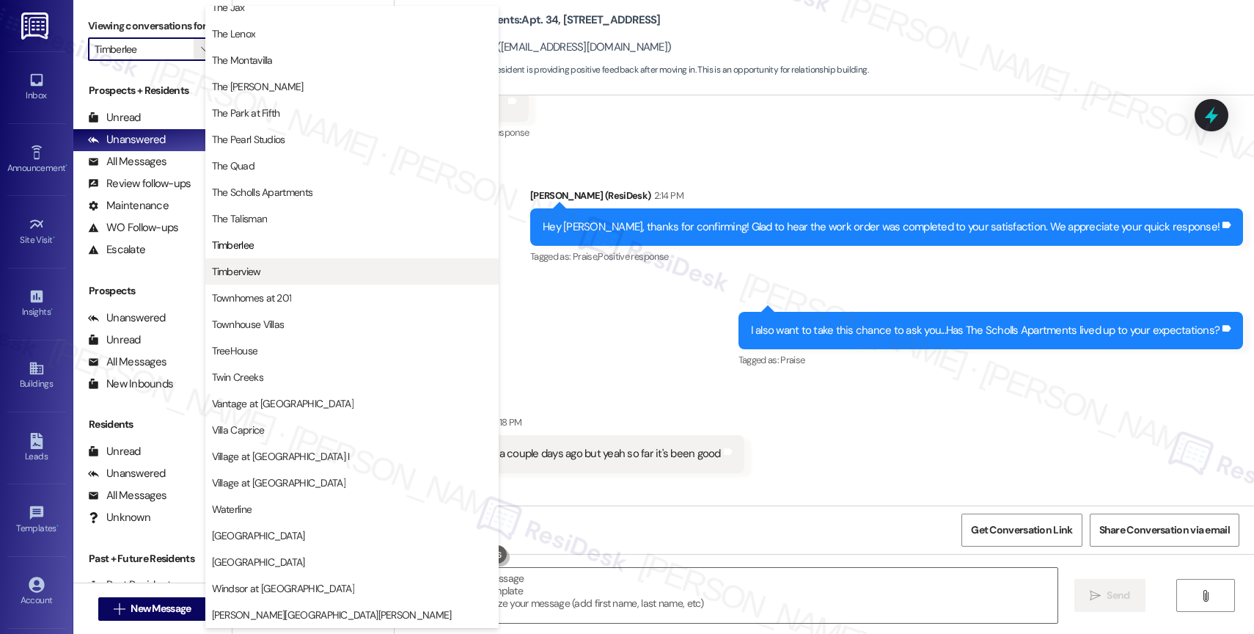
scroll to position [2676, 0]
click at [368, 265] on span "Timberview" at bounding box center [352, 271] width 280 height 15
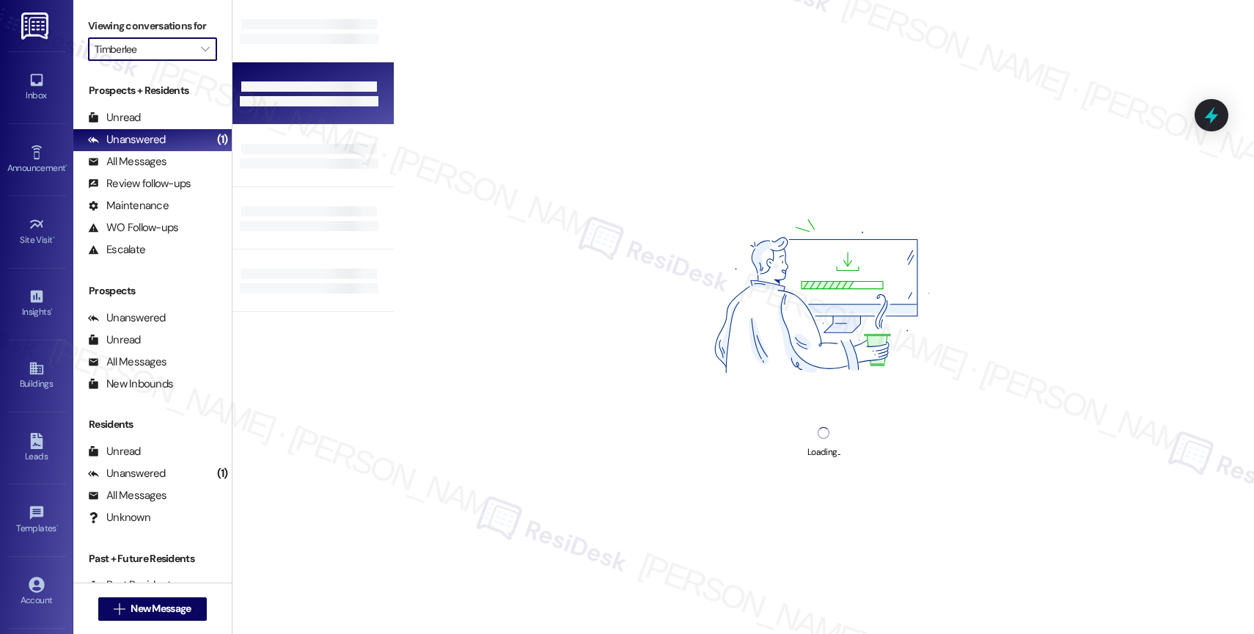
type input "Timberview"
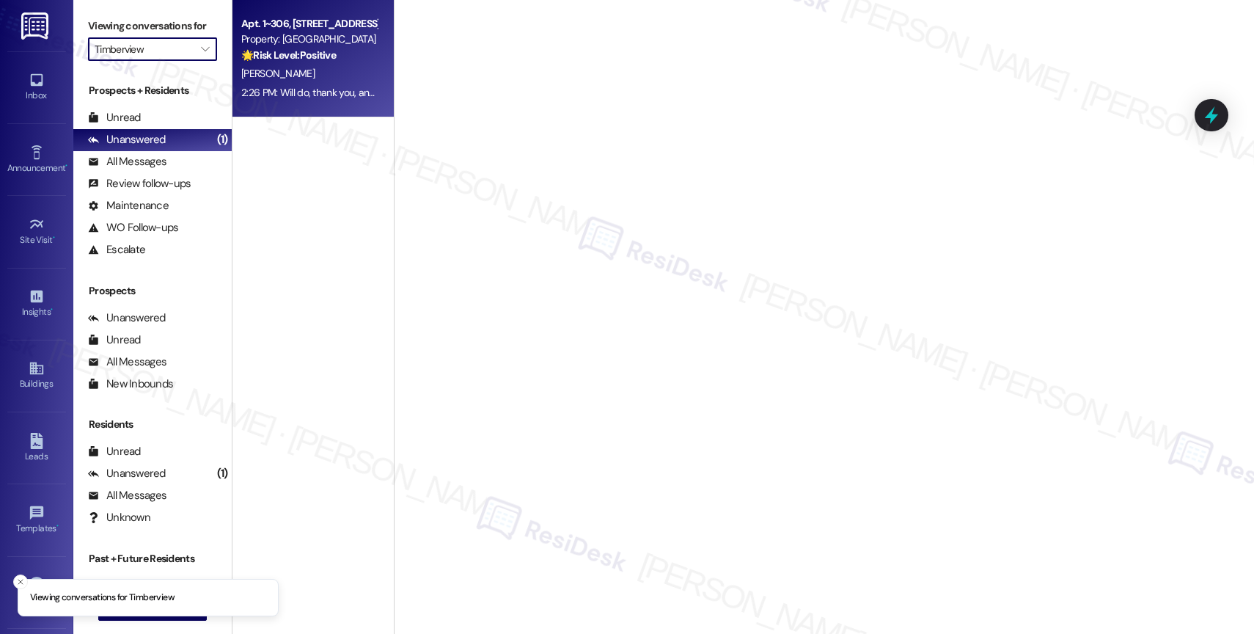
click at [306, 86] on div "2:26 PM: Will do, thank you, and thank you for letting me try out the all in on…" at bounding box center [557, 92] width 632 height 13
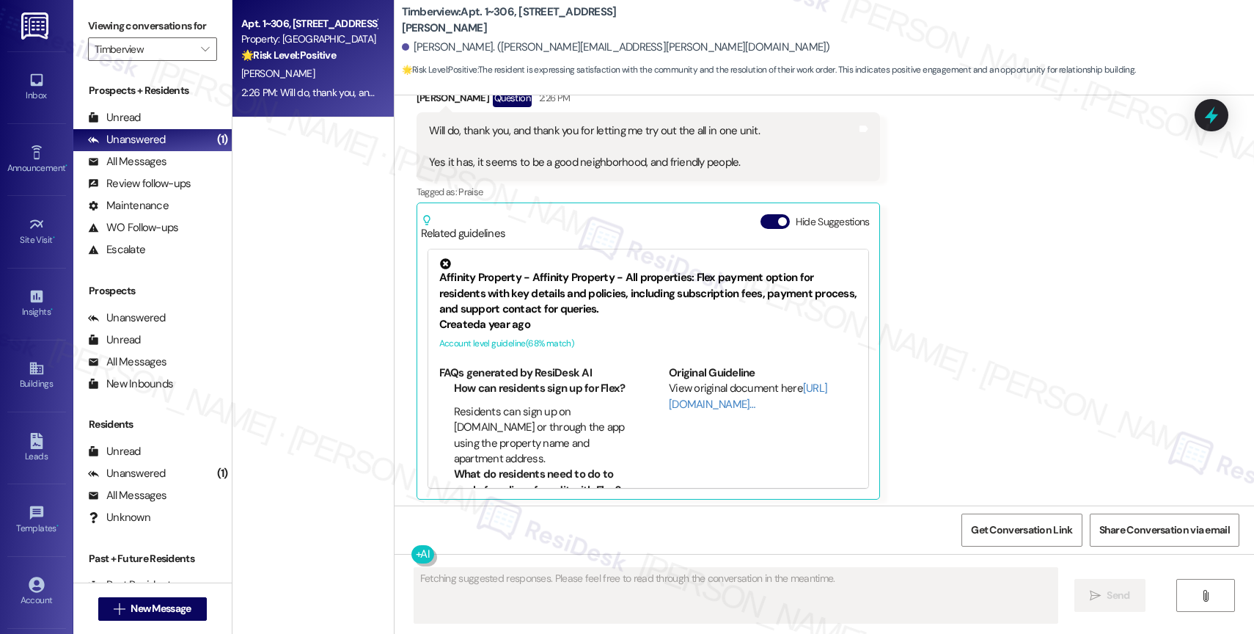
scroll to position [1214, 0]
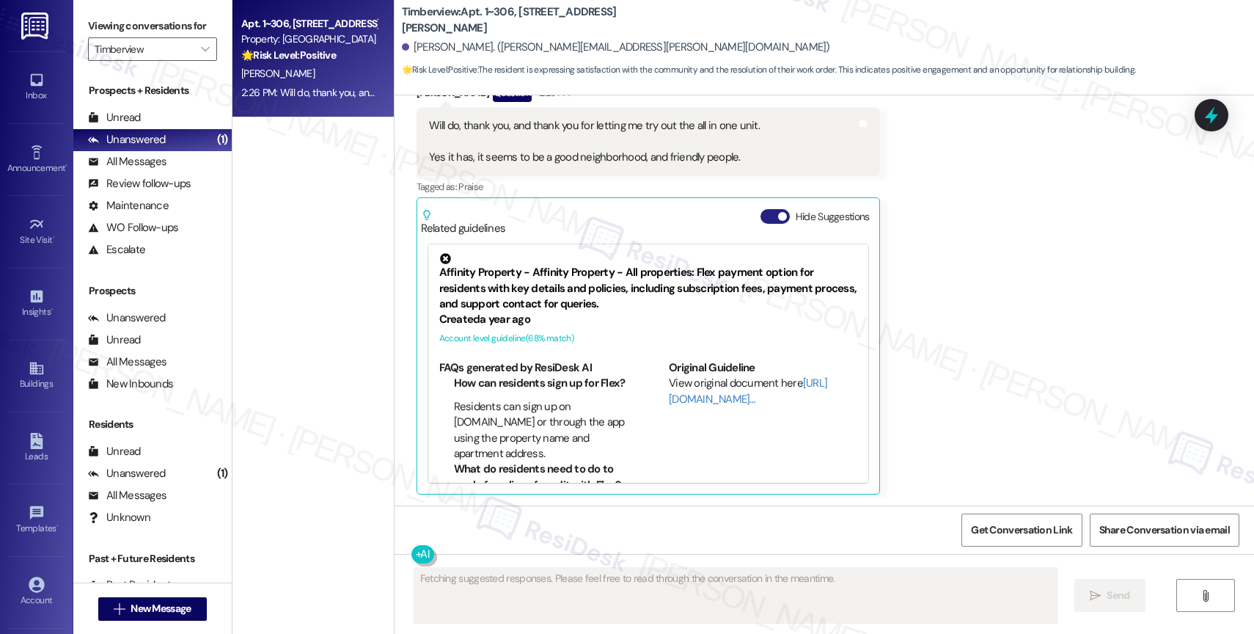
click at [760, 218] on button "Hide Suggestions" at bounding box center [774, 216] width 29 height 15
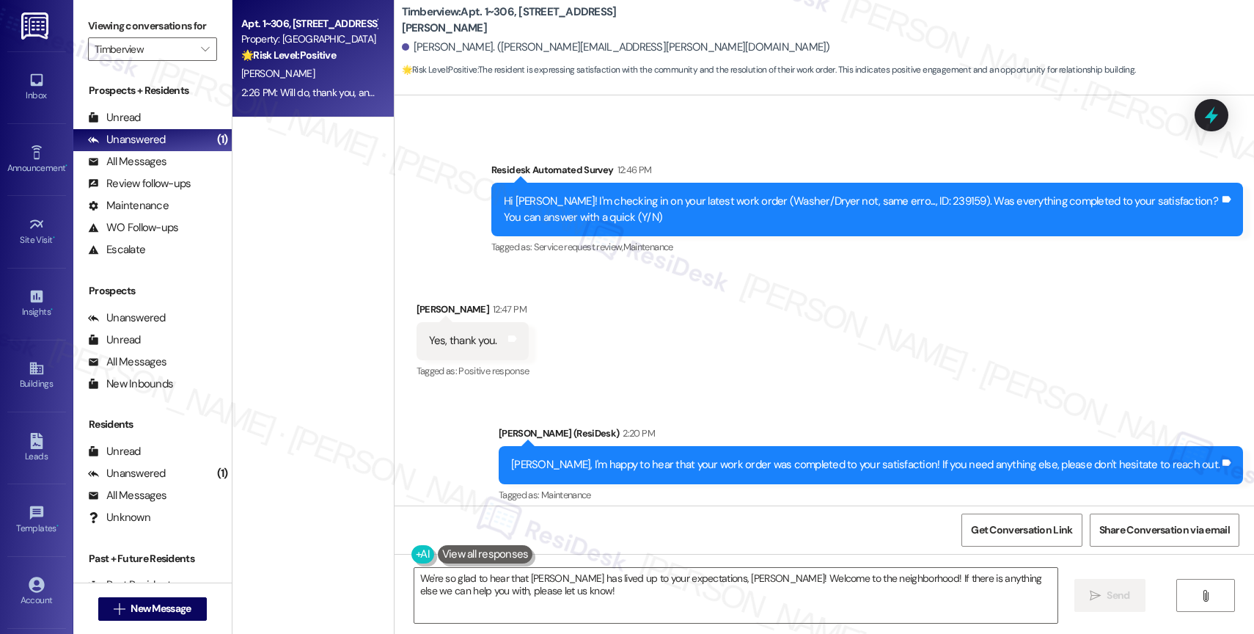
scroll to position [962, 0]
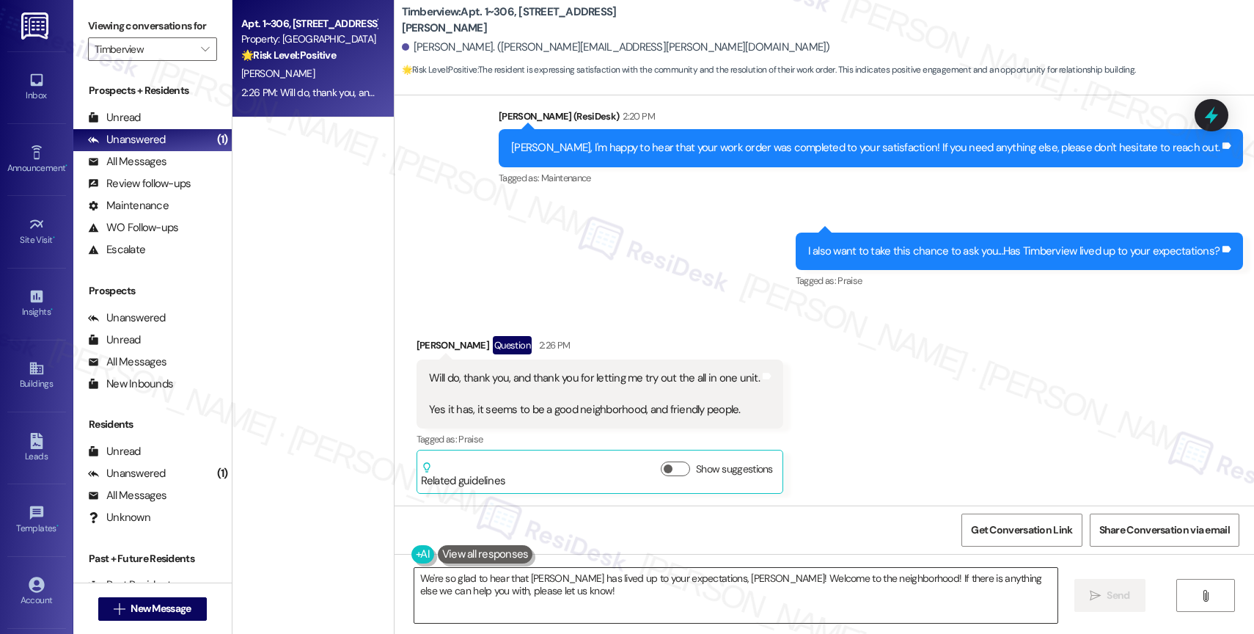
click at [414, 576] on textarea "We're so glad to hear that Timberview has lived up to your expectations, Andrew…" at bounding box center [735, 595] width 643 height 55
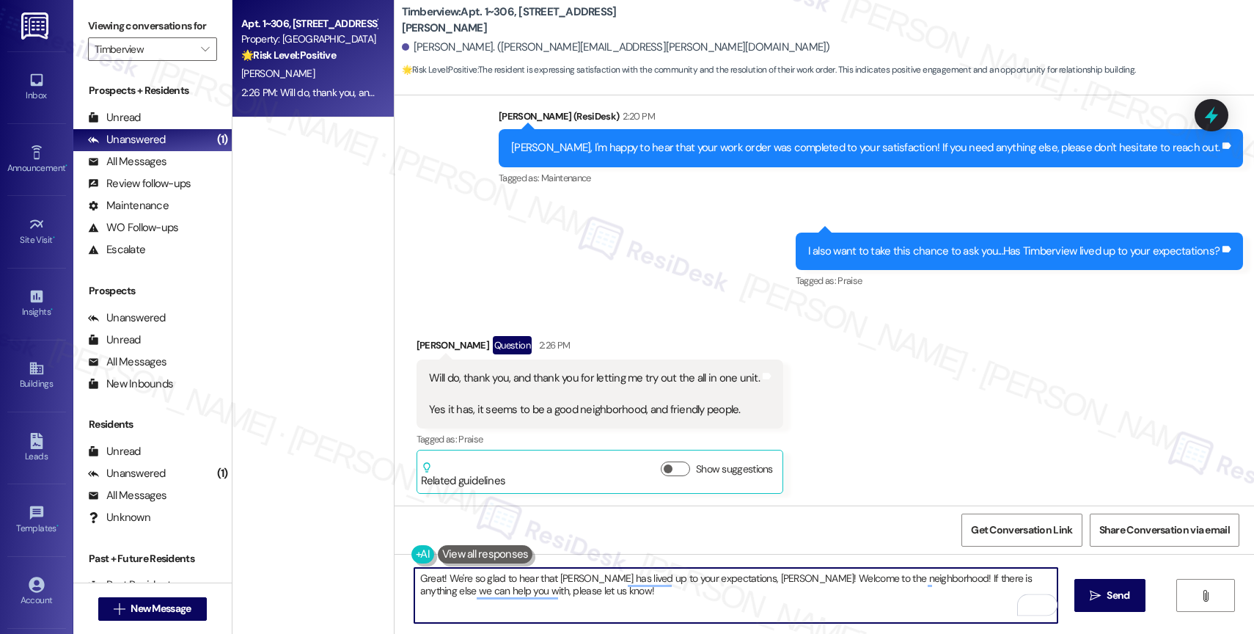
click at [633, 595] on textarea "Great! We're so glad to hear that Timberview has lived up to your expectations,…" at bounding box center [735, 595] width 643 height 55
drag, startPoint x: 612, startPoint y: 579, endPoint x: 546, endPoint y: 583, distance: 66.1
click at [546, 583] on textarea "Great! We're so glad to hear that Timberview has lived up to your expectations,…" at bounding box center [735, 595] width 643 height 55
drag, startPoint x: 872, startPoint y: 581, endPoint x: 884, endPoint y: 603, distance: 25.3
click at [884, 603] on textarea "Great! We're so glad to hear that we've lived up to your expectations, Andrew! …" at bounding box center [735, 595] width 643 height 55
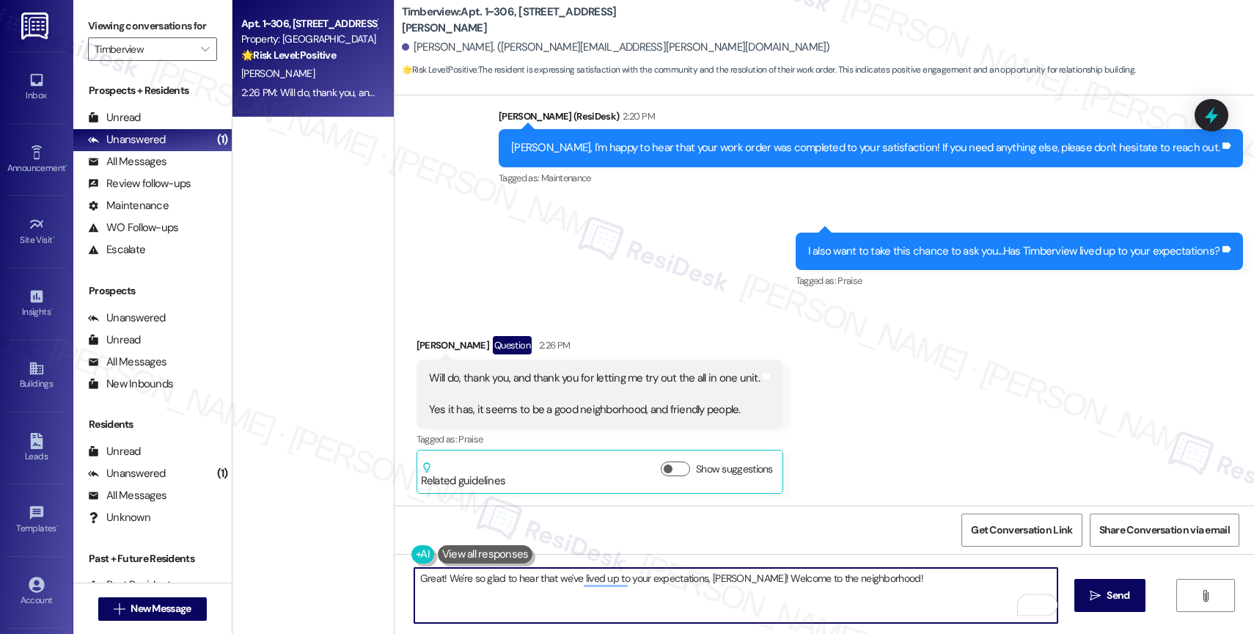
type textarea "Great! We're so glad to hear that we've lived up to your expectations, Andrew! …"
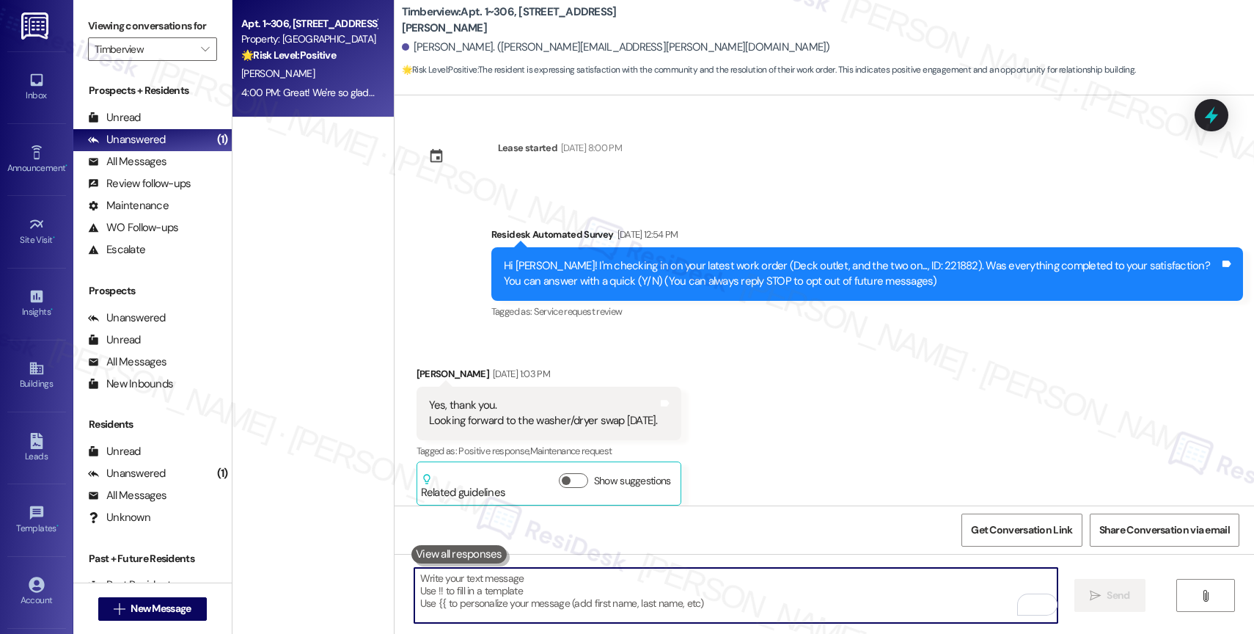
scroll to position [1064, 0]
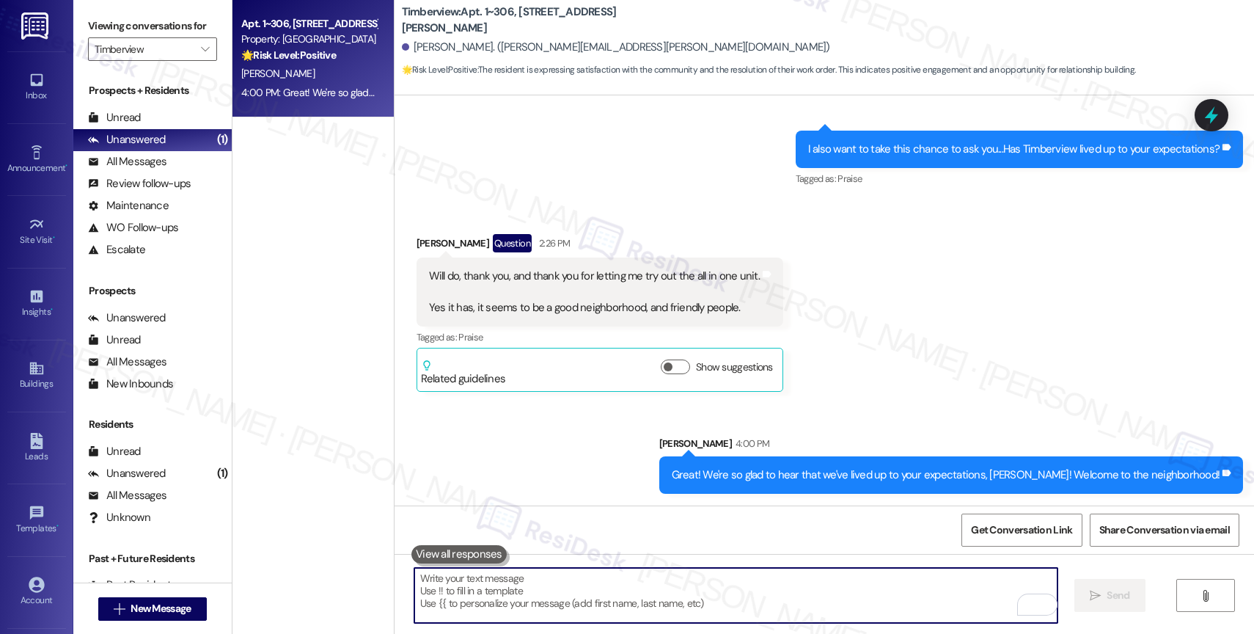
click at [535, 604] on textarea "To enrich screen reader interactions, please activate Accessibility in Grammarl…" at bounding box center [735, 595] width 643 height 55
paste textarea "Would it be okay to ask a quick favor? If you're open to it, could you share yo…"
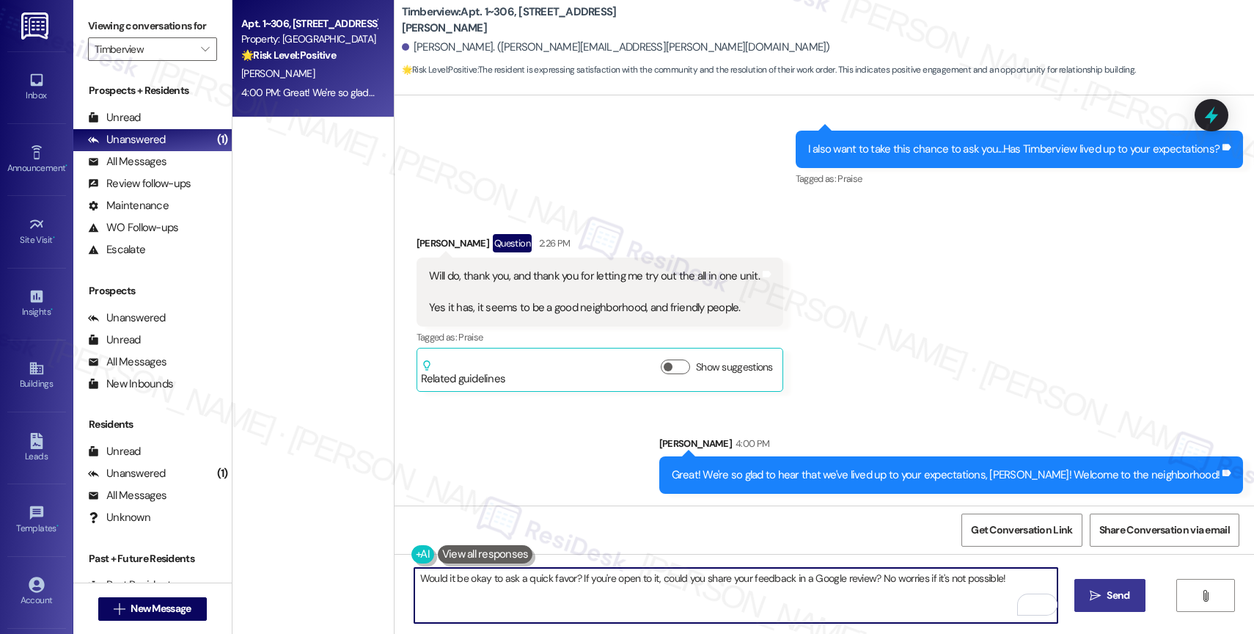
type textarea "Would it be okay to ask a quick favor? If you're open to it, could you share yo…"
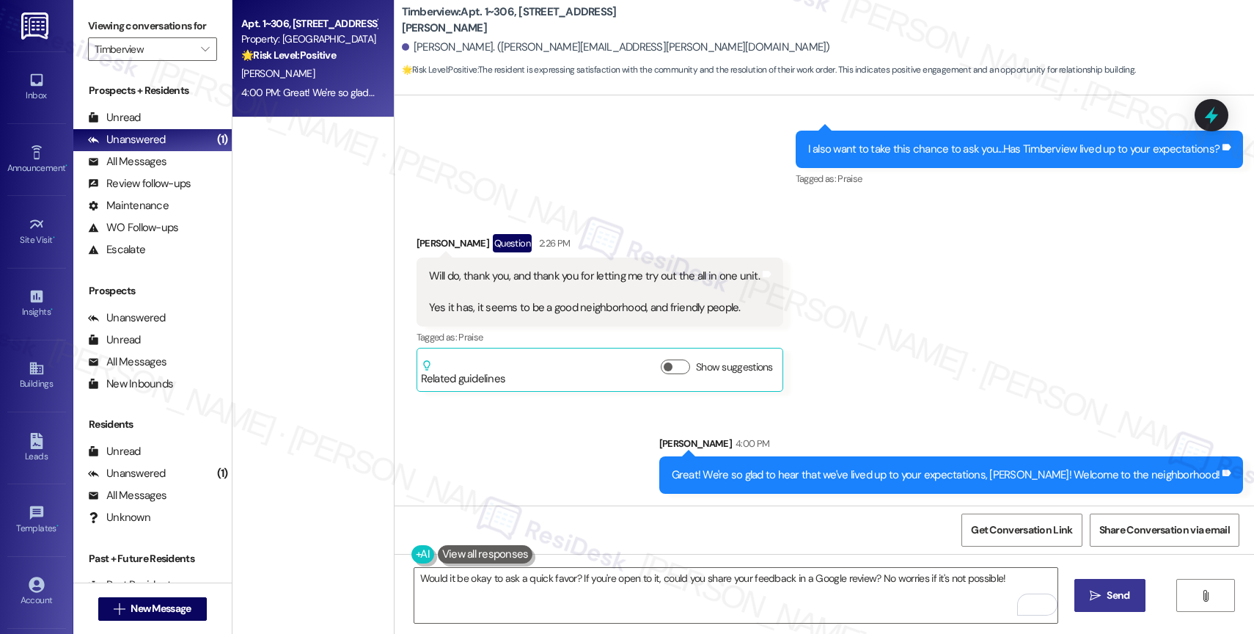
click at [1097, 590] on icon "" at bounding box center [1095, 596] width 11 height 12
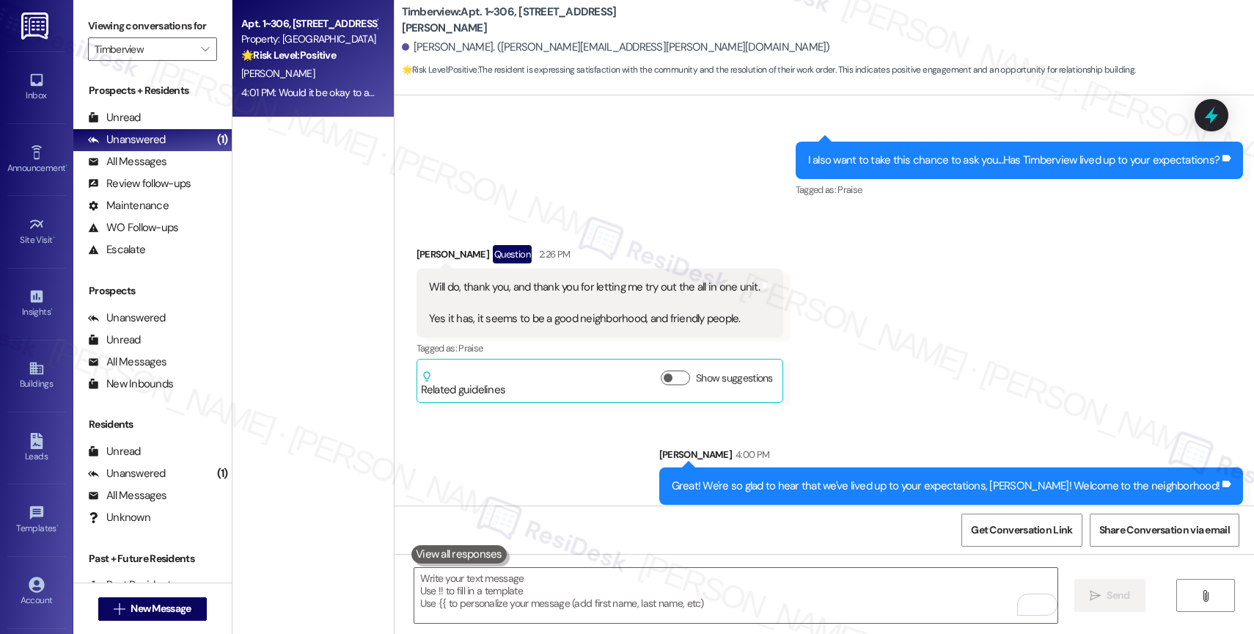
scroll to position [1167, 0]
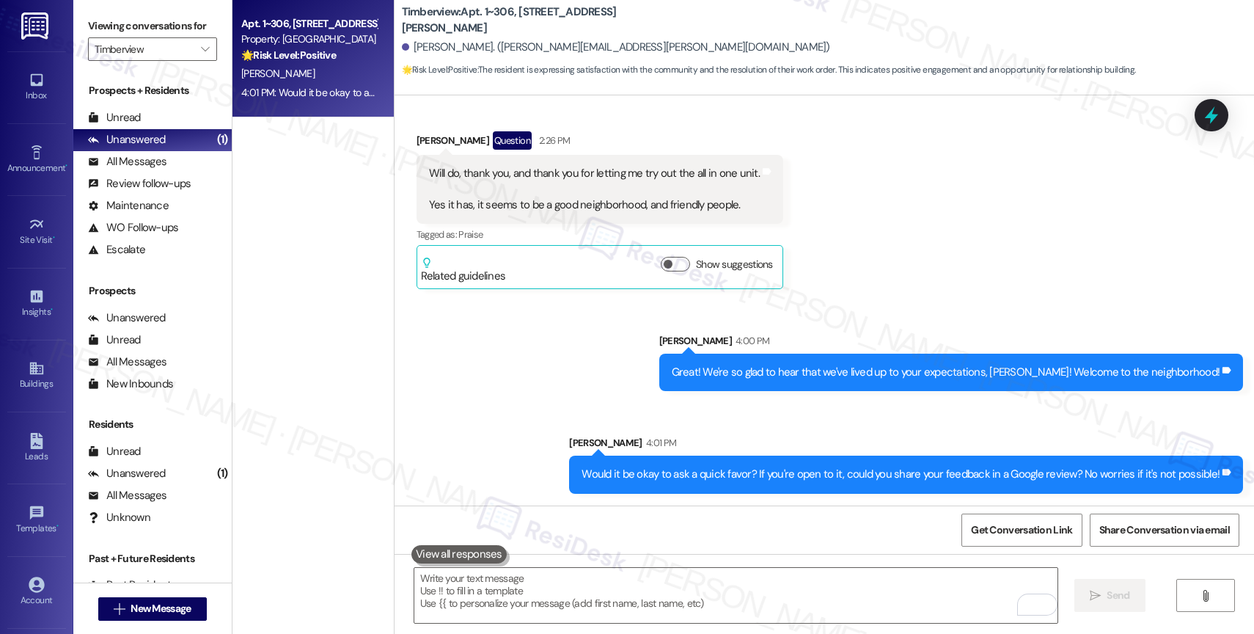
click at [537, 394] on div "Sent via SMS Sarah 4:00 PM Great! We're so glad to hear that we've lived up to …" at bounding box center [823, 402] width 859 height 205
click at [202, 56] on button "" at bounding box center [205, 48] width 23 height 23
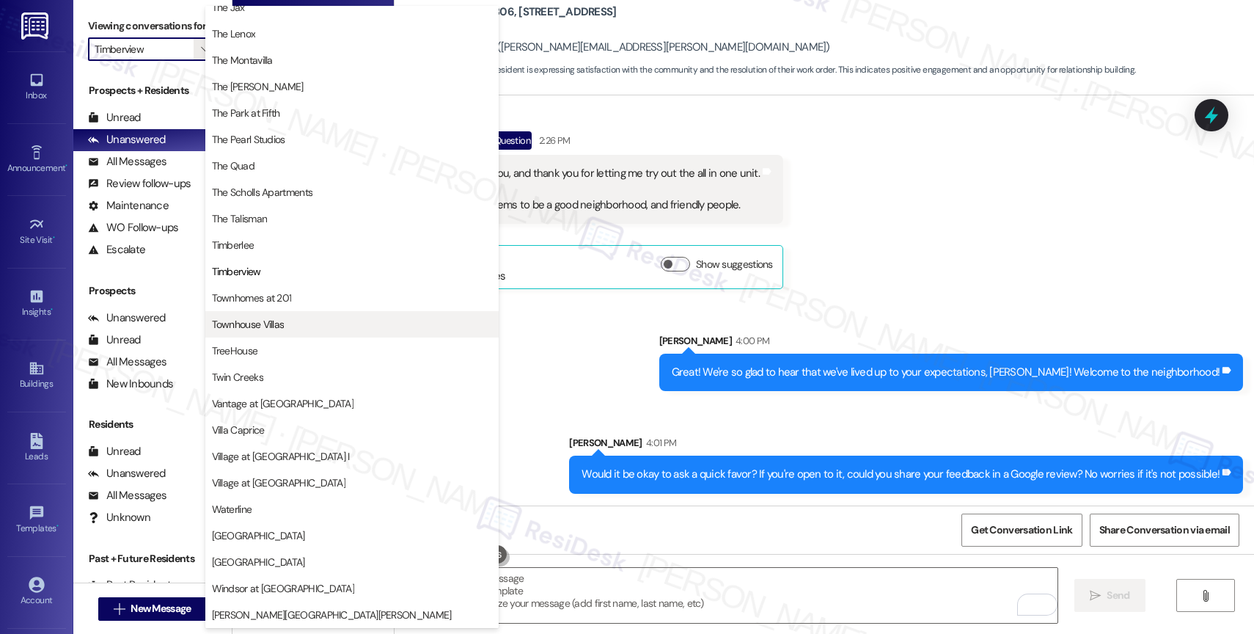
scroll to position [2668, 0]
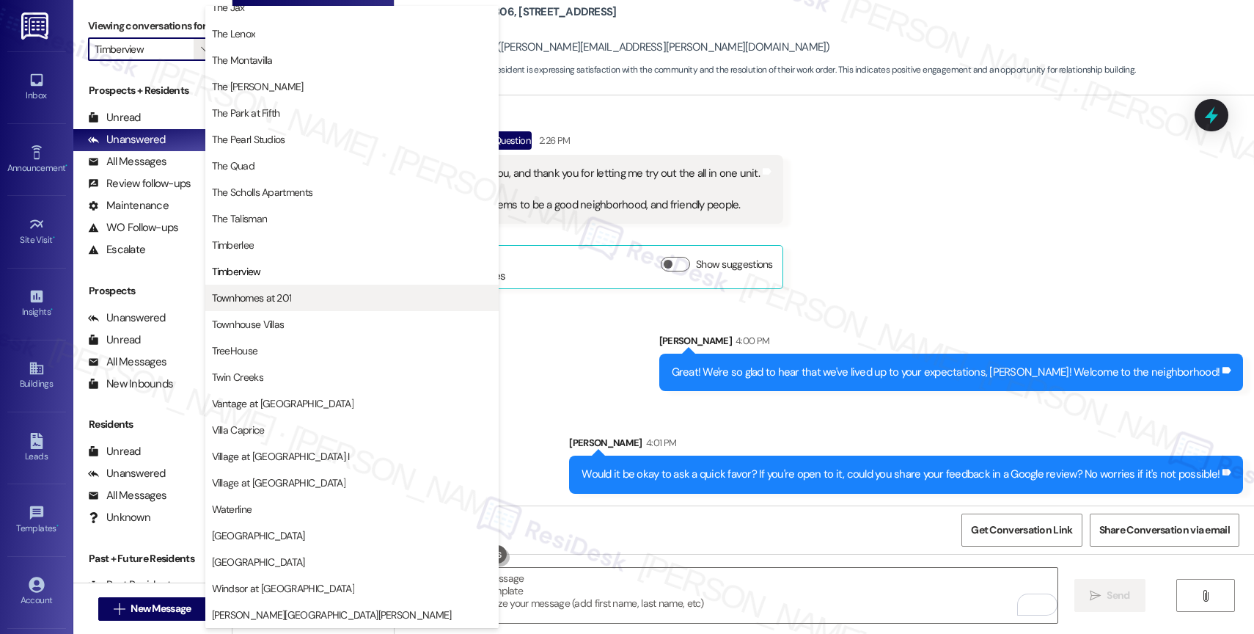
click at [310, 297] on span "Townhomes at 201" at bounding box center [352, 297] width 280 height 15
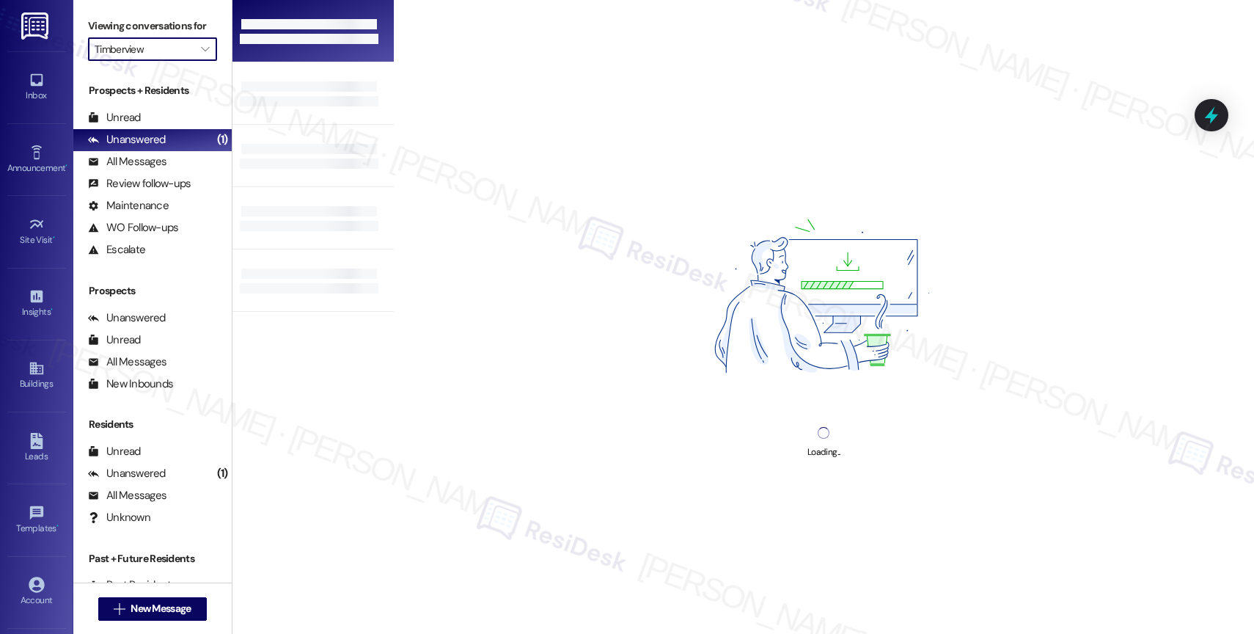
type input "Townhomes at 201"
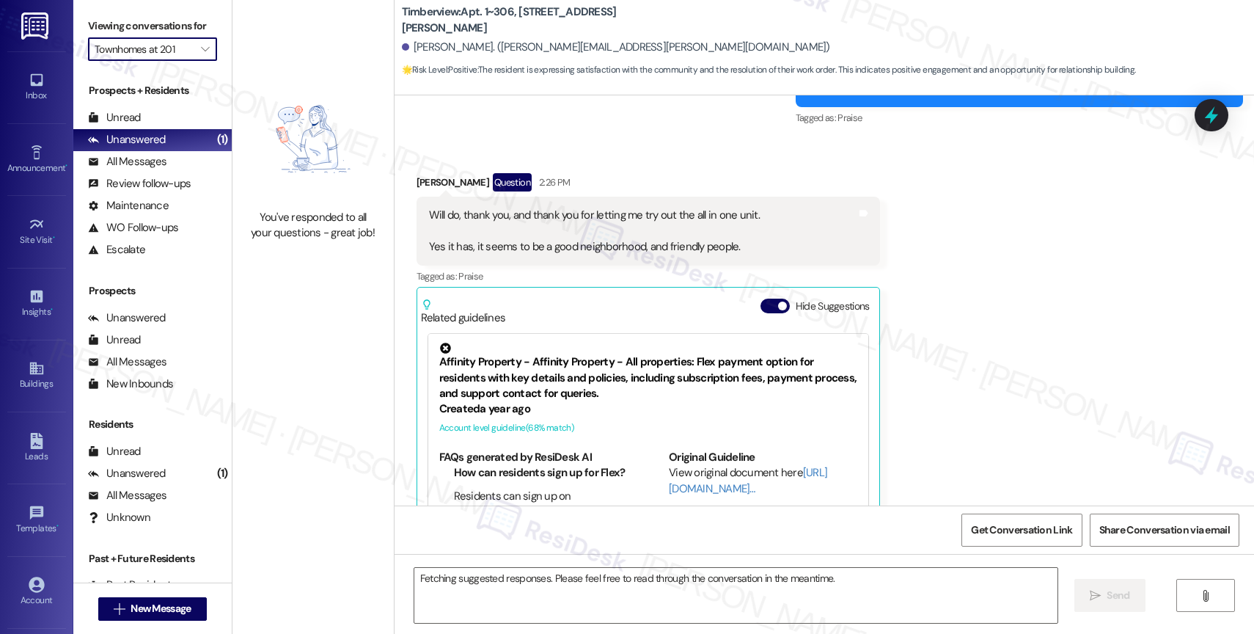
click at [202, 56] on button "" at bounding box center [205, 48] width 23 height 23
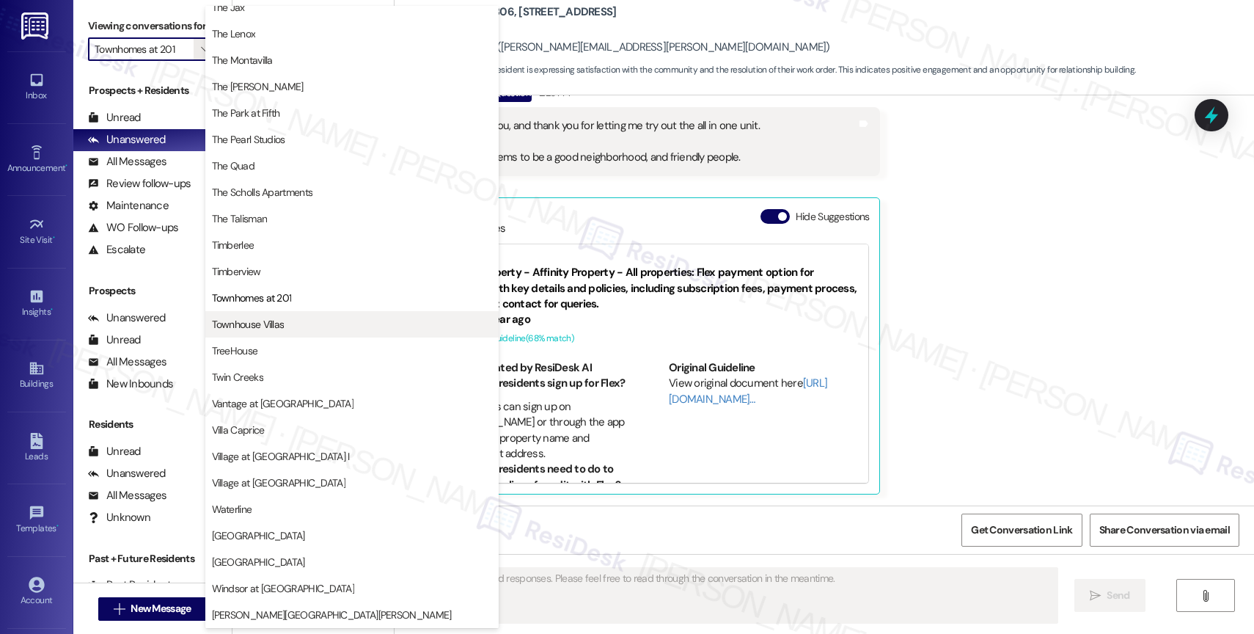
scroll to position [2620, 0]
click at [287, 315] on button "Townhouse Villas" at bounding box center [351, 324] width 293 height 26
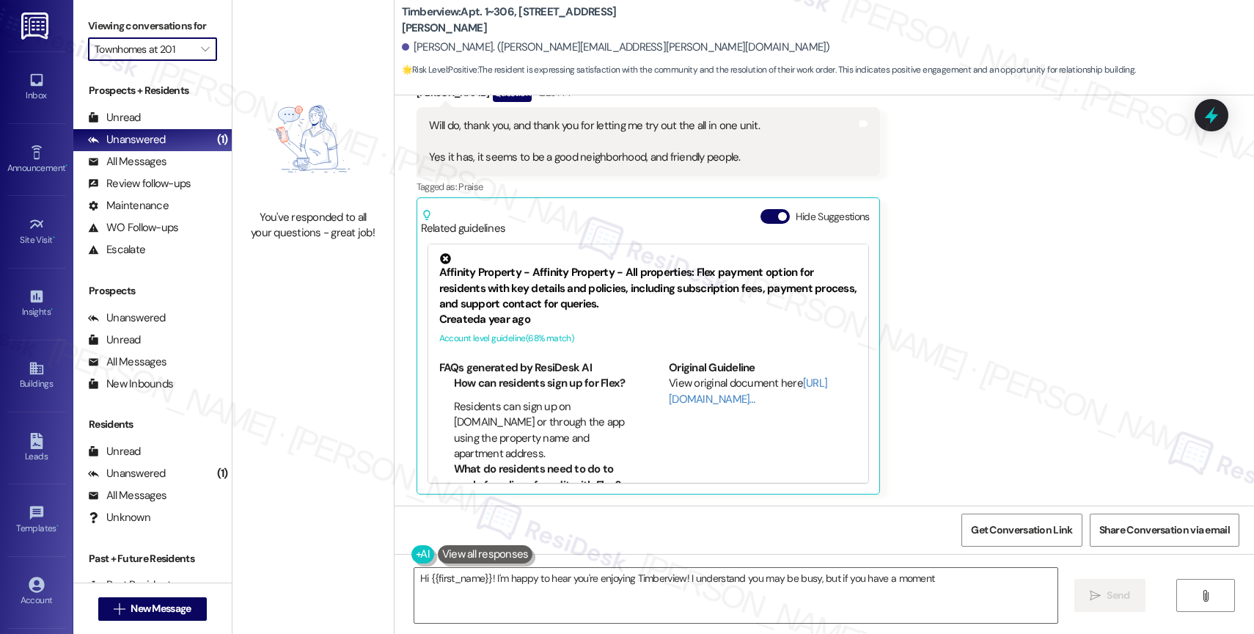
type textarea "Hi {{first_name}}! I'm happy to hear you're enjoying Timberview! I understand y…"
type input "Townhouse Villas"
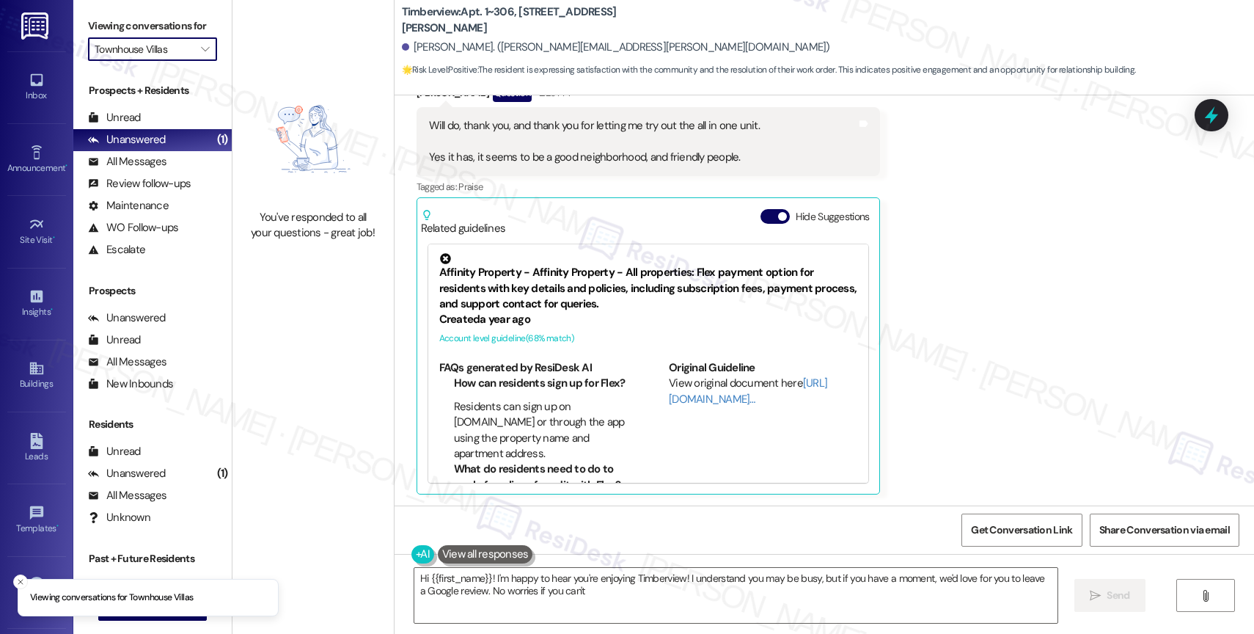
type textarea "Hi {{first_name}}! I'm happy to hear you're enjoying Timberview! I understand y…"
click at [778, 216] on span "button" at bounding box center [782, 216] width 9 height 9
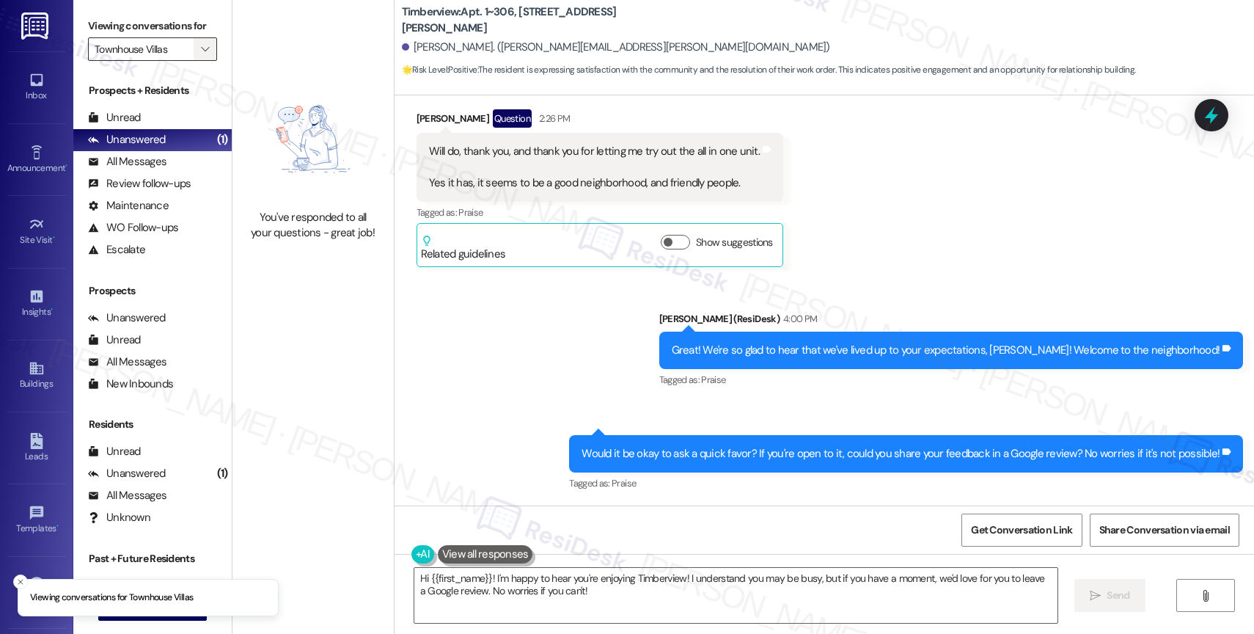
click at [201, 55] on icon "" at bounding box center [205, 49] width 8 height 12
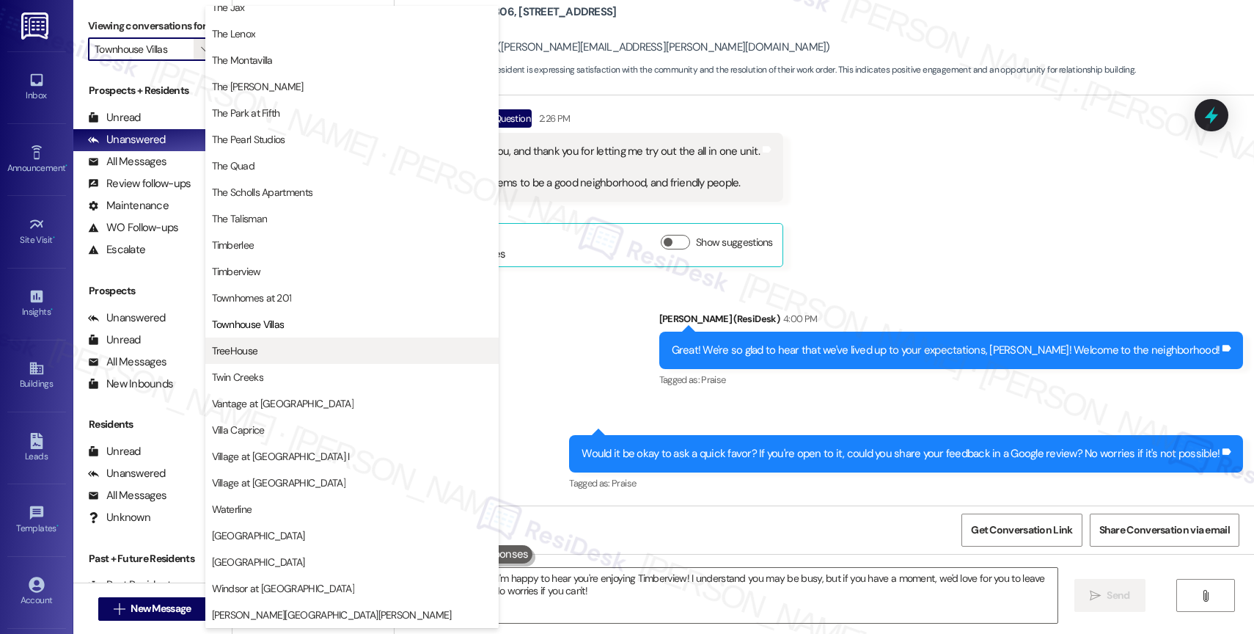
scroll to position [2673, 0]
click at [298, 351] on span "TreeHouse" at bounding box center [352, 350] width 280 height 15
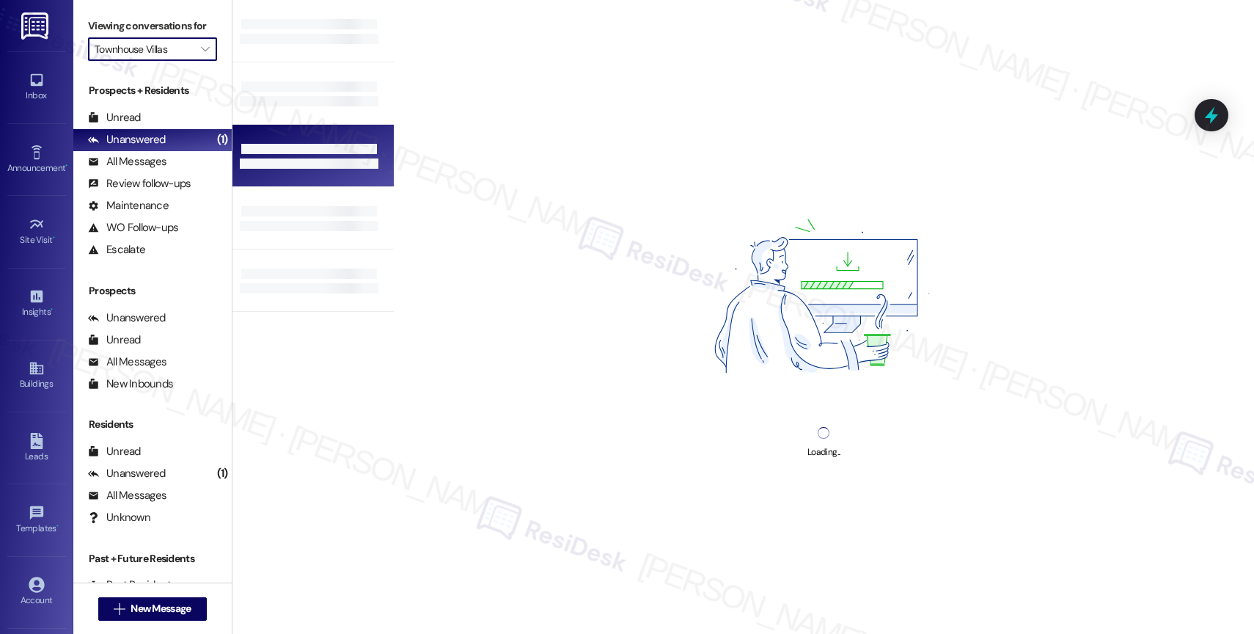
type input "TreeHouse"
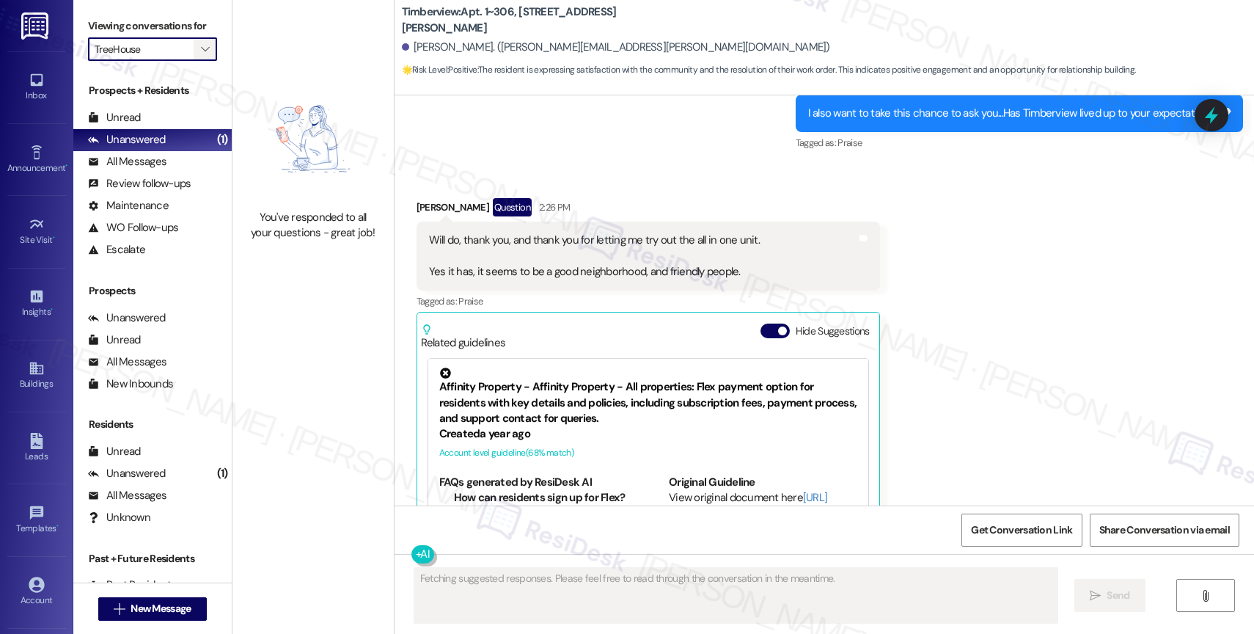
scroll to position [1214, 0]
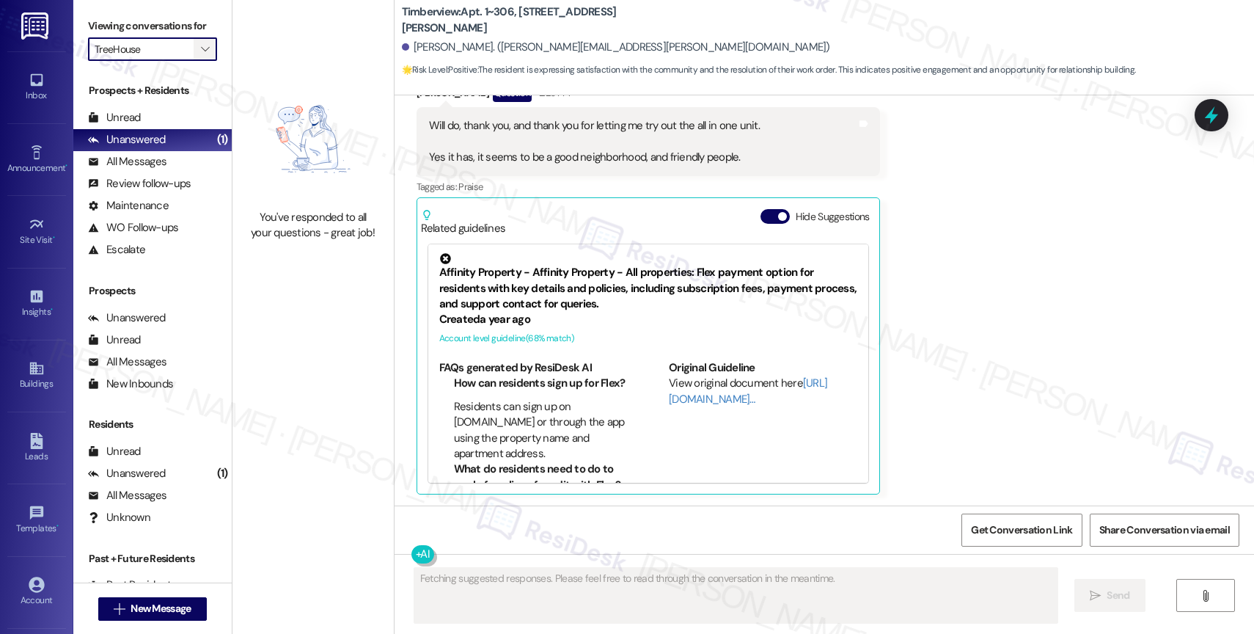
click at [201, 55] on icon "" at bounding box center [205, 49] width 8 height 12
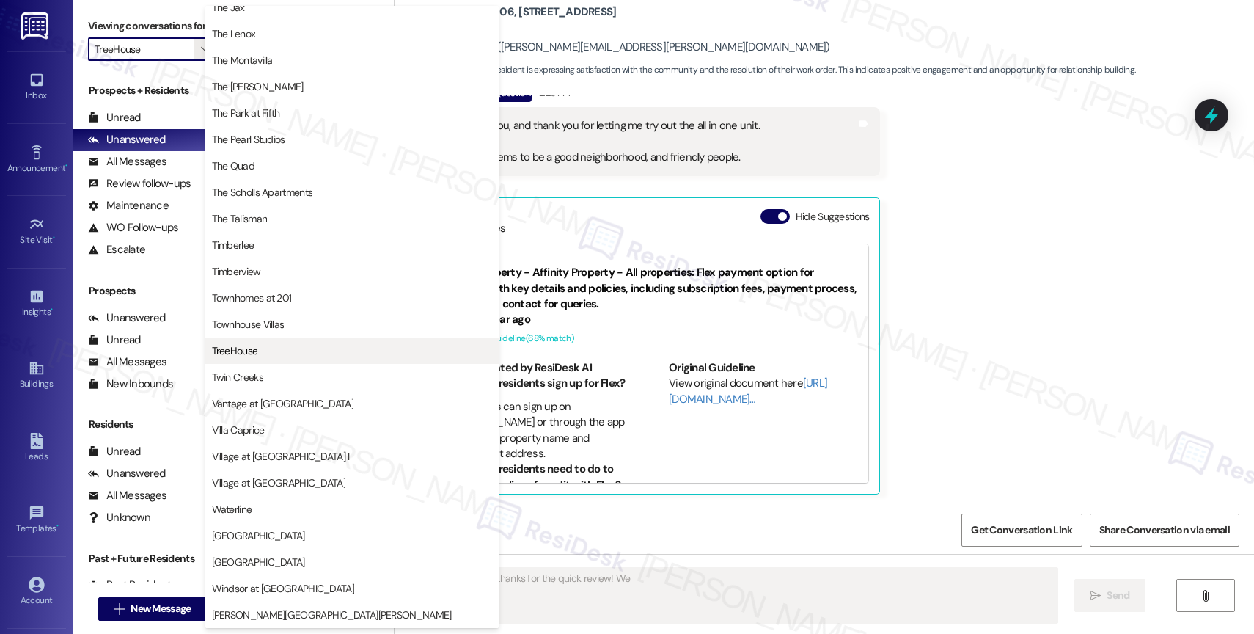
scroll to position [2664, 0]
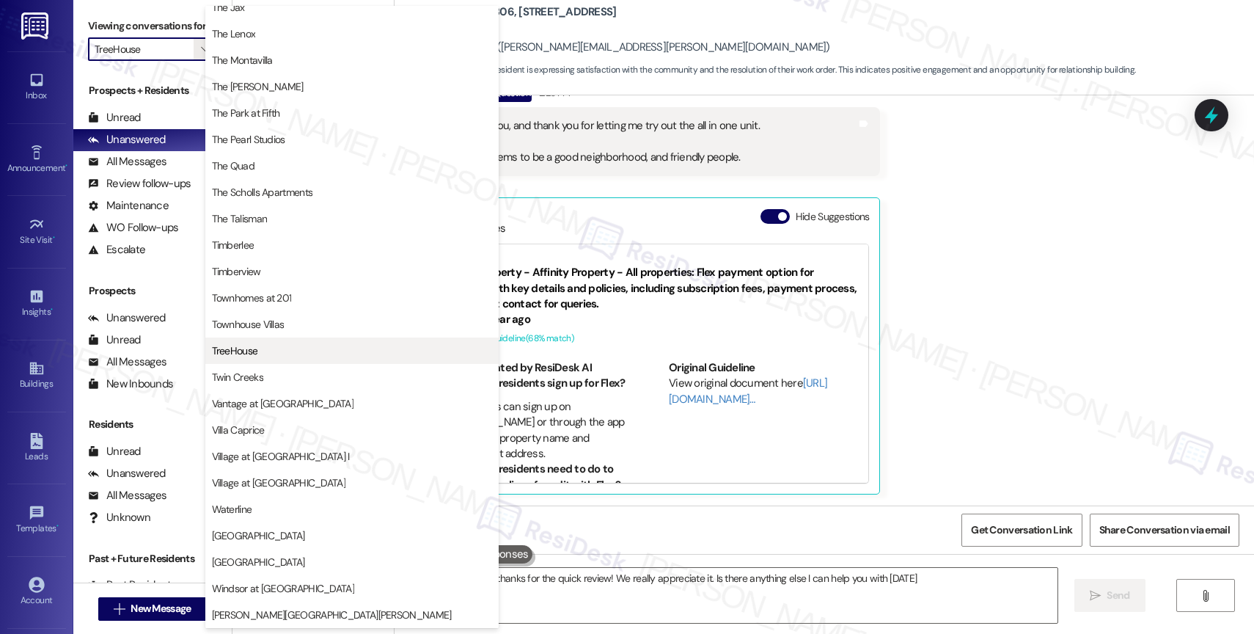
type textarea "Hi {{first_name}}, thanks for the quick review! We really appreciate it. Is the…"
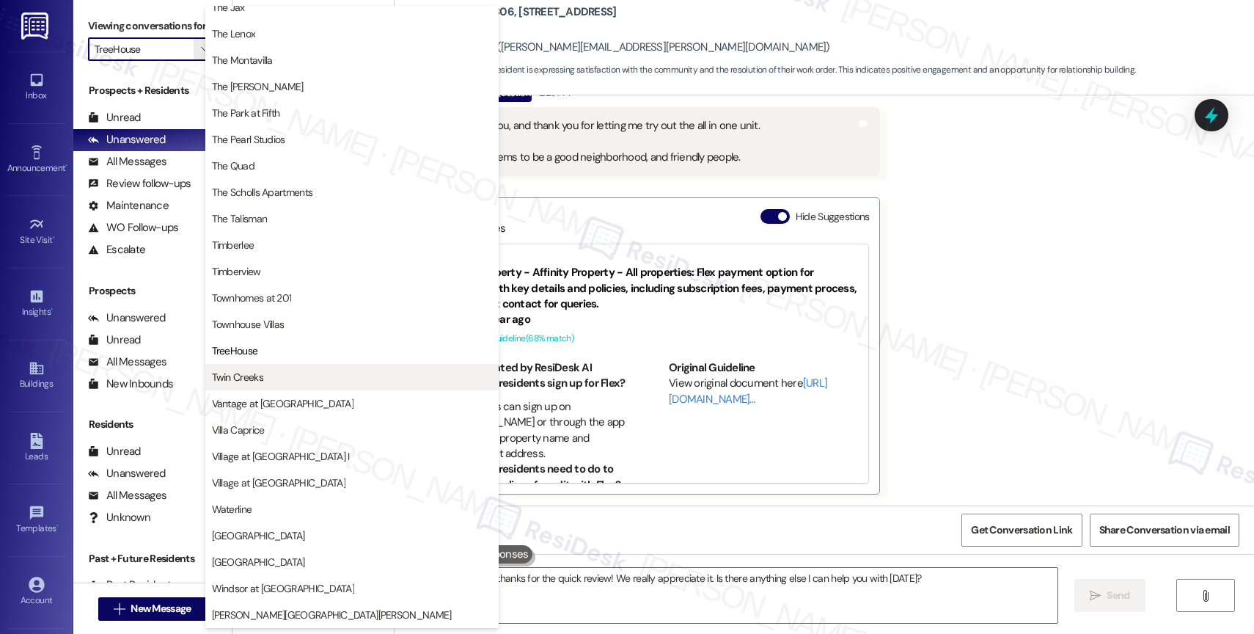
click at [283, 383] on span "Twin Creeks" at bounding box center [352, 377] width 280 height 15
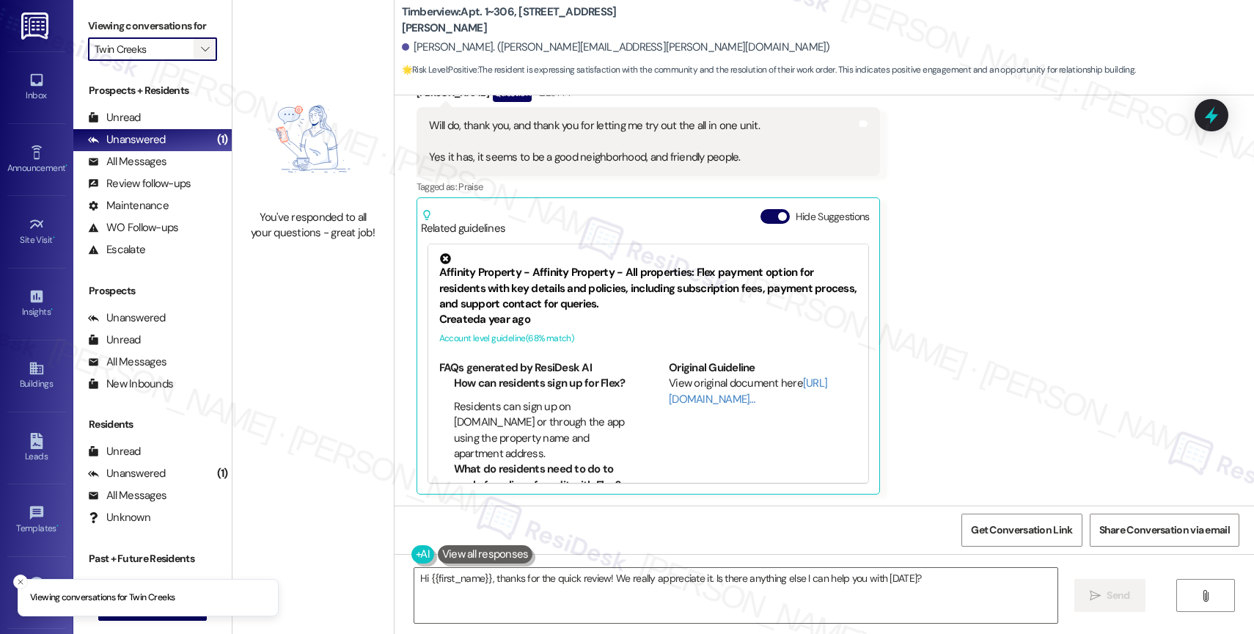
click at [198, 56] on span "" at bounding box center [205, 48] width 14 height 23
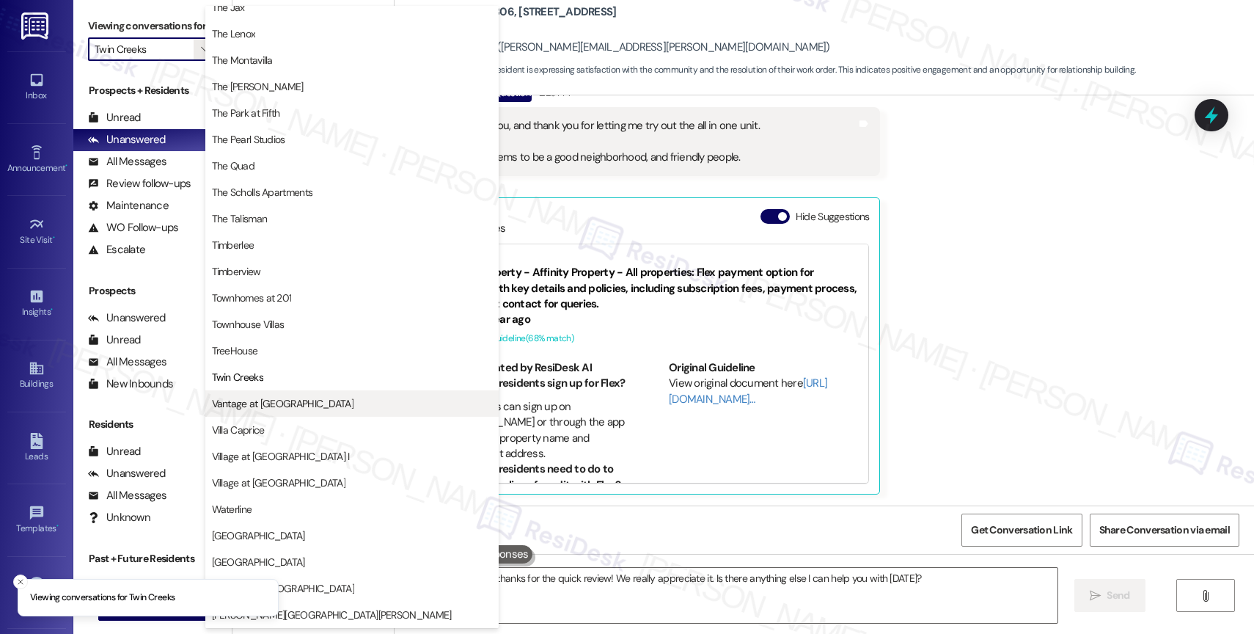
scroll to position [2670, 0]
click at [309, 415] on button "Vantage at [GEOGRAPHIC_DATA]" at bounding box center [351, 403] width 293 height 26
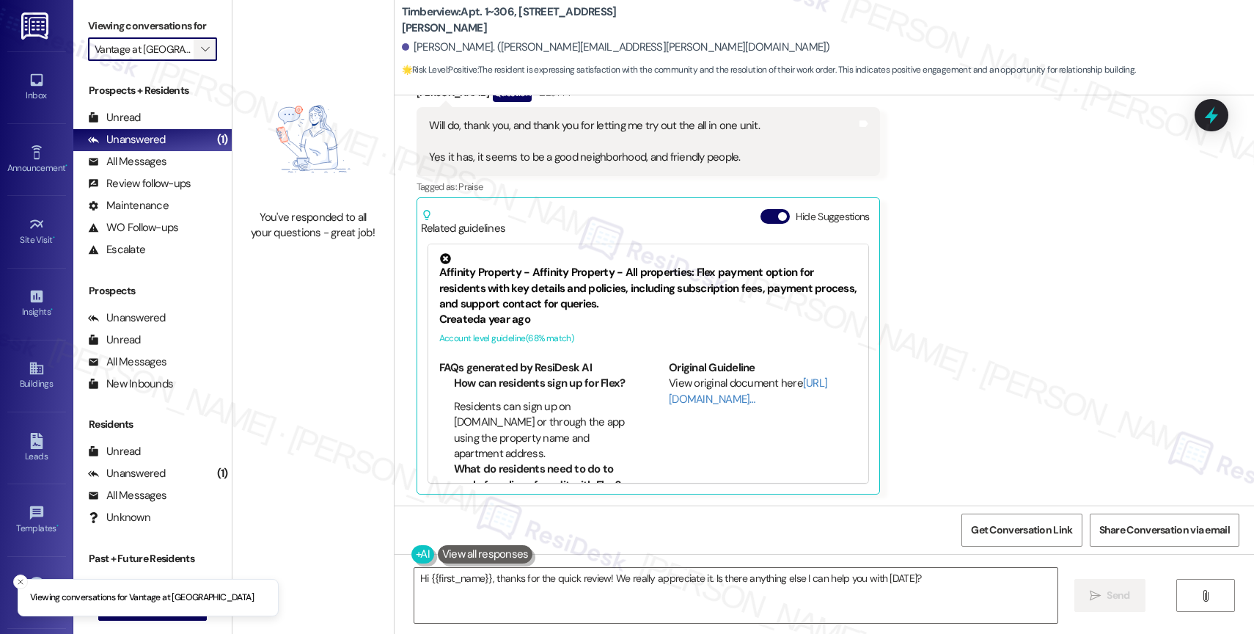
click at [201, 55] on icon "" at bounding box center [205, 49] width 8 height 12
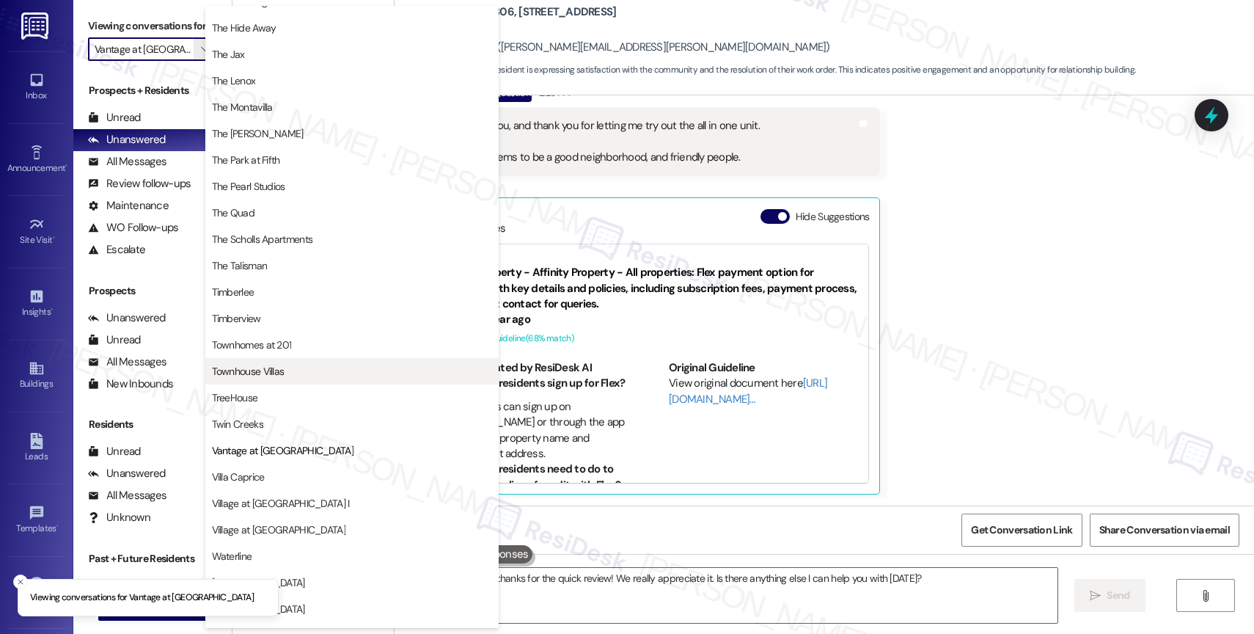
scroll to position [2676, 0]
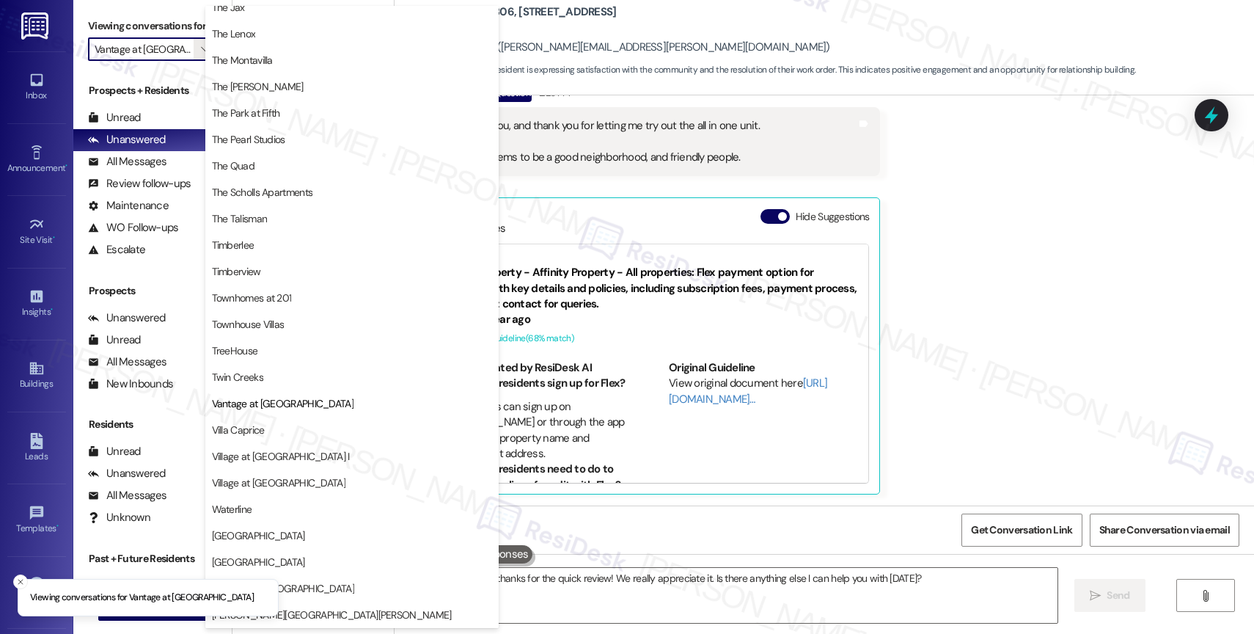
click at [356, 432] on span "Villa Caprice" at bounding box center [352, 429] width 280 height 15
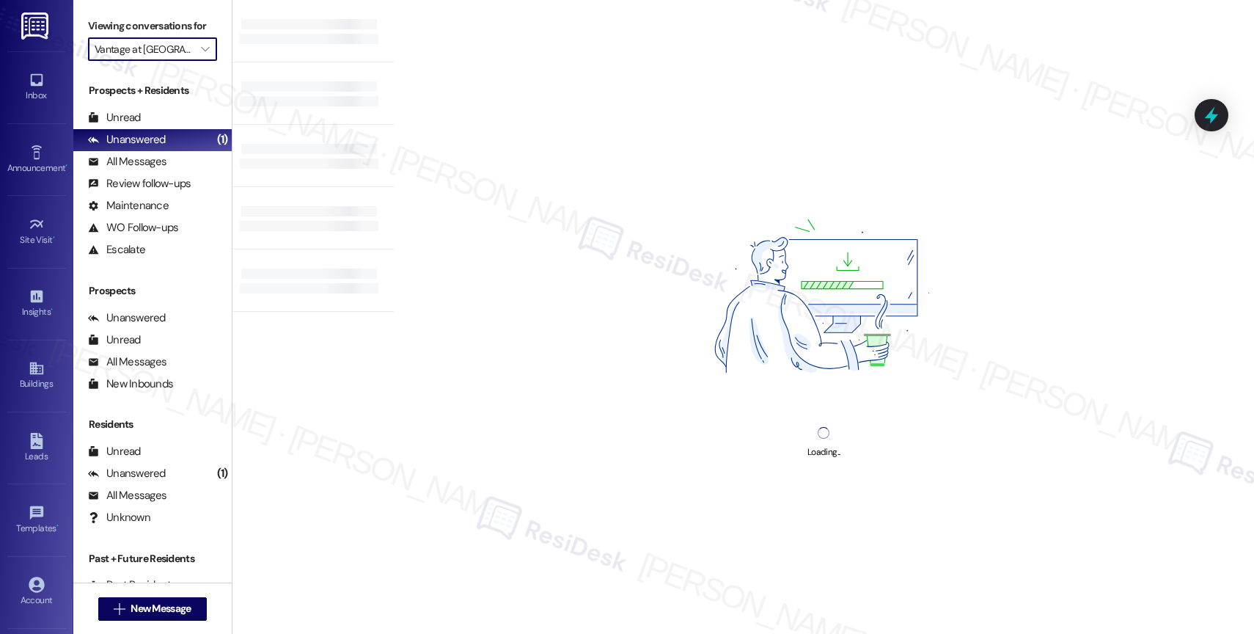
type input "Villa Caprice"
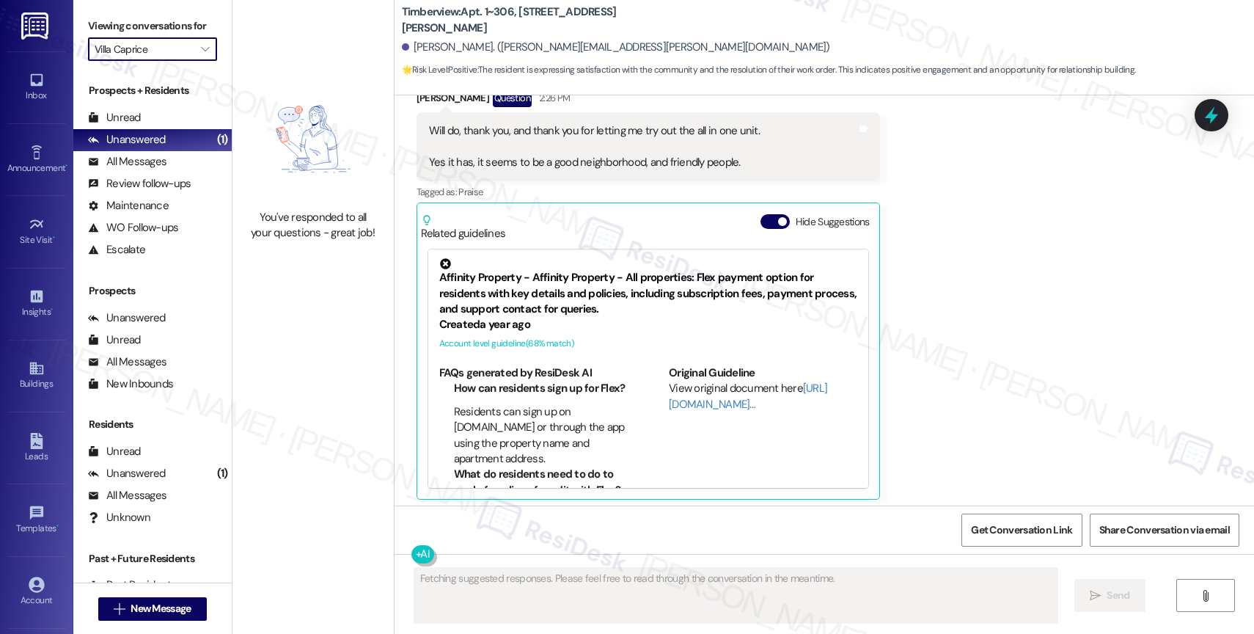
scroll to position [1214, 0]
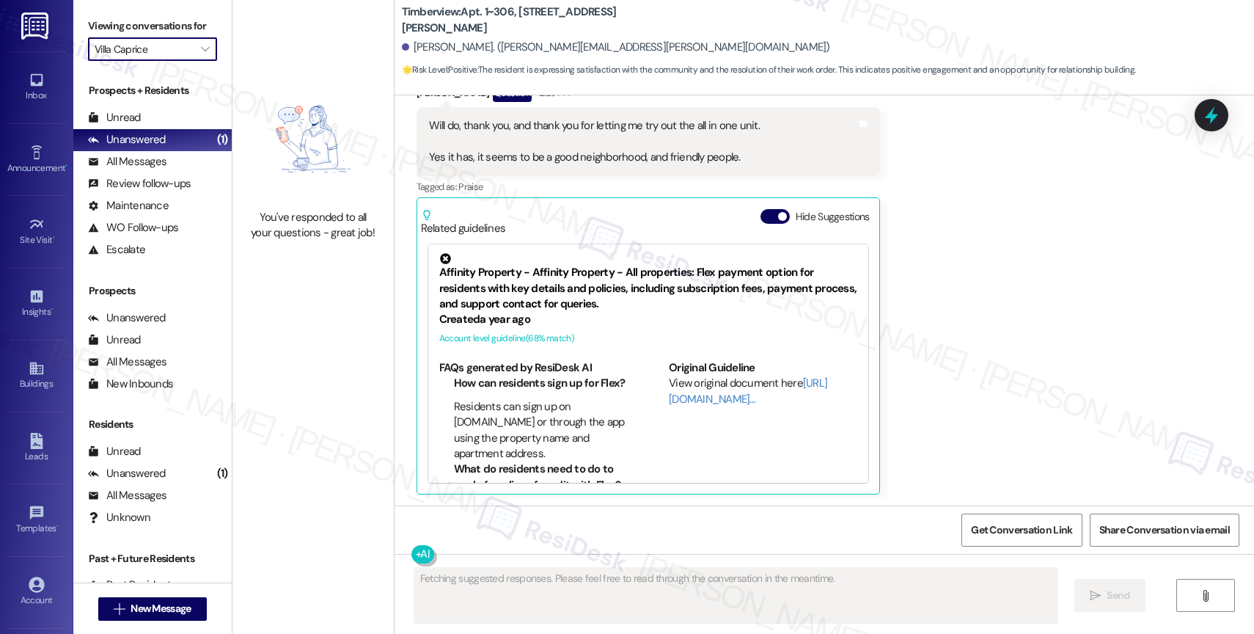
click at [765, 219] on button "Hide Suggestions" at bounding box center [774, 216] width 29 height 15
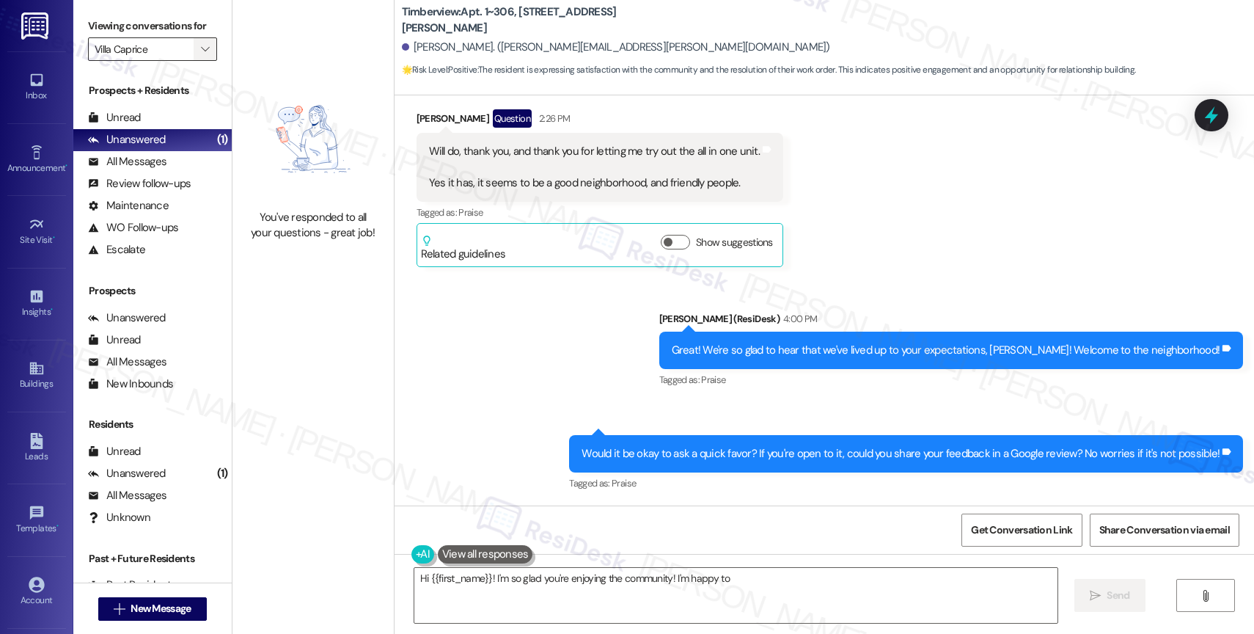
click at [201, 55] on icon "" at bounding box center [205, 49] width 8 height 12
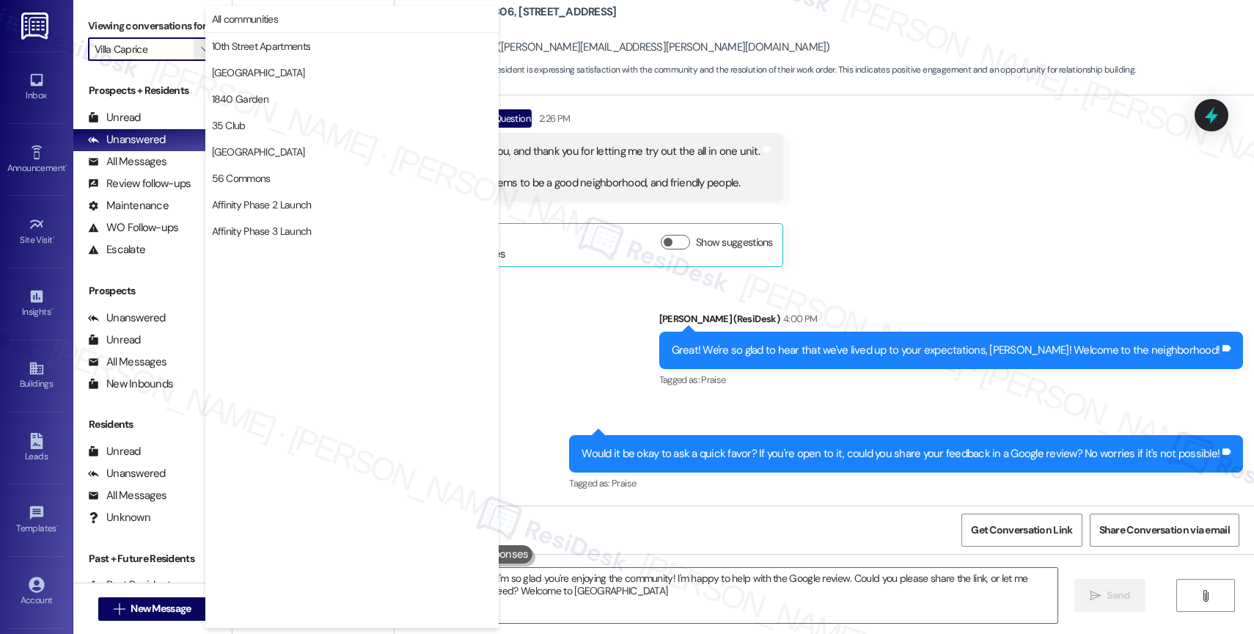
type textarea "Hi {{first_name}}! I'm so glad you're enjoying the community! I'm happy to help…"
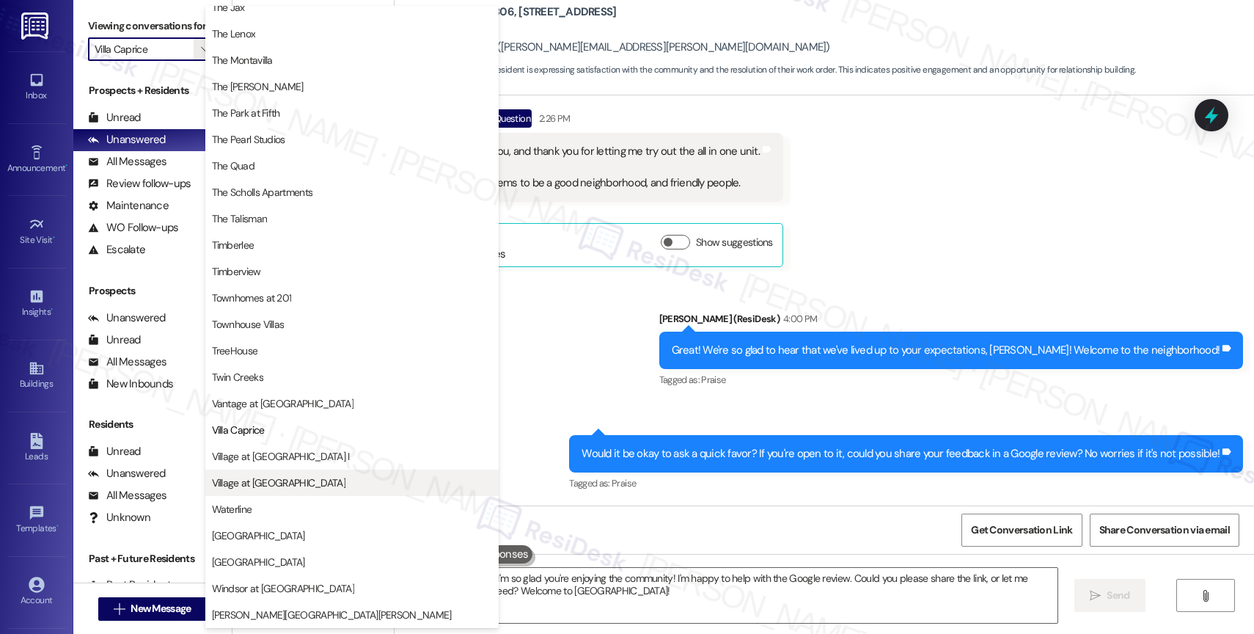
scroll to position [2667, 0]
click at [336, 448] on button "Village at [GEOGRAPHIC_DATA] I" at bounding box center [351, 456] width 293 height 26
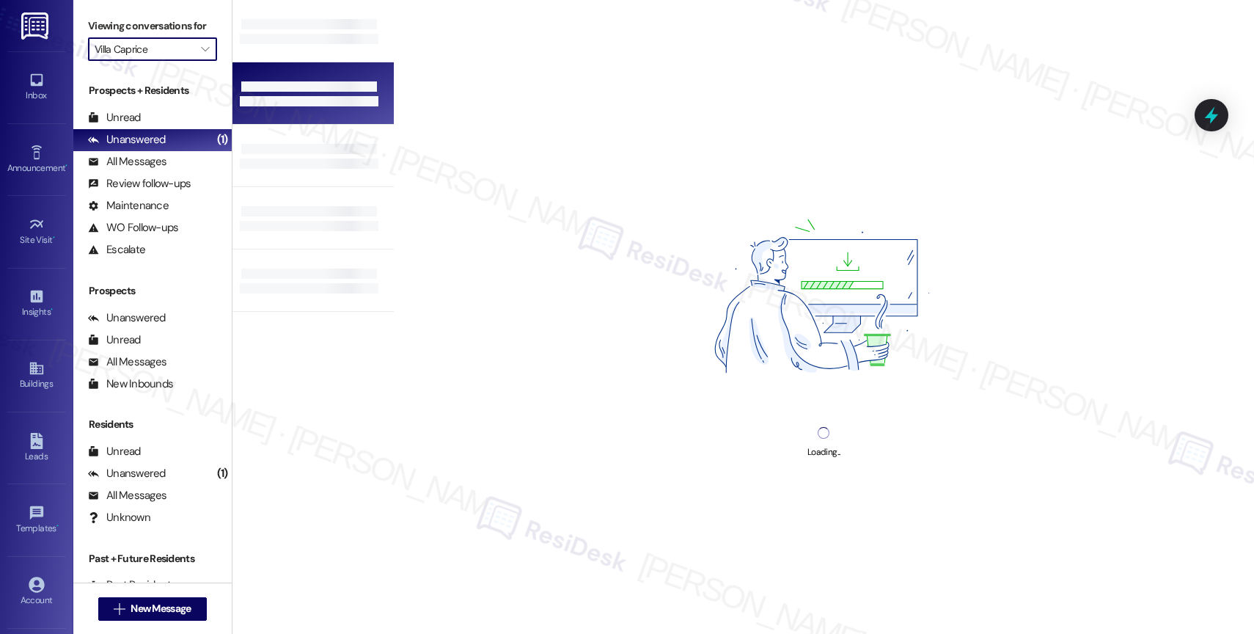
type input "Village at [GEOGRAPHIC_DATA] I"
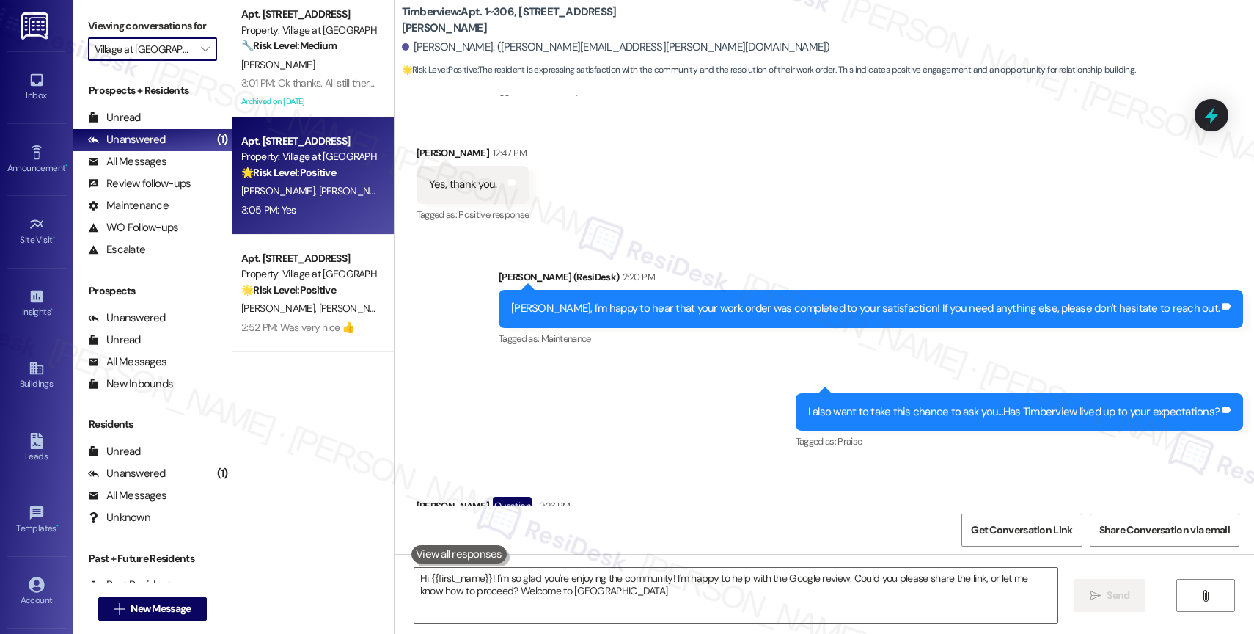
type textarea "Hi {{first_name}}! I'm so glad you're enjoying the community! I'm happy to help…"
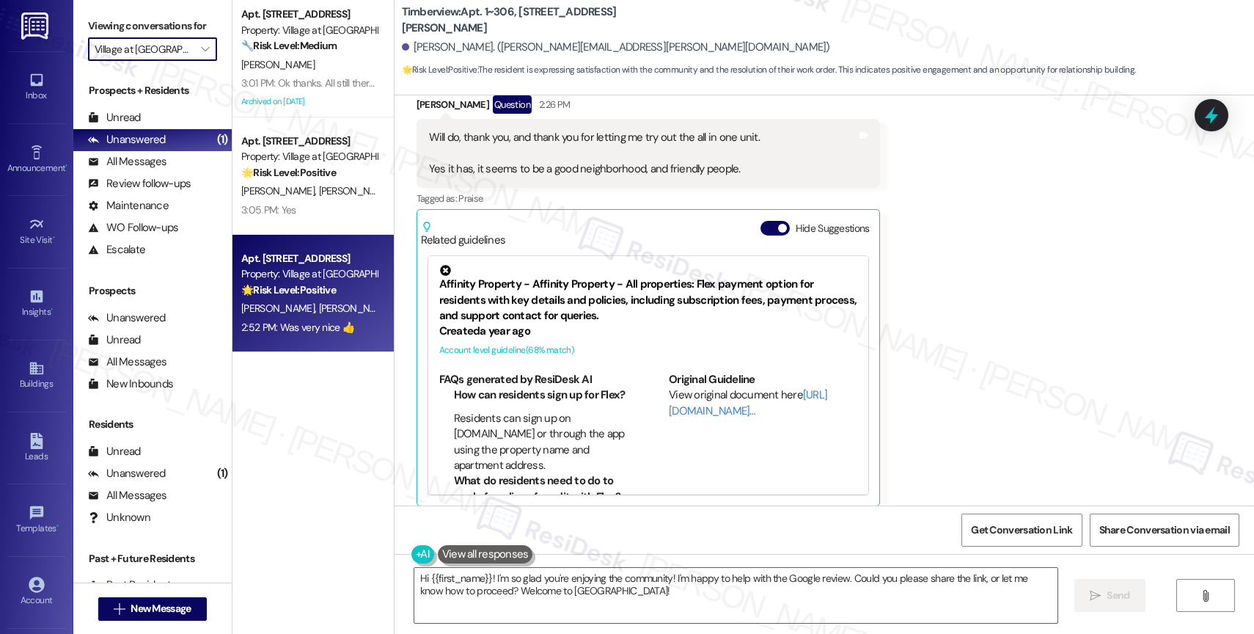
scroll to position [1214, 0]
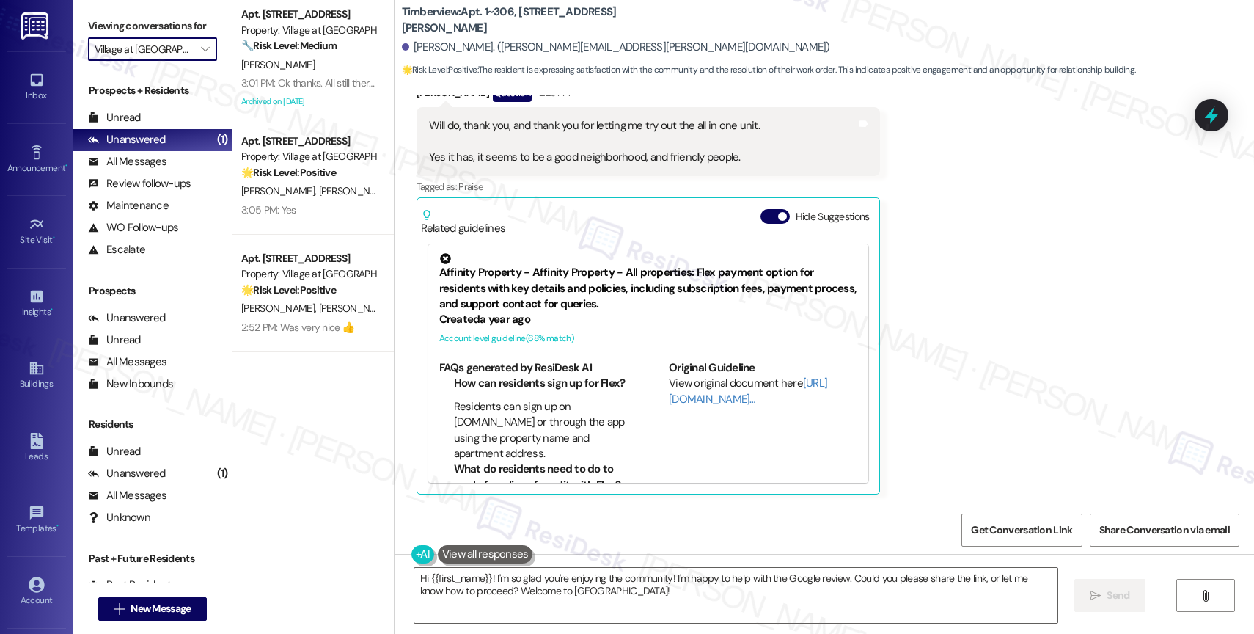
click at [315, 73] on div "M. Hryciw" at bounding box center [309, 65] width 139 height 18
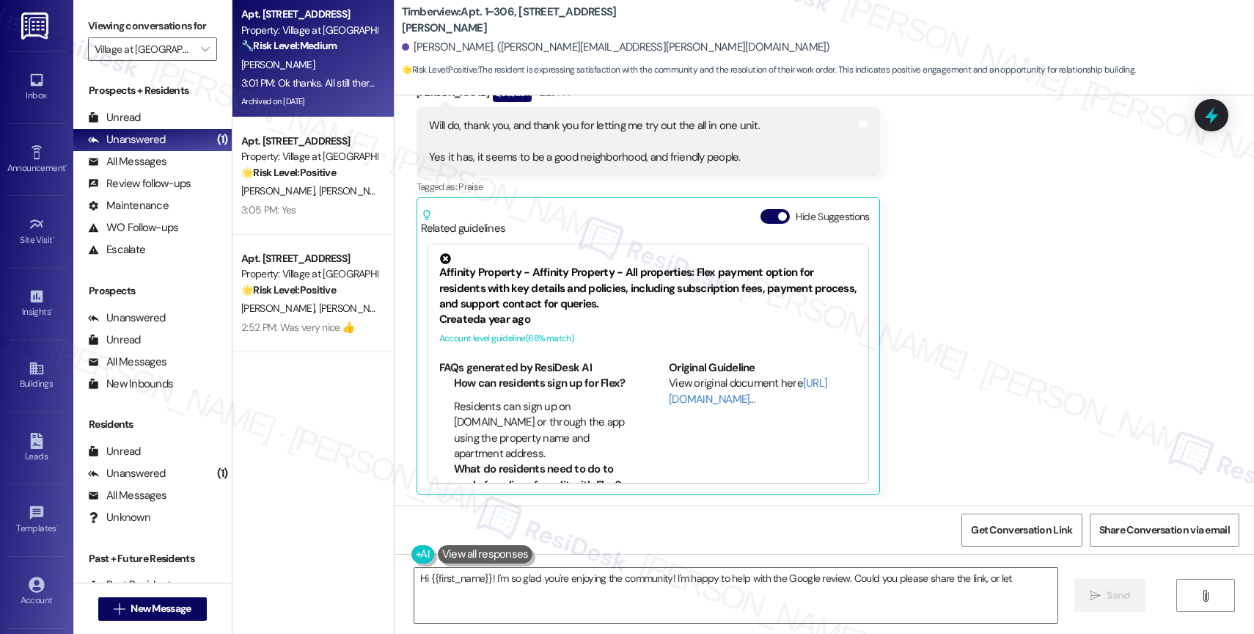
type textarea "Hi {{first_name}}! I'm so glad you're enjoying the community! I'm happy to help…"
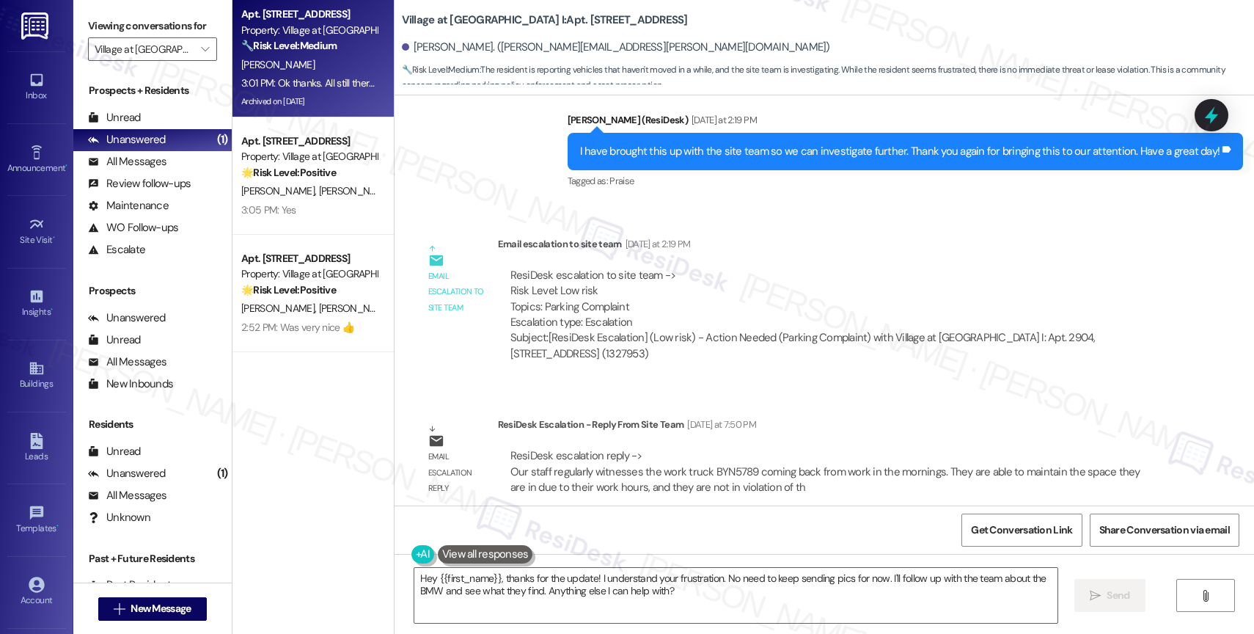
scroll to position [9860, 0]
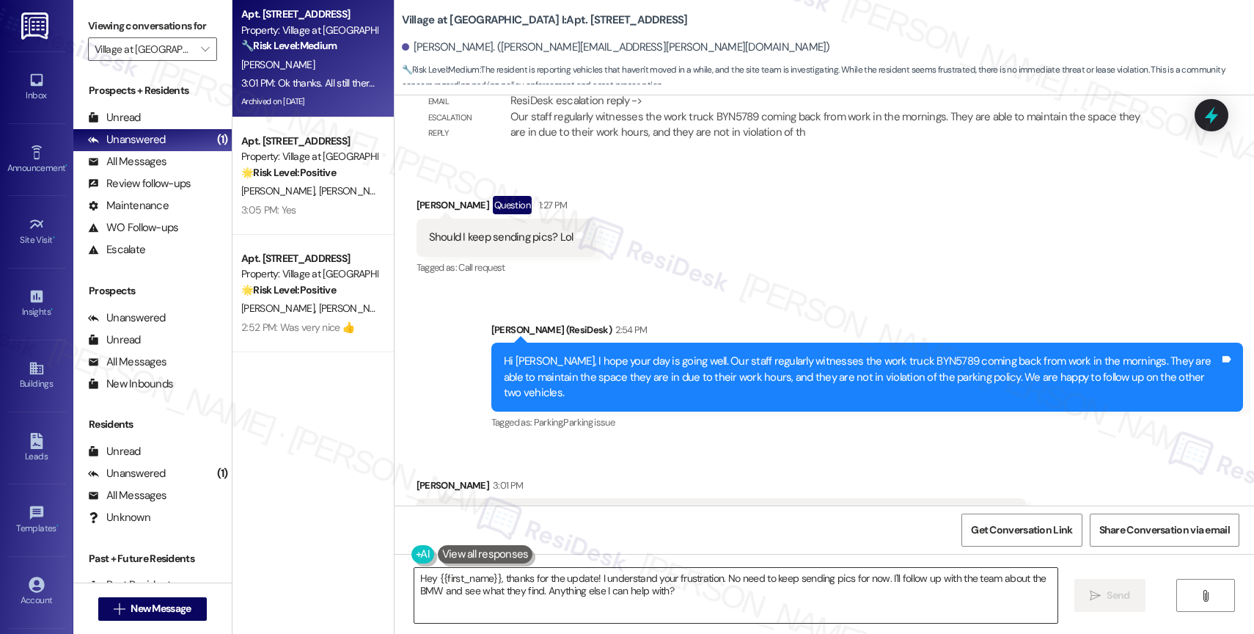
click at [636, 595] on textarea "Hey {{first_name}}, thanks for the update! I understand your frustration. No ne…" at bounding box center [735, 595] width 643 height 55
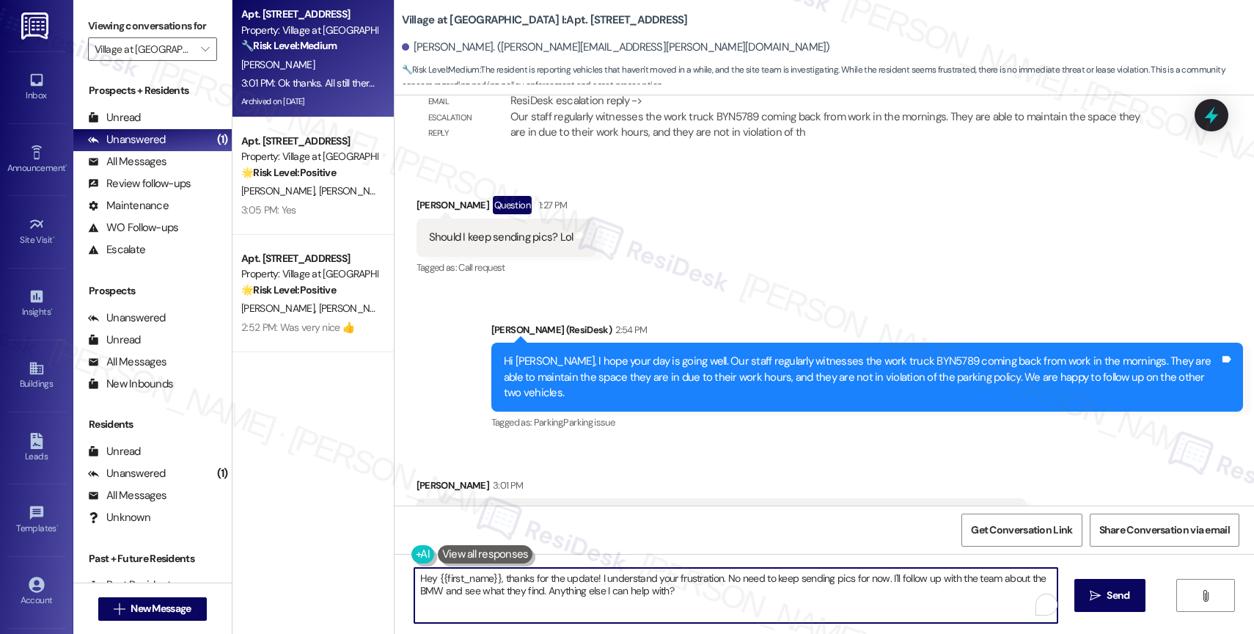
click at [636, 595] on textarea "Hey {{first_name}}, thanks for the update! I understand your frustration. No ne…" at bounding box center [735, 595] width 643 height 55
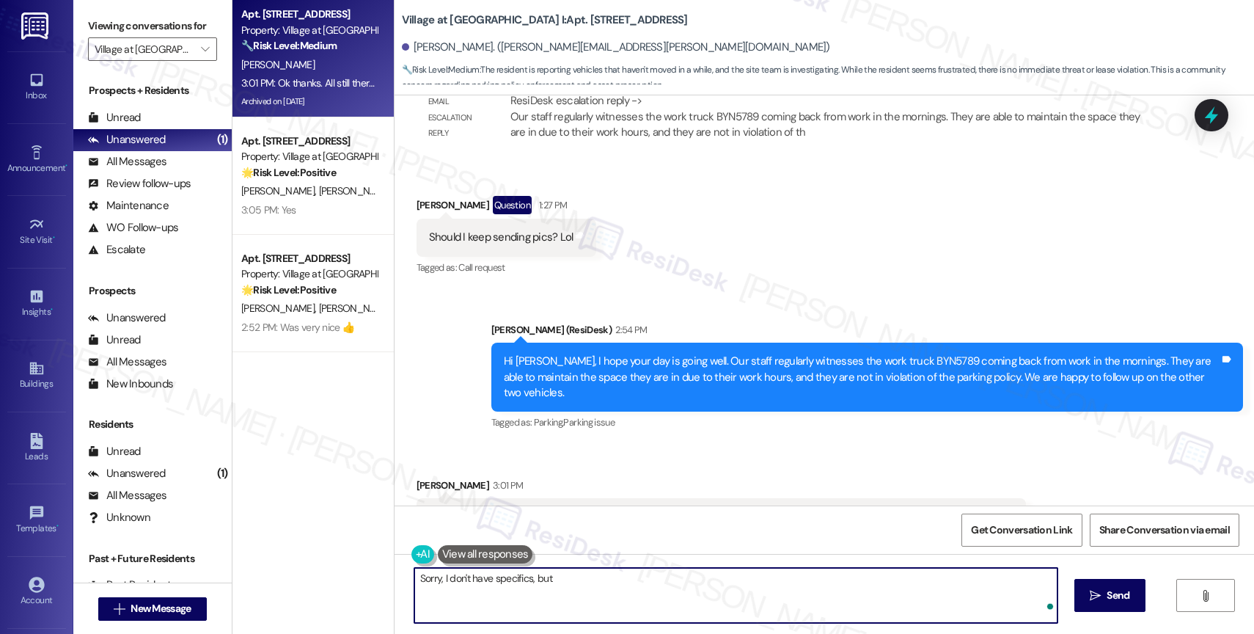
type textarea "Sorry, I don't have specifics, but"
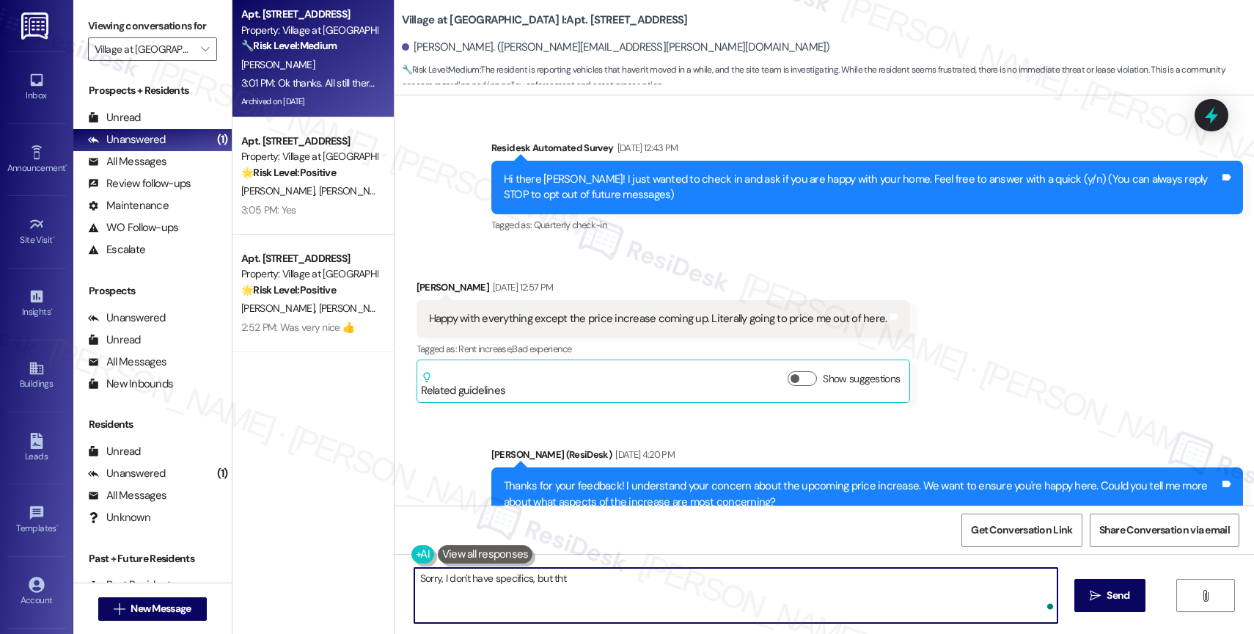
scroll to position [9860, 0]
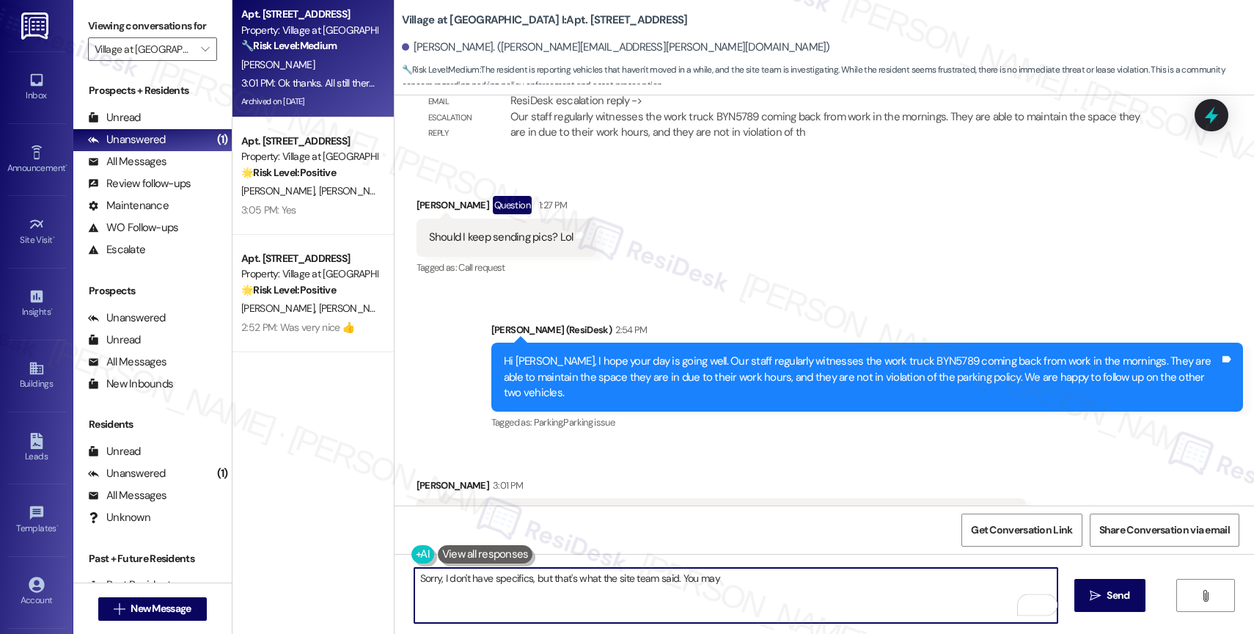
click at [729, 587] on textarea "Sorry, I don't have specifics, but that's what the site team said. You may" at bounding box center [735, 595] width 643 height 55
drag, startPoint x: 672, startPoint y: 575, endPoint x: 778, endPoint y: 590, distance: 107.3
click at [778, 590] on textarea "Sorry, I don't have specifics, but that's what the site team said. You may" at bounding box center [735, 595] width 643 height 55
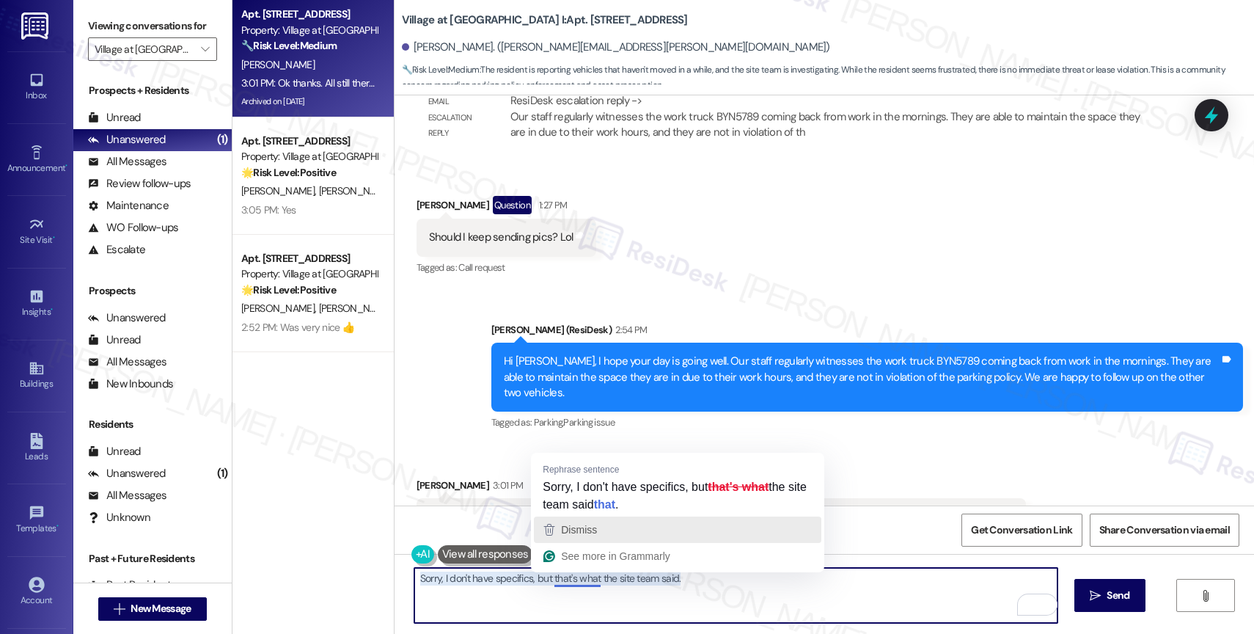
click at [589, 529] on span "Dismiss" at bounding box center [579, 530] width 36 height 12
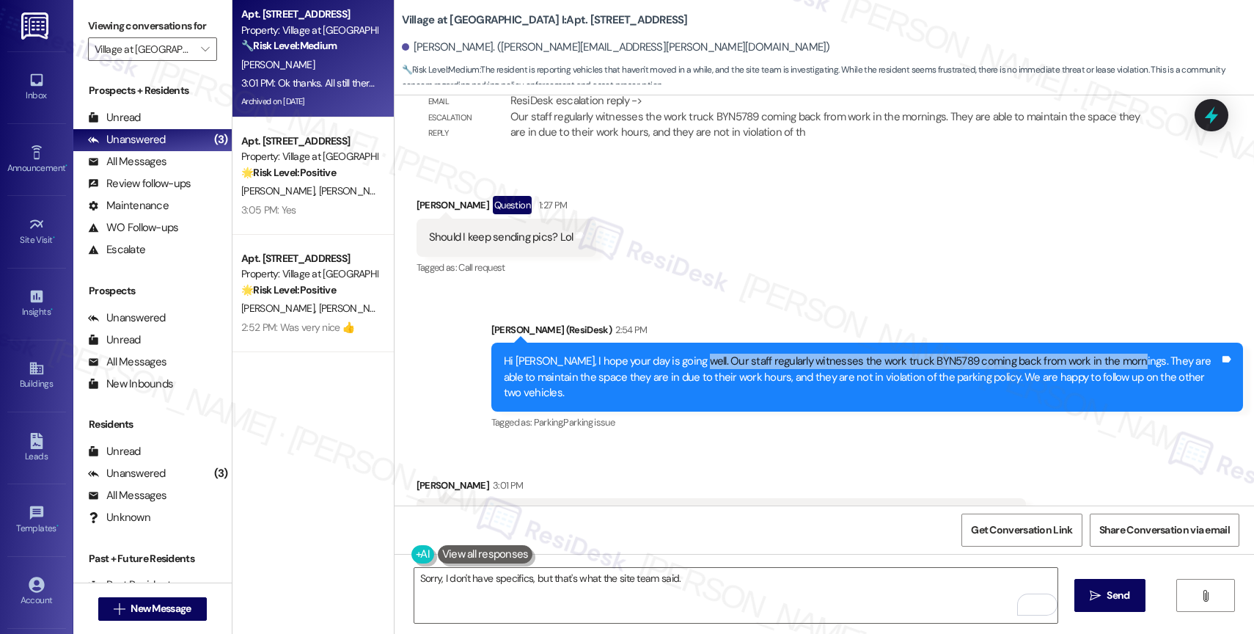
drag, startPoint x: 680, startPoint y: 311, endPoint x: 1108, endPoint y: 313, distance: 428.2
click at [1108, 353] on div "Hi [PERSON_NAME], I hope your day is going well. Our staff regularly witnesses …" at bounding box center [862, 376] width 716 height 47
copy div "Our staff regularly witnesses the work truck BYN5789 coming back from work in t…"
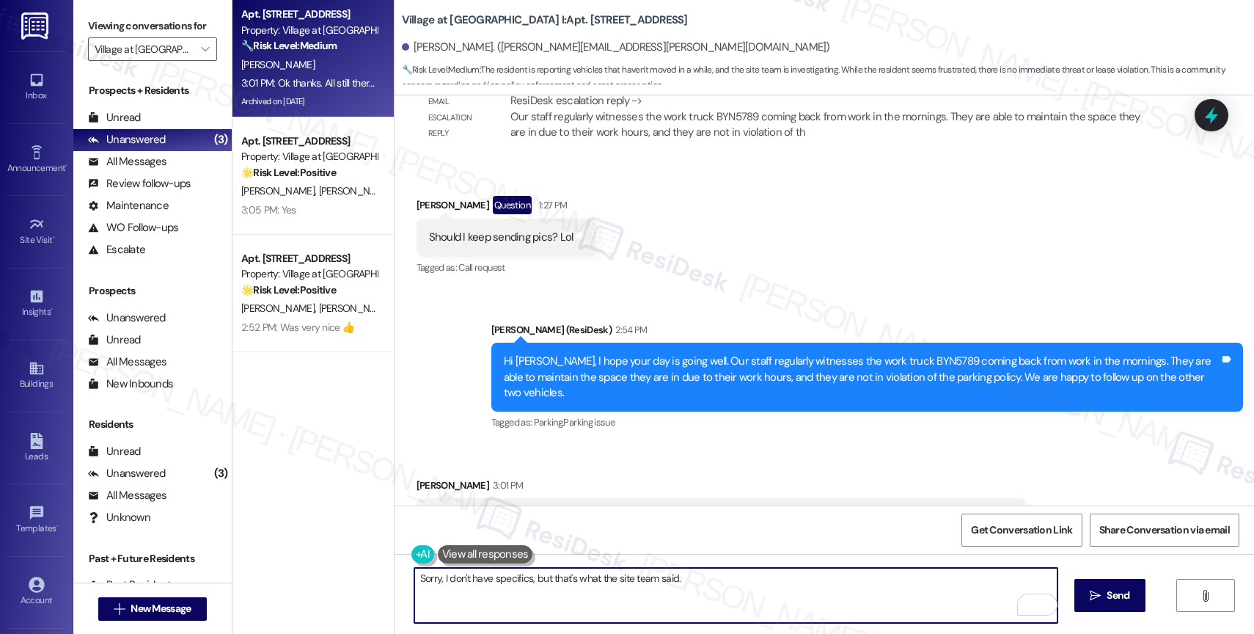
click at [788, 597] on textarea "Sorry, I don't have specifics, but that's what the site team said." at bounding box center [735, 595] width 643 height 55
paste textarea "Our staff regularly witnesses the work truck BYN5789 coming back from work in t…"
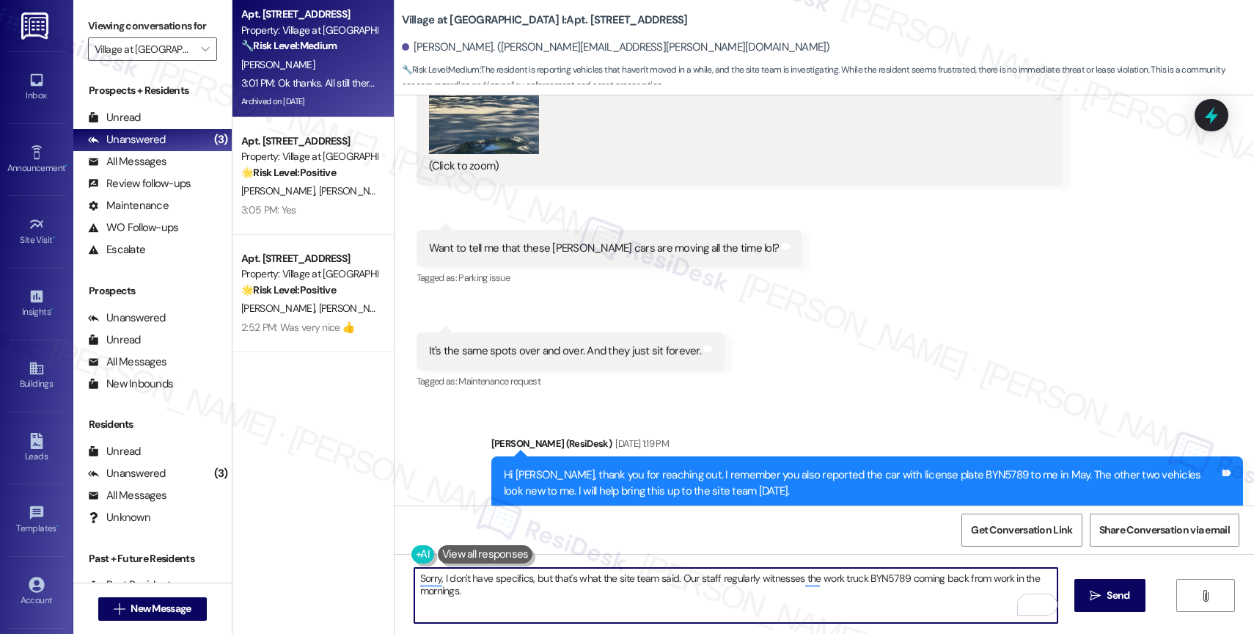
scroll to position [8189, 0]
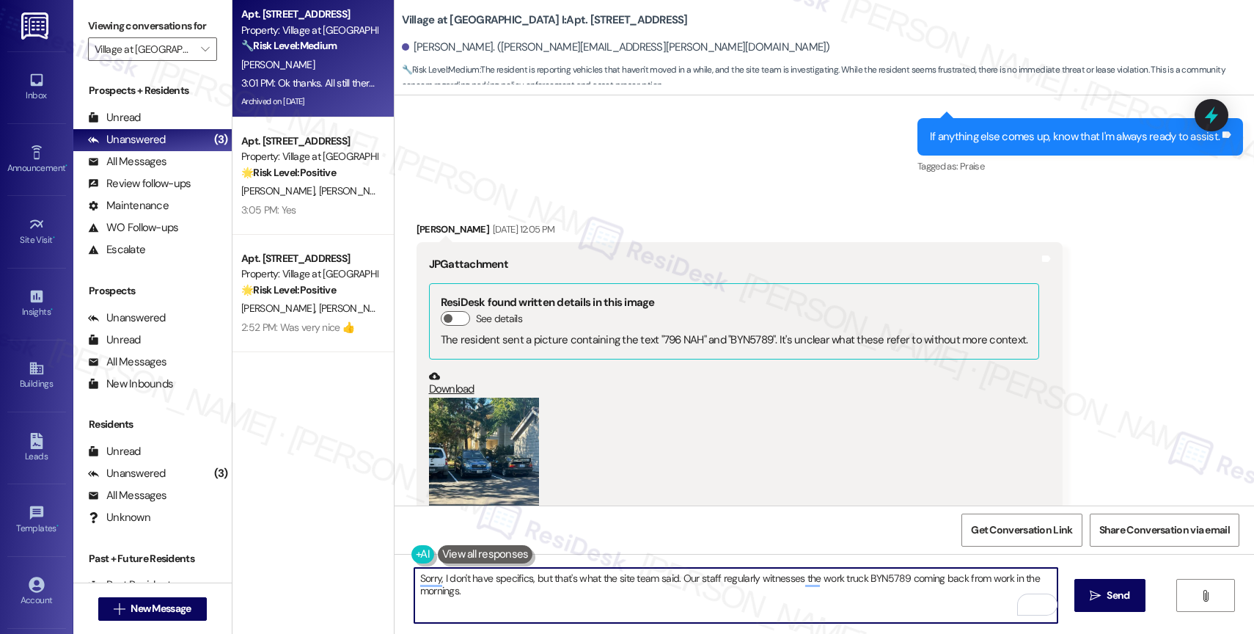
click at [455, 425] on button "Zoom image" at bounding box center [484, 470] width 110 height 147
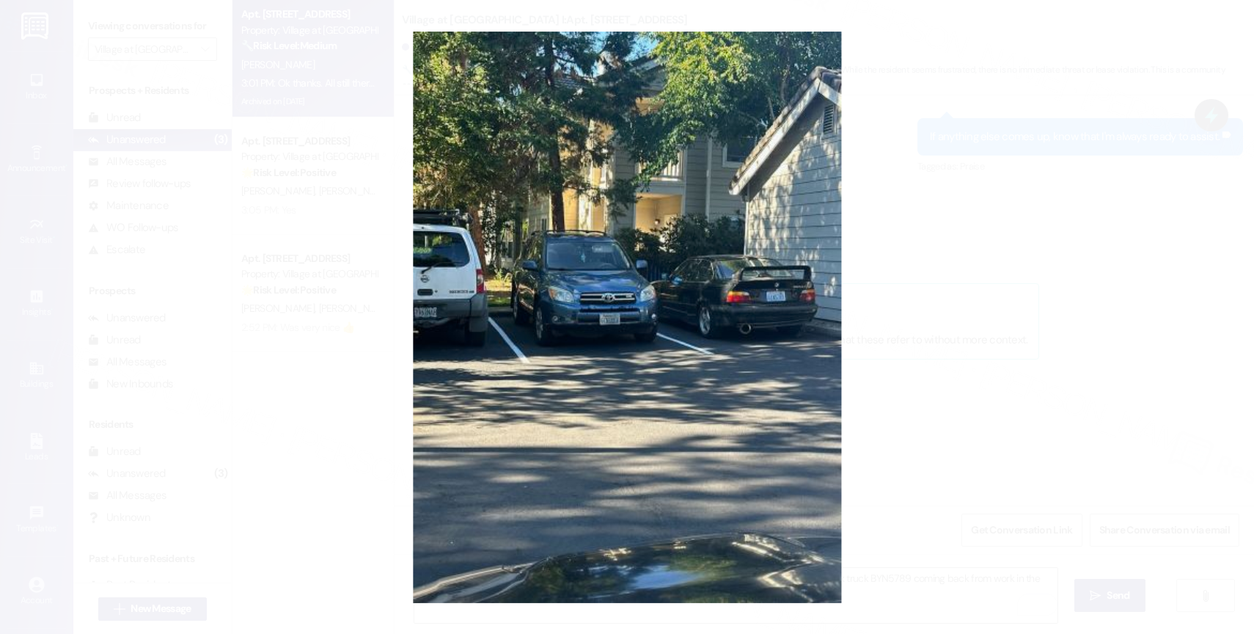
click at [854, 306] on button "Unzoom image" at bounding box center [627, 317] width 1254 height 634
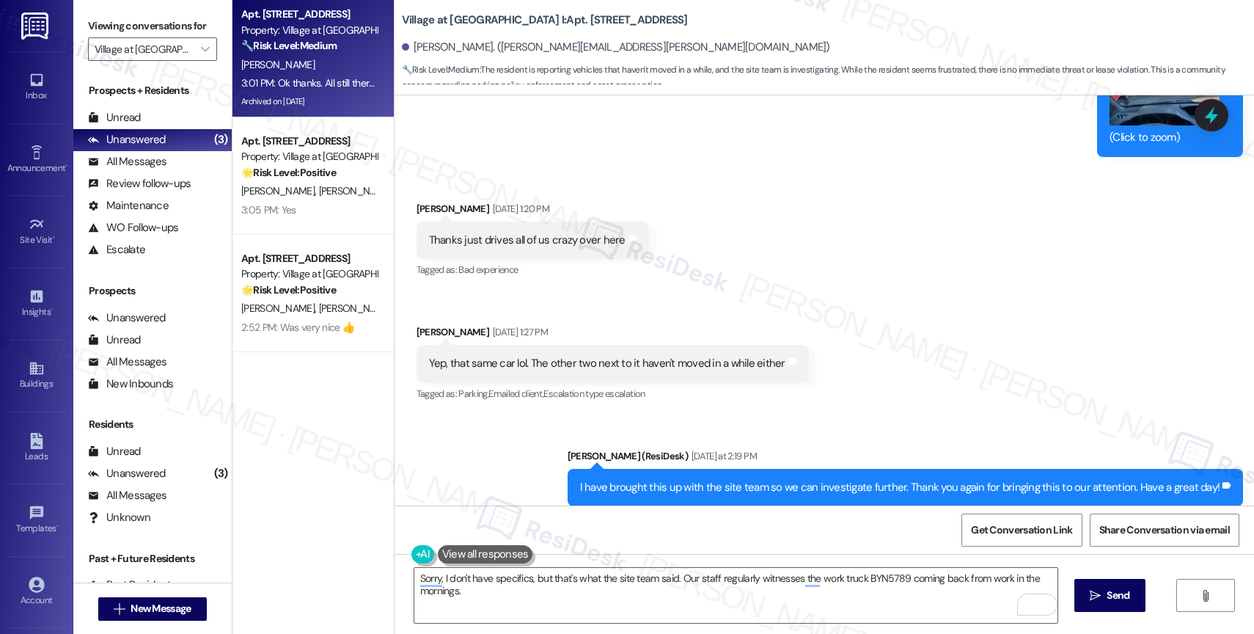
scroll to position [9860, 0]
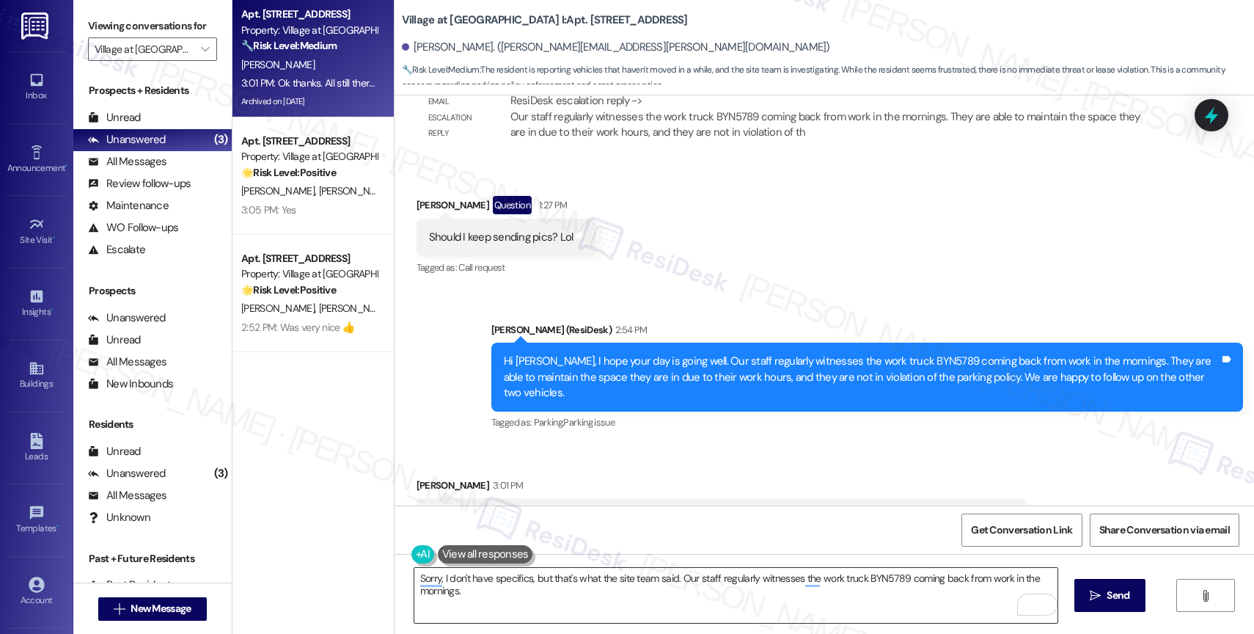
click at [544, 596] on textarea "Sorry, I don't have specifics, but that's what the site team said. Our staff re…" at bounding box center [735, 595] width 643 height 55
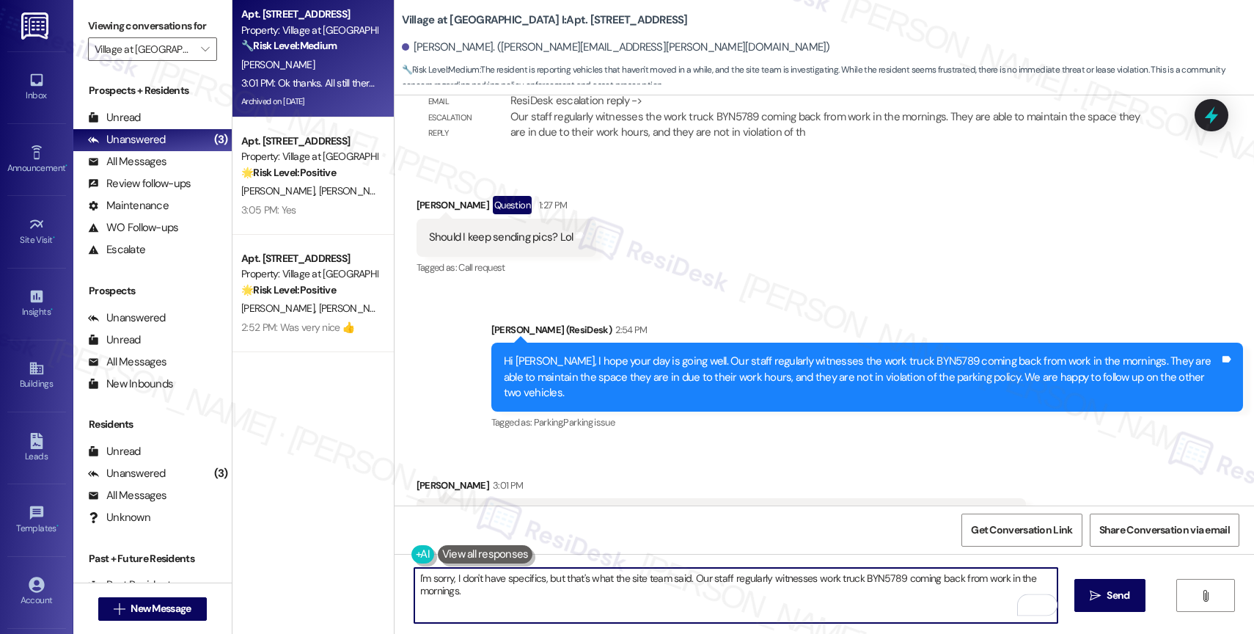
click at [699, 579] on textarea "I'm sorry, I don't have specifics, but that's what the site team said. Our staf…" at bounding box center [735, 595] width 643 height 55
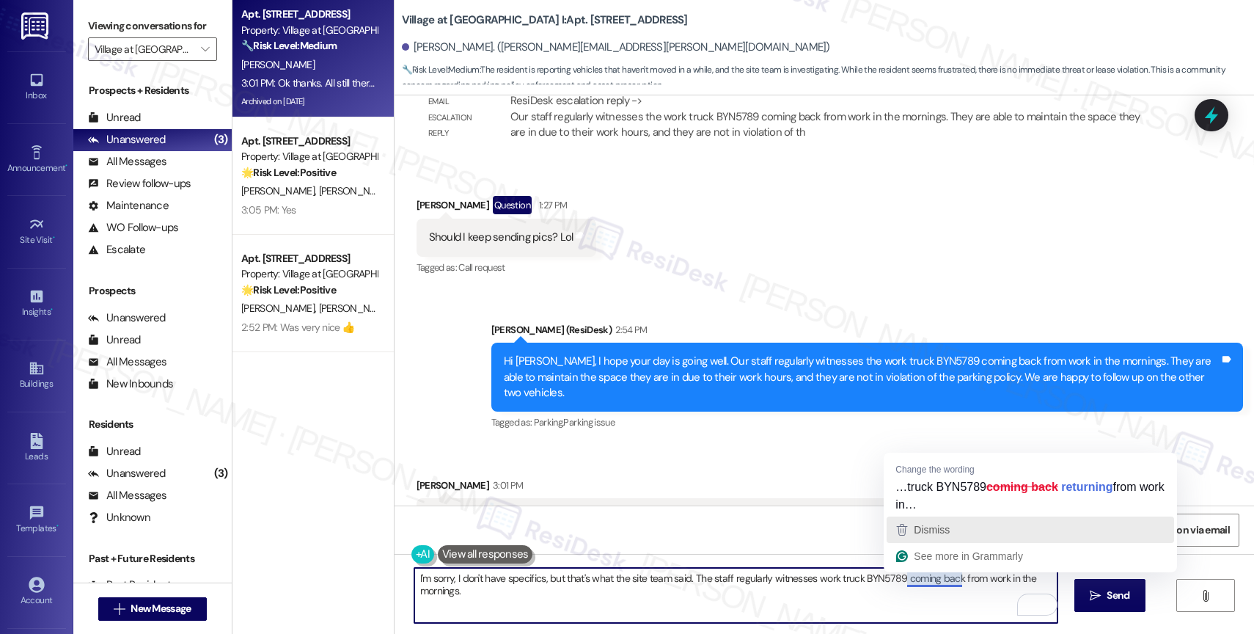
click at [928, 524] on span "Dismiss" at bounding box center [932, 530] width 36 height 12
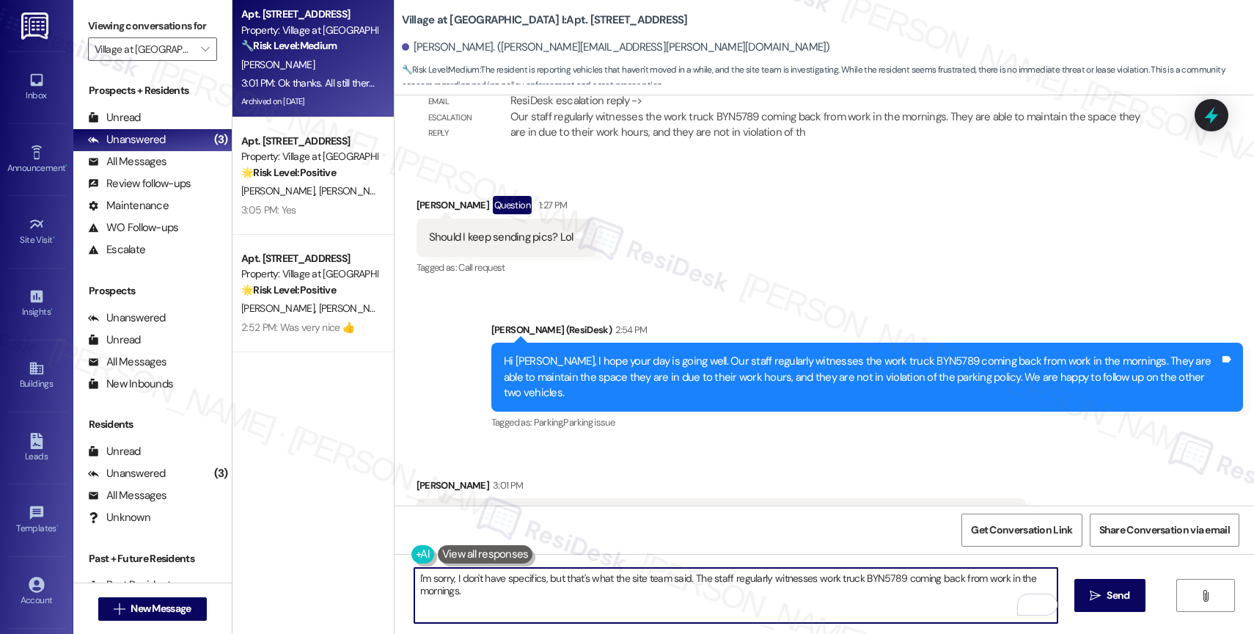
click at [870, 588] on textarea "I'm sorry, I don't have specifics, but that's what the site team said. The staf…" at bounding box center [735, 595] width 643 height 55
type textarea "I'm sorry, I don't have specifics, but that's what the site team said. The staf…"
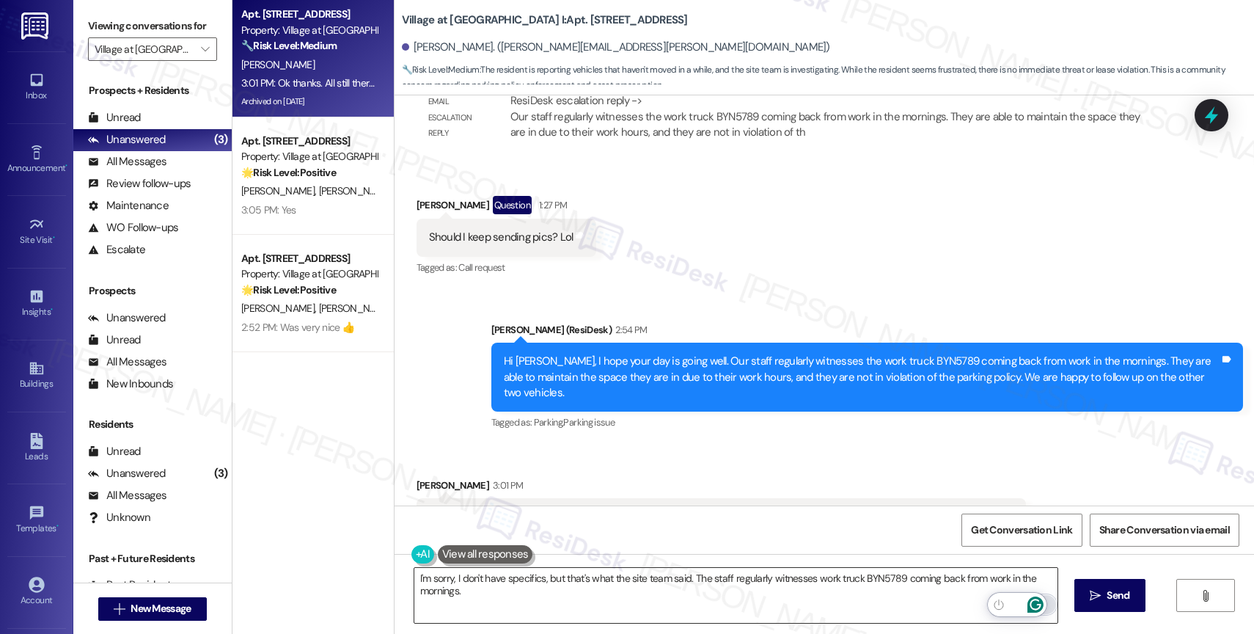
click at [1038, 603] on icon "Open Grammarly. 0 Suggestions." at bounding box center [1034, 604] width 11 height 11
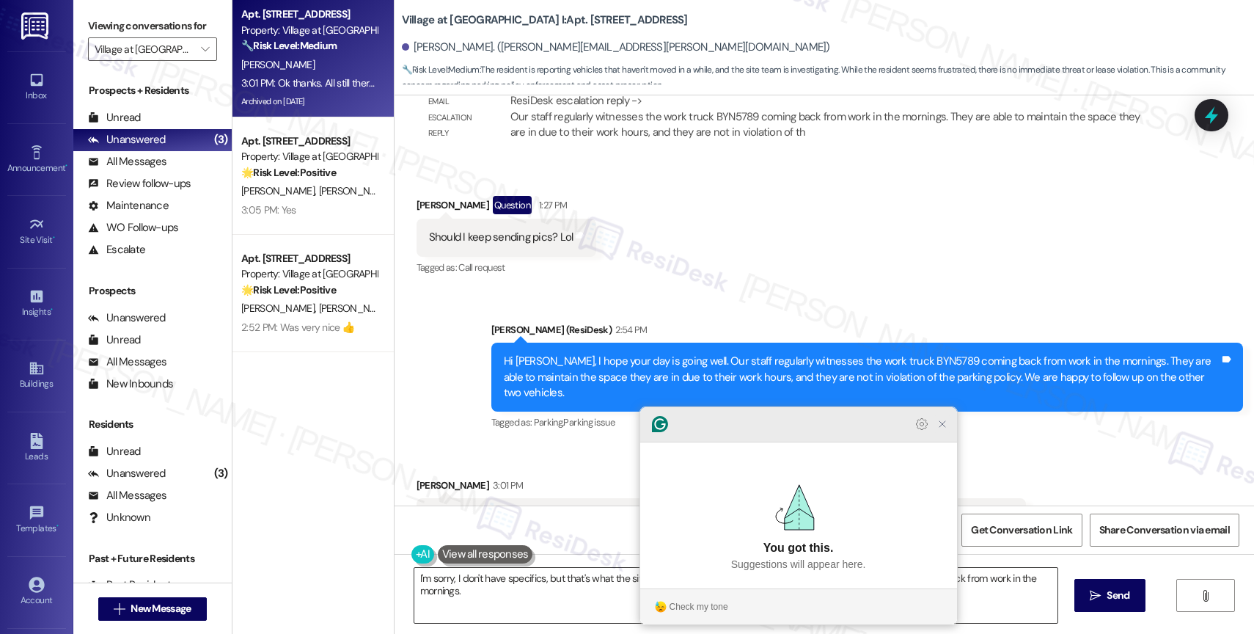
click at [947, 430] on icon "Close Grammarly Assistant" at bounding box center [942, 424] width 12 height 12
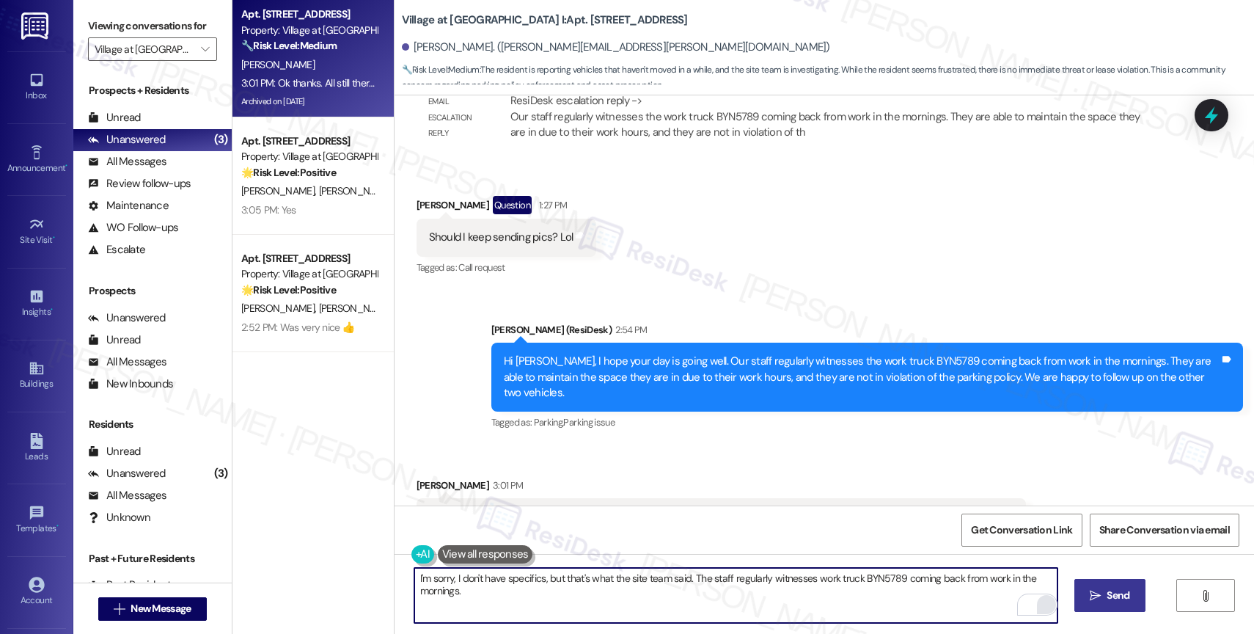
click at [1090, 592] on icon "" at bounding box center [1095, 596] width 11 height 12
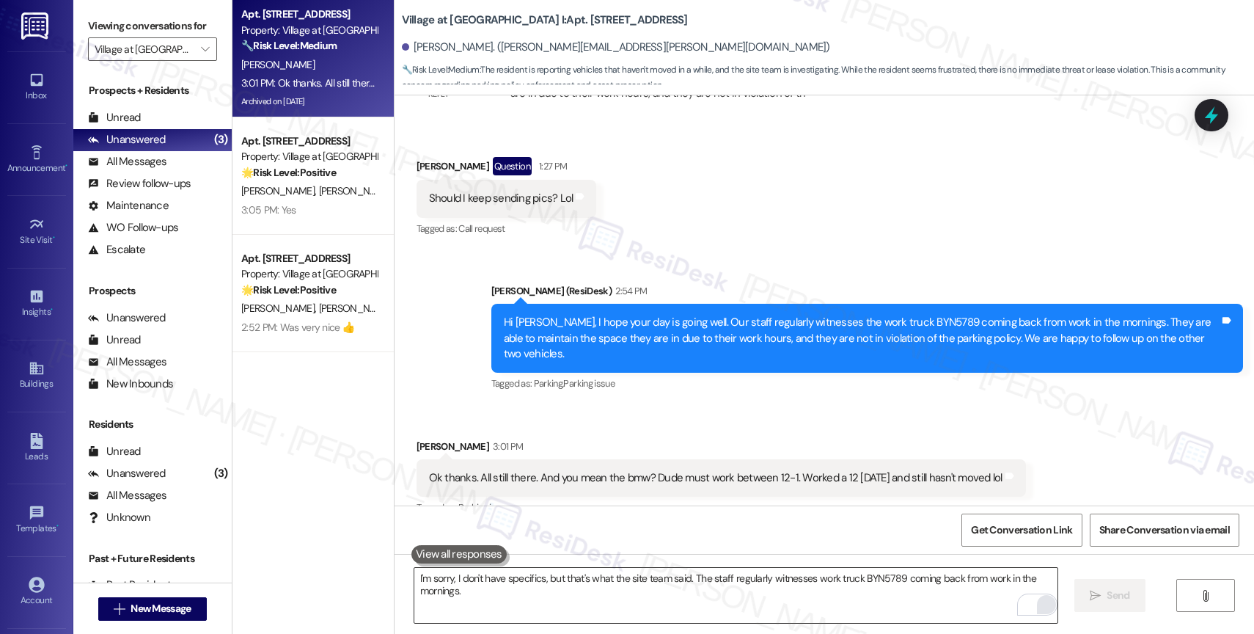
scroll to position [9962, 0]
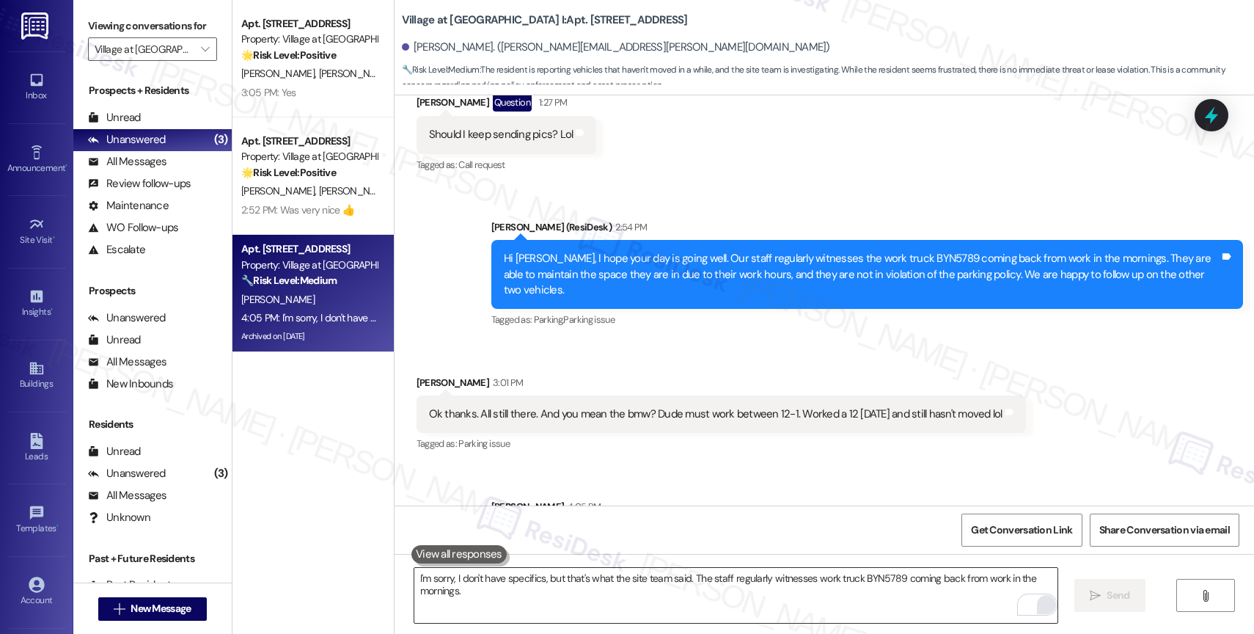
click at [515, 576] on textarea "I'm sorry, I don't have specifics, but that's what the site team said. The staf…" at bounding box center [735, 595] width 643 height 55
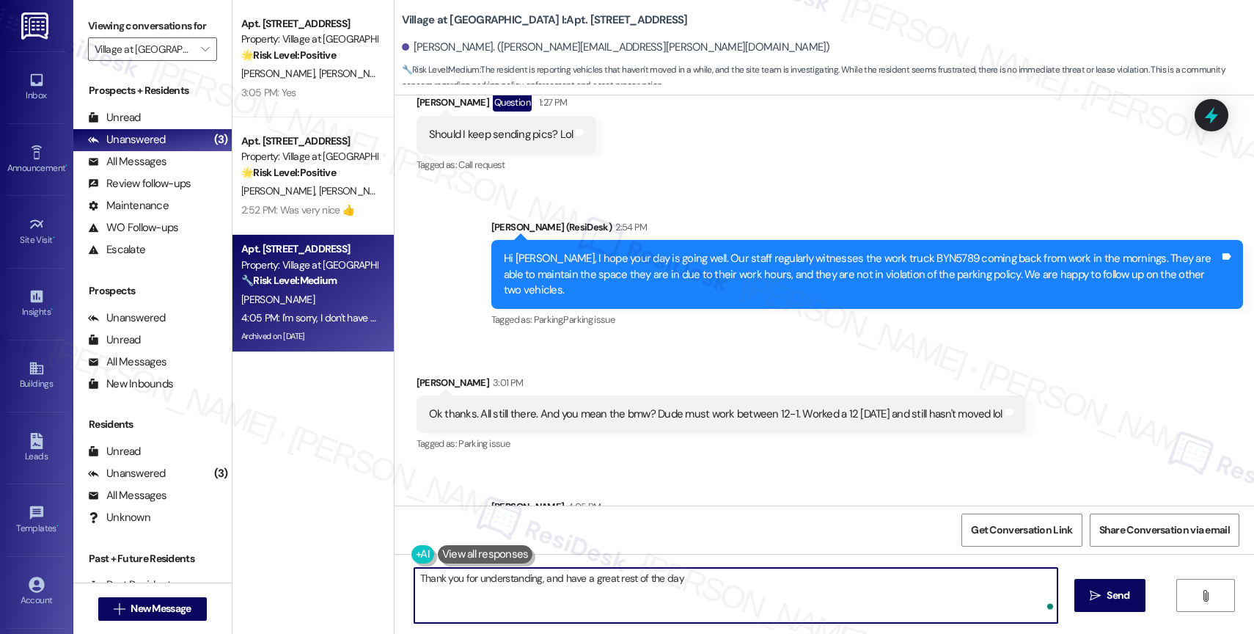
type textarea "Thank you for understanding, and have a great rest of the day!"
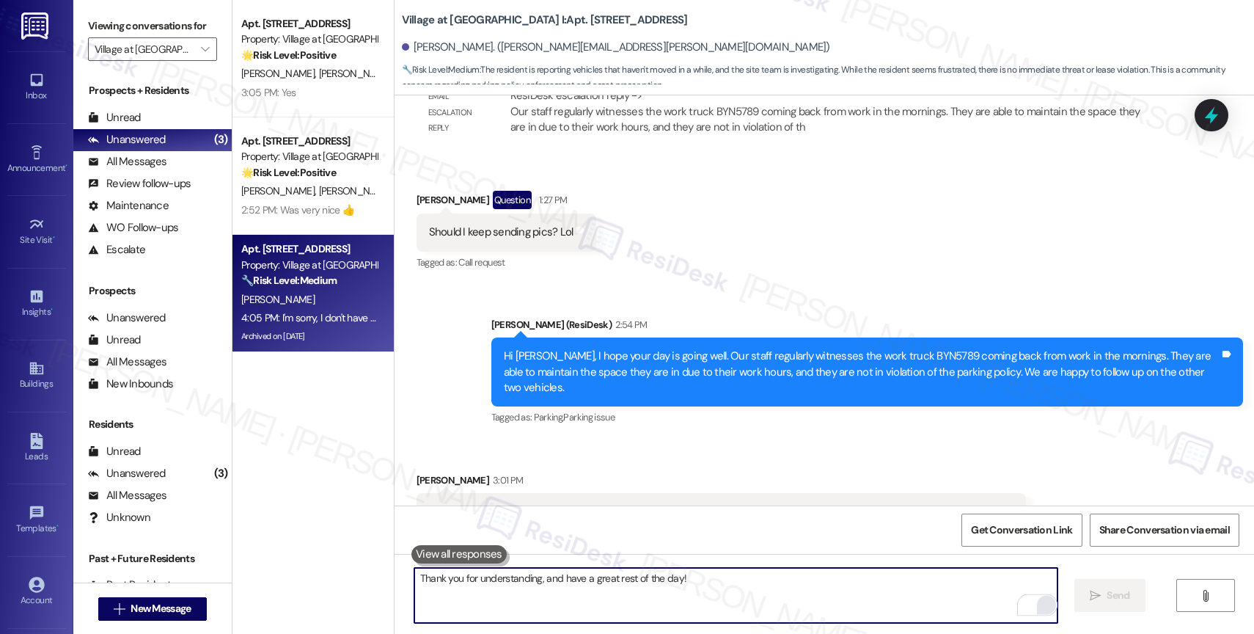
scroll to position [9859, 0]
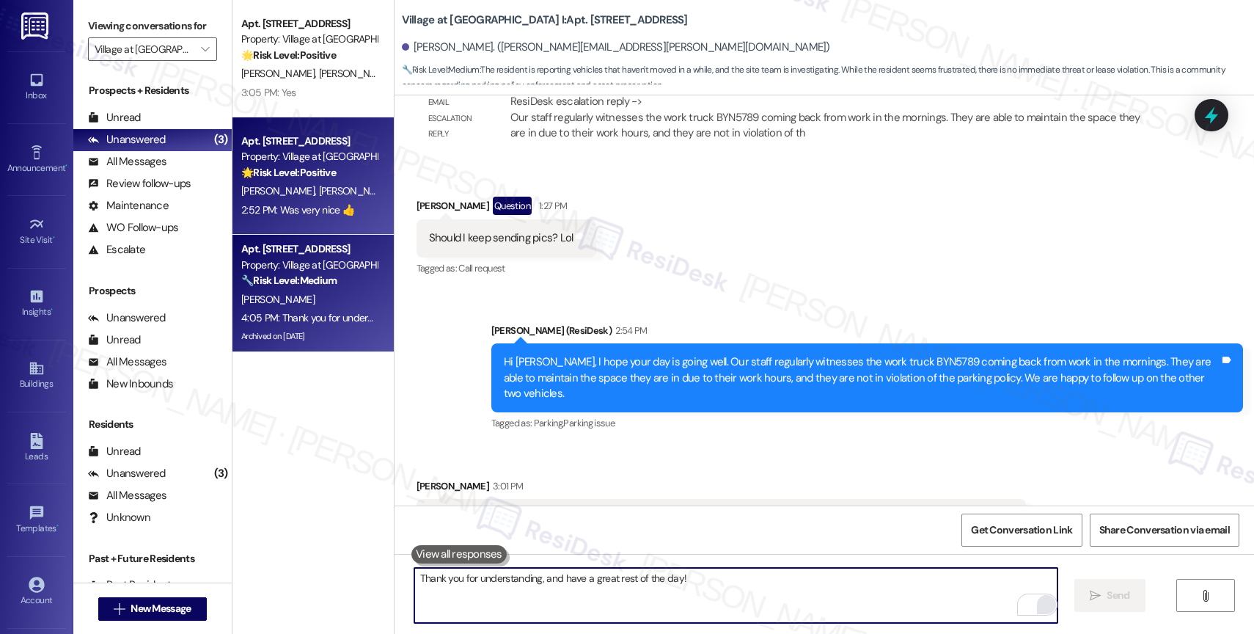
click at [306, 158] on div "Property: Village at Main Street I" at bounding box center [309, 156] width 136 height 15
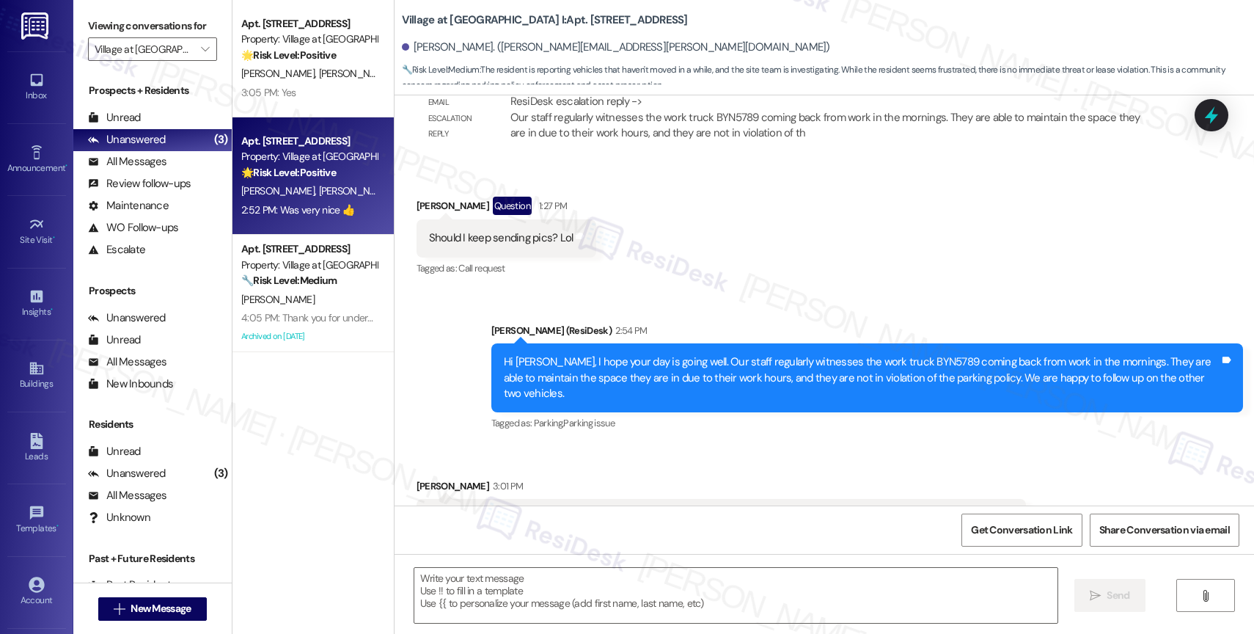
type textarea "Fetching suggested responses. Please feel free to read through the conversation…"
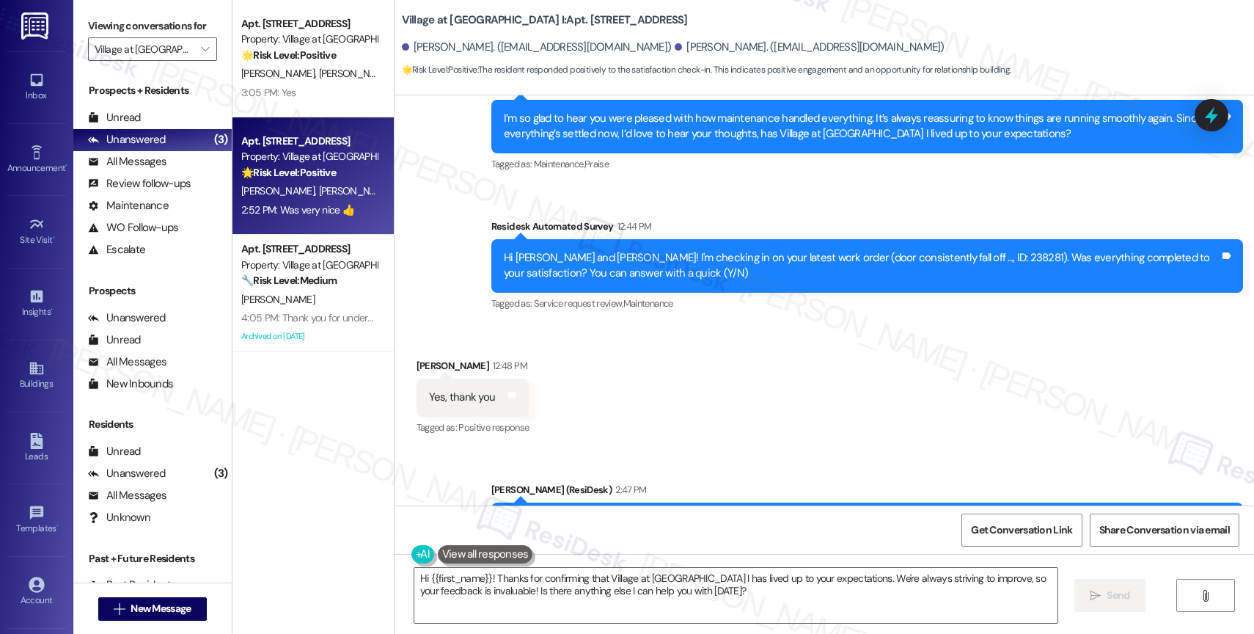
scroll to position [3096, 0]
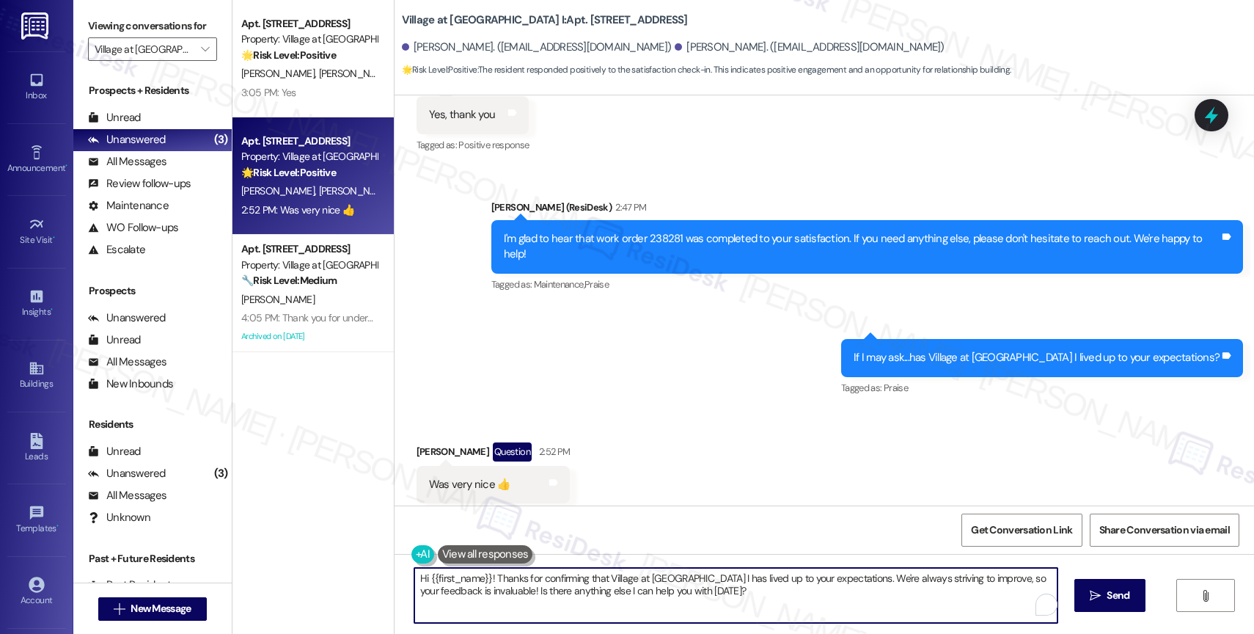
drag, startPoint x: 486, startPoint y: 576, endPoint x: 394, endPoint y: 573, distance: 91.7
click at [406, 573] on div "Hi {{first_name}}! Thanks for confirming that Village at Main Street I has live…" at bounding box center [728, 595] width 644 height 56
drag, startPoint x: 710, startPoint y: 580, endPoint x: 391, endPoint y: 582, distance: 319.0
click at [394, 582] on div "Hi {{first_name}}! Thanks for confirming that Village at Main Street I has live…" at bounding box center [823, 609] width 859 height 110
drag, startPoint x: 1032, startPoint y: 577, endPoint x: 1038, endPoint y: 590, distance: 14.2
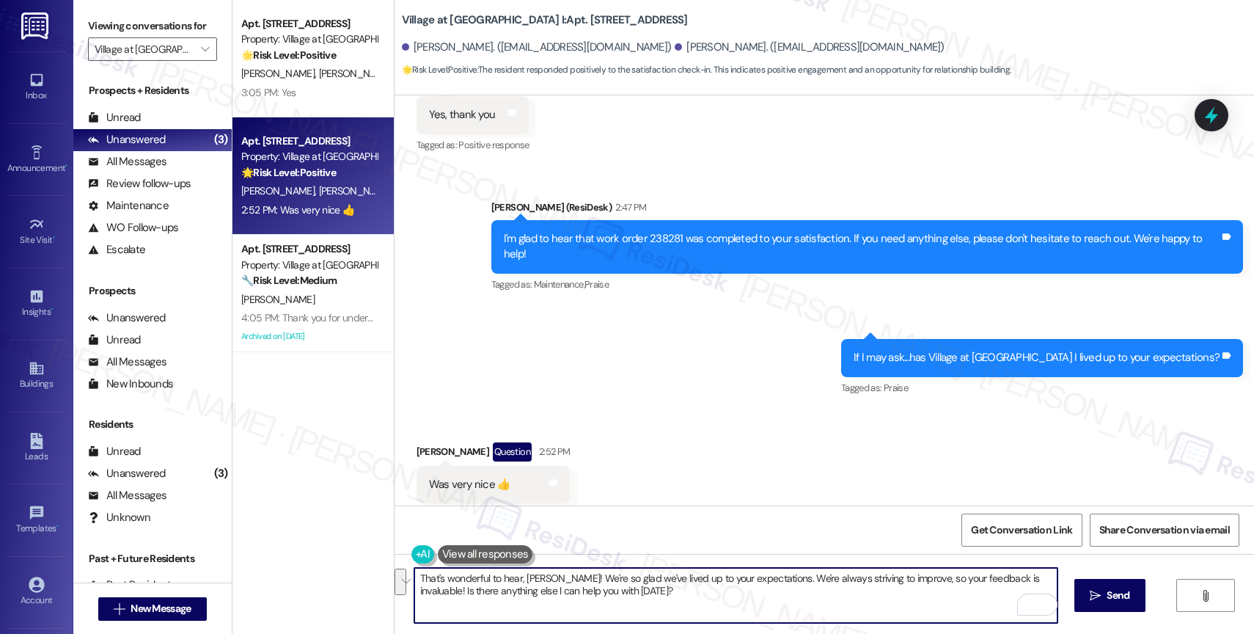
click at [1038, 590] on textarea "That's wonderful to hear, Gregory! We're so glad we've lived up to your expecta…" at bounding box center [735, 595] width 643 height 55
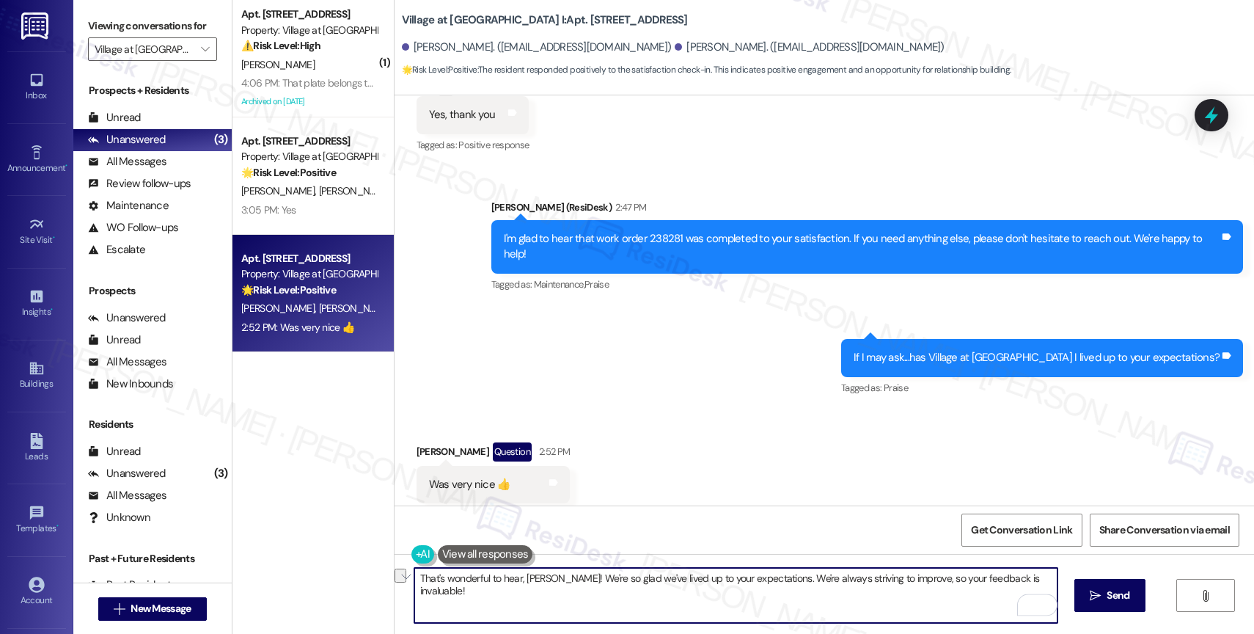
drag, startPoint x: 774, startPoint y: 580, endPoint x: 1057, endPoint y: 576, distance: 283.8
click at [1057, 576] on div "That's wonderful to hear, Gregory! We're so glad we've lived up to your expecta…" at bounding box center [823, 609] width 859 height 110
type textarea "That's wonderful to hear, Gregory! We're so glad we've lived up to your expecta…"
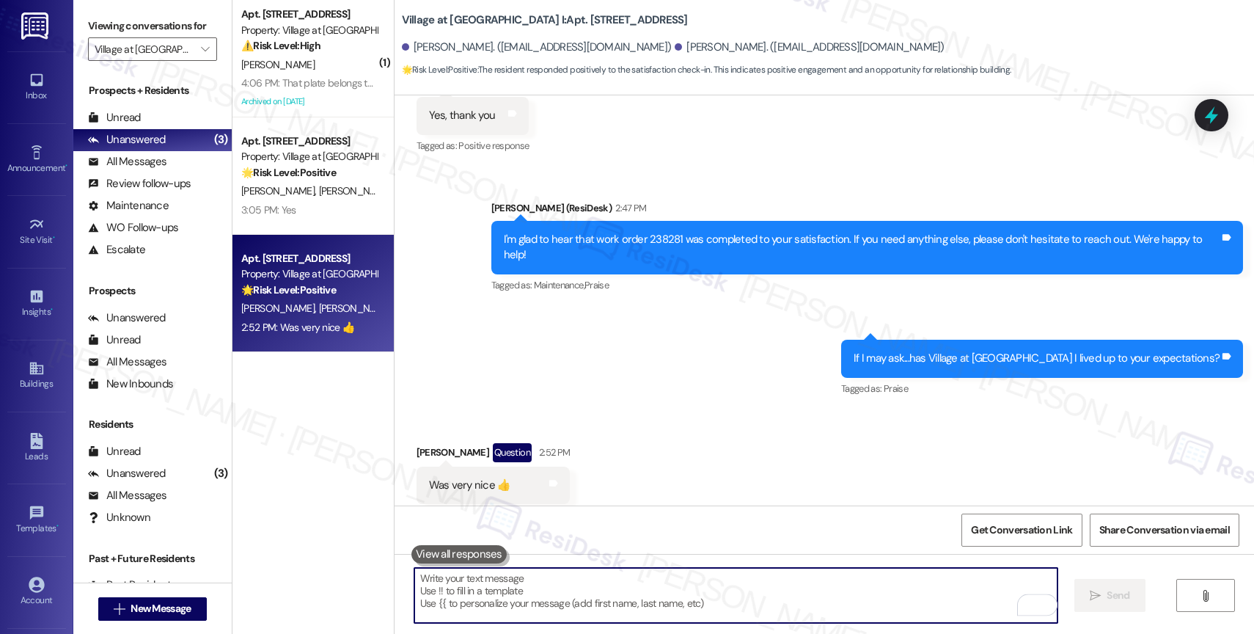
scroll to position [3199, 0]
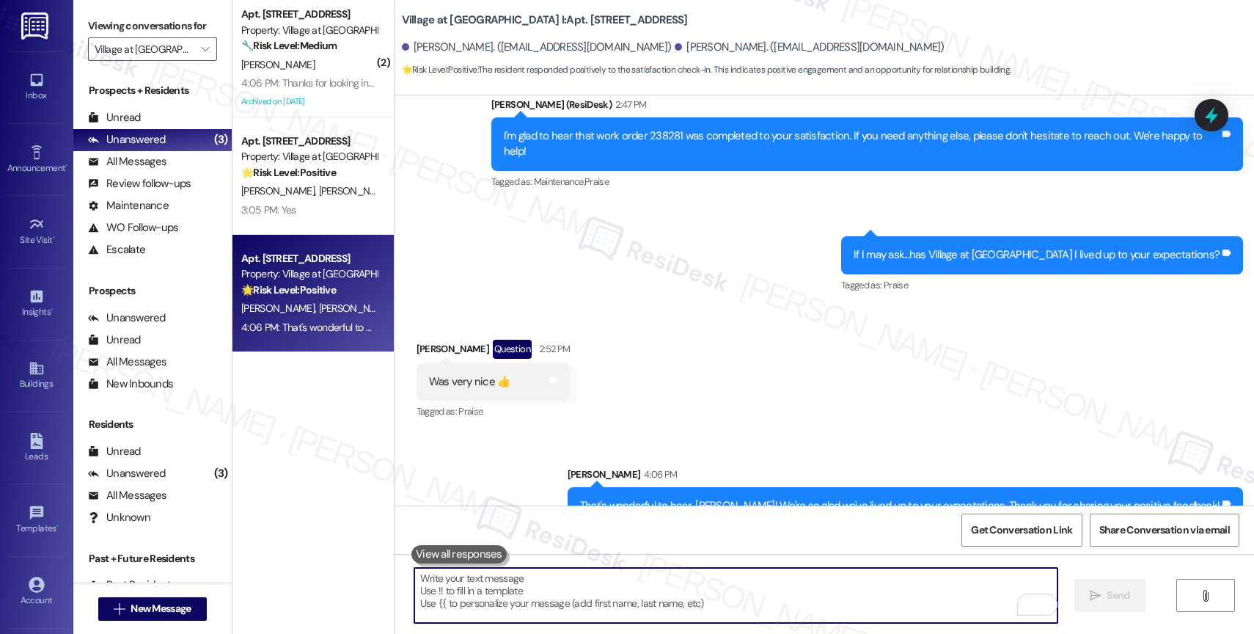
click at [480, 594] on textarea "To enrich screen reader interactions, please activate Accessibility in Grammarl…" at bounding box center [735, 595] width 643 height 55
paste textarea "Would it be okay to ask a quick favor? If you're open to it, could you share yo…"
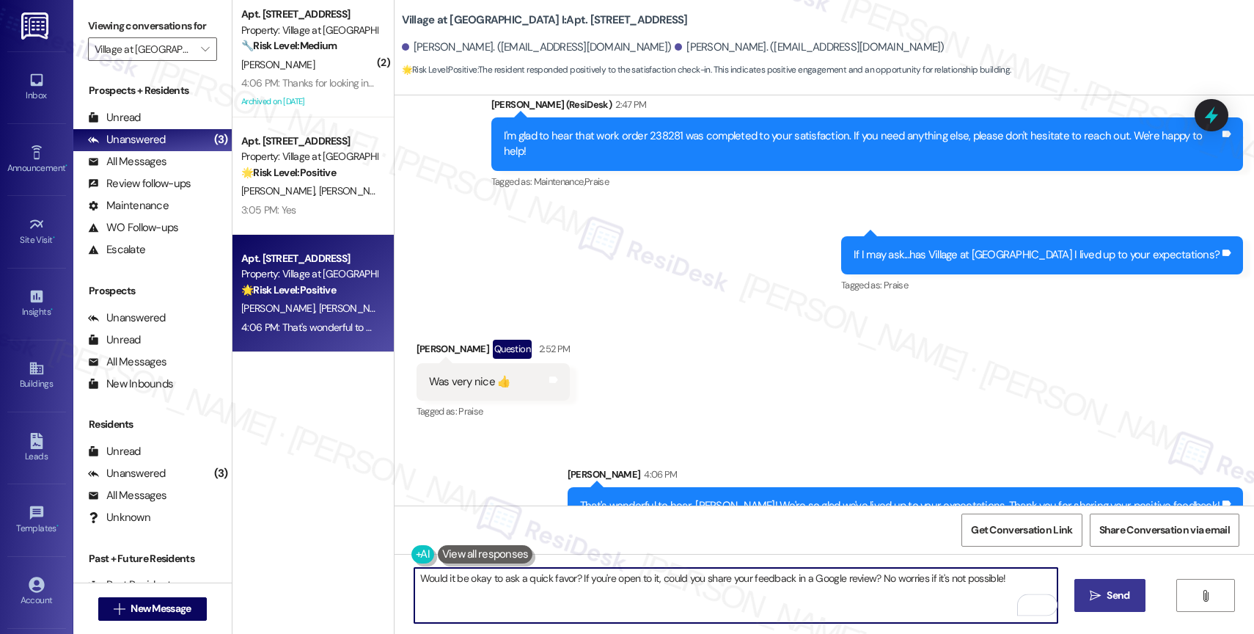
type textarea "Would it be okay to ask a quick favor? If you're open to it, could you share yo…"
click at [1110, 598] on span "Send" at bounding box center [1117, 594] width 23 height 15
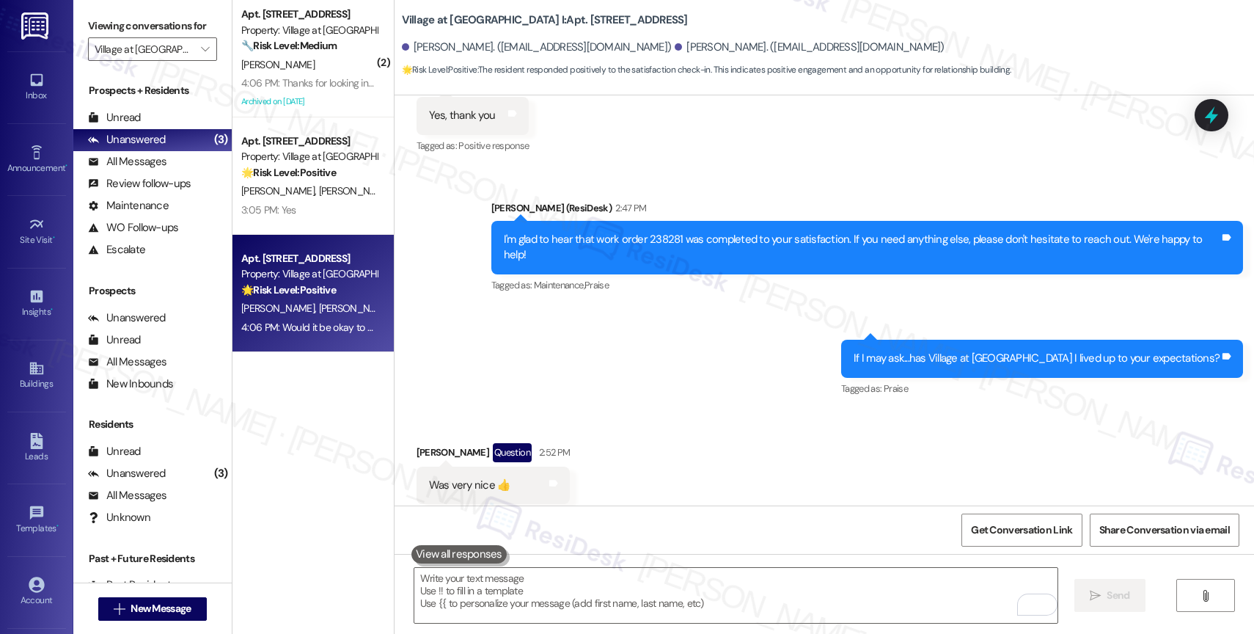
scroll to position [3301, 0]
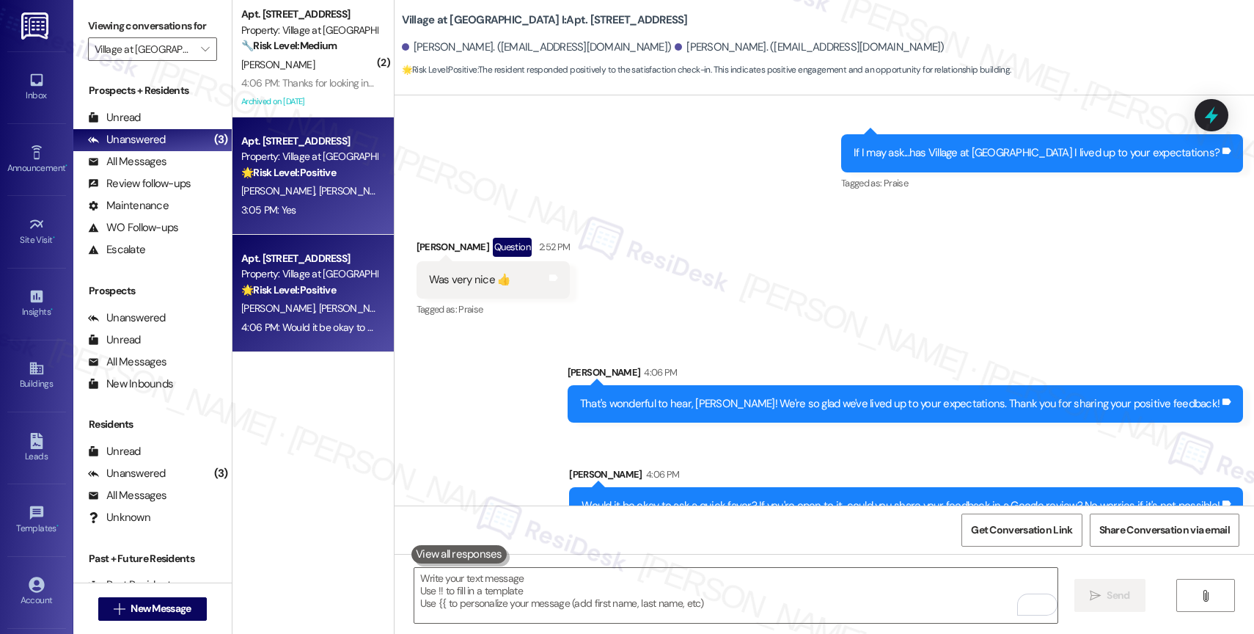
click at [321, 186] on span "T. Crandall" at bounding box center [354, 190] width 73 height 13
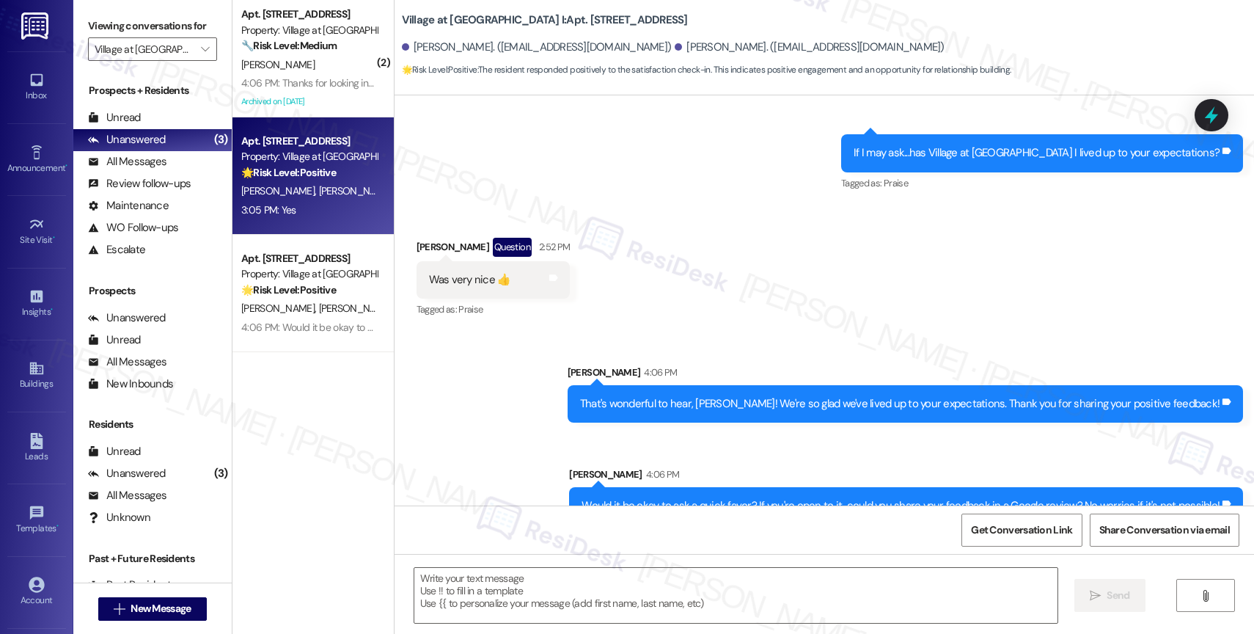
type textarea "Fetching suggested responses. Please feel free to read through the conversation…"
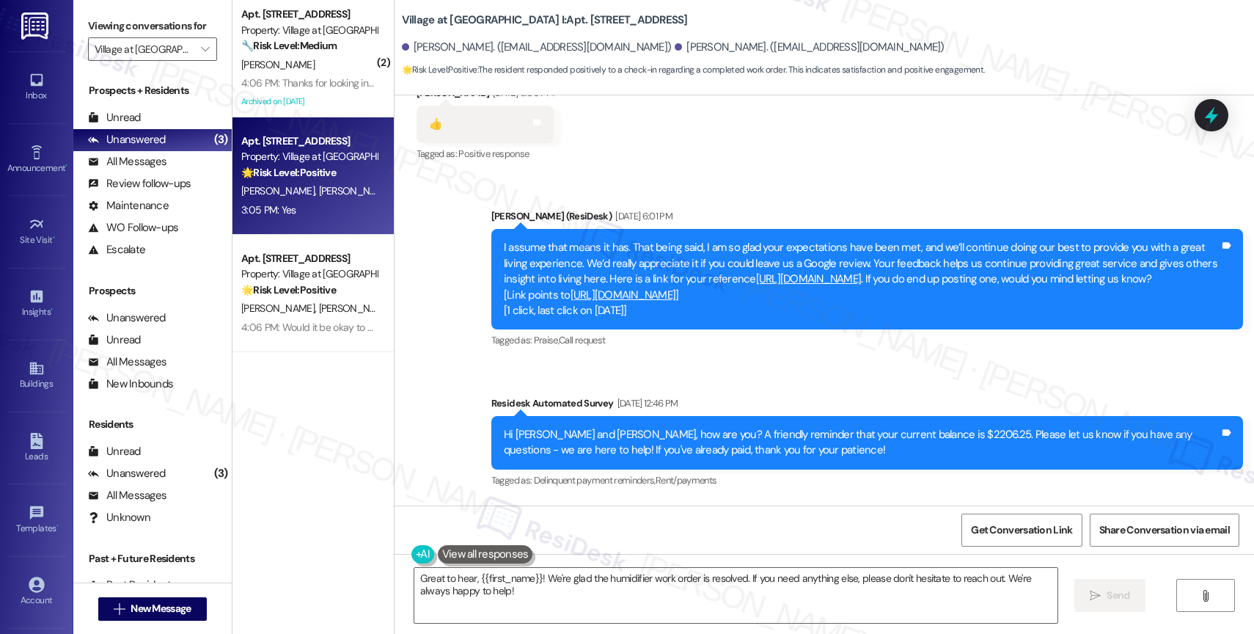
scroll to position [2776, 0]
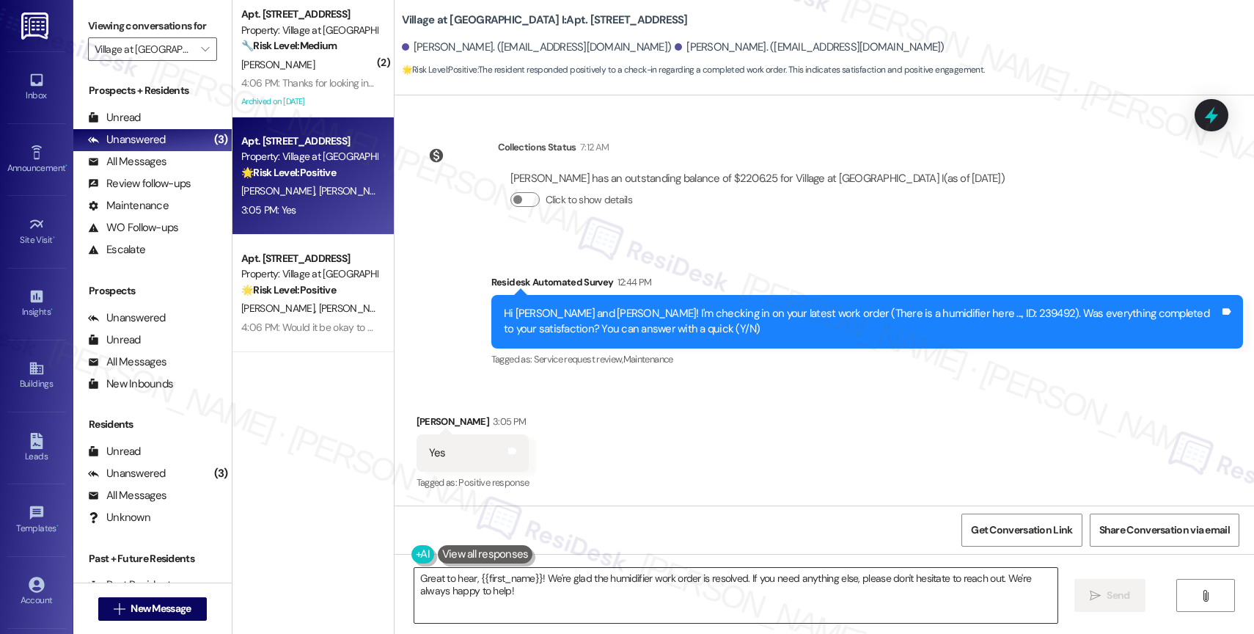
click at [546, 568] on textarea "Great to hear, {{first_name}}! We're glad the humidifier work order is resolved…" at bounding box center [735, 595] width 643 height 55
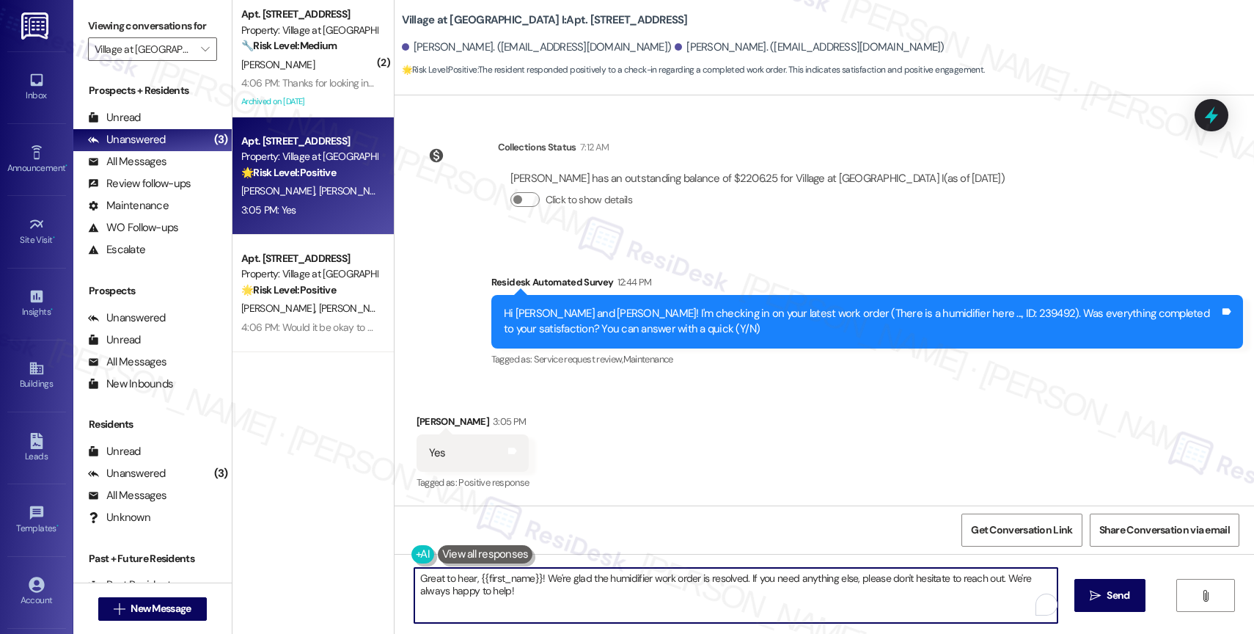
click at [546, 568] on textarea "Great to hear, {{first_name}}! We're glad the humidifier work order is resolved…" at bounding box center [735, 595] width 643 height 55
paste textarea "That’s wonderful—thank you for confirming the work order was completed to your …"
drag, startPoint x: 726, startPoint y: 597, endPoint x: 815, endPoint y: 587, distance: 89.2
click at [726, 596] on textarea "That’s wonderful—thank you for confirming the work order was completed to your …" at bounding box center [735, 595] width 643 height 55
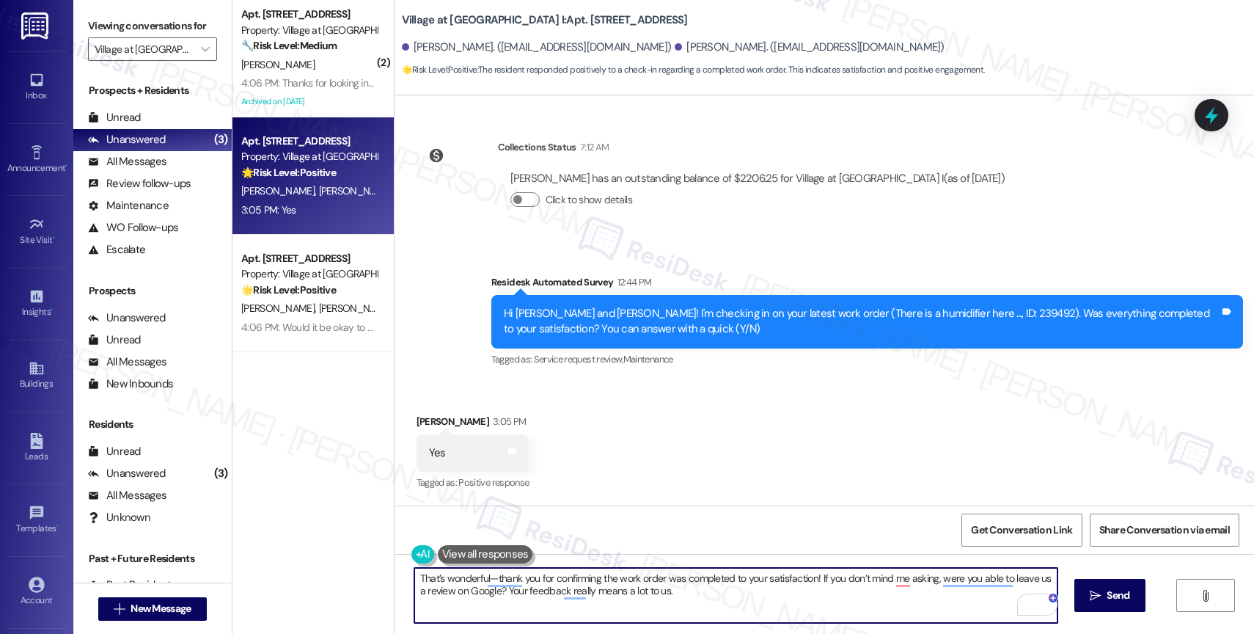
click at [825, 598] on textarea "That’s wonderful—thank you for confirming the work order was completed to your …" at bounding box center [735, 595] width 643 height 55
click at [922, 531] on span "Dismiss" at bounding box center [921, 530] width 36 height 12
click at [779, 596] on textarea "That’s wonderful—thank you for confirming the work order was completed to your …" at bounding box center [735, 595] width 643 height 55
type textarea "That’s wonderful—thank you for confirming the work order was completed to your …"
click at [1038, 601] on div "4" at bounding box center [1035, 604] width 16 height 16
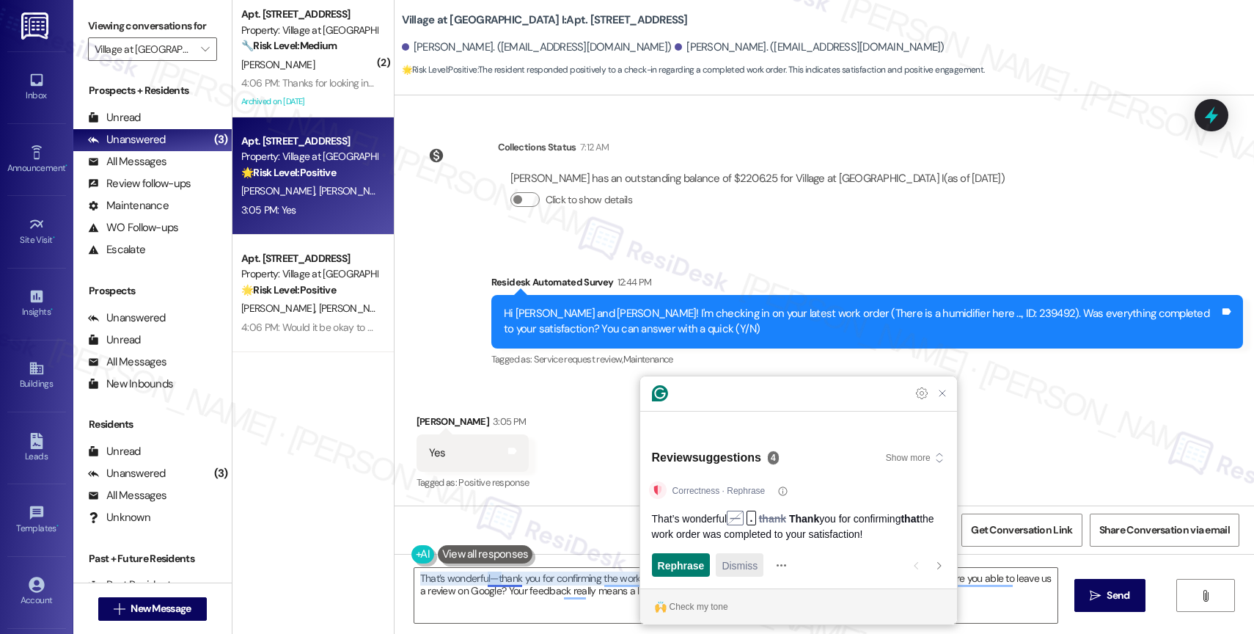
click at [735, 562] on span "Dismiss" at bounding box center [739, 564] width 36 height 15
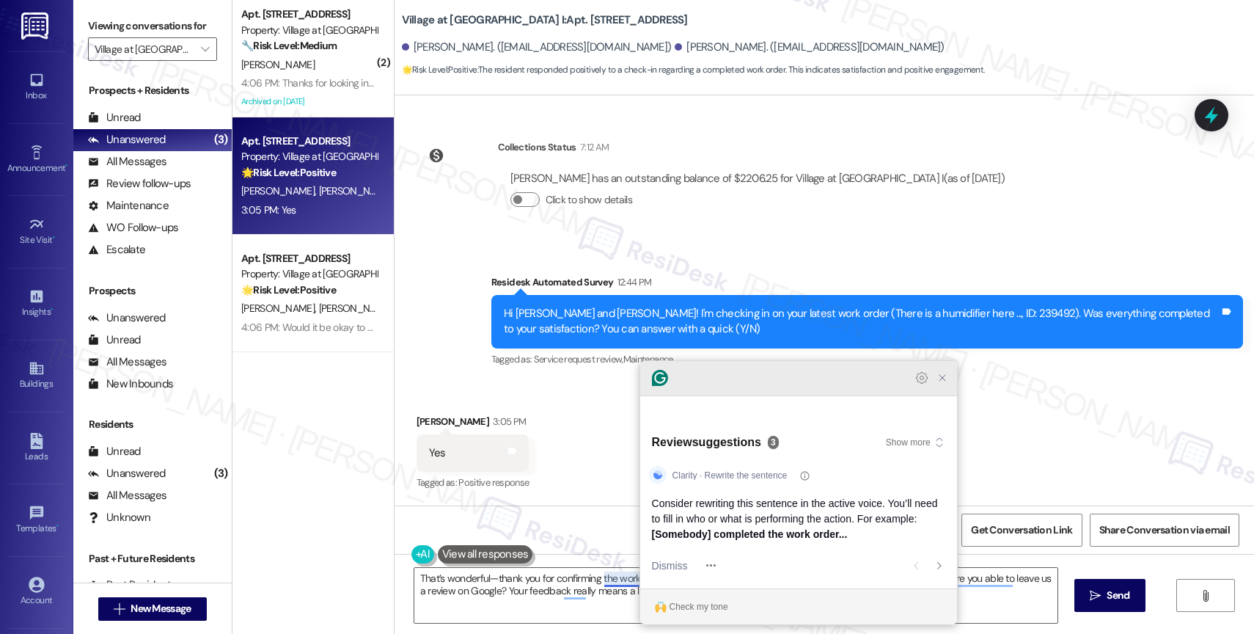
click at [944, 383] on icon "Close Grammarly Assistant" at bounding box center [942, 378] width 12 height 12
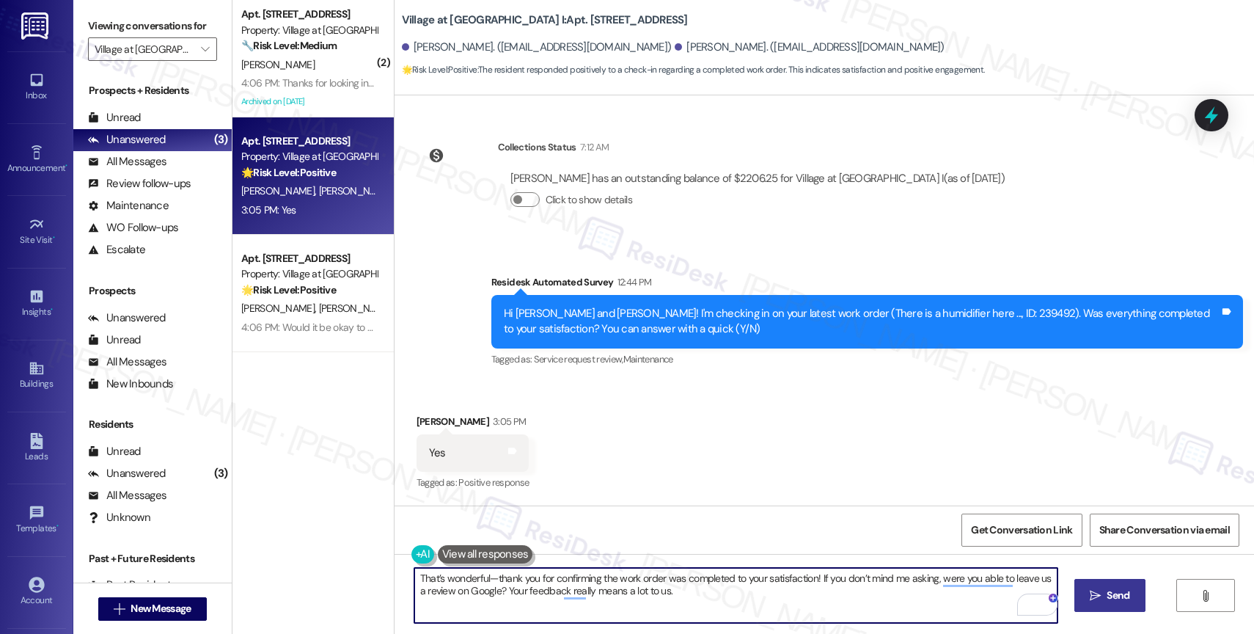
click at [1108, 586] on button " Send" at bounding box center [1109, 595] width 71 height 33
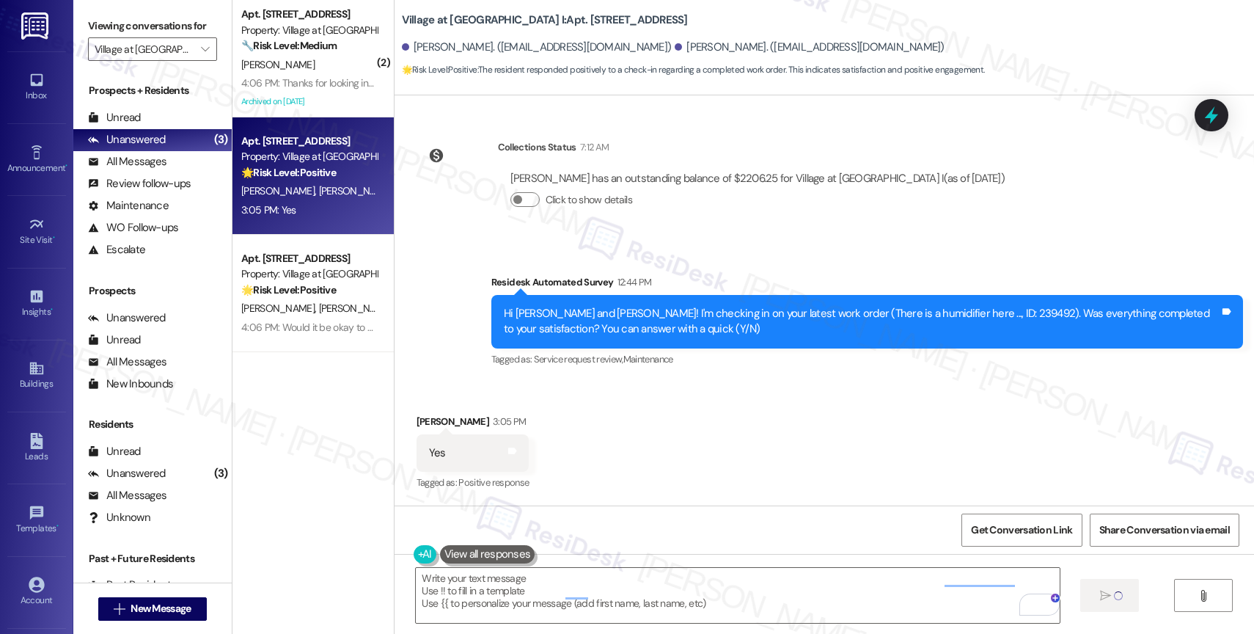
type textarea "Fetching suggested responses. Please feel free to read through the conversation…"
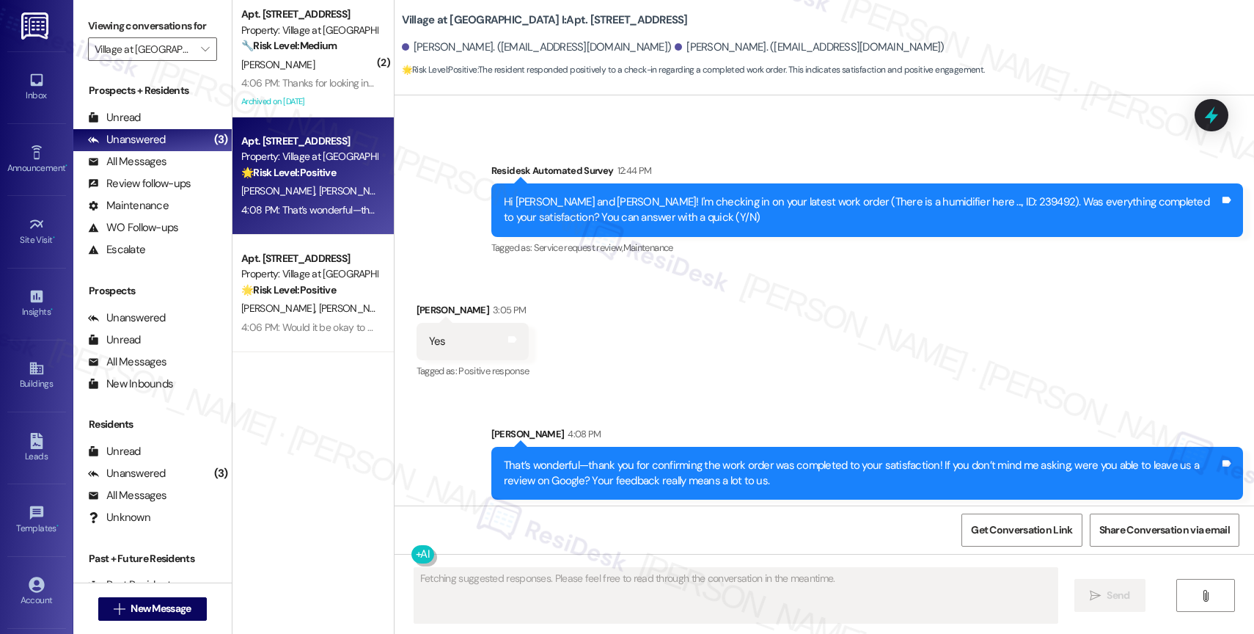
scroll to position [2893, 0]
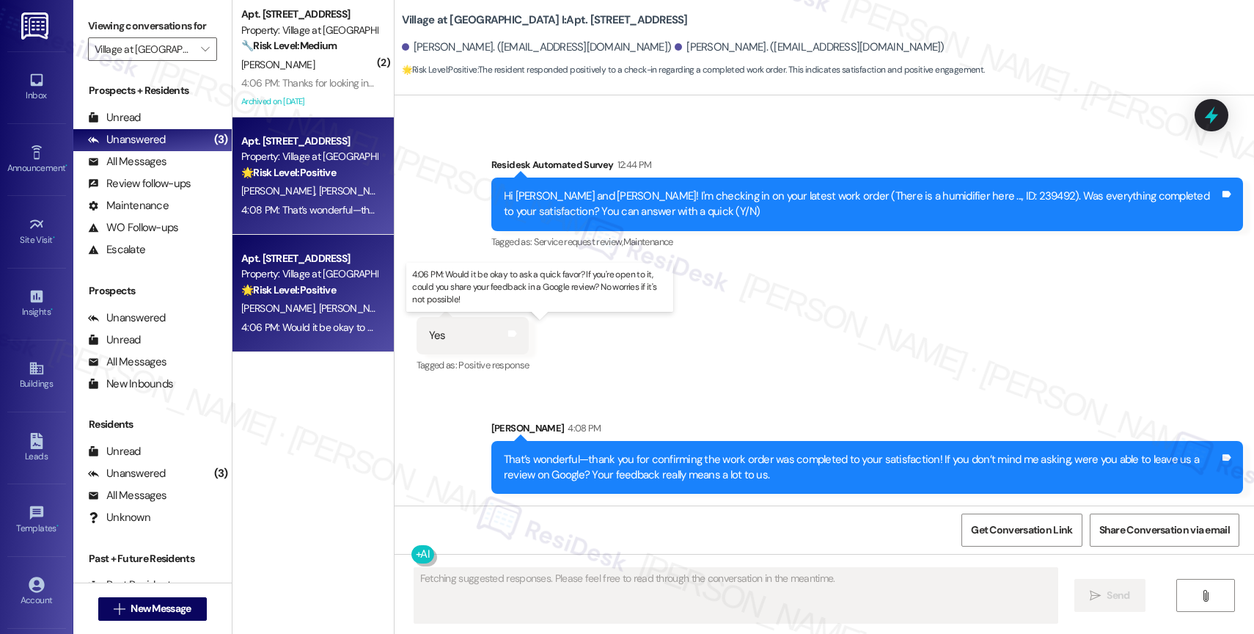
click at [304, 328] on div "4:06 PM: Would it be okay to ask a quick favor? If you're open to it, could you…" at bounding box center [554, 326] width 627 height 13
click at [307, 223] on div "Apt. 5711, 30050 SW Town Center Lp W Suite 100 Property: Village at Main Street…" at bounding box center [312, 175] width 161 height 117
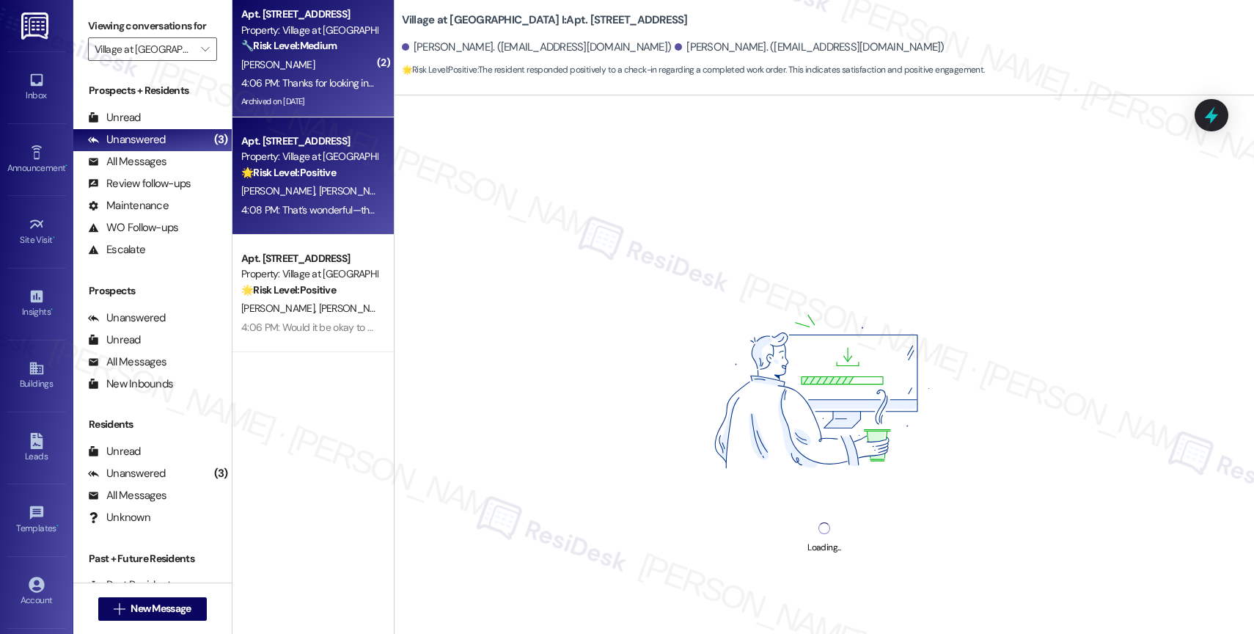
click at [319, 69] on div "M. Hryciw" at bounding box center [309, 65] width 139 height 18
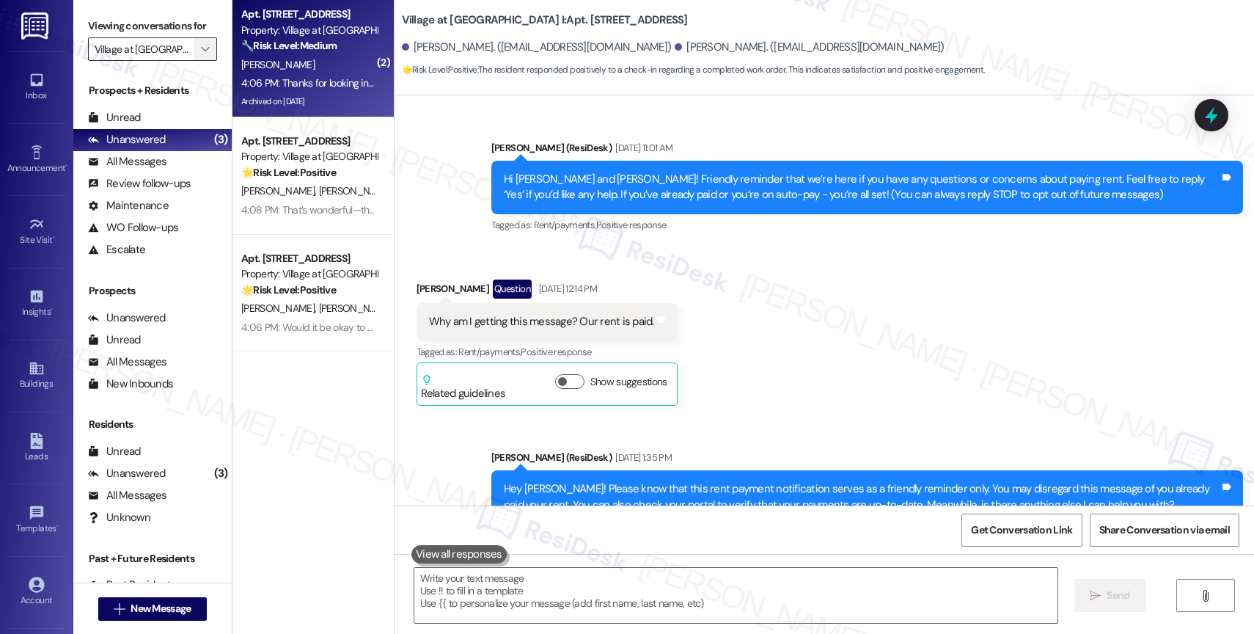
click at [198, 61] on span "" at bounding box center [205, 48] width 14 height 23
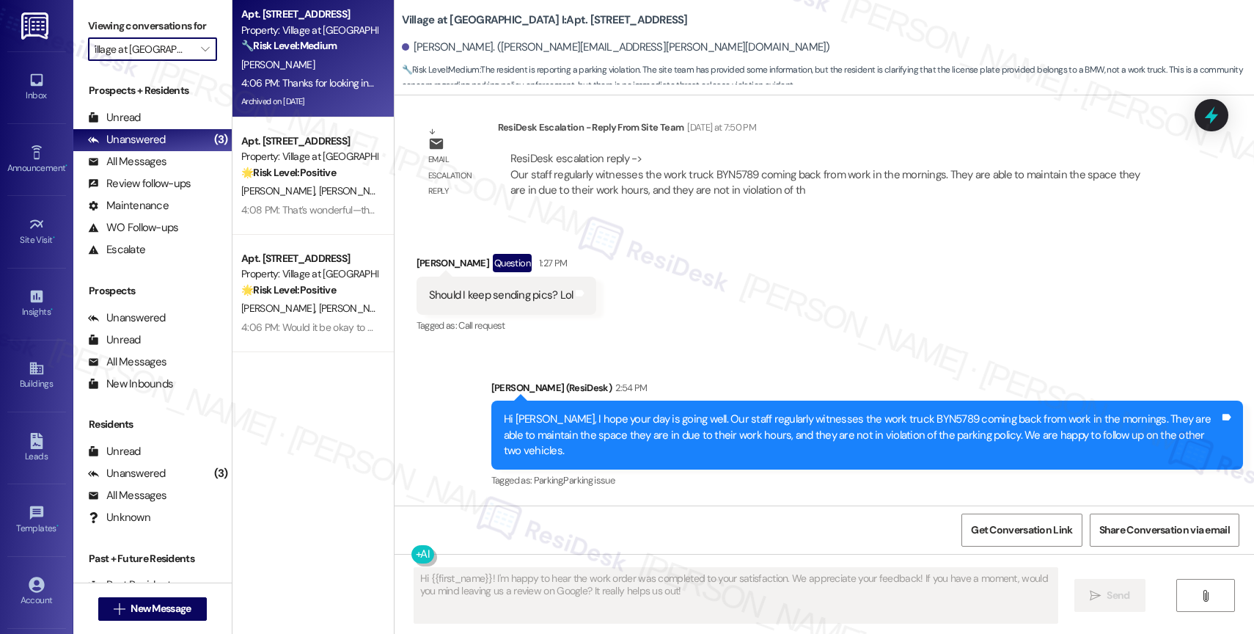
scroll to position [9810, 0]
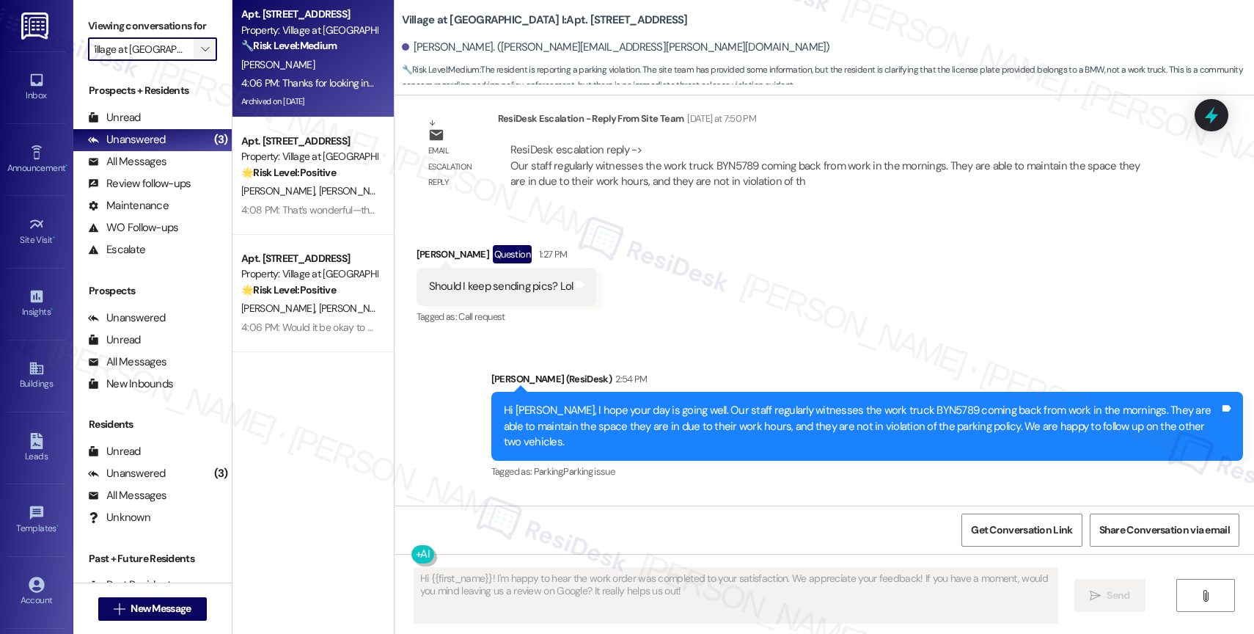
click at [201, 55] on icon "" at bounding box center [205, 49] width 8 height 12
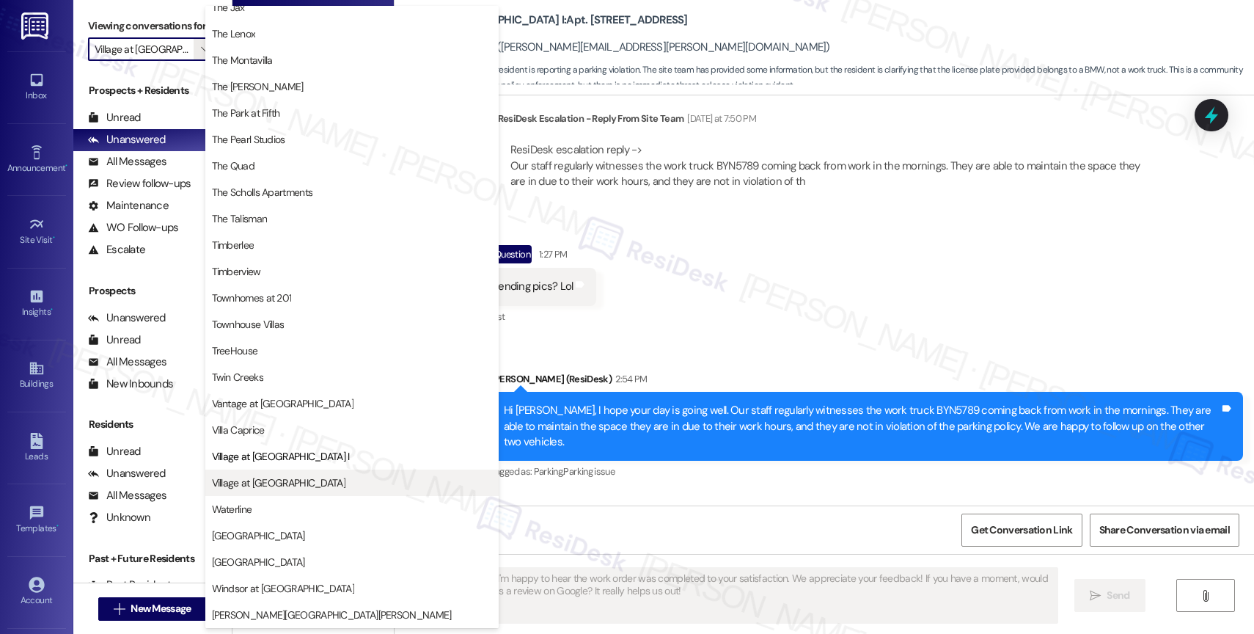
scroll to position [2640, 0]
click at [279, 487] on span "Village at Sunrise" at bounding box center [278, 482] width 133 height 15
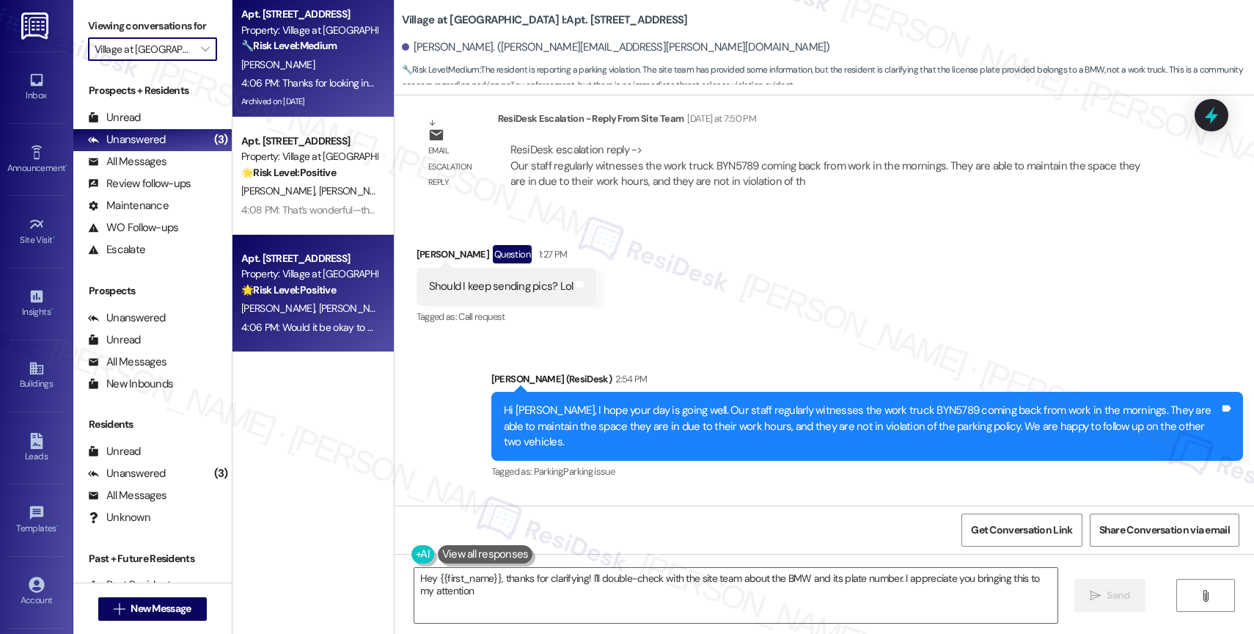
type textarea "Hey {{first_name}}, thanks for clarifying! I'll double-check with the site team…"
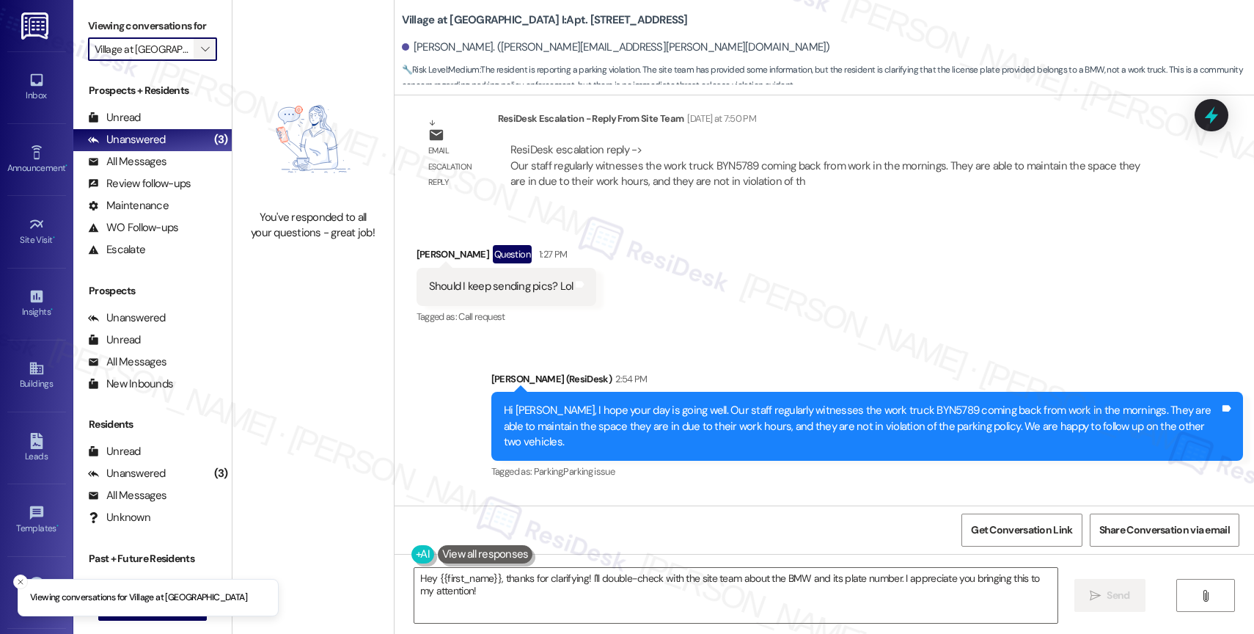
click at [198, 61] on span "" at bounding box center [205, 48] width 14 height 23
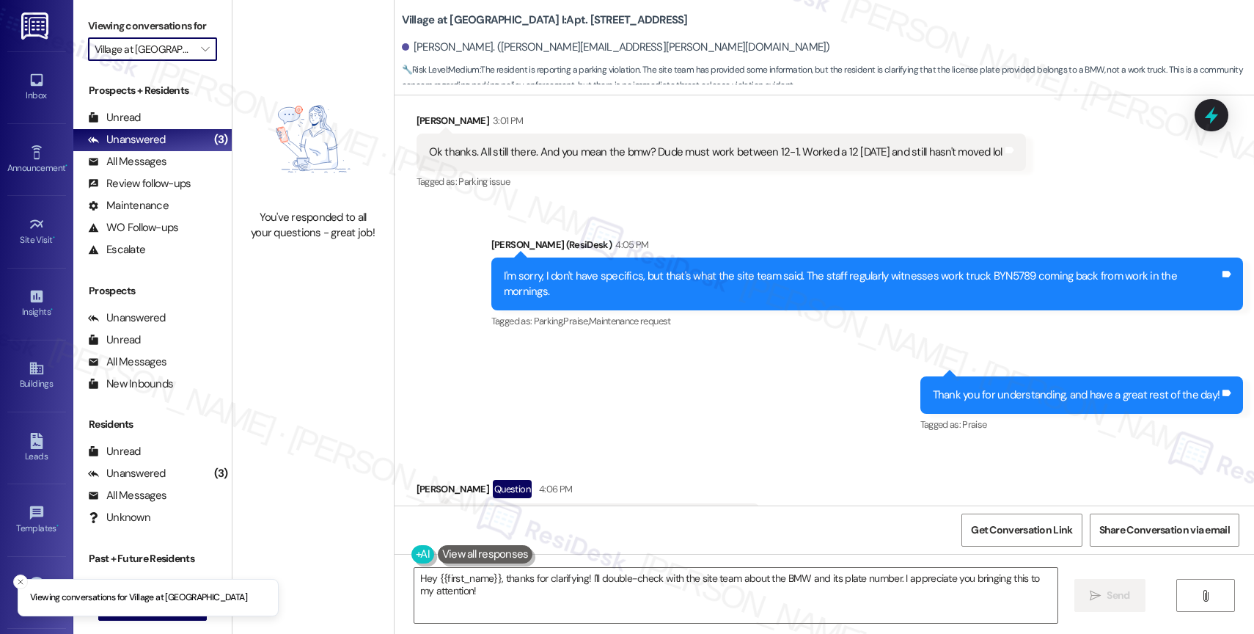
scroll to position [10295, 0]
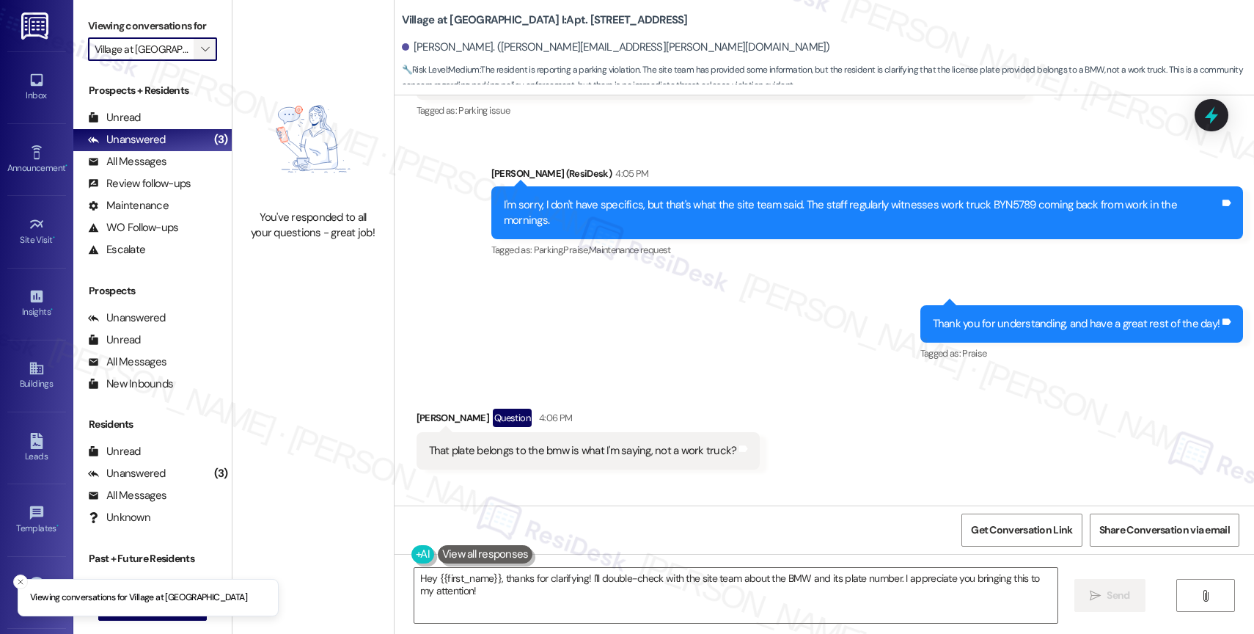
click at [198, 58] on span "" at bounding box center [205, 48] width 14 height 23
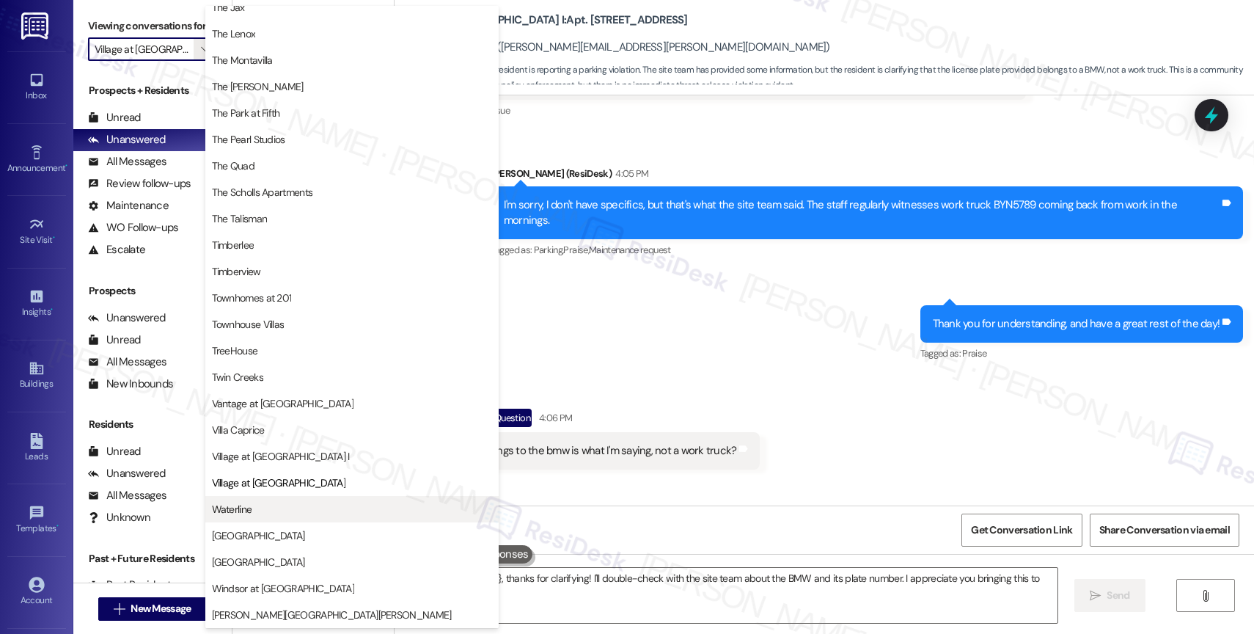
scroll to position [2623, 0]
click at [284, 504] on span "Waterline" at bounding box center [352, 509] width 280 height 15
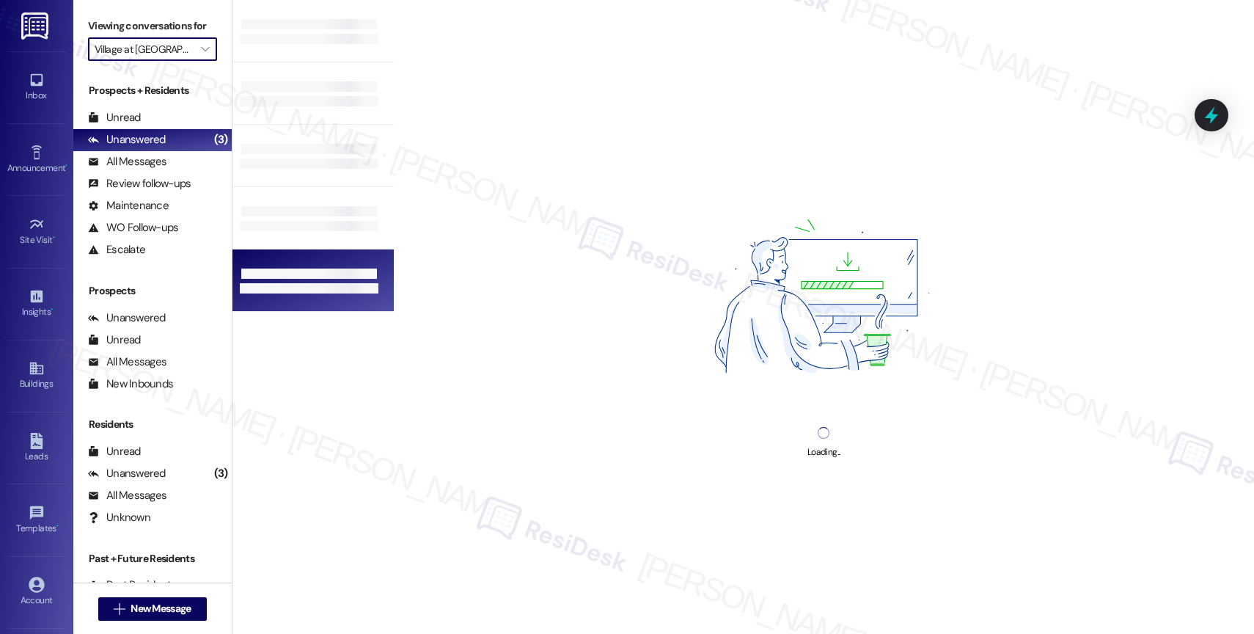
type input "Waterline"
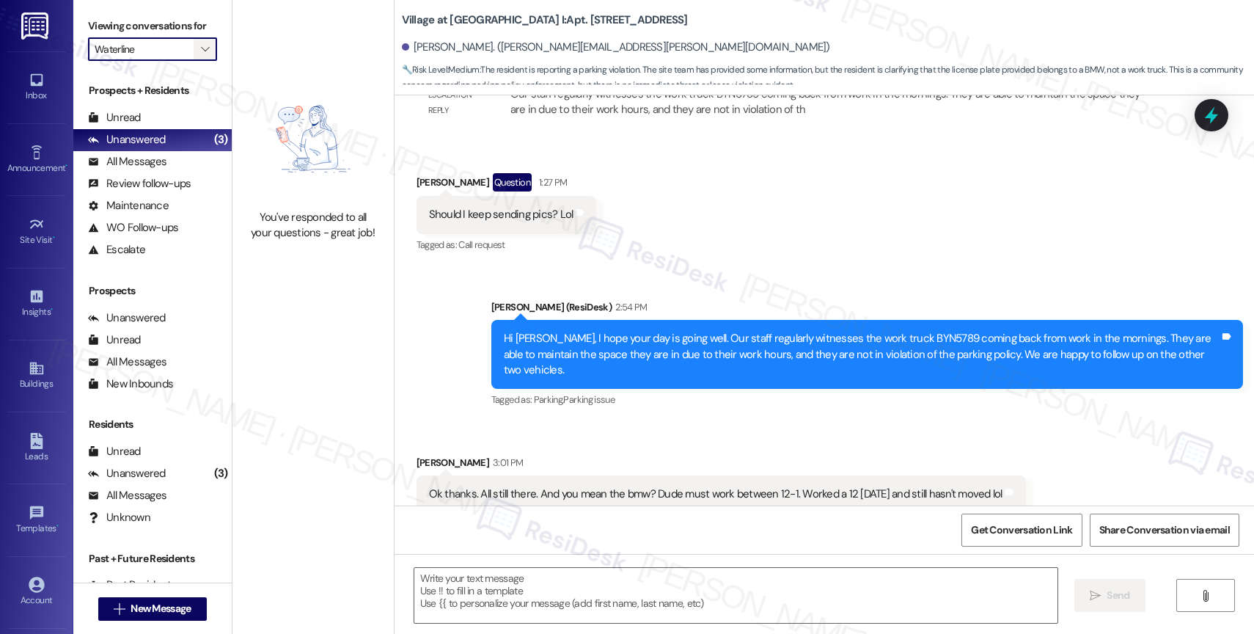
scroll to position [10295, 0]
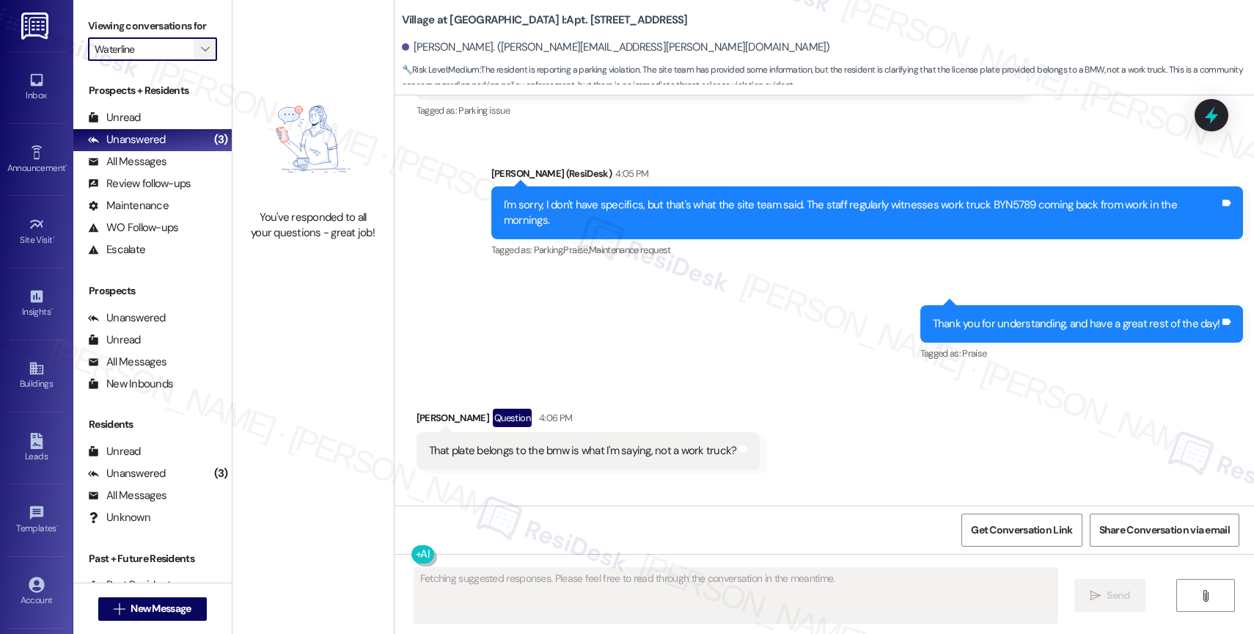
click at [201, 55] on icon "" at bounding box center [205, 49] width 8 height 12
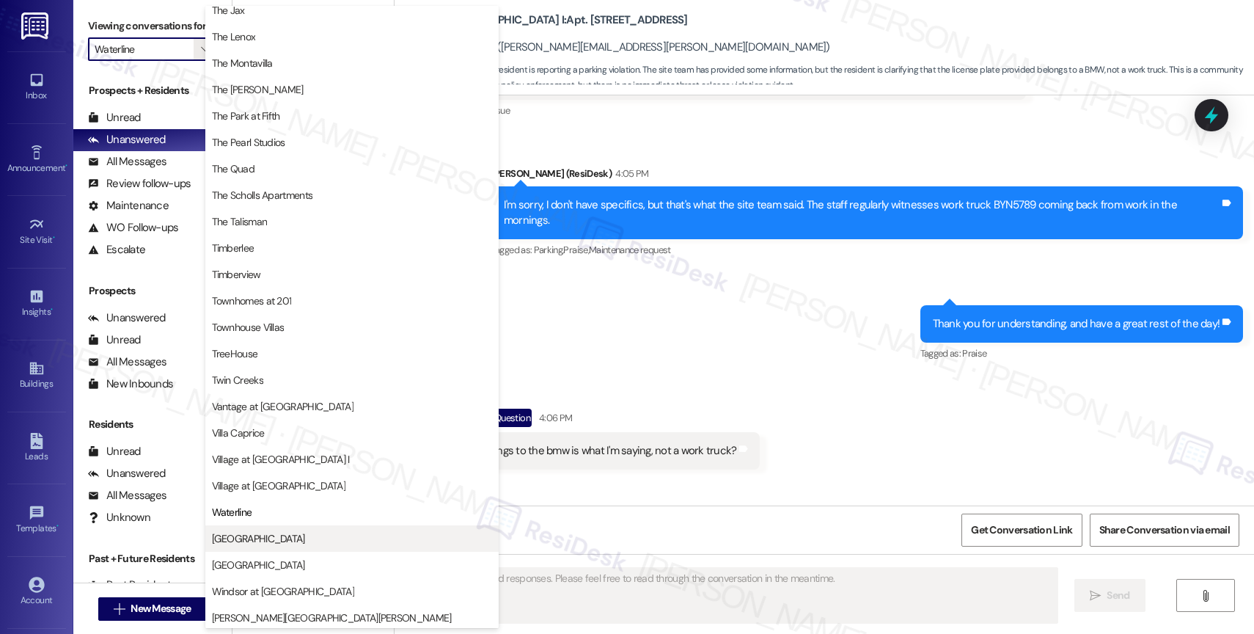
scroll to position [2676, 0]
click at [271, 535] on span "West End" at bounding box center [352, 535] width 280 height 15
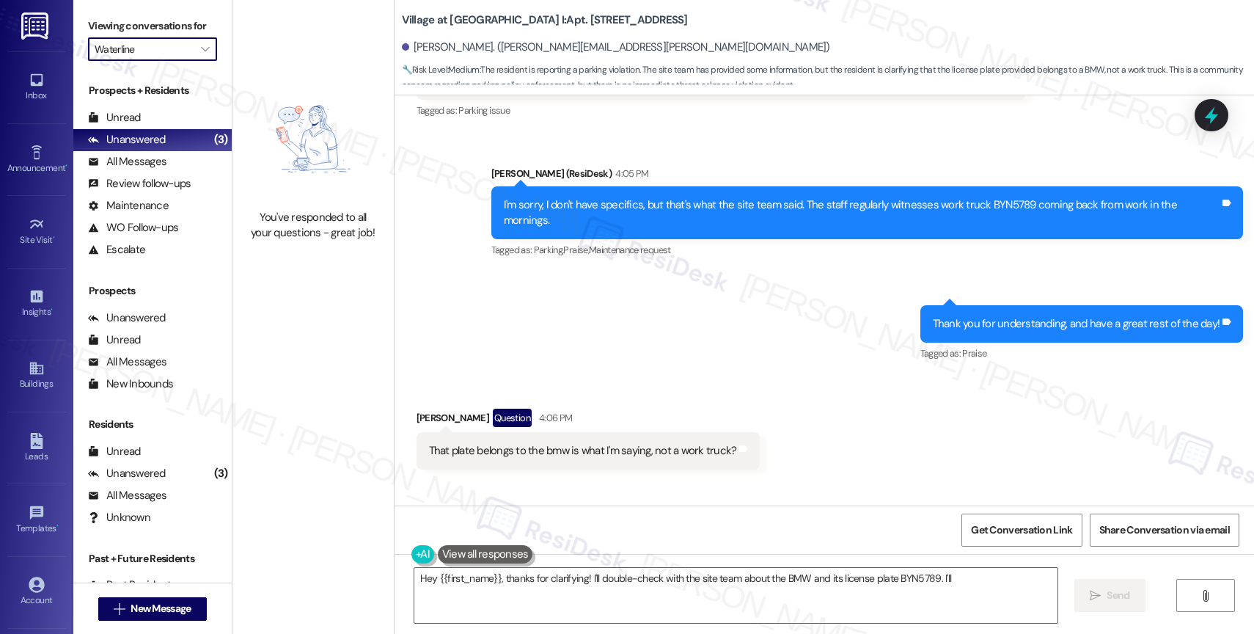
type textarea "Hey {{first_name}}, thanks for clarifying! I'll double-check with the site team…"
type input "West End"
type textarea "Hey {{first_name}}, thanks for clarifying! I'll double-check with the site team…"
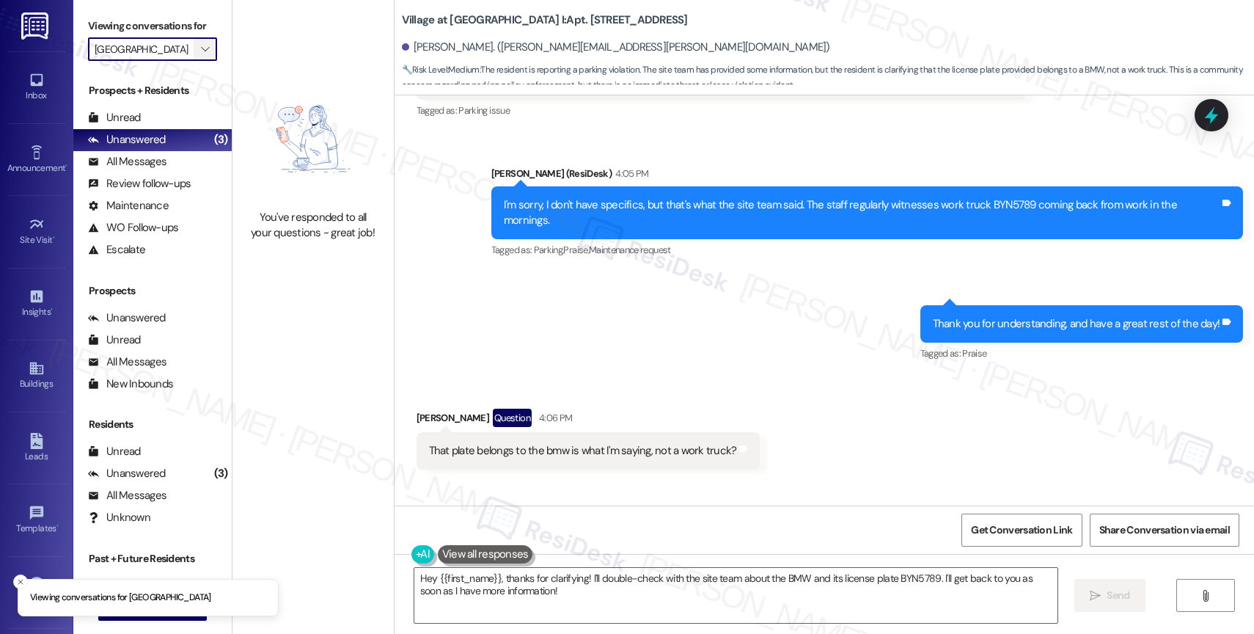
click at [201, 55] on icon "" at bounding box center [205, 49] width 8 height 12
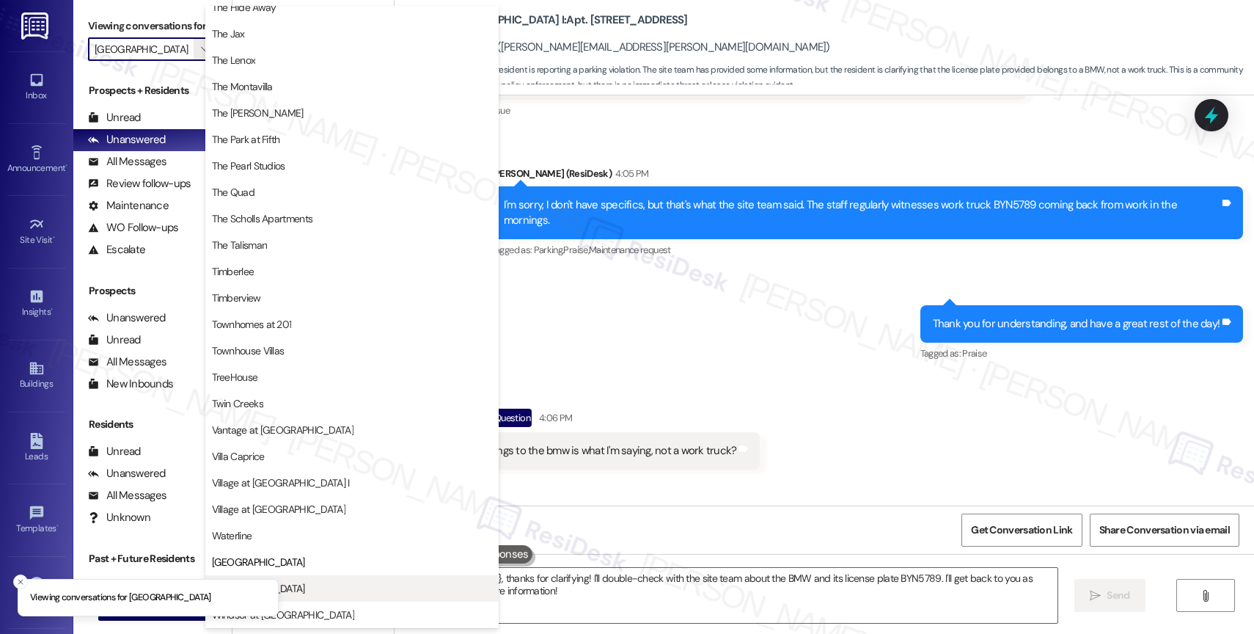
scroll to position [2634, 0]
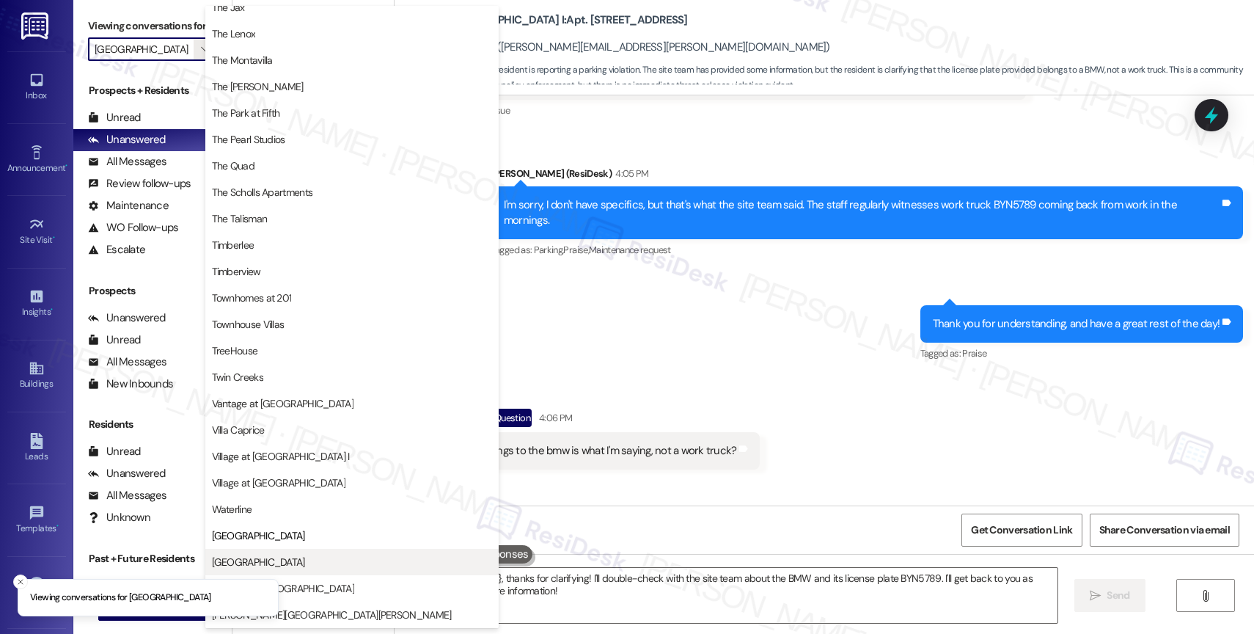
click at [322, 565] on span "Willow Tree Place" at bounding box center [352, 561] width 280 height 15
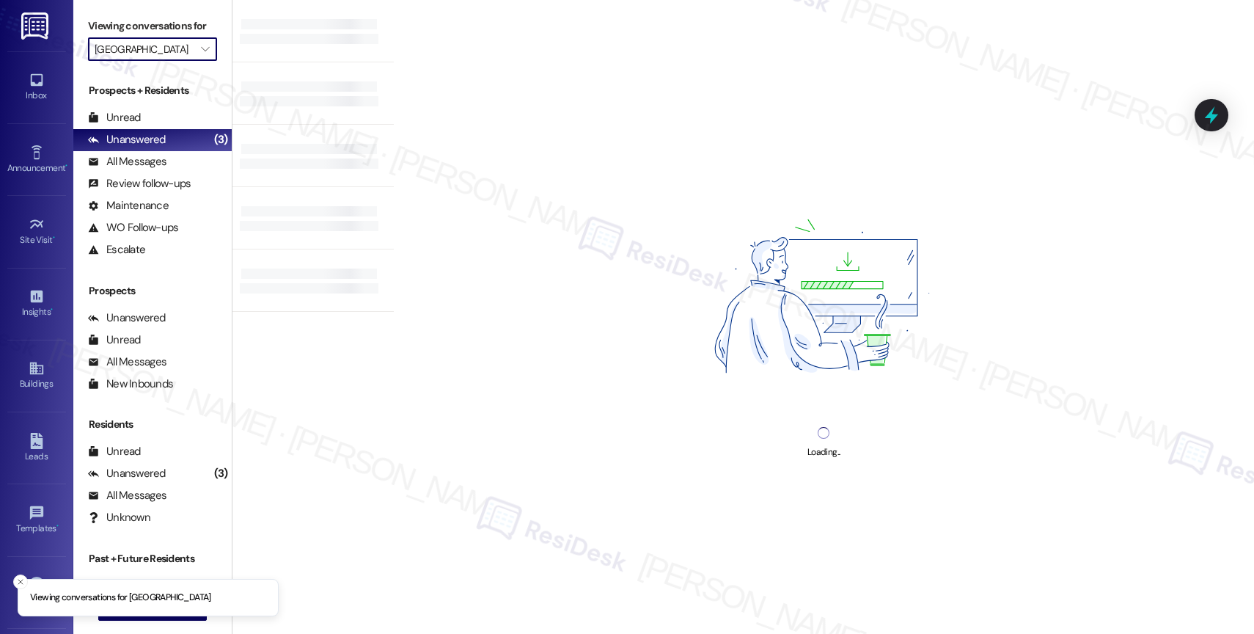
type input "Willow Tree Place"
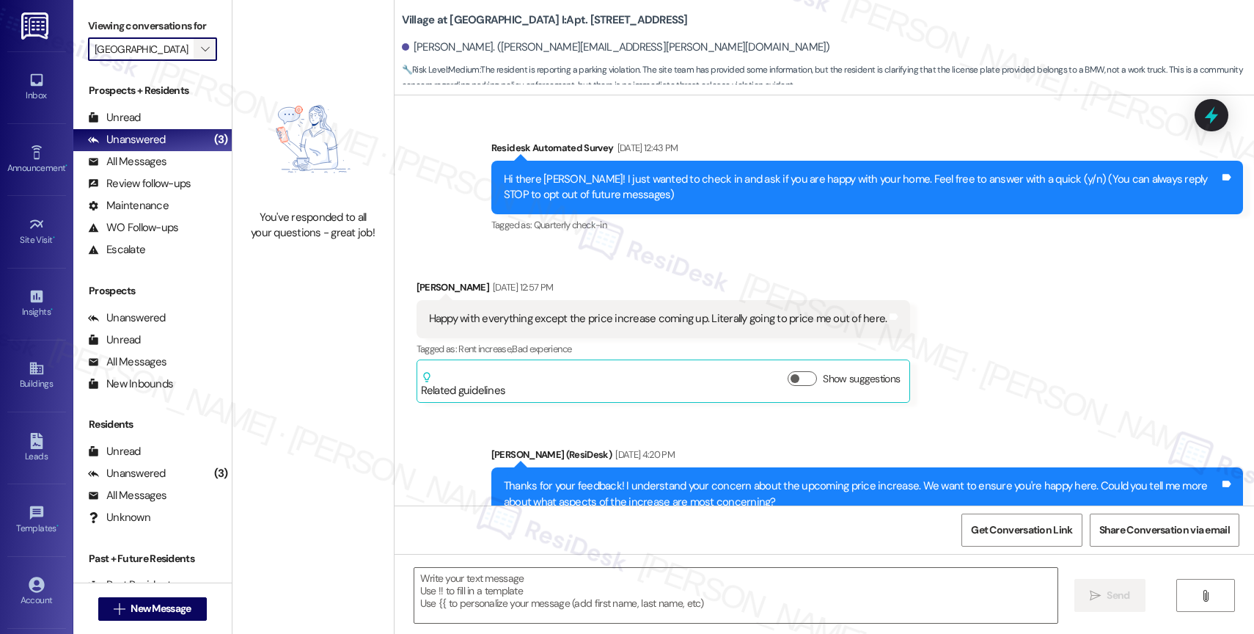
scroll to position [10295, 0]
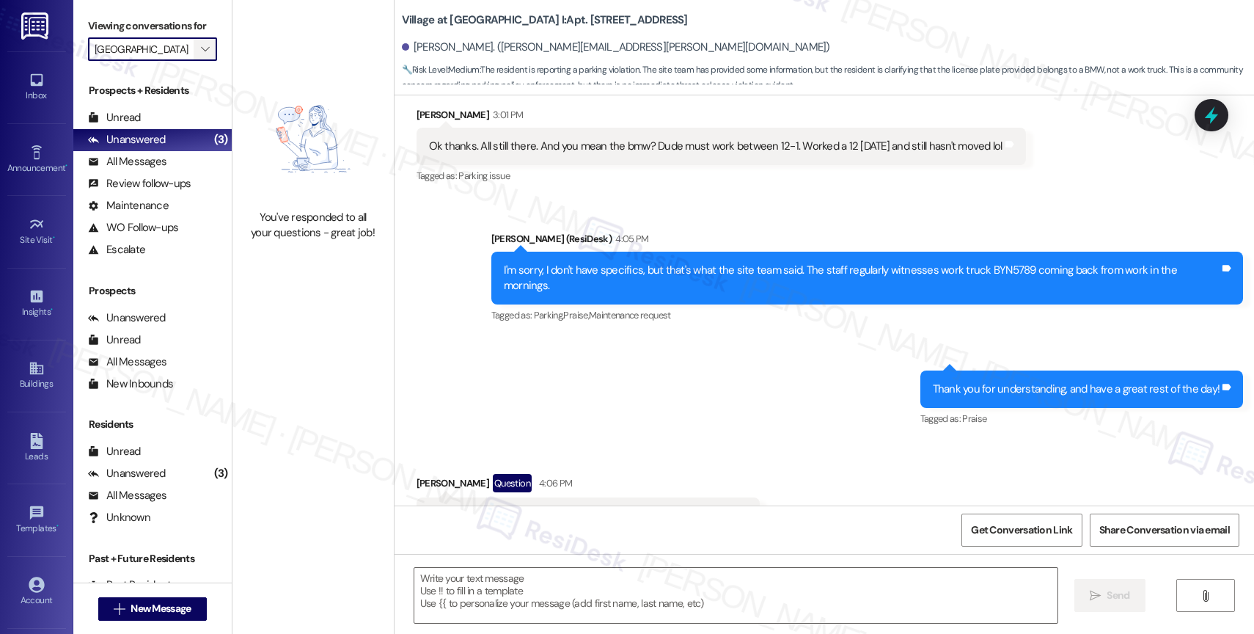
type textarea "Fetching suggested responses. Please feel free to read through the conversation…"
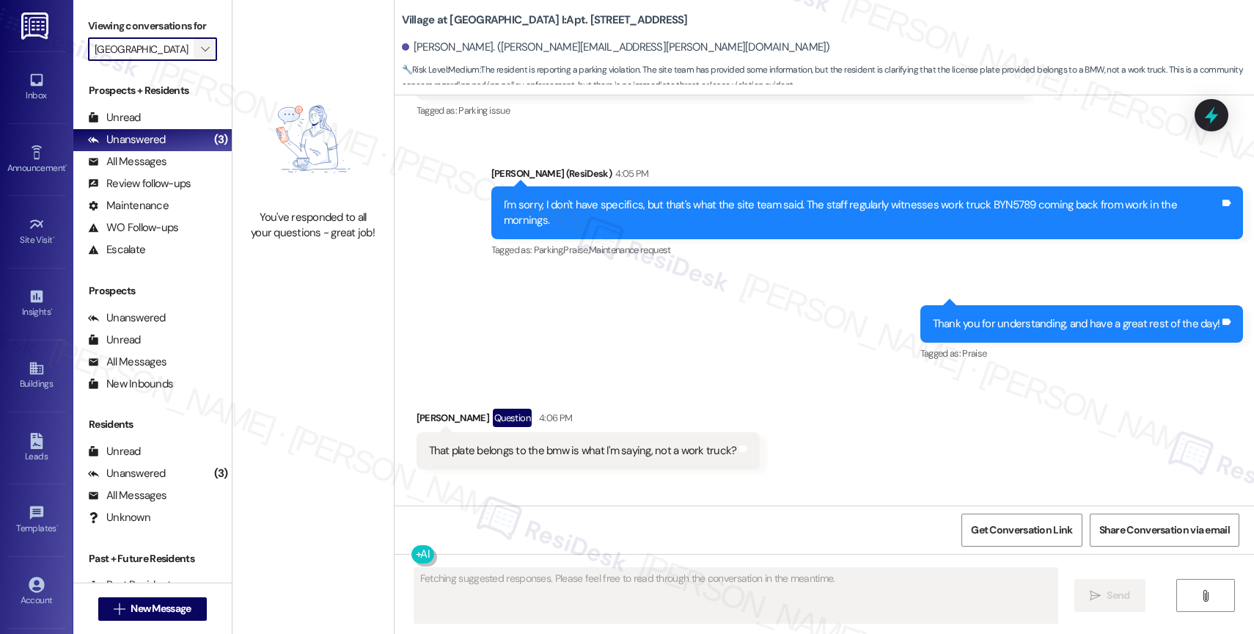
click at [201, 55] on icon "" at bounding box center [205, 49] width 8 height 12
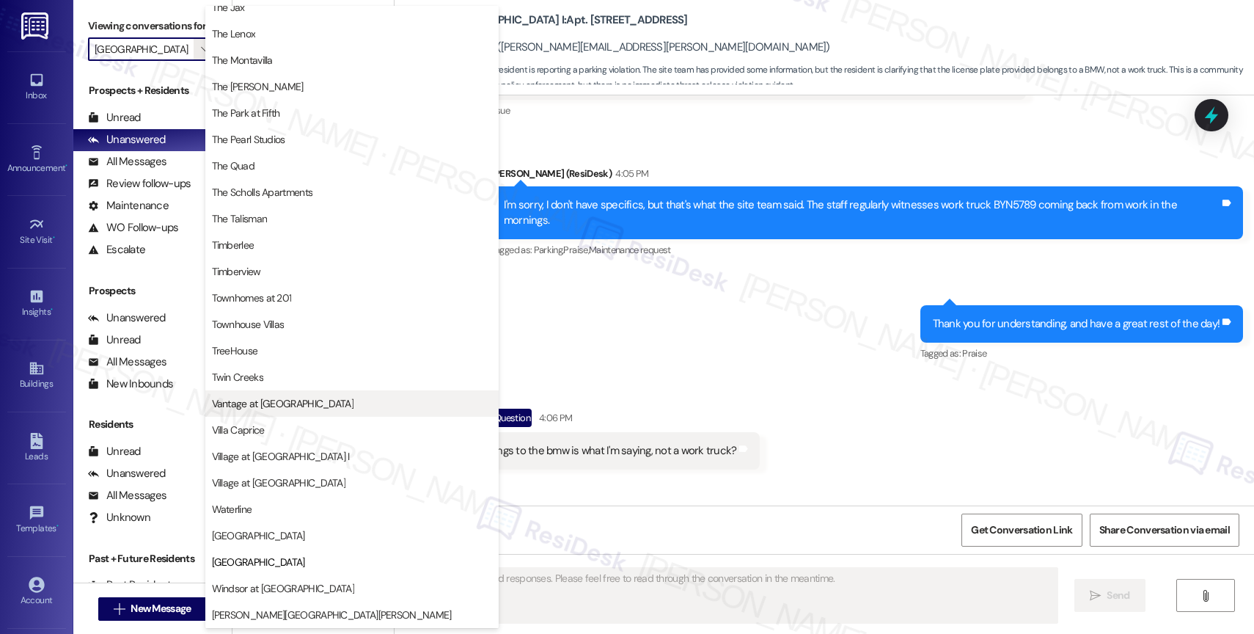
scroll to position [2676, 0]
click at [318, 580] on button "Windsor at Amberglen" at bounding box center [351, 588] width 293 height 26
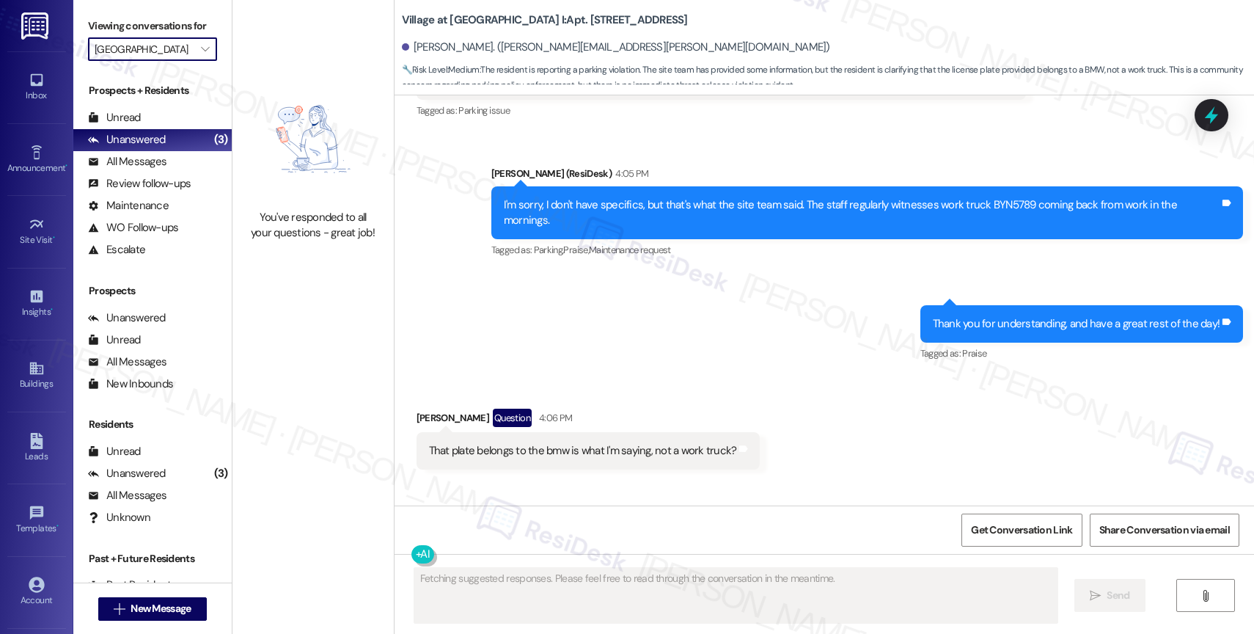
type input "Windsor at Amberglen"
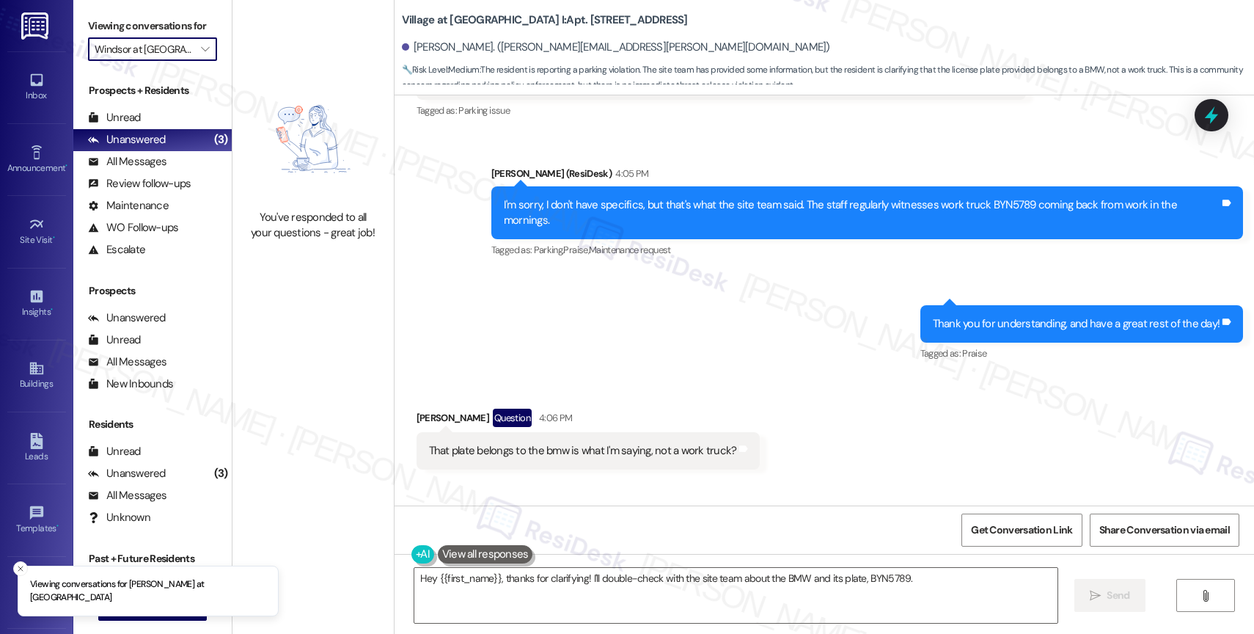
type textarea "Hey {{first_name}}, thanks for clarifying! I'll double-check with the site team…"
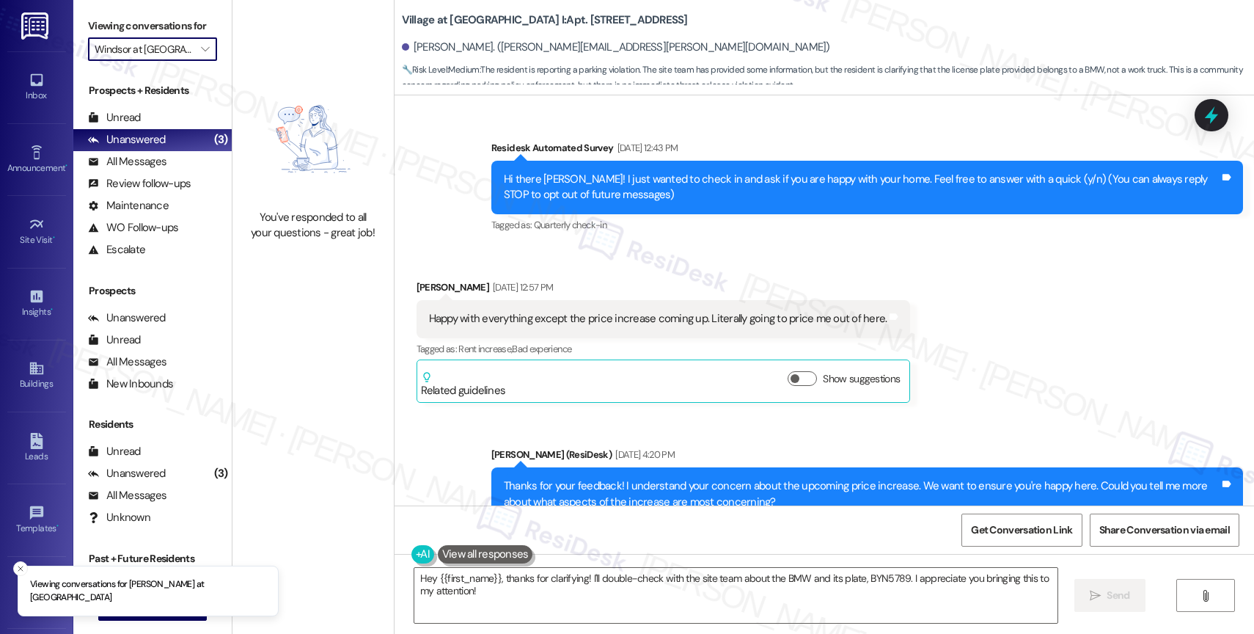
drag, startPoint x: 0, startPoint y: 0, endPoint x: 199, endPoint y: 89, distance: 217.9
click at [201, 55] on icon "" at bounding box center [205, 49] width 8 height 12
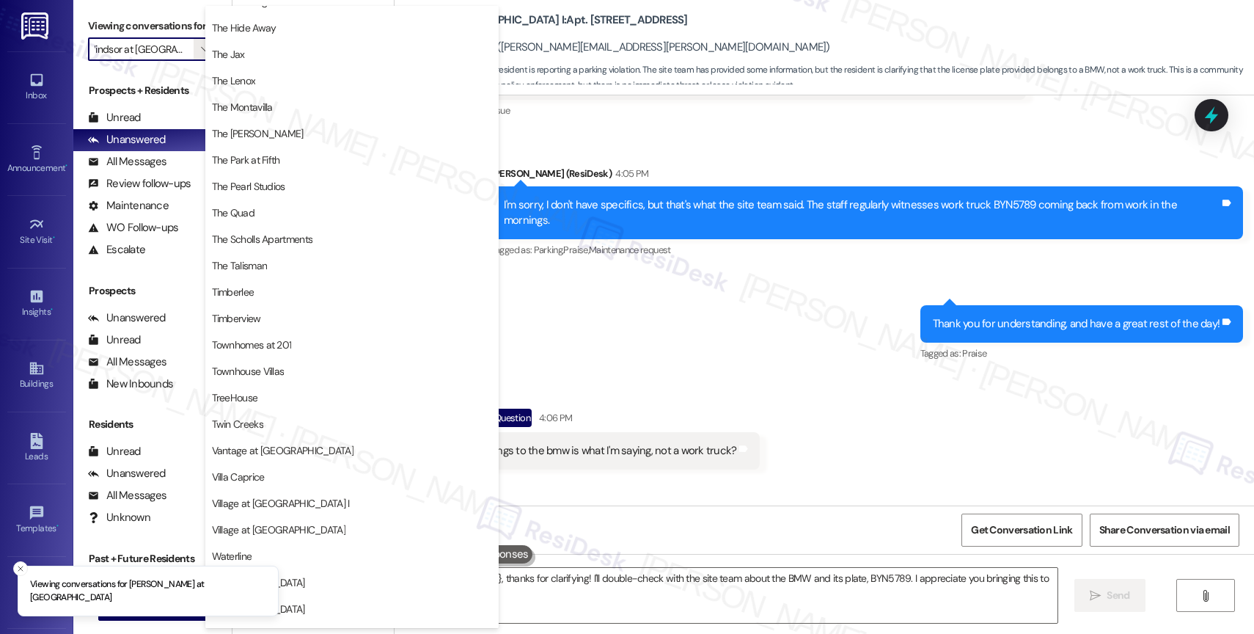
scroll to position [2676, 0]
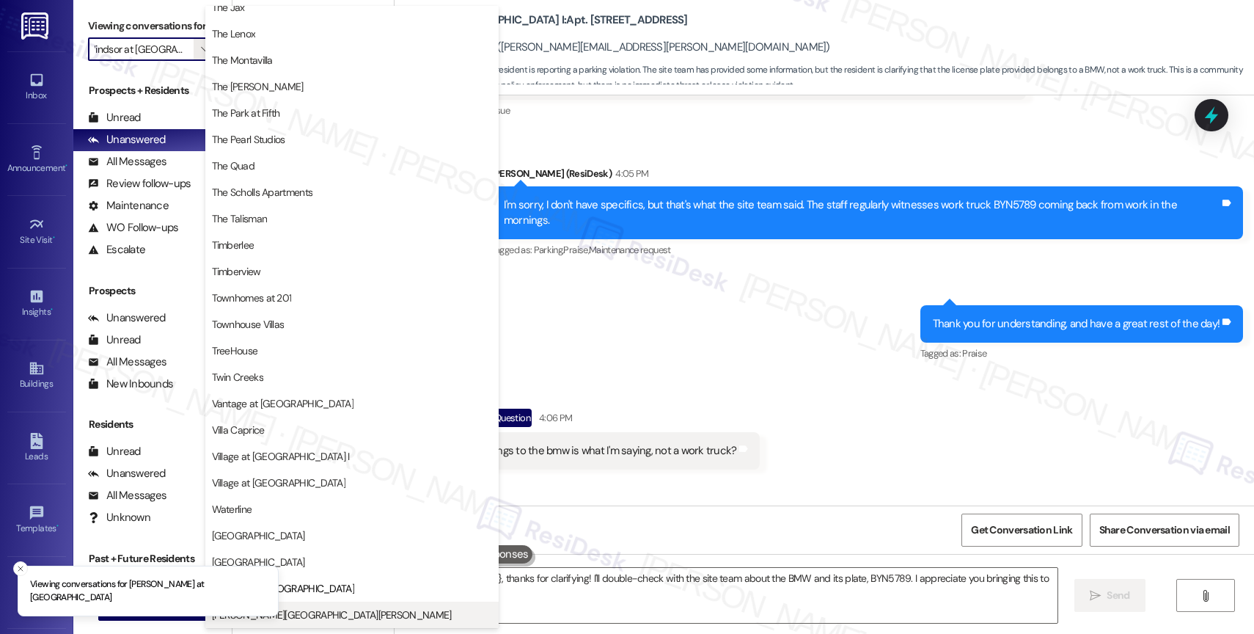
click at [305, 612] on span "[PERSON_NAME][GEOGRAPHIC_DATA][PERSON_NAME]" at bounding box center [352, 614] width 280 height 15
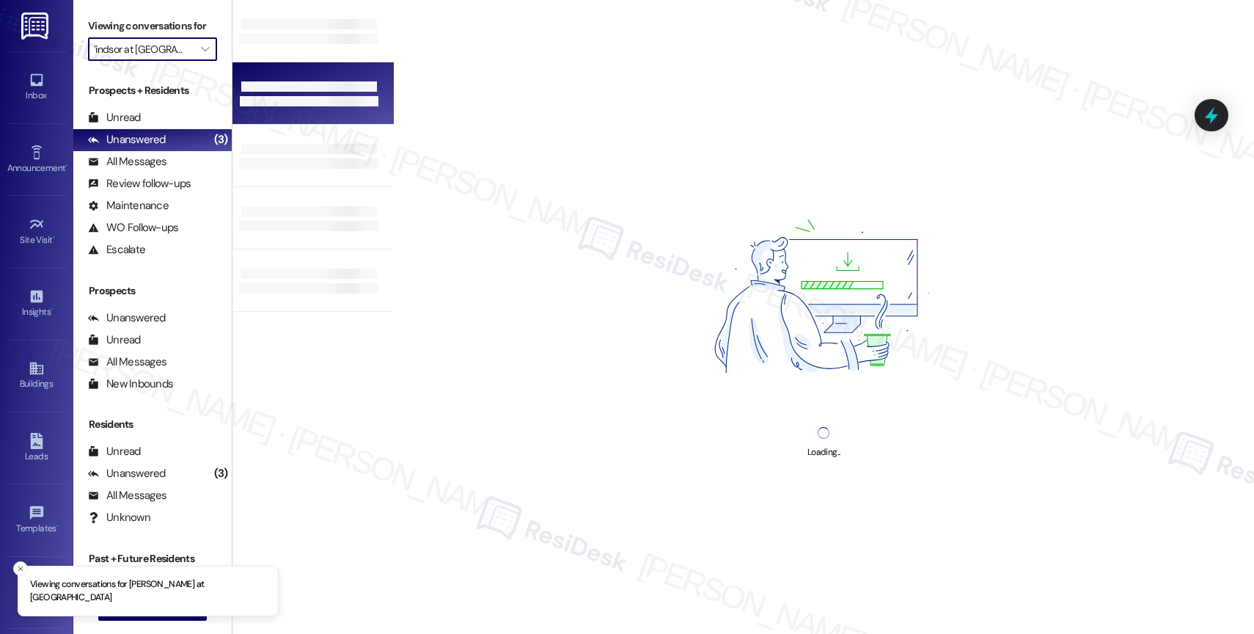
type input "[PERSON_NAME][GEOGRAPHIC_DATA][PERSON_NAME]"
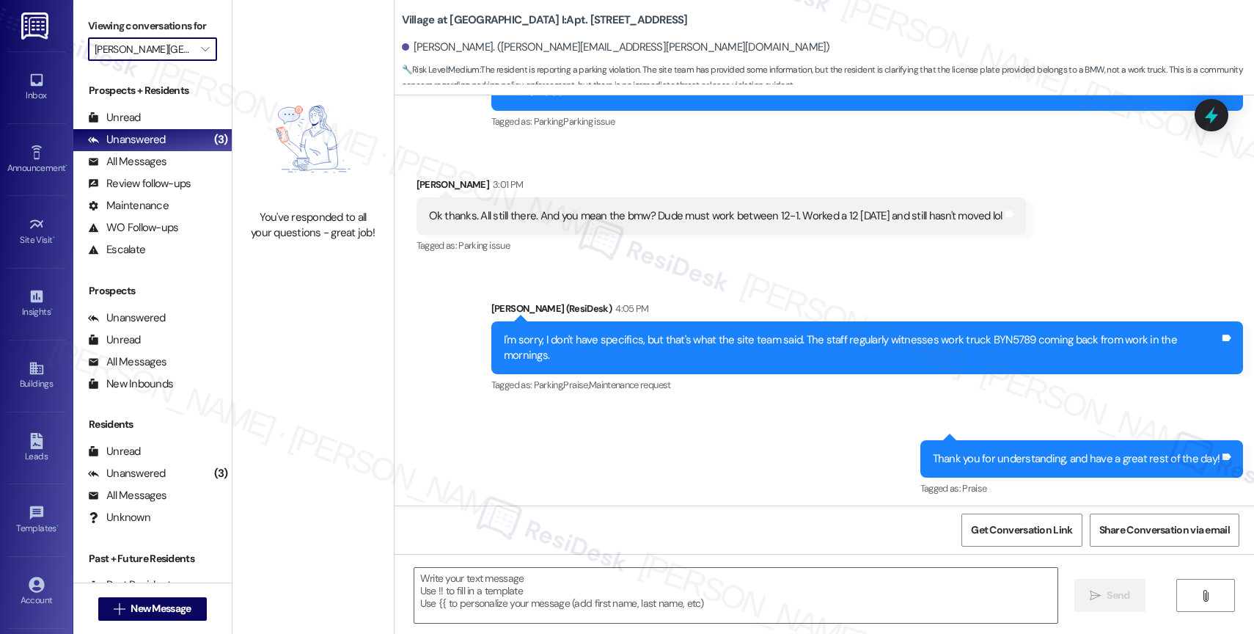
scroll to position [10295, 0]
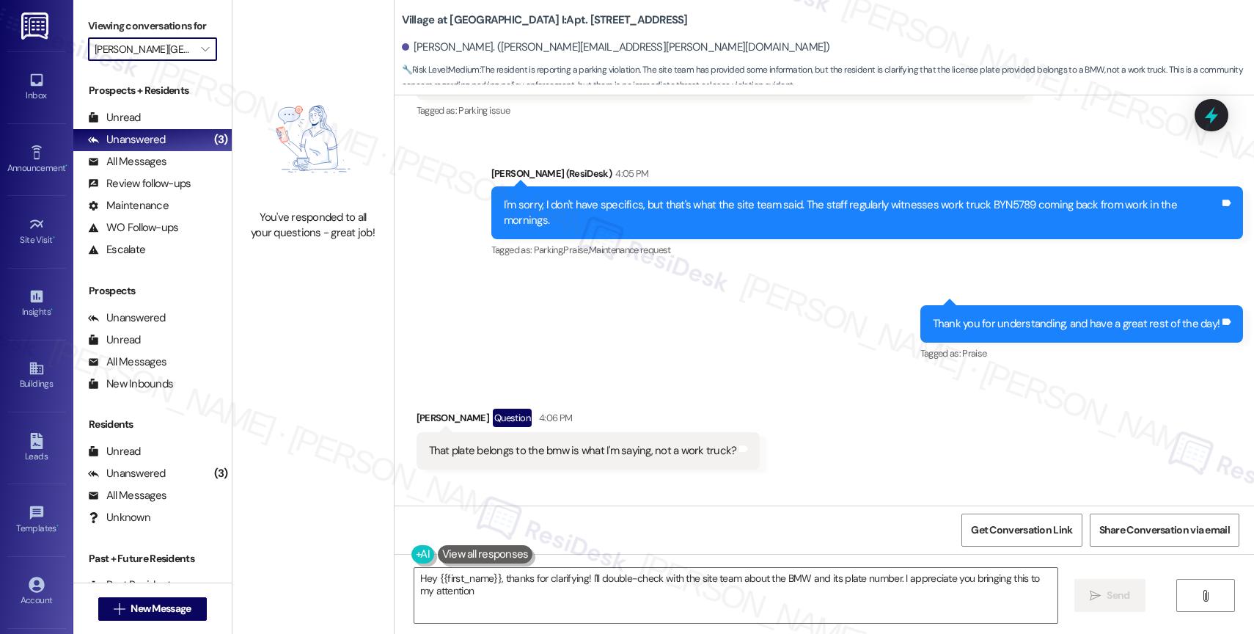
type textarea "Hey {{first_name}}, thanks for clarifying! I'll double-check with the site team…"
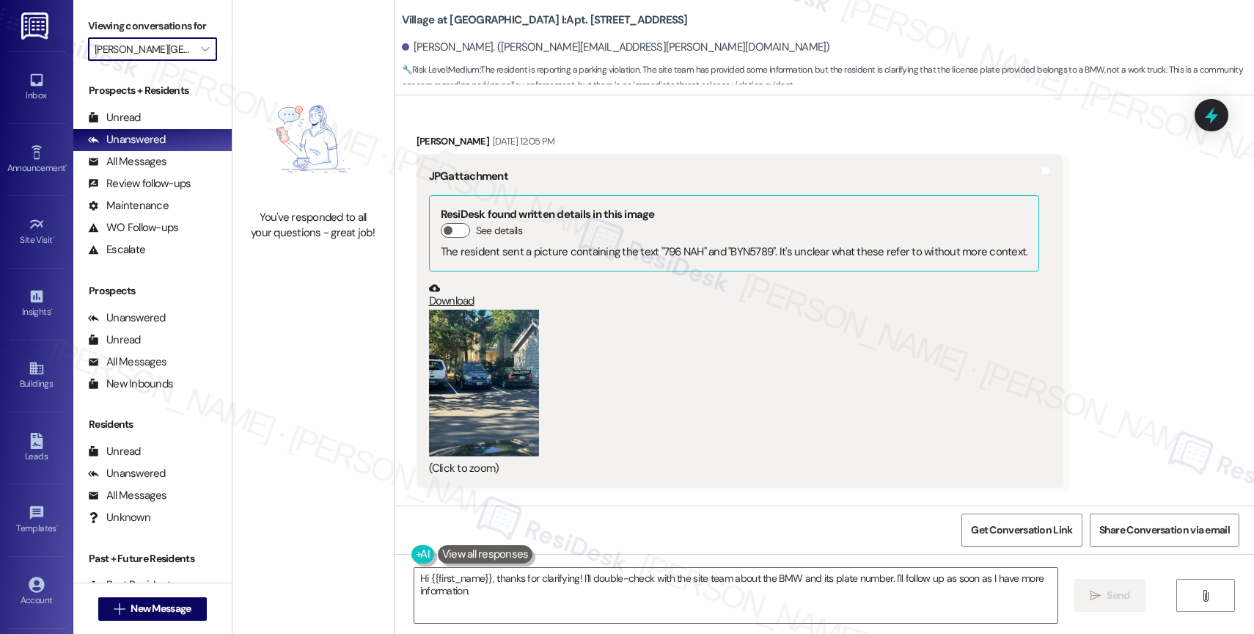
scroll to position [8151, 0]
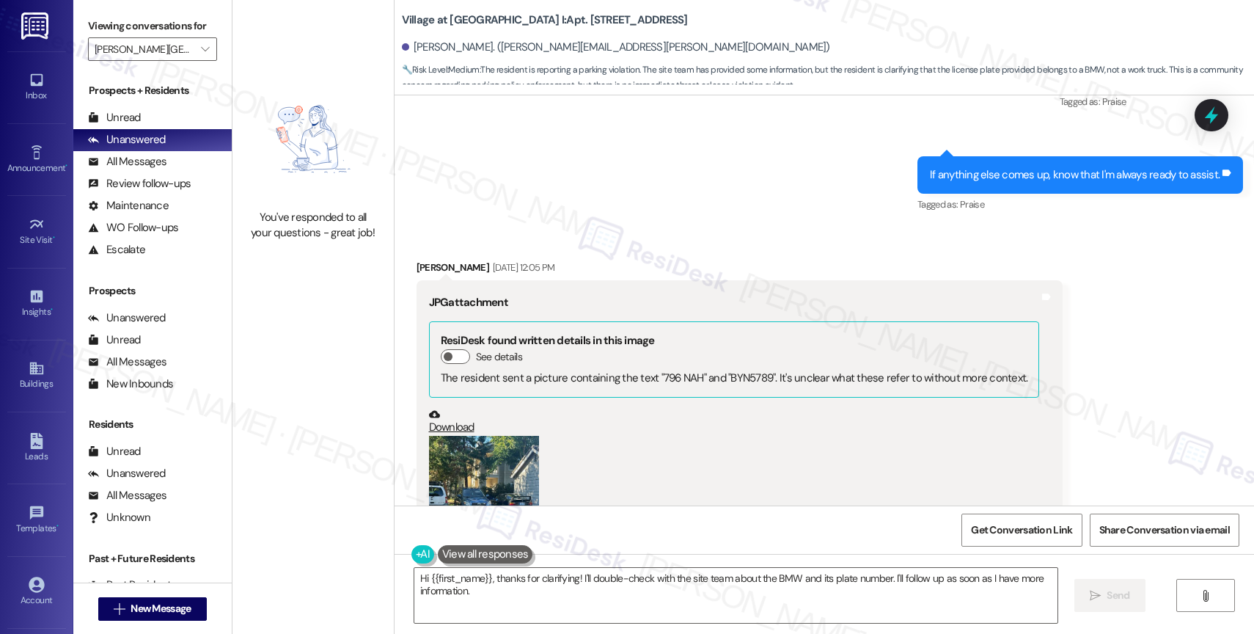
click at [500, 460] on button "Zoom image" at bounding box center [484, 509] width 110 height 147
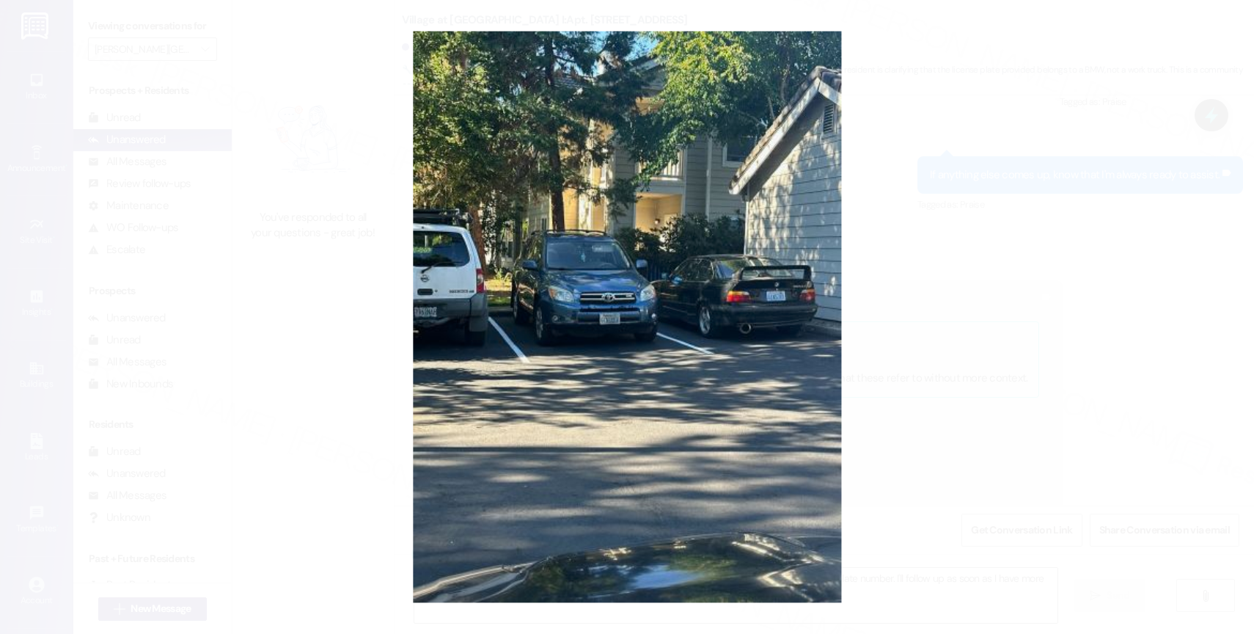
click at [762, 364] on button "Unzoom image" at bounding box center [627, 317] width 1254 height 634
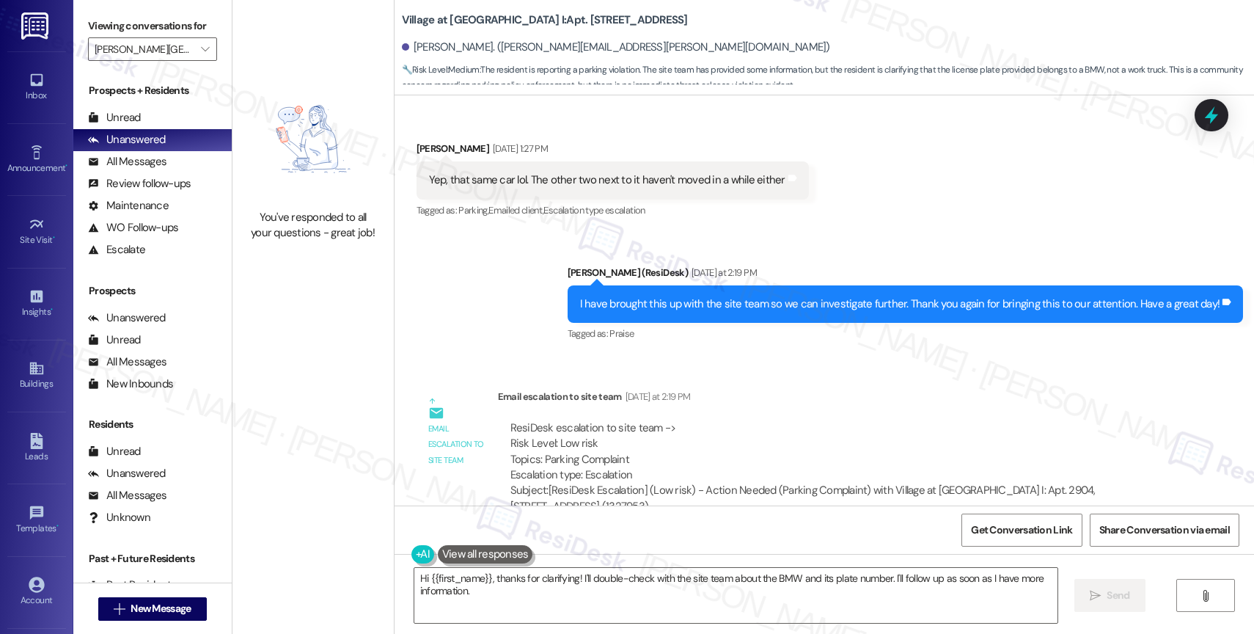
scroll to position [10295, 0]
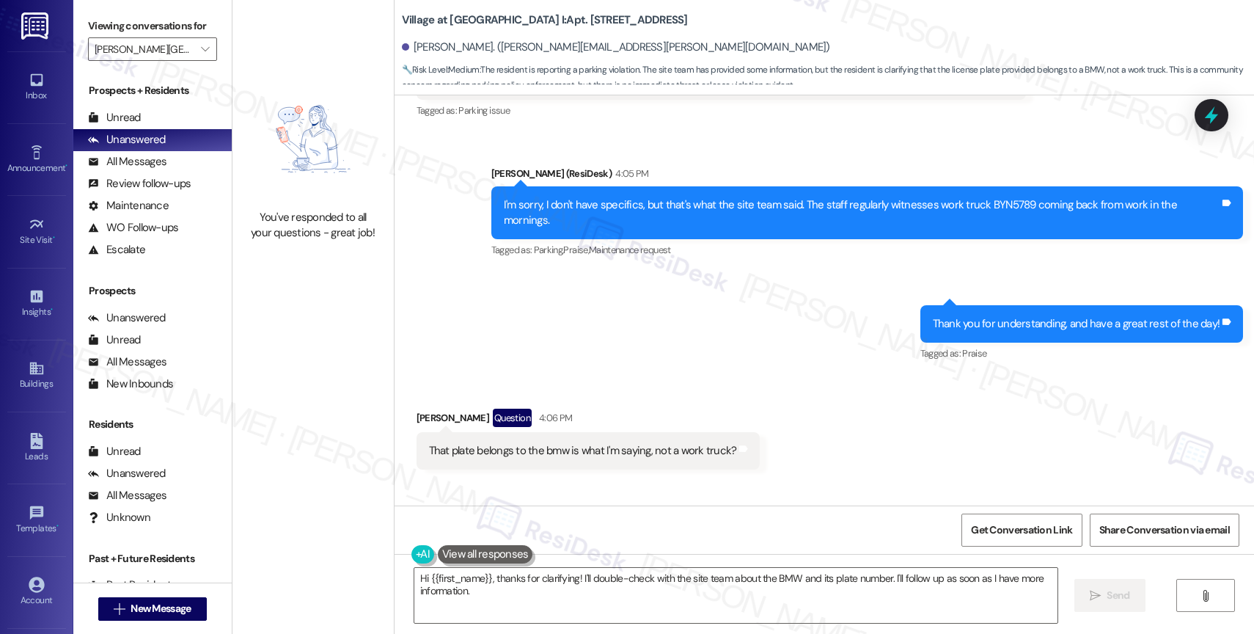
click at [705, 437] on div "Received via SMS [PERSON_NAME] Question 4:06 PM That plate belongs to the bmw i…" at bounding box center [823, 479] width 859 height 208
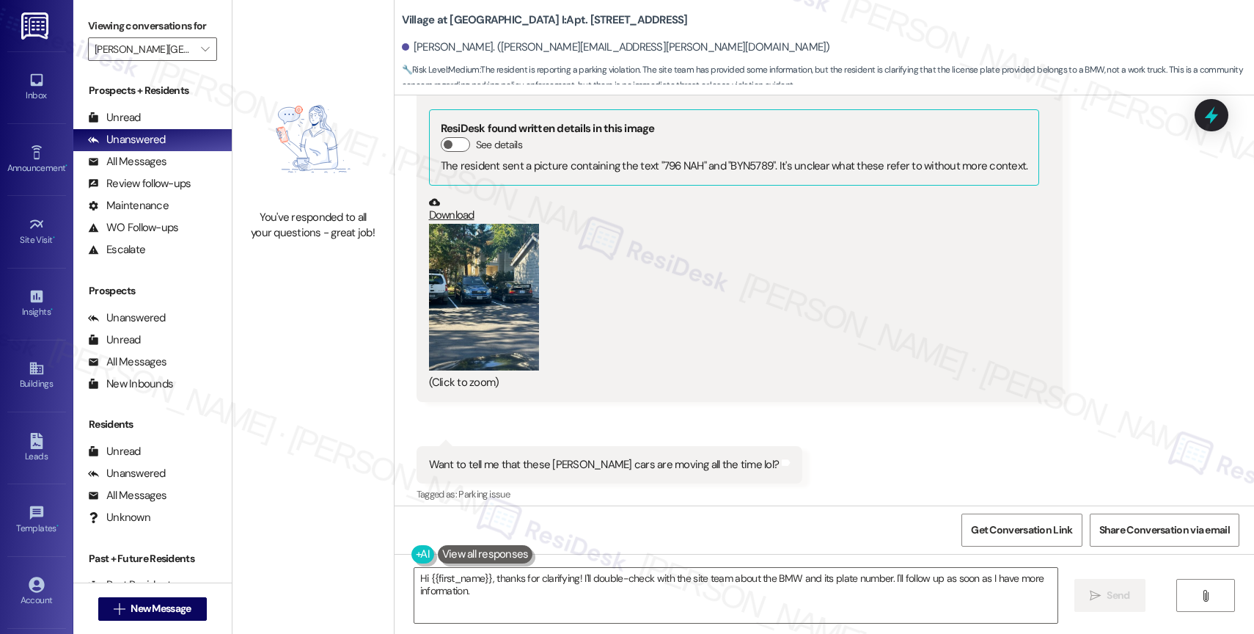
scroll to position [8361, 0]
click at [509, 267] on button "Zoom image" at bounding box center [484, 299] width 110 height 147
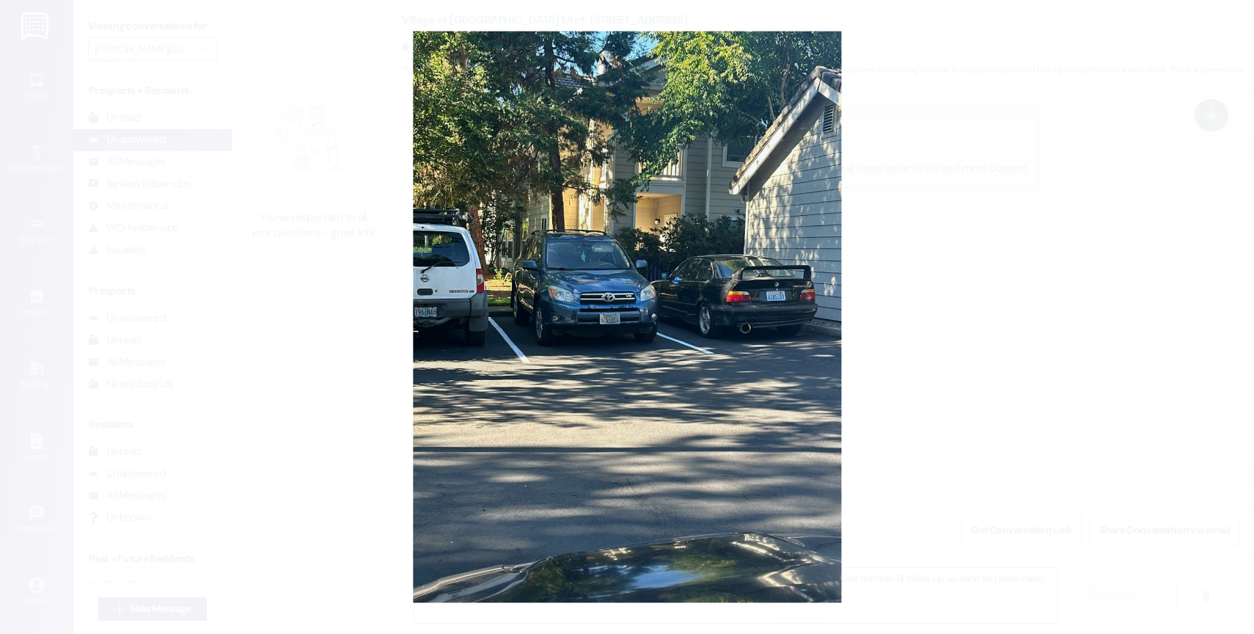
click at [746, 393] on button "Unzoom image" at bounding box center [627, 317] width 1254 height 634
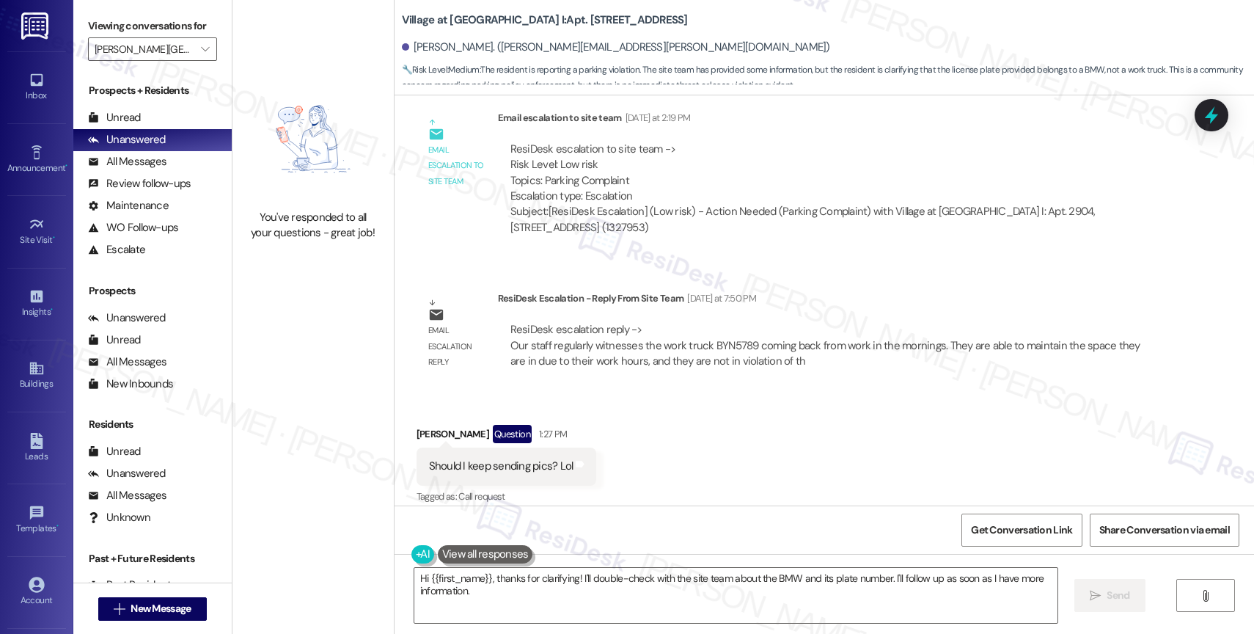
scroll to position [10295, 0]
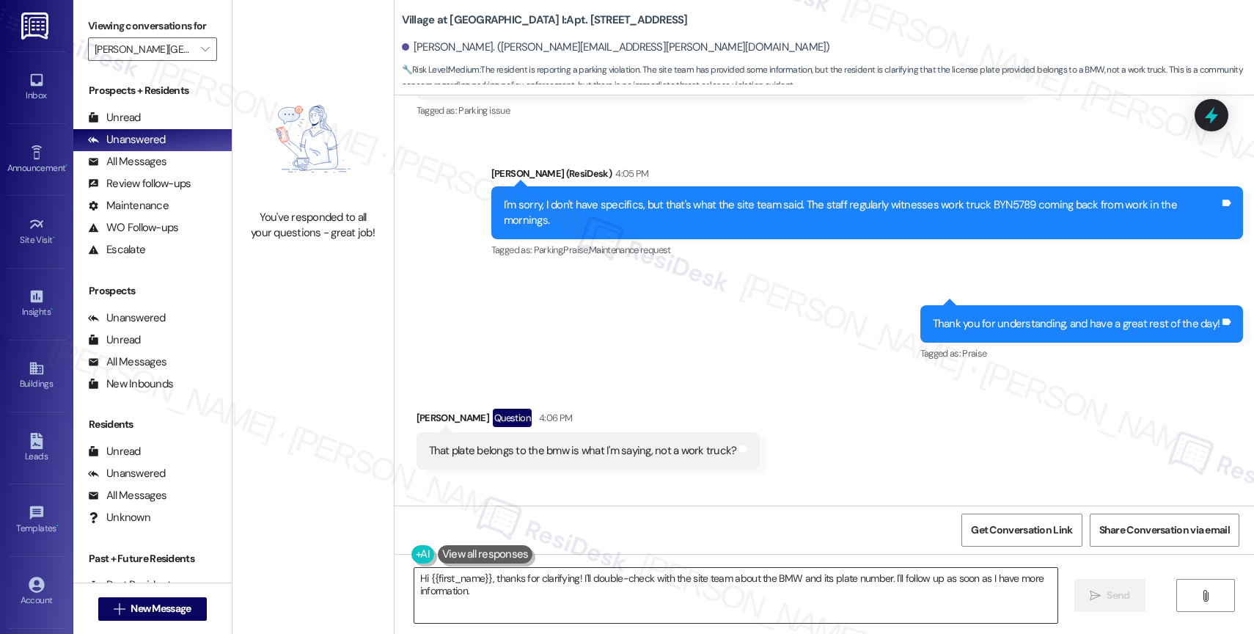
click at [623, 618] on textarea "Hi {{first_name}}, thanks for clarifying! I'll double-check with the site team …" at bounding box center [735, 595] width 643 height 55
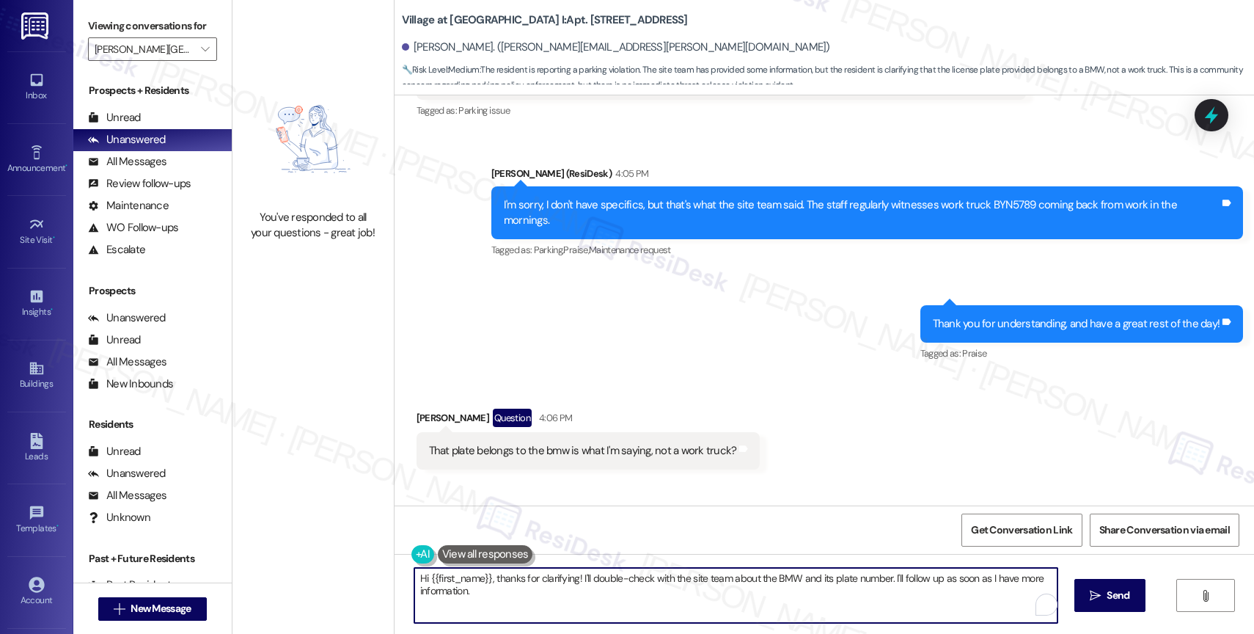
click at [623, 618] on textarea "Hi {{first_name}}, thanks for clarifying! I'll double-check with the site team …" at bounding box center [735, 595] width 643 height 55
click at [623, 617] on textarea "Hi {{first_name}}, thanks for clarifying! I'll double-check with the site team …" at bounding box center [735, 595] width 643 height 55
paste textarea "Our staff regularly witnesses the work truck BYN5789 coming back from work in t…"
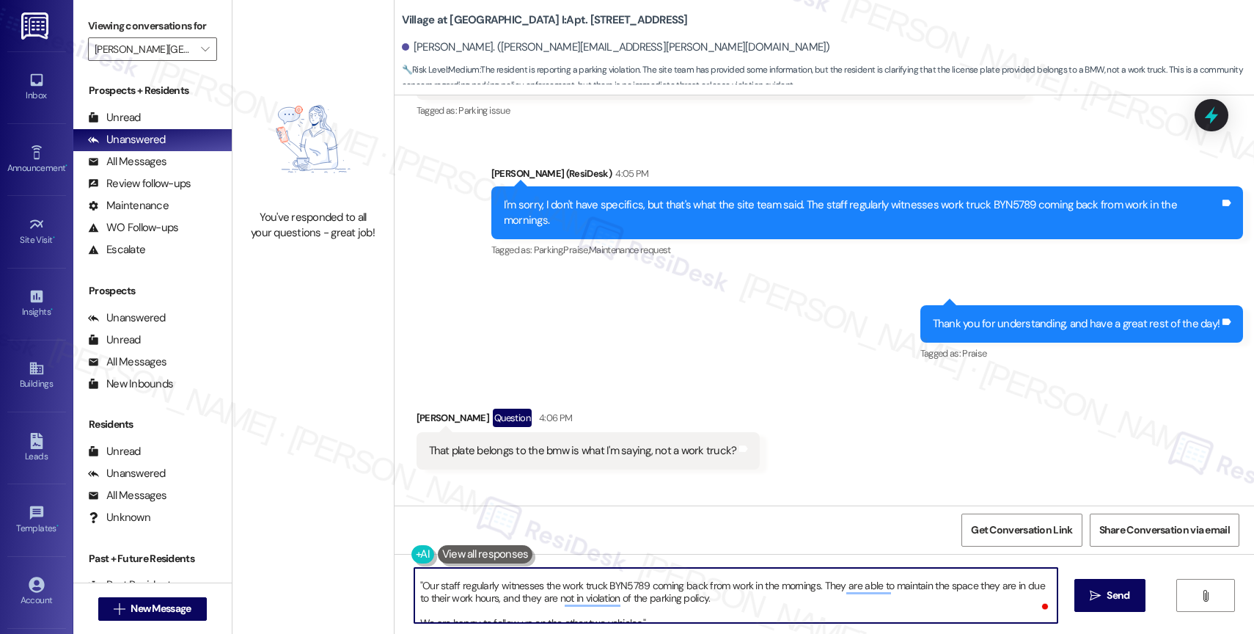
scroll to position [27, 0]
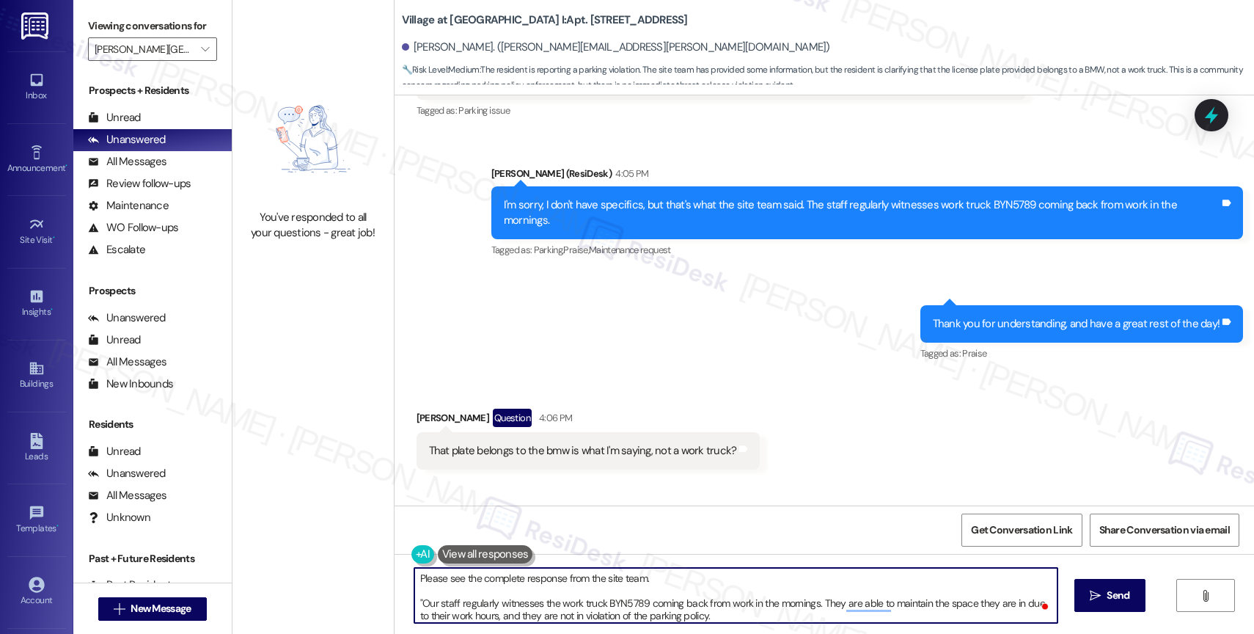
click at [636, 578] on textarea "Please see the complete response from the site team. "Our staff regularly witne…" at bounding box center [735, 595] width 643 height 55
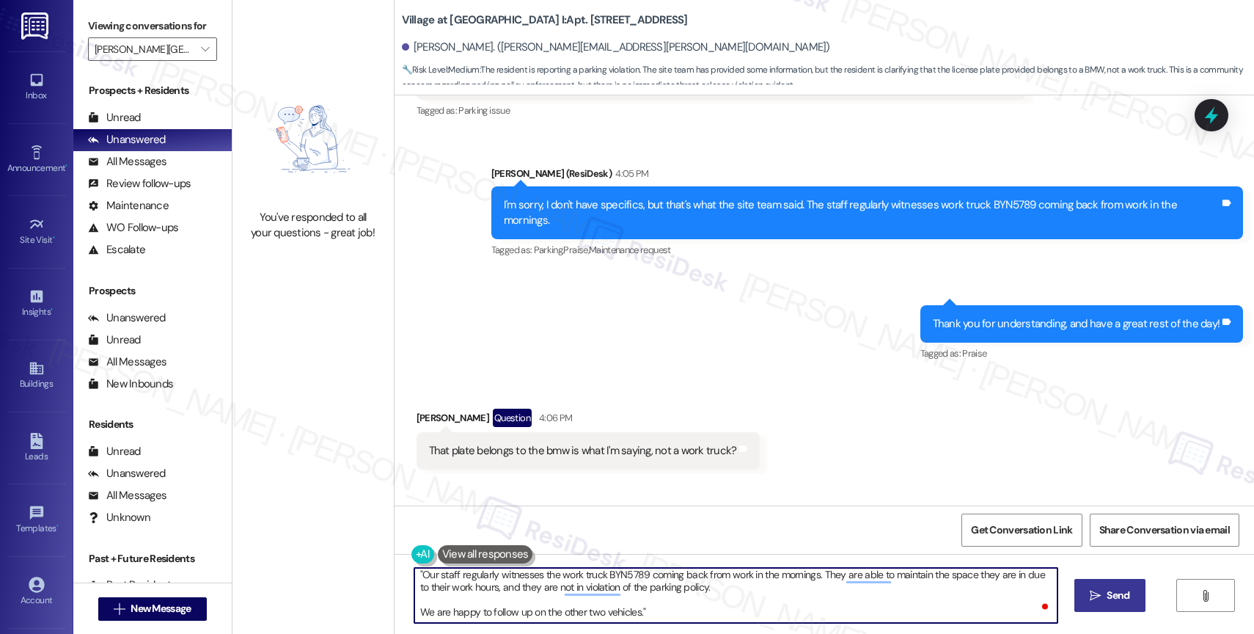
type textarea "Please see the complete response from the site team. "Our staff regularly witne…"
click at [1094, 598] on icon "" at bounding box center [1095, 596] width 11 height 12
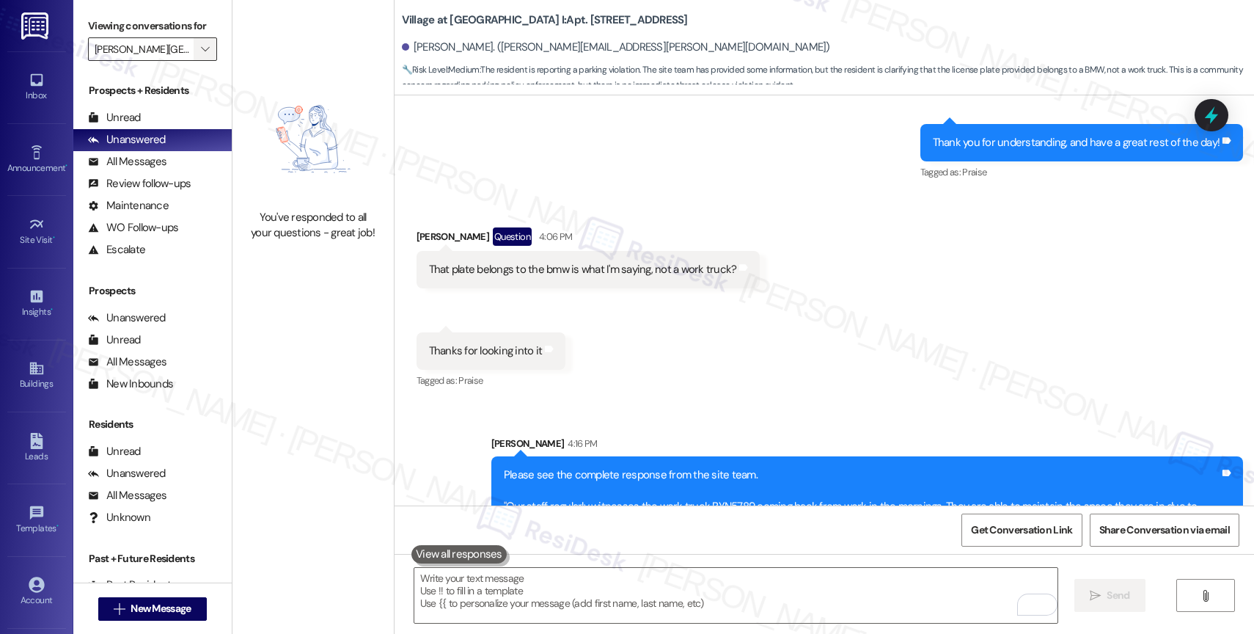
click at [201, 55] on icon "" at bounding box center [205, 49] width 8 height 12
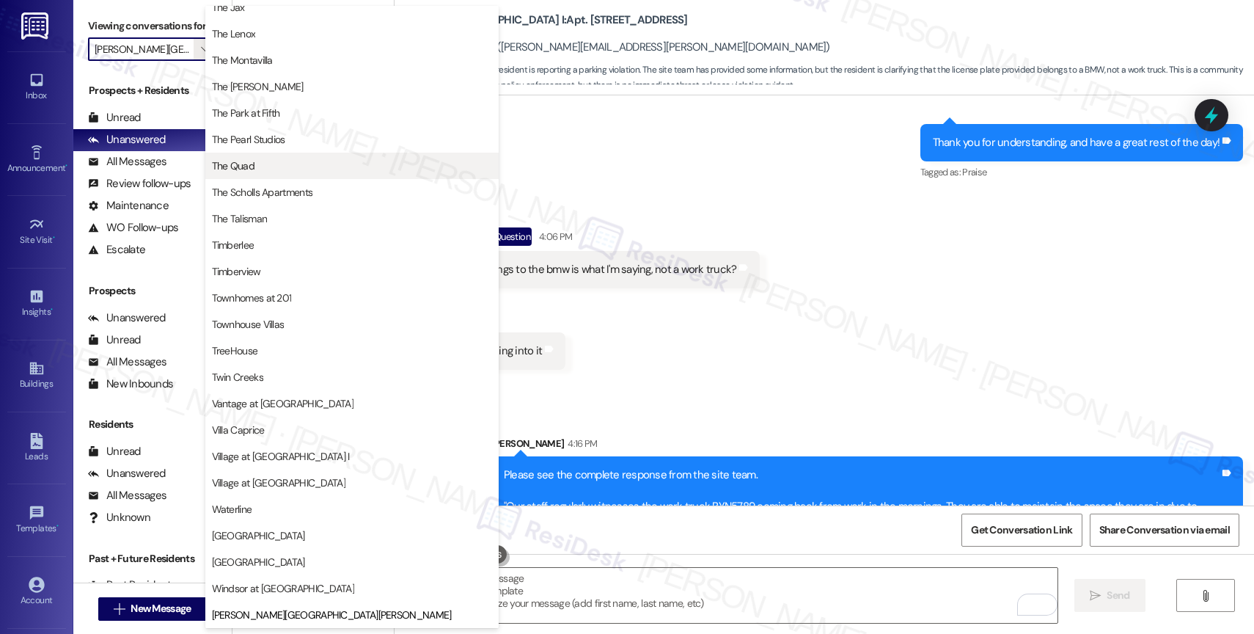
click at [257, 166] on span "The Quad" at bounding box center [352, 165] width 280 height 15
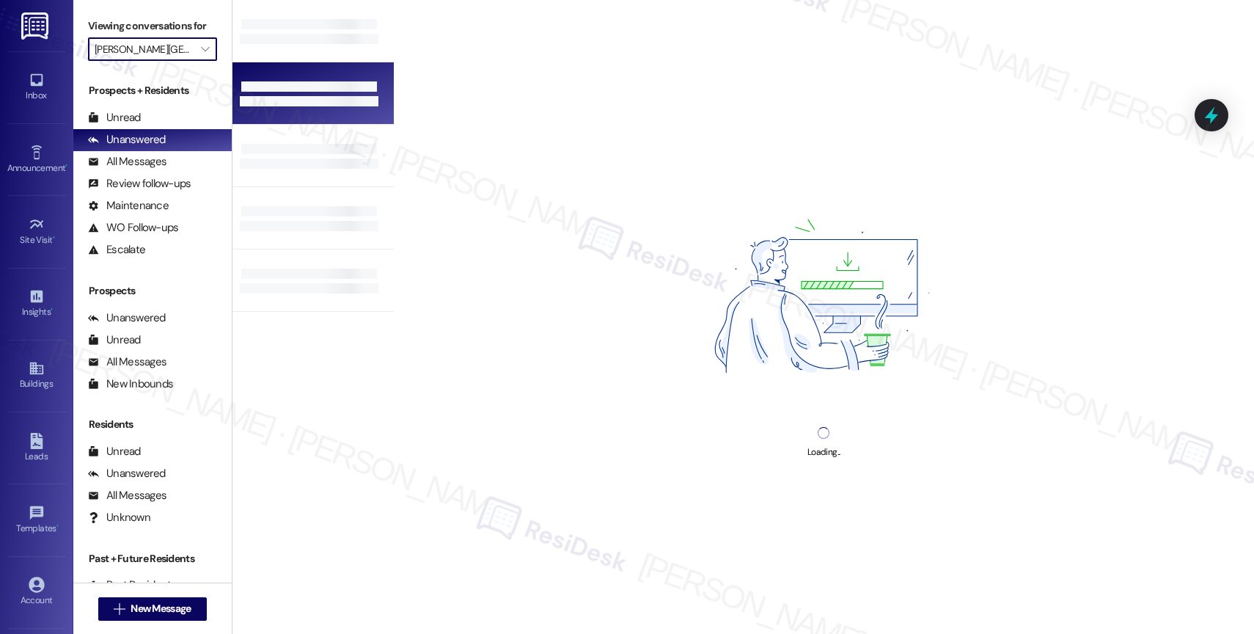
type input "The Quad"
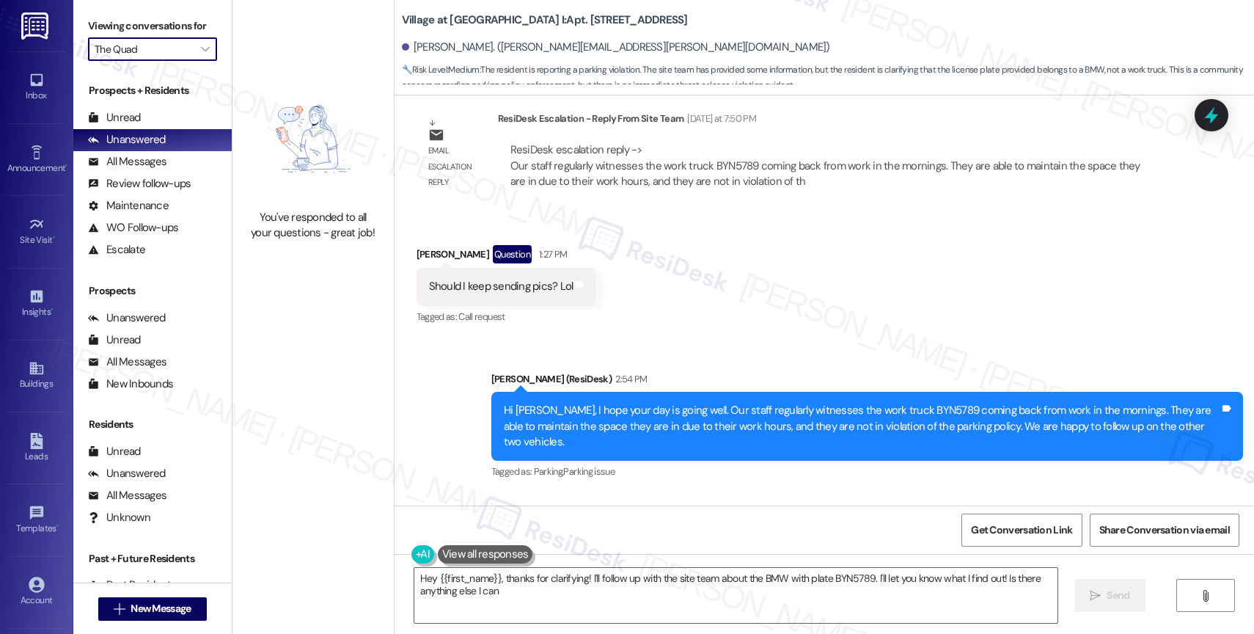
scroll to position [10904, 0]
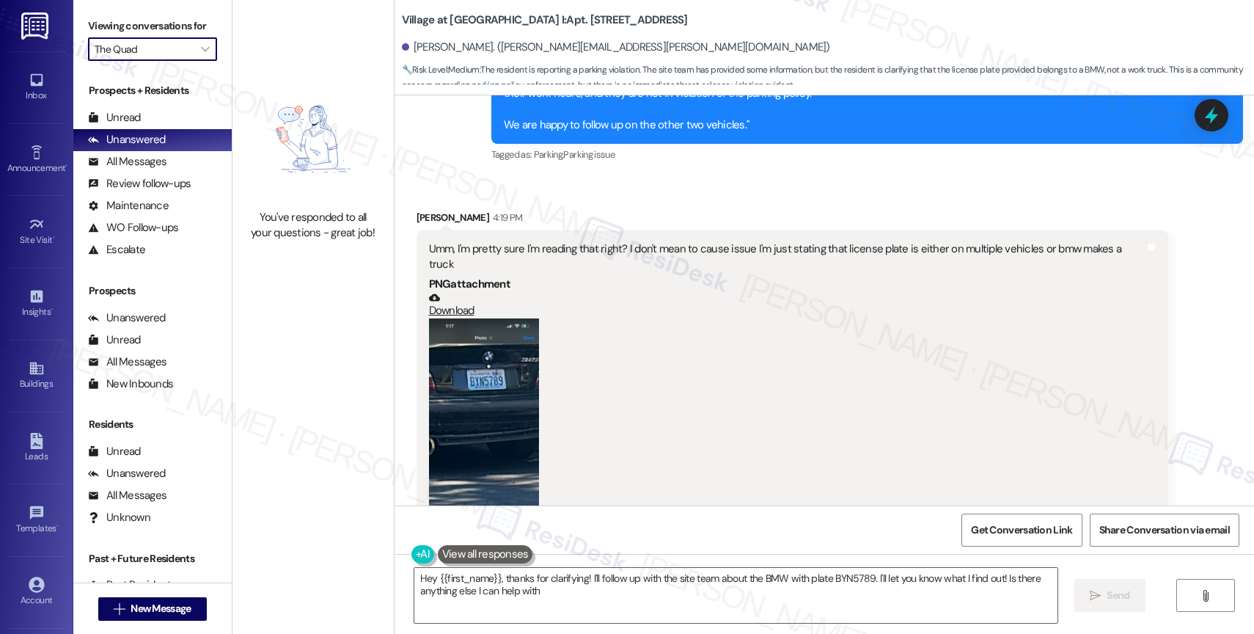
type textarea "Hey {{first_name}}, thanks for clarifying! I'll follow up with the site team ab…"
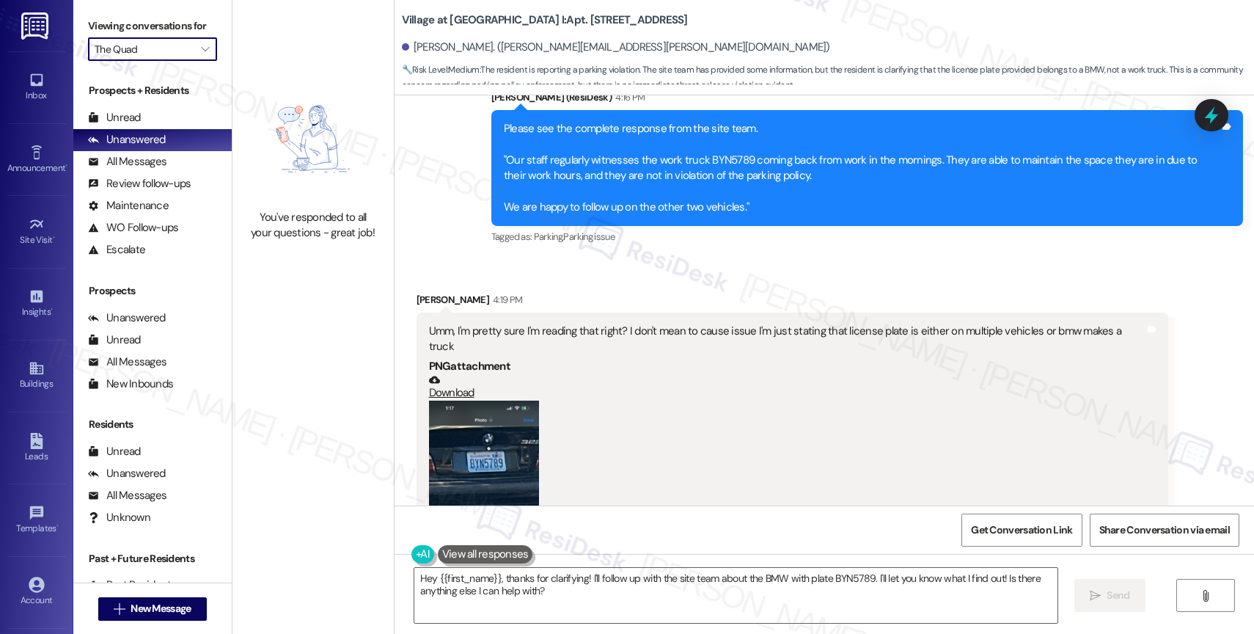
scroll to position [10824, 0]
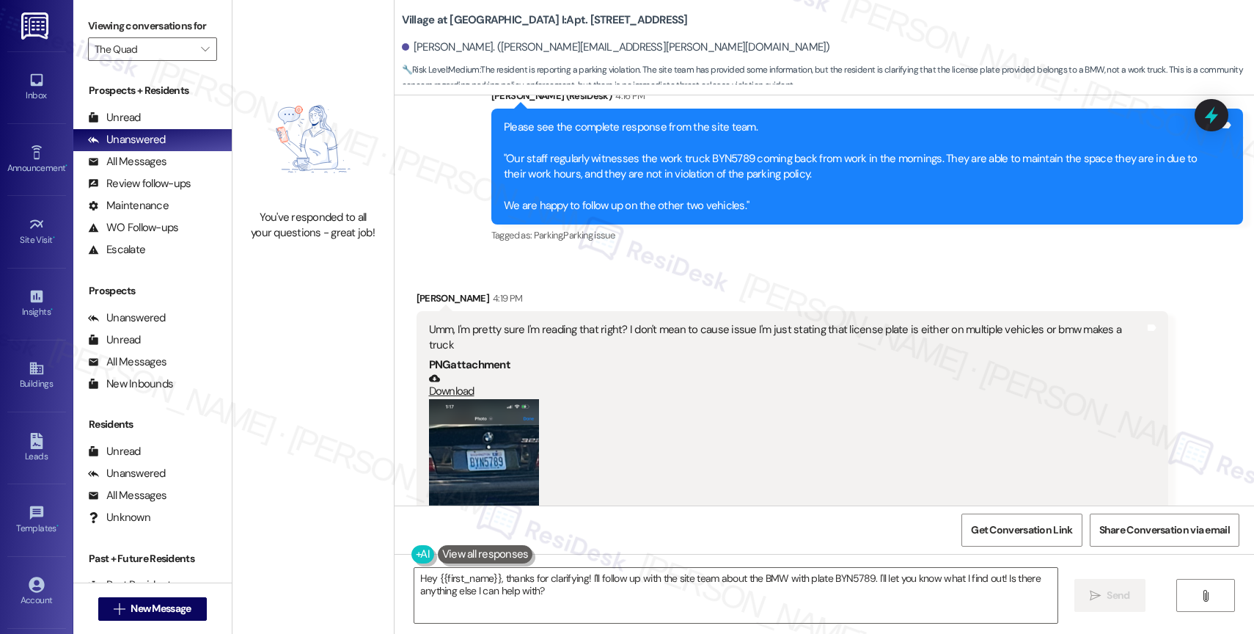
click at [487, 399] on button "Zoom image" at bounding box center [484, 518] width 110 height 239
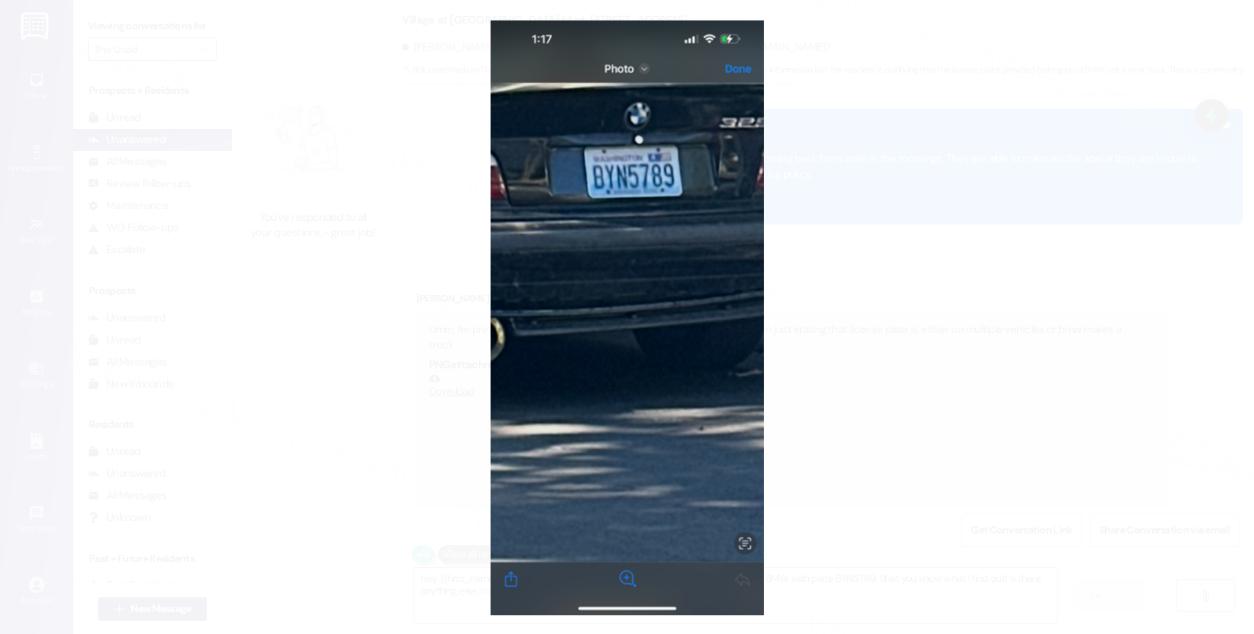
click at [694, 314] on button "Unzoom image" at bounding box center [627, 317] width 1254 height 634
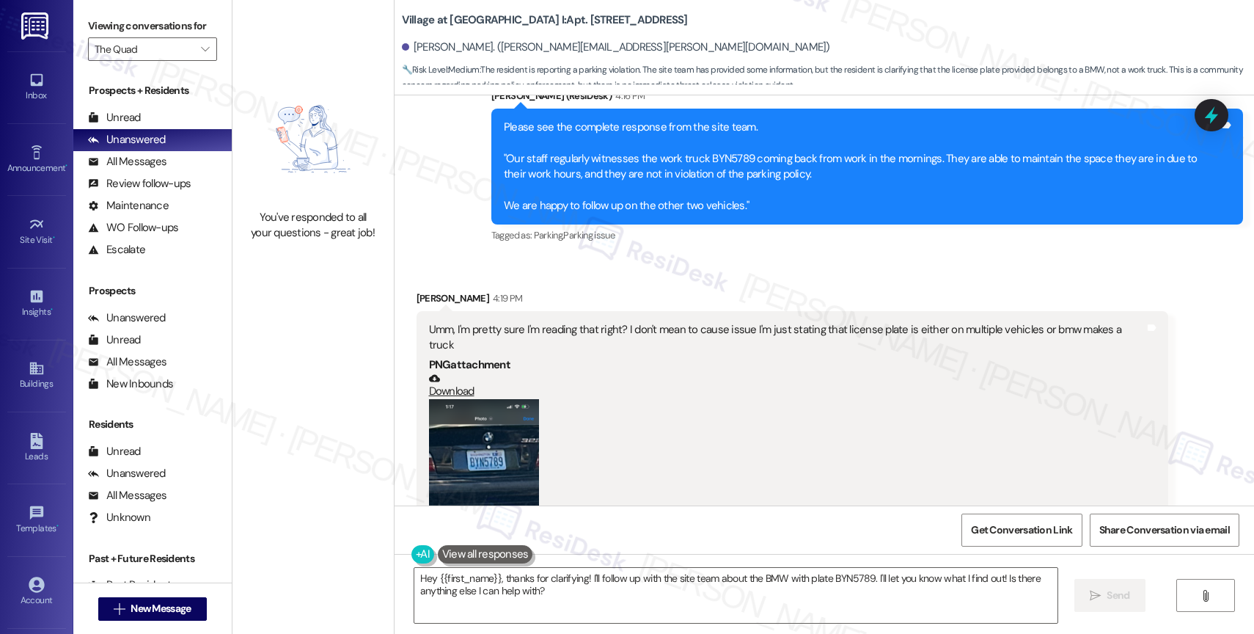
click at [492, 399] on button "Zoom image" at bounding box center [484, 518] width 110 height 239
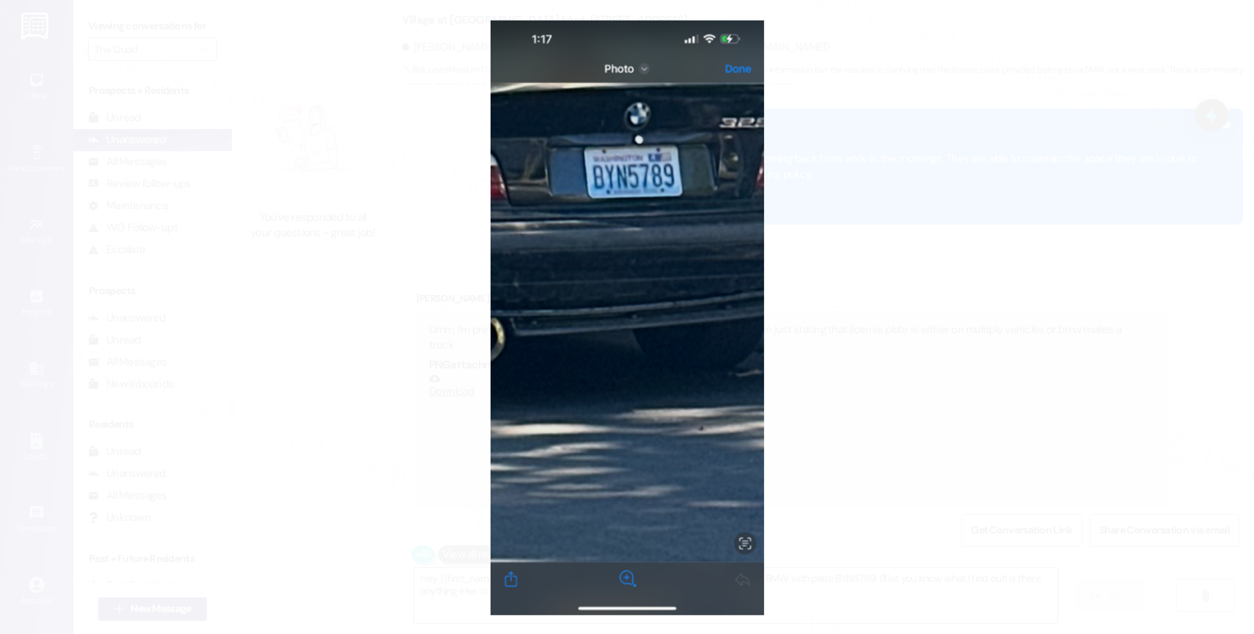
click at [642, 265] on button "Unzoom image" at bounding box center [627, 317] width 1254 height 634
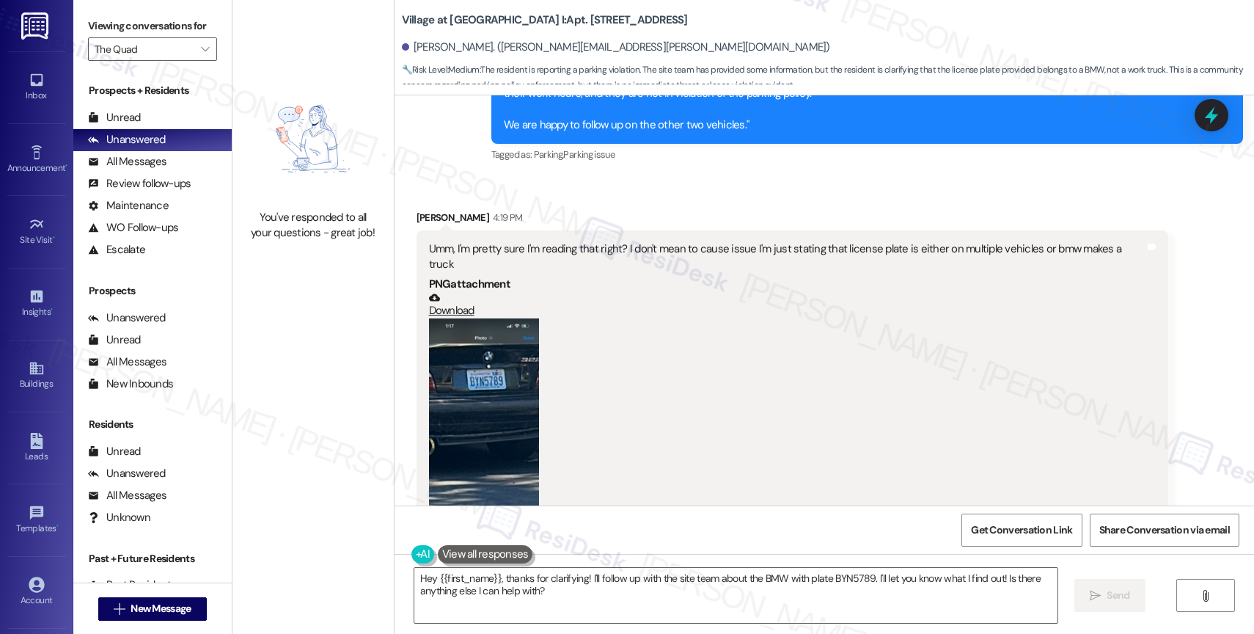
scroll to position [10874, 0]
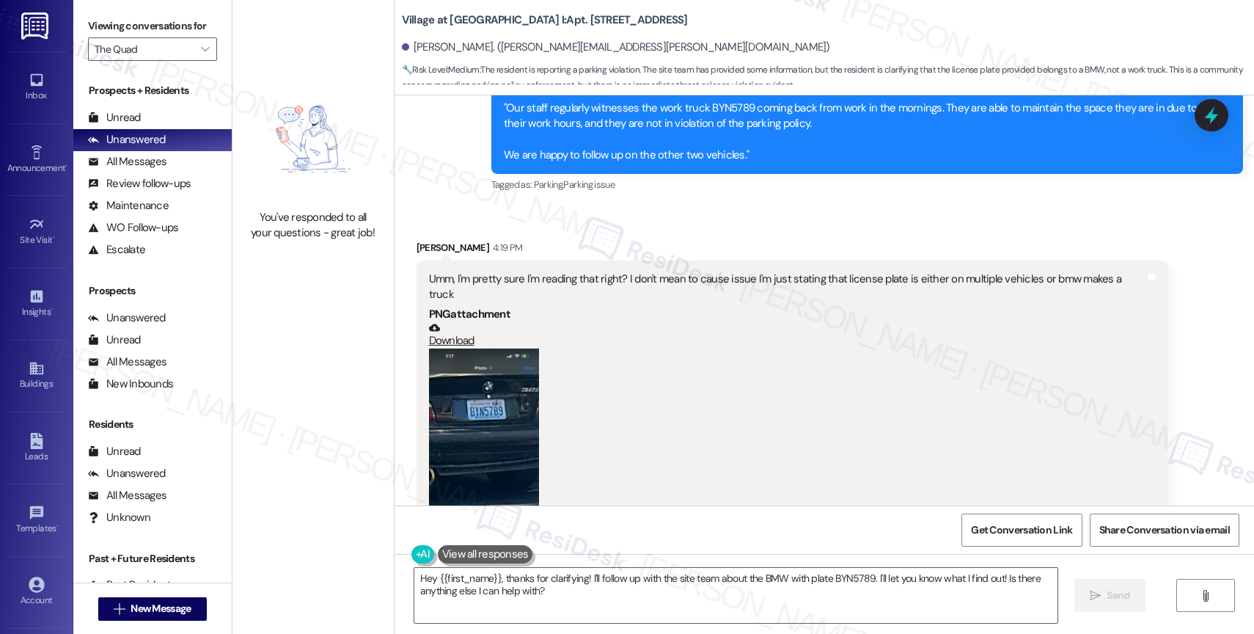
click at [501, 357] on button "Zoom image" at bounding box center [484, 467] width 110 height 239
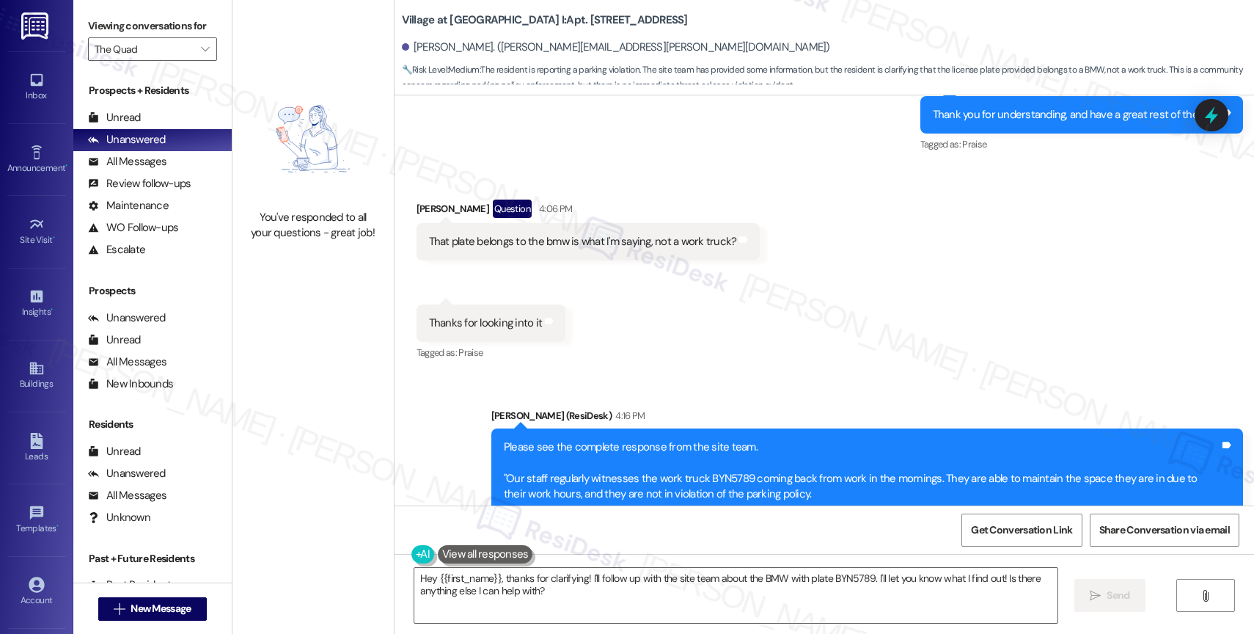
scroll to position [10904, 0]
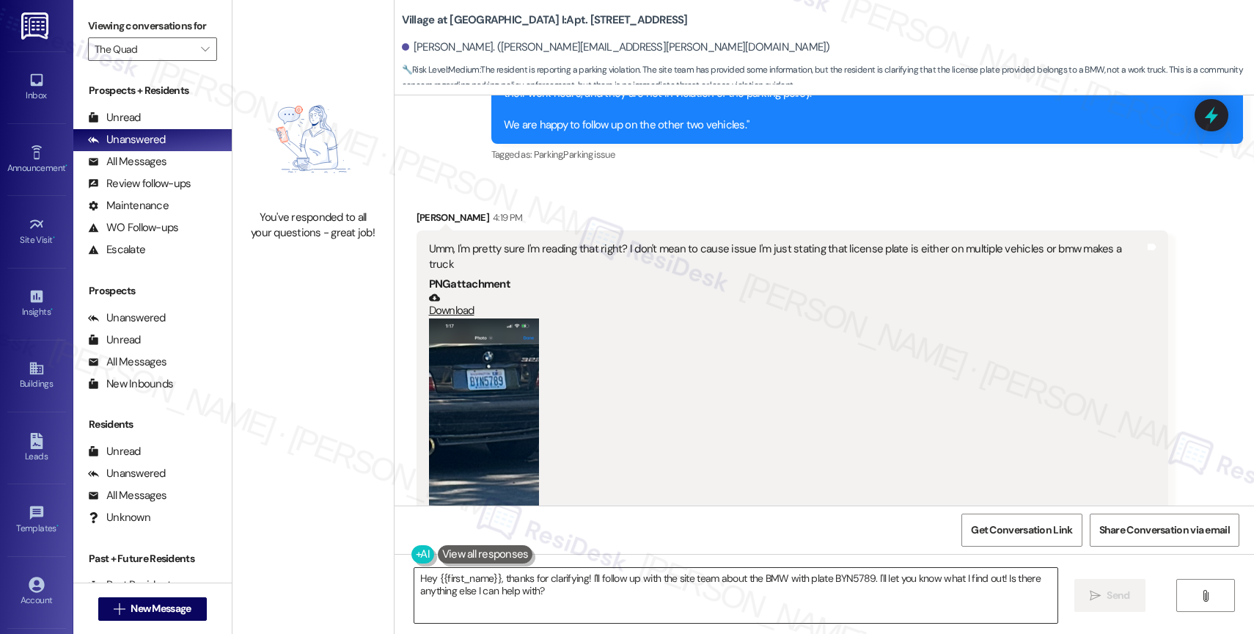
click at [612, 582] on textarea "Hey {{first_name}}, thanks for clarifying! I'll follow up with the site team ab…" at bounding box center [735, 595] width 643 height 55
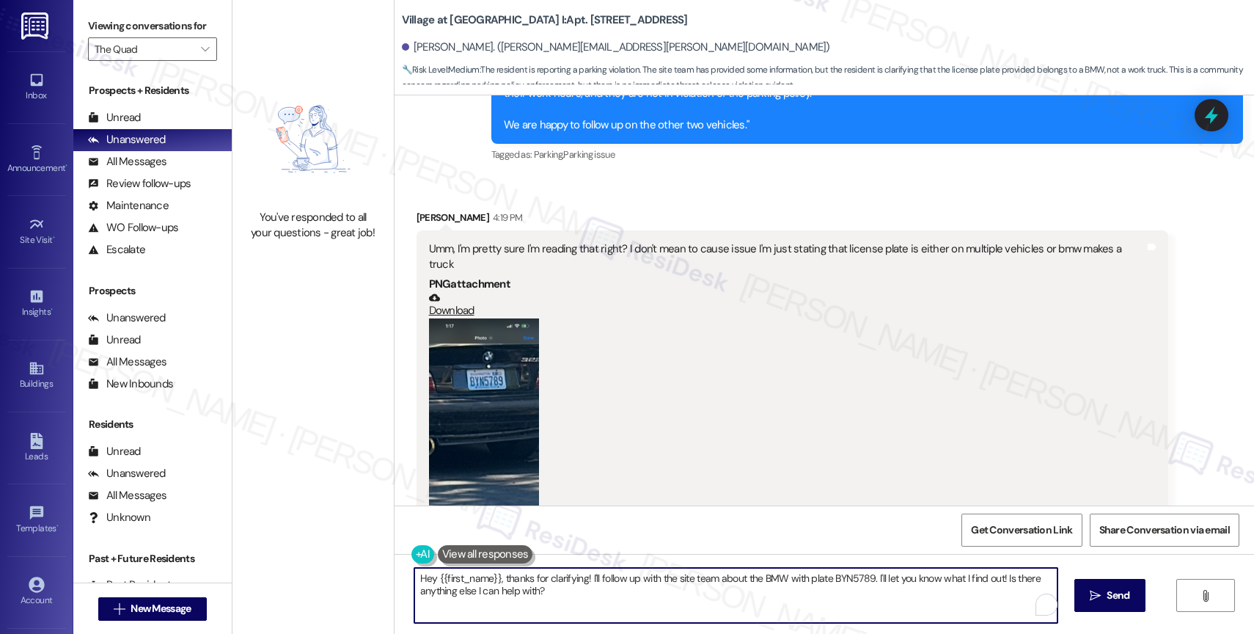
click at [612, 582] on textarea "Hey {{first_name}}, thanks for clarifying! I'll follow up with the site team ab…" at bounding box center [735, 595] width 643 height 55
click at [686, 592] on textarea "I'm under the impression they use that car for work." at bounding box center [735, 595] width 643 height 55
type textarea "I'm under the impression they use that car for work."
click at [414, 576] on textarea "I'm under the impression they use that car for work." at bounding box center [735, 595] width 643 height 55
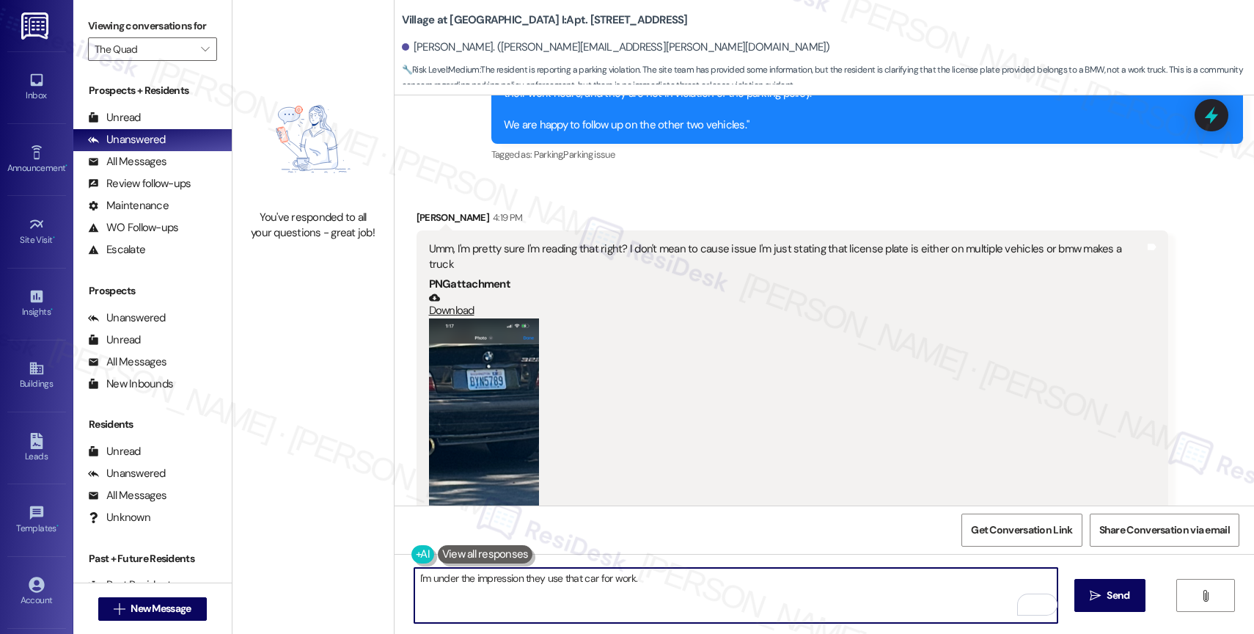
click at [414, 576] on textarea "I'm under the impression they use that car for work." at bounding box center [735, 595] width 643 height 55
click at [510, 592] on textarea "I'm under the impression they use that car for work." at bounding box center [735, 595] width 643 height 55
click at [510, 588] on textarea "I'm under the impression they use that car for work." at bounding box center [735, 595] width 643 height 55
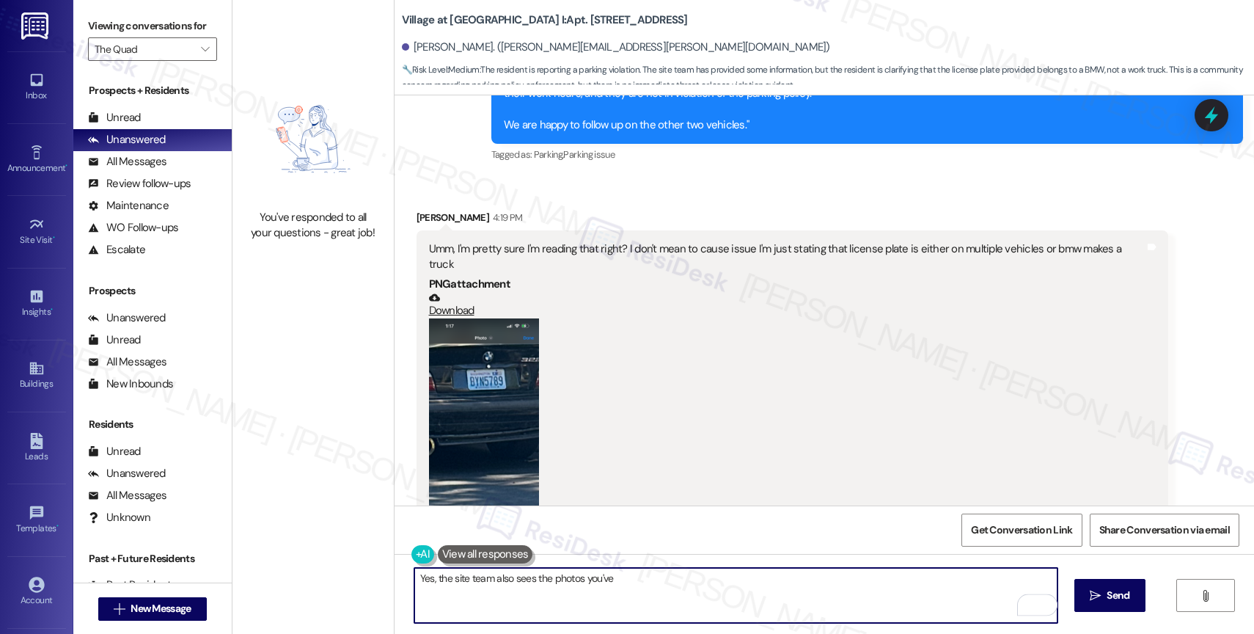
click at [418, 579] on textarea "Yes, the site team also sees the photos you've" at bounding box center [735, 595] width 643 height 55
click at [429, 579] on textarea "Yes, the site team also sees the photos you've" at bounding box center [735, 595] width 643 height 55
click at [430, 578] on textarea "Yes, the site team also sees the photos you've" at bounding box center [735, 595] width 643 height 55
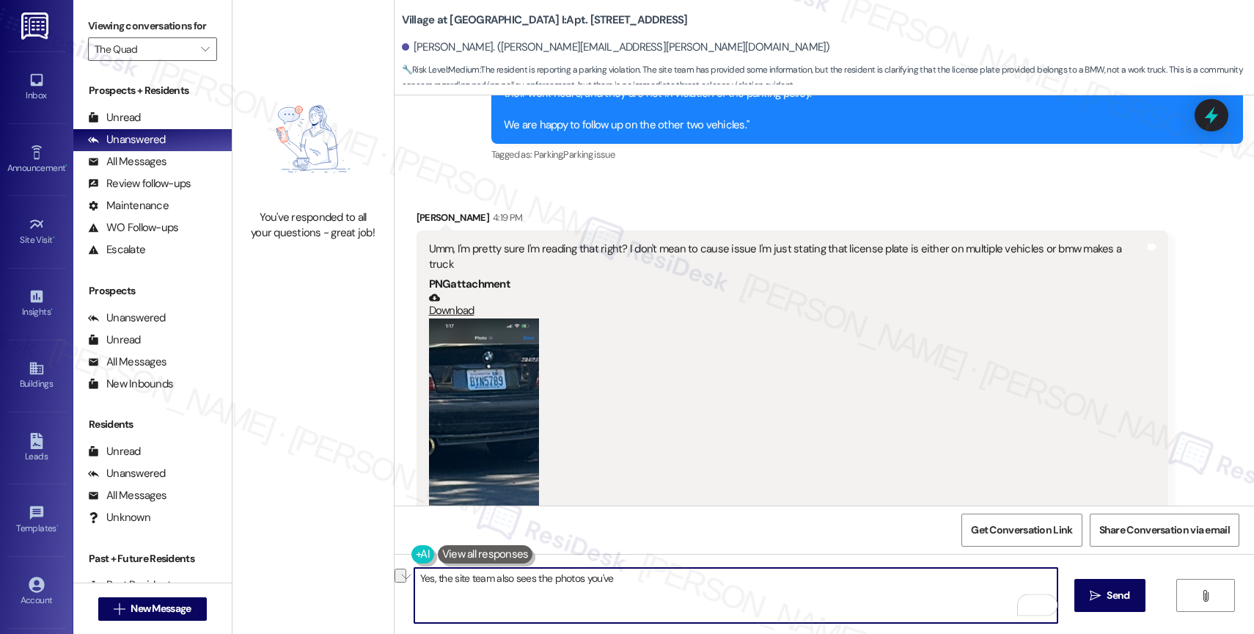
click at [430, 578] on textarea "Yes, the site team also sees the photos you've" at bounding box center [735, 595] width 643 height 55
type textarea "W"
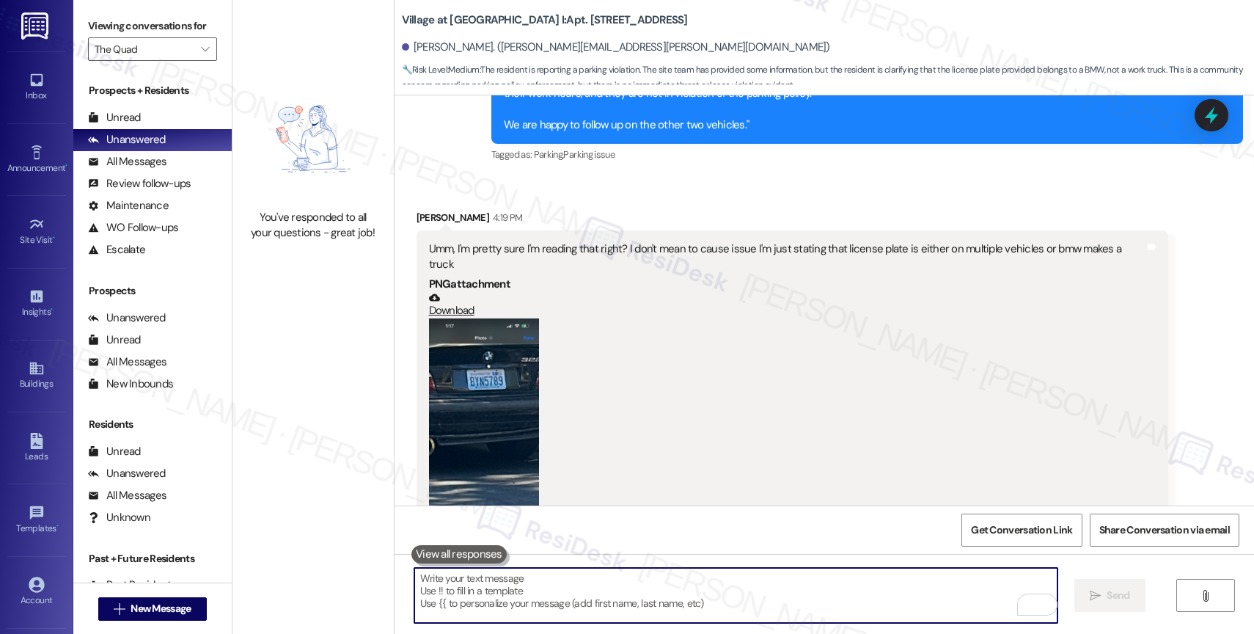
click at [490, 375] on button "Zoom image" at bounding box center [484, 437] width 110 height 239
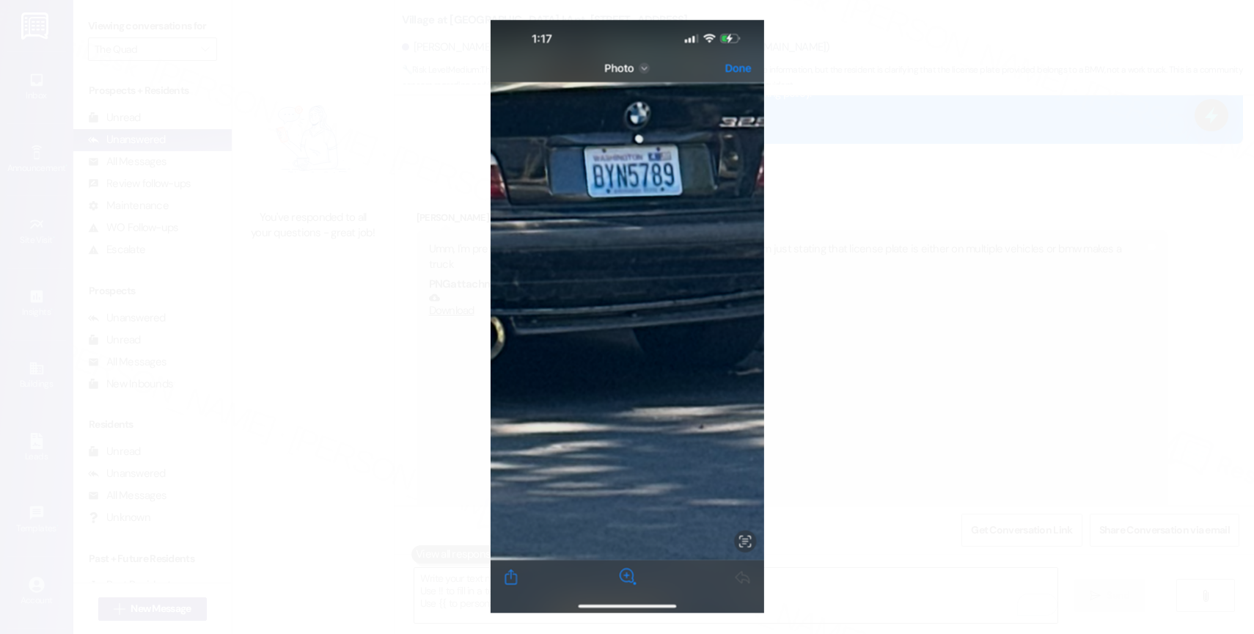
click at [620, 304] on button "Unzoom image" at bounding box center [627, 317] width 1254 height 634
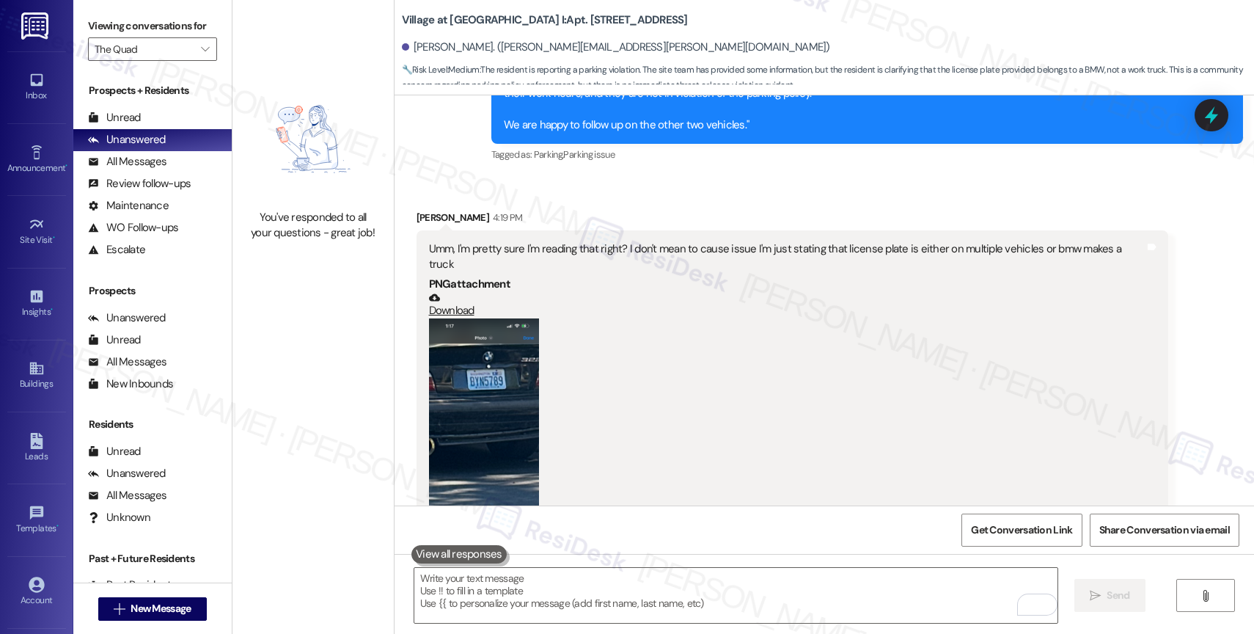
click at [496, 338] on button "Zoom image" at bounding box center [484, 437] width 110 height 239
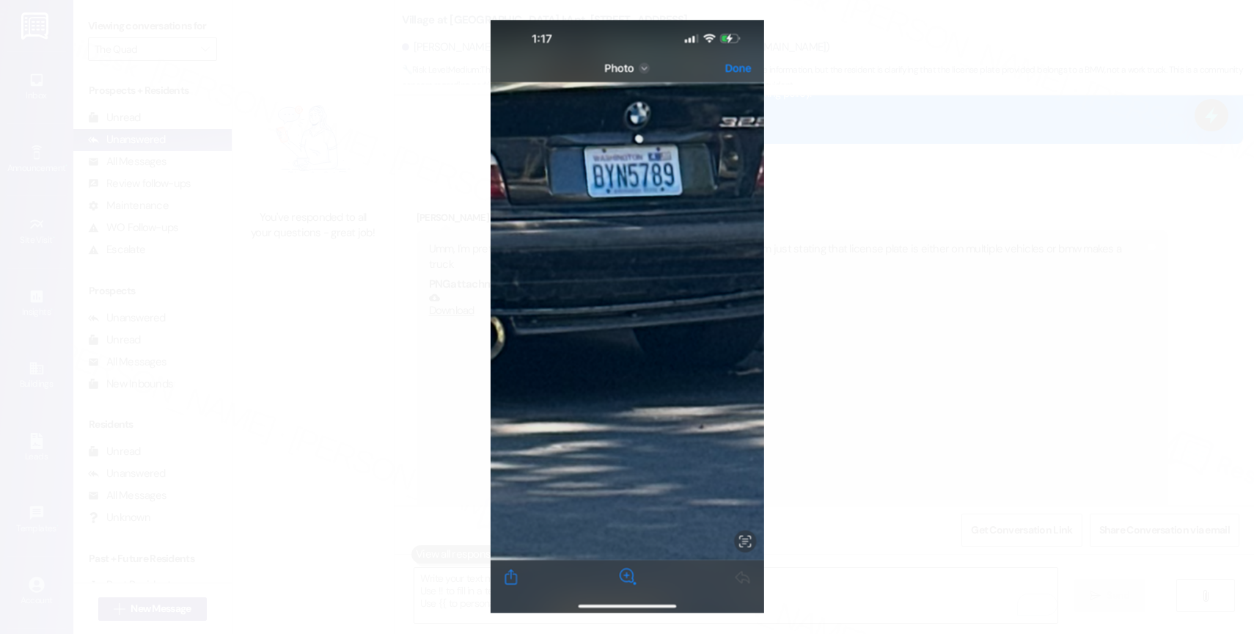
click at [628, 329] on button "Unzoom image" at bounding box center [627, 317] width 1254 height 634
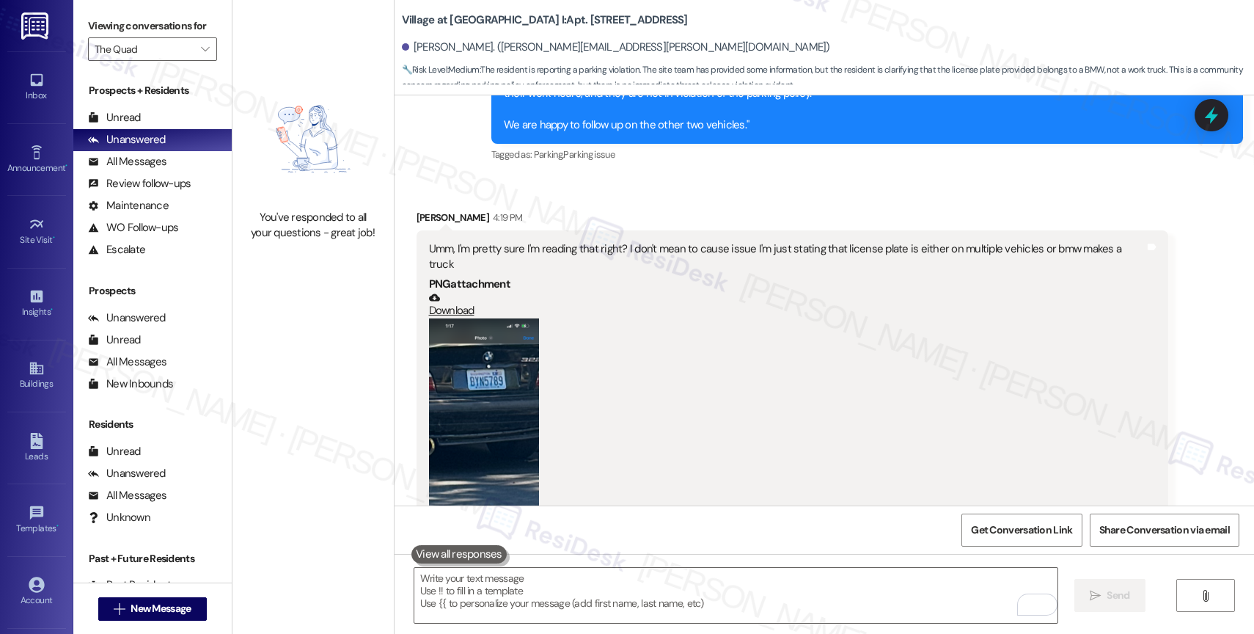
click at [471, 333] on button "Zoom image" at bounding box center [484, 437] width 110 height 239
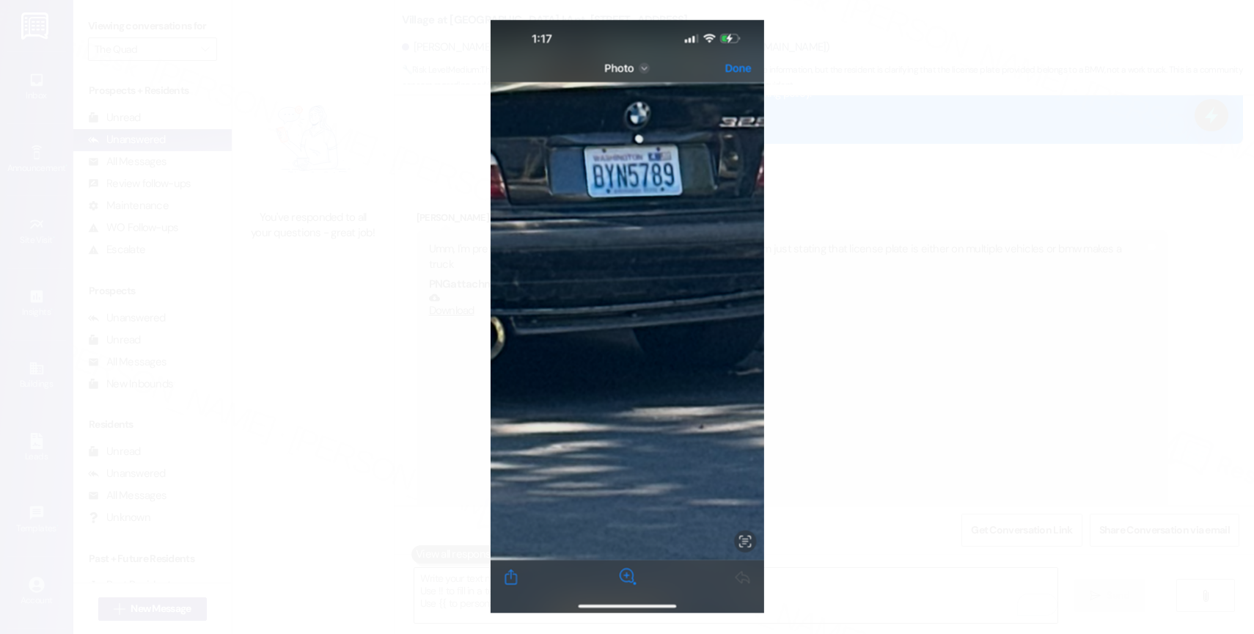
click at [575, 336] on button "Unzoom image" at bounding box center [627, 317] width 1254 height 634
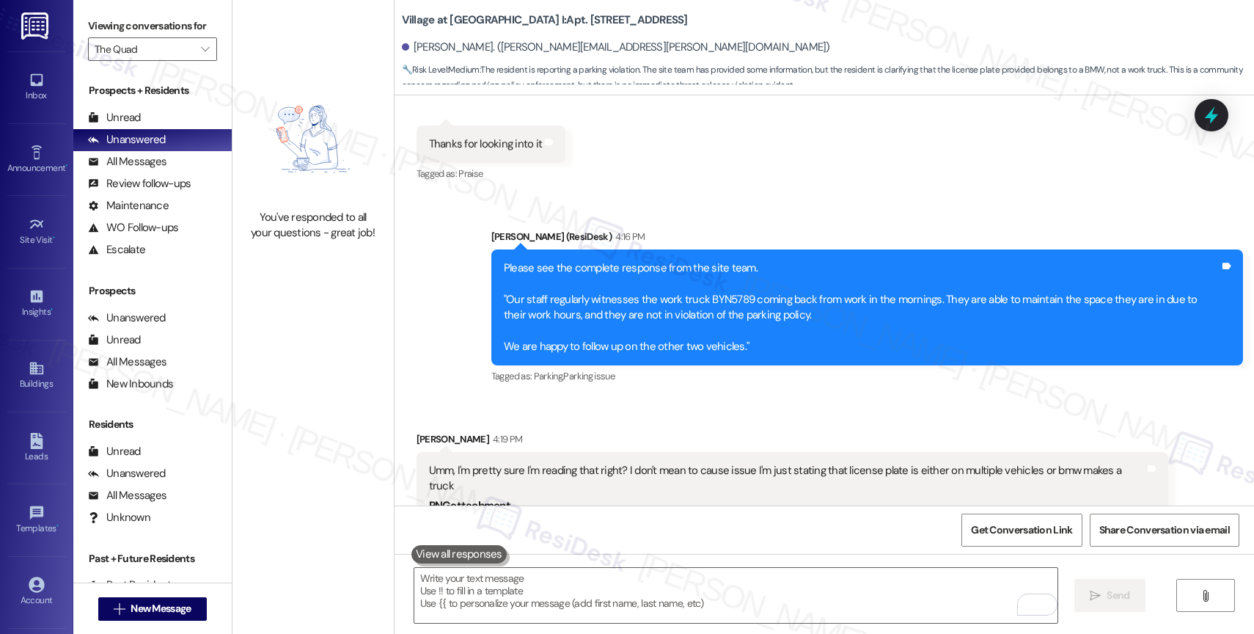
scroll to position [10665, 0]
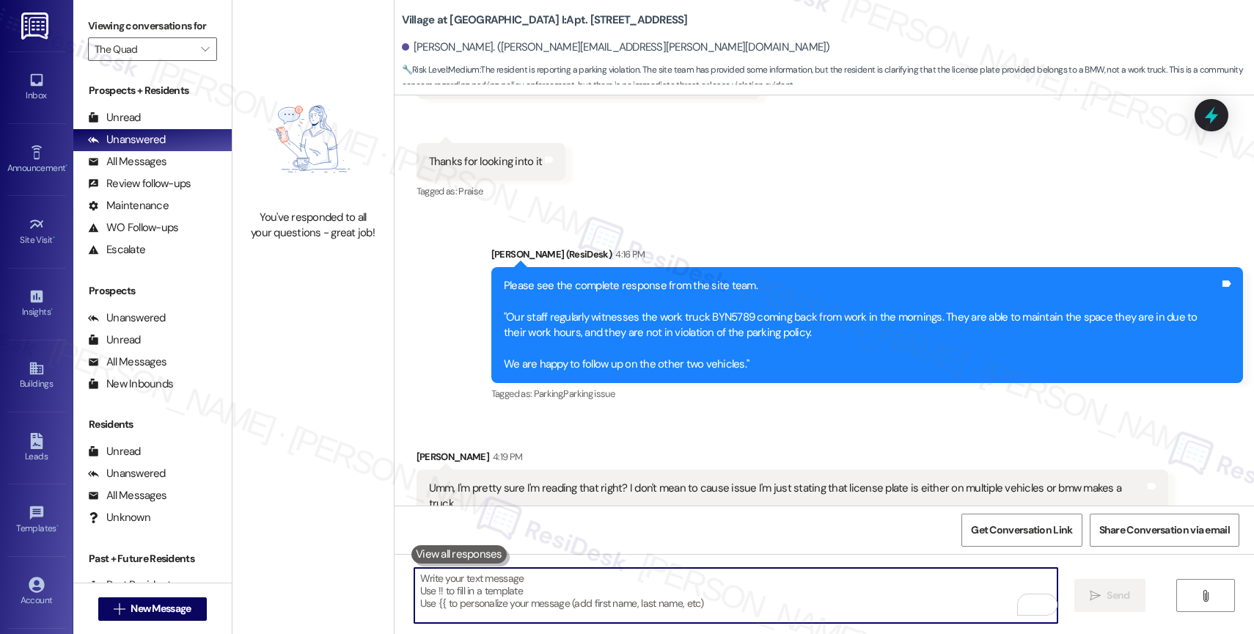
click at [550, 597] on textarea "To enrich screen reader interactions, please activate Accessibility in Grammarl…" at bounding box center [735, 595] width 643 height 55
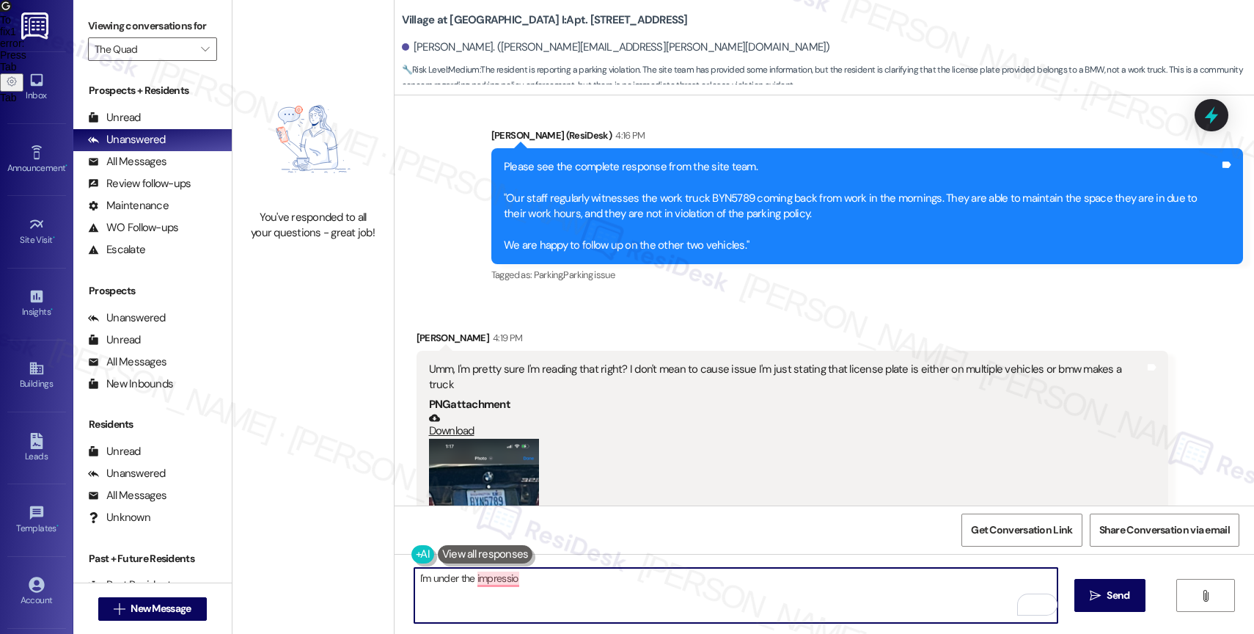
scroll to position [10783, 0]
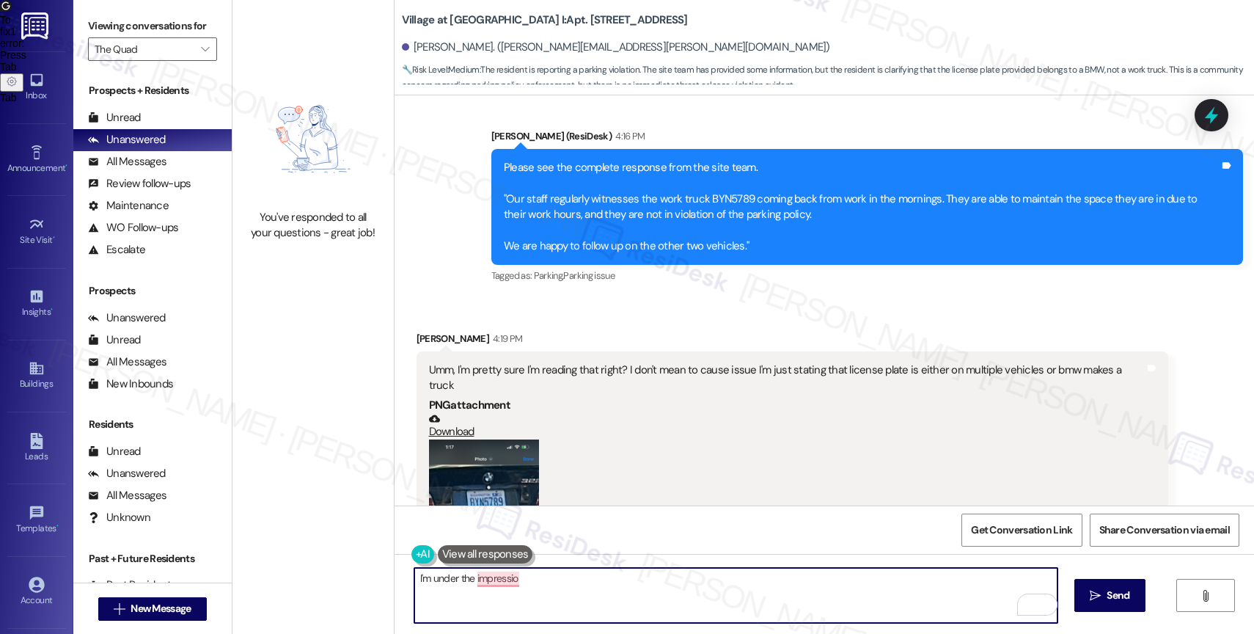
click at [529, 579] on textarea "I'm under the impressio" at bounding box center [735, 595] width 643 height 55
drag, startPoint x: 504, startPoint y: 578, endPoint x: 386, endPoint y: 572, distance: 118.9
click at [394, 572] on div "I'm under the impressio  Send " at bounding box center [823, 609] width 859 height 110
click at [589, 581] on textarea "I'm under the impressio" at bounding box center [735, 595] width 643 height 55
type textarea "I"
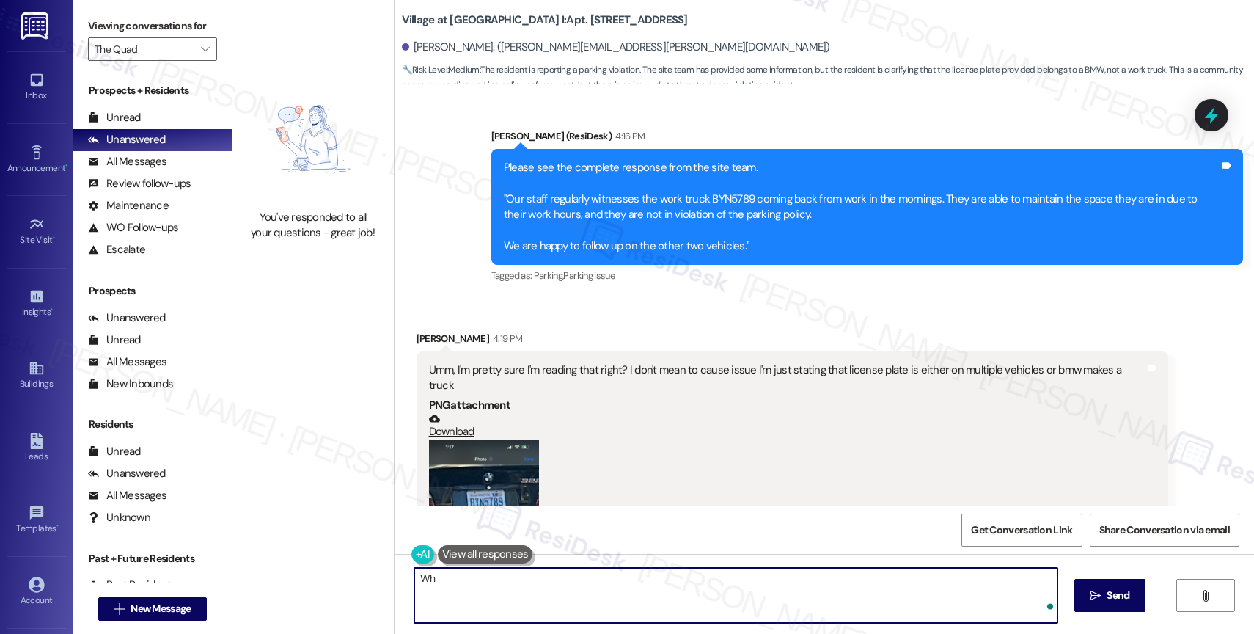
type textarea "W"
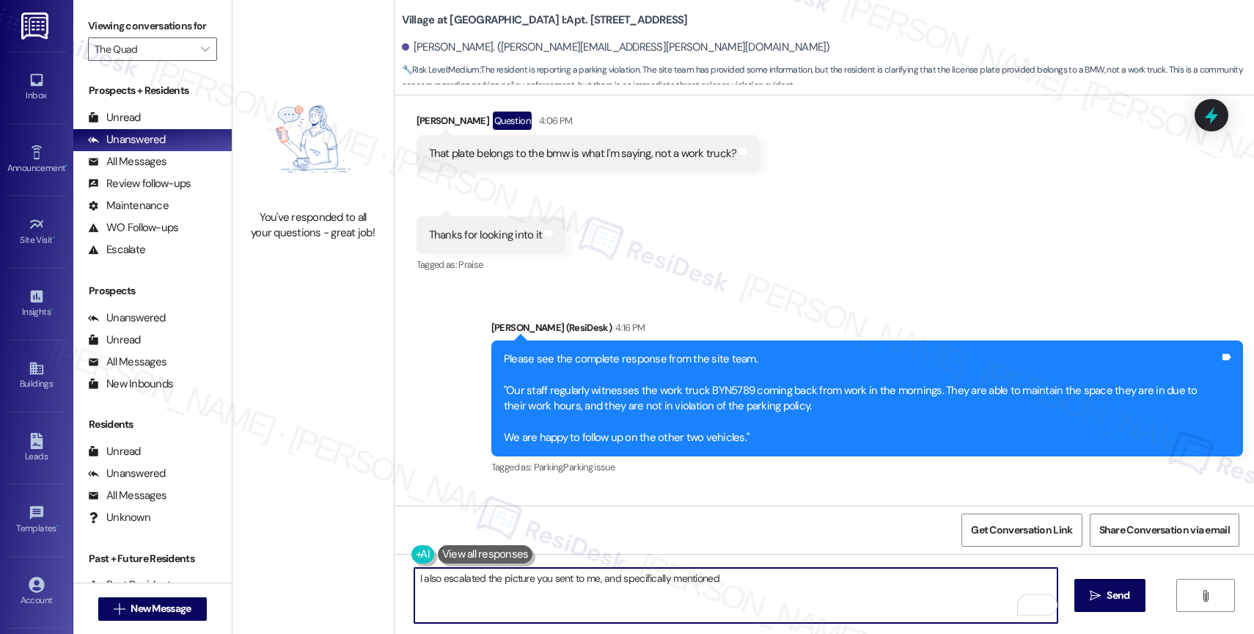
scroll to position [10520, 0]
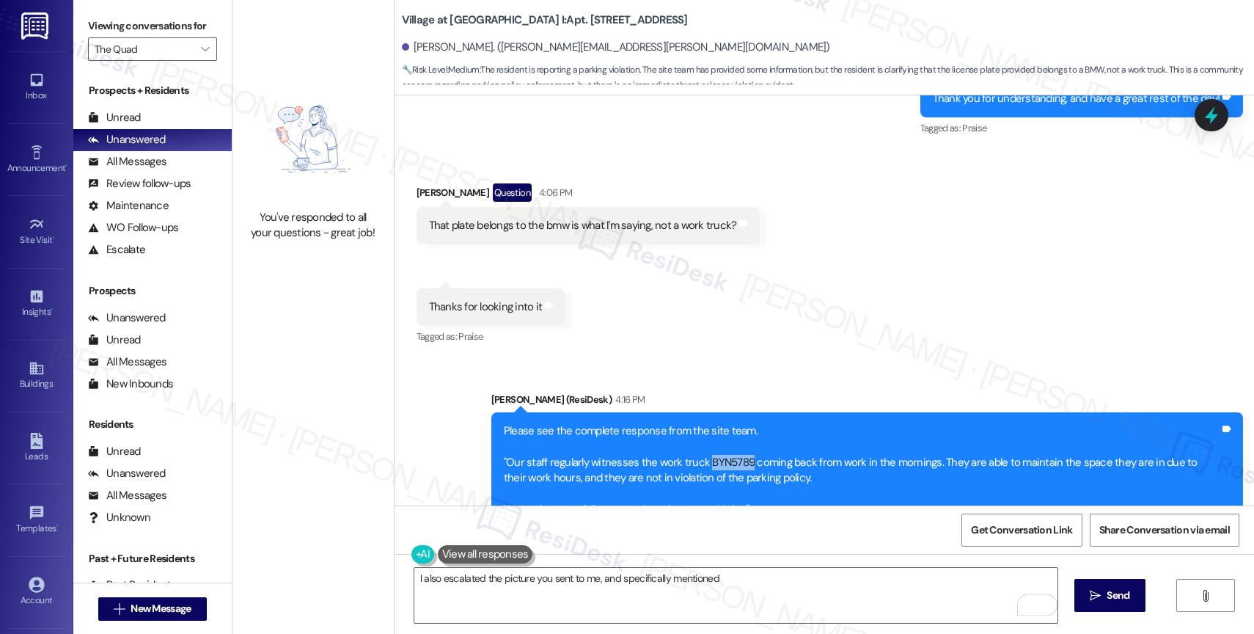
drag, startPoint x: 695, startPoint y: 381, endPoint x: 735, endPoint y: 379, distance: 40.4
click at [735, 423] on div "Please see the complete response from the site team. "Our staff regularly witne…" at bounding box center [862, 470] width 716 height 95
copy div "BYN5789"
click at [735, 584] on textarea "I also escalated the picture you sent to me, and specifically mentioned" at bounding box center [735, 595] width 643 height 55
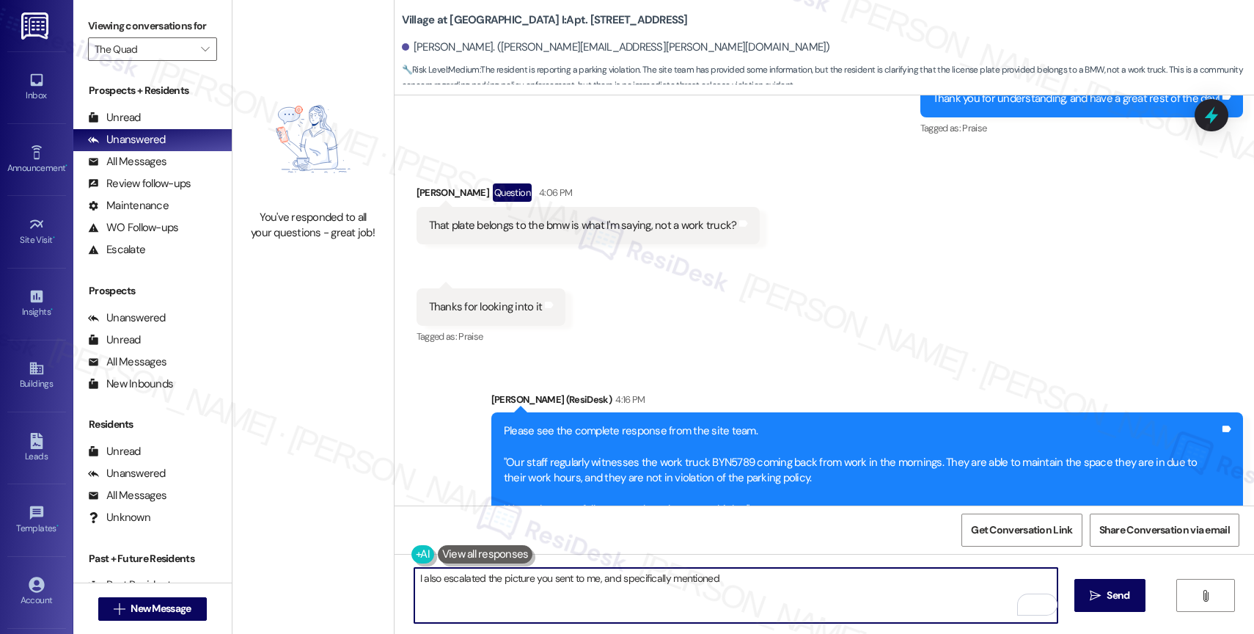
paste textarea "BYN5789"
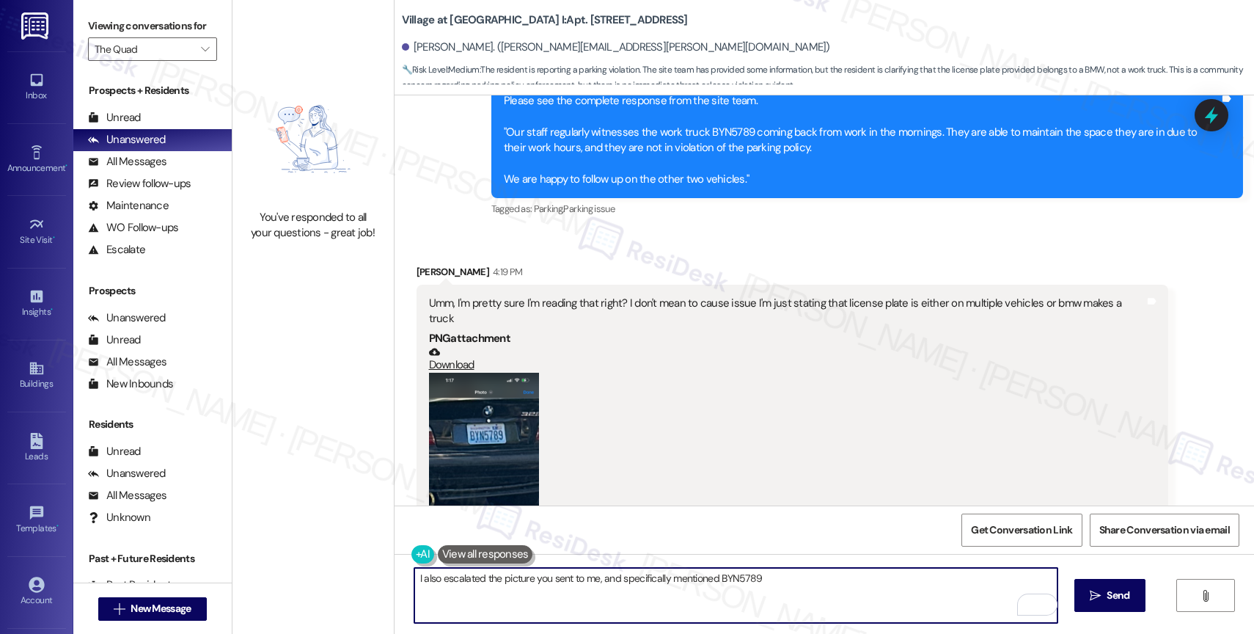
scroll to position [10904, 0]
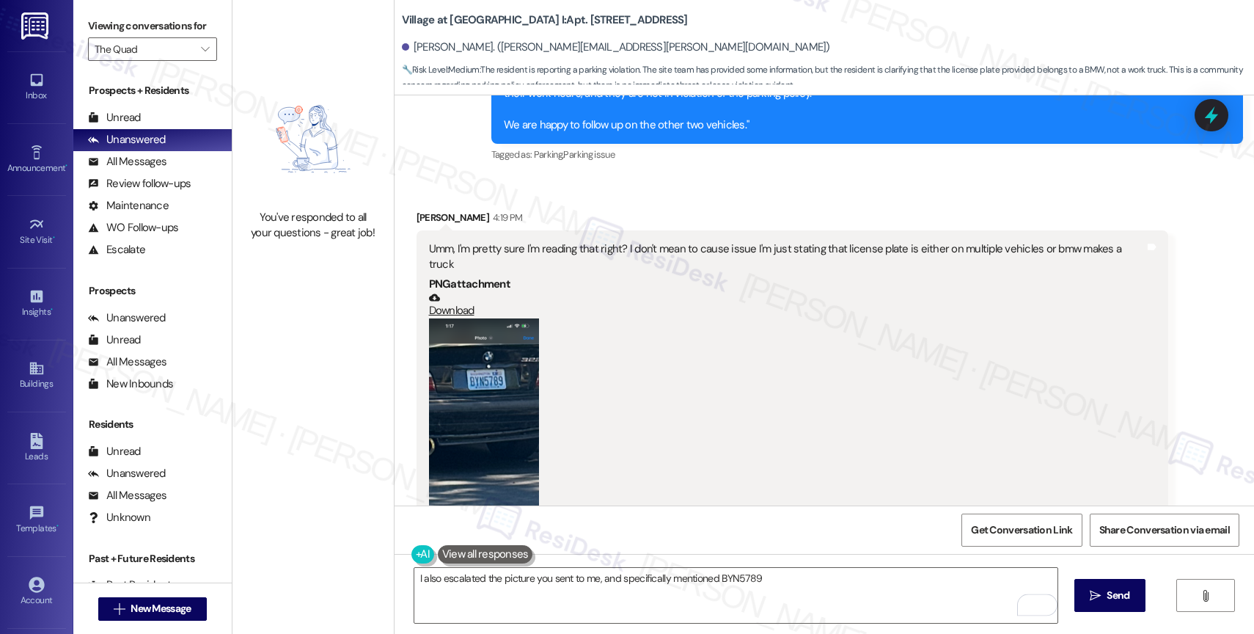
click at [499, 358] on button "Zoom image" at bounding box center [484, 437] width 110 height 239
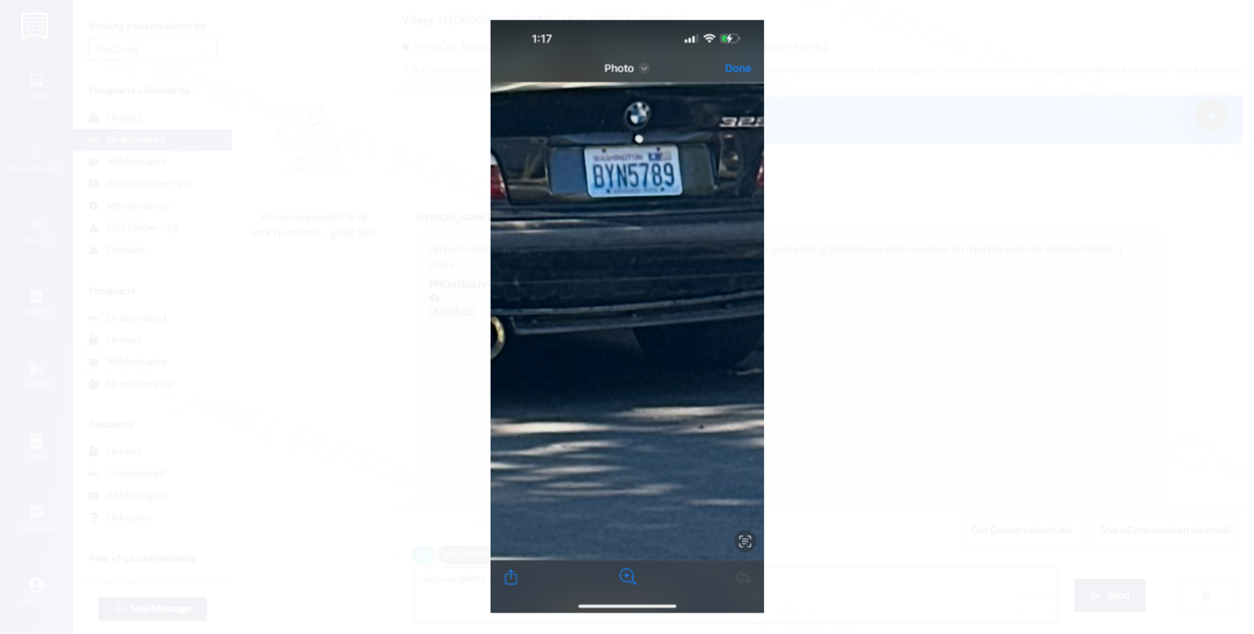
click at [703, 303] on button "Unzoom image" at bounding box center [627, 317] width 1254 height 634
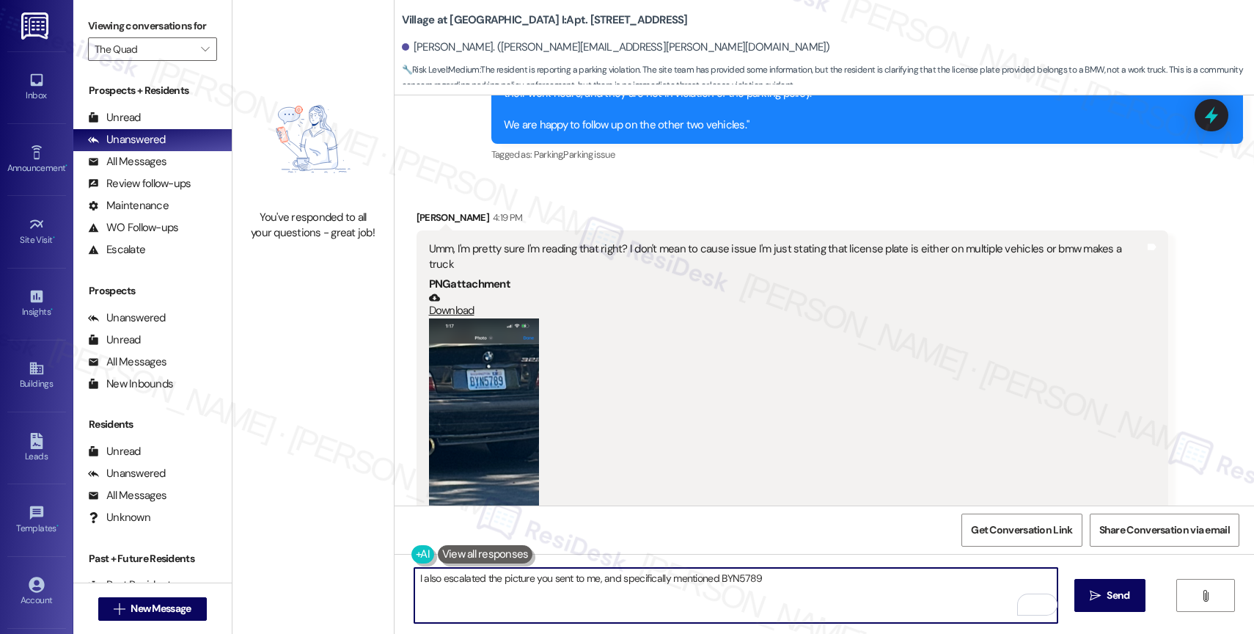
click at [799, 579] on textarea "I also escalated the picture you sent to me, and specifically mentioned BYN5789" at bounding box center [735, 595] width 643 height 55
click at [772, 586] on textarea "I also escalated the picture you sent me, specifically mentioning BYN5789." at bounding box center [735, 595] width 643 height 55
click at [681, 577] on textarea "I also escalated the picture you sent me, specifically mentioning BYN5789." at bounding box center [735, 595] width 643 height 55
click at [781, 578] on textarea "I also escalated the picture you sent me, specifically mentioning the car BYN57…" at bounding box center [735, 595] width 643 height 55
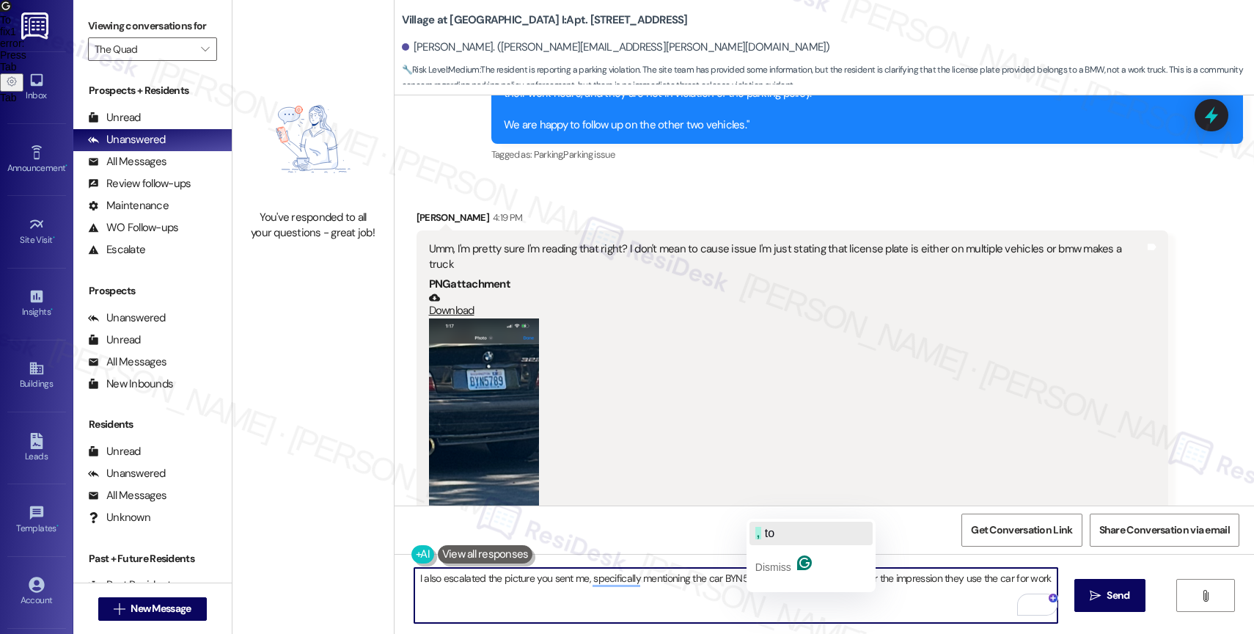
click at [771, 526] on span "to" at bounding box center [770, 532] width 10 height 12
type textarea "I also escalated the picture you sent me, specifically mentioning the car BYN57…"
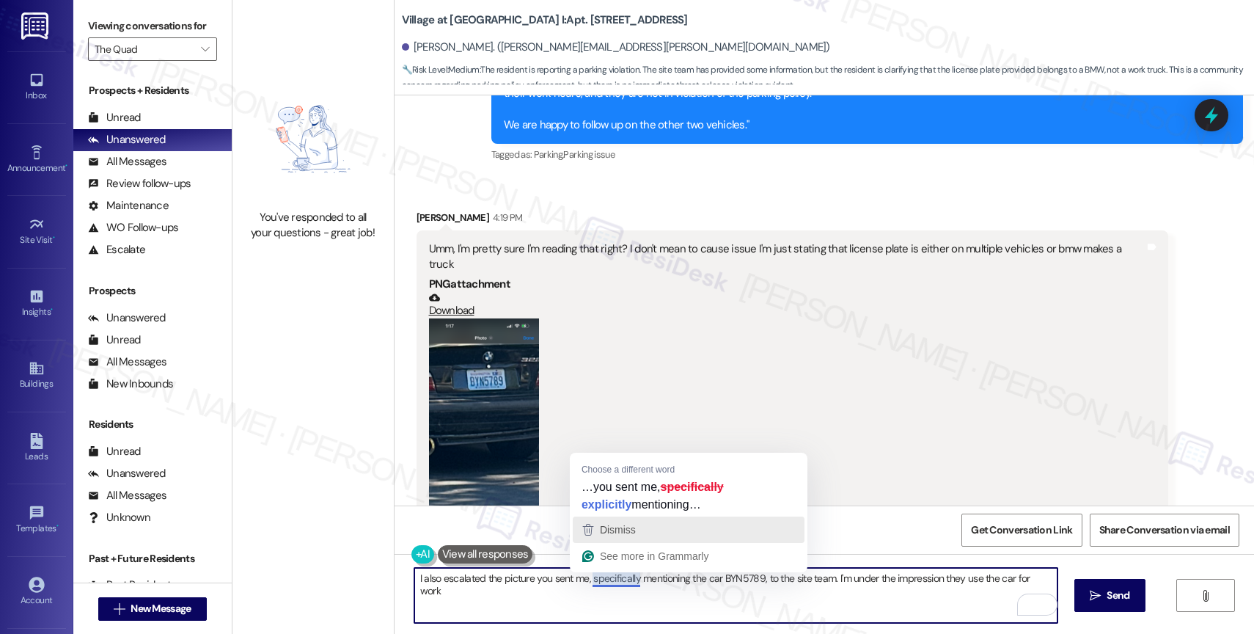
click at [625, 532] on span "Dismiss" at bounding box center [618, 530] width 36 height 12
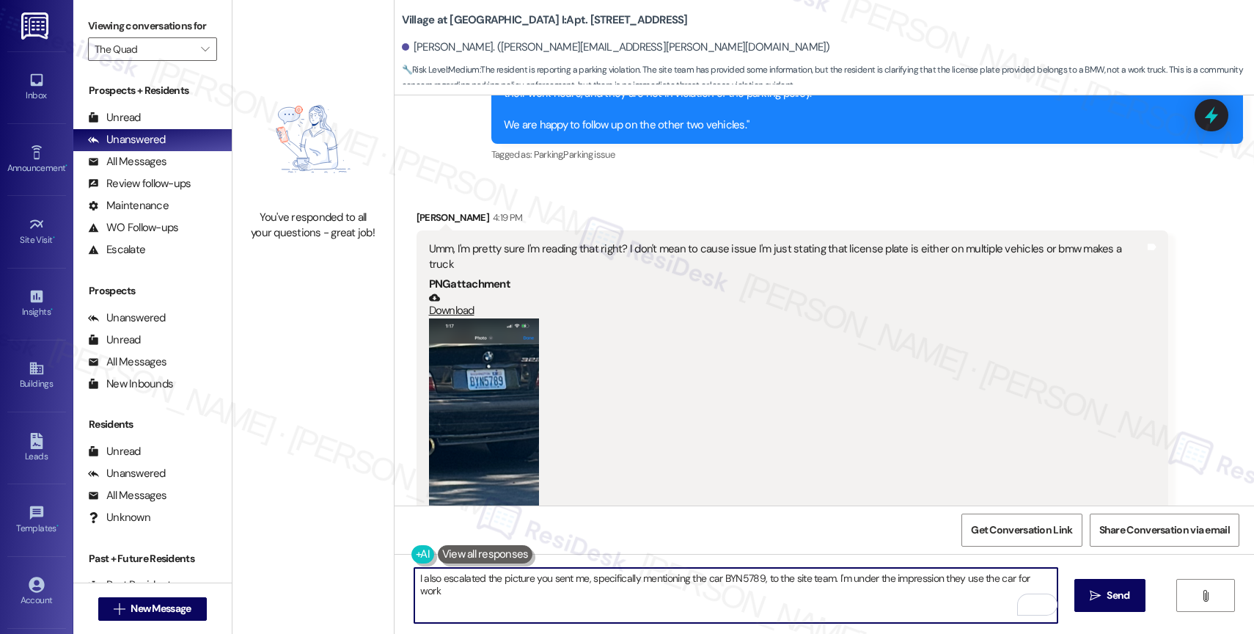
click at [657, 576] on textarea "I also escalated the picture you sent me, specifically mentioning the car BYN57…" at bounding box center [735, 595] width 643 height 55
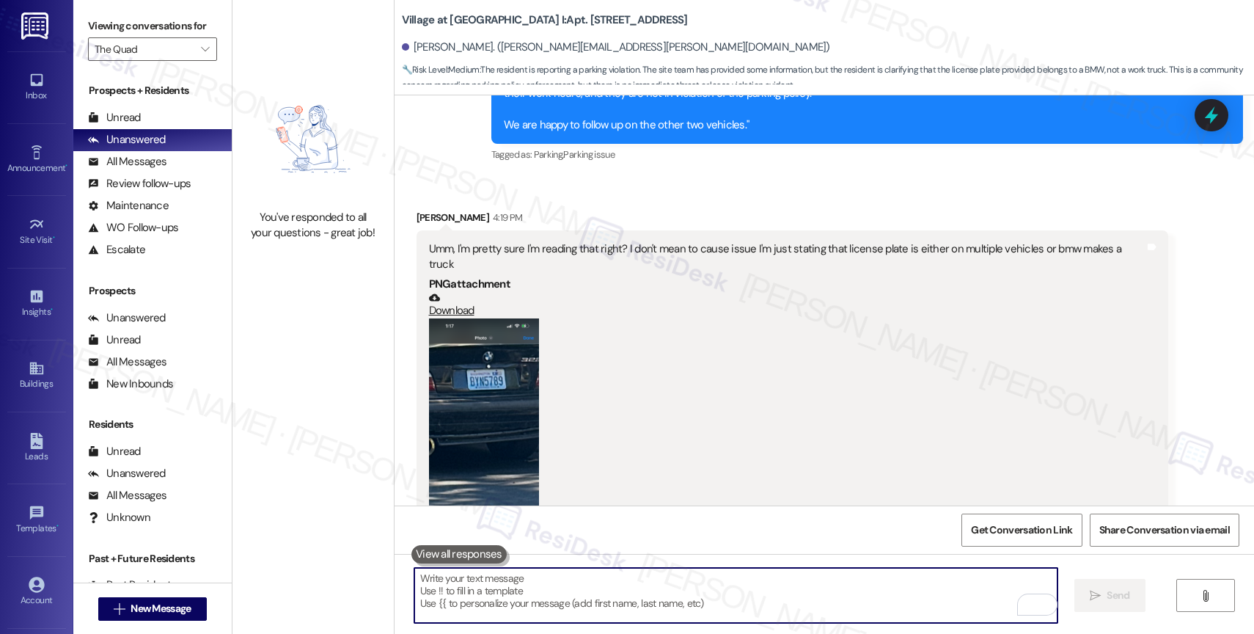
click at [584, 583] on textarea "To enrich screen reader interactions, please activate Accessibility in Grammarl…" at bounding box center [735, 595] width 643 height 55
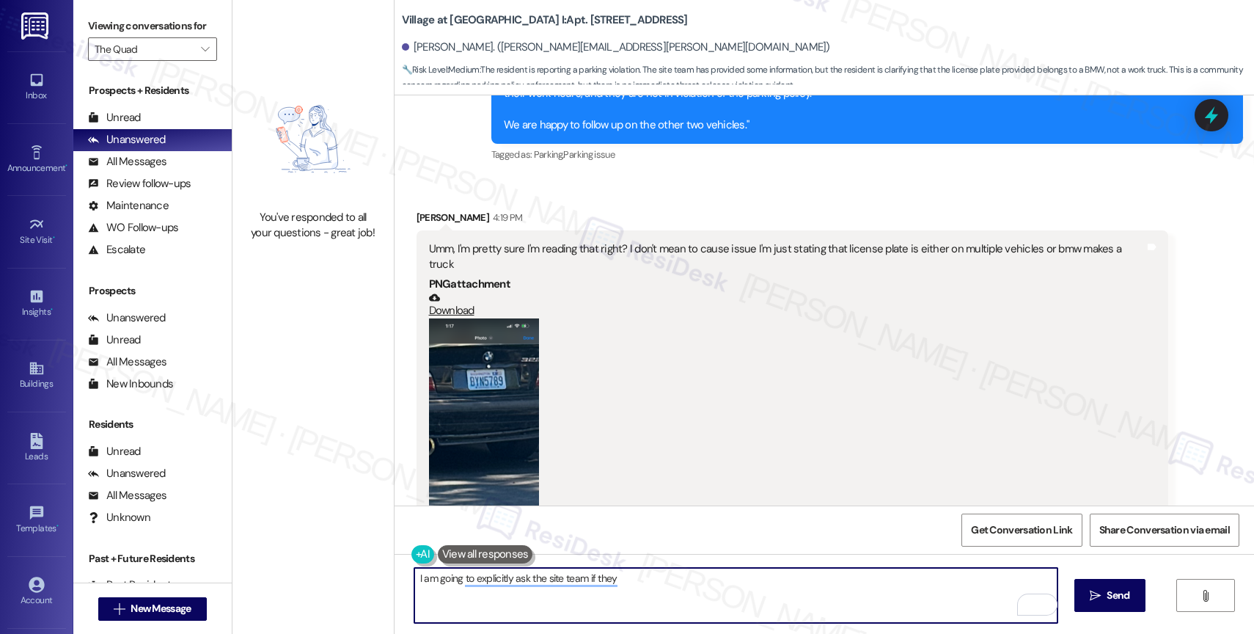
click at [414, 581] on textarea "I am going to explicitly ask the site team if they" at bounding box center [735, 595] width 643 height 55
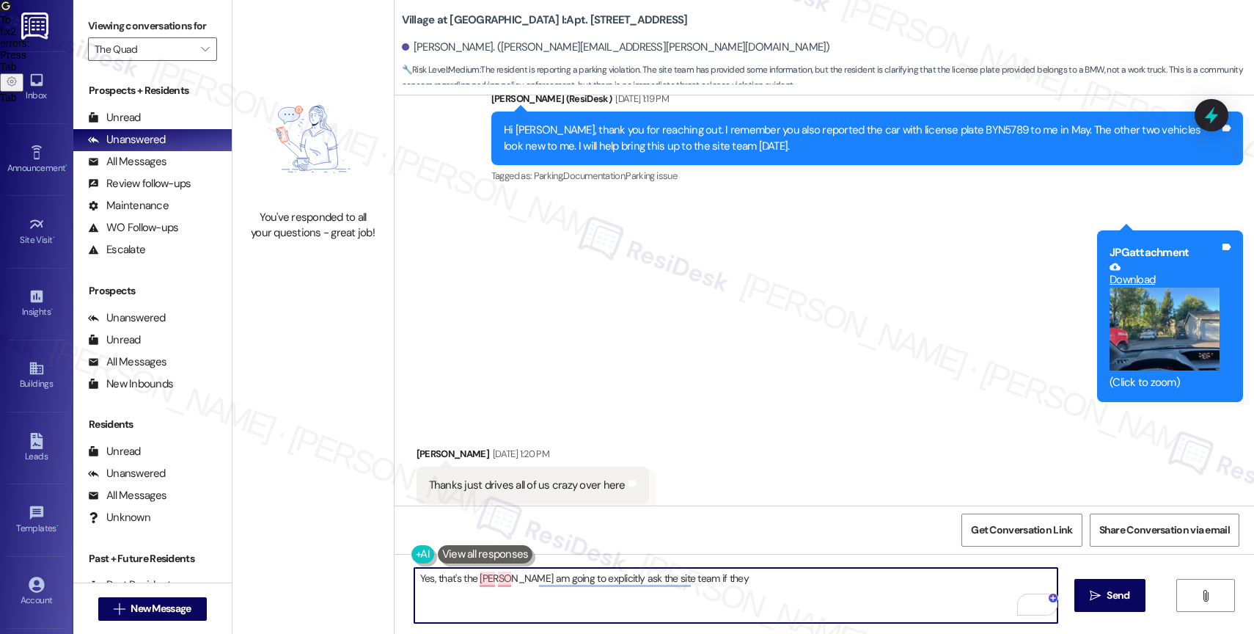
scroll to position [8736, 0]
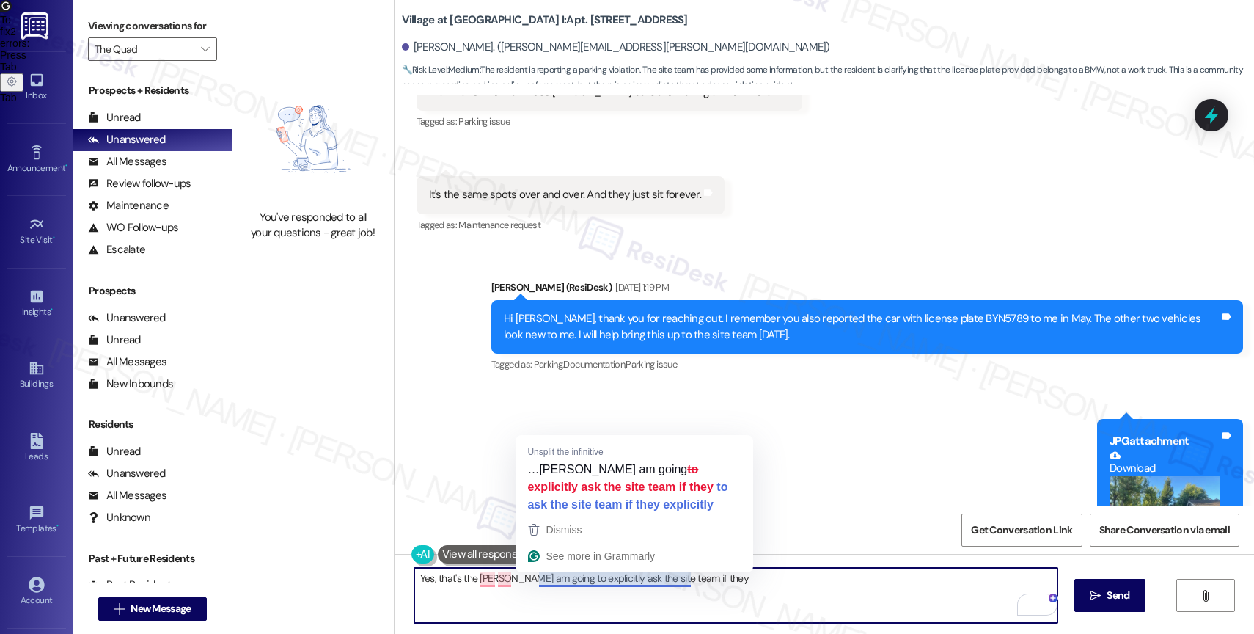
click at [491, 584] on textarea "Yes, that's the carI am going to explicitly ask the site team if they" at bounding box center [735, 595] width 643 height 55
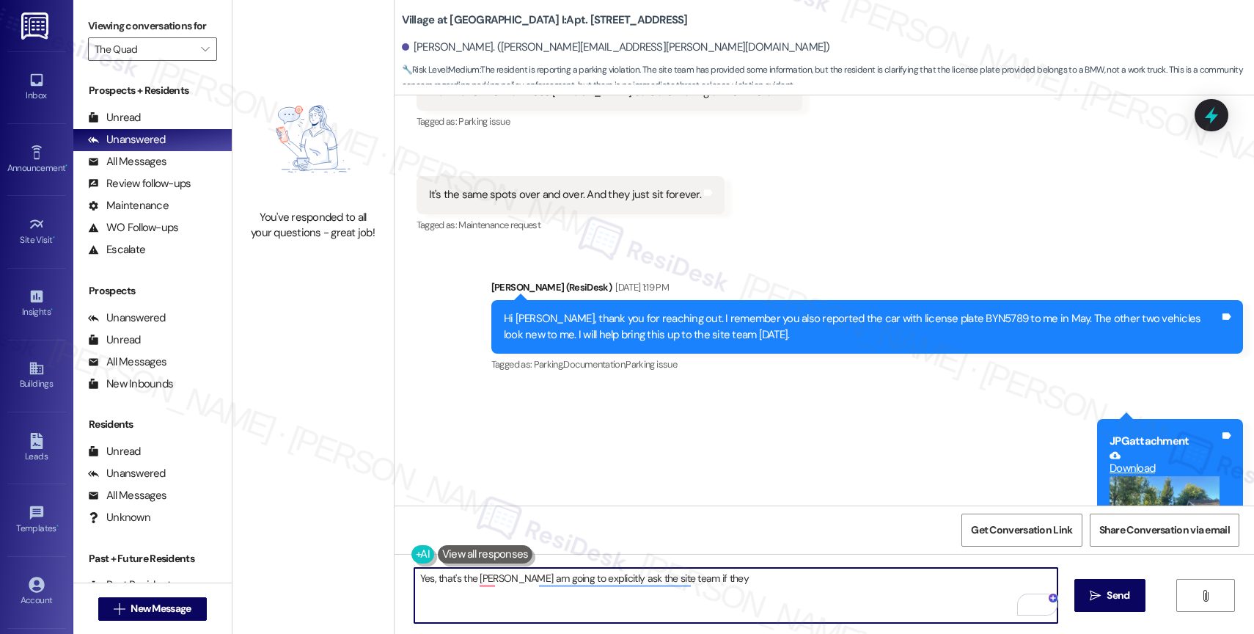
click at [491, 584] on textarea "Yes, that's the carI am going to explicitly ask the site team if they" at bounding box center [735, 595] width 643 height 55
drag, startPoint x: 416, startPoint y: 584, endPoint x: 447, endPoint y: 579, distance: 31.2
click at [416, 583] on textarea "Yes, that's the carI am going to explicitly ask the site team if they" at bounding box center [735, 595] width 643 height 55
click at [453, 578] on textarea "Yes, that's the carI am going to explicitly ask the site team if they" at bounding box center [735, 595] width 643 height 55
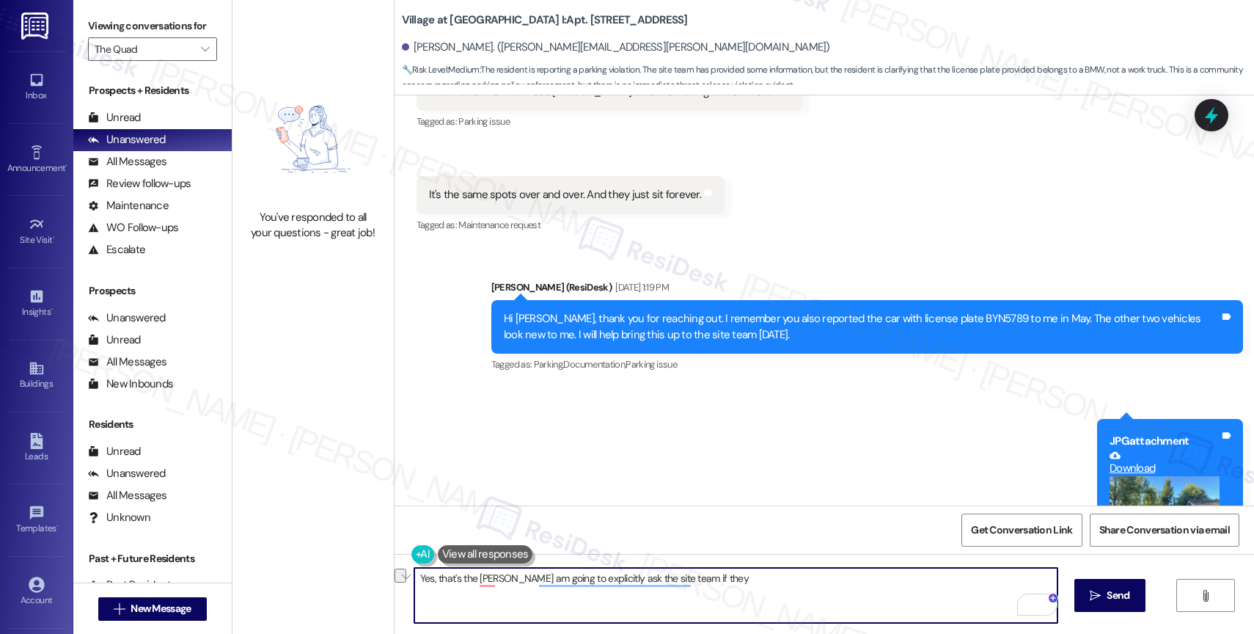
drag, startPoint x: 453, startPoint y: 578, endPoint x: 722, endPoint y: 576, distance: 269.1
click at [723, 576] on textarea "Yes, that's the carI am going to explicitly ask the site team if they" at bounding box center [735, 595] width 643 height 55
type textarea "Y"
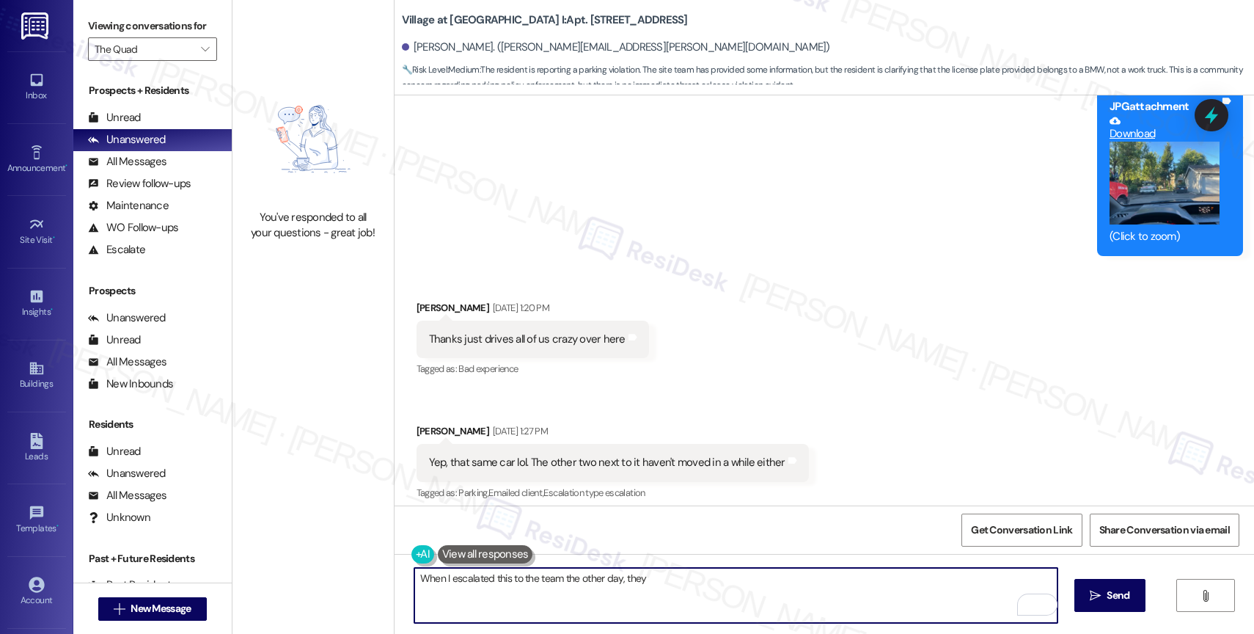
scroll to position [8642, 0]
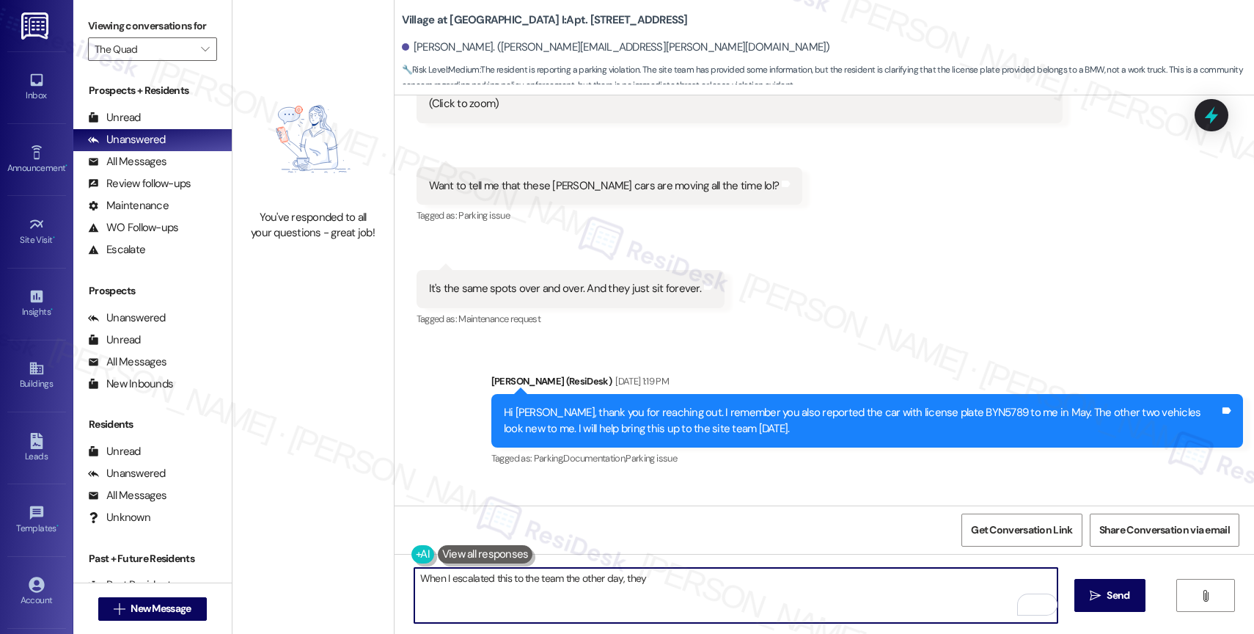
click at [688, 585] on textarea "When I escalated this to the team the other day, they" at bounding box center [735, 595] width 643 height 55
click at [524, 579] on textarea "When I escalated this to the team the other day, they" at bounding box center [735, 595] width 643 height 55
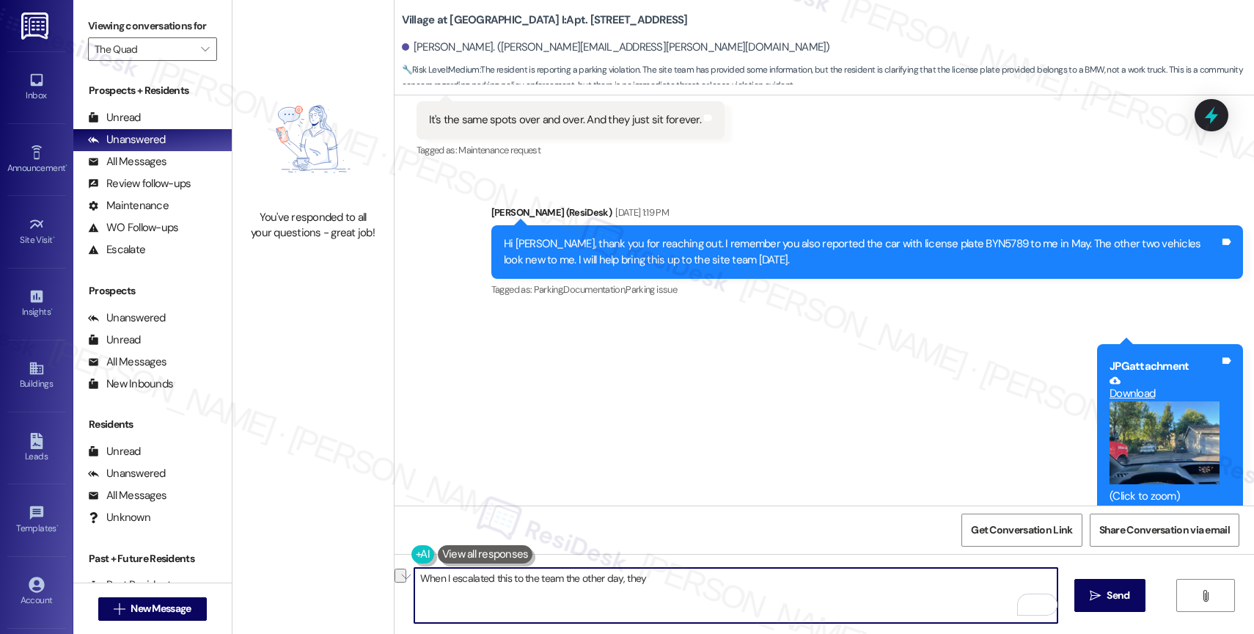
scroll to position [8990, 0]
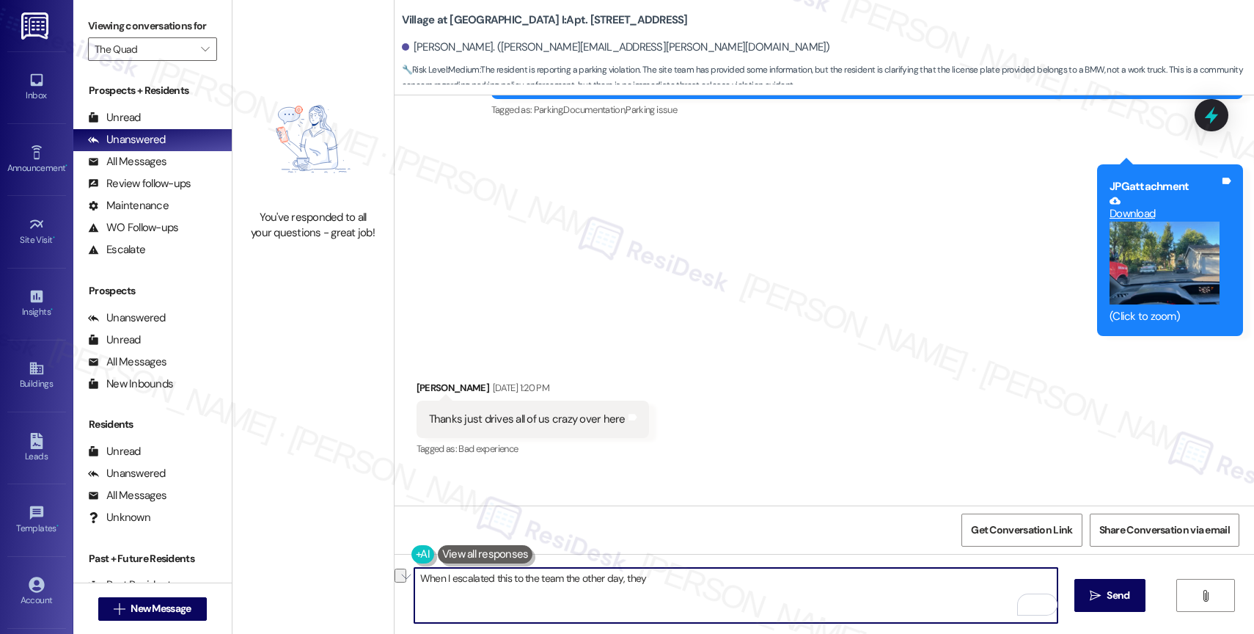
type textarea "When I escalated this to the team the other day, they"
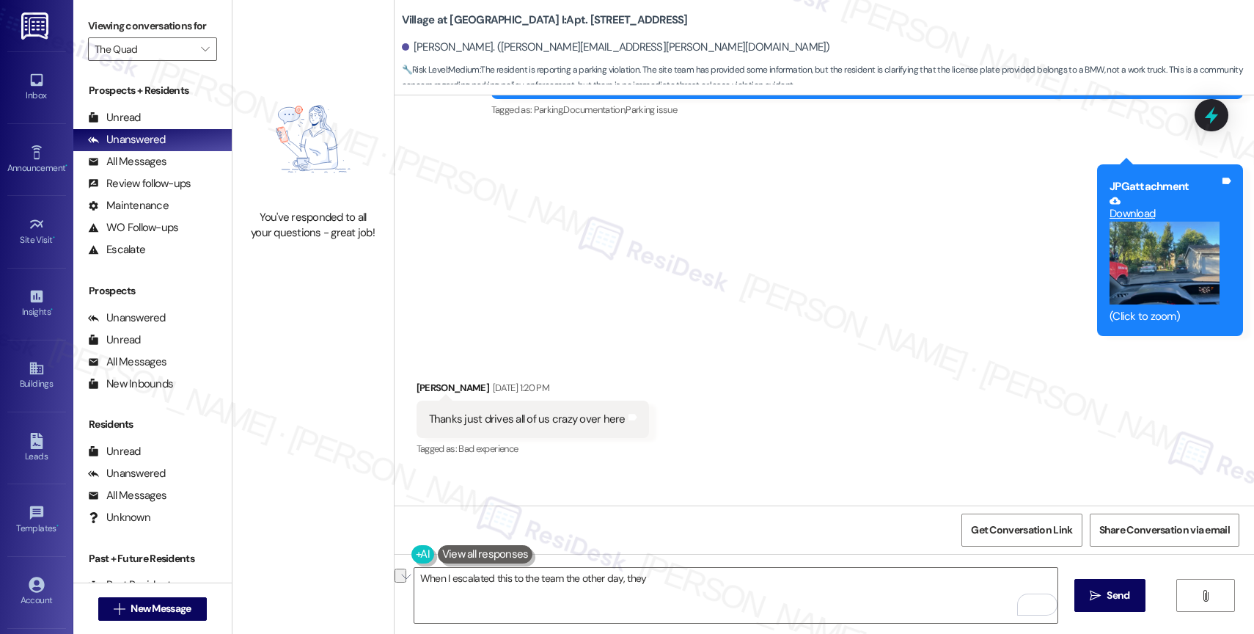
click at [1177, 221] on button "Zoom image" at bounding box center [1164, 262] width 110 height 83
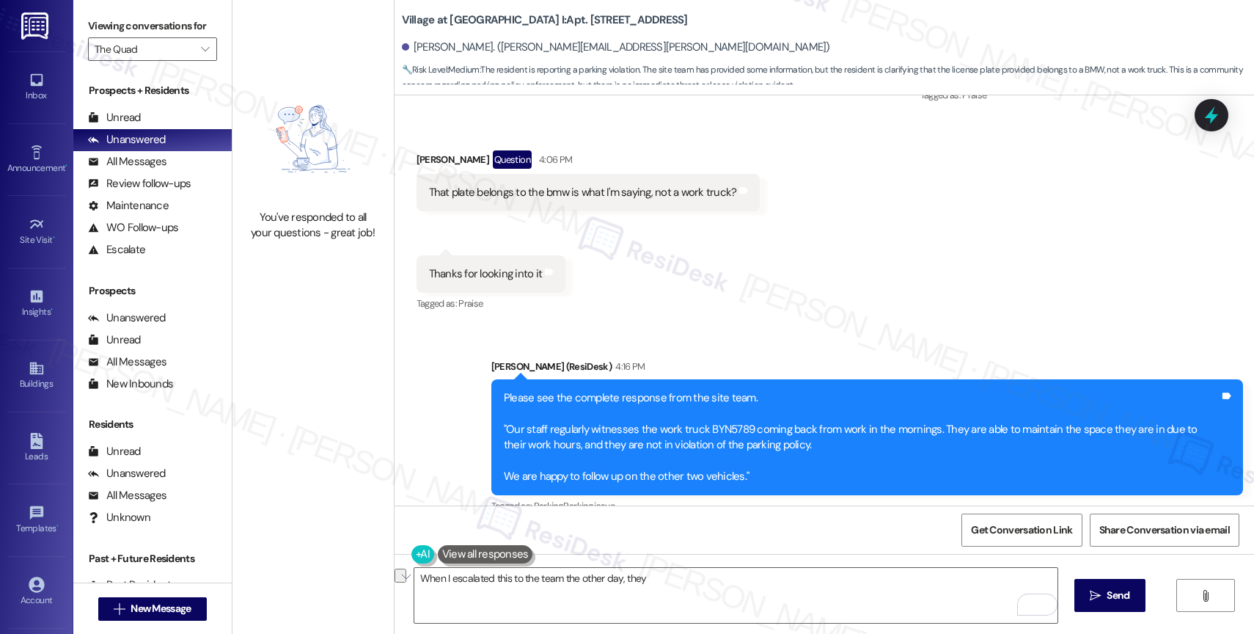
scroll to position [10904, 0]
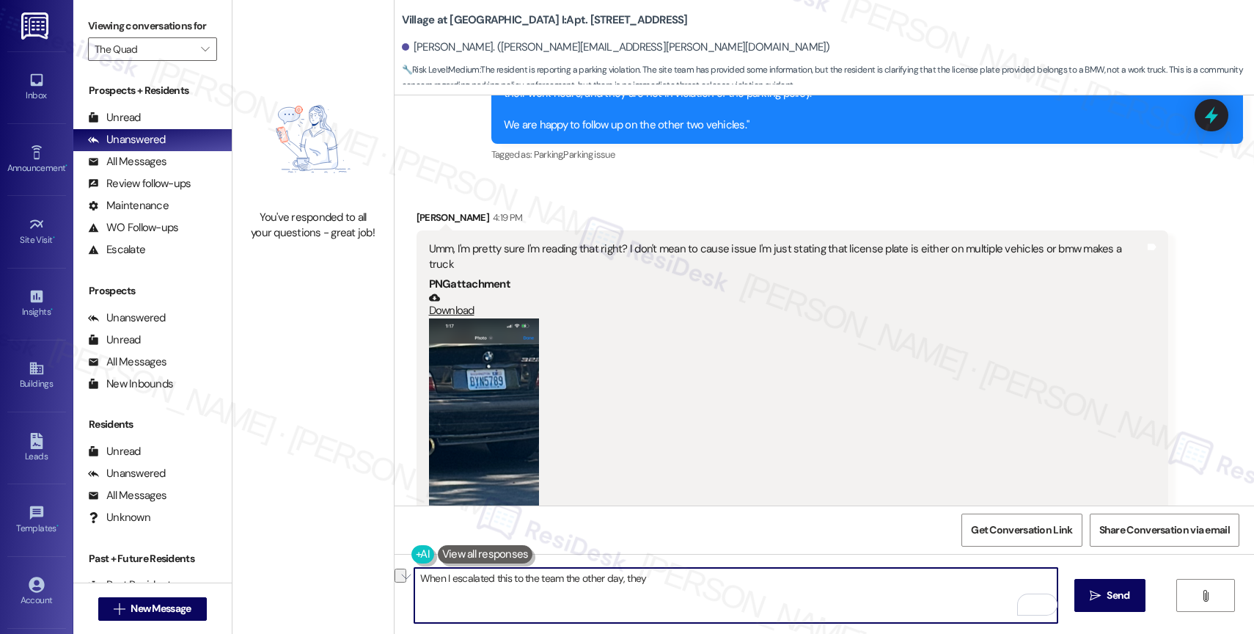
click at [572, 588] on textarea "When I escalated this to the team the other day, they" at bounding box center [735, 595] width 643 height 55
click at [571, 588] on textarea "When I escalated this to the team the other day, they" at bounding box center [735, 595] width 643 height 55
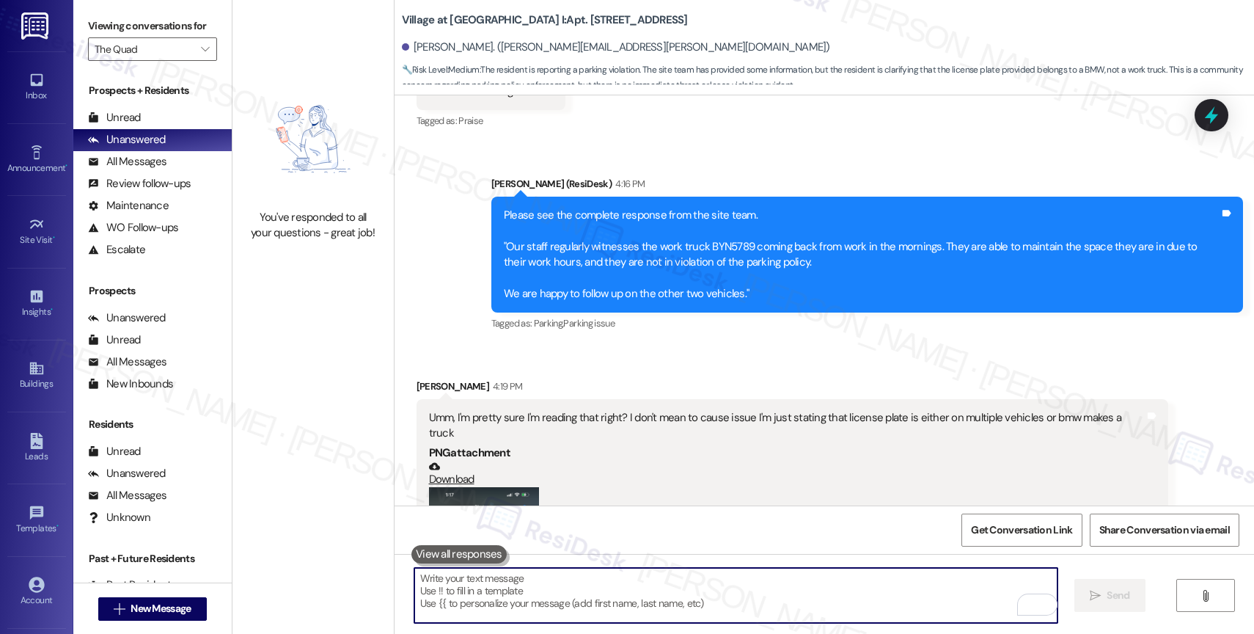
click at [539, 603] on textarea "To enrich screen reader interactions, please activate Accessibility in Grammarl…" at bounding box center [735, 595] width 643 height 55
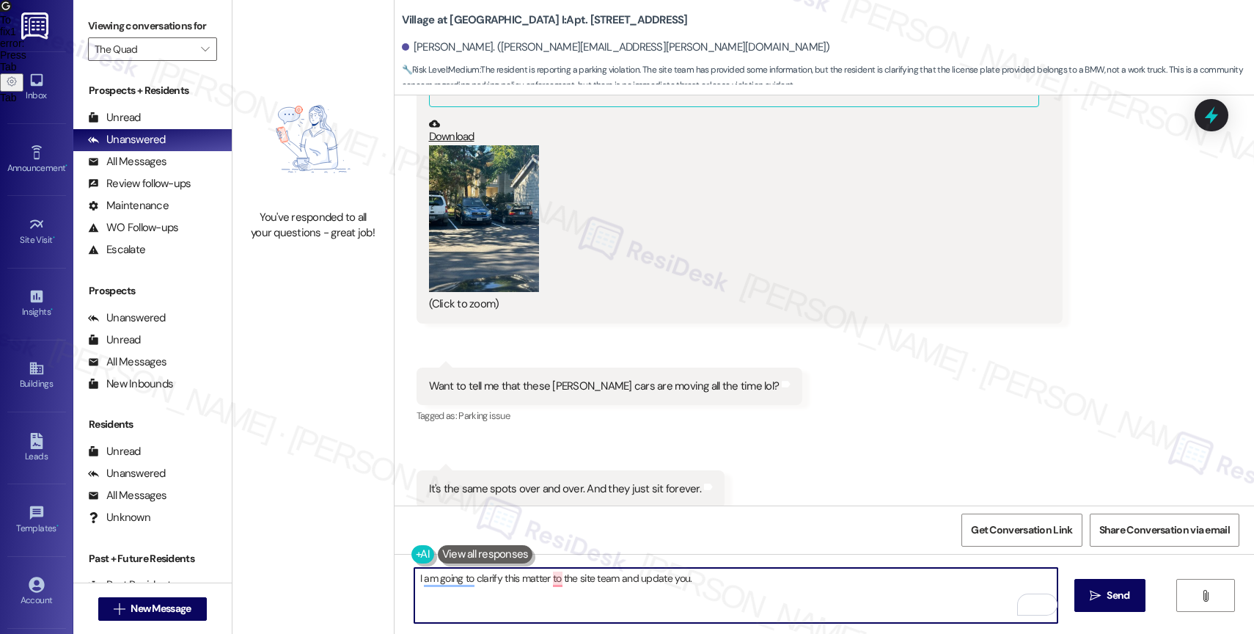
scroll to position [8057, 0]
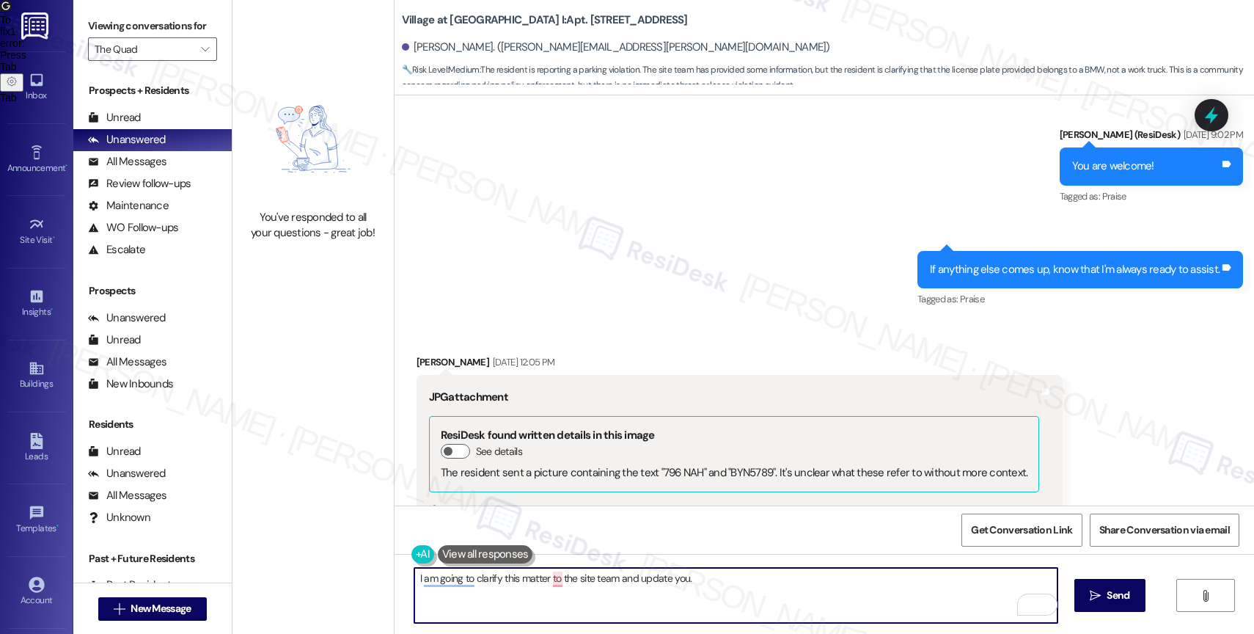
click at [442, 503] on link "Download" at bounding box center [734, 516] width 611 height 26
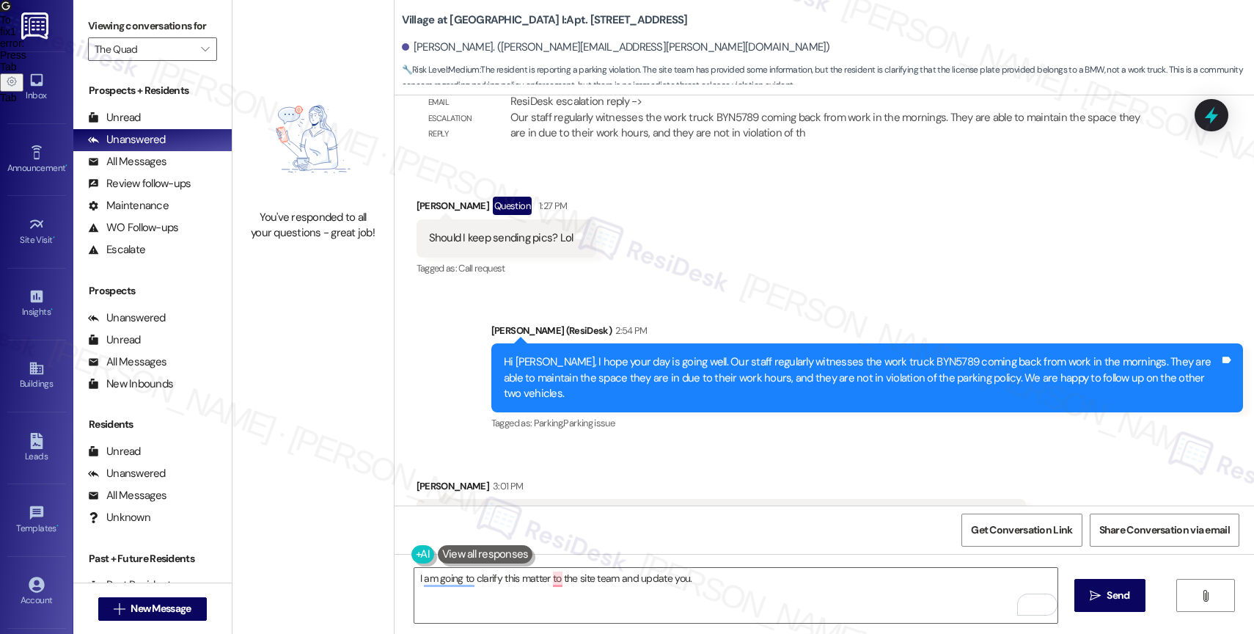
scroll to position [10039, 0]
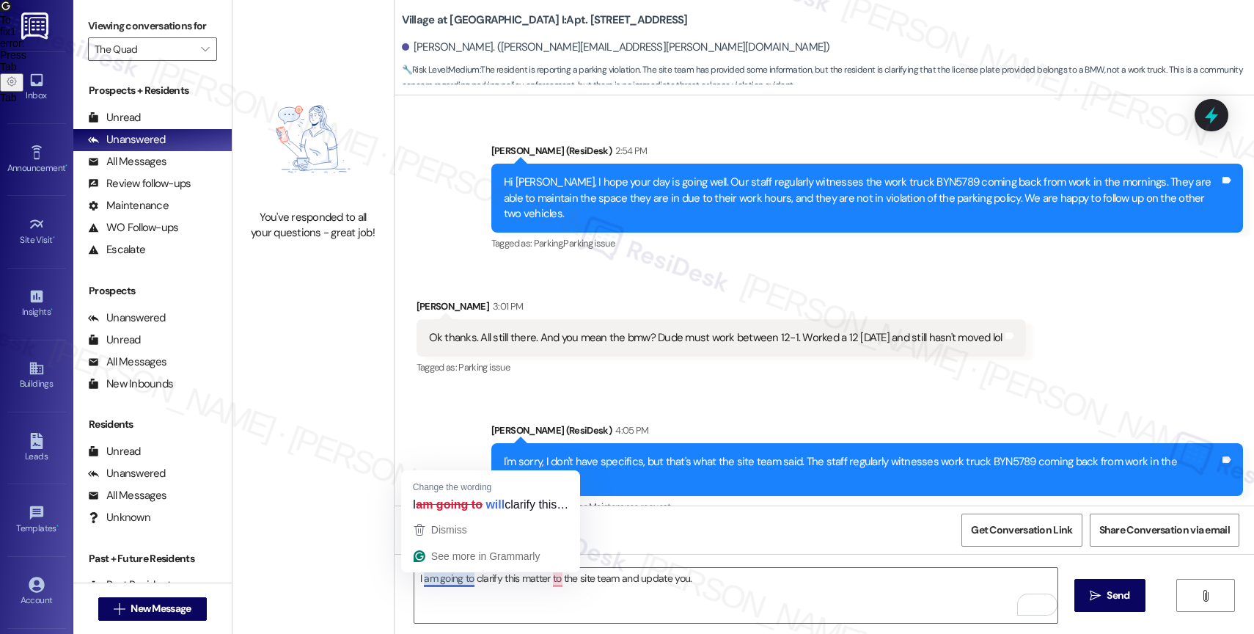
click at [750, 449] on div "Sent via SMS Sarah (ResiDesk) 4:05 PM I'm sorry, I don't have specifics, but th…" at bounding box center [823, 510] width 859 height 243
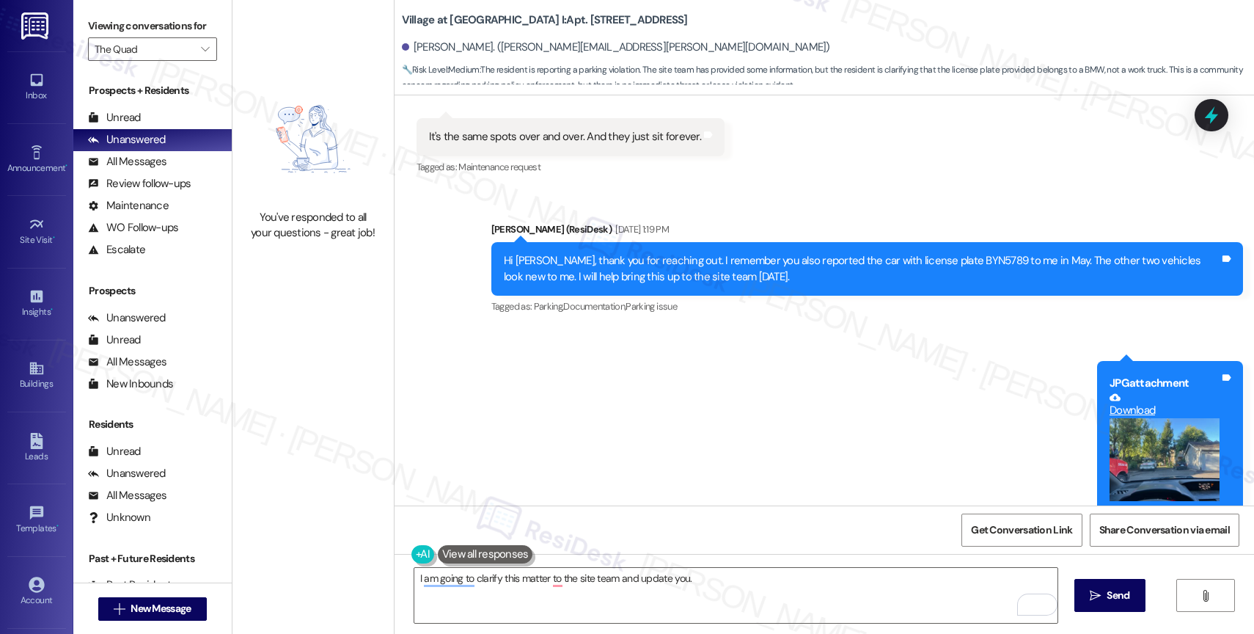
scroll to position [8944, 0]
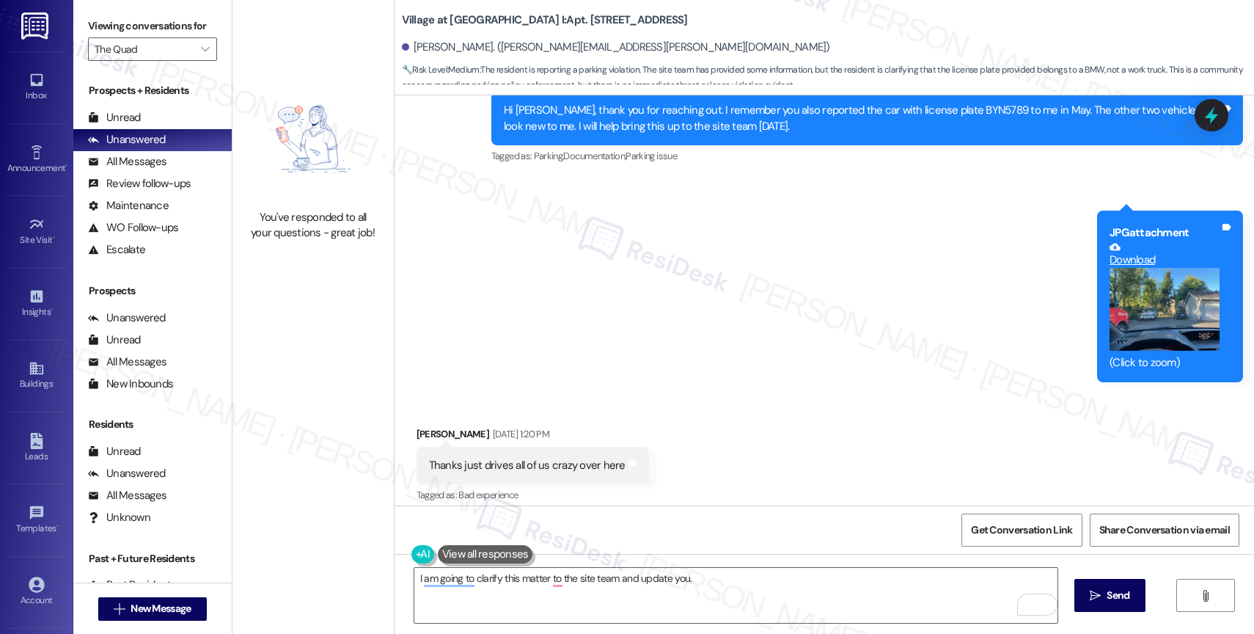
click at [1176, 268] on button "Zoom image" at bounding box center [1164, 309] width 110 height 83
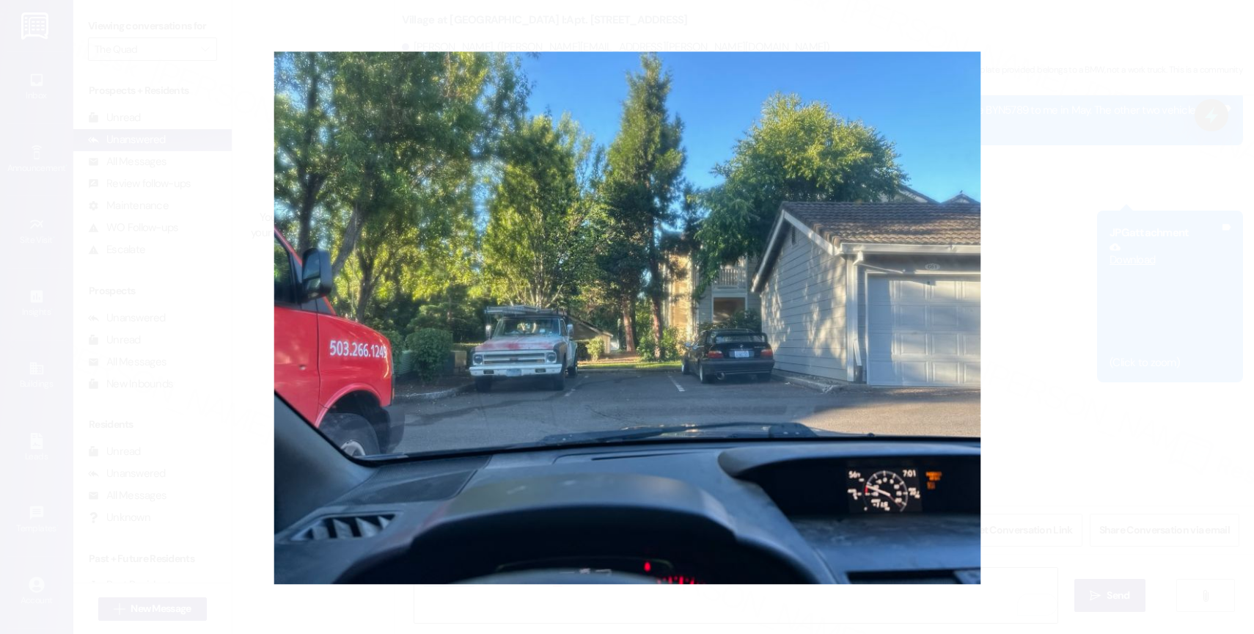
click at [738, 345] on button "Unzoom image" at bounding box center [627, 317] width 1254 height 634
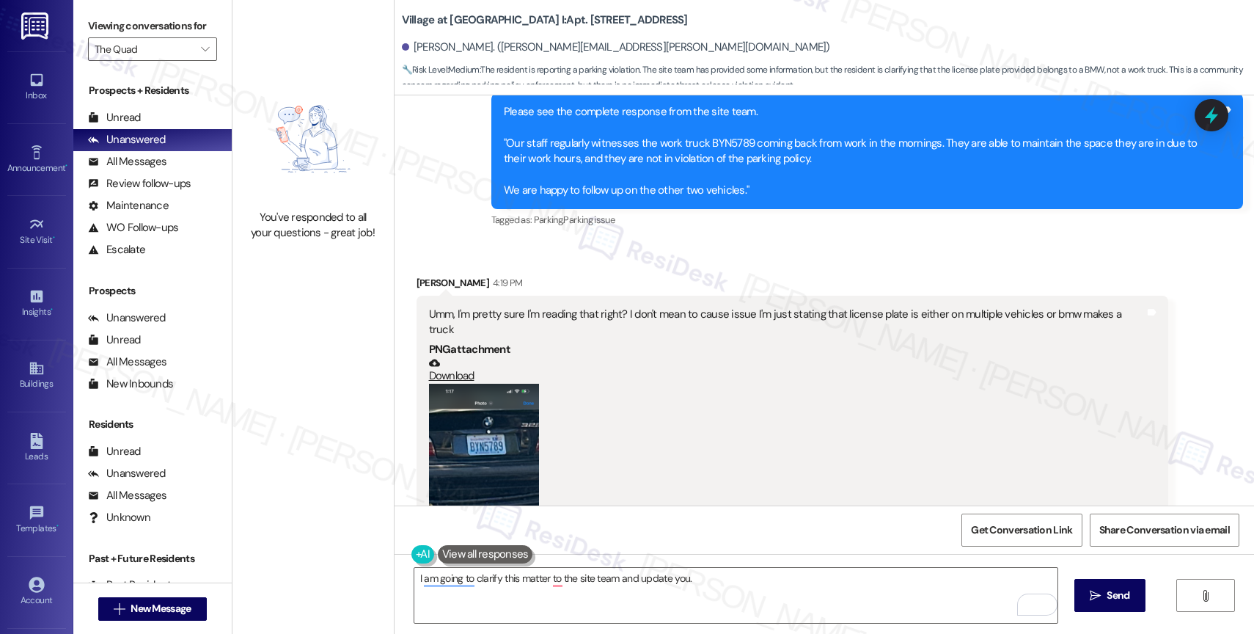
scroll to position [10904, 0]
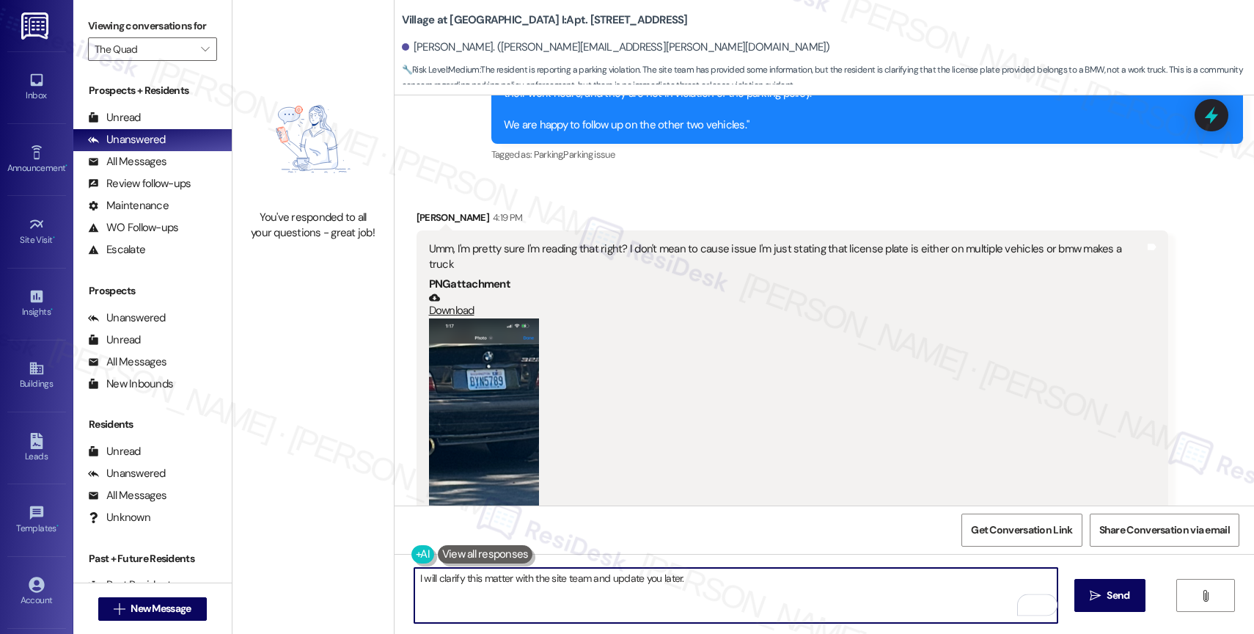
click at [701, 582] on textarea "I will clarify this matter with the site team and update you later." at bounding box center [735, 595] width 643 height 55
drag, startPoint x: 653, startPoint y: 576, endPoint x: 685, endPoint y: 576, distance: 31.5
click at [685, 576] on textarea "I will clarify this matter with the site team and update you later." at bounding box center [735, 595] width 643 height 55
click at [708, 584] on textarea "I will clarify this matter with the site team and update you later." at bounding box center [735, 595] width 643 height 55
click at [1036, 602] on icon "Open Grammarly. 0 Suggestions." at bounding box center [1035, 604] width 16 height 16
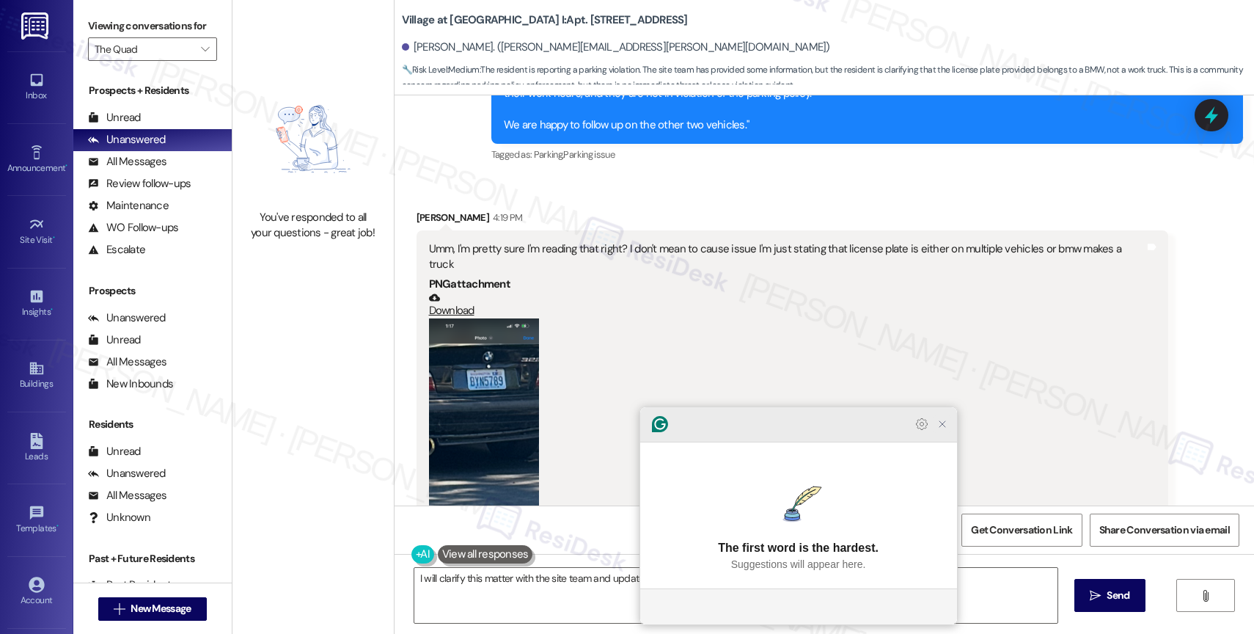
click at [942, 430] on icon "Close Grammarly Assistant" at bounding box center [942, 424] width 12 height 12
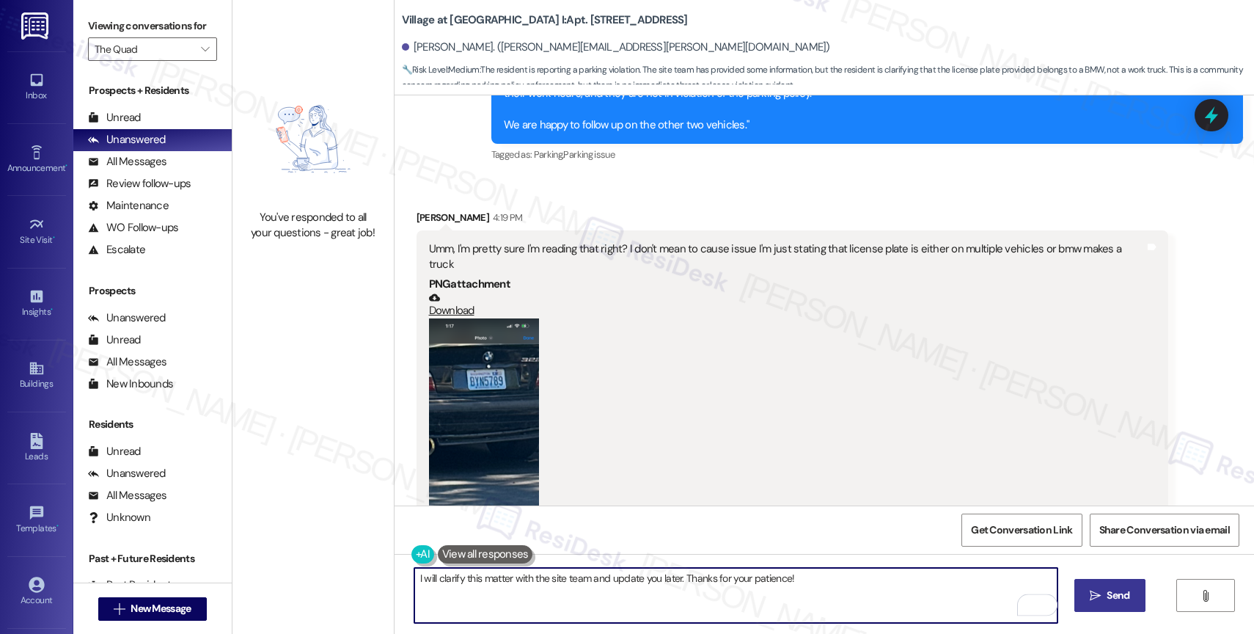
type textarea "I will clarify this matter with the site team and update you later. Thanks for …"
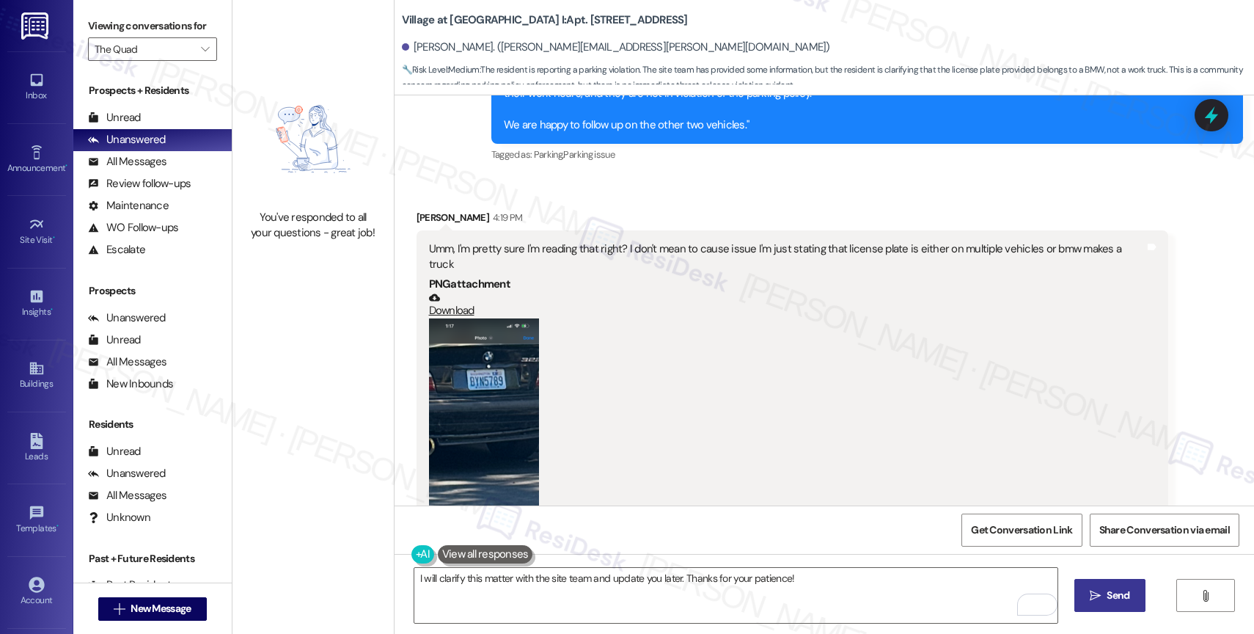
click at [1084, 596] on button " Send" at bounding box center [1109, 595] width 71 height 33
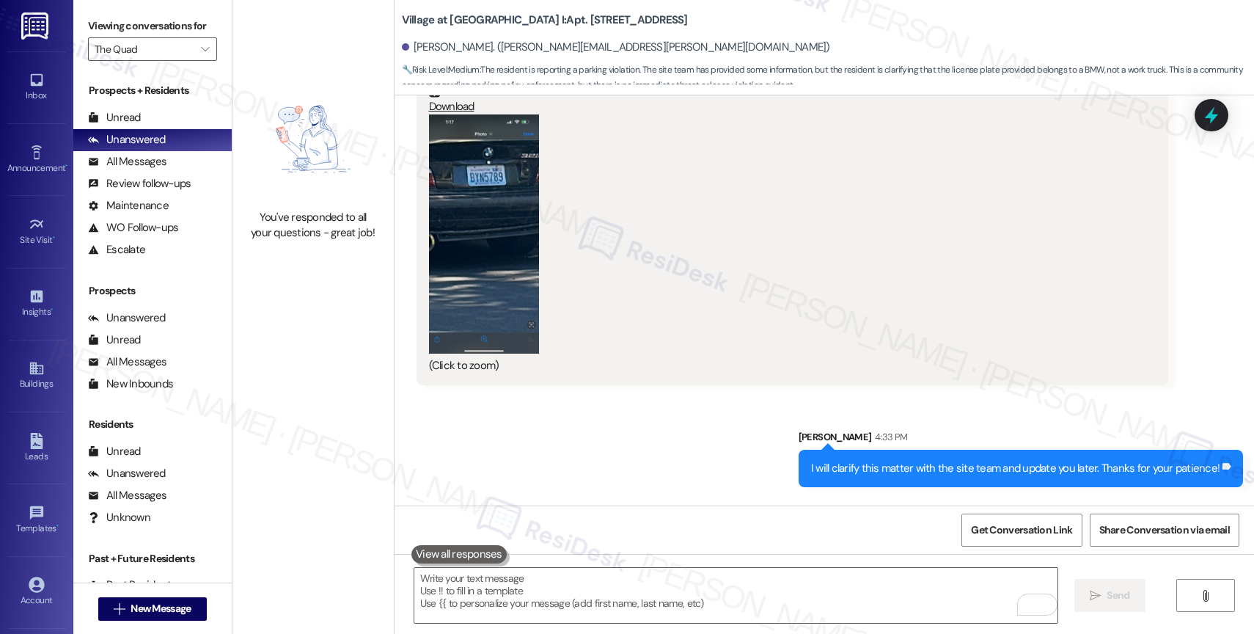
scroll to position [11109, 0]
click at [643, 497] on div "Received via SMS Matthew Hryciw 4:34 PM Ok, thank you for yours I feel like tha…" at bounding box center [823, 548] width 859 height 102
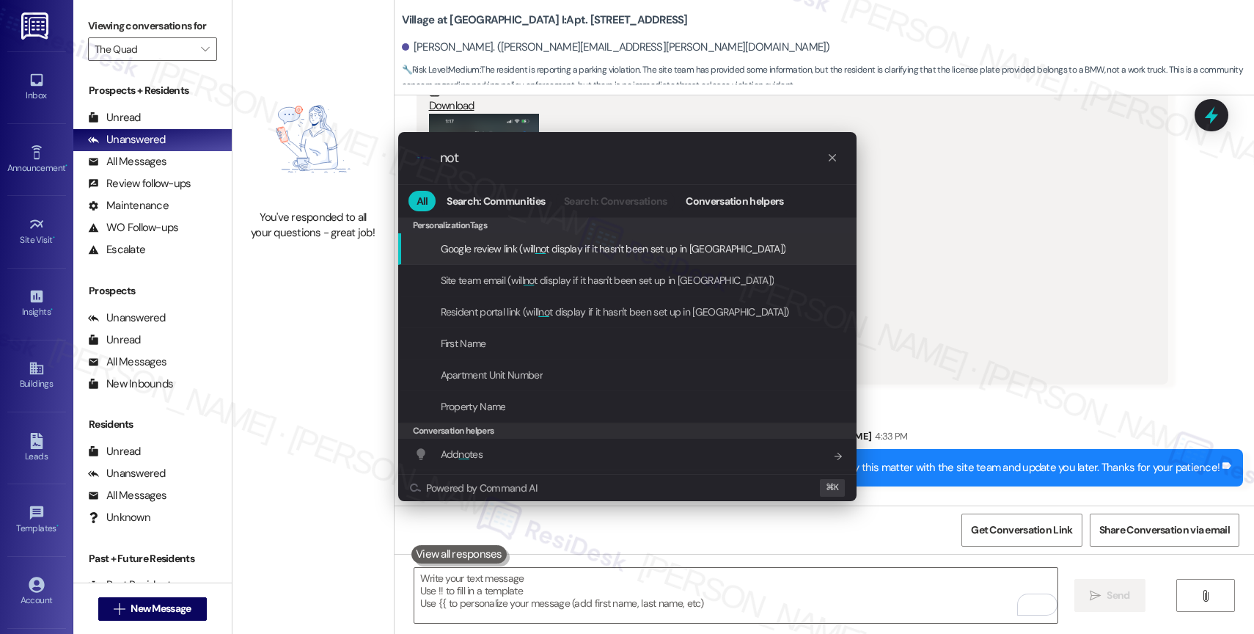
type input "note"
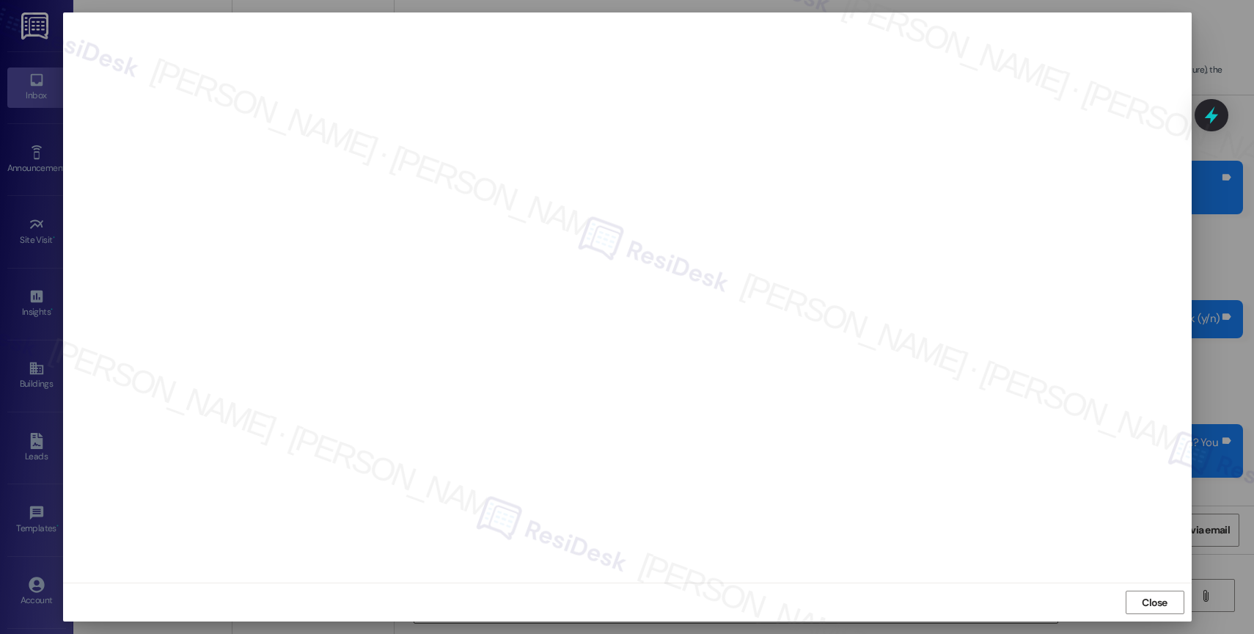
scroll to position [18479, 0]
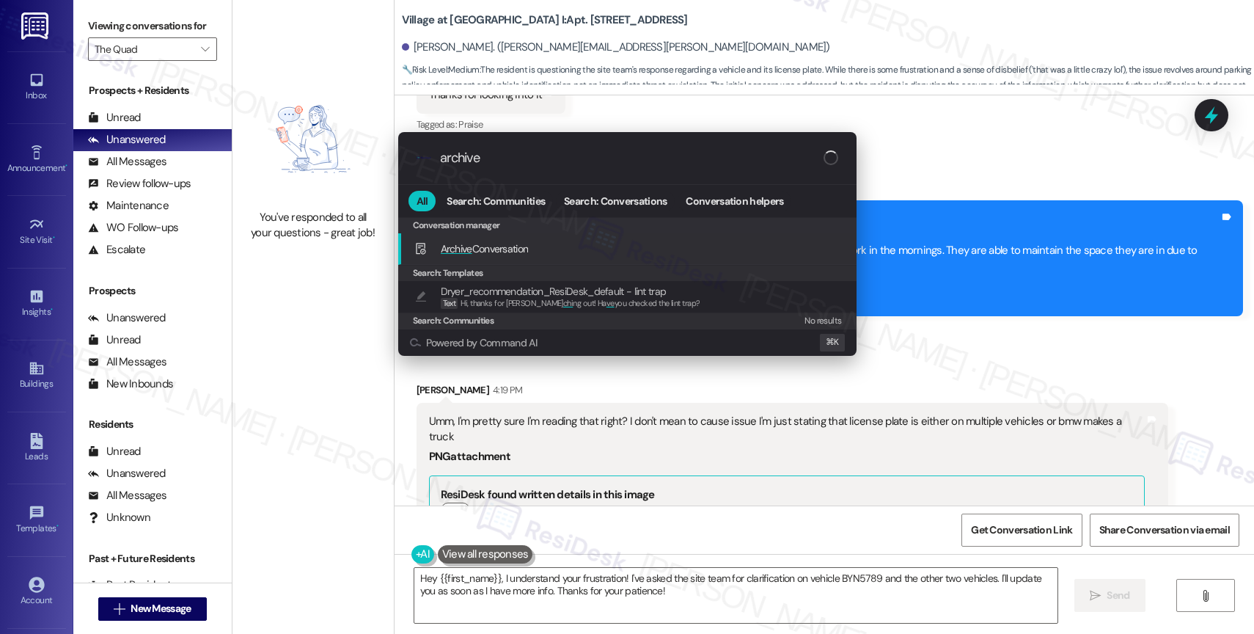
scroll to position [11443, 0]
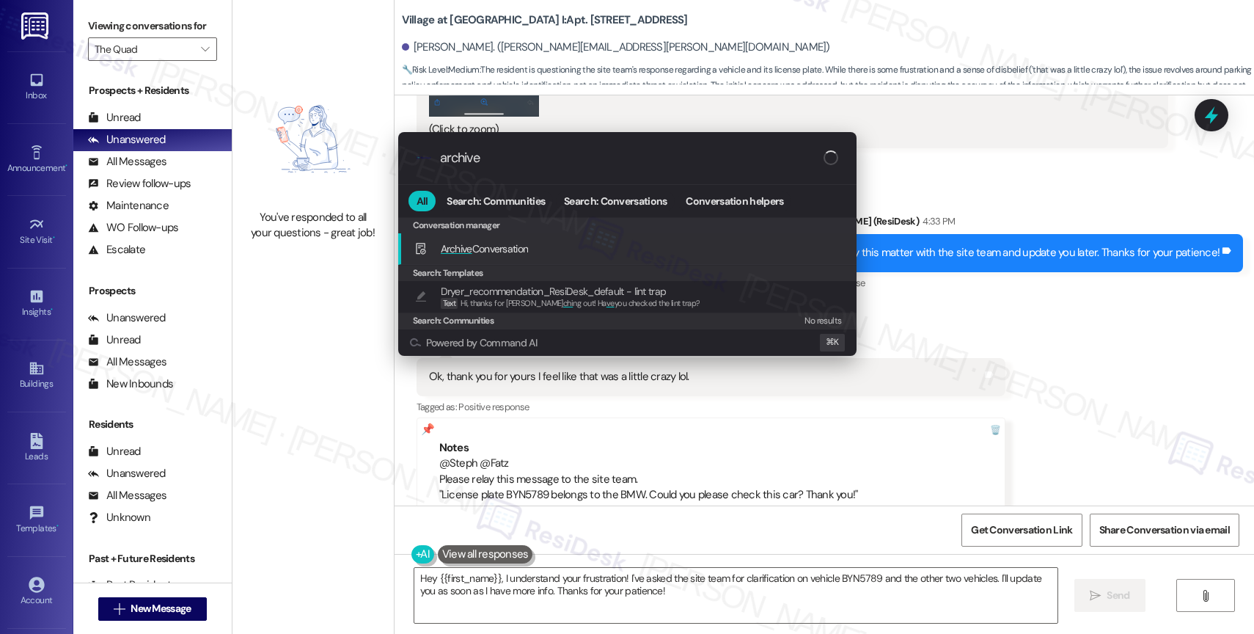
type input "archive"
click at [540, 243] on div "Archive Conversation Add shortcut" at bounding box center [628, 248] width 429 height 16
